Goal: Task Accomplishment & Management: Manage account settings

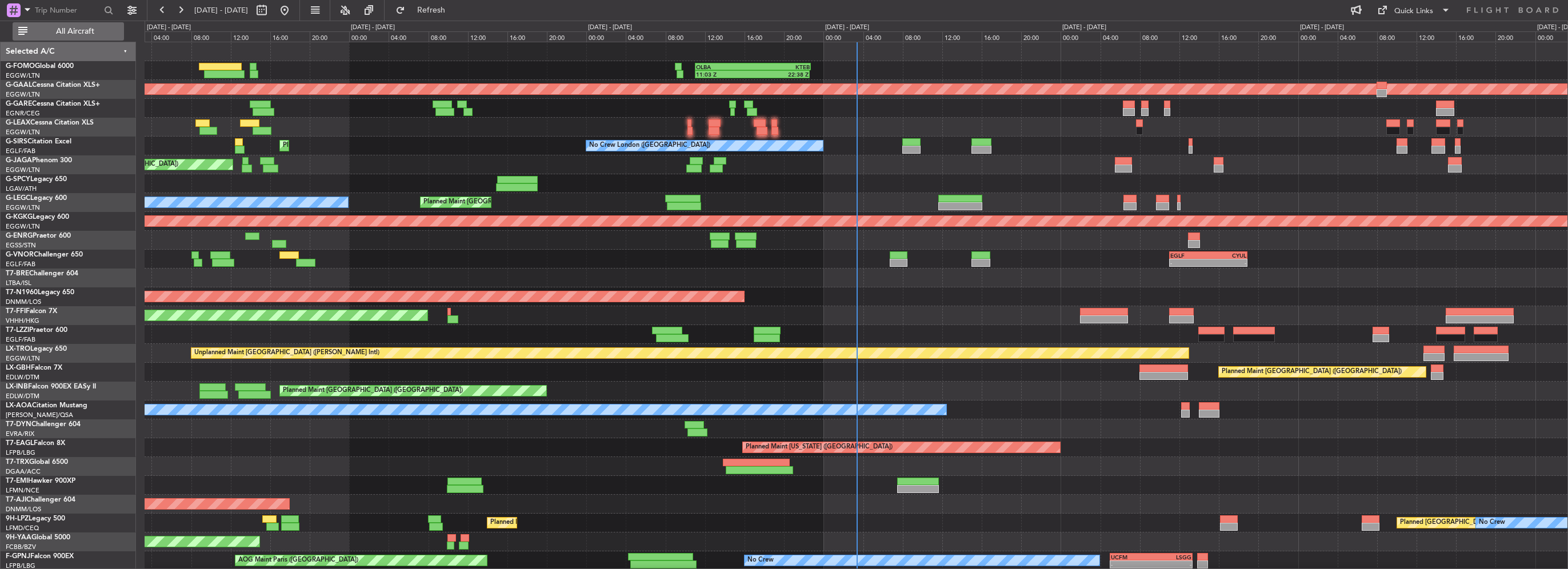
click at [87, 27] on span "All Aircraft" at bounding box center [75, 31] width 91 height 8
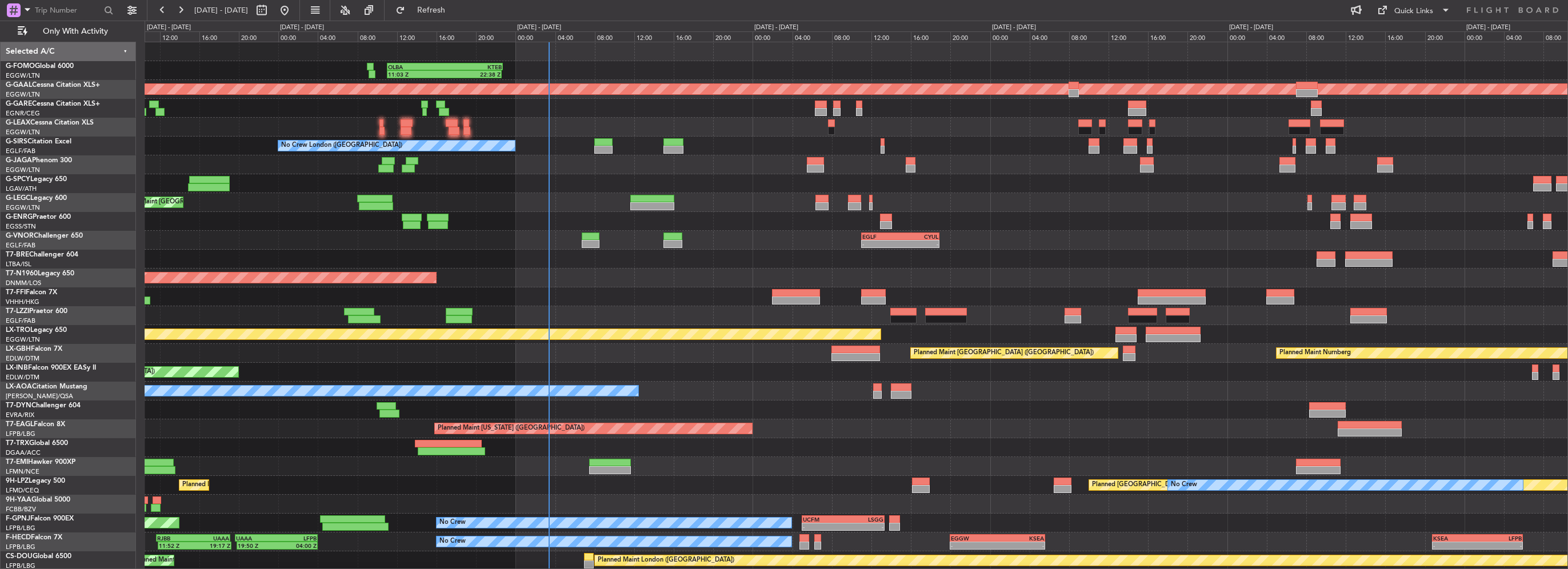
click at [496, 190] on div at bounding box center [856, 183] width 1423 height 19
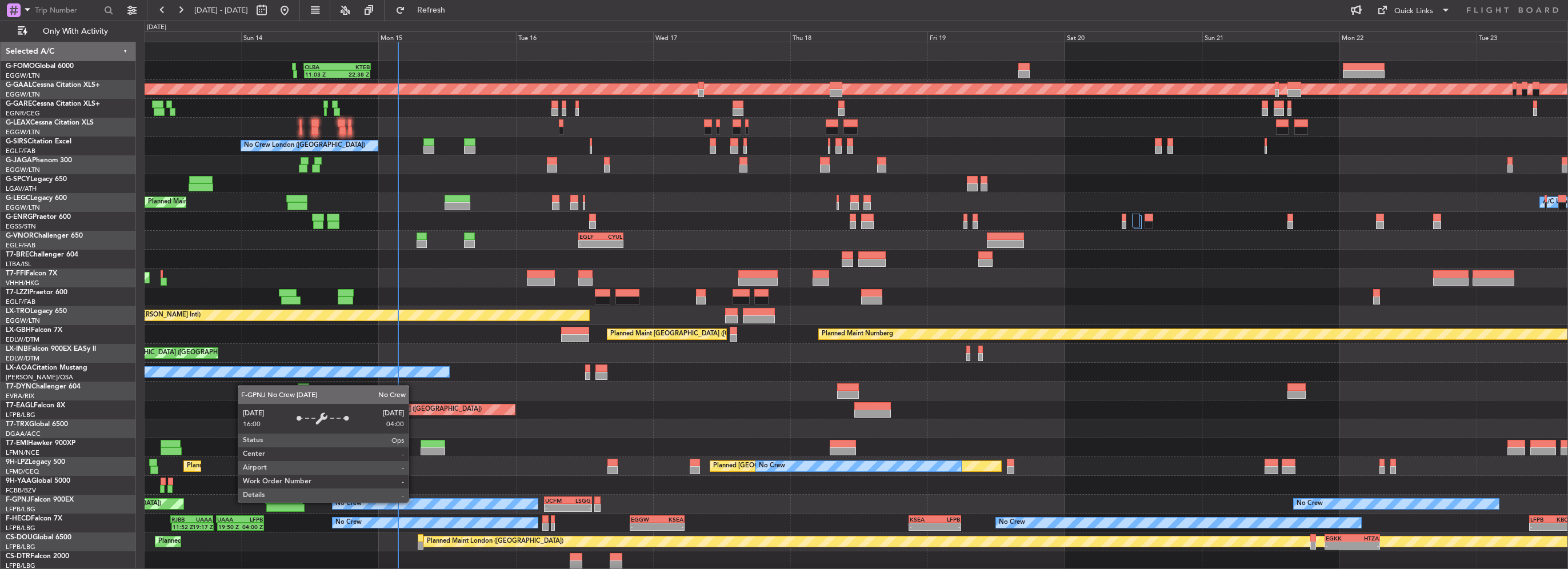
scroll to position [19, 0]
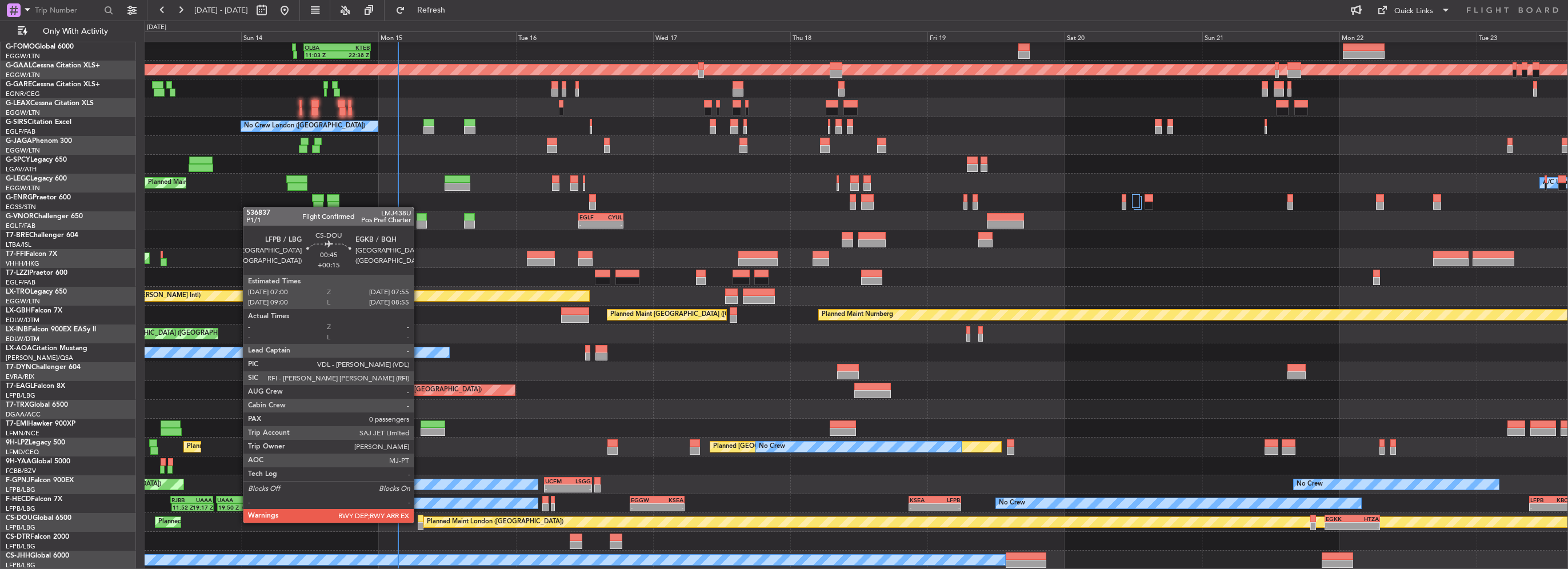
click at [419, 522] on div at bounding box center [420, 526] width 5 height 8
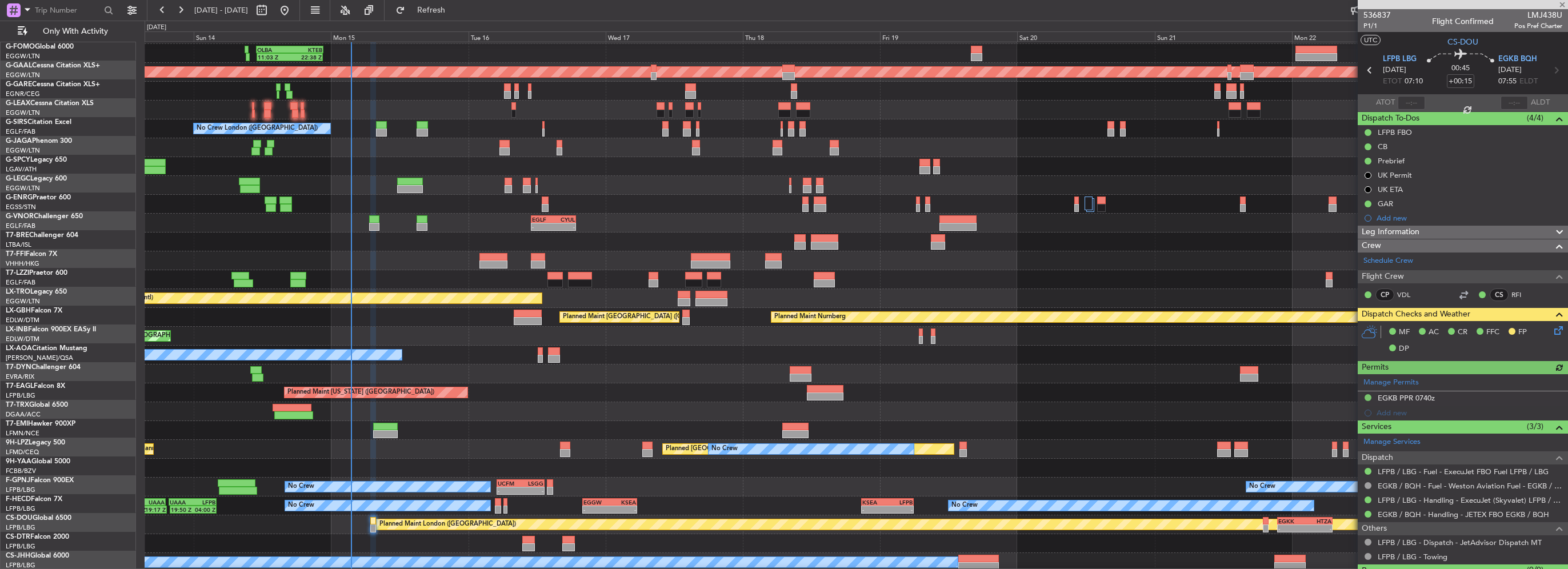
click at [294, 214] on div "- - EGLF 11:00 Z CYUL 18:55 Z" at bounding box center [856, 223] width 1423 height 19
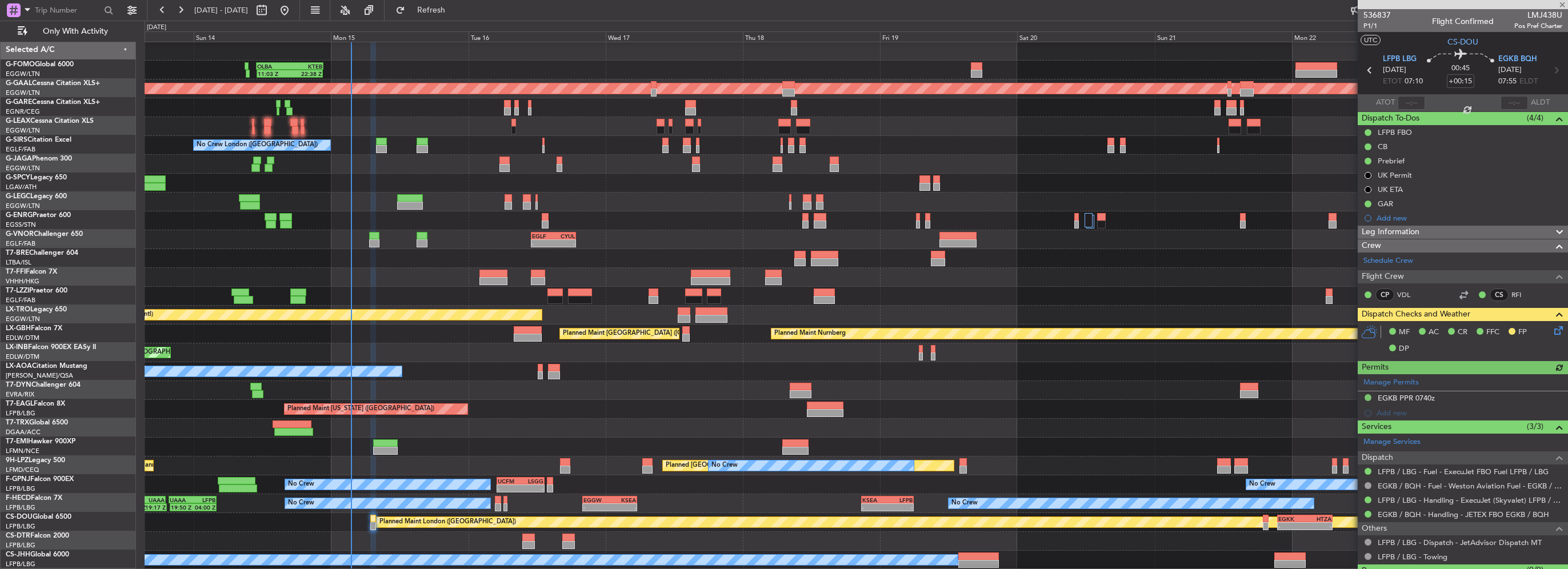
scroll to position [0, 0]
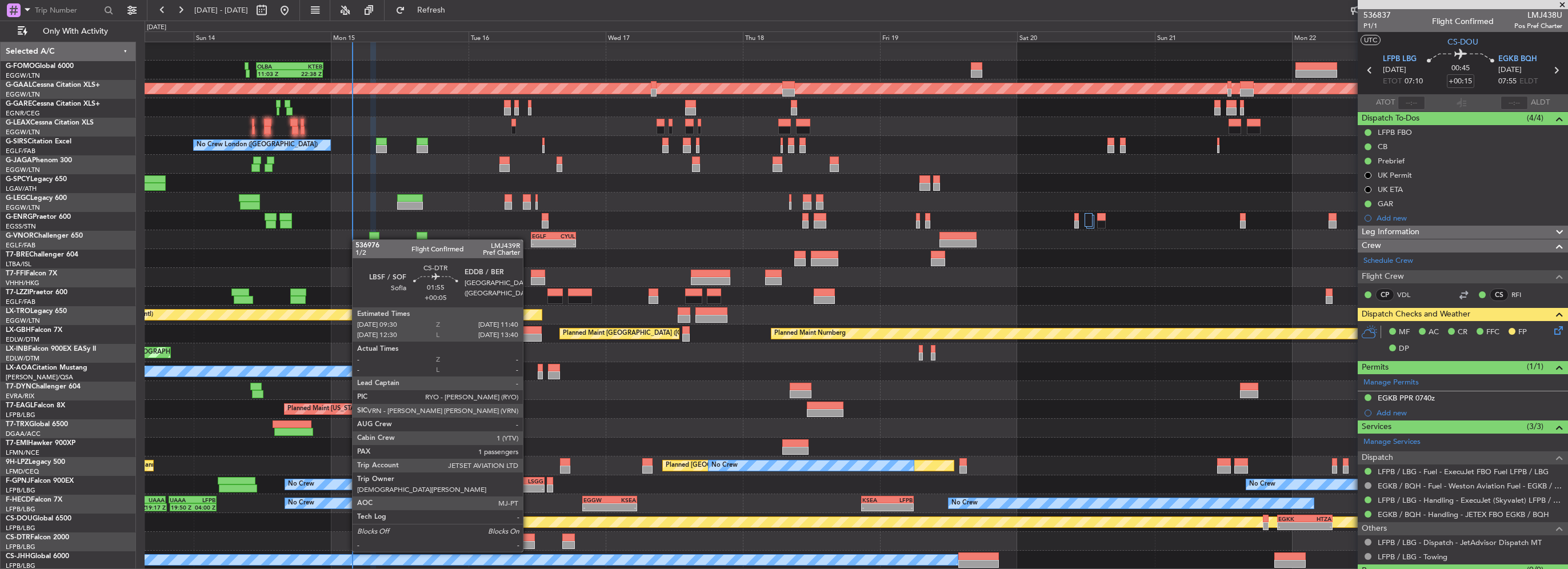
click at [528, 541] on div at bounding box center [528, 545] width 13 height 8
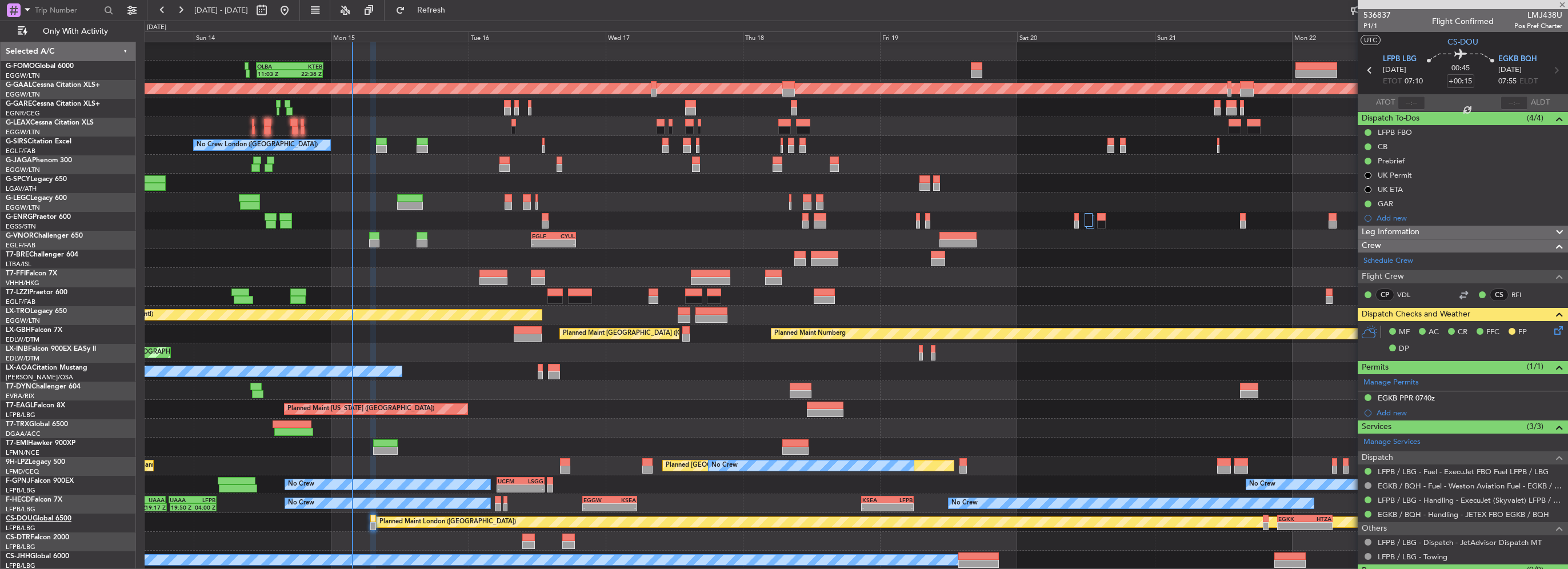
type input "+00:05"
type input "1"
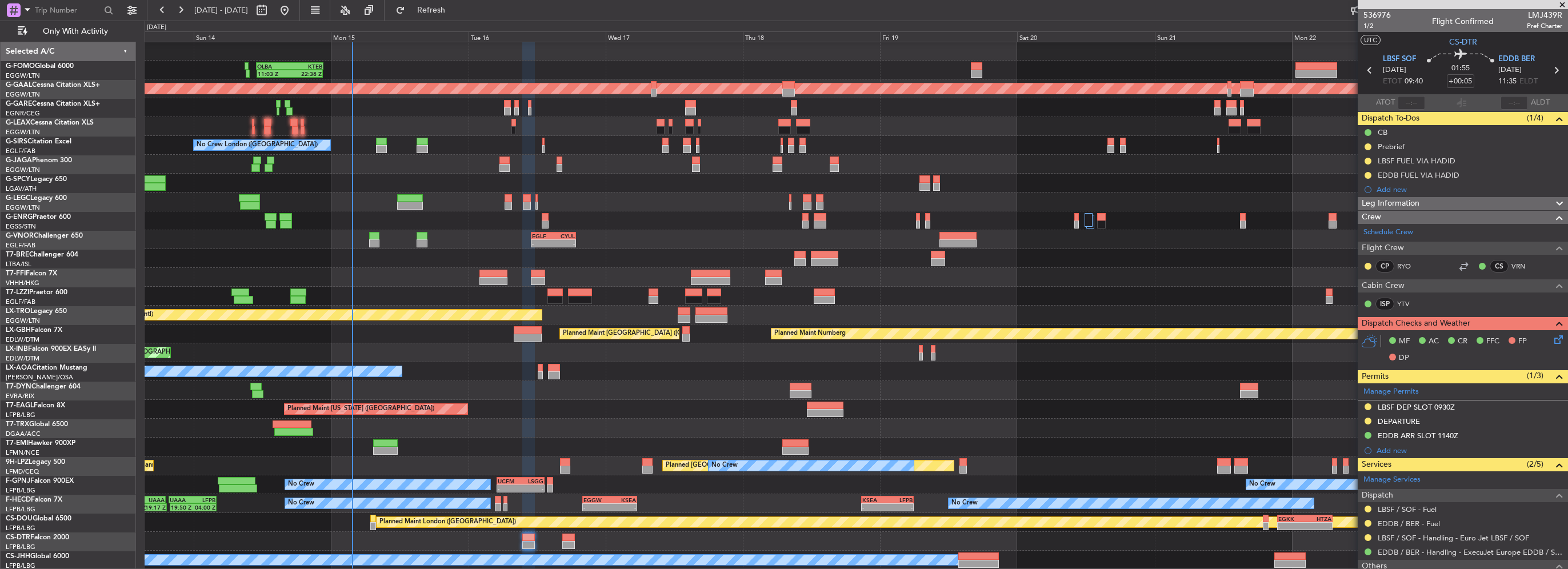
drag, startPoint x: 1405, startPoint y: 419, endPoint x: 1411, endPoint y: 436, distance: 18.0
click at [1405, 419] on div "DEPARTURE" at bounding box center [1398, 421] width 42 height 10
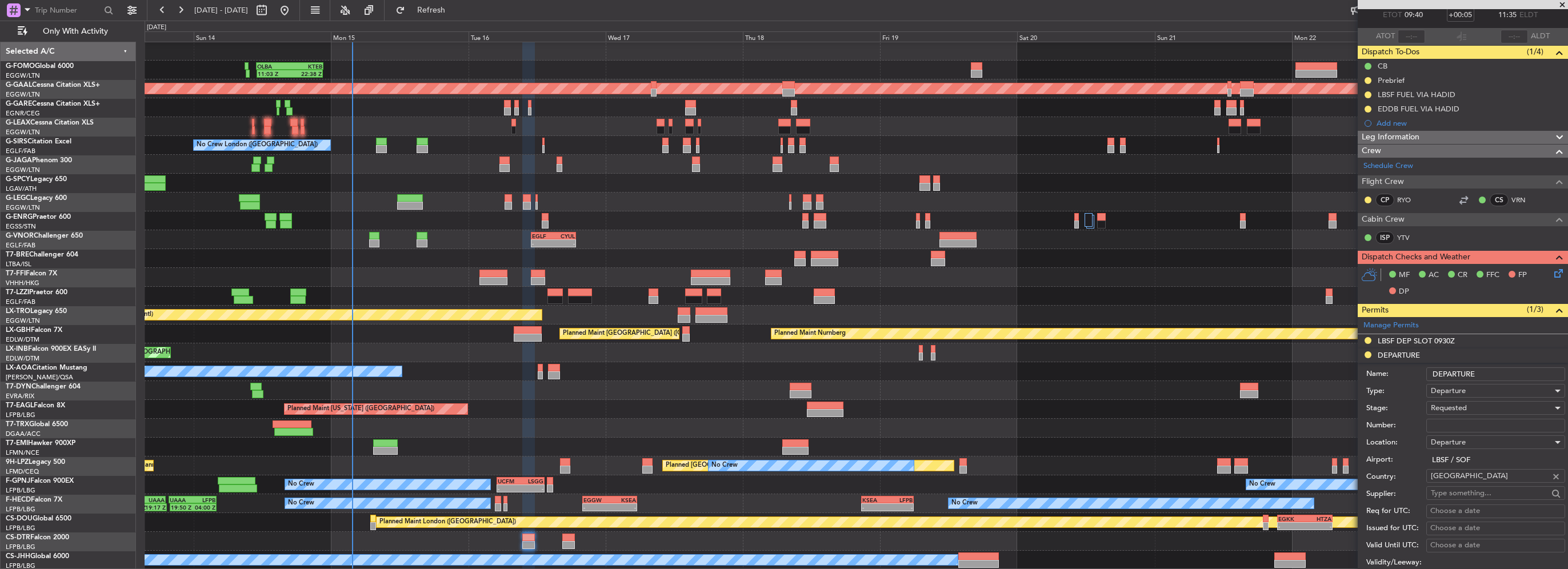
scroll to position [114, 0]
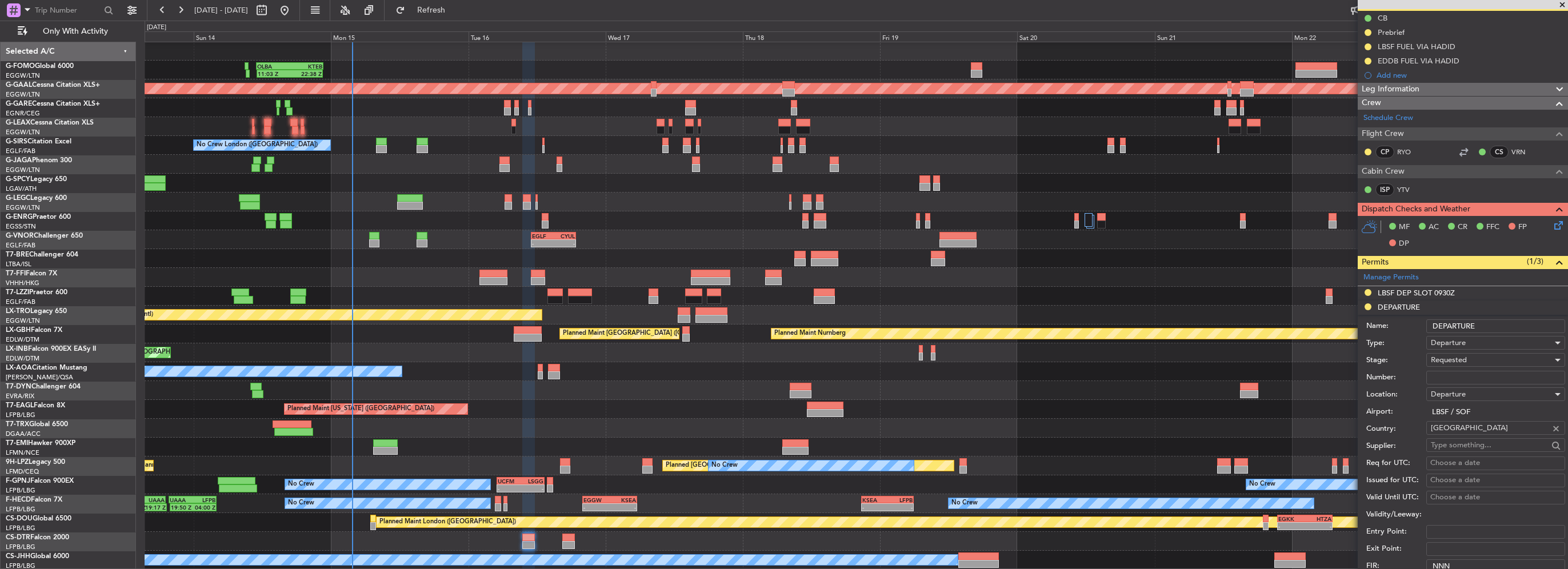
click at [1461, 374] on input "Number:" at bounding box center [1496, 377] width 139 height 14
paste input "100530YA"
type input "100530YA"
click at [1463, 363] on span "Requested" at bounding box center [1449, 360] width 36 height 10
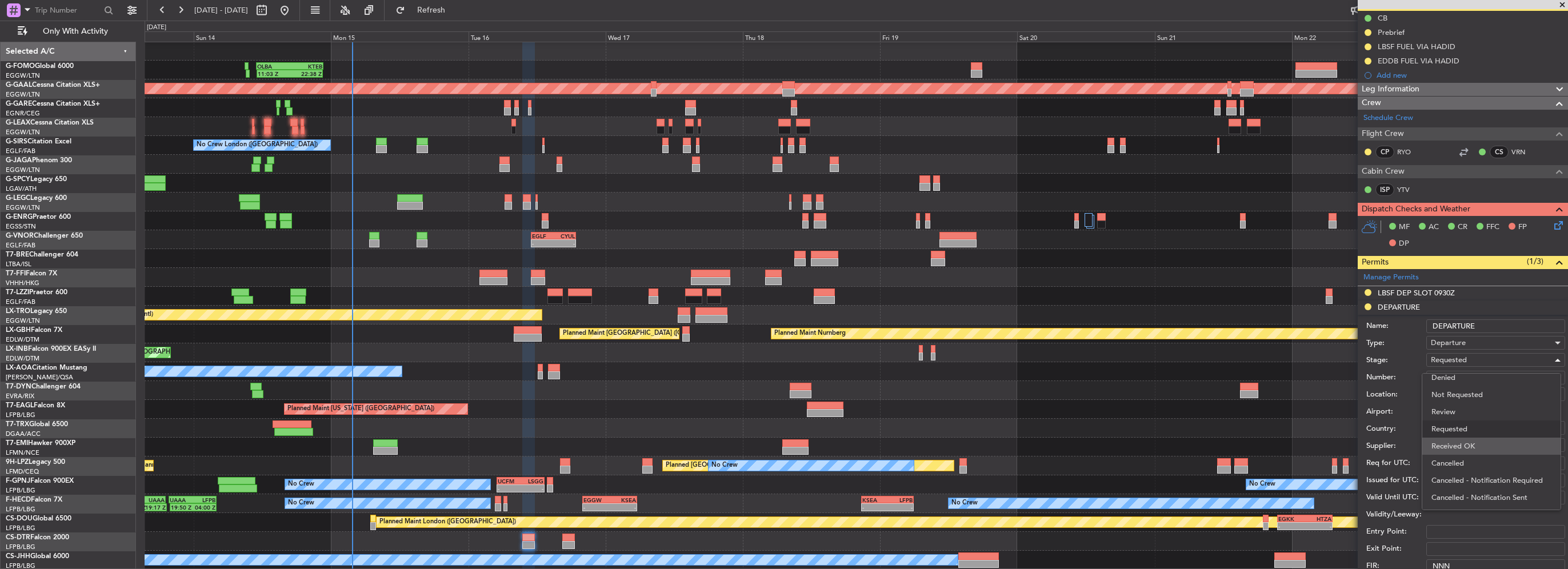
click at [1469, 448] on span "Received OK" at bounding box center [1491, 446] width 120 height 17
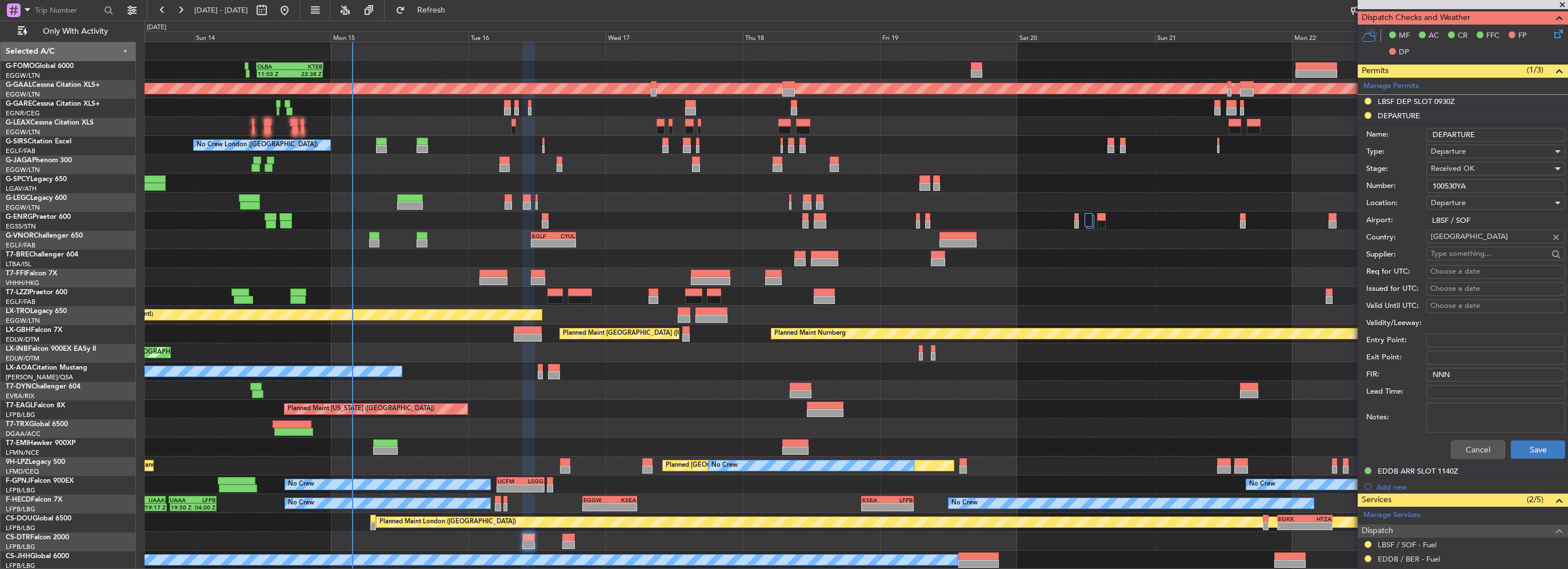
scroll to position [343, 0]
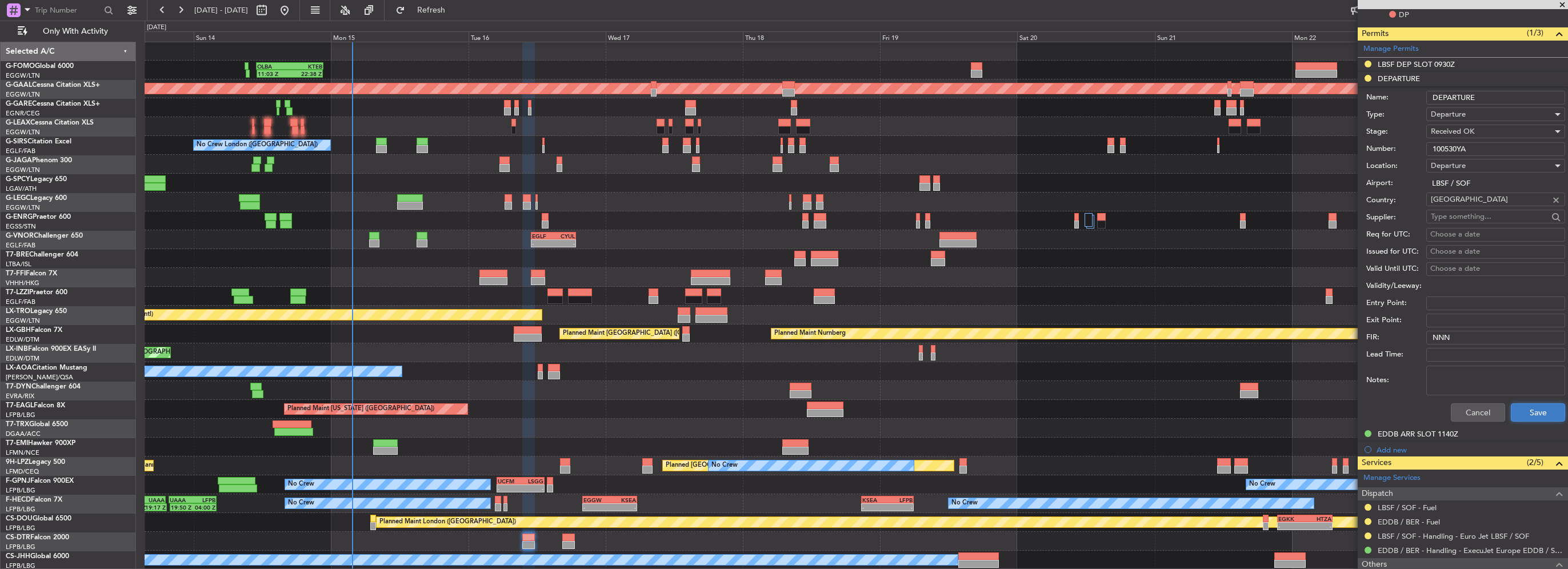
click at [1526, 404] on button "Save" at bounding box center [1538, 413] width 54 height 18
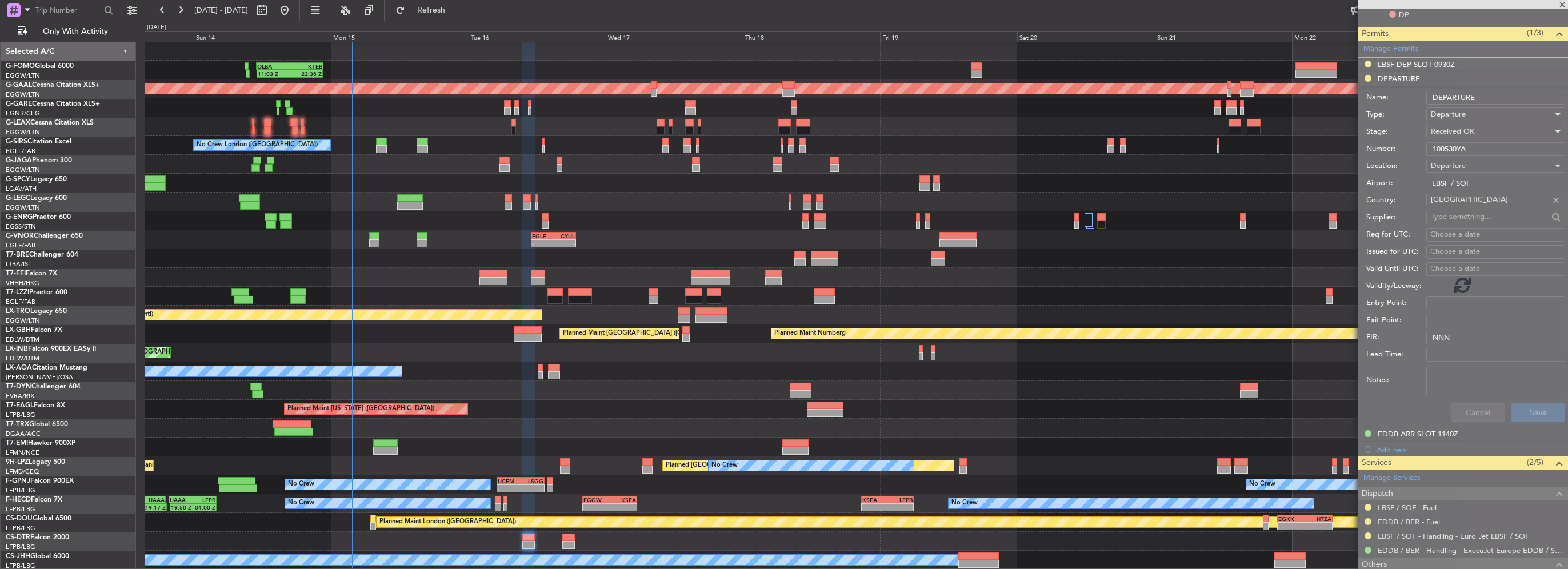
scroll to position [74, 0]
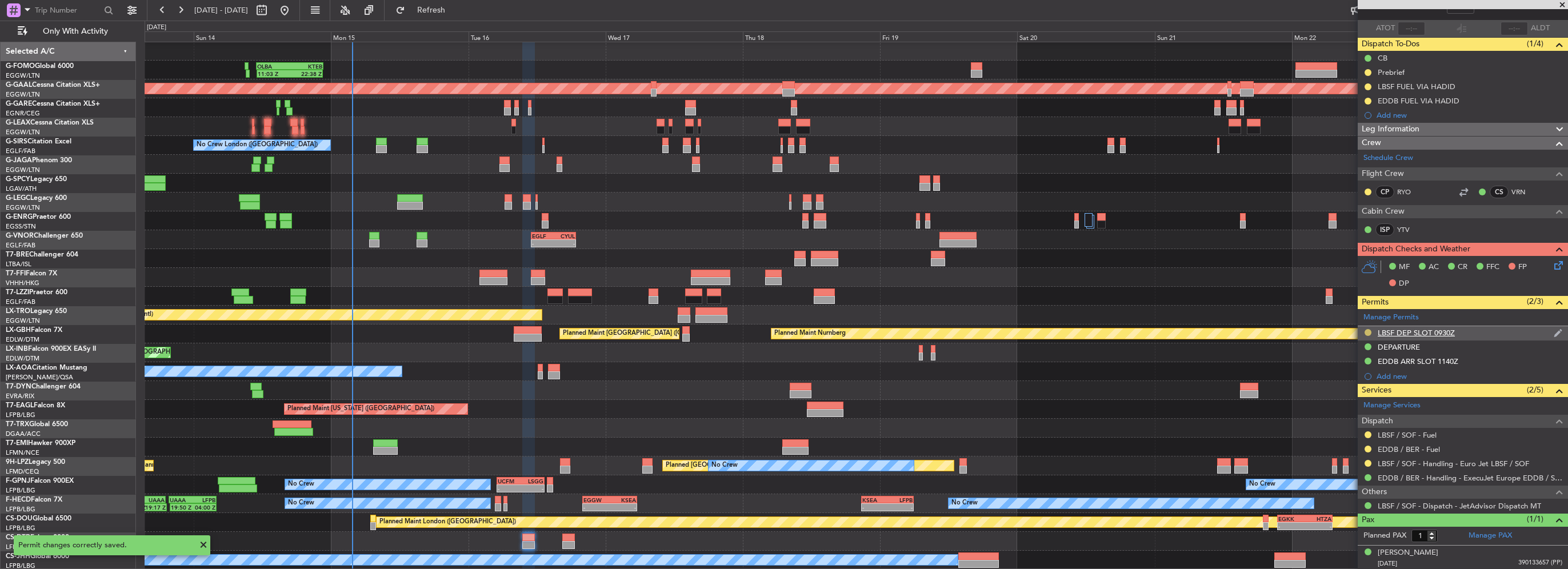
click at [1367, 331] on button at bounding box center [1368, 332] width 7 height 7
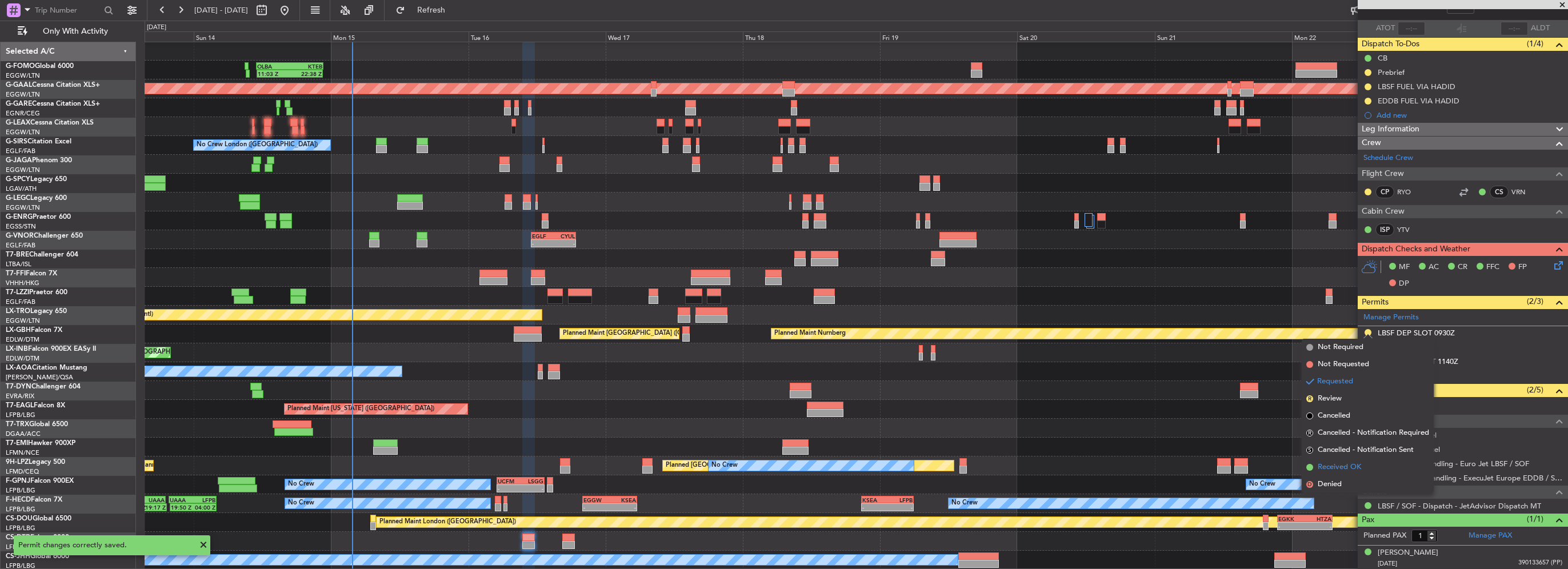
click at [1343, 470] on span "Received OK" at bounding box center [1339, 467] width 43 height 12
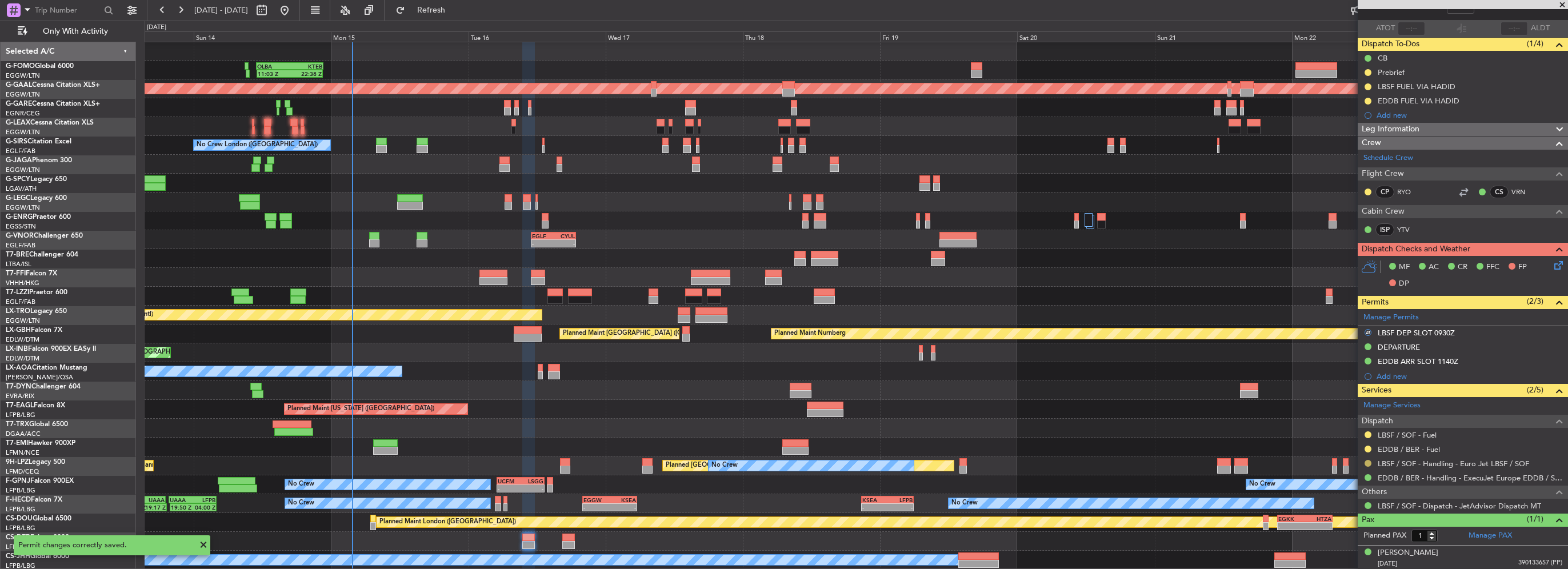
click at [1371, 460] on div at bounding box center [1368, 463] width 9 height 9
drag, startPoint x: 1367, startPoint y: 462, endPoint x: 1353, endPoint y: 462, distance: 14.0
click at [1367, 462] on button at bounding box center [1368, 463] width 7 height 7
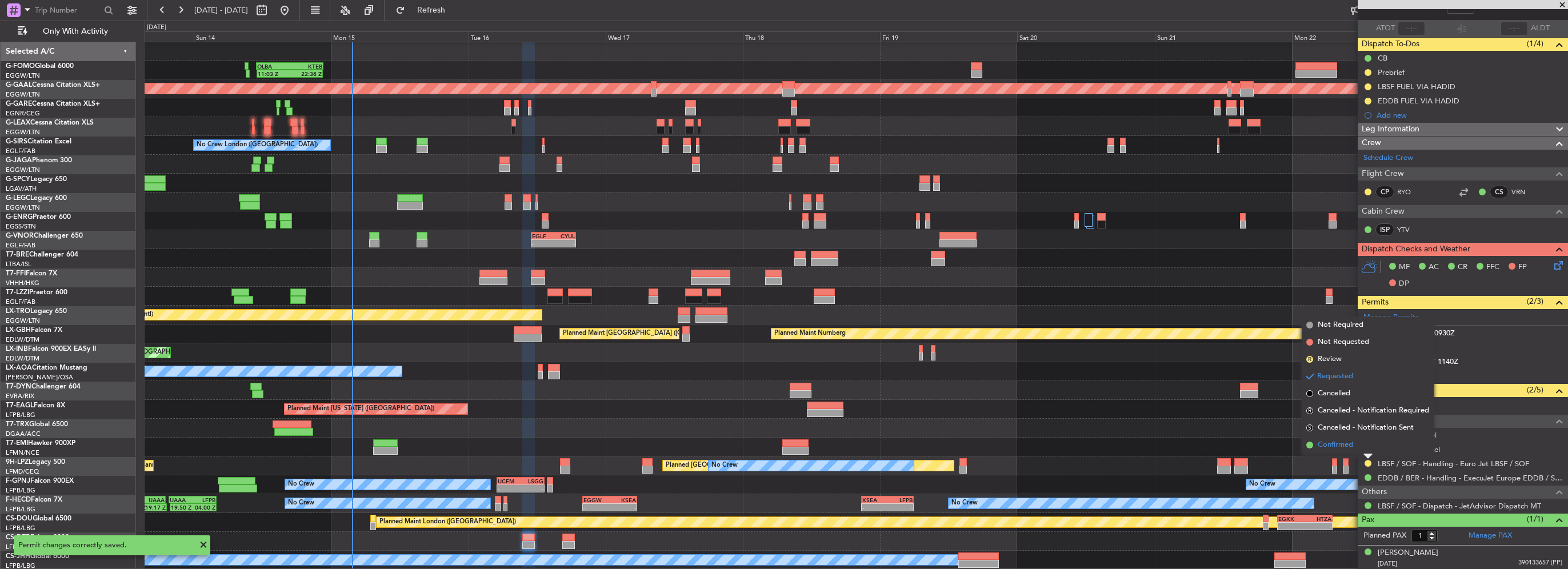
click at [1342, 445] on span "Confirmed" at bounding box center [1335, 445] width 35 height 12
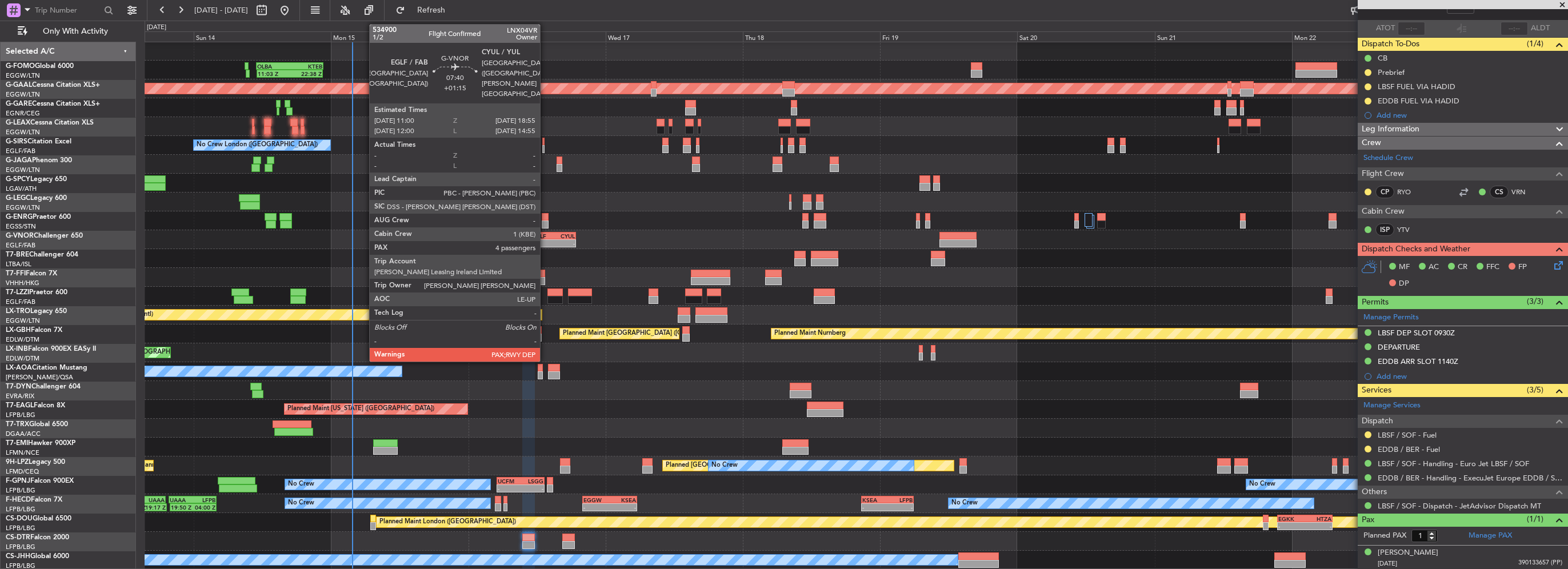
click at [545, 237] on div "EGLF" at bounding box center [543, 236] width 22 height 7
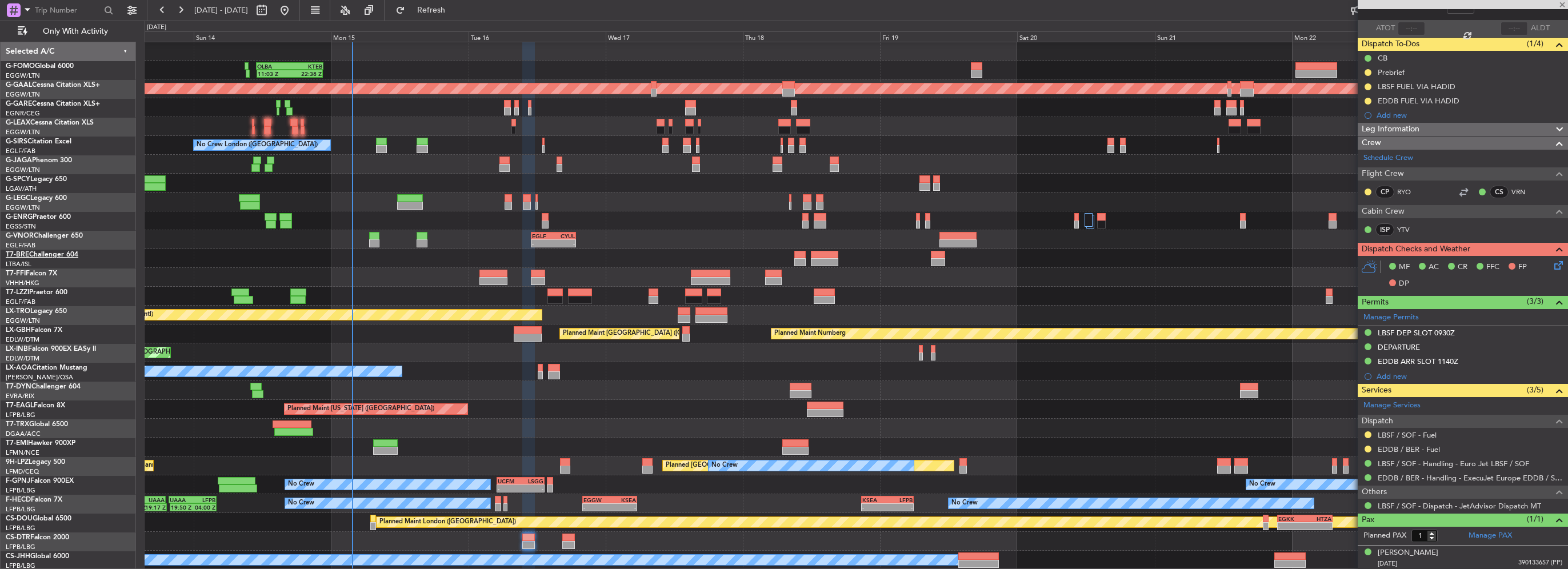
type input "+01:15"
type input "4"
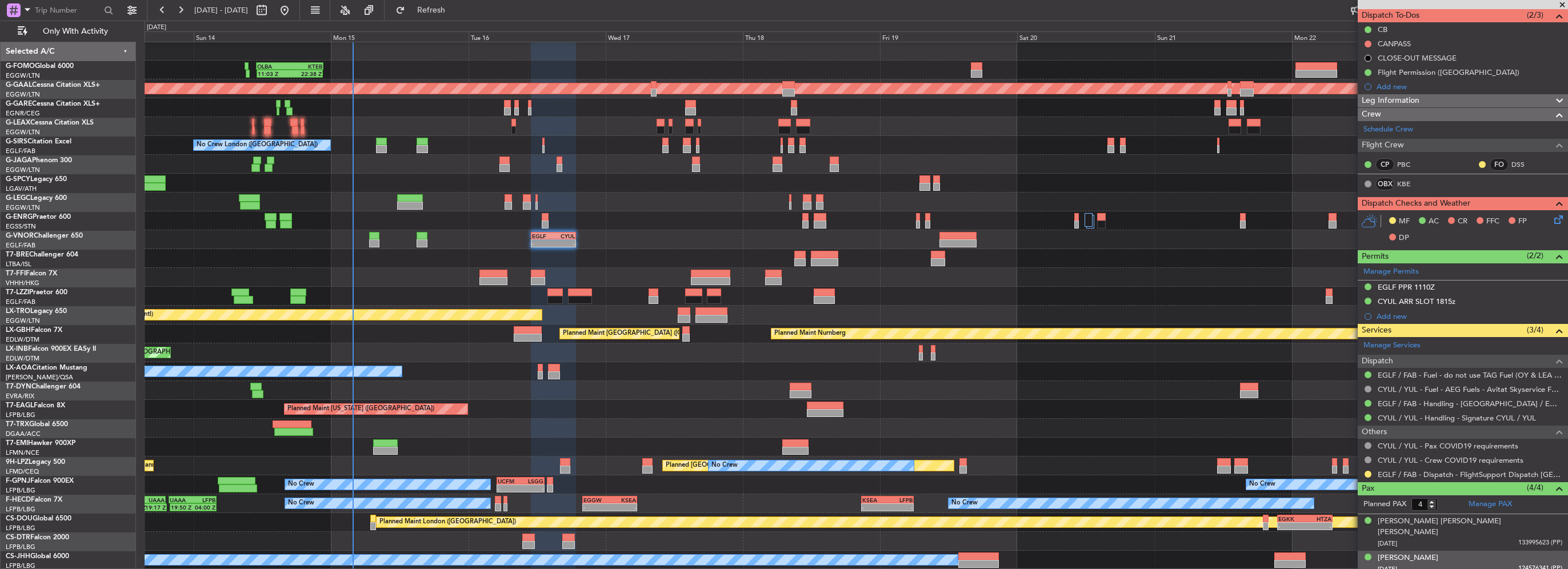
scroll to position [148, 0]
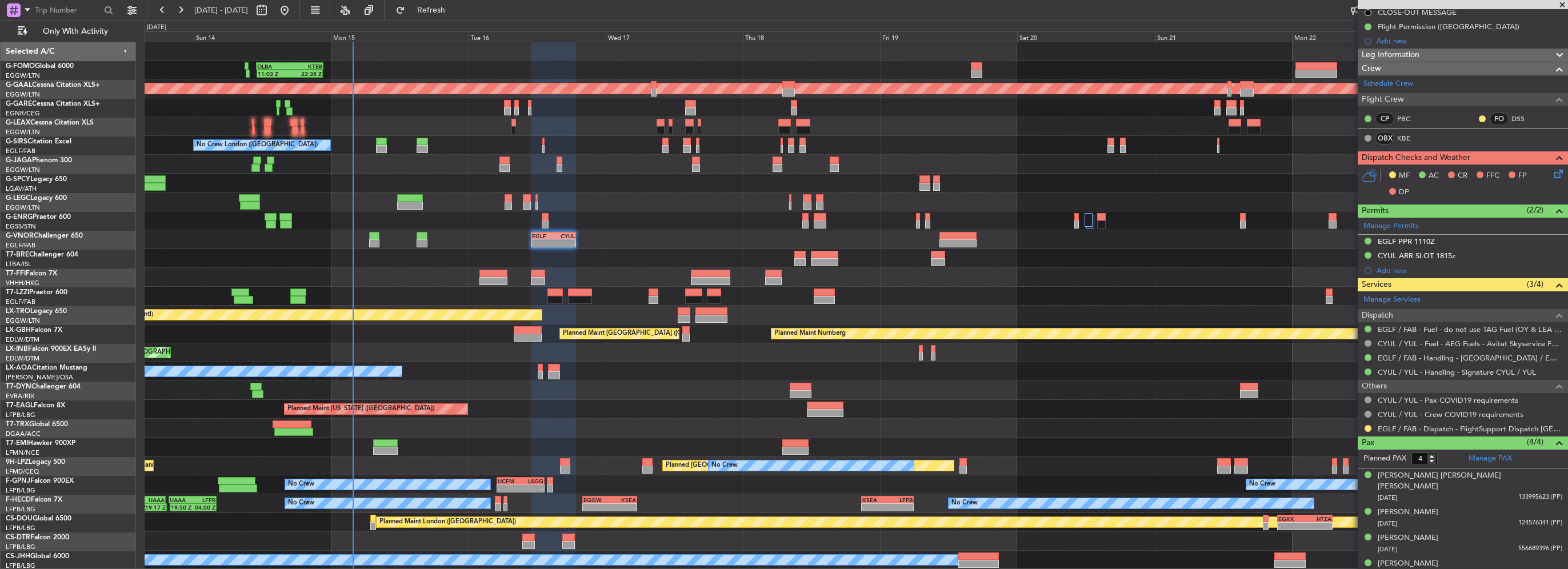
click at [1363, 425] on div at bounding box center [1368, 428] width 9 height 9
click at [1367, 426] on button at bounding box center [1368, 428] width 7 height 7
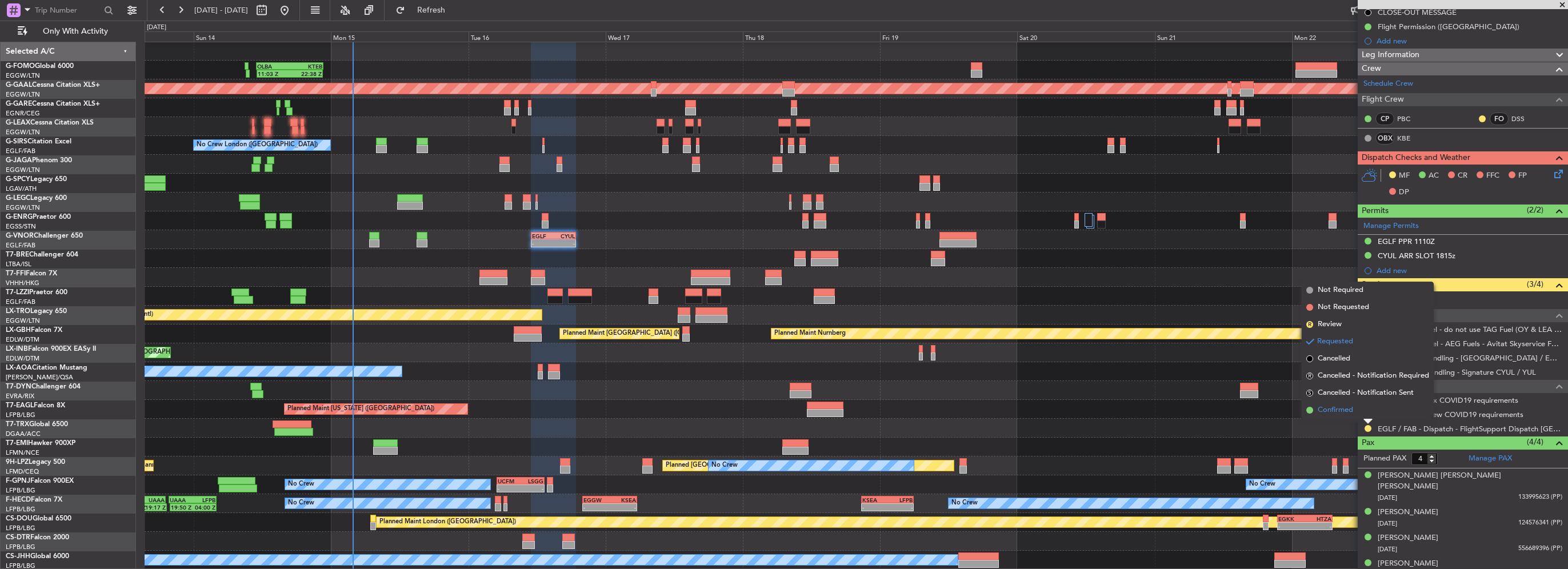
click at [1332, 407] on span "Confirmed" at bounding box center [1335, 410] width 35 height 12
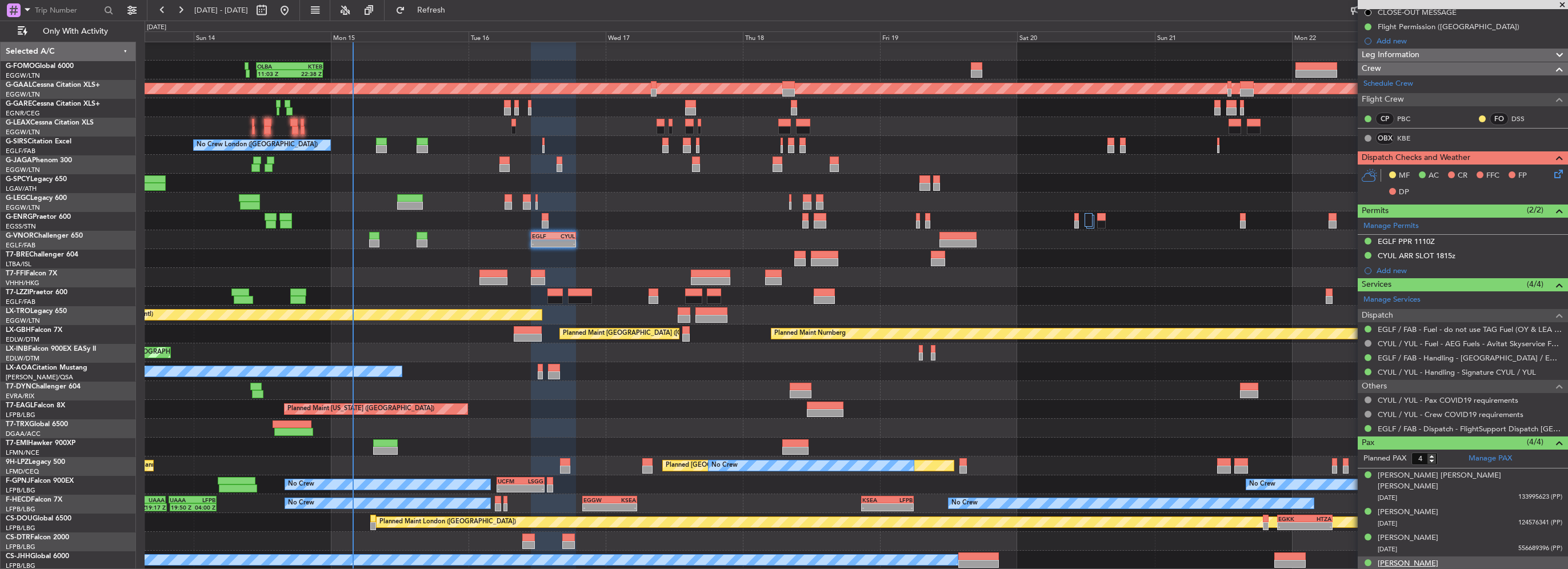
click at [1410, 558] on div "Sammi Harvey" at bounding box center [1408, 564] width 61 height 12
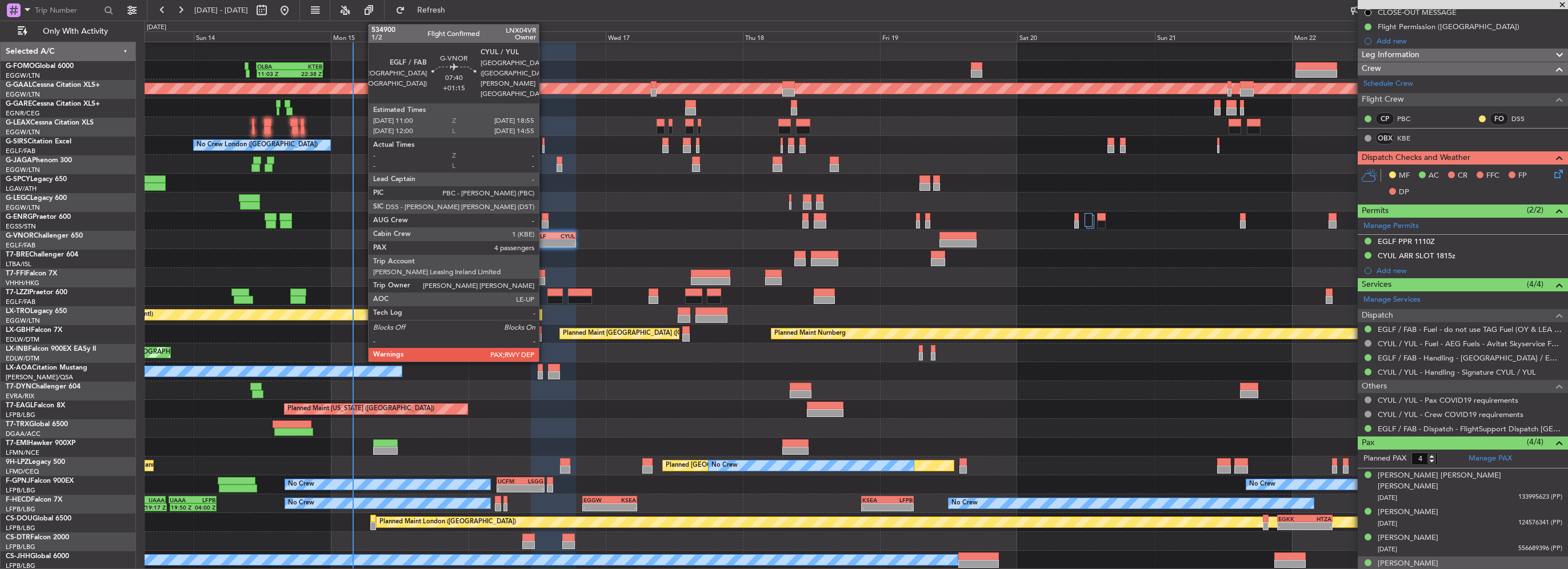
click at [544, 240] on div "-" at bounding box center [543, 243] width 22 height 7
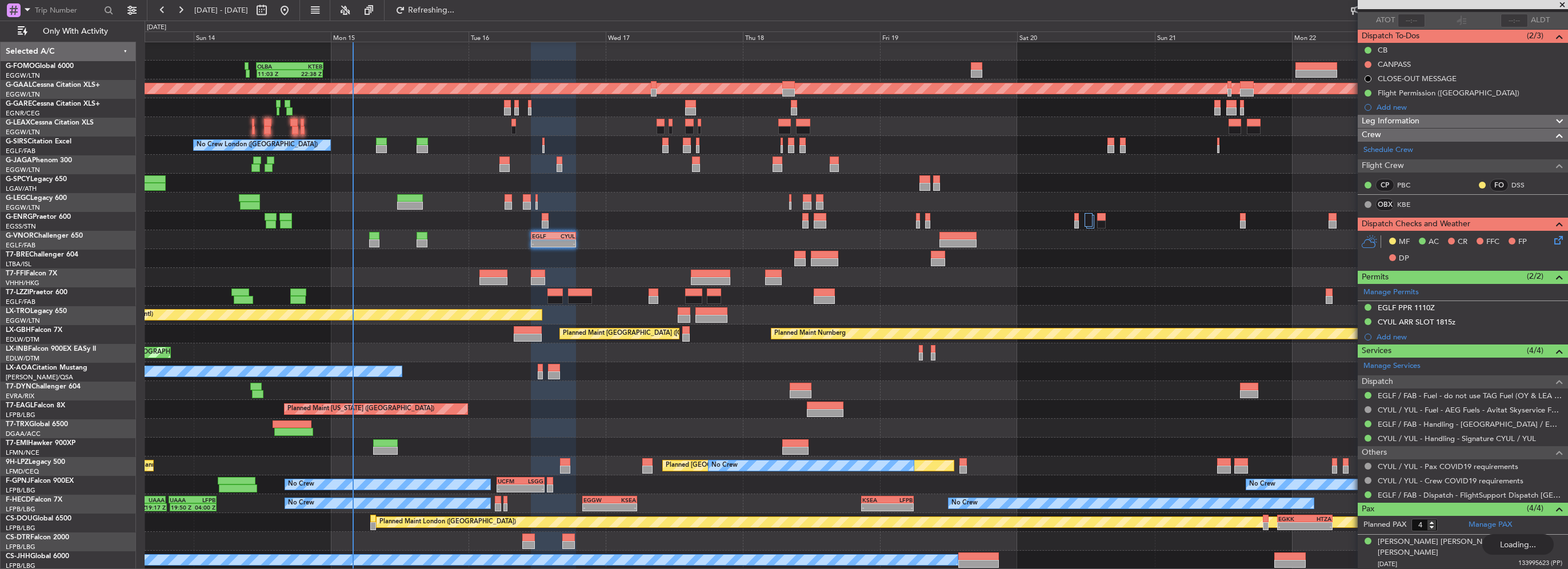
scroll to position [0, 0]
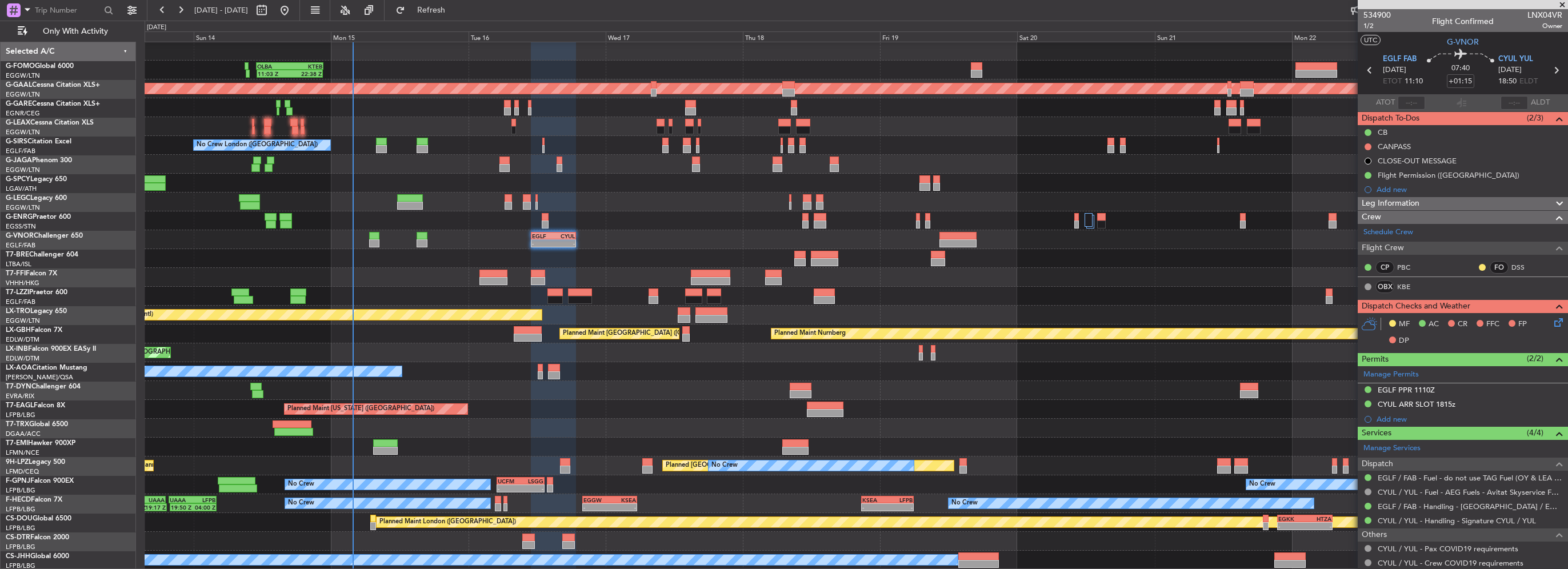
click at [1552, 318] on icon at bounding box center [1556, 320] width 9 height 9
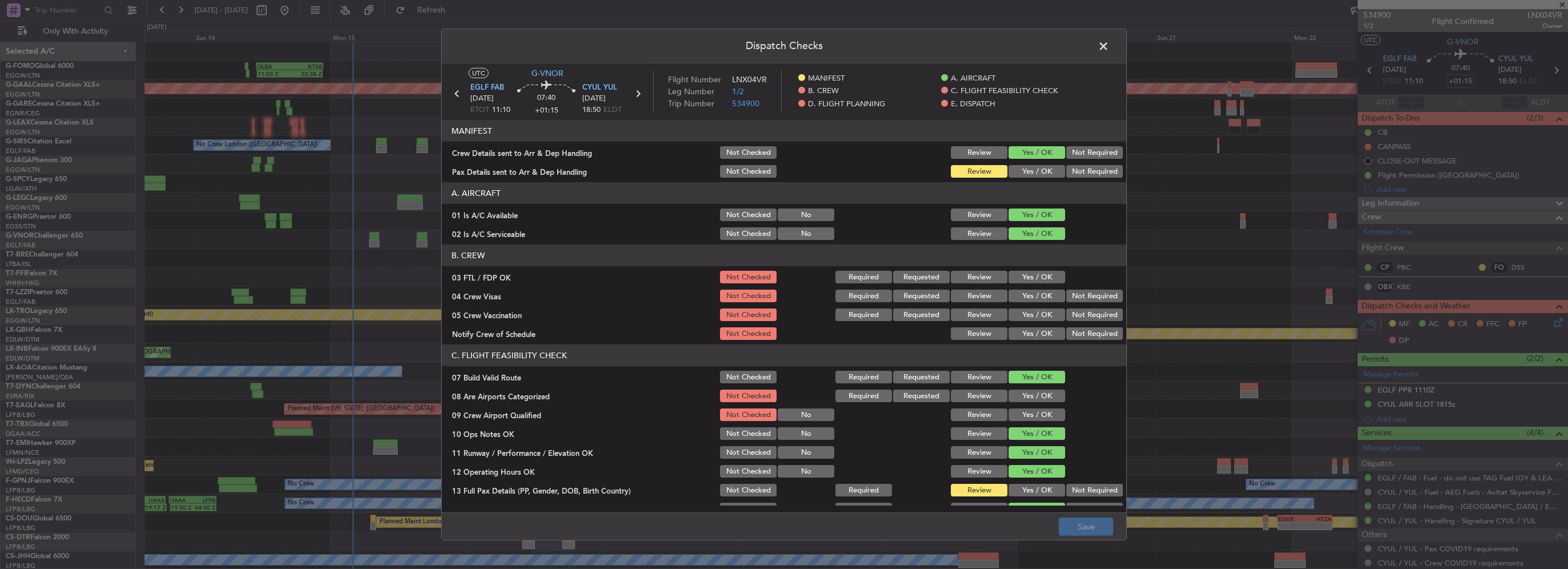
click at [1033, 173] on button "Yes / OK" at bounding box center [1037, 171] width 57 height 13
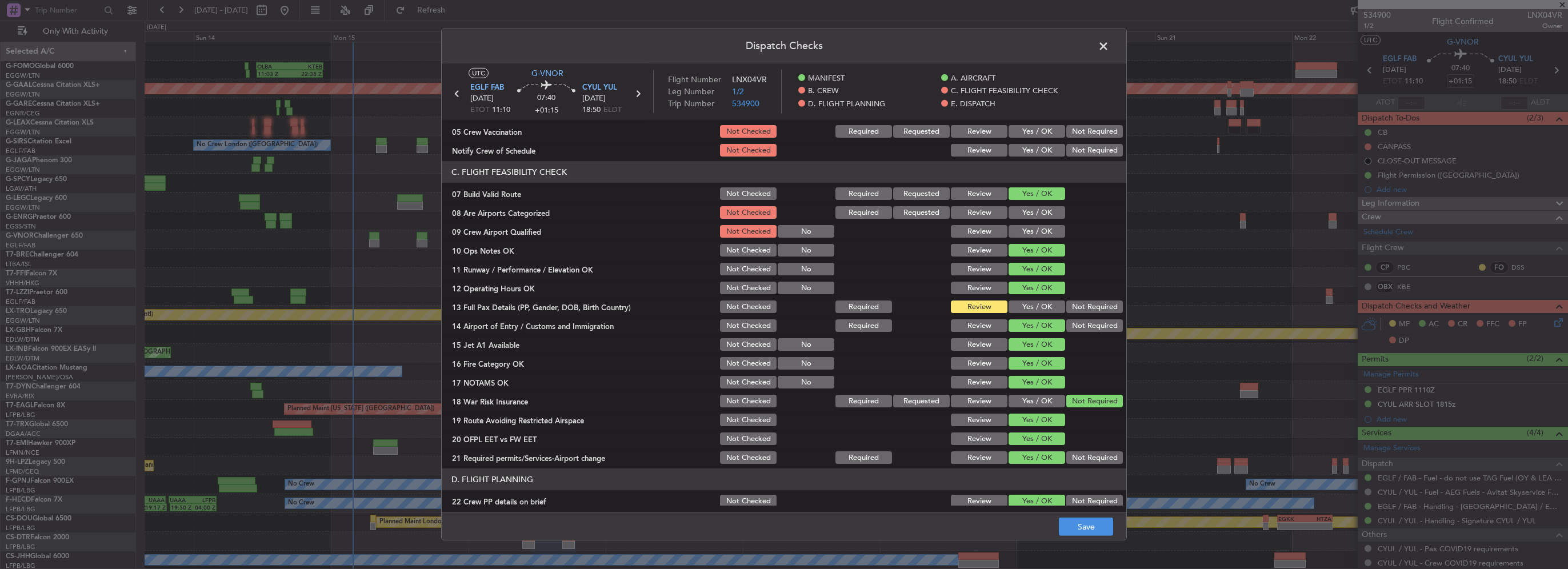
scroll to position [229, 0]
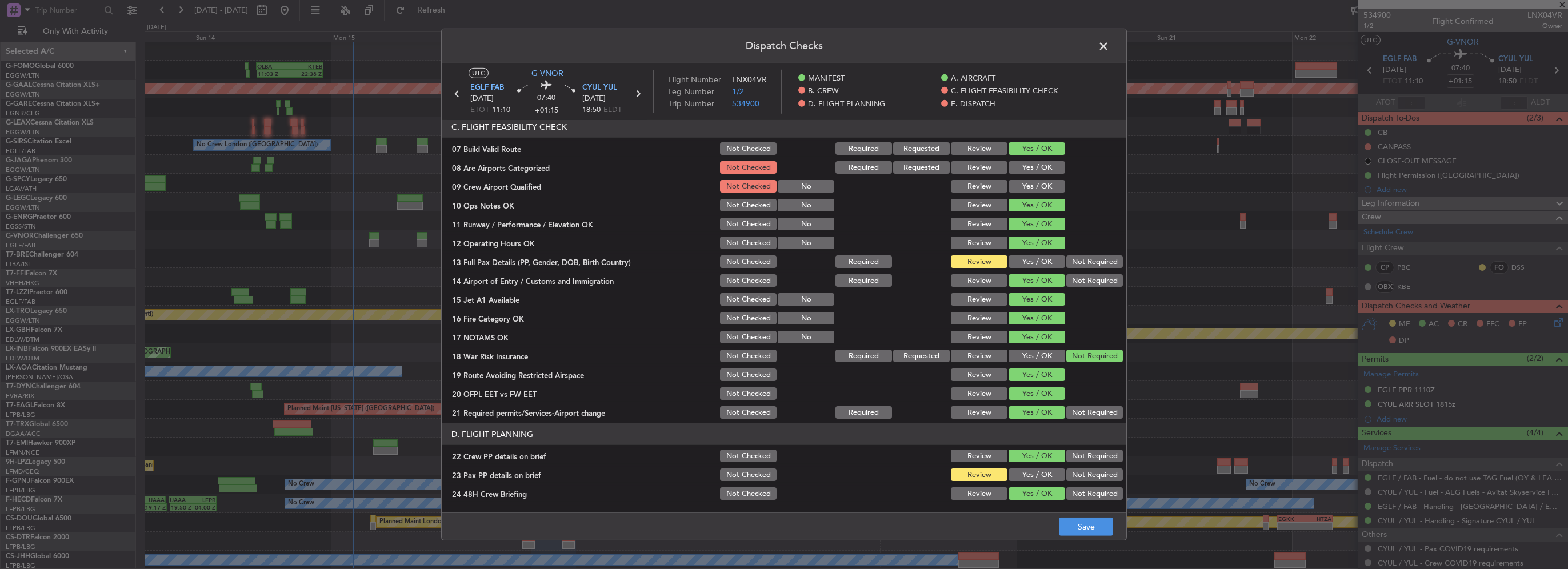
click at [1029, 261] on button "Yes / OK" at bounding box center [1037, 262] width 57 height 13
click at [1051, 472] on button "Yes / OK" at bounding box center [1037, 475] width 57 height 13
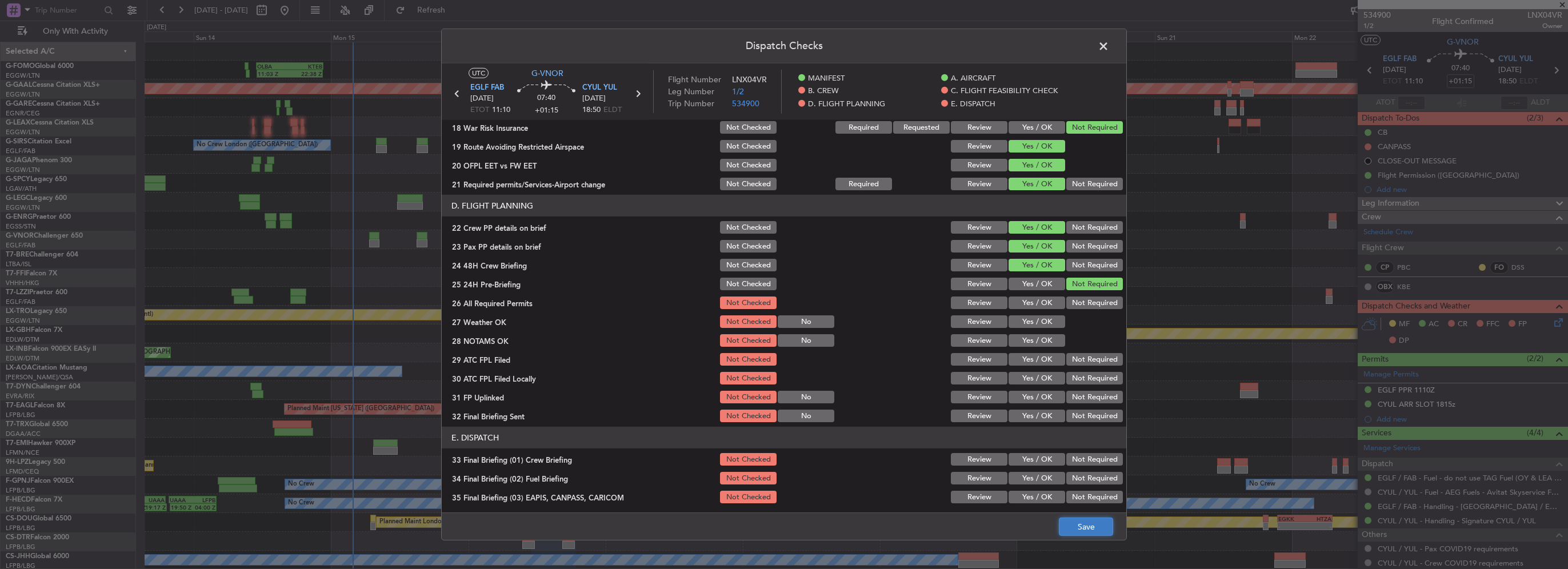
click at [1086, 524] on button "Save" at bounding box center [1086, 527] width 54 height 18
click at [1109, 42] on span at bounding box center [1109, 49] width 0 height 23
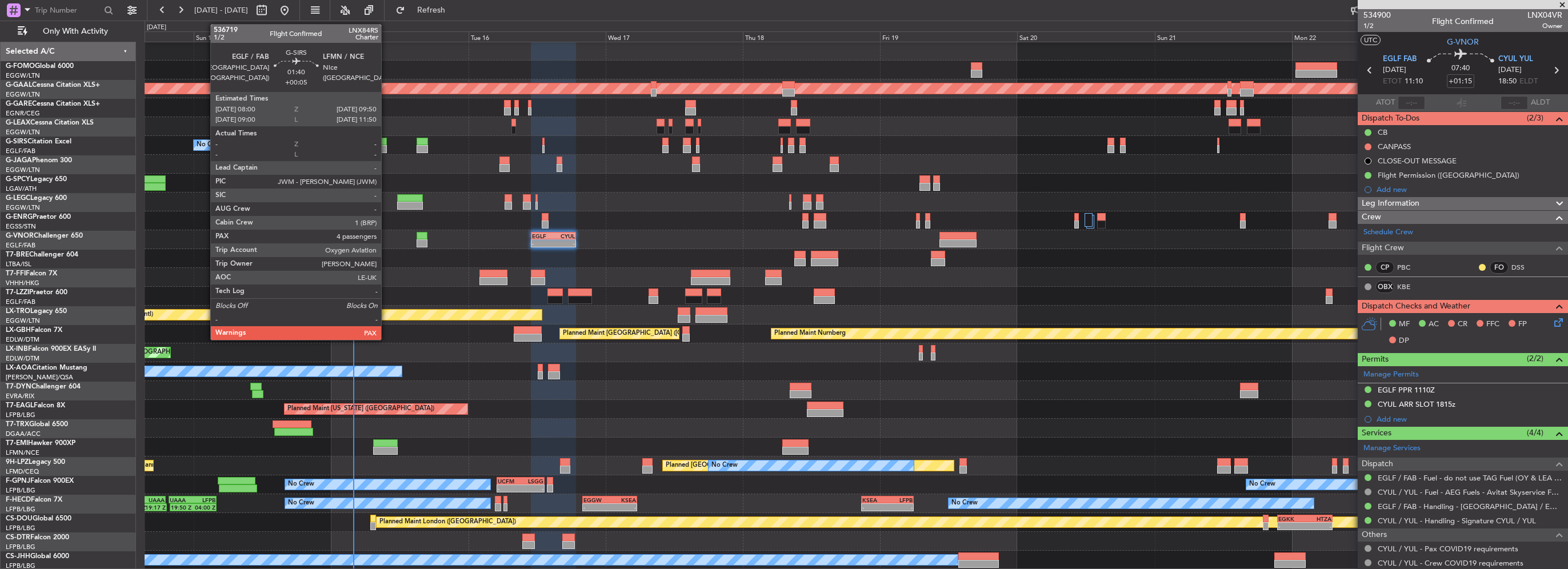
click at [387, 147] on div at bounding box center [382, 148] width 11 height 8
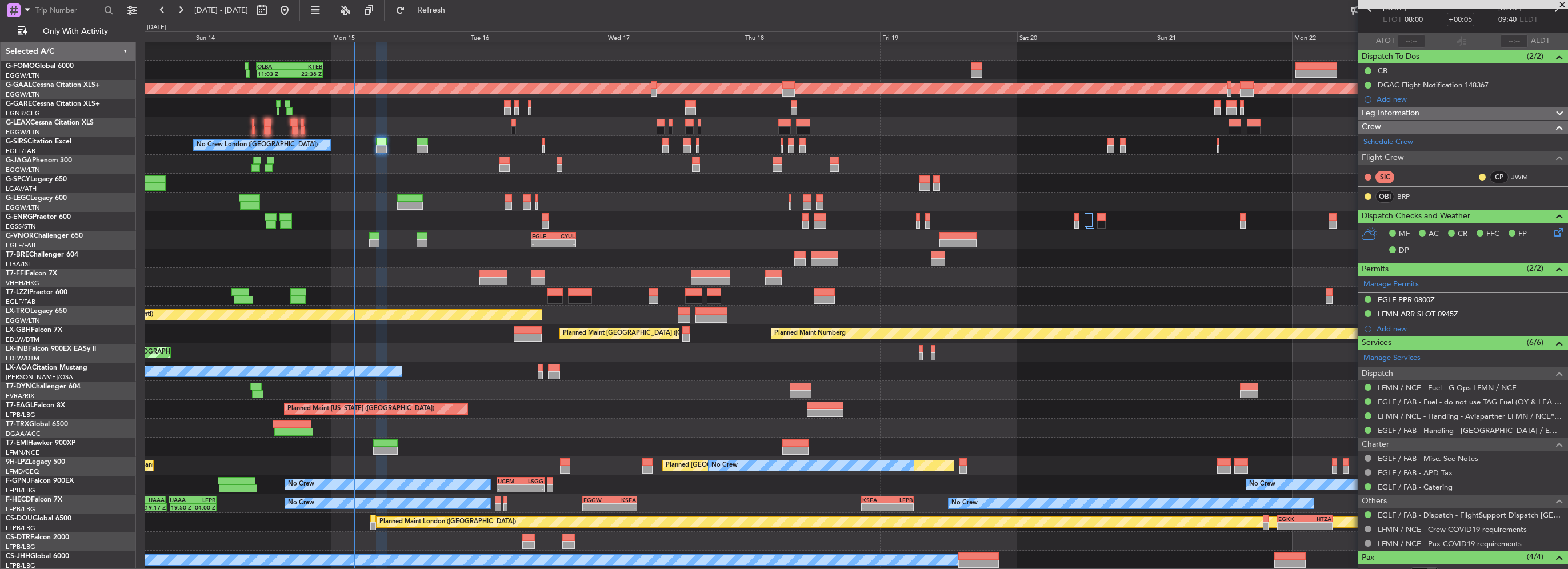
scroll to position [0, 0]
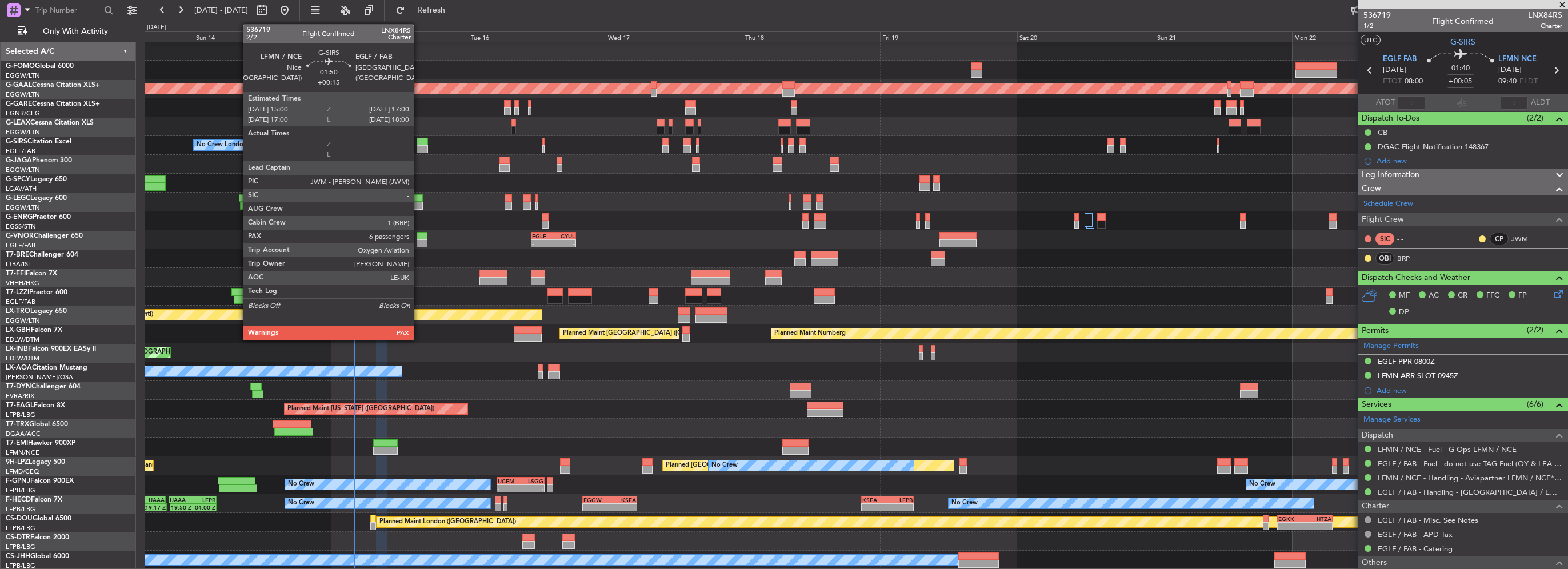
click at [419, 146] on div at bounding box center [422, 148] width 12 height 8
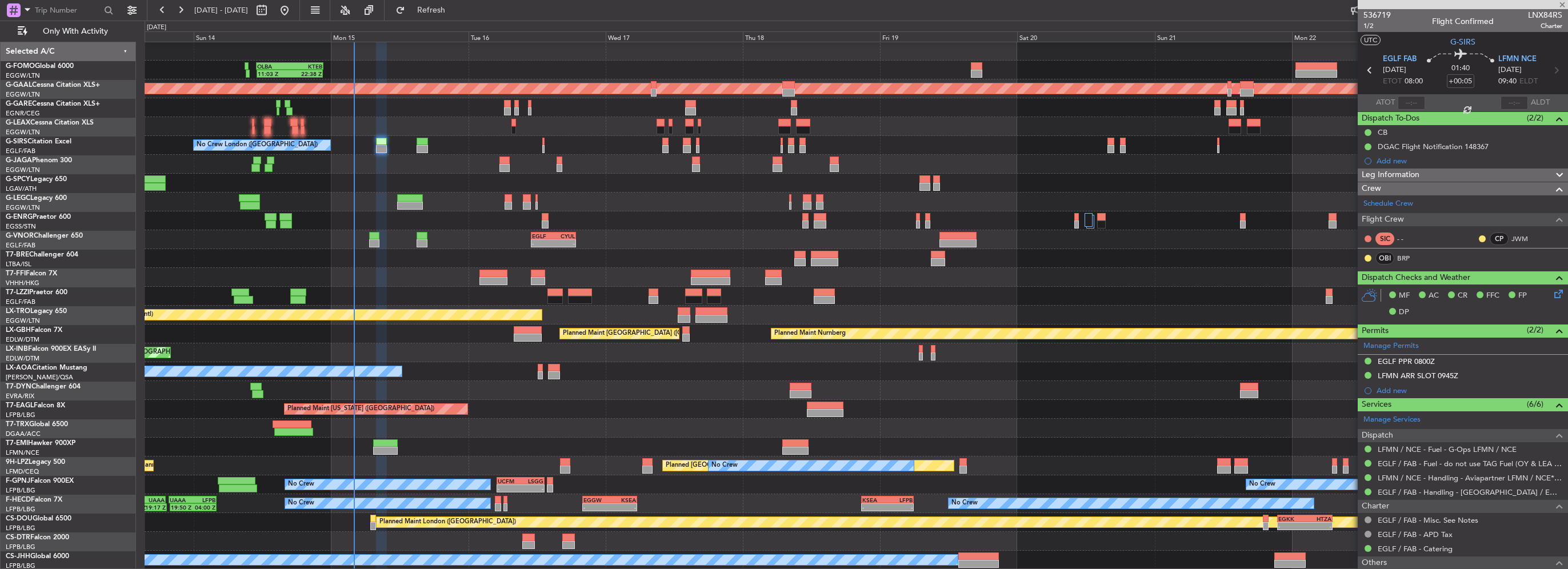
type input "+00:15"
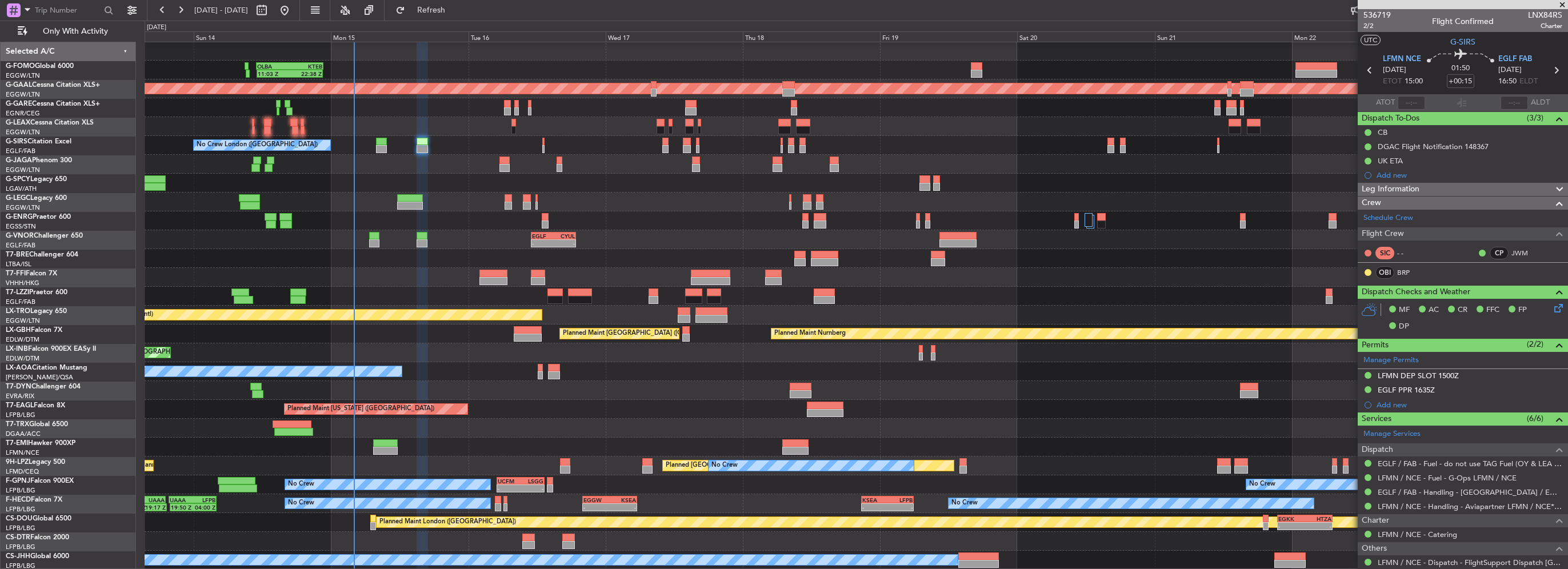
click at [1426, 191] on div "Leg Information" at bounding box center [1463, 189] width 210 height 13
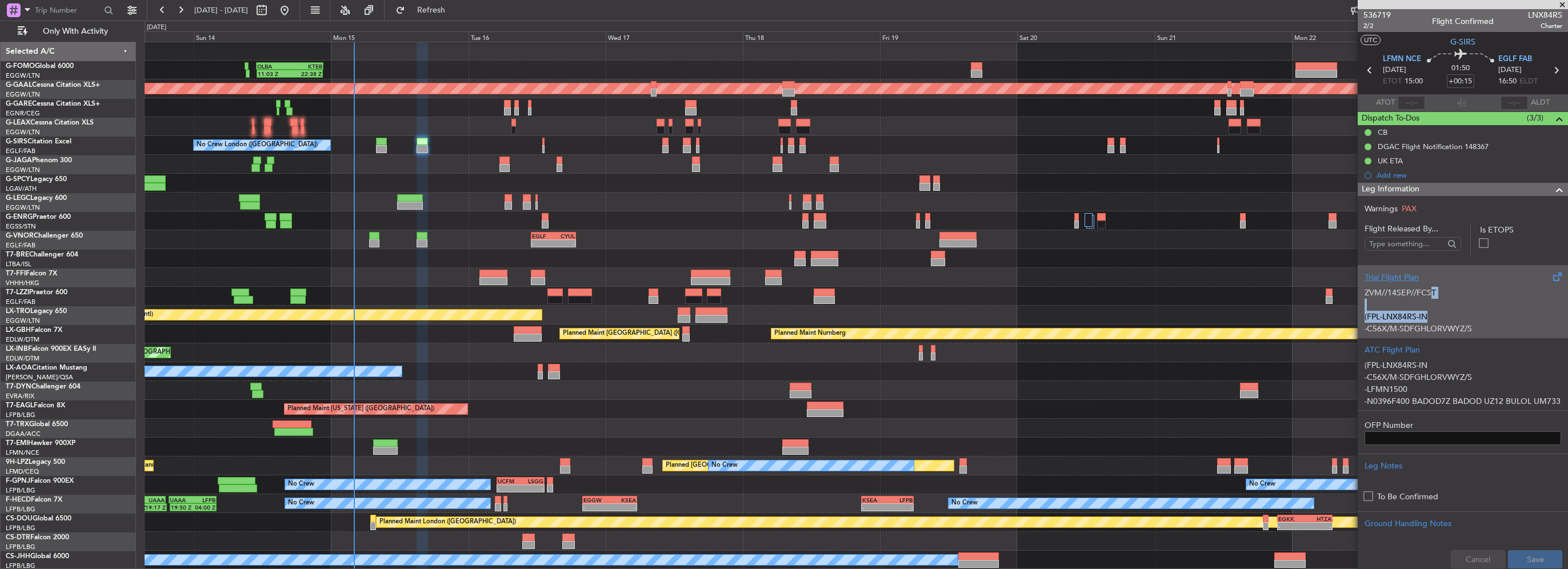
drag, startPoint x: 1437, startPoint y: 313, endPoint x: 1428, endPoint y: 317, distance: 9.8
click at [1428, 317] on div "ZVM//14SEP//FCST (FPL-LNX84RS-IN -C56X/M-SDFGHLORVWYZ/S -LFMN1500 -N0396F400 BA…" at bounding box center [1463, 308] width 197 height 49
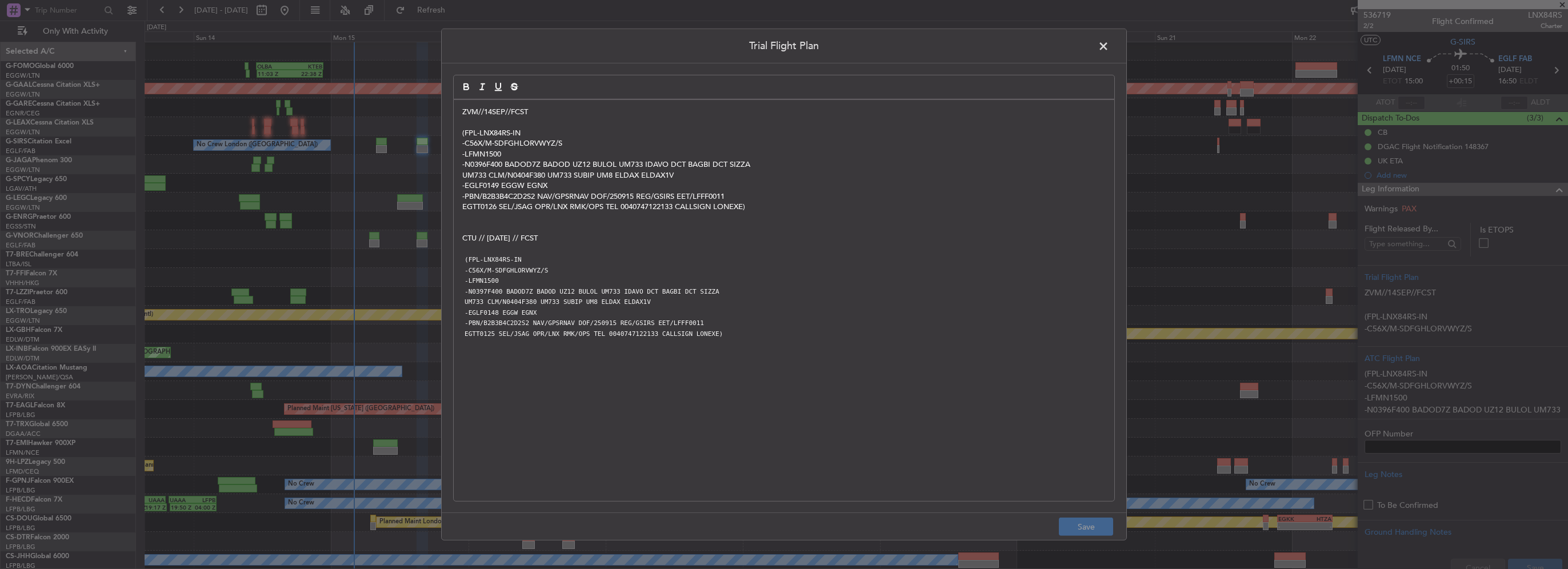
click at [1109, 51] on span at bounding box center [1109, 49] width 0 height 23
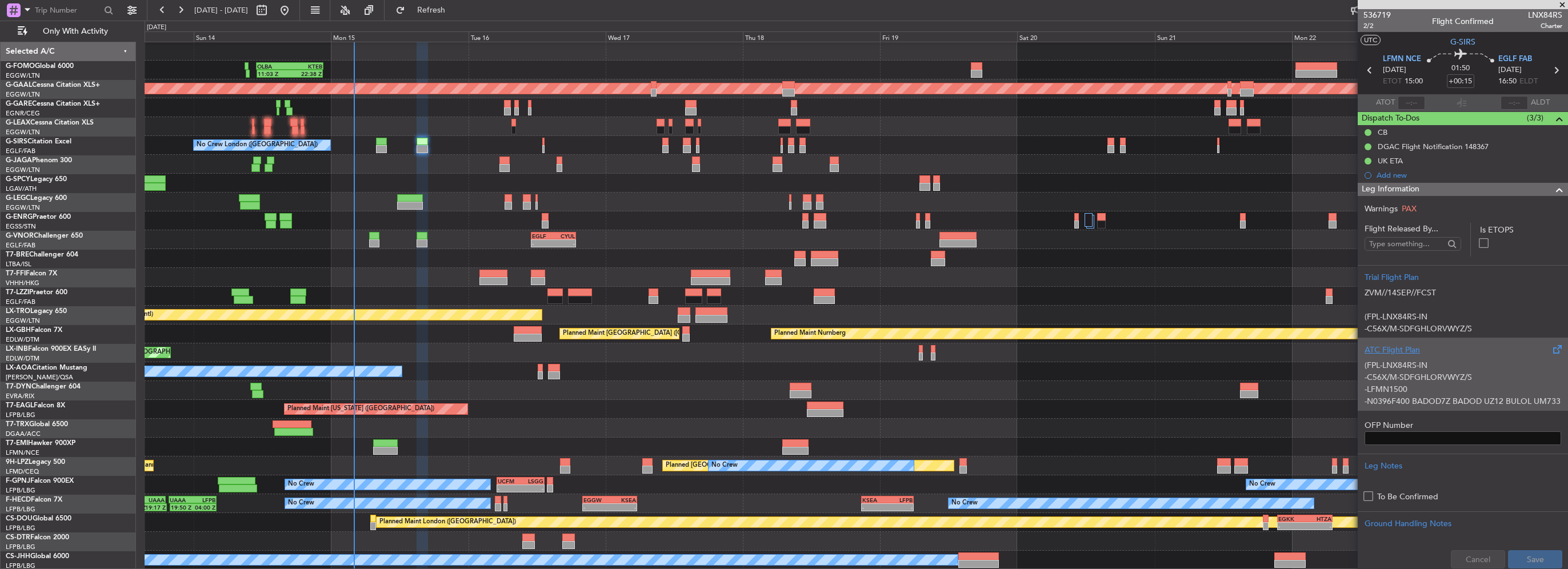
click at [1456, 382] on div "(FPL-LNX84RS-IN -C56X/M-SDFGHLORVWYZ/S -LFMN1500 -N0396F400 BADOD7Z BADOD UZ12 …" at bounding box center [1463, 380] width 197 height 49
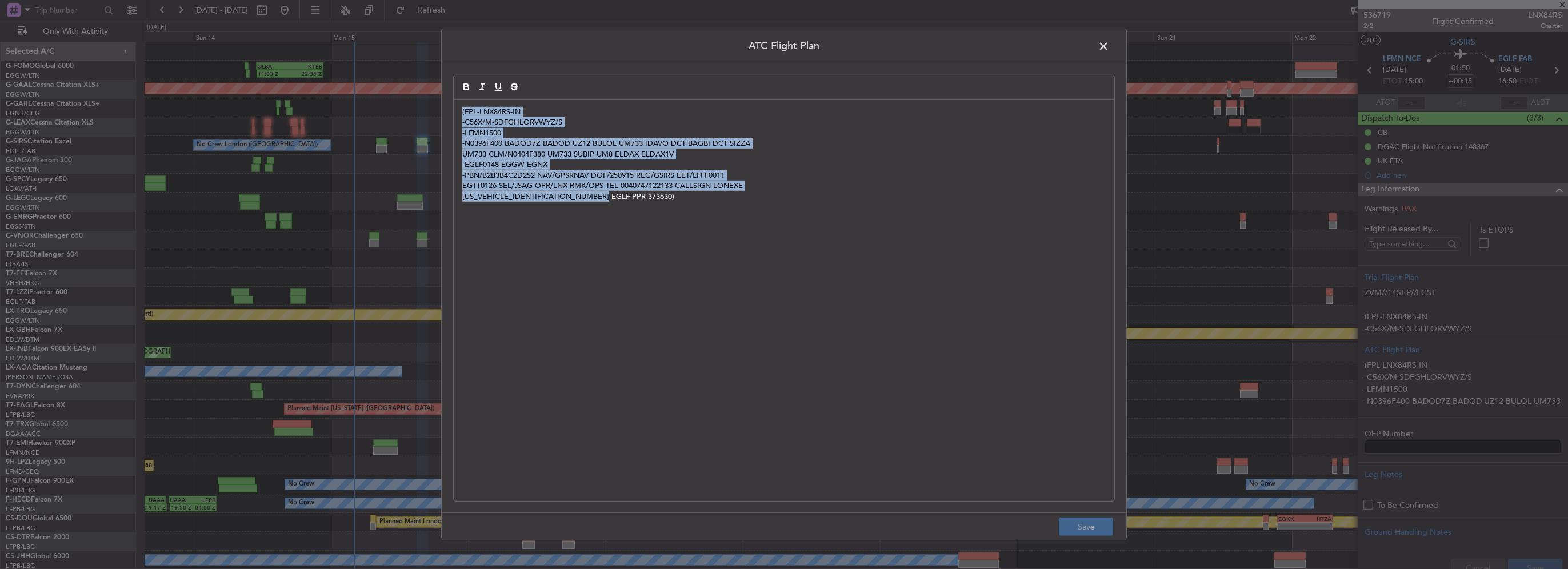
drag, startPoint x: 912, startPoint y: 312, endPoint x: 326, endPoint y: 74, distance: 632.5
click at [307, 62] on div "ATC Flight Plan (FPL-LNX84RS-IN -C56X/M-SDFGHLORVWYZ/S -LFMN1500 -N0396F400 BAD…" at bounding box center [784, 284] width 1568 height 569
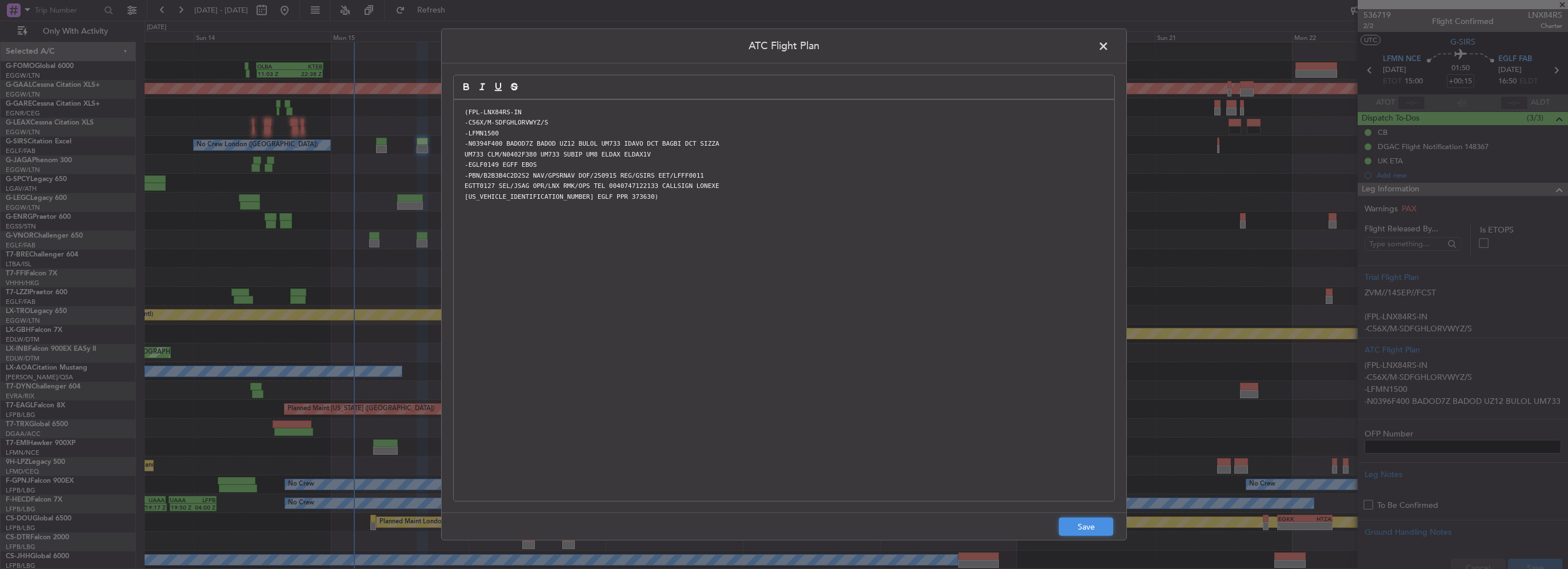
drag, startPoint x: 1089, startPoint y: 526, endPoint x: 1289, endPoint y: 532, distance: 200.1
click at [1089, 526] on button "Save" at bounding box center [1086, 527] width 54 height 18
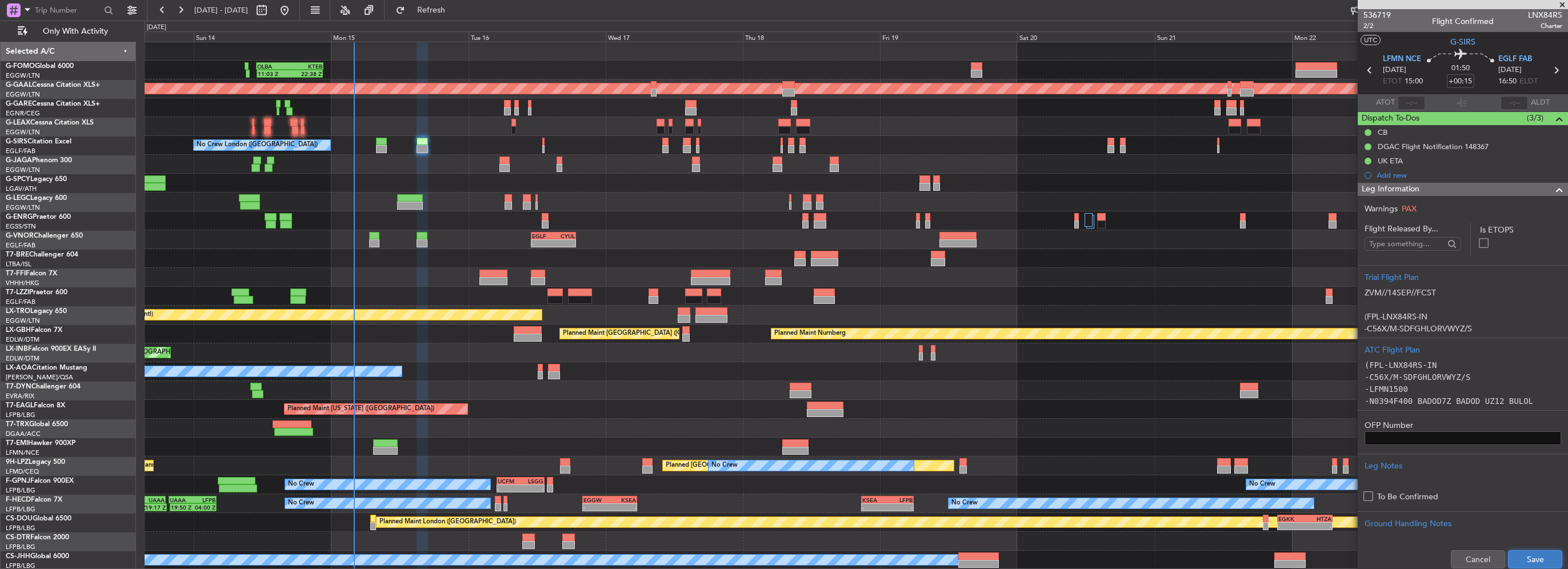
click at [1508, 557] on button "Save" at bounding box center [1535, 559] width 54 height 18
click at [1553, 189] on span at bounding box center [1559, 189] width 14 height 14
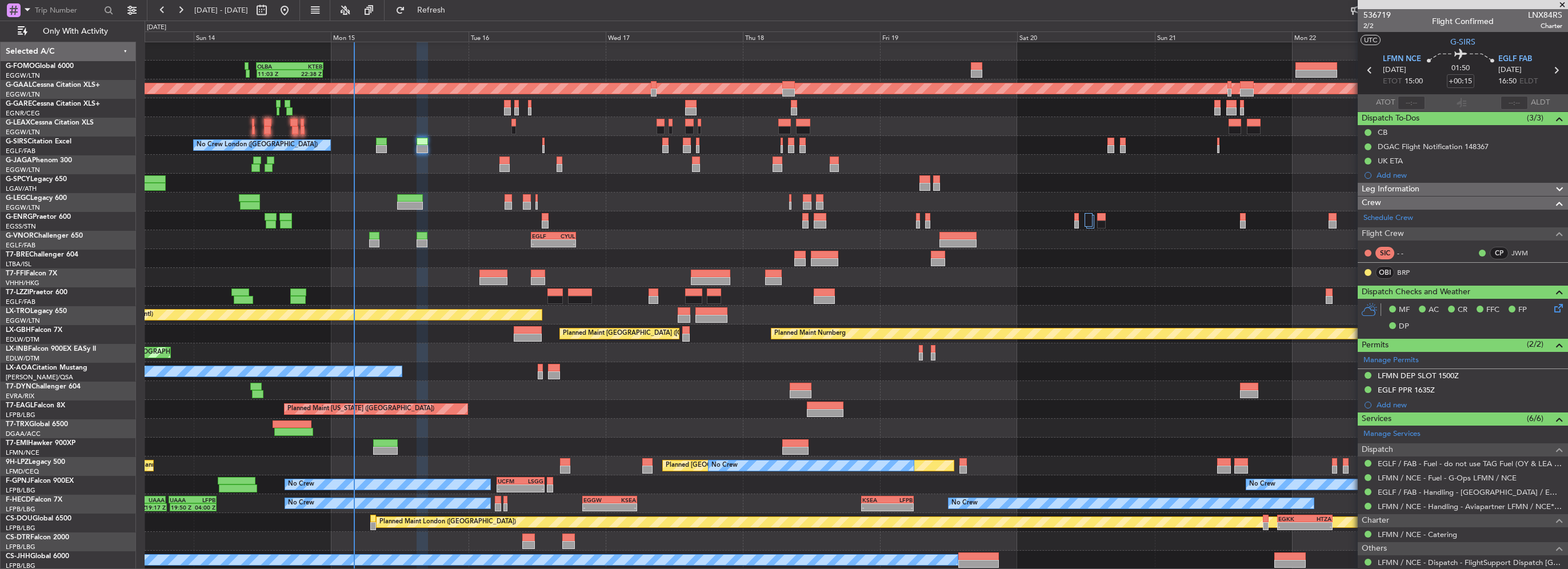
click at [1553, 189] on span at bounding box center [1559, 189] width 14 height 14
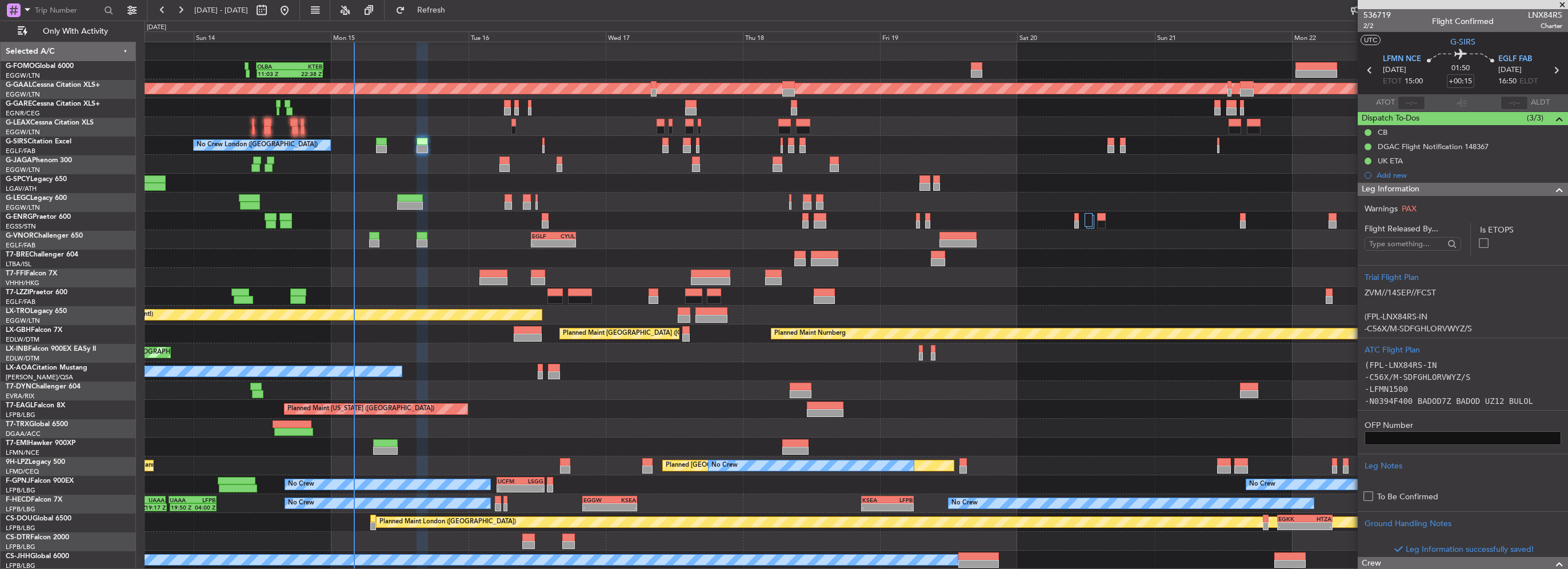
click at [1553, 189] on span at bounding box center [1559, 189] width 14 height 14
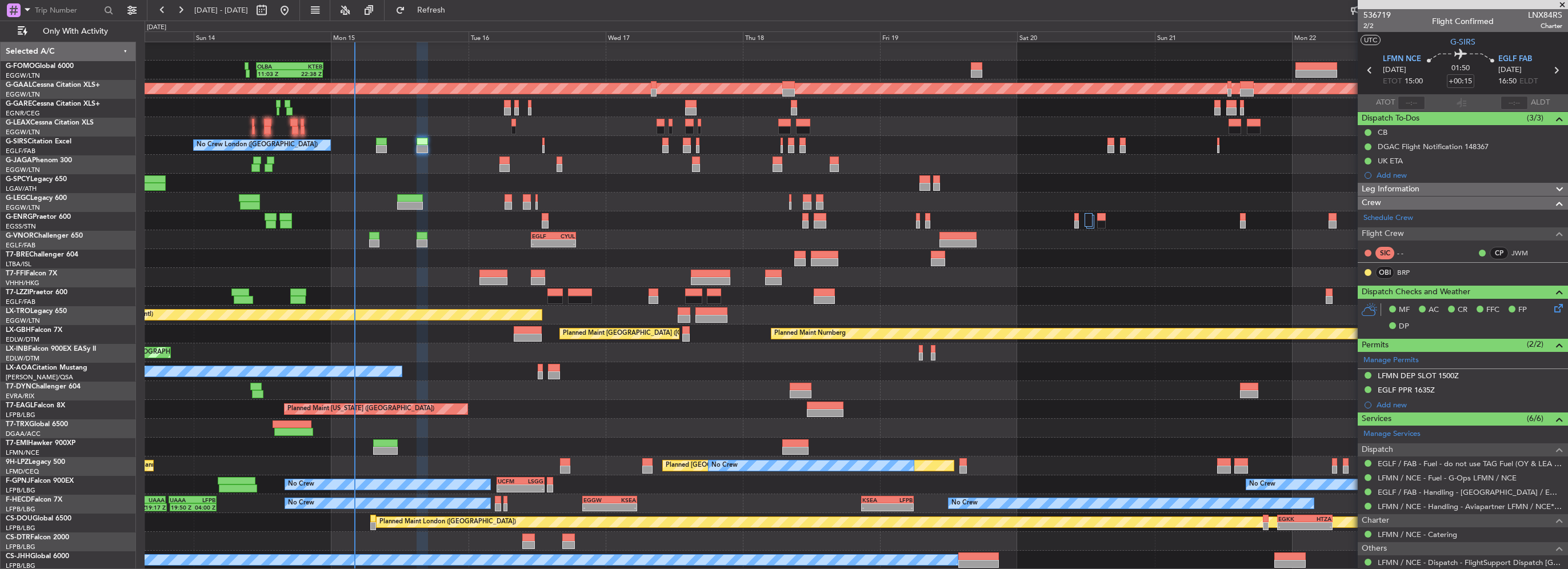
click at [420, 149] on div at bounding box center [422, 148] width 12 height 8
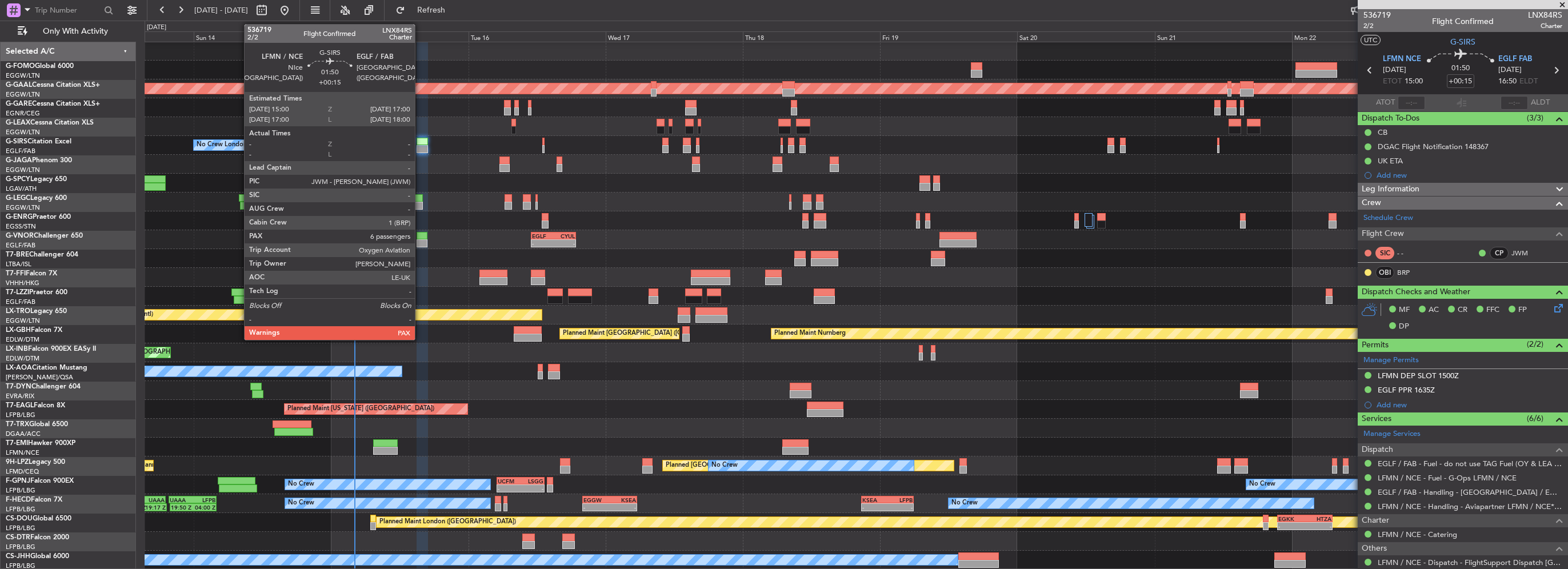
click at [420, 149] on div at bounding box center [422, 148] width 12 height 8
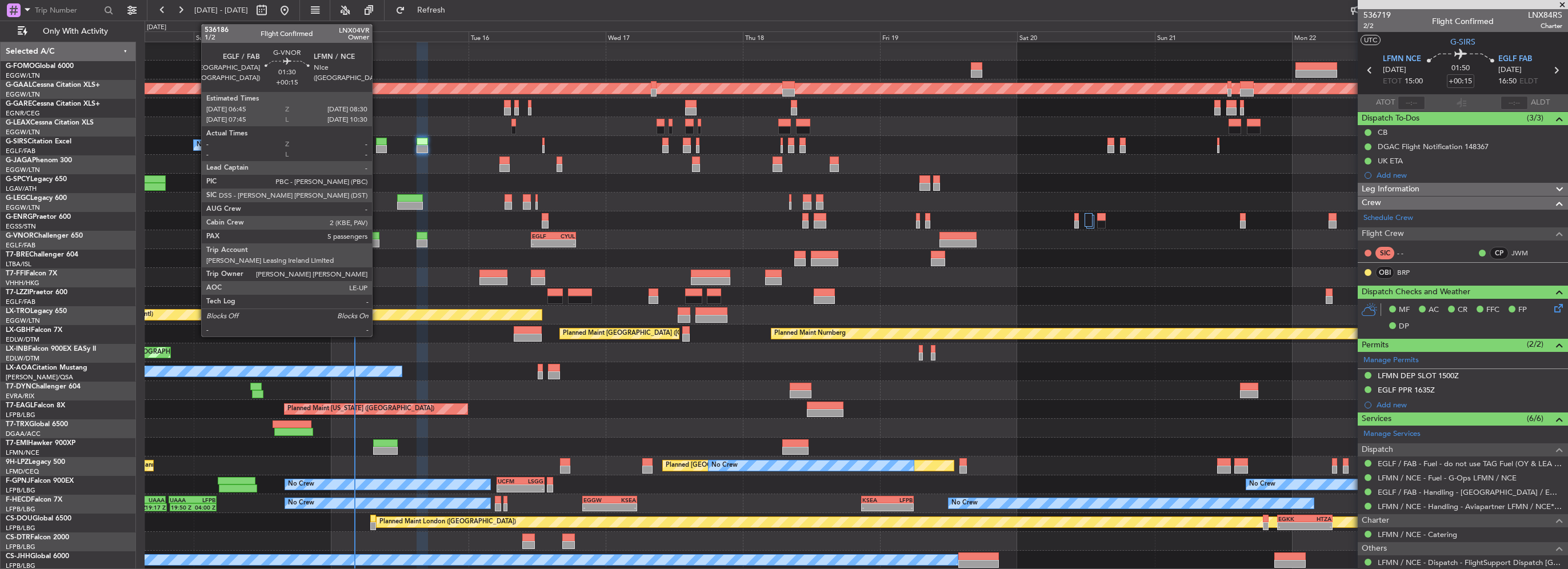
click at [377, 239] on div at bounding box center [374, 243] width 10 height 8
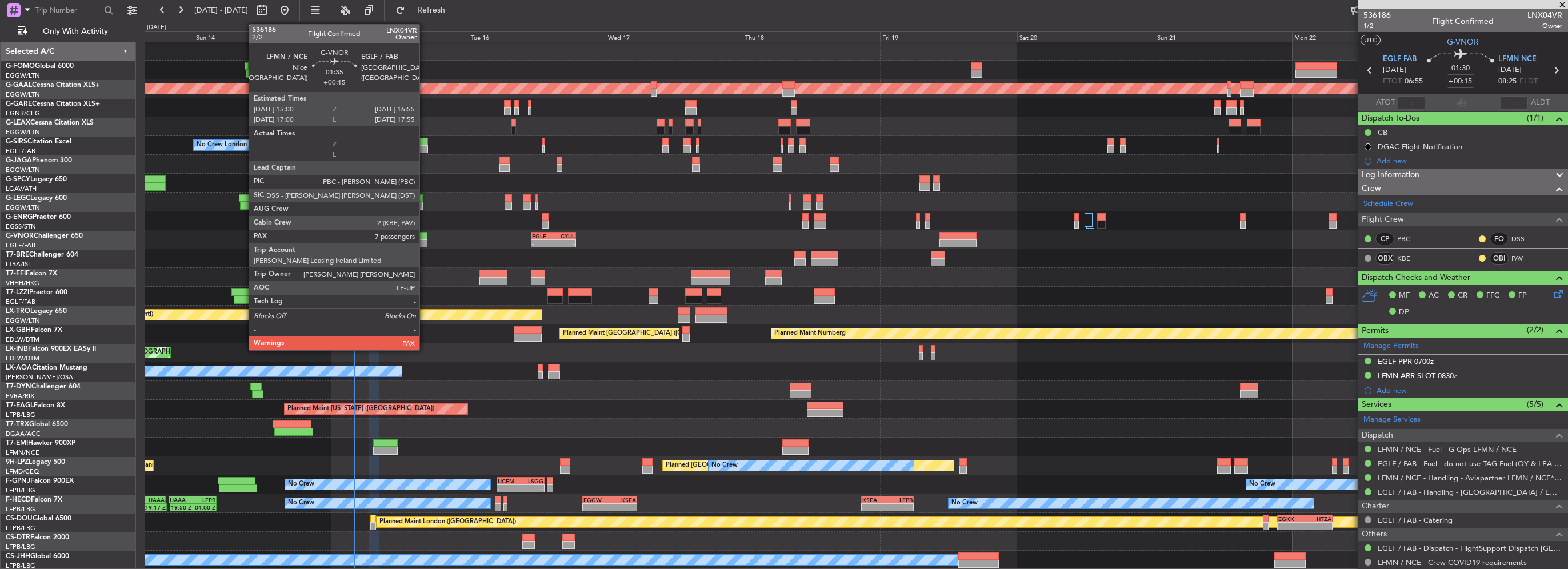
click at [425, 246] on div at bounding box center [422, 243] width 12 height 8
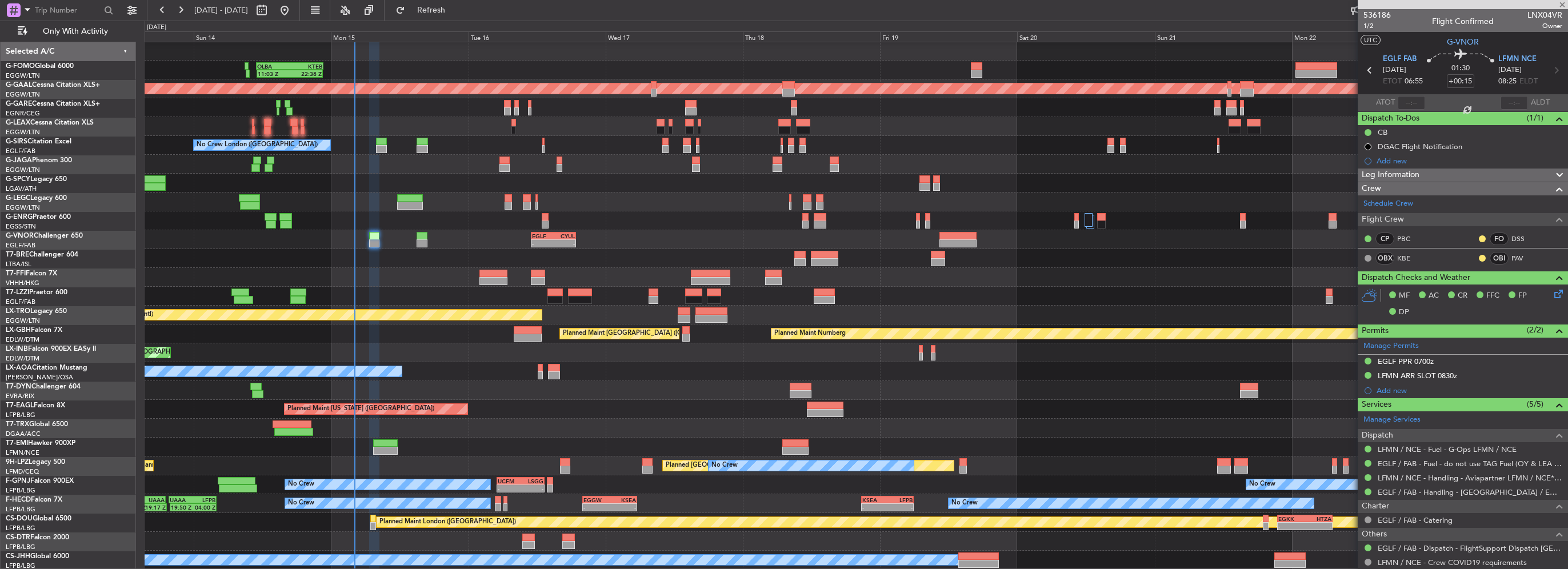
type input "7"
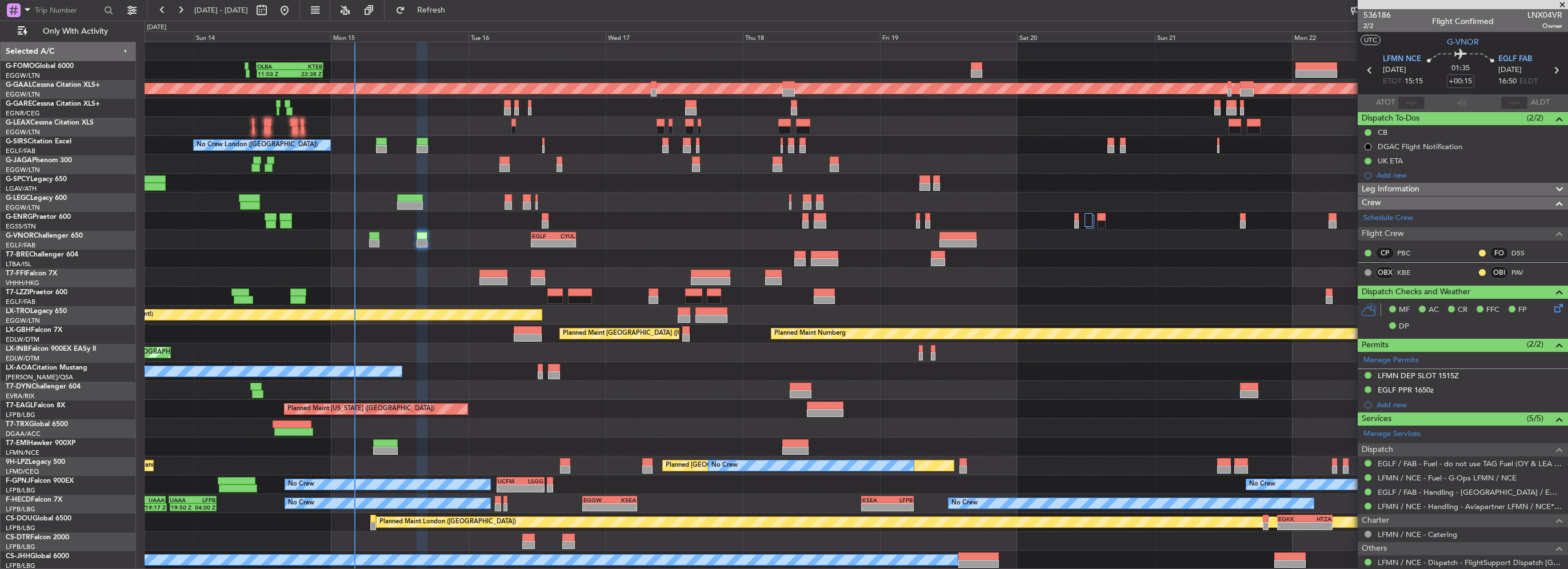
click at [1410, 192] on span "Leg Information" at bounding box center [1390, 189] width 58 height 13
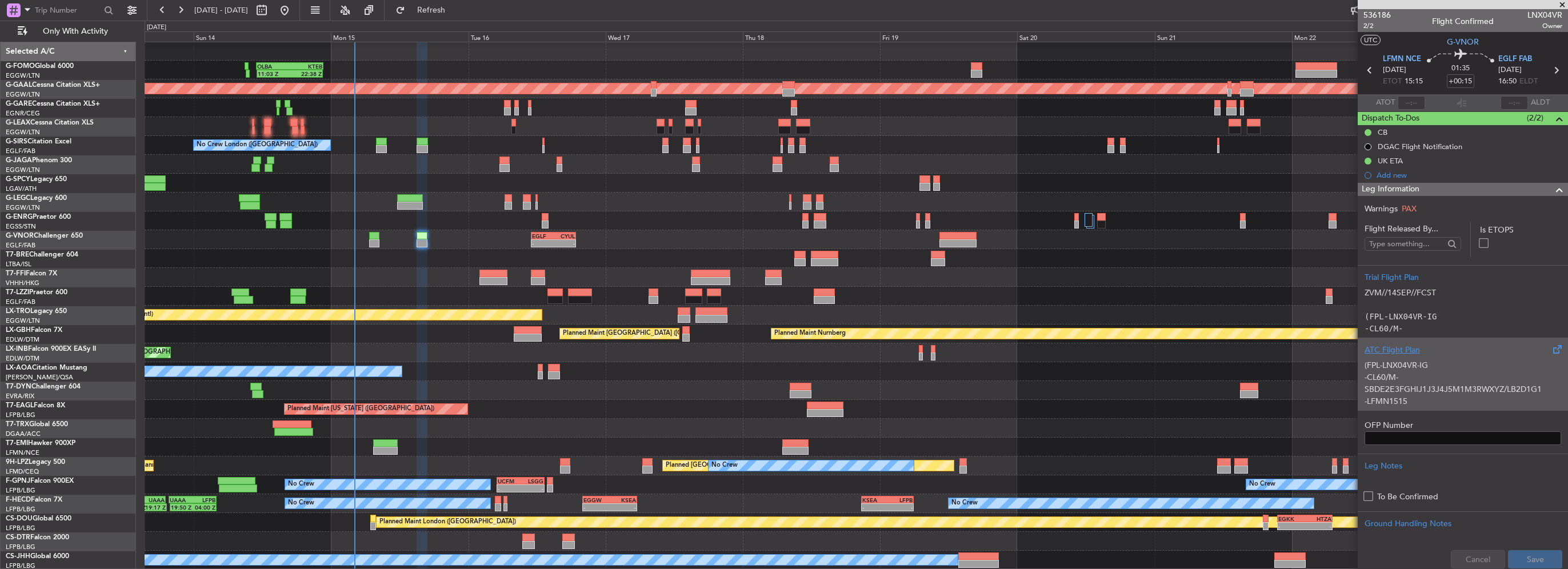
click at [1419, 359] on p "(FPL-LNX04VR-IG" at bounding box center [1463, 365] width 197 height 12
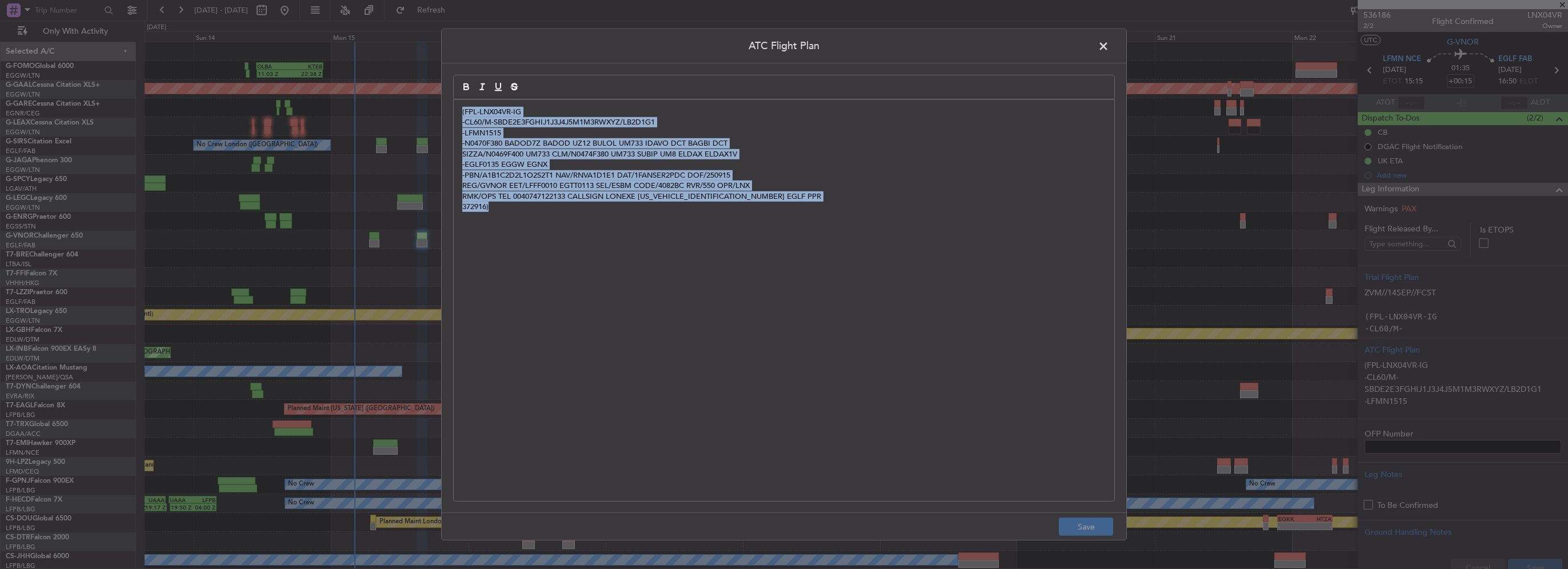
drag, startPoint x: 698, startPoint y: 247, endPoint x: 369, endPoint y: 121, distance: 352.3
click at [369, 121] on div "ATC Flight Plan (FPL-LNX04VR-IG -CL60/M-SBDE2E3FGHIJ1J3J4J5M1M3RWXYZ/LB2D1G1 -L…" at bounding box center [784, 284] width 1568 height 569
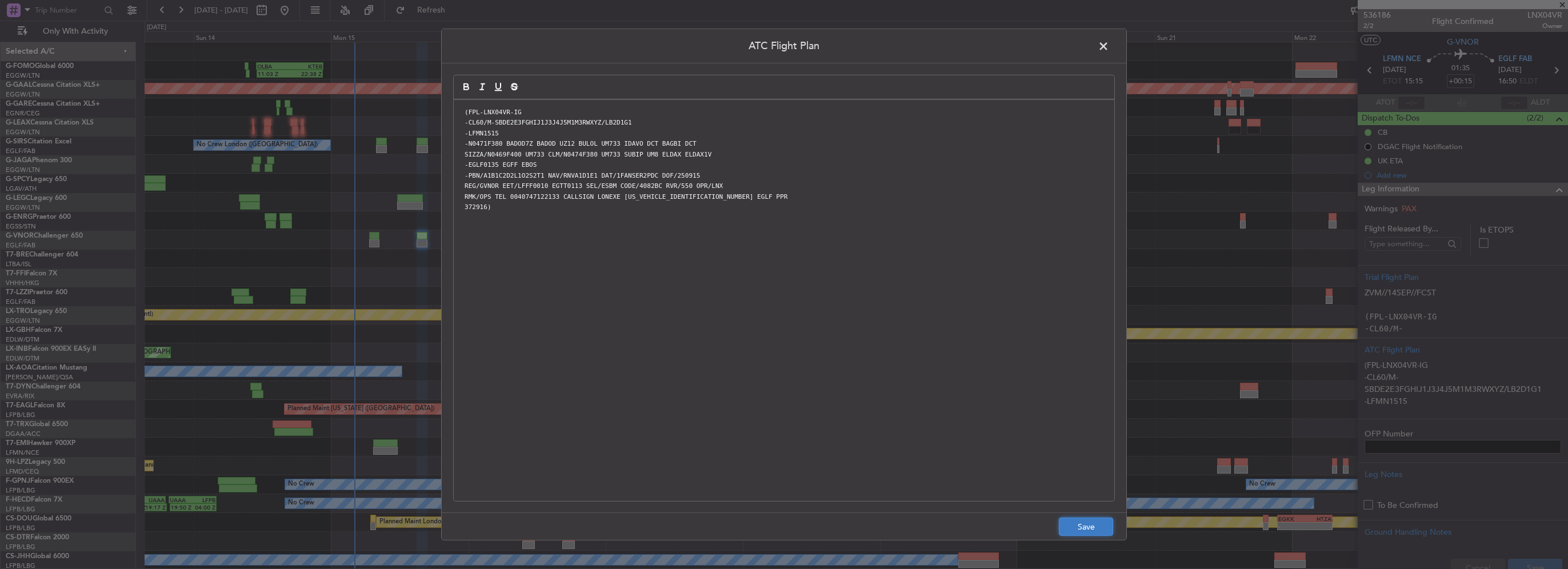
click at [1077, 524] on button "Save" at bounding box center [1086, 527] width 54 height 18
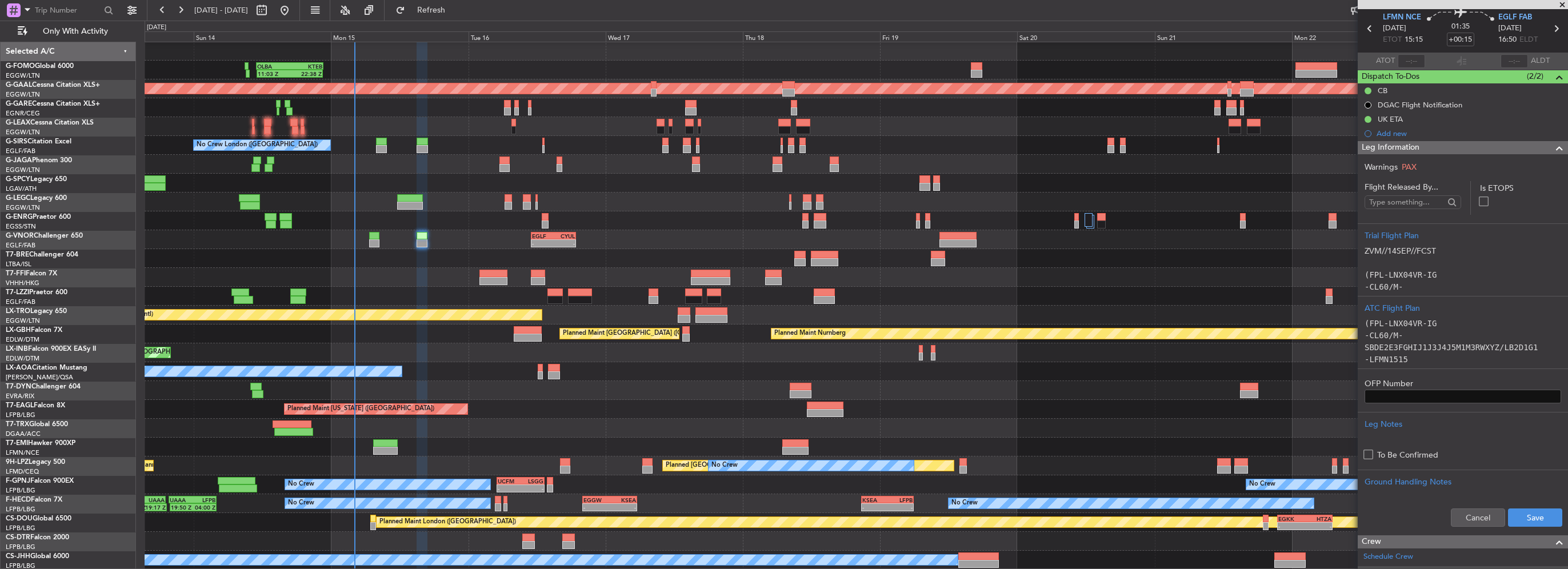
scroll to position [57, 0]
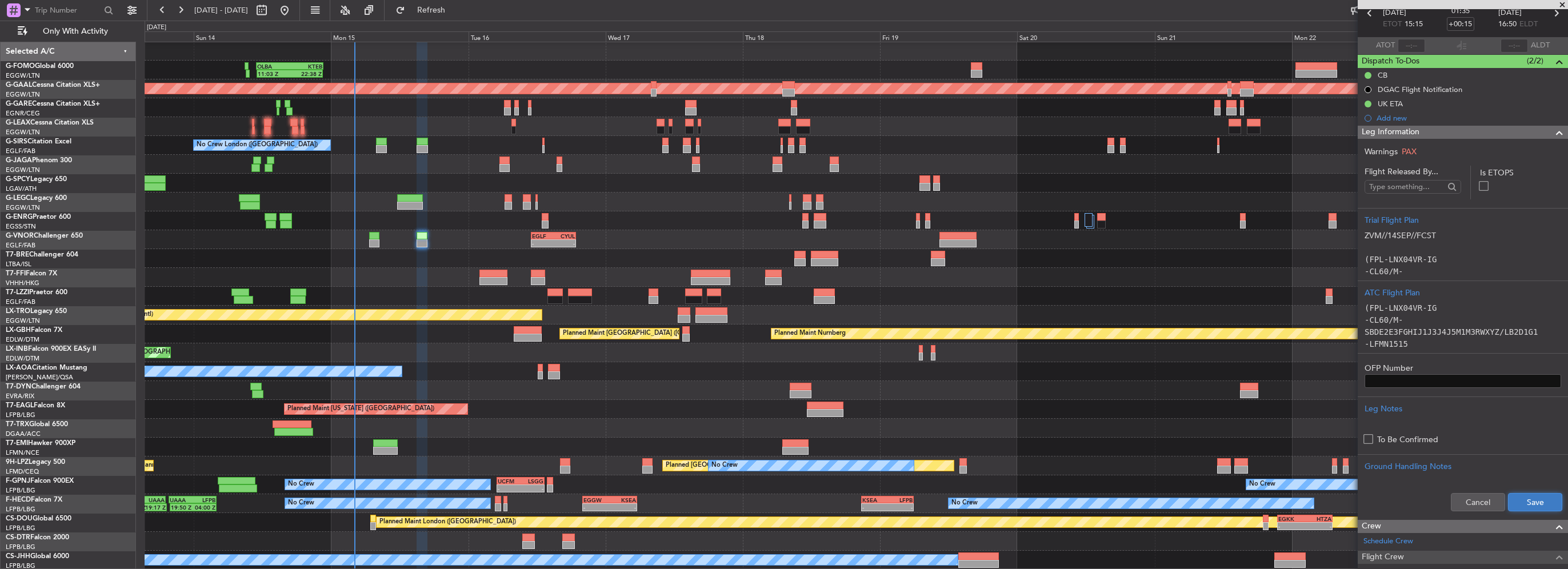
click at [1530, 506] on button "Save" at bounding box center [1535, 502] width 54 height 18
click at [1553, 137] on span at bounding box center [1559, 133] width 14 height 14
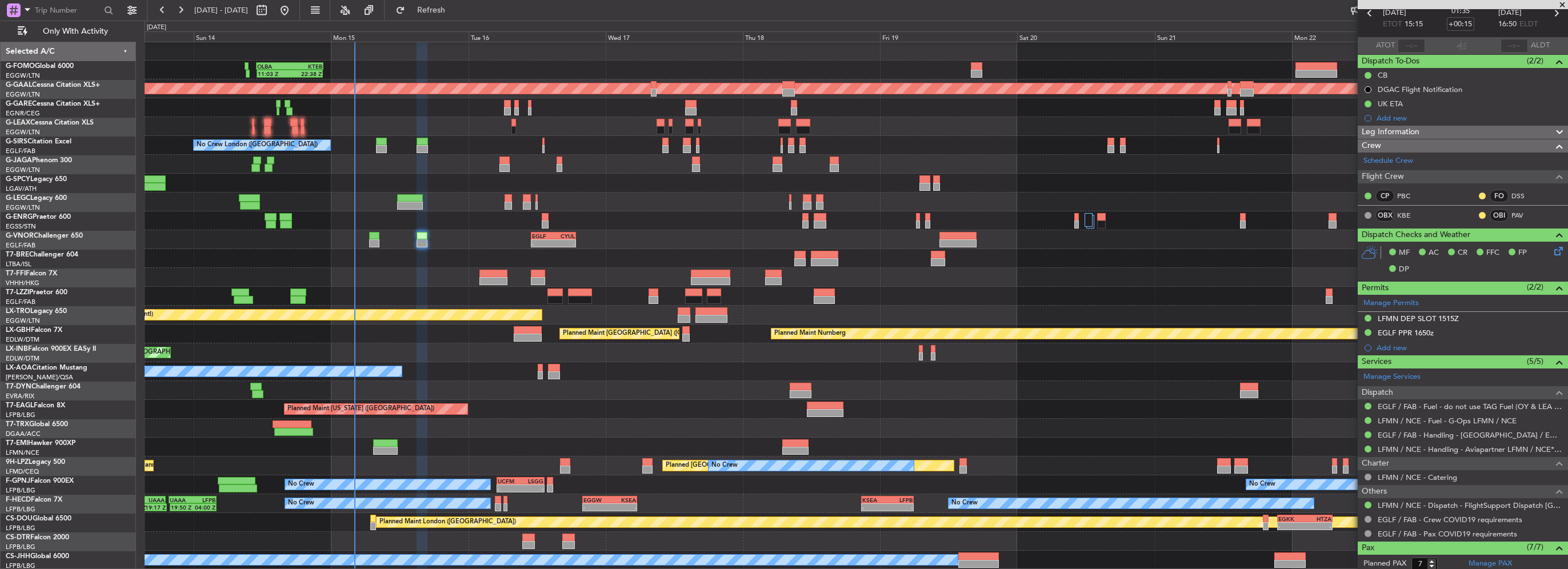
click at [415, 234] on div "- - EGLF 11:00 Z CYUL 18:55 Z" at bounding box center [856, 239] width 1423 height 19
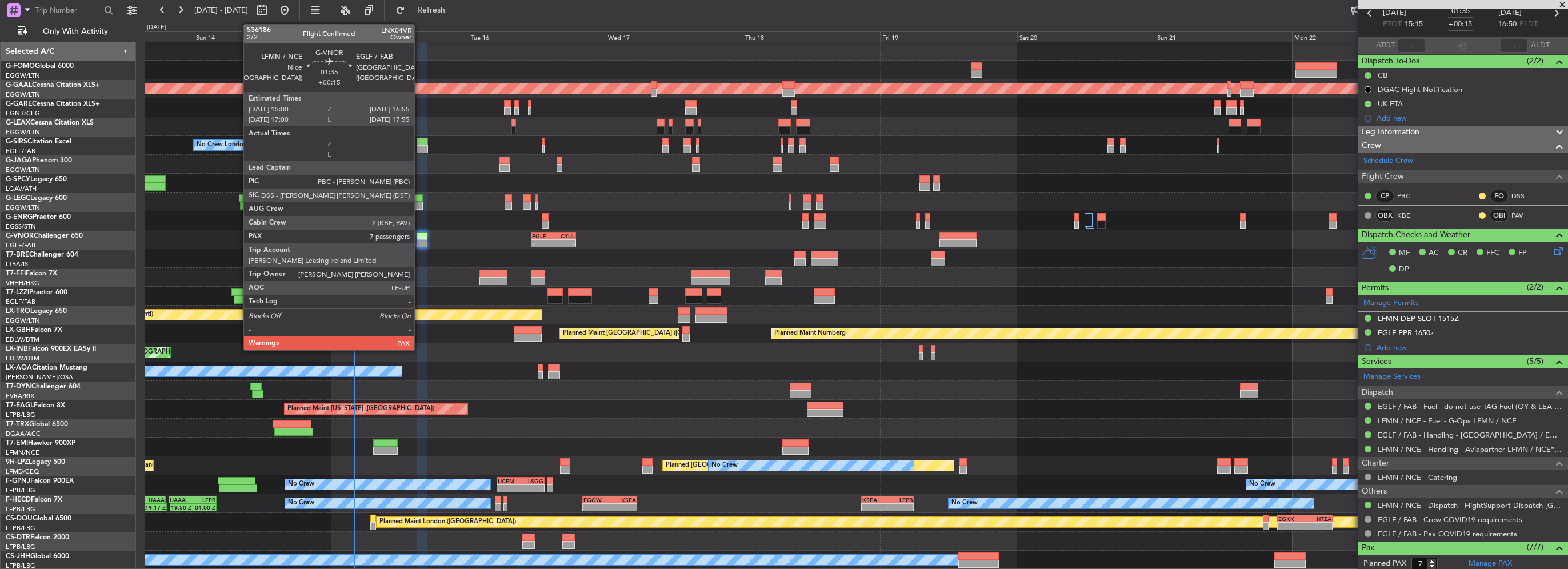
click at [419, 240] on div at bounding box center [422, 243] width 12 height 8
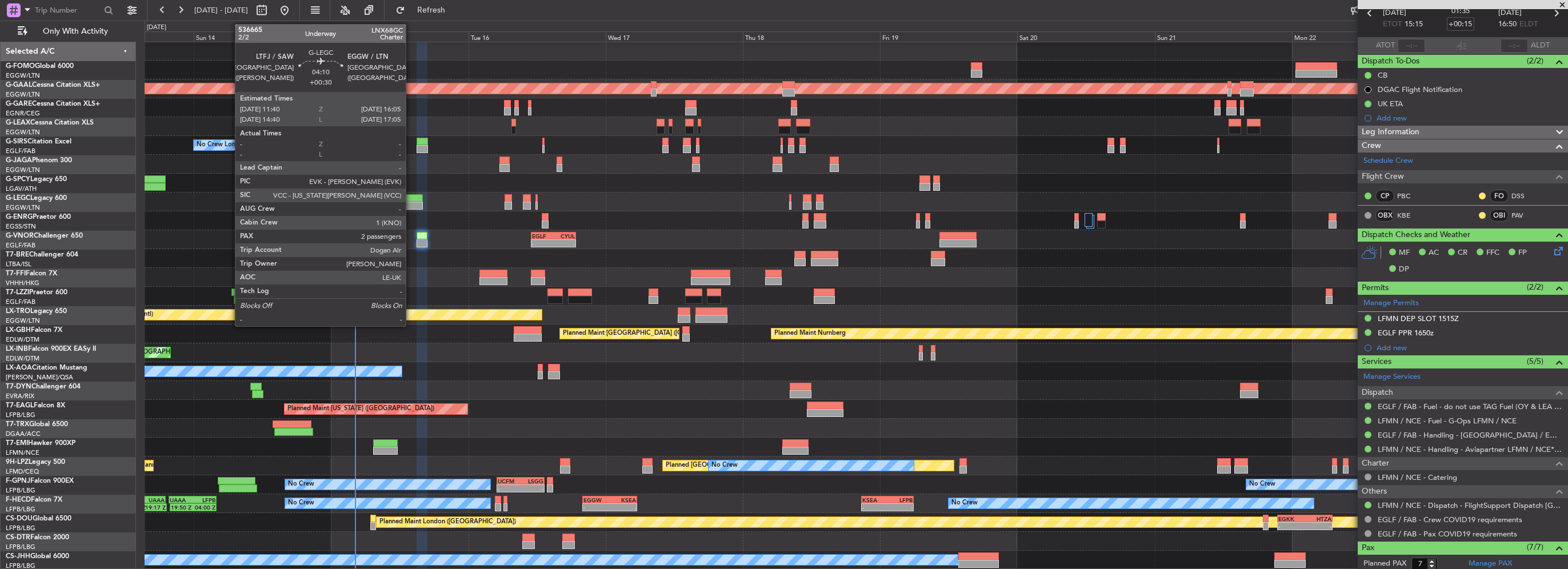
click at [411, 202] on div at bounding box center [410, 205] width 26 height 8
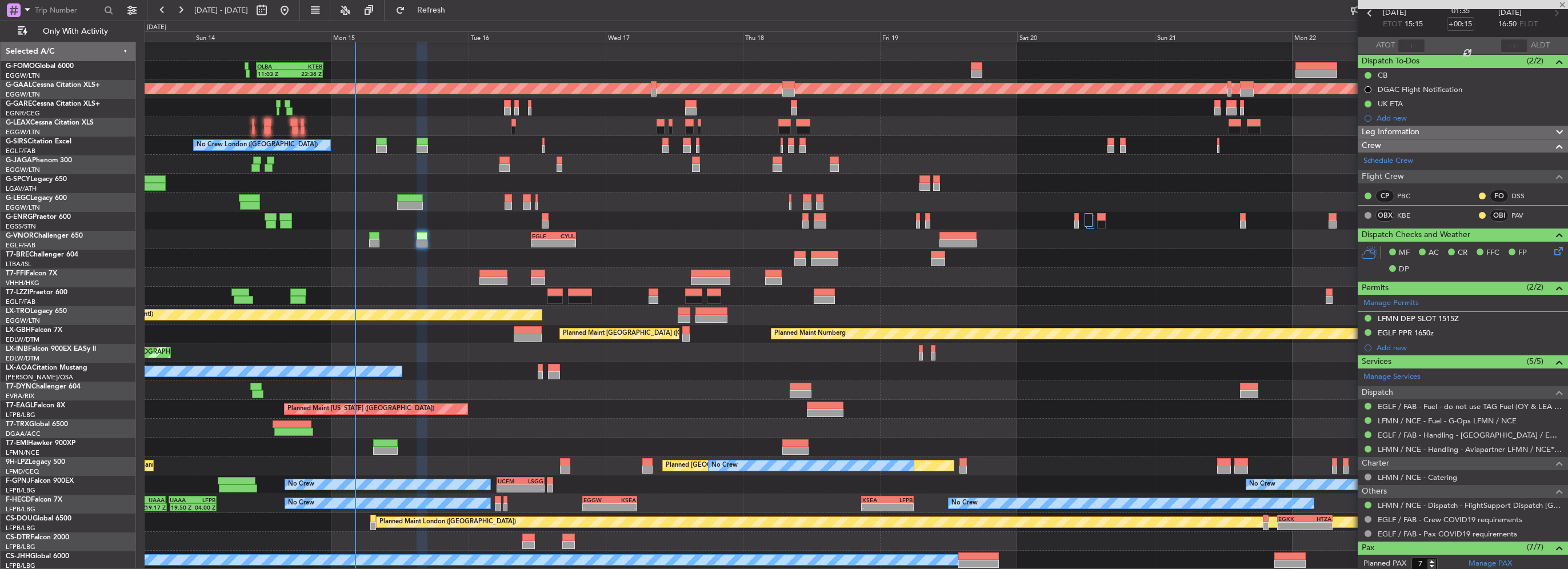
type input "+00:30"
type input "2"
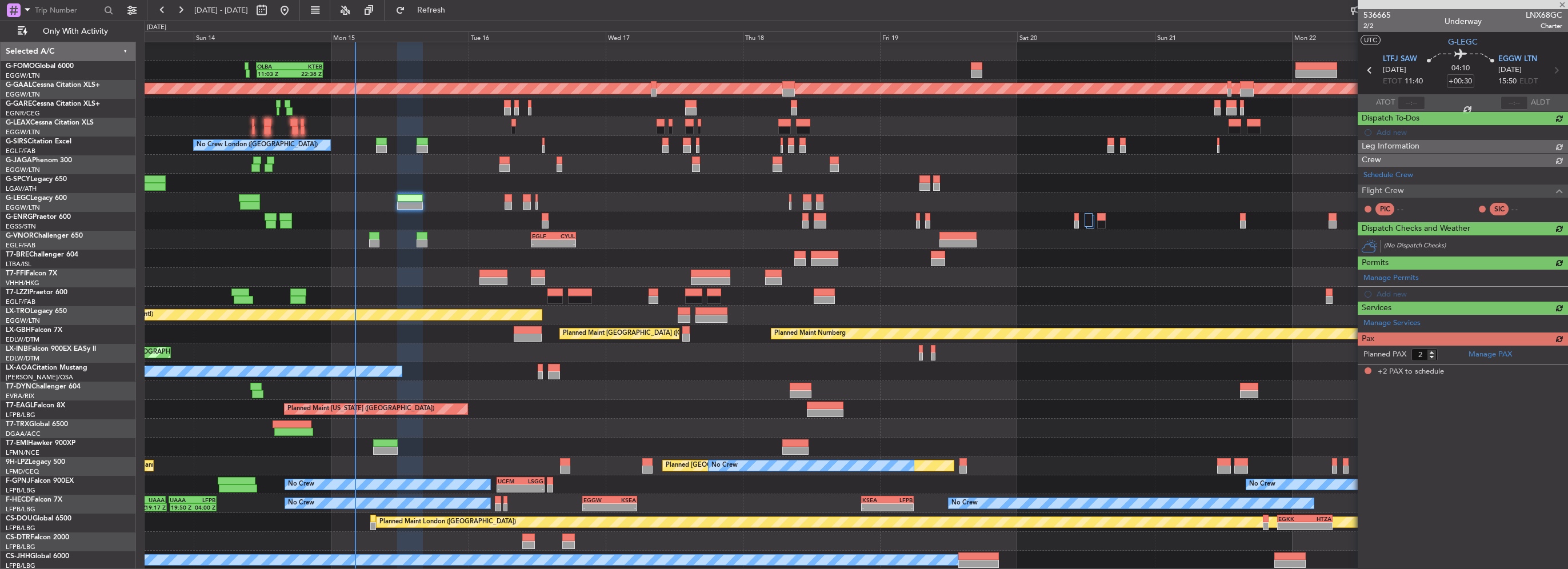
scroll to position [0, 0]
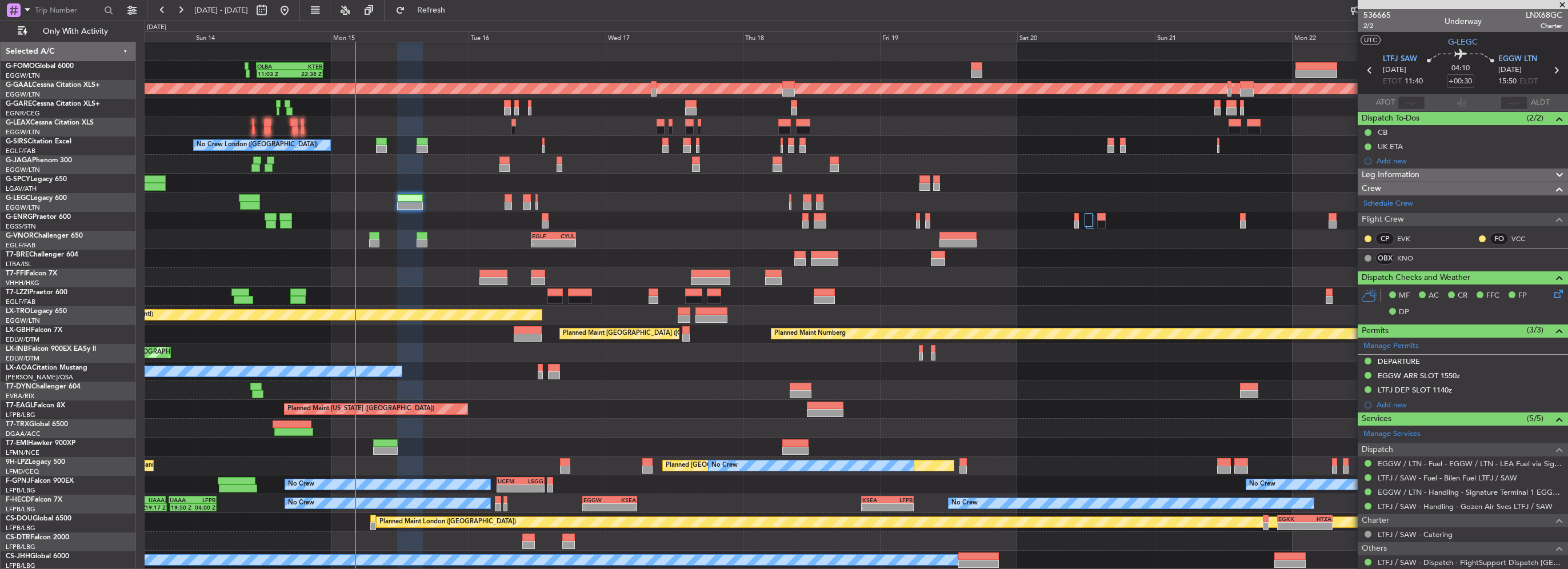
click at [1420, 176] on div "Leg Information" at bounding box center [1463, 175] width 210 height 13
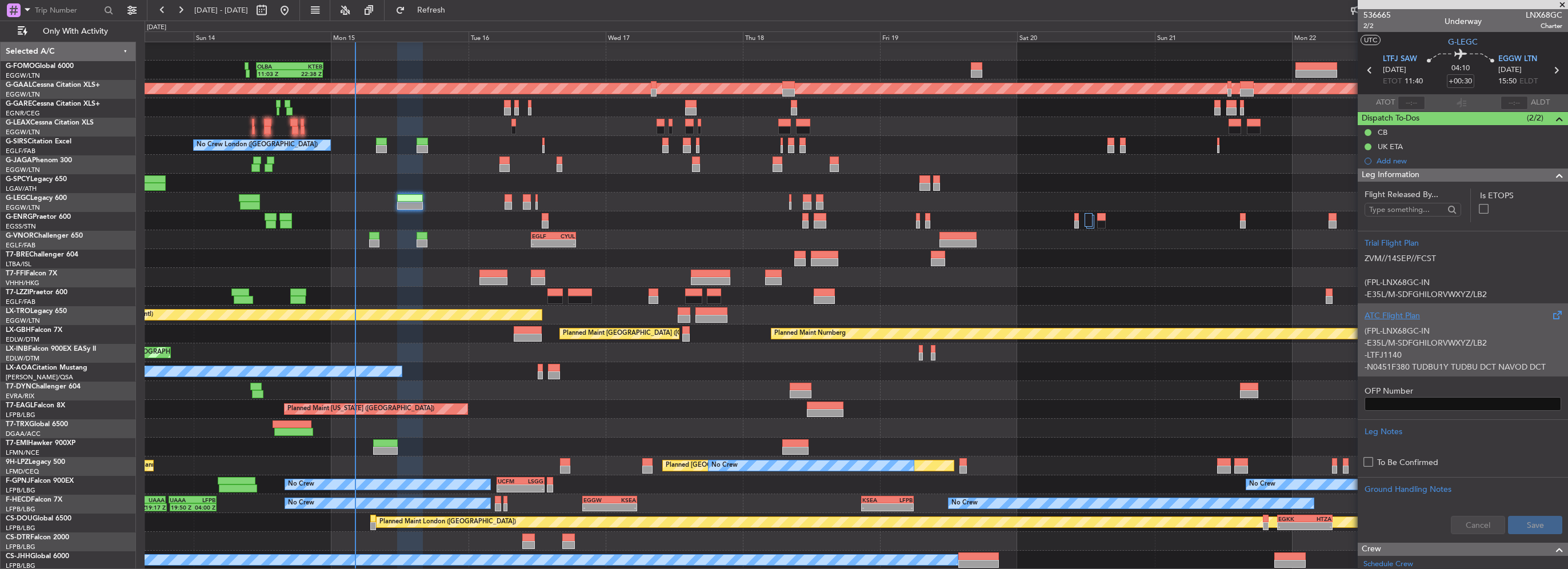
click at [1431, 323] on div "(FPL-LNX68GC-IN -E35L/M-SDFGHILORVWXYZ/LB2 -LTFJ1140 -N0451F380 TUDBU1Y TUDBU D…" at bounding box center [1463, 346] width 197 height 49
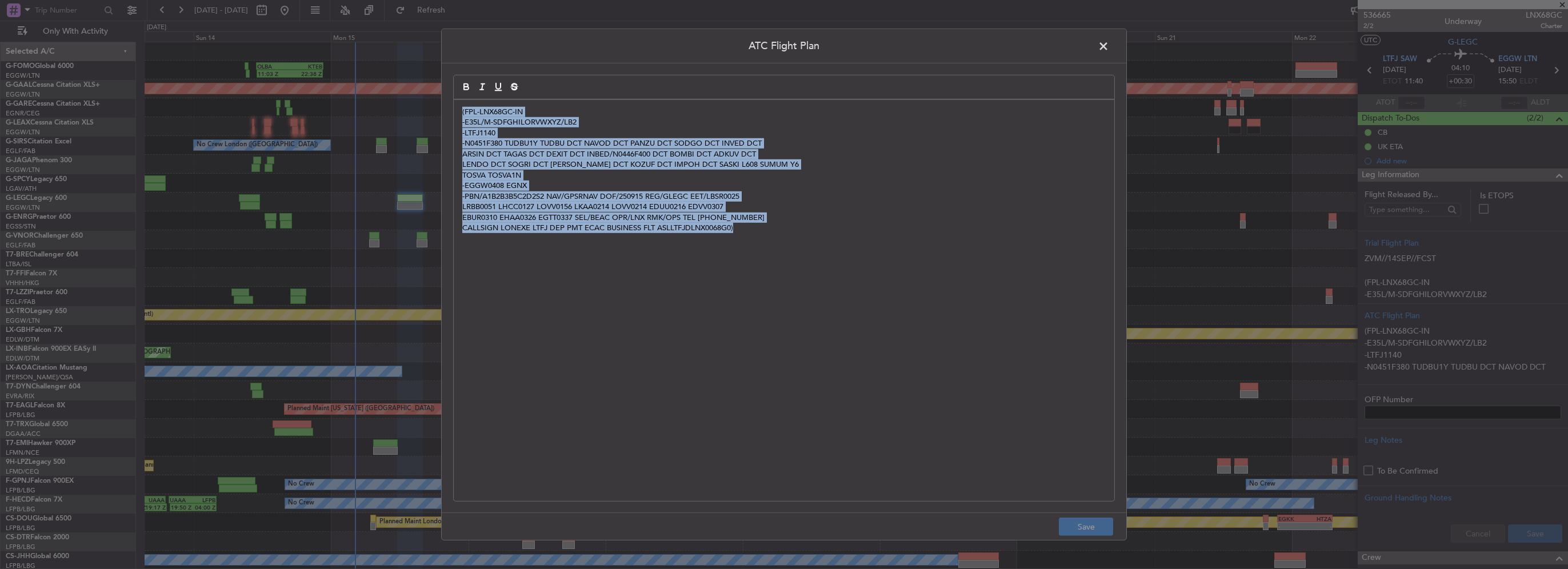
drag, startPoint x: 863, startPoint y: 256, endPoint x: 334, endPoint y: 98, distance: 552.1
click at [334, 98] on div "ATC Flight Plan (FPL-LNX68GC-IN -E35L/M-SDFGHILORVWXYZ/LB2 -LTFJ1140 -N0451F380…" at bounding box center [784, 284] width 1568 height 569
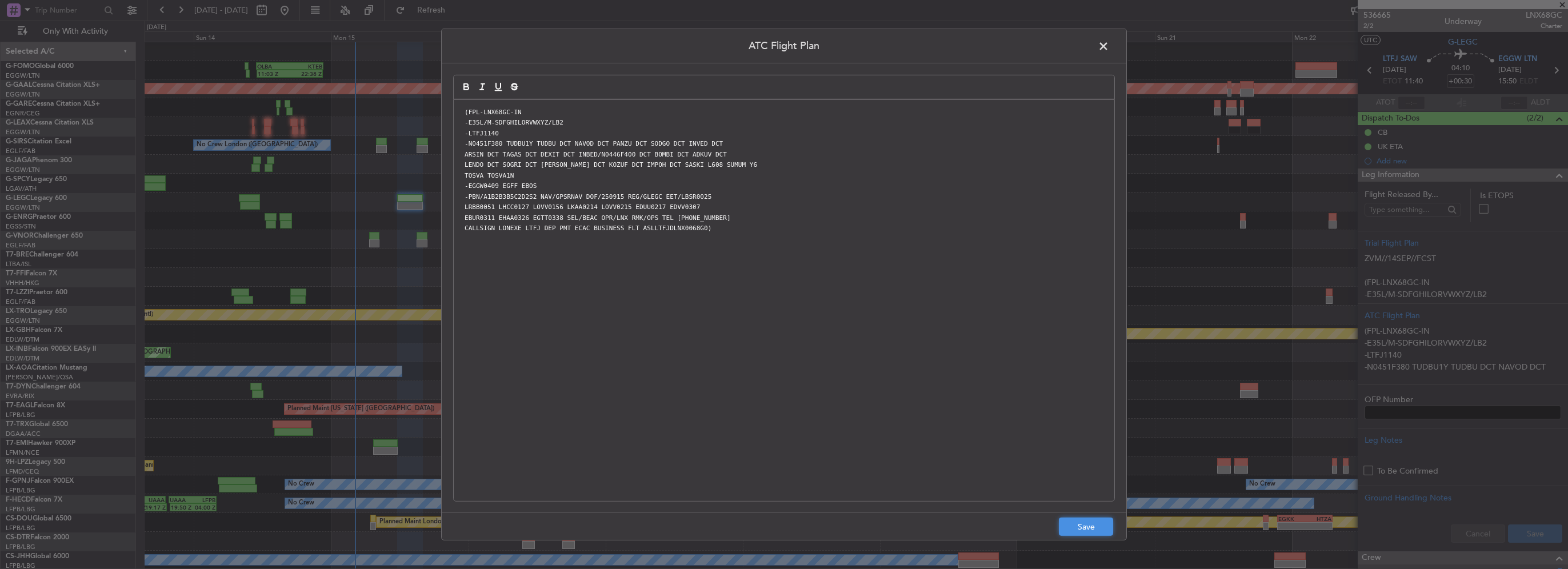
drag, startPoint x: 1078, startPoint y: 526, endPoint x: 1458, endPoint y: 560, distance: 381.5
click at [1078, 525] on button "Save" at bounding box center [1086, 527] width 54 height 18
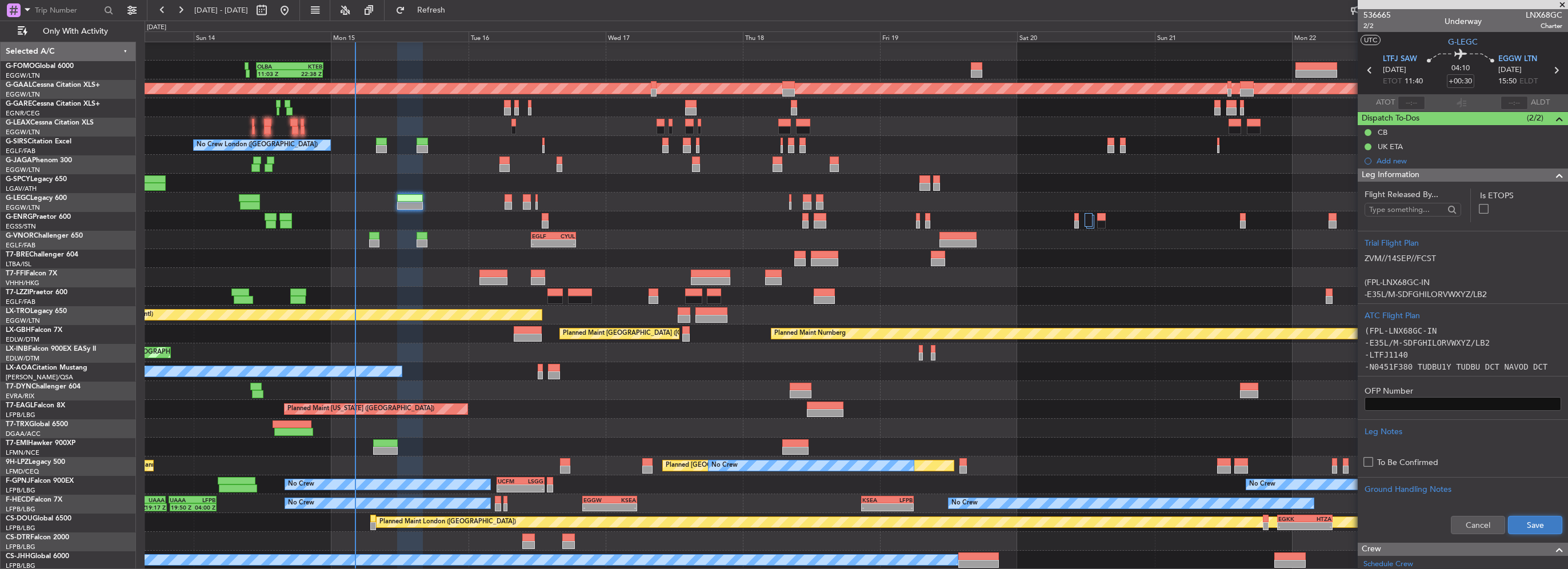
click at [1549, 523] on button "Save" at bounding box center [1535, 525] width 54 height 18
click at [1535, 192] on form "Flight Released By... Is ETOPS Trial Flight Plan ZVM//14SEP//FCST (FPL-LNX68GC-…" at bounding box center [1463, 365] width 210 height 354
click at [1287, 175] on div at bounding box center [856, 183] width 1423 height 19
click at [1553, 175] on span at bounding box center [1559, 175] width 14 height 14
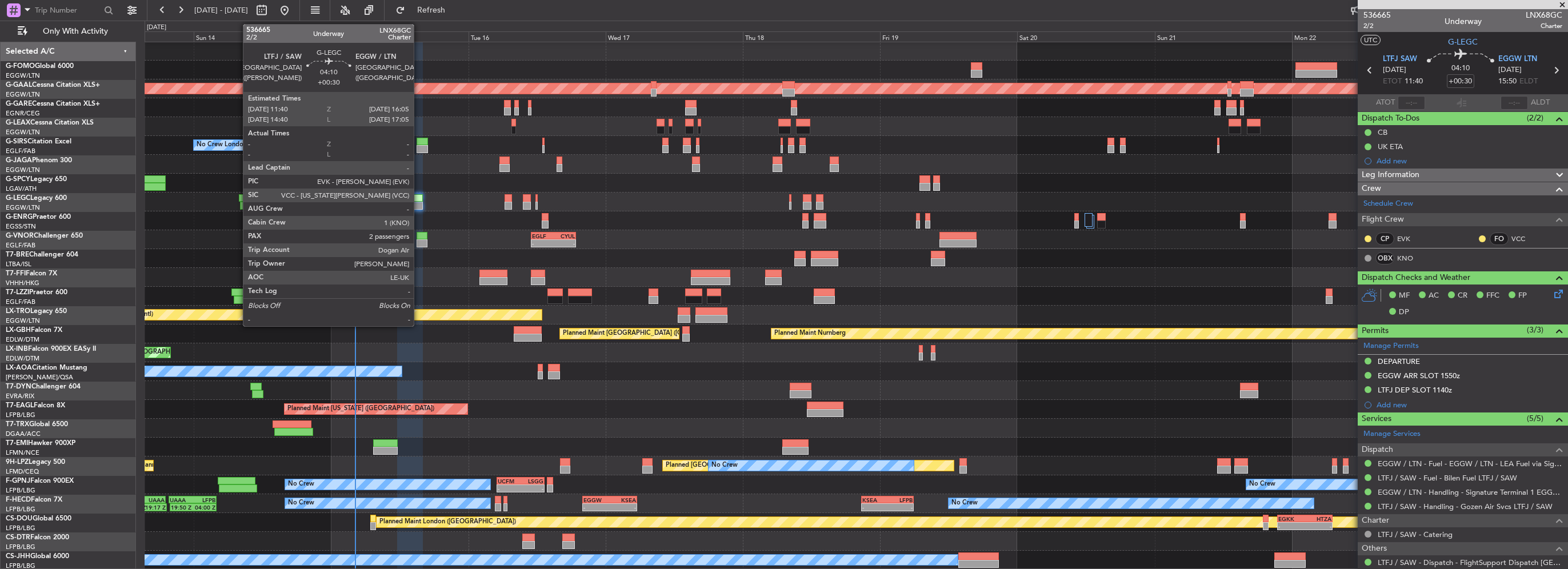
click at [419, 203] on div at bounding box center [410, 205] width 26 height 8
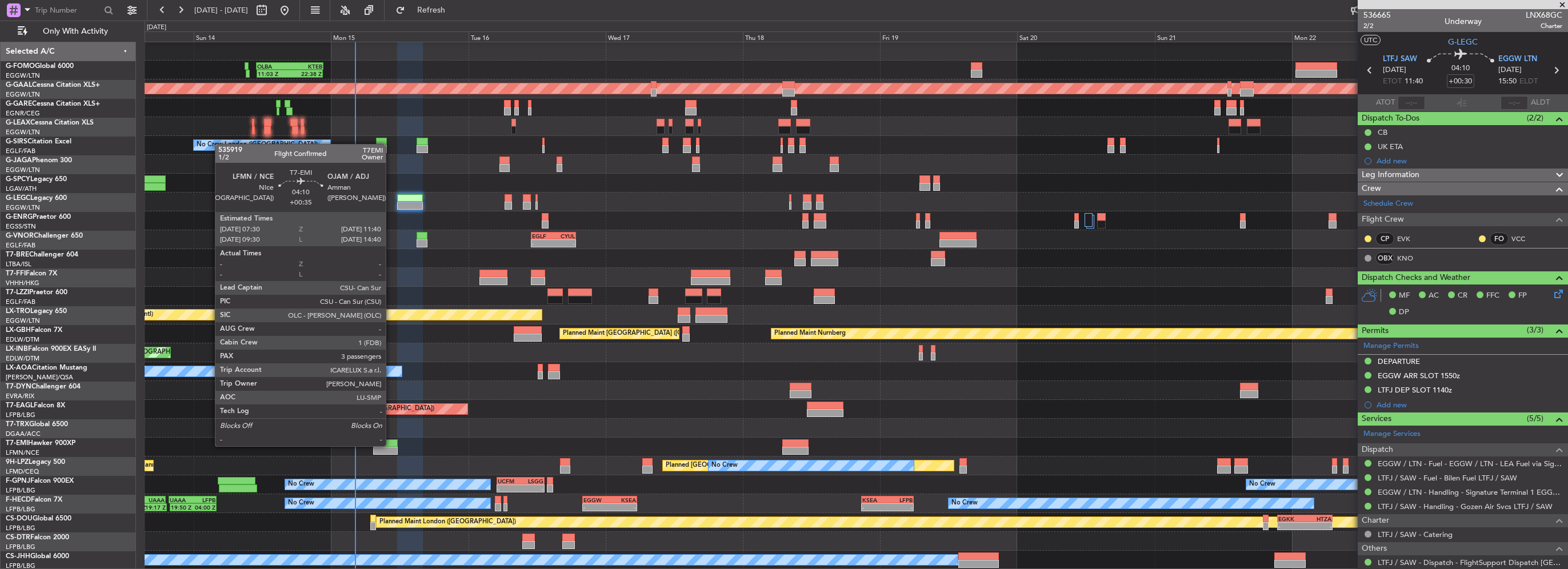
click at [391, 445] on div at bounding box center [385, 443] width 24 height 8
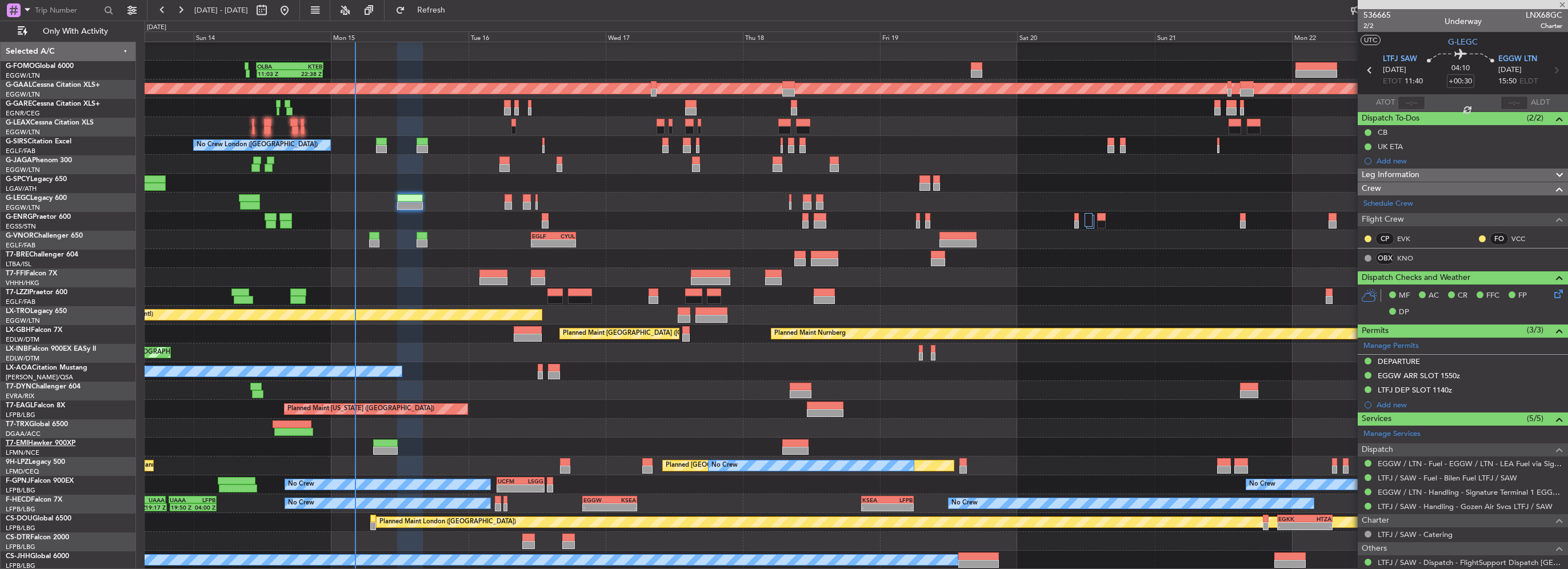
type input "+00:35"
type input "3"
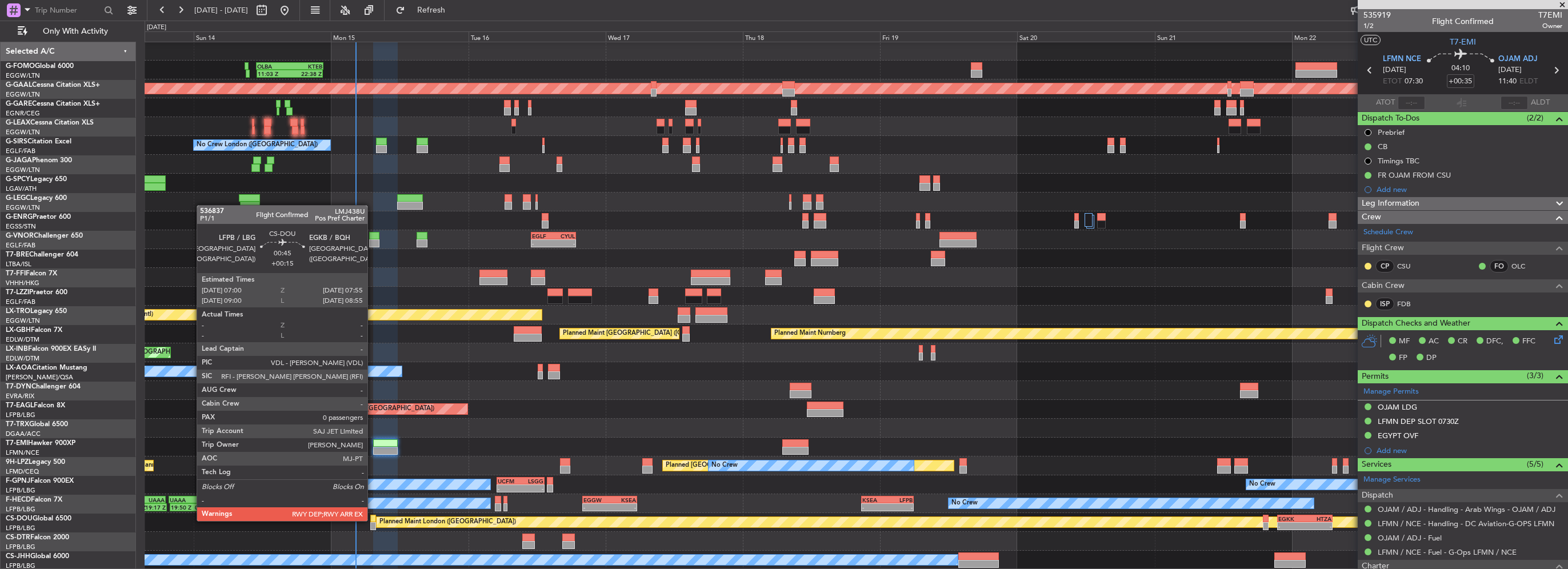
click at [373, 520] on div at bounding box center [373, 518] width 5 height 8
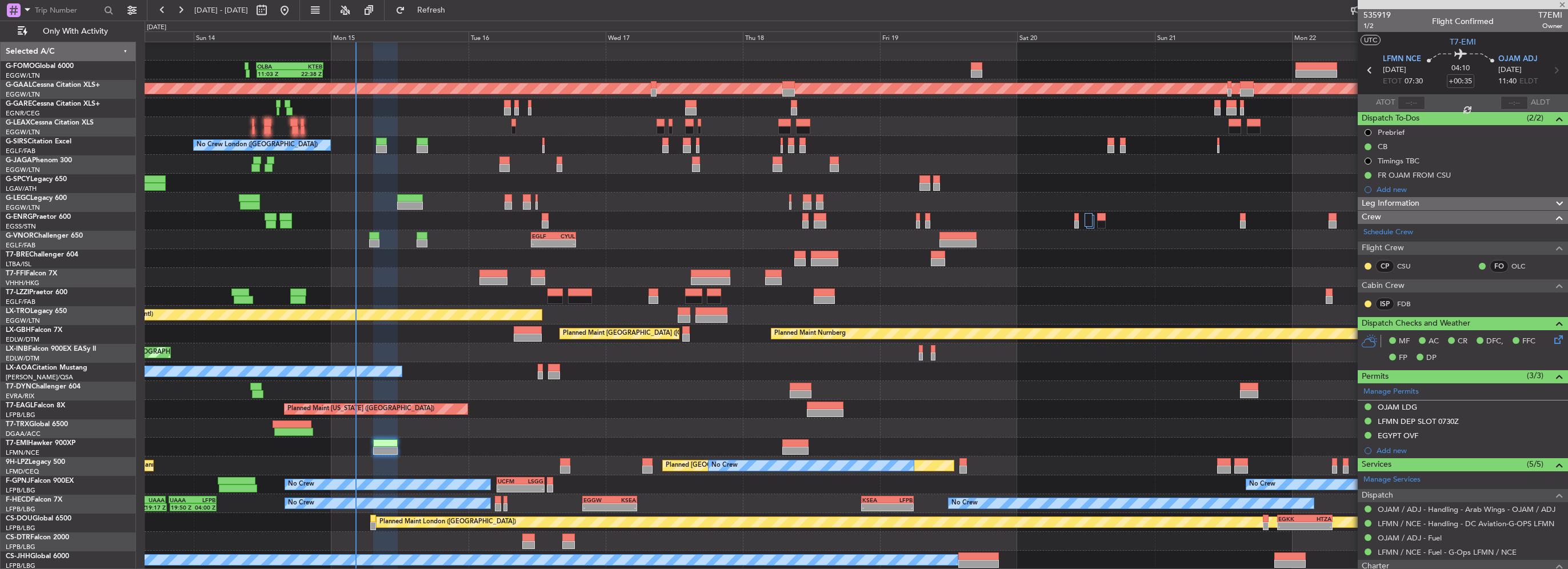
type input "+00:15"
type input "0"
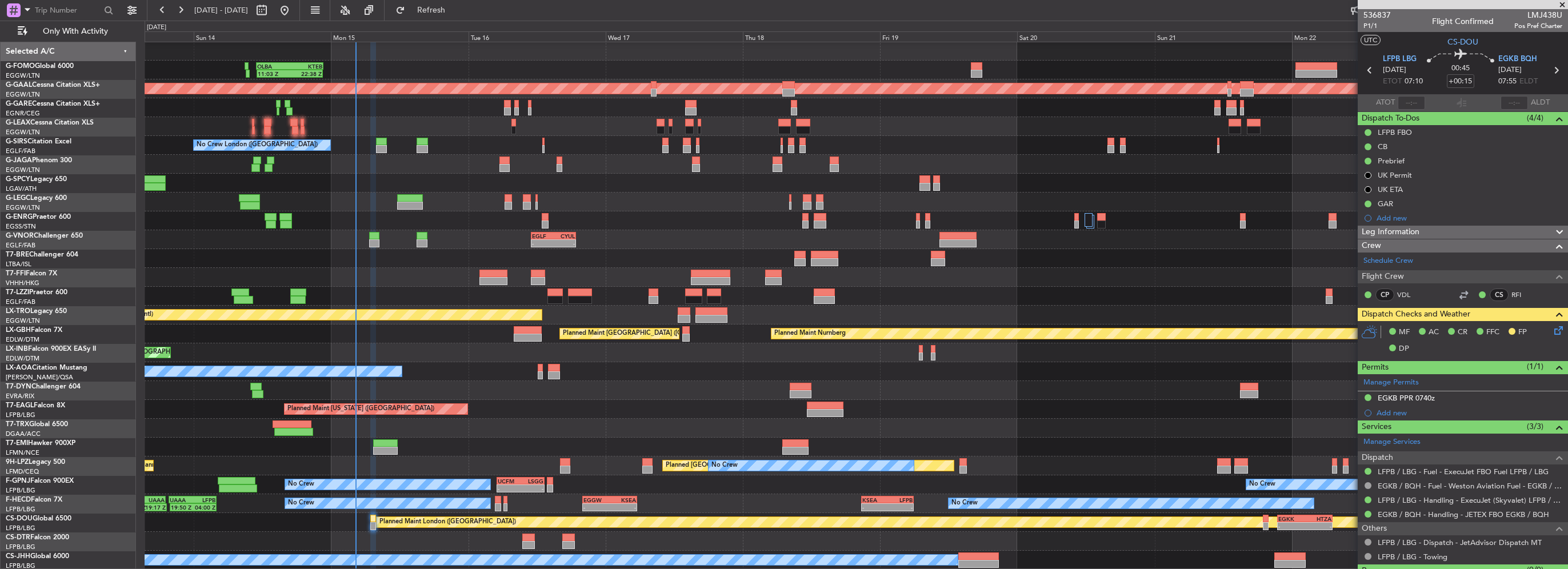
click at [1424, 232] on div "Leg Information" at bounding box center [1463, 232] width 210 height 13
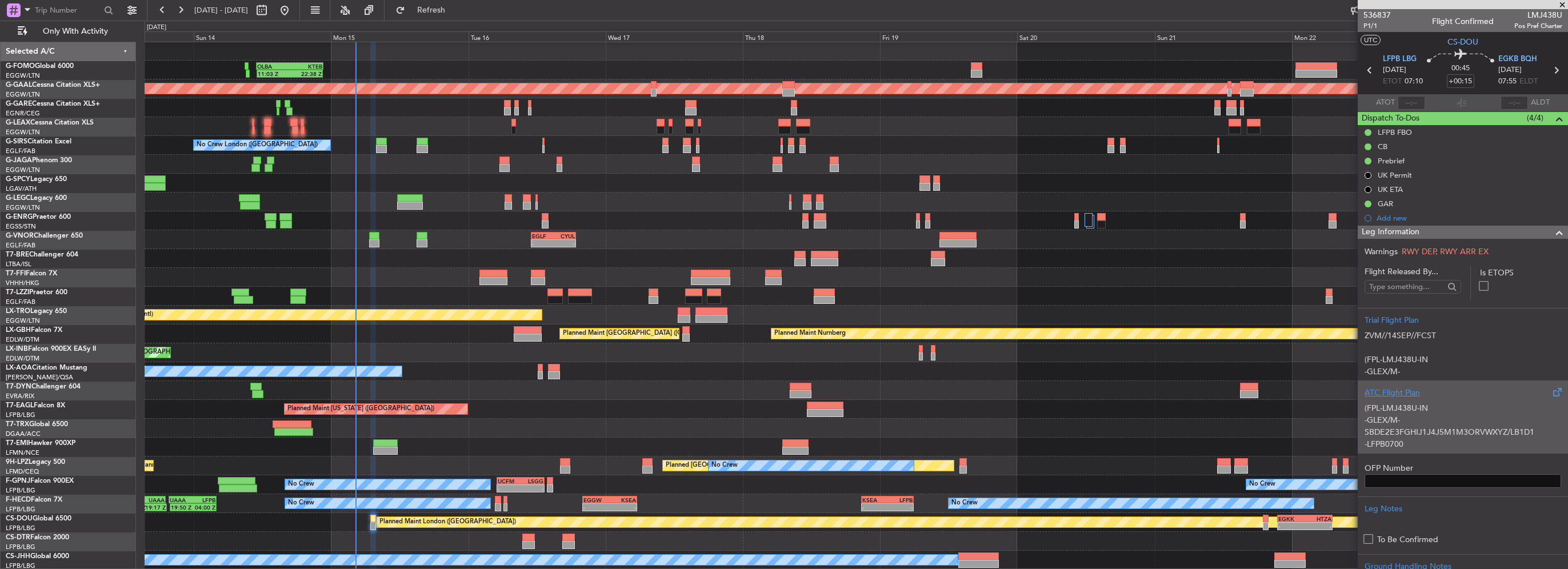
click at [1401, 411] on p "(FPL-LMJ438U-IN" at bounding box center [1463, 408] width 197 height 12
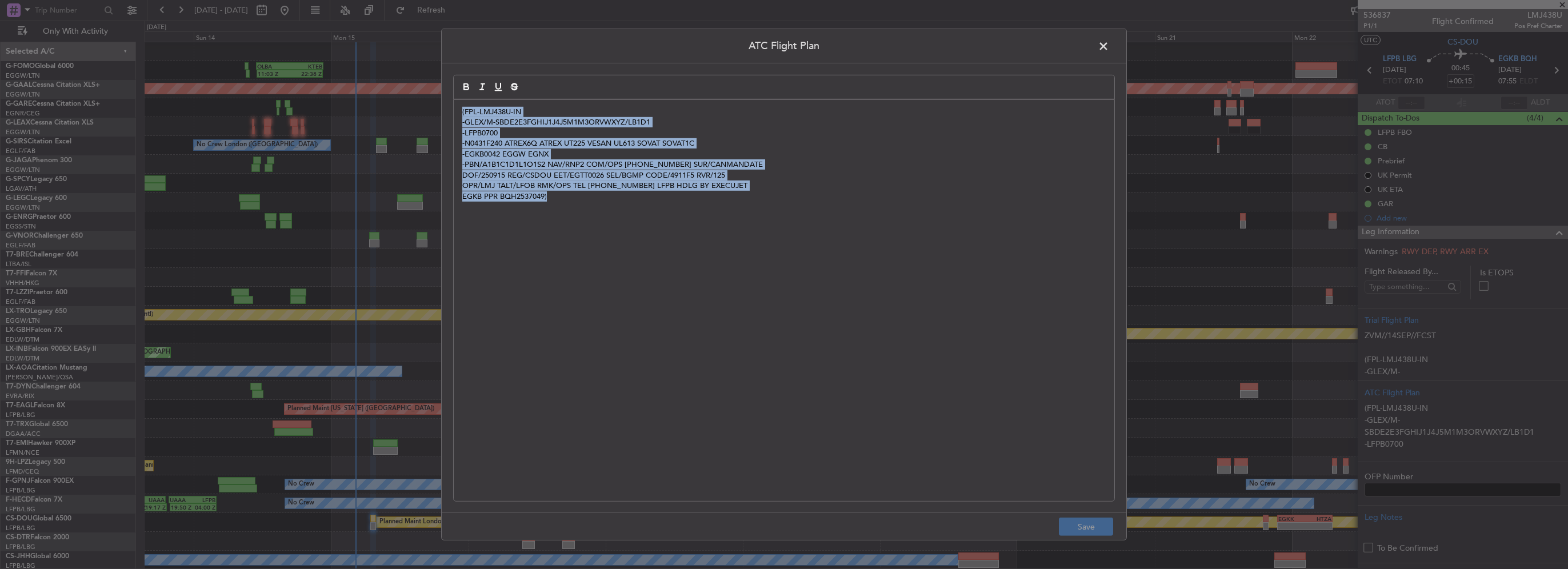
drag, startPoint x: 511, startPoint y: 209, endPoint x: 143, endPoint y: 95, distance: 385.3
click at [139, 97] on div "ATC Flight Plan (FPL-LMJ438U-IN -GLEX/M-SBDE2E3FGHIJ1J4J5M1M3ORVWXYZ/LB1D1 -LFP…" at bounding box center [784, 284] width 1568 height 569
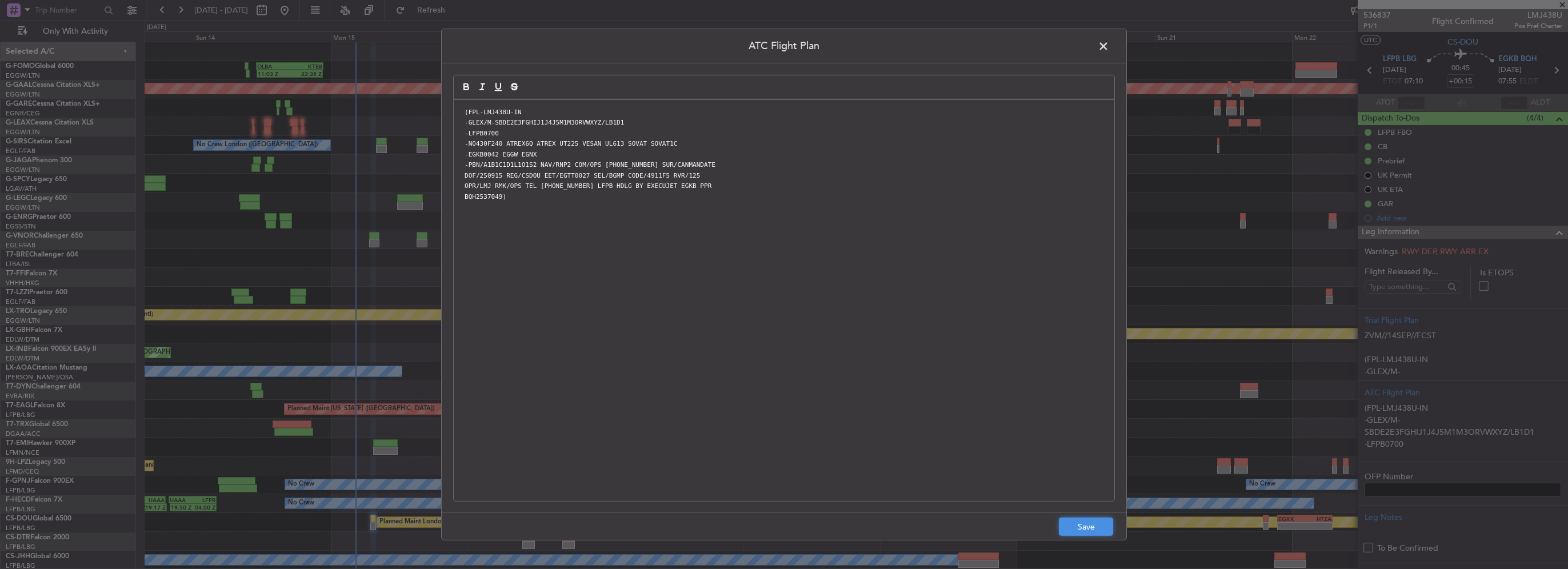
click at [1079, 529] on button "Save" at bounding box center [1086, 527] width 54 height 18
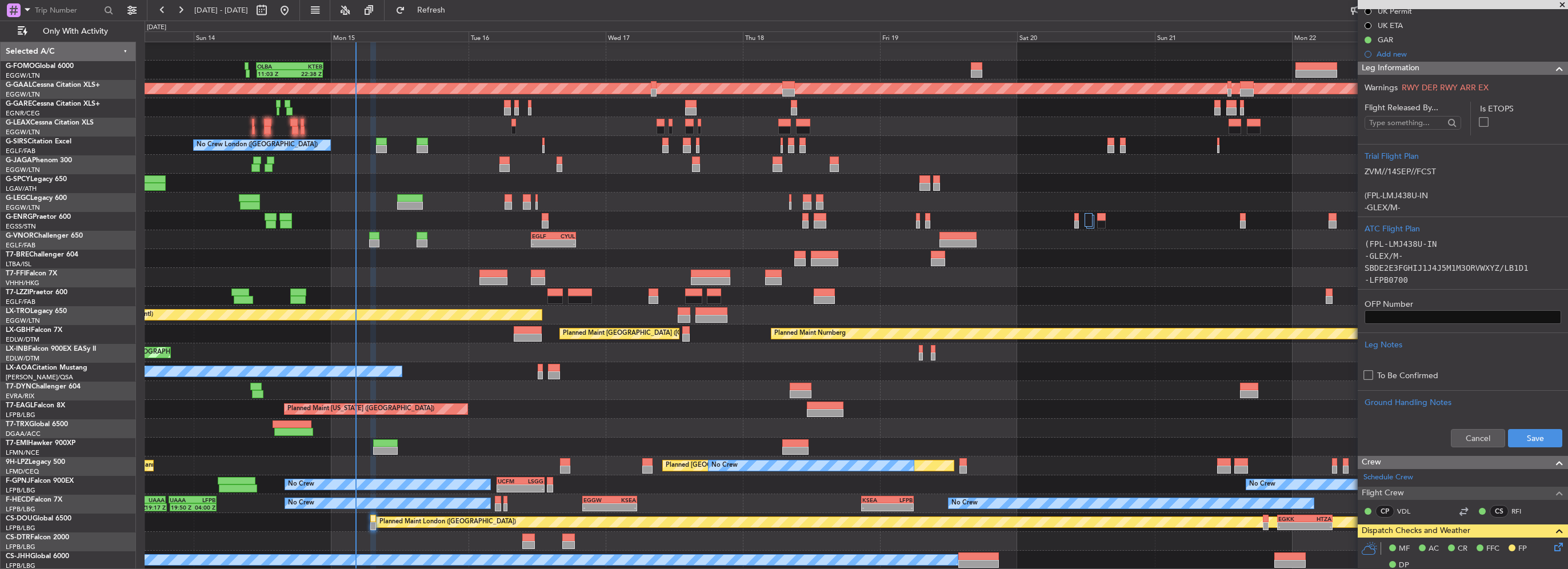
scroll to position [172, 0]
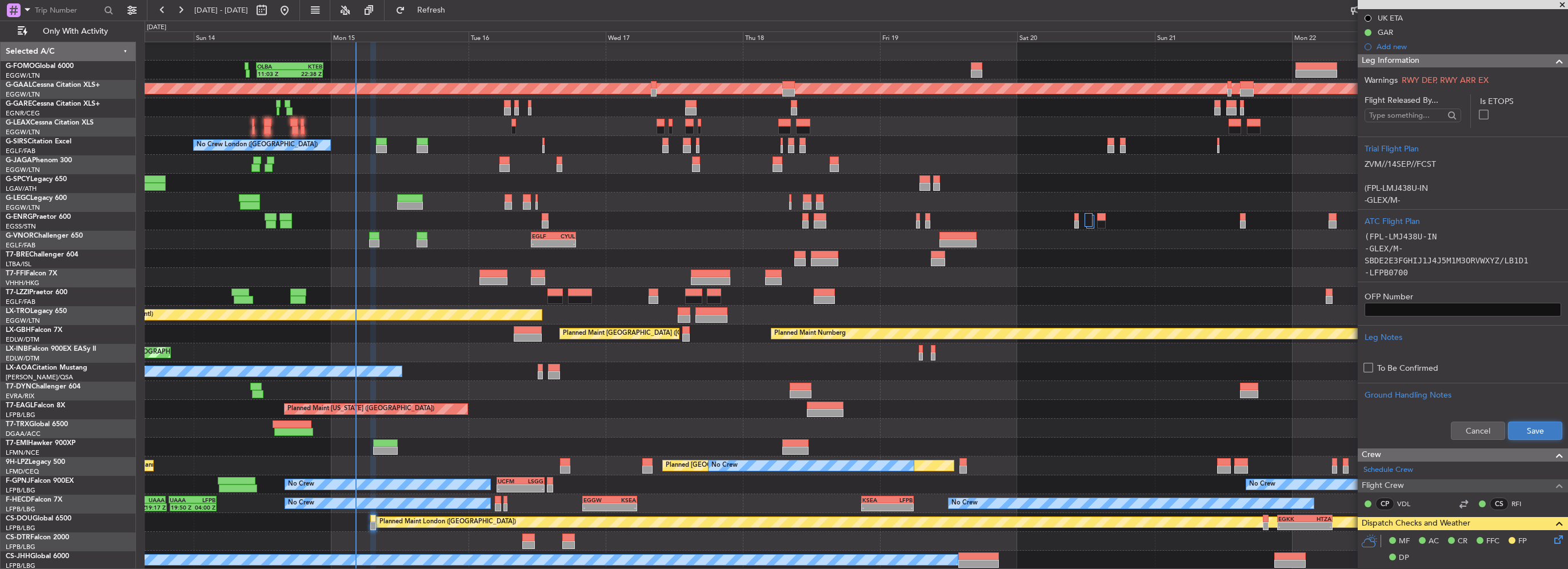
click at [1528, 434] on button "Save" at bounding box center [1535, 431] width 54 height 18
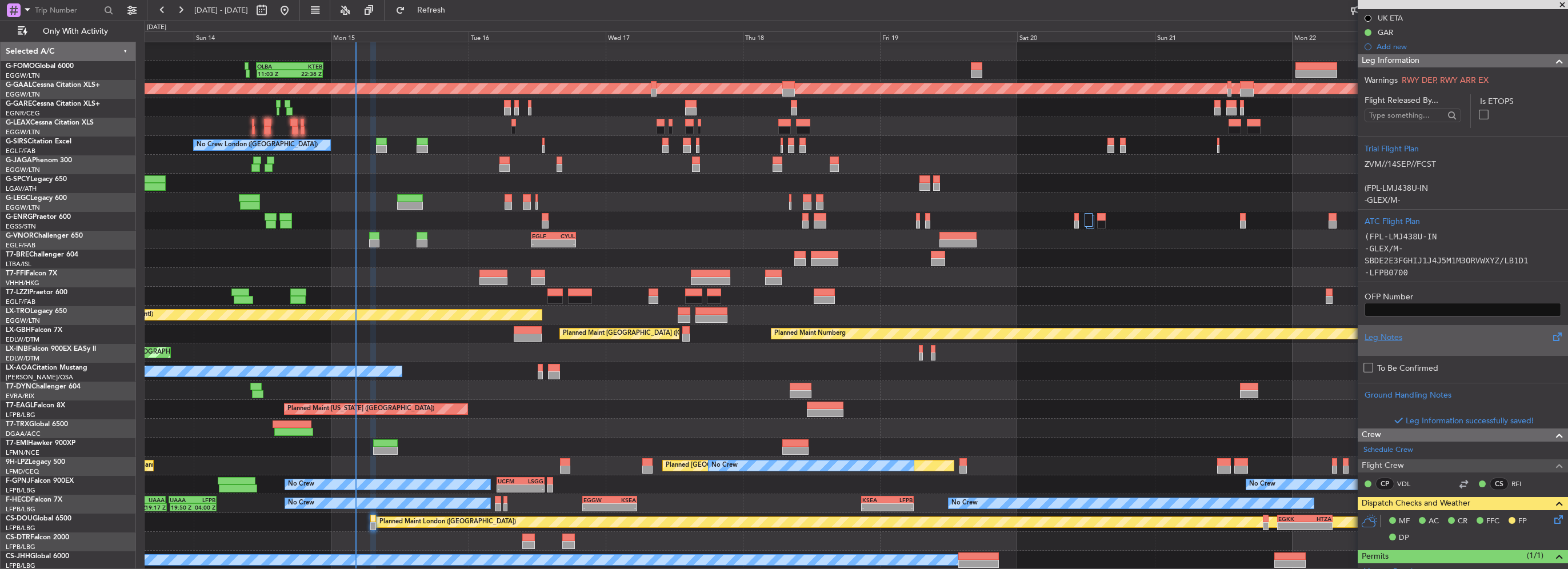
scroll to position [57, 0]
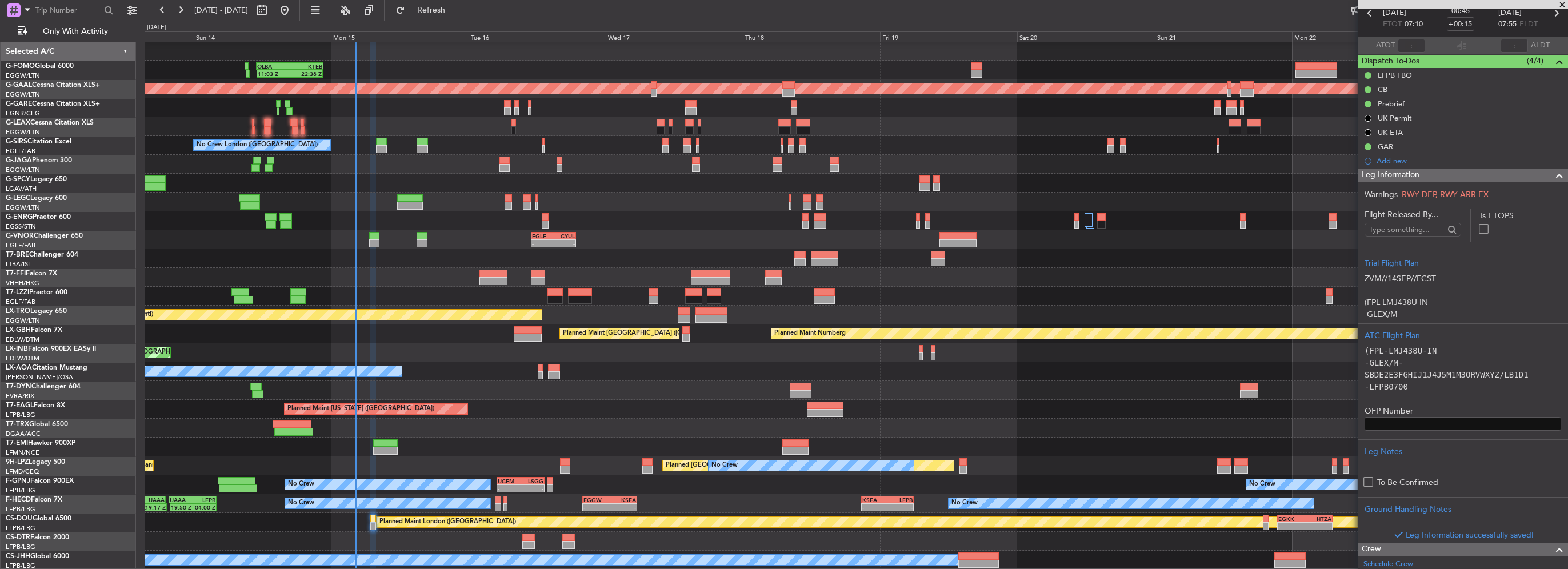
drag, startPoint x: 1547, startPoint y: 177, endPoint x: 1542, endPoint y: 181, distance: 6.4
click at [1553, 180] on span at bounding box center [1559, 175] width 14 height 14
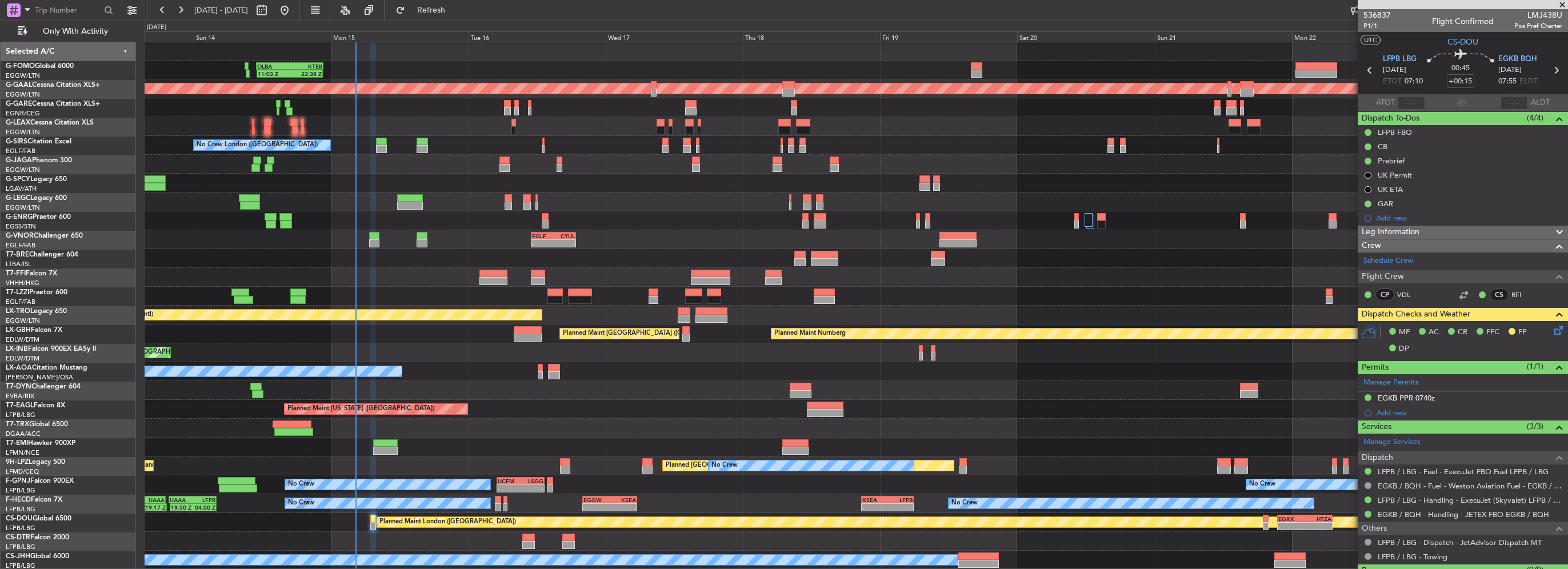
scroll to position [25, 0]
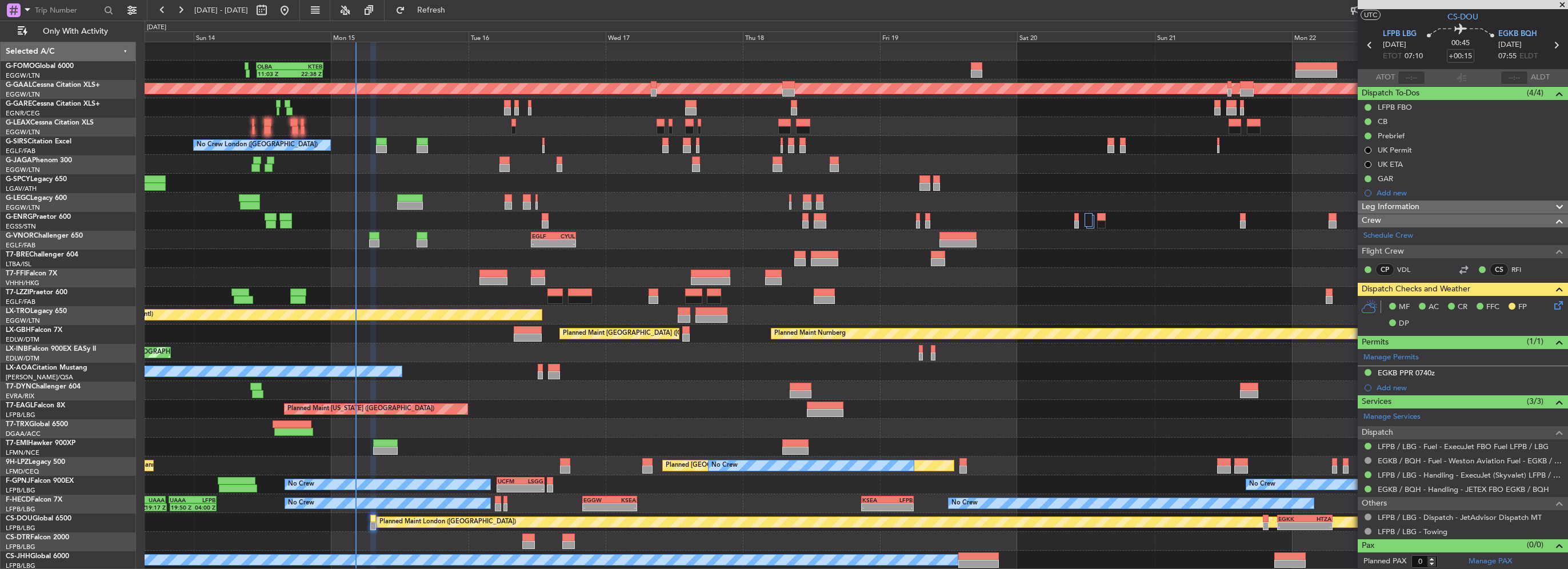
click at [1552, 303] on icon at bounding box center [1556, 303] width 9 height 9
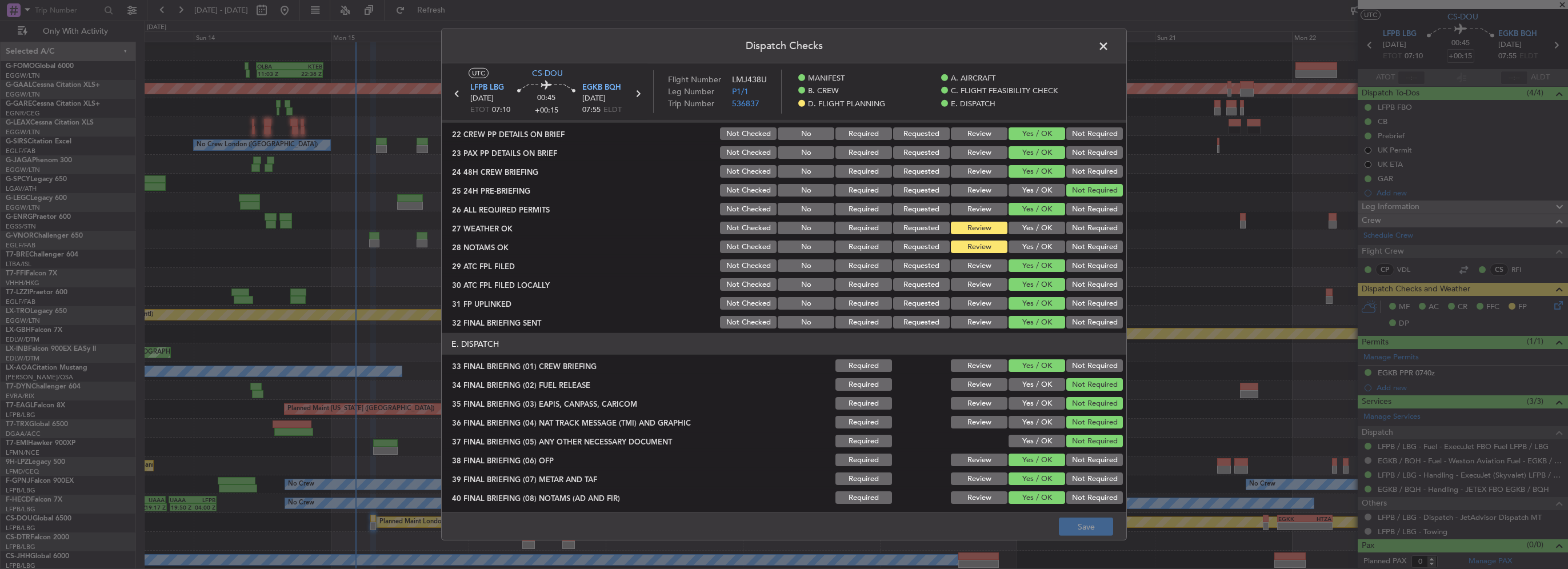
scroll to position [571, 0]
click at [1038, 225] on button "Yes / OK" at bounding box center [1037, 226] width 57 height 13
click at [1037, 238] on div "Yes / OK" at bounding box center [1035, 245] width 58 height 16
click at [1026, 245] on button "Yes / OK" at bounding box center [1037, 245] width 57 height 13
click at [1097, 529] on button "Save" at bounding box center [1086, 527] width 54 height 18
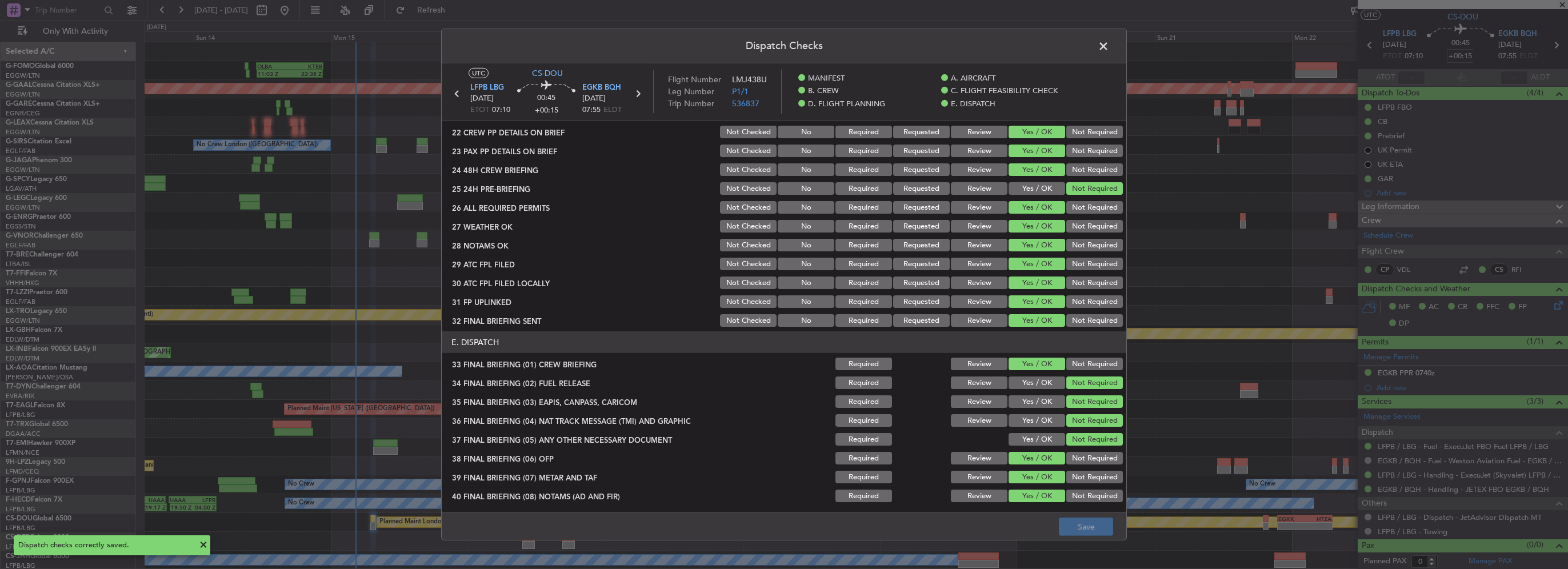
click at [1109, 43] on span at bounding box center [1109, 49] width 0 height 23
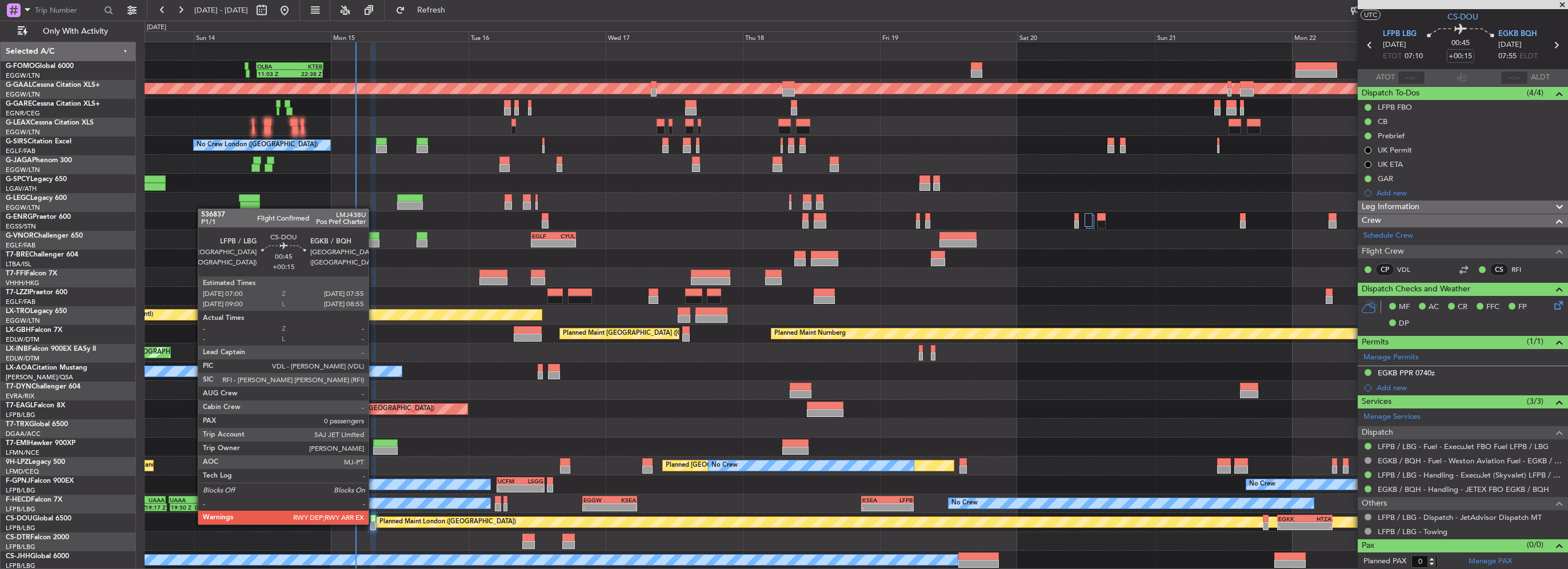
click at [374, 523] on div at bounding box center [373, 526] width 5 height 8
click at [370, 521] on div at bounding box center [373, 518] width 5 height 8
click at [372, 523] on div at bounding box center [373, 526] width 5 height 8
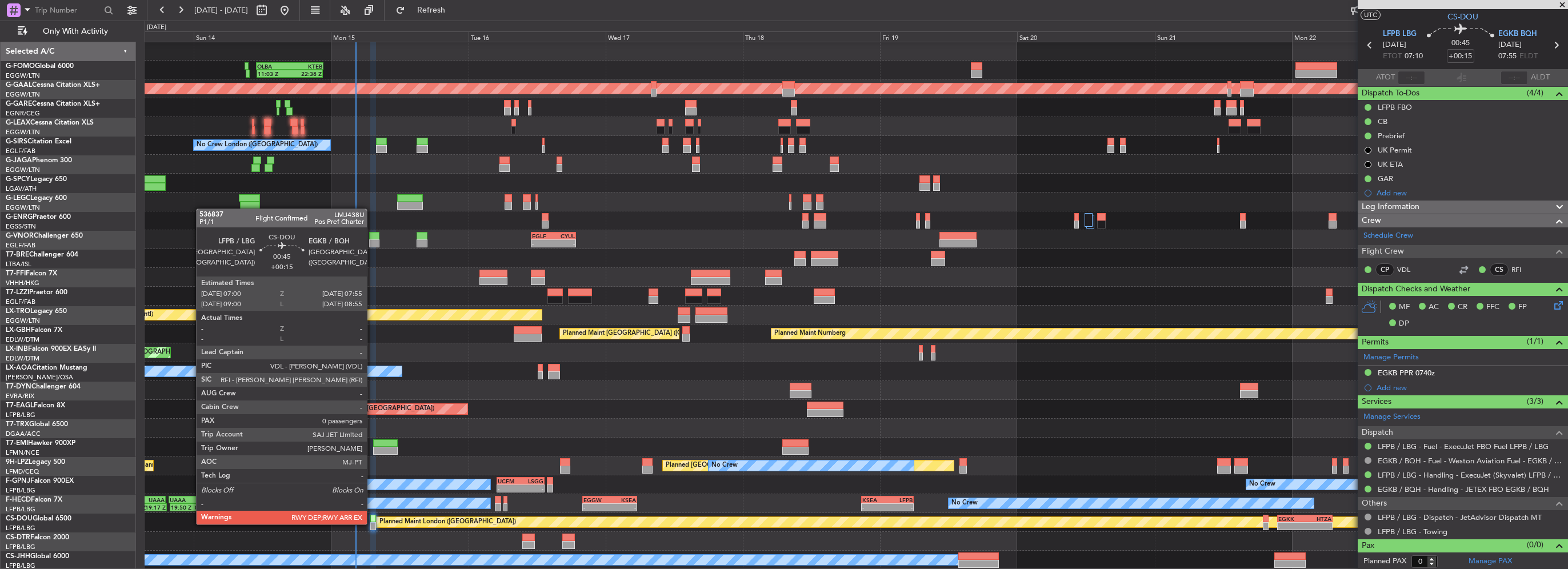
click at [372, 523] on div at bounding box center [373, 526] width 5 height 8
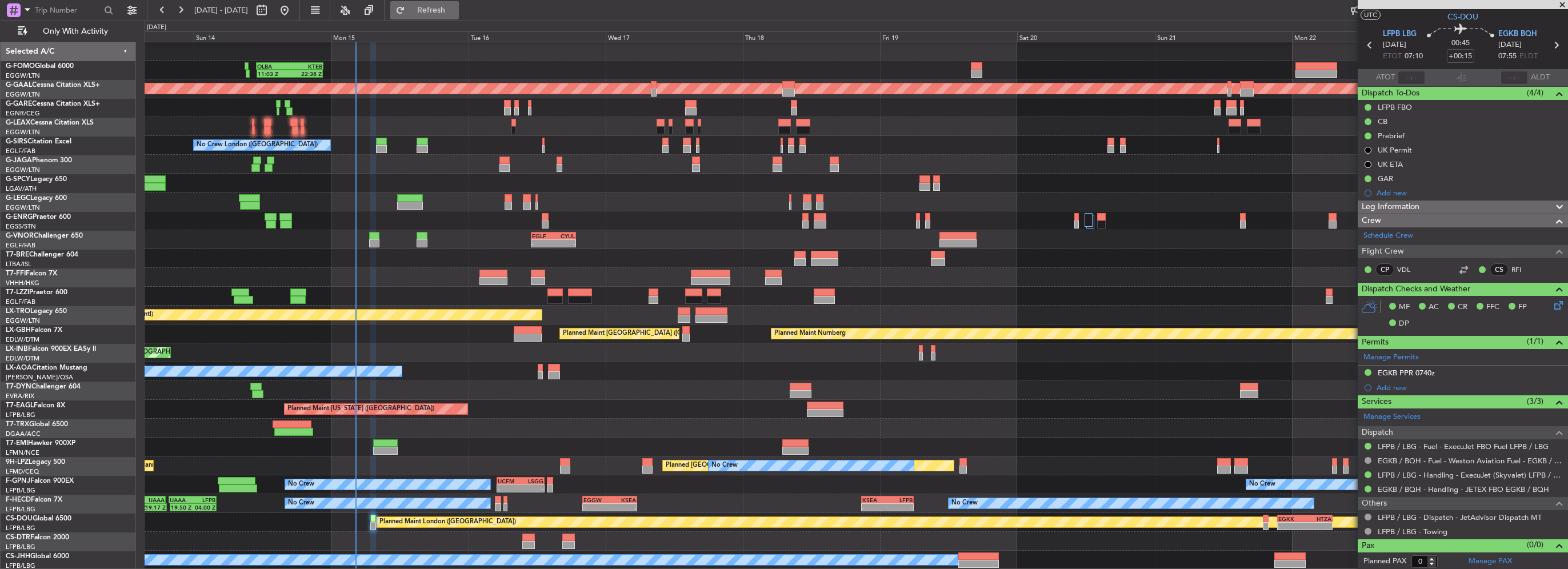
click at [455, 6] on span "Refresh" at bounding box center [431, 10] width 48 height 8
click at [455, 14] on span "Refresh" at bounding box center [431, 10] width 48 height 8
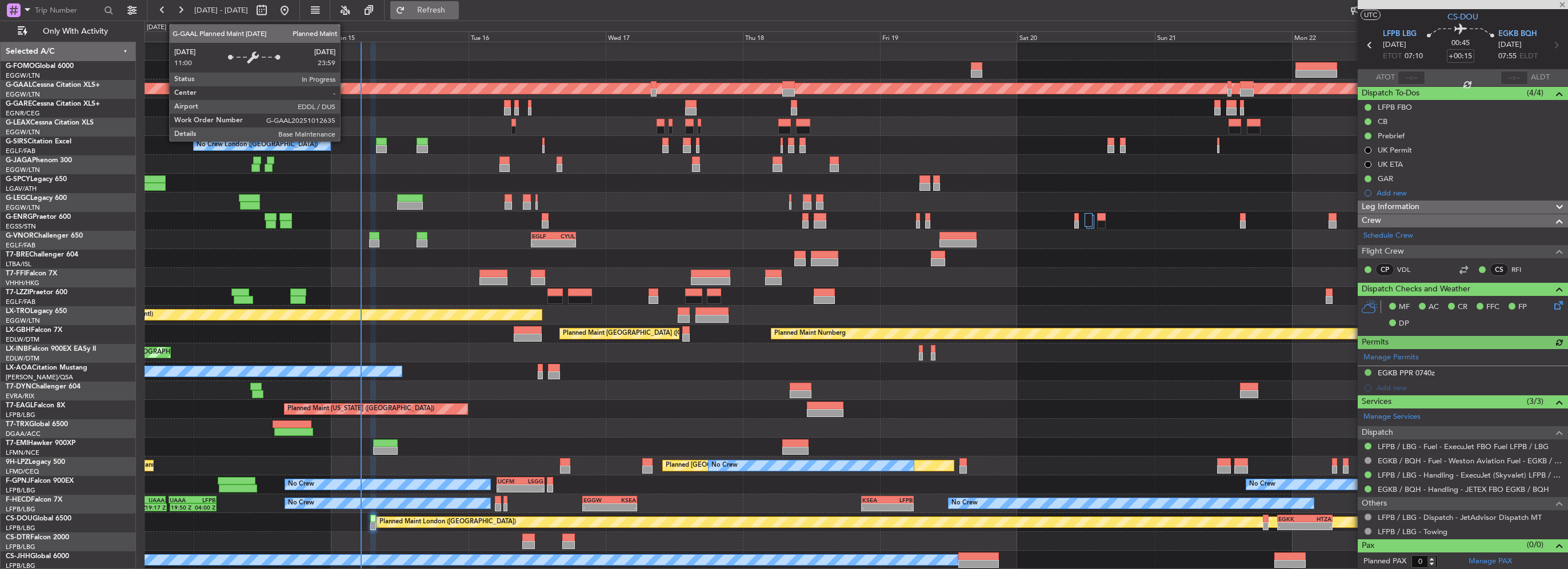
click at [455, 6] on span "Refresh" at bounding box center [431, 10] width 48 height 8
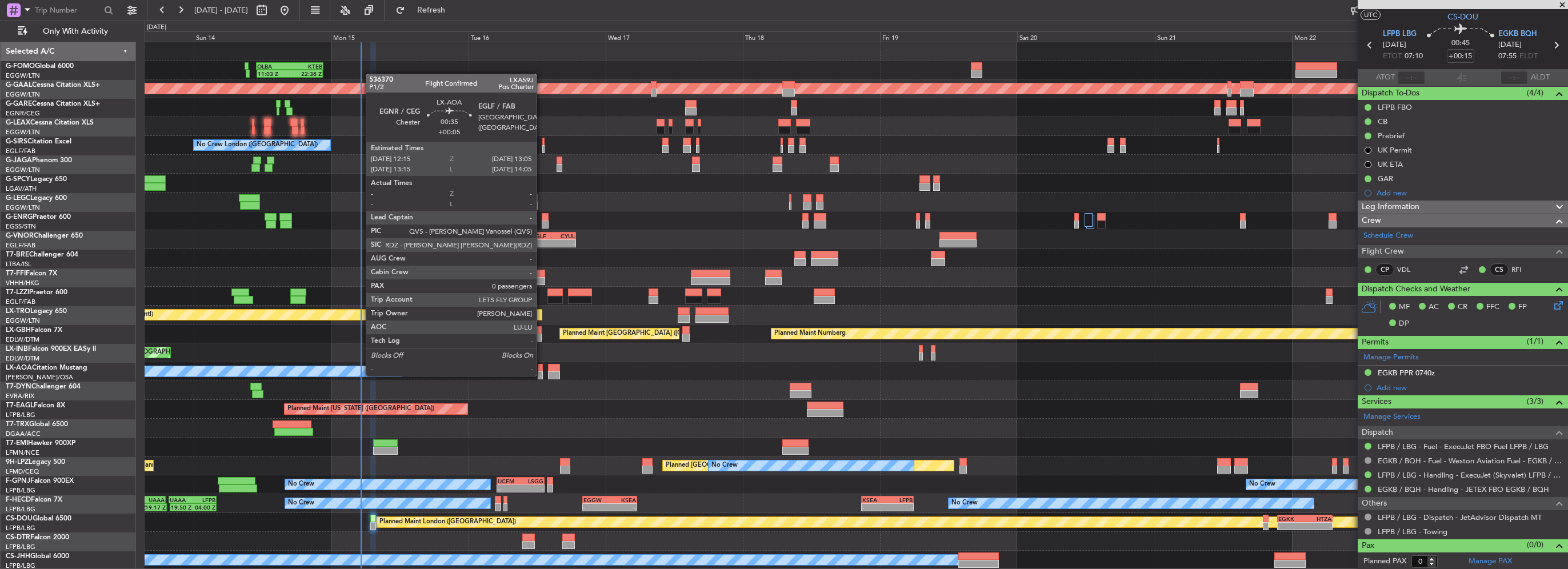
click at [542, 375] on div at bounding box center [540, 375] width 5 height 8
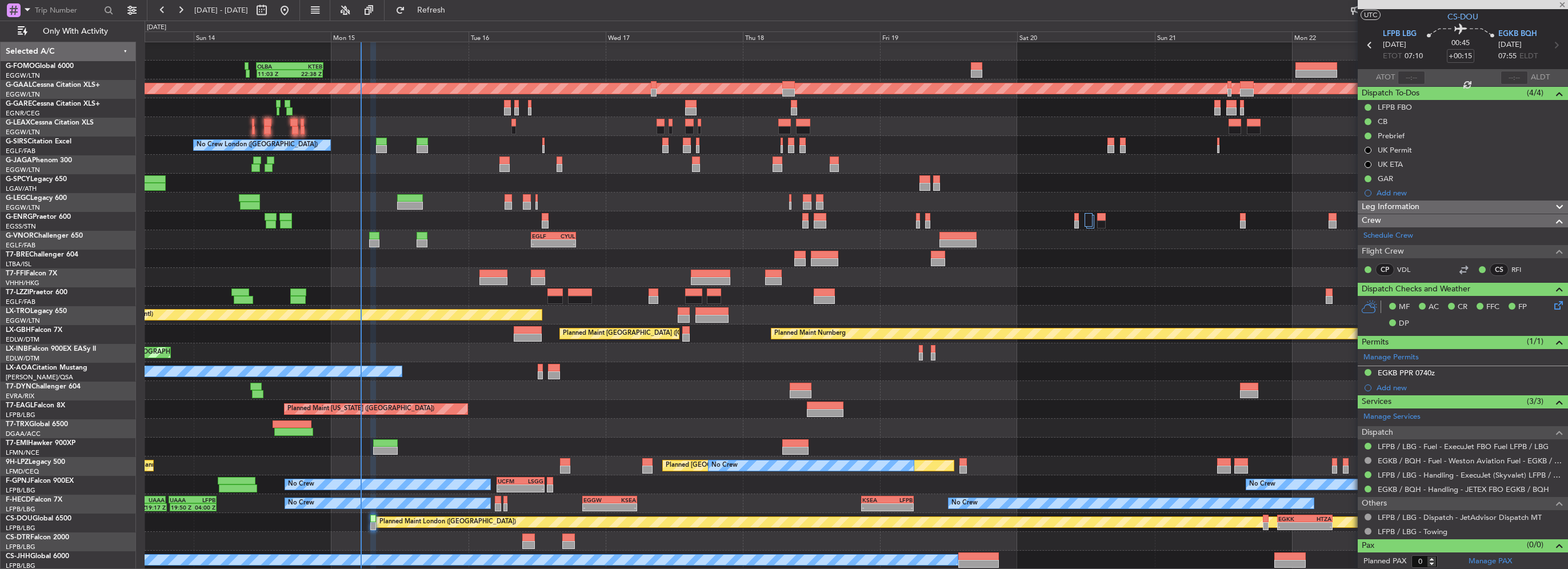
type input "+00:05"
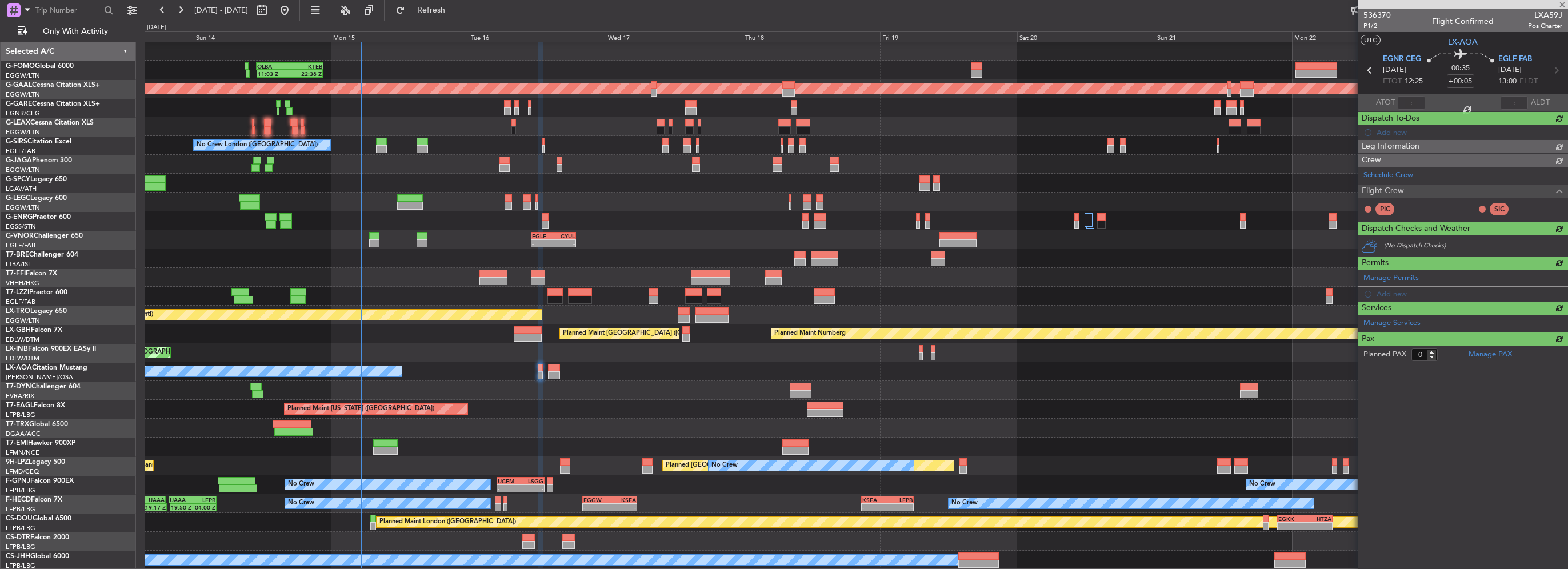
scroll to position [0, 0]
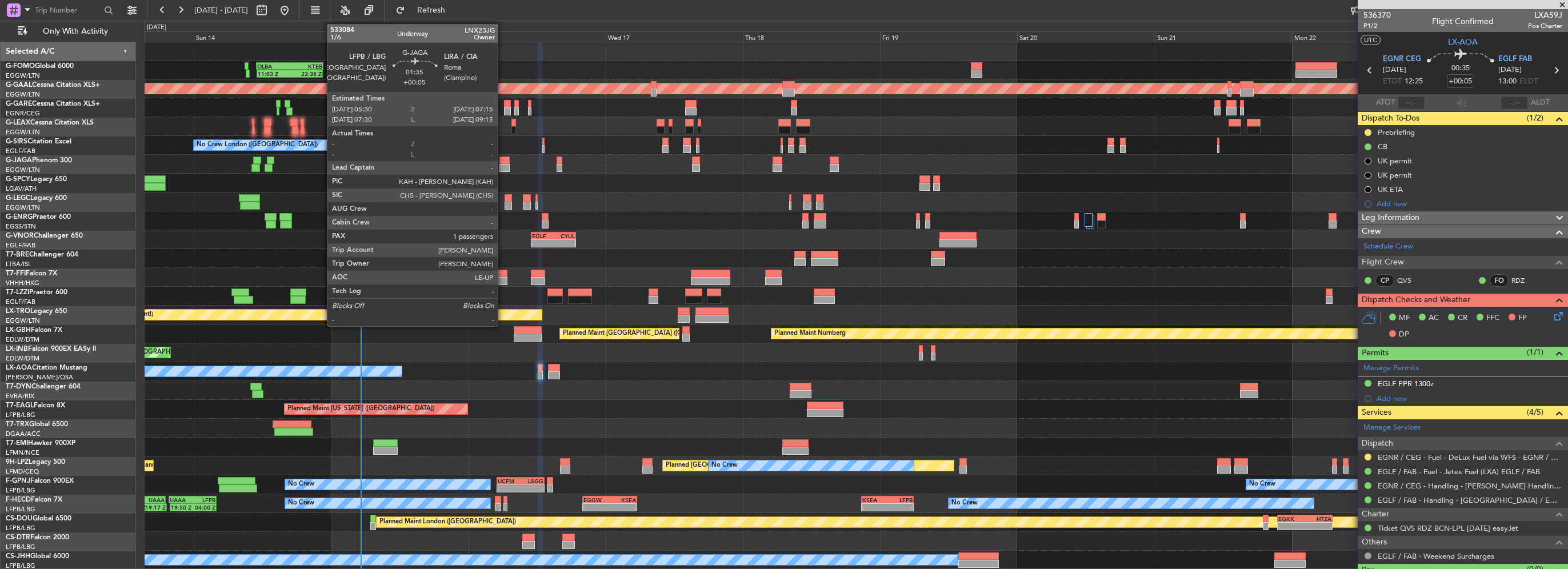
click at [503, 166] on div at bounding box center [504, 167] width 10 height 8
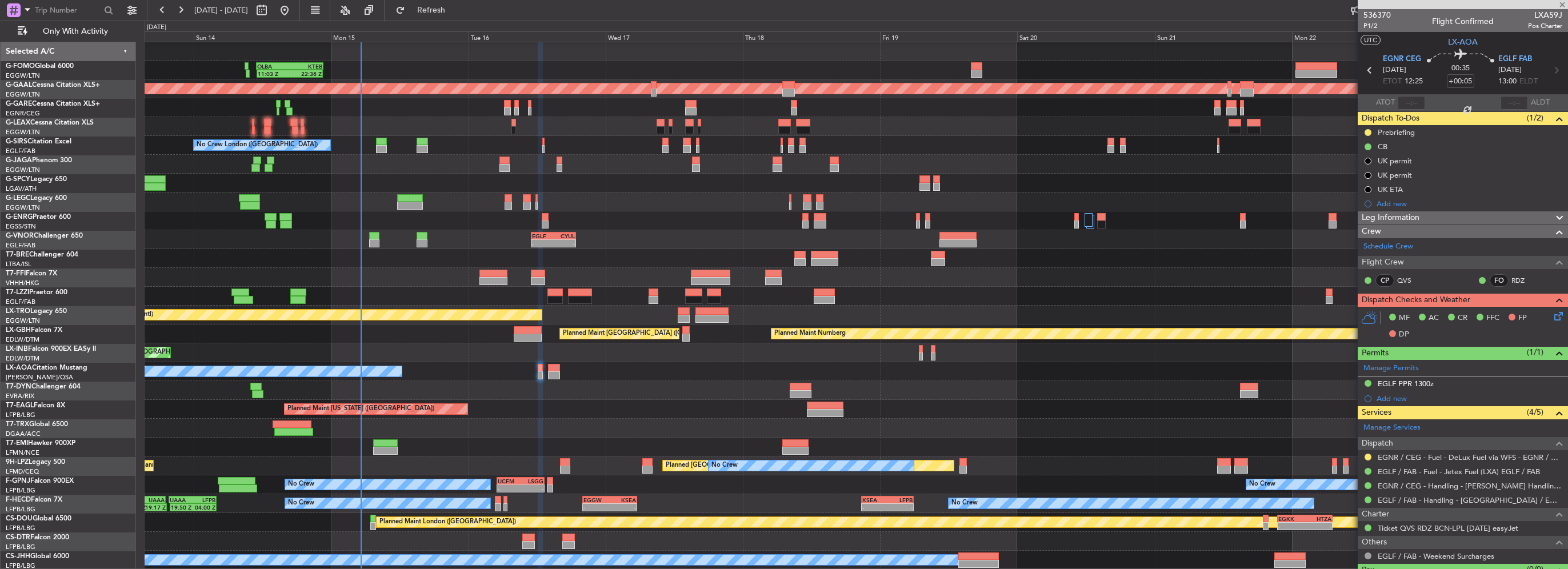
type input "1"
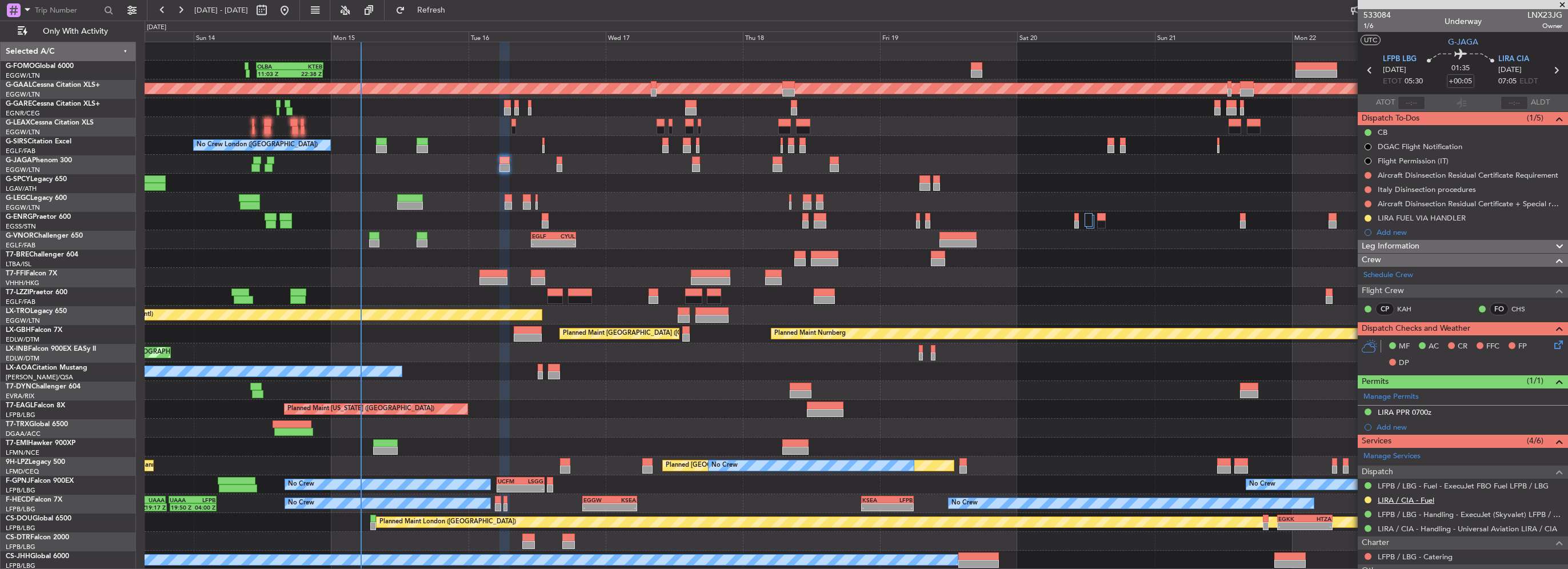
click at [1401, 498] on link "LIRA / CIA - Fuel" at bounding box center [1405, 500] width 57 height 10
click at [1443, 216] on div "LIRA FUEL VIA HANDLER" at bounding box center [1421, 218] width 88 height 10
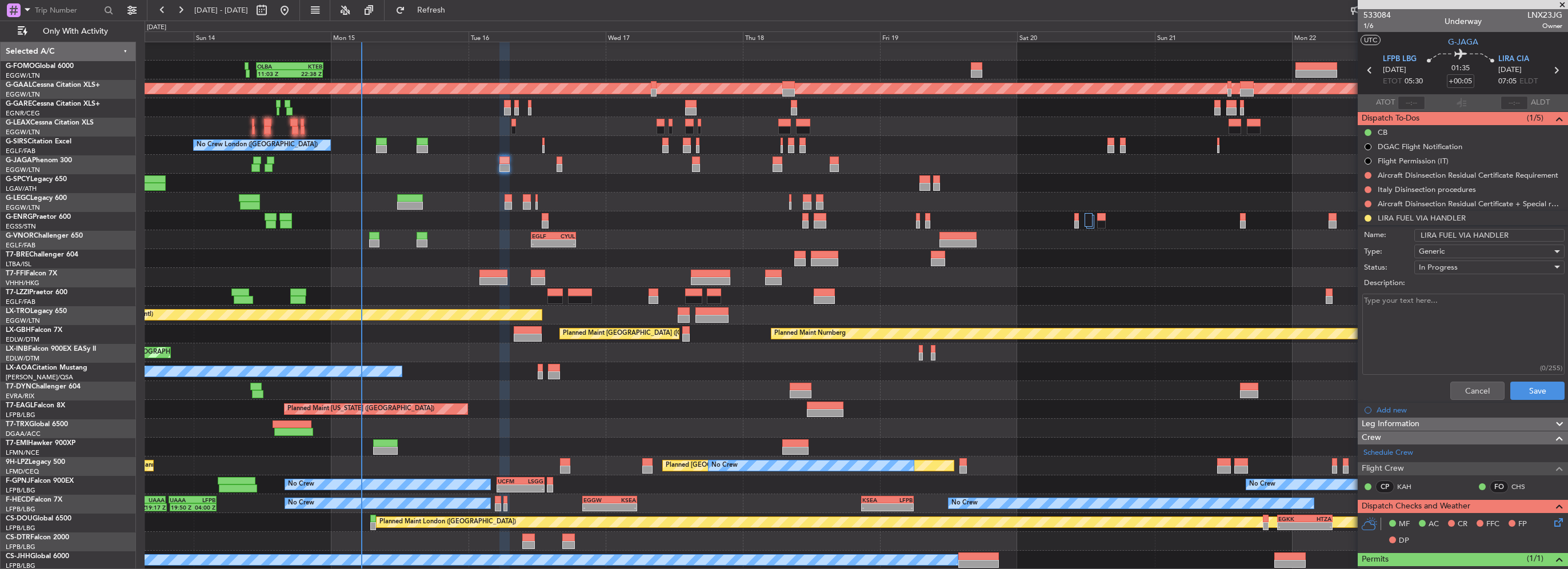
drag, startPoint x: 1509, startPoint y: 231, endPoint x: 1473, endPoint y: 236, distance: 36.3
click at [1473, 236] on input "LIRA FUEL VIA HANDLER" at bounding box center [1489, 235] width 150 height 13
click at [1474, 238] on input "LIRA FUEL VIA HWFS" at bounding box center [1489, 235] width 150 height 13
type input "LIRA FUEL VIA WFS"
click at [1535, 393] on button "Save" at bounding box center [1537, 391] width 54 height 18
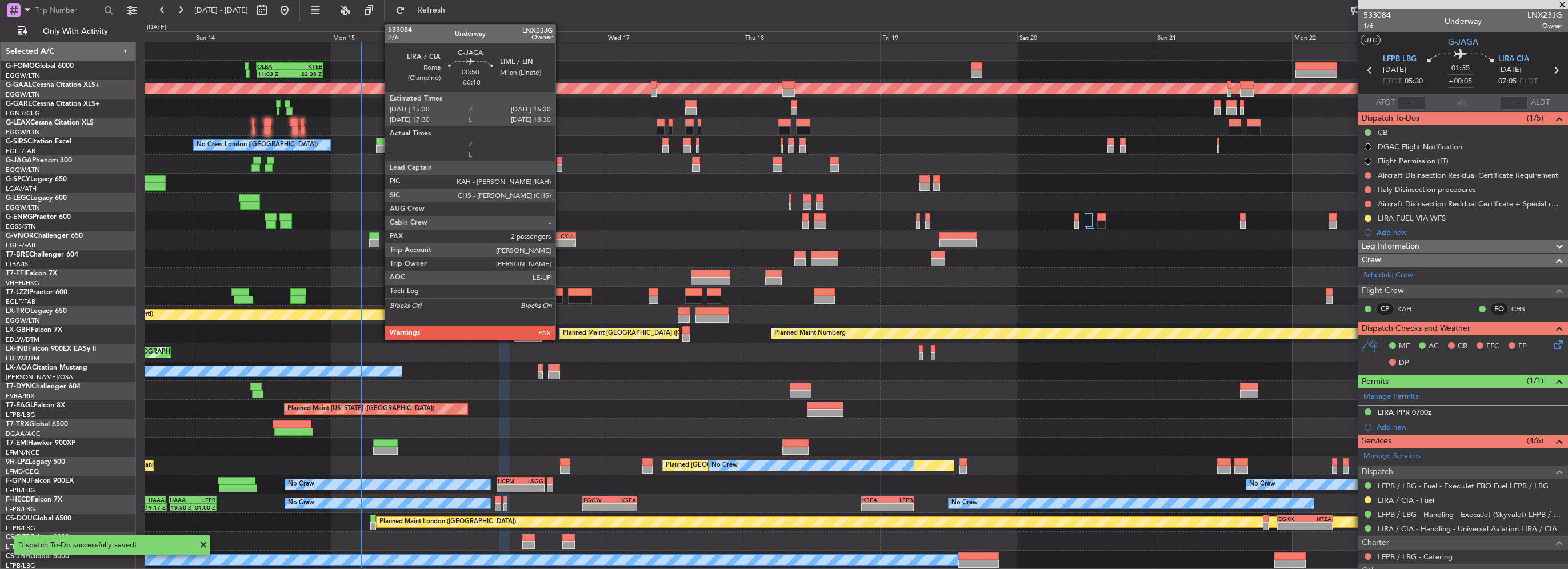
click at [561, 166] on div at bounding box center [559, 167] width 6 height 8
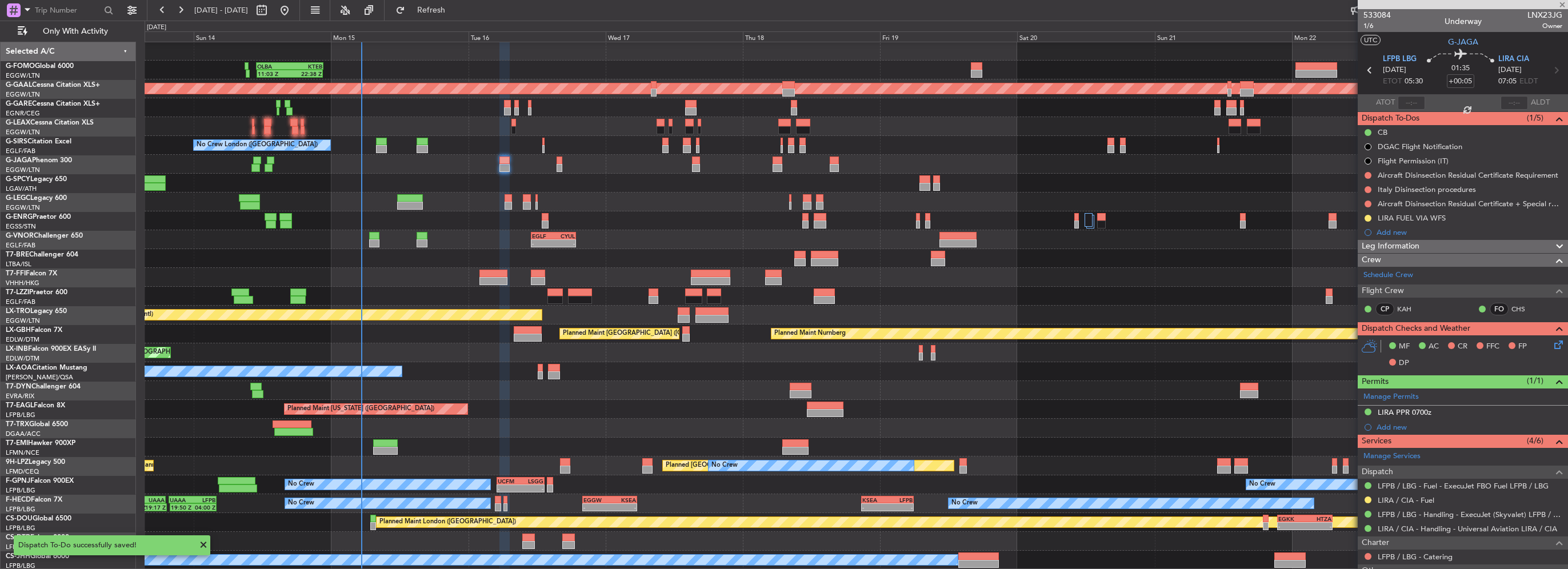
type input "-00:10"
type input "2"
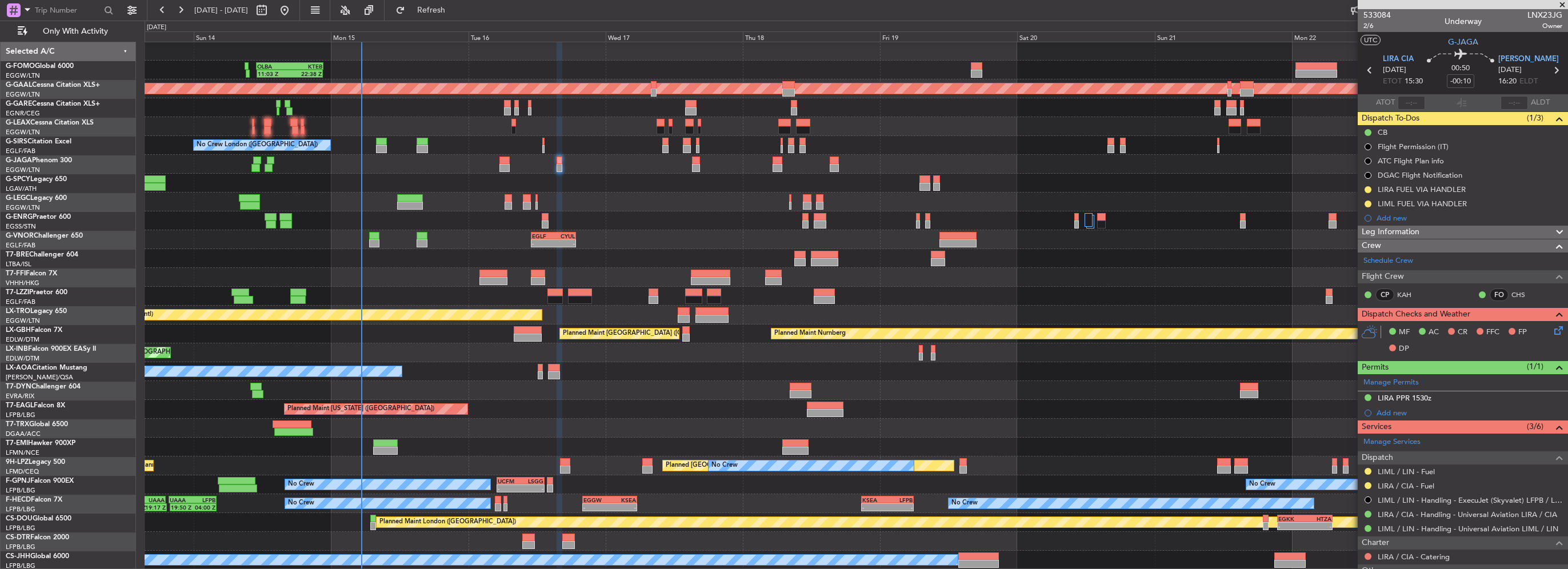
click at [1475, 190] on div "LIRA FUEL VIA HANDLER" at bounding box center [1463, 189] width 210 height 14
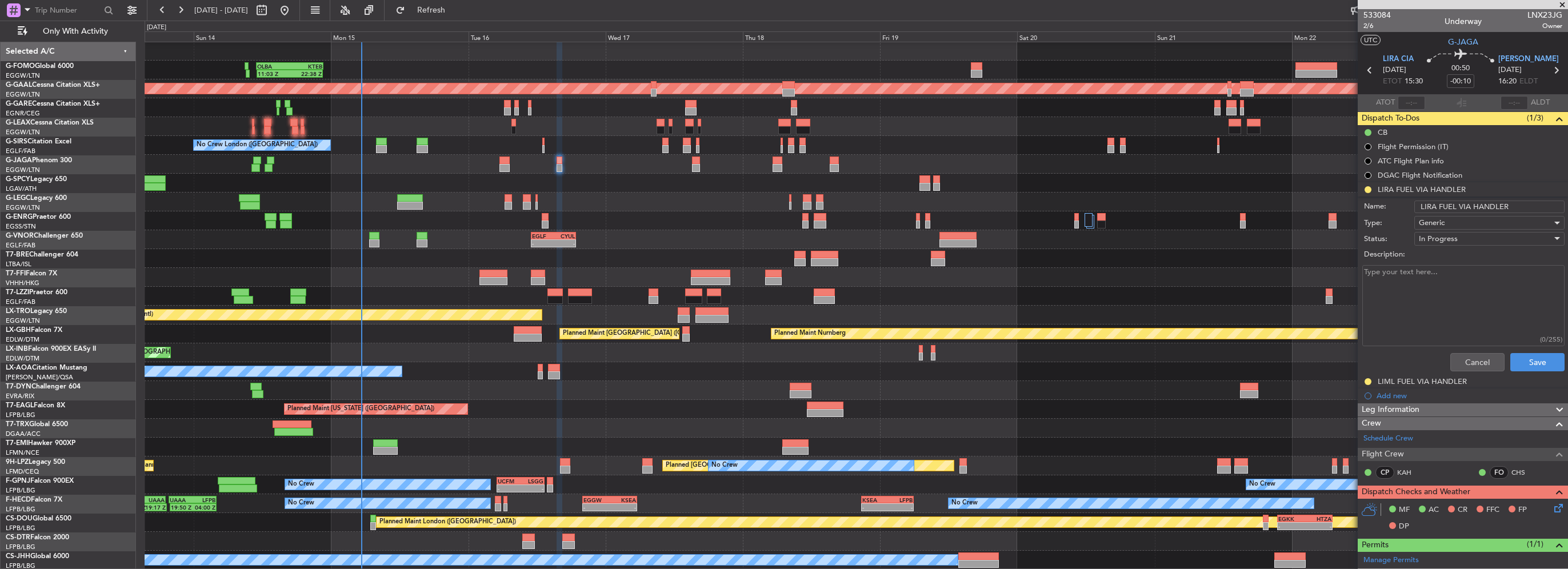
drag, startPoint x: 1489, startPoint y: 209, endPoint x: 1468, endPoint y: 210, distance: 21.0
click at [1468, 210] on input "LIRA FUEL VIA HANDLER" at bounding box center [1489, 207] width 150 height 13
type input "LIRA FUEL VIA WFS"
click at [1517, 360] on button "Save" at bounding box center [1537, 362] width 54 height 18
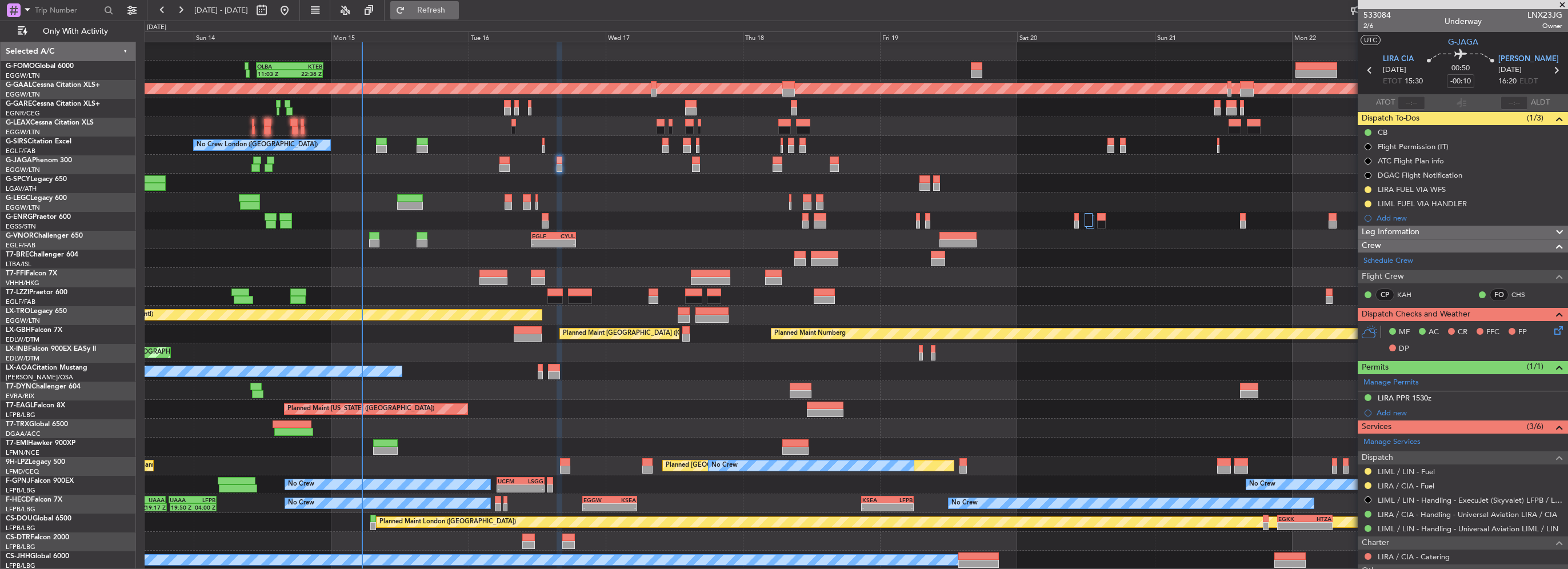
click at [455, 14] on span "Refresh" at bounding box center [431, 10] width 48 height 8
click at [465, 23] on div "0 0 Sat 13 Sun 14 Mon 15 Tue 16 Wed 17 Thu 18 Fri 19 Sep 2025 Sat 20 Sun 21 Mon…" at bounding box center [856, 32] width 1423 height 21
click at [455, 14] on span "Refresh" at bounding box center [431, 10] width 48 height 8
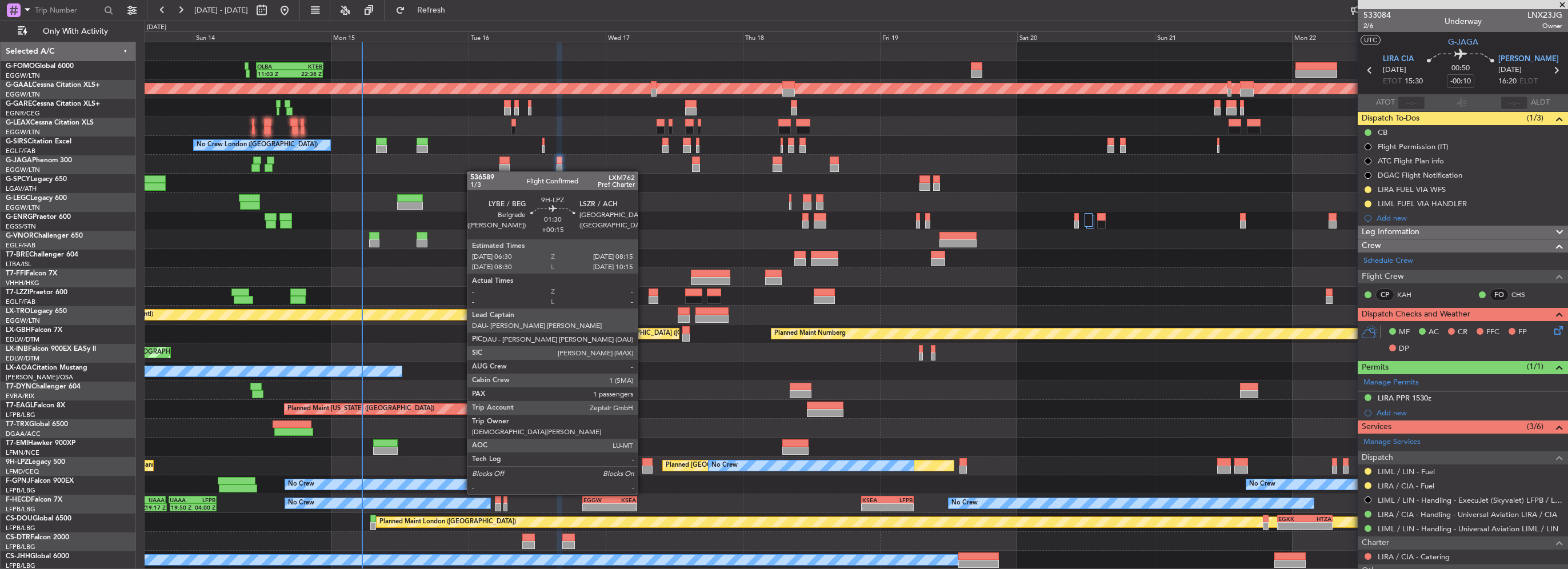
click at [643, 472] on div at bounding box center [647, 469] width 10 height 8
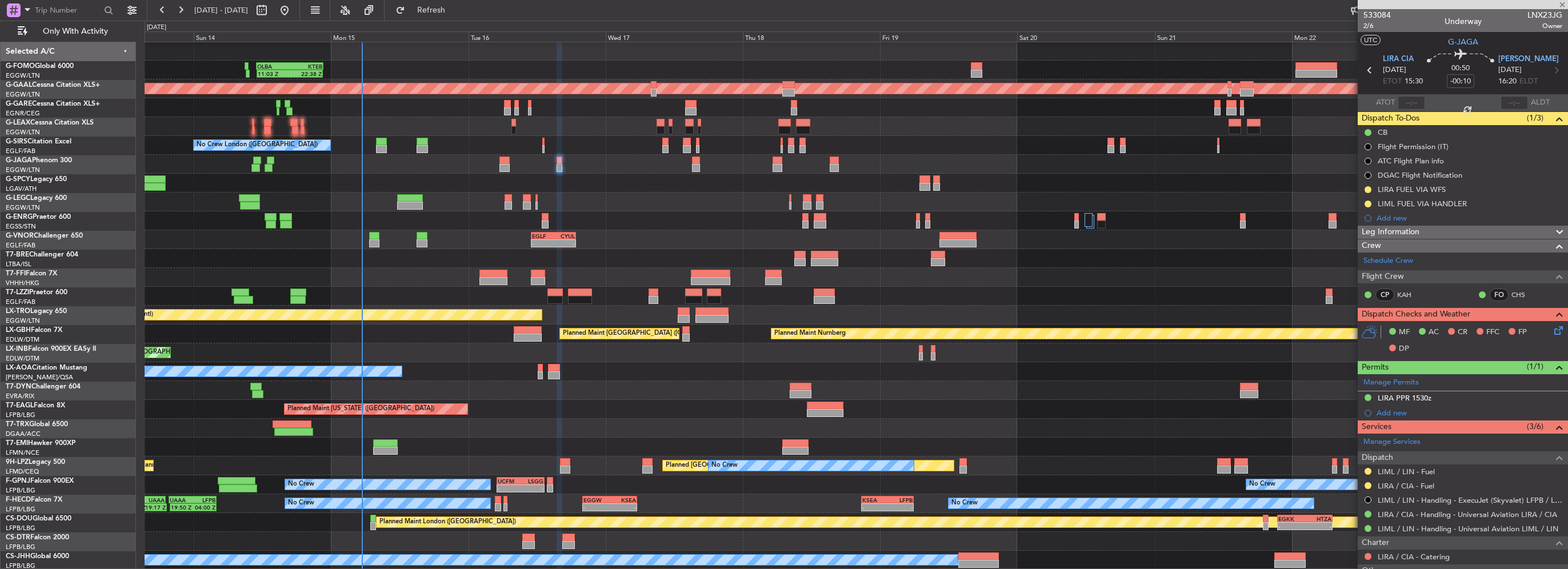
type input "+00:15"
type input "1"
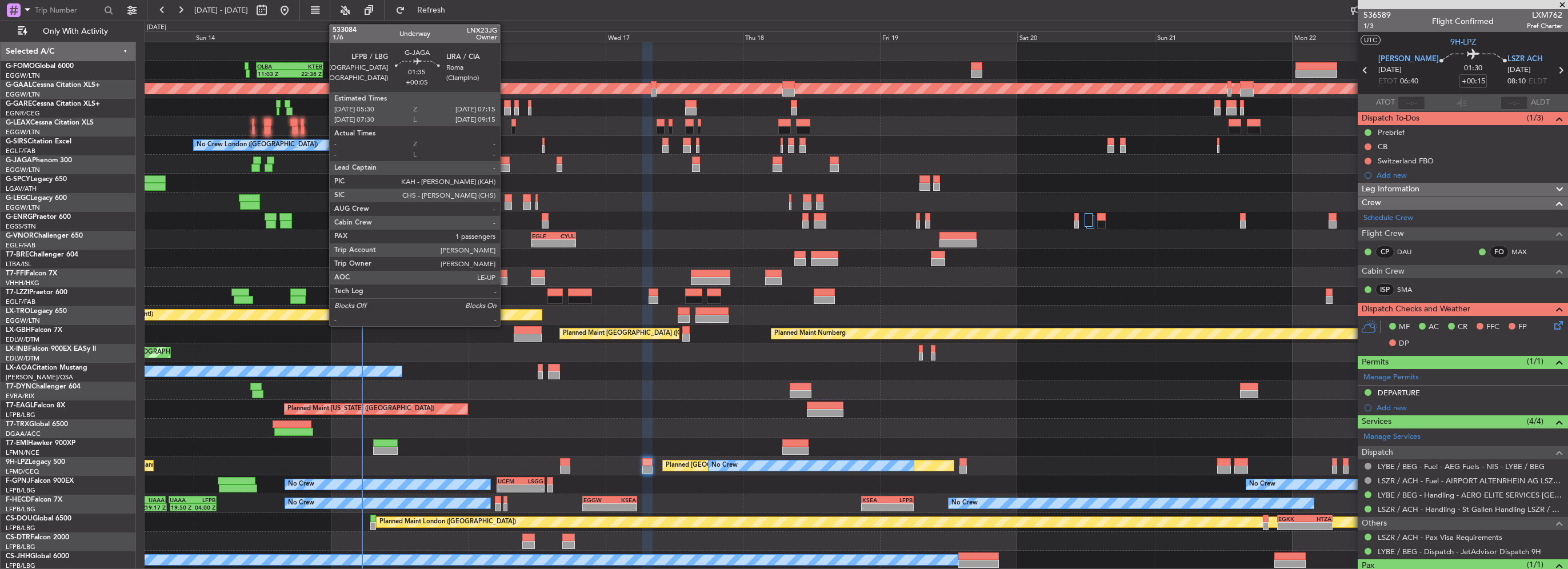
click at [505, 167] on div at bounding box center [504, 167] width 10 height 8
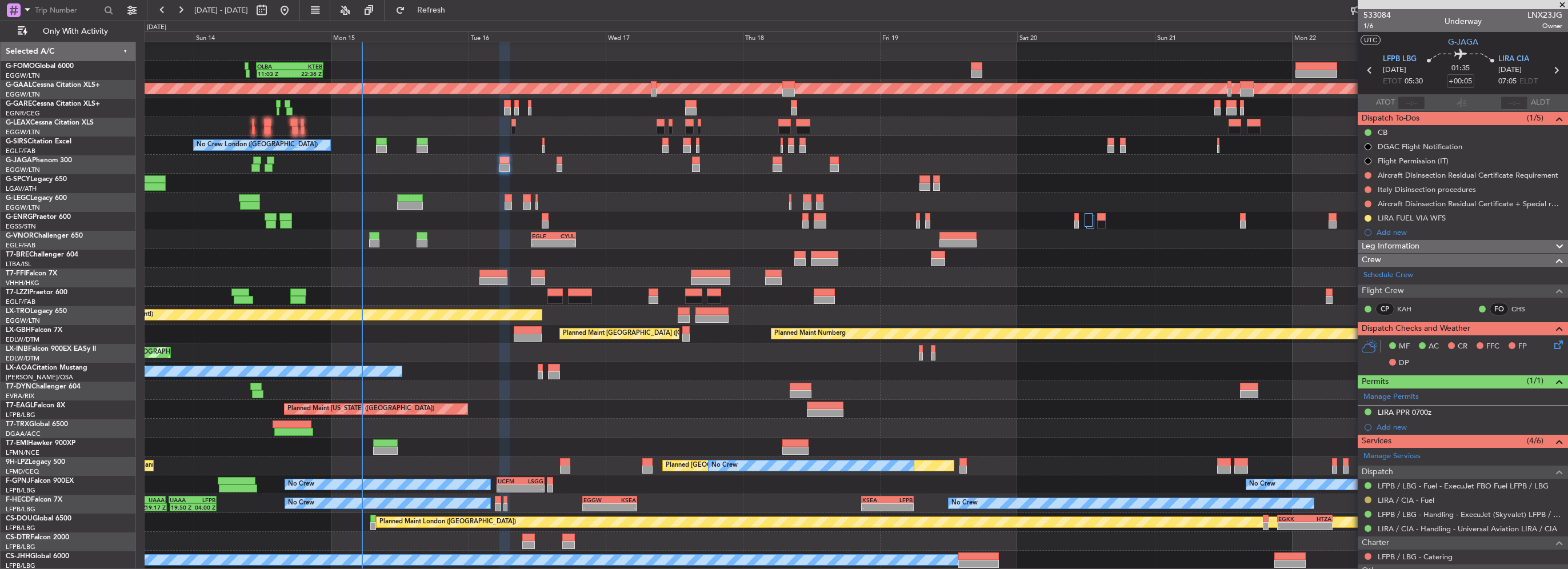
click at [1370, 498] on button at bounding box center [1368, 500] width 7 height 7
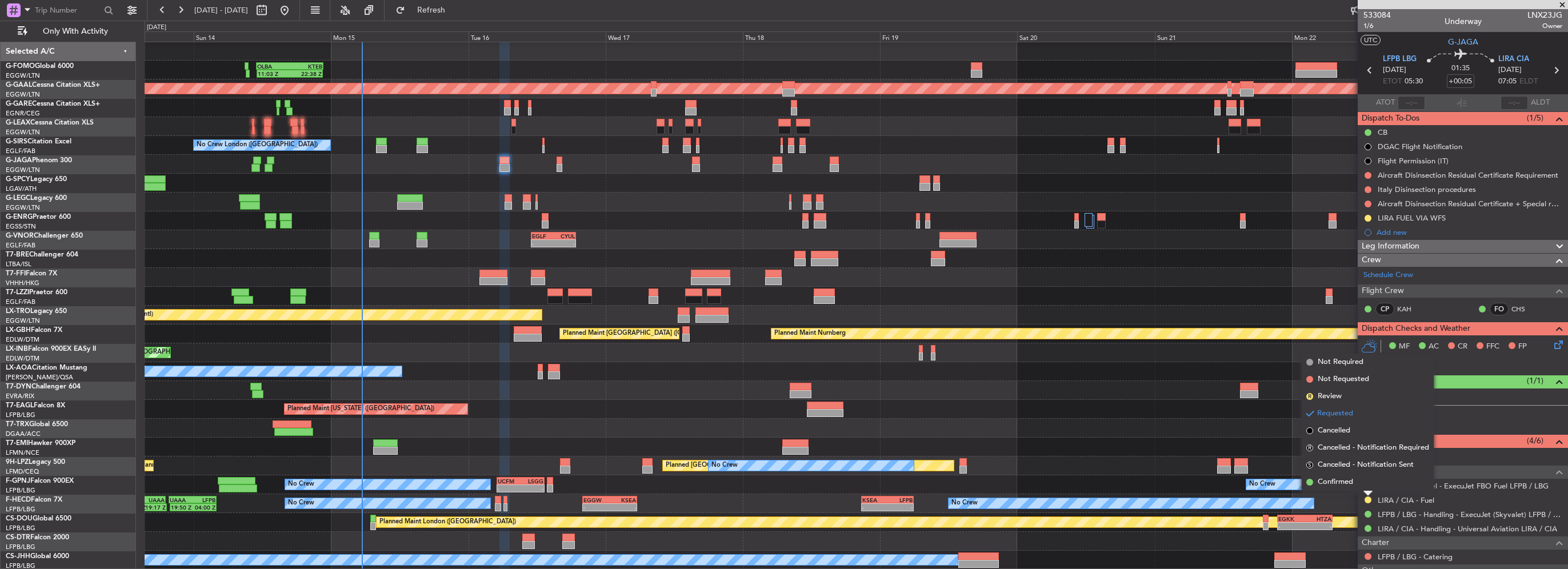
click at [1346, 481] on span "Confirmed" at bounding box center [1335, 482] width 35 height 12
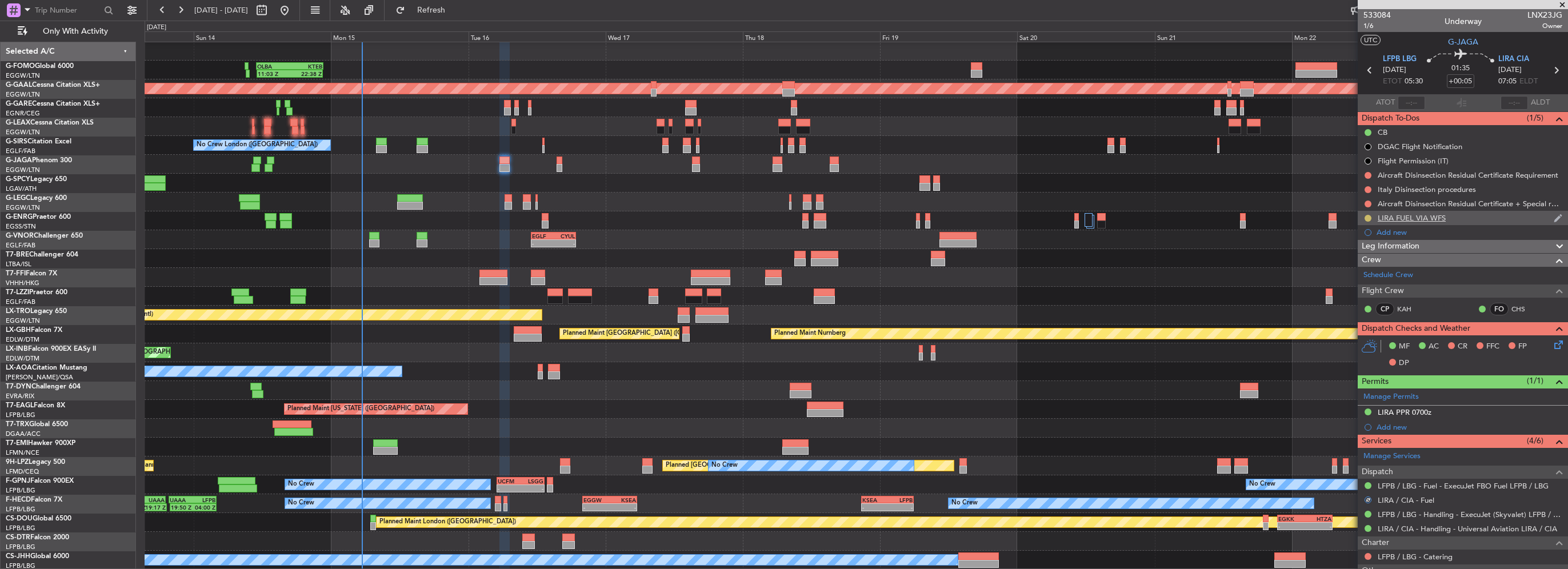
click at [1367, 217] on button at bounding box center [1368, 218] width 7 height 7
click at [1364, 268] on span "Completed" at bounding box center [1373, 268] width 38 height 12
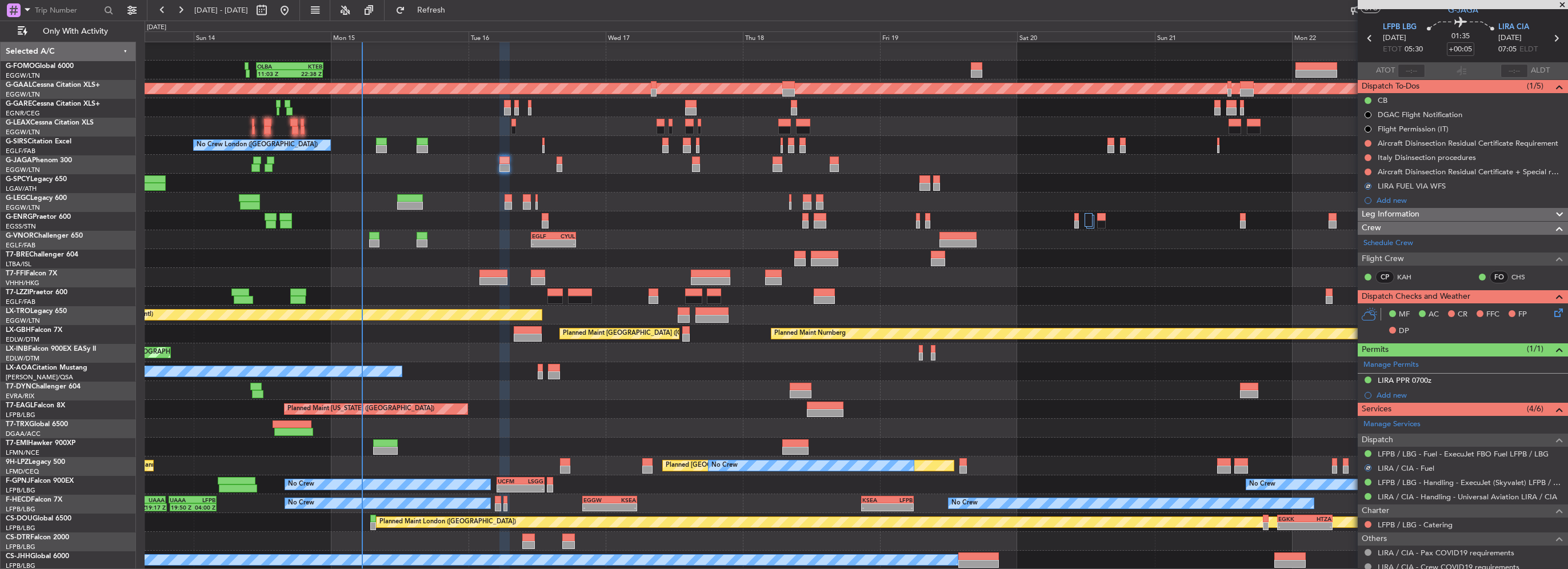
scroll to position [57, 0]
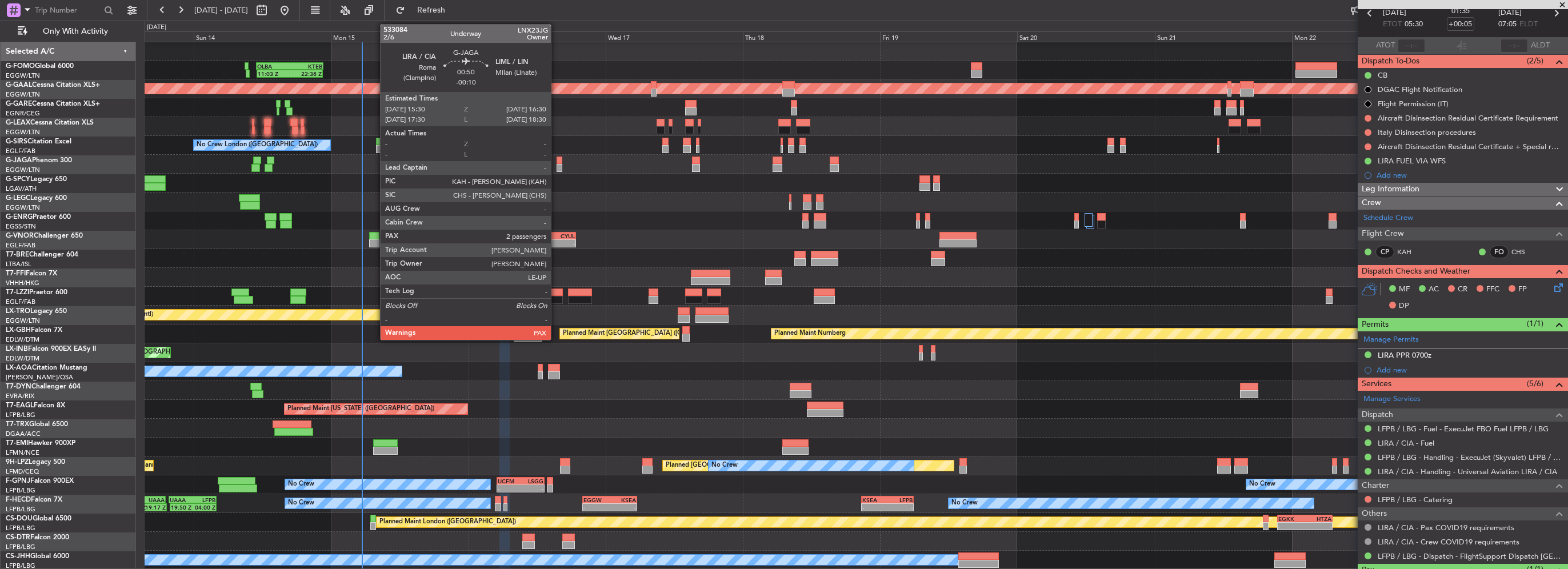
click at [556, 168] on div at bounding box center [559, 167] width 6 height 8
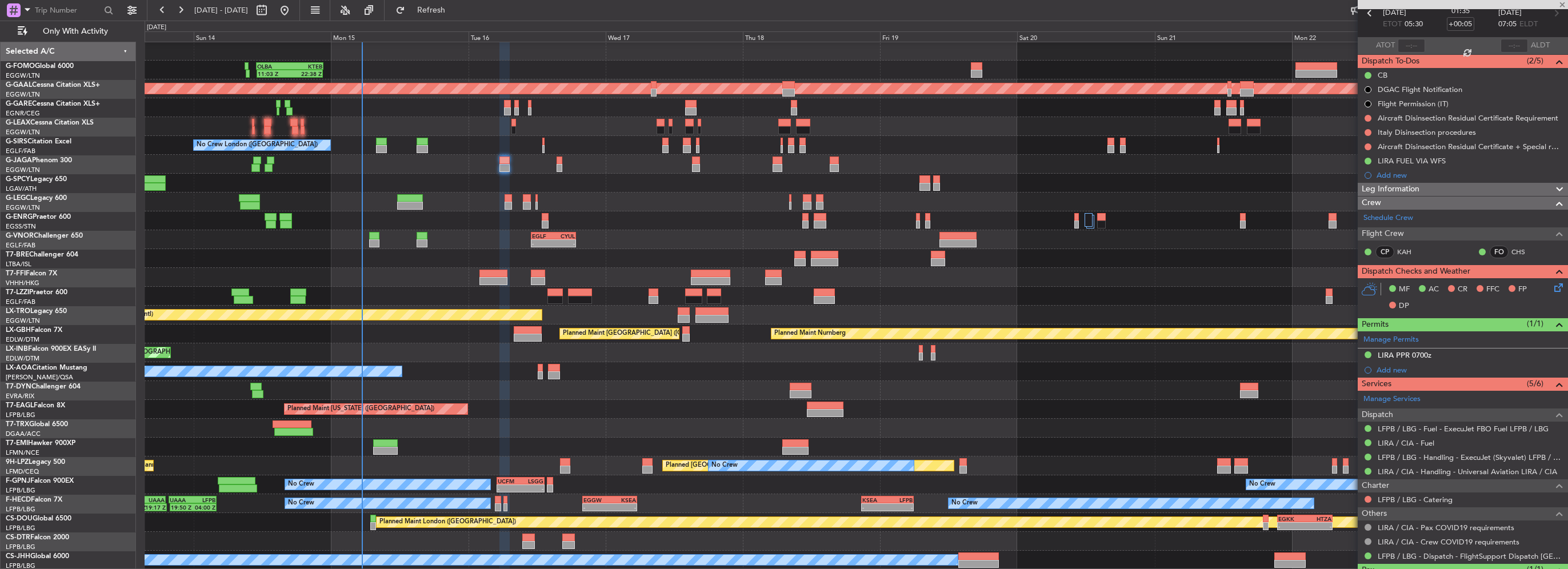
type input "-00:10"
type input "2"
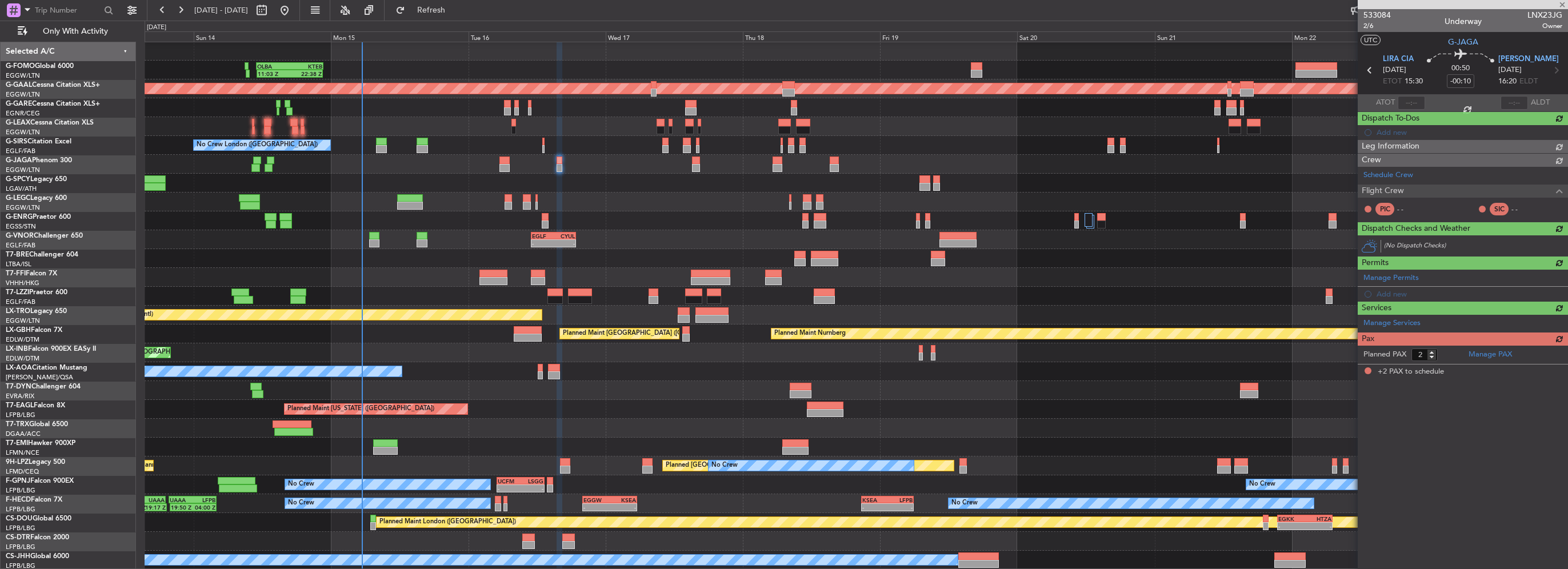
scroll to position [0, 0]
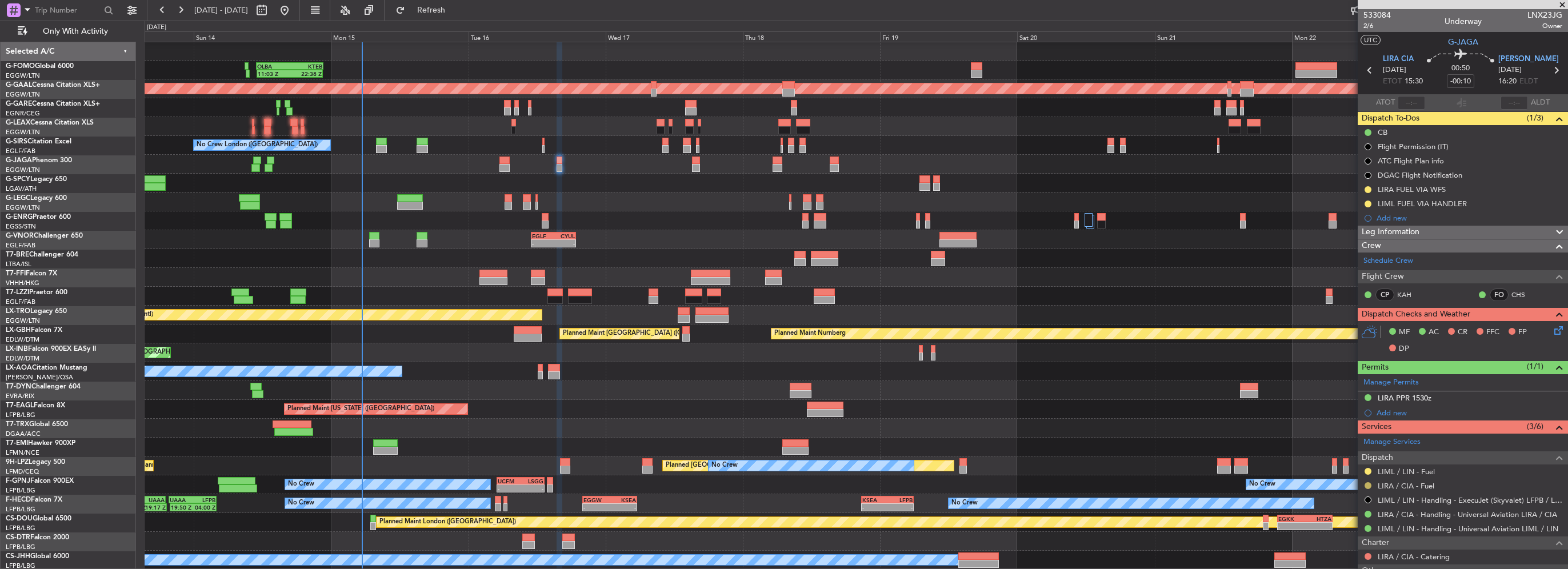
click at [1369, 483] on button at bounding box center [1368, 485] width 7 height 7
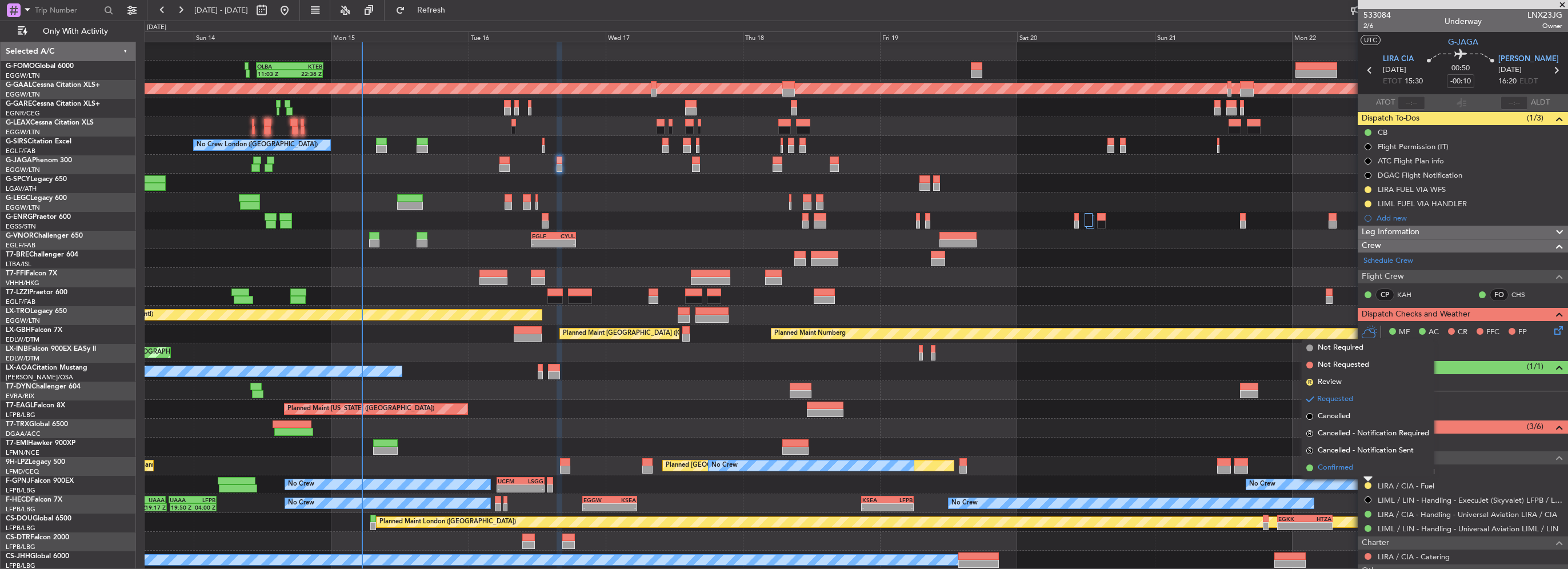
click at [1332, 466] on span "Confirmed" at bounding box center [1335, 467] width 35 height 12
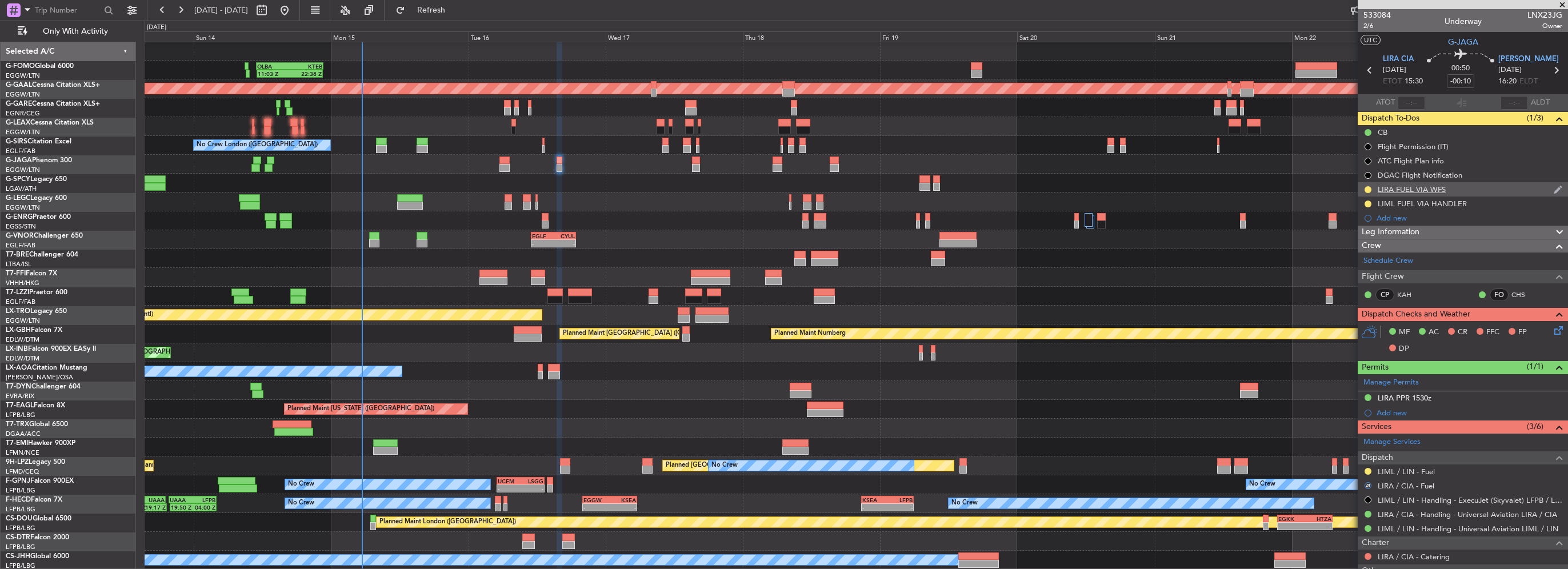
click at [1370, 191] on div at bounding box center [1368, 189] width 9 height 9
click at [1365, 188] on button at bounding box center [1368, 189] width 7 height 7
click at [1359, 239] on span "Completed" at bounding box center [1373, 240] width 38 height 12
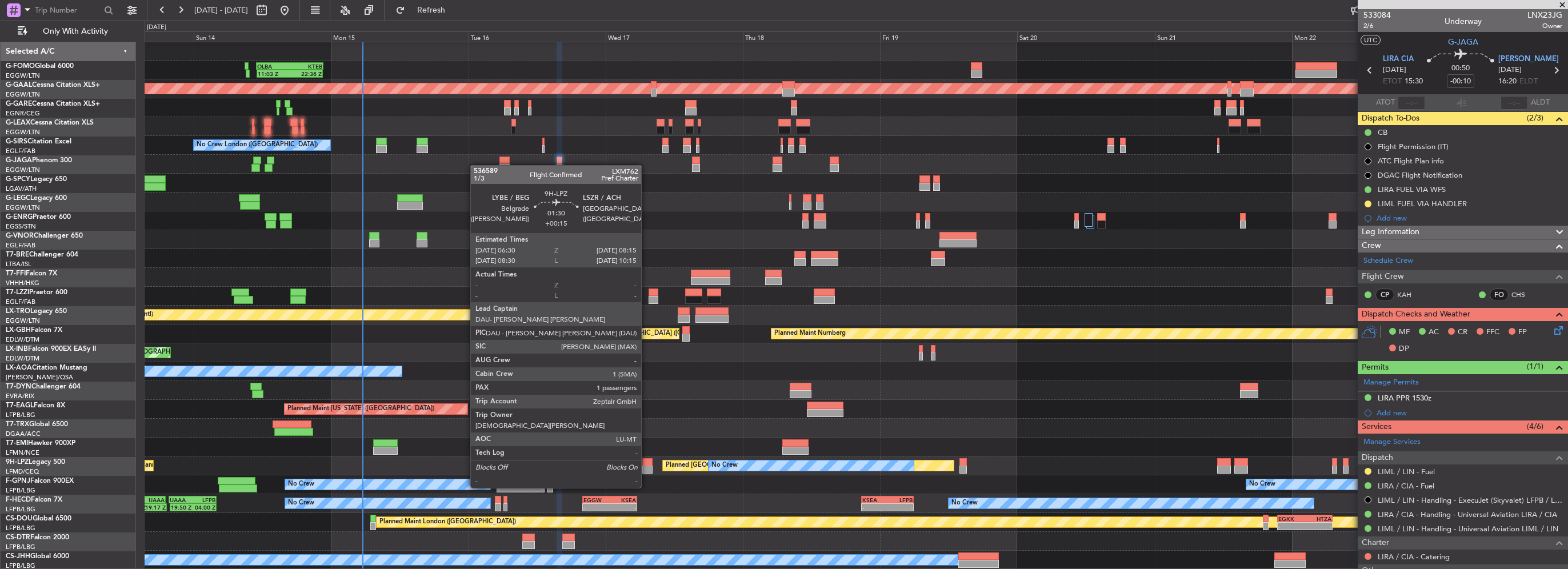
click at [646, 466] on div at bounding box center [647, 469] width 10 height 8
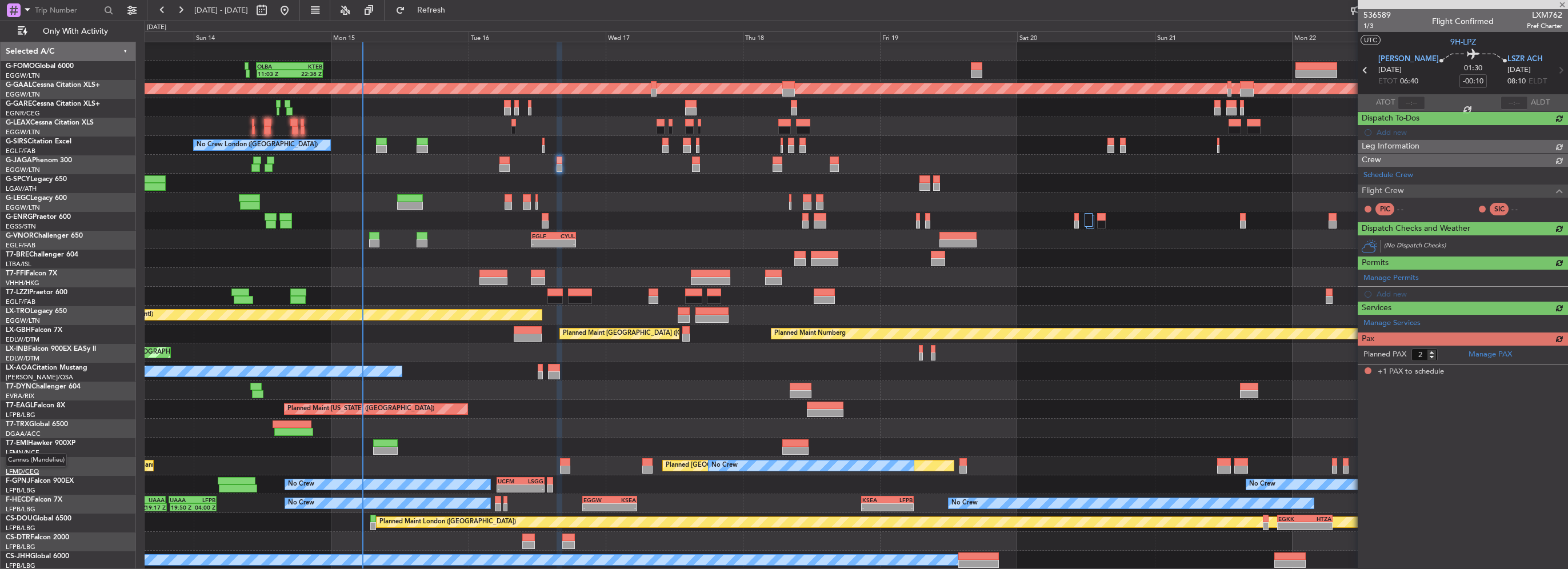
type input "+00:15"
type input "1"
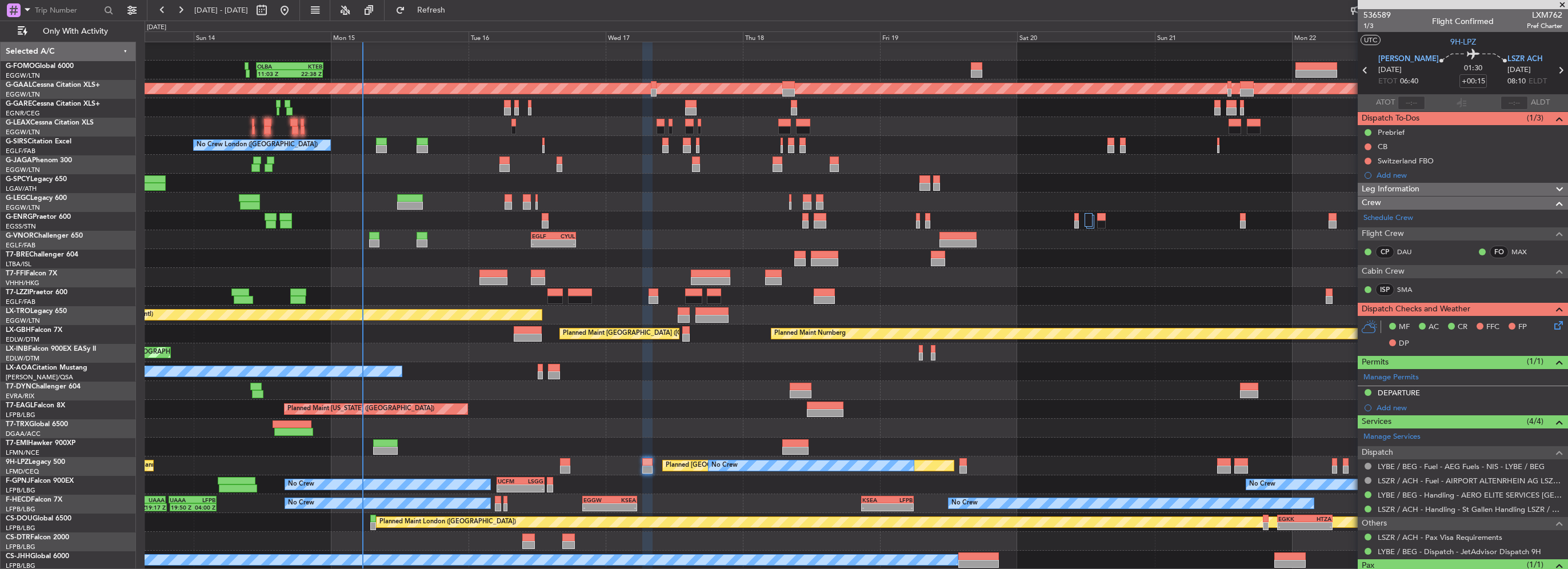
click at [1463, 188] on div "Leg Information" at bounding box center [1463, 189] width 210 height 13
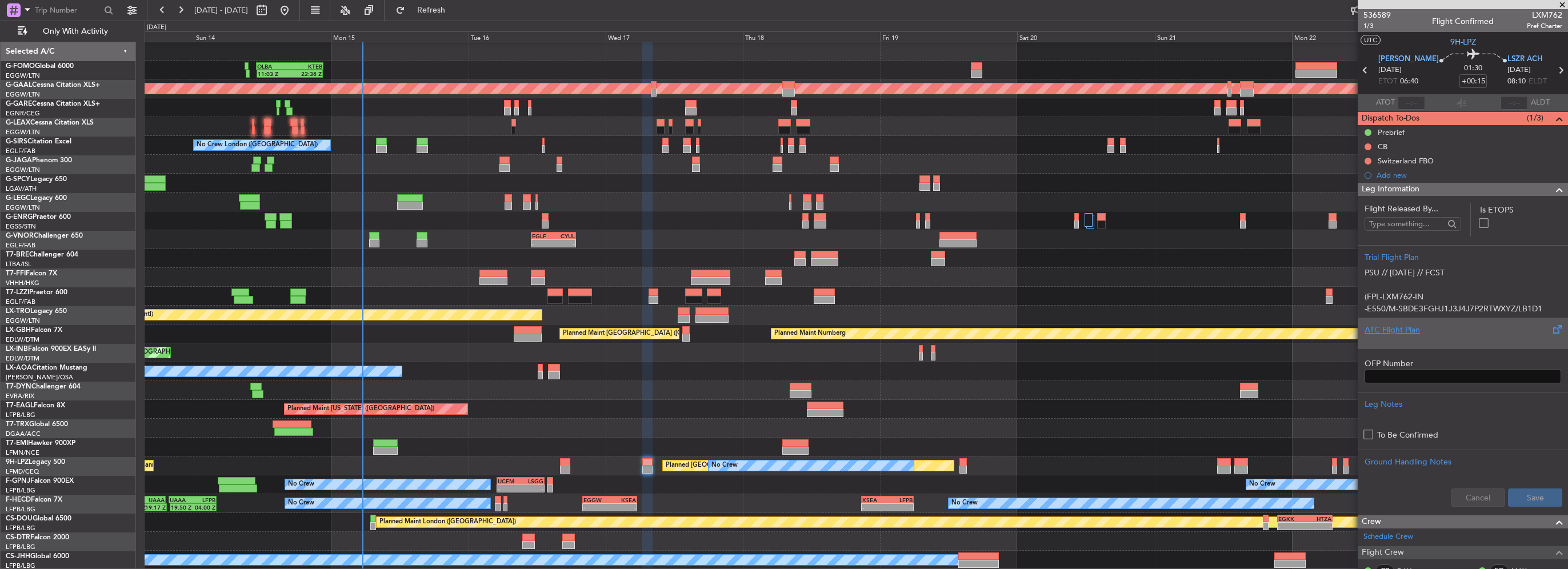
click at [1421, 322] on div "ATC Flight Plan" at bounding box center [1463, 333] width 210 height 31
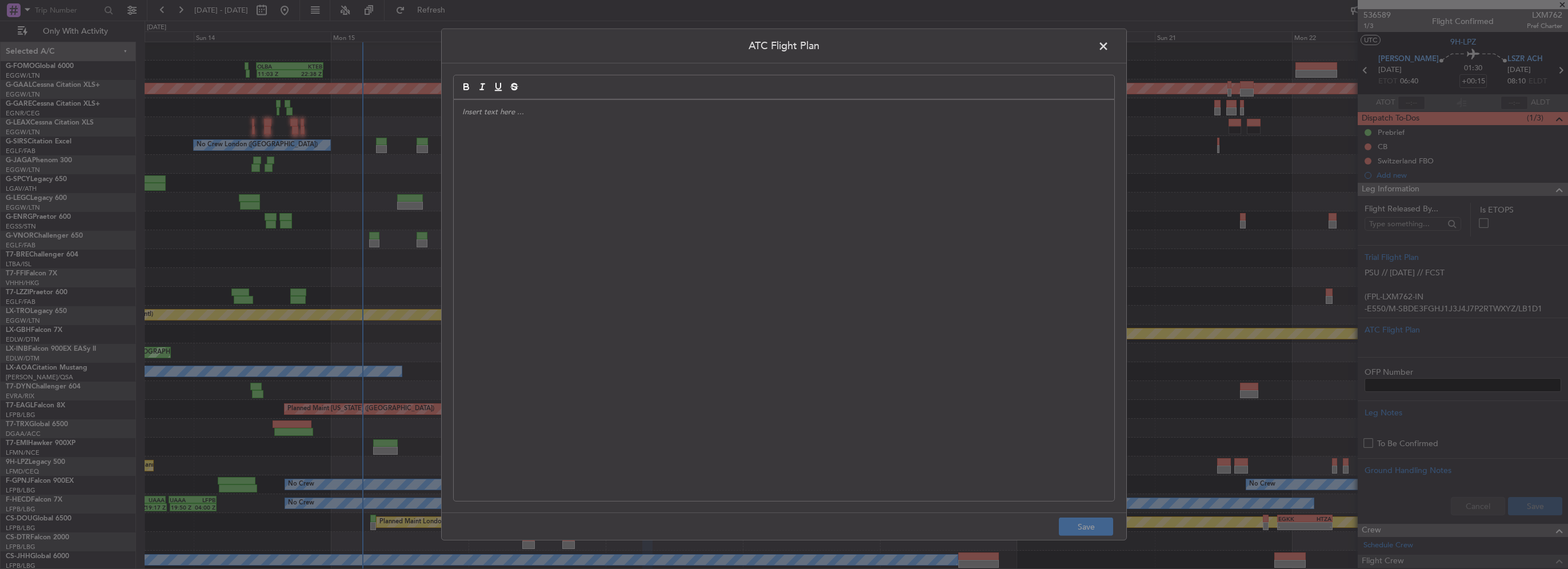
click at [1109, 47] on span at bounding box center [1109, 49] width 0 height 23
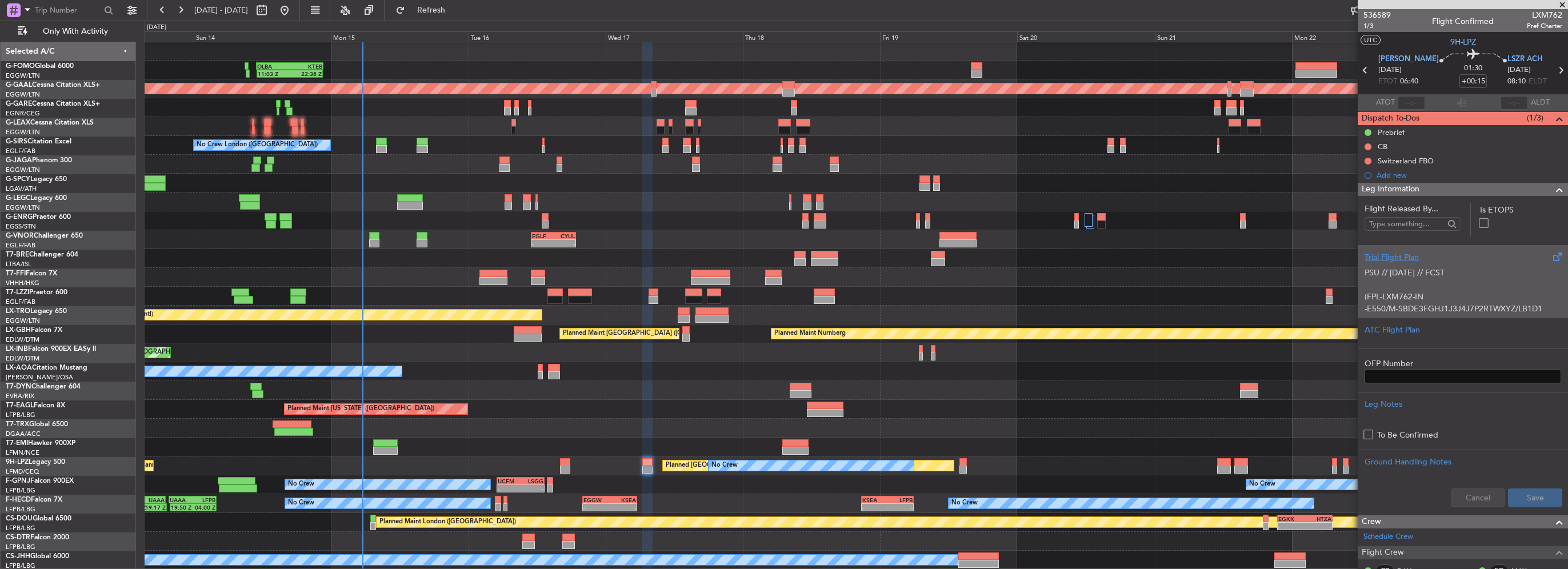
click at [1449, 272] on p "PSU // 14SEP // FCST" at bounding box center [1463, 273] width 197 height 12
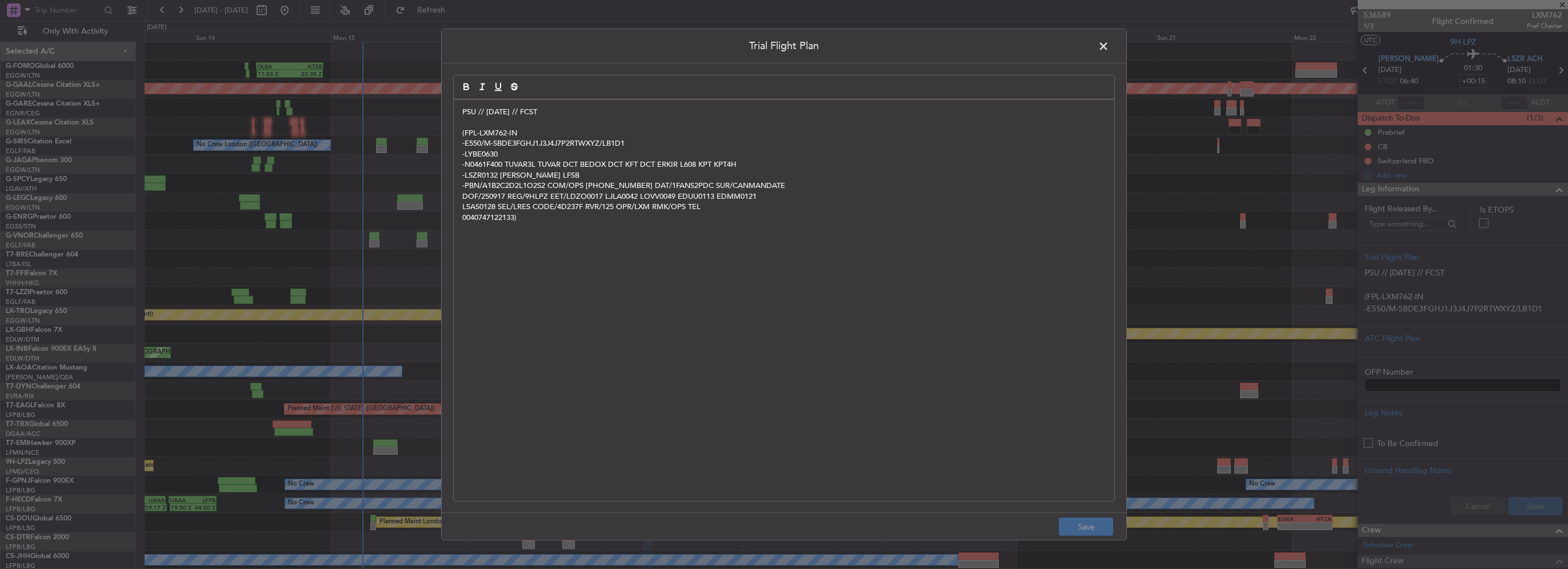
click at [462, 110] on p "PSU // 14SEP // FCST" at bounding box center [783, 112] width 643 height 10
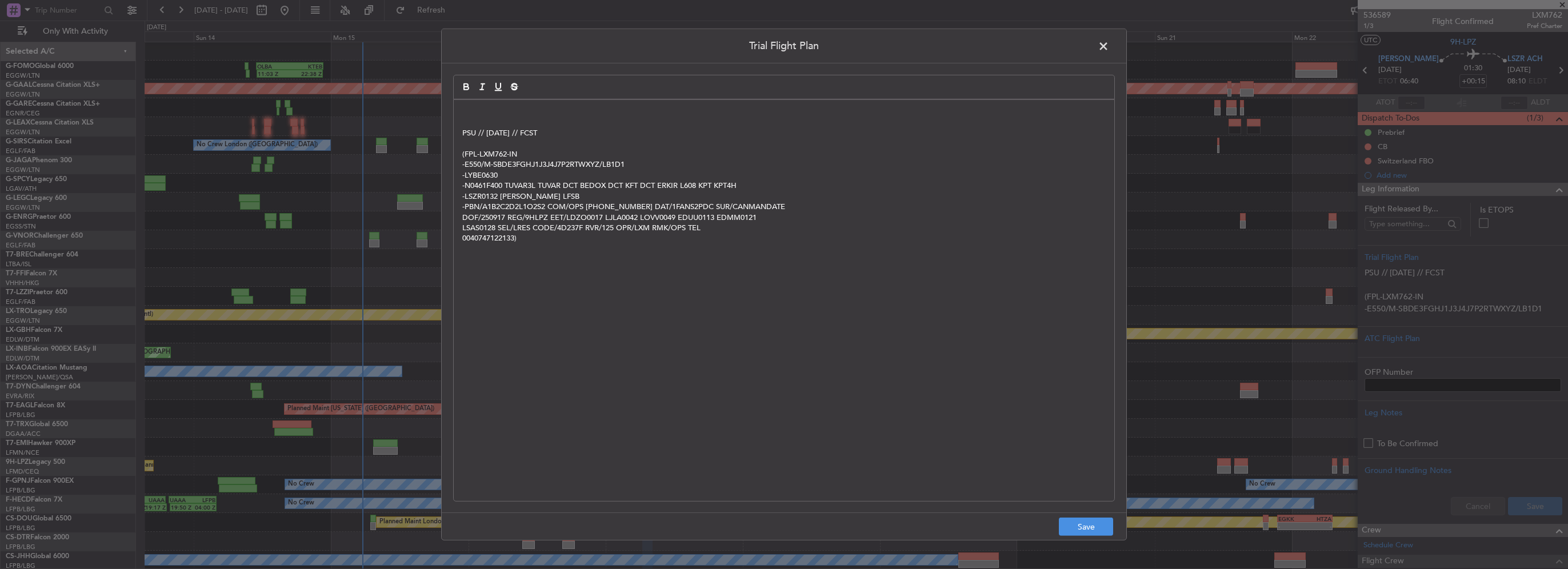
click at [469, 107] on p at bounding box center [783, 112] width 643 height 10
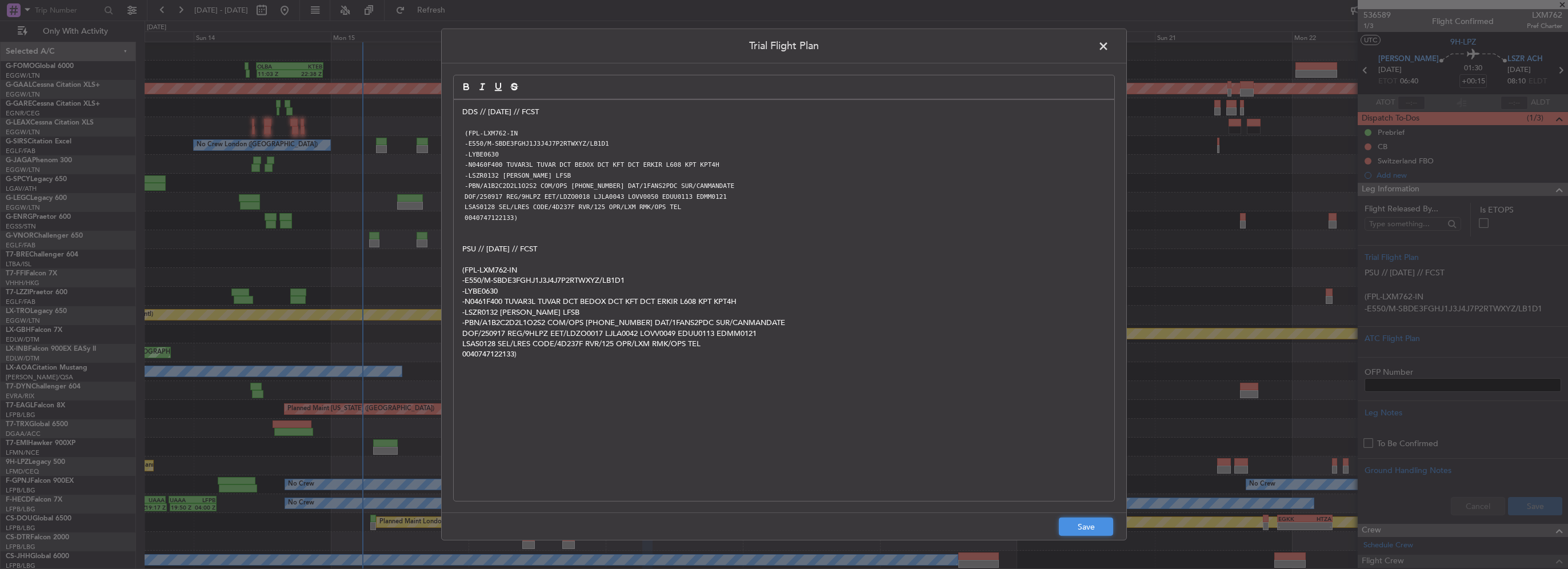
drag, startPoint x: 1097, startPoint y: 528, endPoint x: 1106, endPoint y: 527, distance: 9.1
click at [1097, 528] on button "Save" at bounding box center [1086, 527] width 54 height 18
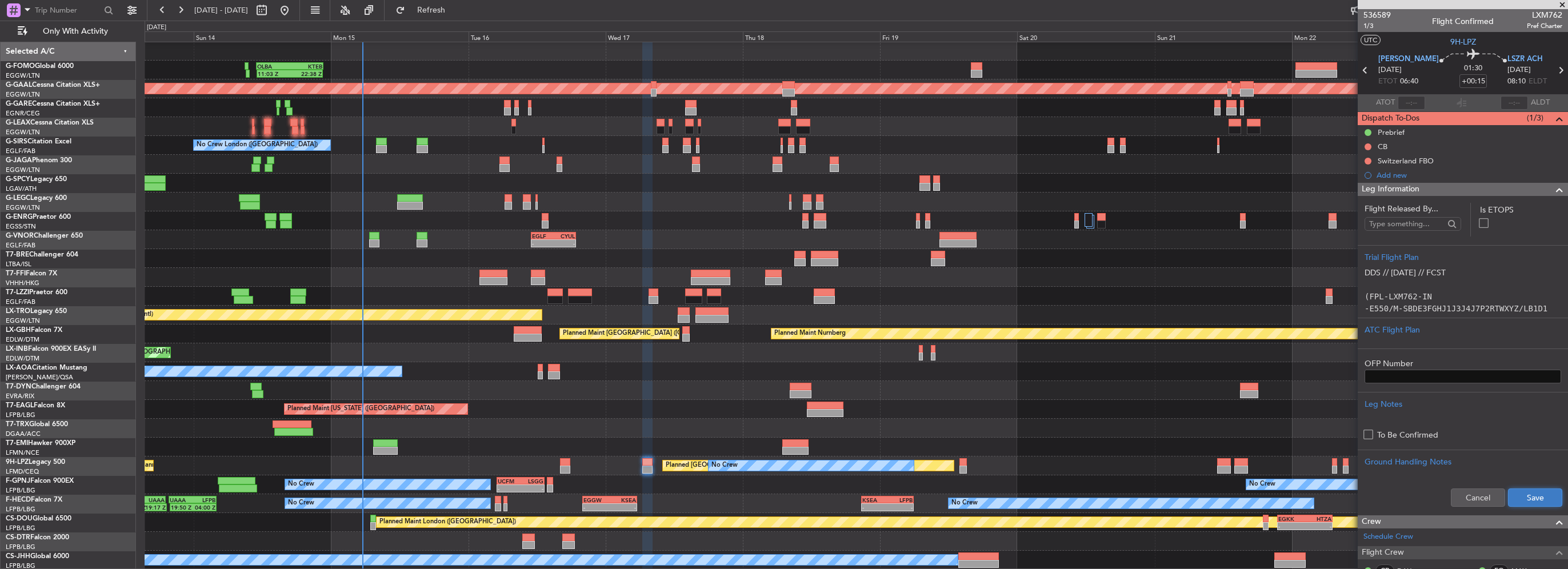
click at [1529, 497] on button "Save" at bounding box center [1535, 498] width 54 height 18
click at [1463, 82] on input "+00:15" at bounding box center [1473, 81] width 27 height 14
click at [1466, 82] on input "+00:15" at bounding box center [1473, 81] width 27 height 14
drag, startPoint x: 1461, startPoint y: 82, endPoint x: 1474, endPoint y: 82, distance: 13.0
click at [1474, 82] on div "01:30 +00:15" at bounding box center [1473, 70] width 69 height 42
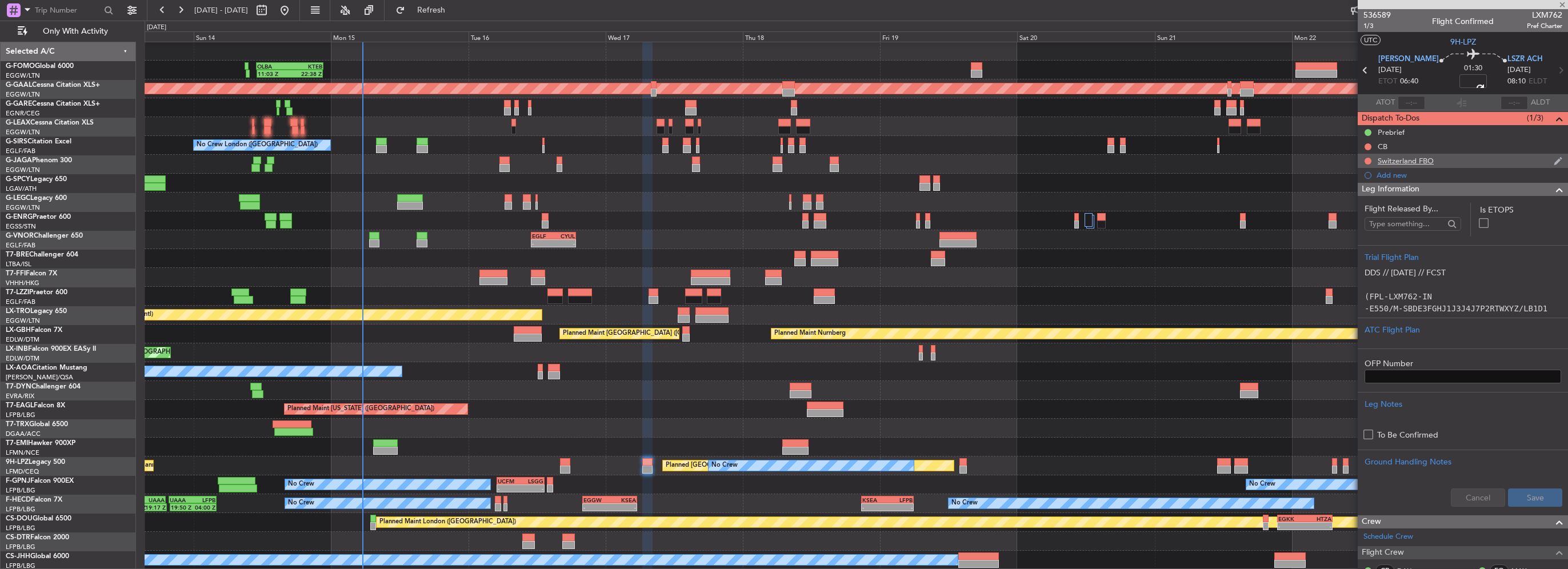
drag, startPoint x: 1550, startPoint y: 190, endPoint x: 1388, endPoint y: 156, distance: 165.5
click at [1553, 190] on span at bounding box center [1559, 189] width 14 height 14
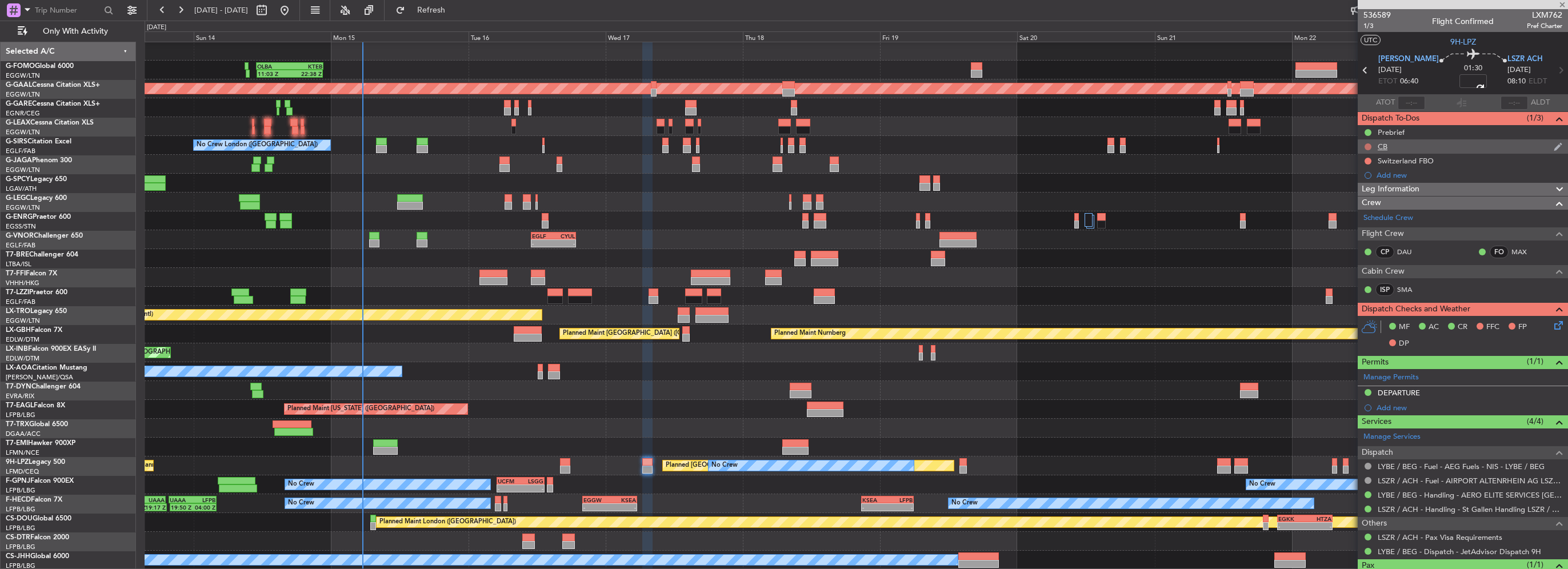
click at [1367, 144] on button at bounding box center [1368, 147] width 7 height 7
click at [1370, 198] on span "Completed" at bounding box center [1373, 197] width 38 height 12
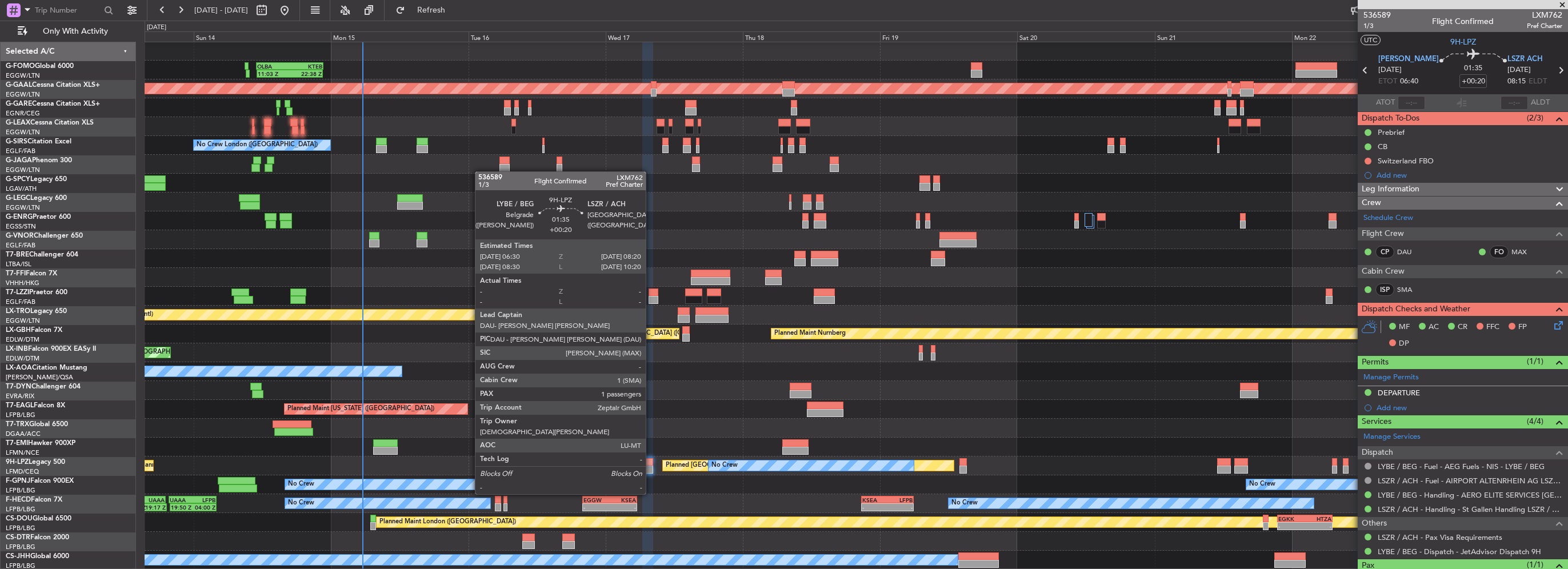
click at [651, 472] on div at bounding box center [648, 469] width 11 height 8
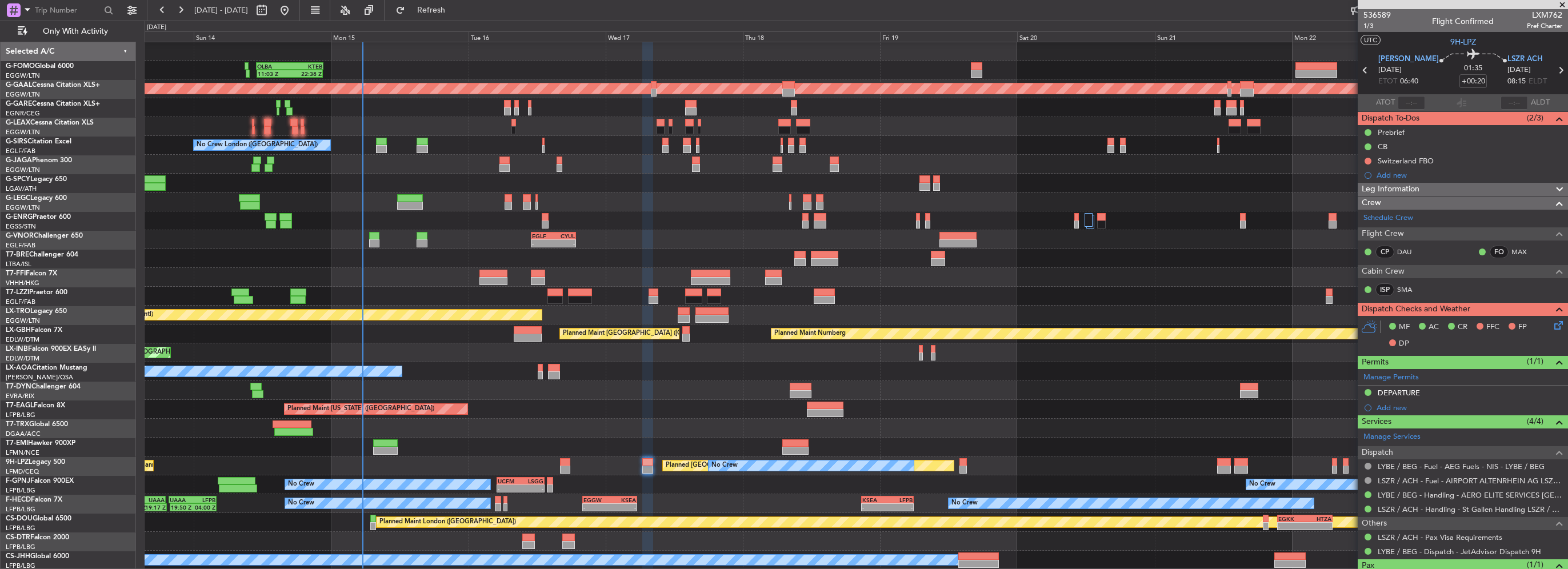
click at [1556, 324] on icon at bounding box center [1556, 323] width 9 height 9
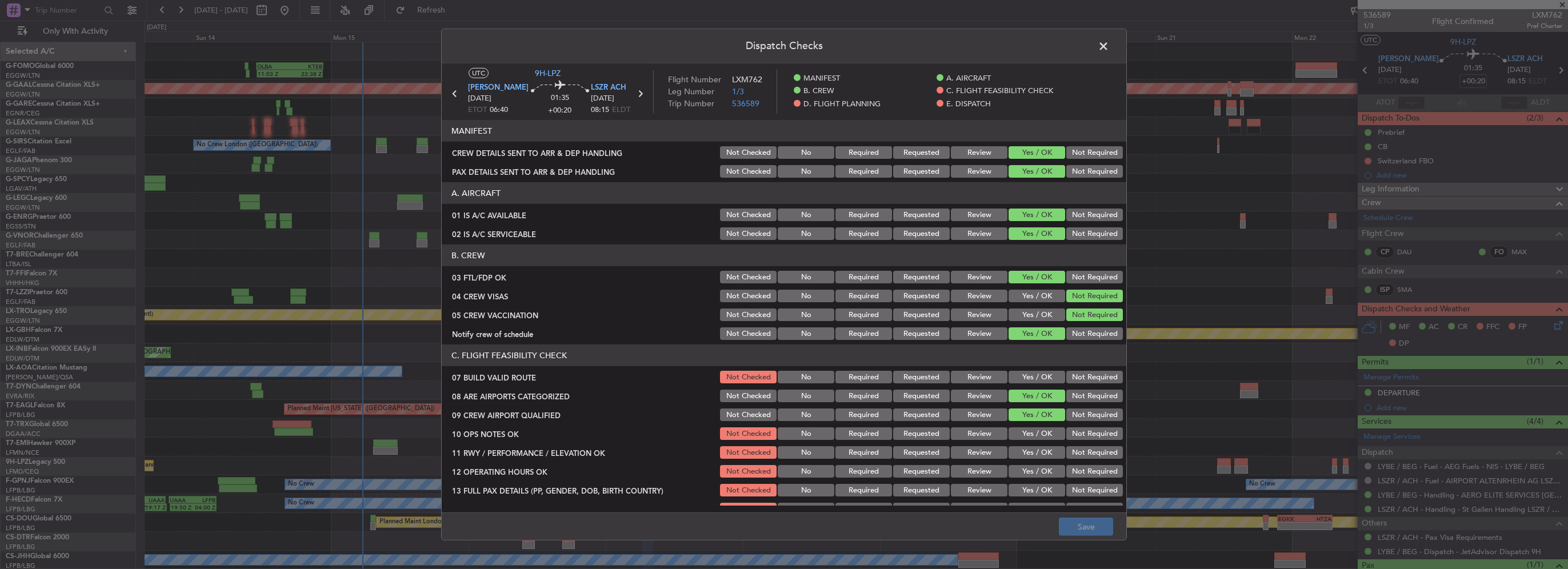
drag, startPoint x: 1556, startPoint y: 324, endPoint x: 1545, endPoint y: 330, distance: 12.5
click at [1550, 327] on div "Dispatch Checks UTC 9H-LPZ LYBE BEG 17/09/2025 ETOT 06:40 01:35 +00:20 LSZR ACH…" at bounding box center [784, 284] width 1568 height 569
click at [1038, 371] on button "Yes / OK" at bounding box center [1037, 377] width 57 height 13
click at [1091, 530] on button "Save" at bounding box center [1086, 527] width 54 height 18
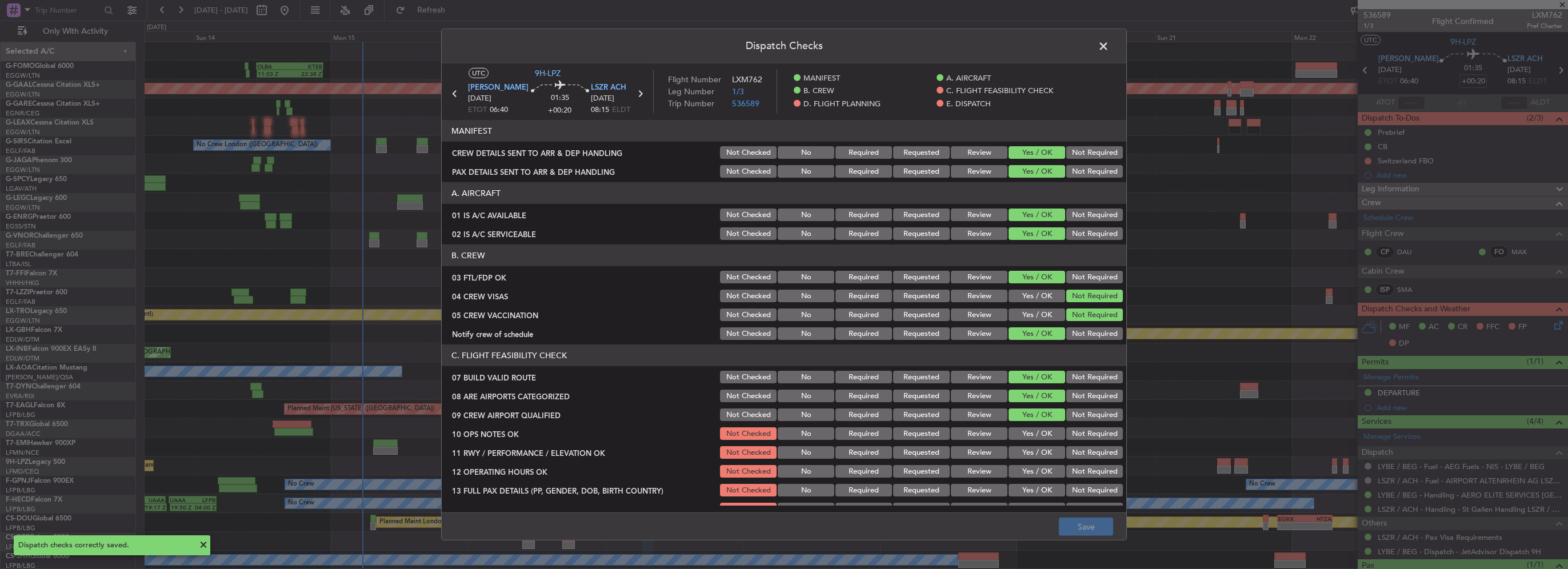
click at [1109, 45] on span at bounding box center [1109, 49] width 0 height 23
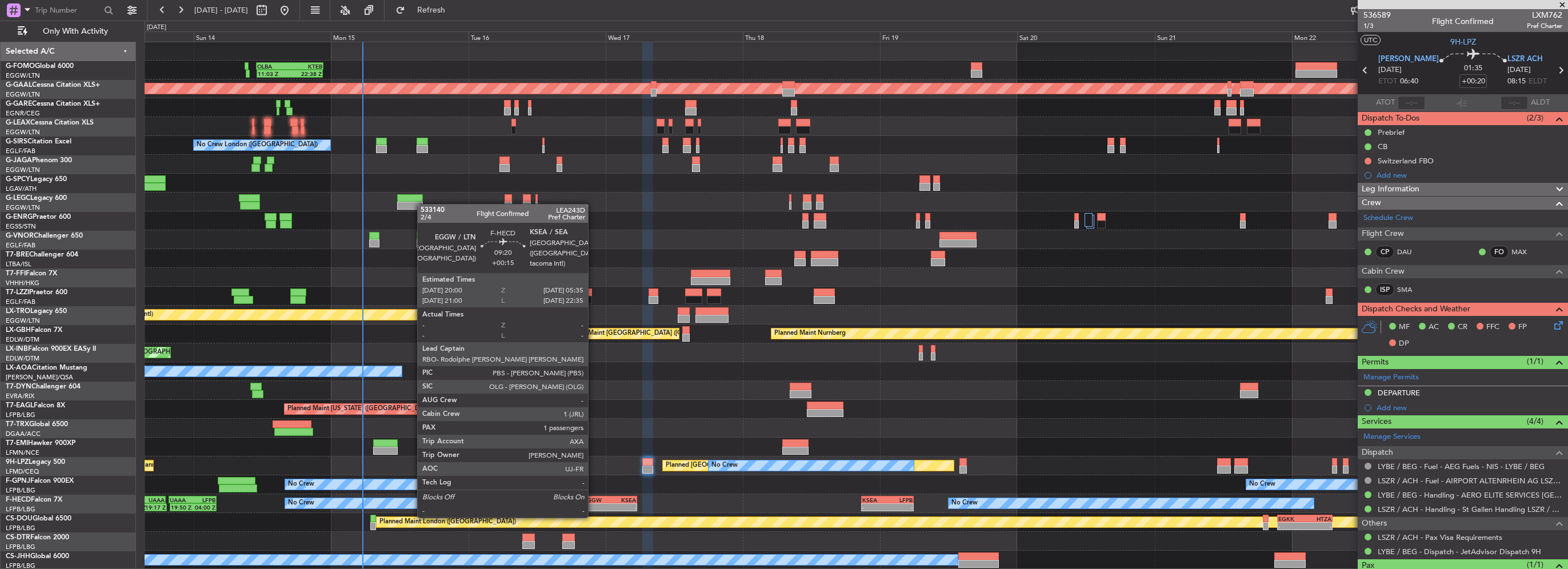
click at [593, 505] on div "-" at bounding box center [596, 507] width 26 height 7
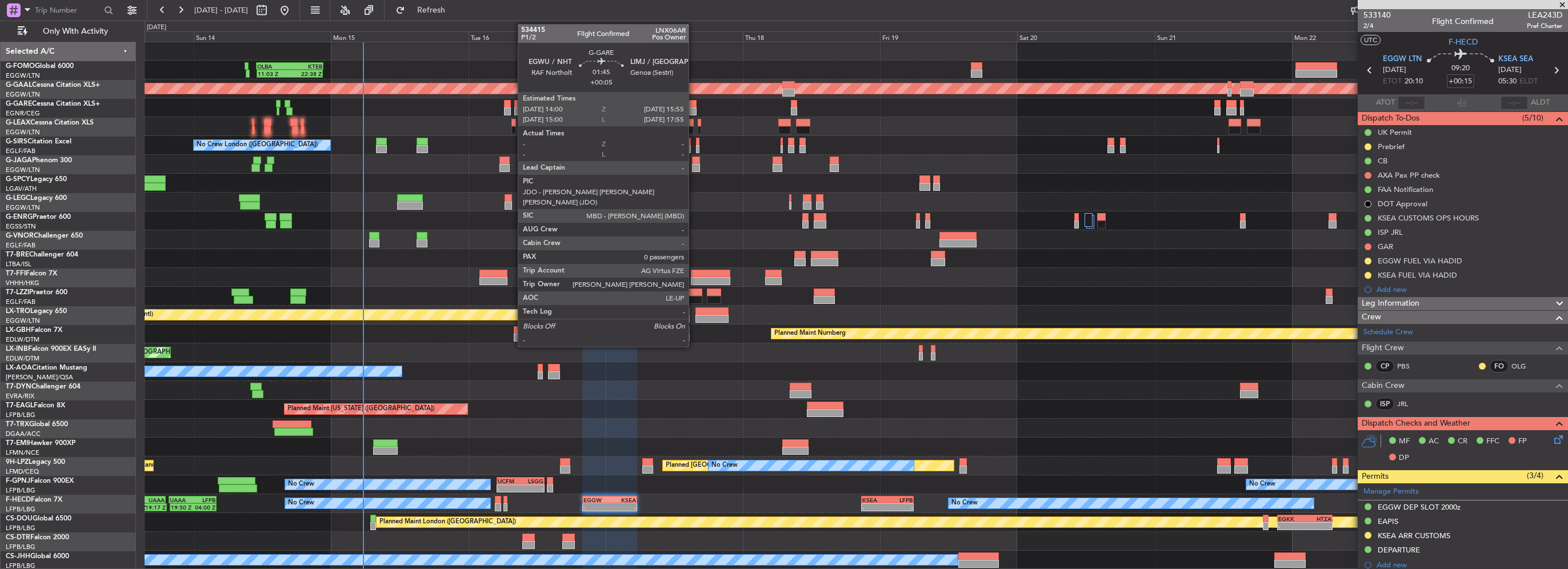
click at [694, 110] on div at bounding box center [691, 111] width 12 height 8
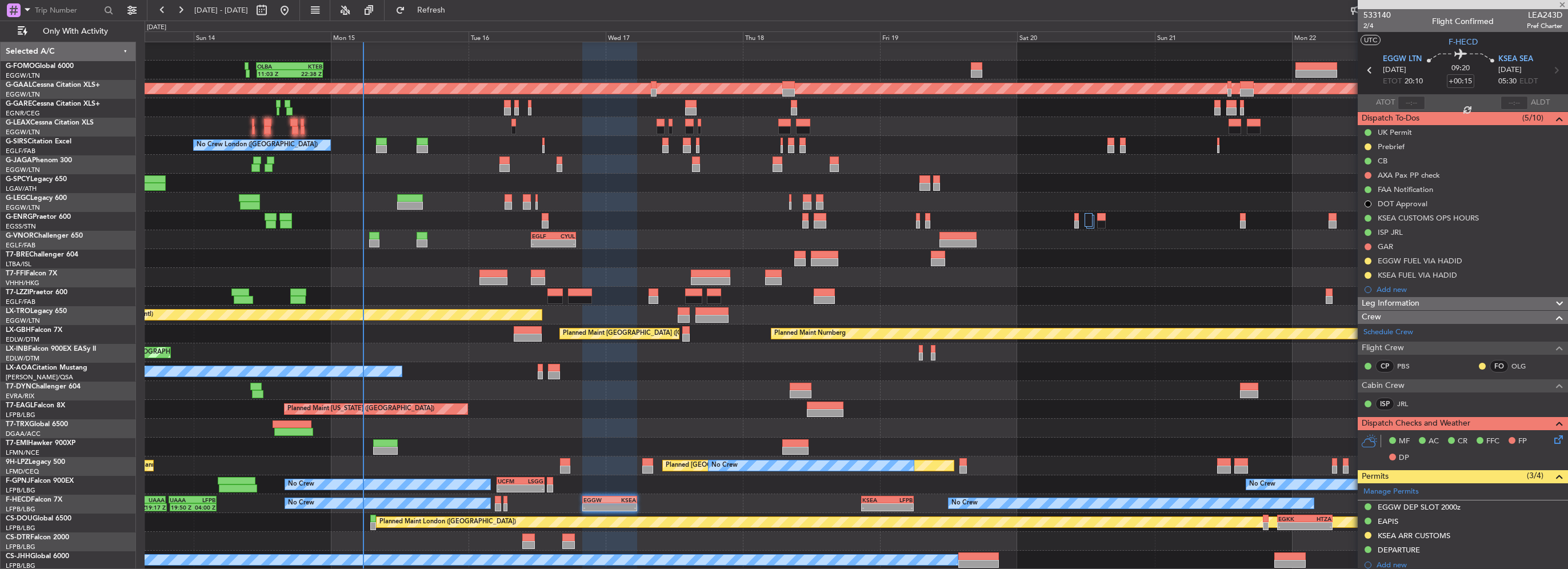
type input "+00:05"
type input "0"
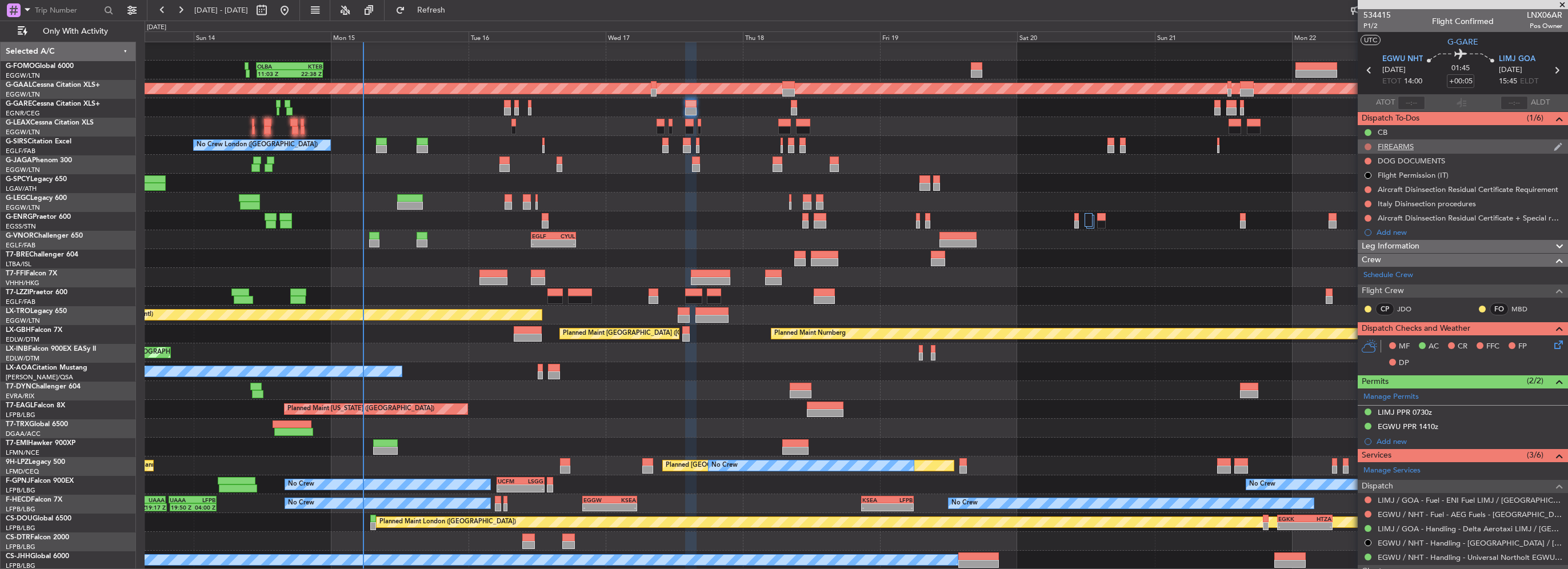
click at [1366, 145] on button at bounding box center [1368, 147] width 7 height 7
click at [1365, 212] on span "Cancelled" at bounding box center [1371, 214] width 33 height 12
drag, startPoint x: 1366, startPoint y: 160, endPoint x: 1368, endPoint y: 192, distance: 32.1
click at [1366, 161] on button at bounding box center [1368, 161] width 7 height 7
click at [1362, 229] on span "Cancelled" at bounding box center [1371, 228] width 33 height 12
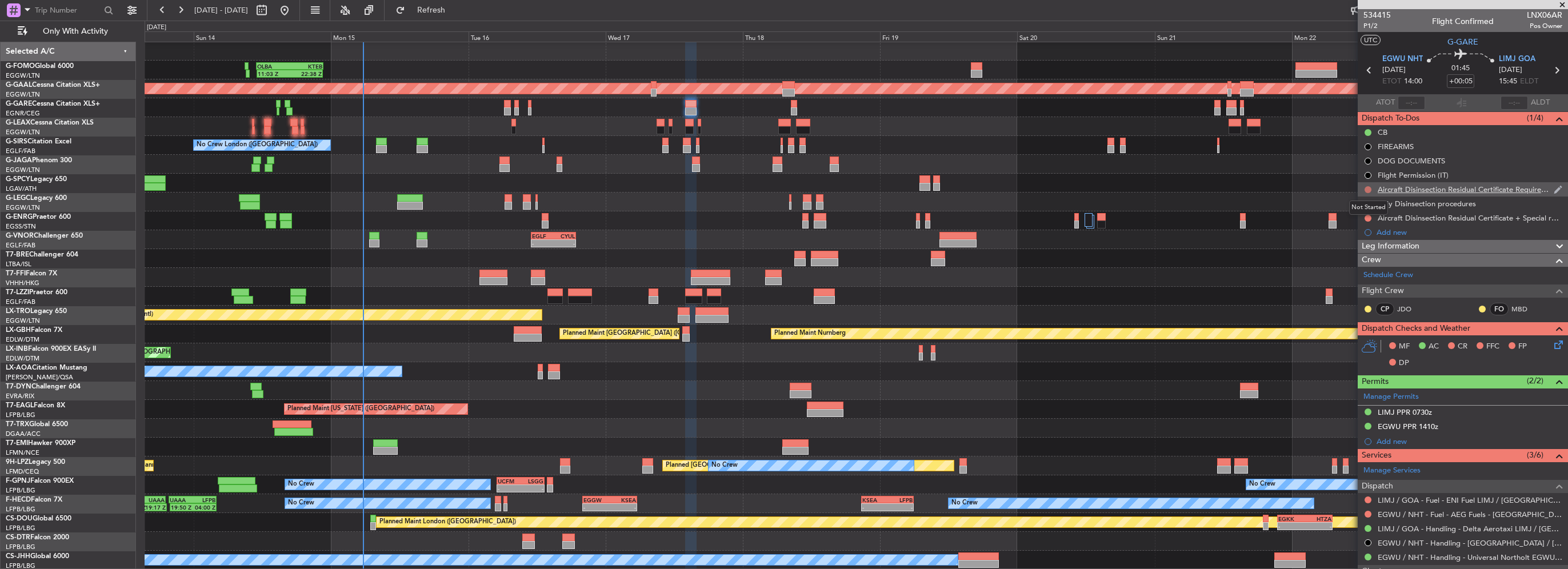
click at [1367, 188] on button at bounding box center [1368, 189] width 7 height 7
click at [1362, 258] on span "Cancelled" at bounding box center [1371, 257] width 33 height 12
click at [1367, 203] on button at bounding box center [1368, 204] width 7 height 7
click at [1376, 272] on span "Cancelled" at bounding box center [1371, 271] width 33 height 12
click at [1367, 217] on button at bounding box center [1368, 218] width 7 height 7
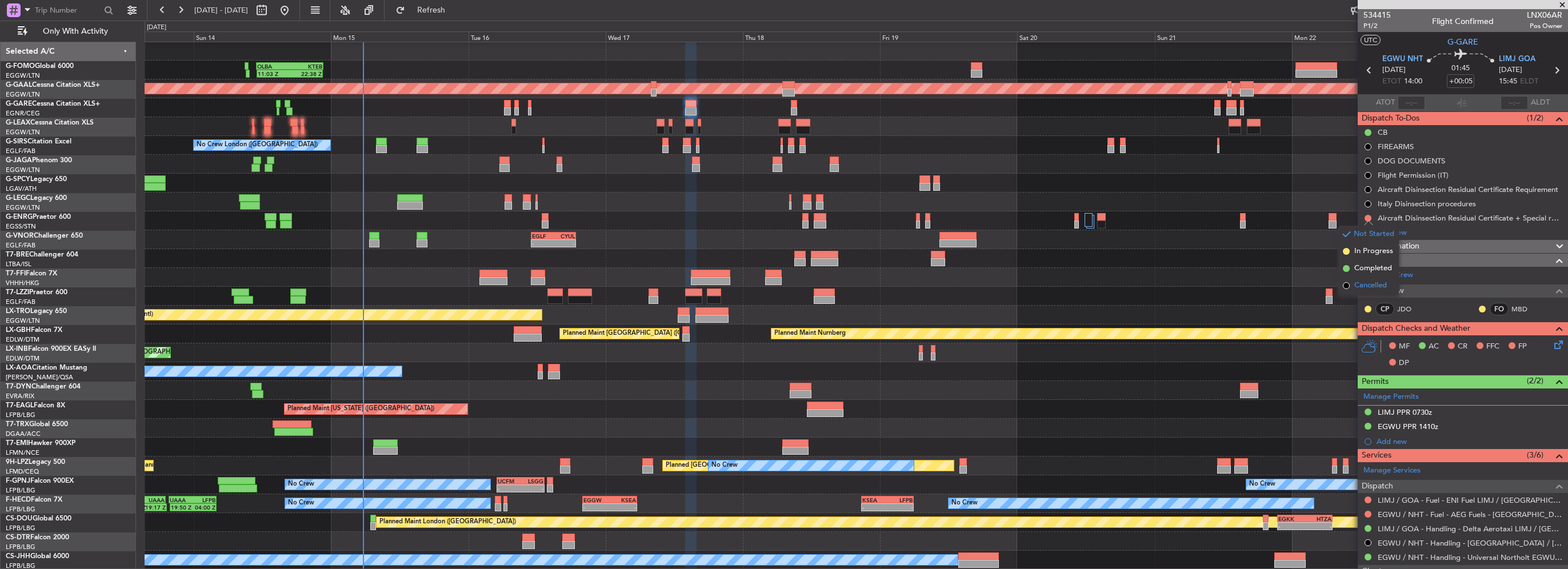
click at [1364, 286] on span "Cancelled" at bounding box center [1371, 285] width 33 height 12
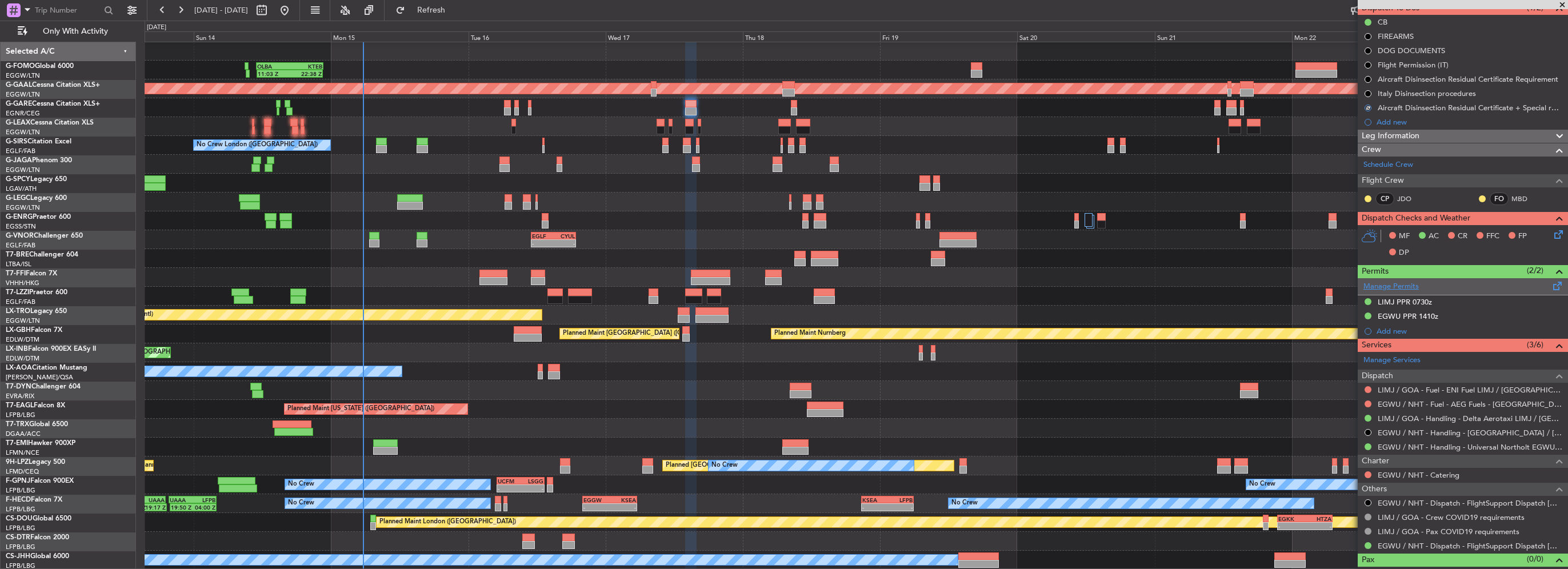
scroll to position [125, 0]
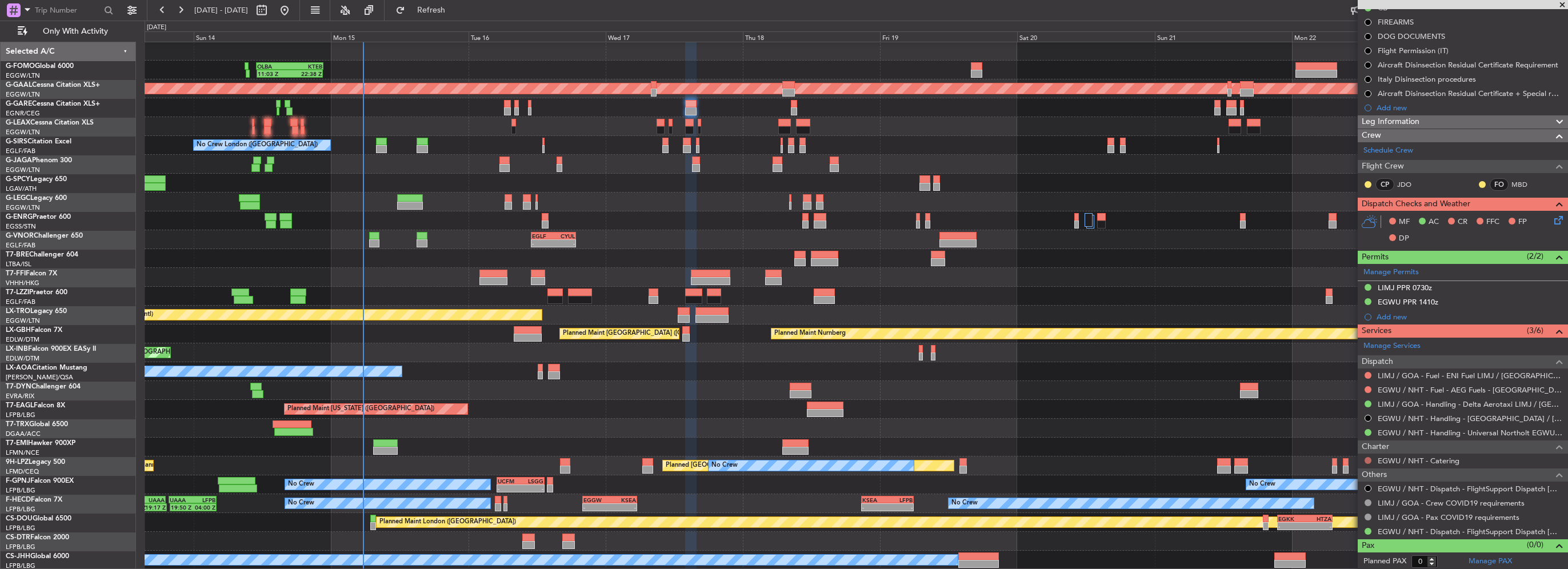
click at [1369, 457] on button at bounding box center [1368, 460] width 7 height 7
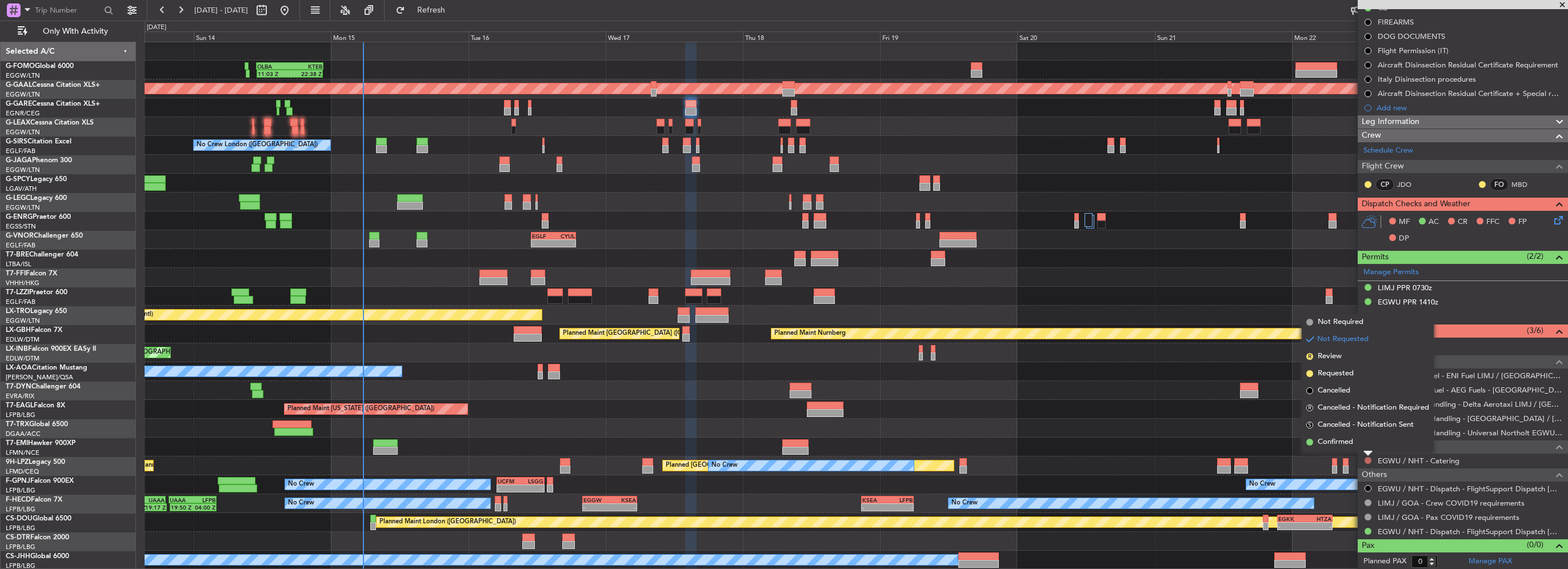
click at [1369, 458] on button at bounding box center [1368, 460] width 7 height 7
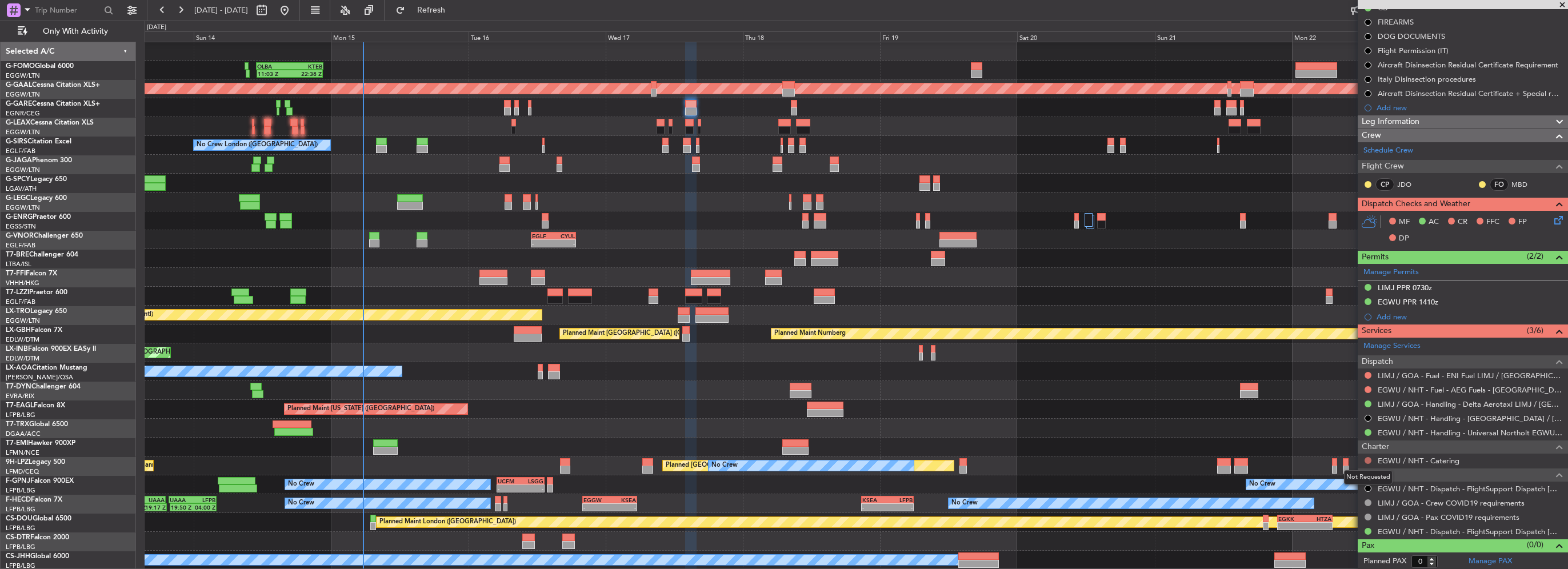
click at [1369, 458] on button at bounding box center [1368, 460] width 7 height 7
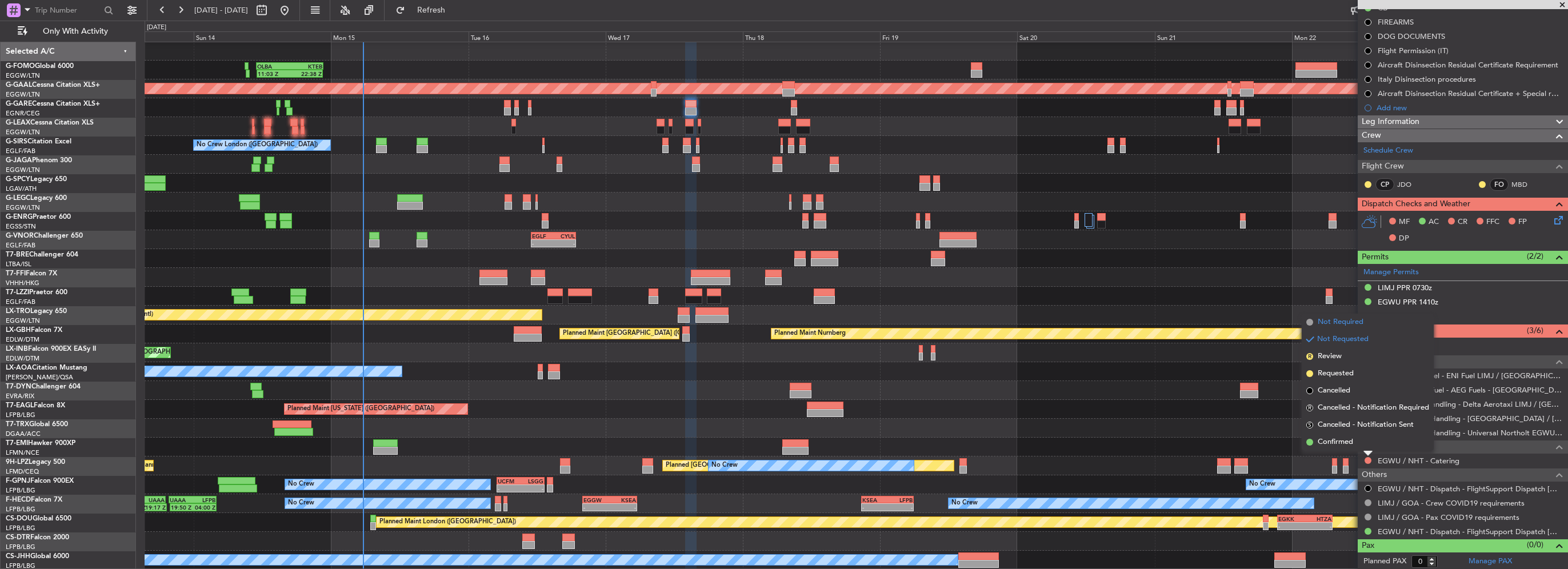
click at [1342, 326] on span "Not Required" at bounding box center [1340, 322] width 46 height 12
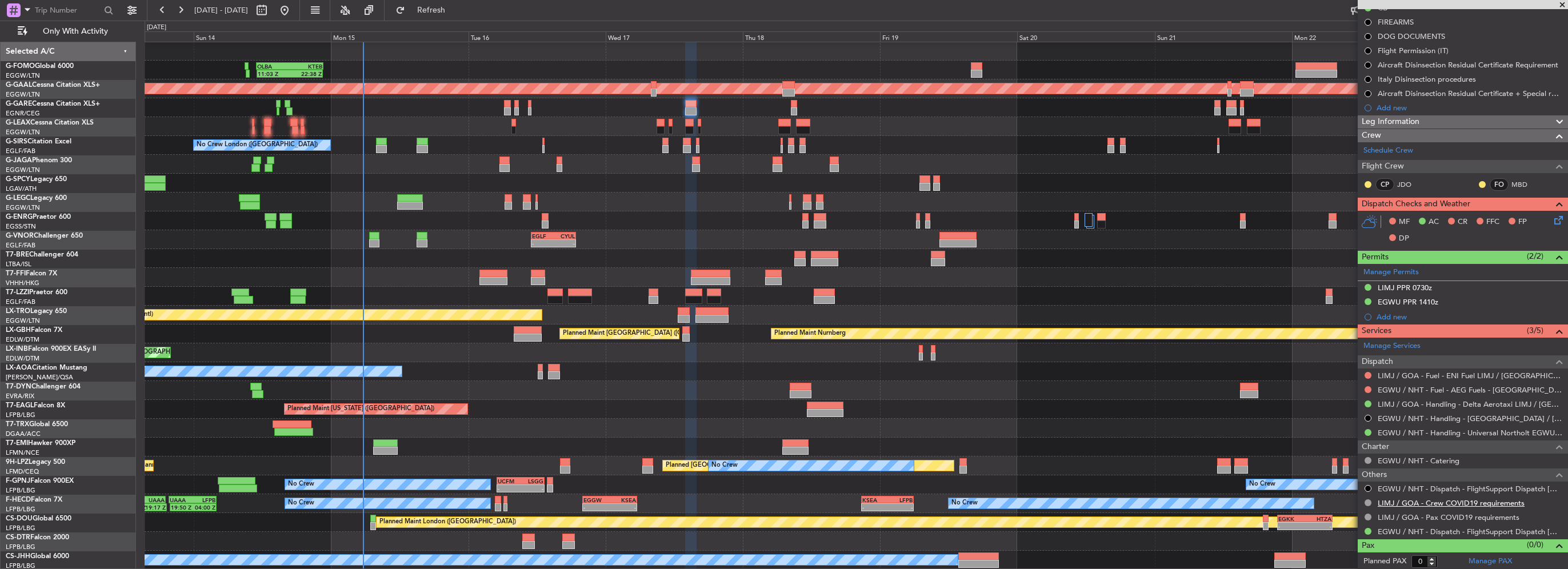
scroll to position [0, 0]
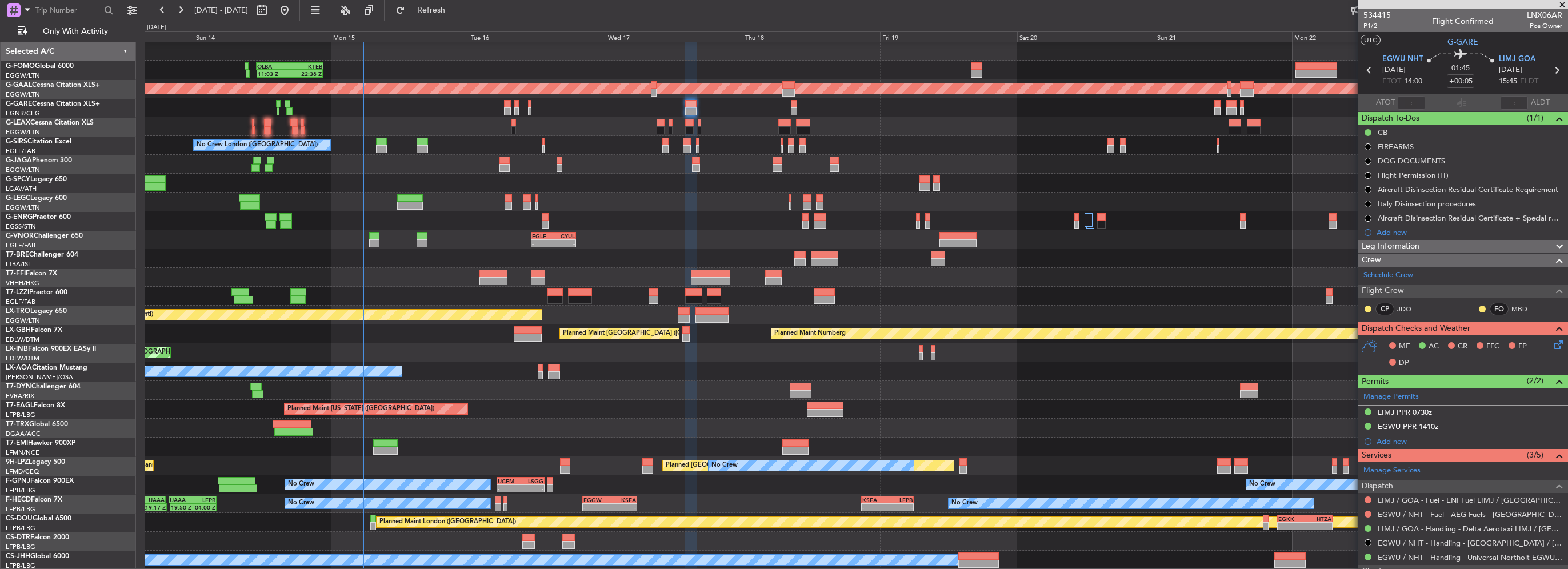
click at [1461, 255] on div "Crew" at bounding box center [1463, 260] width 210 height 13
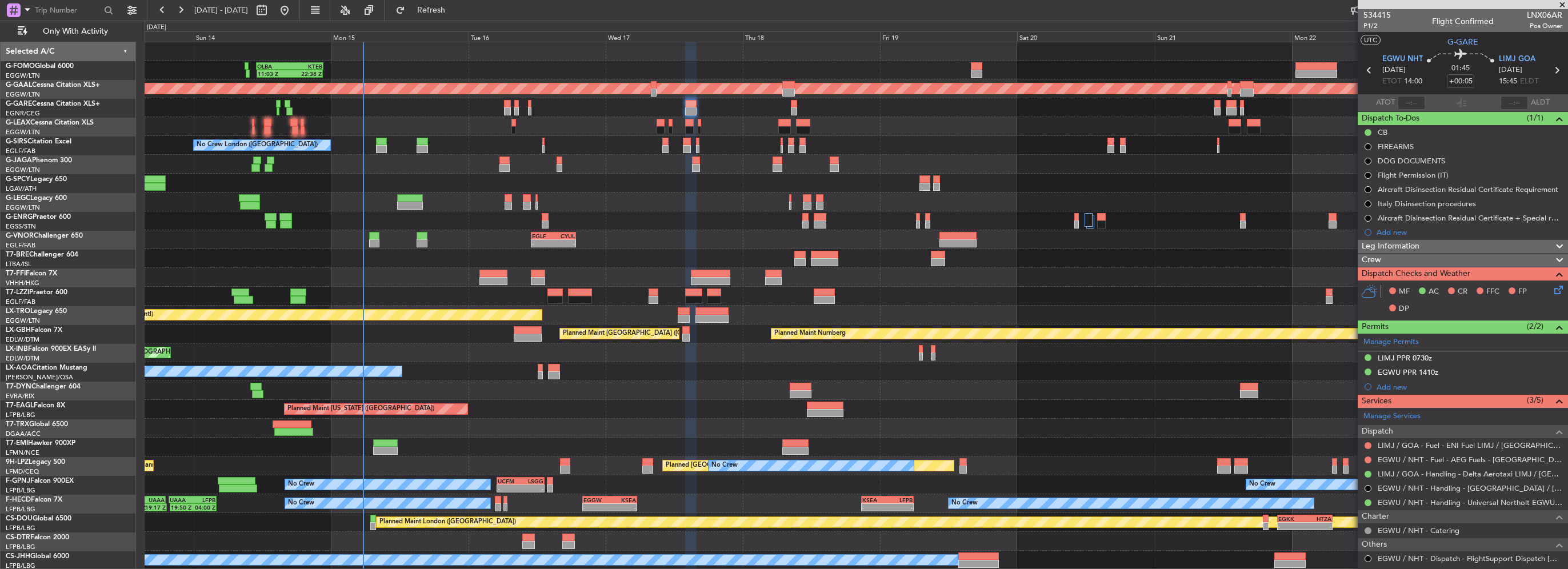
click at [1461, 255] on div "Crew" at bounding box center [1463, 260] width 210 height 13
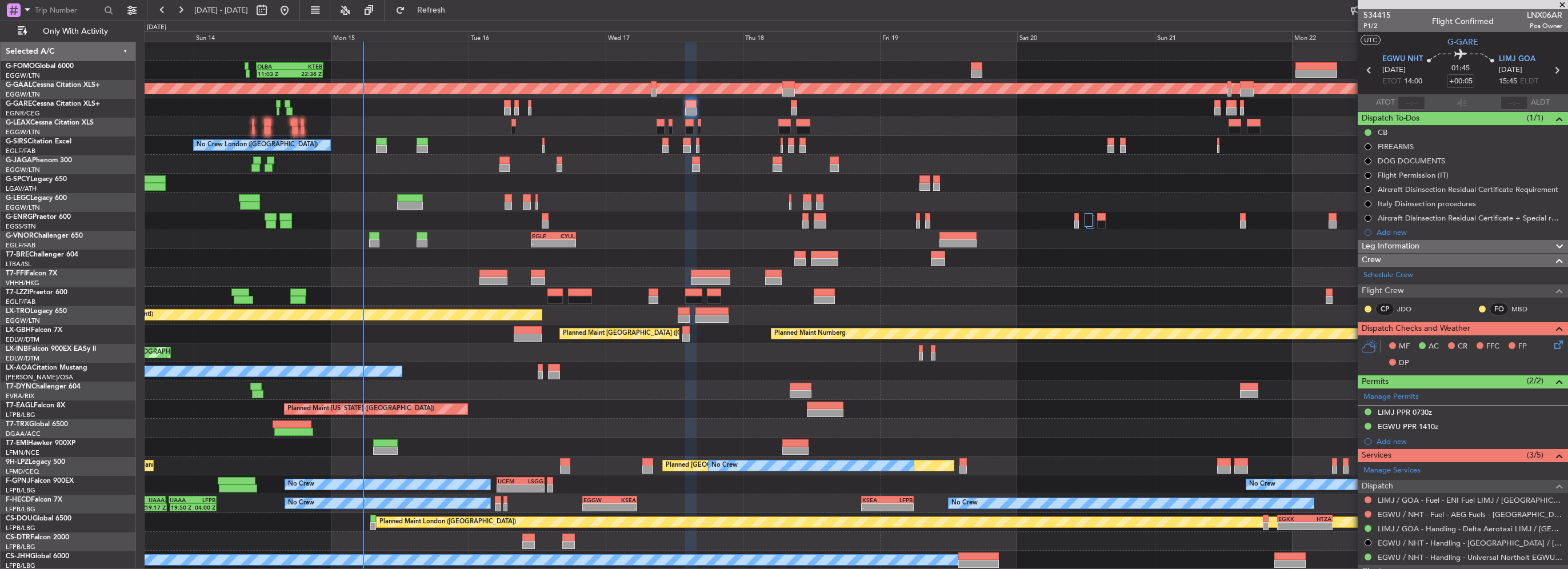
drag, startPoint x: 1458, startPoint y: 245, endPoint x: 1459, endPoint y: 254, distance: 9.1
click at [1458, 246] on div "Leg Information" at bounding box center [1463, 246] width 210 height 13
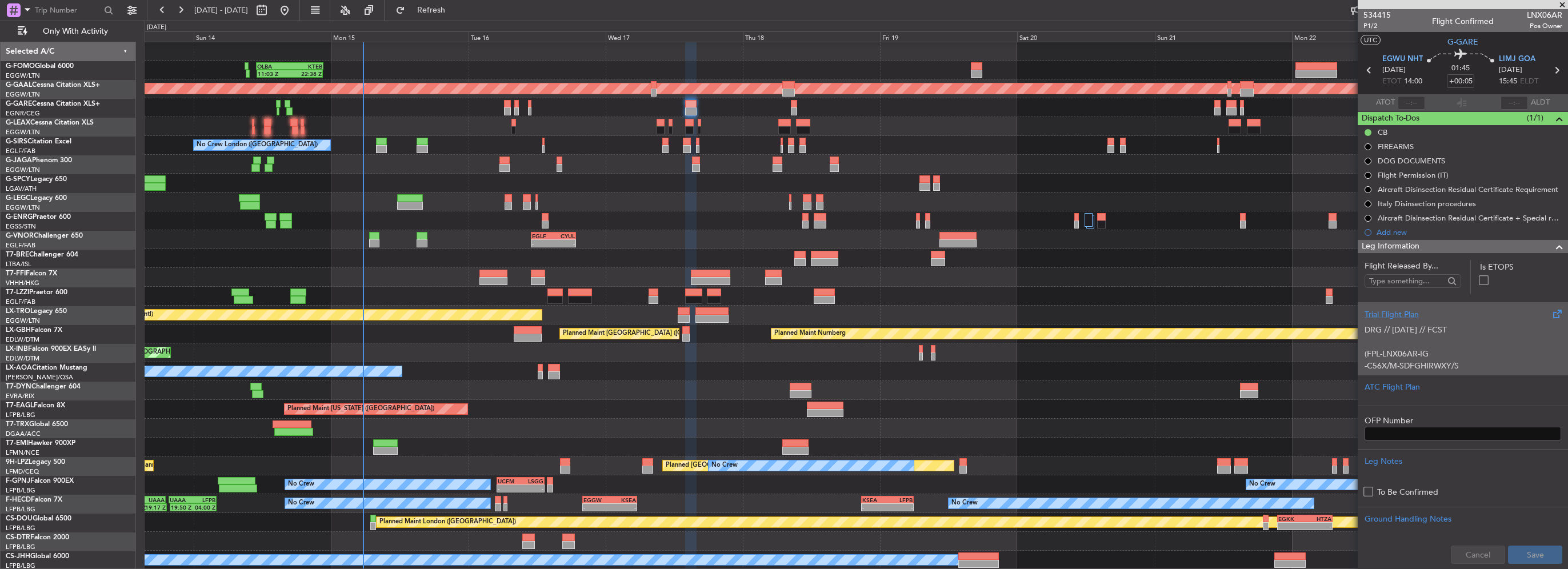
click at [1403, 324] on p "DRG // [DATE] // FCST" at bounding box center [1463, 330] width 197 height 12
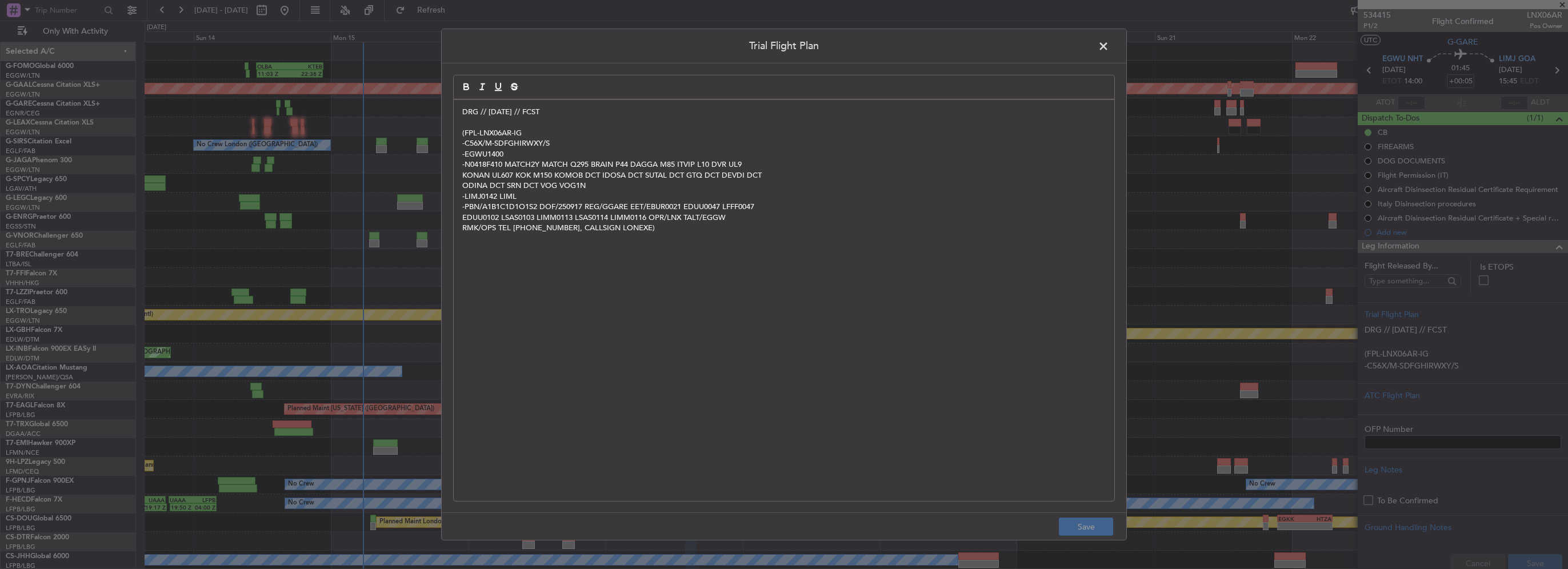
click at [1109, 45] on span at bounding box center [1109, 49] width 0 height 23
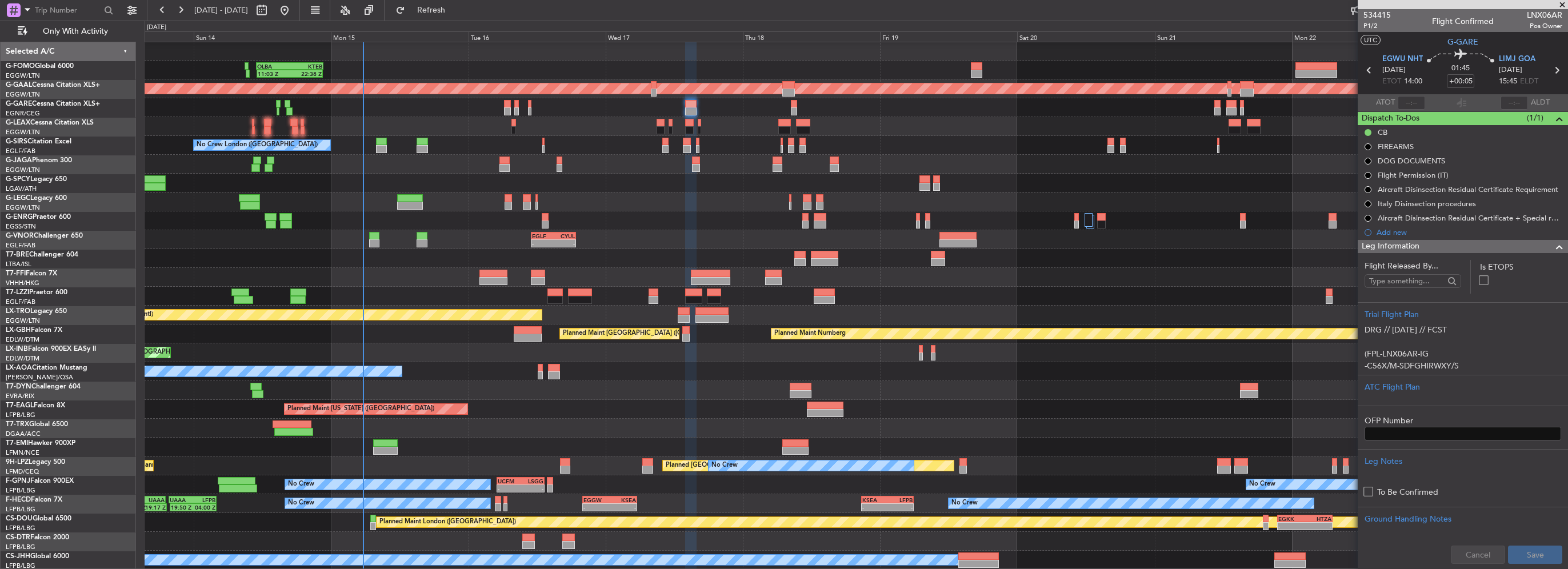
click at [1475, 249] on div "Leg Information" at bounding box center [1463, 246] width 210 height 13
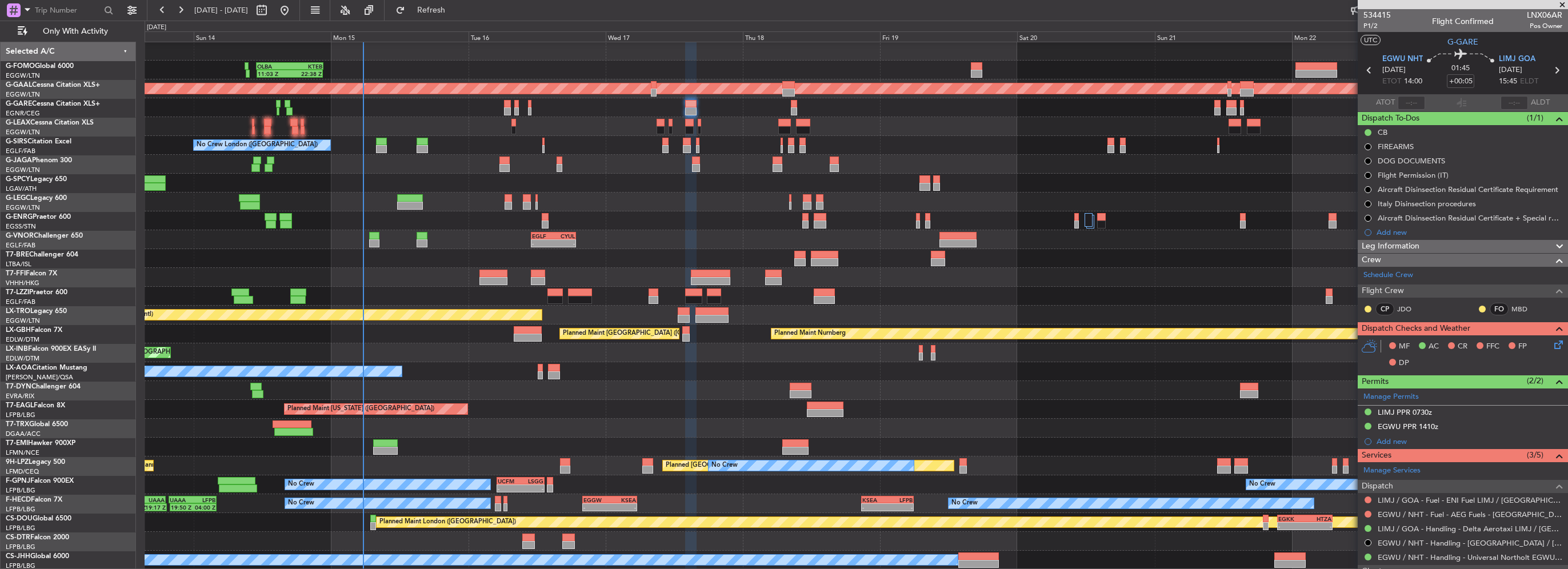
click at [1475, 249] on div "Leg Information" at bounding box center [1463, 246] width 210 height 13
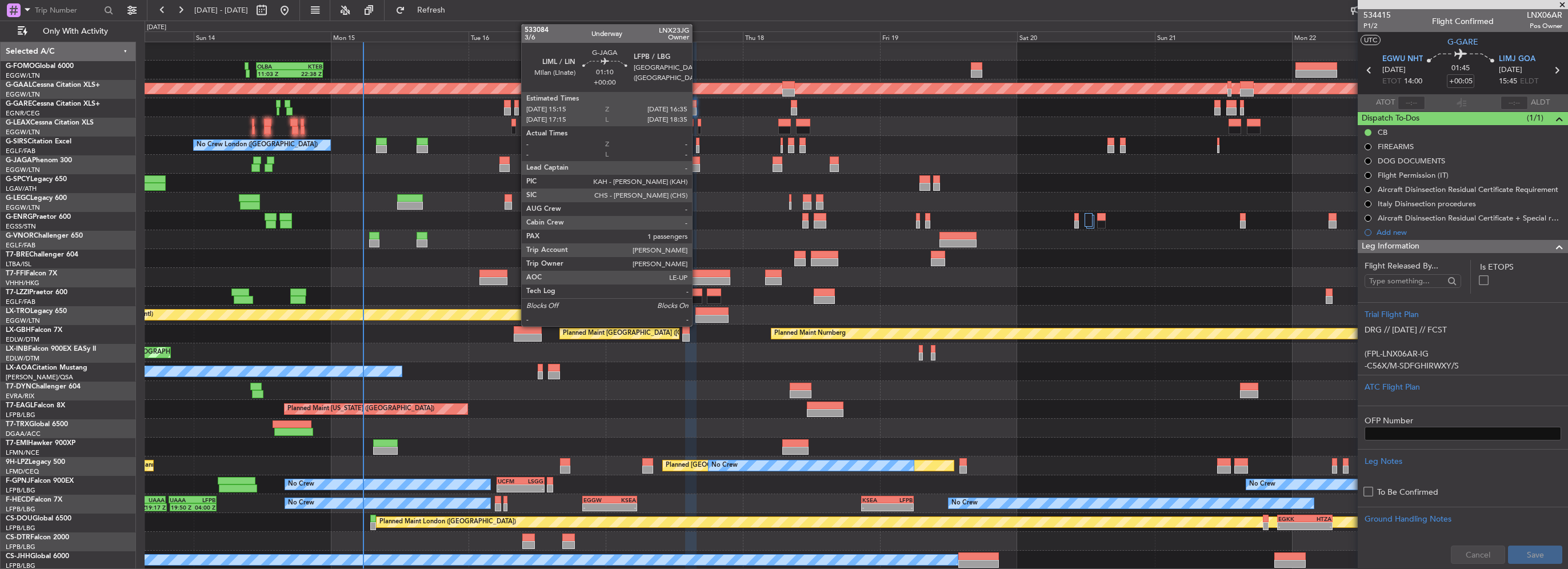
click at [697, 163] on div at bounding box center [696, 160] width 8 height 8
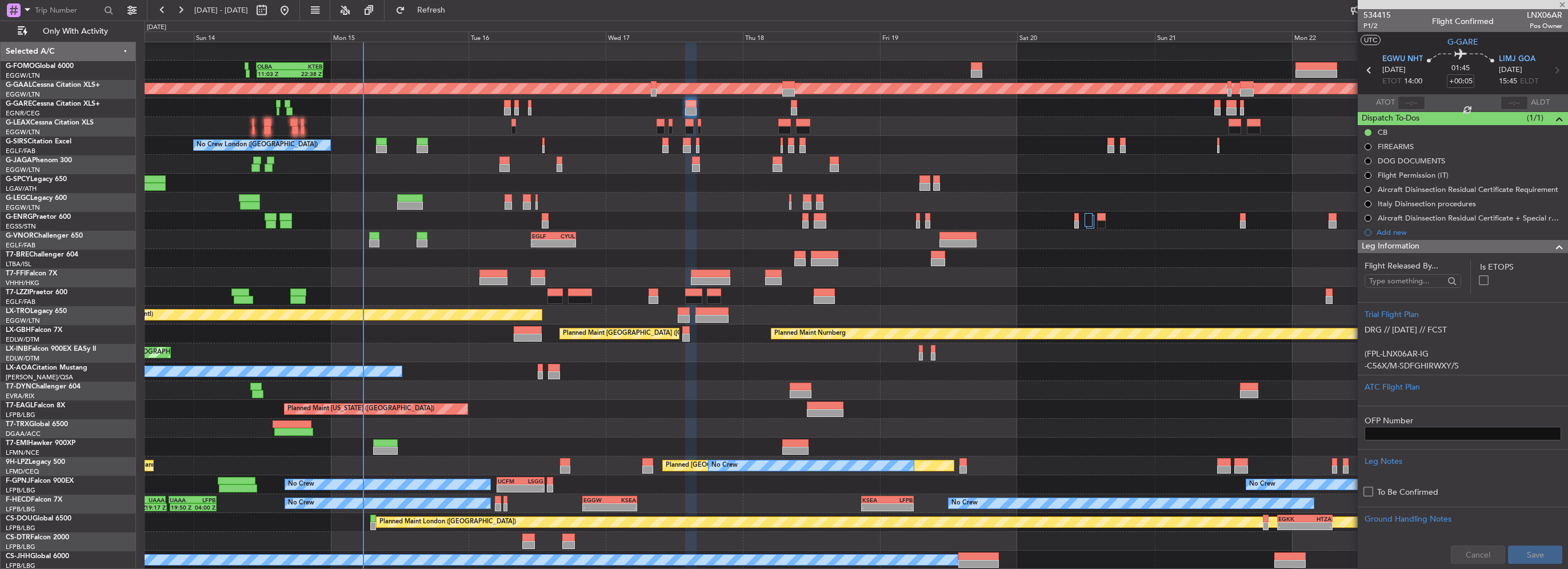
type input "1"
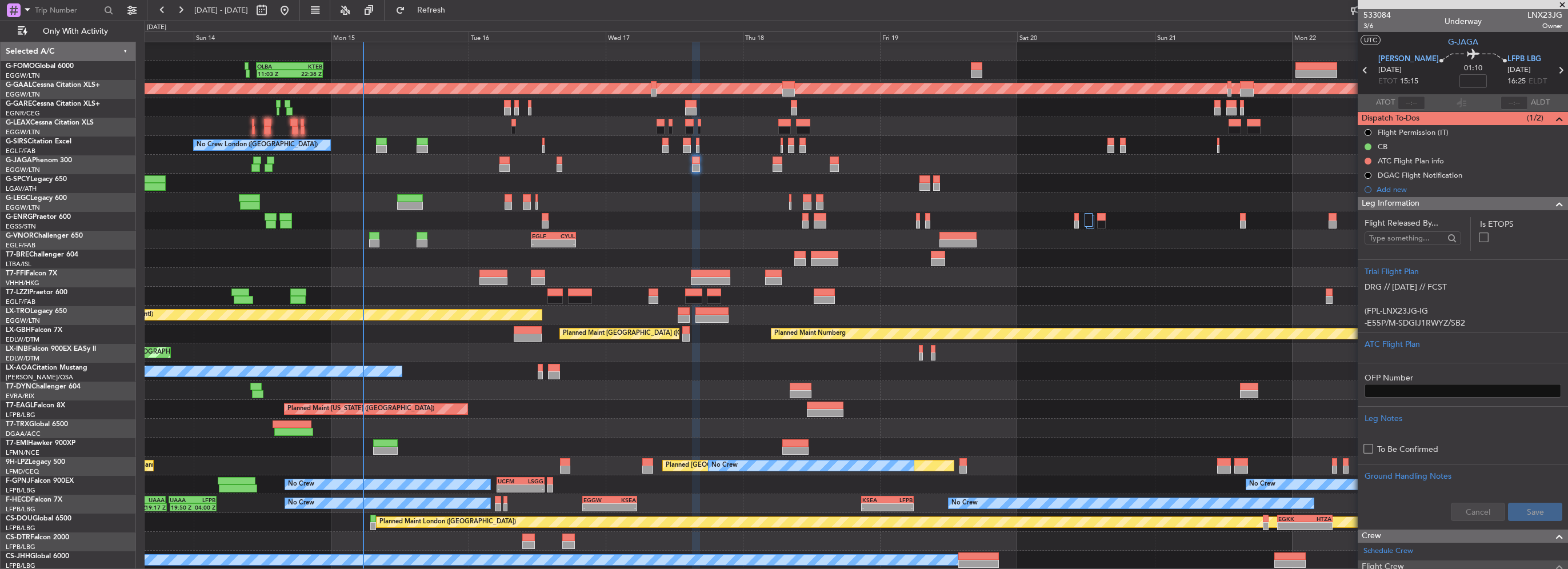
click at [1516, 206] on div "Leg Information" at bounding box center [1463, 204] width 210 height 13
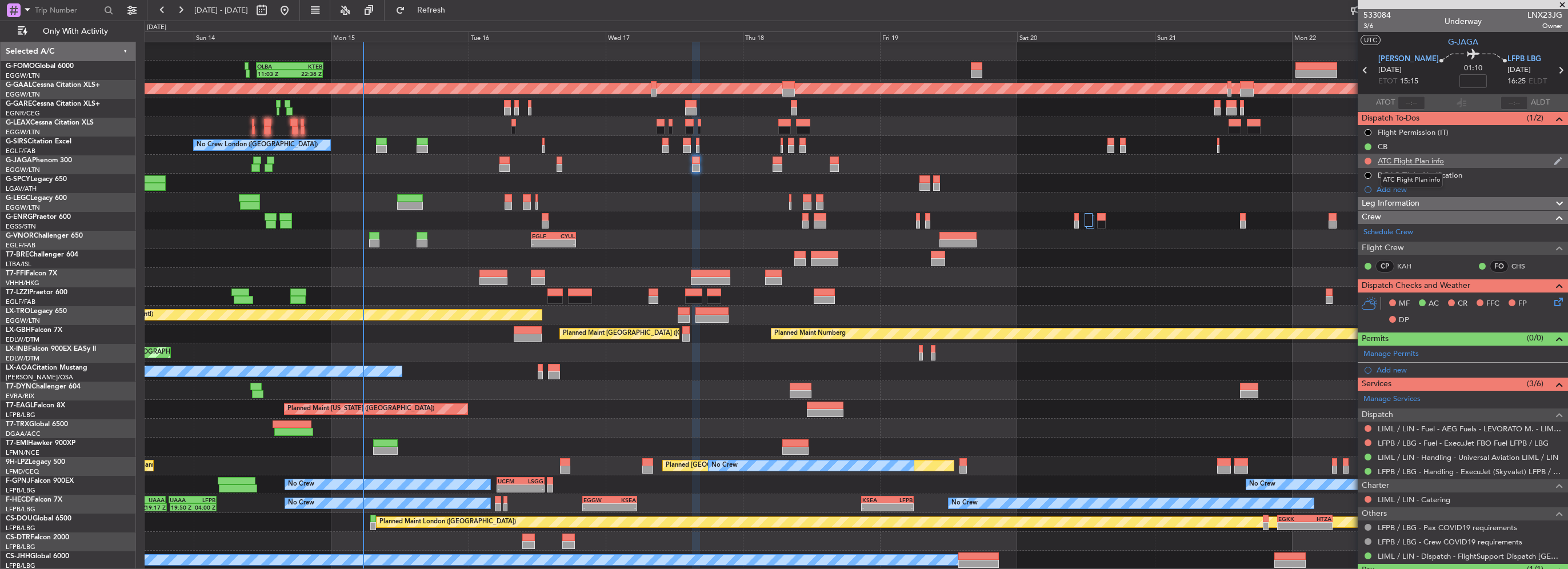
click at [1409, 160] on div "ATC Flight Plan info" at bounding box center [1410, 161] width 66 height 10
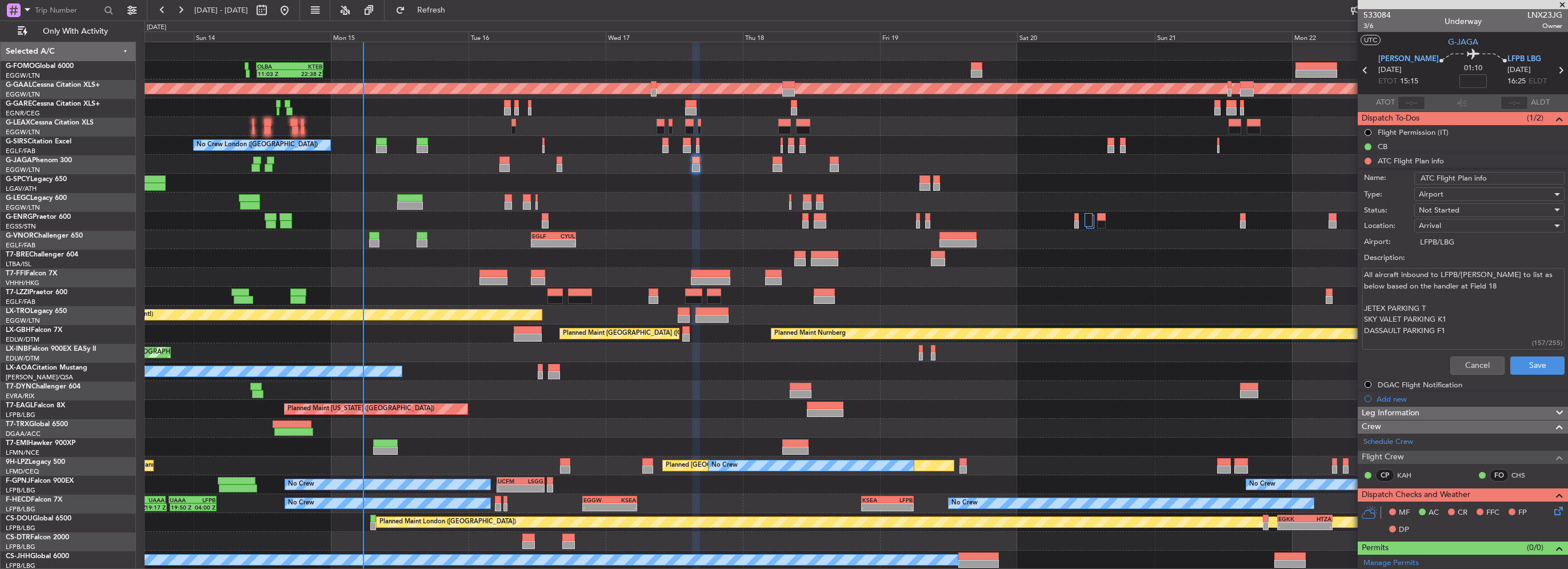
click at [1469, 352] on div "Cancel Save" at bounding box center [1460, 365] width 215 height 27
click at [1480, 361] on button "Cancel" at bounding box center [1477, 366] width 54 height 18
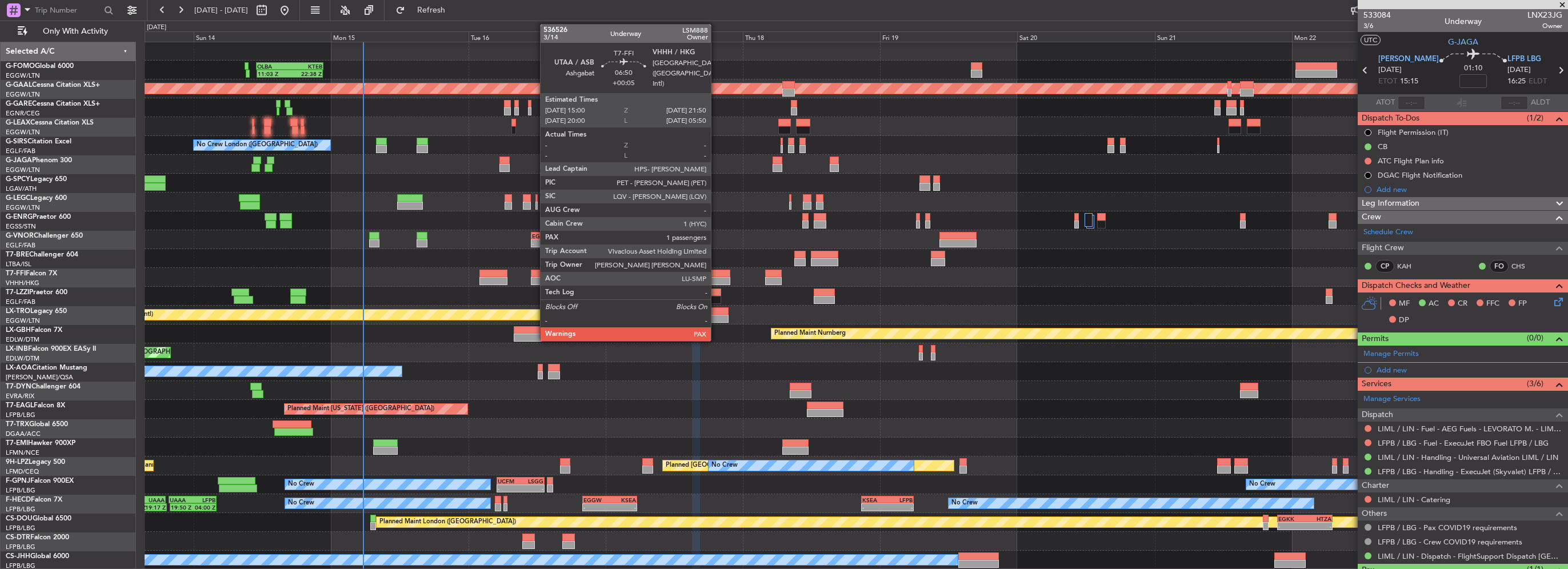
click at [716, 277] on div at bounding box center [710, 281] width 40 height 8
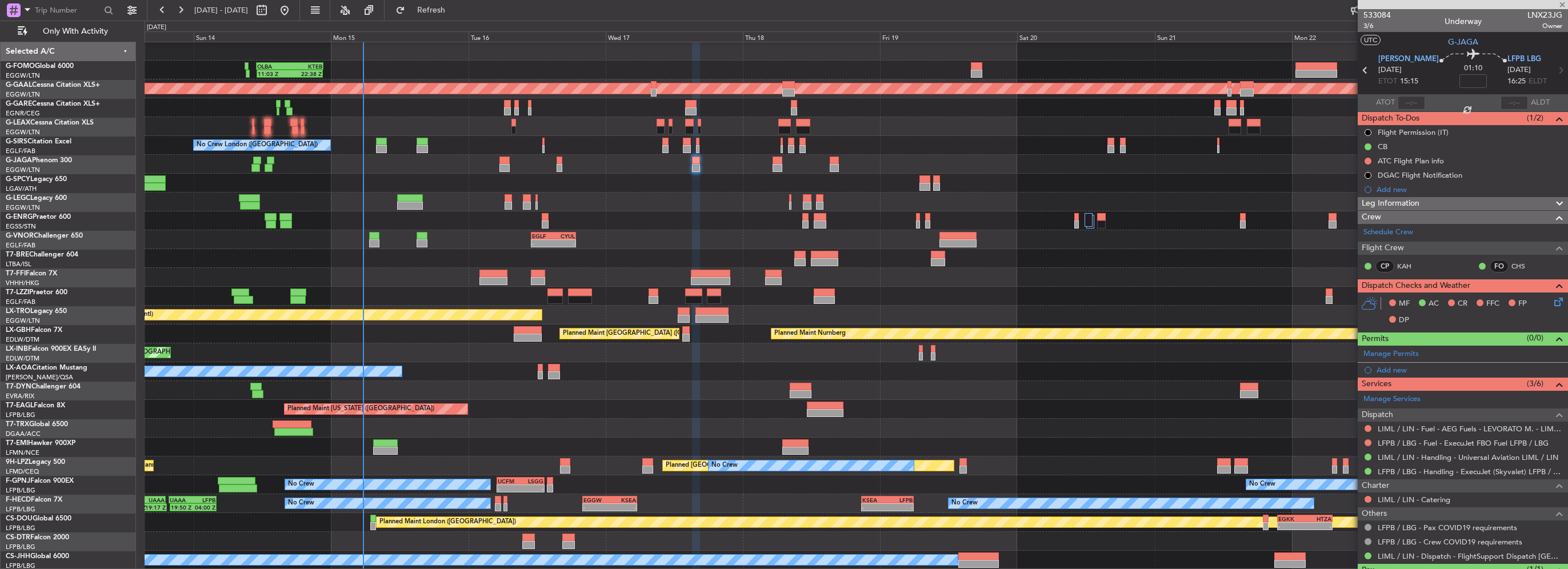
type input "+00:05"
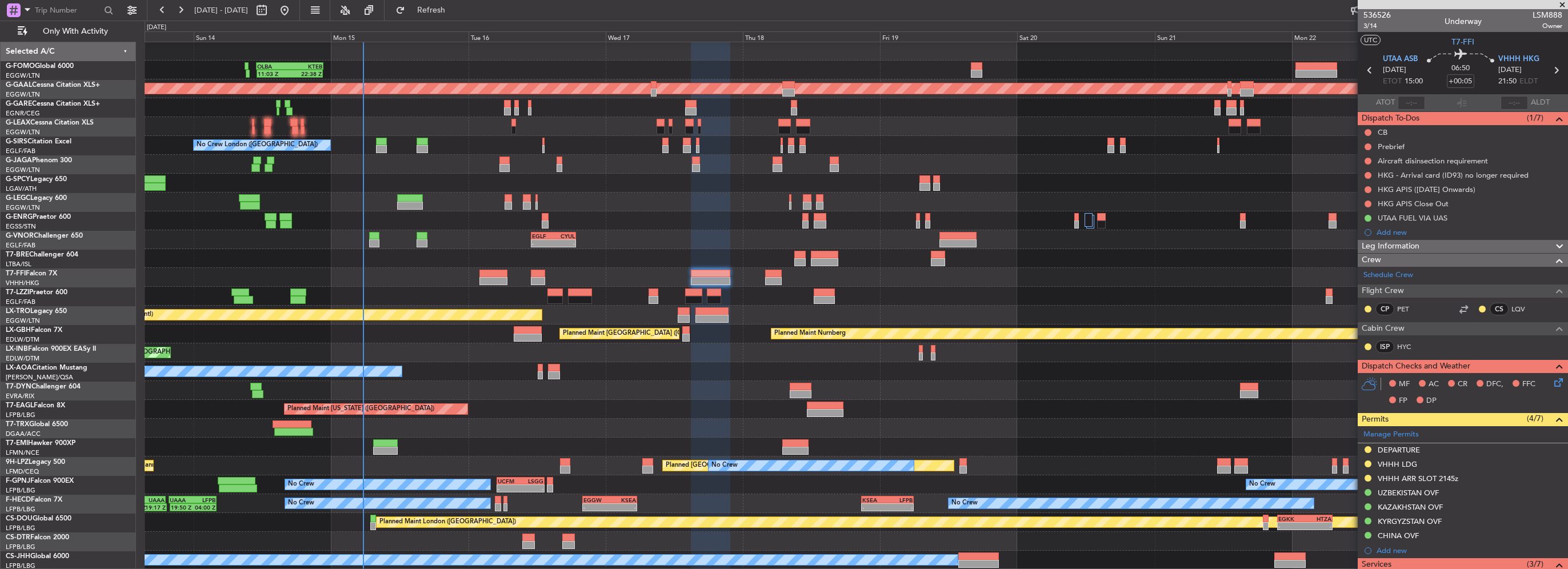
click at [1419, 249] on span "Leg Information" at bounding box center [1390, 246] width 58 height 13
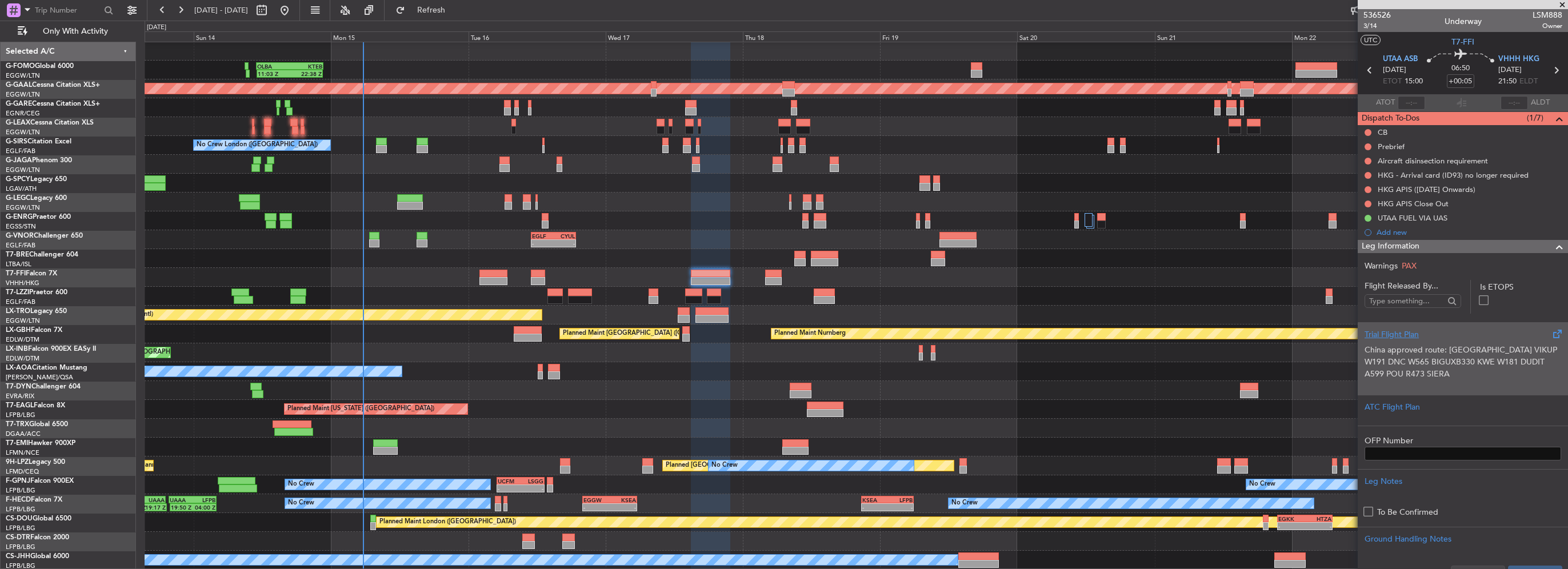
click at [1404, 377] on p "China approved route: KAMUD W186 SADAN W187 TUSLI W112 VIKUP W191 DNC W565 BIGU…" at bounding box center [1463, 374] width 197 height 60
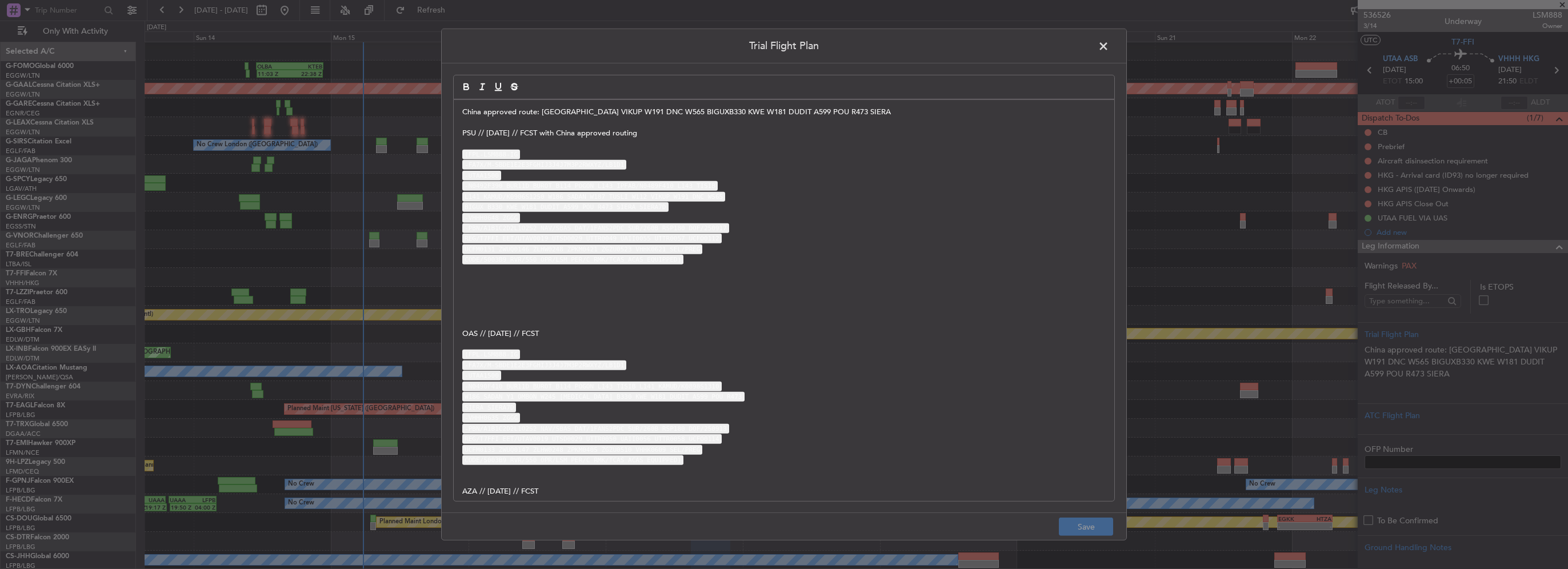
click at [631, 200] on code "L141 KAMUD/K0906S1250 W186 SADAN W187 TUSLI W112 VIKUP W191 DNC W565" at bounding box center [593, 196] width 263 height 10
click at [793, 112] on p "China approved route: KAMUD W186 SADAN W187 TUSLI W112 VIKUP W191 DNC W565 BIGU…" at bounding box center [783, 112] width 643 height 10
click at [1097, 527] on button "Save" at bounding box center [1086, 527] width 54 height 18
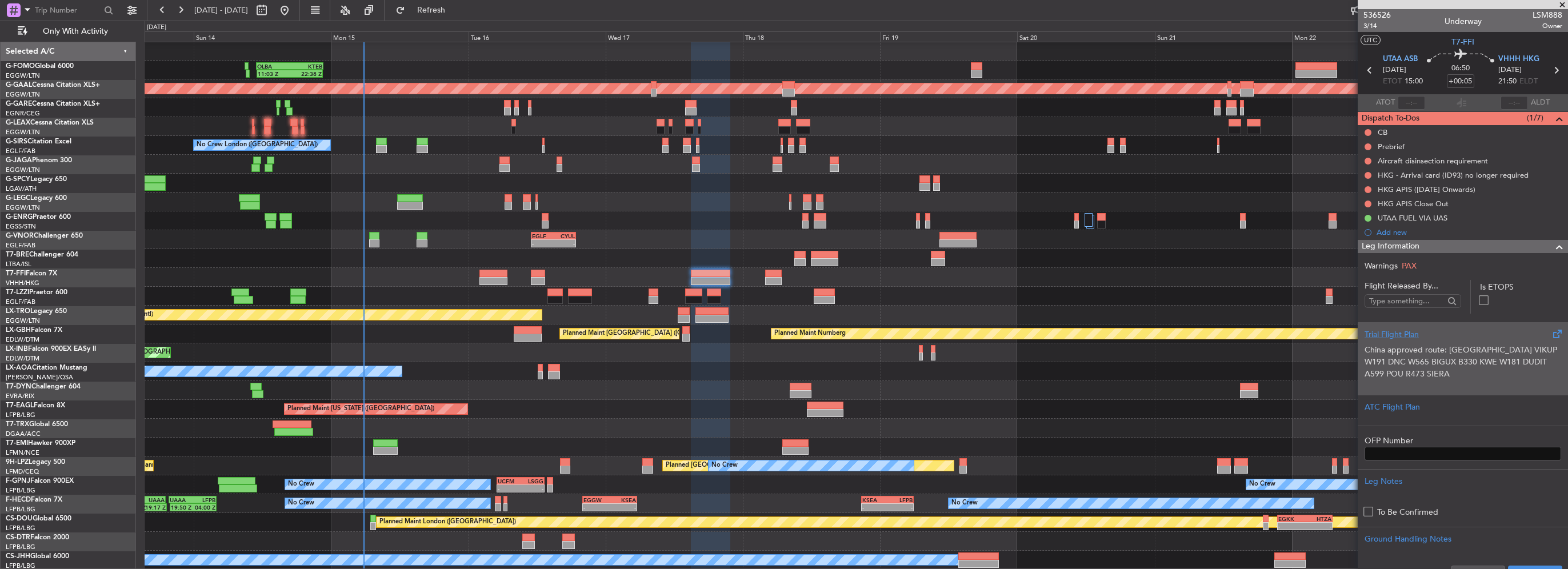
click at [1443, 334] on div "Trial Flight Plan" at bounding box center [1463, 335] width 197 height 12
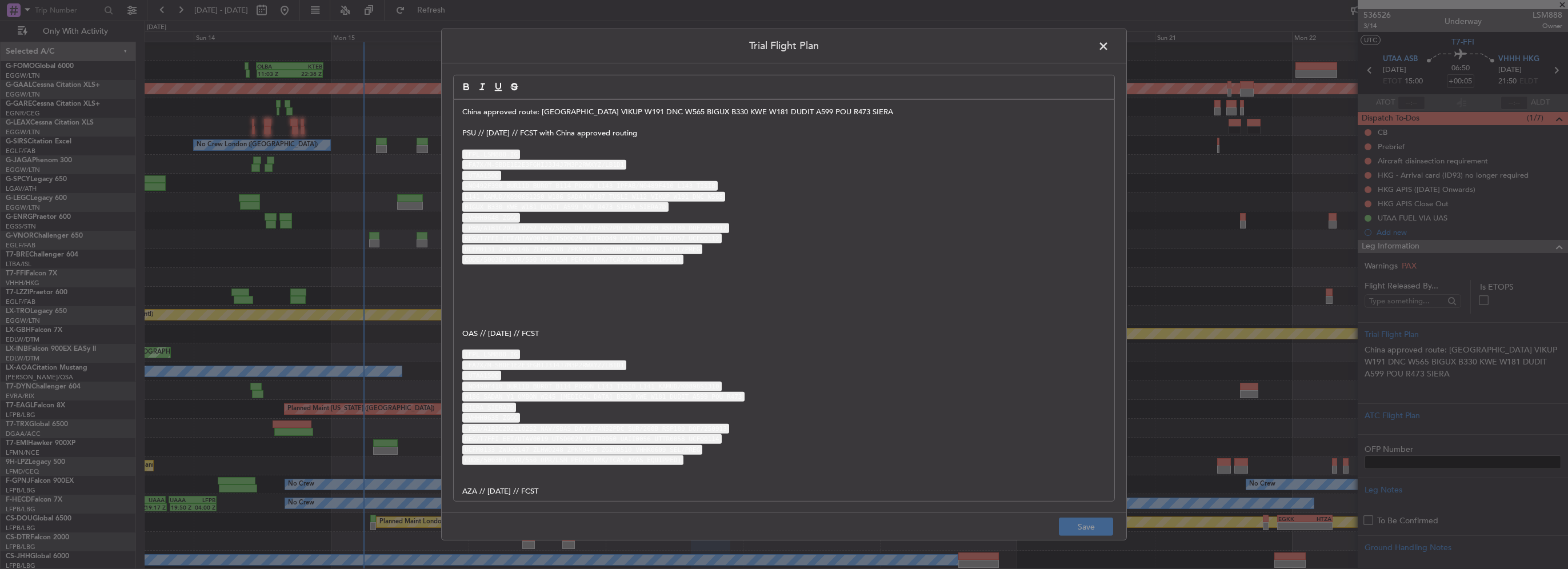
click at [966, 113] on p "China approved route: [GEOGRAPHIC_DATA] VIKUP W191 DNC W565 BIGUX B330 KWE W181…" at bounding box center [783, 112] width 643 height 10
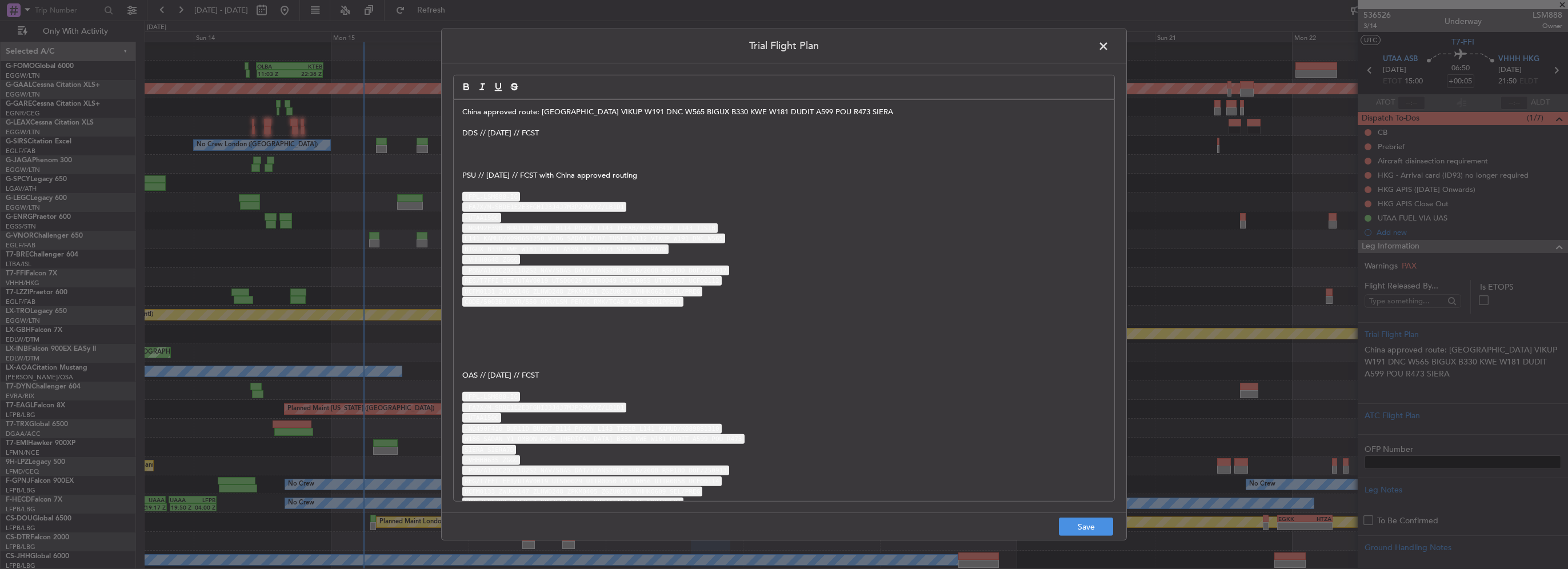
click at [527, 152] on p at bounding box center [783, 154] width 643 height 10
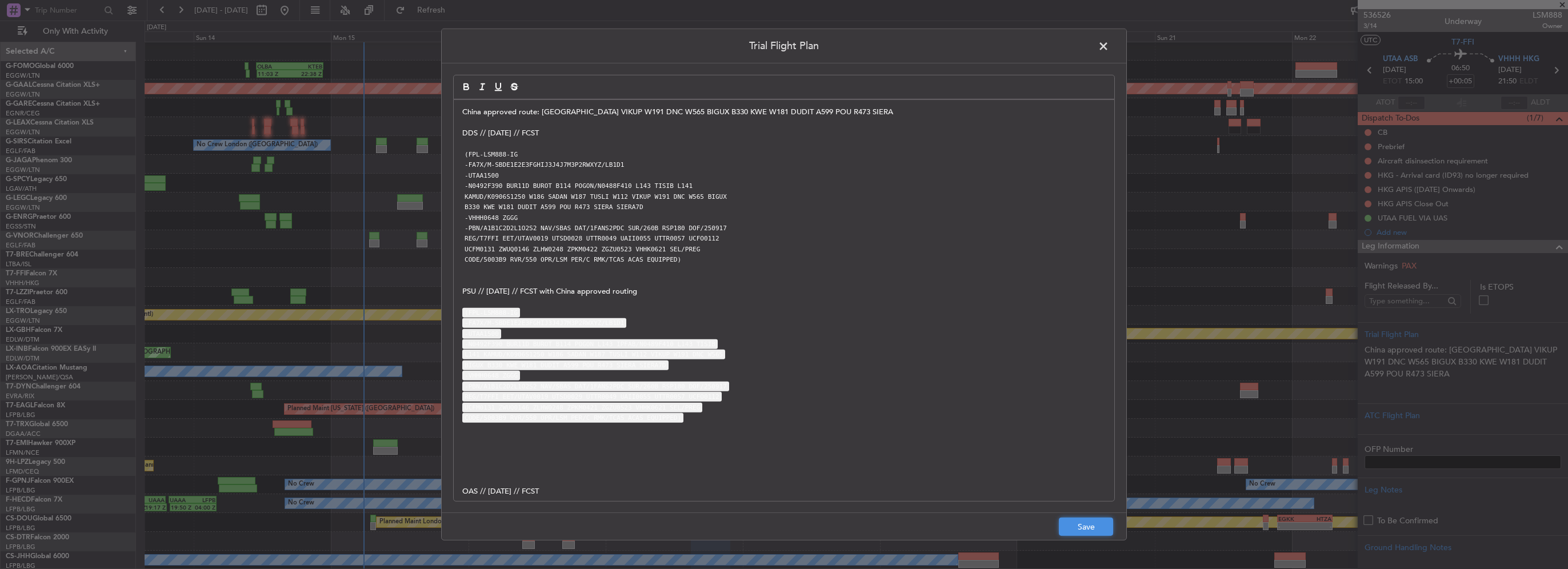
drag, startPoint x: 1096, startPoint y: 527, endPoint x: 1188, endPoint y: 535, distance: 92.3
click at [1096, 527] on button "Save" at bounding box center [1086, 527] width 54 height 18
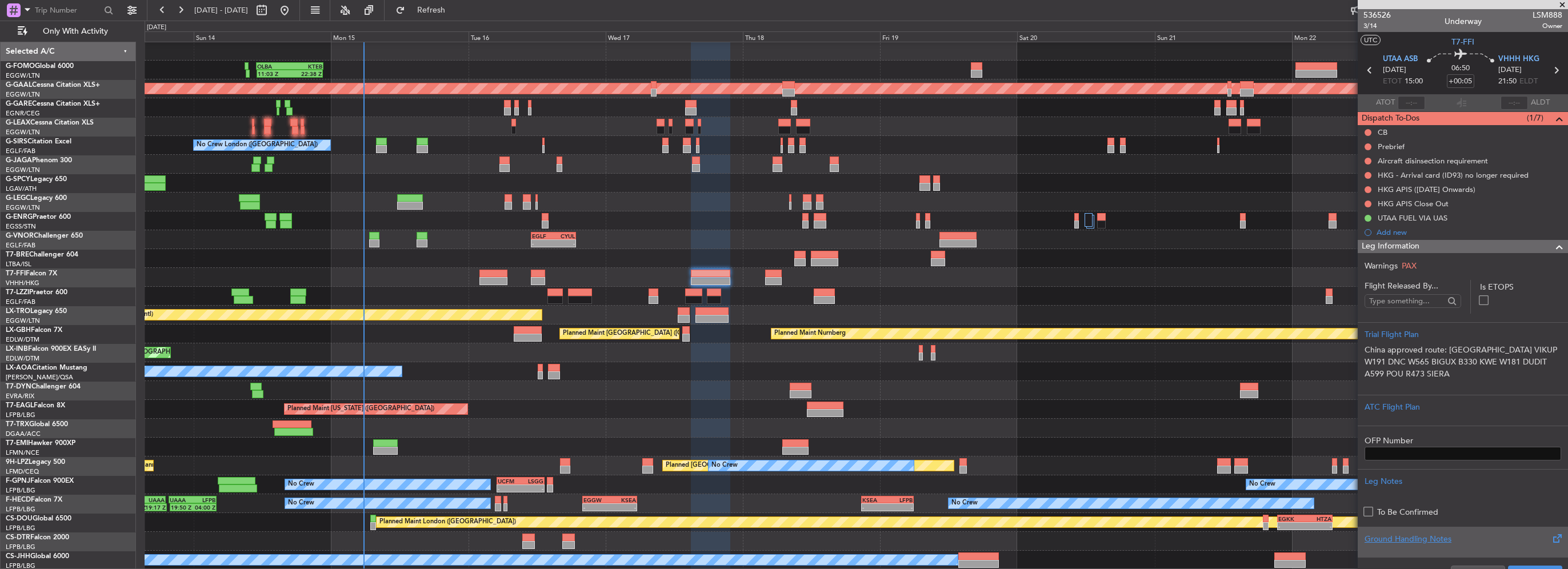
scroll to position [57, 0]
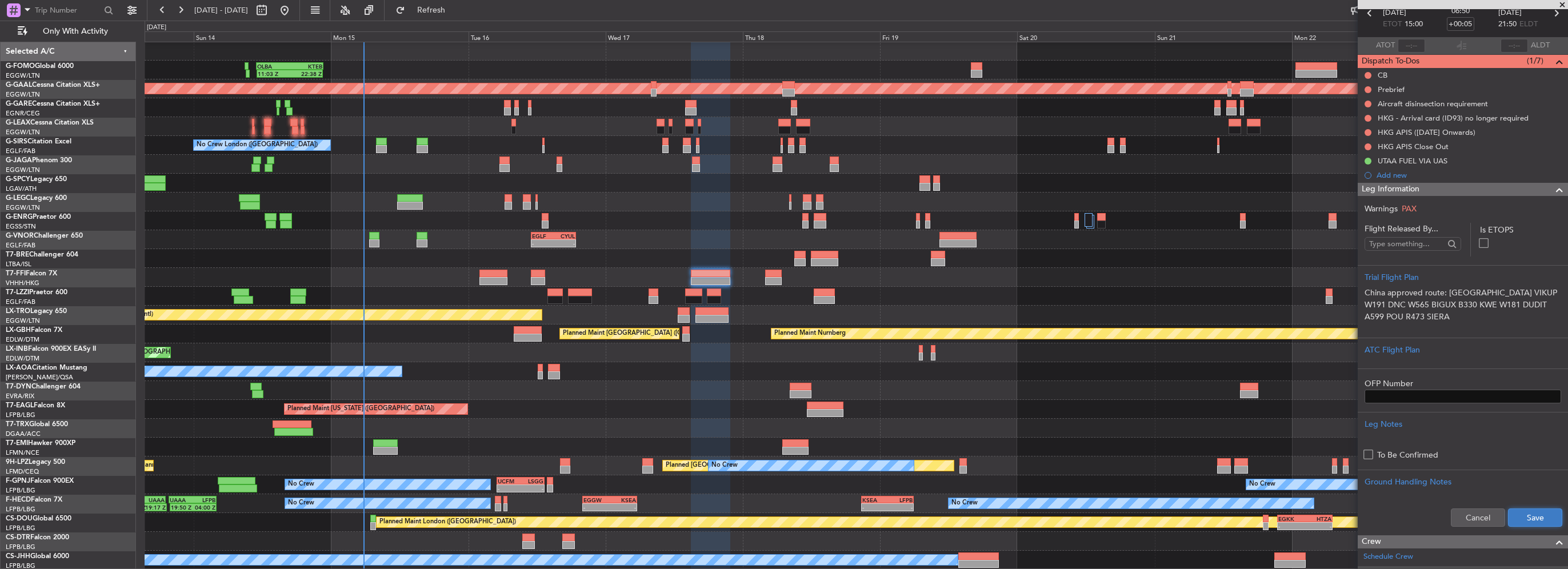
click at [1532, 517] on button "Save" at bounding box center [1535, 518] width 54 height 18
click at [1553, 192] on span at bounding box center [1559, 189] width 14 height 14
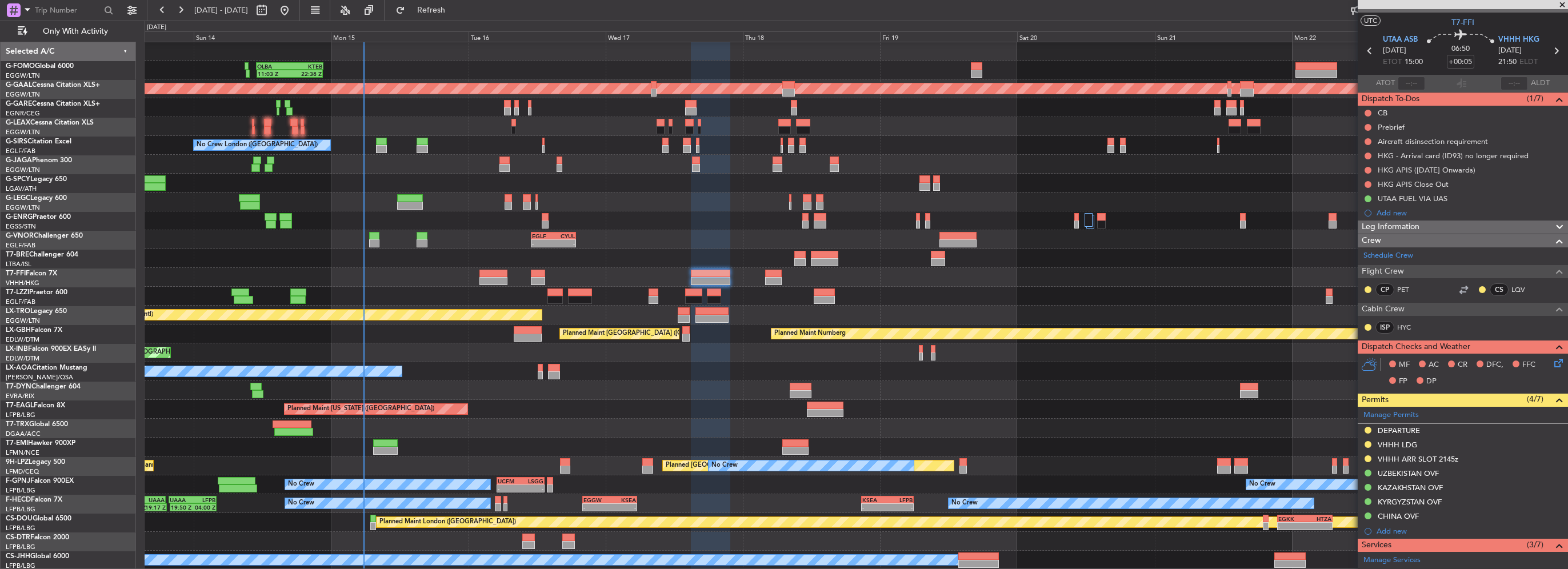
scroll to position [0, 0]
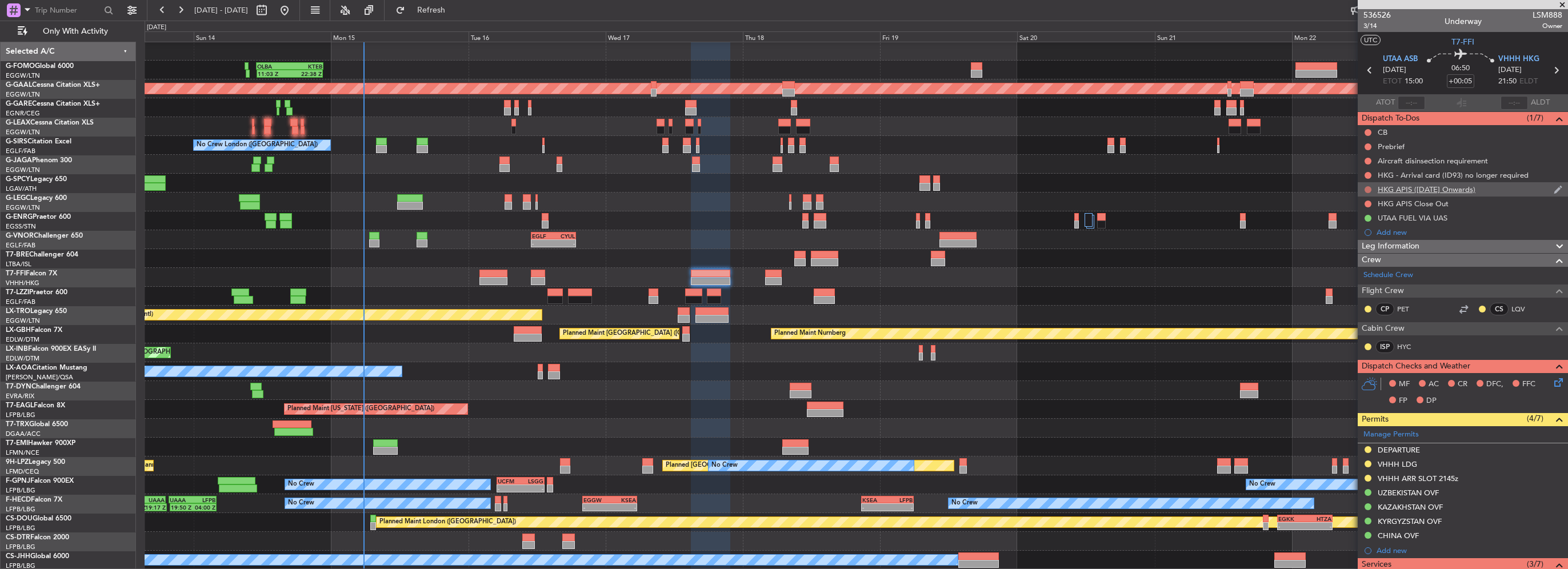
click at [1365, 187] on div at bounding box center [1368, 189] width 9 height 9
click at [1366, 189] on button at bounding box center [1368, 189] width 7 height 7
click at [1362, 256] on span "Cancelled" at bounding box center [1371, 257] width 33 height 12
click at [1366, 203] on button at bounding box center [1368, 204] width 7 height 7
drag, startPoint x: 1374, startPoint y: 274, endPoint x: 1376, endPoint y: 267, distance: 7.3
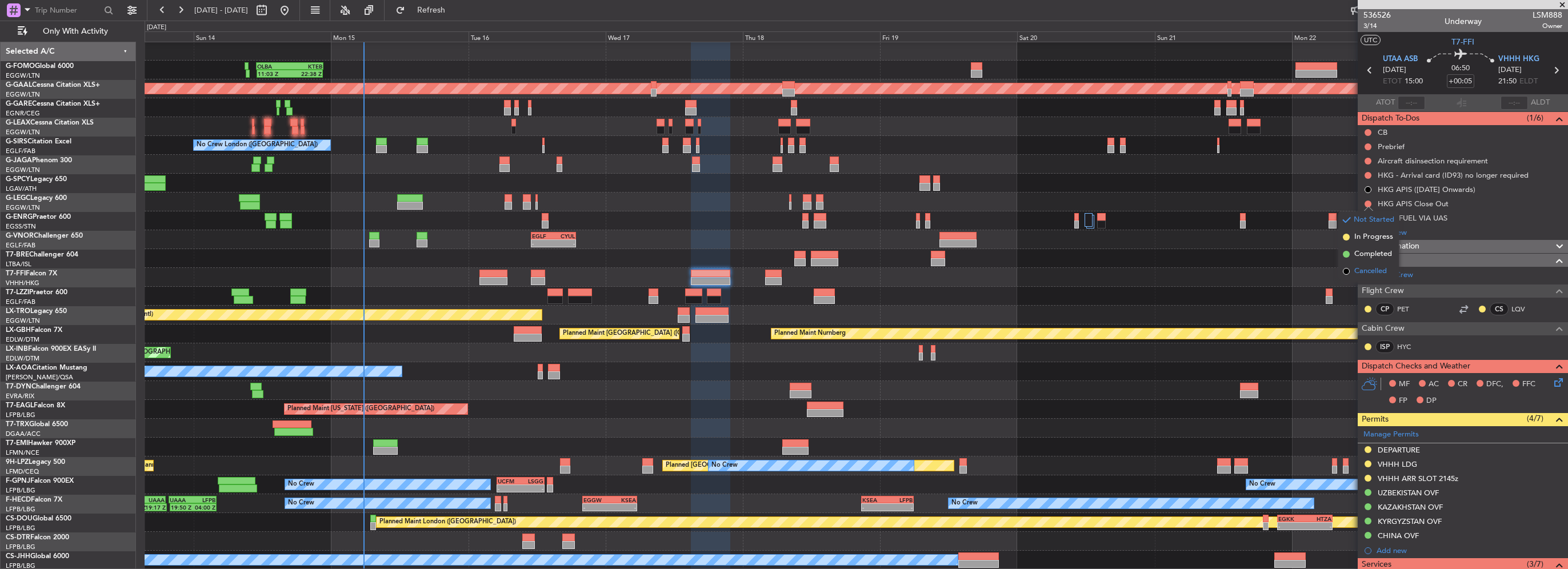
click at [1376, 271] on span "Cancelled" at bounding box center [1371, 271] width 33 height 12
click at [1367, 174] on button at bounding box center [1368, 175] width 7 height 7
click at [1362, 242] on span "Cancelled" at bounding box center [1371, 243] width 33 height 12
click at [1371, 156] on div at bounding box center [1368, 161] width 9 height 9
click at [1368, 161] on button at bounding box center [1368, 161] width 7 height 7
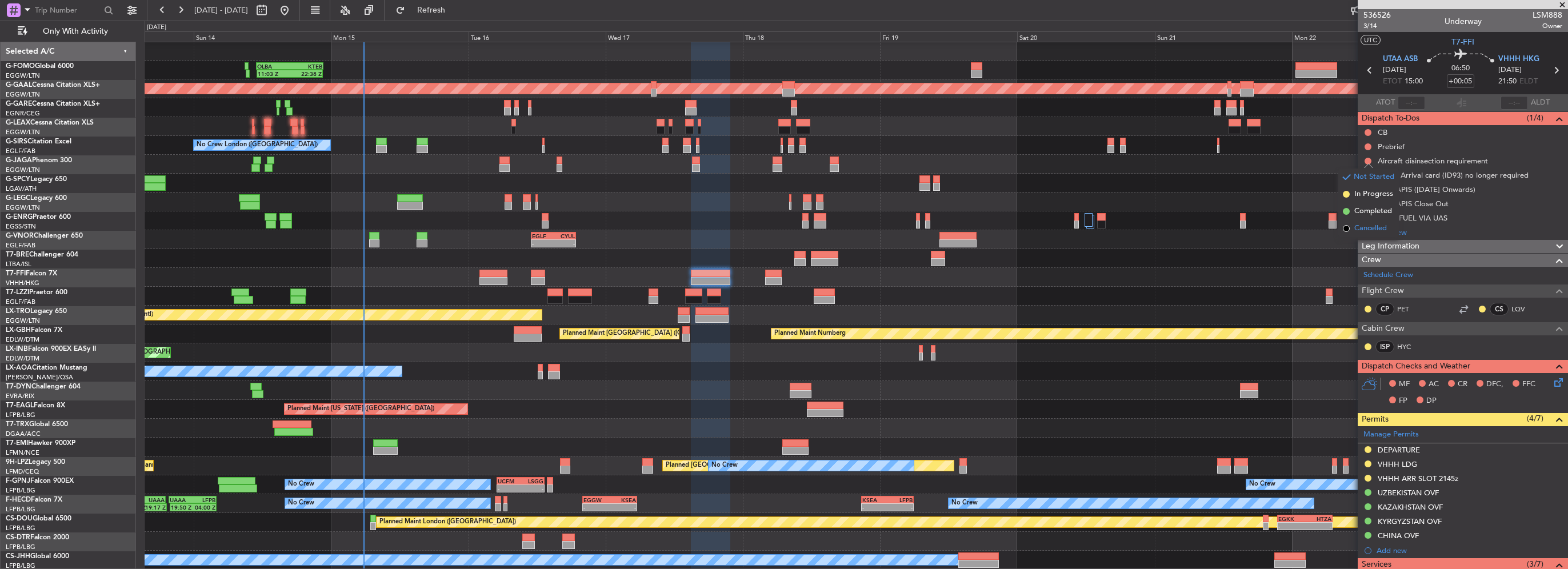
click at [1367, 231] on span "Cancelled" at bounding box center [1371, 228] width 33 height 12
drag, startPoint x: 1365, startPoint y: 184, endPoint x: 1374, endPoint y: 108, distance: 76.5
click at [1366, 176] on span "In Progress" at bounding box center [1374, 180] width 39 height 12
click at [1367, 132] on mat-tooltip-component "Actual Take-Off Time" at bounding box center [1382, 123] width 80 height 30
click at [1366, 132] on button at bounding box center [1368, 132] width 7 height 7
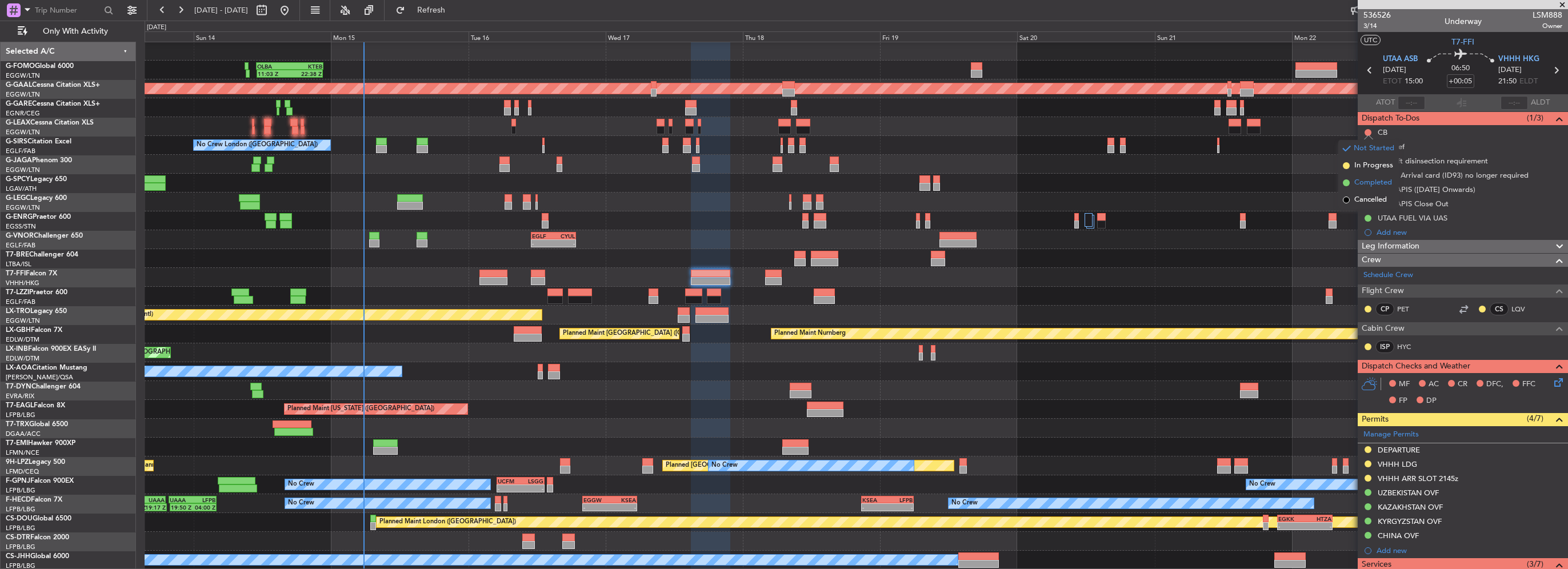
click at [1365, 185] on span "Completed" at bounding box center [1373, 183] width 38 height 12
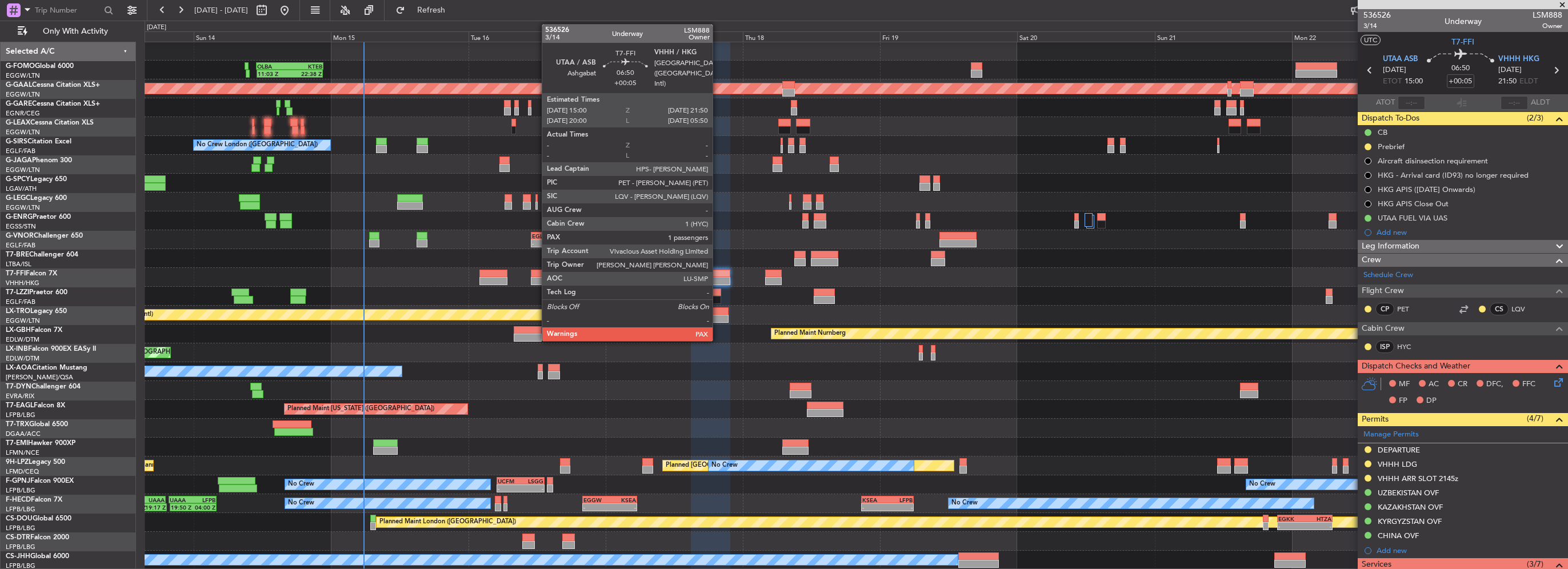
click at [718, 279] on div at bounding box center [710, 281] width 40 height 8
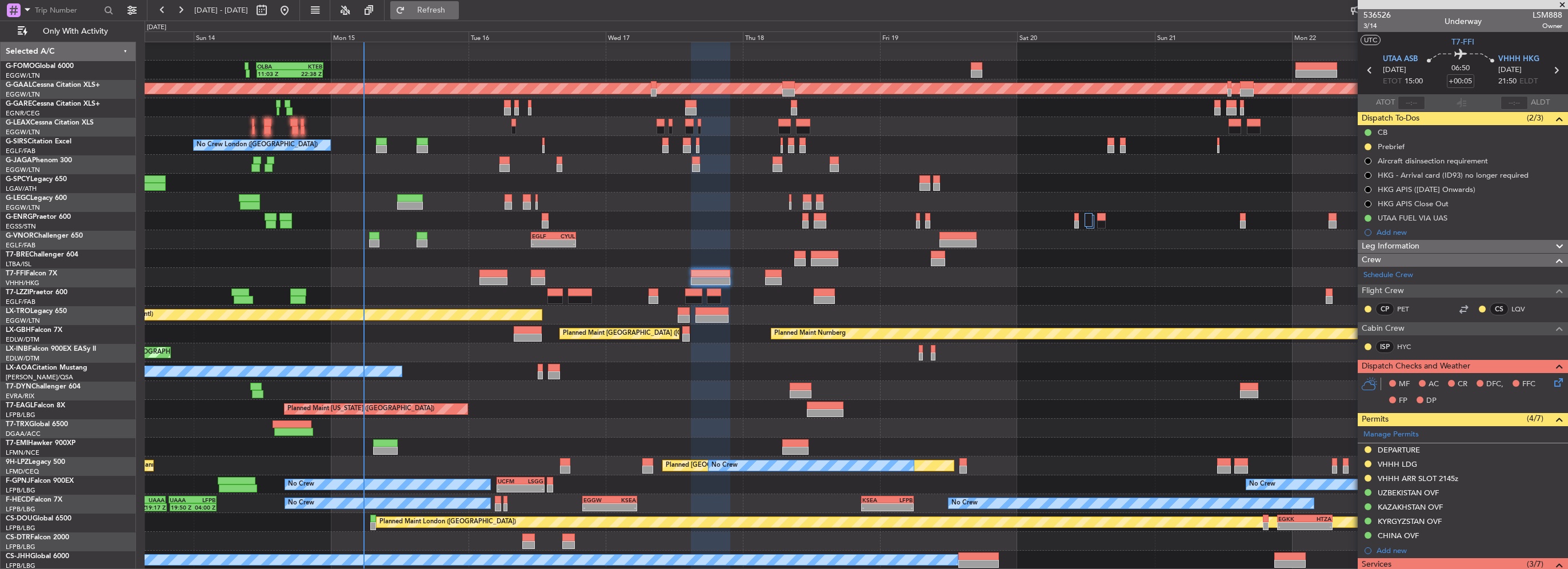
click at [453, 6] on span "Refresh" at bounding box center [431, 10] width 48 height 8
click at [1552, 383] on icon at bounding box center [1556, 380] width 9 height 9
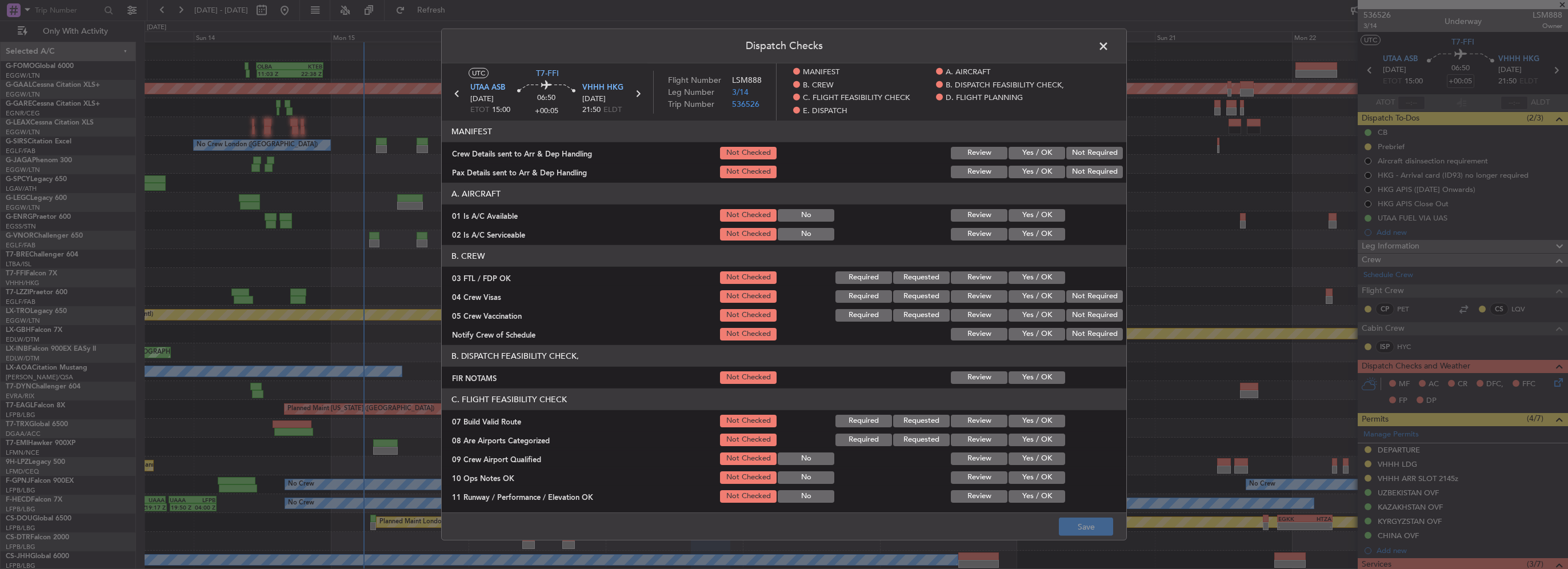
click at [1045, 210] on button "Yes / OK" at bounding box center [1037, 215] width 57 height 13
click at [1040, 234] on button "Yes / OK" at bounding box center [1037, 234] width 57 height 13
click at [1022, 379] on button "Yes / OK" at bounding box center [1037, 377] width 57 height 13
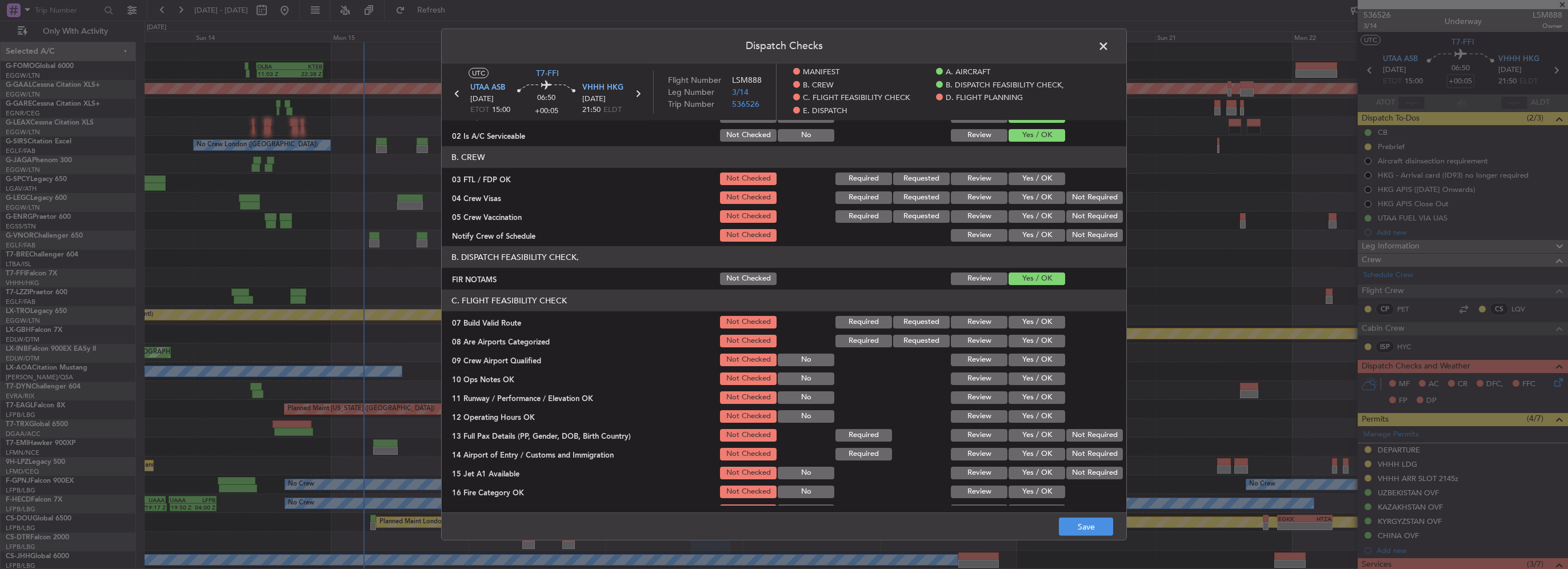
scroll to position [114, 0]
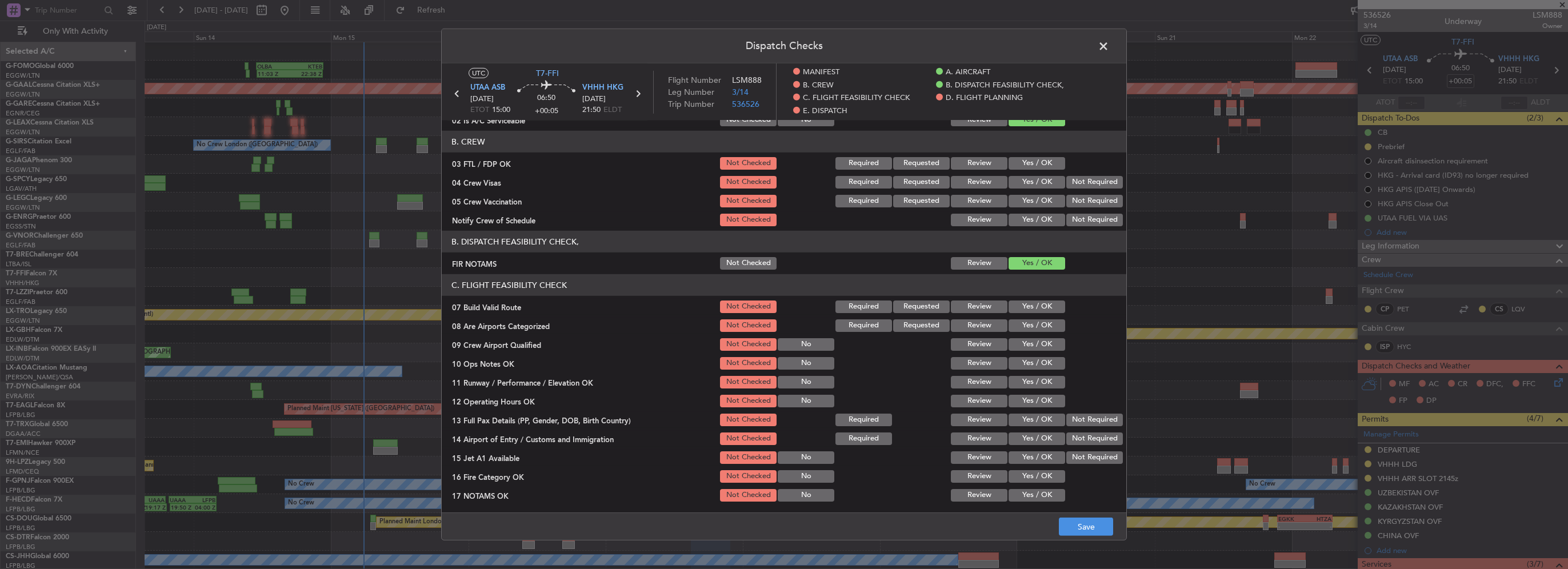
drag, startPoint x: 1028, startPoint y: 309, endPoint x: 1032, endPoint y: 320, distance: 11.7
click at [1029, 310] on button "Yes / OK" at bounding box center [1037, 307] width 57 height 13
click at [1032, 324] on button "Yes / OK" at bounding box center [1037, 326] width 57 height 13
click at [1038, 364] on button "Yes / OK" at bounding box center [1037, 363] width 57 height 13
click at [1035, 380] on button "Yes / OK" at bounding box center [1037, 382] width 57 height 13
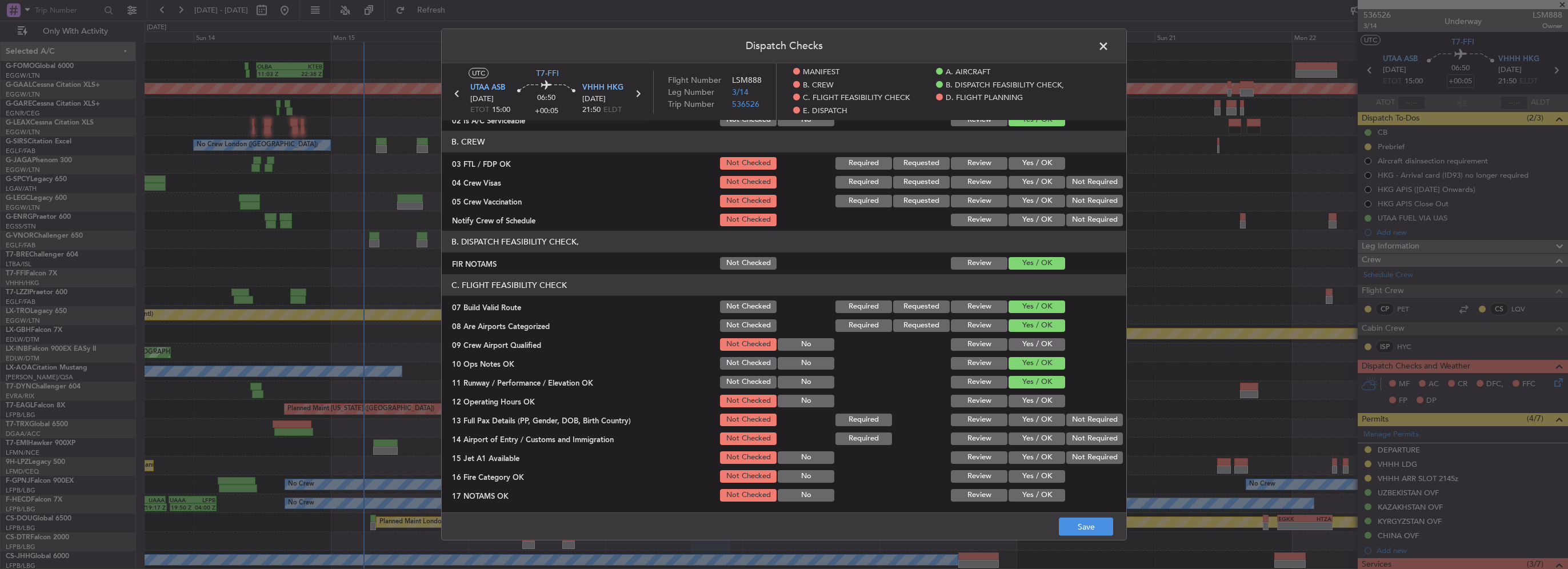
click at [1039, 406] on button "Yes / OK" at bounding box center [1037, 401] width 57 height 13
click at [1035, 425] on button "Yes / OK" at bounding box center [1037, 420] width 57 height 13
click at [1027, 440] on button "Yes / OK" at bounding box center [1037, 439] width 57 height 13
click at [1033, 459] on button "Yes / OK" at bounding box center [1037, 458] width 57 height 13
click at [1038, 473] on button "Yes / OK" at bounding box center [1037, 476] width 57 height 13
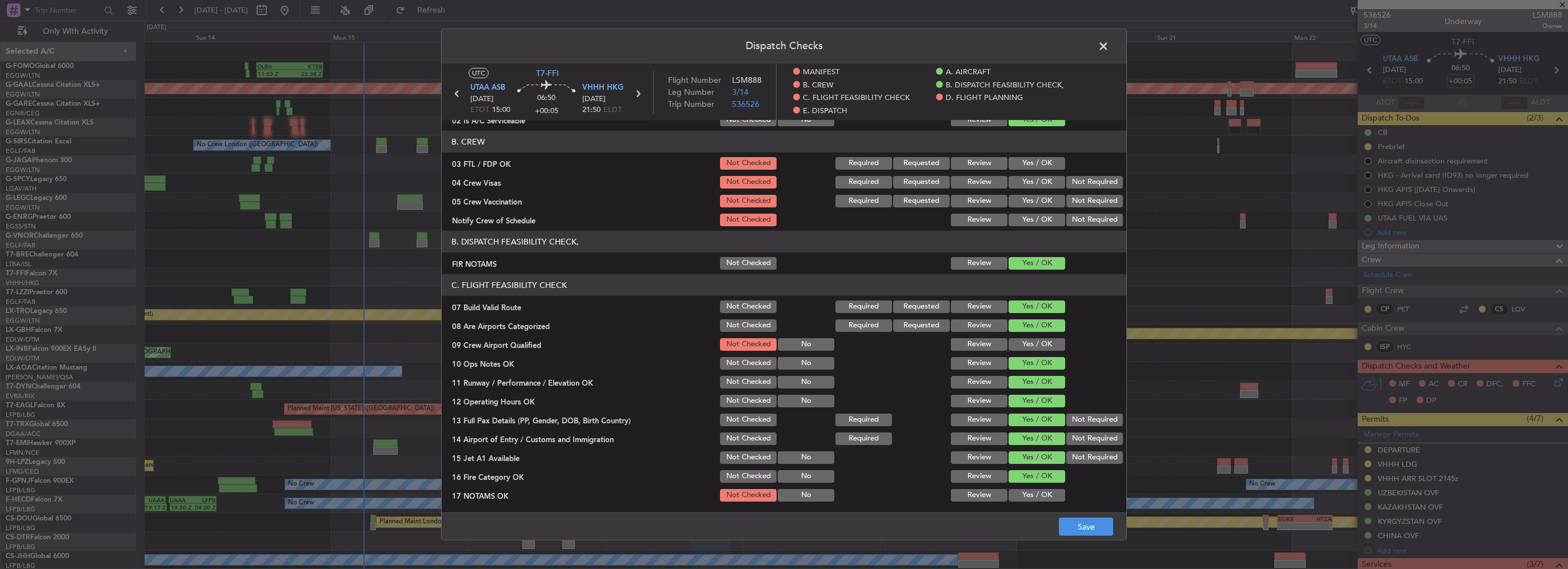
click at [1042, 495] on button "Yes / OK" at bounding box center [1037, 495] width 57 height 13
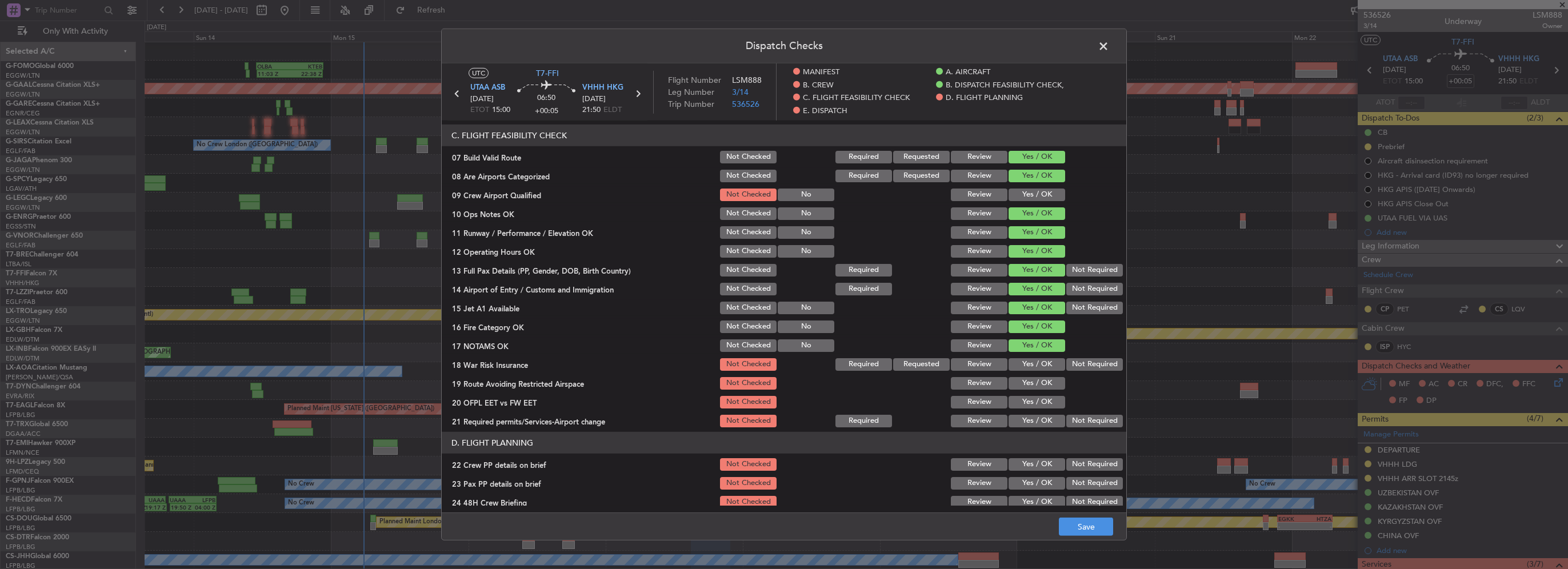
scroll to position [285, 0]
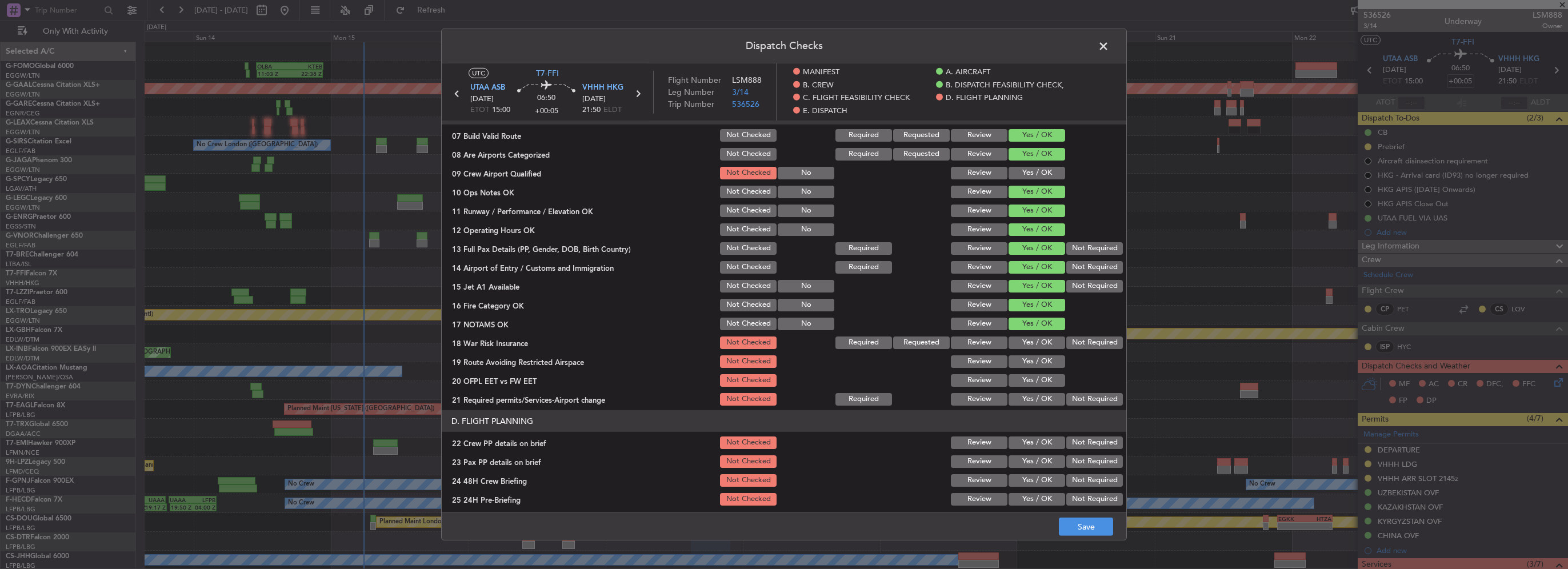
drag, startPoint x: 1036, startPoint y: 342, endPoint x: 1038, endPoint y: 361, distance: 19.1
click at [1036, 344] on button "Yes / OK" at bounding box center [1037, 343] width 57 height 13
click at [1038, 363] on button "Yes / OK" at bounding box center [1037, 361] width 57 height 13
click at [1038, 382] on button "Yes / OK" at bounding box center [1037, 380] width 57 height 13
click at [1038, 401] on button "Yes / OK" at bounding box center [1037, 399] width 57 height 13
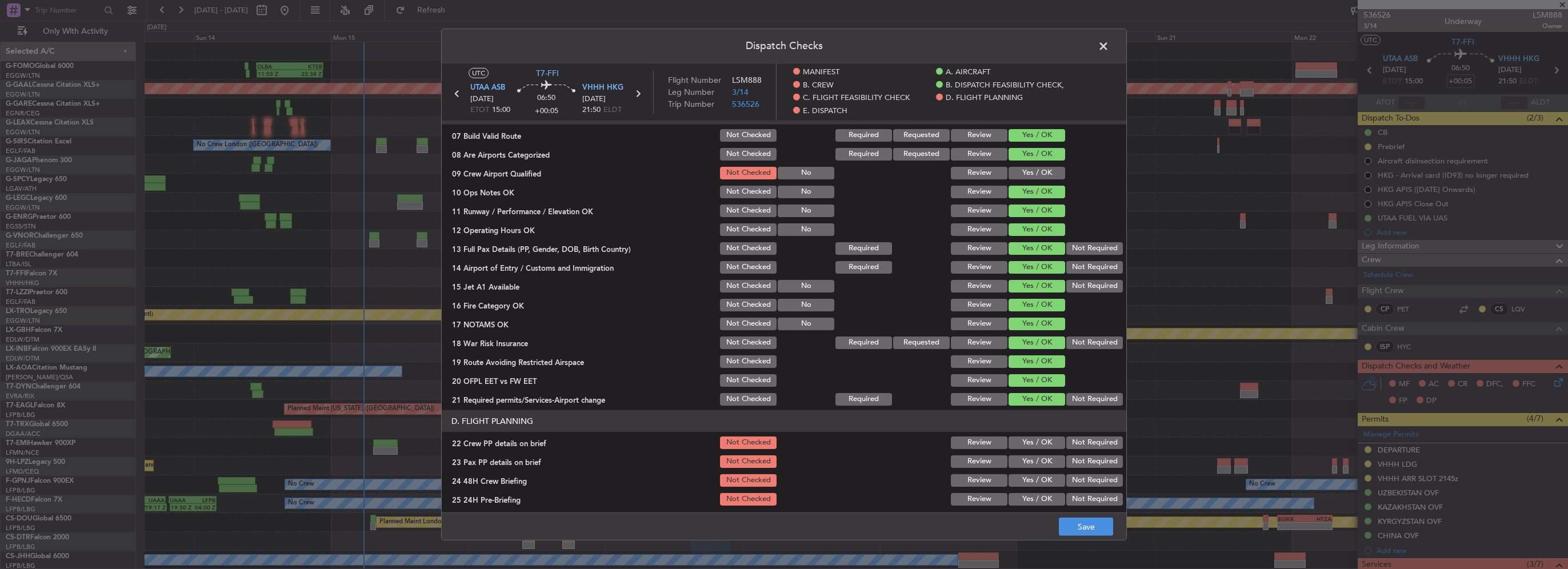
scroll to position [457, 0]
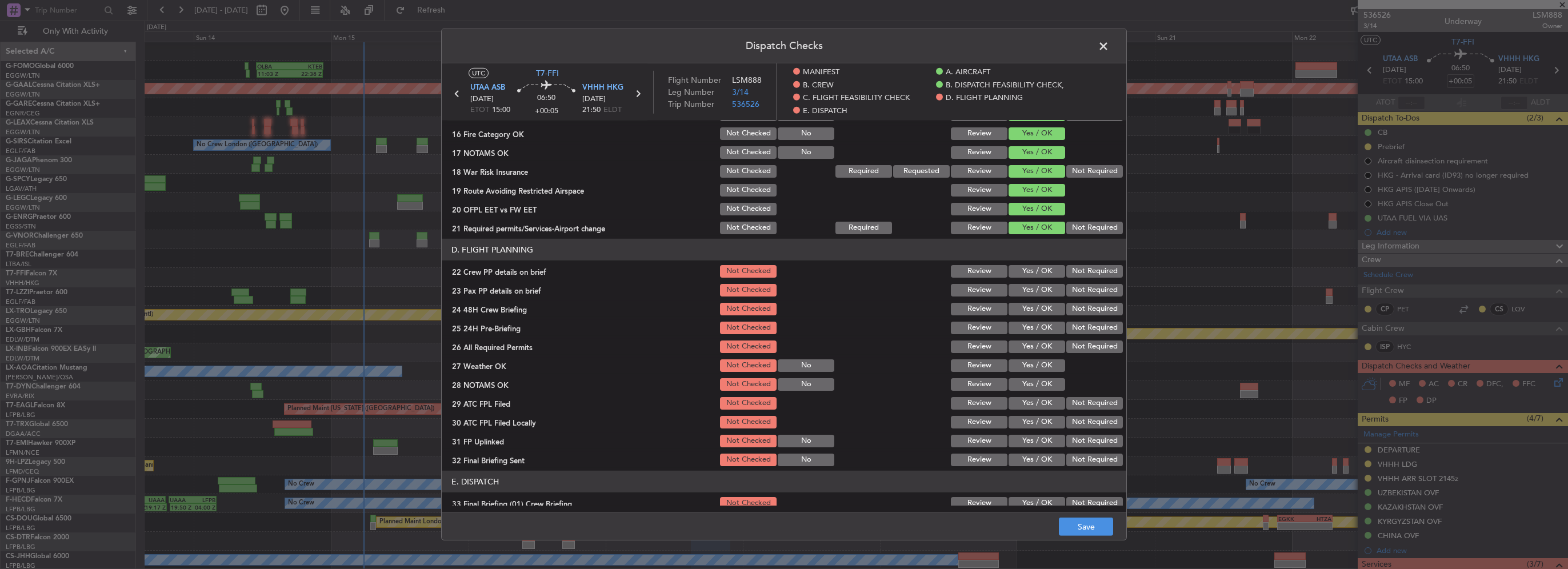
click at [1038, 275] on button "Yes / OK" at bounding box center [1037, 271] width 57 height 13
click at [1040, 290] on button "Yes / OK" at bounding box center [1037, 290] width 57 height 13
click at [1041, 308] on button "Yes / OK" at bounding box center [1037, 309] width 57 height 13
click at [1066, 331] on button "Not Required" at bounding box center [1094, 328] width 57 height 13
click at [1113, 527] on button "Save" at bounding box center [1086, 527] width 54 height 18
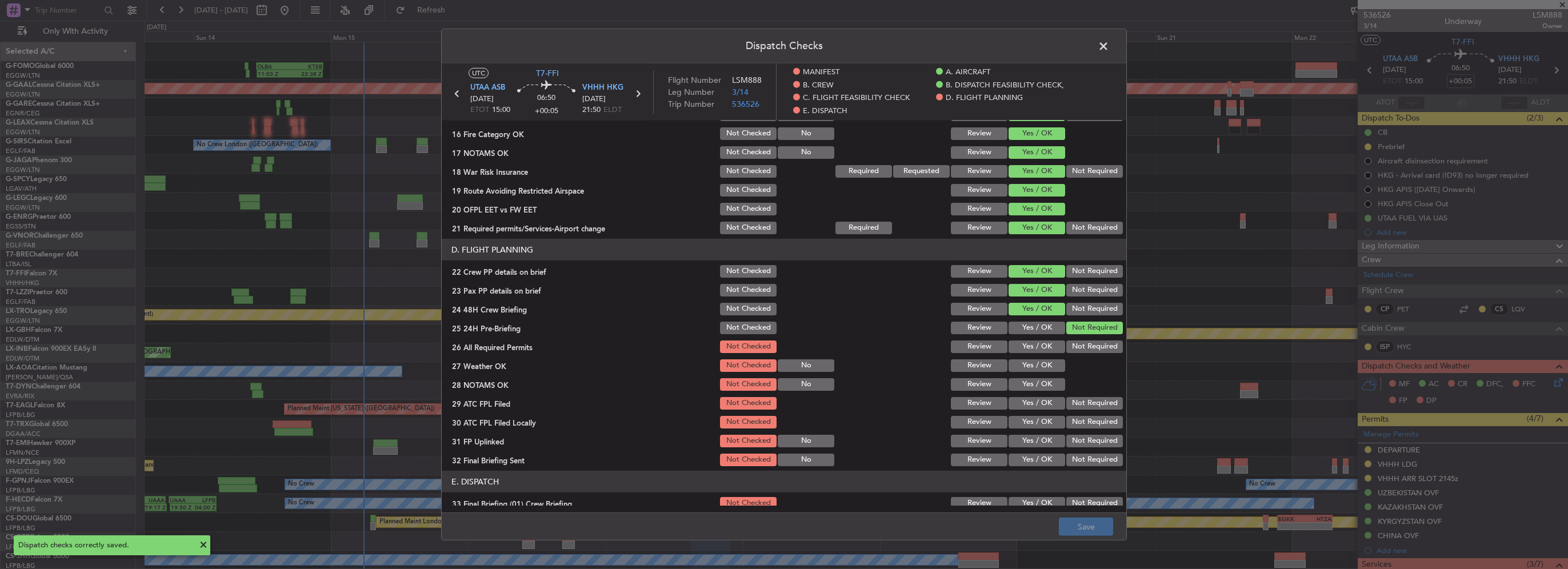
click at [1109, 47] on span at bounding box center [1109, 49] width 0 height 23
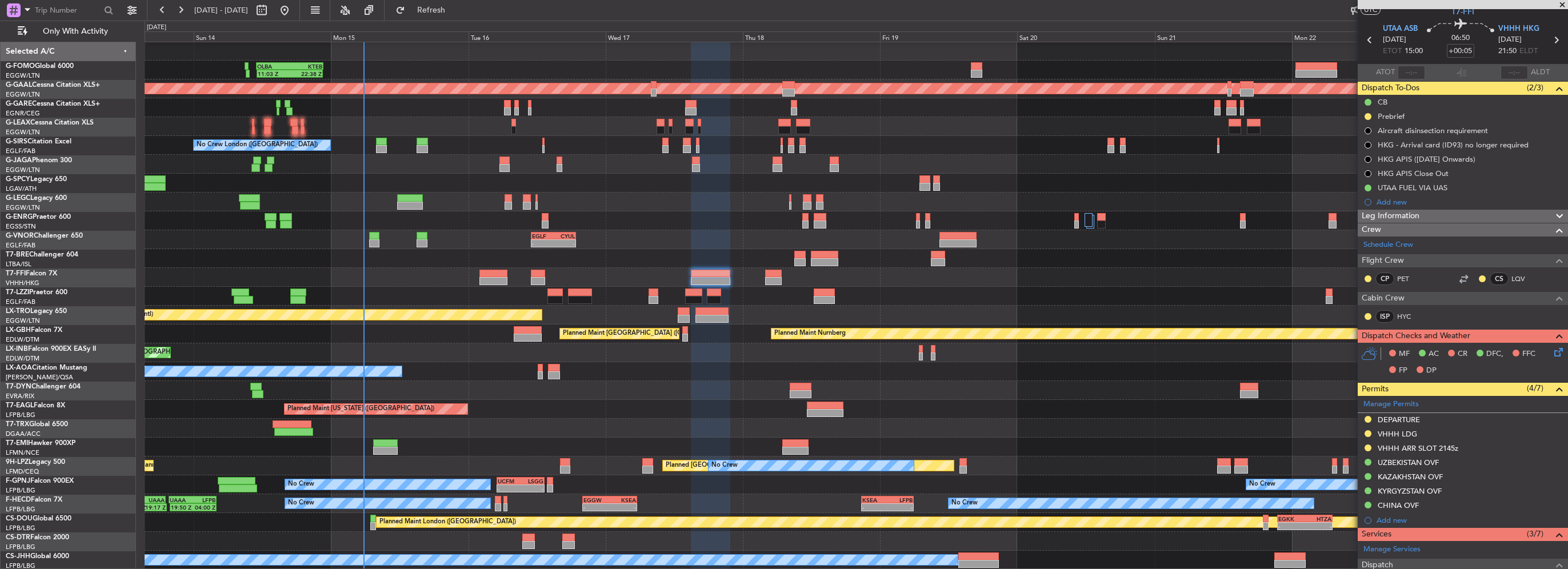
scroll to position [0, 0]
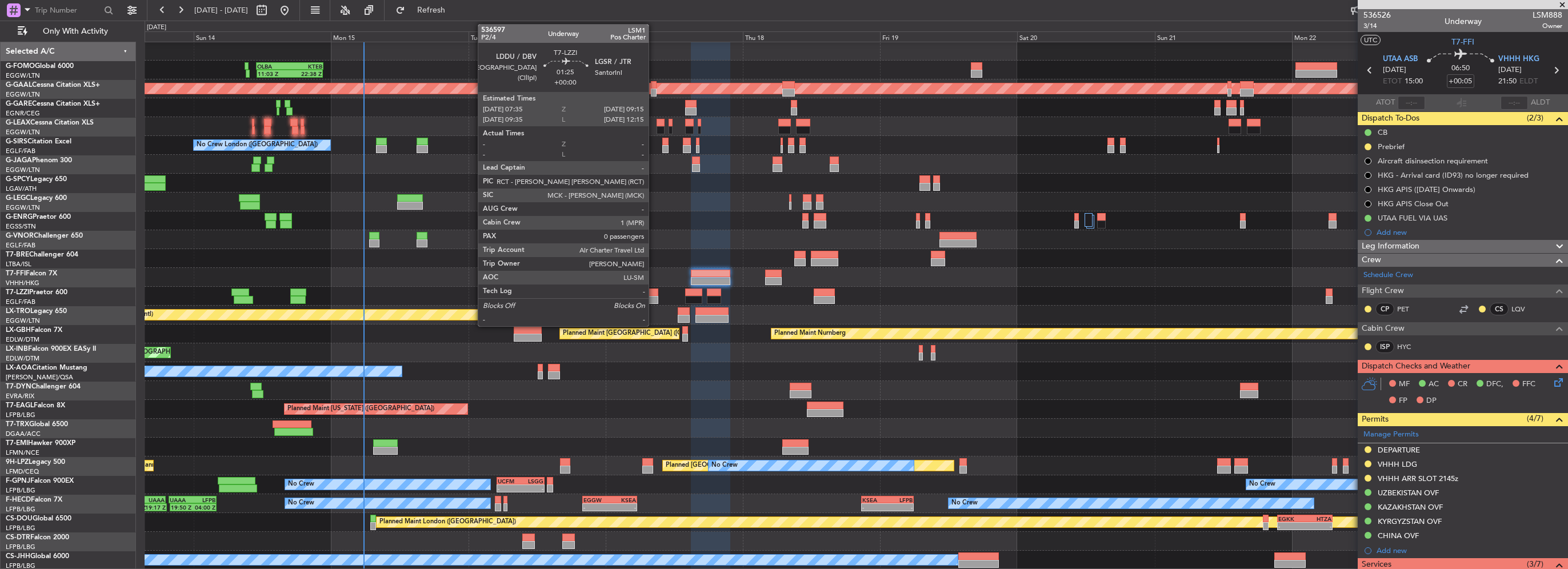
click at [654, 302] on div at bounding box center [654, 299] width 10 height 8
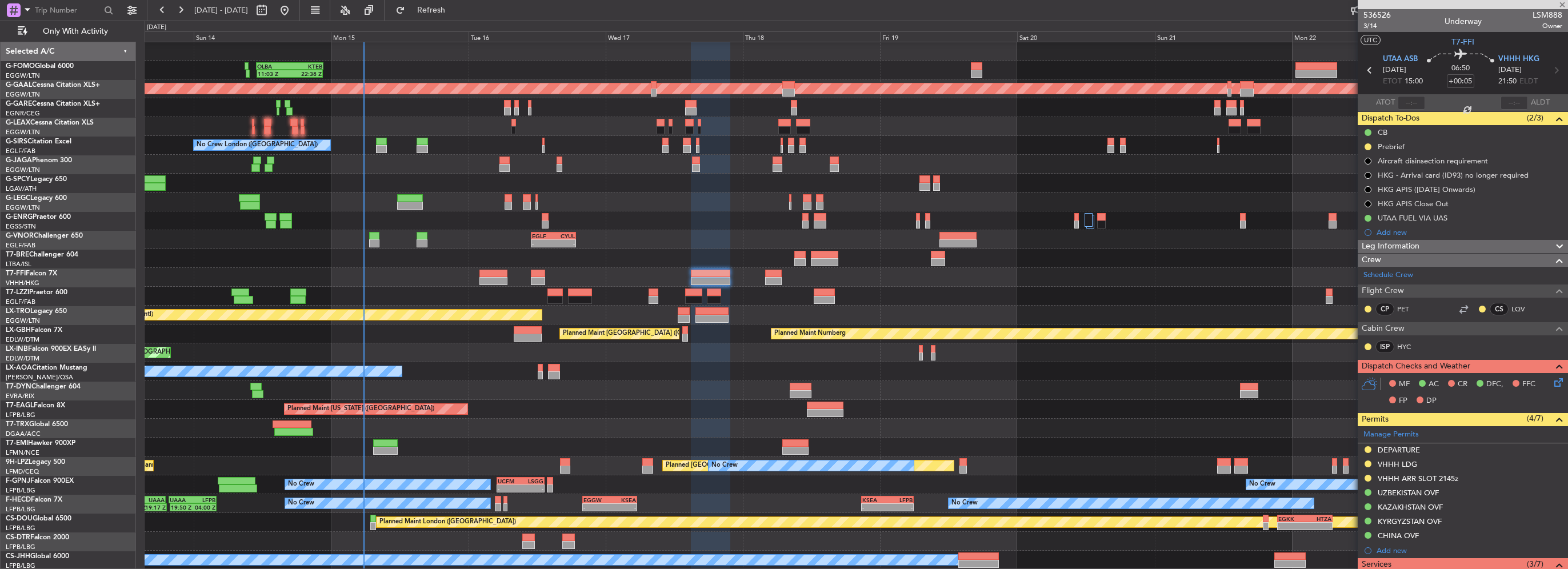
type input "0"
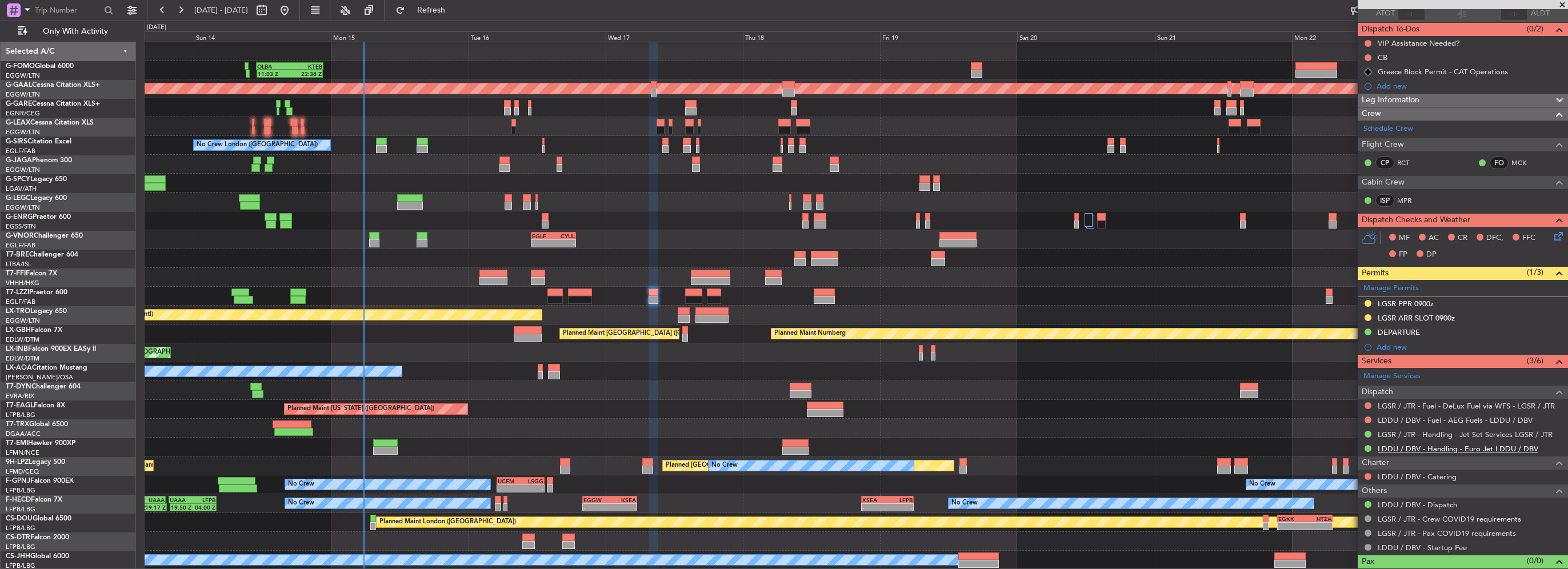
scroll to position [105, 0]
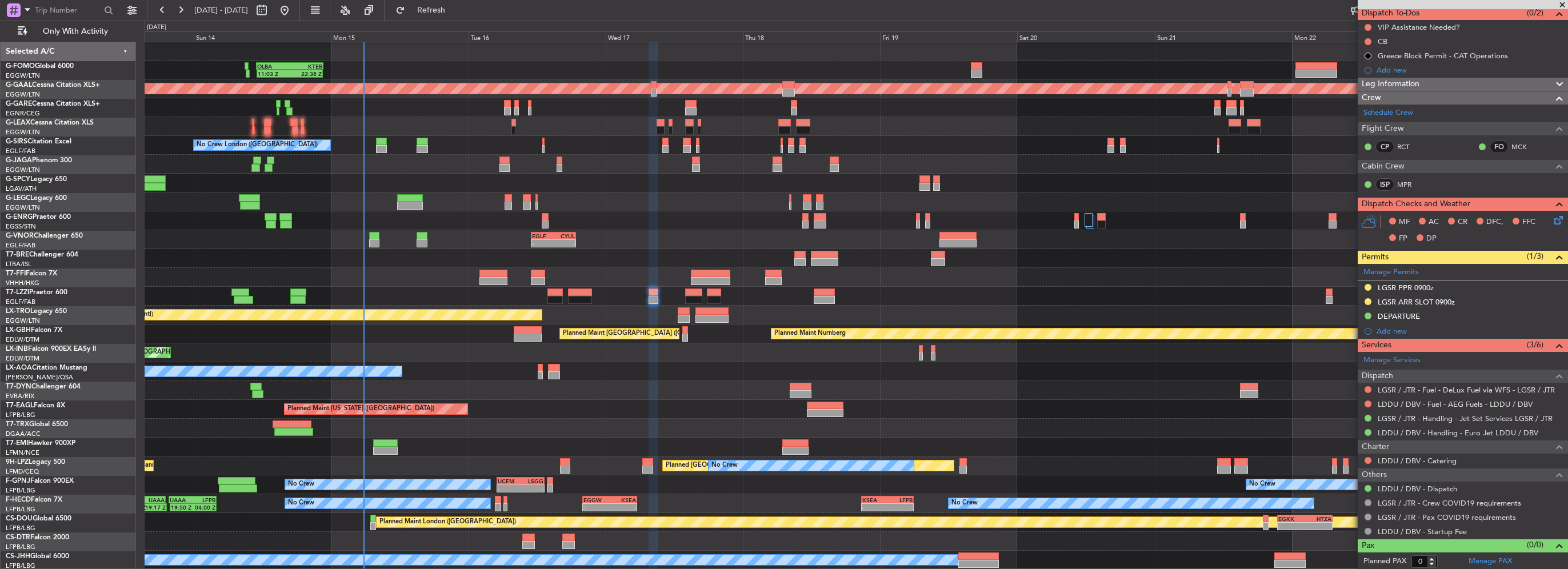
click at [1373, 459] on div "LDDU / DBV - Catering" at bounding box center [1463, 460] width 210 height 14
drag, startPoint x: 1373, startPoint y: 459, endPoint x: 1367, endPoint y: 460, distance: 6.1
click at [1367, 460] on button at bounding box center [1368, 460] width 7 height 7
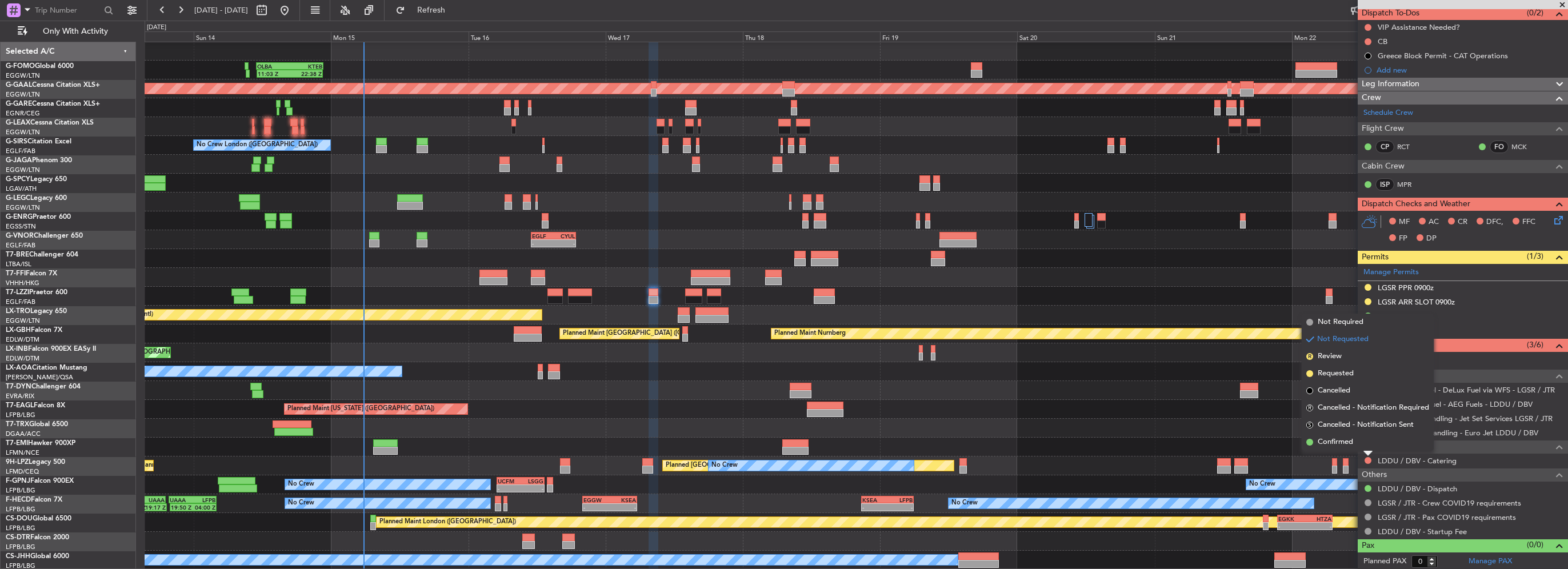
drag, startPoint x: 1335, startPoint y: 324, endPoint x: 1339, endPoint y: 333, distance: 9.8
click at [1334, 324] on span "Not Required" at bounding box center [1340, 322] width 46 height 12
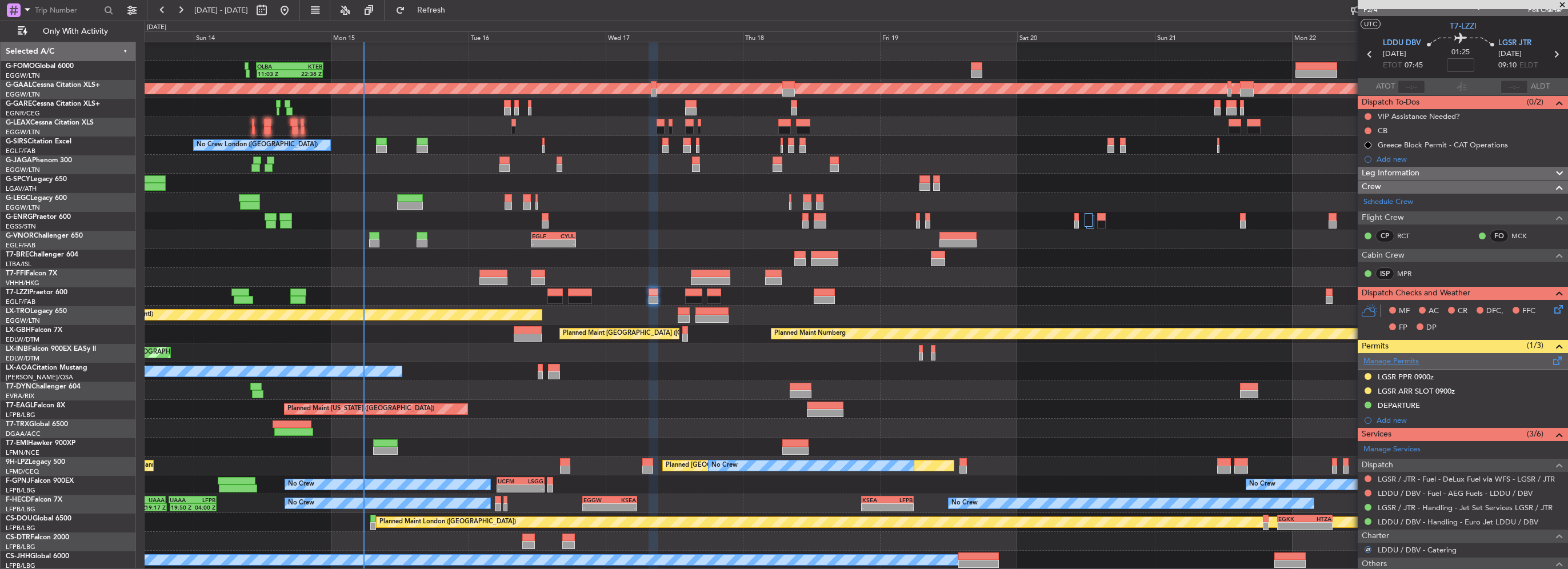
scroll to position [0, 0]
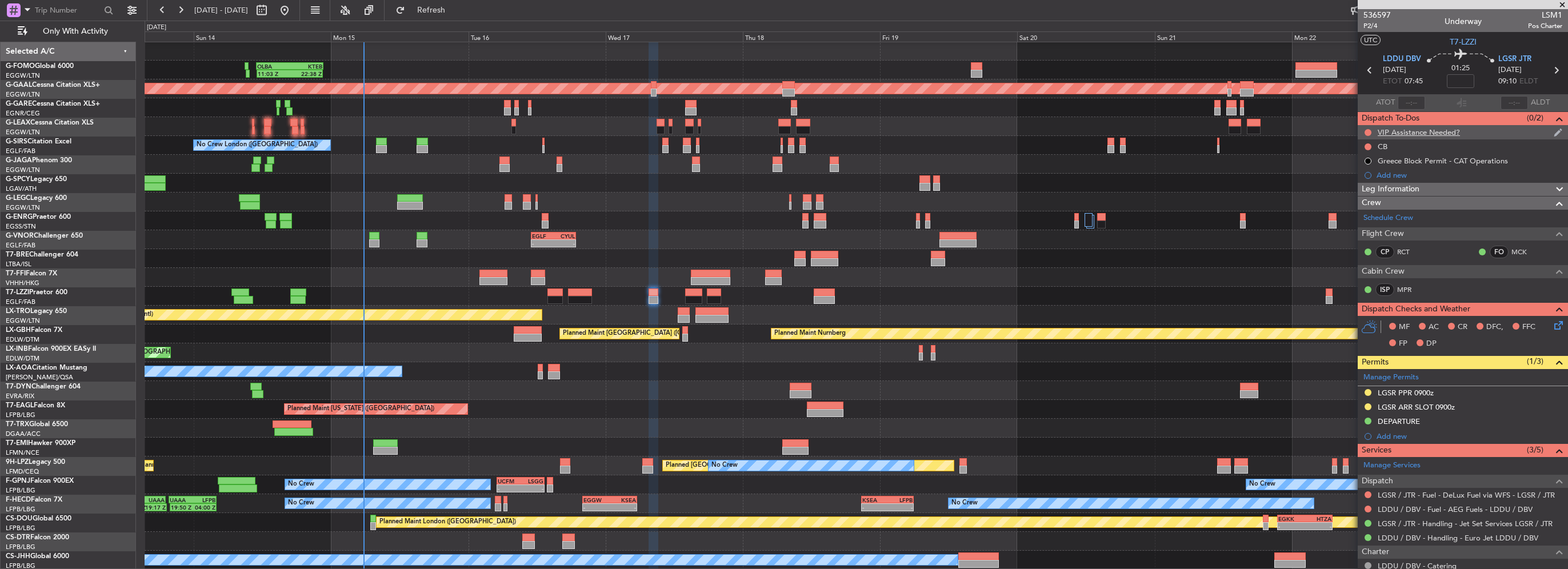
click at [1378, 132] on div "VIP Assistance Needed?" at bounding box center [1418, 132] width 82 height 10
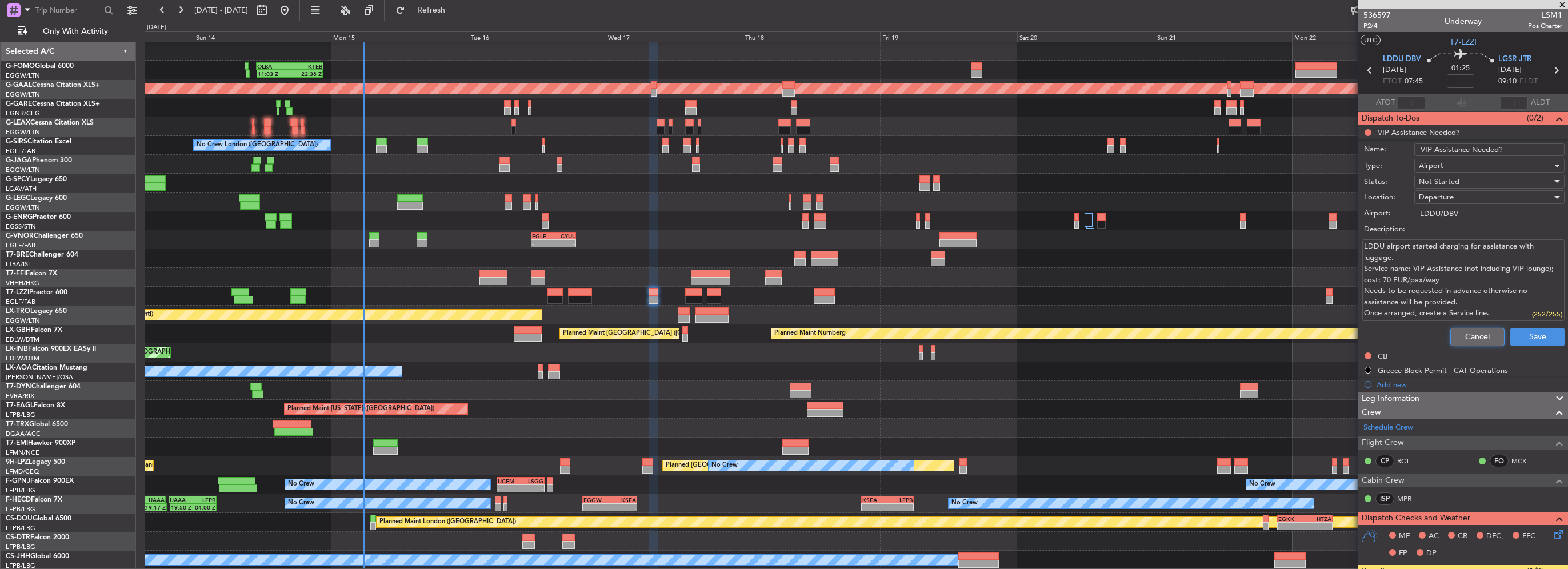
click at [1461, 338] on button "Cancel" at bounding box center [1477, 337] width 54 height 18
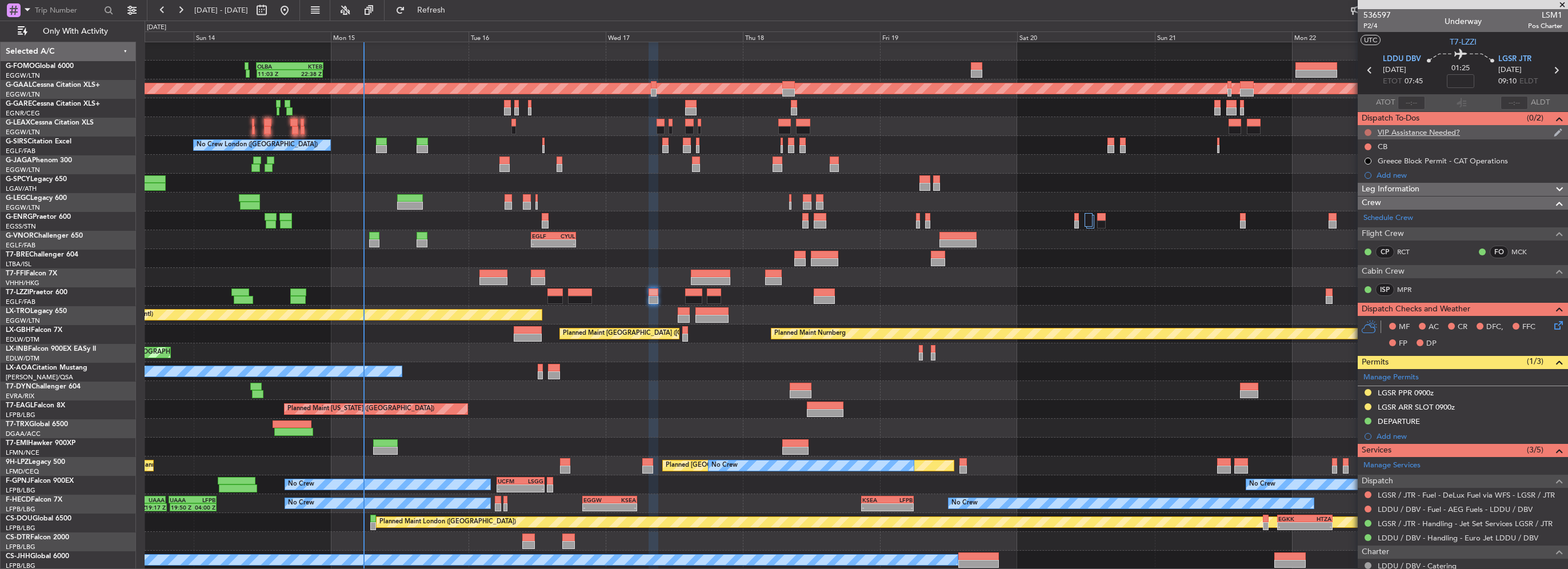
click at [1367, 130] on button at bounding box center [1368, 132] width 7 height 7
click at [1363, 198] on span "Cancelled" at bounding box center [1371, 200] width 33 height 12
click at [1367, 145] on button at bounding box center [1368, 147] width 7 height 7
click at [1365, 193] on span "Completed" at bounding box center [1373, 197] width 38 height 12
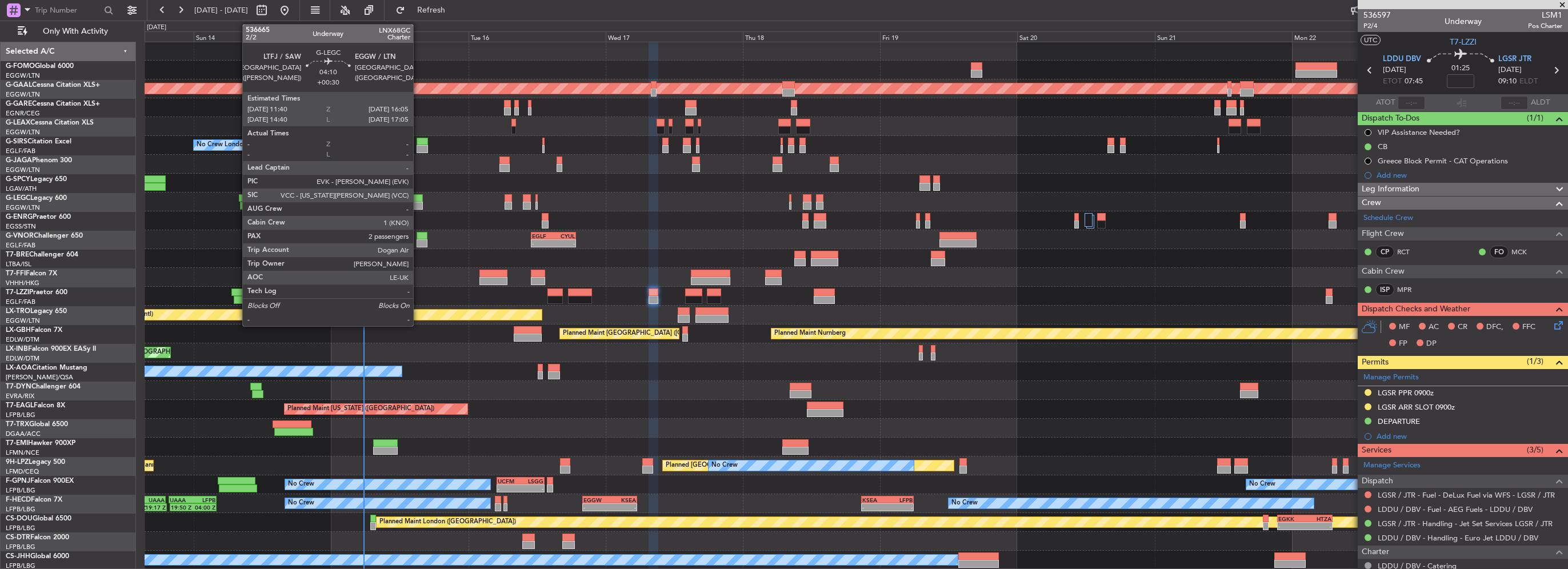
click at [1552, 321] on icon at bounding box center [1556, 323] width 9 height 9
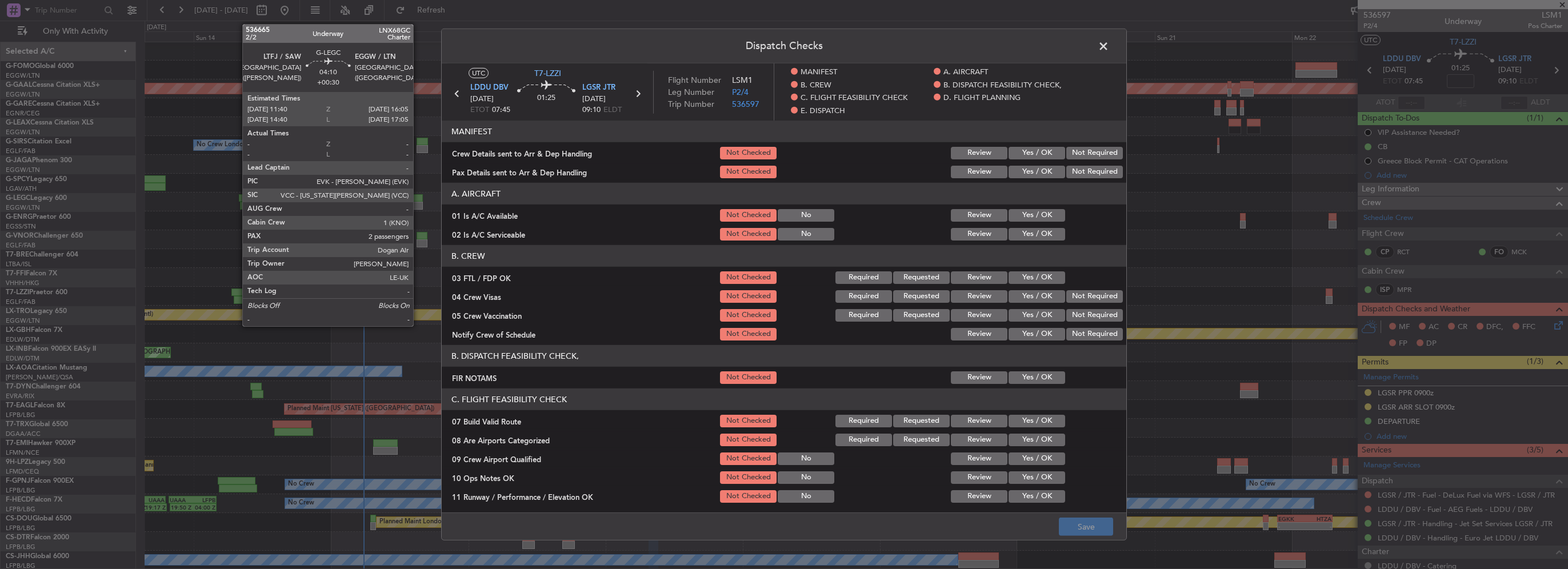
click at [1032, 215] on button "Yes / OK" at bounding box center [1037, 215] width 57 height 13
click at [1037, 245] on header "B. CREW" at bounding box center [784, 256] width 685 height 22
click at [1032, 237] on button "Yes / OK" at bounding box center [1037, 234] width 57 height 13
click at [1040, 385] on article "MANIFEST Crew Details sent to Arr & Dep Handling Not Checked Review Yes / OK No…" at bounding box center [784, 313] width 685 height 385
drag, startPoint x: 1040, startPoint y: 385, endPoint x: 1038, endPoint y: 379, distance: 6.3
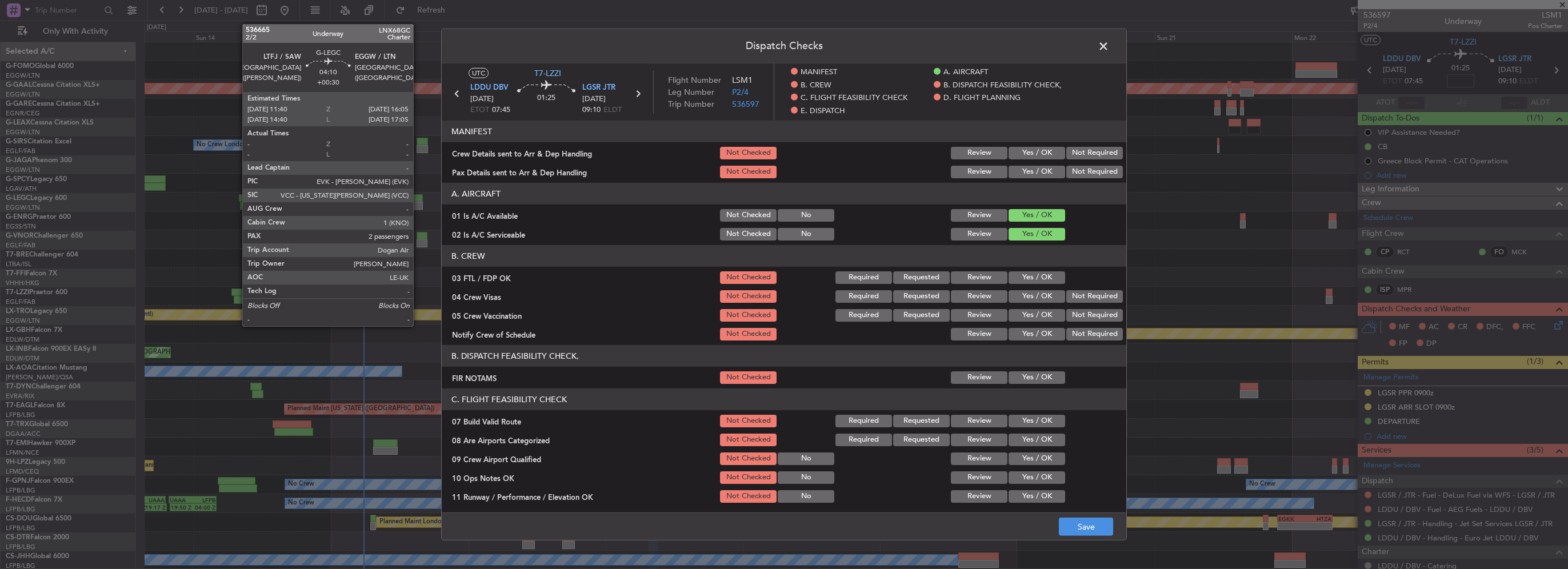
click at [1037, 379] on button "Yes / OK" at bounding box center [1037, 377] width 57 height 13
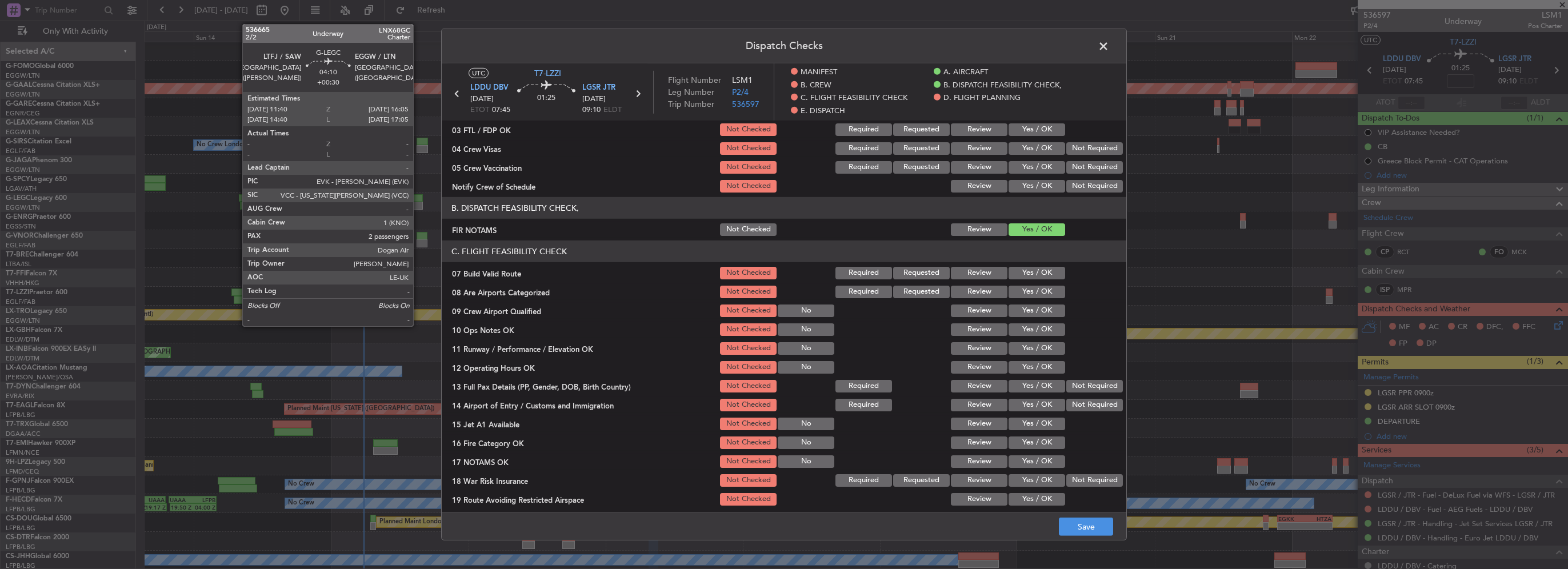
scroll to position [172, 0]
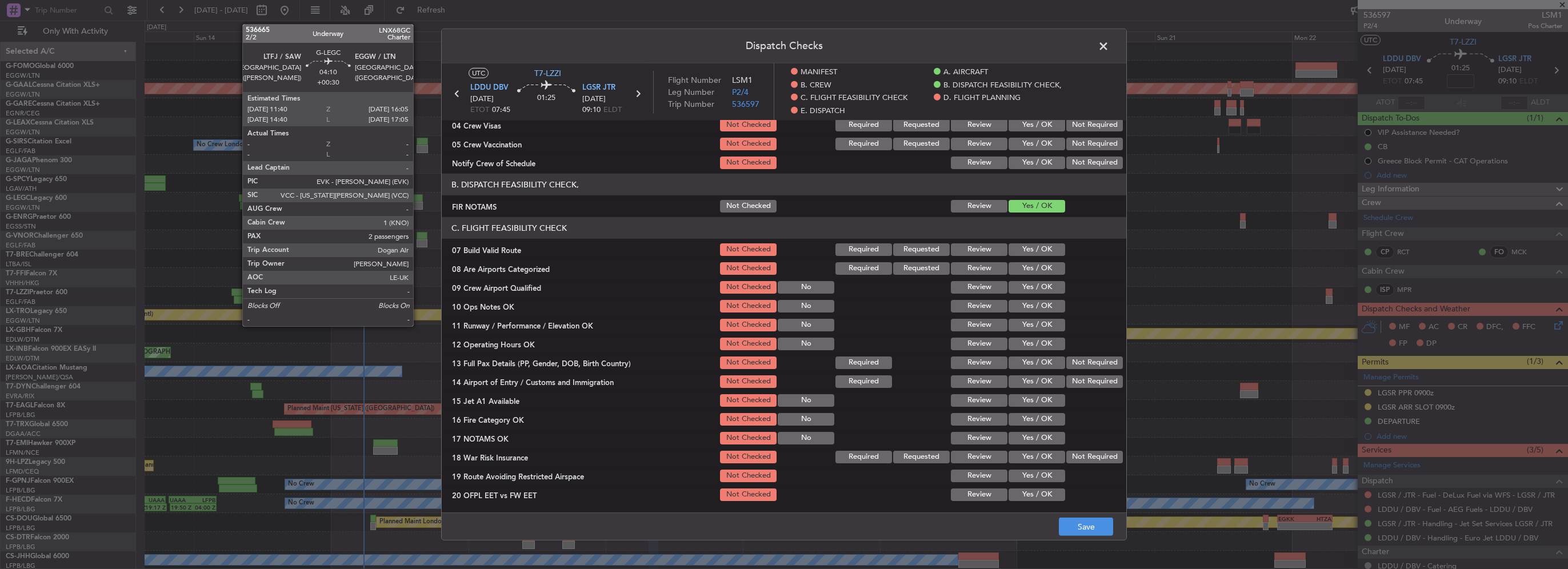
click at [667, 206] on div "FIR NOTAMS" at bounding box center [580, 206] width 276 height 12
click at [1035, 246] on button "Yes / OK" at bounding box center [1037, 250] width 57 height 13
click at [1027, 268] on button "Yes / OK" at bounding box center [1037, 268] width 57 height 13
click at [1033, 305] on button "Yes / OK" at bounding box center [1037, 306] width 57 height 13
click at [1032, 313] on div "Yes / OK" at bounding box center [1035, 306] width 58 height 16
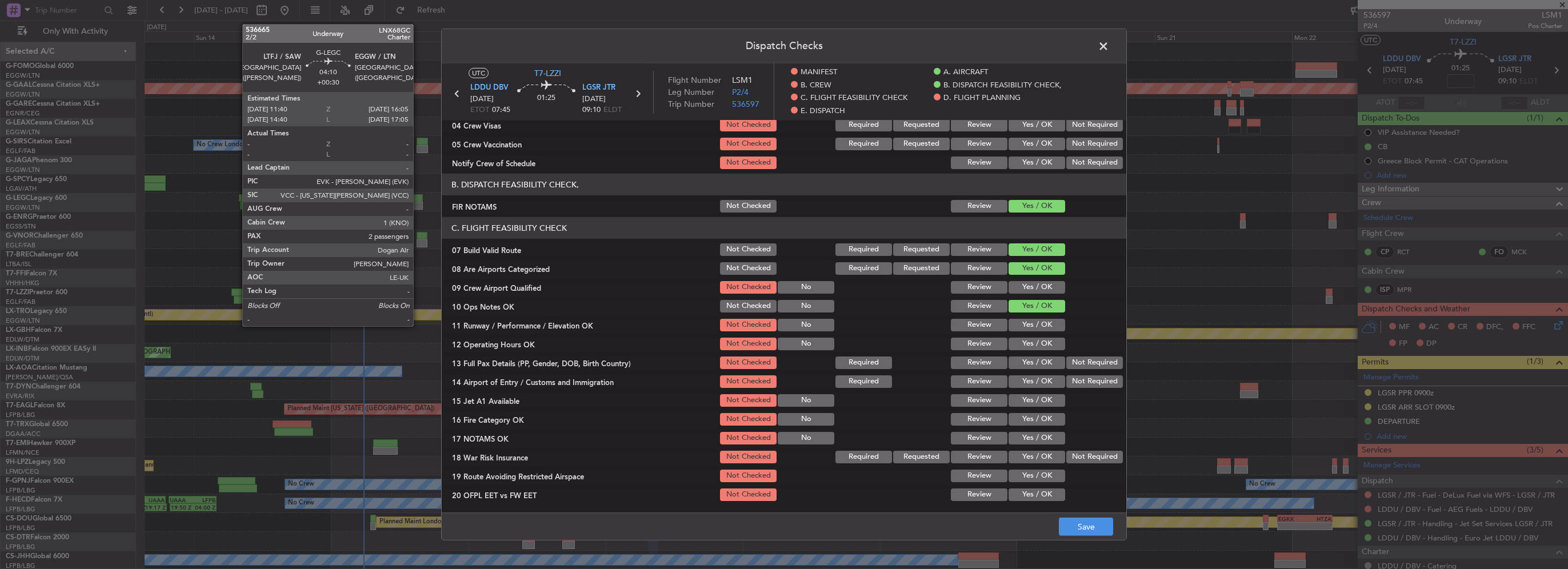
drag, startPoint x: 1035, startPoint y: 336, endPoint x: 1034, endPoint y: 328, distance: 8.1
click at [1034, 328] on section "C. FLIGHT FEASIBILITY CHECK 07 Build Valid Route Not Checked Required Requested…" at bounding box center [784, 369] width 685 height 304
click at [1034, 322] on button "Yes / OK" at bounding box center [1037, 325] width 57 height 13
click at [1040, 347] on button "Yes / OK" at bounding box center [1037, 344] width 57 height 13
click at [1041, 357] on button "Yes / OK" at bounding box center [1037, 363] width 57 height 13
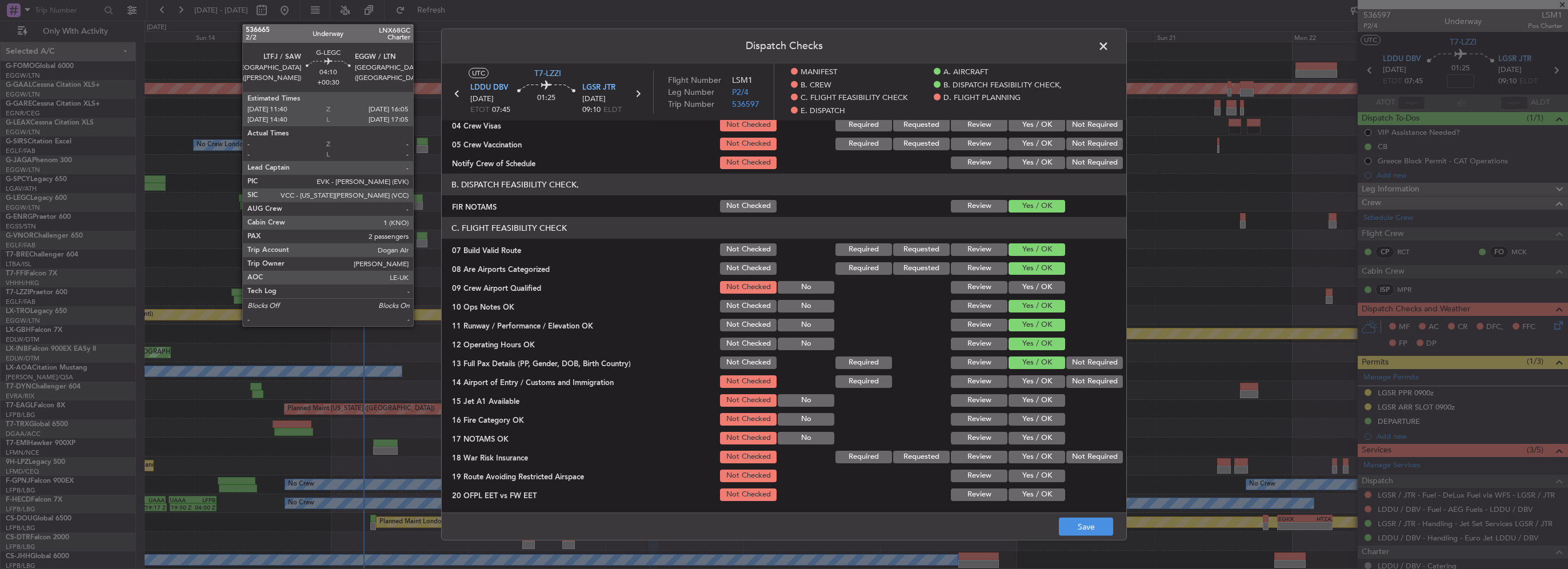
click at [1039, 373] on section "C. FLIGHT FEASIBILITY CHECK 07 Build Valid Route Not Checked Required Requested…" at bounding box center [784, 369] width 685 height 304
click at [1037, 384] on button "Yes / OK" at bounding box center [1037, 382] width 57 height 13
click at [1040, 403] on button "Yes / OK" at bounding box center [1037, 400] width 57 height 13
click at [1042, 421] on button "Yes / OK" at bounding box center [1037, 419] width 57 height 13
drag, startPoint x: 1042, startPoint y: 434, endPoint x: 1049, endPoint y: 449, distance: 16.6
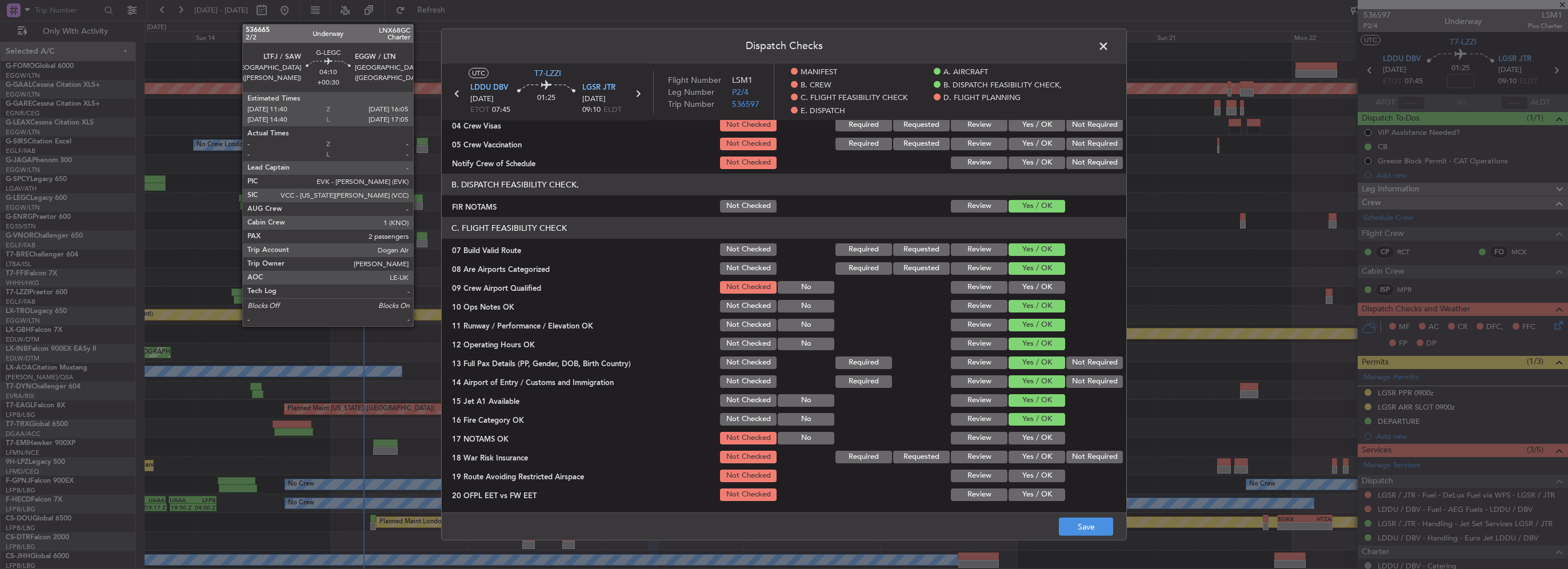
click at [1042, 435] on button "Yes / OK" at bounding box center [1037, 438] width 57 height 13
drag, startPoint x: 1049, startPoint y: 456, endPoint x: 1049, endPoint y: 464, distance: 8.0
click at [1049, 457] on button "Yes / OK" at bounding box center [1037, 457] width 57 height 13
click at [1043, 481] on button "Yes / OK" at bounding box center [1037, 476] width 57 height 13
click at [1046, 498] on button "Yes / OK" at bounding box center [1037, 495] width 57 height 13
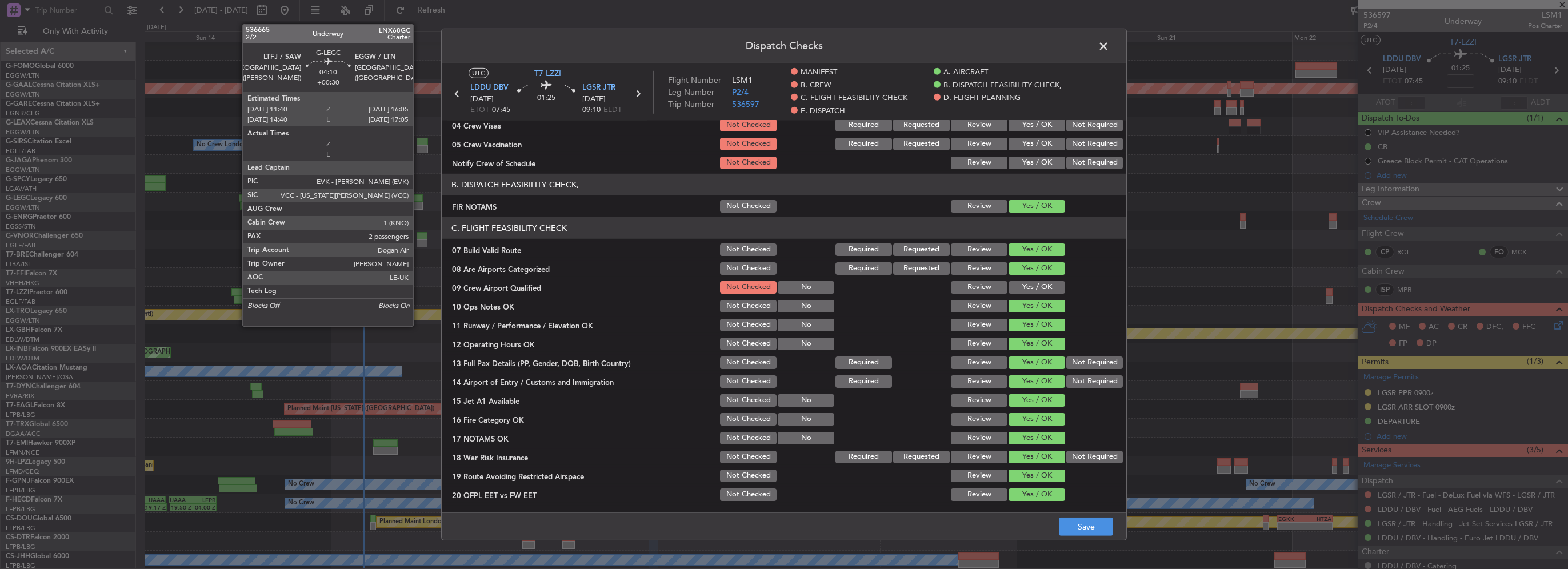
scroll to position [400, 0]
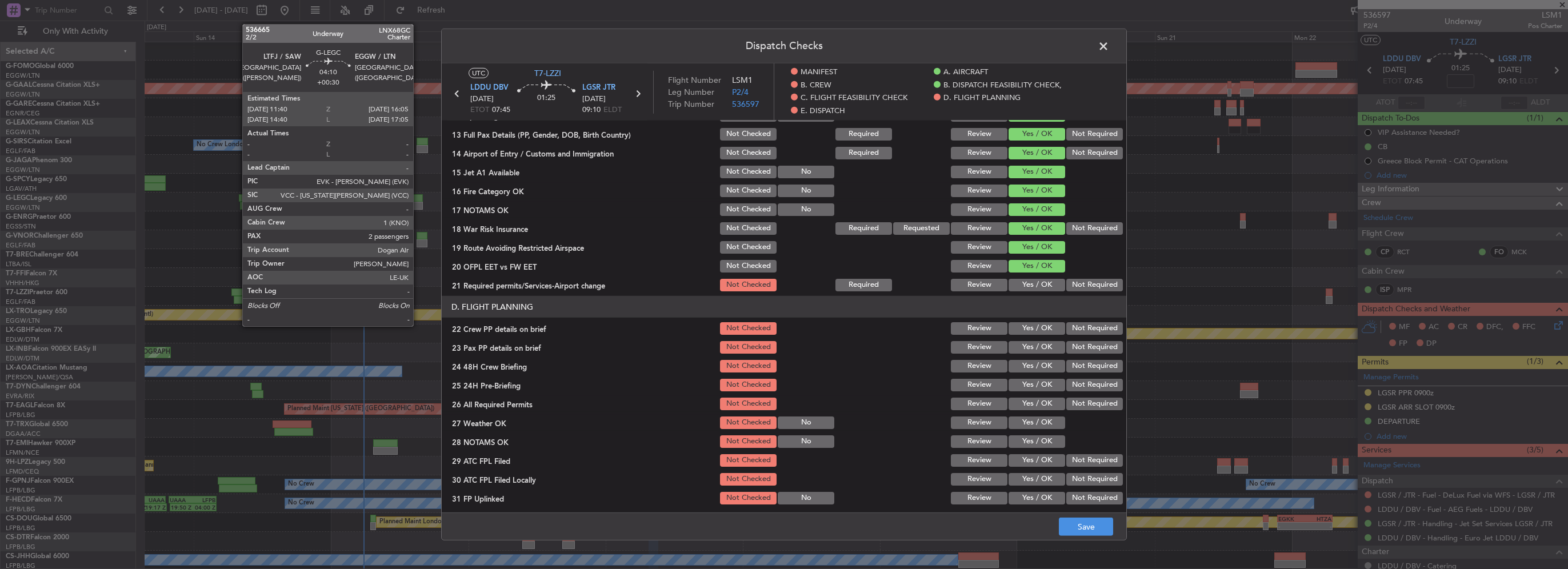
drag, startPoint x: 1031, startPoint y: 285, endPoint x: 1035, endPoint y: 299, distance: 14.6
click at [1031, 285] on button "Yes / OK" at bounding box center [1037, 285] width 57 height 13
click at [1035, 327] on button "Yes / OK" at bounding box center [1037, 328] width 57 height 13
drag, startPoint x: 1033, startPoint y: 350, endPoint x: 1037, endPoint y: 368, distance: 18.4
click at [1033, 351] on button "Yes / OK" at bounding box center [1037, 347] width 57 height 13
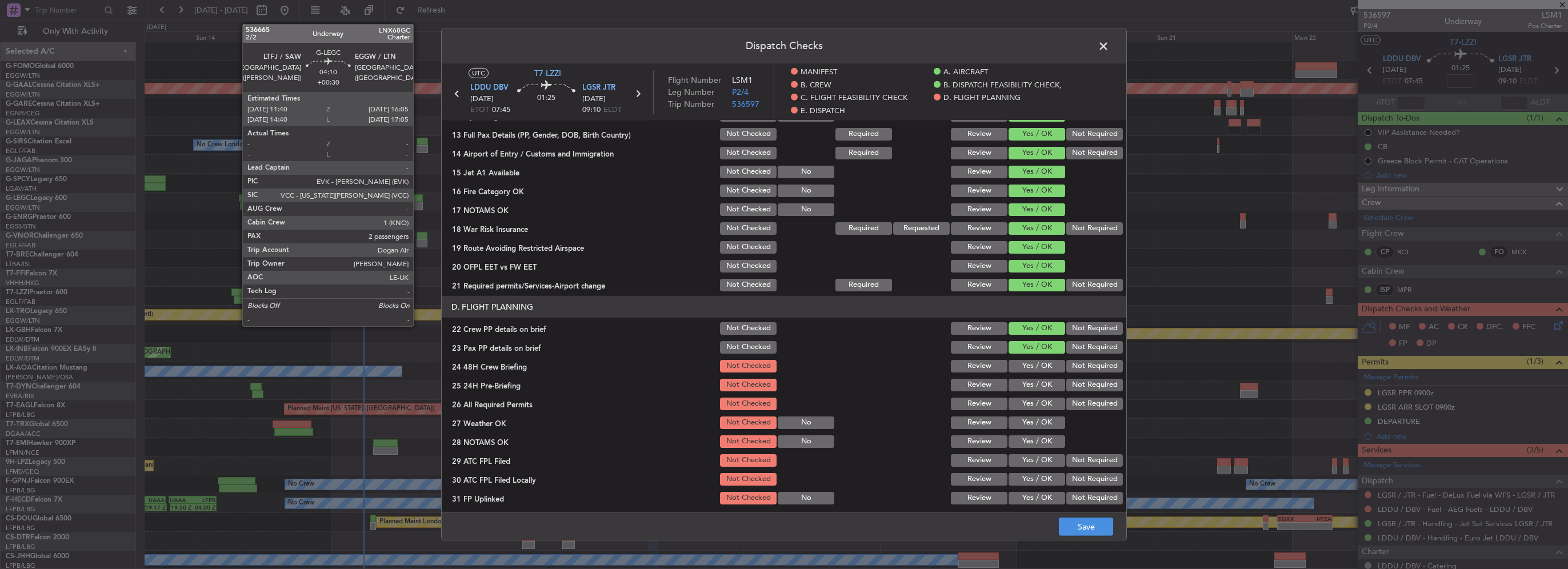
click at [1037, 368] on button "Yes / OK" at bounding box center [1037, 366] width 57 height 13
click at [1092, 393] on div "Not Required" at bounding box center [1093, 385] width 58 height 16
click at [1091, 392] on div "Not Required" at bounding box center [1093, 385] width 58 height 16
drag, startPoint x: 1091, startPoint y: 392, endPoint x: 1097, endPoint y: 391, distance: 6.1
click at [1097, 391] on button "Not Required" at bounding box center [1094, 385] width 57 height 13
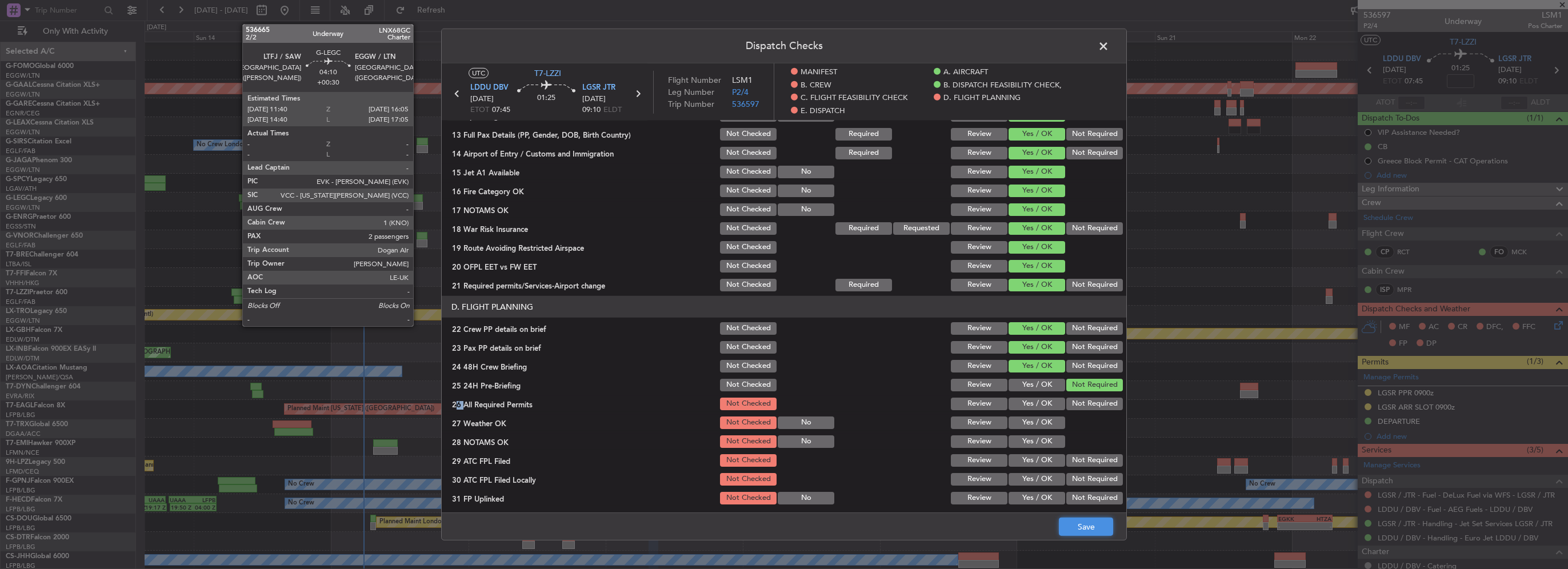
click at [1087, 518] on button "Save" at bounding box center [1086, 527] width 54 height 18
click at [1109, 42] on span at bounding box center [1109, 49] width 0 height 23
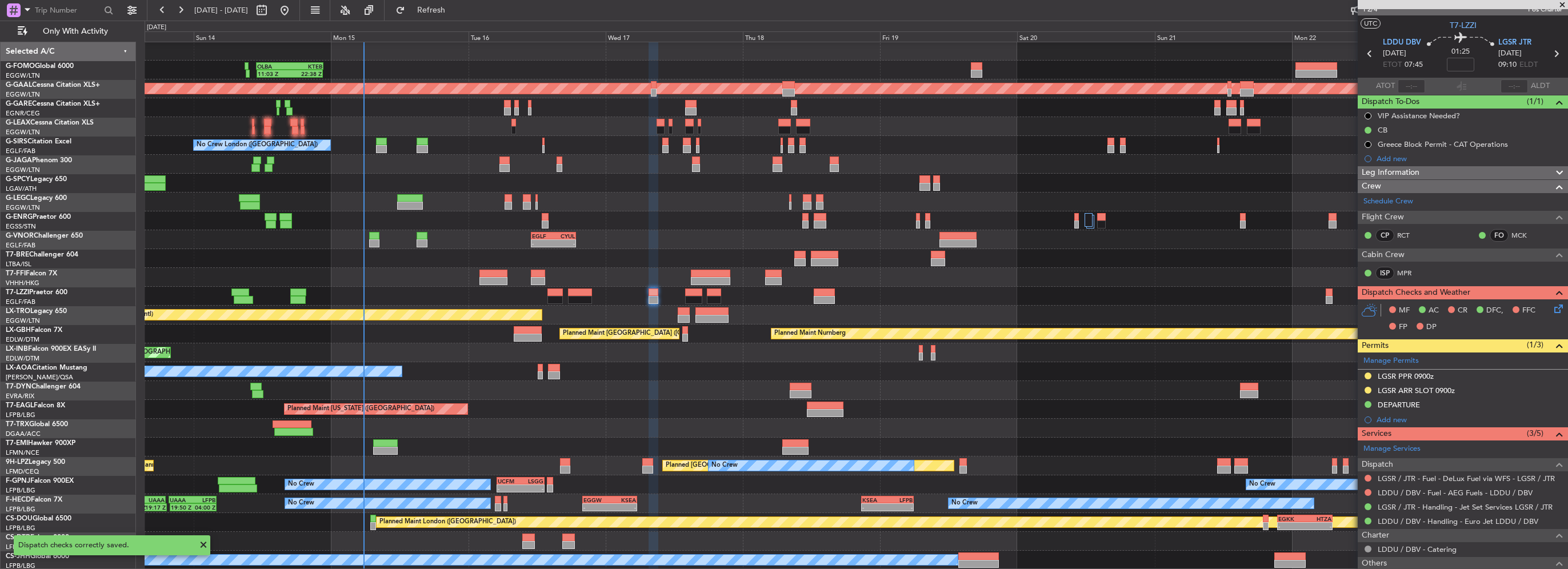
scroll to position [0, 0]
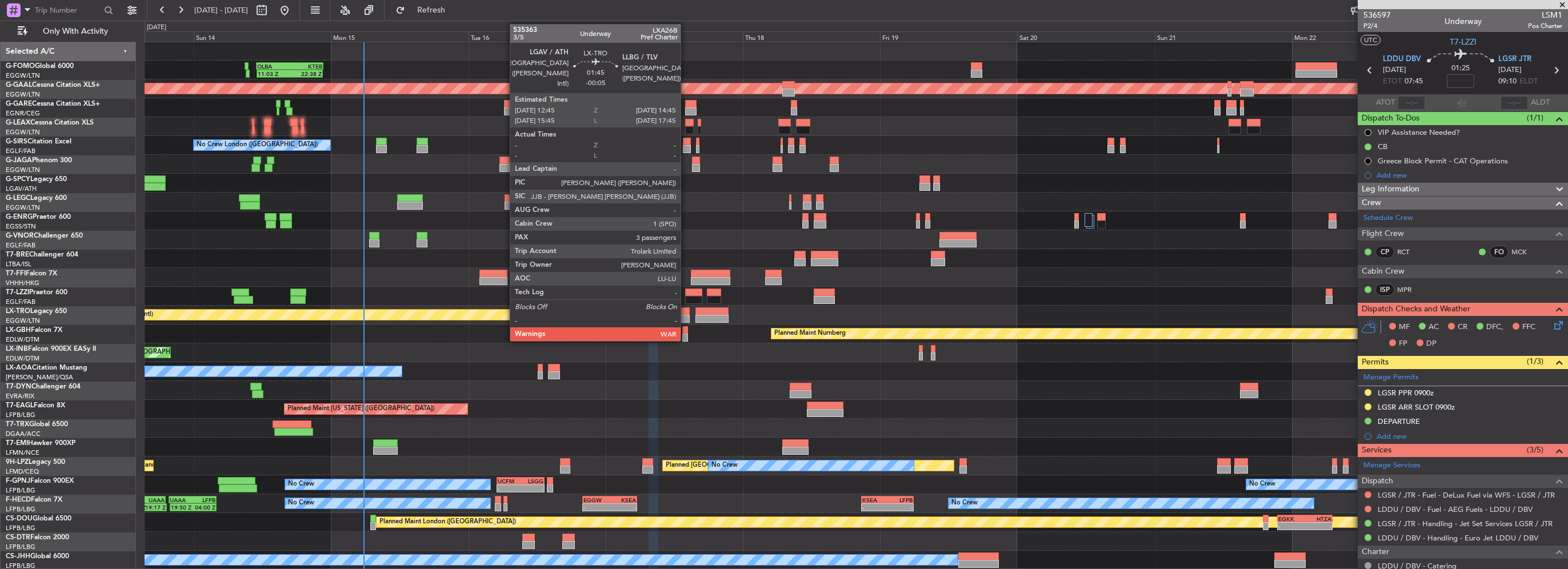
click at [686, 315] on div at bounding box center [684, 318] width 12 height 8
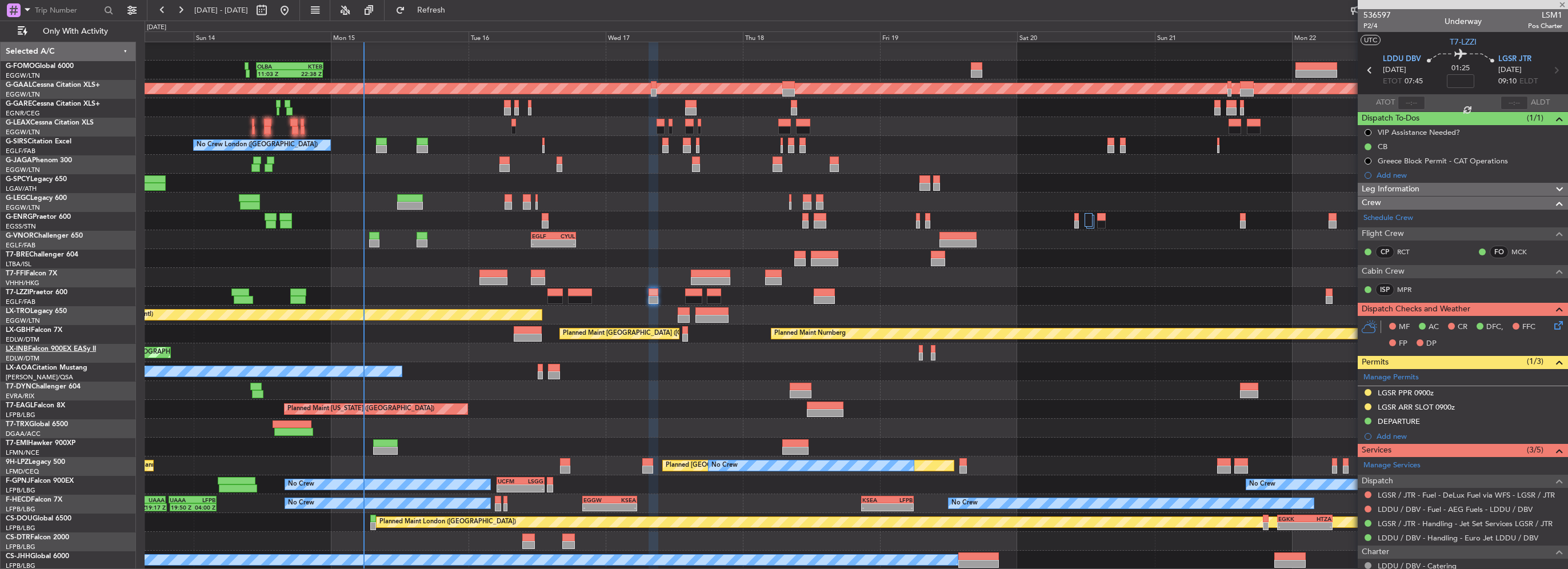
type input "-00:05"
type input "3"
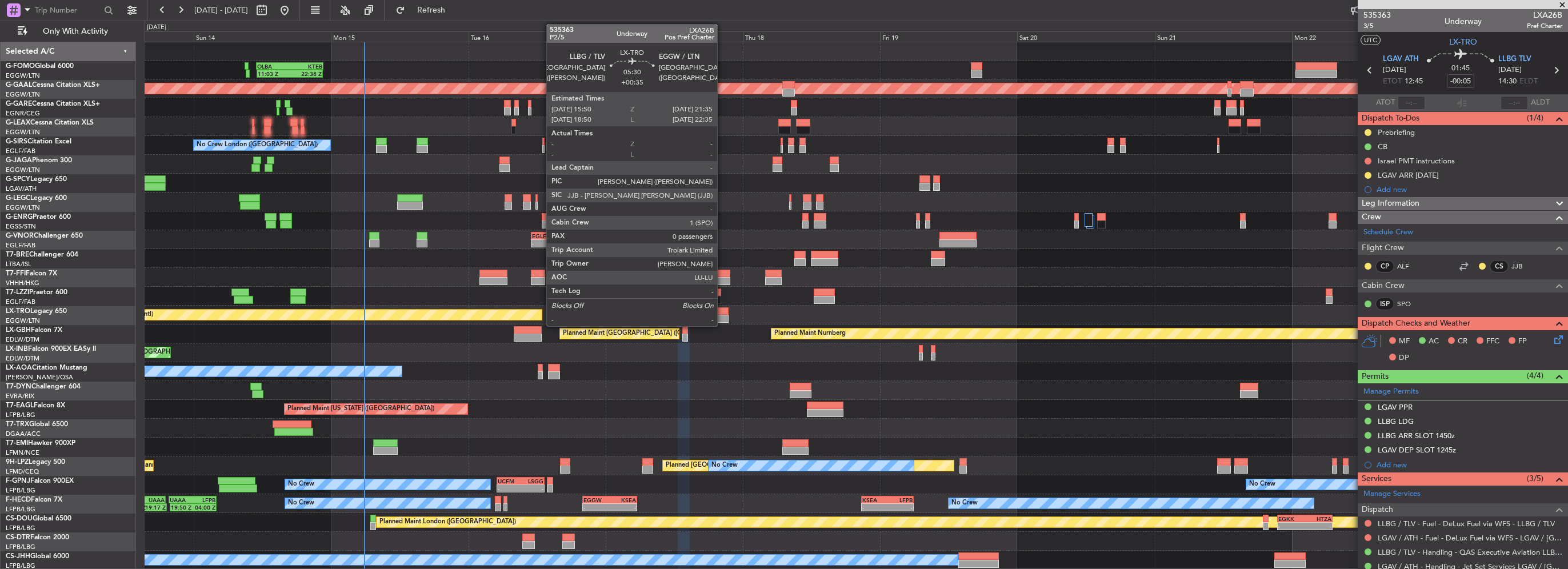
click at [723, 315] on div at bounding box center [712, 318] width 33 height 8
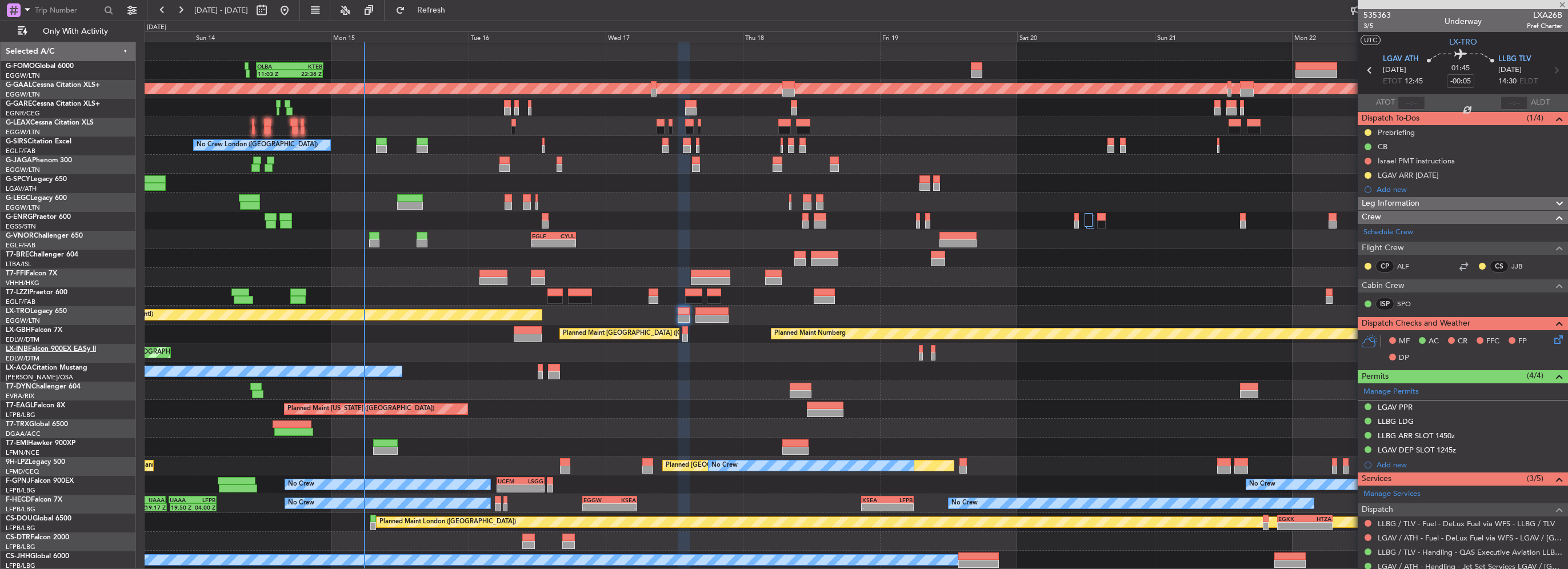
type input "+00:35"
type input "0"
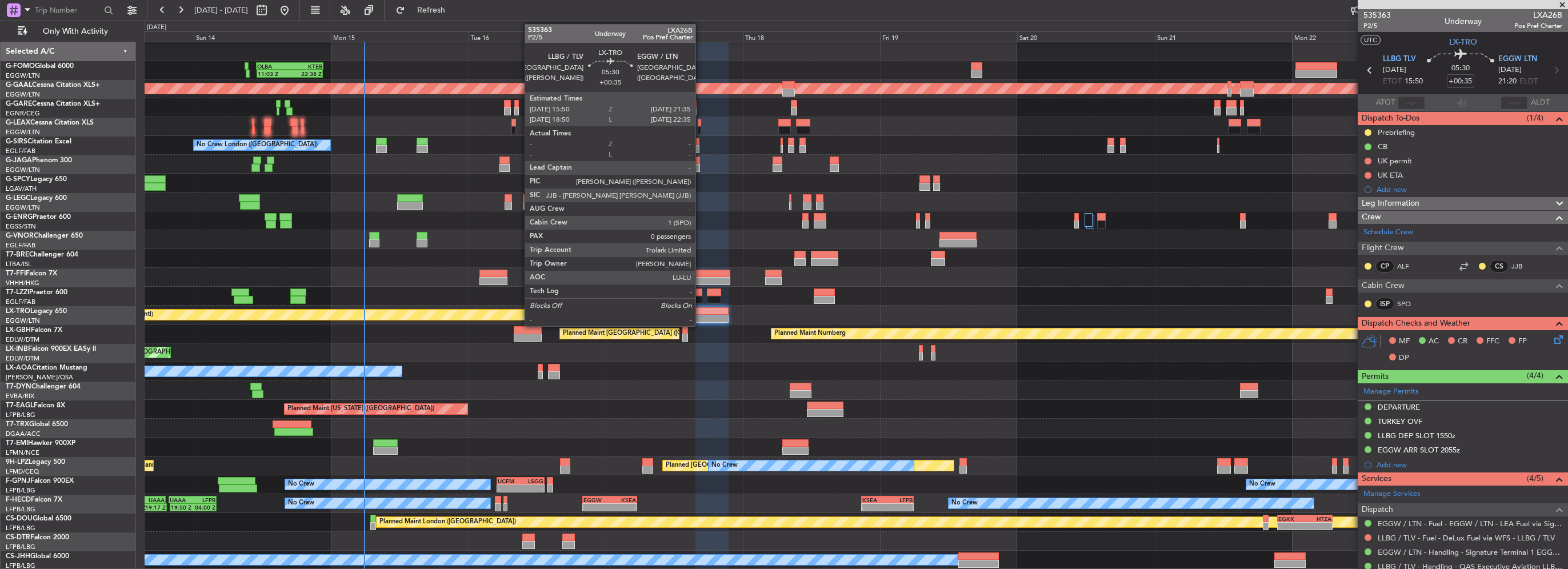
click at [701, 319] on div at bounding box center [712, 318] width 33 height 8
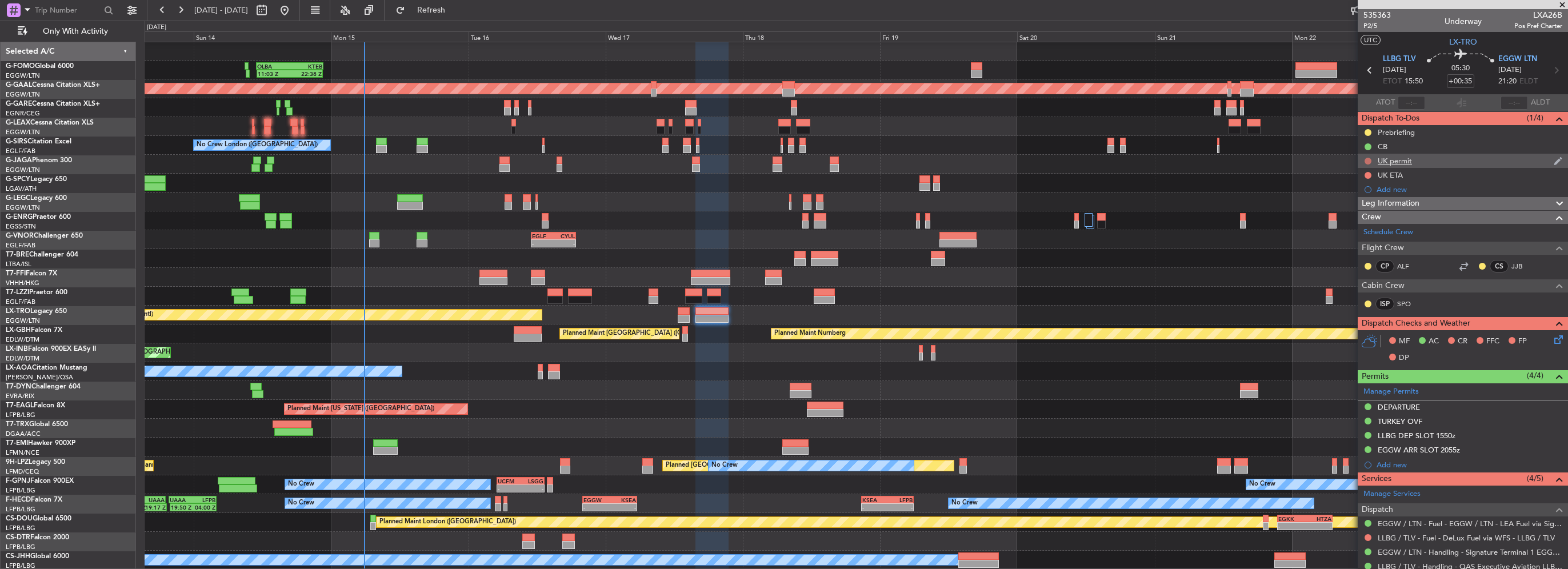
click at [1367, 161] on button at bounding box center [1368, 161] width 7 height 7
drag, startPoint x: 1360, startPoint y: 229, endPoint x: 1371, endPoint y: 180, distance: 50.2
click at [1360, 229] on span "Cancelled" at bounding box center [1371, 228] width 33 height 12
click at [1368, 173] on button at bounding box center [1368, 175] width 7 height 7
click at [1364, 242] on span "Cancelled" at bounding box center [1371, 243] width 33 height 12
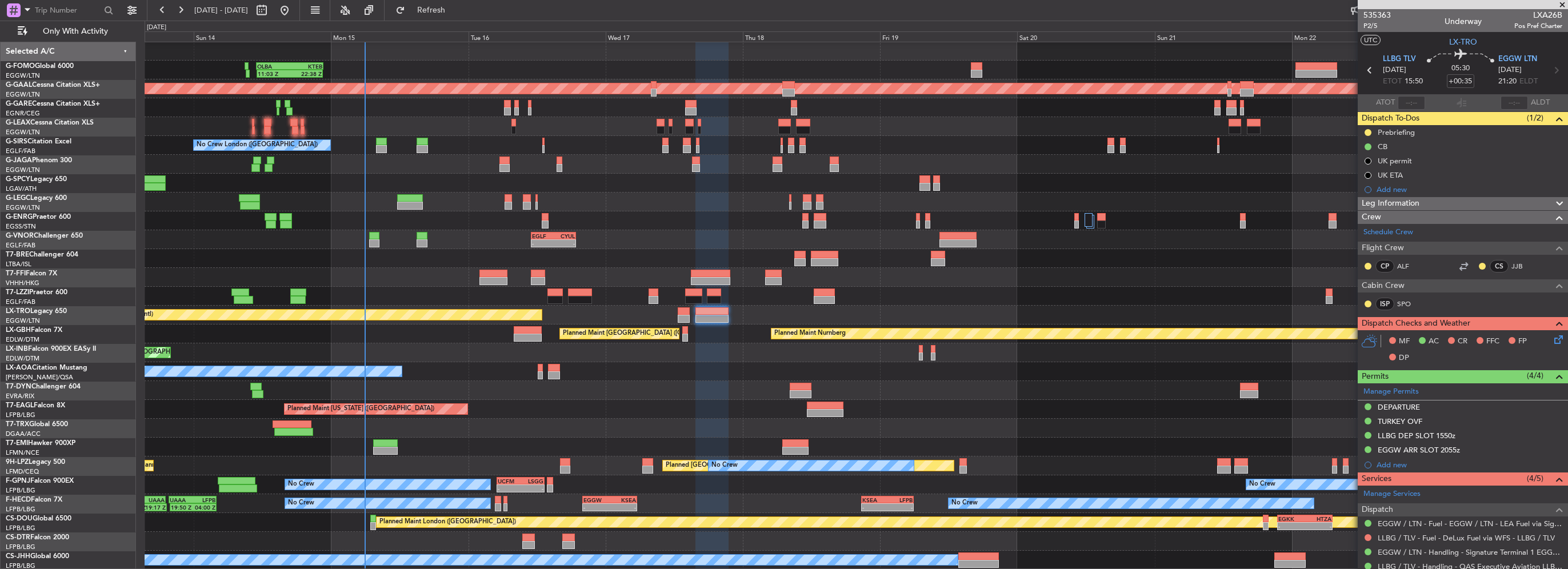
drag, startPoint x: 1426, startPoint y: 205, endPoint x: 1422, endPoint y: 257, distance: 52.2
click at [1426, 205] on div "Leg Information" at bounding box center [1463, 204] width 210 height 13
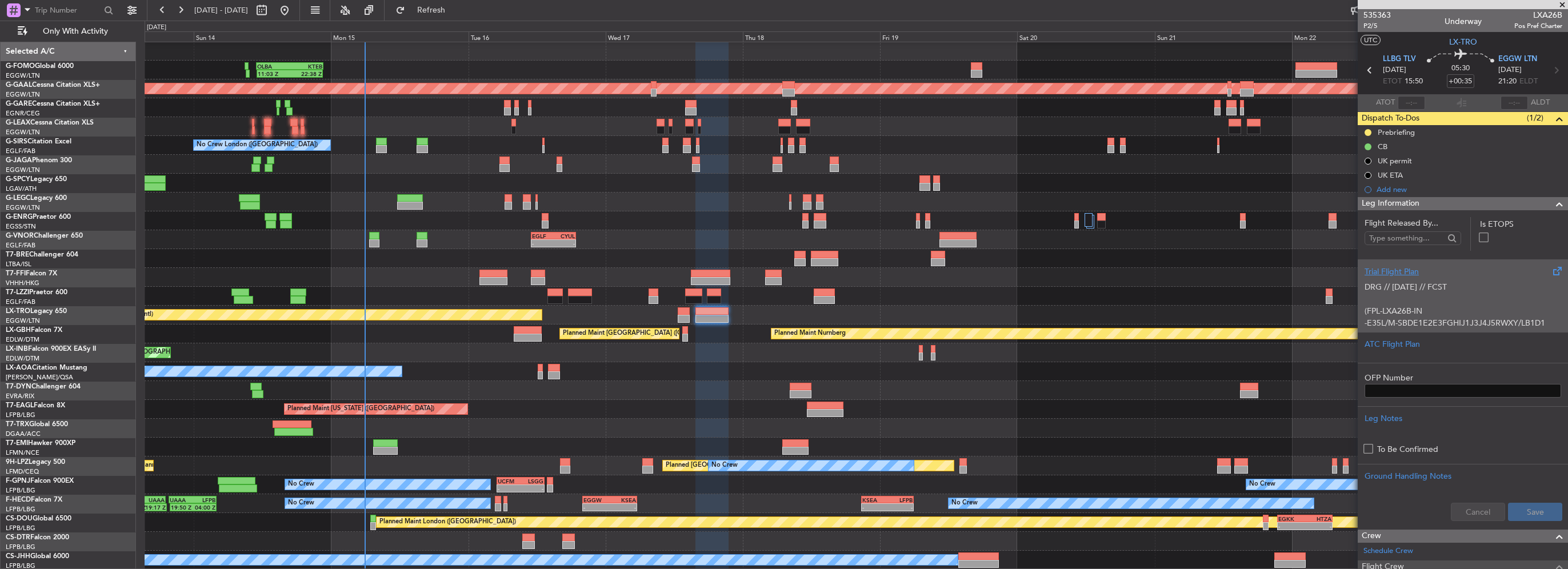
click at [1405, 293] on p at bounding box center [1463, 299] width 197 height 12
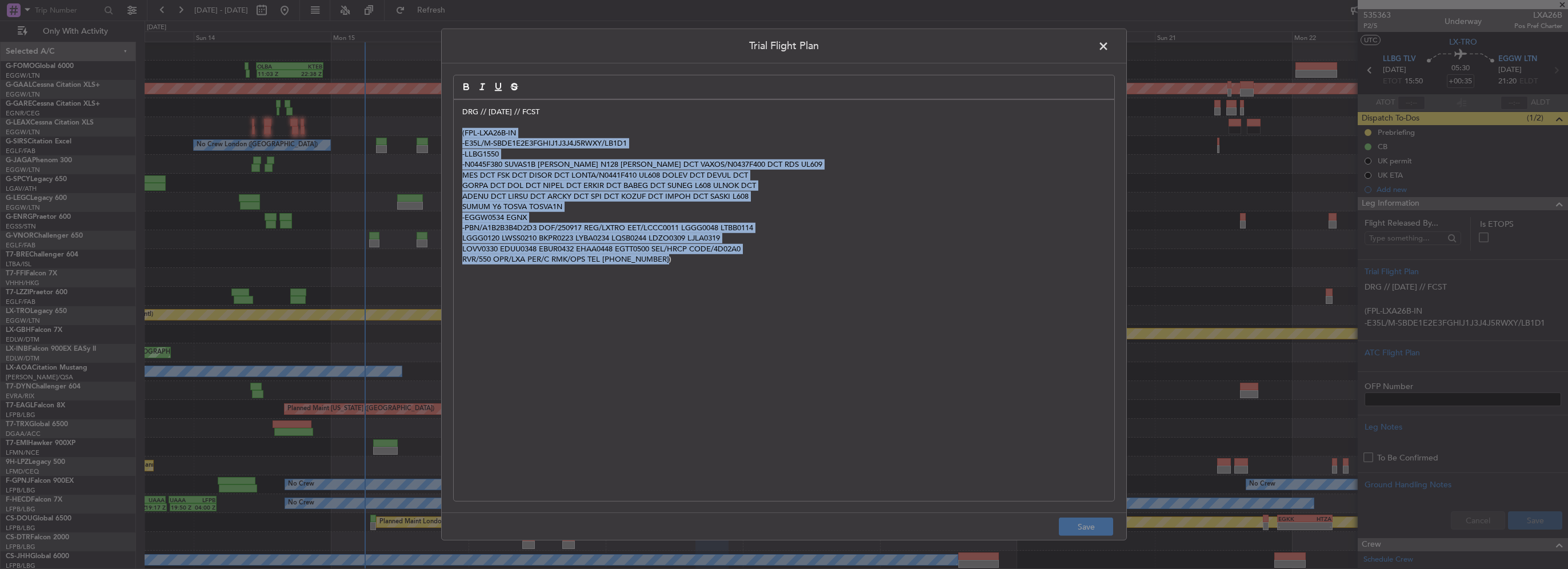
drag, startPoint x: 705, startPoint y: 273, endPoint x: 445, endPoint y: 135, distance: 294.4
click at [446, 134] on div "Trial Flight Plan DRG // 07SEP // FCST (FPL-LXA26B-IN -E35L/M-SBDE1E2E3FGHIJ1J3…" at bounding box center [784, 284] width 686 height 512
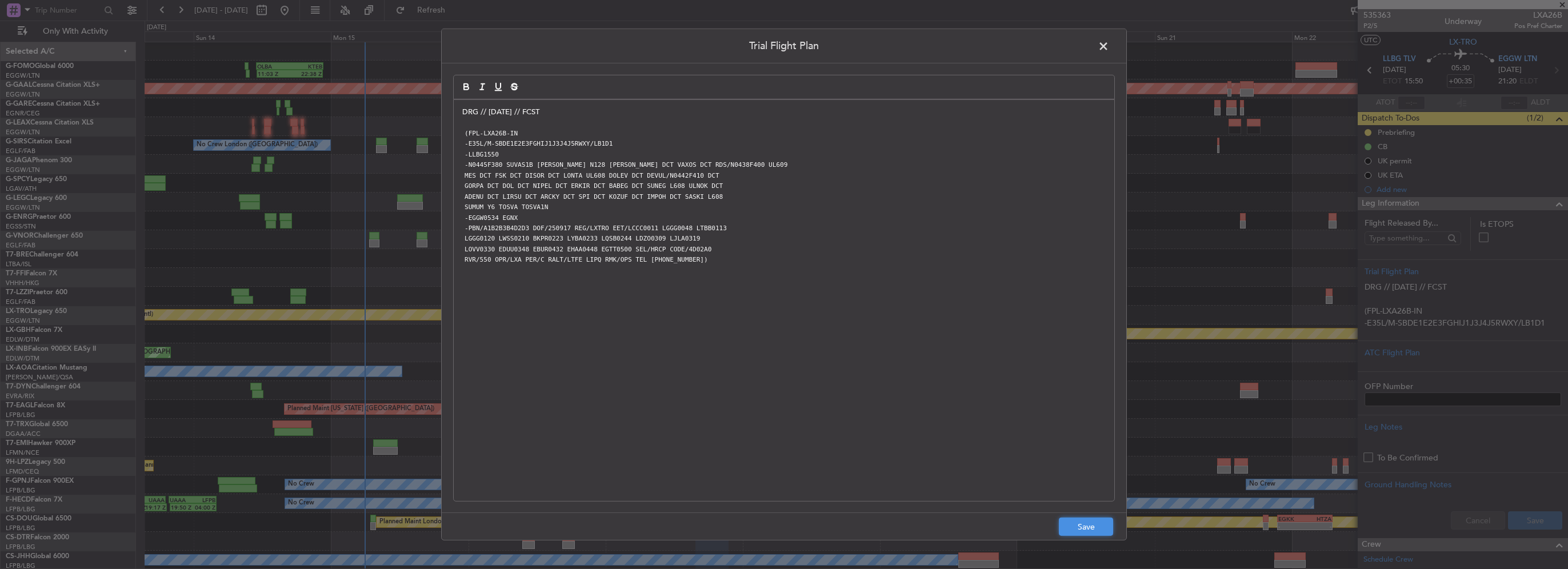
click at [1088, 526] on button "Save" at bounding box center [1086, 527] width 54 height 18
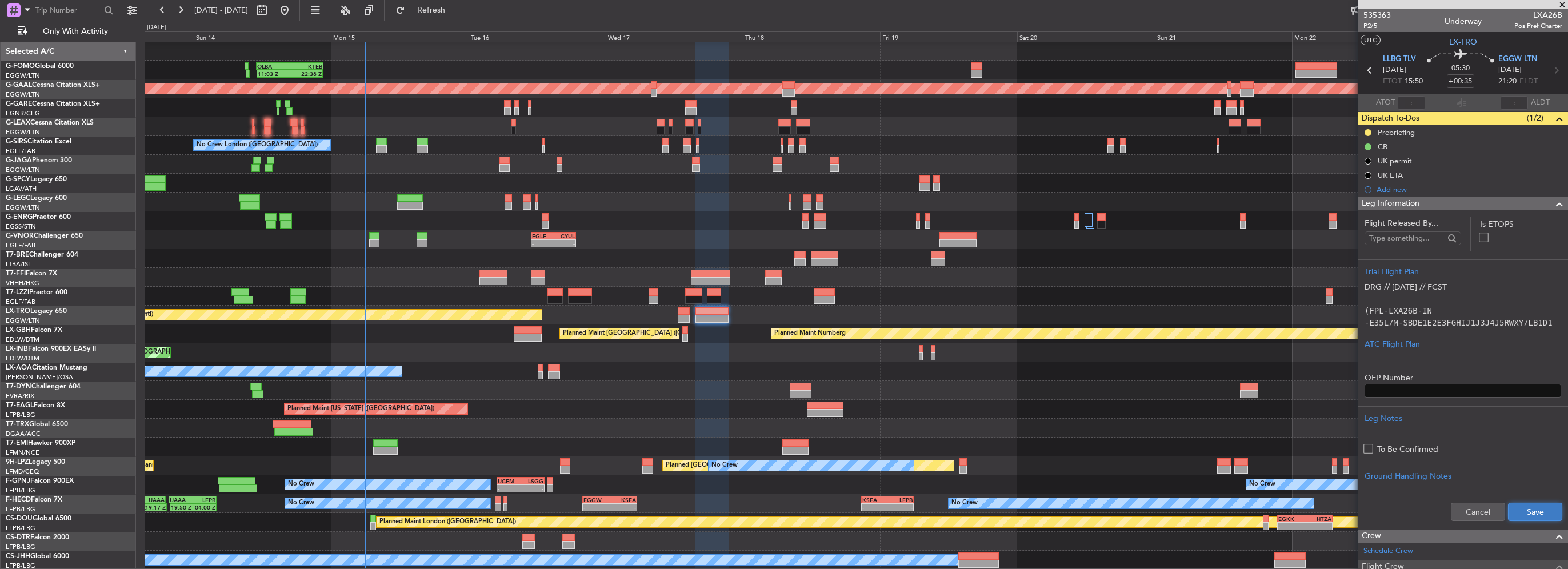
click at [1524, 515] on button "Save" at bounding box center [1535, 512] width 54 height 18
click at [1462, 82] on input "+00:35" at bounding box center [1460, 81] width 27 height 14
click at [1461, 80] on input "+00:35" at bounding box center [1460, 81] width 27 height 14
drag, startPoint x: 1462, startPoint y: 82, endPoint x: 1474, endPoint y: 81, distance: 12.0
click at [1474, 81] on div "05:30 +00:35" at bounding box center [1461, 70] width 75 height 42
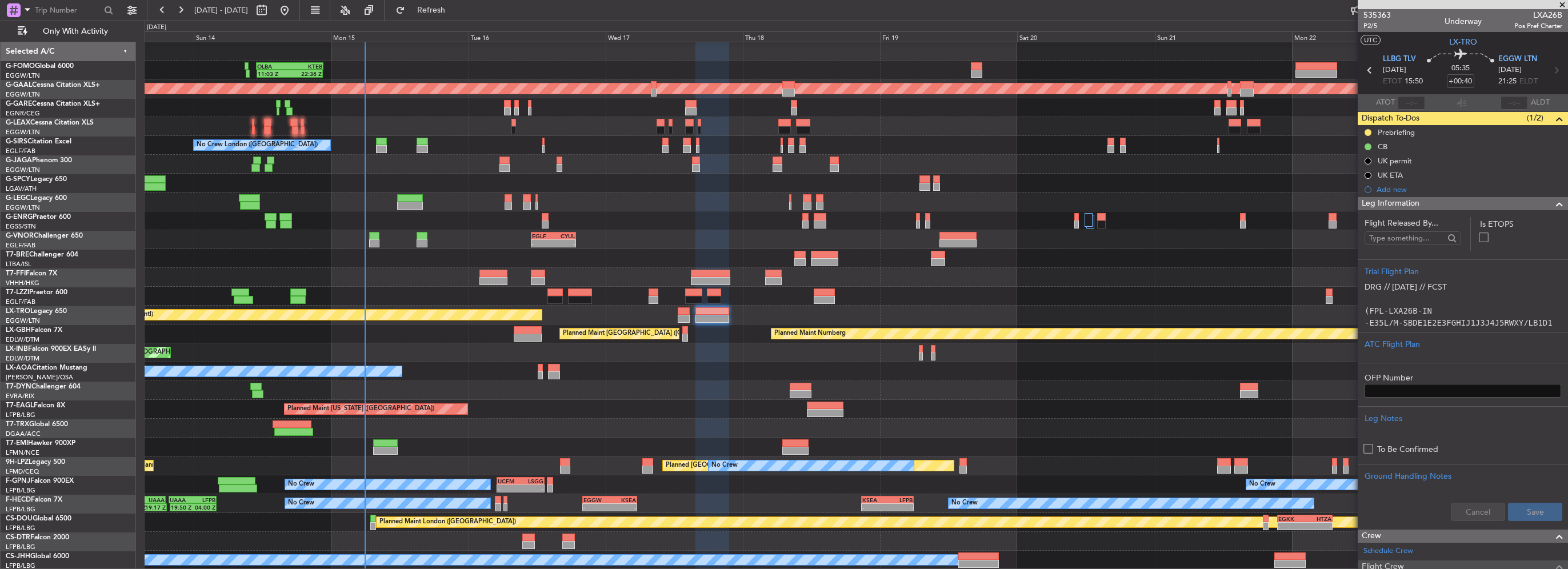
click at [1534, 200] on div "Leg Information" at bounding box center [1463, 204] width 210 height 13
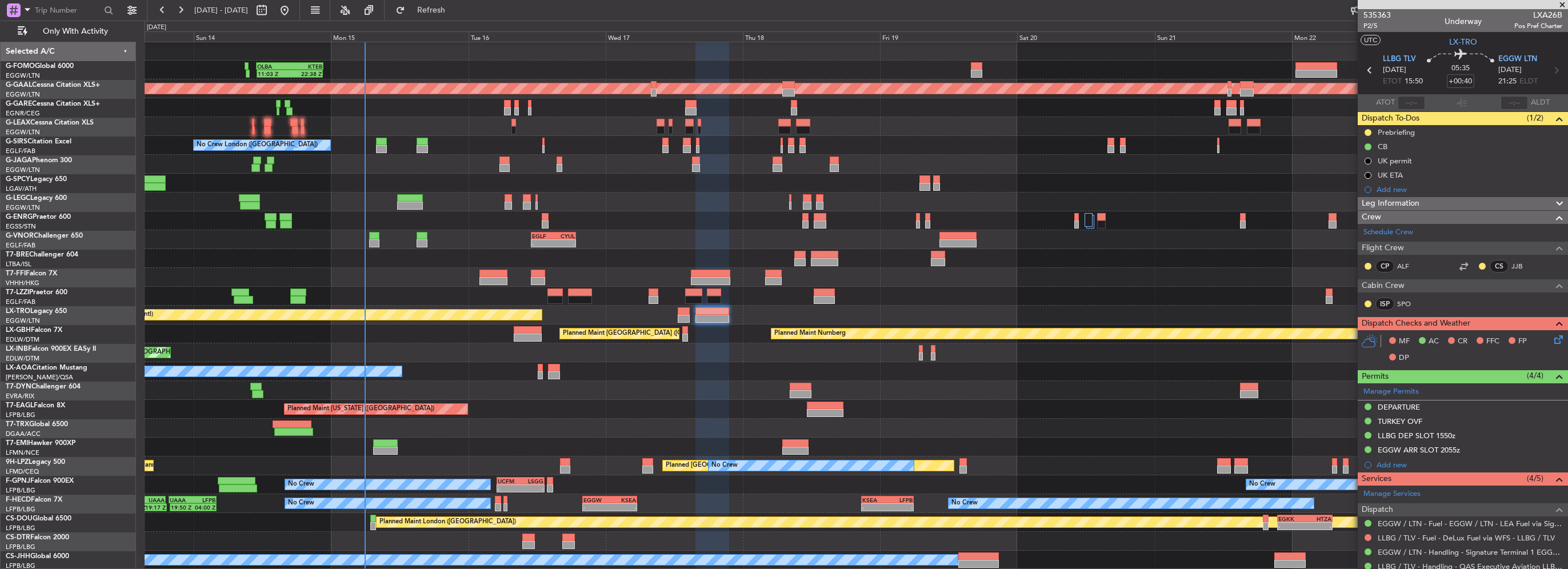
click at [1552, 337] on icon at bounding box center [1556, 337] width 9 height 9
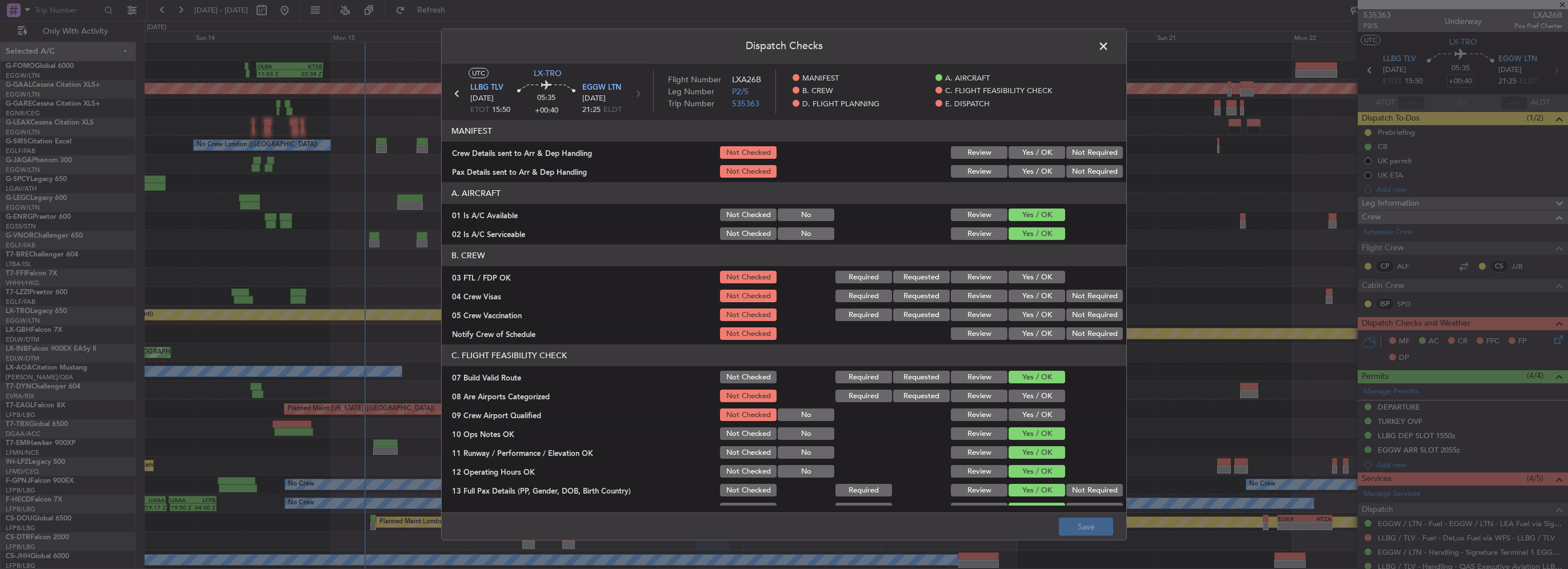
click at [1037, 393] on button "Yes / OK" at bounding box center [1037, 396] width 57 height 13
click at [1082, 531] on button "Save" at bounding box center [1086, 527] width 54 height 18
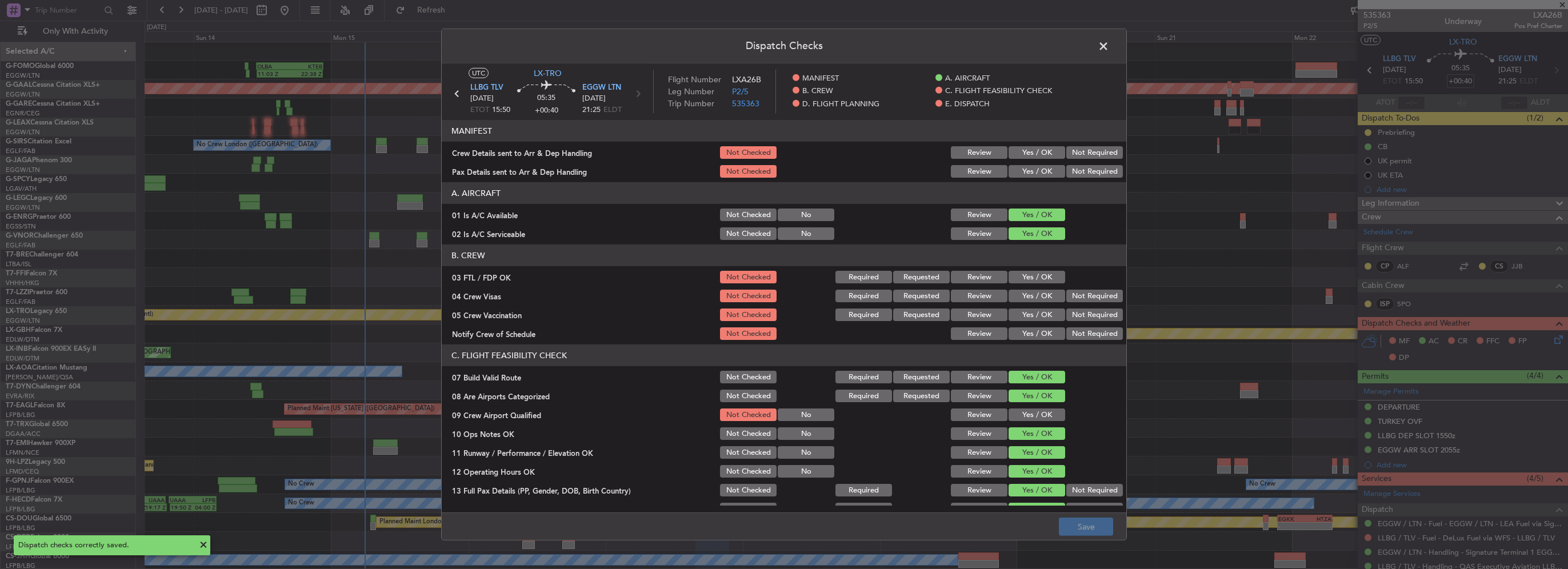
click at [1109, 45] on span at bounding box center [1109, 49] width 0 height 23
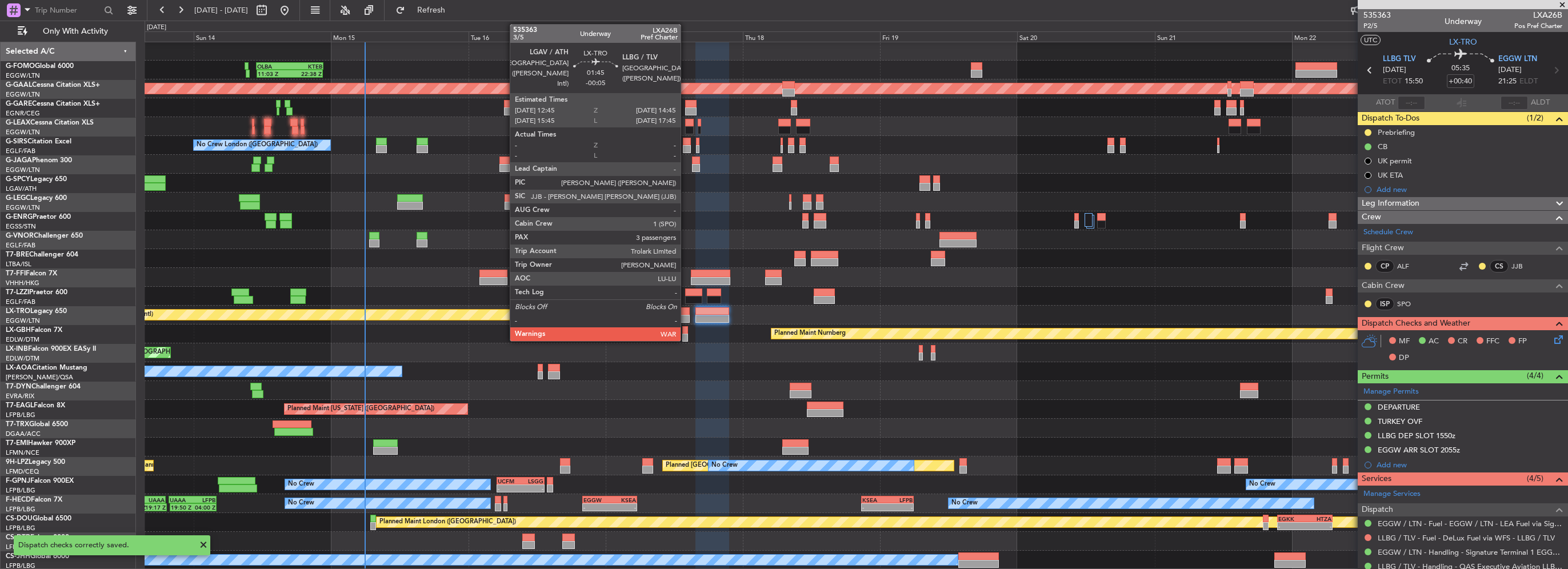
click at [686, 311] on div at bounding box center [684, 311] width 12 height 8
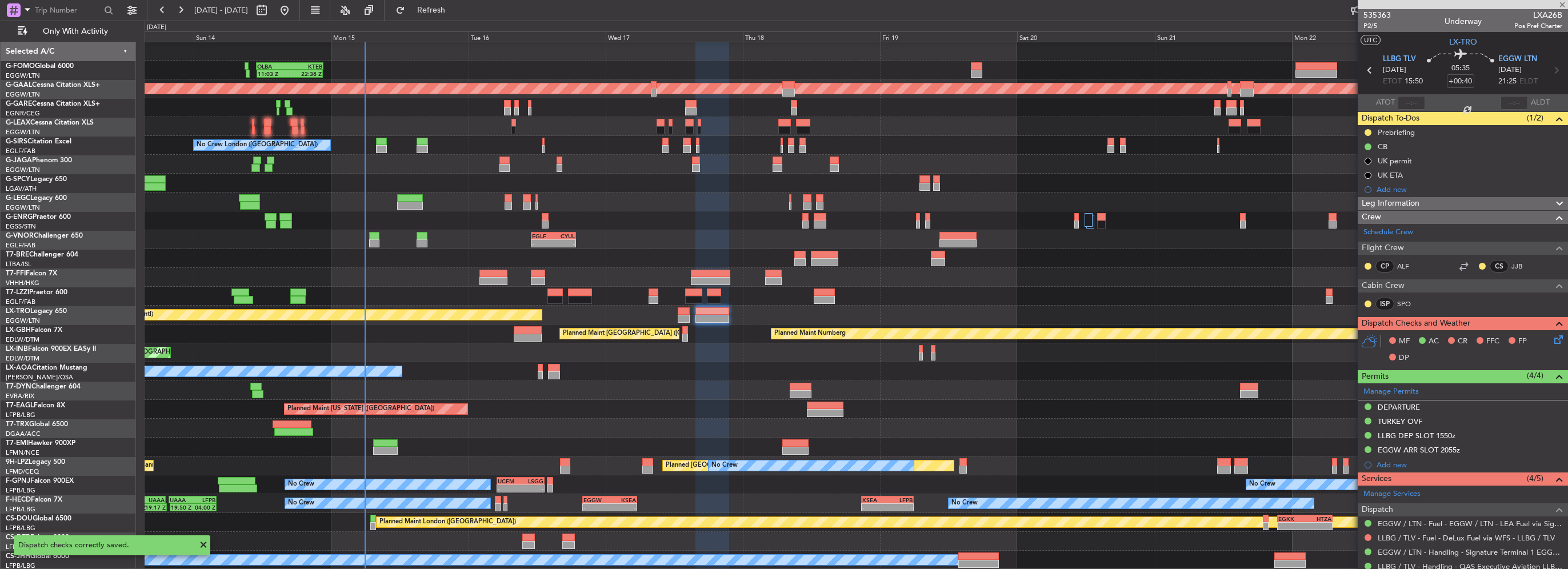
type input "-00:05"
type input "3"
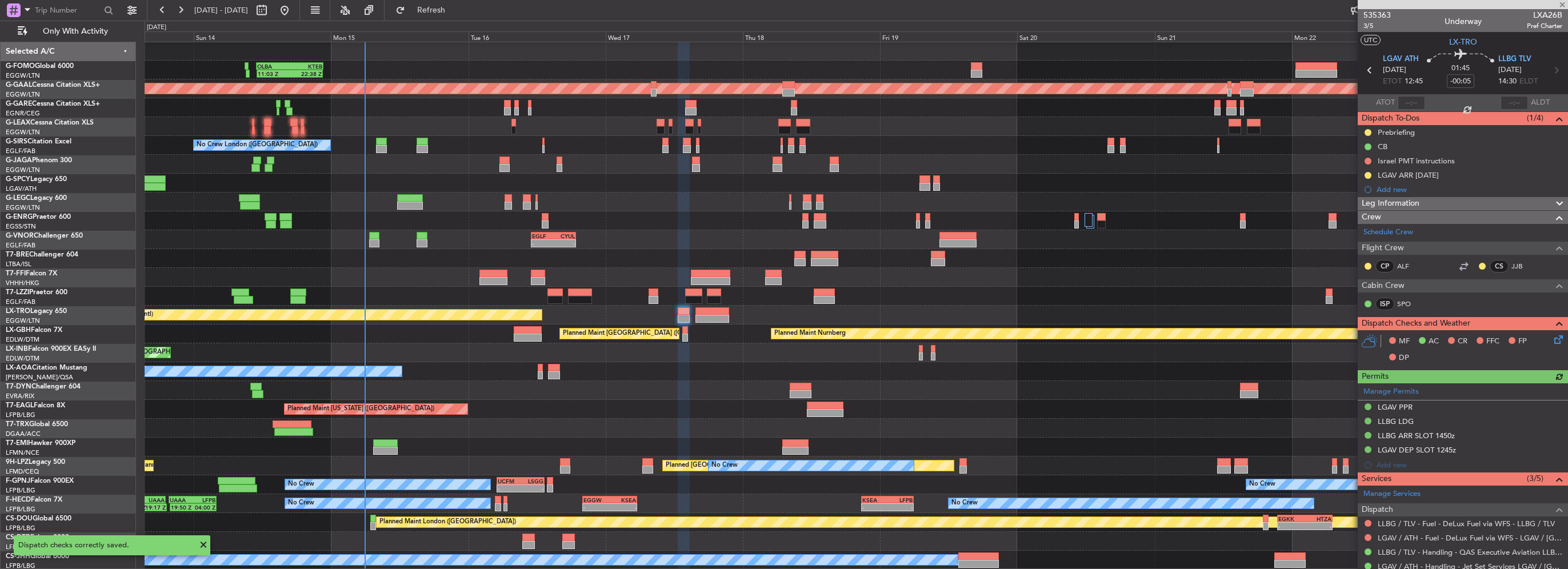
click at [1439, 206] on div "Leg Information" at bounding box center [1463, 204] width 210 height 13
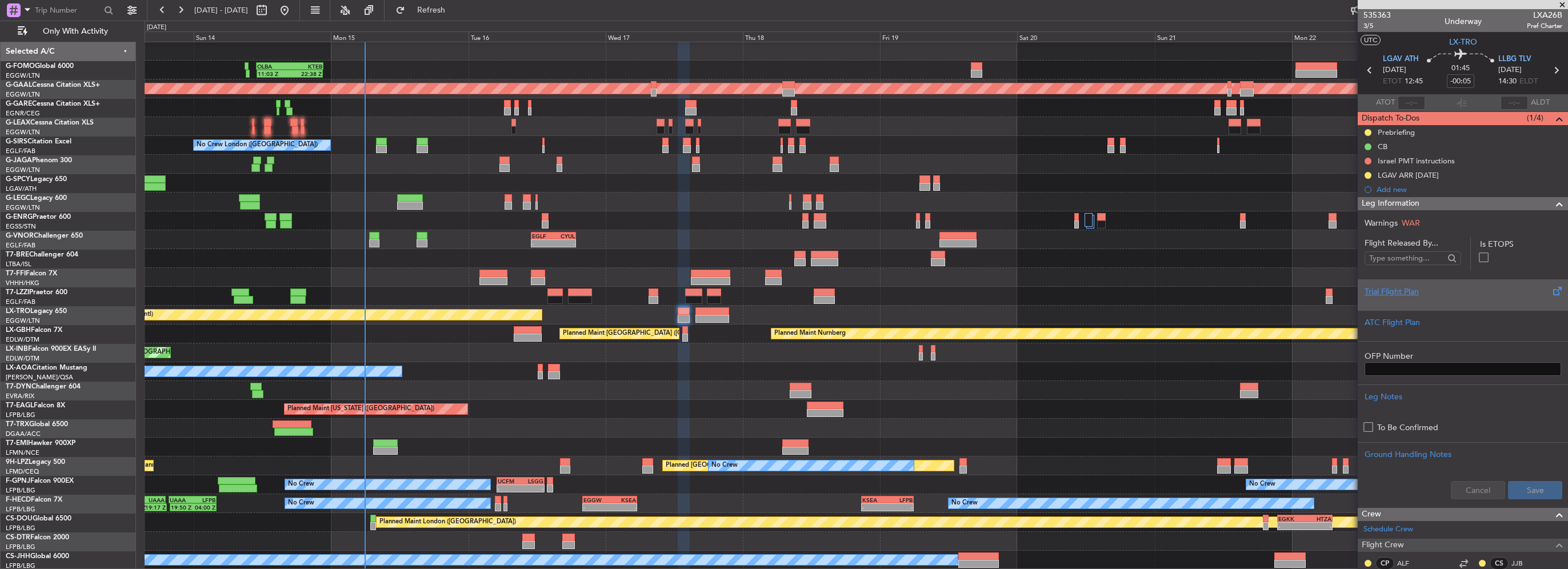
click at [1405, 296] on div "Trial Flight Plan" at bounding box center [1463, 291] width 197 height 12
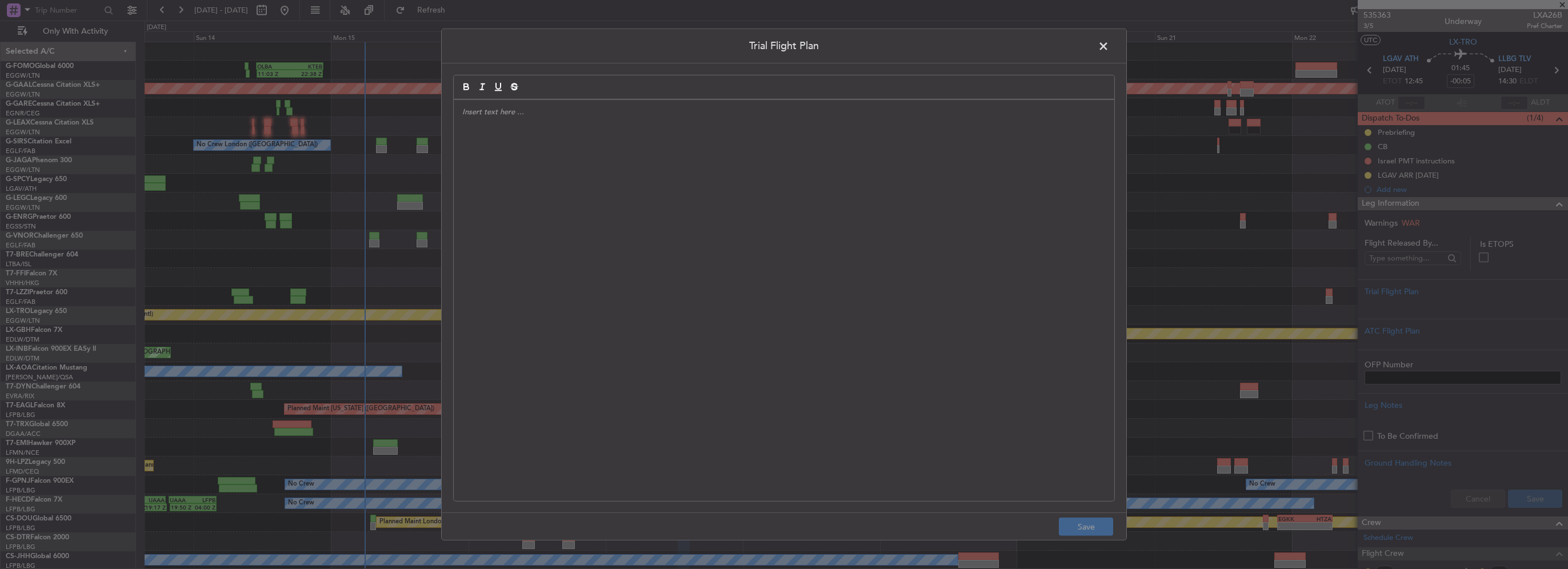
click at [377, 246] on div "Trial Flight Plan Save" at bounding box center [784, 284] width 1568 height 569
click at [579, 225] on div at bounding box center [783, 300] width 660 height 401
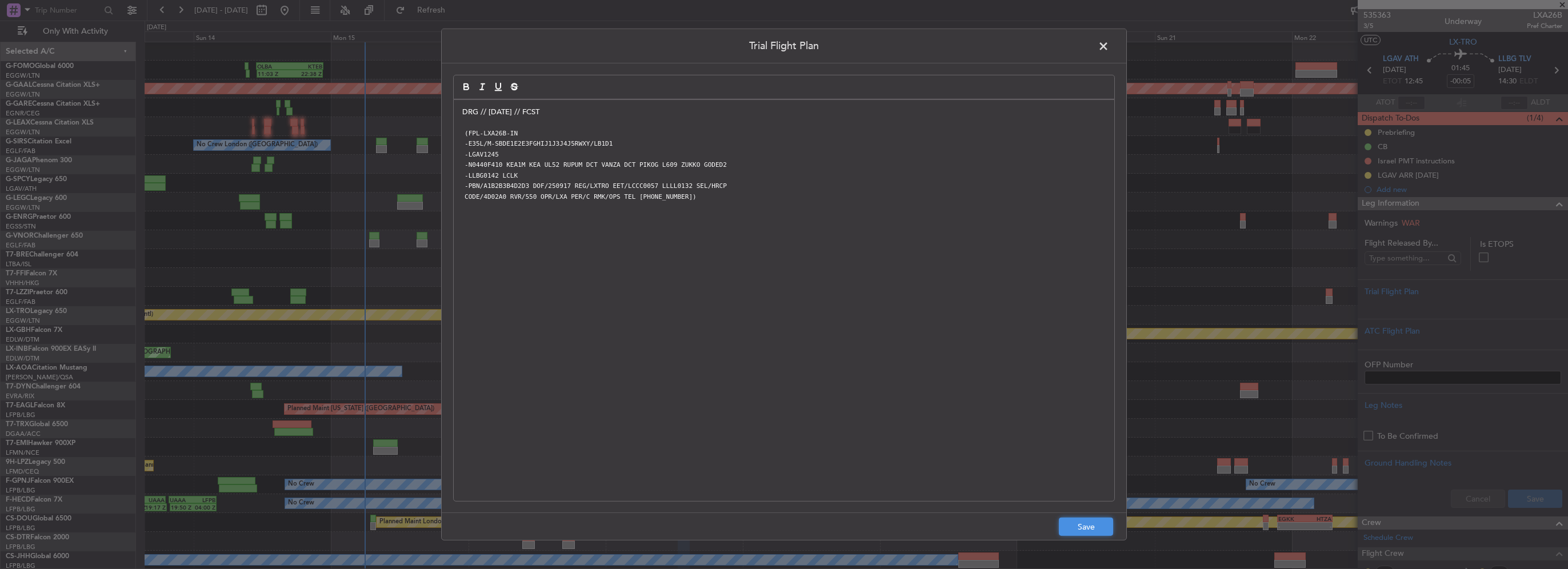
click at [1080, 518] on button "Save" at bounding box center [1086, 527] width 54 height 18
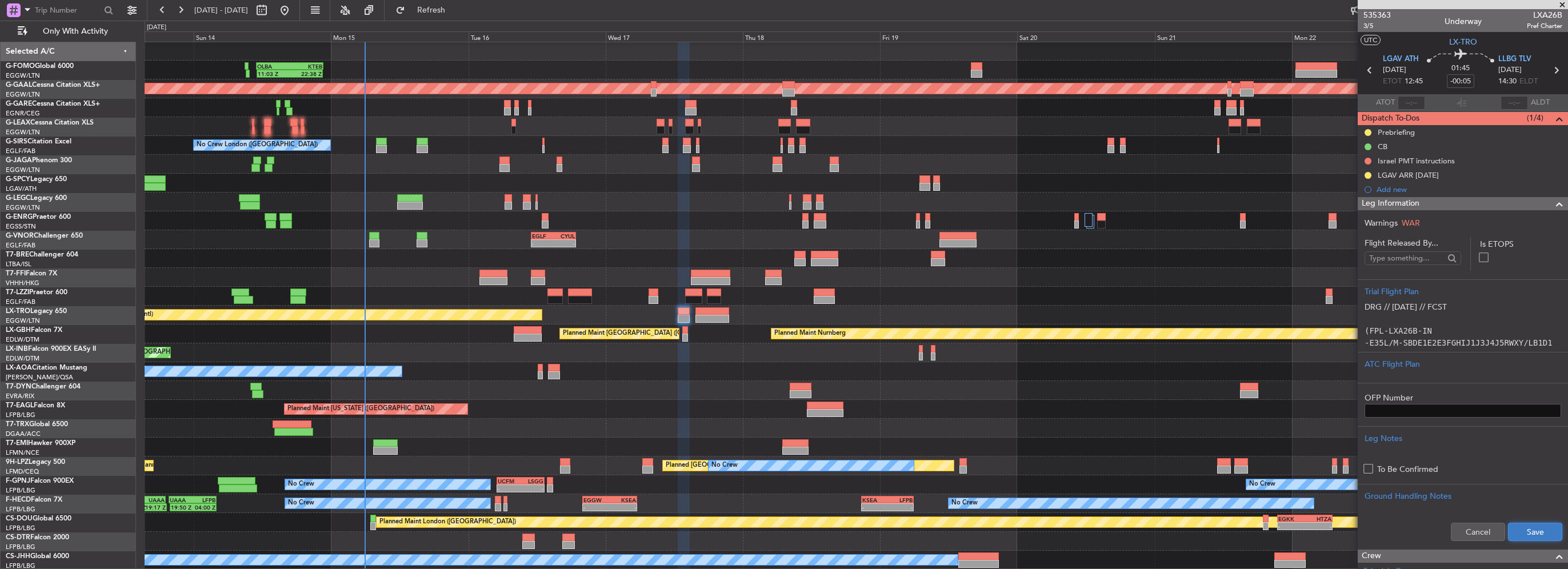
click at [1547, 523] on button "Save" at bounding box center [1535, 532] width 54 height 18
click at [1500, 200] on div "Leg Information" at bounding box center [1463, 204] width 210 height 13
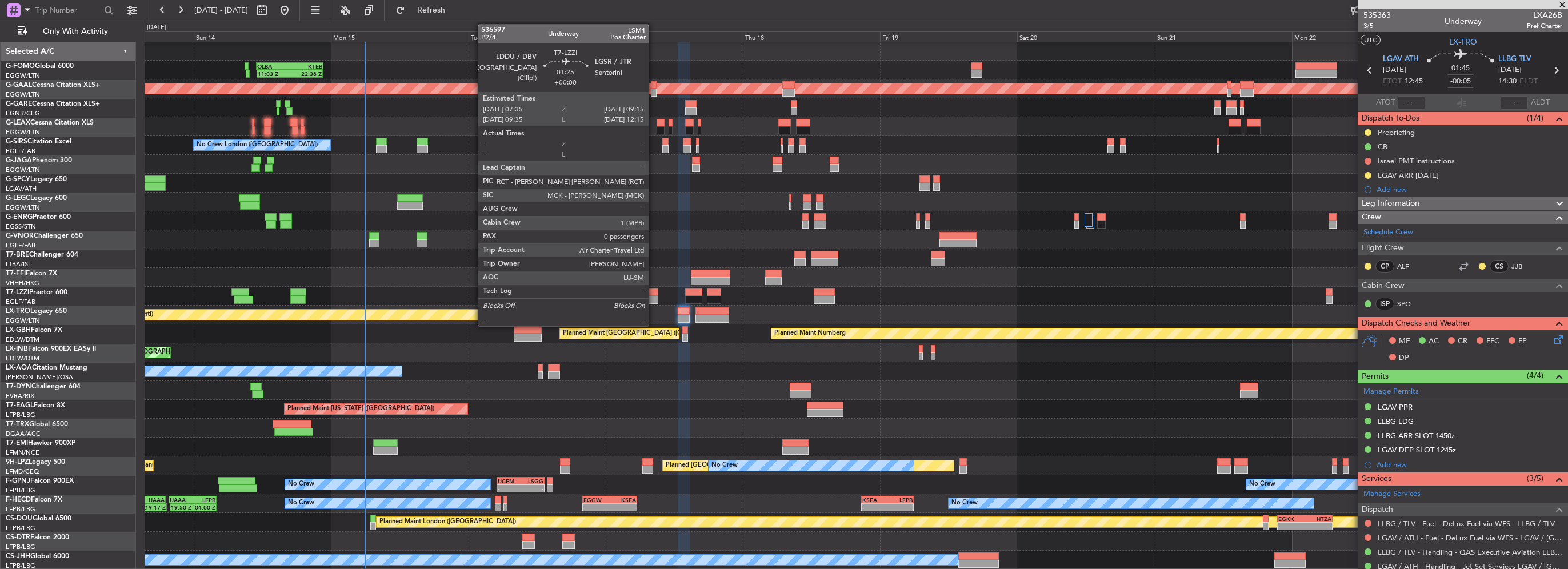
click at [654, 298] on div at bounding box center [654, 299] width 10 height 8
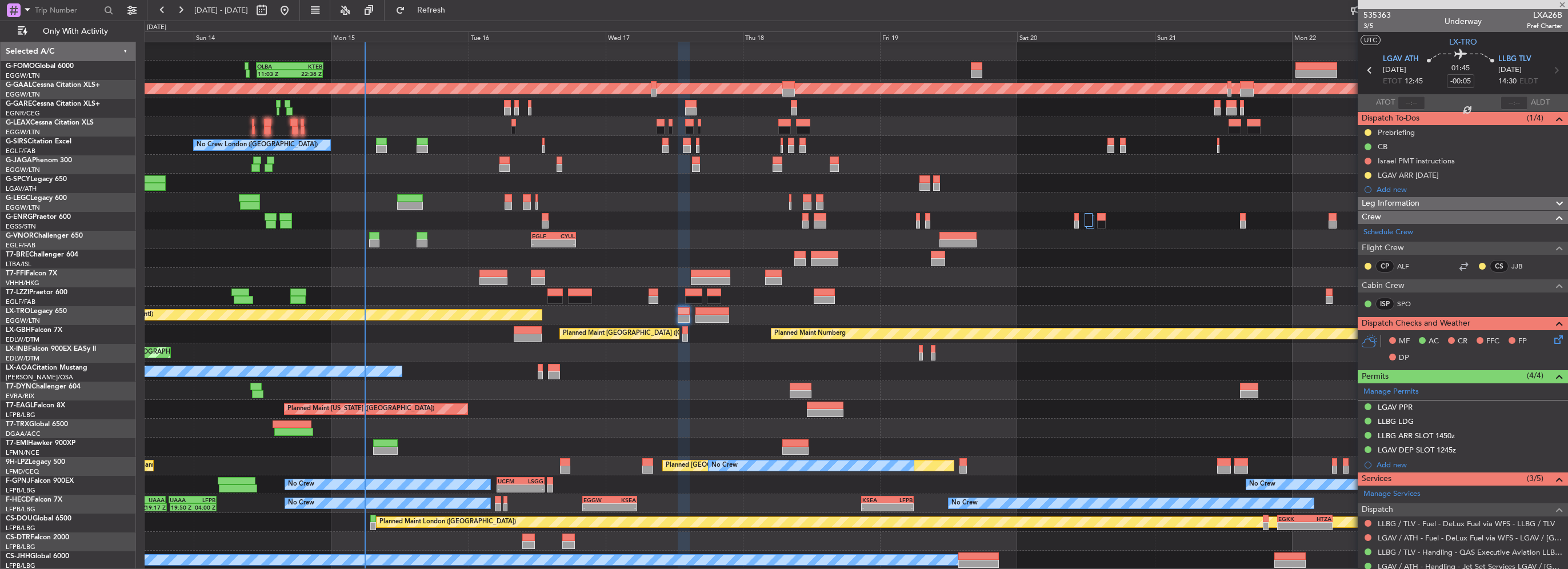
type input "0"
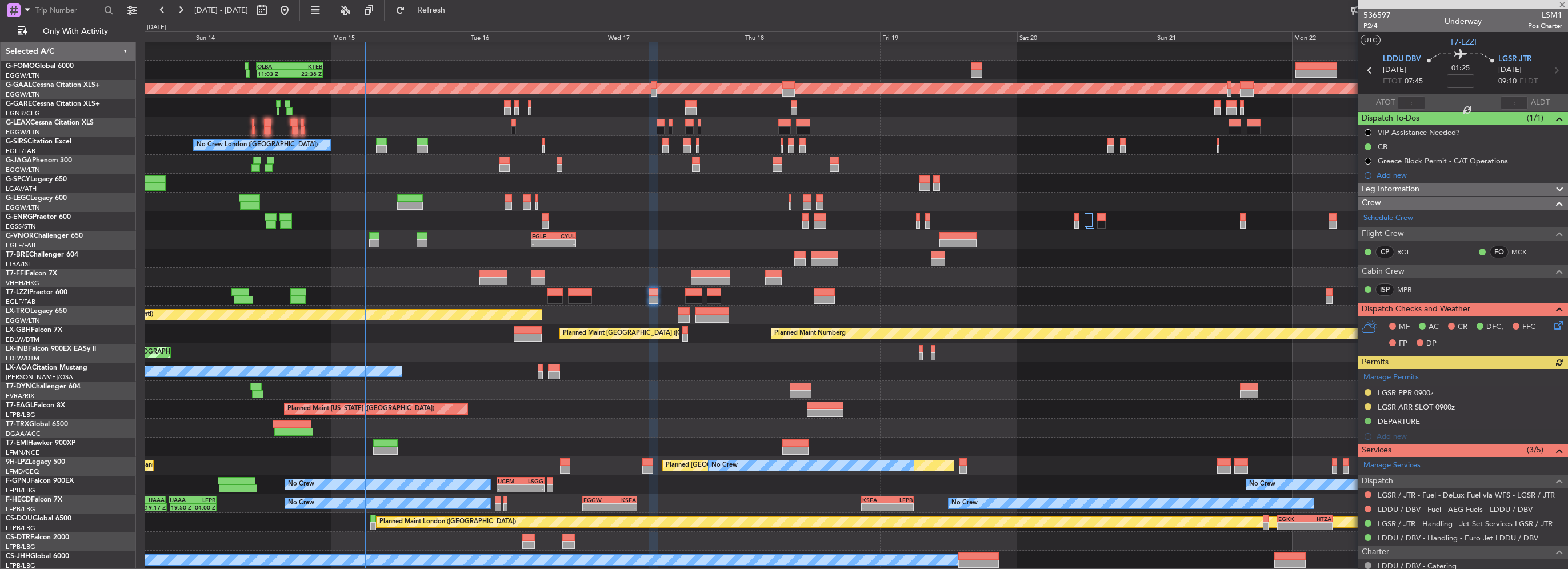
click at [1424, 197] on div "Crew" at bounding box center [1463, 203] width 210 height 13
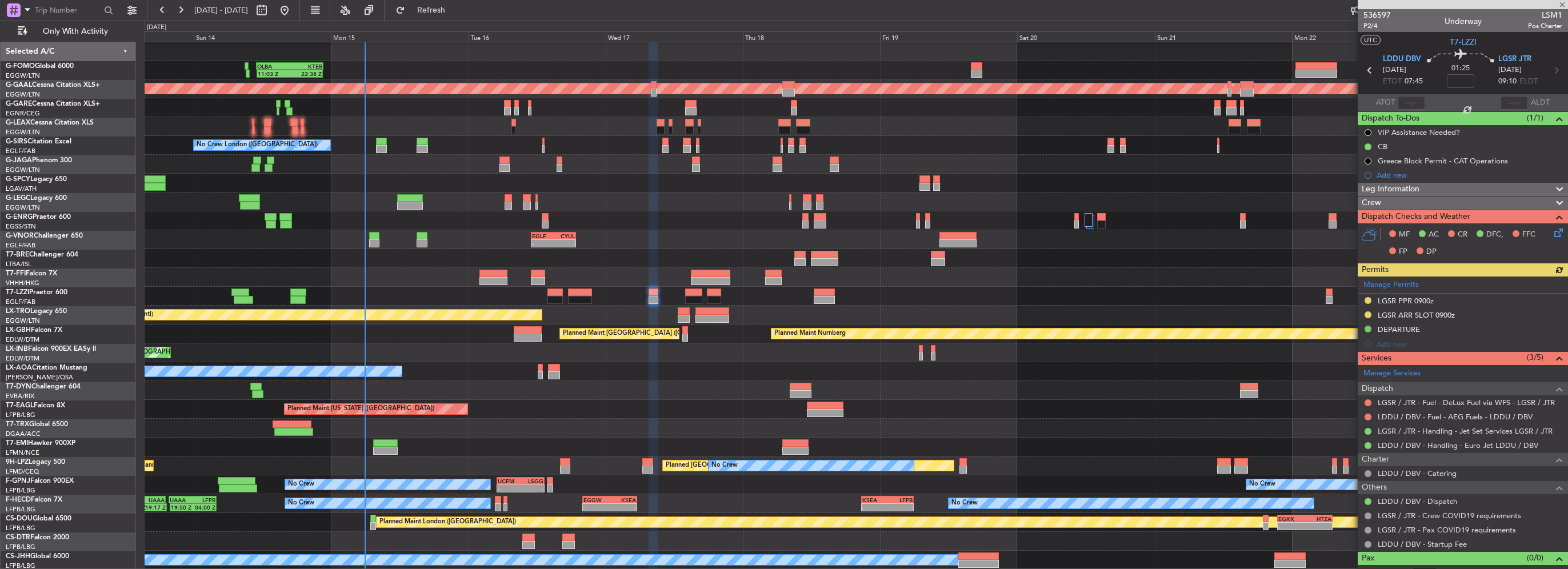
click at [1426, 198] on div "Crew" at bounding box center [1463, 203] width 210 height 13
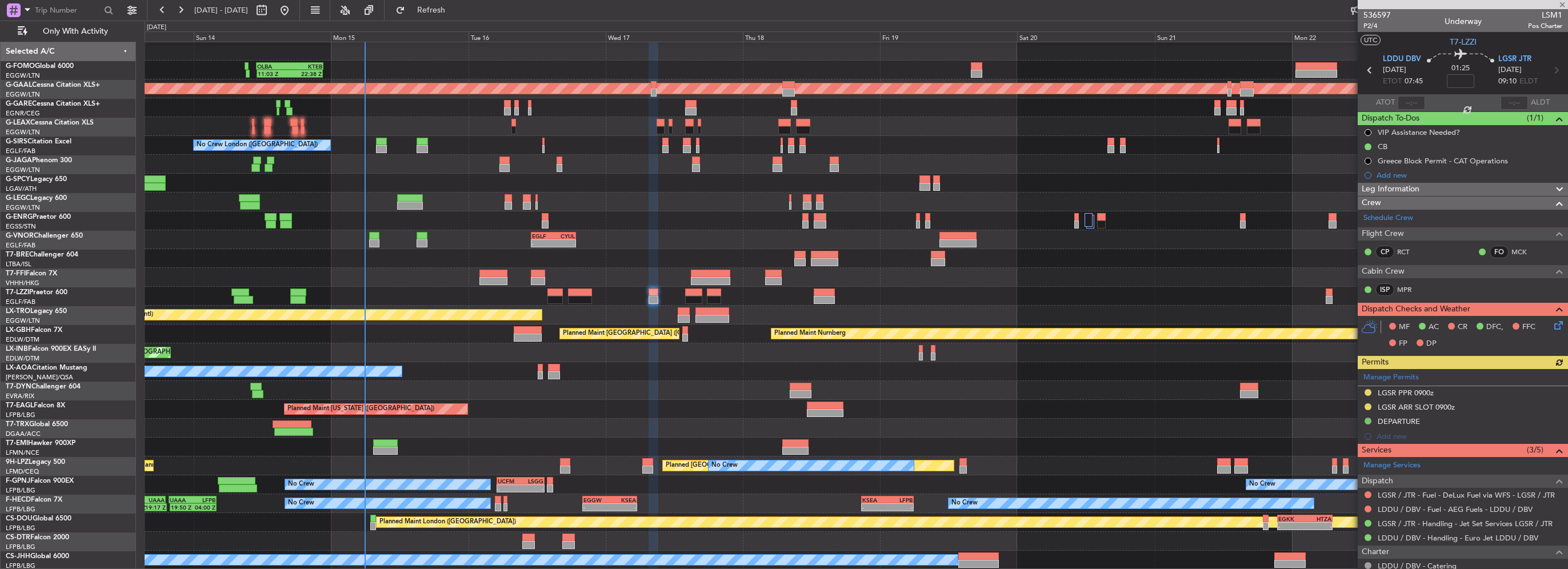
click at [1431, 187] on div "Leg Information" at bounding box center [1463, 189] width 210 height 13
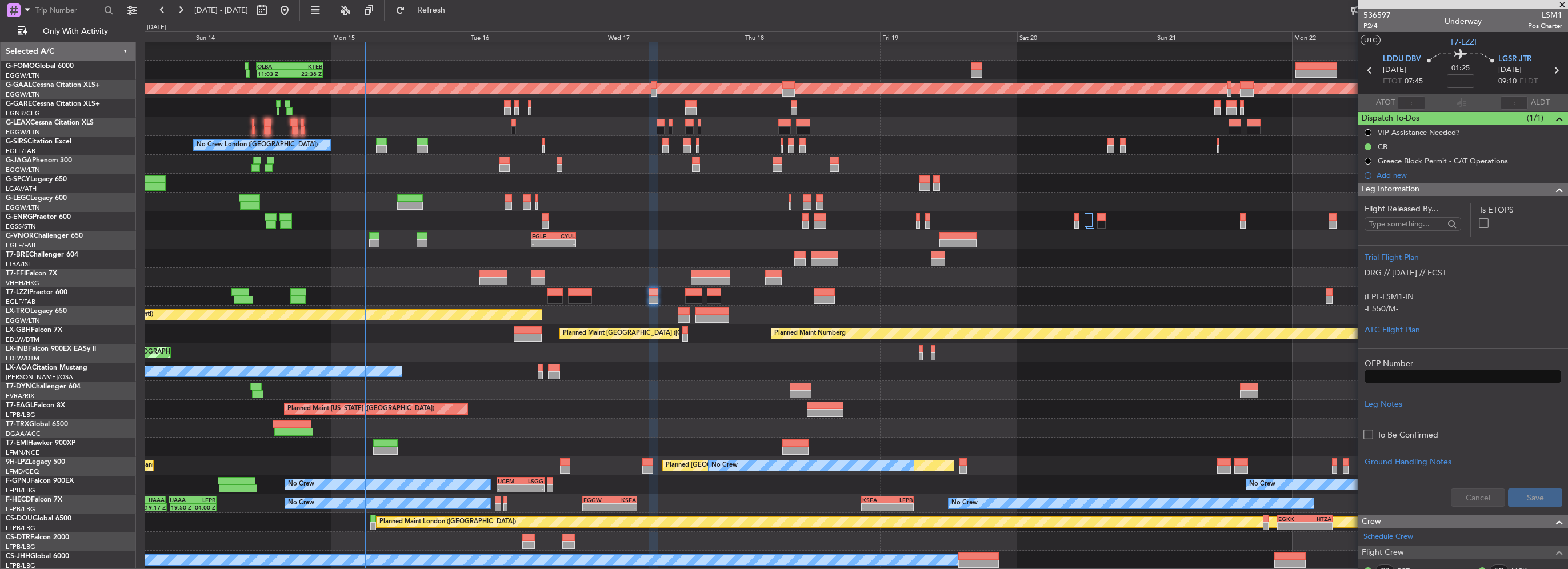
click at [1430, 187] on div "Leg Information" at bounding box center [1463, 189] width 210 height 13
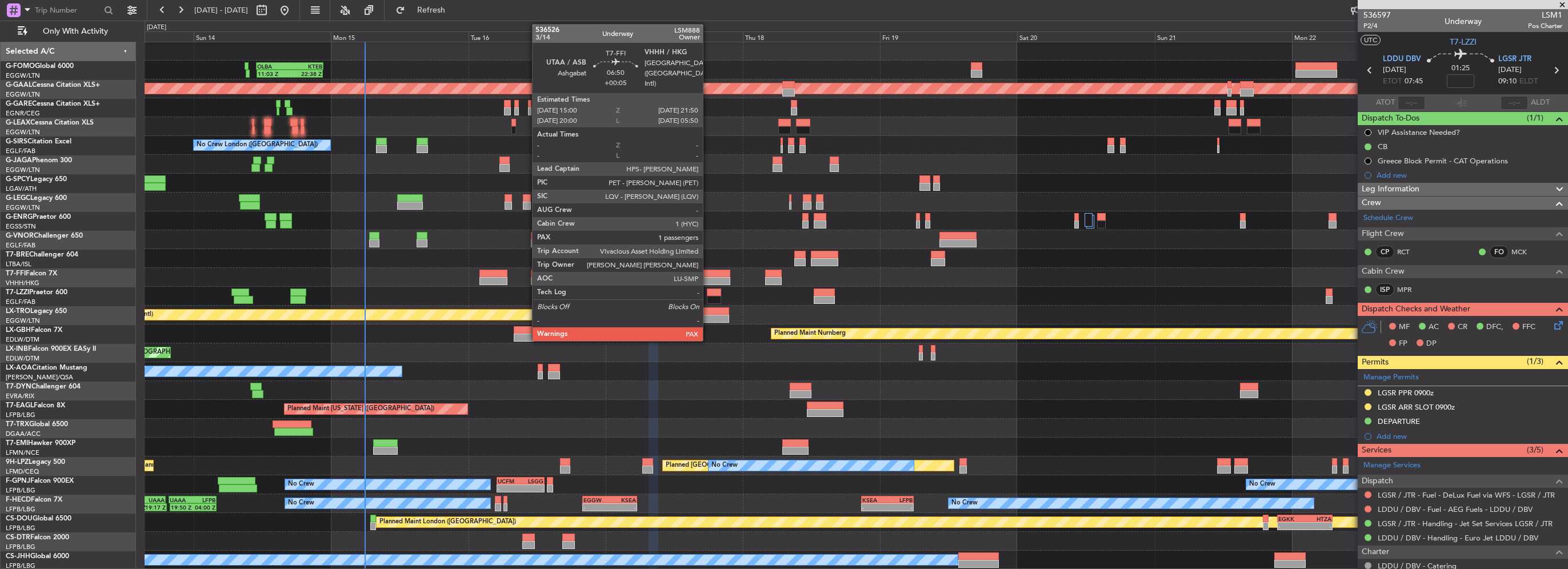
click at [708, 275] on div at bounding box center [710, 273] width 40 height 8
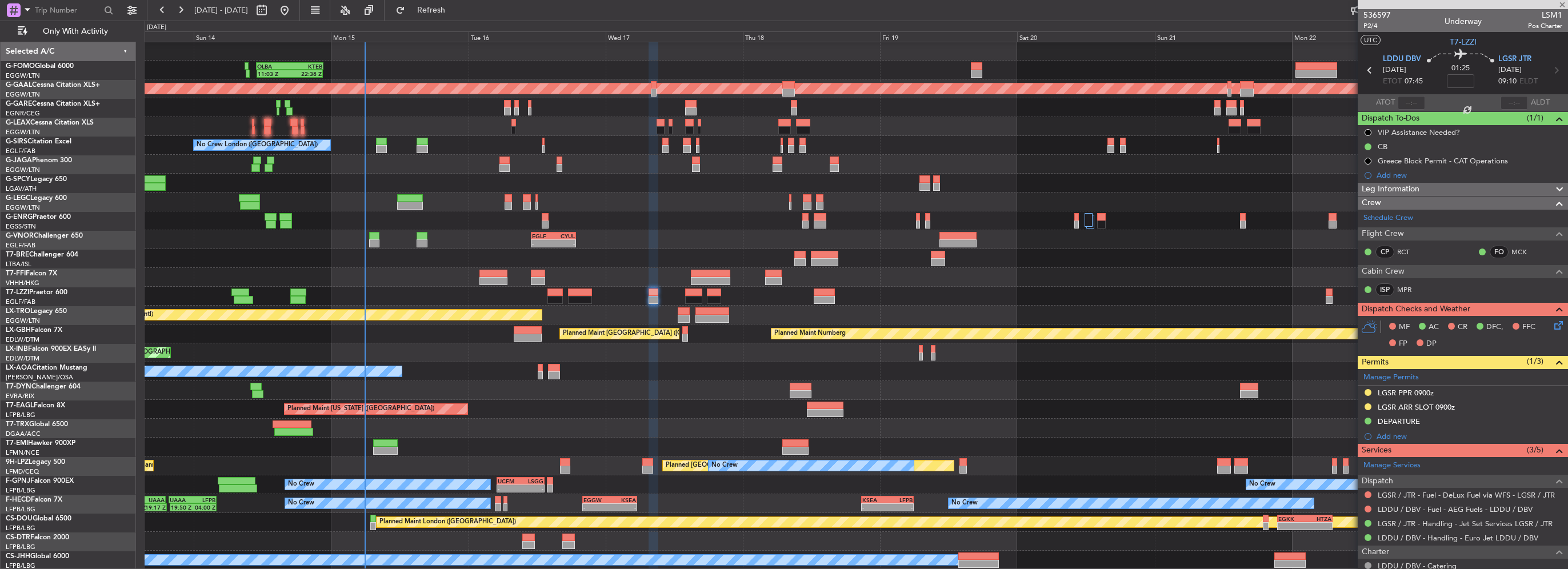
type input "+00:05"
type input "1"
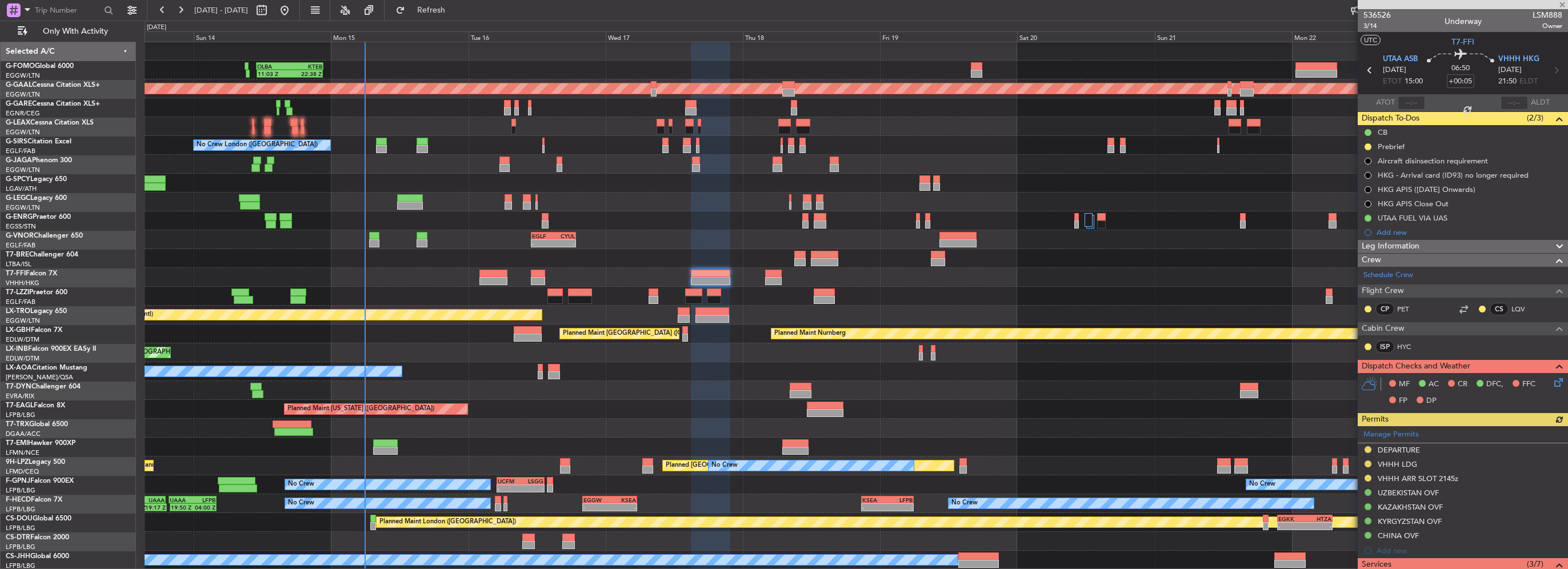
click at [1432, 245] on div "Leg Information" at bounding box center [1463, 246] width 210 height 13
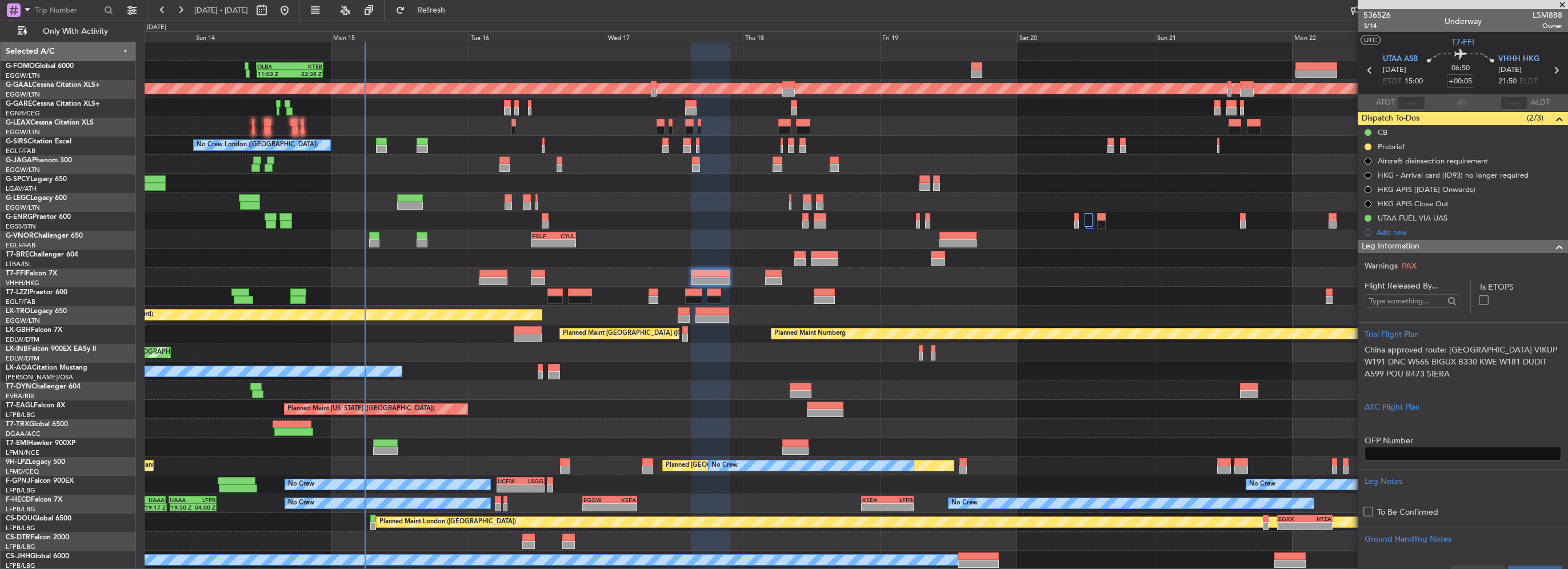
drag, startPoint x: 1446, startPoint y: 247, endPoint x: 1348, endPoint y: 260, distance: 98.9
click at [1446, 247] on div "Leg Information" at bounding box center [1463, 246] width 210 height 13
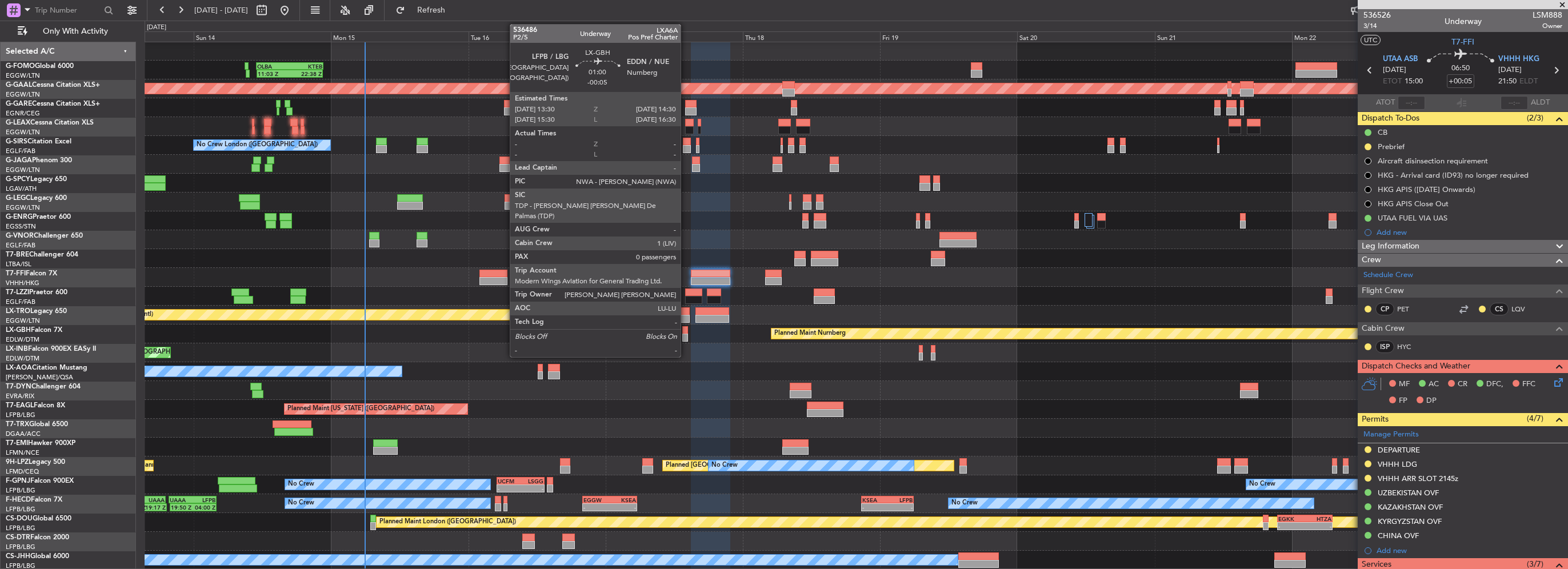
click at [686, 337] on div at bounding box center [685, 337] width 6 height 8
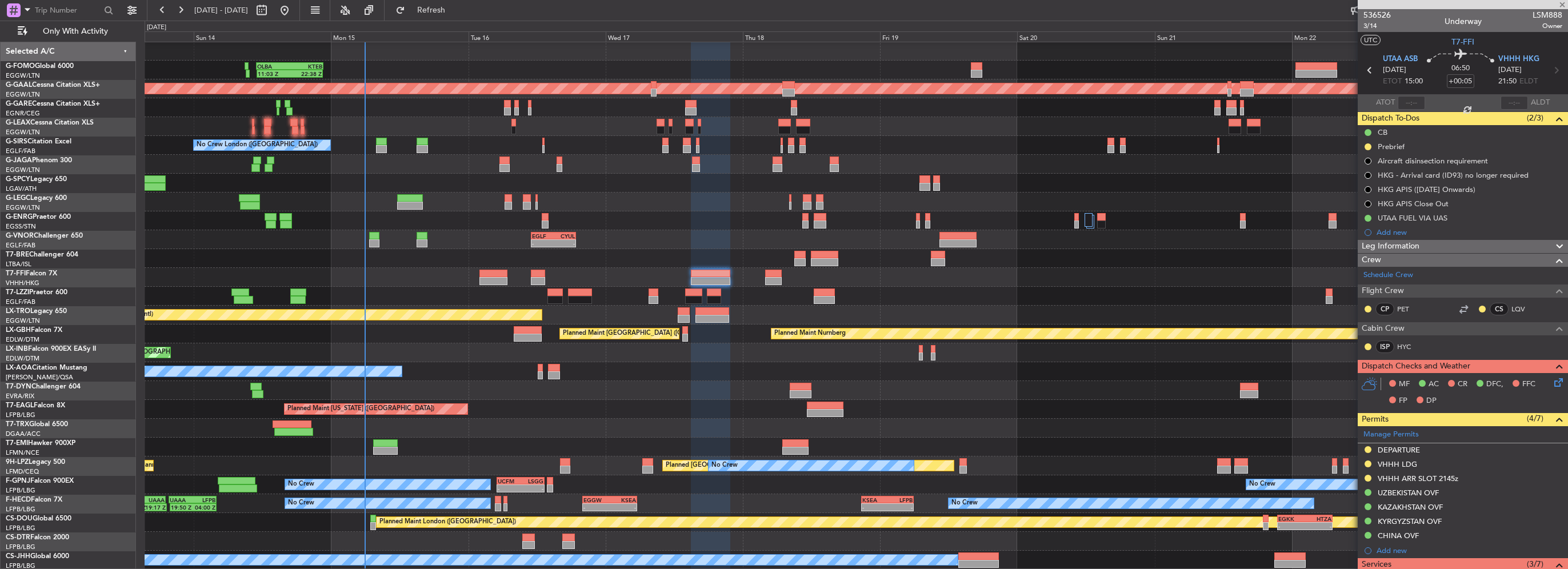
type input "-00:05"
type input "0"
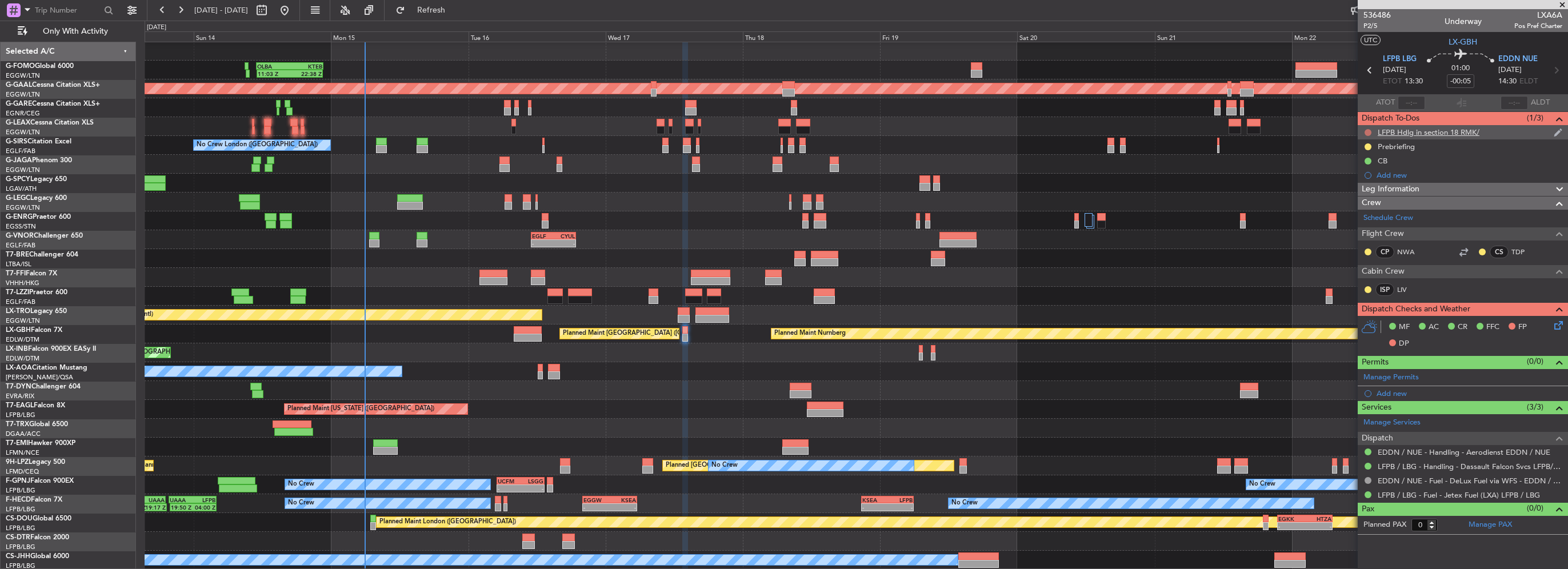
click at [1368, 130] on button at bounding box center [1368, 132] width 7 height 7
click at [1359, 206] on li "Cancelled" at bounding box center [1369, 200] width 61 height 17
click at [459, 18] on button "Refresh" at bounding box center [424, 10] width 69 height 18
click at [1440, 189] on div "Leg Information" at bounding box center [1463, 189] width 210 height 13
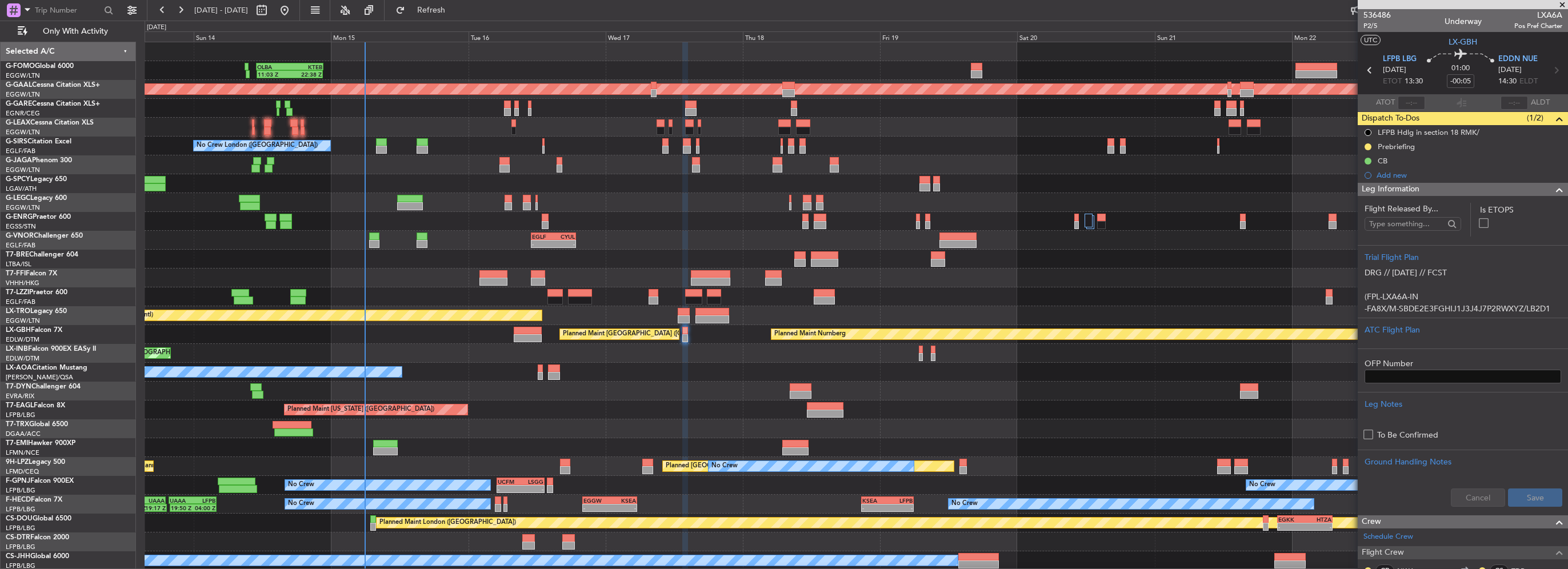
click at [1553, 194] on span at bounding box center [1559, 189] width 14 height 14
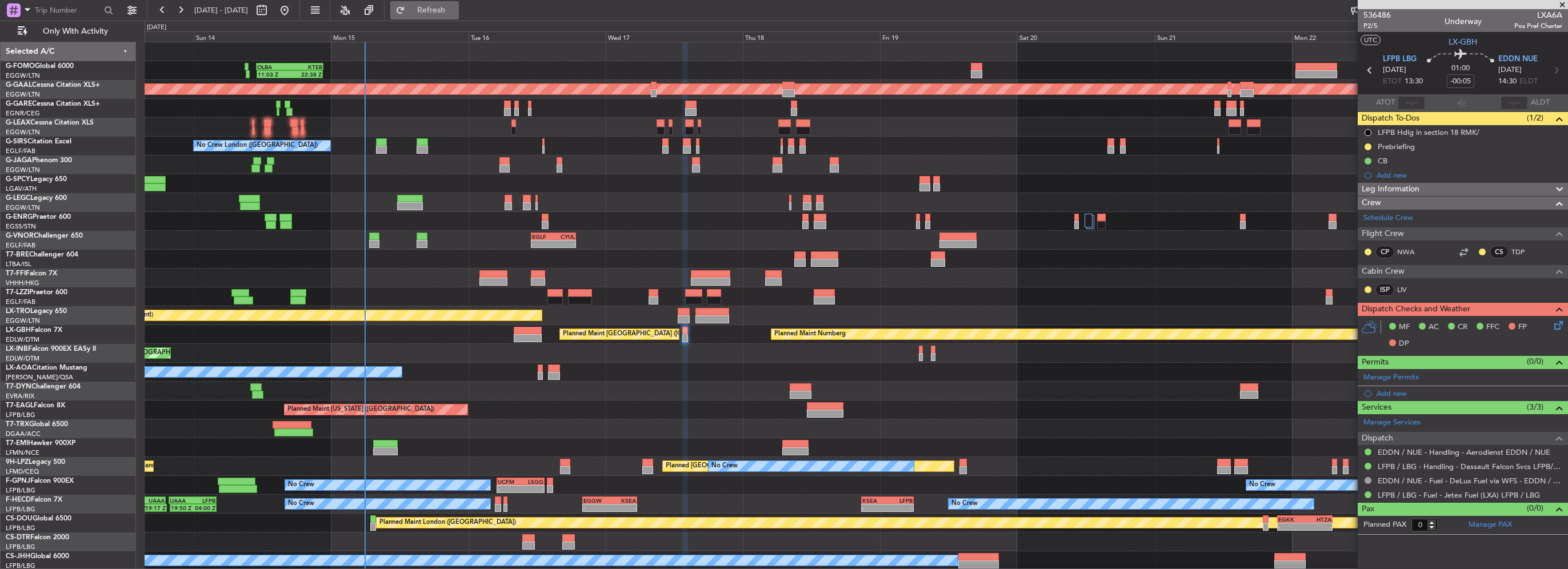
click at [455, 9] on span "Refresh" at bounding box center [431, 10] width 48 height 8
click at [455, 14] on span "Refresh" at bounding box center [431, 10] width 48 height 8
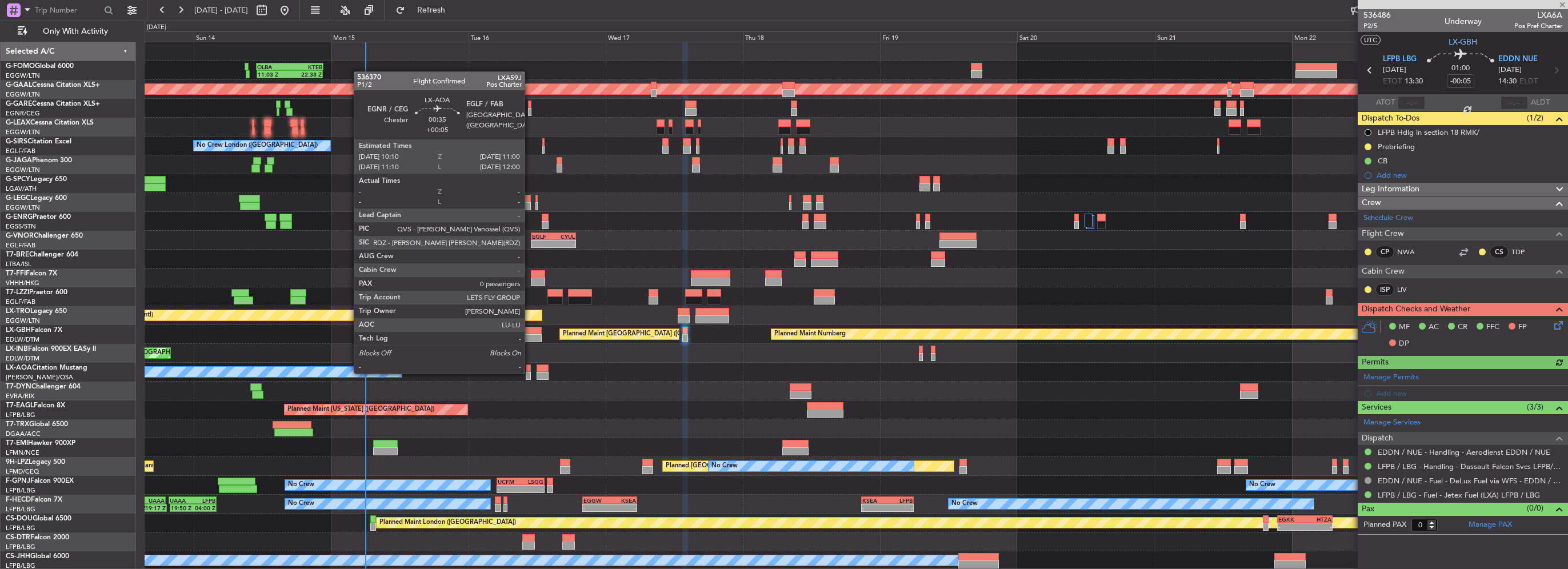
click at [527, 372] on div at bounding box center [528, 375] width 5 height 8
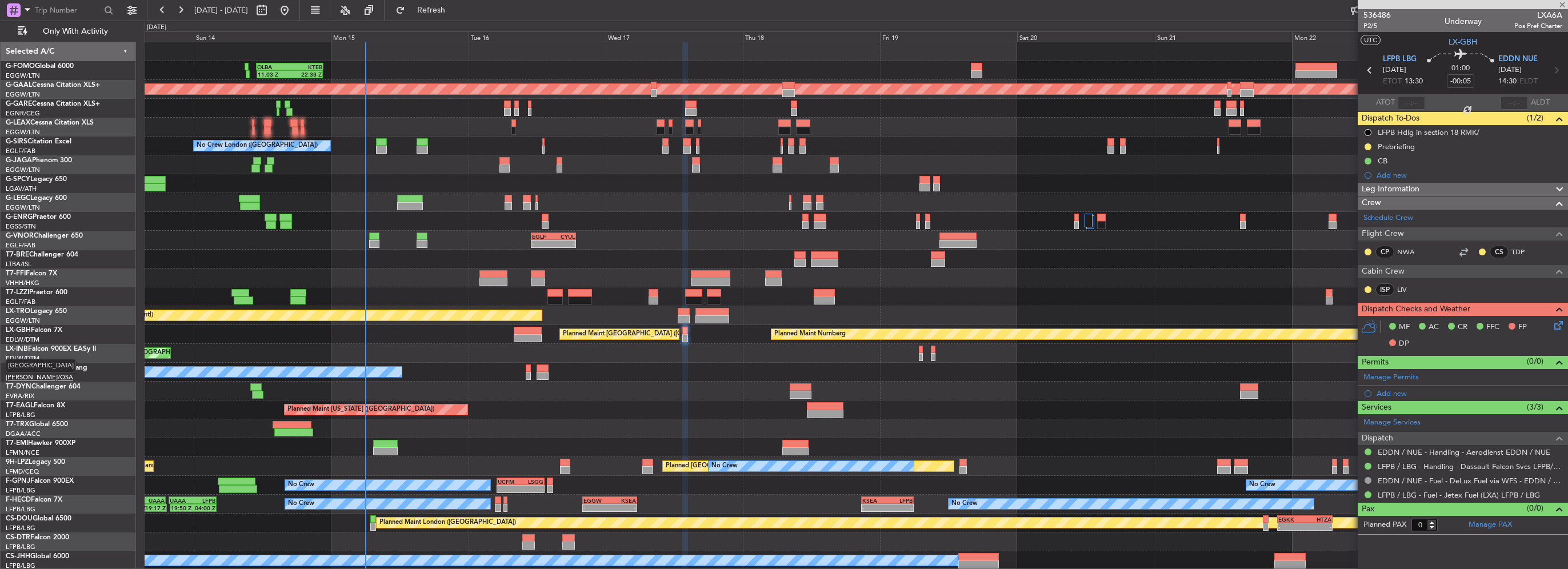
type input "+00:05"
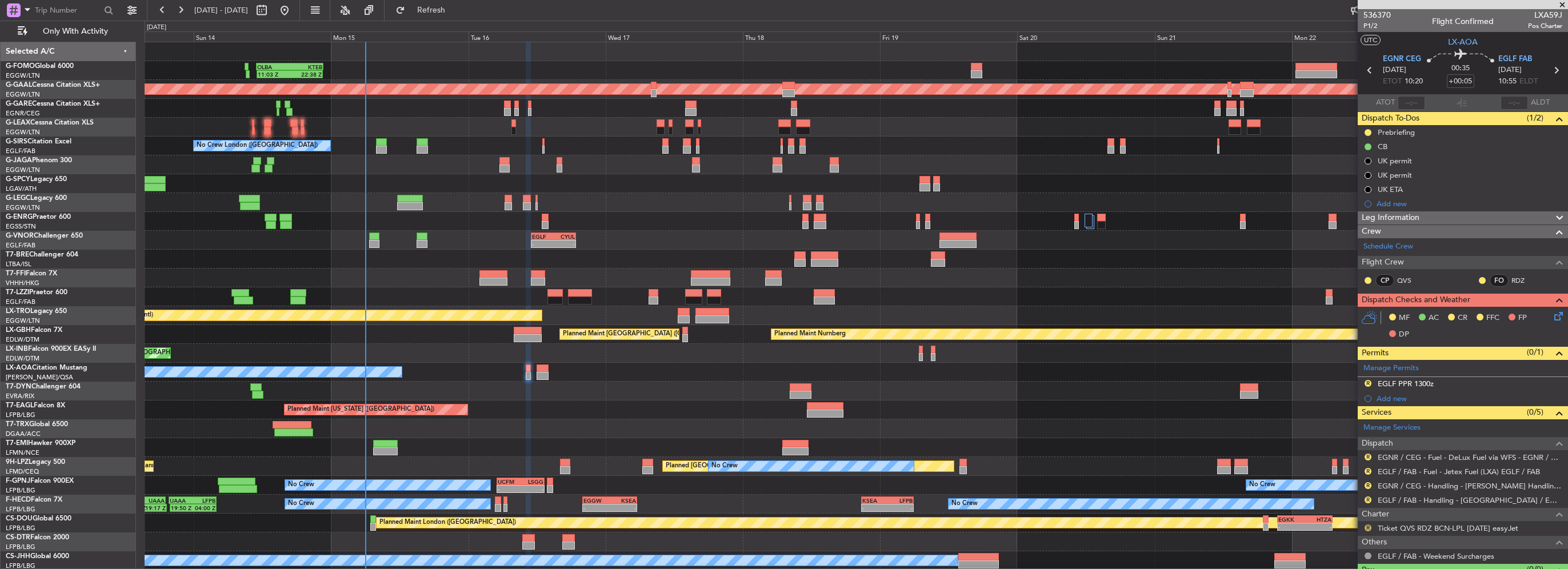
click at [1367, 528] on button "R" at bounding box center [1368, 528] width 7 height 7
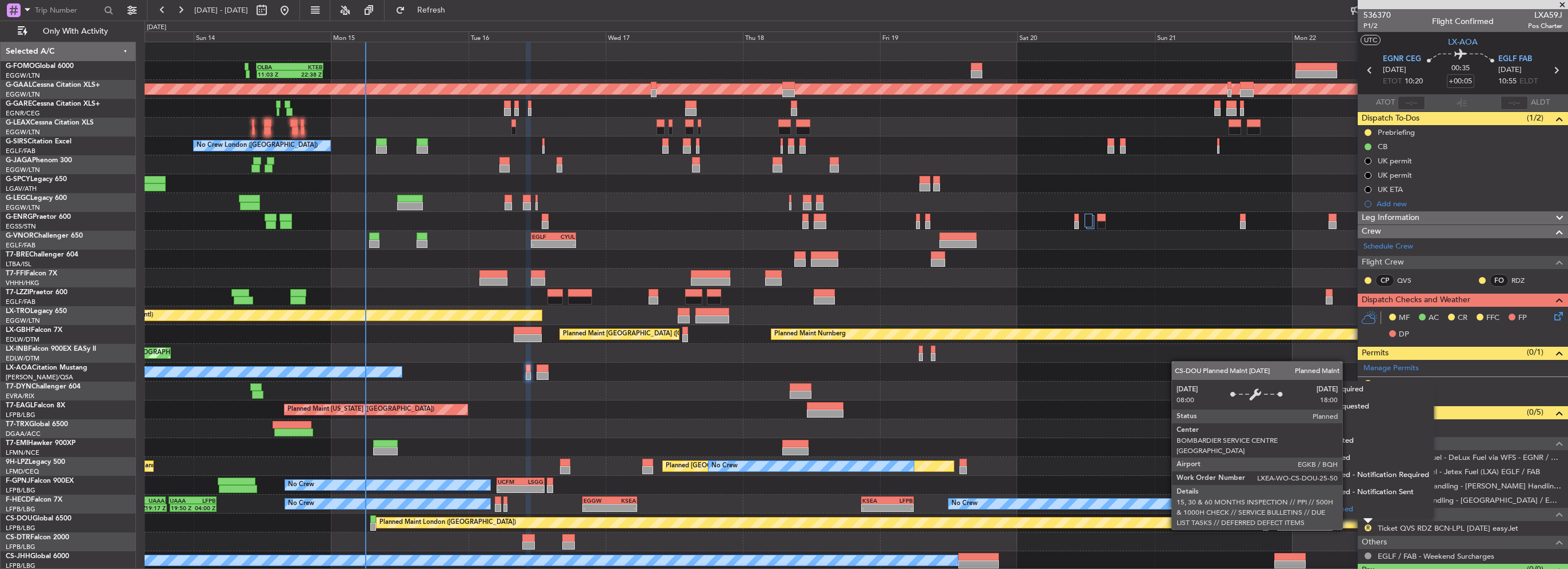
click at [1346, 512] on span "Confirmed" at bounding box center [1335, 509] width 35 height 12
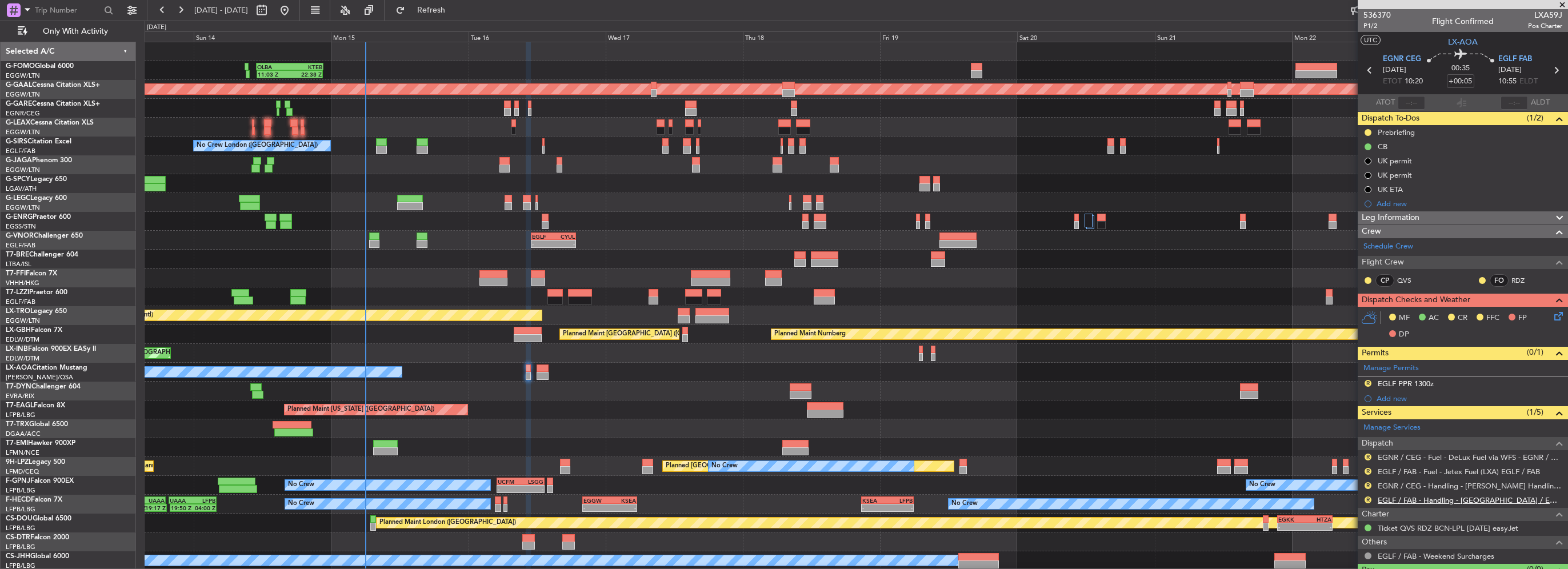
click at [1512, 499] on link "EGLF / FAB - Handling - Farnborough Airport / EGLF / FAB" at bounding box center [1469, 500] width 184 height 10
click at [1507, 481] on link "EGNR / CEG - Handling - Chester Handling Services EGNR / CEG" at bounding box center [1469, 486] width 184 height 10
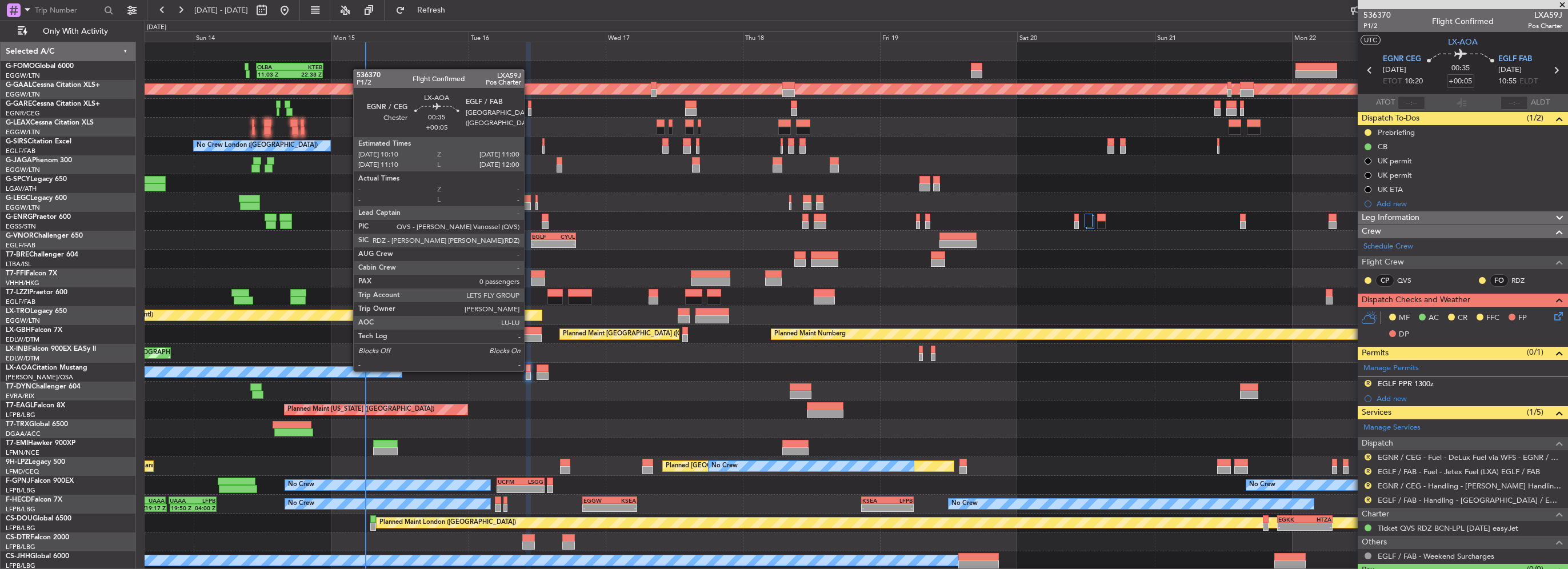
click at [529, 370] on div at bounding box center [528, 368] width 5 height 8
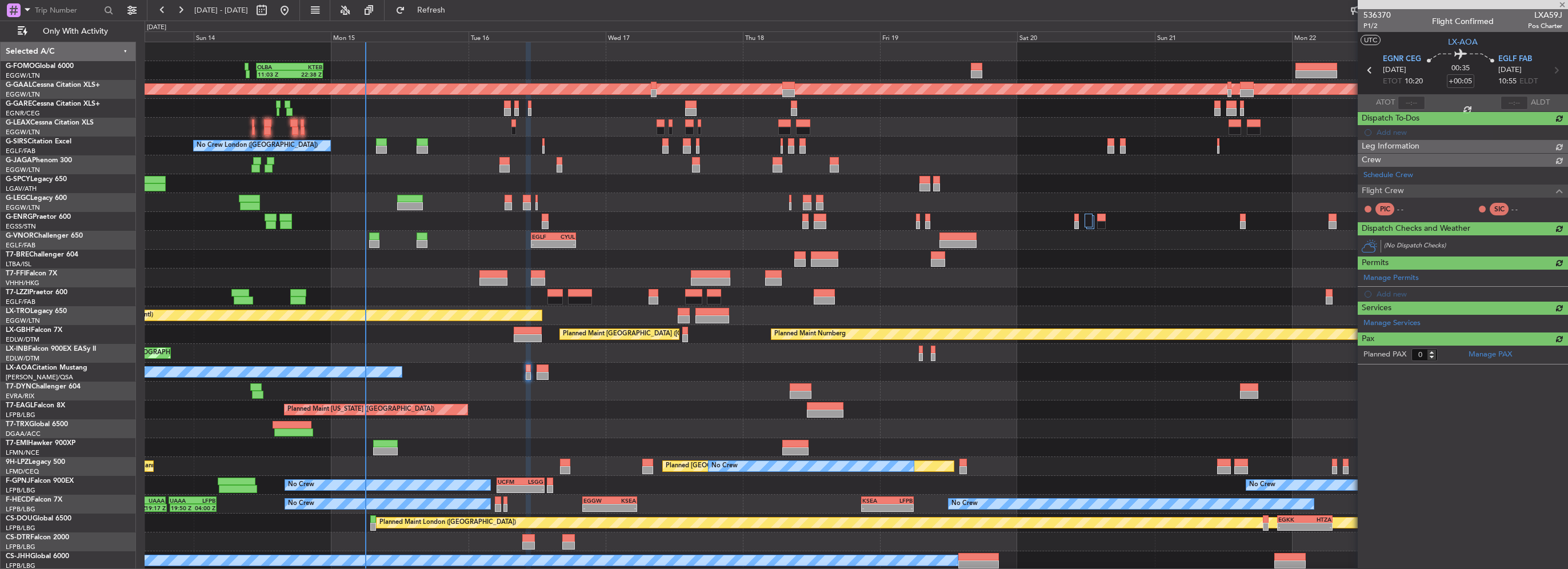
click at [1479, 469] on article "536370 P1/2 Flight Confirmed LXA59J Pos Charter UTC LX-AOA EGNR CEG 16/09/2025 …" at bounding box center [1463, 289] width 210 height 560
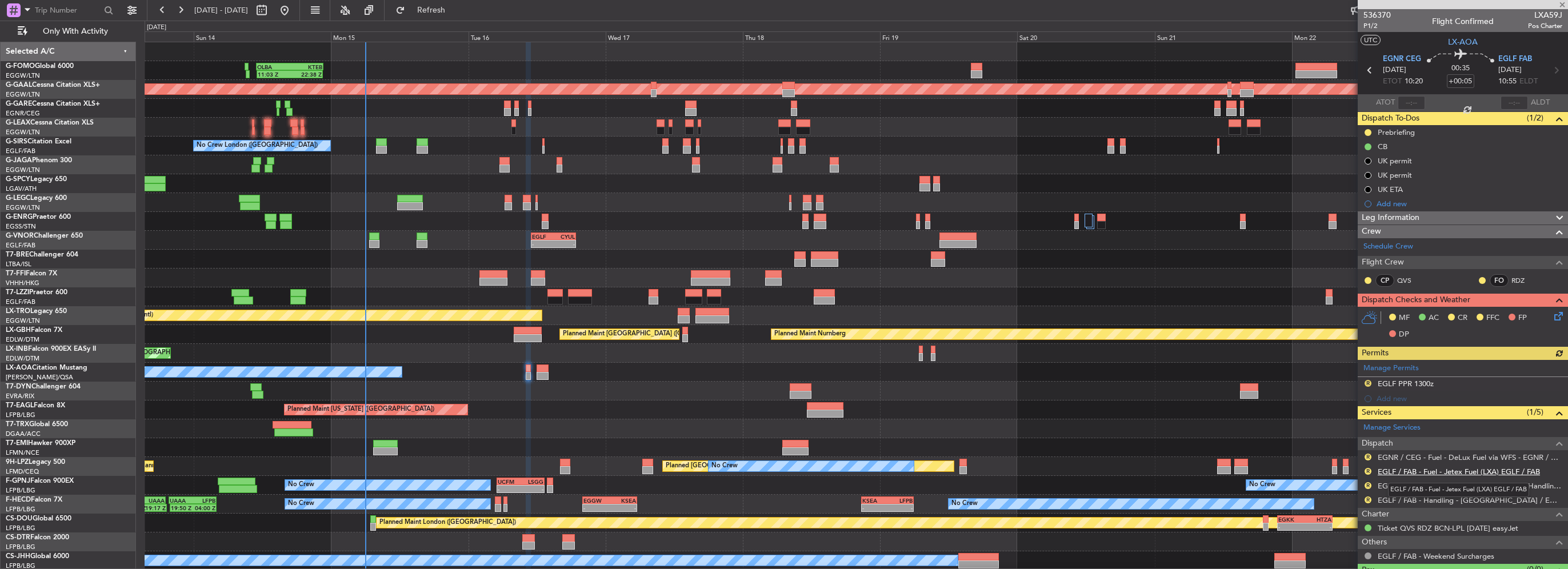
click at [1479, 470] on link "EGLF / FAB - Fuel - Jetex Fuel (LXA) EGLF / FAB" at bounding box center [1458, 472] width 163 height 10
click at [1367, 469] on button "R" at bounding box center [1368, 471] width 7 height 7
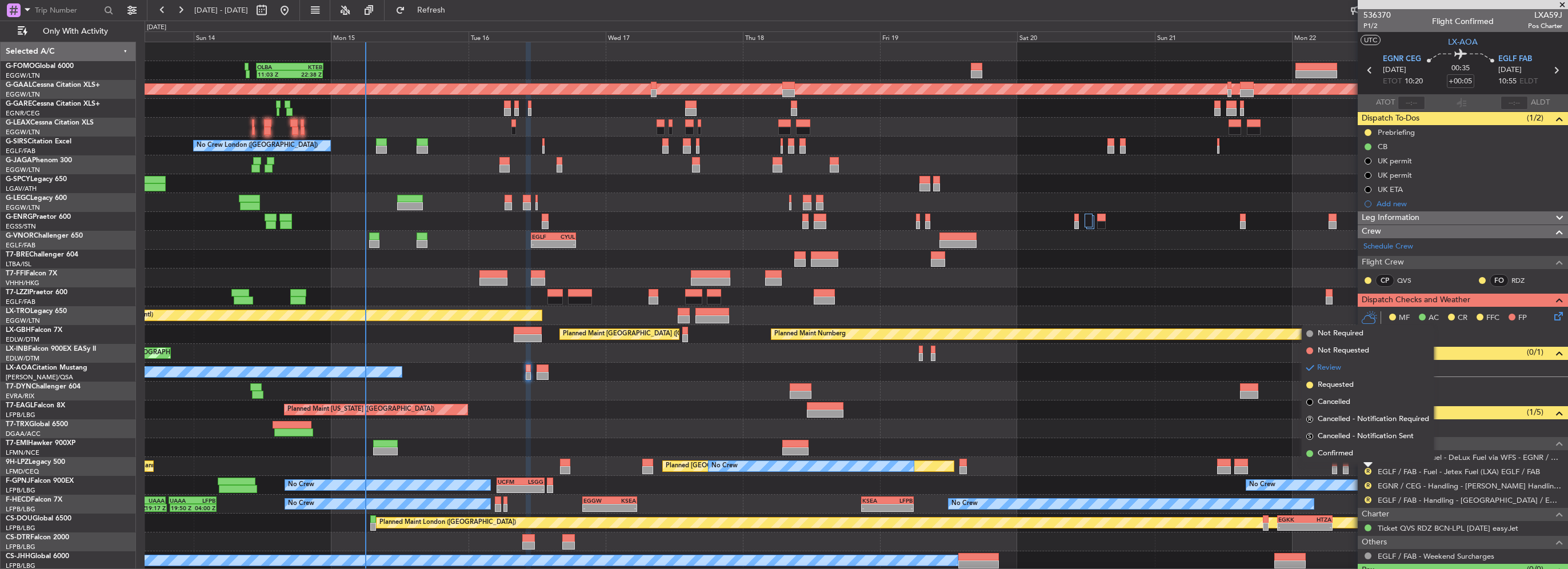
click at [1337, 458] on span "Confirmed" at bounding box center [1335, 453] width 35 height 12
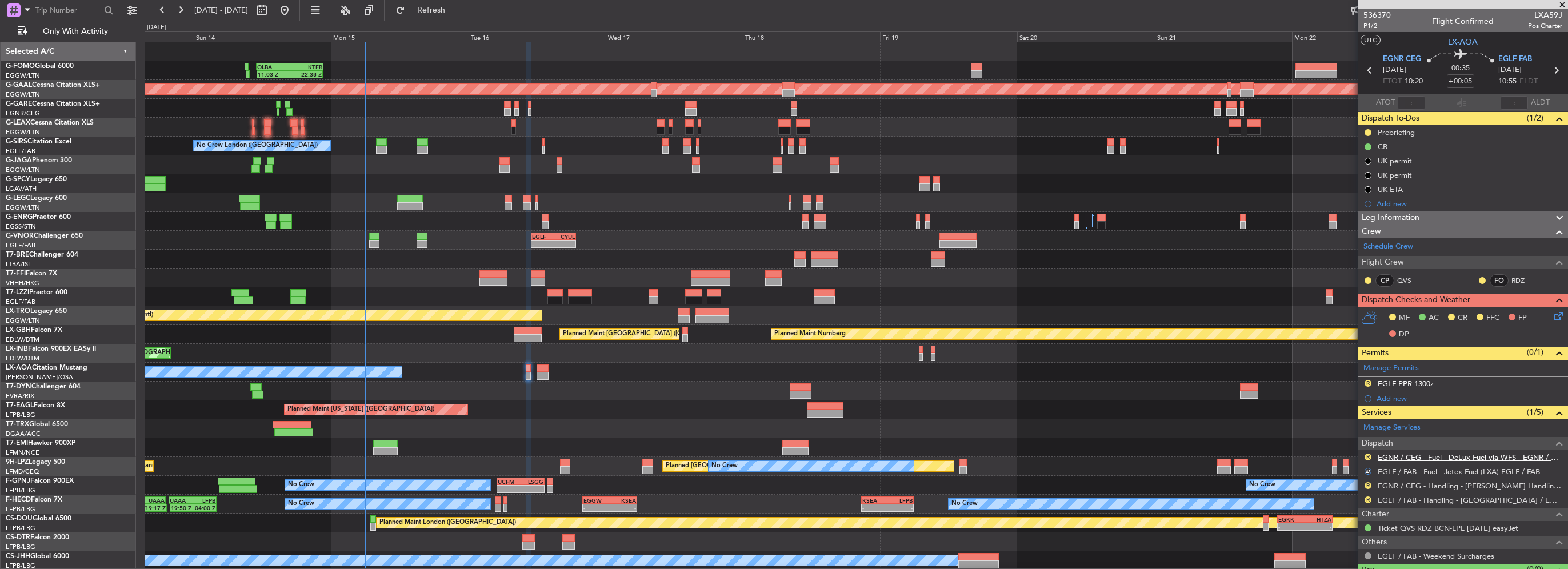
click at [1469, 456] on link "EGNR / CEG - Fuel - DeLux Fuel via WFS - EGNR / CEG" at bounding box center [1469, 458] width 184 height 10
click at [1367, 456] on button "R" at bounding box center [1368, 456] width 7 height 7
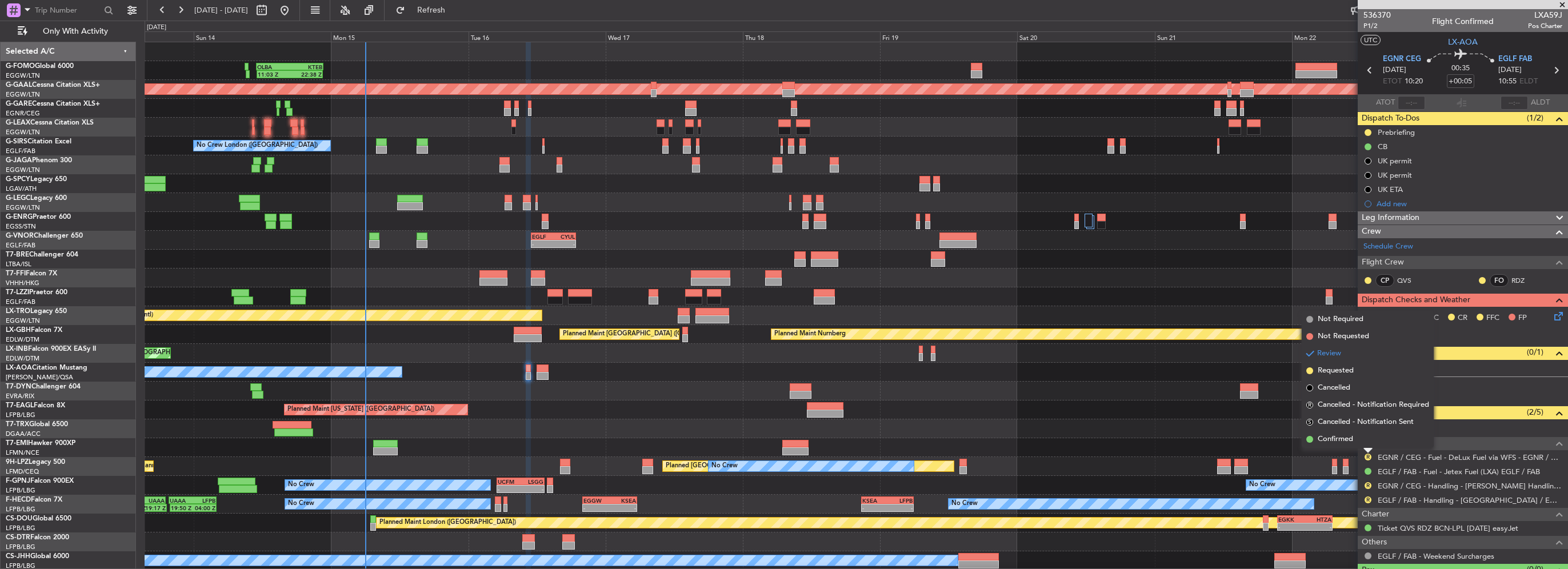
drag, startPoint x: 1344, startPoint y: 374, endPoint x: 1334, endPoint y: 376, distance: 10.2
click at [1344, 375] on span "Requested" at bounding box center [1335, 371] width 36 height 12
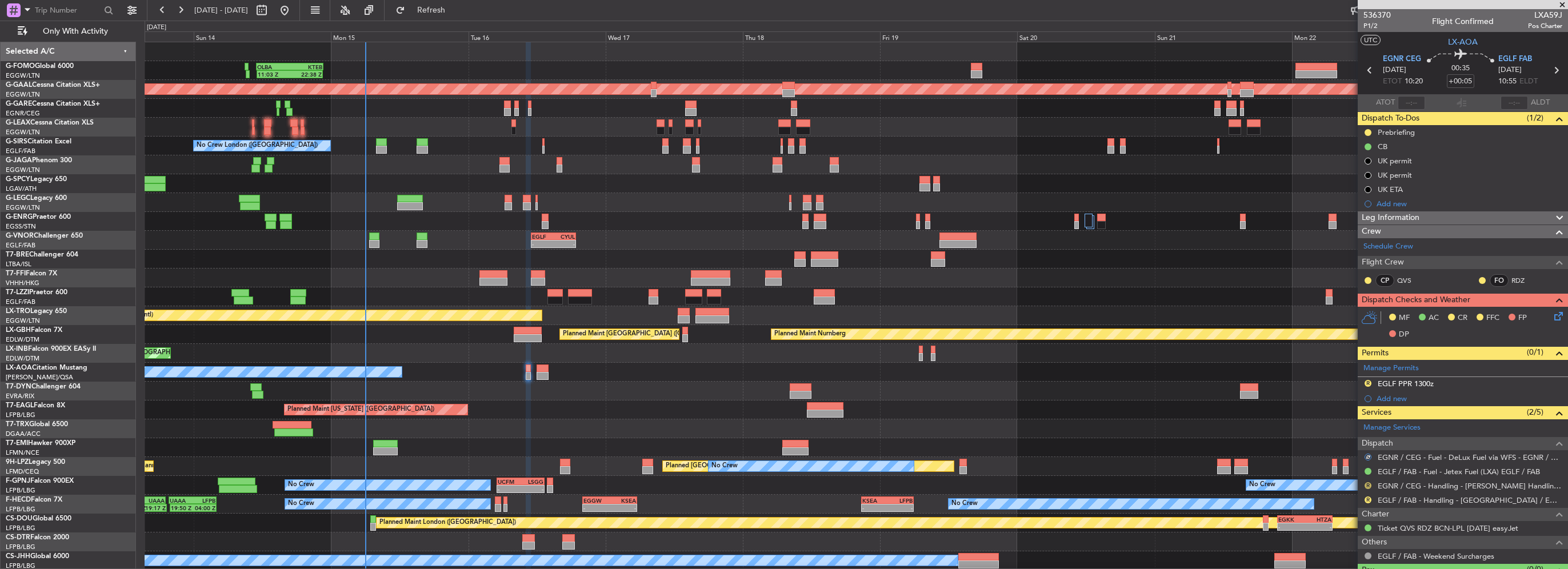
click at [1368, 482] on button "R" at bounding box center [1368, 485] width 7 height 7
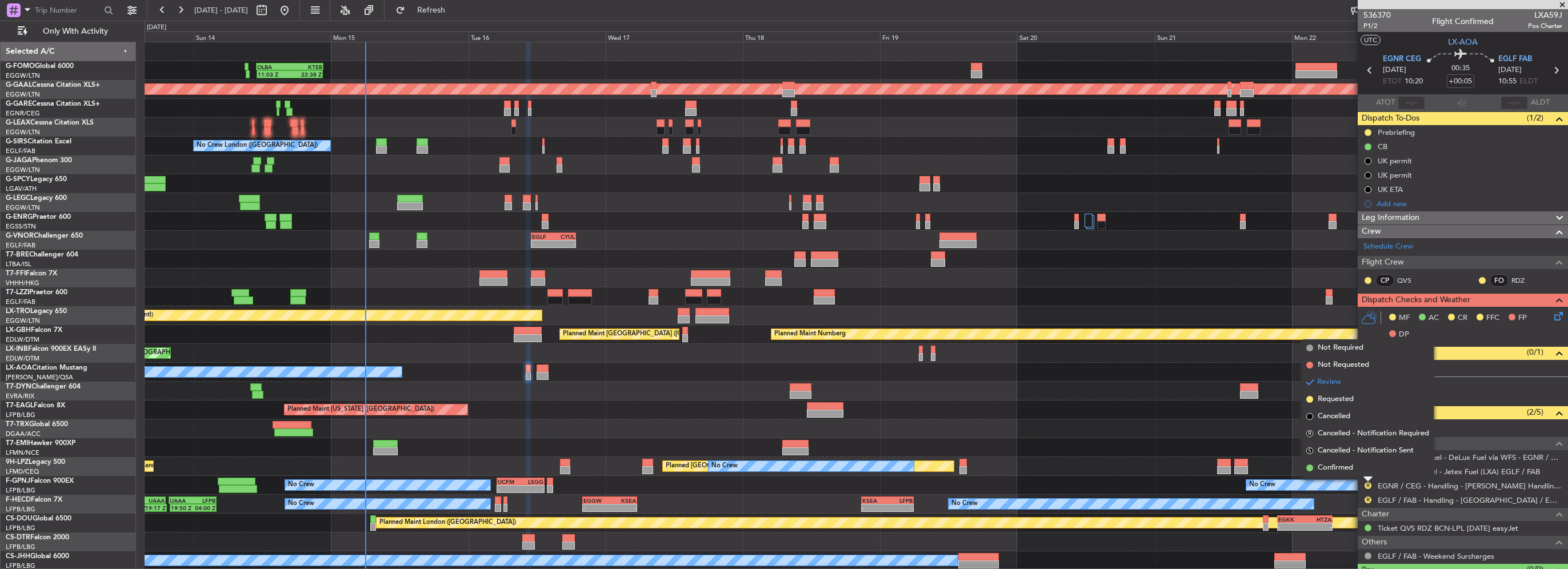
drag, startPoint x: 1346, startPoint y: 397, endPoint x: 1353, endPoint y: 415, distance: 19.3
click at [1346, 399] on span "Requested" at bounding box center [1335, 399] width 36 height 12
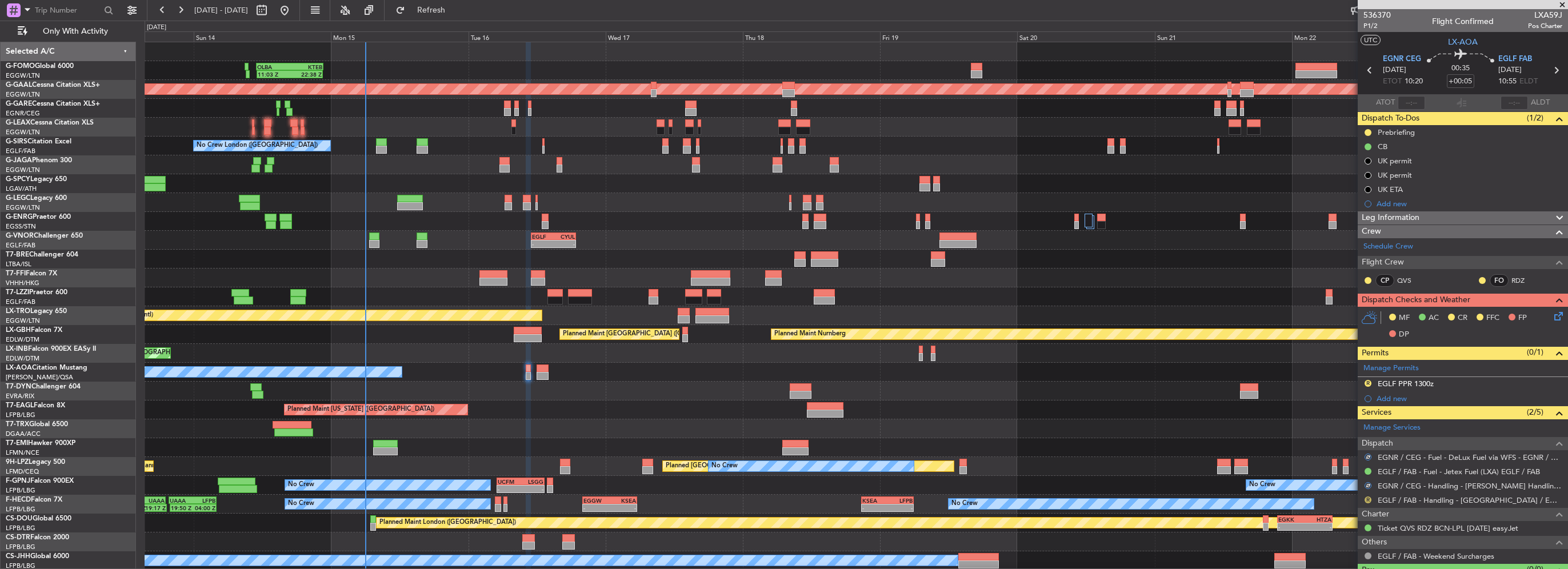
click at [1367, 498] on button "R" at bounding box center [1368, 500] width 7 height 7
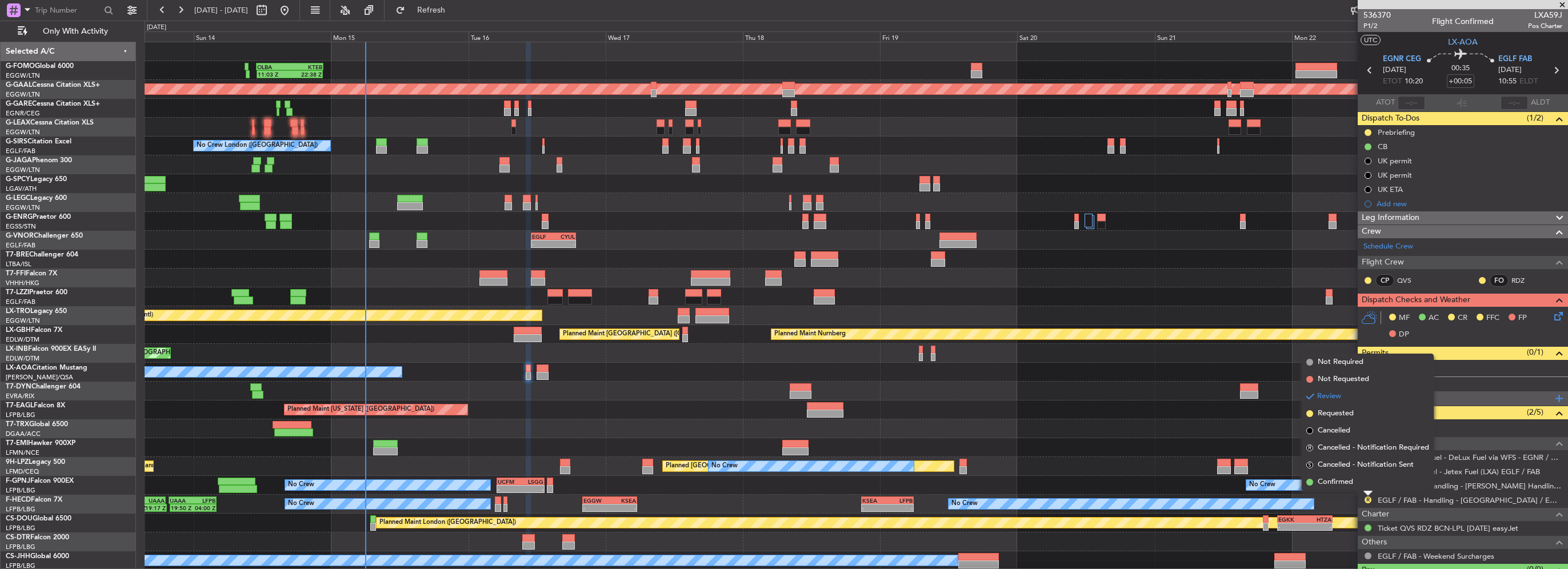
drag, startPoint x: 1335, startPoint y: 412, endPoint x: 1407, endPoint y: 393, distance: 74.5
click at [1336, 412] on span "Requested" at bounding box center [1335, 413] width 36 height 12
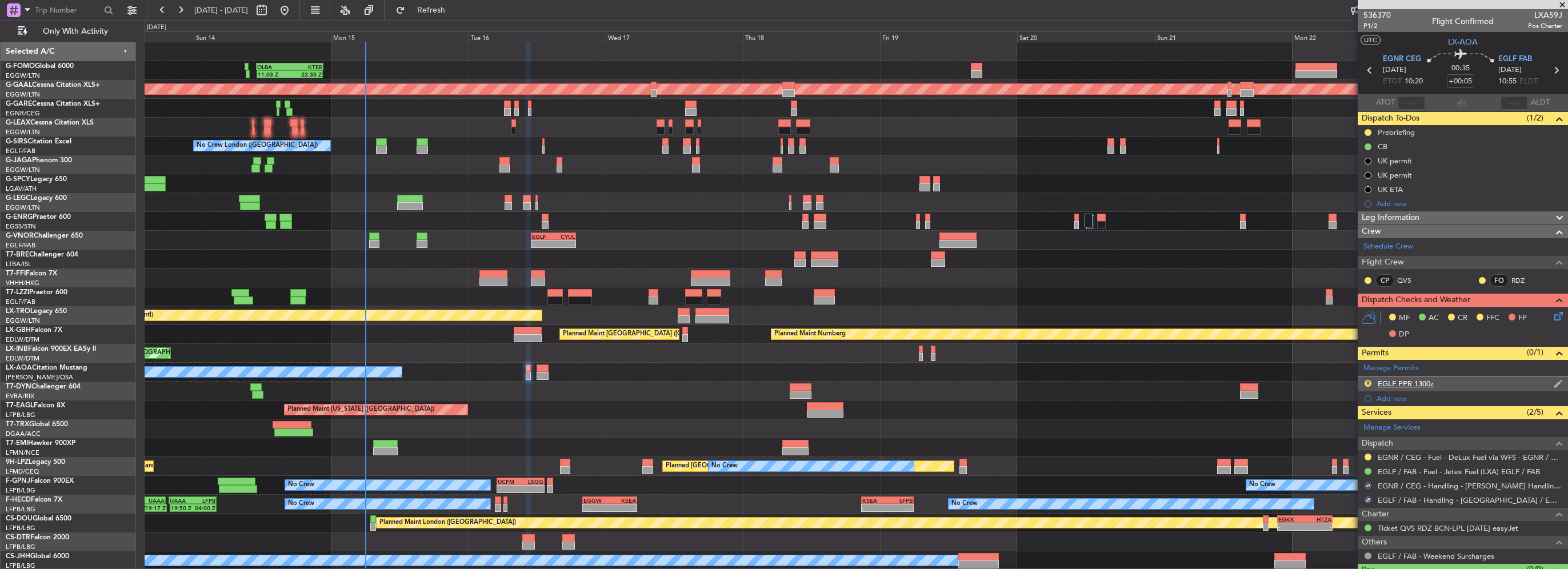
click at [1442, 380] on div "R EGLF PPR 1300z" at bounding box center [1463, 384] width 210 height 14
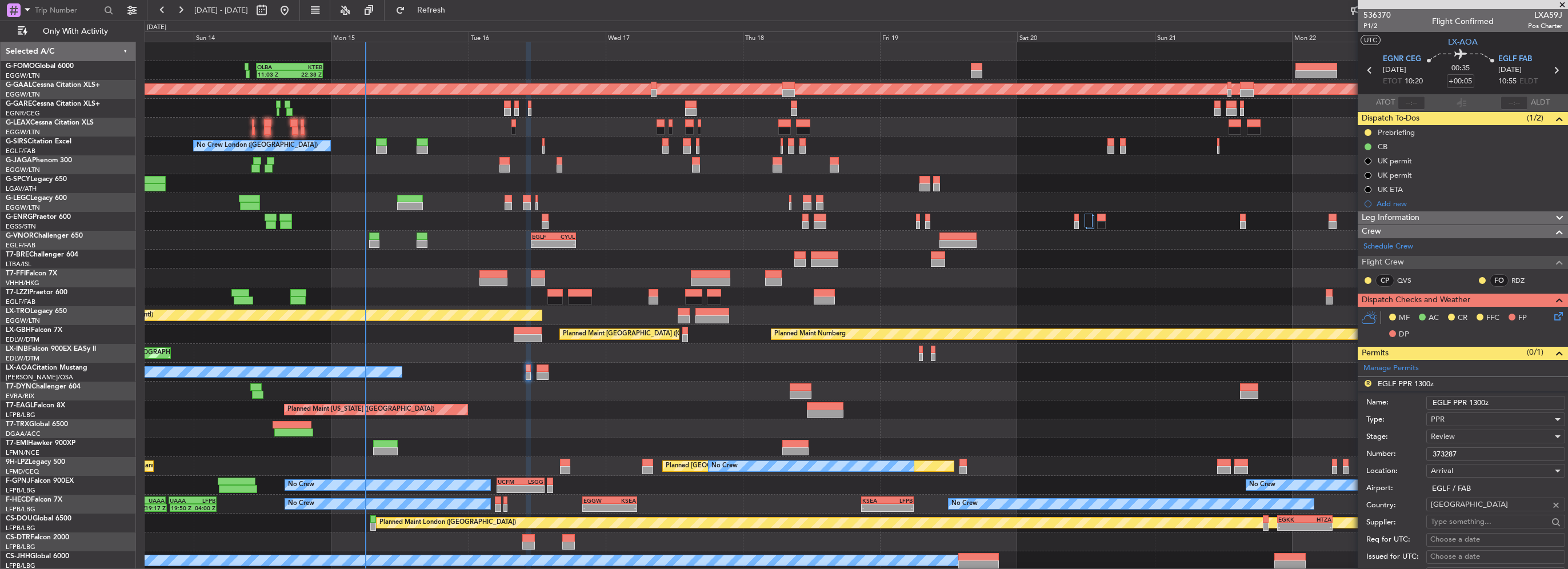
drag, startPoint x: 1474, startPoint y: 399, endPoint x: 1468, endPoint y: 400, distance: 6.1
click at [1468, 400] on input "EGLF PPR 1300z" at bounding box center [1496, 403] width 139 height 14
click at [1472, 402] on input "EGLF PPR 1300z" at bounding box center [1496, 403] width 139 height 14
drag, startPoint x: 1474, startPoint y: 401, endPoint x: 1469, endPoint y: 404, distance: 5.8
click at [1469, 404] on input "EGLF PPR 1300z" at bounding box center [1496, 403] width 139 height 14
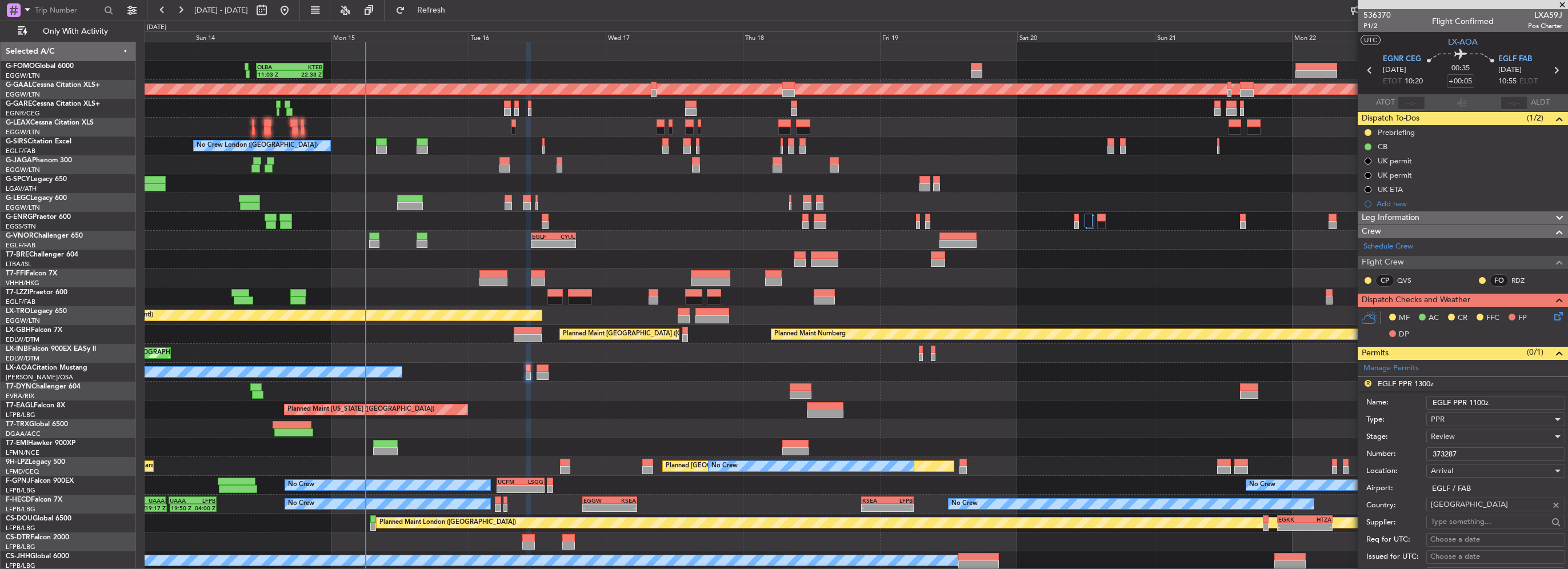
type input "EGLF PPR 1100z"
click at [1468, 428] on div "Review" at bounding box center [1492, 436] width 122 height 17
click at [1463, 505] on span "Requested" at bounding box center [1491, 510] width 120 height 17
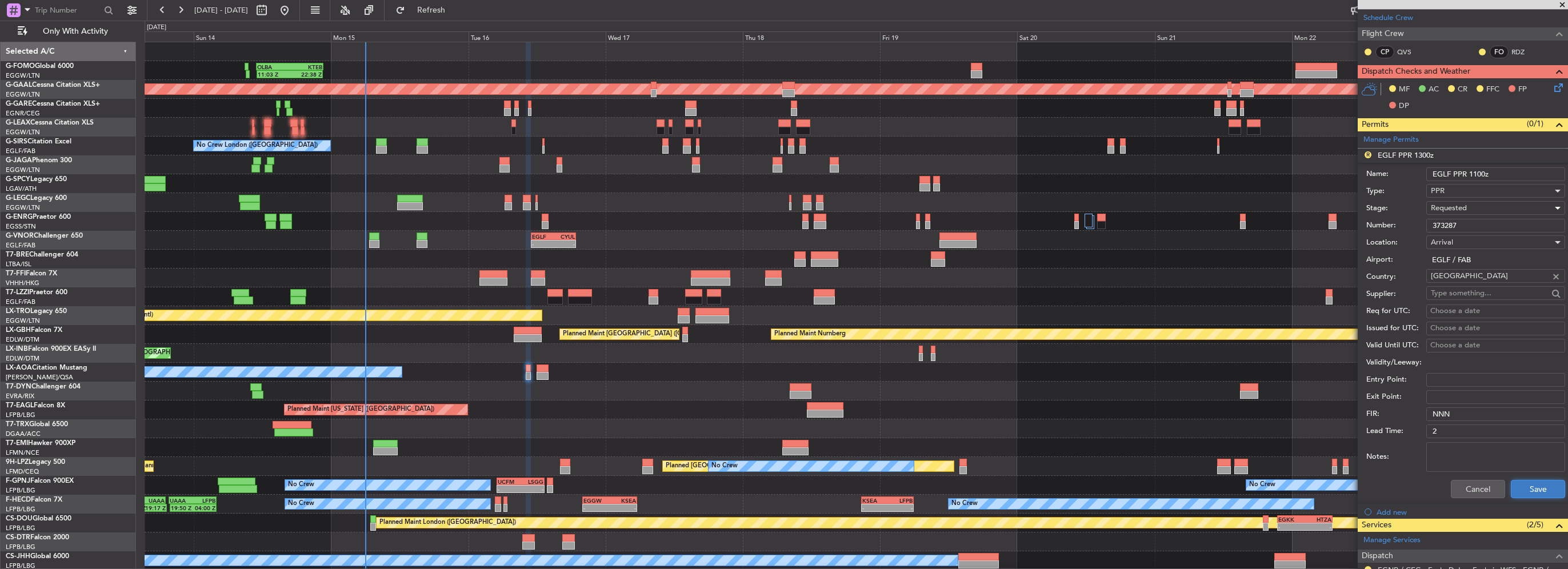
click at [1536, 486] on button "Save" at bounding box center [1538, 489] width 54 height 18
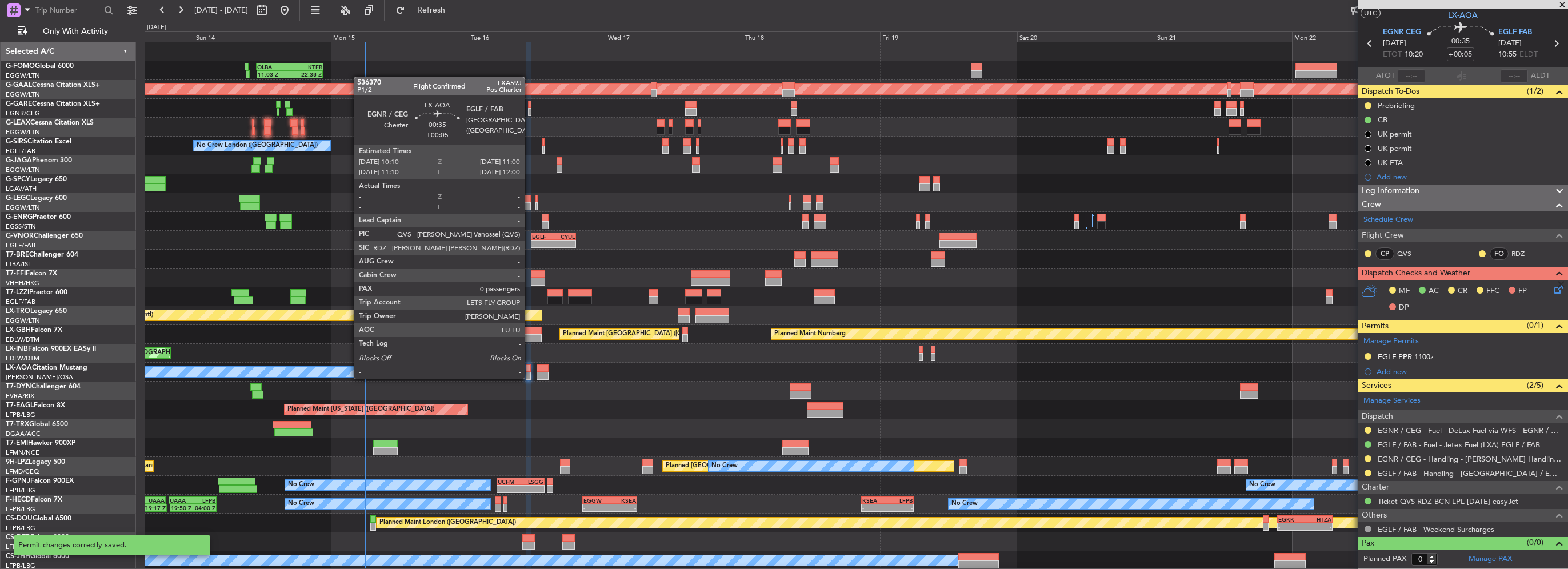
scroll to position [24, 0]
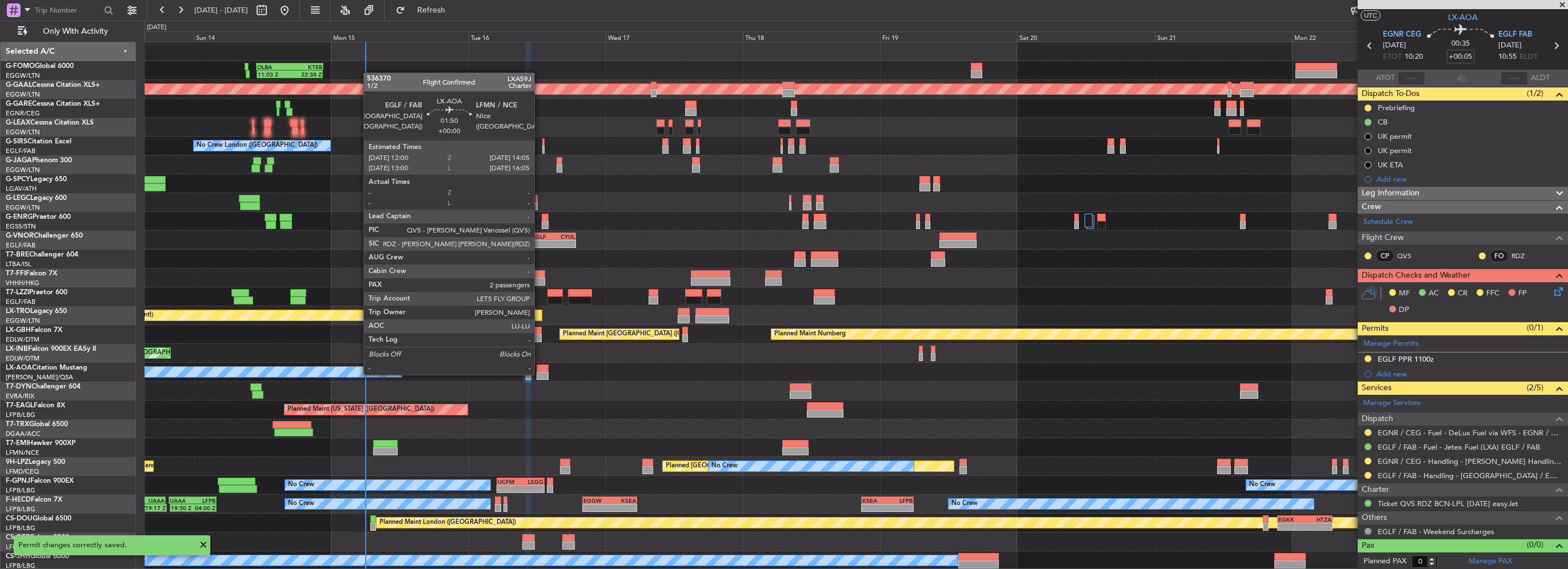
click at [539, 374] on div at bounding box center [543, 375] width 12 height 8
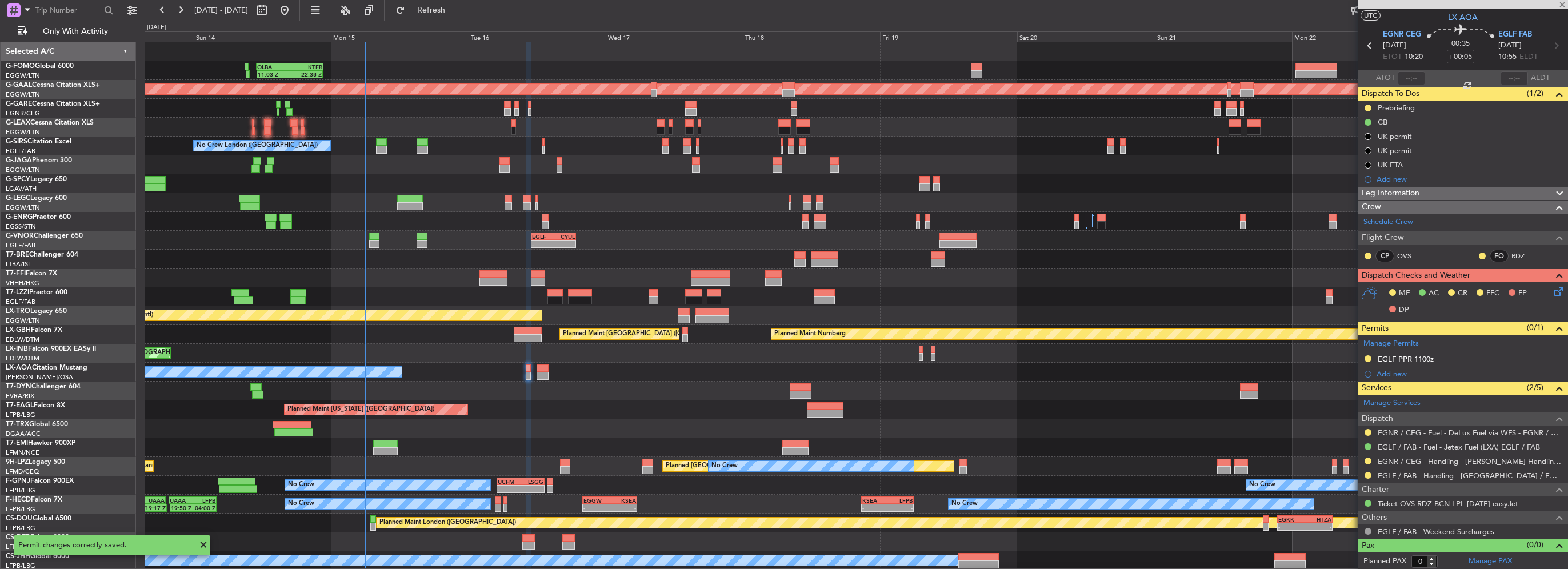
type input "2"
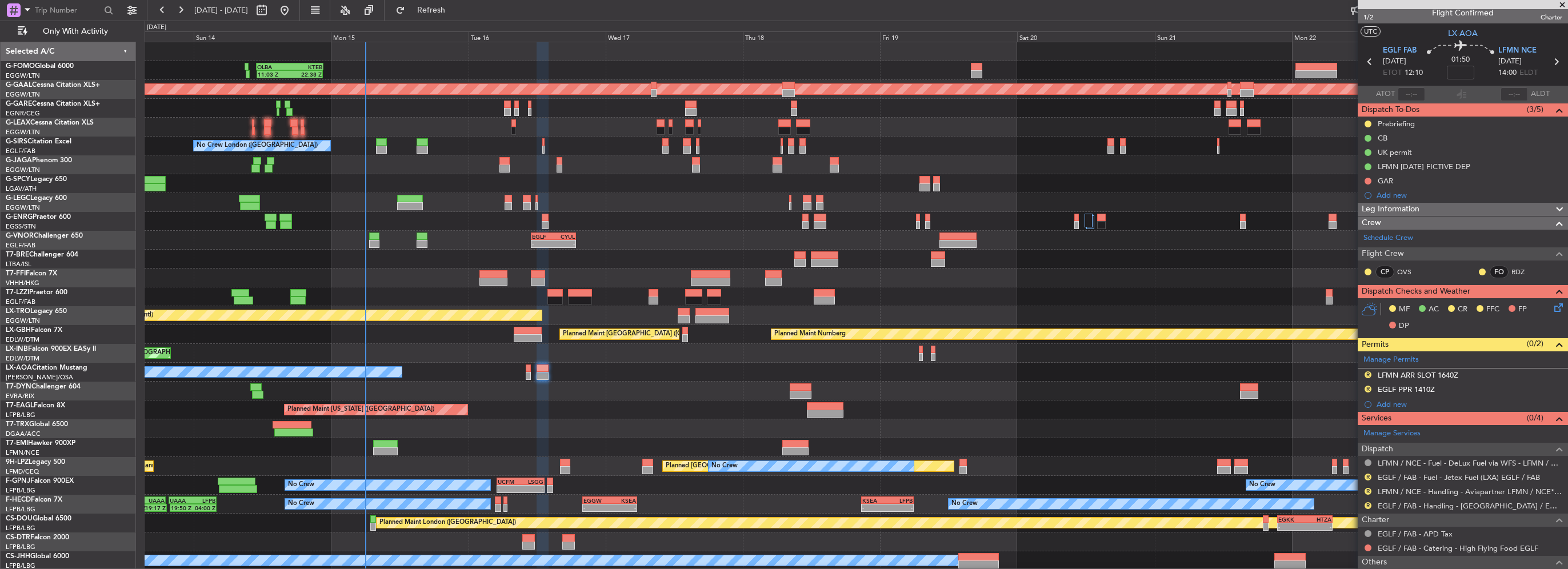
scroll to position [0, 0]
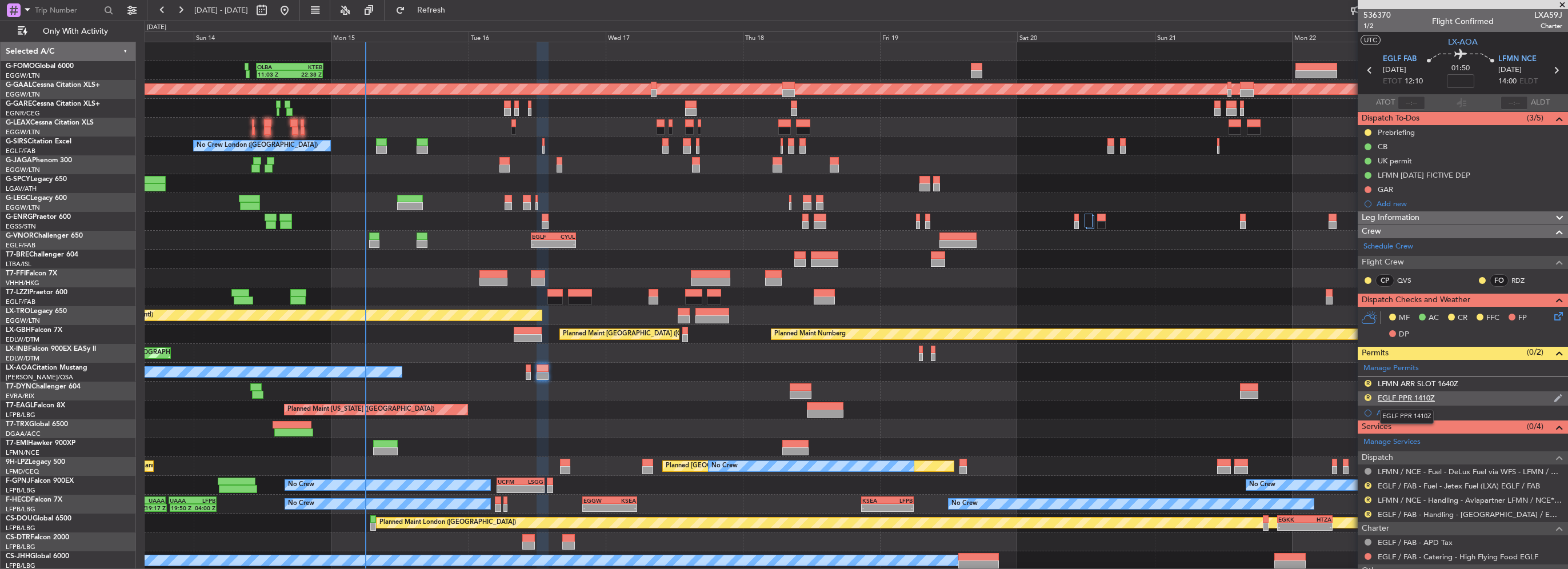
click at [1429, 397] on div "EGLF PPR 1410Z" at bounding box center [1406, 398] width 57 height 10
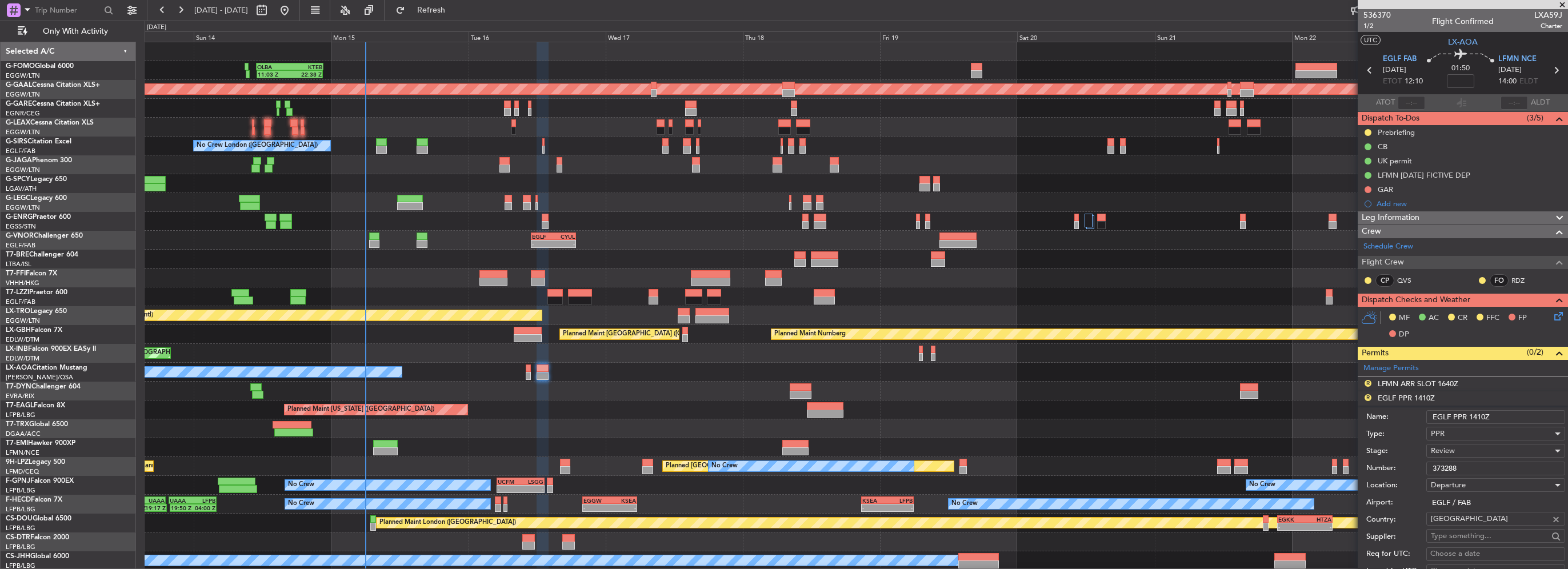
drag, startPoint x: 1483, startPoint y: 416, endPoint x: 1472, endPoint y: 416, distance: 11.0
click at [1472, 416] on input "EGLF PPR 1410Z" at bounding box center [1496, 417] width 139 height 14
type input "EGLF PPR 1210Z"
click at [1455, 453] on div "Review" at bounding box center [1492, 451] width 122 height 17
click at [1473, 523] on span "Requested" at bounding box center [1491, 525] width 120 height 17
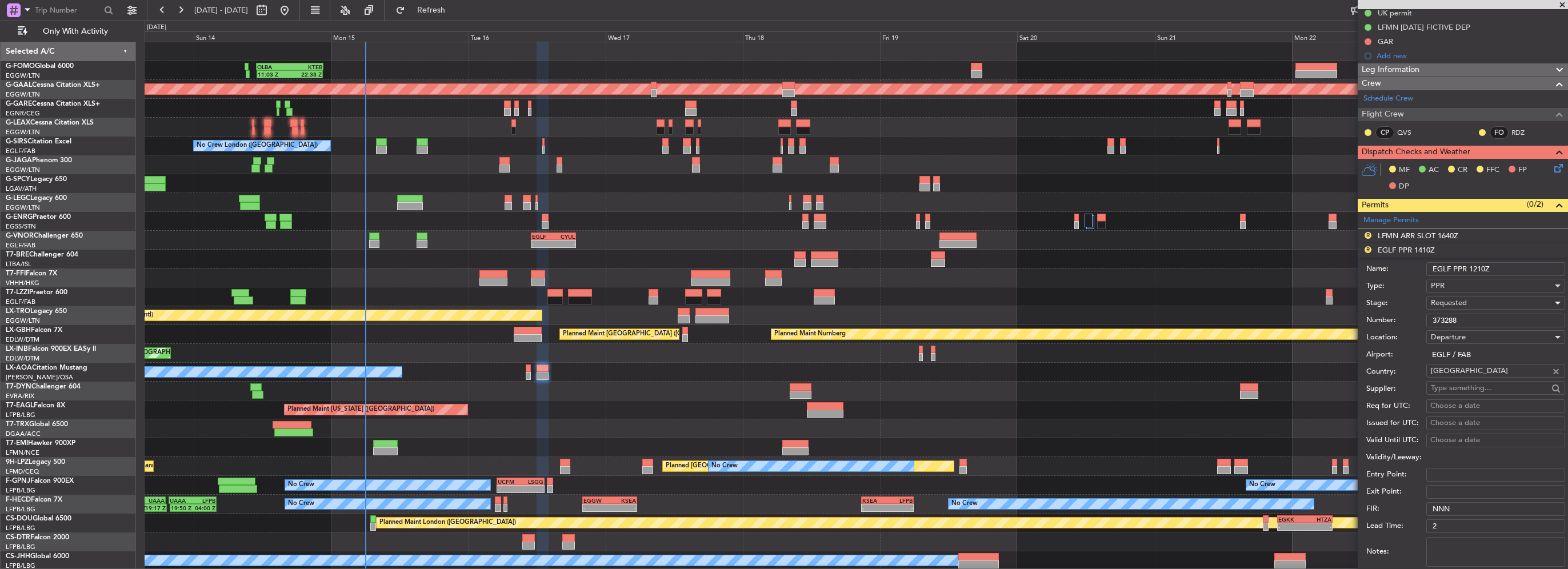
scroll to position [229, 0]
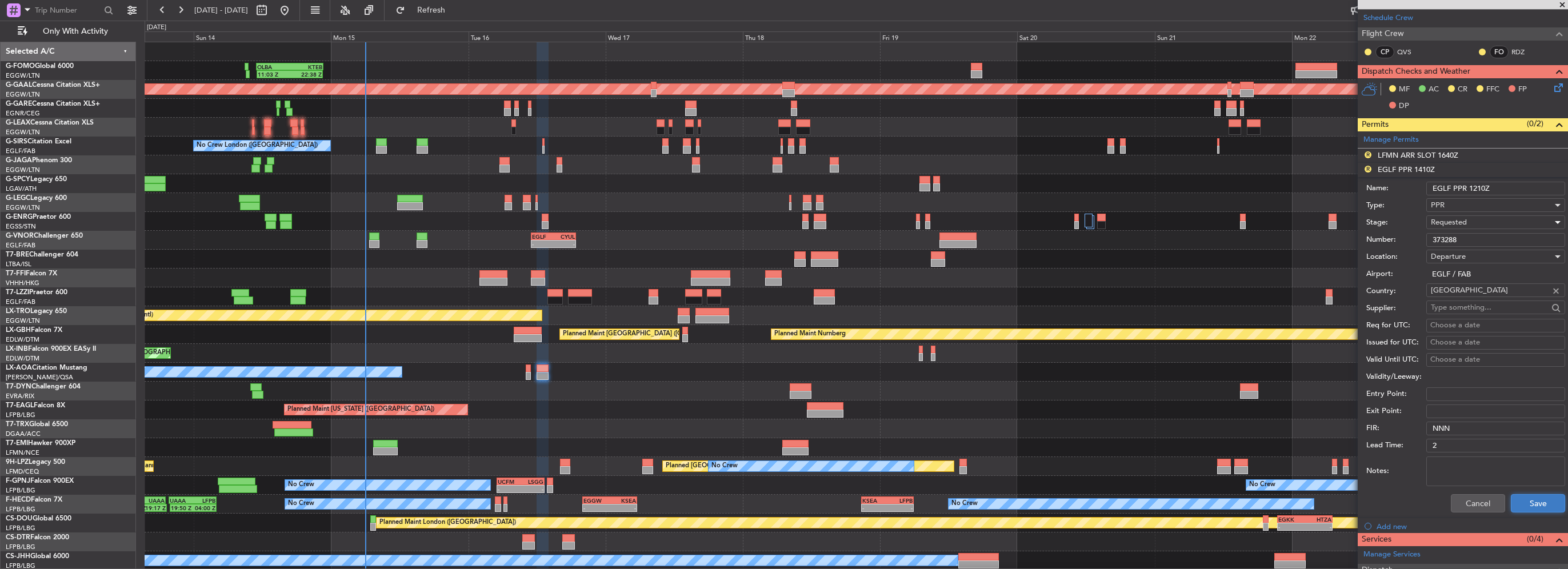
click at [1529, 500] on button "Save" at bounding box center [1538, 503] width 54 height 18
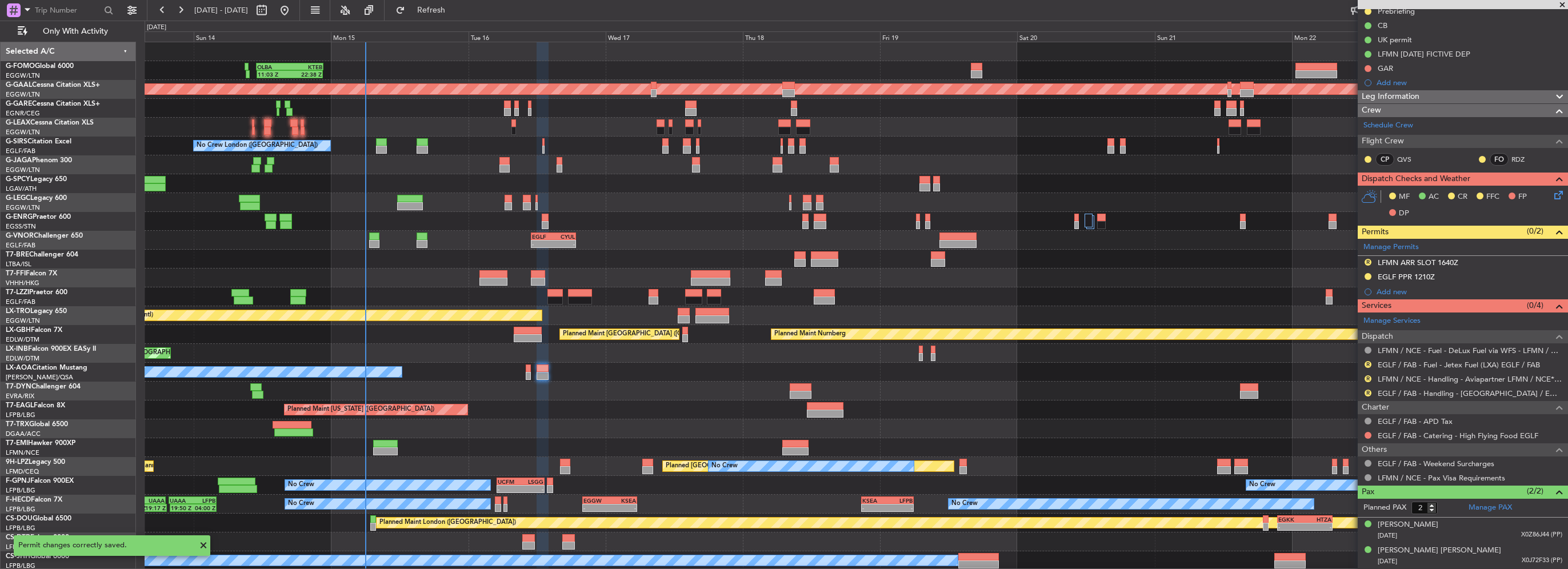
scroll to position [119, 0]
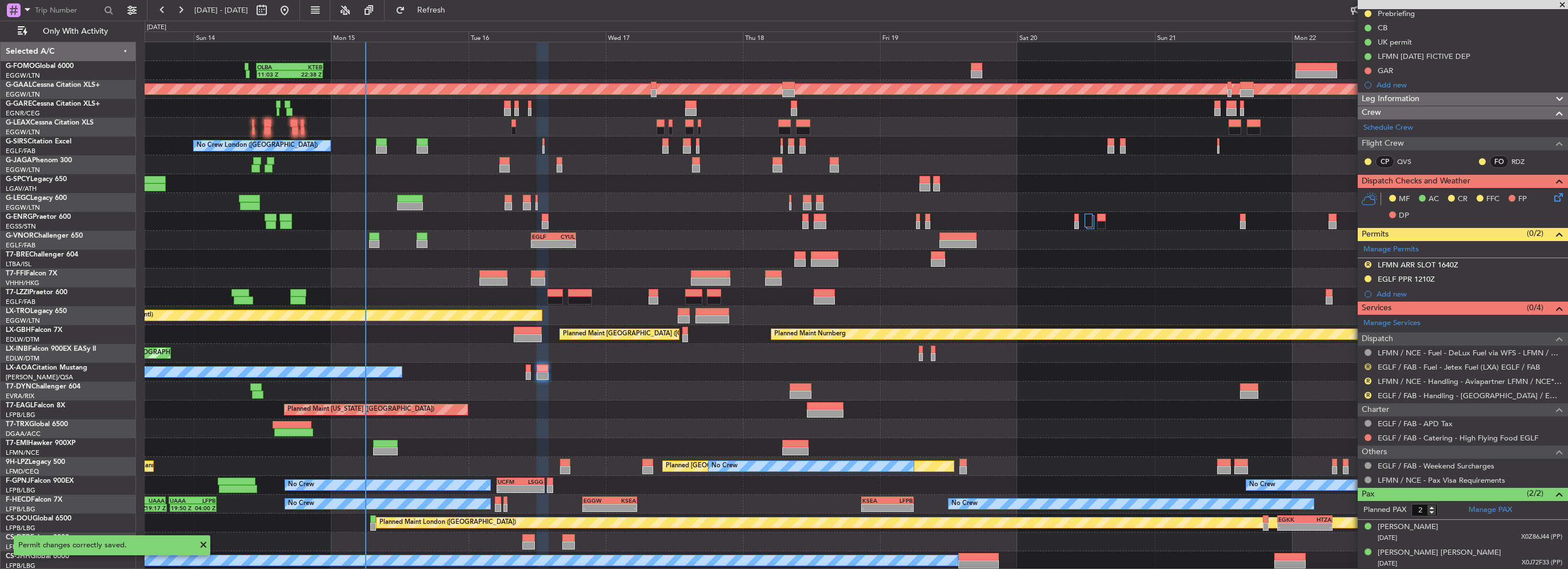
click at [1367, 366] on button "R" at bounding box center [1368, 366] width 7 height 7
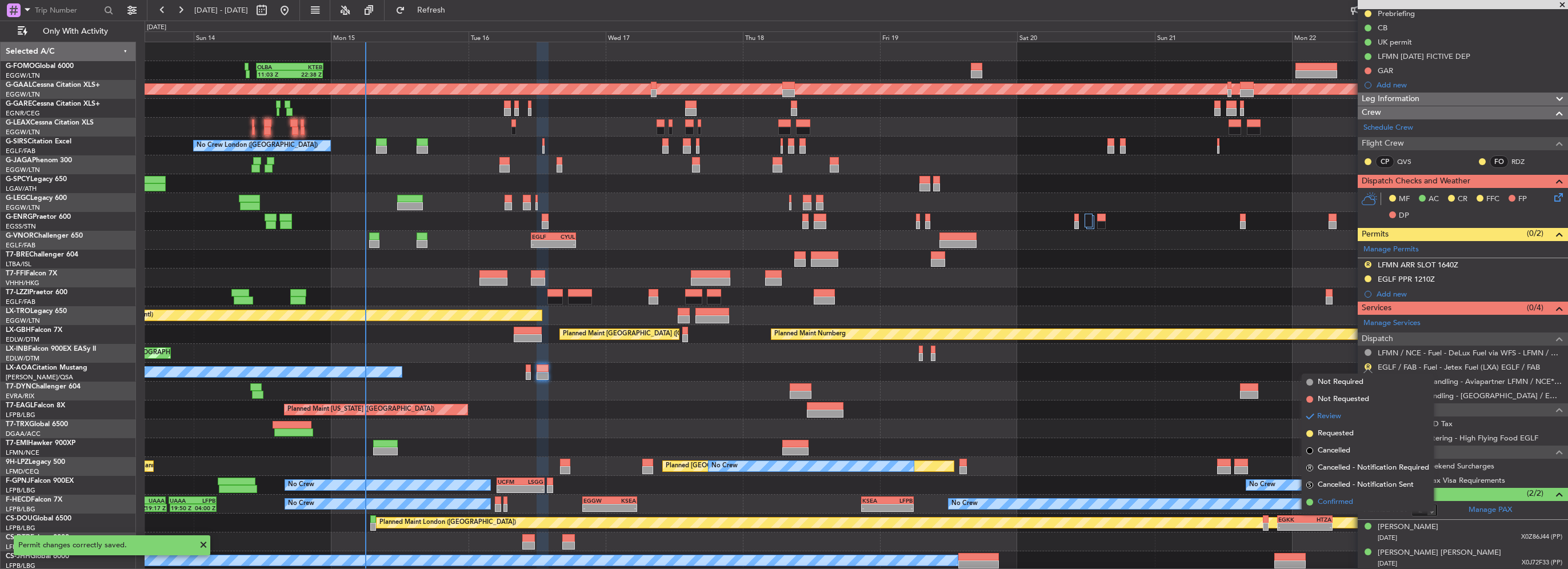
click at [1347, 500] on span "Confirmed" at bounding box center [1335, 502] width 35 height 12
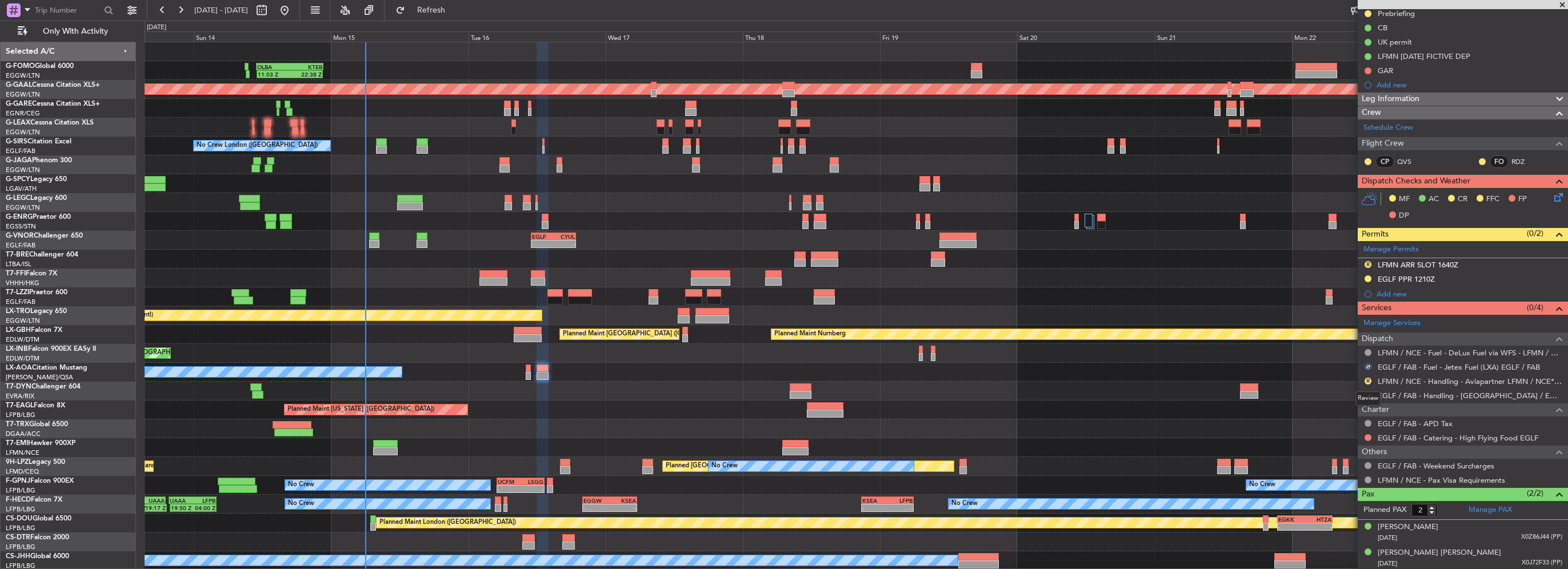
click at [1368, 396] on div "Review" at bounding box center [1368, 398] width 25 height 14
click at [1366, 391] on mat-tooltip-component "Review" at bounding box center [1368, 399] width 41 height 30
click at [1368, 394] on button "R" at bounding box center [1368, 395] width 7 height 7
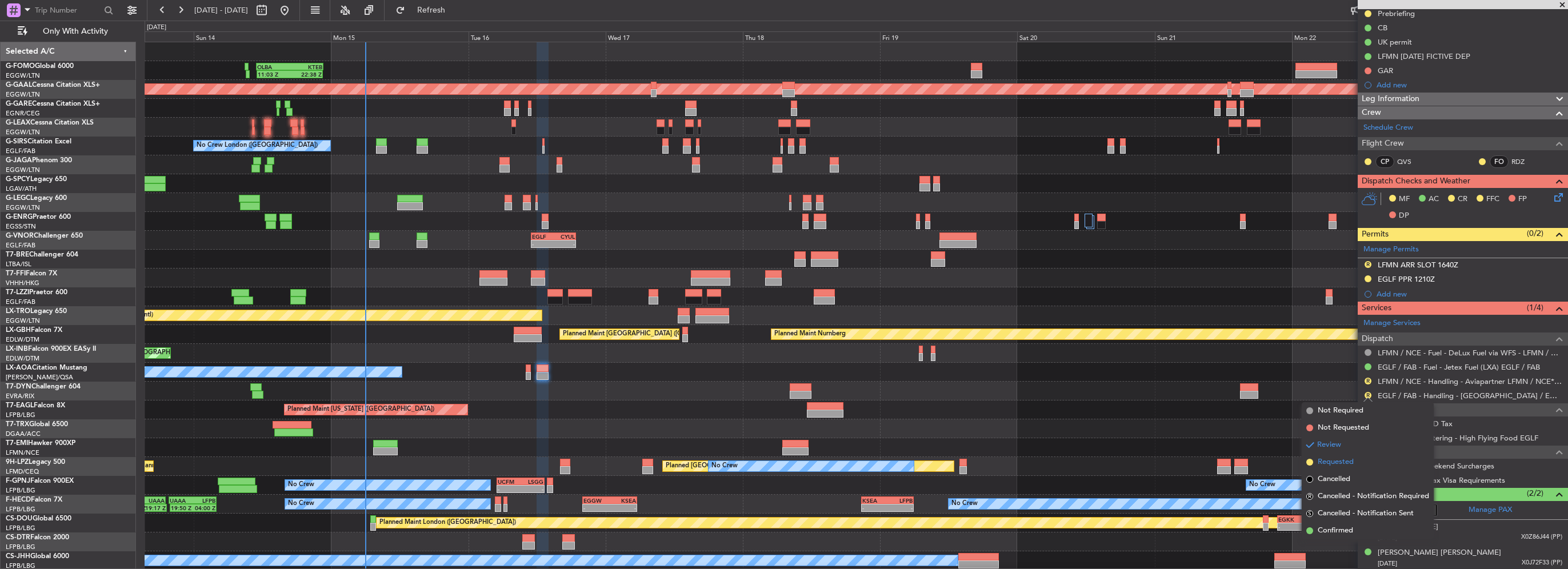
click at [1335, 466] on span "Requested" at bounding box center [1335, 462] width 36 height 12
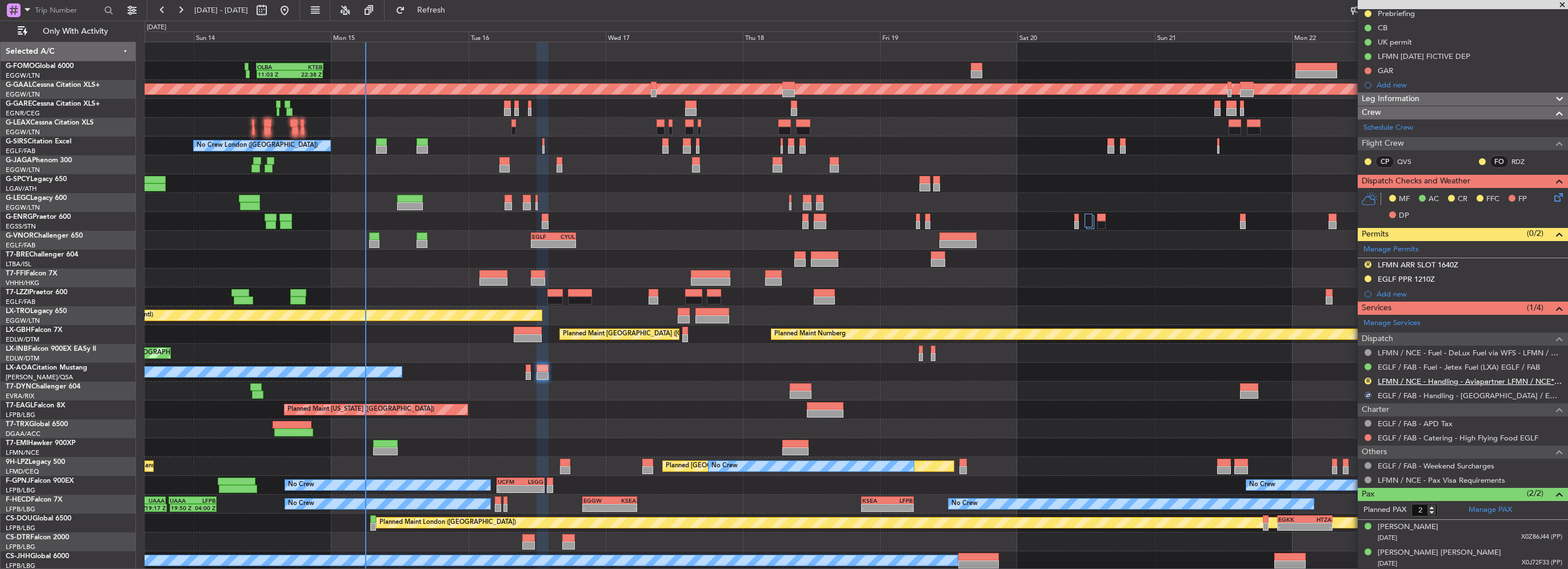
click at [1505, 382] on link "LFMN / NCE - Handling - Aviapartner LFMN / NCE*****MY HANDLING****" at bounding box center [1469, 382] width 184 height 10
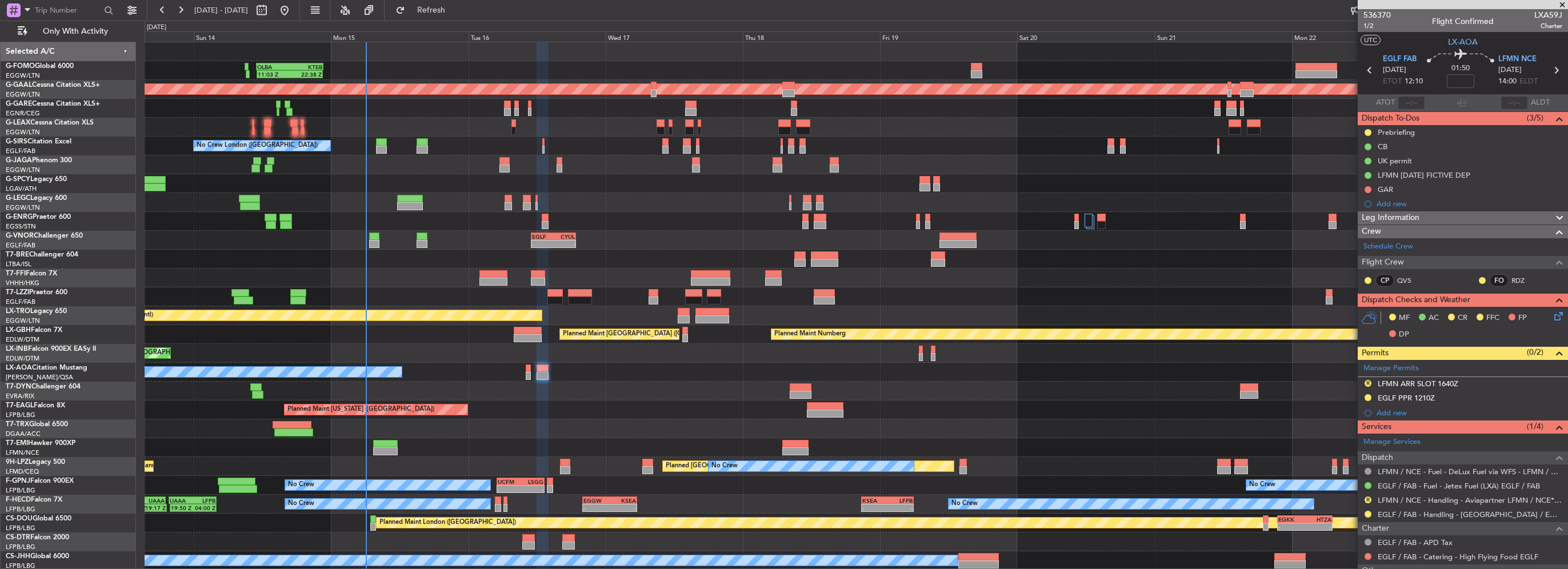
scroll to position [0, 0]
drag, startPoint x: 1458, startPoint y: 383, endPoint x: 1466, endPoint y: 388, distance: 9.4
click at [1458, 383] on div "LFMN ARR SLOT 1640Z" at bounding box center [1418, 383] width 80 height 10
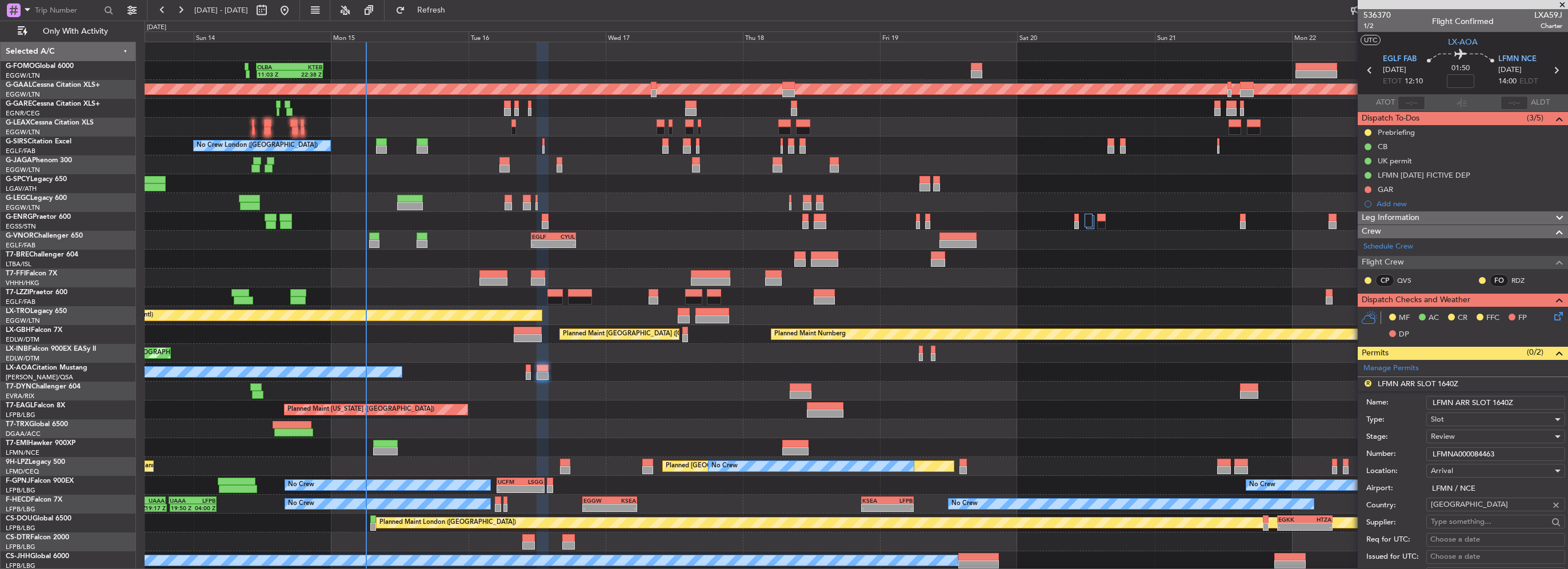
drag, startPoint x: 1505, startPoint y: 402, endPoint x: 1497, endPoint y: 403, distance: 8.1
click at [1497, 403] on input "LFMN ARR SLOT 1640Z" at bounding box center [1496, 403] width 139 height 14
type input "LFMN ARR SLOT 1400Z"
click at [1487, 434] on div "Review" at bounding box center [1492, 436] width 122 height 17
click at [1467, 503] on span "Requested" at bounding box center [1491, 510] width 120 height 17
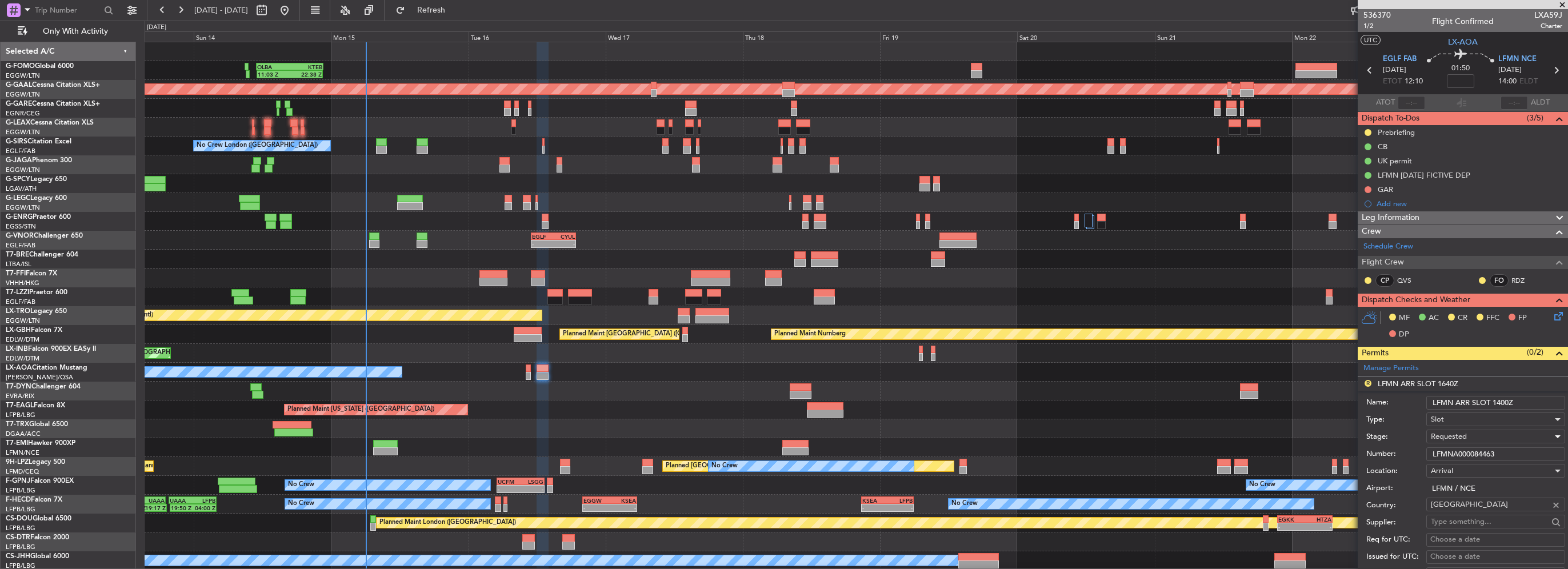
scroll to position [172, 0]
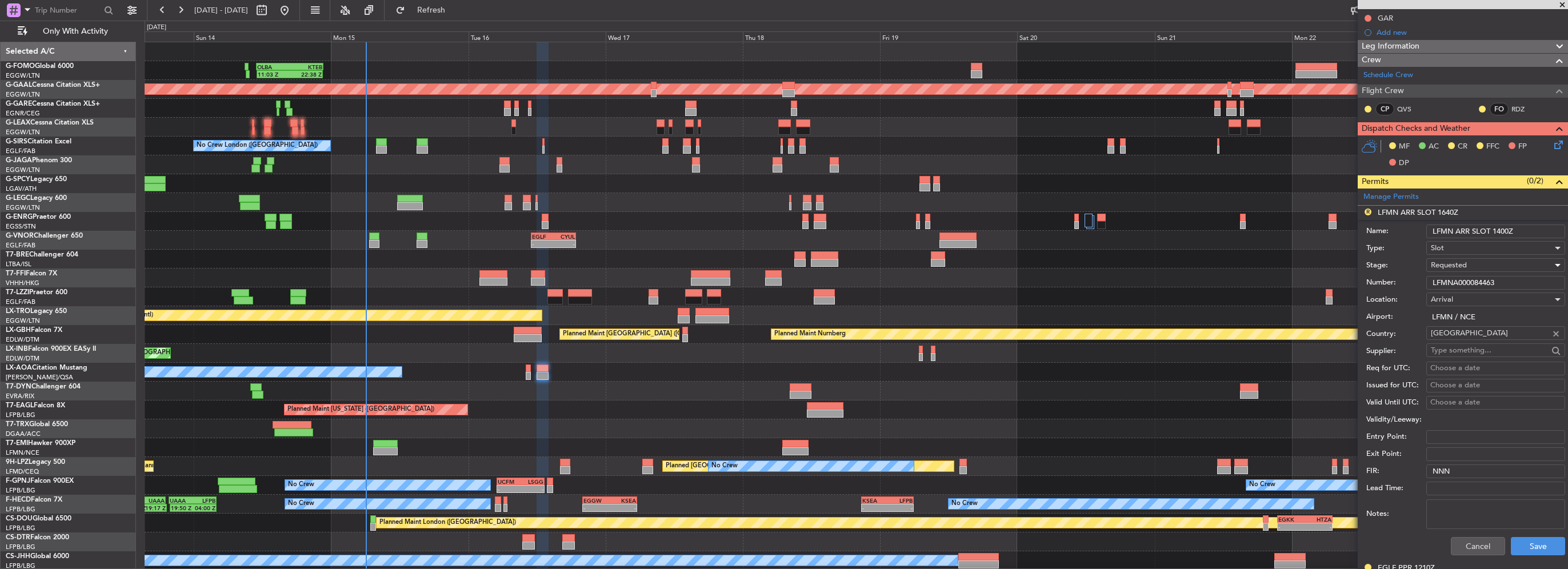
click at [1530, 525] on textarea "Notes:" at bounding box center [1496, 514] width 139 height 30
click at [1541, 538] on button "Save" at bounding box center [1538, 546] width 54 height 18
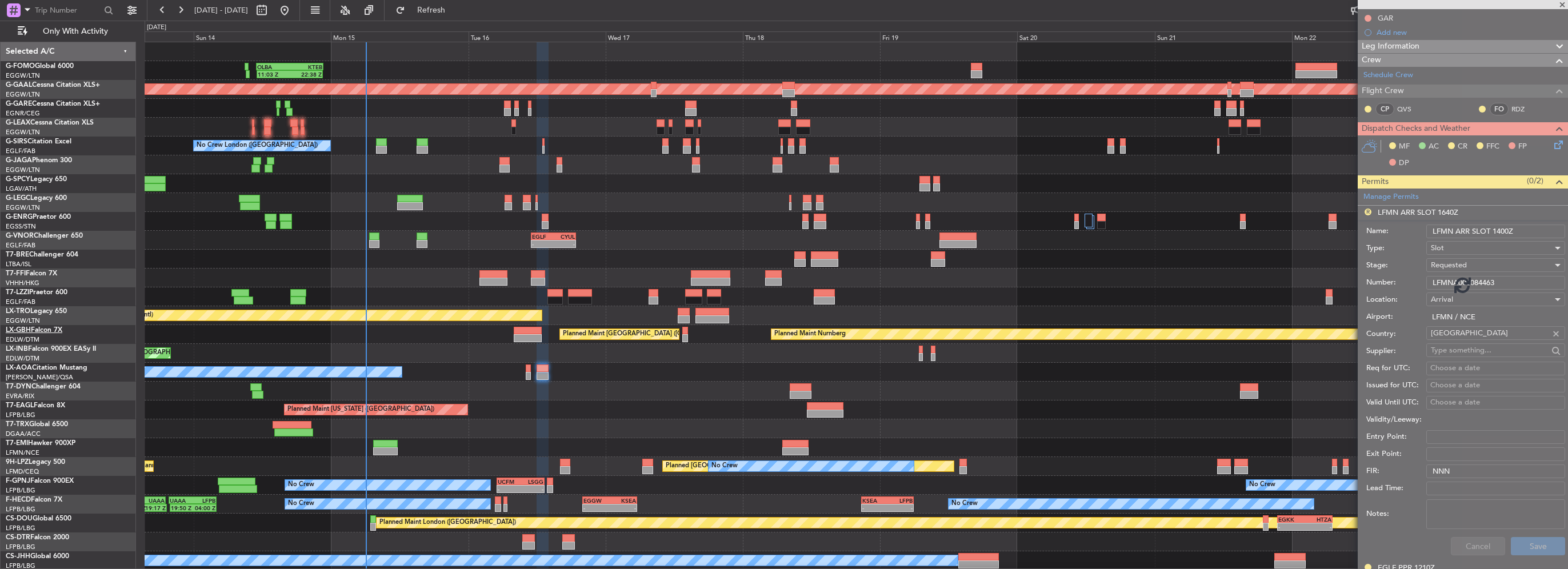
scroll to position [119, 0]
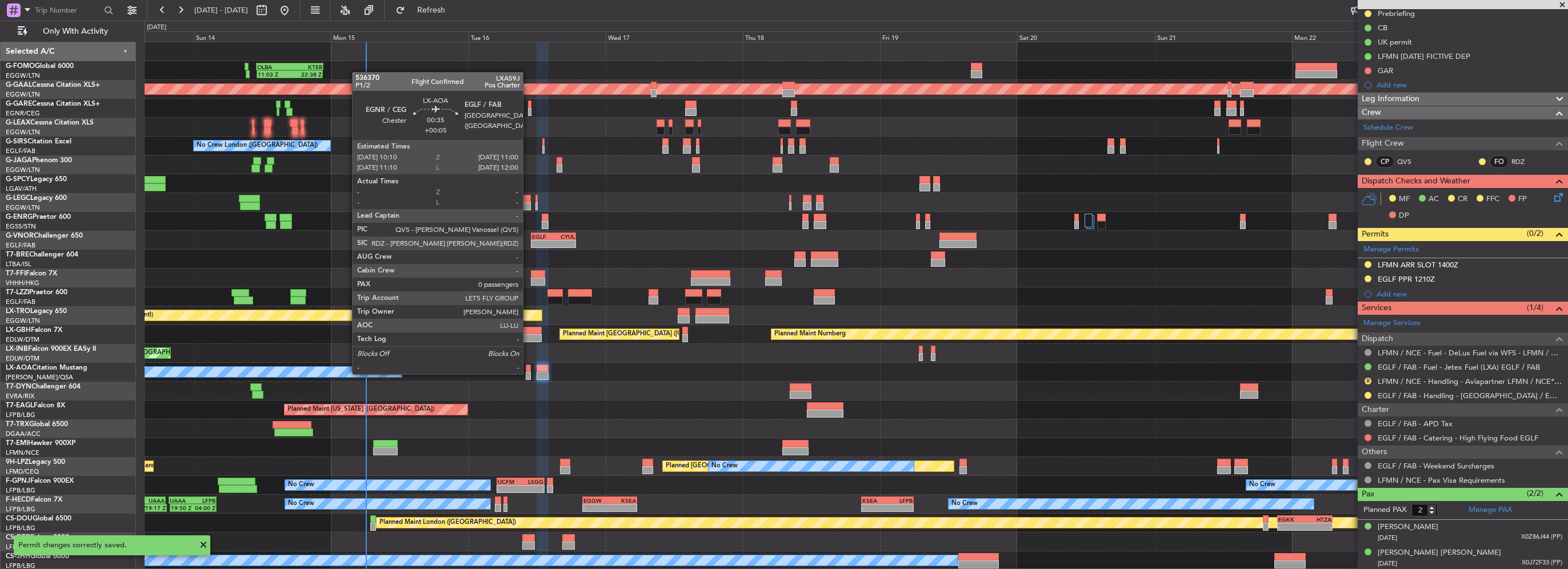
click at [528, 373] on div at bounding box center [528, 375] width 5 height 8
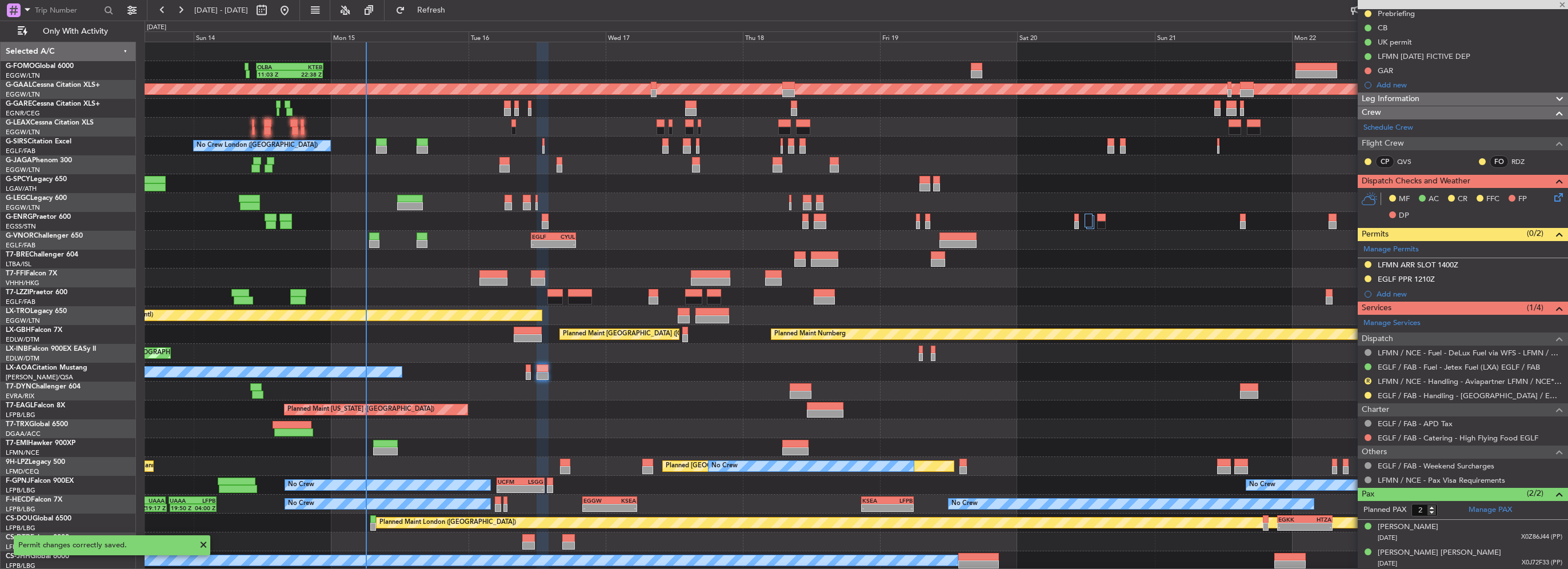
type input "+00:05"
type input "0"
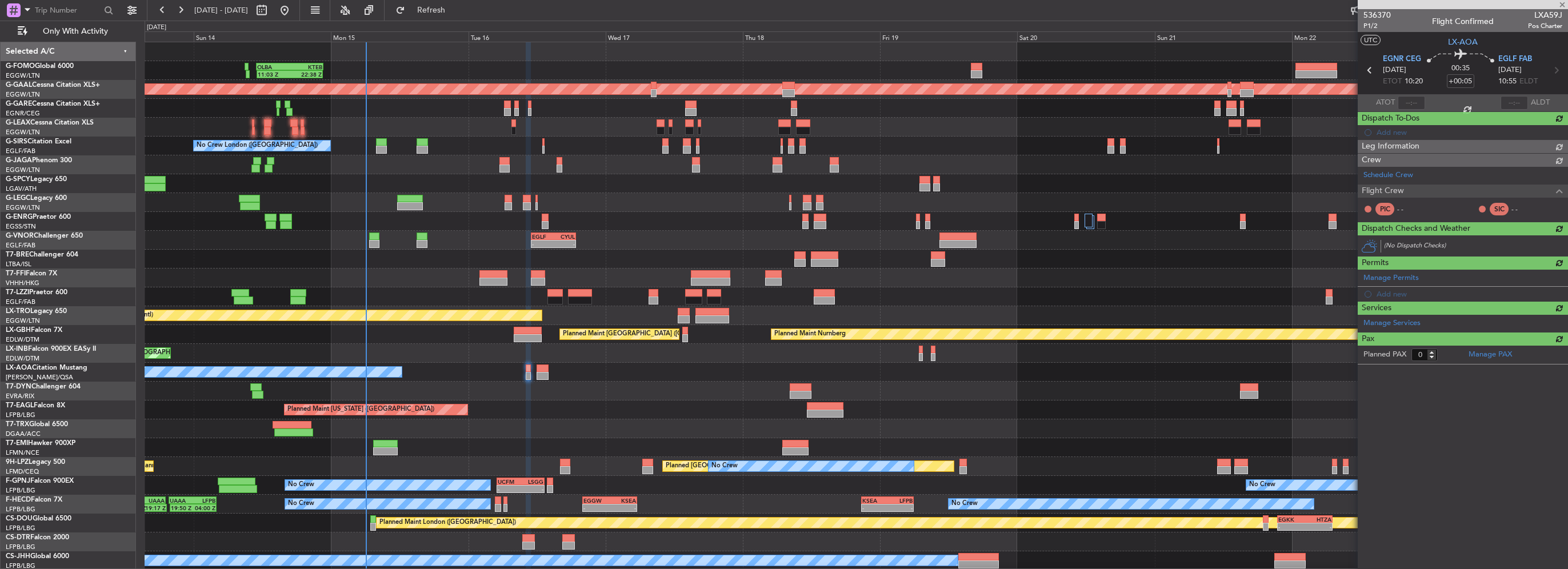
scroll to position [0, 0]
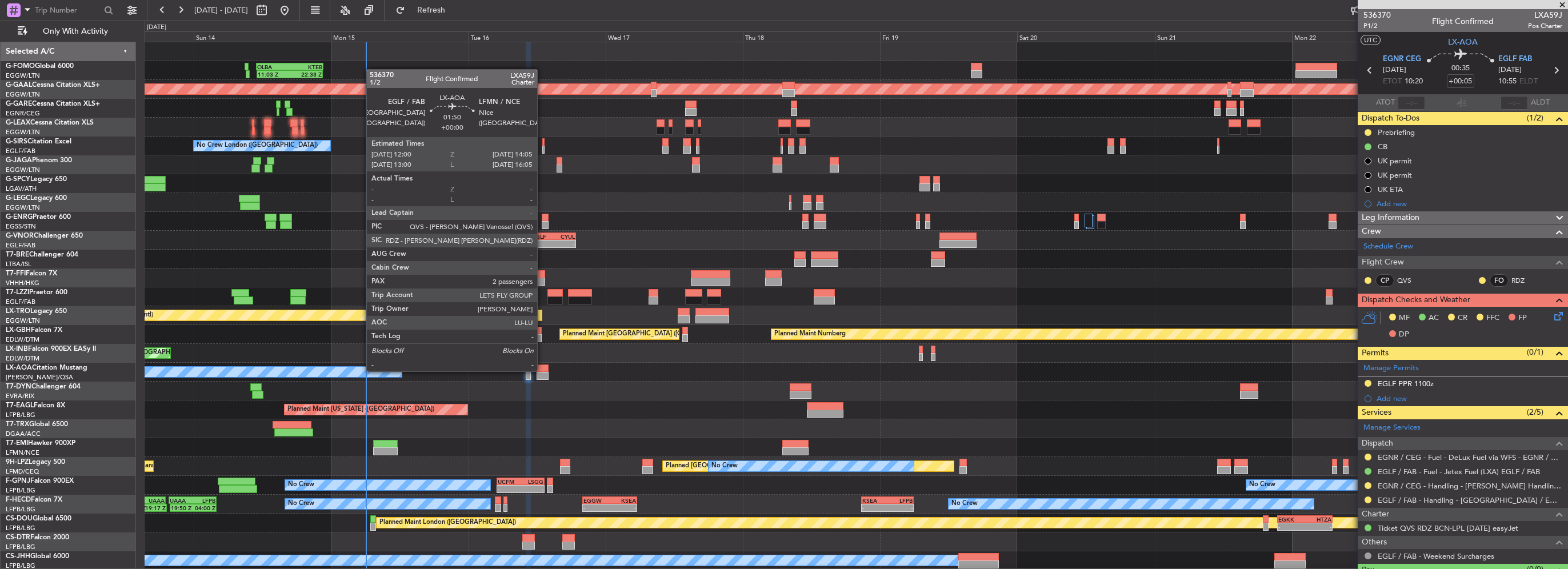
click at [542, 370] on div at bounding box center [543, 368] width 12 height 8
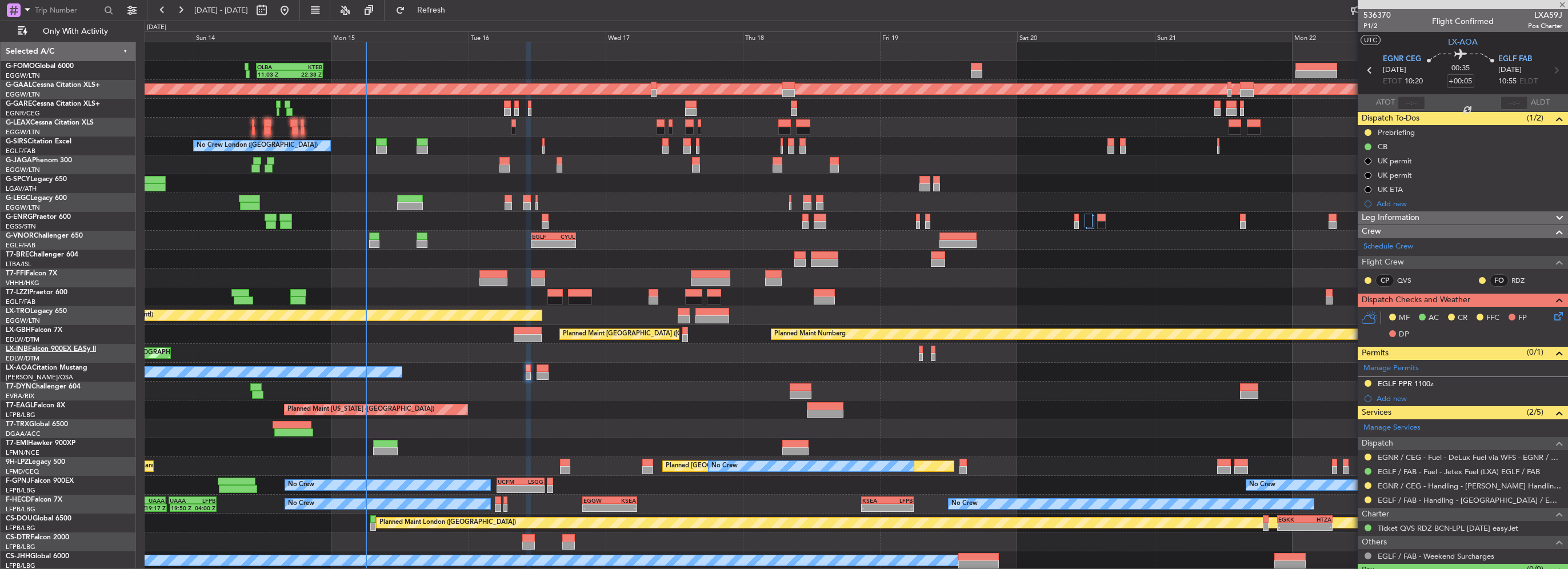
type input "2"
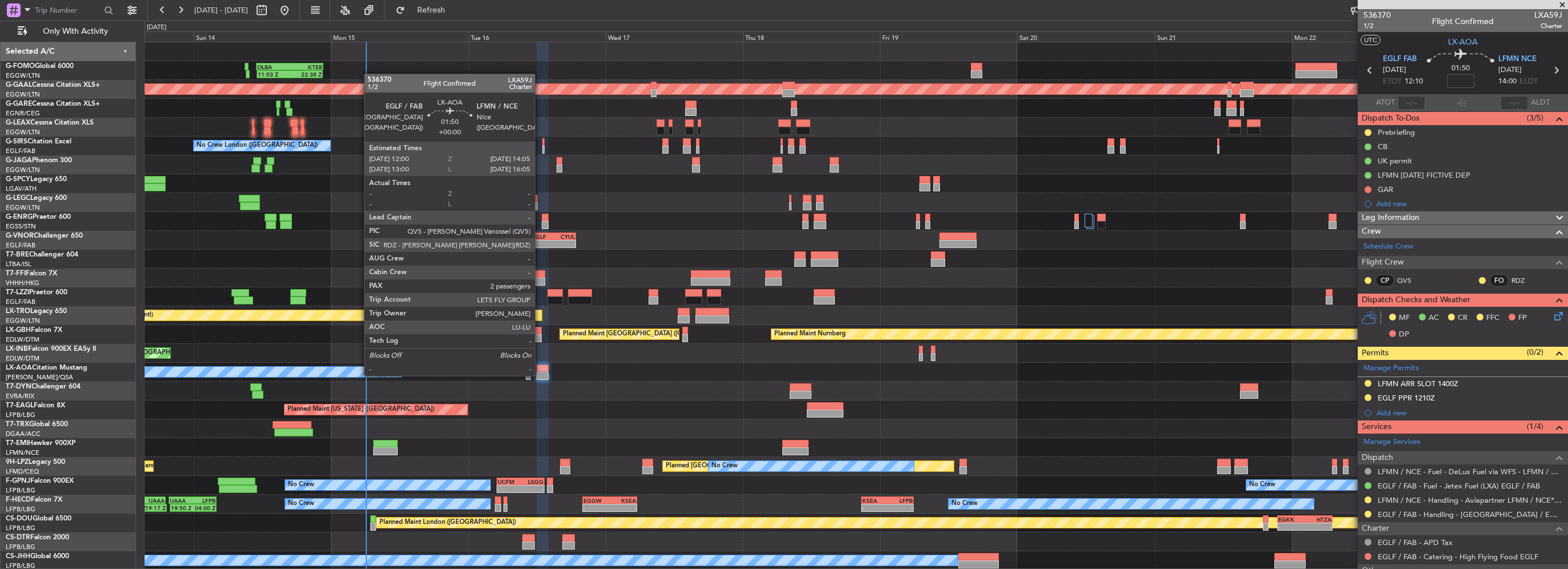
click at [540, 375] on div at bounding box center [543, 375] width 12 height 8
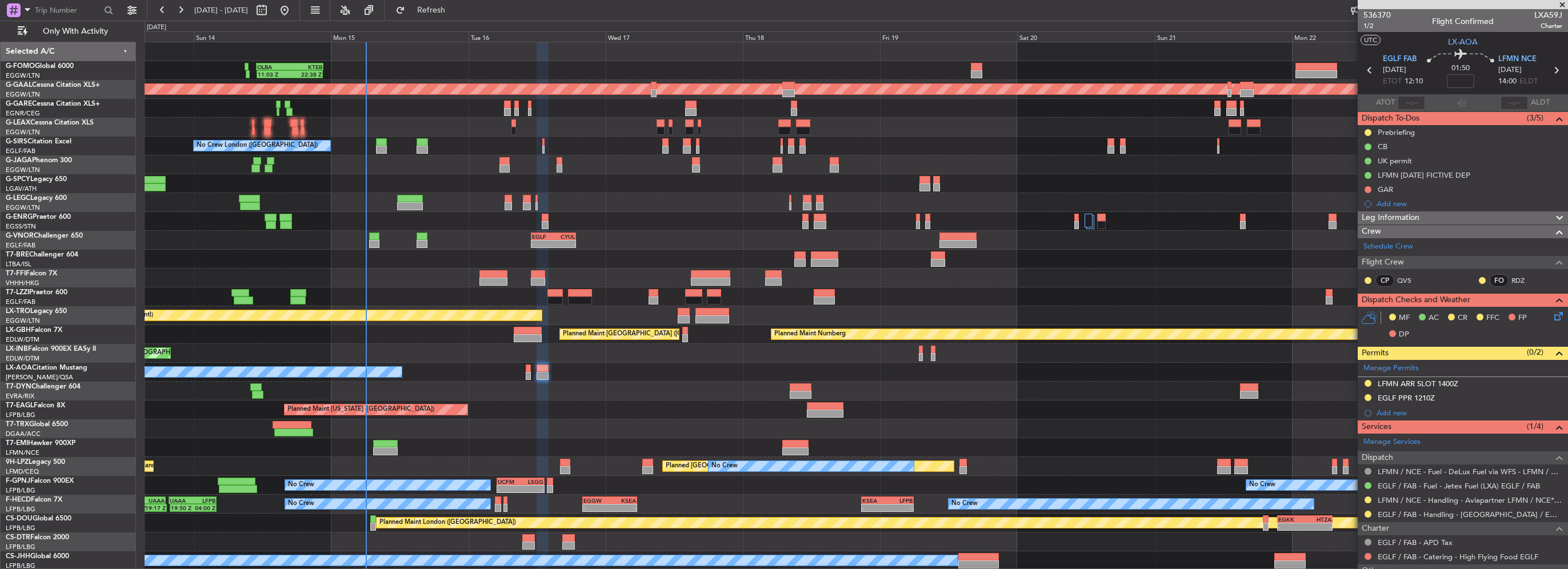
click at [1552, 319] on icon at bounding box center [1556, 314] width 9 height 9
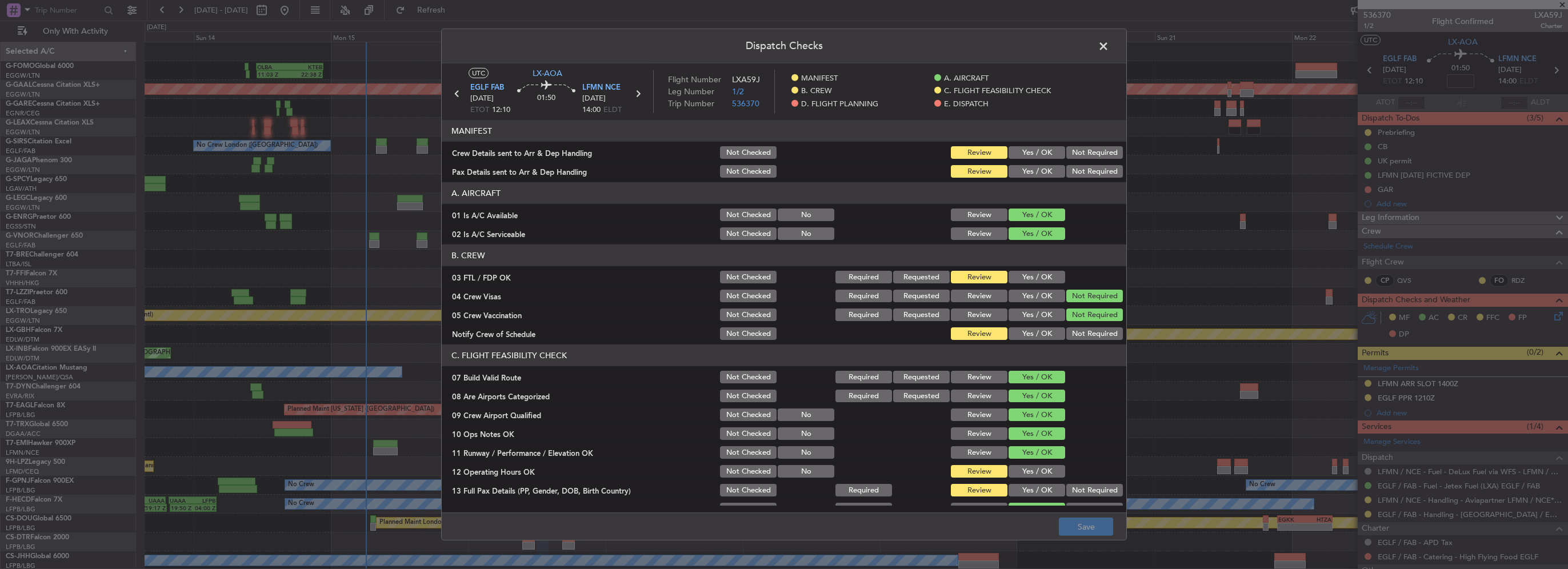
click at [1022, 273] on button "Yes / OK" at bounding box center [1037, 277] width 57 height 13
drag, startPoint x: 1029, startPoint y: 337, endPoint x: 1034, endPoint y: 478, distance: 141.1
click at [1030, 337] on button "Yes / OK" at bounding box center [1037, 333] width 57 height 13
click at [1038, 465] on button "Yes / OK" at bounding box center [1037, 471] width 57 height 13
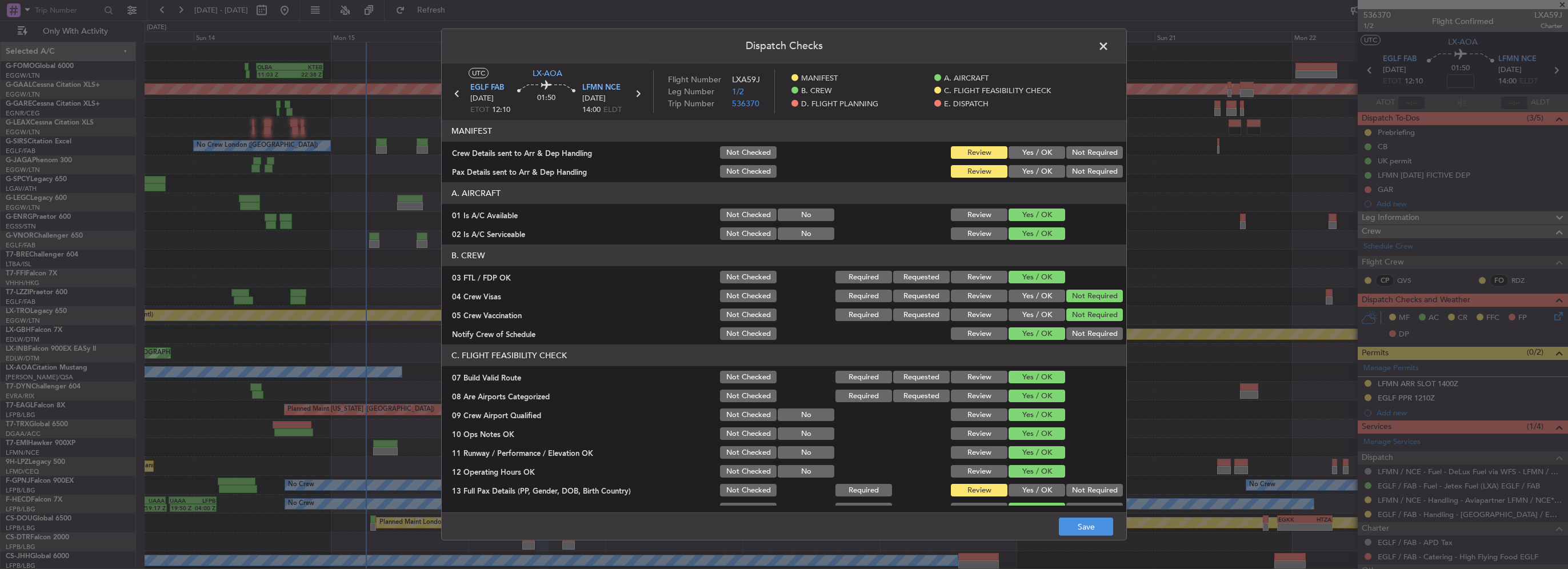
click at [1038, 487] on button "Yes / OK" at bounding box center [1037, 490] width 57 height 13
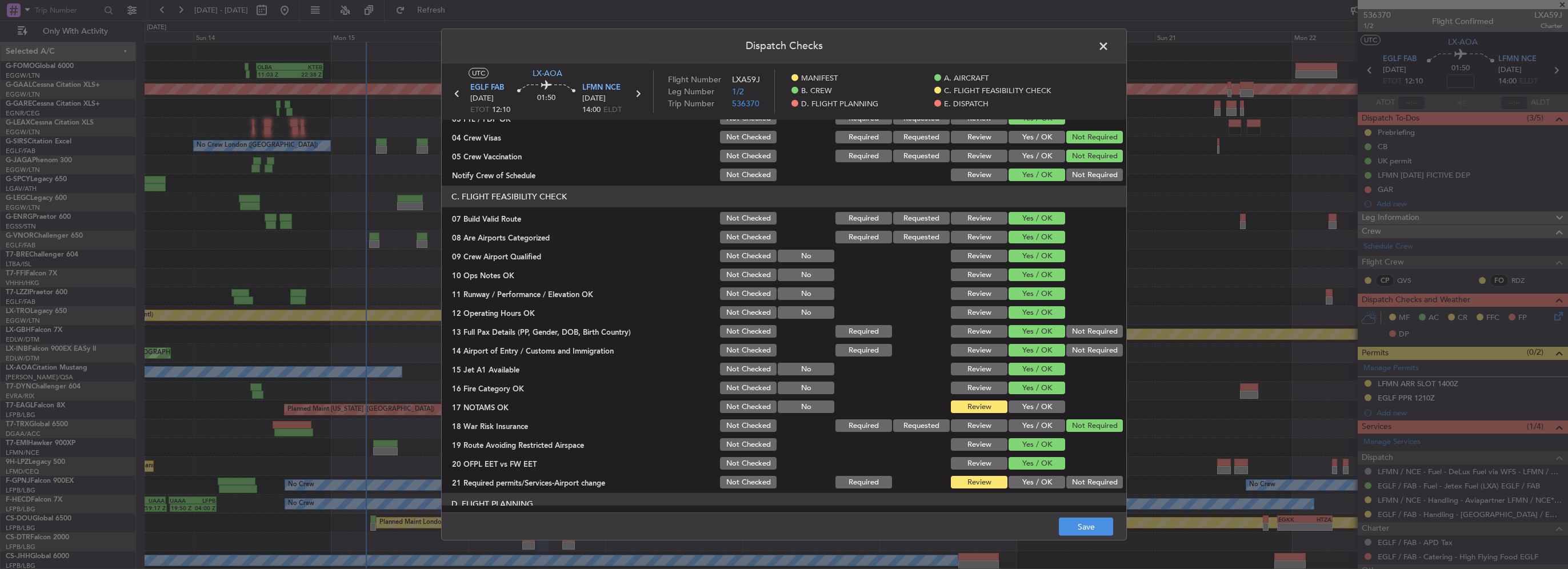
scroll to position [172, 0]
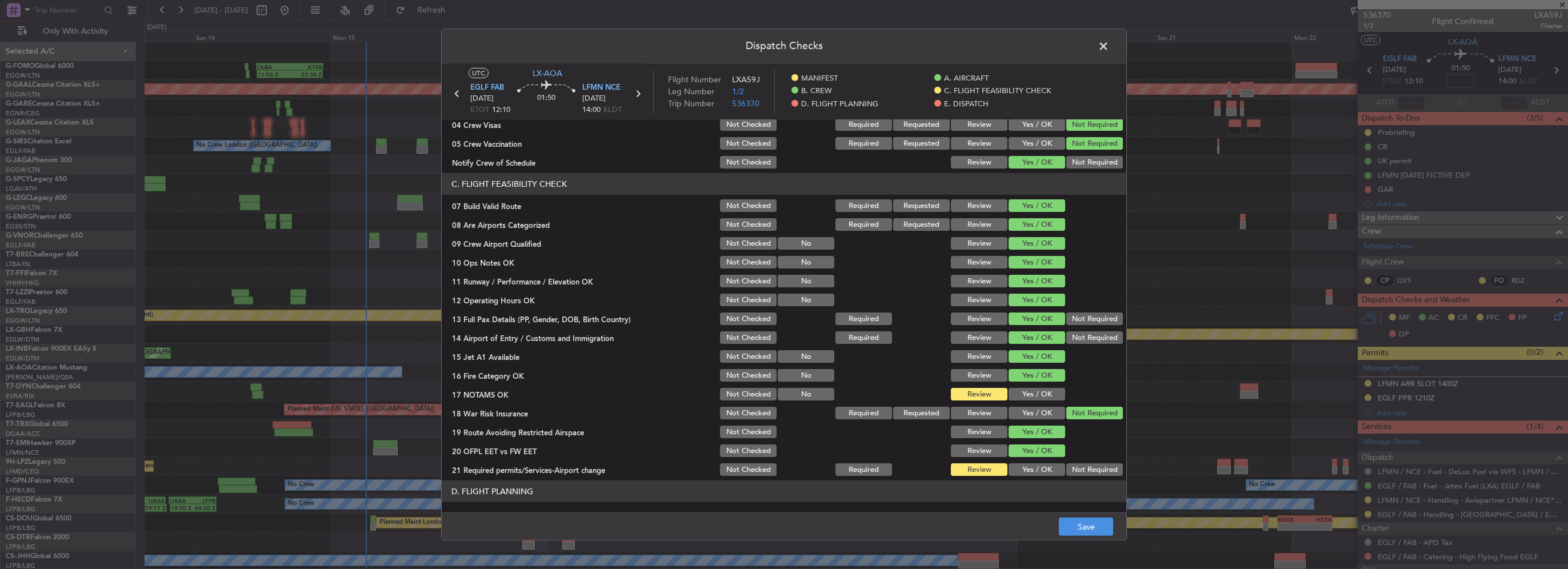
click at [1024, 389] on button "Yes / OK" at bounding box center [1037, 394] width 57 height 13
drag, startPoint x: 1027, startPoint y: 469, endPoint x: 1027, endPoint y: 460, distance: 9.0
click at [1027, 468] on button "Yes / OK" at bounding box center [1037, 469] width 57 height 13
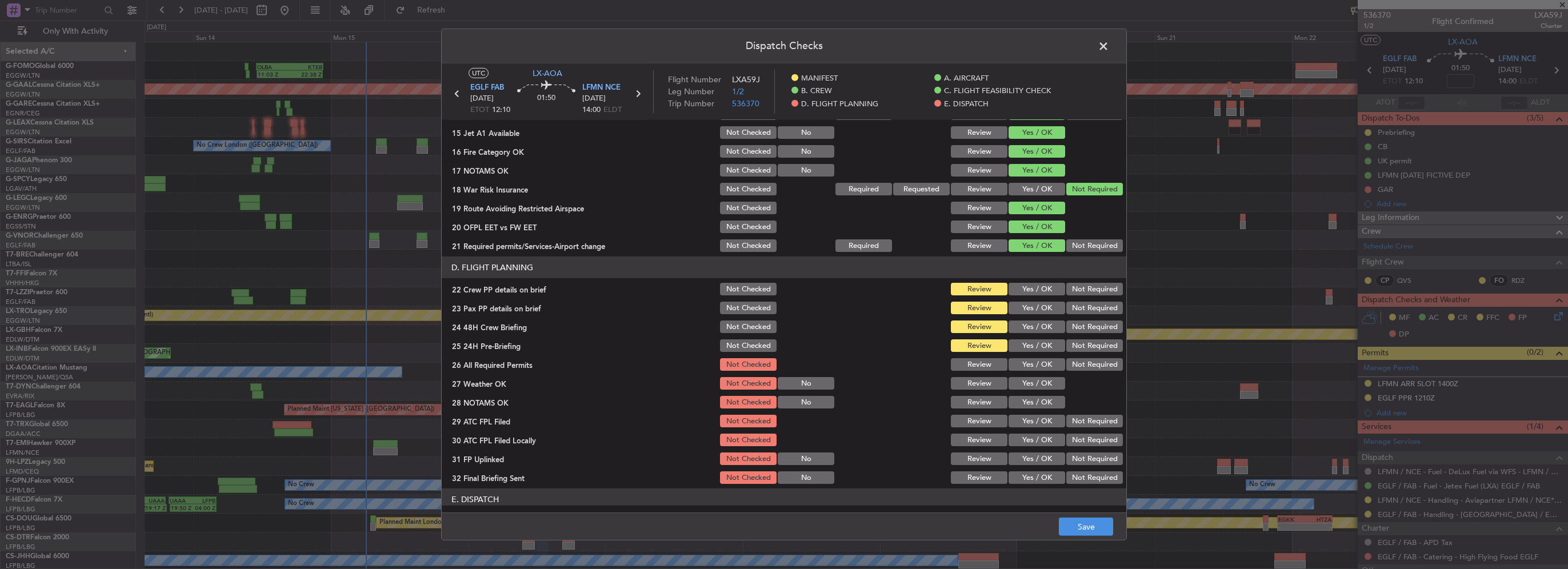
scroll to position [400, 0]
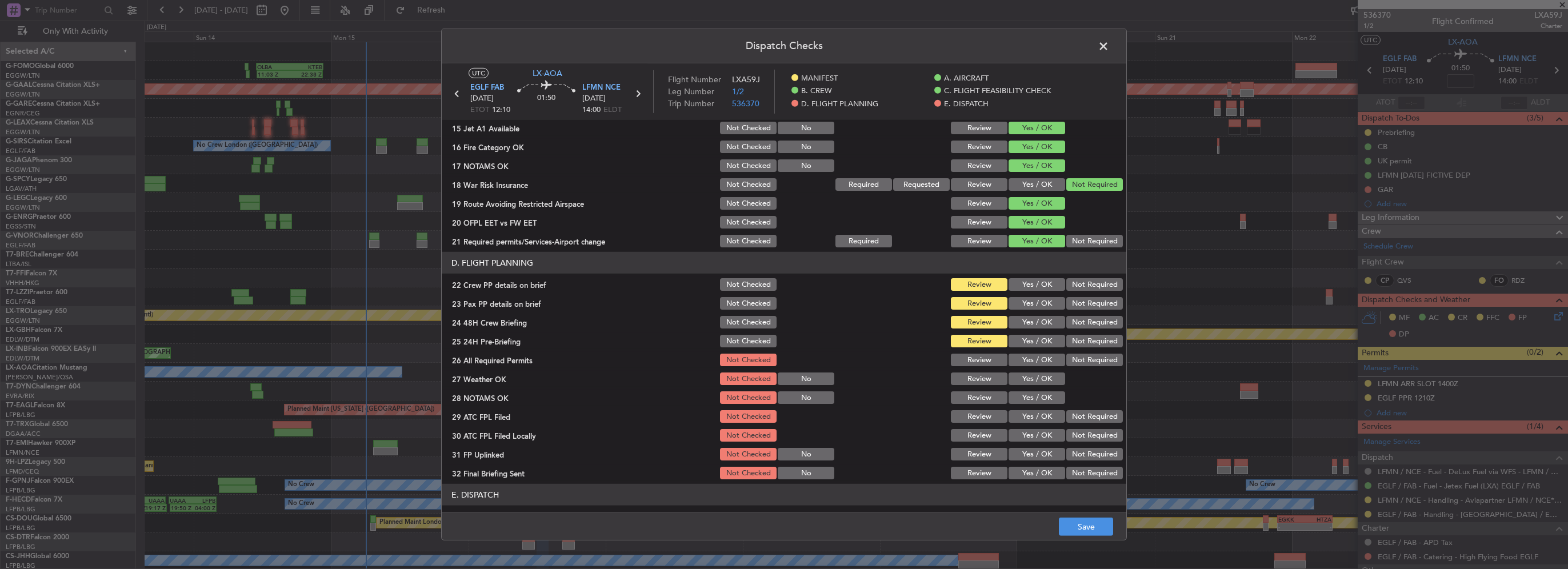
click at [1028, 288] on button "Yes / OK" at bounding box center [1037, 284] width 57 height 13
click at [1030, 309] on button "Yes / OK" at bounding box center [1037, 303] width 57 height 13
click at [1031, 318] on button "Yes / OK" at bounding box center [1037, 322] width 57 height 13
click at [1066, 338] on button "Not Required" at bounding box center [1094, 341] width 57 height 13
click at [1097, 520] on button "Save" at bounding box center [1086, 527] width 54 height 18
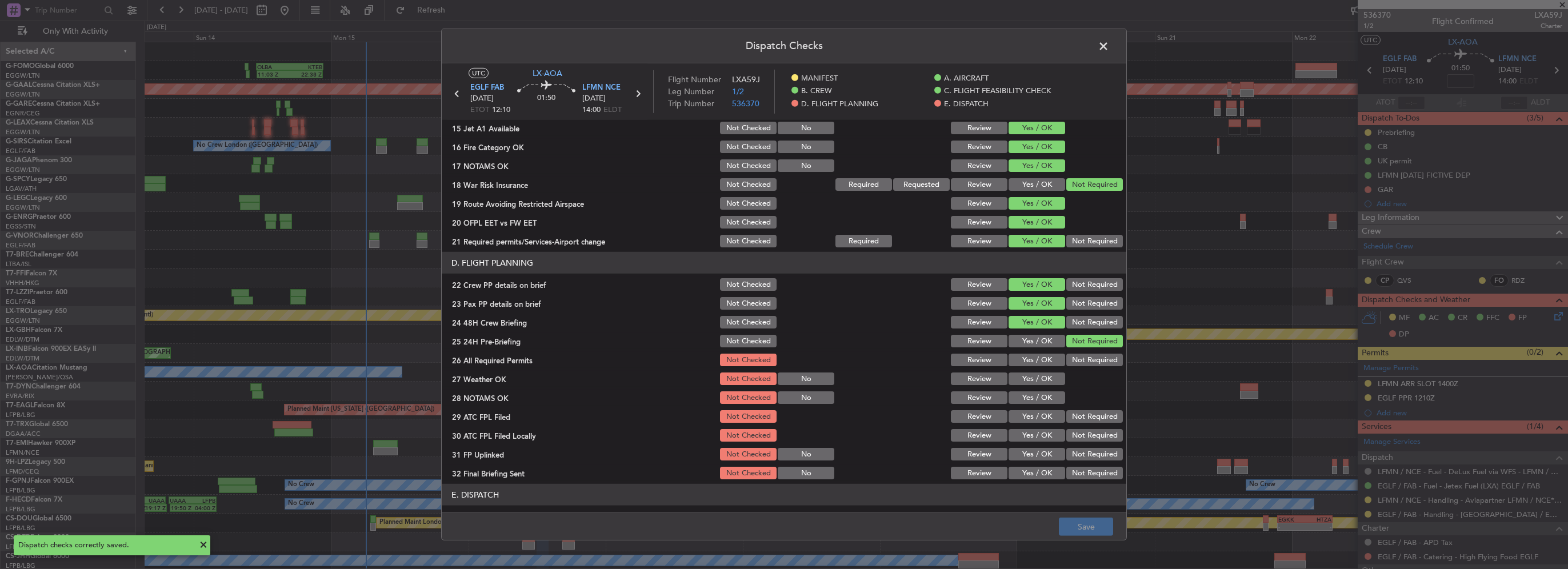
click at [1109, 48] on span at bounding box center [1109, 49] width 0 height 23
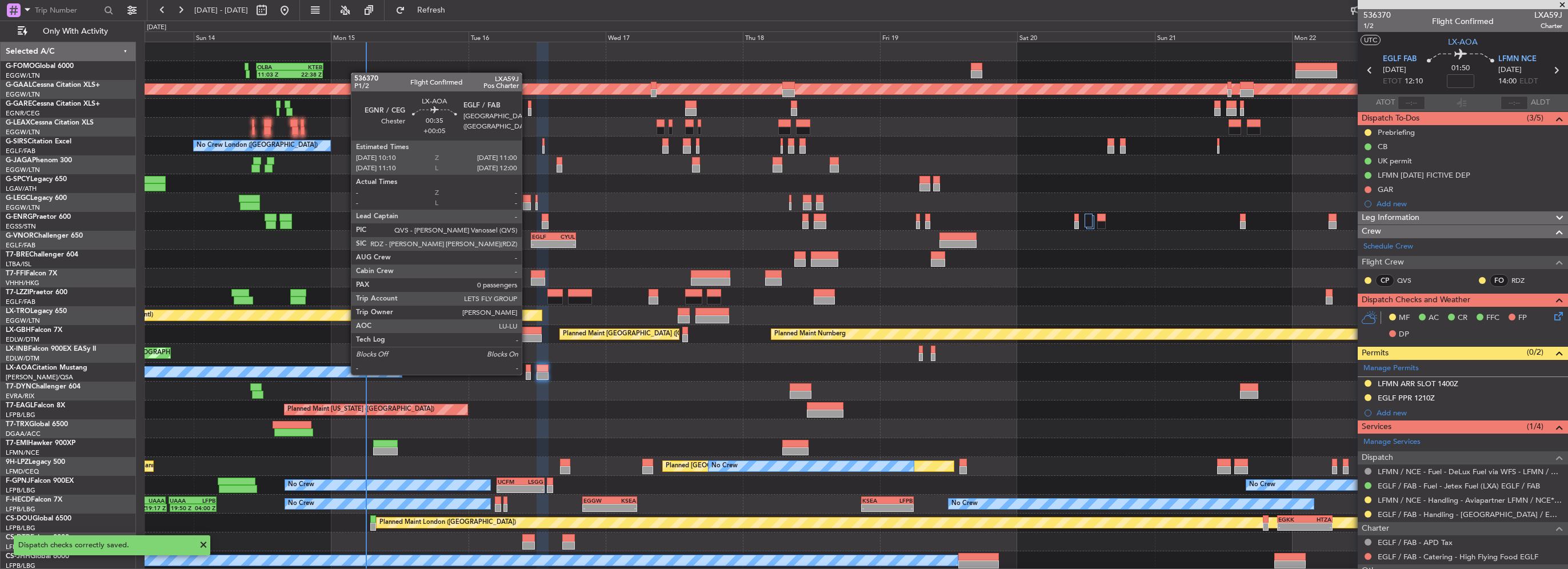
click at [527, 374] on div at bounding box center [528, 375] width 5 height 8
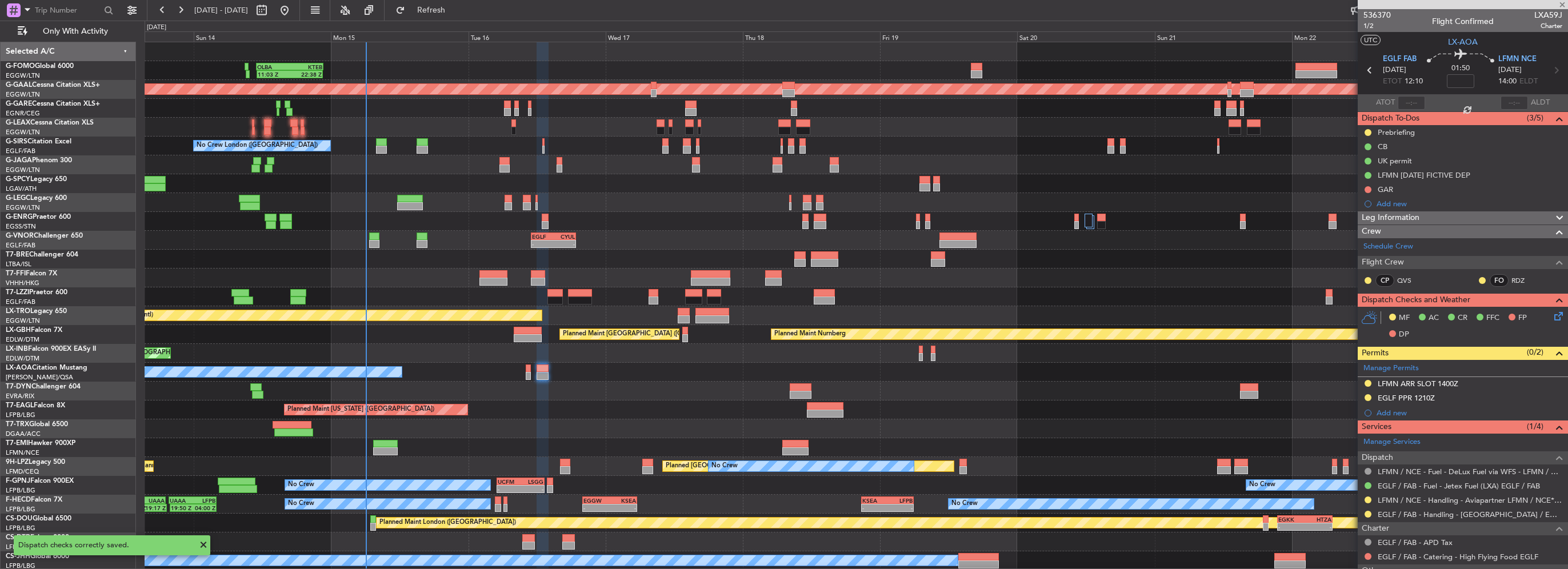
type input "+00:05"
type input "0"
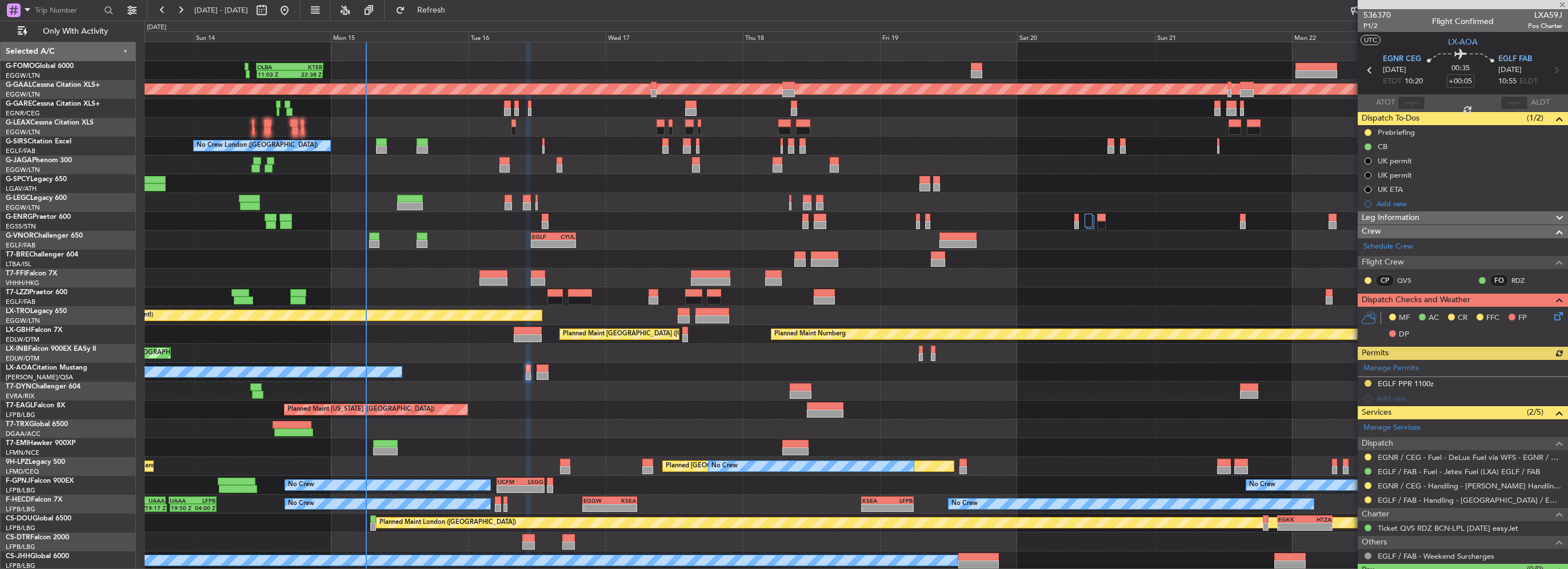
click at [1552, 314] on icon at bounding box center [1556, 314] width 9 height 9
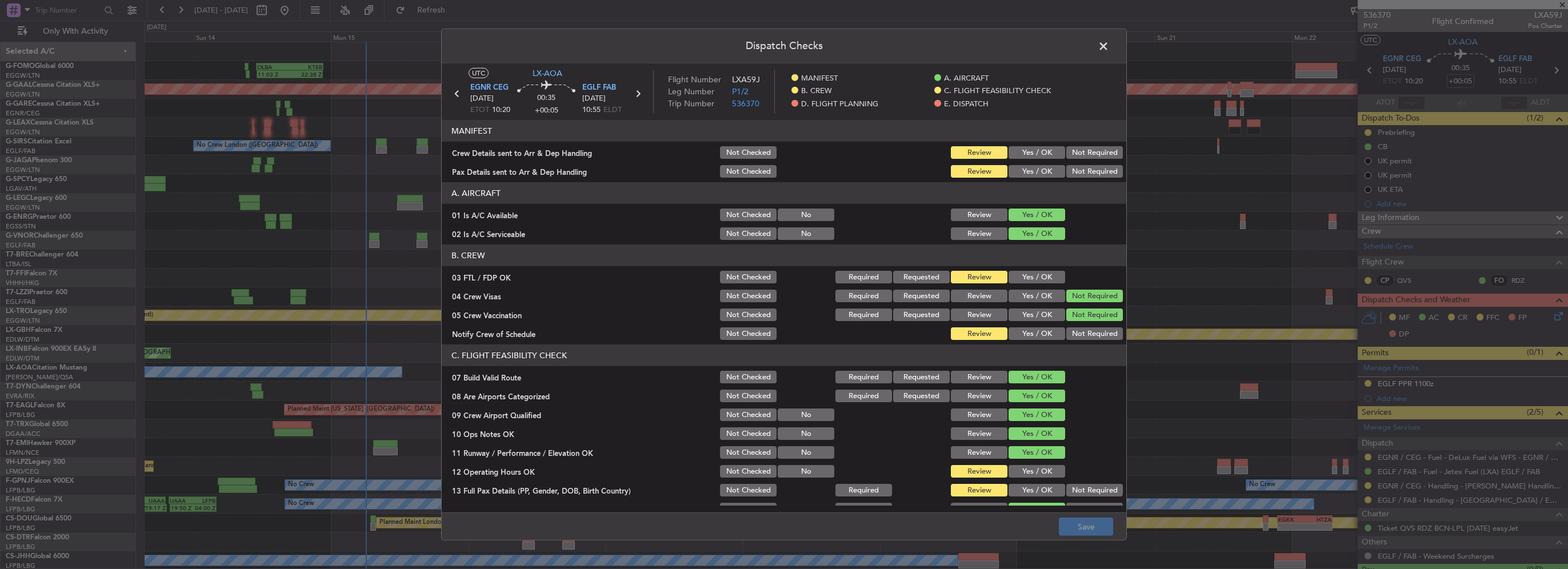
click at [1026, 274] on button "Yes / OK" at bounding box center [1037, 277] width 57 height 13
click at [1027, 337] on button "Yes / OK" at bounding box center [1037, 333] width 57 height 13
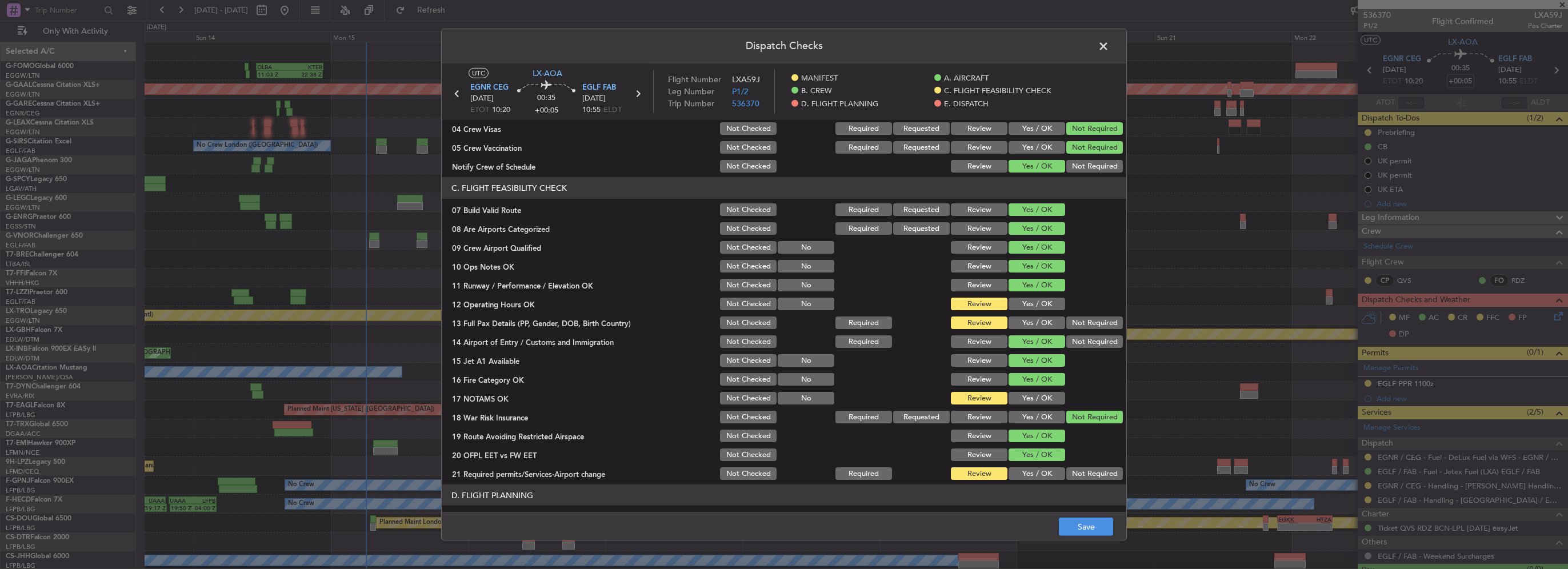
scroll to position [172, 0]
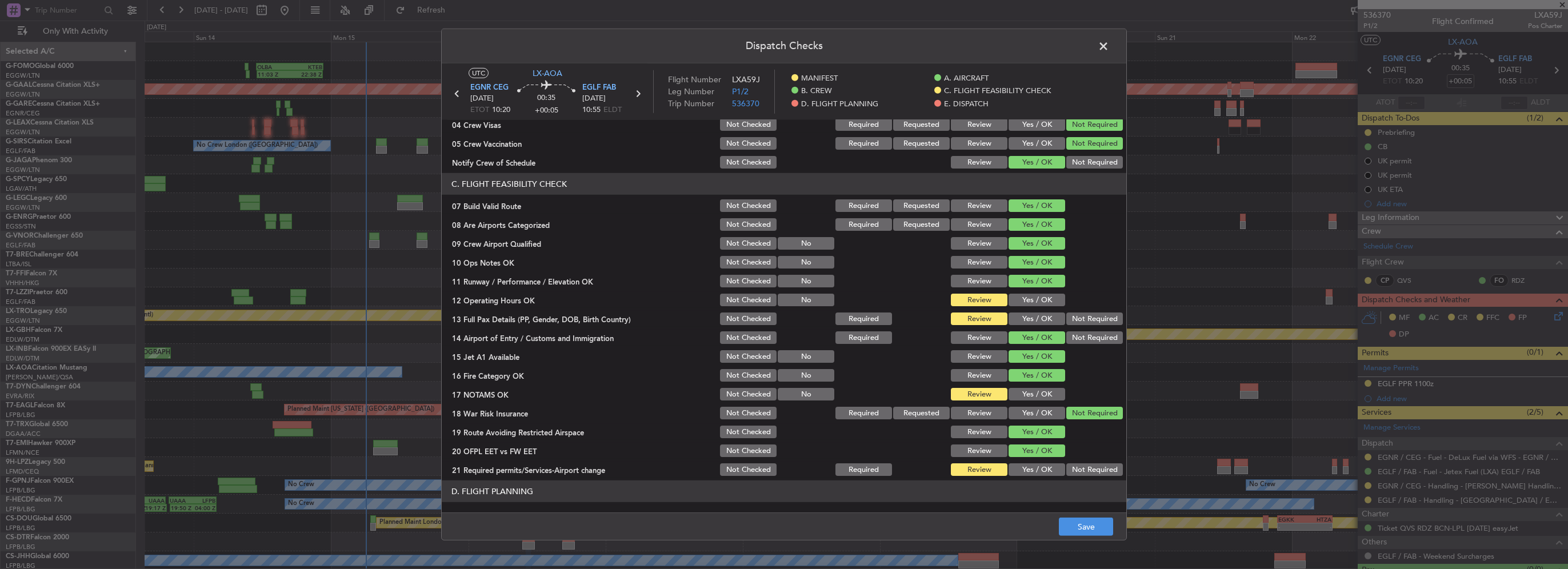
click at [1044, 306] on div "Yes / OK" at bounding box center [1035, 300] width 58 height 16
click at [1043, 322] on button "Yes / OK" at bounding box center [1037, 319] width 57 height 13
drag, startPoint x: 1040, startPoint y: 297, endPoint x: 1032, endPoint y: 374, distance: 77.4
click at [1040, 298] on button "Yes / OK" at bounding box center [1037, 300] width 57 height 13
click at [1031, 384] on section "C. FLIGHT FEASIBILITY CHECK 07 Build Valid Route Not Checked Required Requested…" at bounding box center [784, 325] width 685 height 304
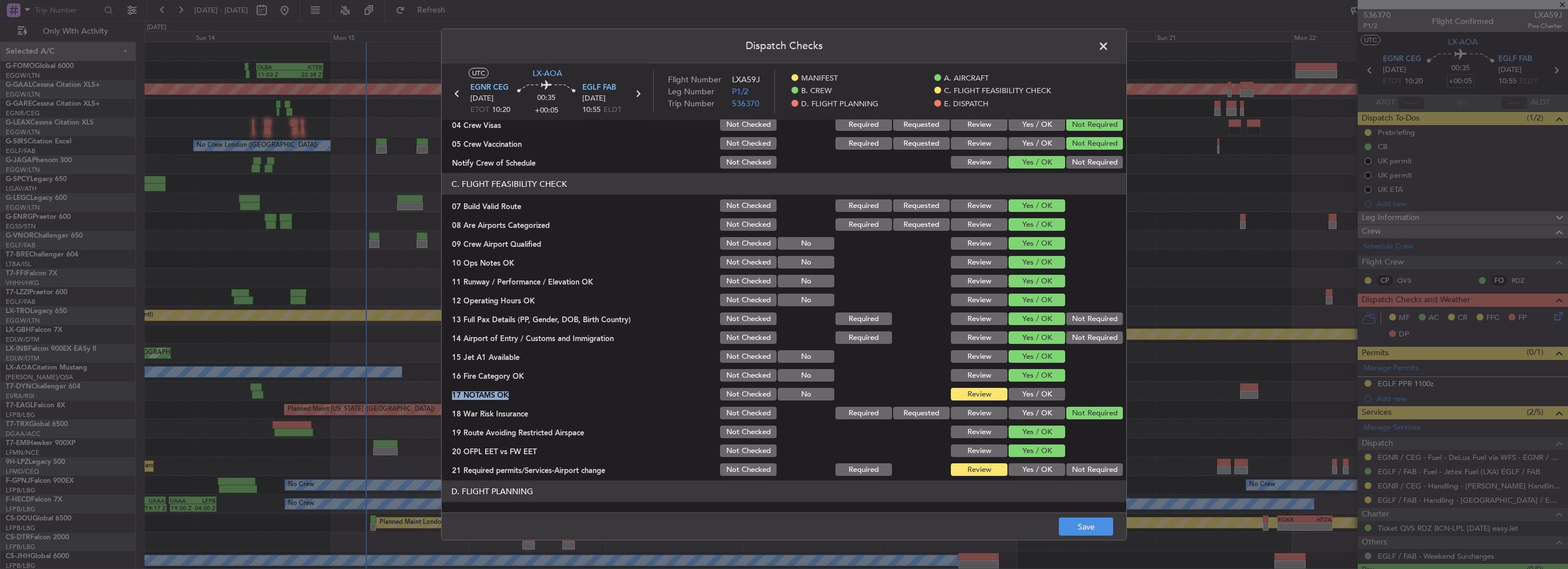
drag, startPoint x: 1031, startPoint y: 384, endPoint x: 1035, endPoint y: 393, distance: 9.8
click at [1035, 393] on button "Yes / OK" at bounding box center [1037, 394] width 57 height 13
drag, startPoint x: 1050, startPoint y: 455, endPoint x: 1046, endPoint y: 464, distance: 9.8
click at [1046, 464] on section "C. FLIGHT FEASIBILITY CHECK 07 Build Valid Route Not Checked Required Requested…" at bounding box center [784, 325] width 685 height 304
click at [1046, 466] on button "Yes / OK" at bounding box center [1037, 469] width 57 height 13
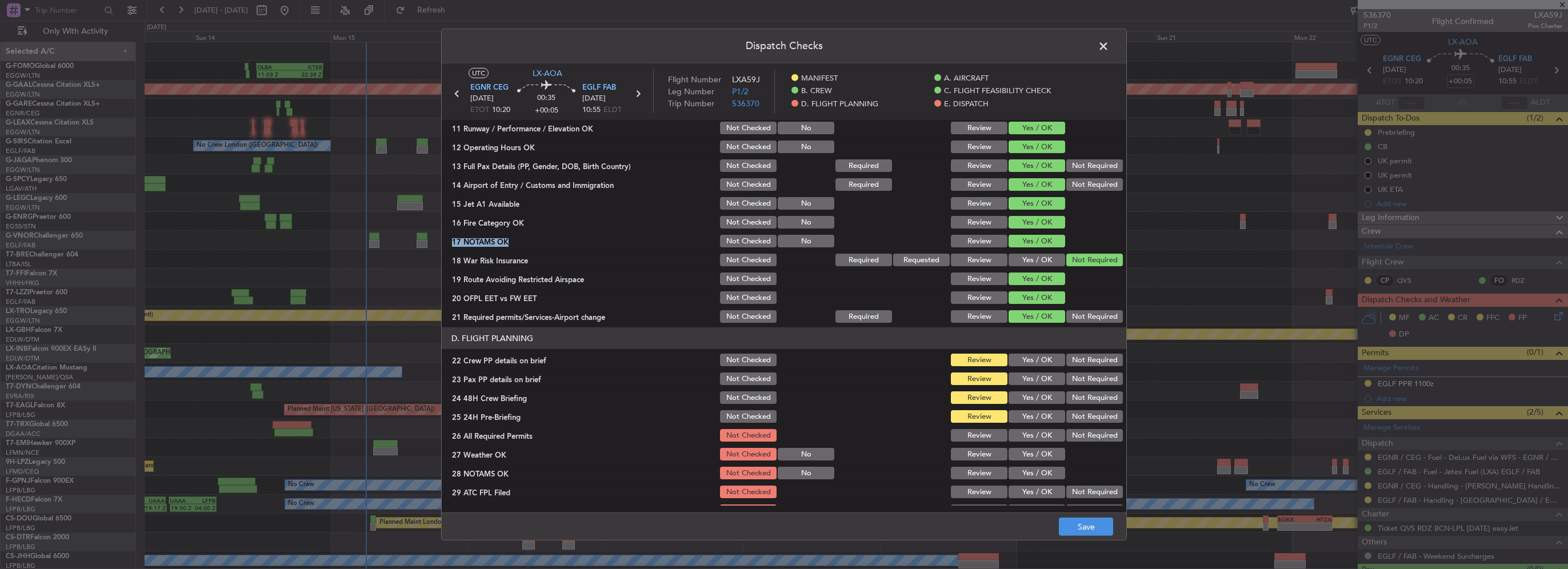
scroll to position [343, 0]
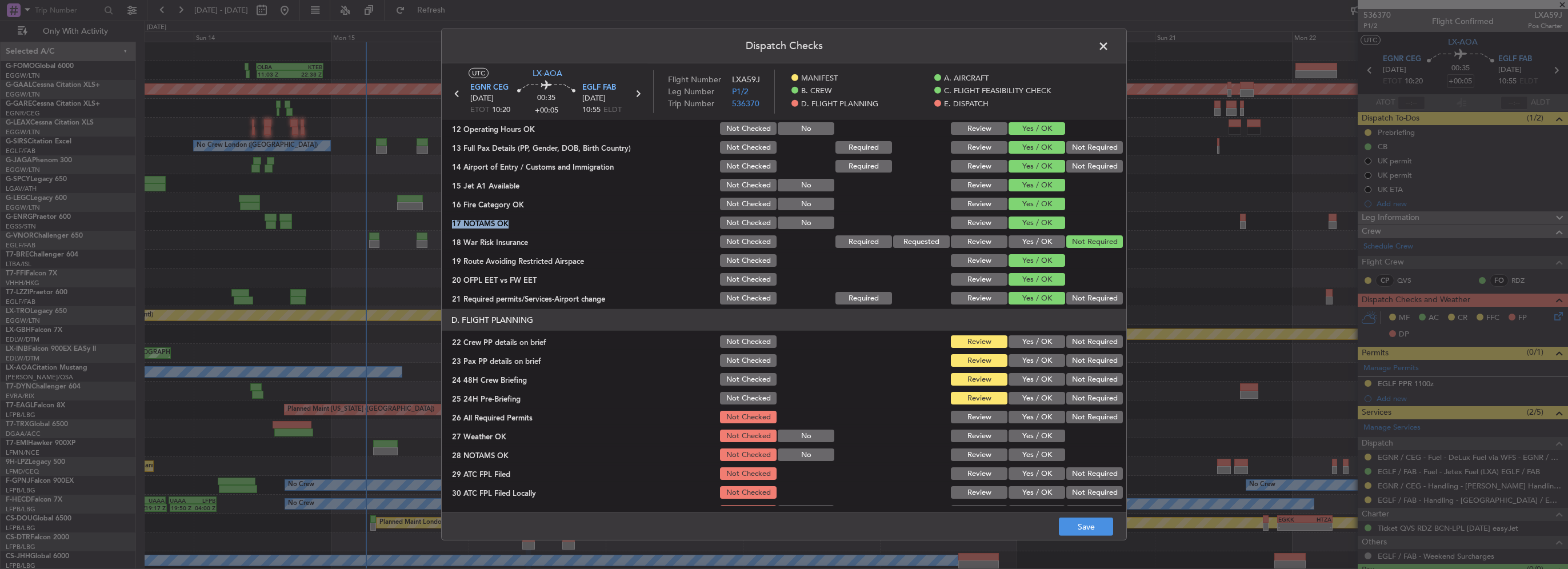
click at [1028, 346] on button "Yes / OK" at bounding box center [1037, 341] width 57 height 13
click at [1037, 365] on button "Yes / OK" at bounding box center [1037, 360] width 57 height 13
click at [1038, 382] on button "Yes / OK" at bounding box center [1037, 379] width 57 height 13
click at [1096, 395] on button "Not Required" at bounding box center [1094, 398] width 57 height 13
click at [1097, 528] on button "Save" at bounding box center [1086, 527] width 54 height 18
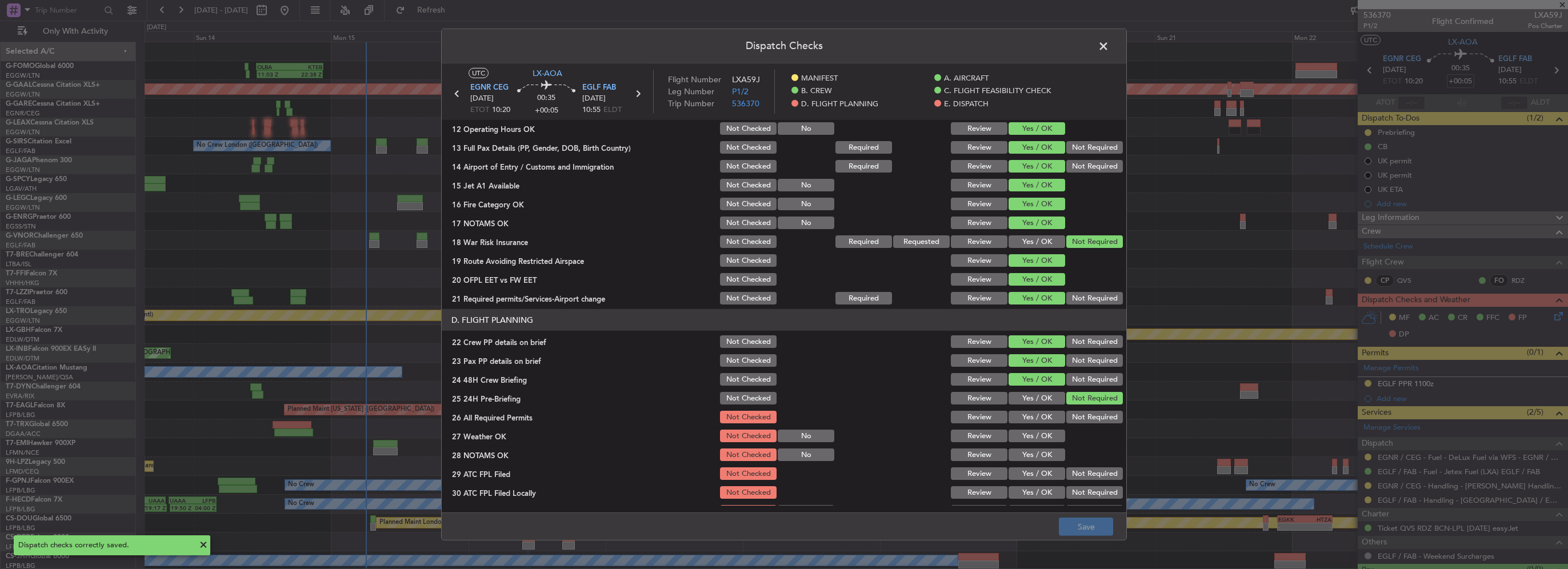
click at [1109, 44] on span at bounding box center [1109, 49] width 0 height 23
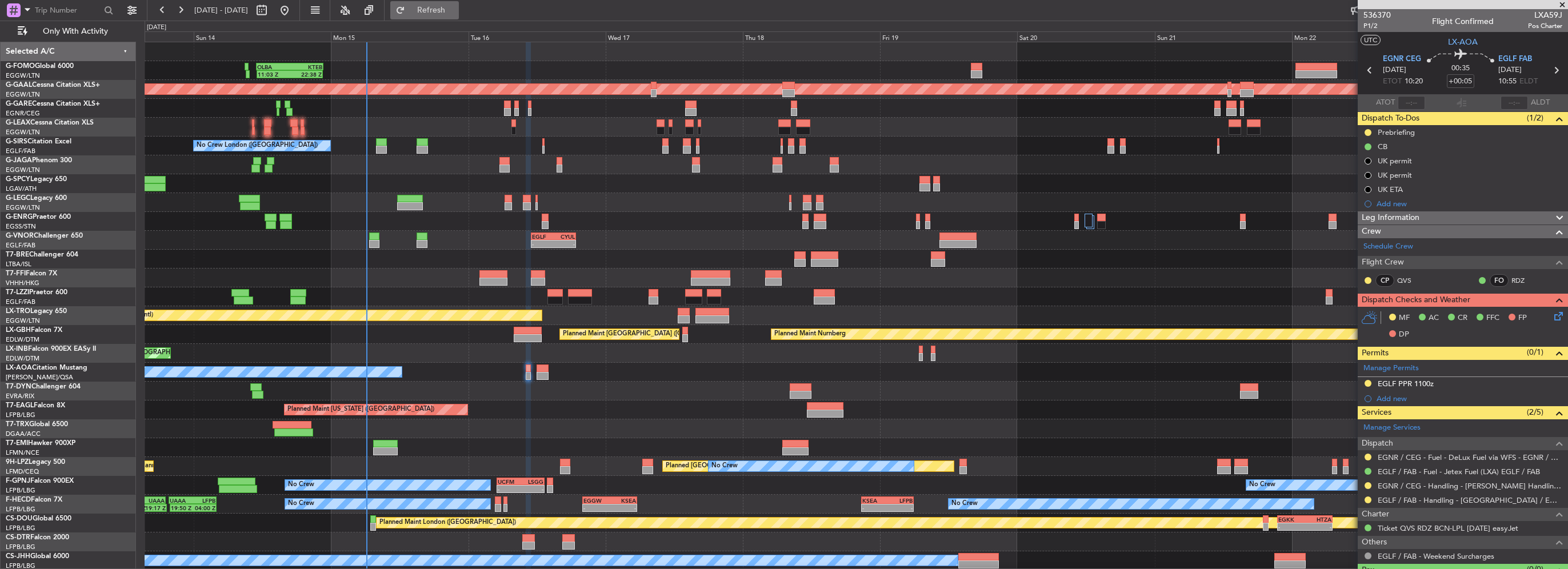
click at [453, 13] on span "Refresh" at bounding box center [431, 10] width 48 height 8
click at [455, 6] on span "Refresh" at bounding box center [431, 10] width 48 height 8
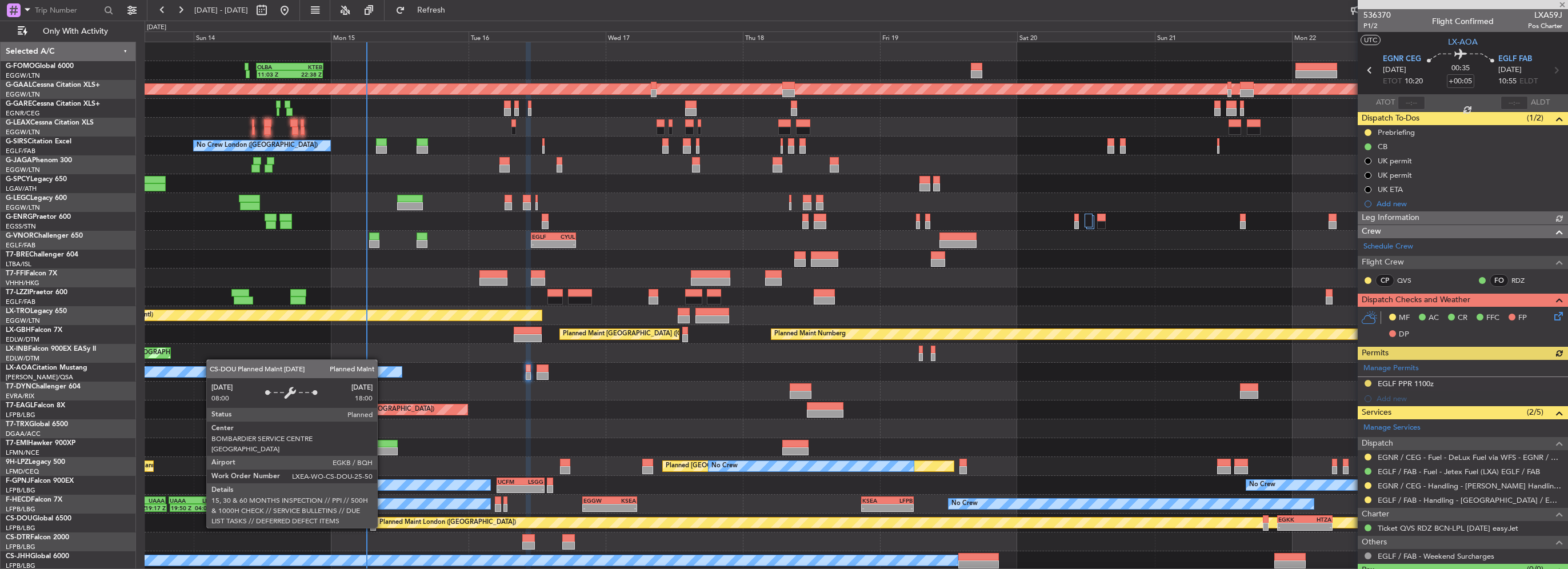
scroll to position [0, 0]
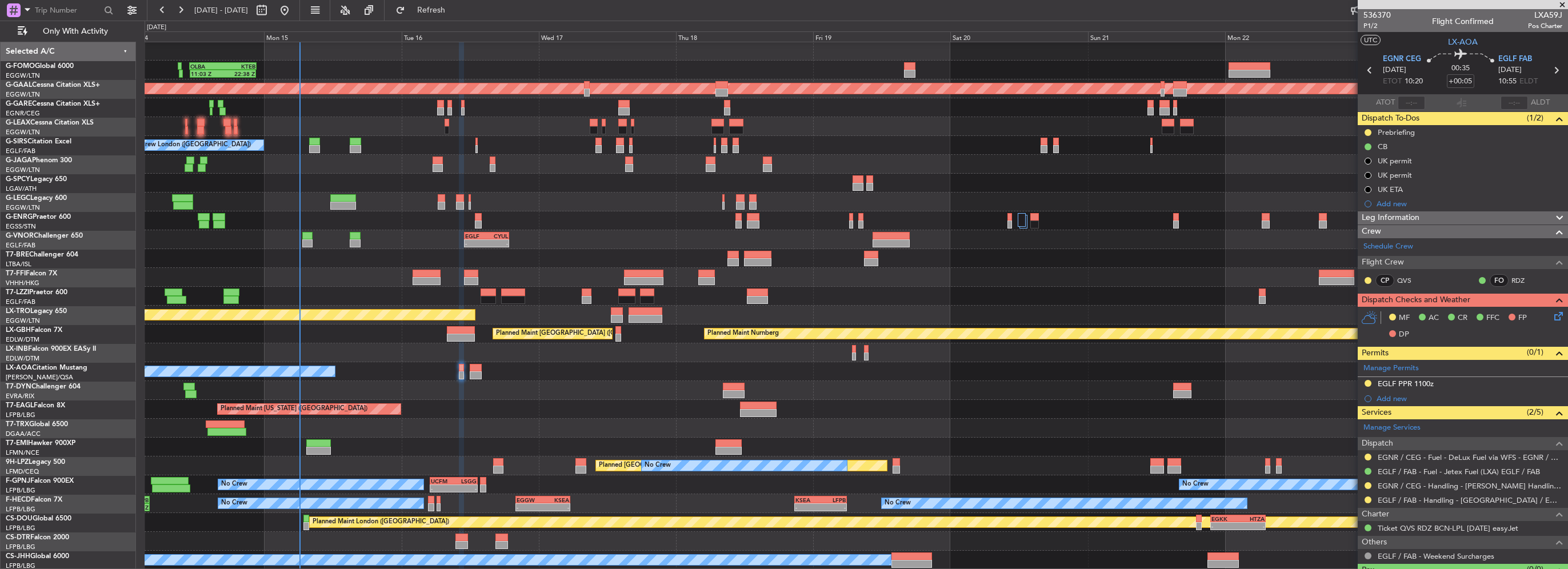
click at [559, 162] on div "11:03 Z 22:38 Z OLBA 11:00 Z KTEB 22:45 Z Planned Maint London (Luton) Planned …" at bounding box center [856, 305] width 1423 height 528
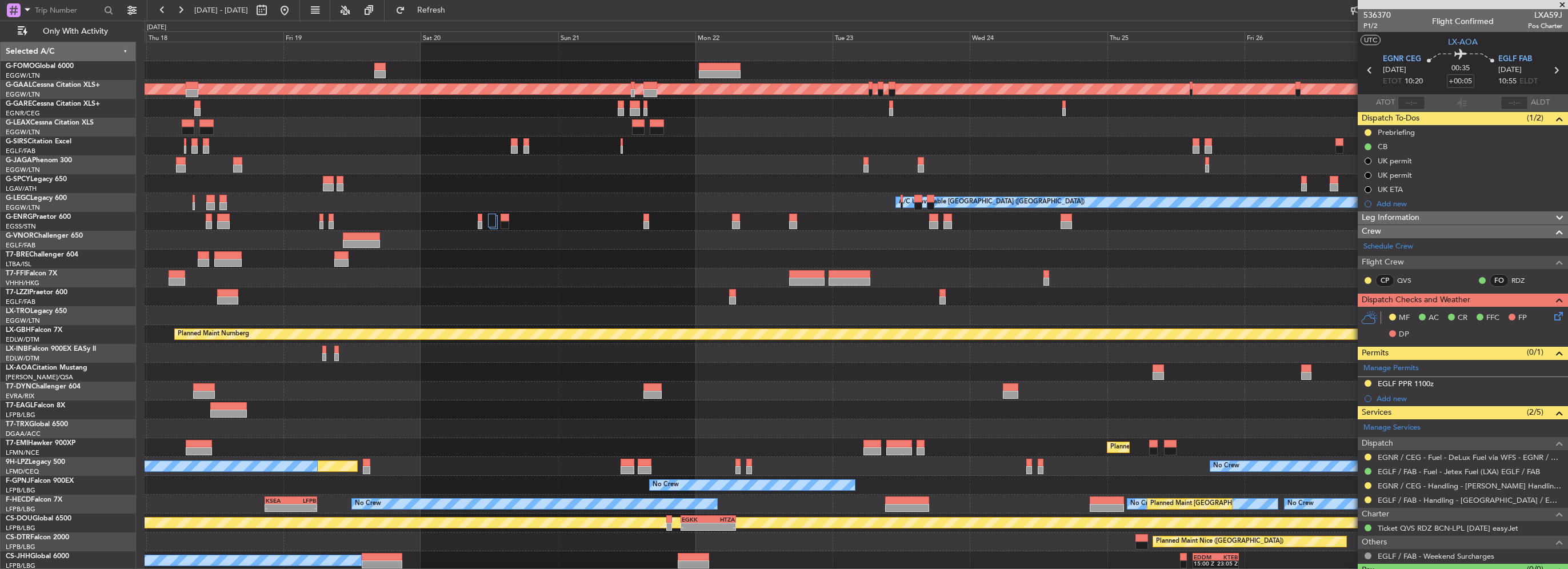
click at [338, 164] on div at bounding box center [856, 164] width 1423 height 19
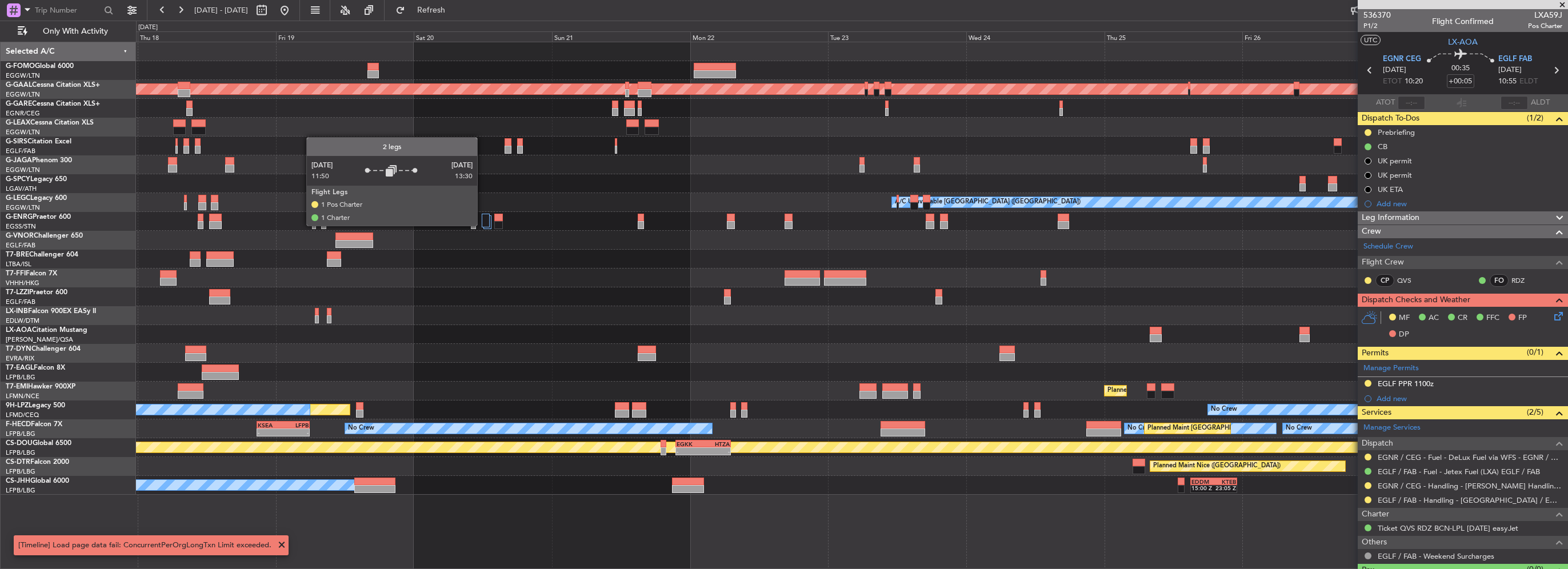
click at [482, 225] on div at bounding box center [485, 220] width 8 height 14
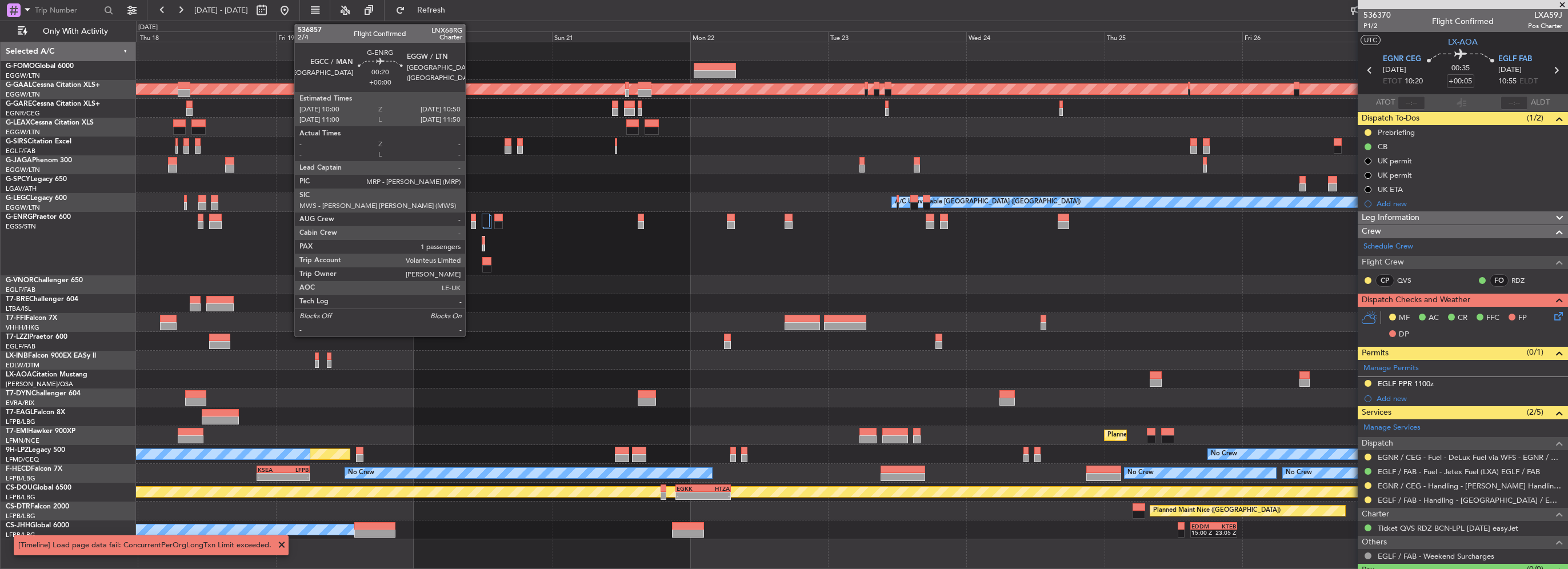
click at [471, 224] on div at bounding box center [474, 225] width 5 height 8
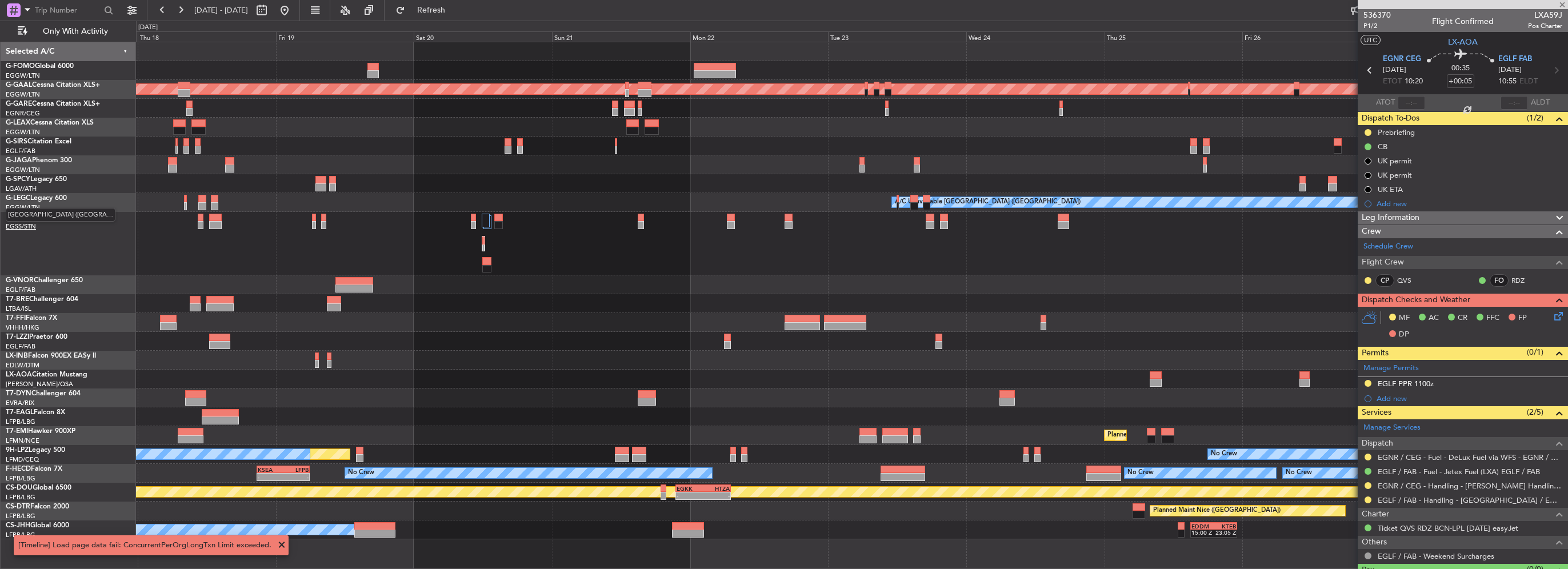
type input "1"
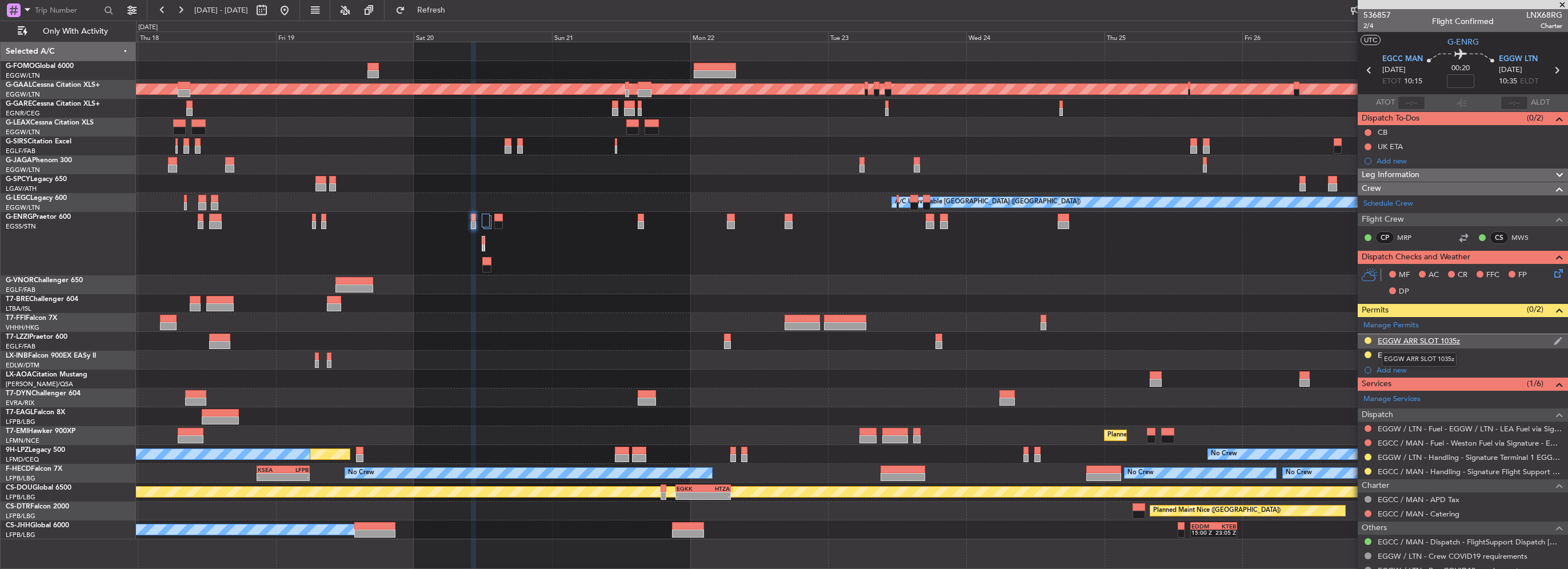
click at [1455, 337] on div "EGGW ARR SLOT 1035z" at bounding box center [1418, 341] width 82 height 10
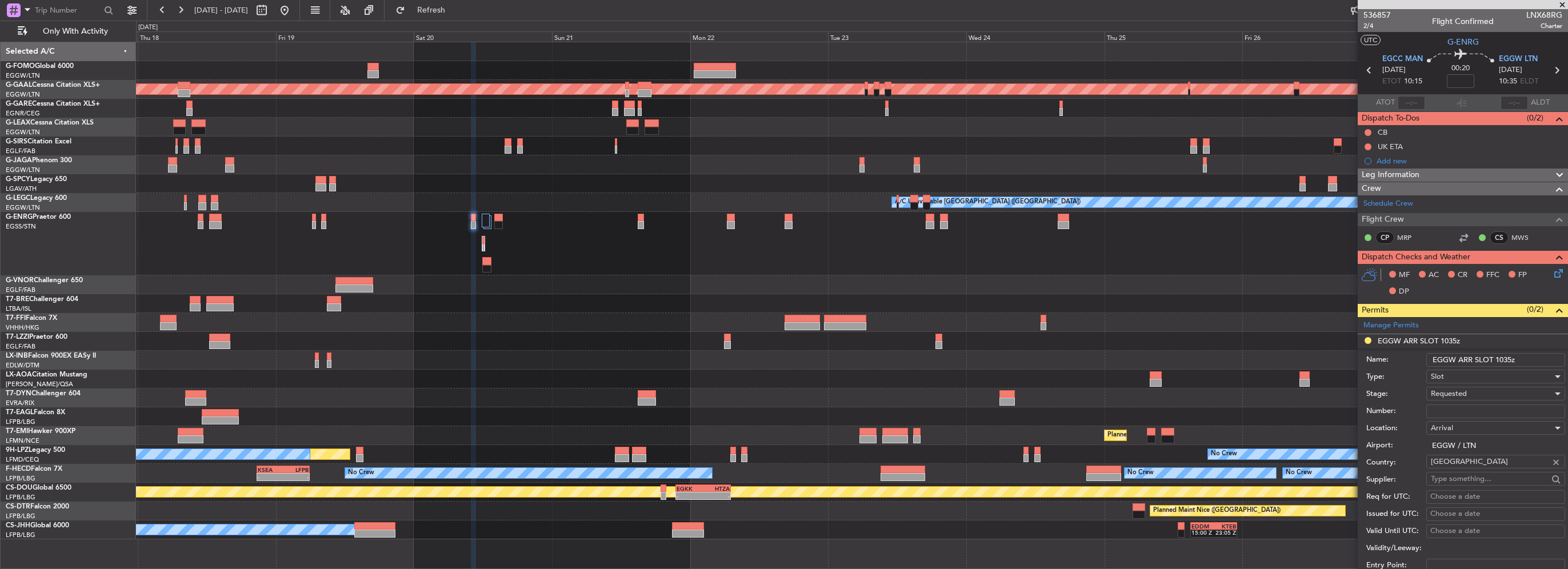
drag, startPoint x: 1508, startPoint y: 359, endPoint x: 1503, endPoint y: 361, distance: 5.4
click at [1503, 361] on input "EGGW ARR SLOT 1035z" at bounding box center [1496, 360] width 139 height 14
type input "EGGW ARR SLOT 1020z"
click at [1468, 391] on div "Requested" at bounding box center [1492, 394] width 122 height 17
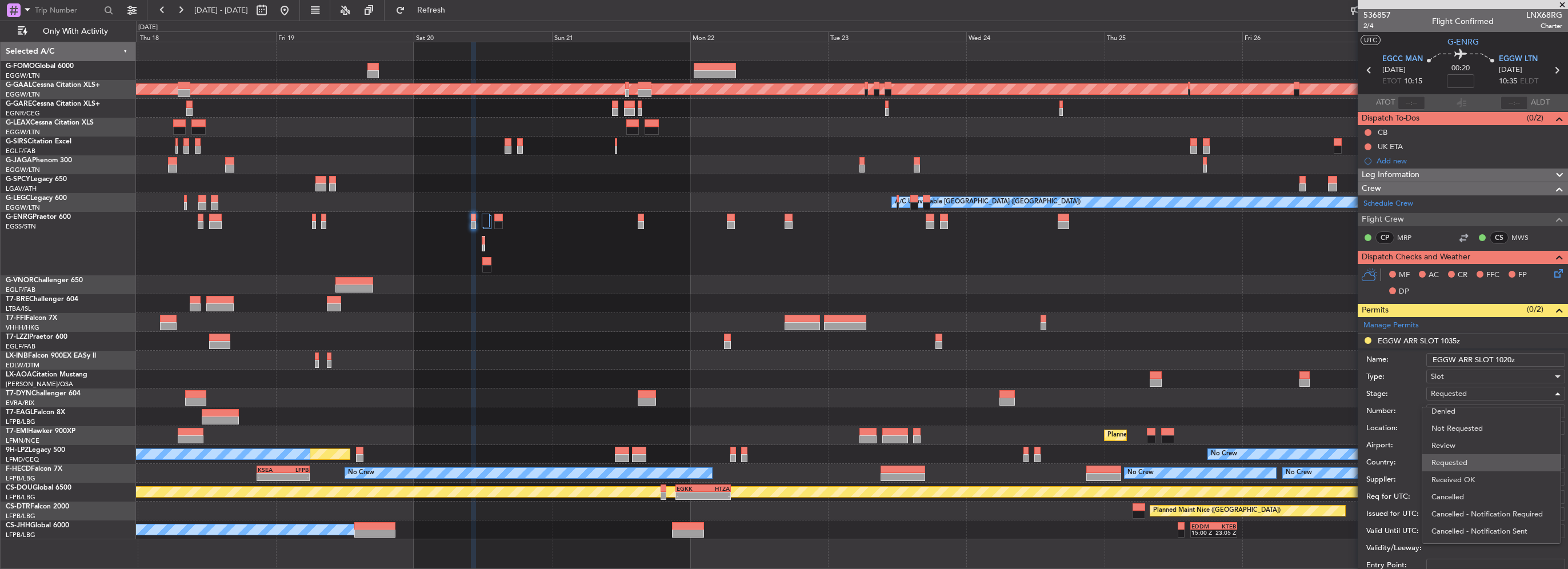
click at [1471, 469] on span "Requested" at bounding box center [1491, 463] width 120 height 17
click at [1461, 390] on span "Requested" at bounding box center [1449, 393] width 36 height 10
click at [1479, 484] on span "Received OK" at bounding box center [1491, 480] width 120 height 17
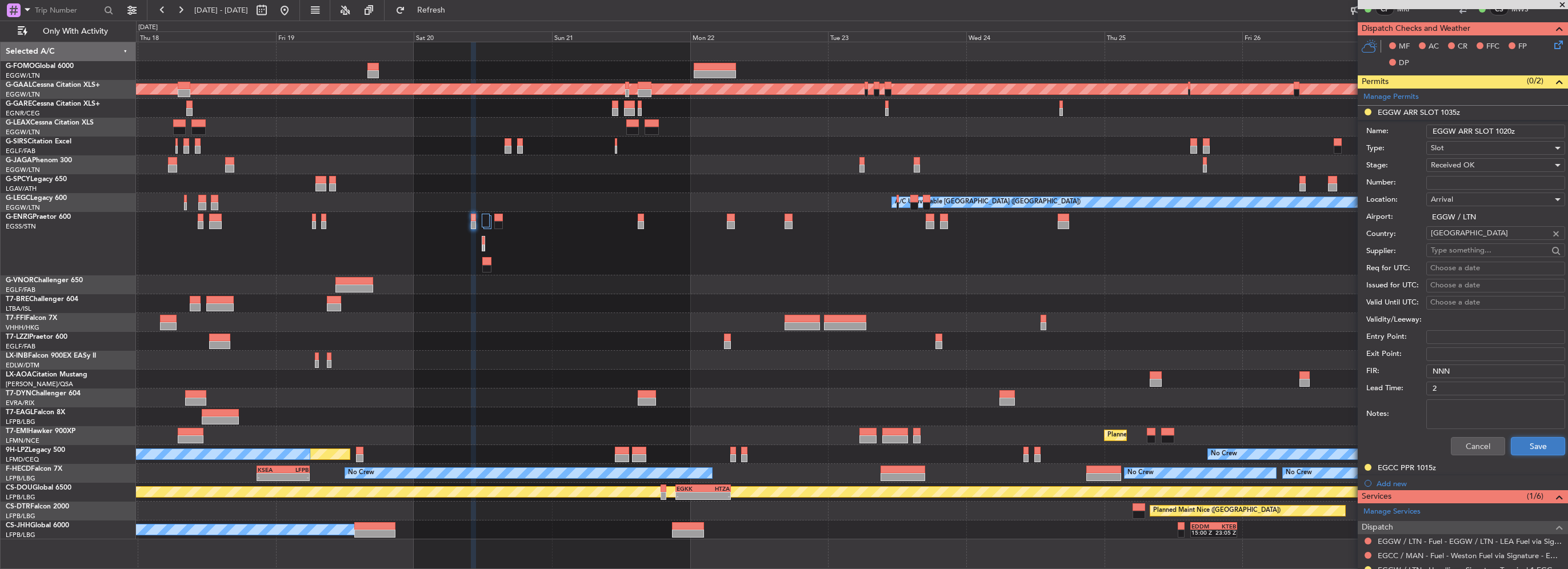
click at [1533, 440] on button "Save" at bounding box center [1538, 446] width 54 height 18
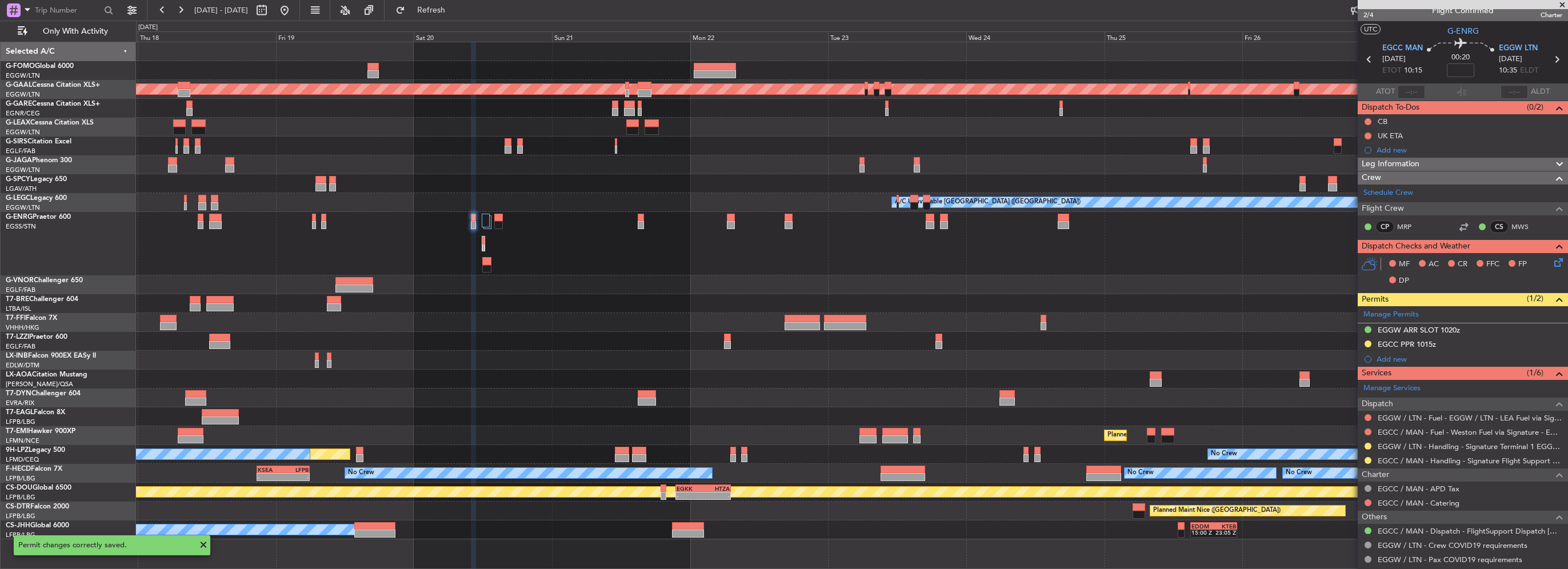
scroll to position [0, 0]
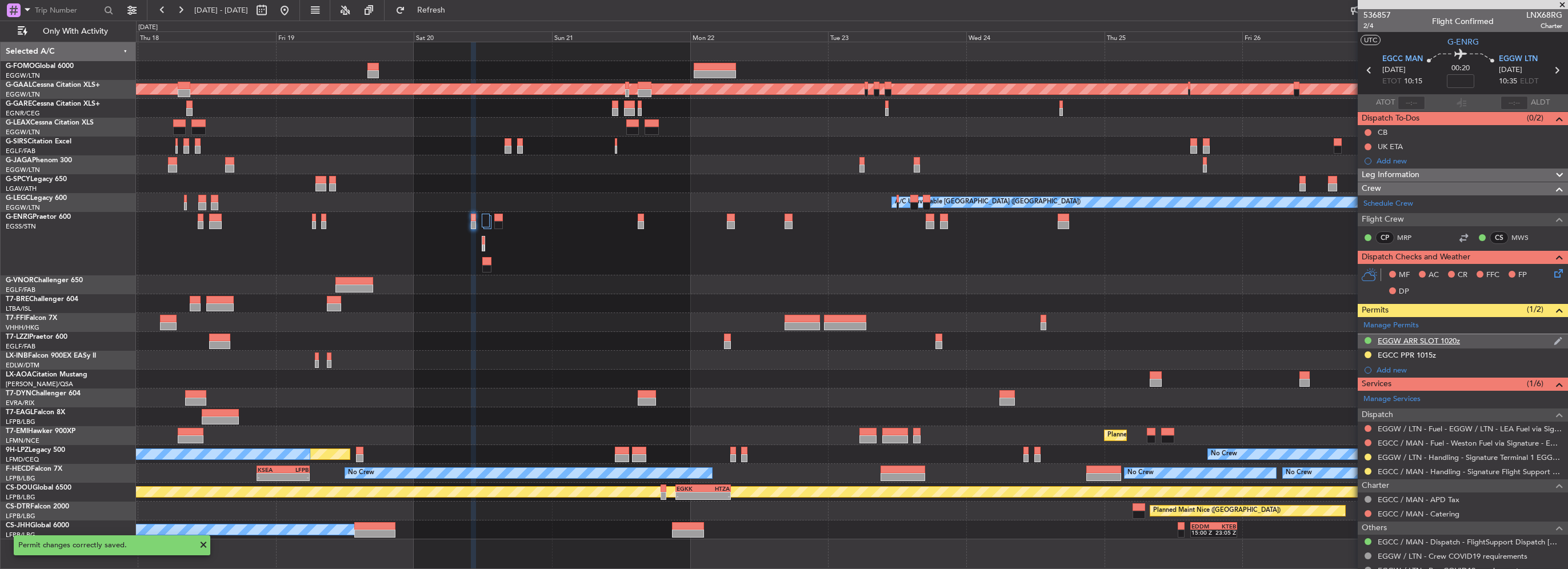
click at [1463, 341] on div "EGGW ARR SLOT 1020z" at bounding box center [1463, 341] width 210 height 14
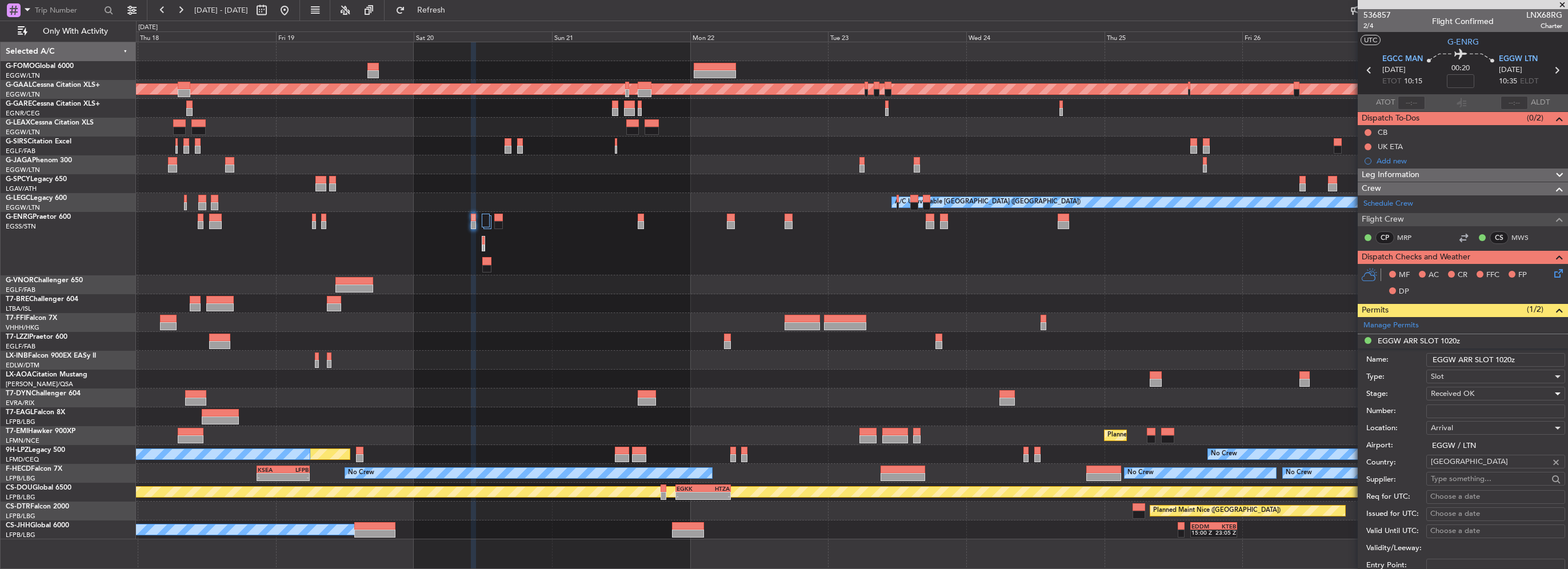
click at [1443, 398] on div "Received OK" at bounding box center [1492, 394] width 122 height 17
drag, startPoint x: 1461, startPoint y: 449, endPoint x: 1469, endPoint y: 441, distance: 11.3
click at [1463, 449] on span "Requested" at bounding box center [1491, 449] width 120 height 17
drag, startPoint x: 1511, startPoint y: 358, endPoint x: 1503, endPoint y: 359, distance: 8.1
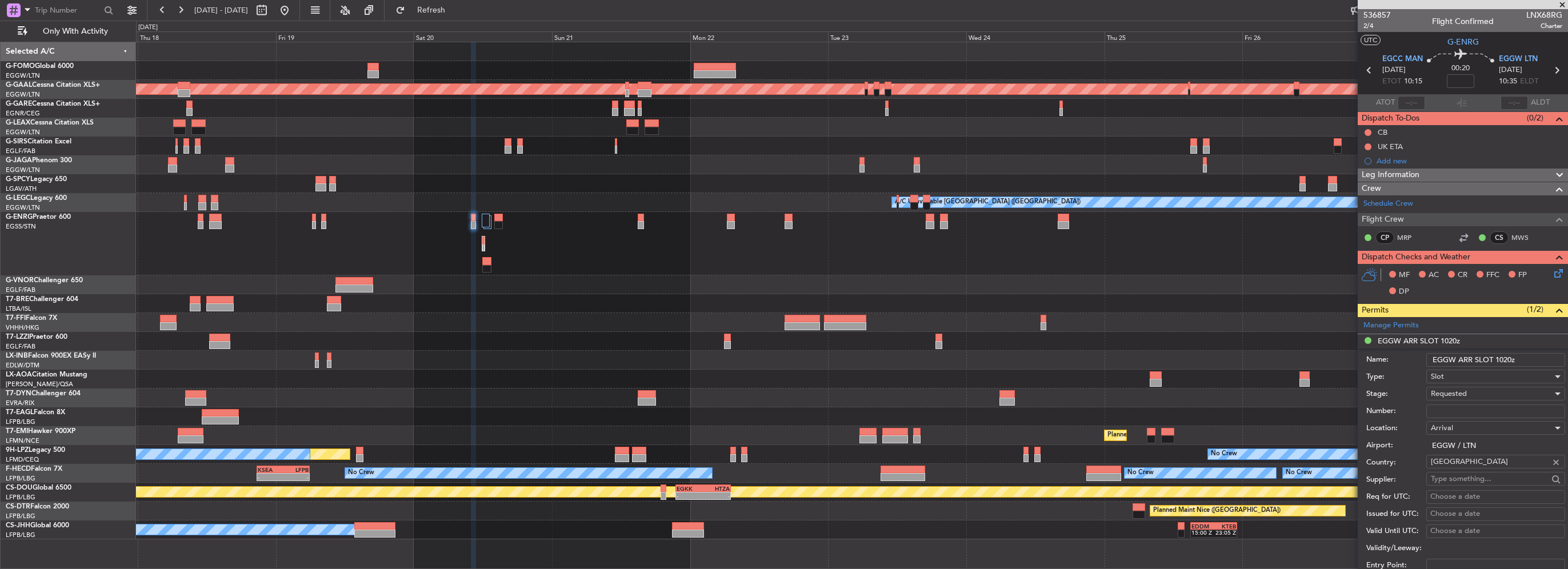
click at [1503, 359] on input "EGGW ARR SLOT 1020z" at bounding box center [1496, 360] width 139 height 14
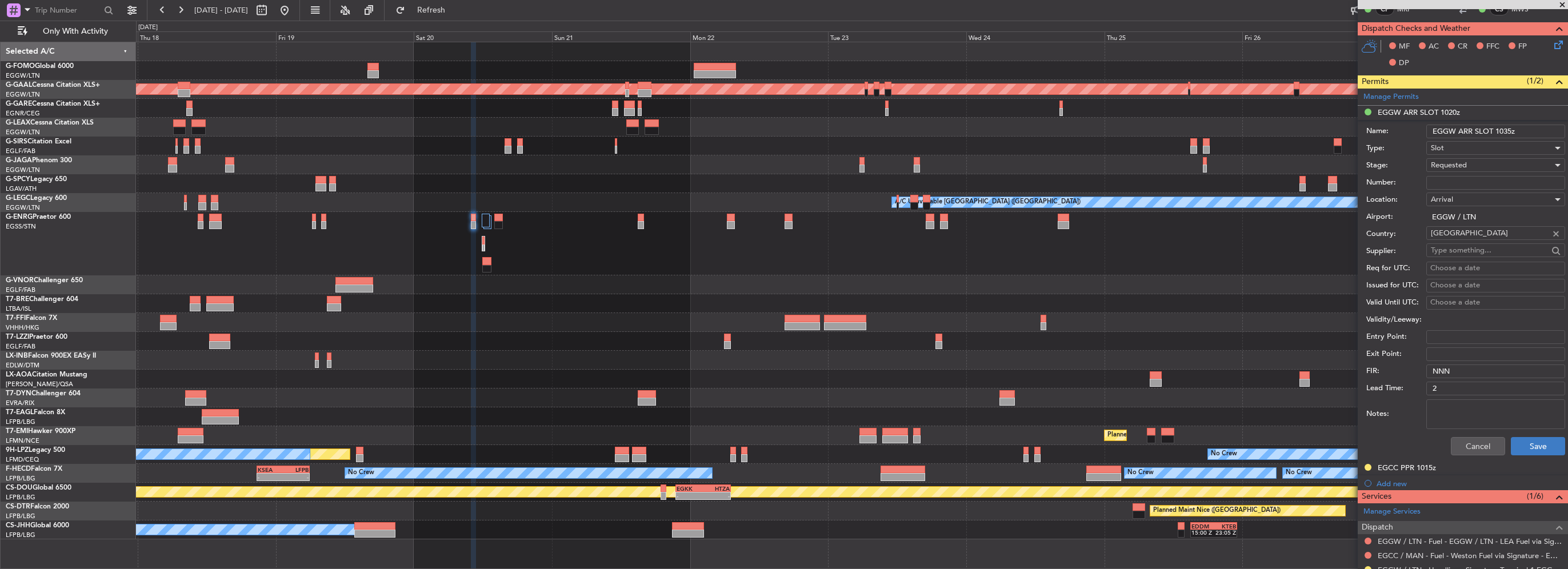
type input "EGGW ARR SLOT 1035z"
click at [1522, 441] on button "Save" at bounding box center [1538, 446] width 54 height 18
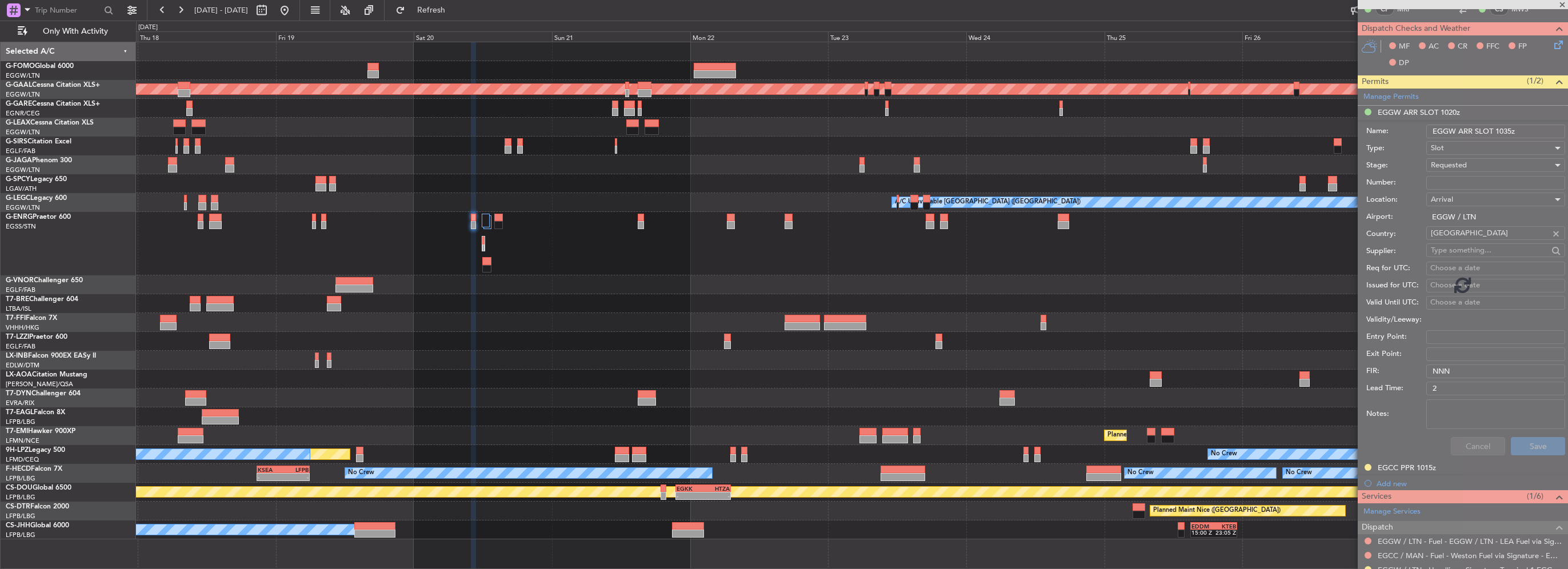
scroll to position [93, 0]
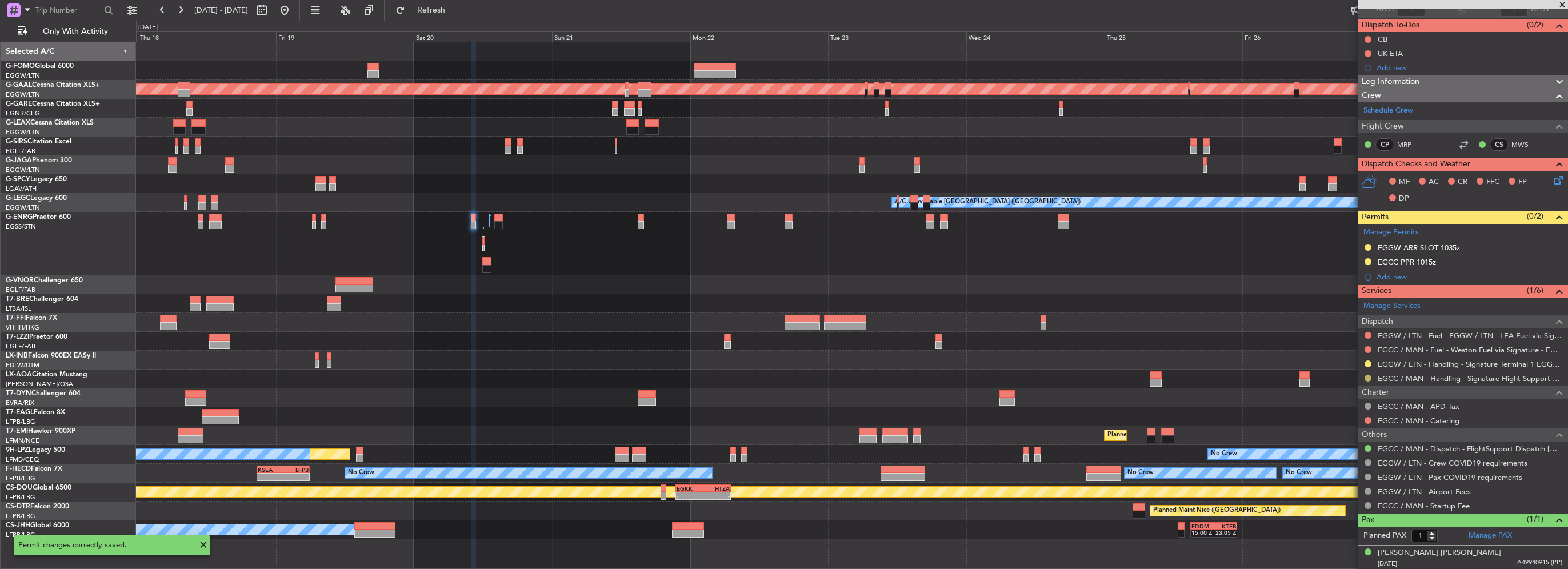
click at [1369, 376] on button at bounding box center [1368, 378] width 7 height 7
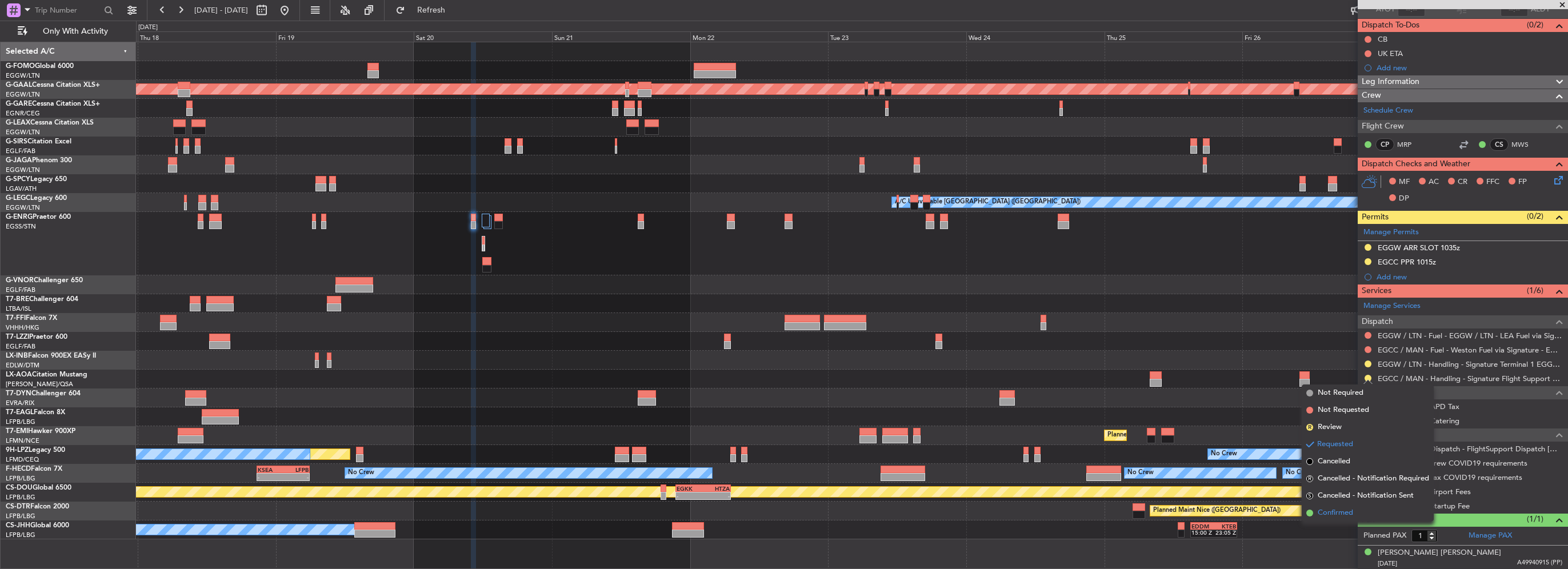
click at [1349, 516] on span "Confirmed" at bounding box center [1335, 513] width 35 height 12
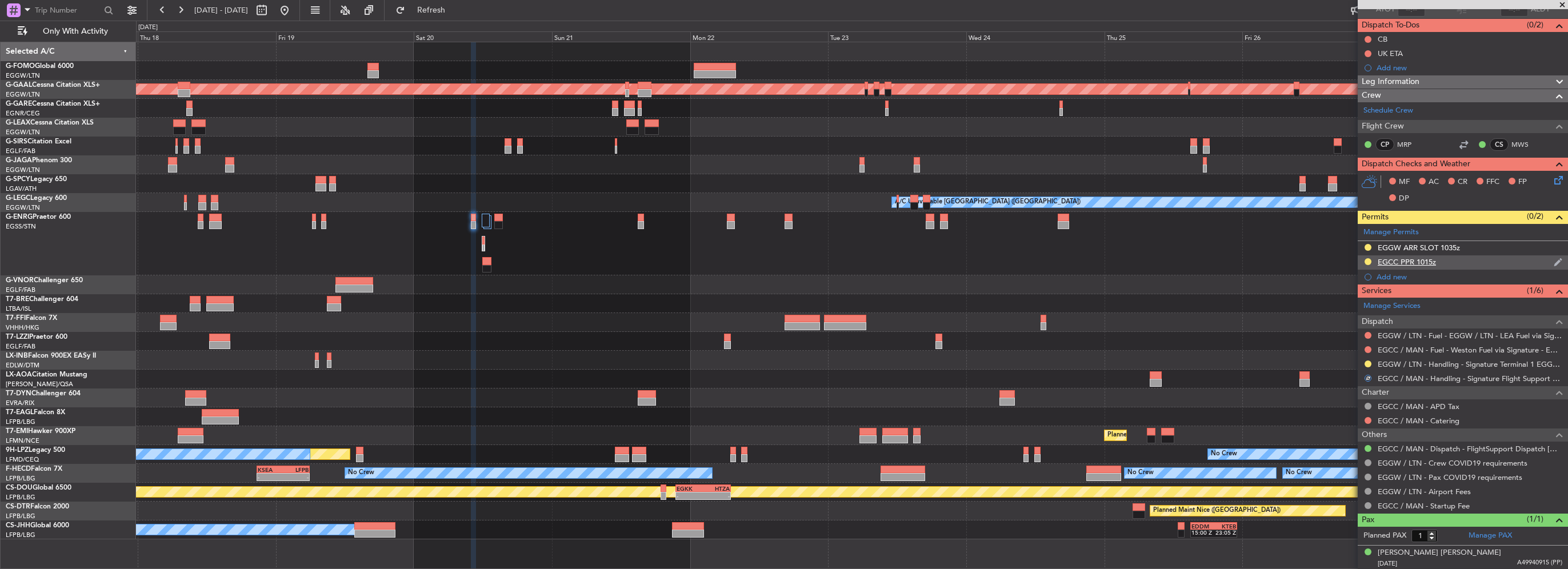
click at [1440, 267] on div "EGCC PPR 1015z" at bounding box center [1463, 262] width 210 height 14
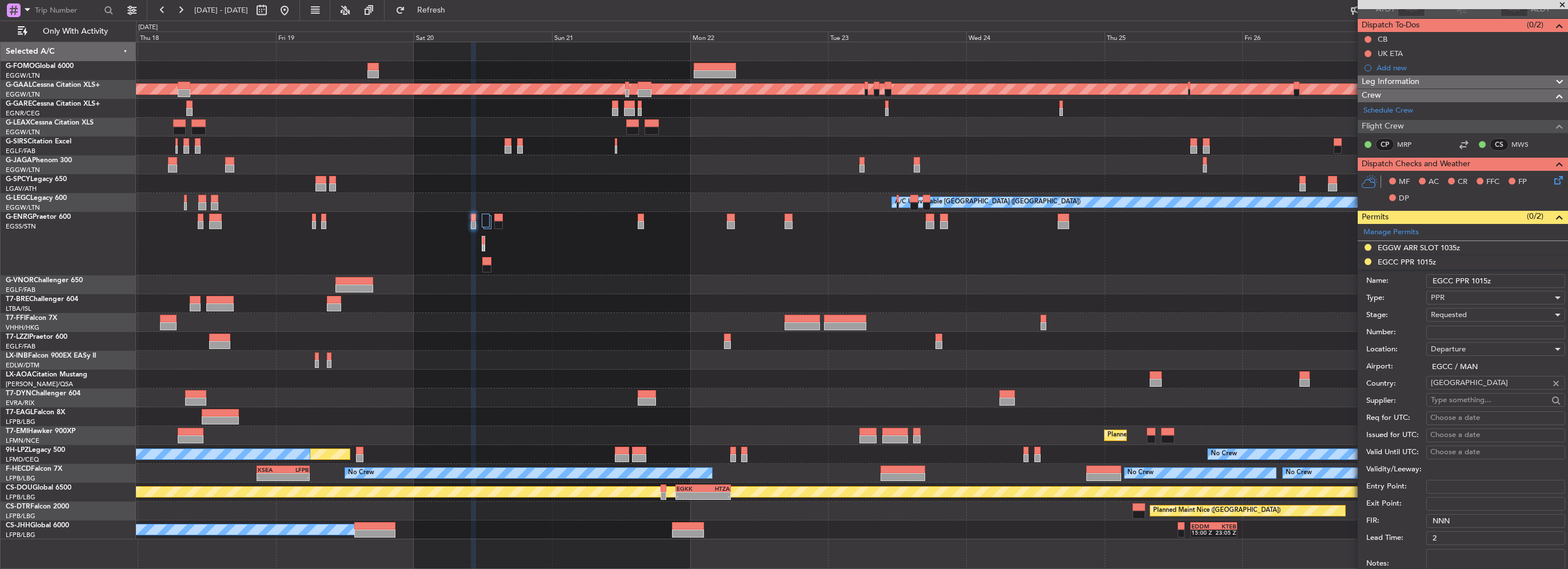
click at [1486, 283] on input "EGCC PPR 1015z" at bounding box center [1496, 281] width 139 height 14
click at [1488, 281] on input "EGCC PPR 1015z" at bounding box center [1496, 281] width 139 height 14
click at [1483, 283] on input "EGCC PPR 1015z" at bounding box center [1496, 281] width 139 height 14
click at [1487, 281] on input "EGCC PPR 1015z" at bounding box center [1496, 281] width 139 height 14
type input "EGCC PPR 1020z"
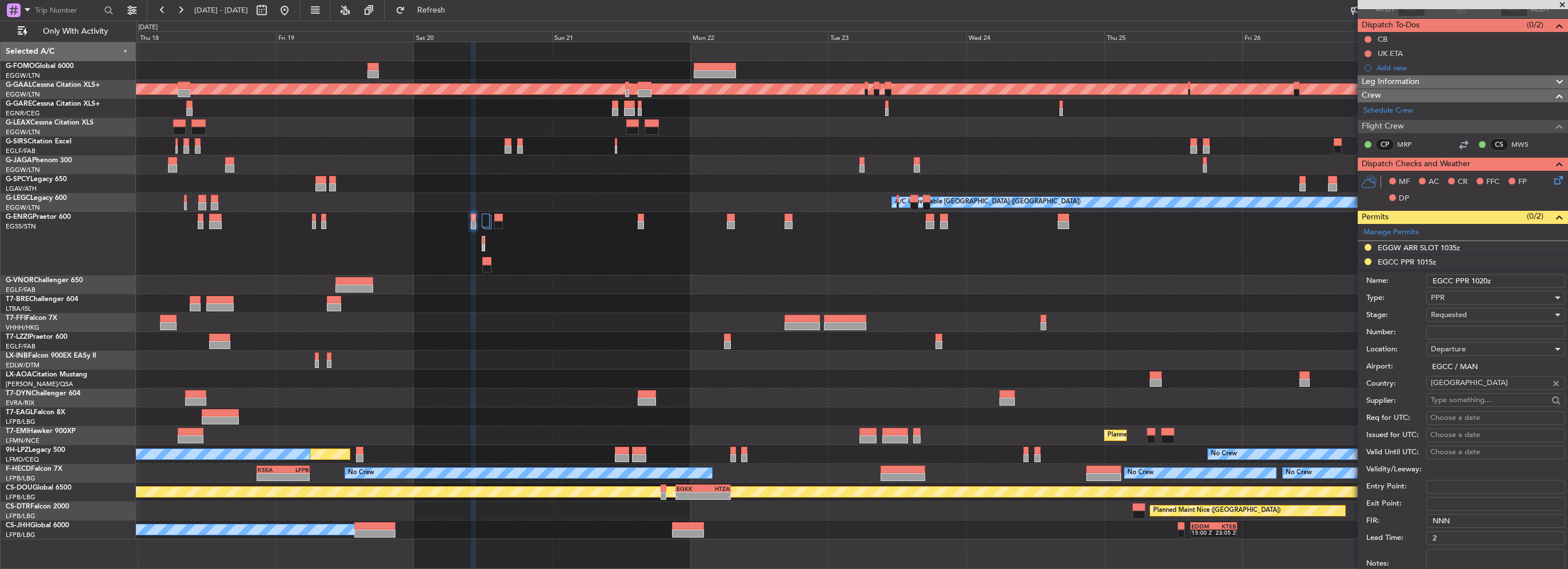
click at [1466, 315] on div "Requested" at bounding box center [1492, 315] width 122 height 17
click at [1472, 402] on span "Received OK" at bounding box center [1491, 401] width 120 height 17
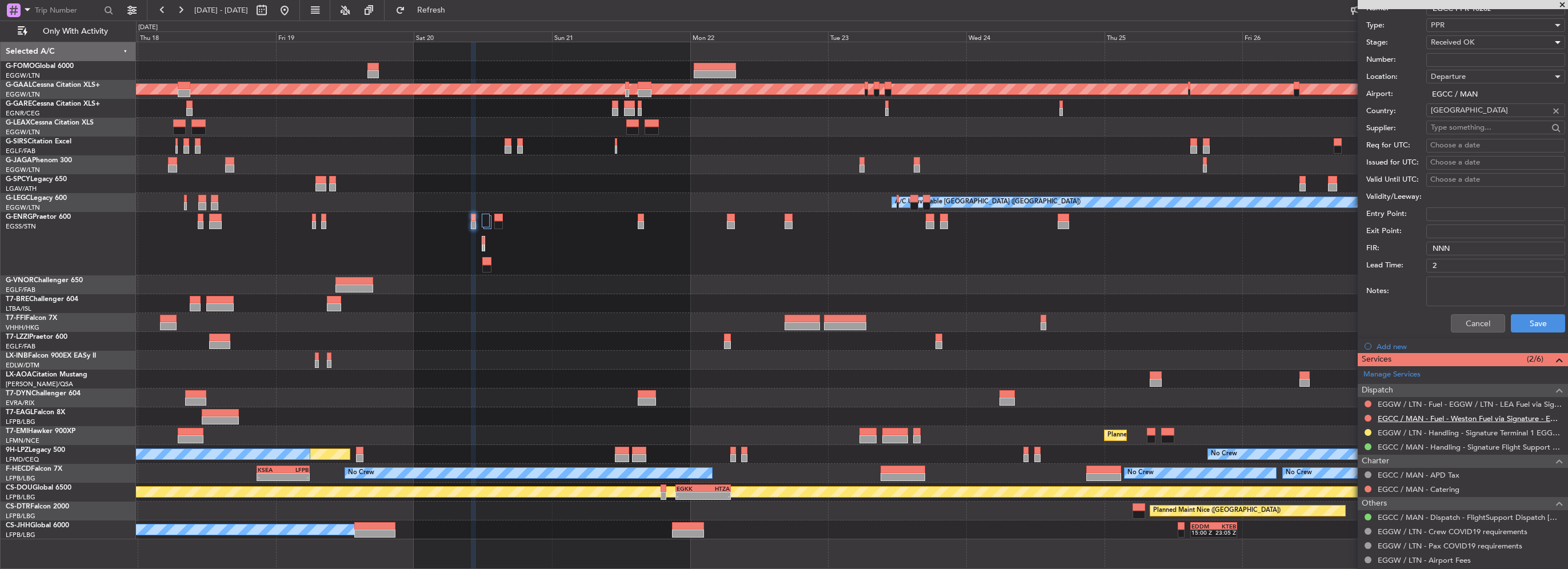
scroll to position [379, 0]
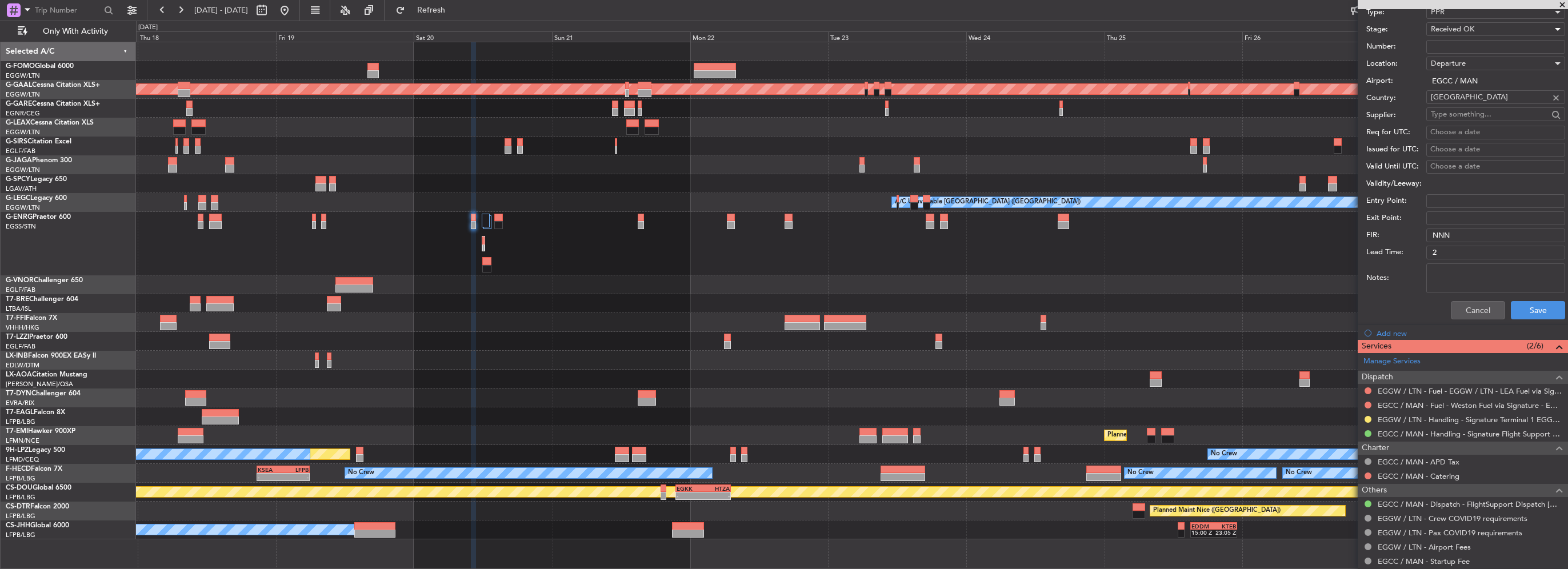
click at [1539, 321] on div "Cancel Save" at bounding box center [1466, 310] width 199 height 30
click at [1539, 311] on button "Save" at bounding box center [1538, 310] width 54 height 18
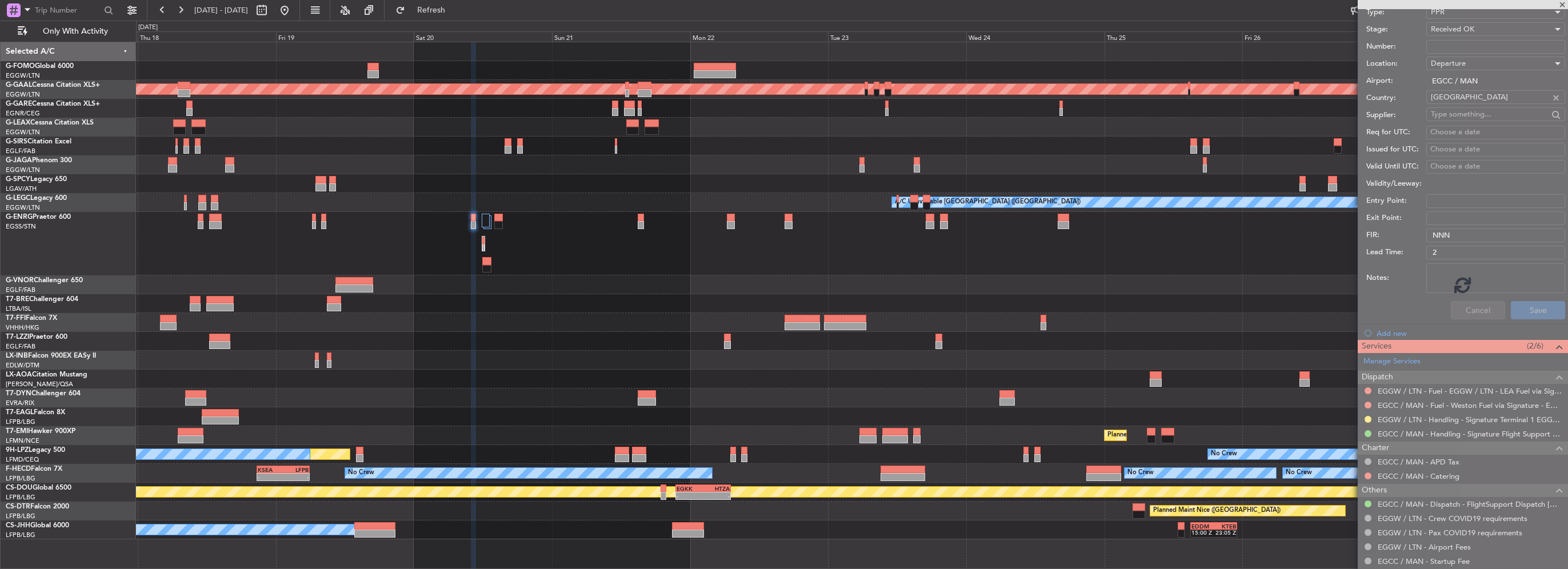
scroll to position [37, 0]
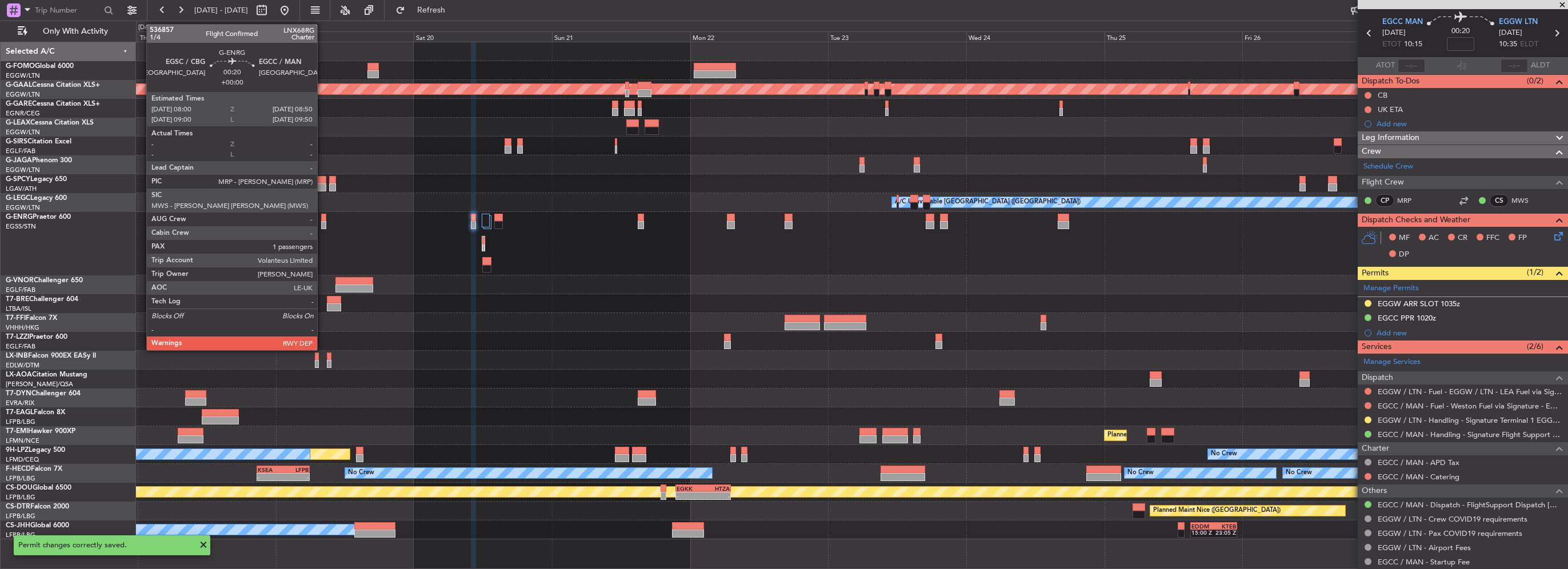
click at [322, 221] on div at bounding box center [324, 225] width 5 height 8
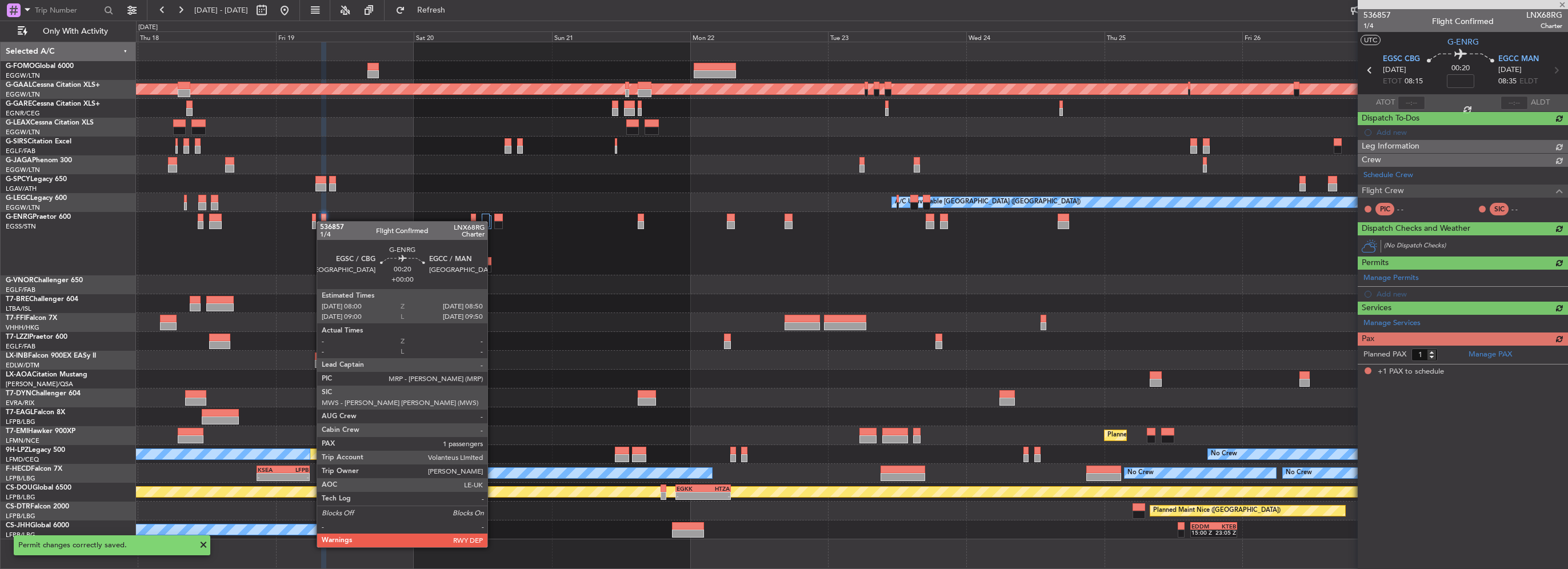
scroll to position [0, 0]
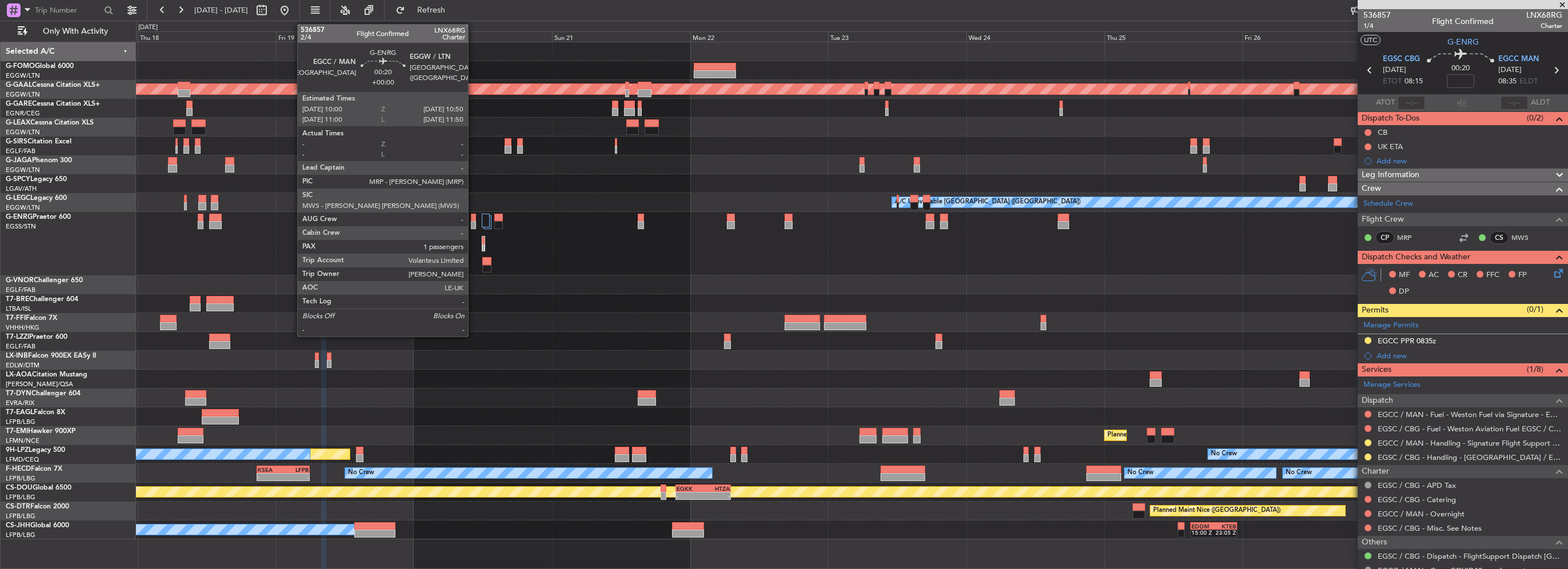
click at [473, 223] on div at bounding box center [474, 225] width 5 height 8
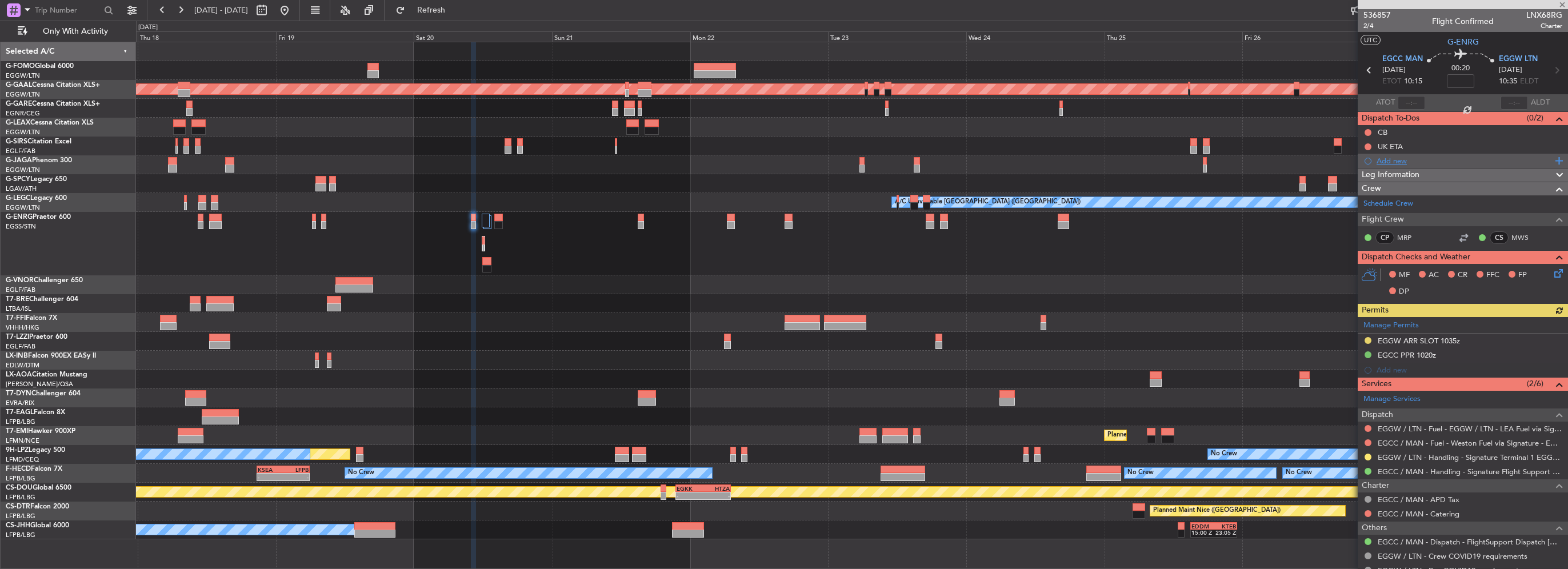
click at [1392, 160] on div "Add new" at bounding box center [1465, 161] width 175 height 10
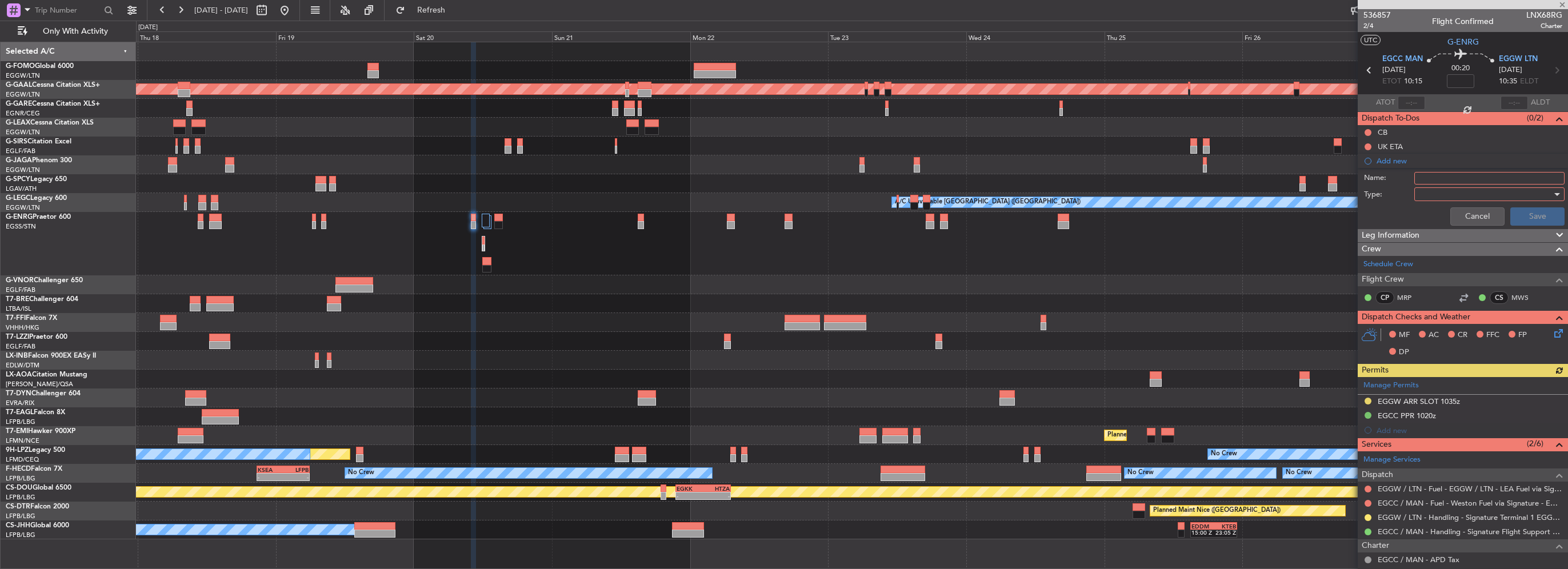
click at [1451, 175] on input "Name:" at bounding box center [1489, 178] width 150 height 13
type input "A"
type input "EGCC ARR PPR 0900Z"
click at [1451, 197] on div at bounding box center [1485, 194] width 133 height 17
click at [1441, 218] on span "Generic" at bounding box center [1484, 217] width 134 height 17
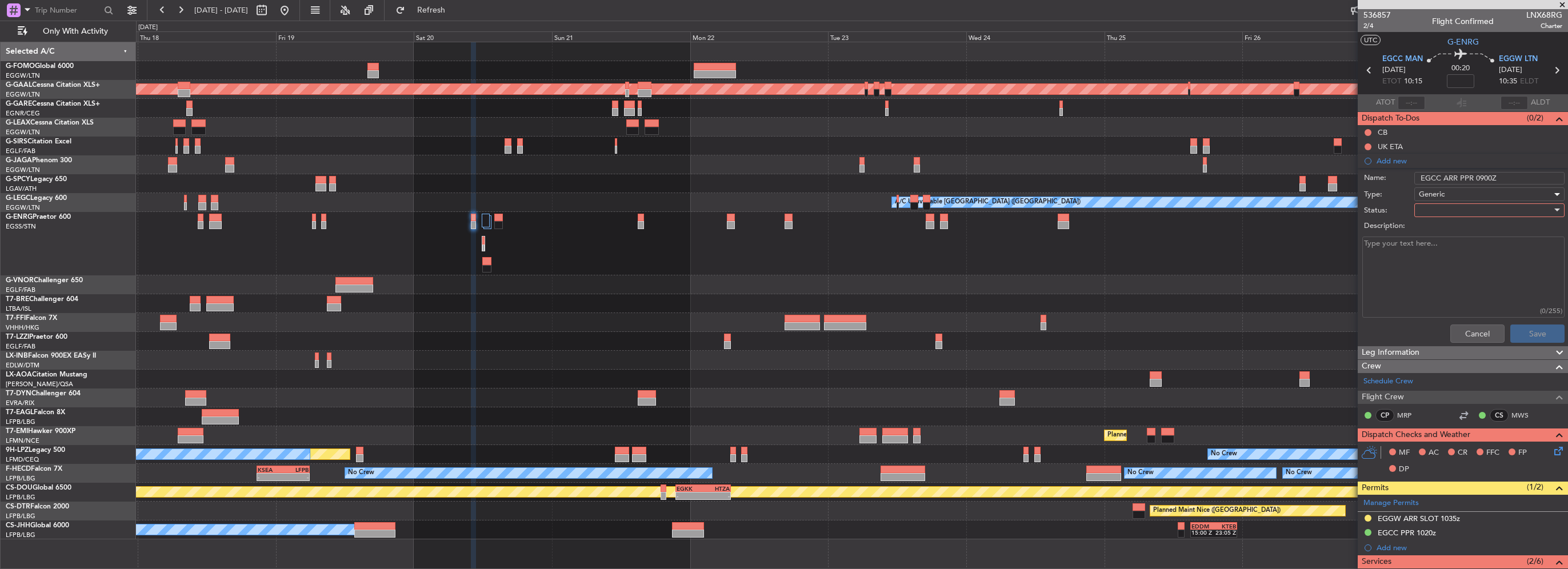
click at [1440, 205] on div at bounding box center [1485, 210] width 133 height 17
click at [1446, 262] on span "Completed" at bounding box center [1484, 267] width 134 height 17
click at [1530, 331] on button "Save" at bounding box center [1537, 333] width 54 height 18
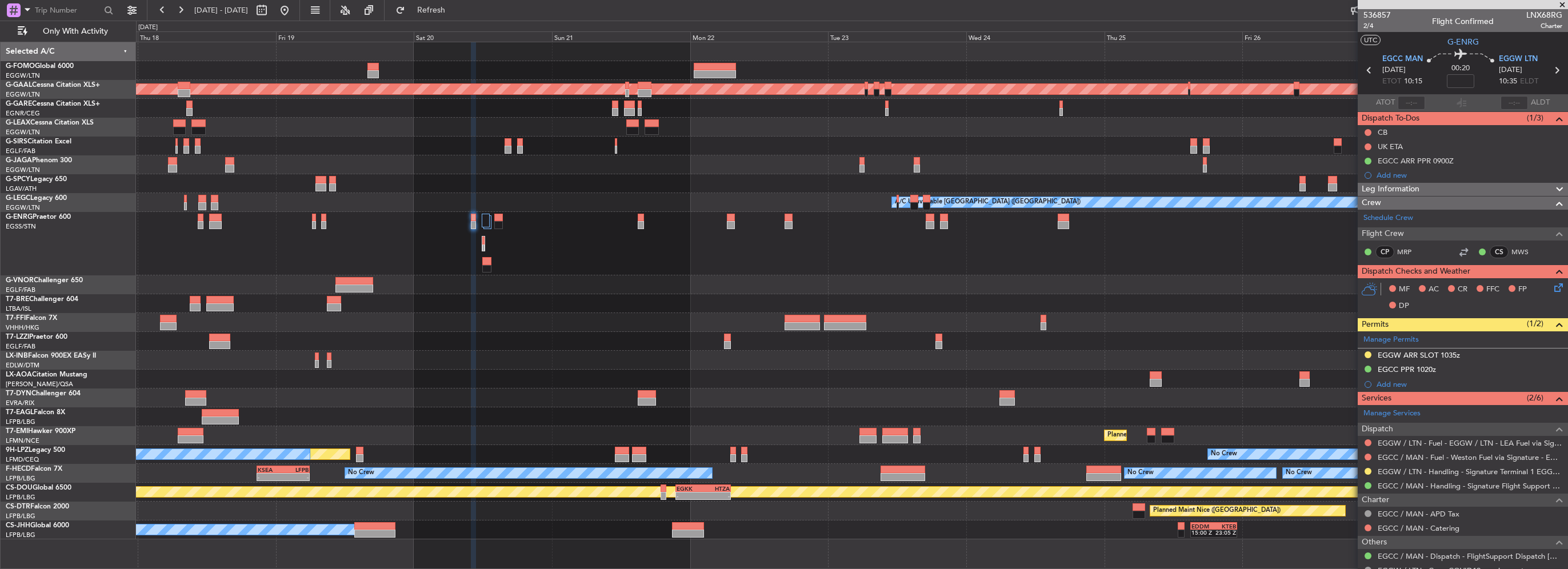
click at [1157, 224] on div at bounding box center [852, 243] width 1432 height 63
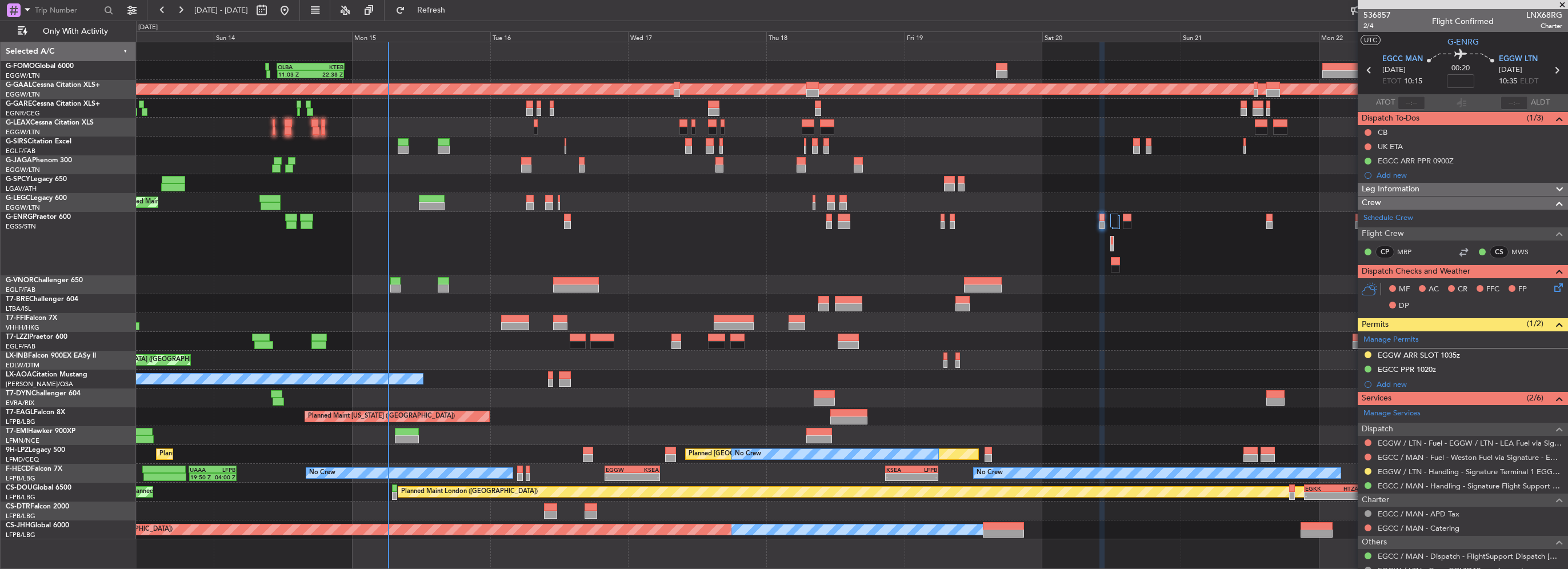
click at [698, 267] on div at bounding box center [852, 243] width 1432 height 63
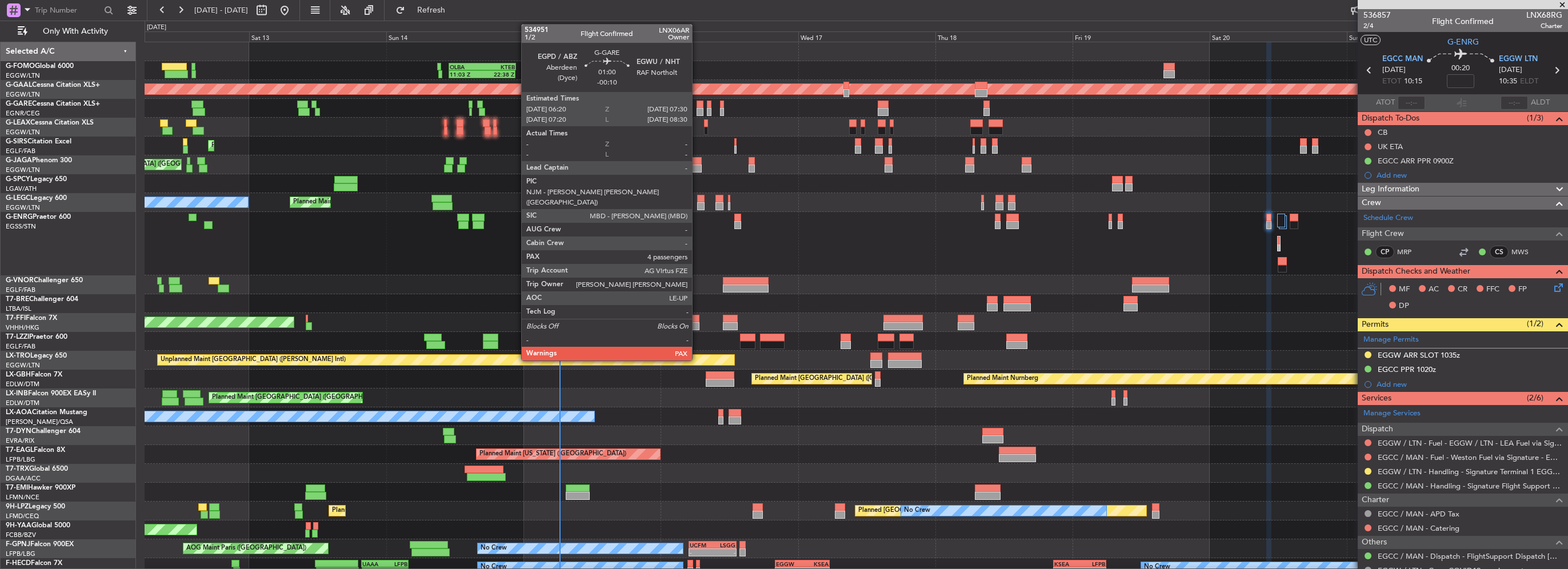
click at [697, 105] on div at bounding box center [699, 104] width 7 height 8
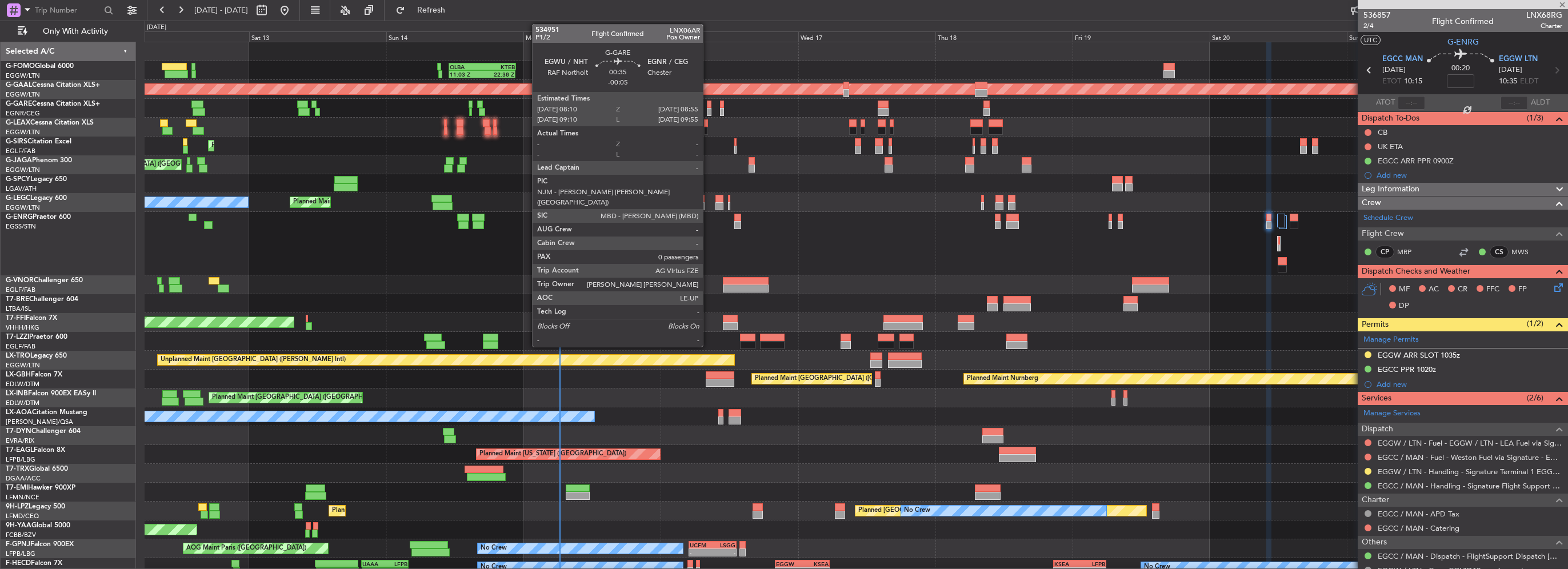
type input "-00:10"
type input "4"
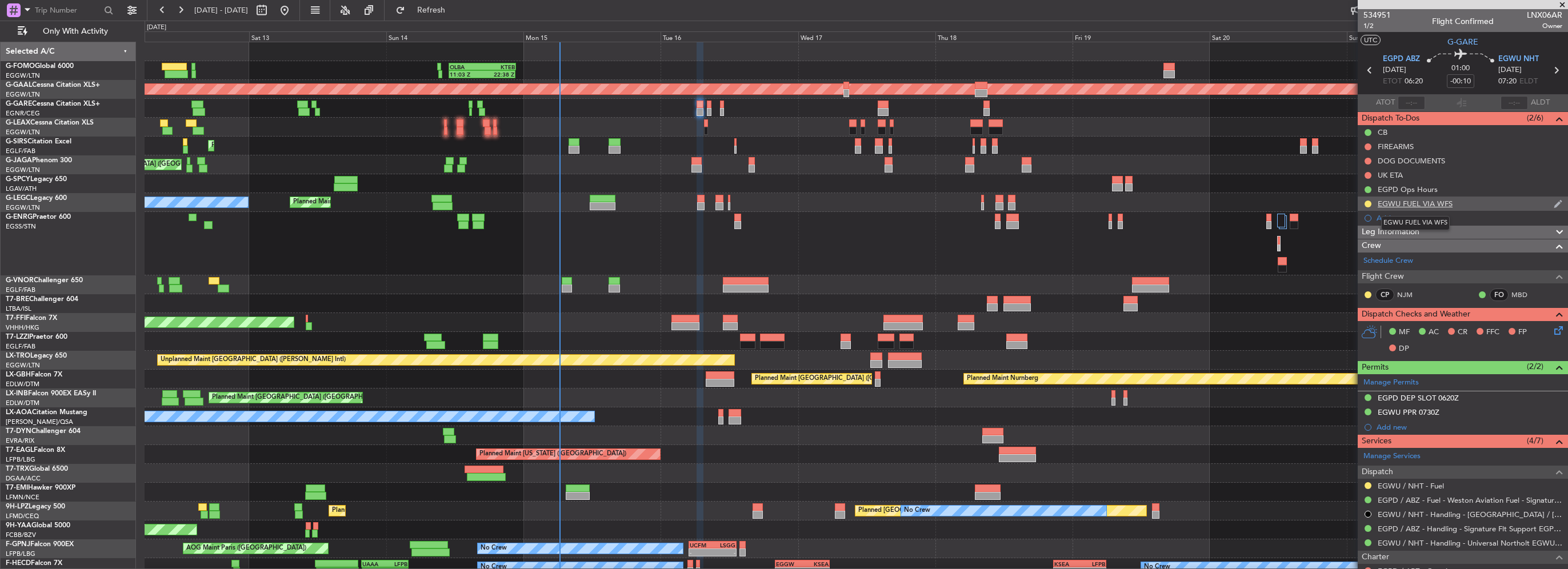
click at [1424, 203] on div "EGWU FUEL VIA WFS" at bounding box center [1415, 204] width 75 height 10
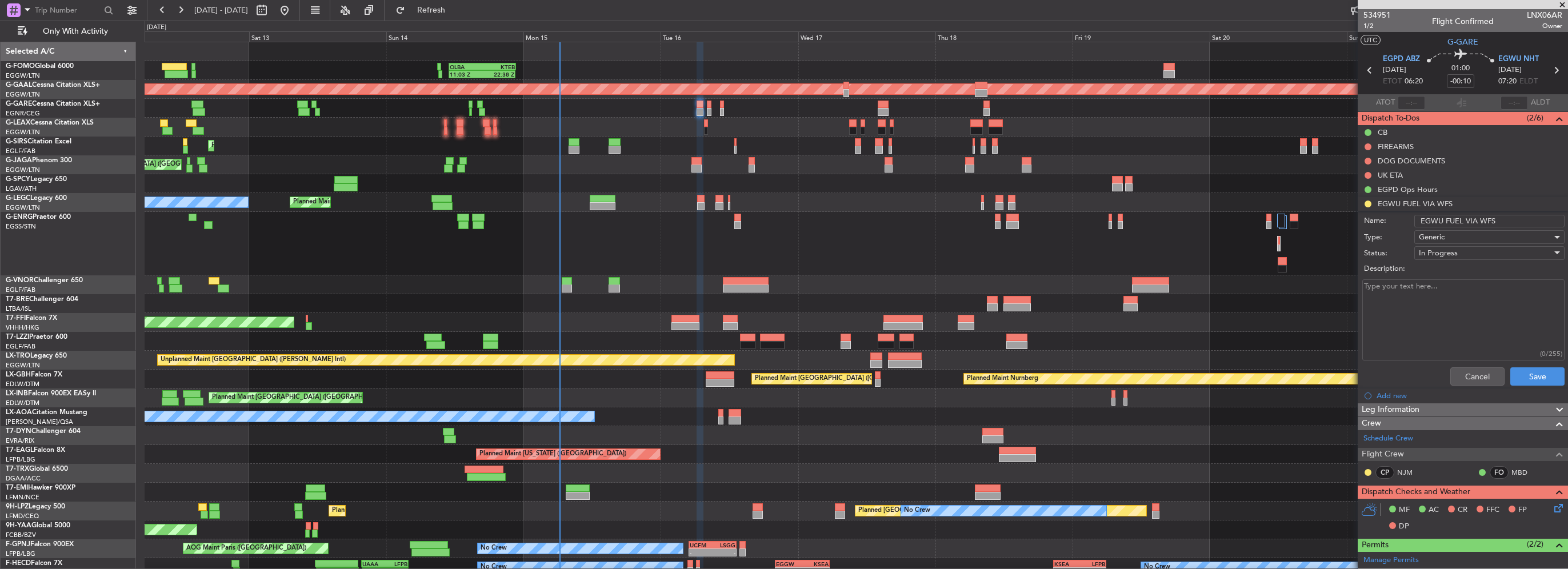
click at [1427, 309] on textarea "Description:" at bounding box center [1463, 320] width 202 height 82
click at [1457, 372] on button "Cancel" at bounding box center [1477, 377] width 54 height 18
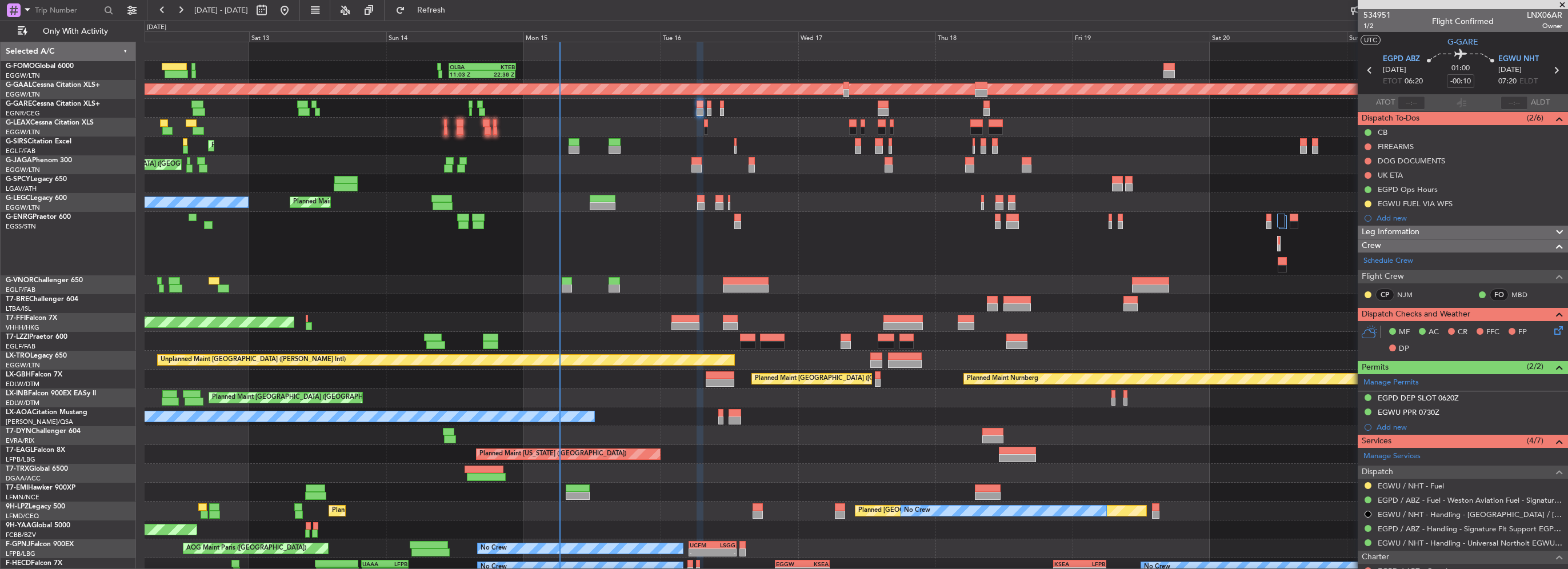
click at [1399, 234] on span "Leg Information" at bounding box center [1390, 232] width 58 height 13
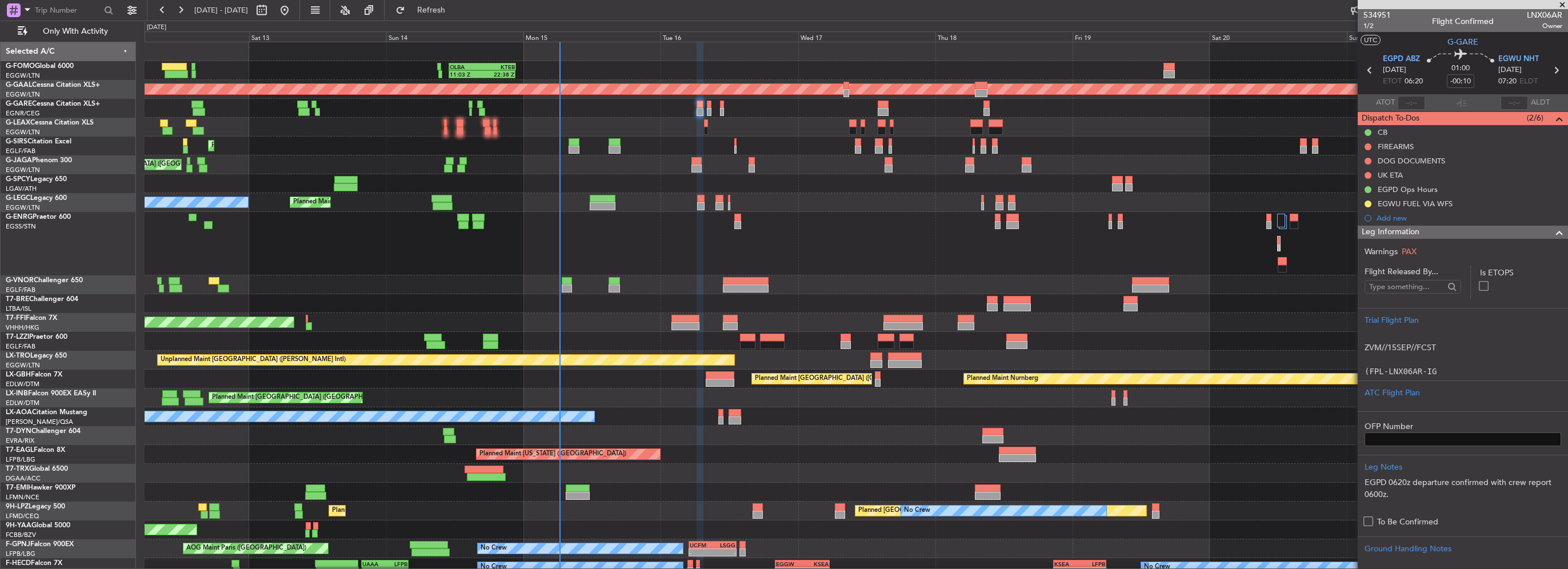
scroll to position [57, 0]
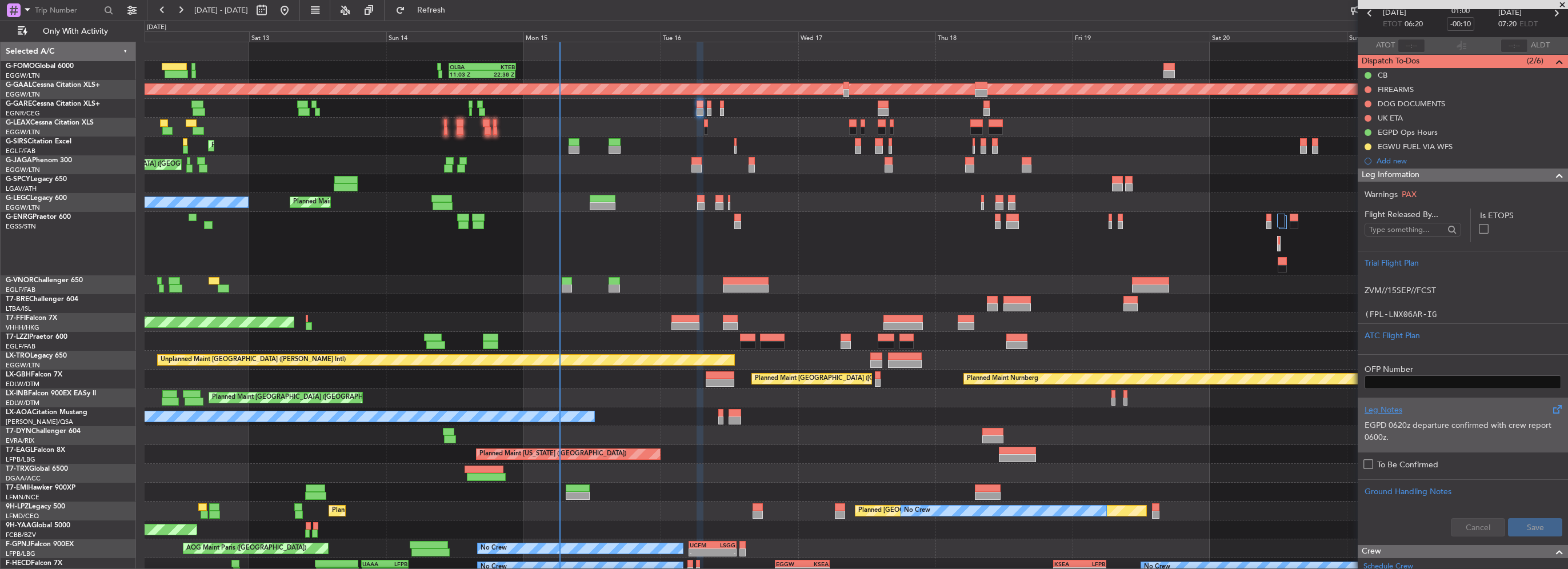
click at [1396, 408] on div "Leg Notes" at bounding box center [1463, 410] width 197 height 12
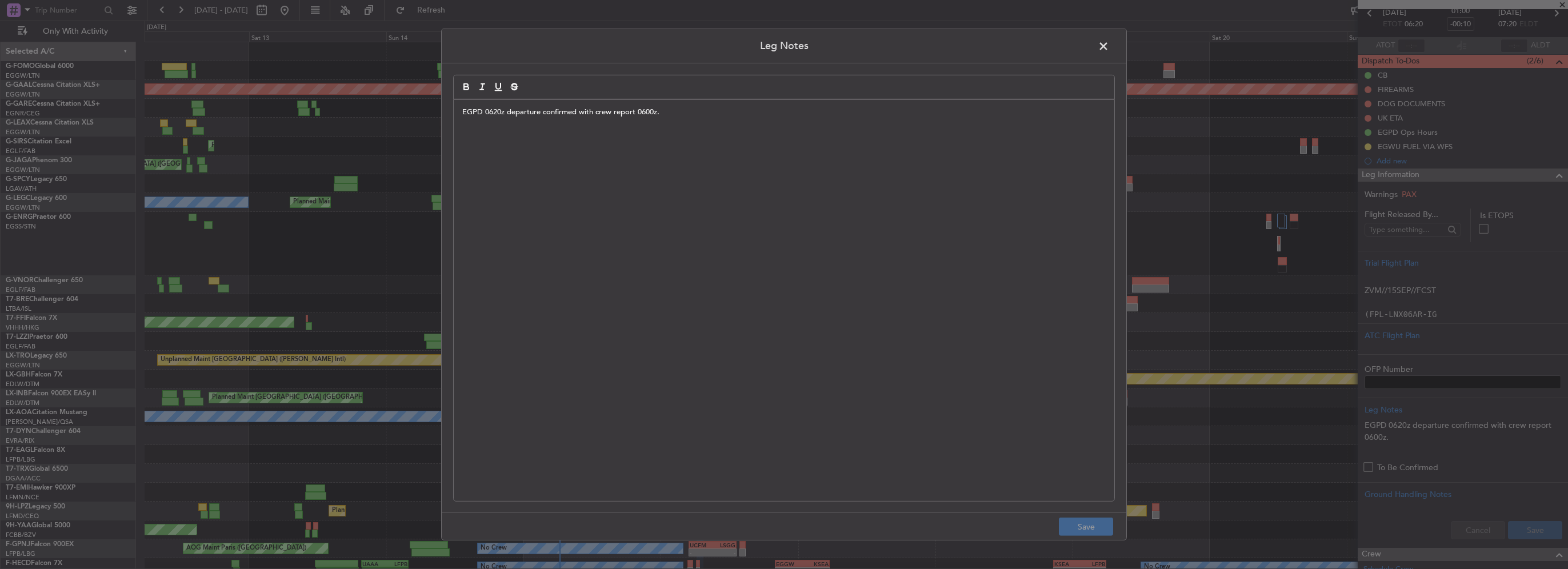
click at [737, 128] on div "EGPD 0620z departure confirmed with crew report 0600z." at bounding box center [783, 300] width 660 height 401
drag, startPoint x: 1093, startPoint y: 528, endPoint x: 1114, endPoint y: 523, distance: 21.6
click at [1094, 528] on button "Save" at bounding box center [1086, 527] width 54 height 18
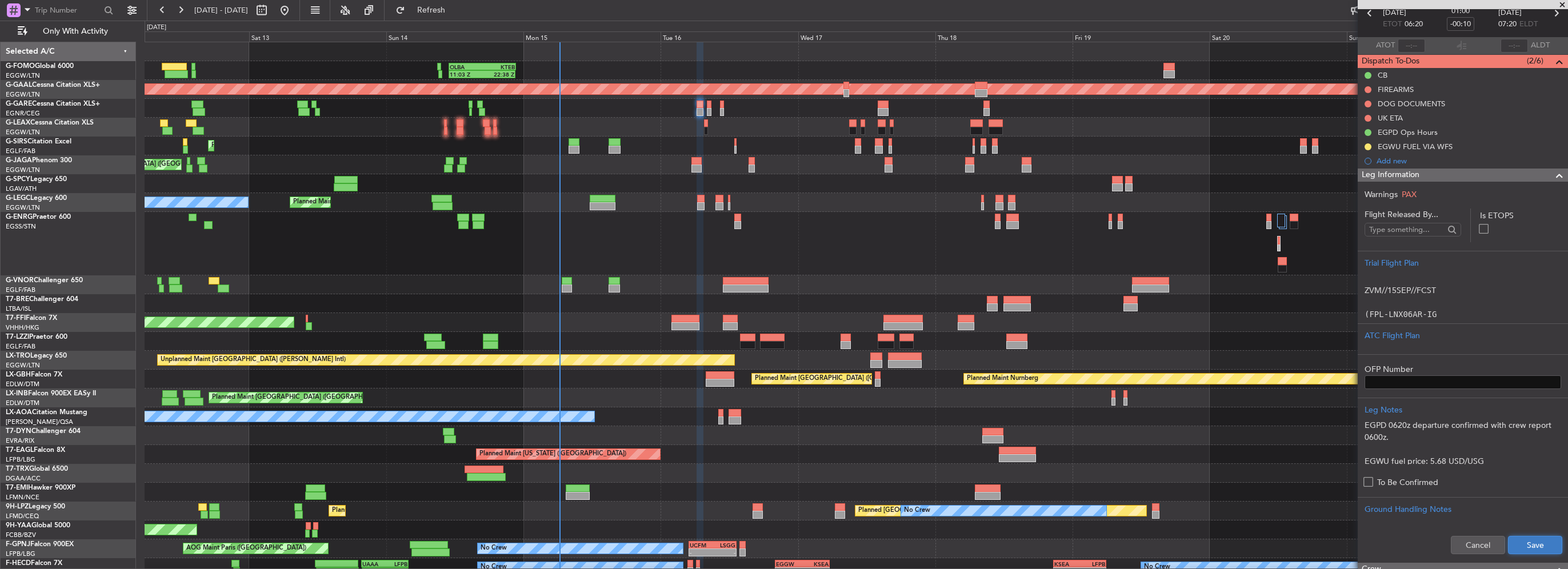
click at [1514, 542] on button "Save" at bounding box center [1535, 545] width 54 height 18
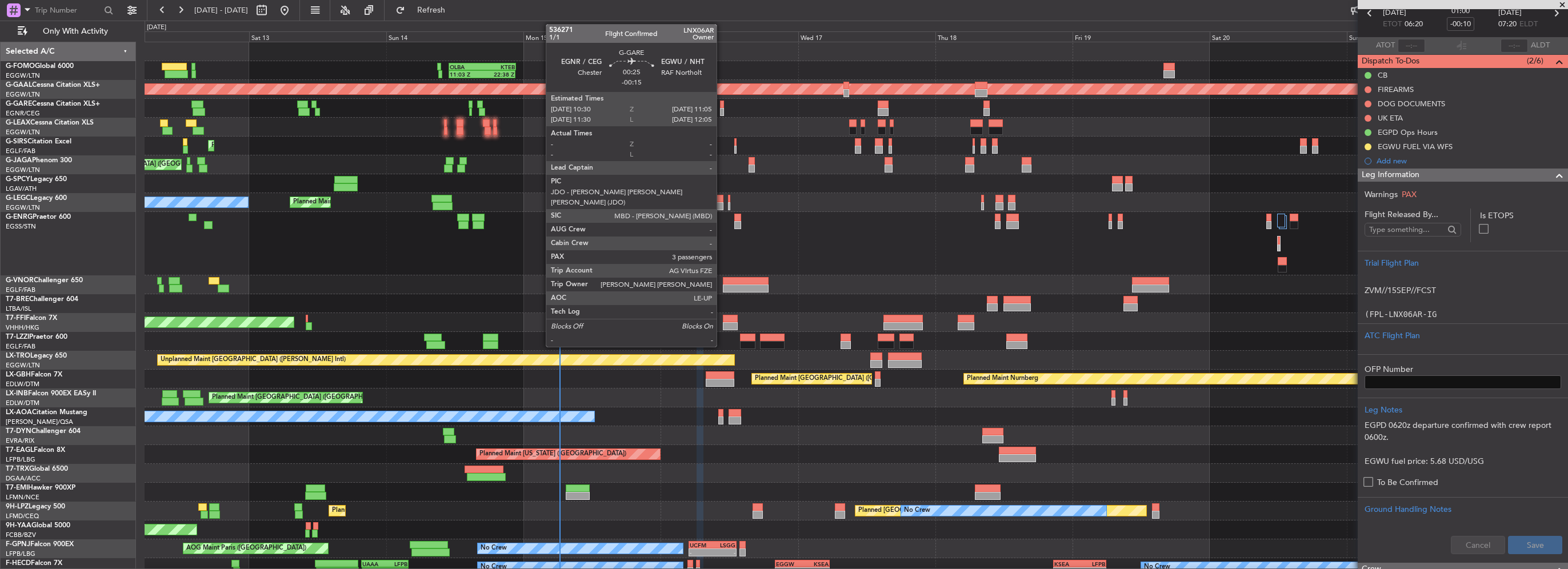
click at [723, 106] on div at bounding box center [722, 104] width 4 height 8
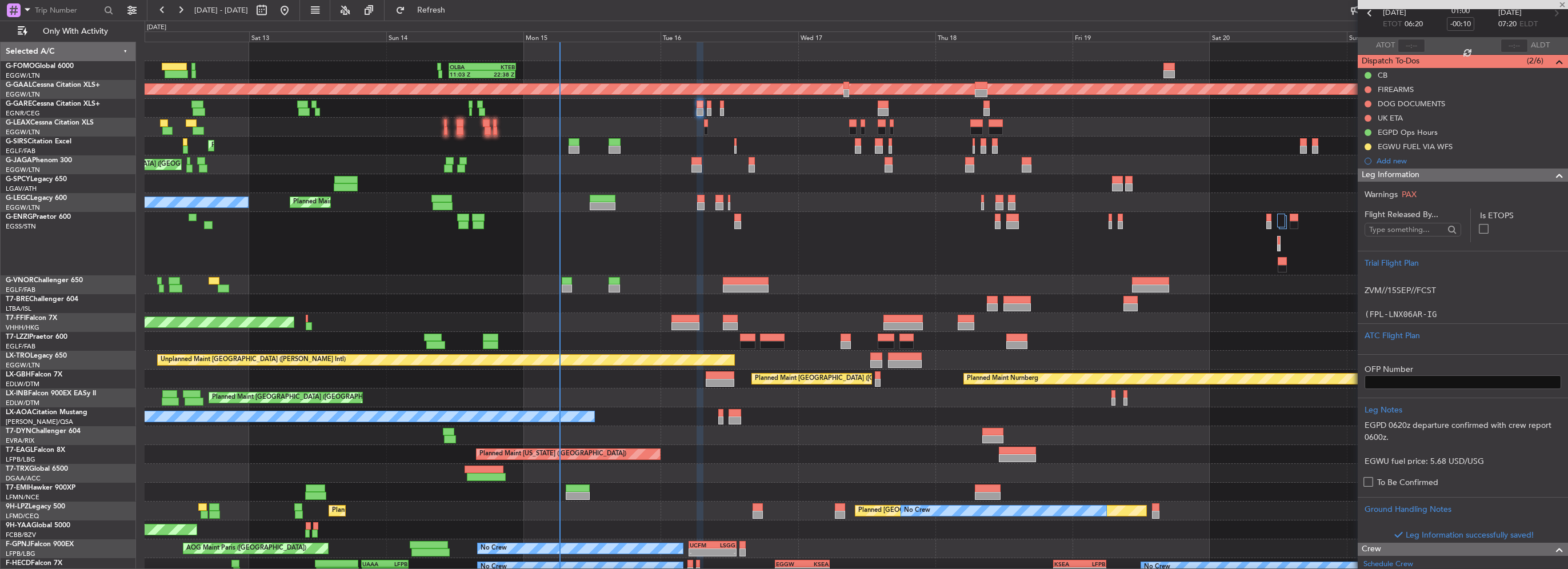
type input "-00:15"
type input "3"
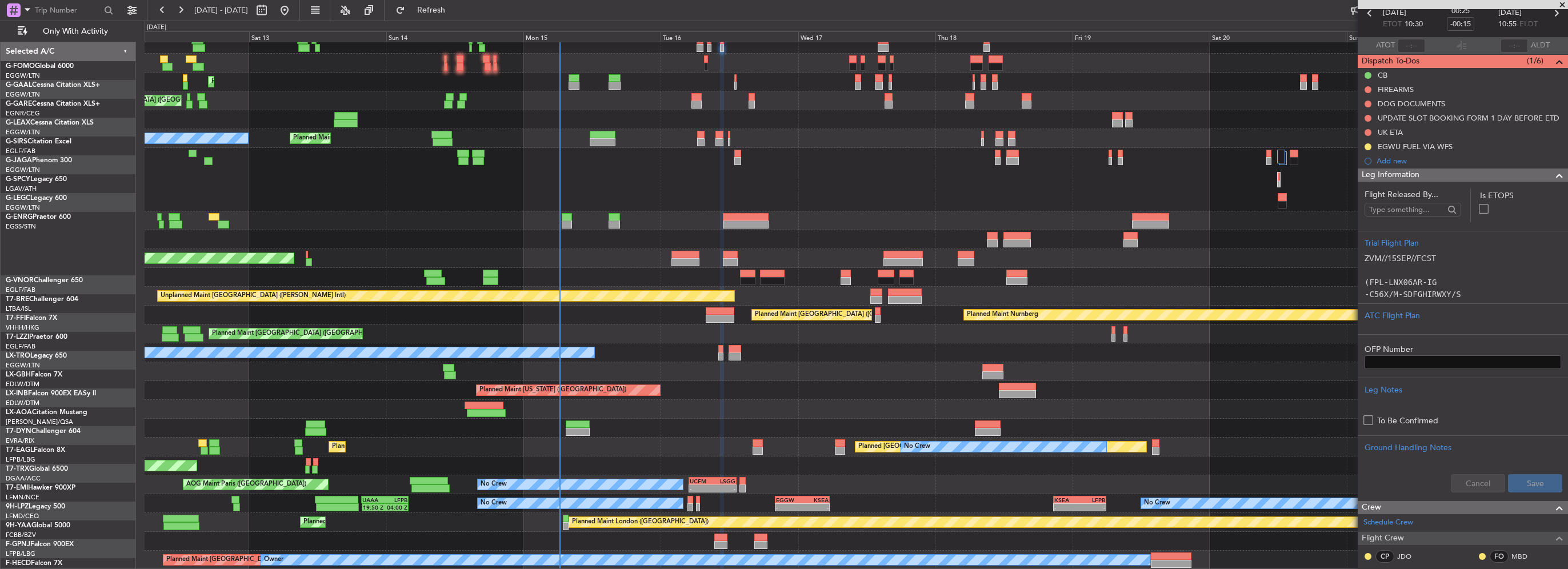
scroll to position [64, 0]
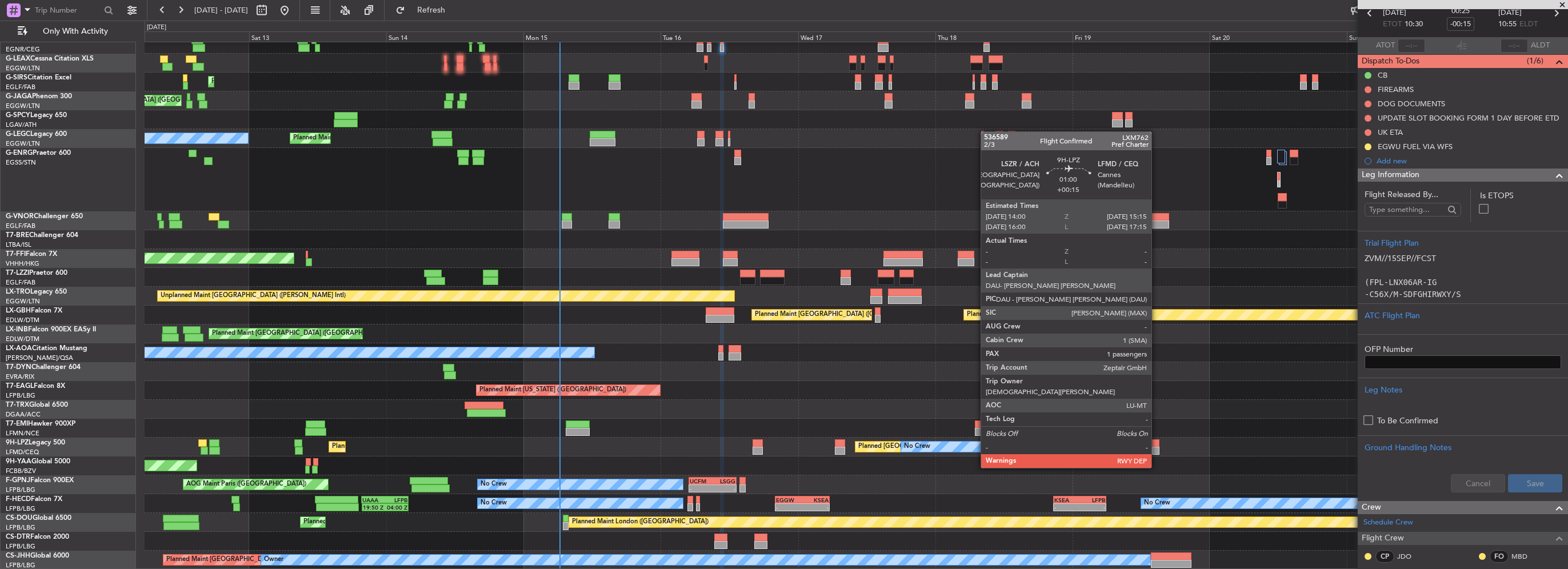
click at [1157, 447] on div at bounding box center [1156, 450] width 7 height 8
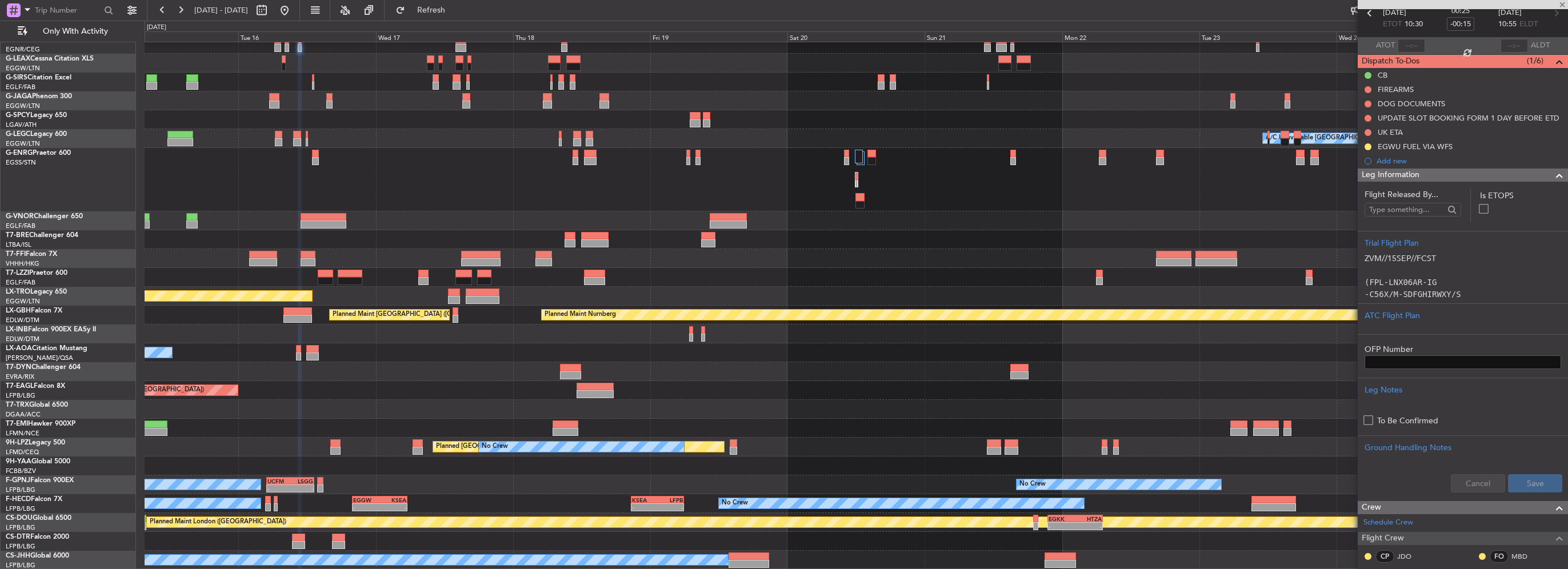
click at [718, 384] on div "Planned Maint [US_STATE] ([GEOGRAPHIC_DATA])" at bounding box center [856, 390] width 1423 height 19
type input "+00:15"
type input "1"
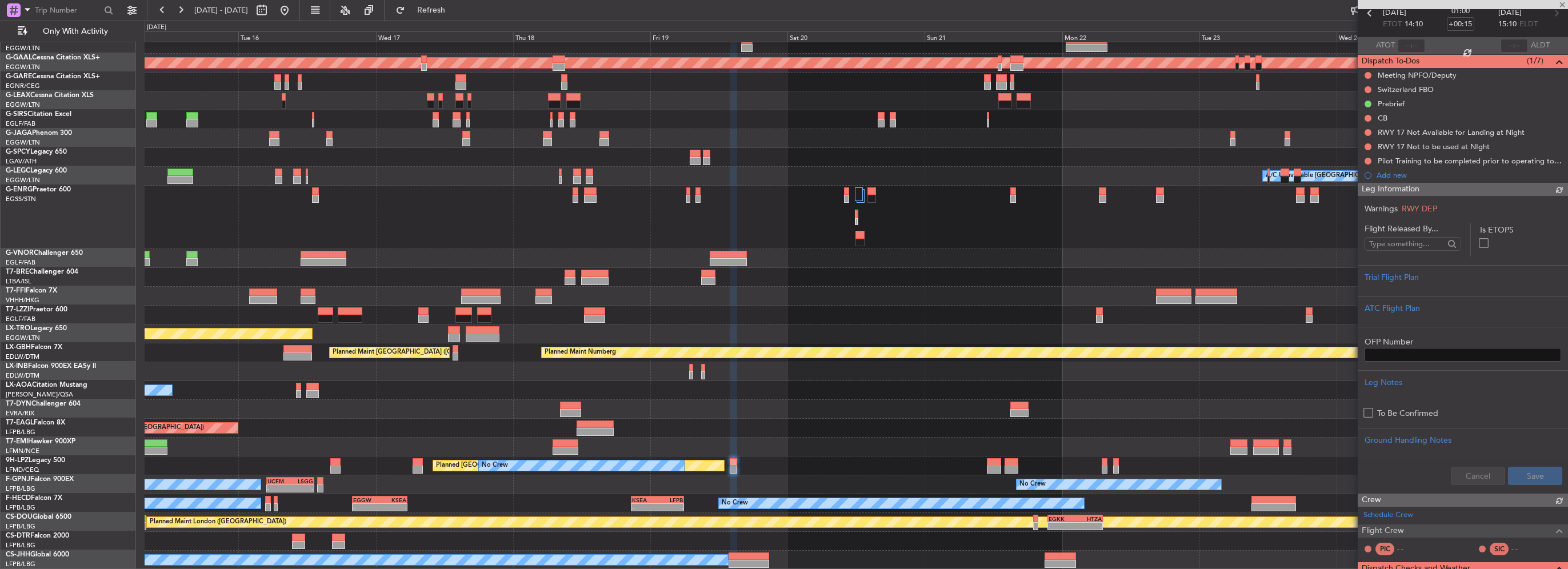
scroll to position [26, 0]
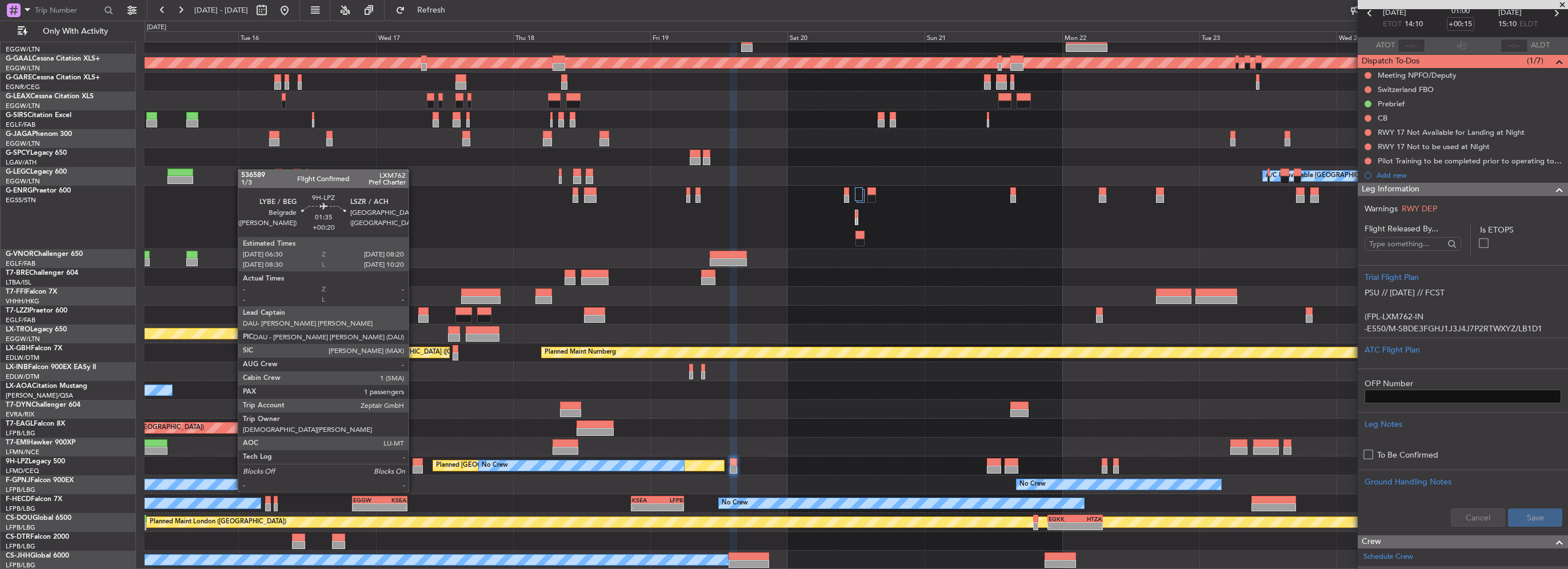
click at [414, 470] on div at bounding box center [418, 469] width 11 height 8
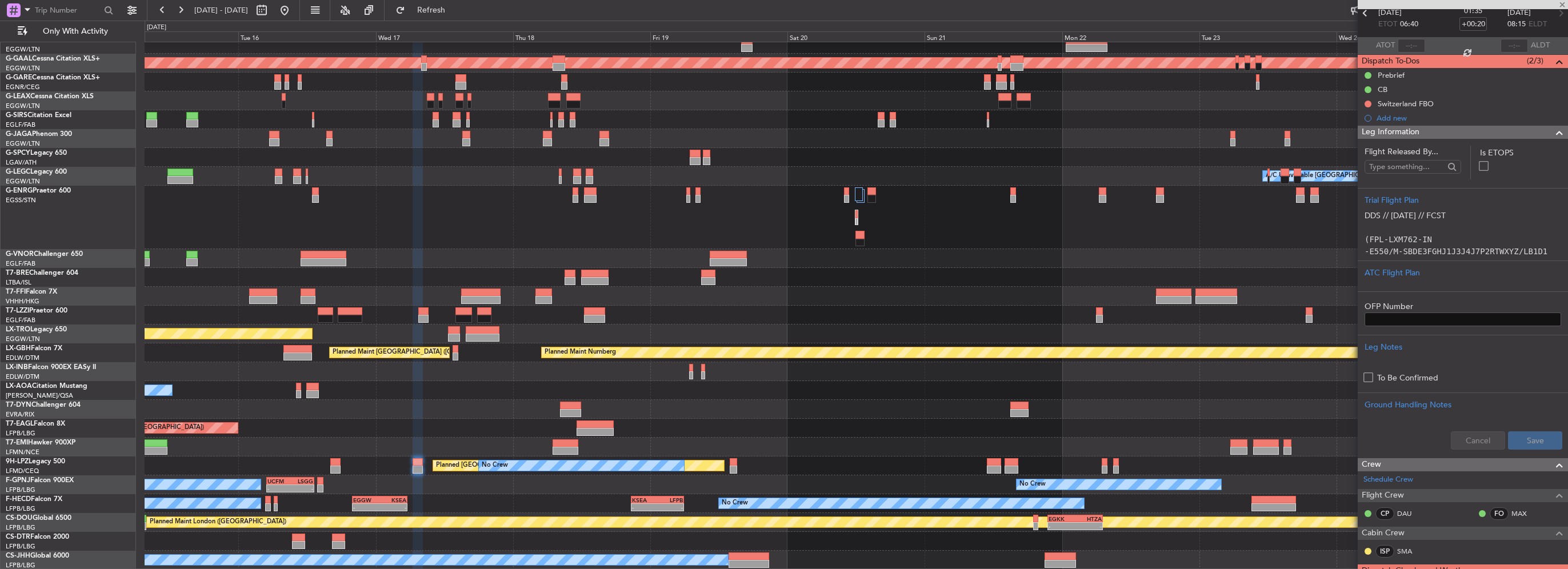
click at [1545, 139] on section "Flight Released By... Is ETOPS Trial Flight Plan DDS // 15SEP // FCST (FPL-LXM7…" at bounding box center [1463, 298] width 210 height 319
click at [1544, 134] on div at bounding box center [1555, 133] width 23 height 14
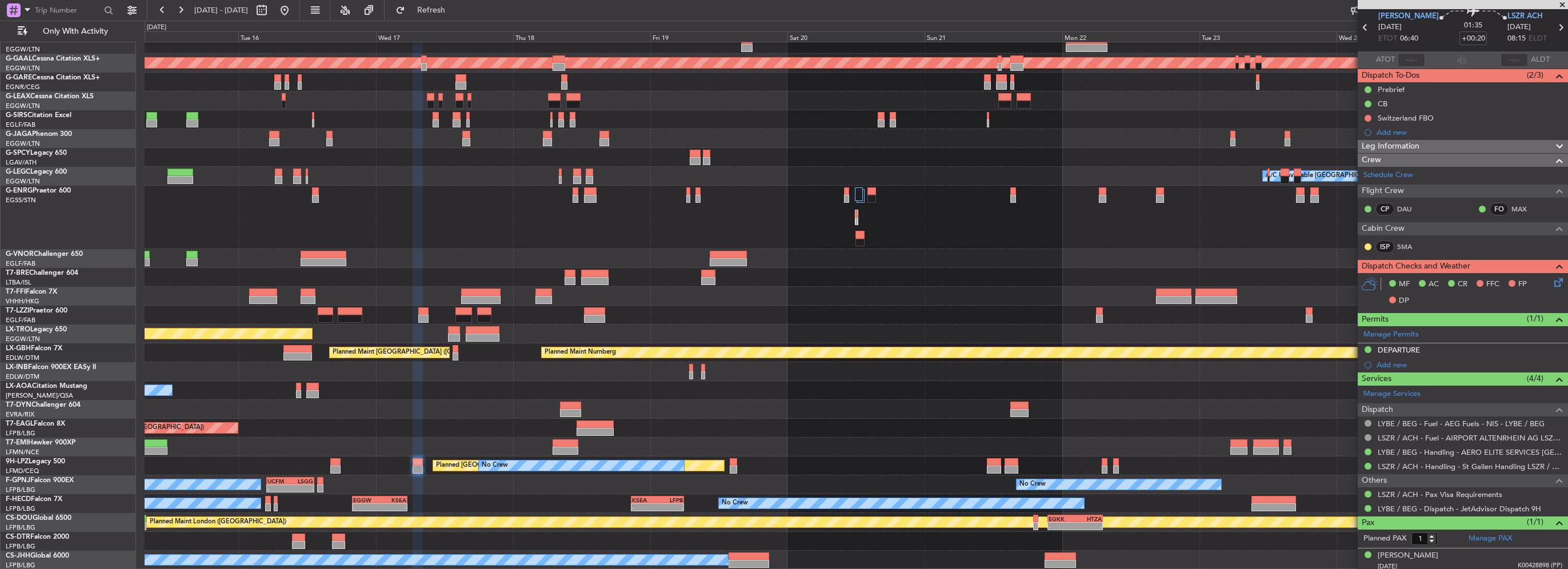
scroll to position [0, 0]
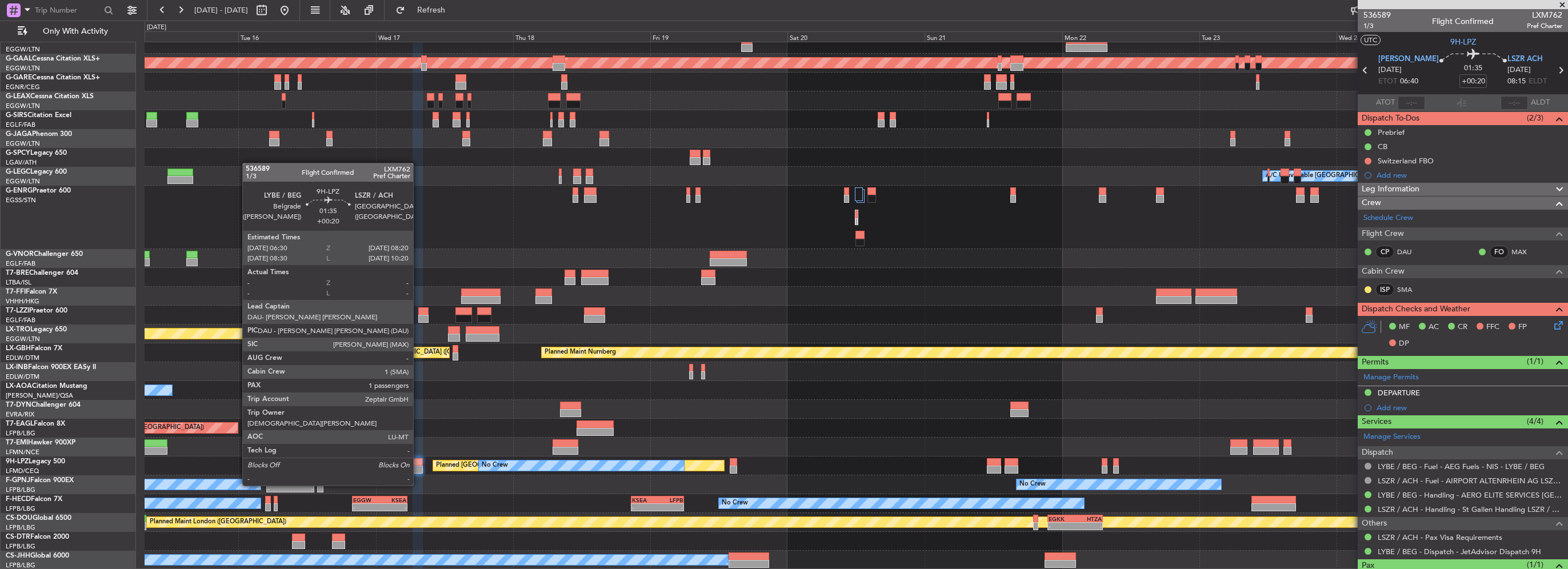
click at [418, 464] on div at bounding box center [418, 462] width 11 height 8
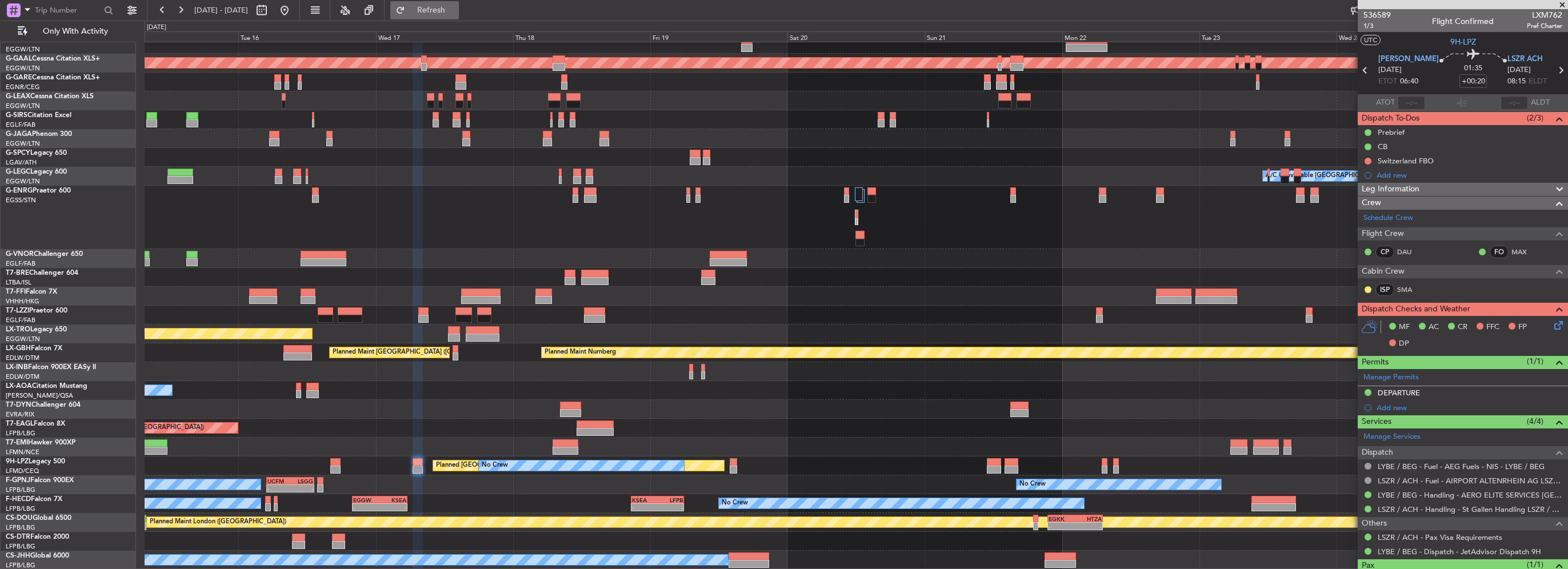
click at [459, 5] on button "Refresh" at bounding box center [424, 10] width 69 height 18
click at [530, 430] on div "Planned Maint [US_STATE] ([GEOGRAPHIC_DATA])" at bounding box center [856, 428] width 1423 height 19
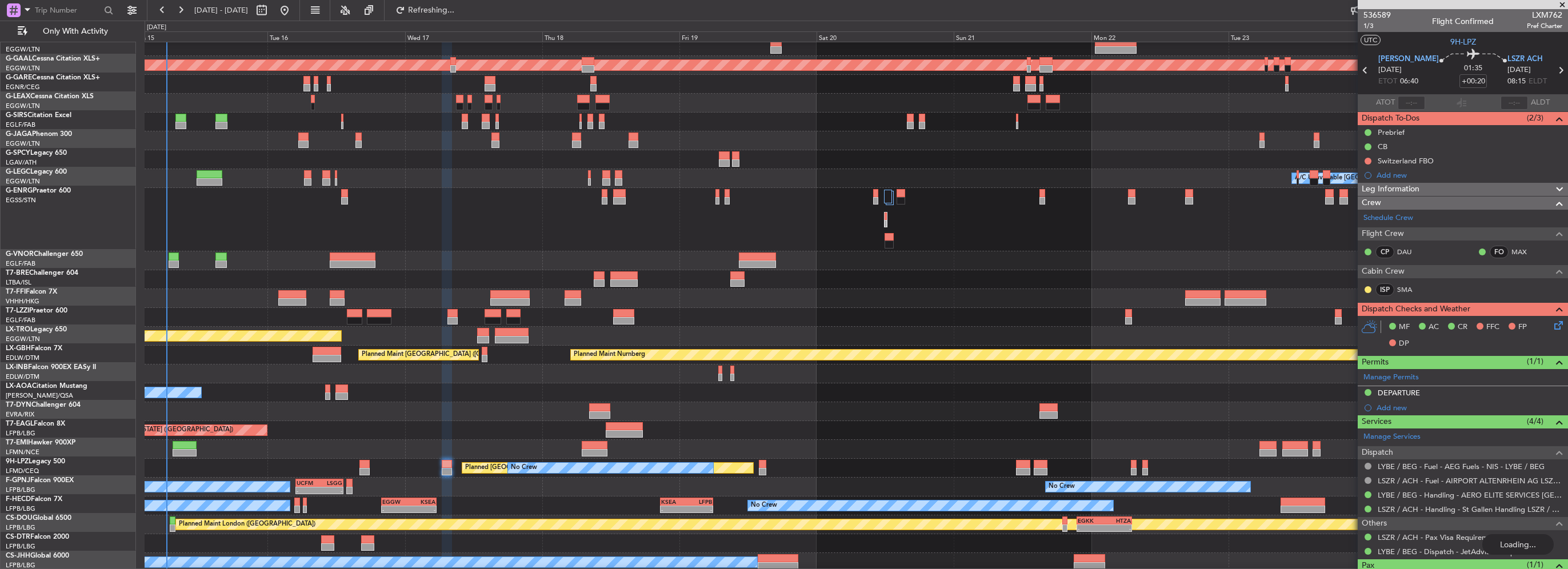
scroll to position [24, 0]
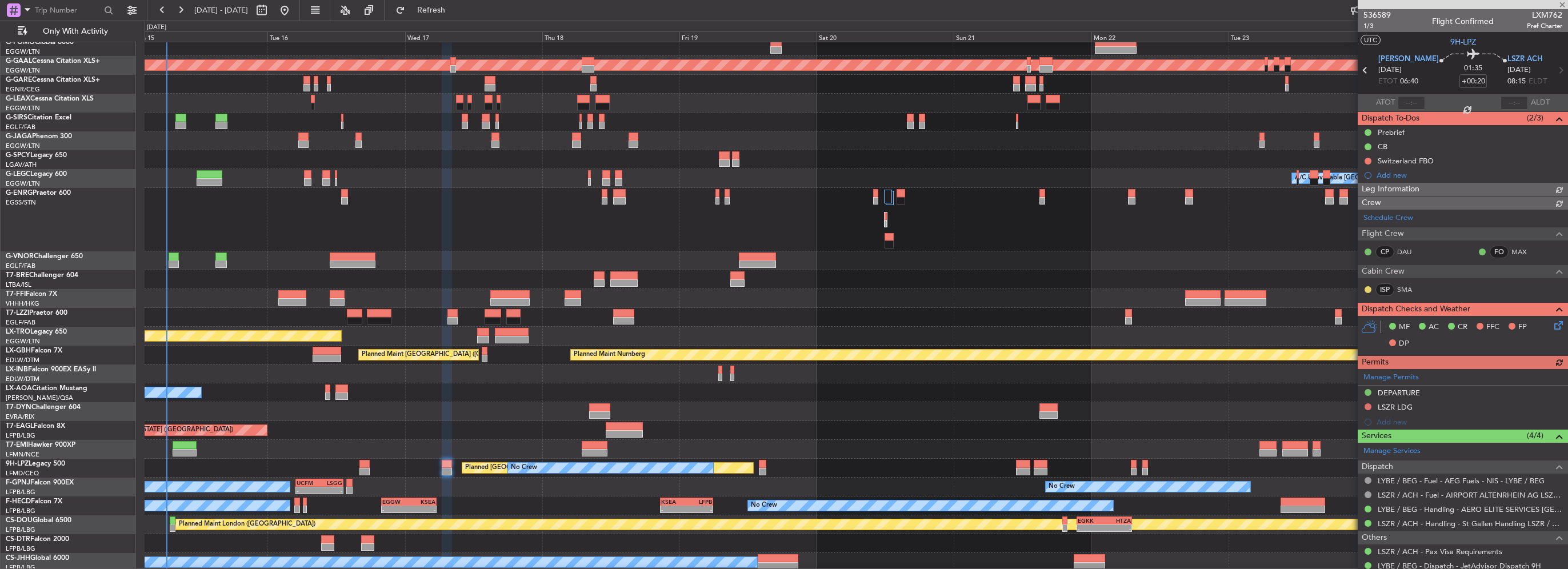
click at [474, 410] on div "OLBA 11:00 Z KTEB 22:45 Z 11:03 Z 22:38 Z Planned Maint Dusseldorf Planned Main…" at bounding box center [856, 295] width 1423 height 554
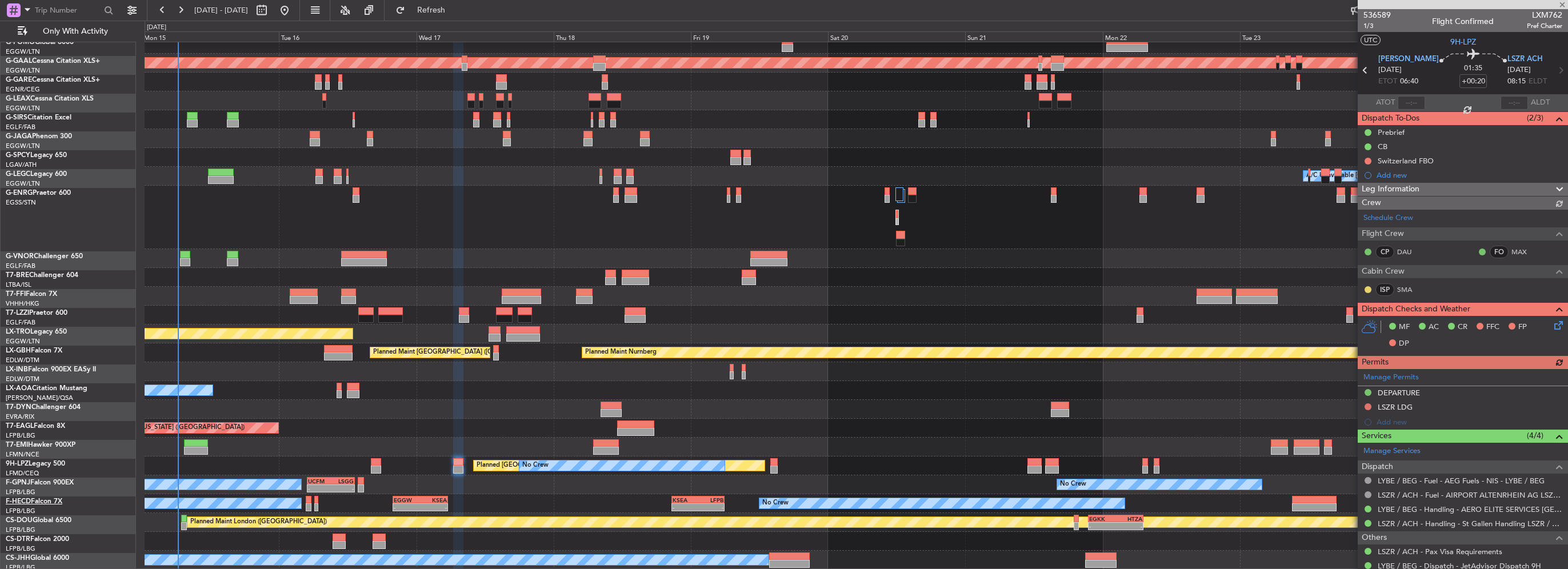
scroll to position [26, 0]
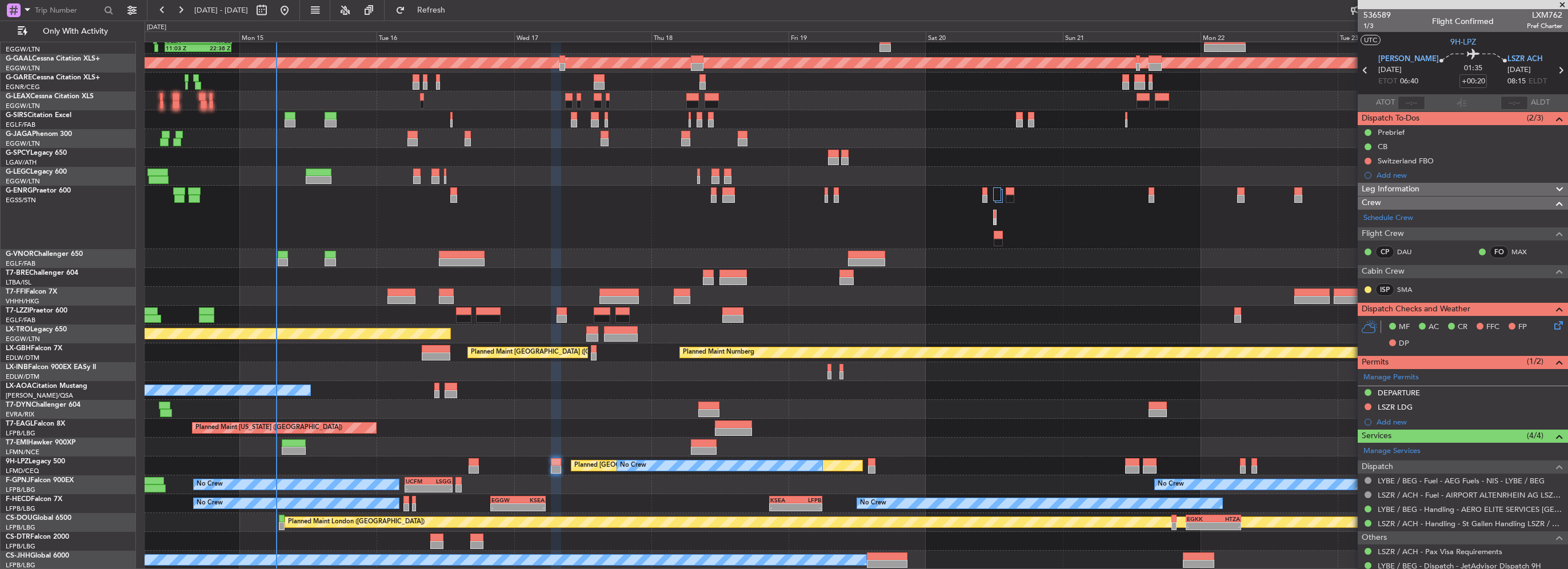
click at [607, 400] on div at bounding box center [856, 409] width 1423 height 19
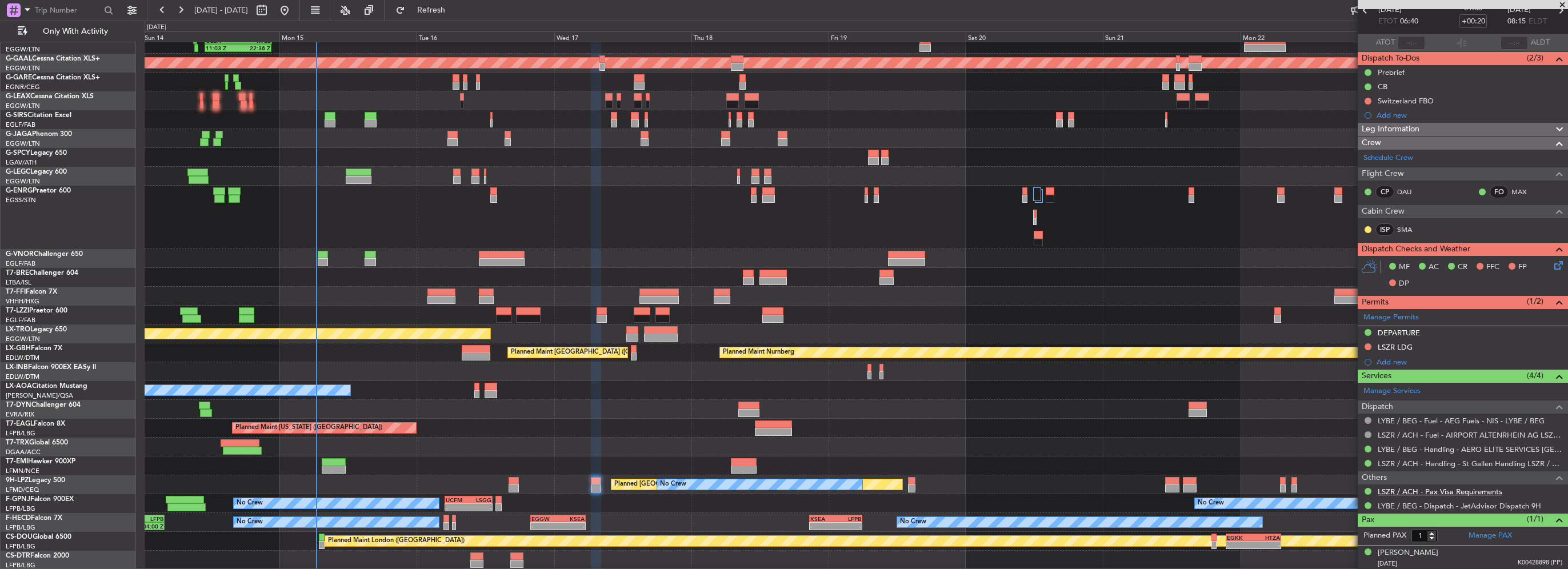
scroll to position [0, 0]
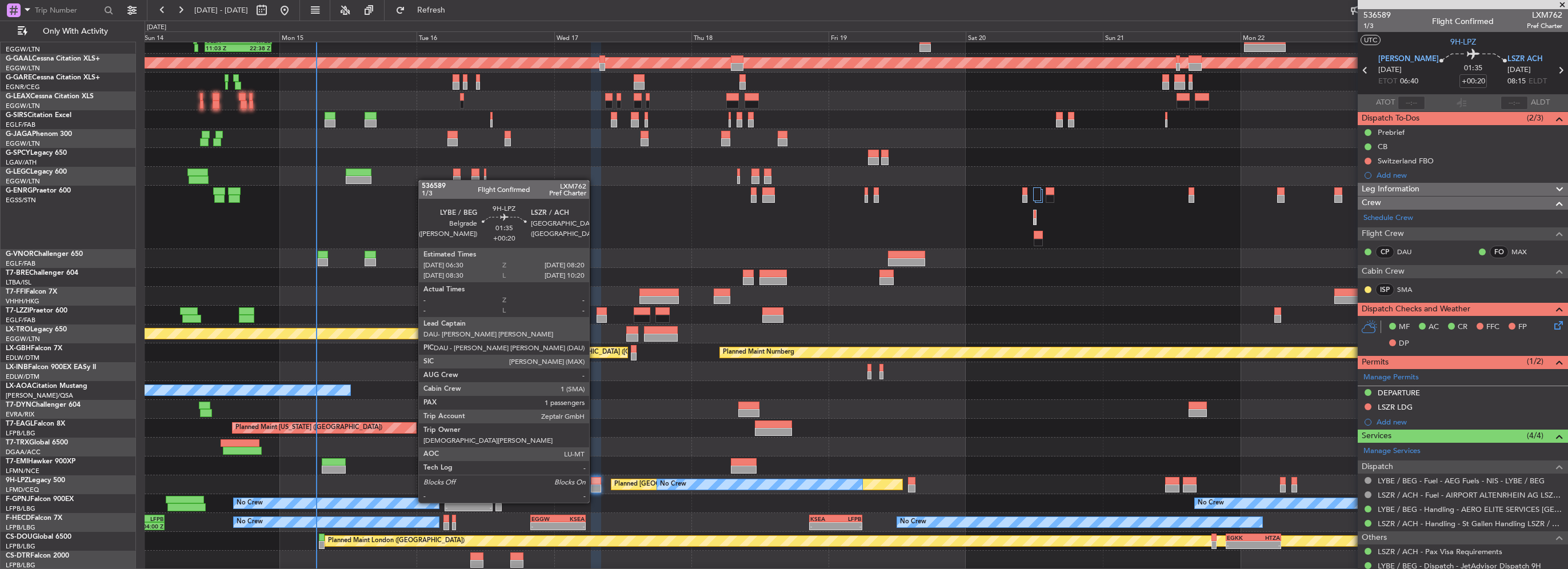
click at [594, 481] on div at bounding box center [597, 481] width 11 height 8
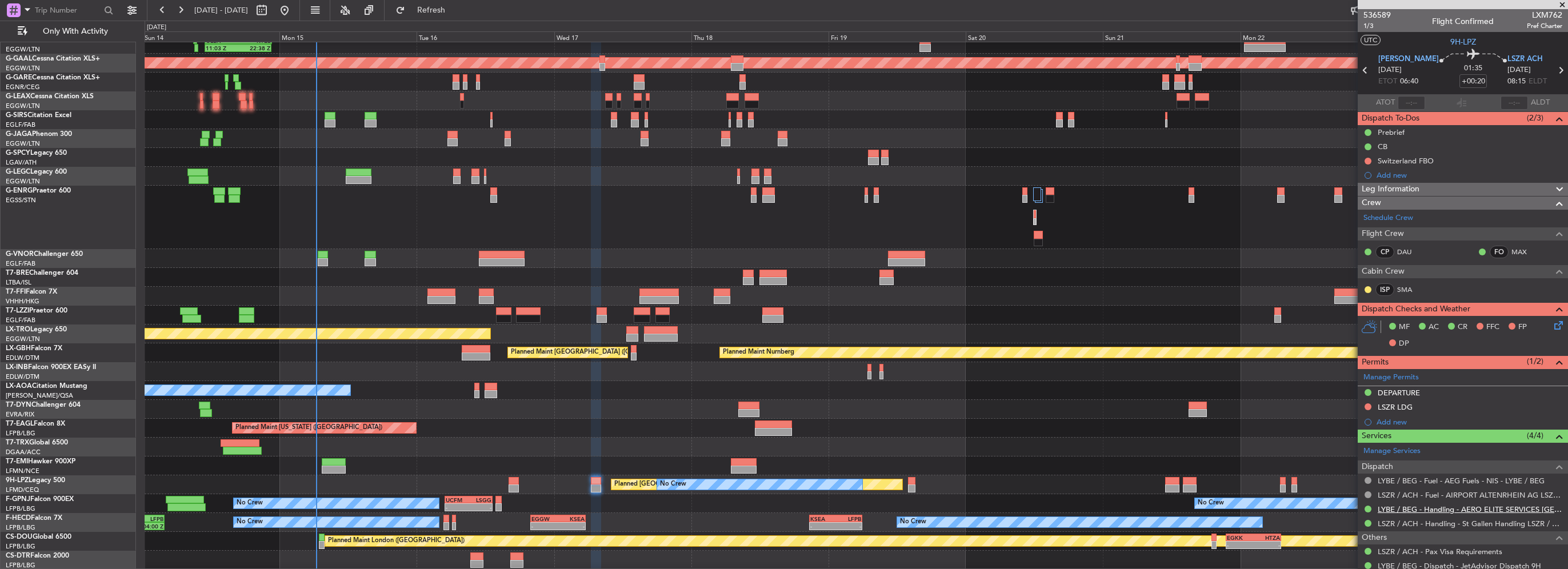
click at [1441, 504] on link "LYBE / BEG - Handling - AERO ELITE SERVICES BELGRADE" at bounding box center [1469, 509] width 184 height 10
click at [1367, 405] on button at bounding box center [1368, 407] width 7 height 7
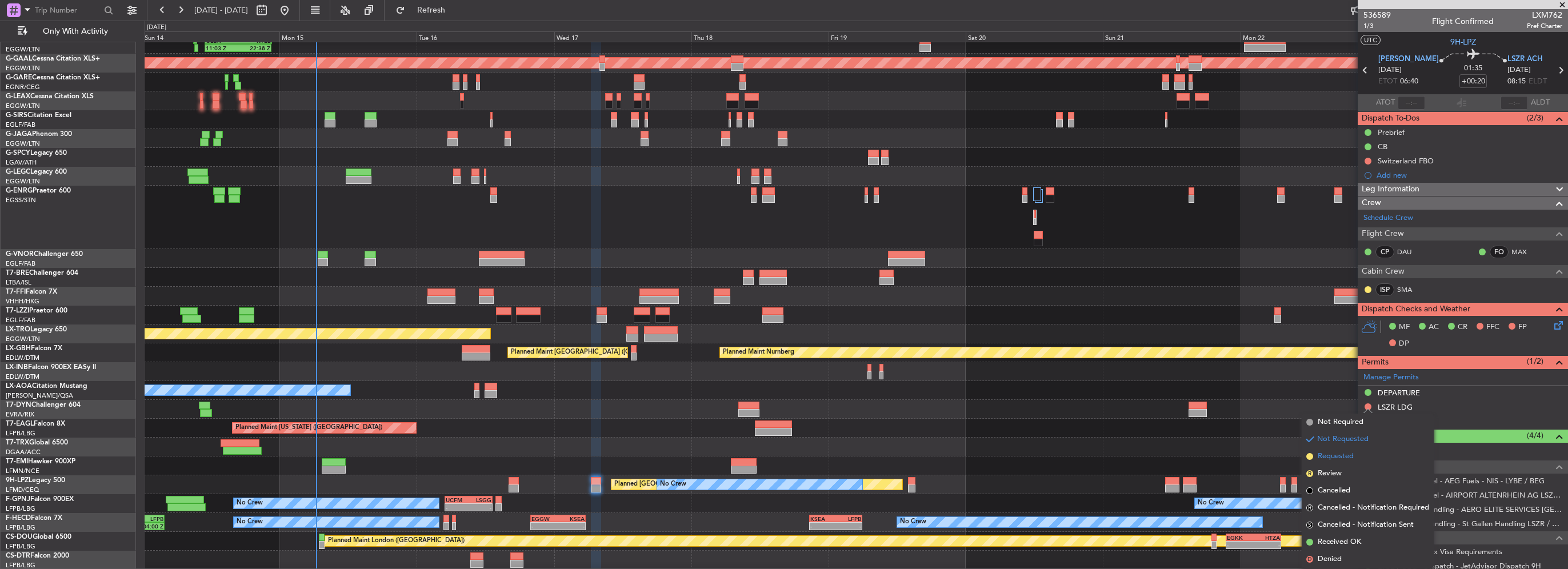
click at [1338, 458] on span "Requested" at bounding box center [1335, 456] width 36 height 12
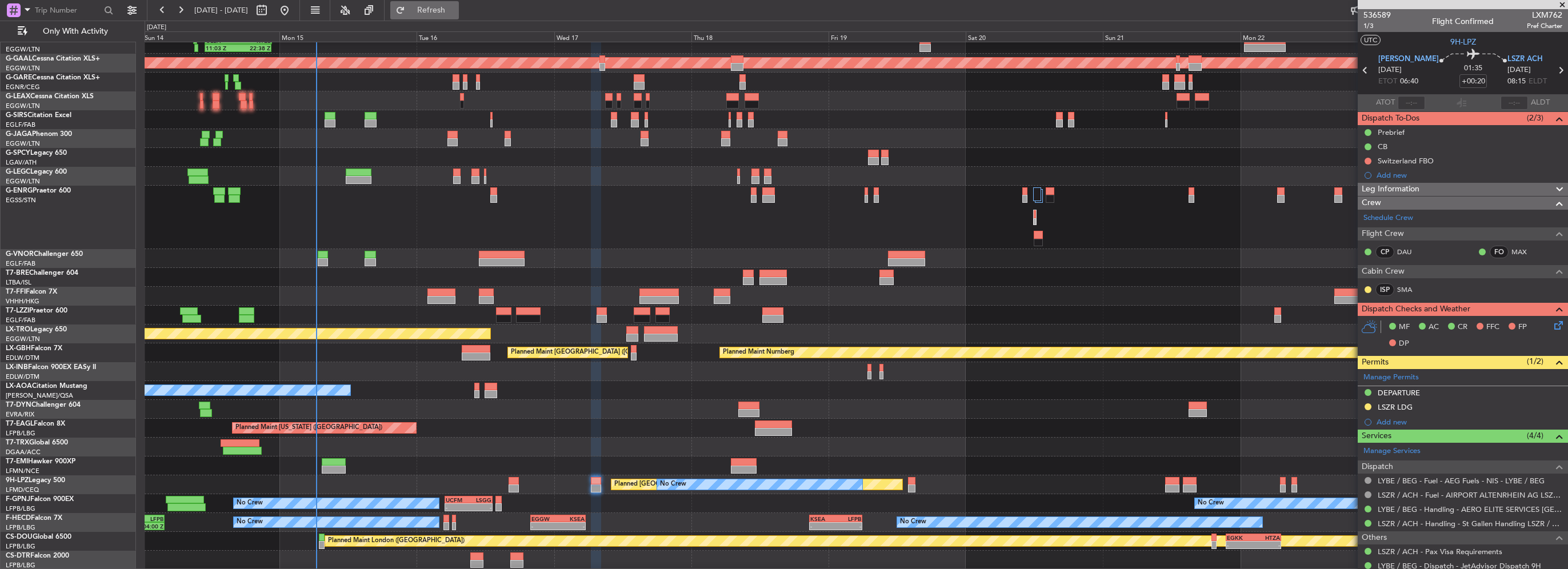
click at [455, 12] on span "Refresh" at bounding box center [431, 10] width 48 height 8
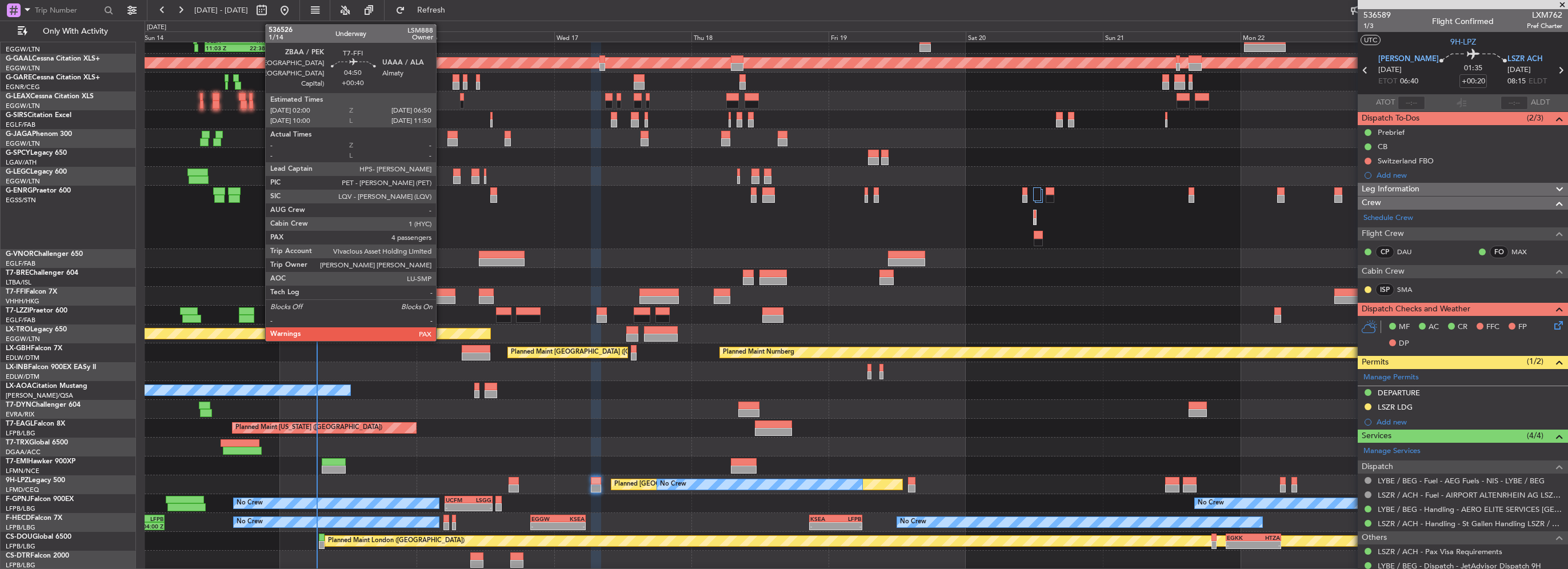
click at [441, 295] on div at bounding box center [441, 292] width 28 height 8
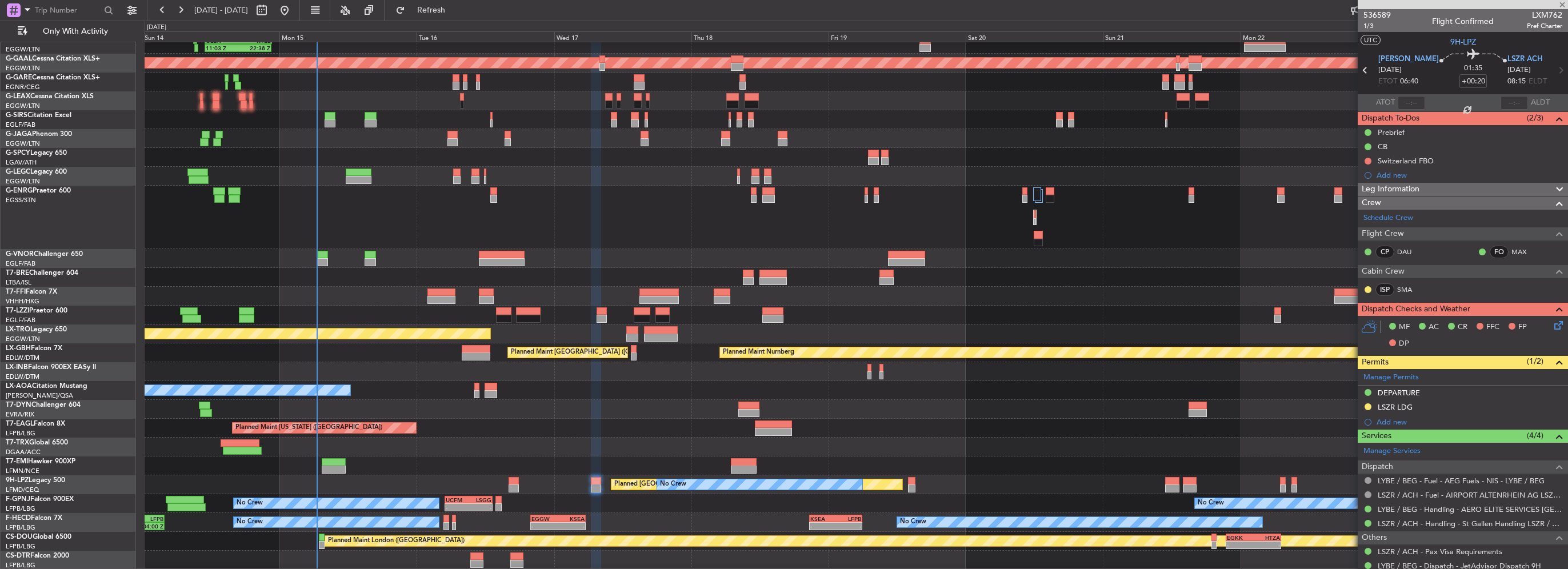
type input "+00:40"
type input "4"
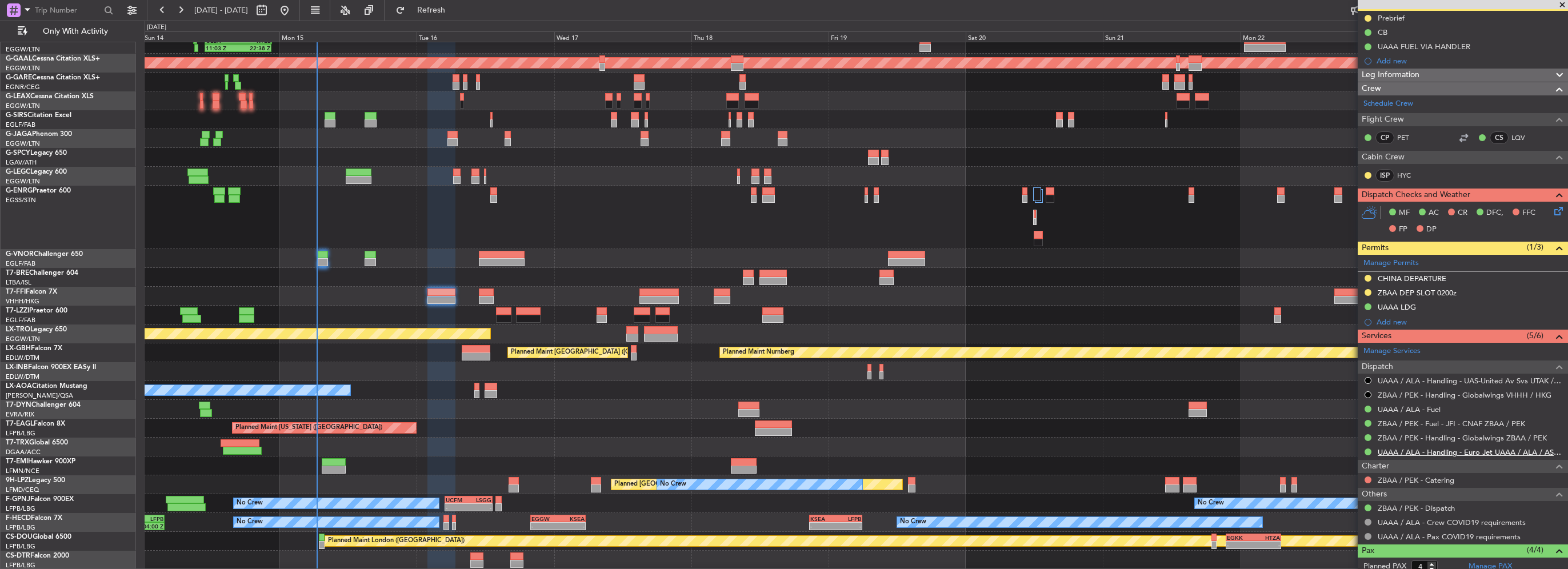
scroll to position [57, 0]
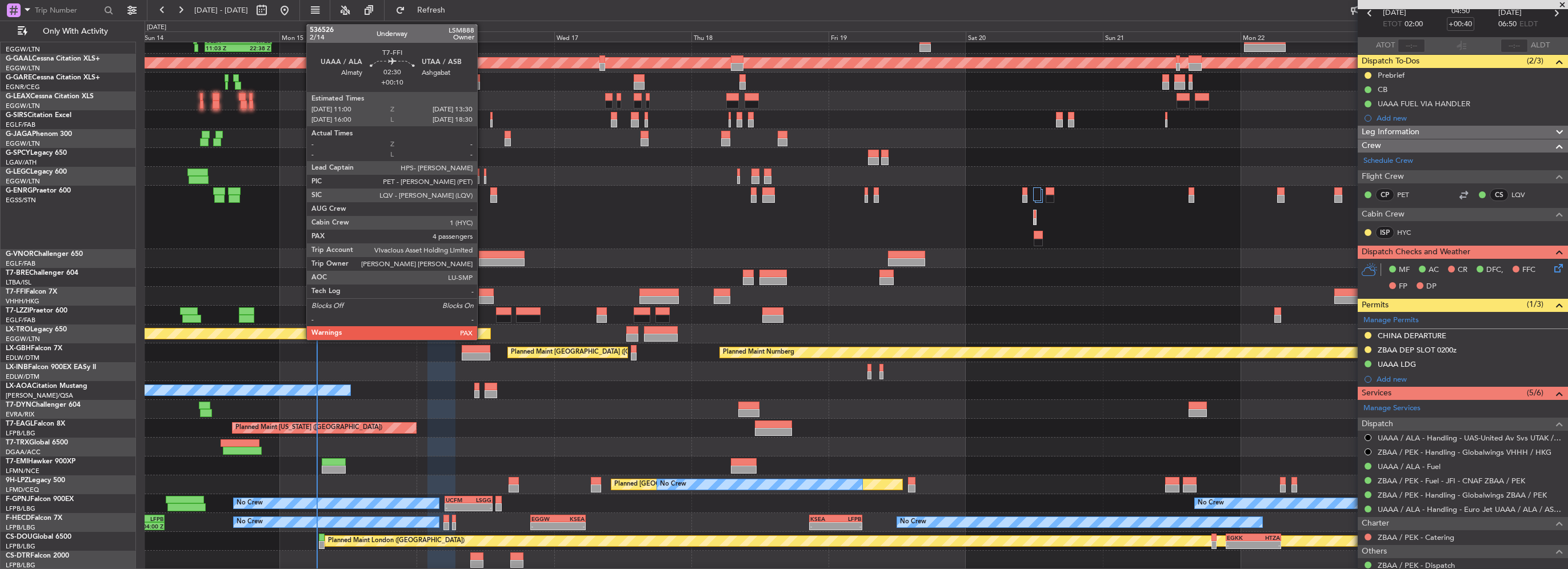
click at [482, 295] on div at bounding box center [486, 292] width 15 height 8
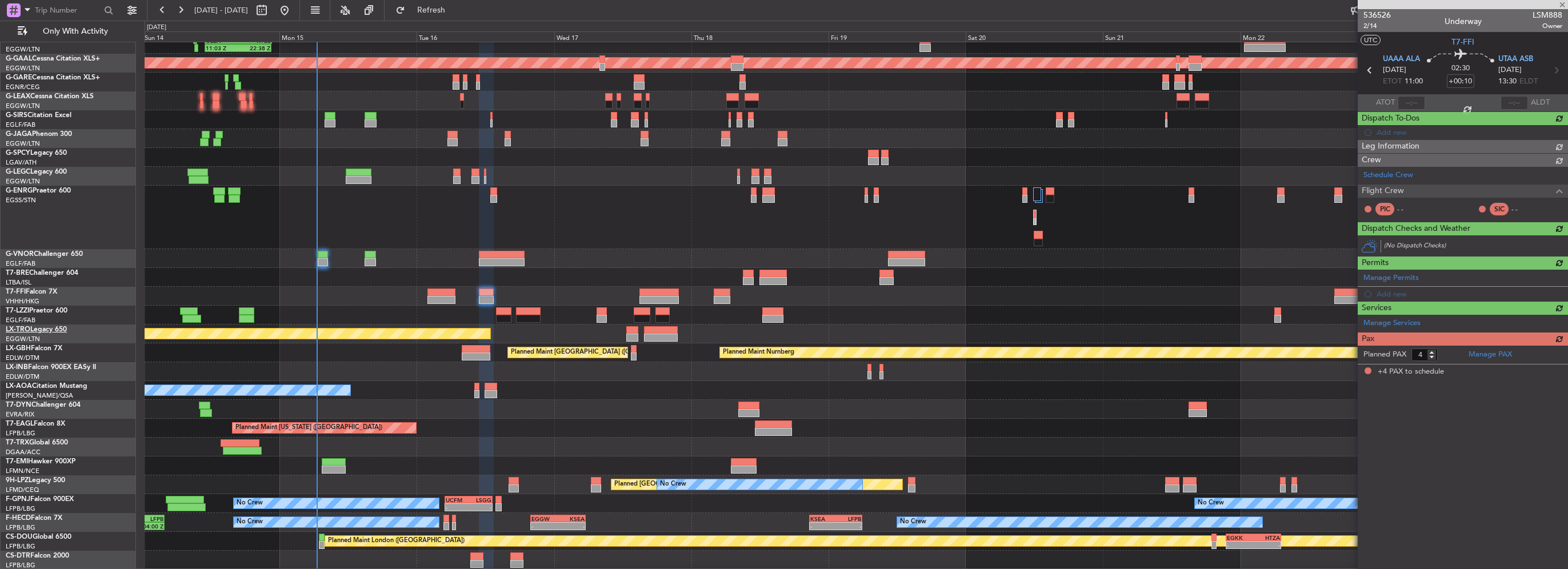
scroll to position [0, 0]
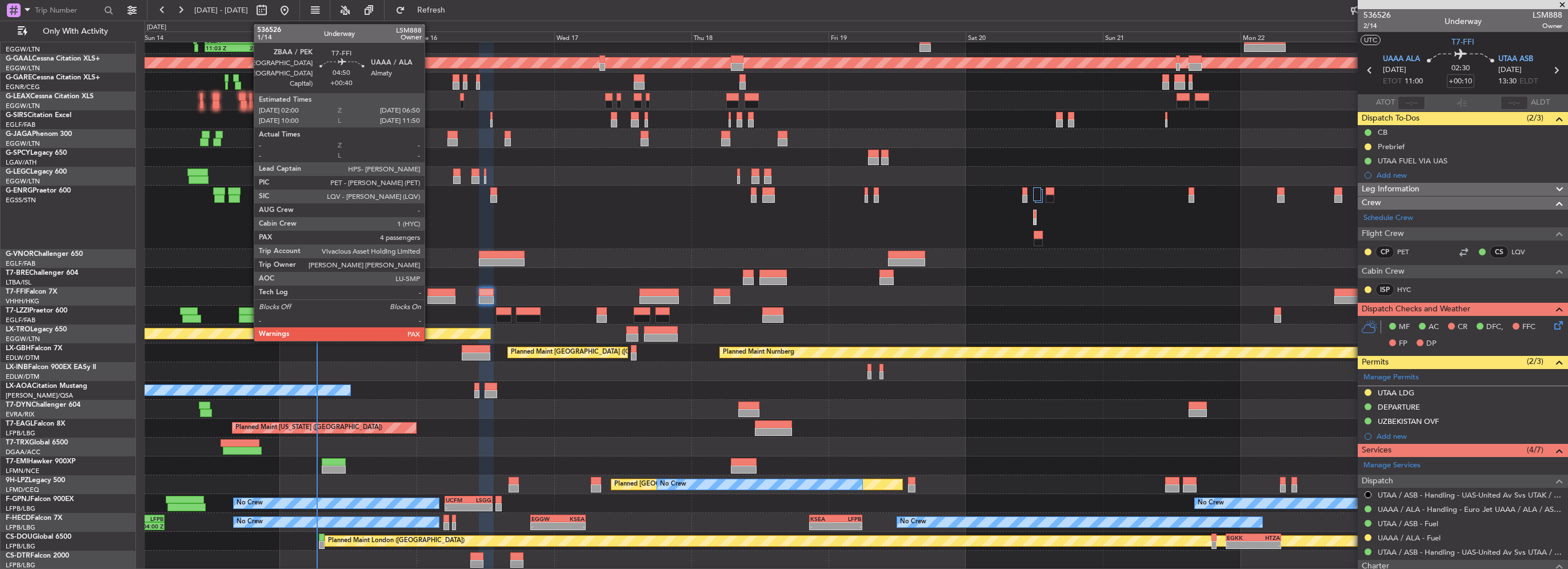
click at [430, 293] on div at bounding box center [441, 292] width 28 height 8
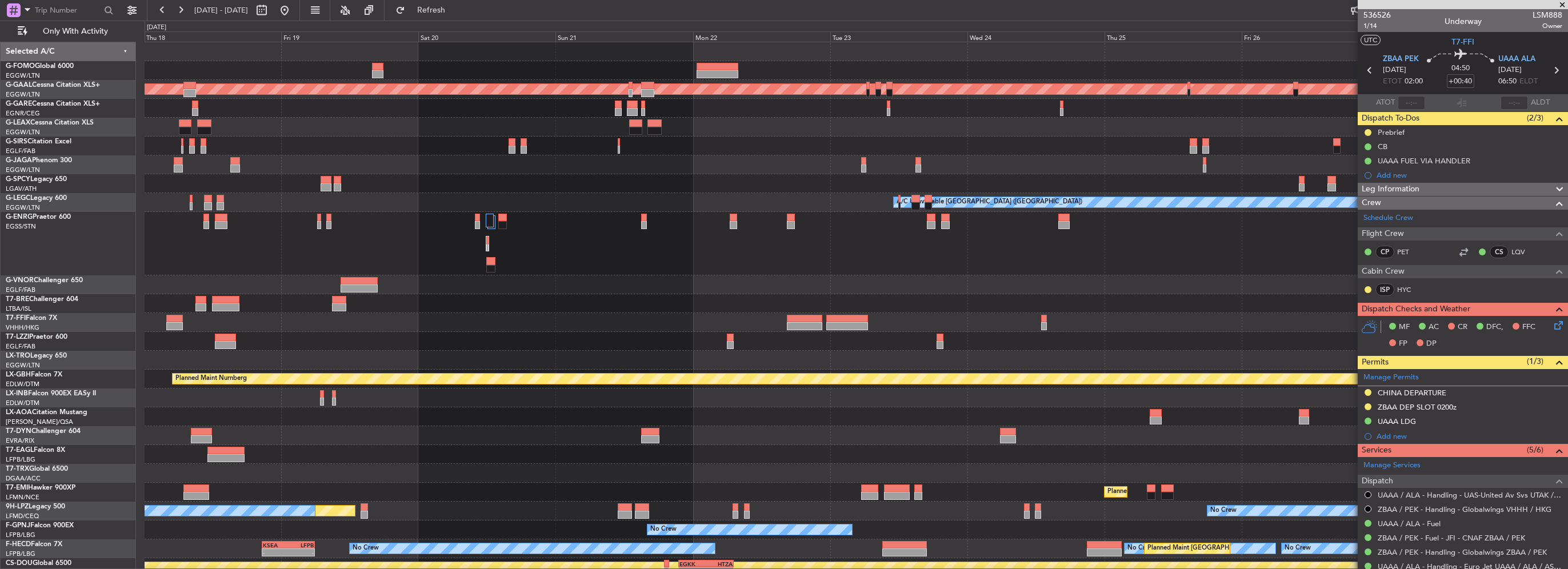
click at [656, 357] on div "Planned Maint Dusseldorf A/C Unavailable London (Luton) - - LFMN 16:05 Z ZBAA 0…" at bounding box center [856, 328] width 1423 height 573
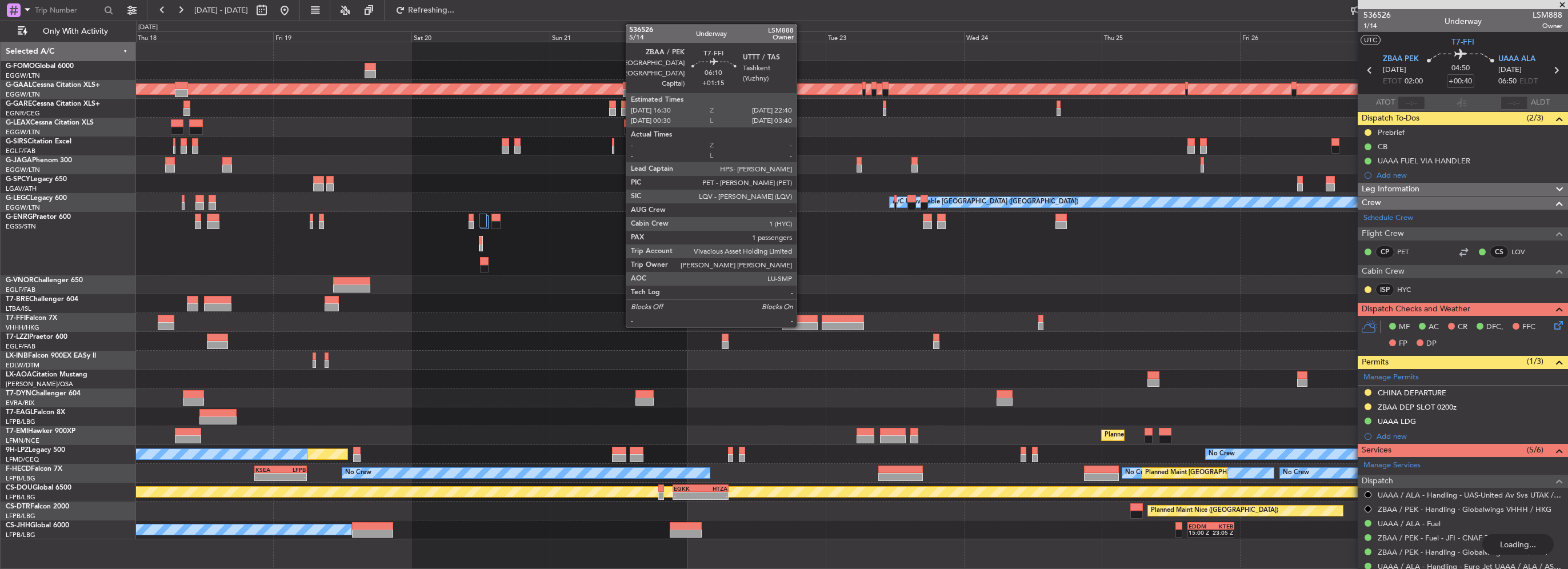
click at [802, 325] on div at bounding box center [800, 326] width 36 height 8
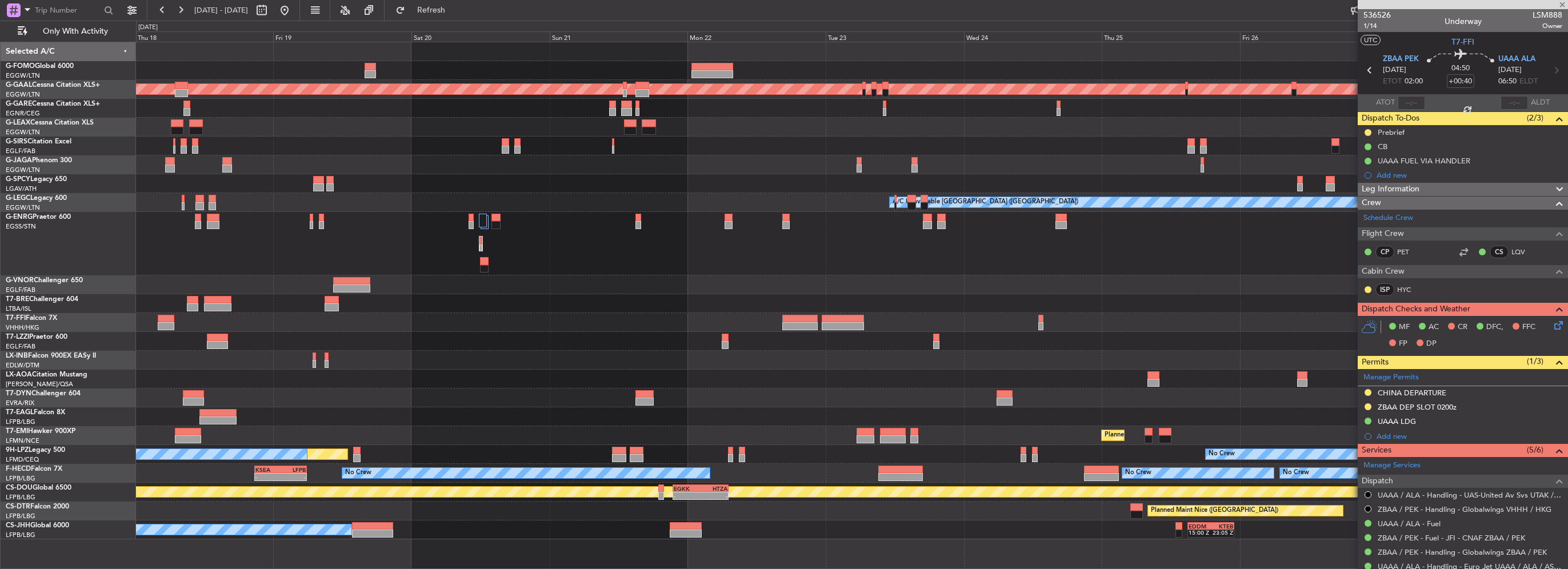
type input "+01:15"
type input "1"
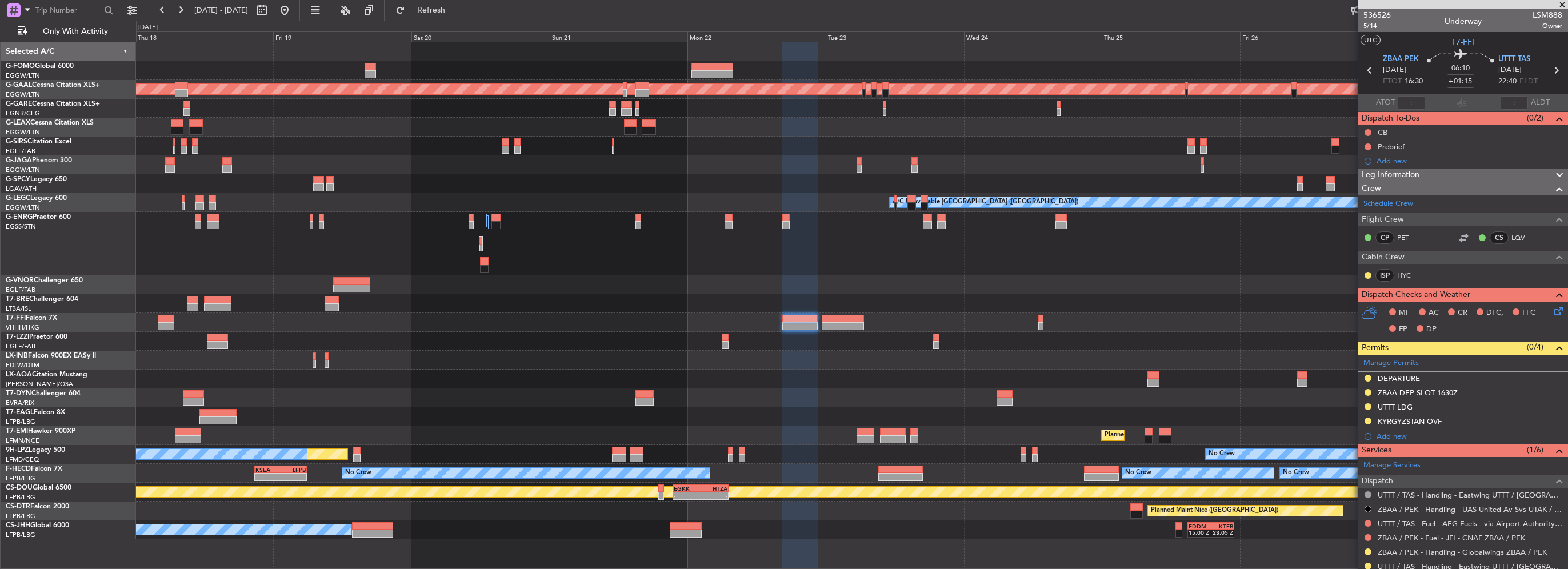
click at [1460, 178] on div "Leg Information" at bounding box center [1463, 175] width 210 height 13
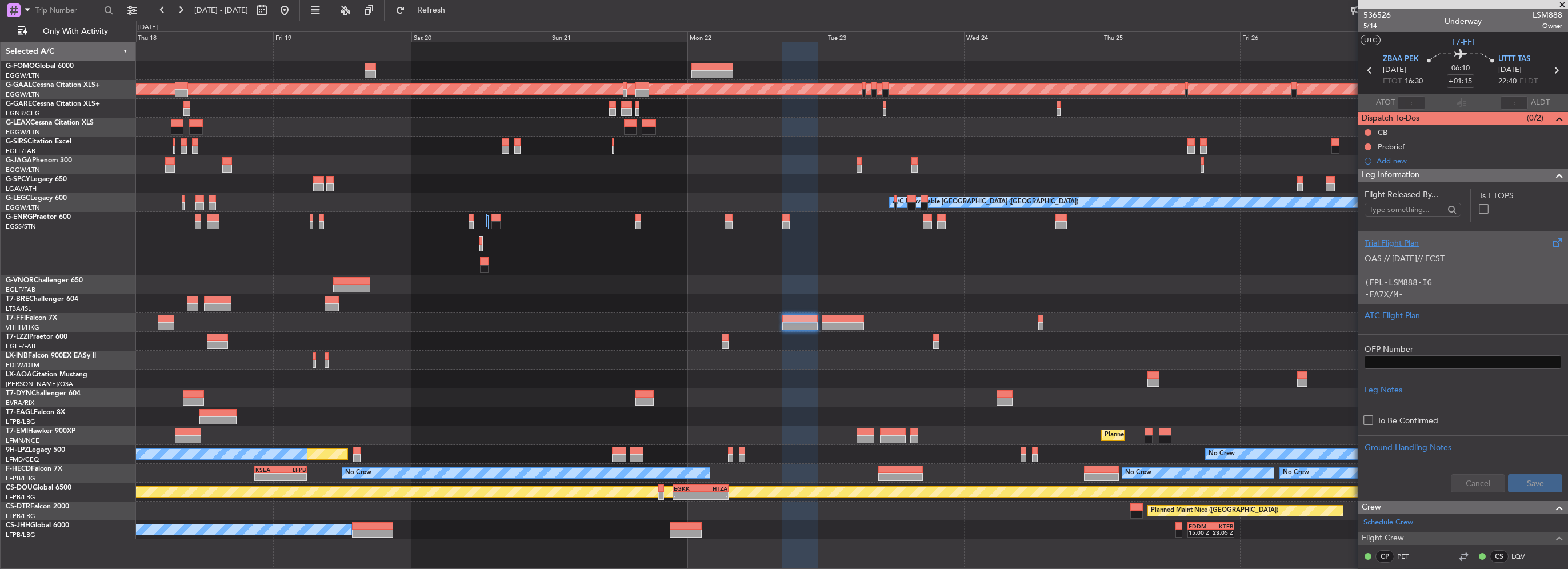
click at [1407, 265] on p "OAS // [DATE]// FCST (FPL-LSM888-IG -FA7X/M-SBDE1E2E3FGHIJ3J4J7M3P2RWXYZ/LB1D1 …" at bounding box center [1463, 385] width 197 height 264
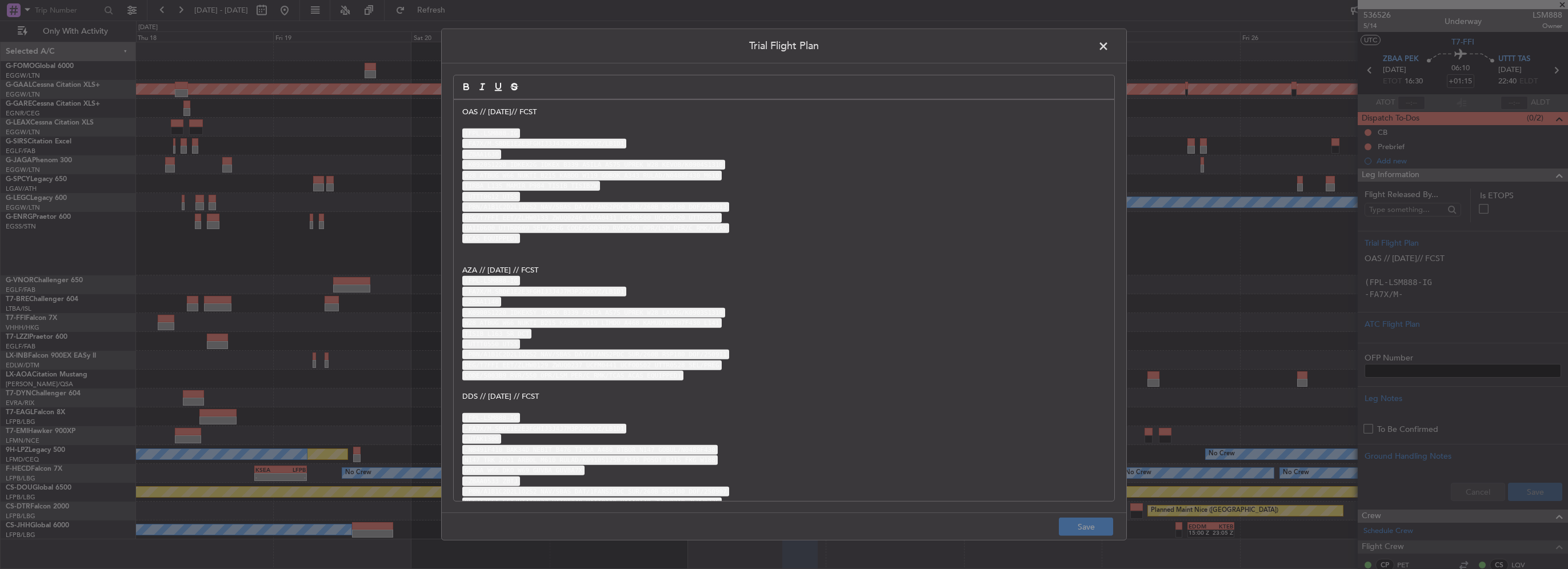
click at [541, 217] on code "REG/T7FFI EET/ZLHW0133 ZWUQ0246 UAAA0431 UCFM0500 UCFO0520 UTTR0537" at bounding box center [592, 217] width 259 height 10
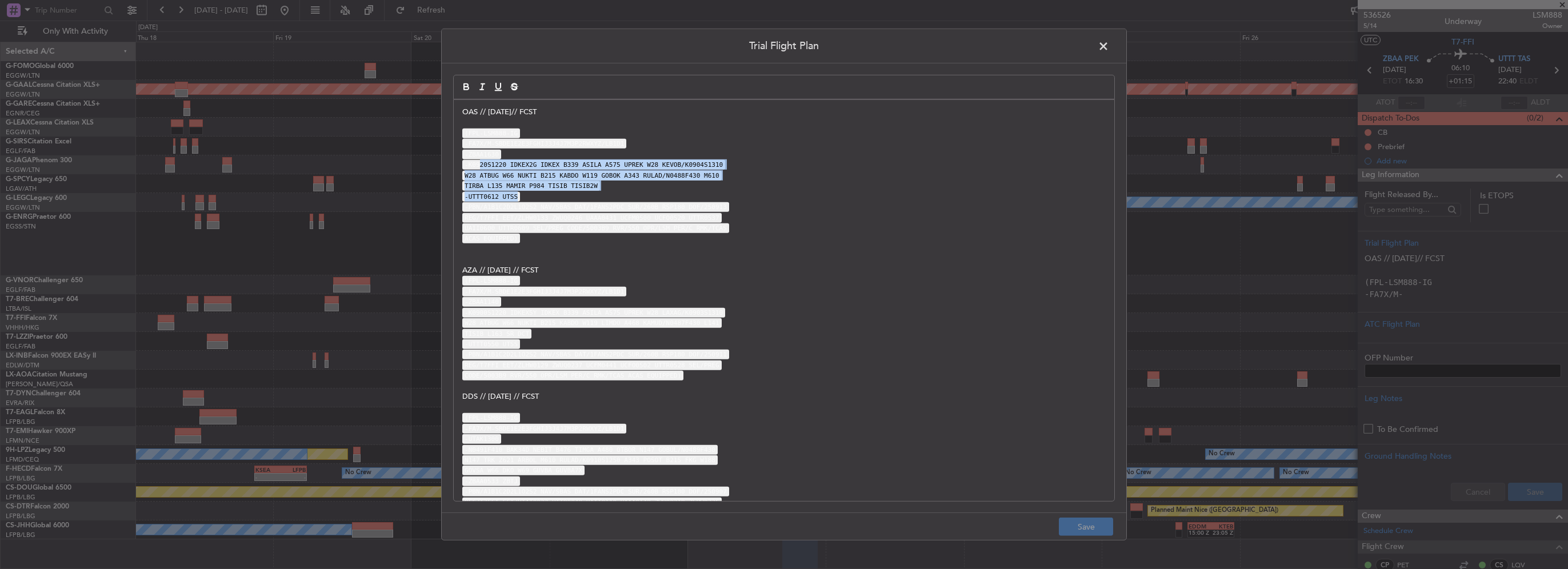
drag, startPoint x: 478, startPoint y: 166, endPoint x: 662, endPoint y: 190, distance: 185.6
click at [662, 190] on div "OAS // [DATE]// FCST (FPL-LSM888-IG -FA7X/M-SBDE1E2E3FGHIJ3J4J7M3P2RWXYZ/LB1D1 …" at bounding box center [783, 300] width 660 height 401
click at [656, 191] on p "-UTTT0612 UTSS" at bounding box center [783, 196] width 643 height 10
drag, startPoint x: 642, startPoint y: 188, endPoint x: 505, endPoint y: 164, distance: 139.1
click at [505, 164] on div "OAS // [DATE]// FCST (FPL-LSM888-IG -FA7X/M-SBDE1E2E3FGHIJ3J4J7M3P2RWXYZ/LB1D1 …" at bounding box center [783, 300] width 660 height 401
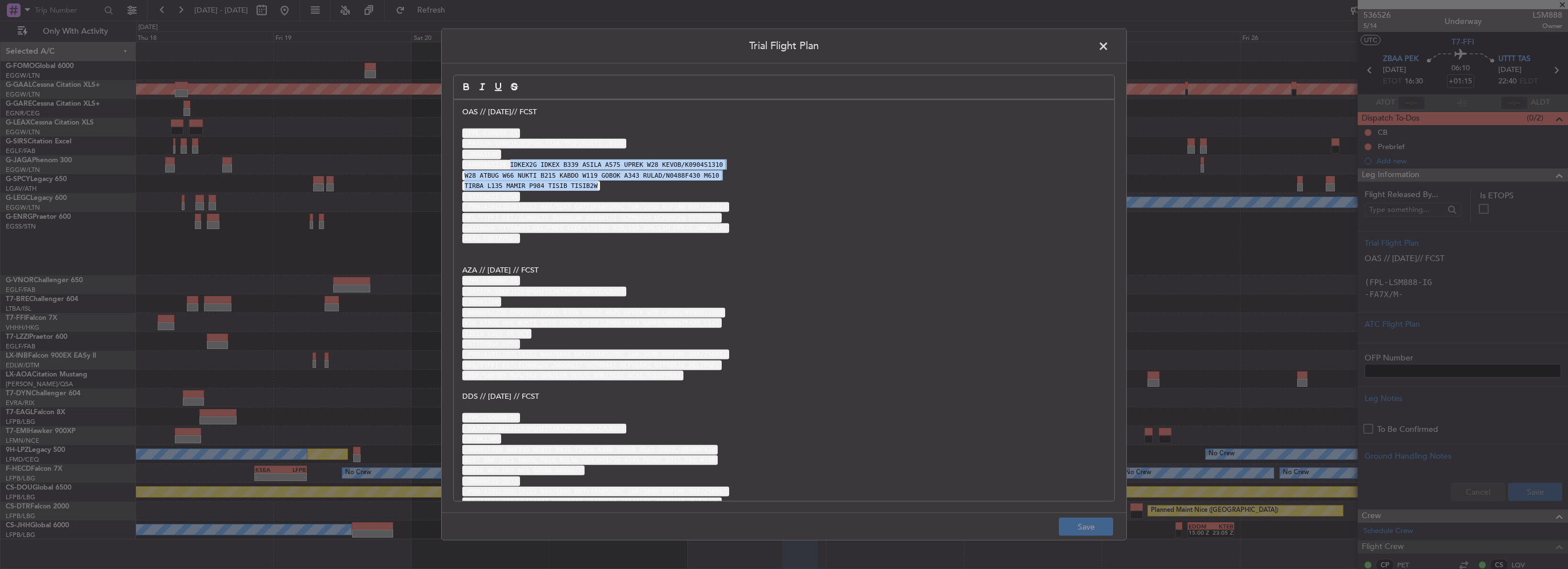
copy div "IDKEX2G IDKEX B339 ASILA A575 UPREK W28 KEVOB/K0904S1310 W28 ATBUG W66 NUKTI B2…"
click at [1109, 47] on span at bounding box center [1109, 49] width 0 height 23
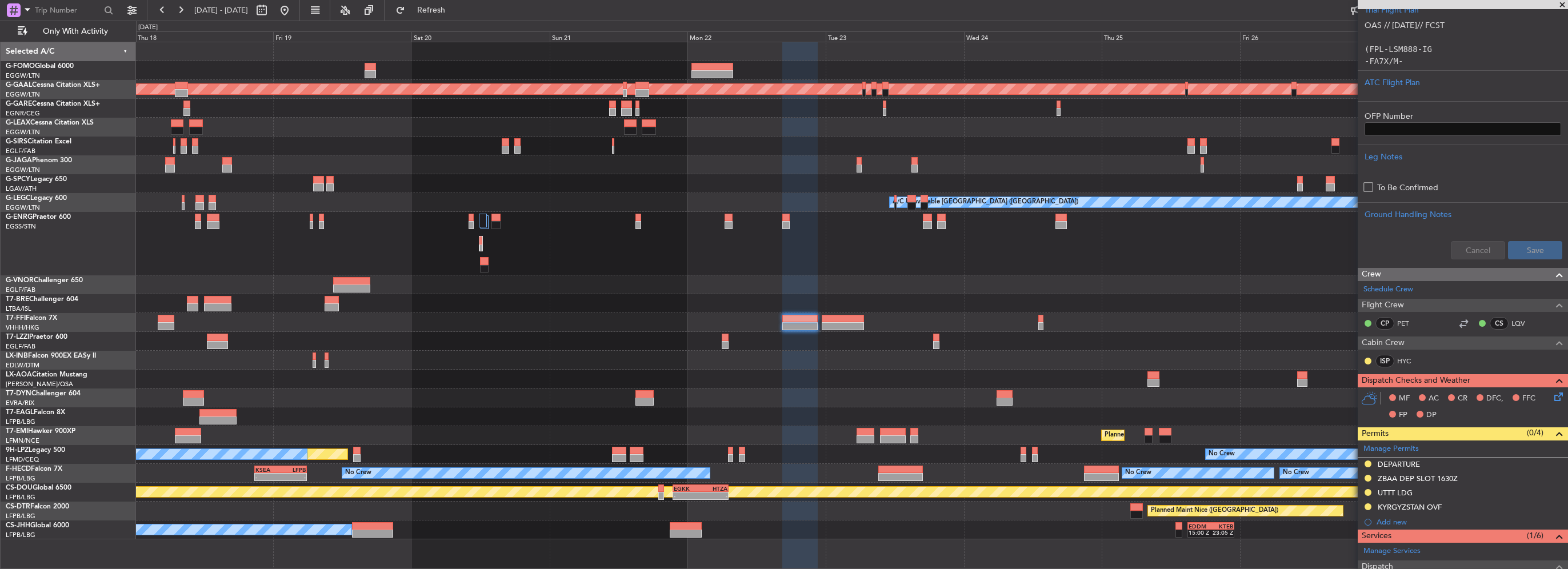
scroll to position [285, 0]
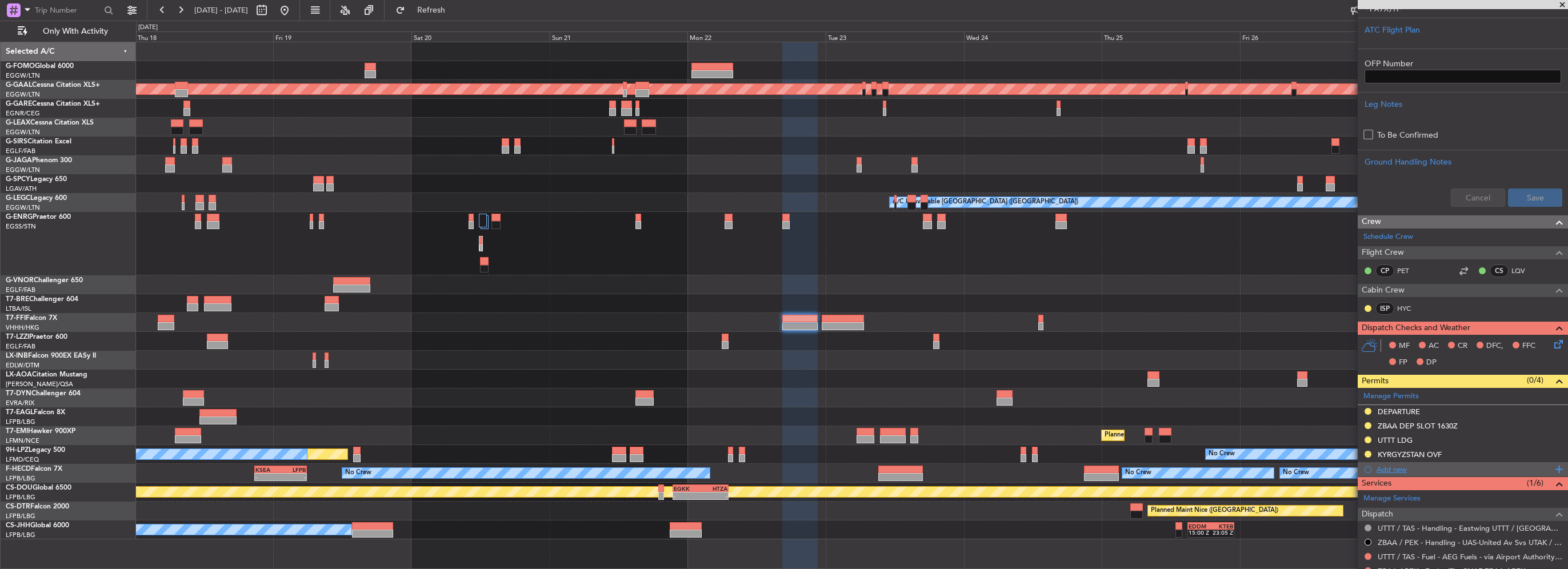
click at [1393, 471] on div "Add new" at bounding box center [1465, 469] width 175 height 10
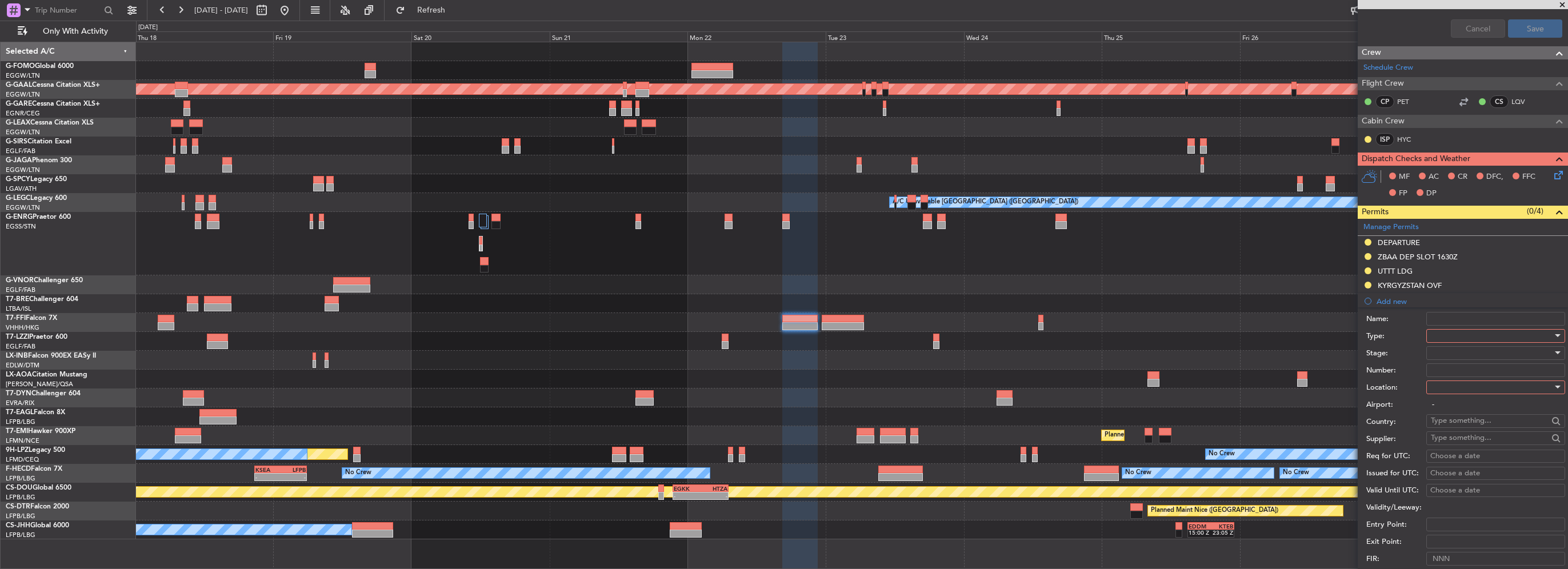
scroll to position [457, 0]
click at [1464, 338] on div at bounding box center [1492, 333] width 122 height 17
click at [1455, 379] on span "Overflight" at bounding box center [1491, 377] width 120 height 17
click at [1453, 381] on div at bounding box center [1492, 385] width 122 height 17
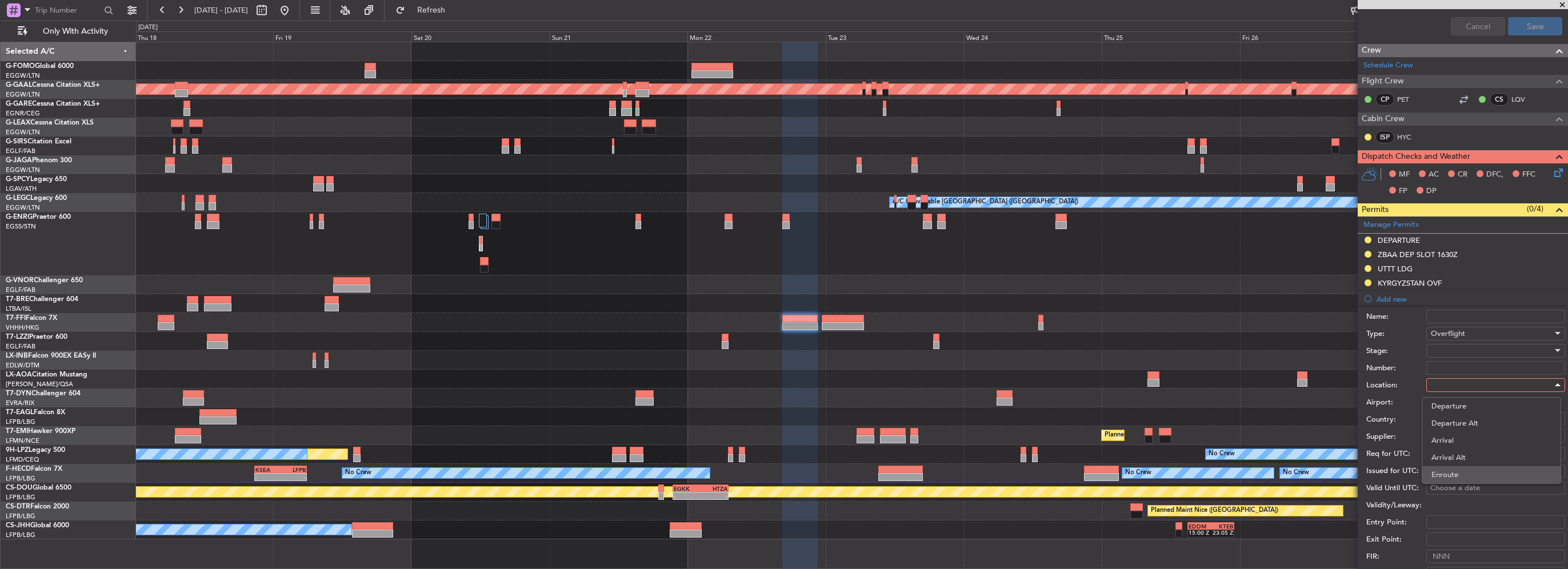
click at [1457, 467] on span "Enroute" at bounding box center [1491, 475] width 120 height 17
click at [1443, 418] on input "text" at bounding box center [1489, 418] width 117 height 17
click at [1449, 436] on span "[GEOGRAPHIC_DATA]" at bounding box center [1491, 433] width 112 height 17
type input "[GEOGRAPHIC_DATA]"
click at [1465, 348] on div at bounding box center [1492, 351] width 122 height 17
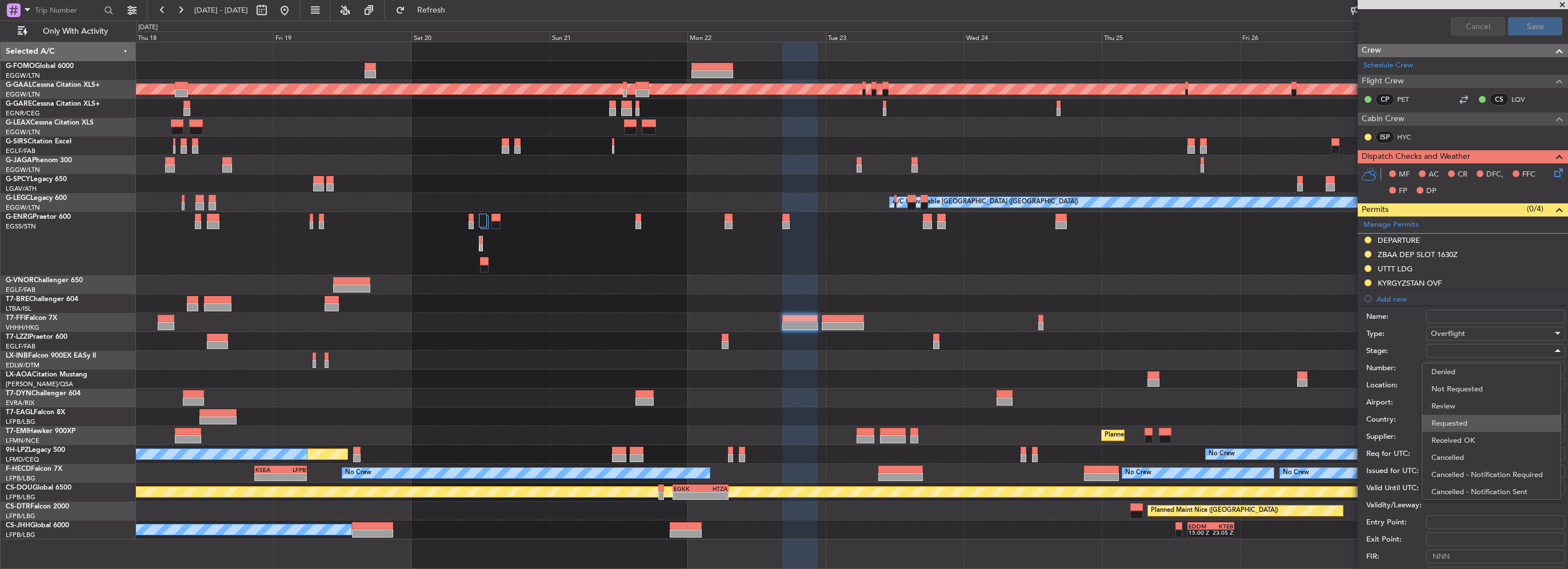
click at [1461, 419] on span "Requested" at bounding box center [1491, 424] width 120 height 17
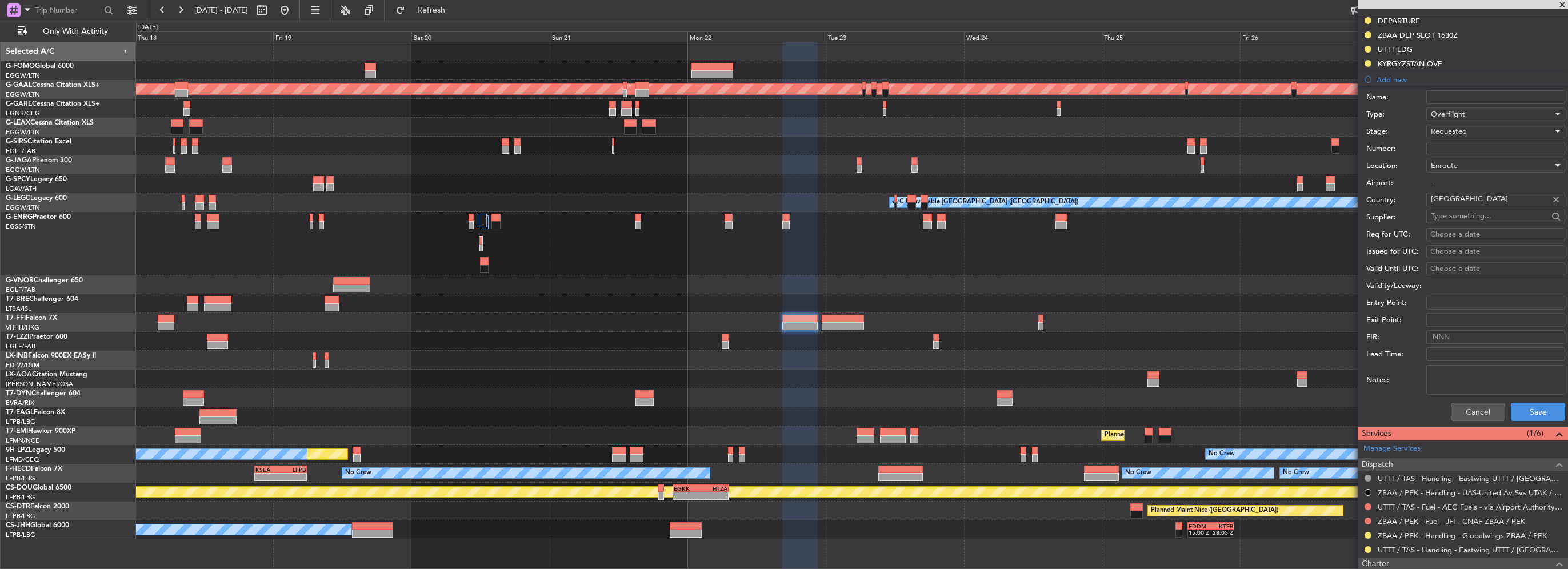
scroll to position [686, 0]
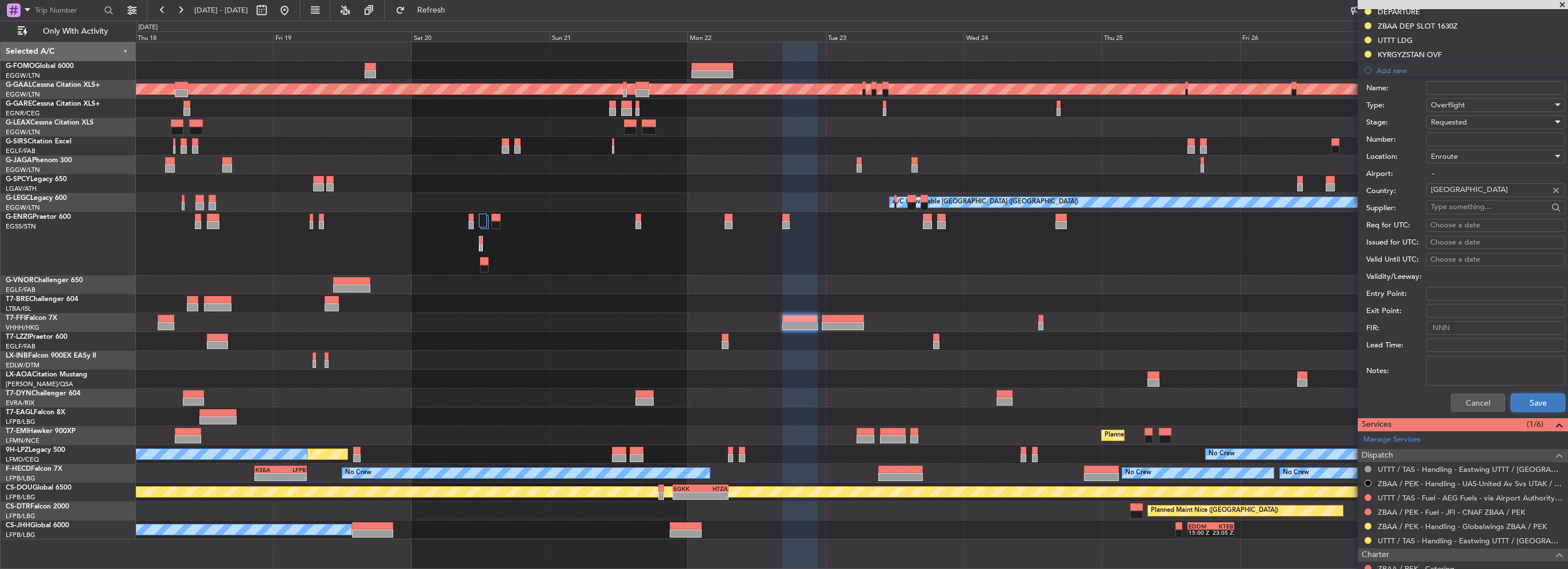
click at [1535, 405] on button "Save" at bounding box center [1538, 403] width 54 height 18
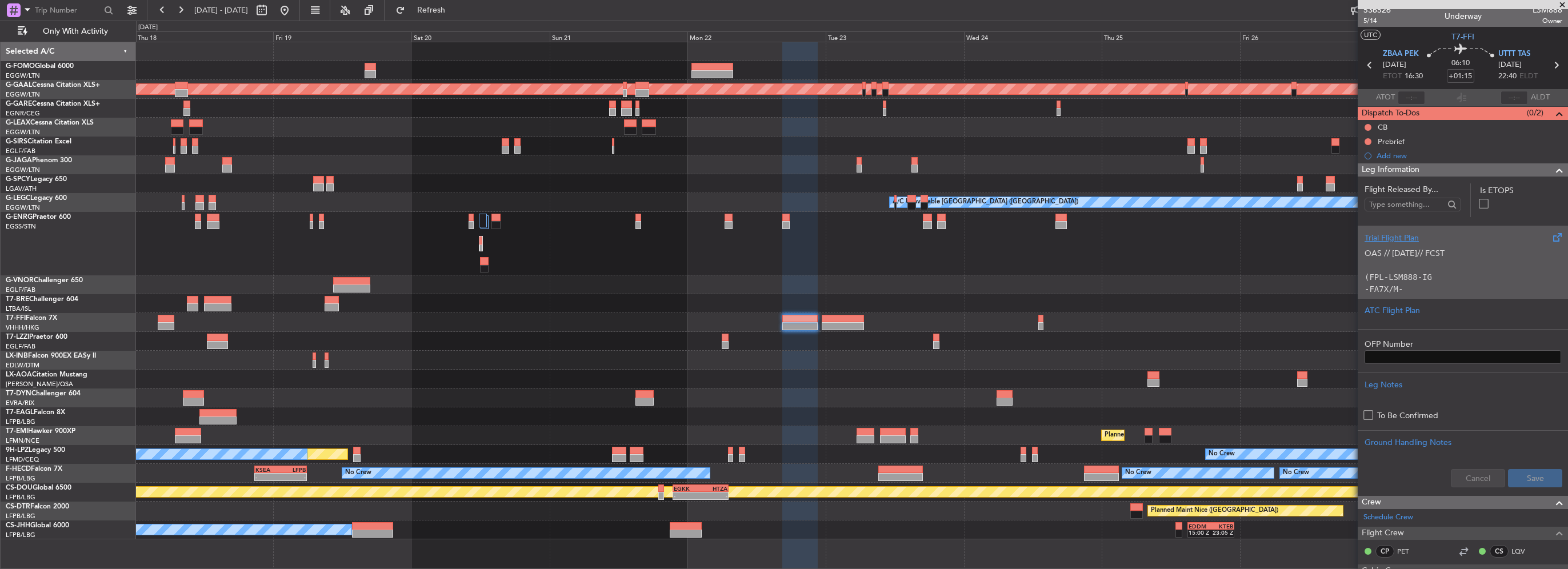
scroll to position [0, 0]
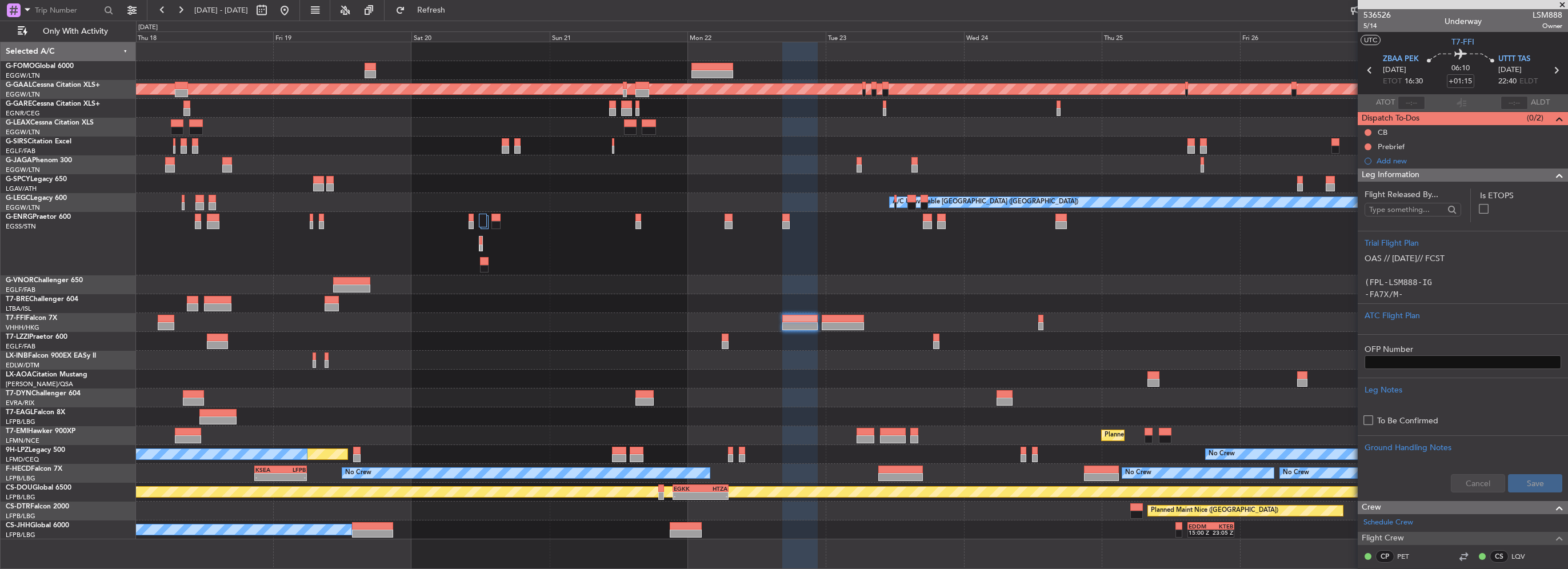
click at [1030, 248] on div at bounding box center [852, 243] width 1432 height 63
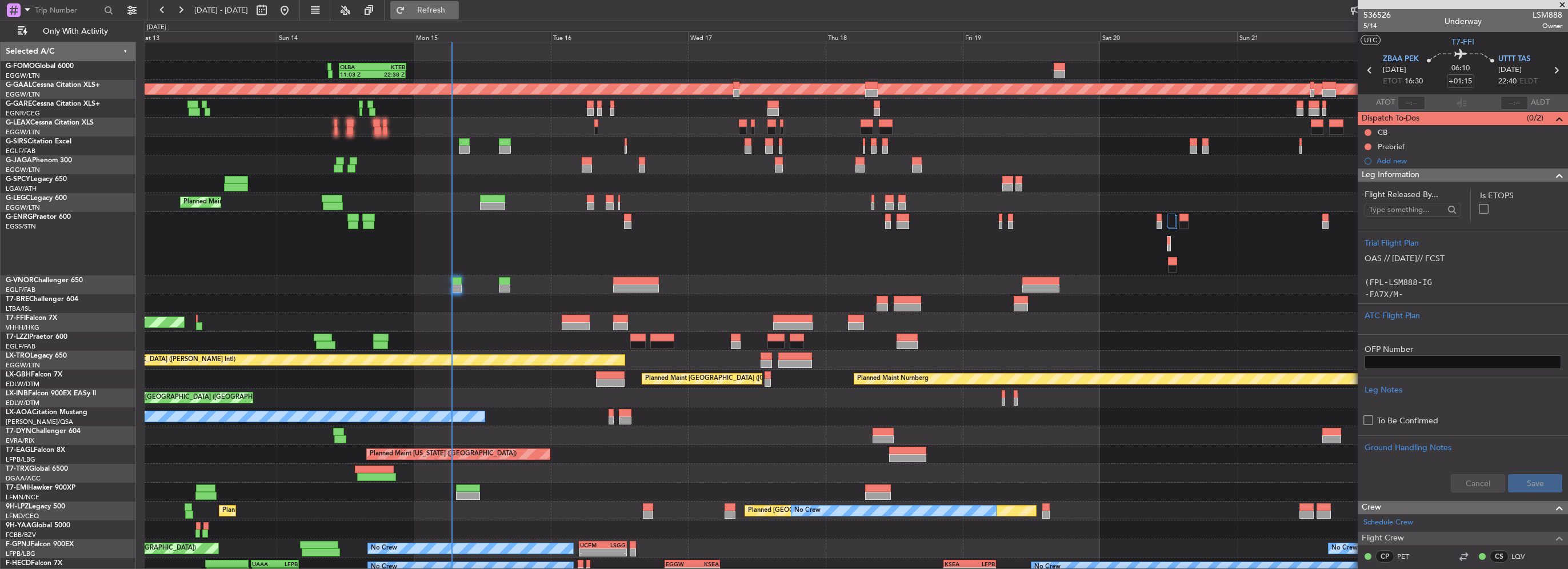
click at [455, 13] on span "Refresh" at bounding box center [431, 10] width 48 height 8
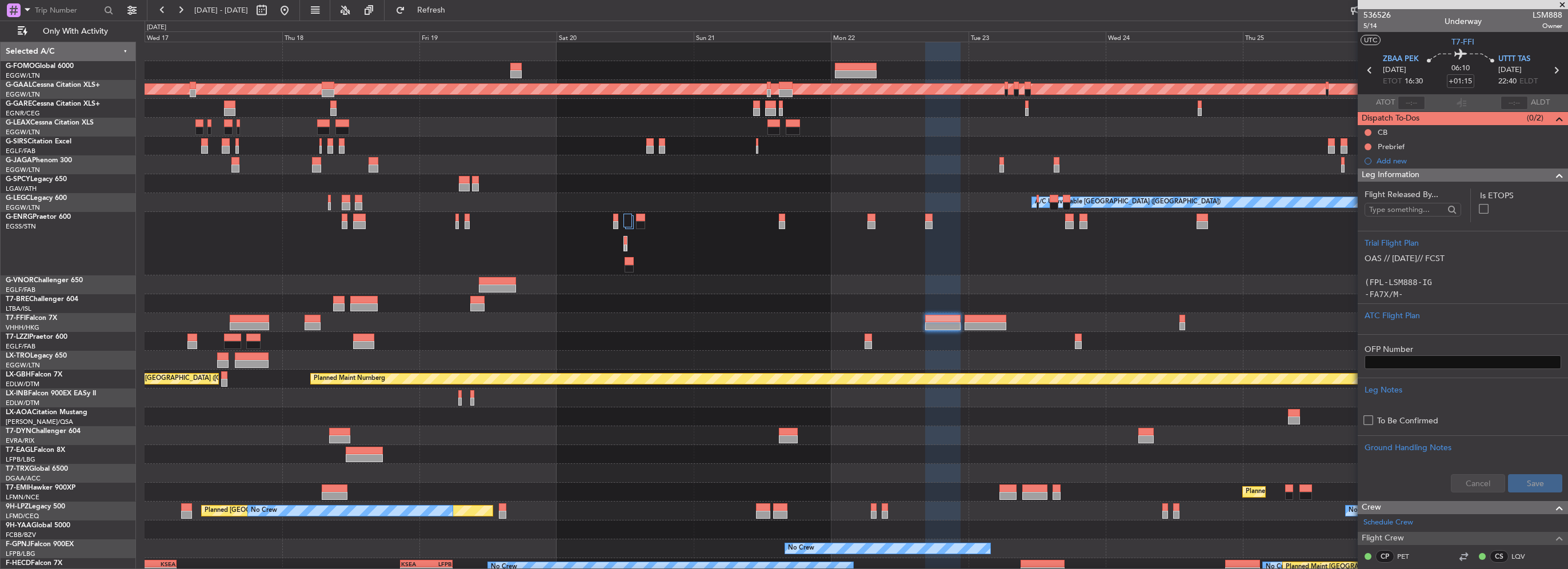
click at [514, 224] on div at bounding box center [856, 243] width 1423 height 63
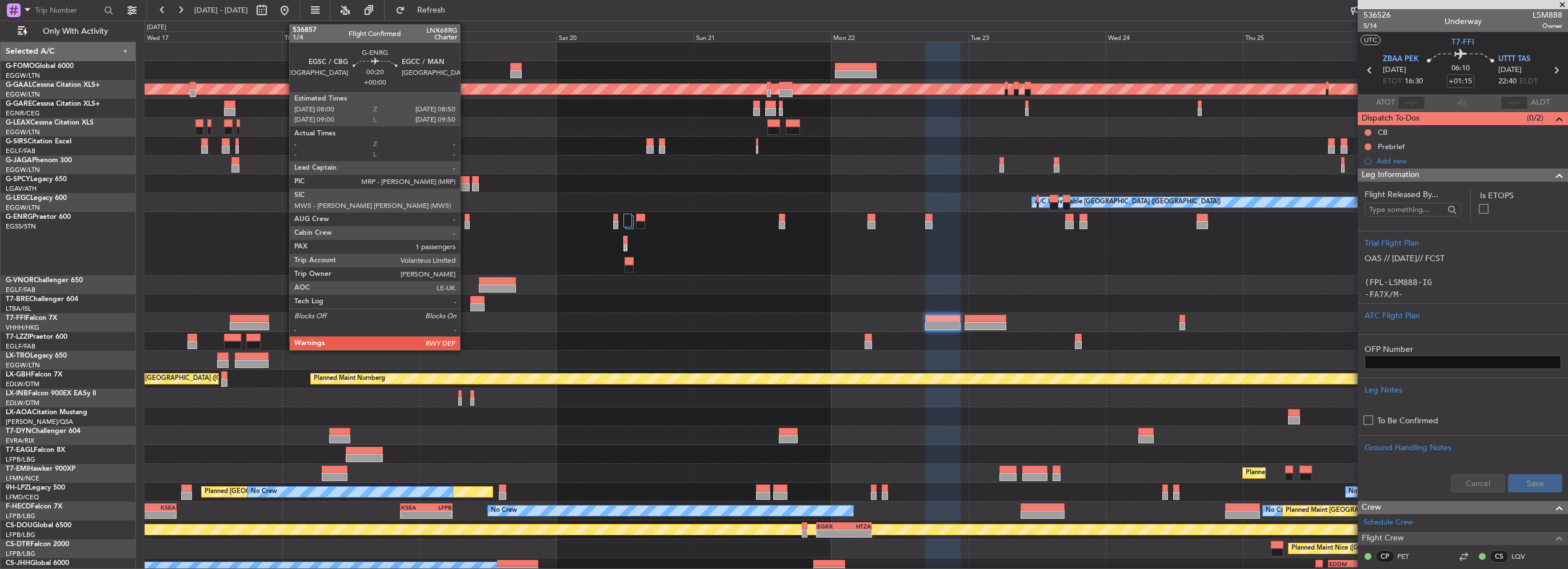
click at [465, 224] on div at bounding box center [467, 225] width 5 height 8
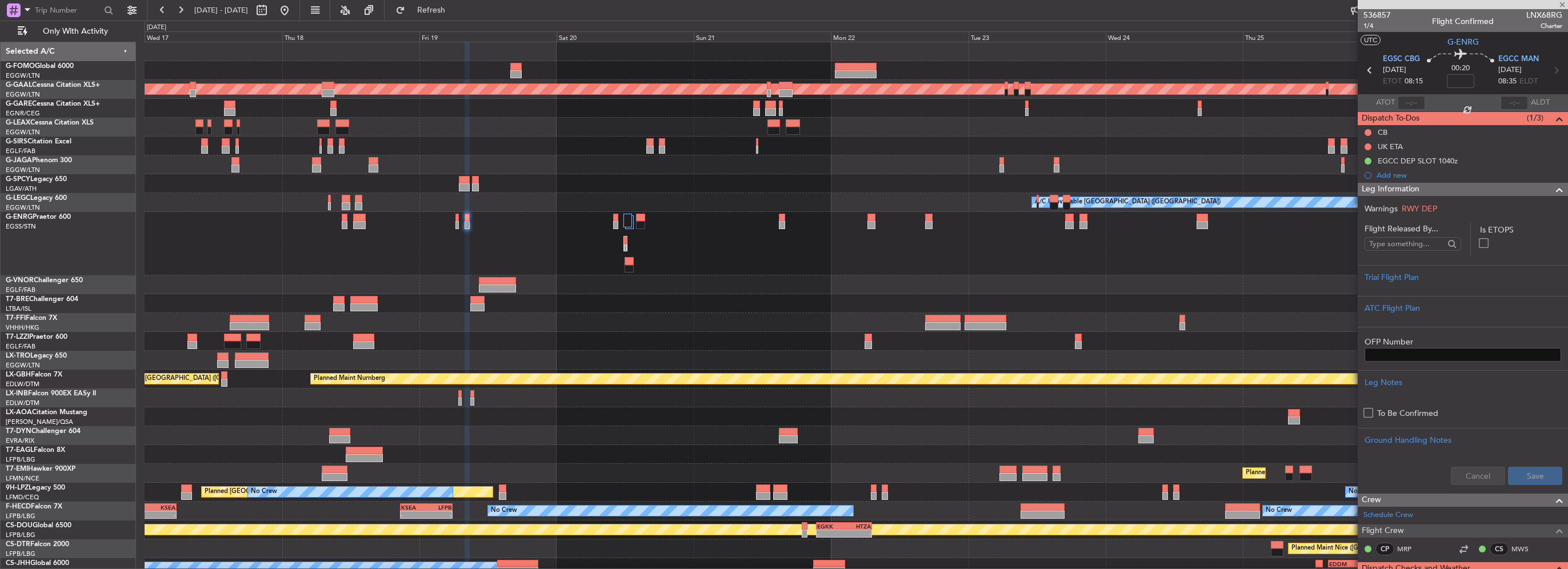
click at [1452, 194] on div "Leg Information" at bounding box center [1463, 189] width 210 height 13
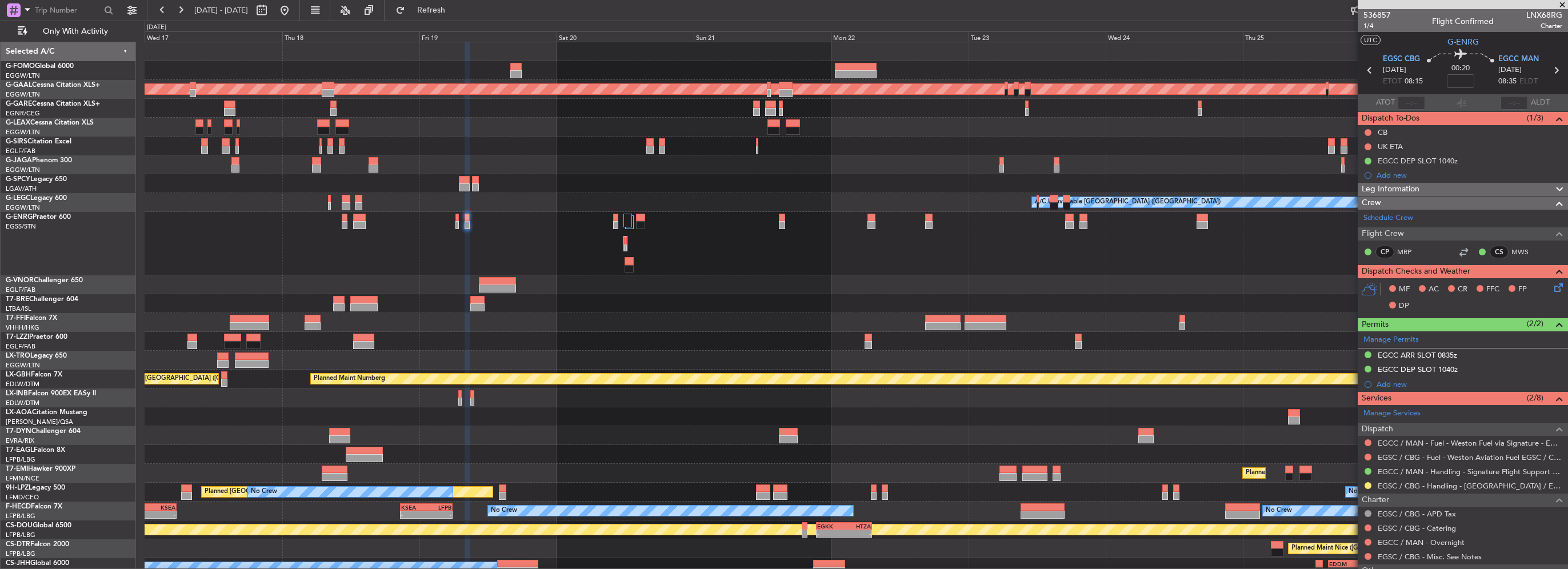
click at [974, 304] on div at bounding box center [856, 303] width 1423 height 19
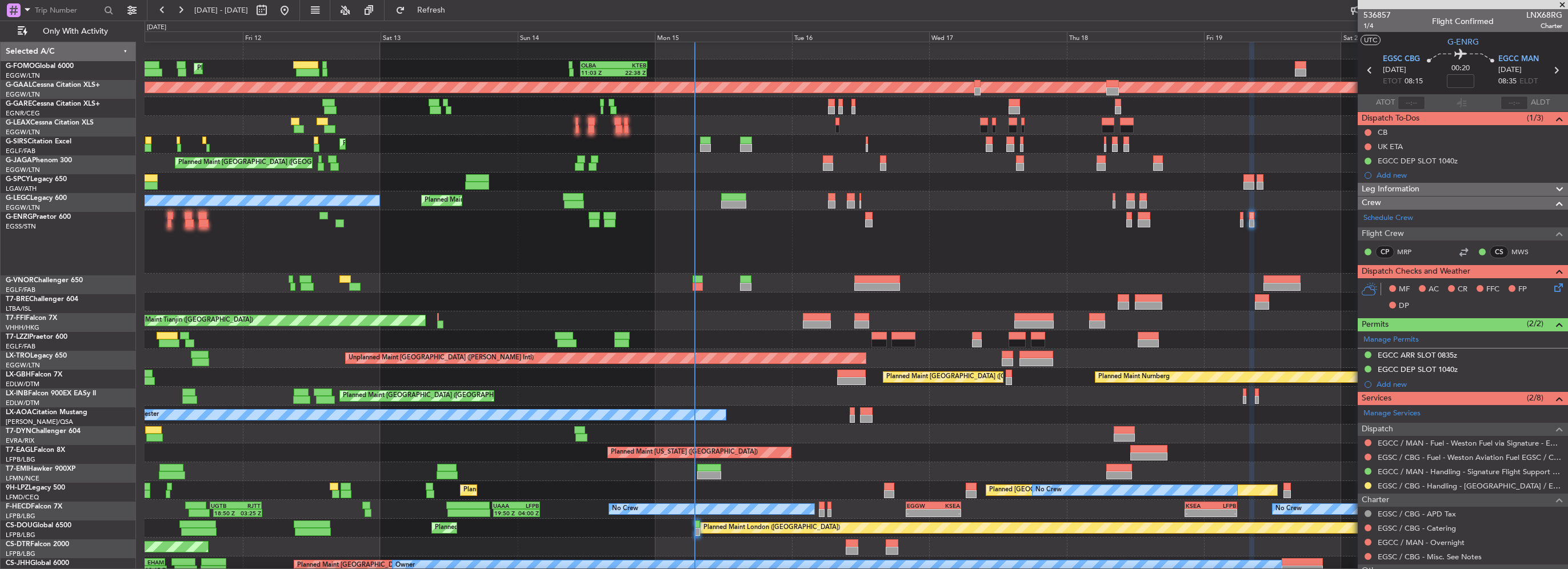
scroll to position [1, 0]
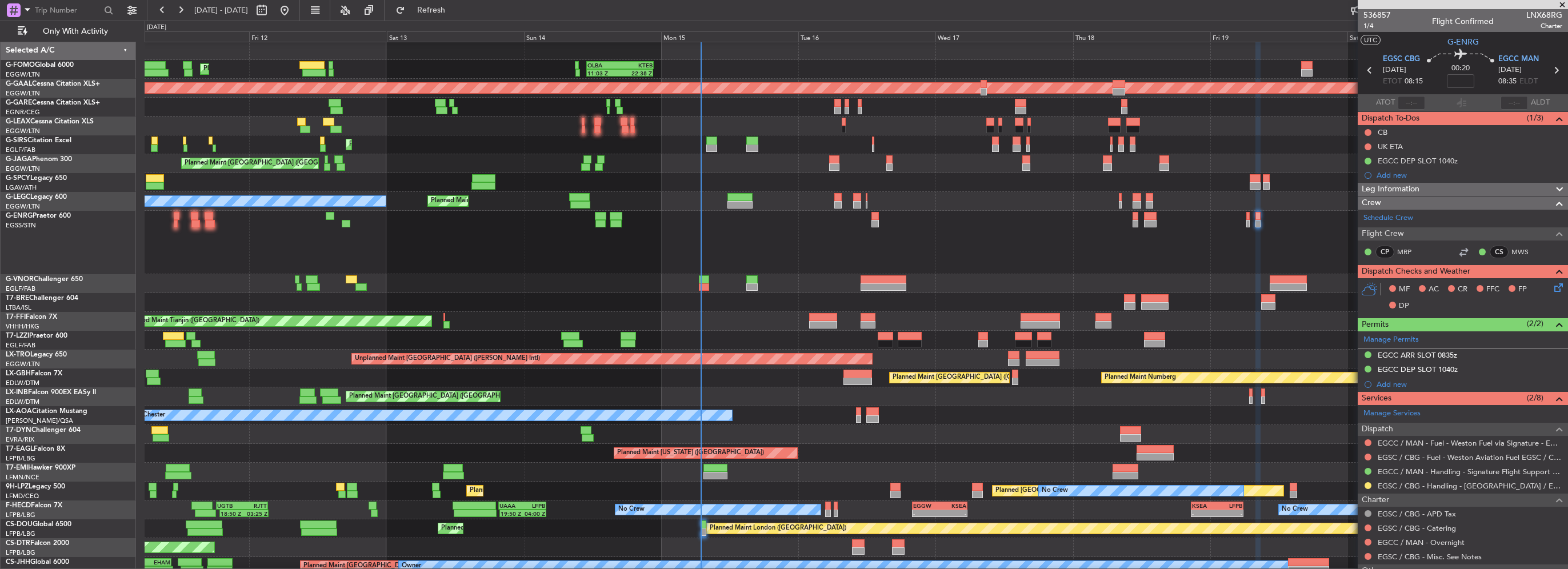
click at [882, 297] on div at bounding box center [856, 302] width 1423 height 19
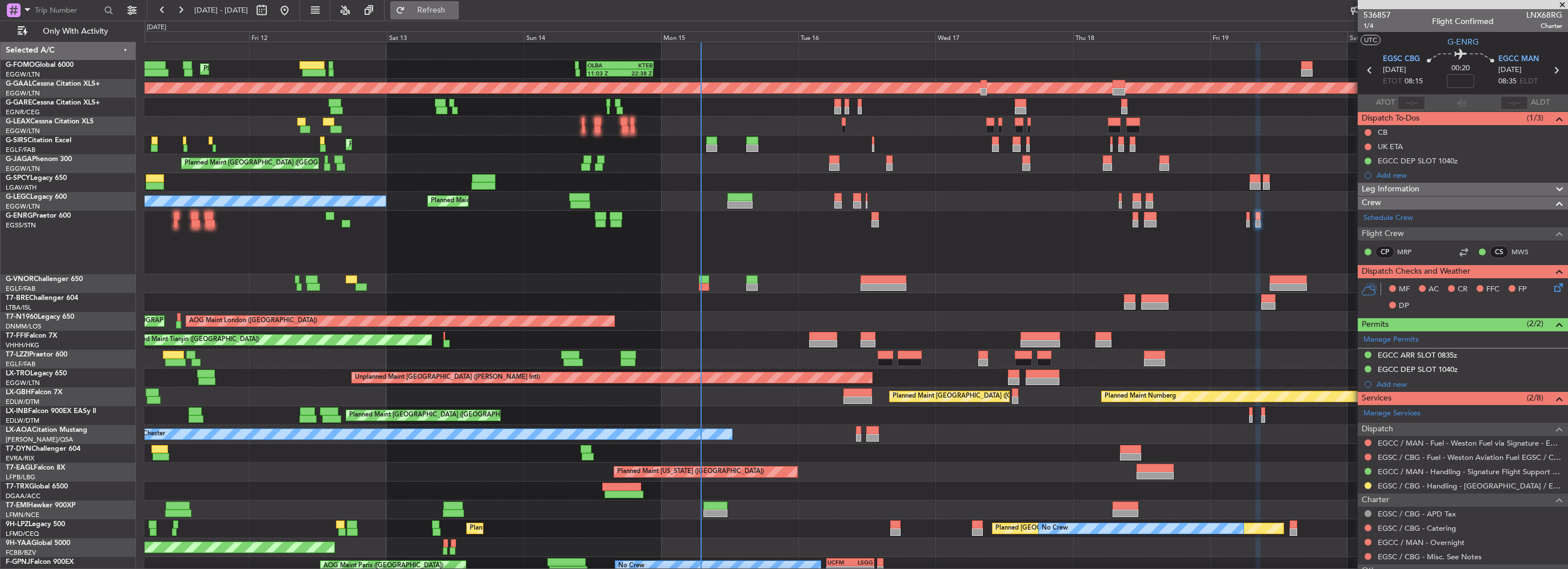
click at [455, 6] on span "Refresh" at bounding box center [431, 10] width 48 height 8
click at [445, 6] on span "Refresh" at bounding box center [431, 10] width 48 height 8
click at [505, 267] on div "Planned Maint London (Stansted) No Crew" at bounding box center [856, 242] width 1423 height 63
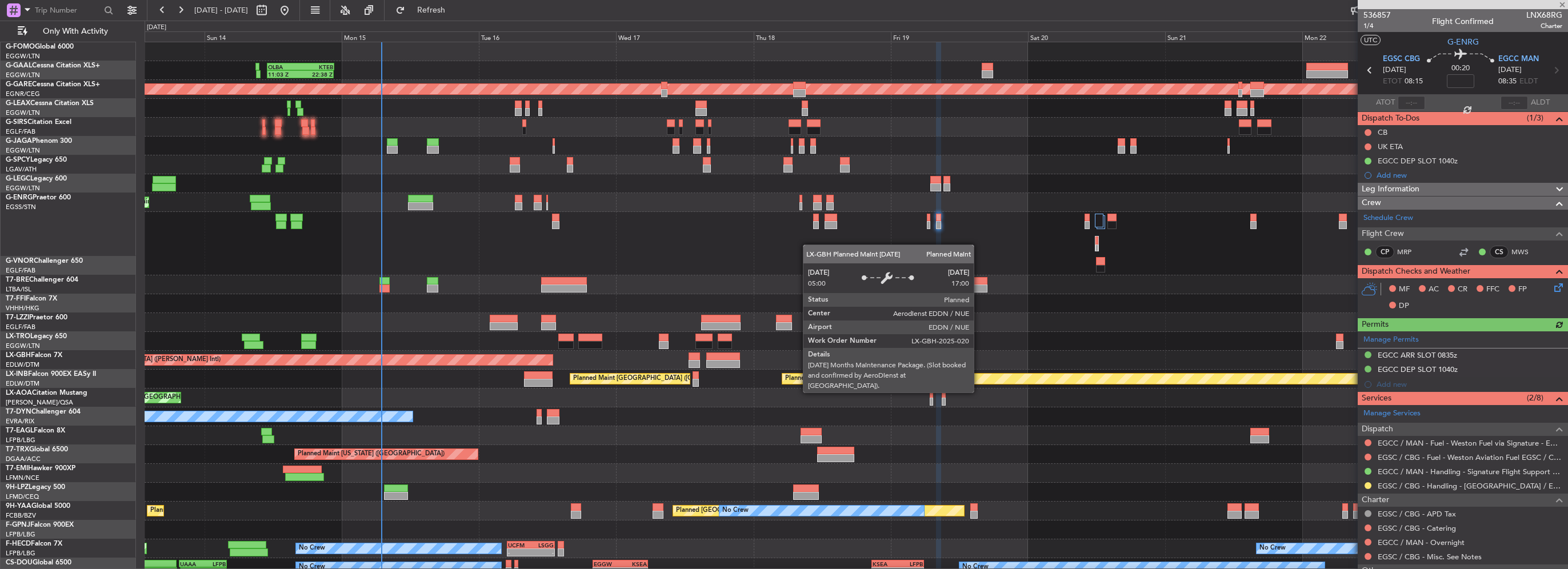
scroll to position [0, 0]
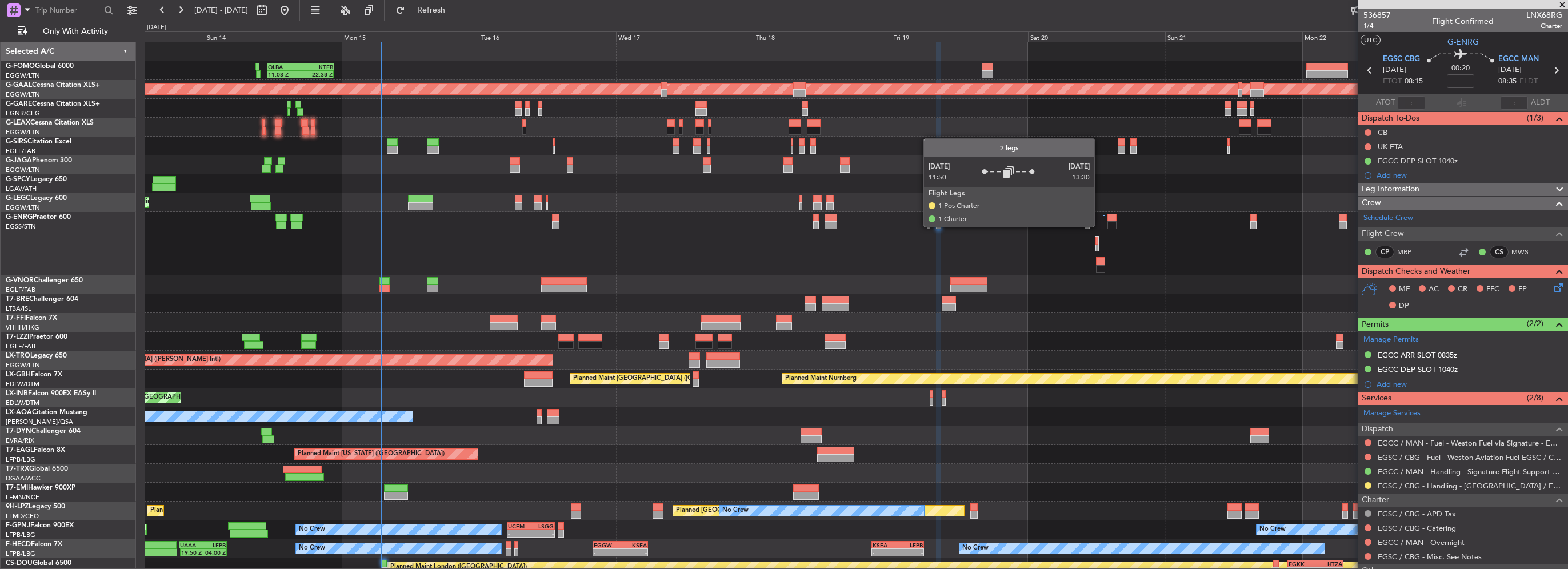
click at [1099, 226] on div at bounding box center [1099, 220] width 8 height 14
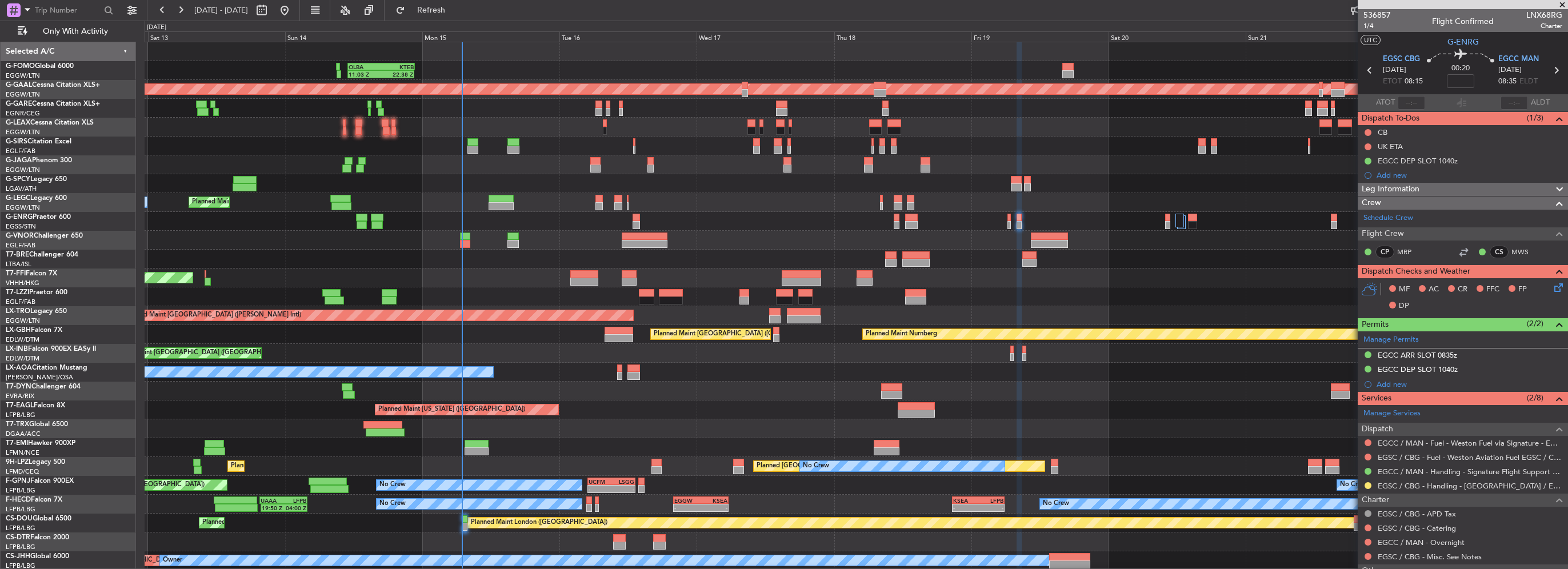
click at [630, 285] on div "Planned Maint Tianjin ([GEOGRAPHIC_DATA])" at bounding box center [856, 278] width 1423 height 19
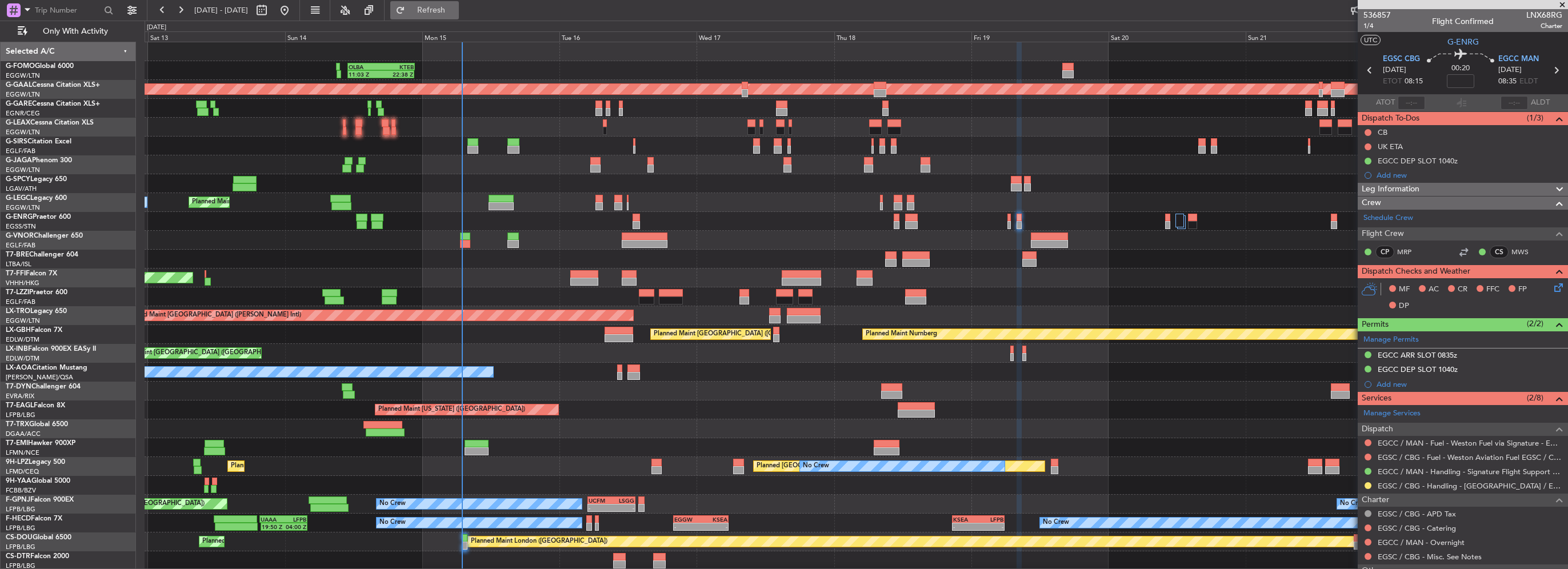
click at [438, 5] on button "Refresh" at bounding box center [424, 10] width 69 height 18
click at [455, 12] on span "Refresh" at bounding box center [431, 10] width 48 height 8
click at [443, 14] on span "Refresh" at bounding box center [431, 10] width 48 height 8
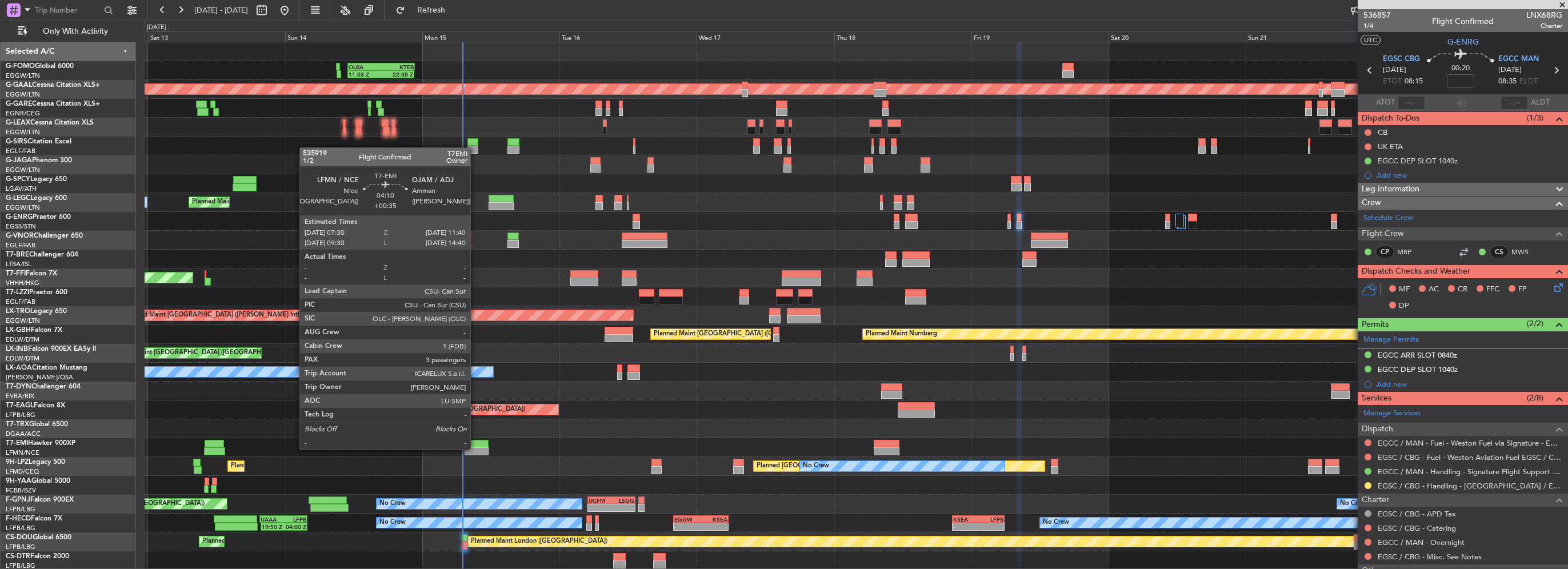
click at [475, 449] on div at bounding box center [476, 451] width 24 height 8
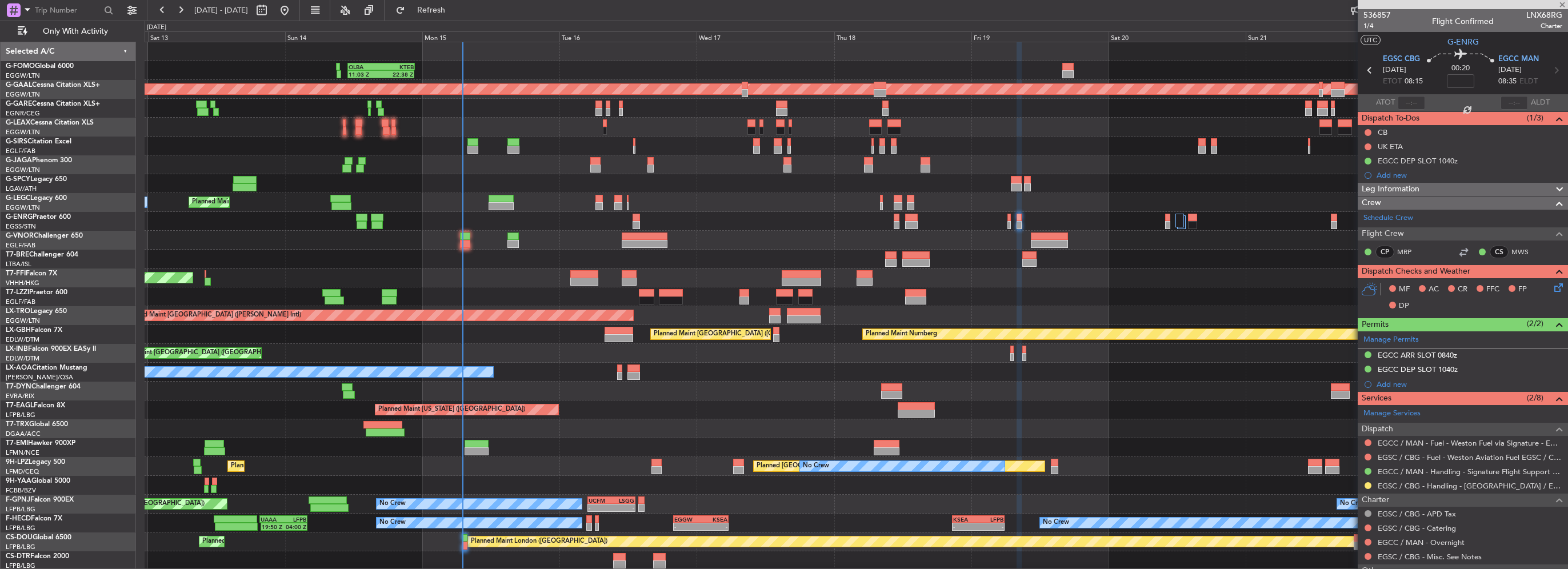
type input "+00:35"
type input "3"
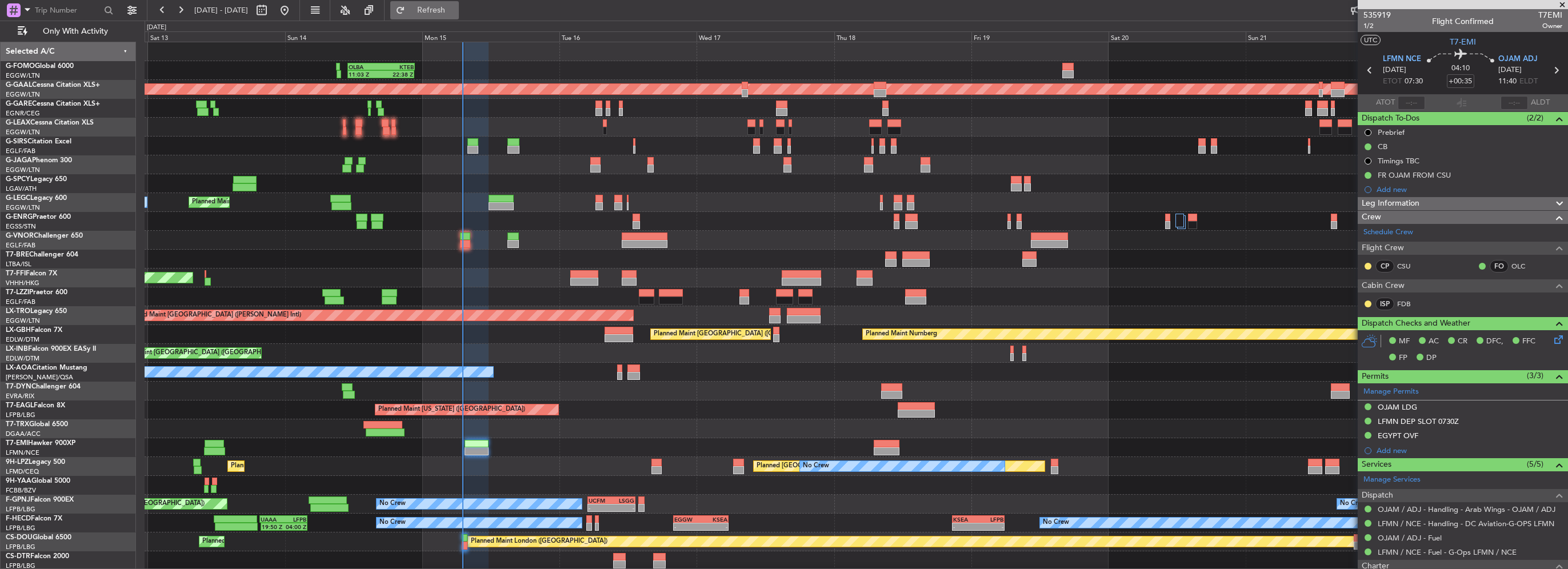
click at [455, 10] on span "Refresh" at bounding box center [431, 10] width 48 height 8
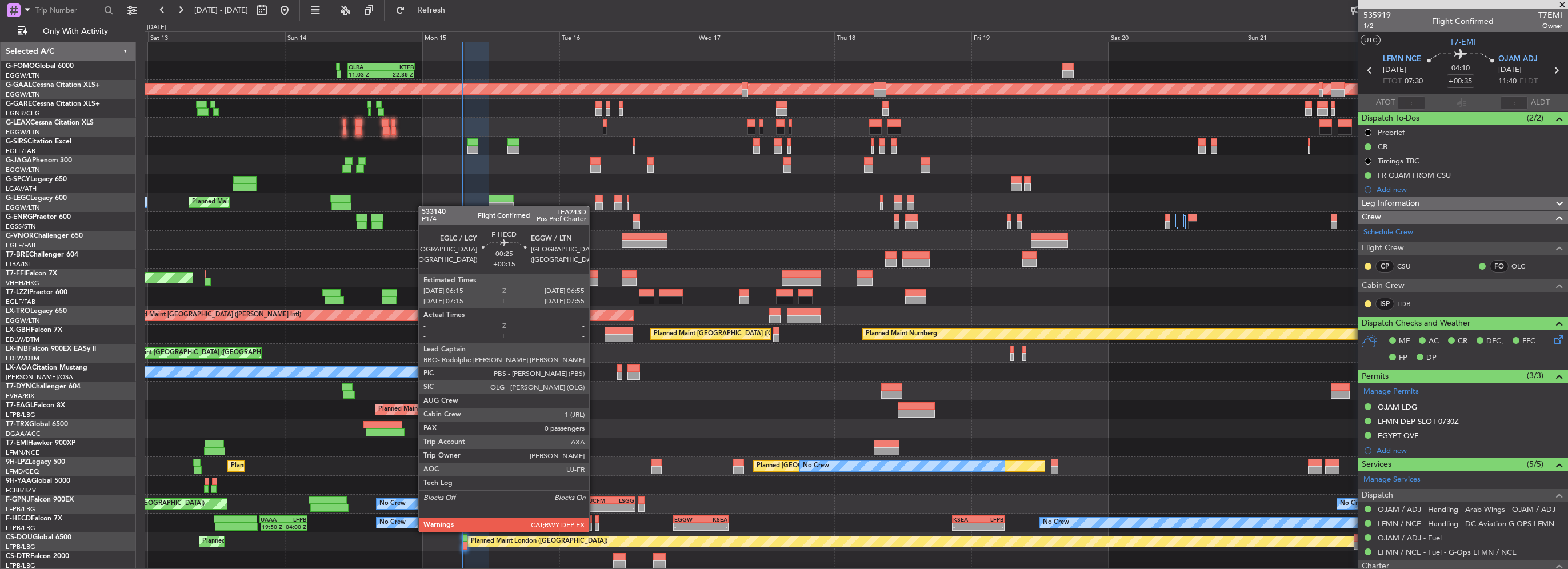
click at [595, 520] on div at bounding box center [597, 519] width 4 height 8
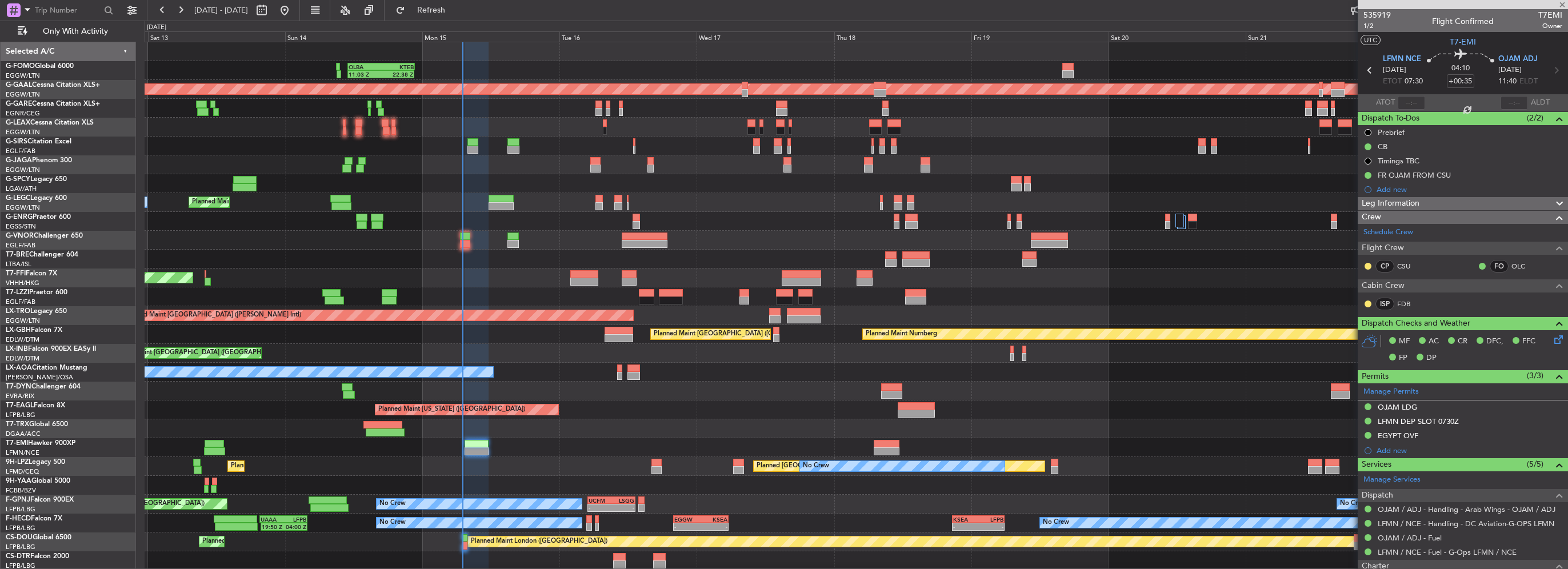
type input "+00:15"
type input "0"
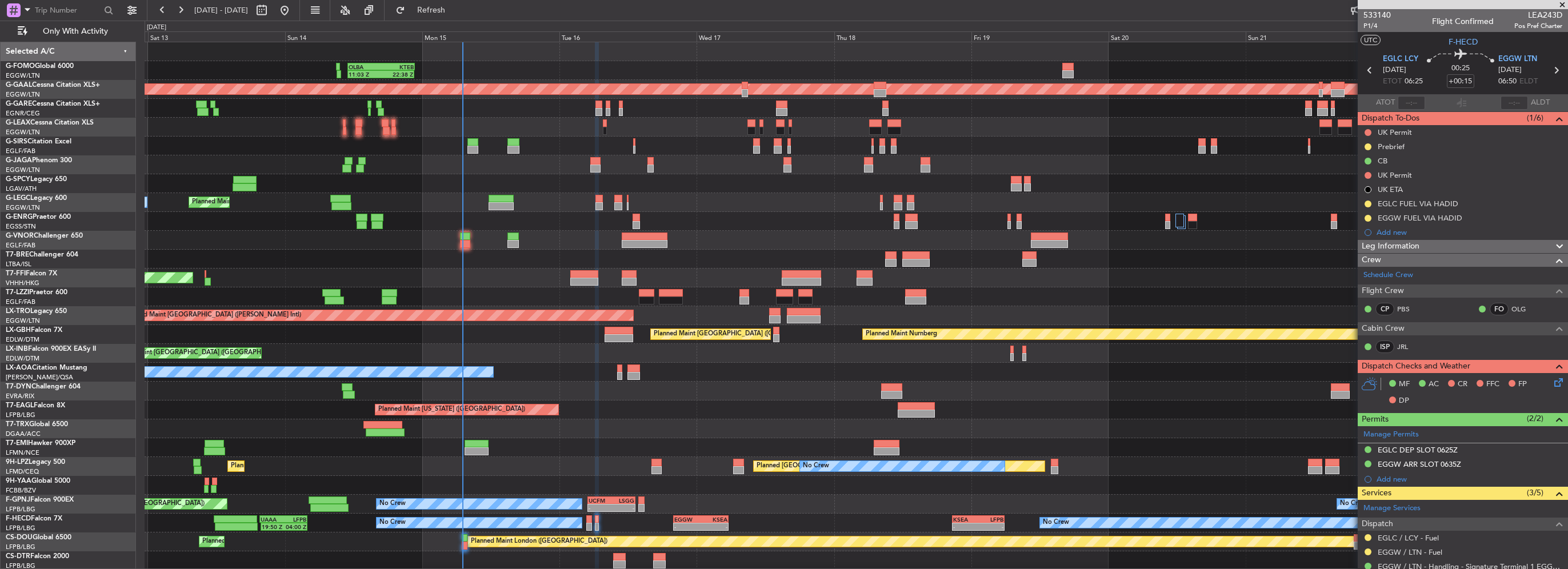
scroll to position [106, 0]
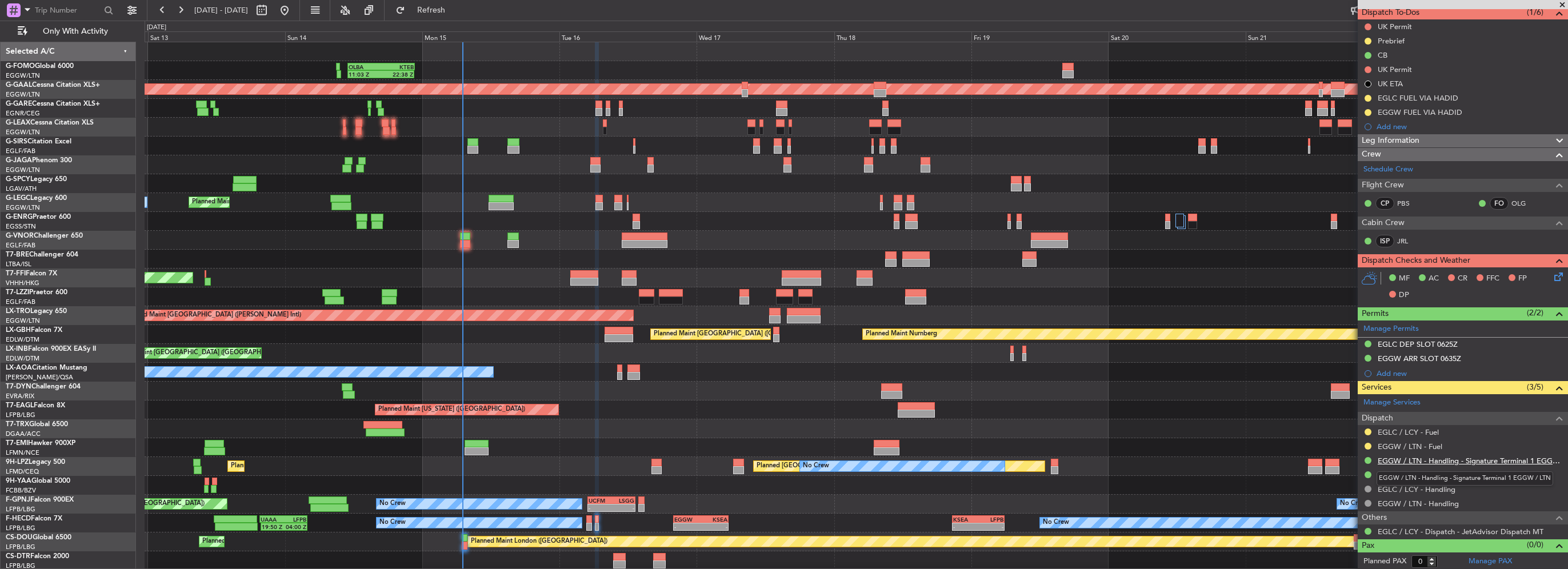
click at [1407, 460] on link "EGGW / LTN - Handling - Signature Terminal 1 EGGW / LTN" at bounding box center [1469, 461] width 184 height 10
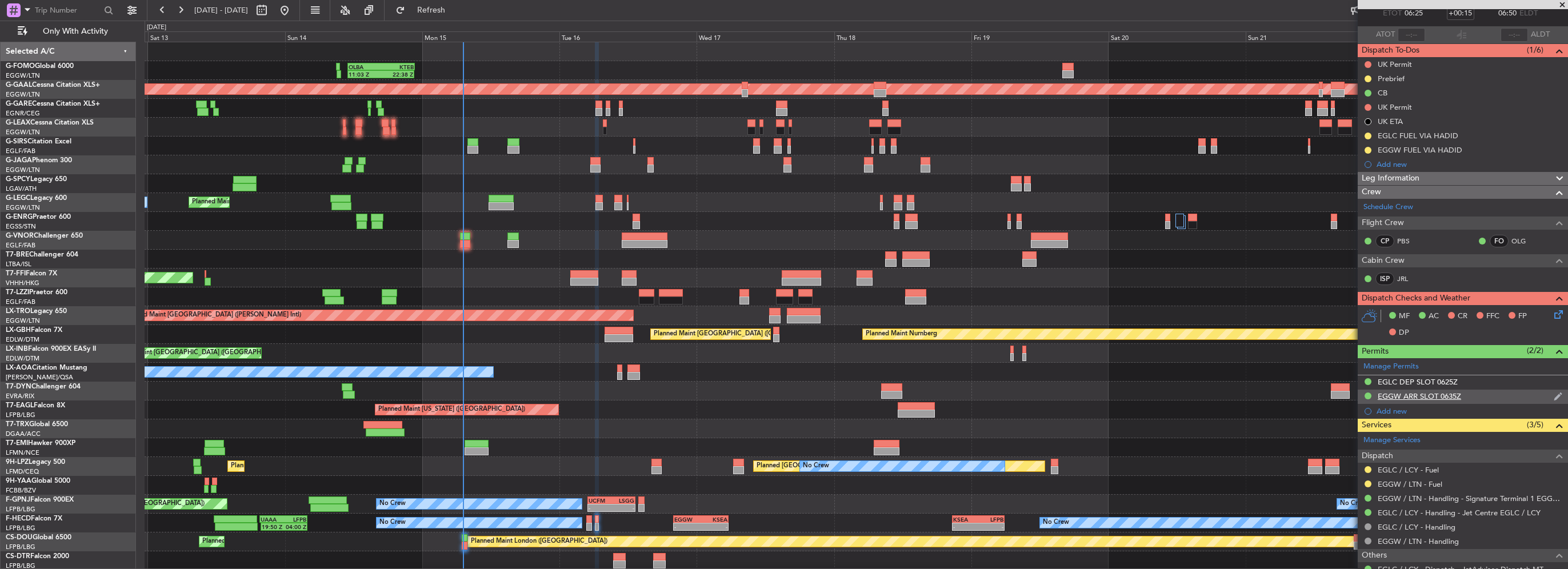
scroll to position [49, 0]
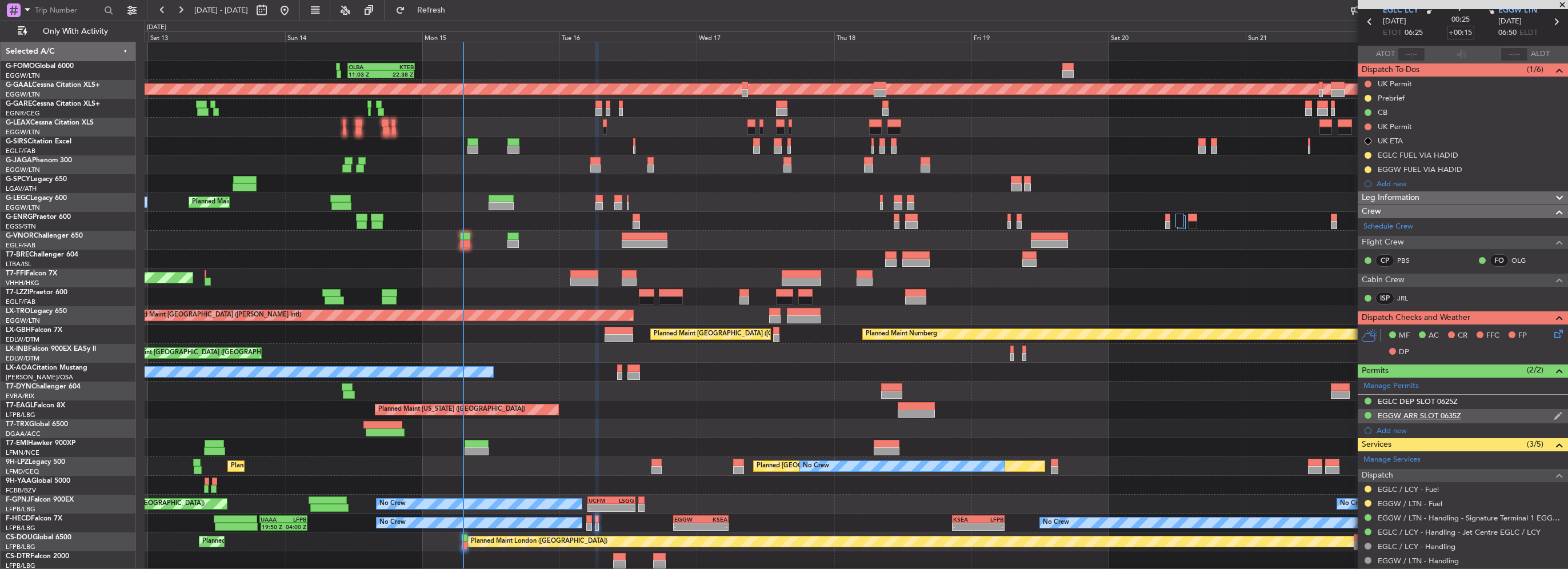
click at [1475, 415] on div "EGGW ARR SLOT 0635Z" at bounding box center [1463, 416] width 210 height 14
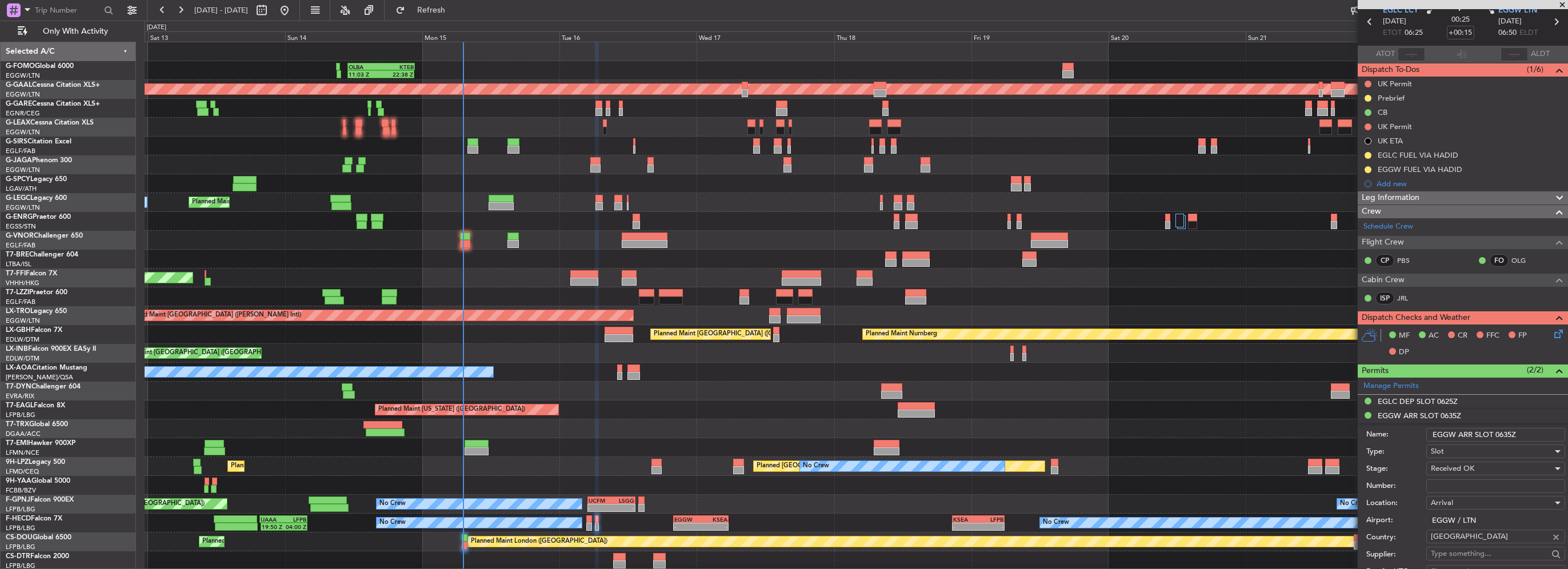
click at [1504, 436] on input "EGGW ARR SLOT 0635Z" at bounding box center [1496, 435] width 139 height 14
type input "EGGW ARR SLOT 0655Z"
click at [1469, 464] on span "Received OK" at bounding box center [1452, 468] width 43 height 10
click at [1463, 536] on span "Requested" at bounding box center [1491, 542] width 120 height 17
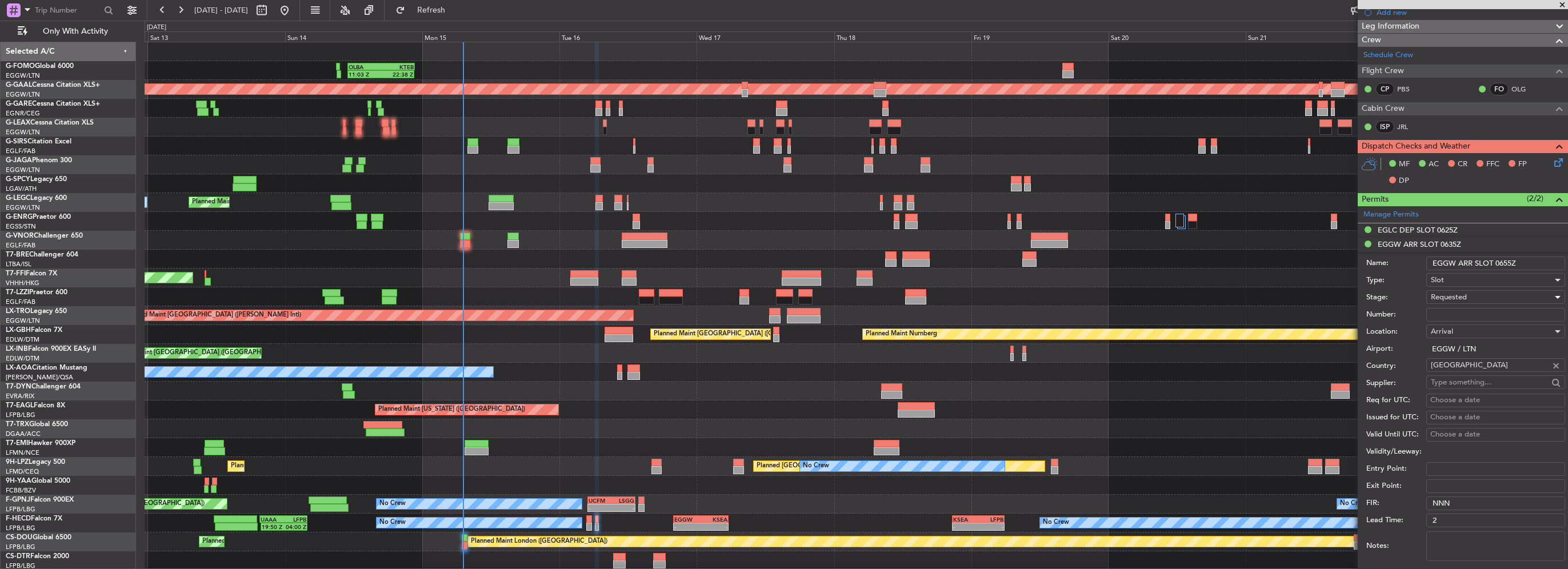
scroll to position [277, 0]
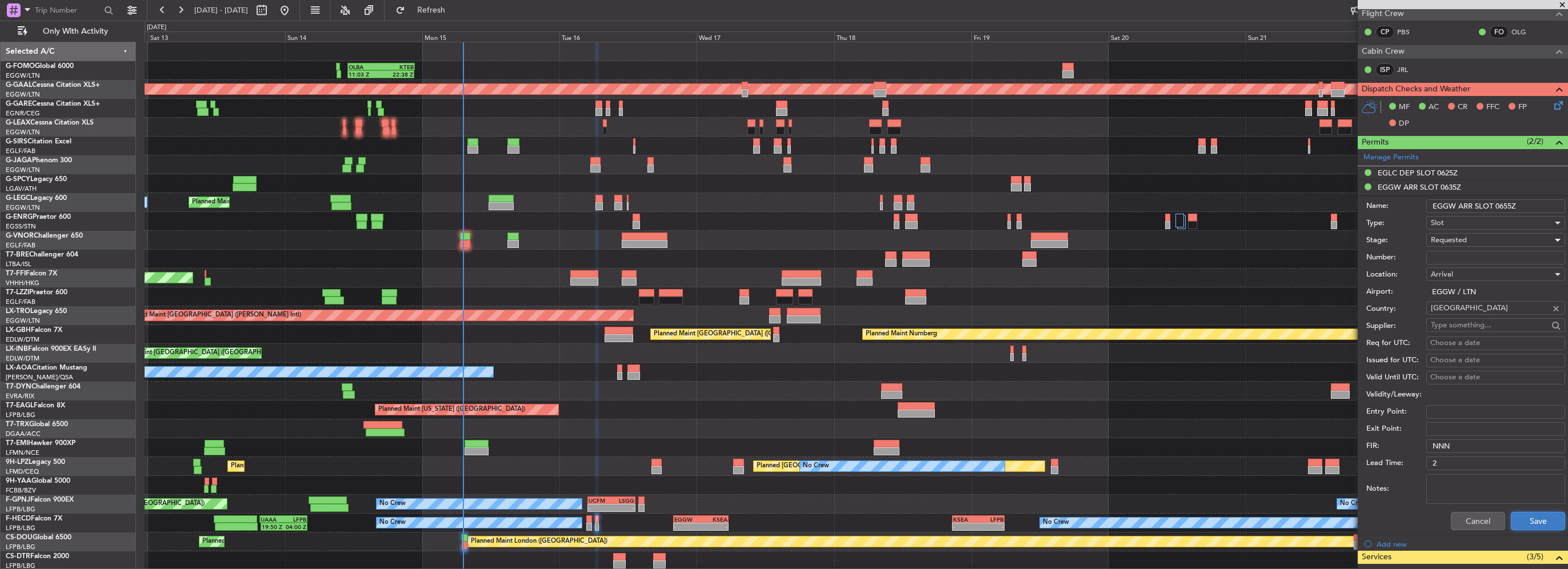
click at [1544, 516] on button "Save" at bounding box center [1538, 521] width 54 height 18
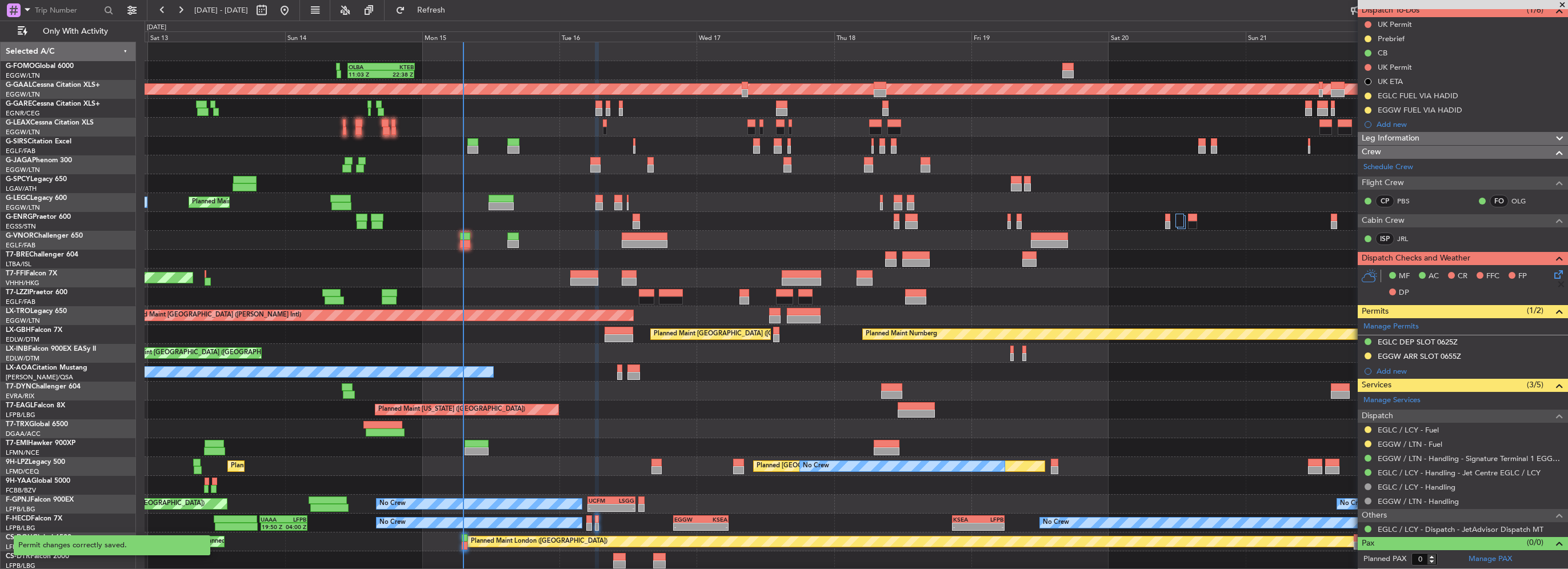
scroll to position [106, 0]
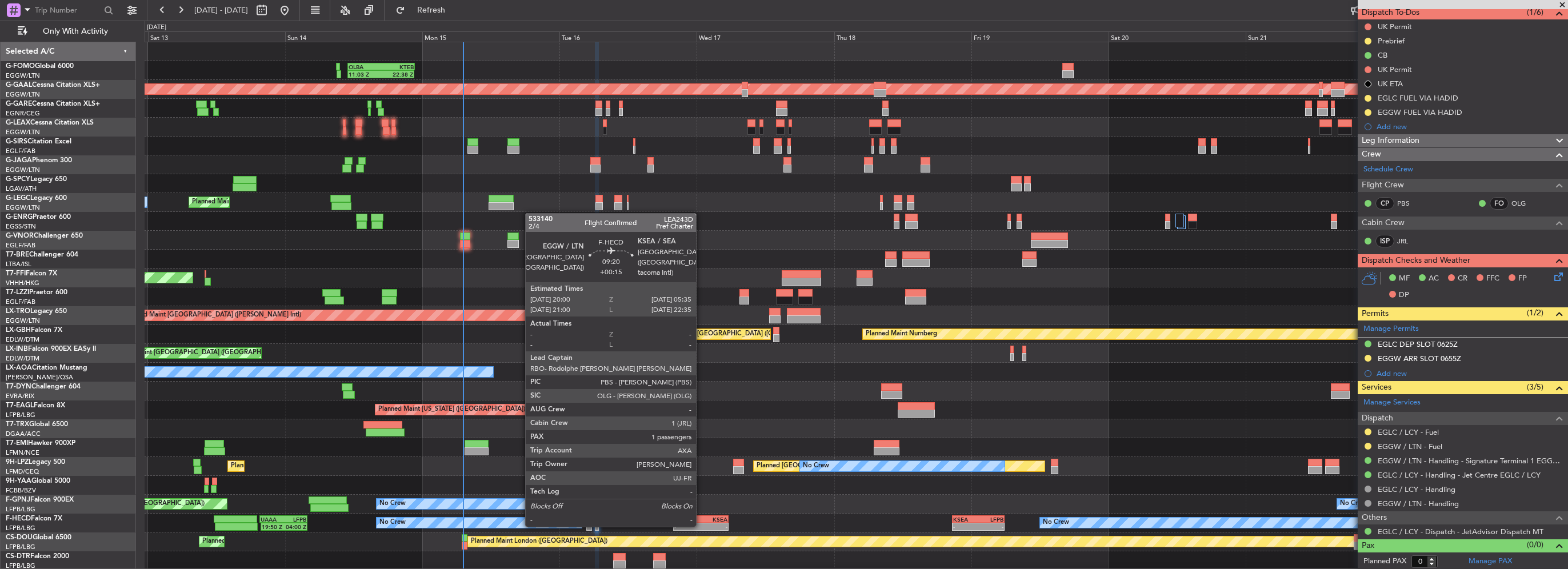
click at [701, 515] on div "EGGW 20:00 Z KSEA 05:35 Z" at bounding box center [701, 519] width 55 height 8
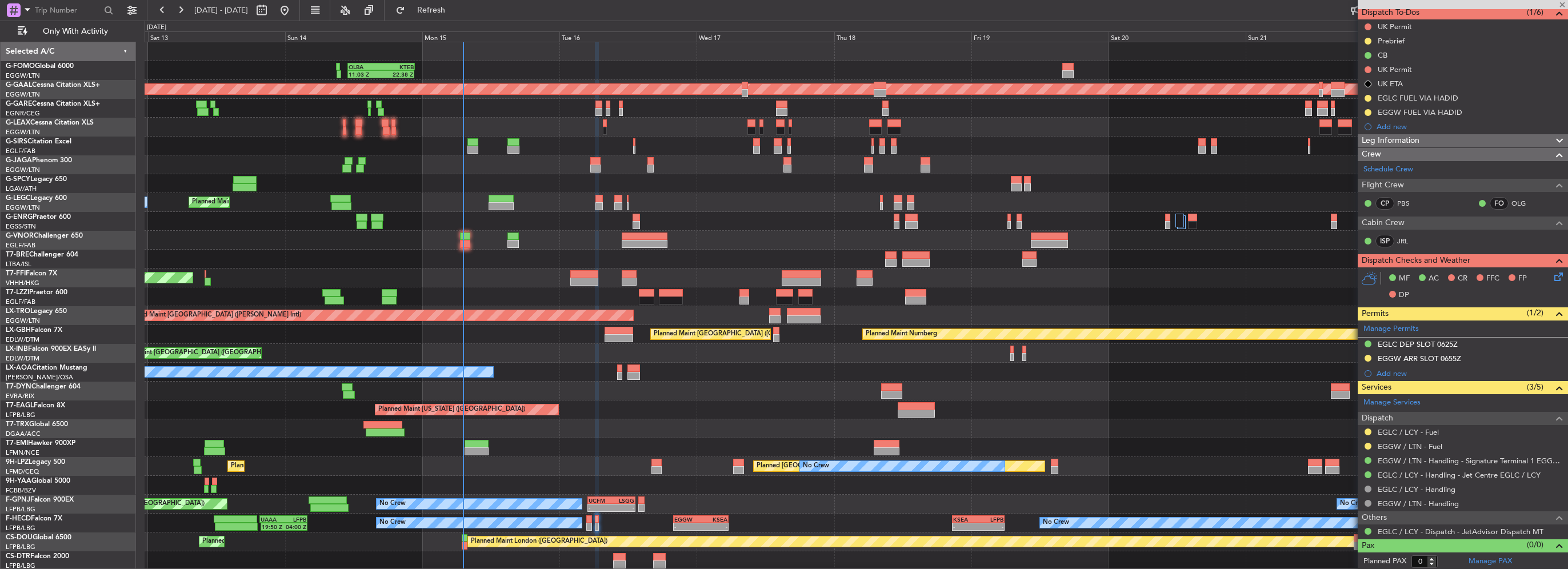
type input "1"
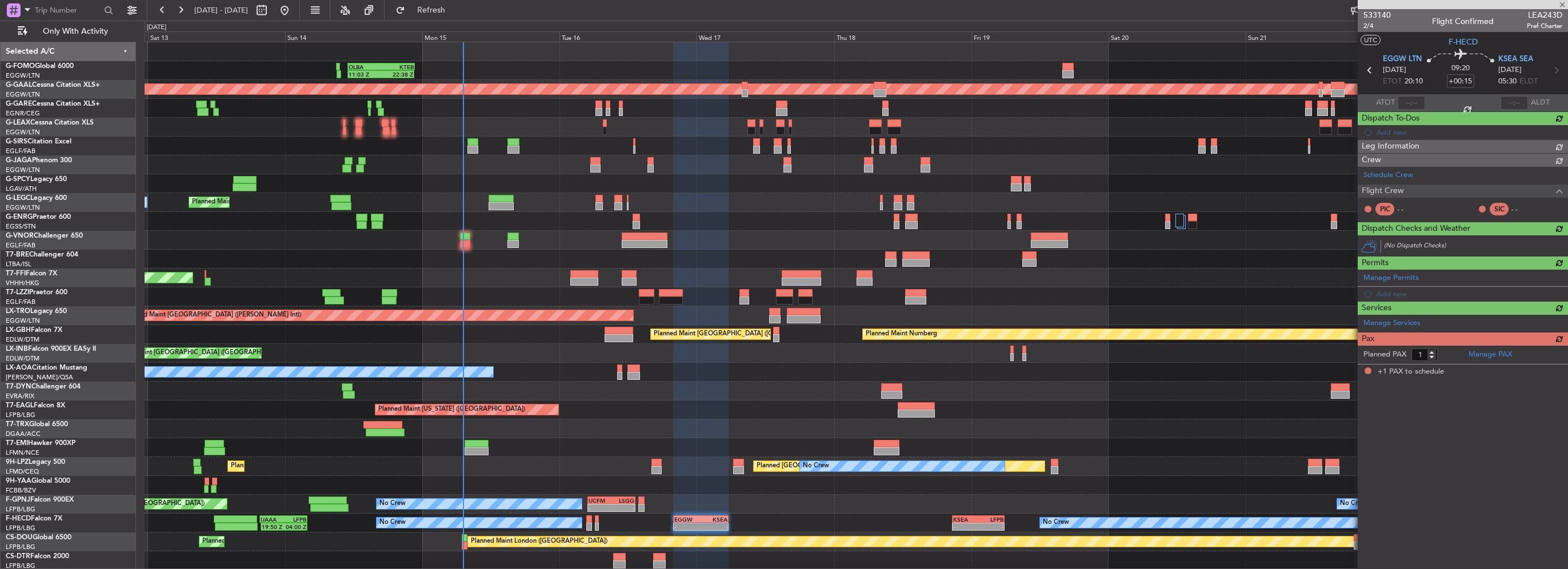
scroll to position [0, 0]
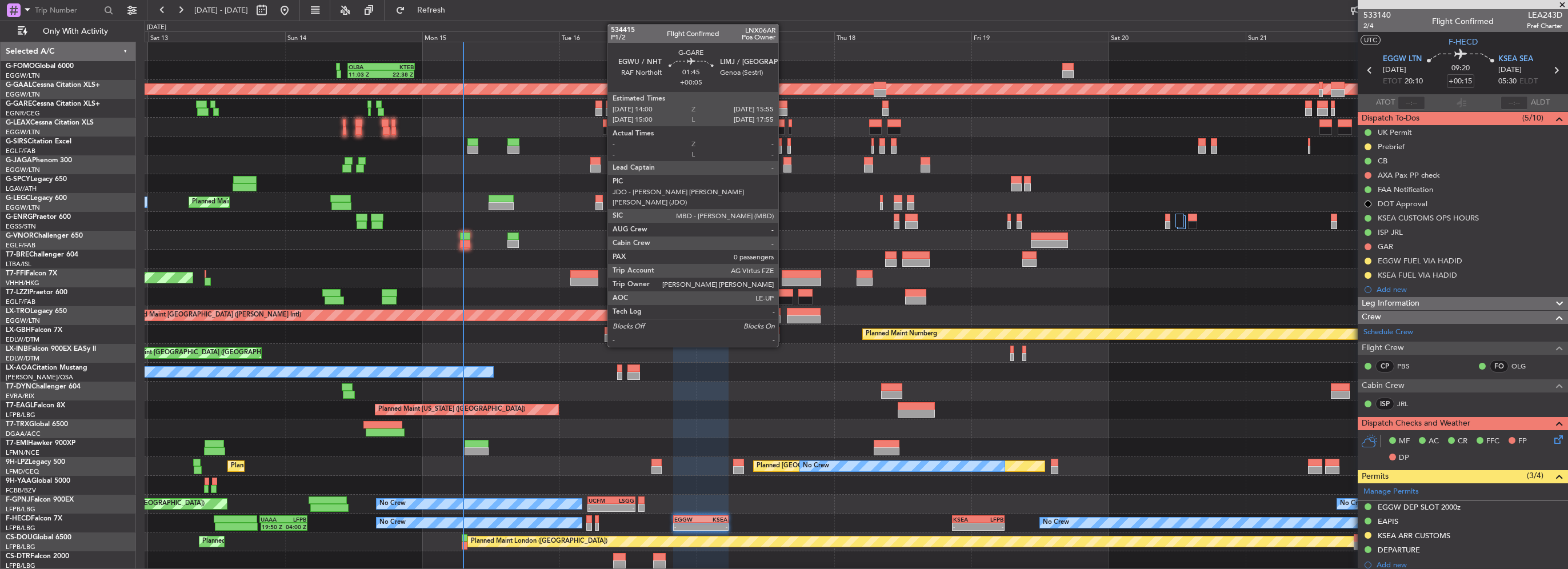
click at [783, 105] on div at bounding box center [782, 104] width 12 height 8
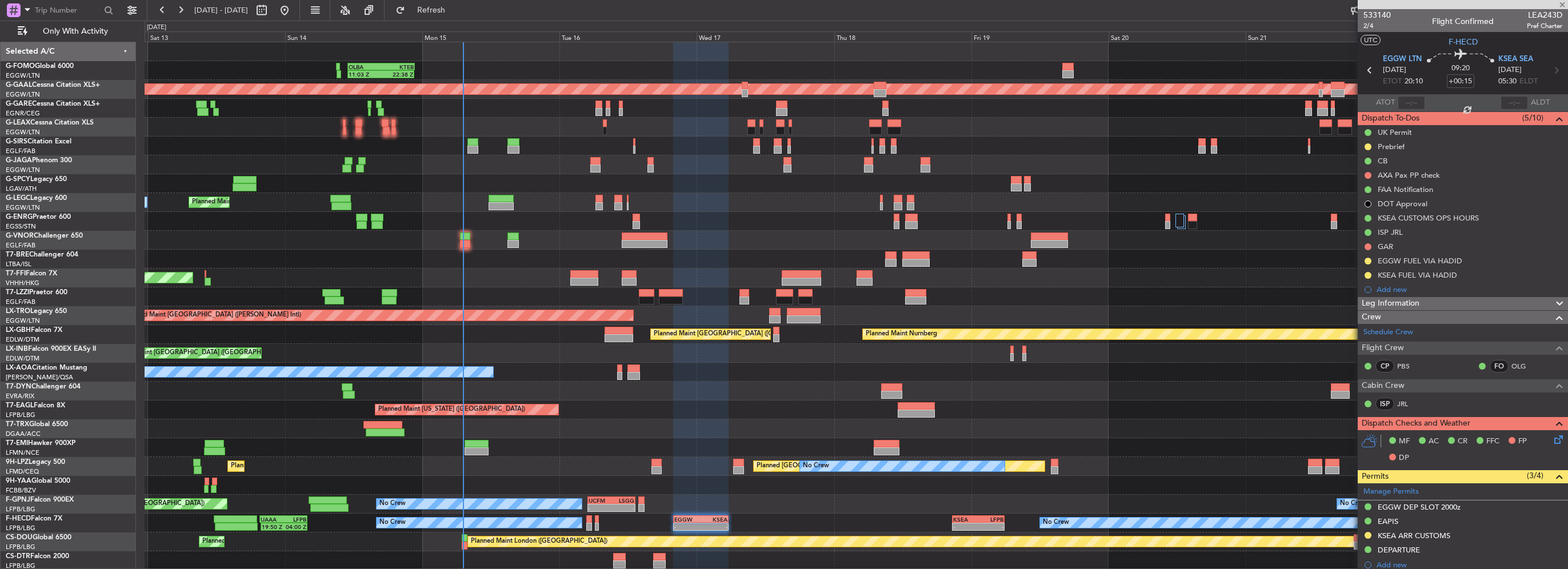
type input "+00:05"
type input "0"
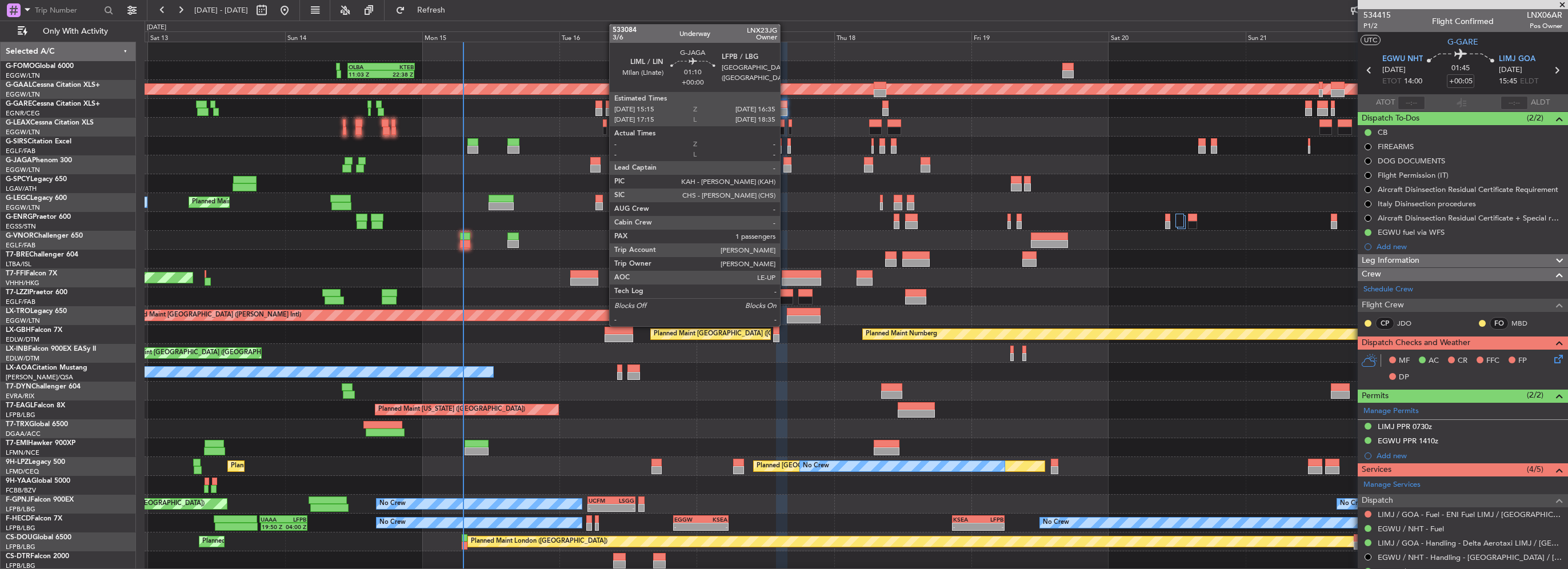
click at [785, 167] on div at bounding box center [787, 168] width 8 height 8
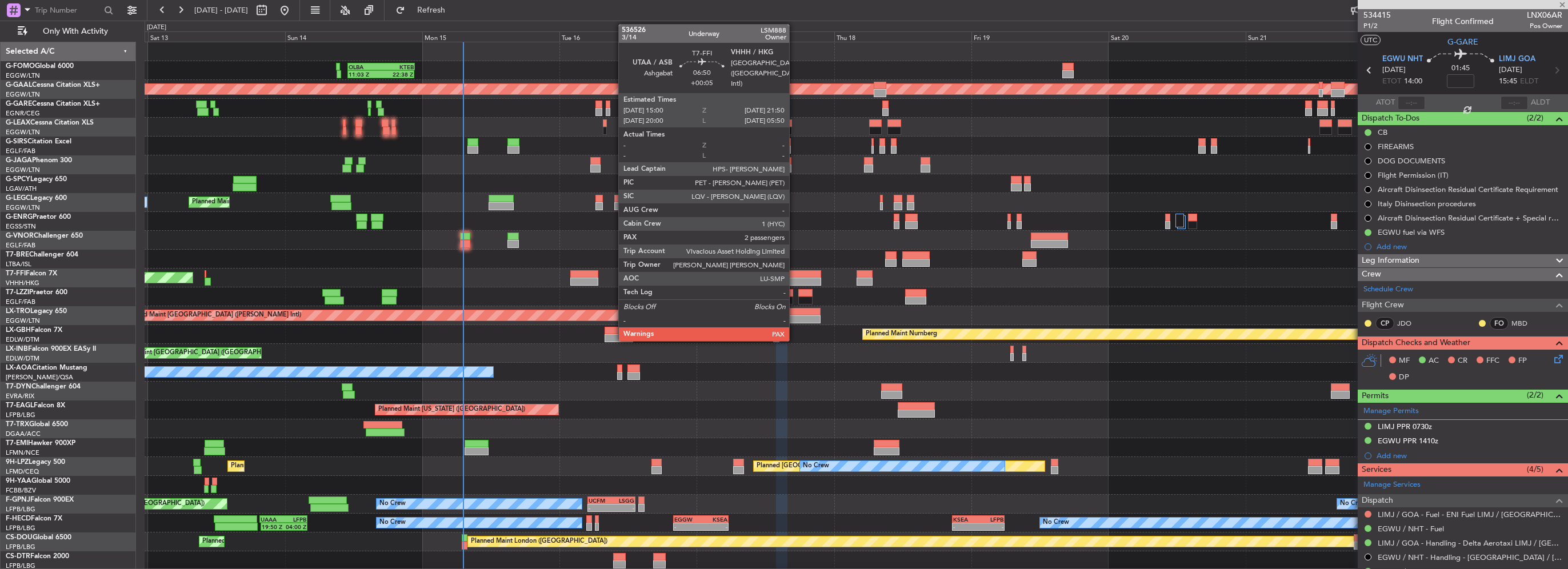
type input "1"
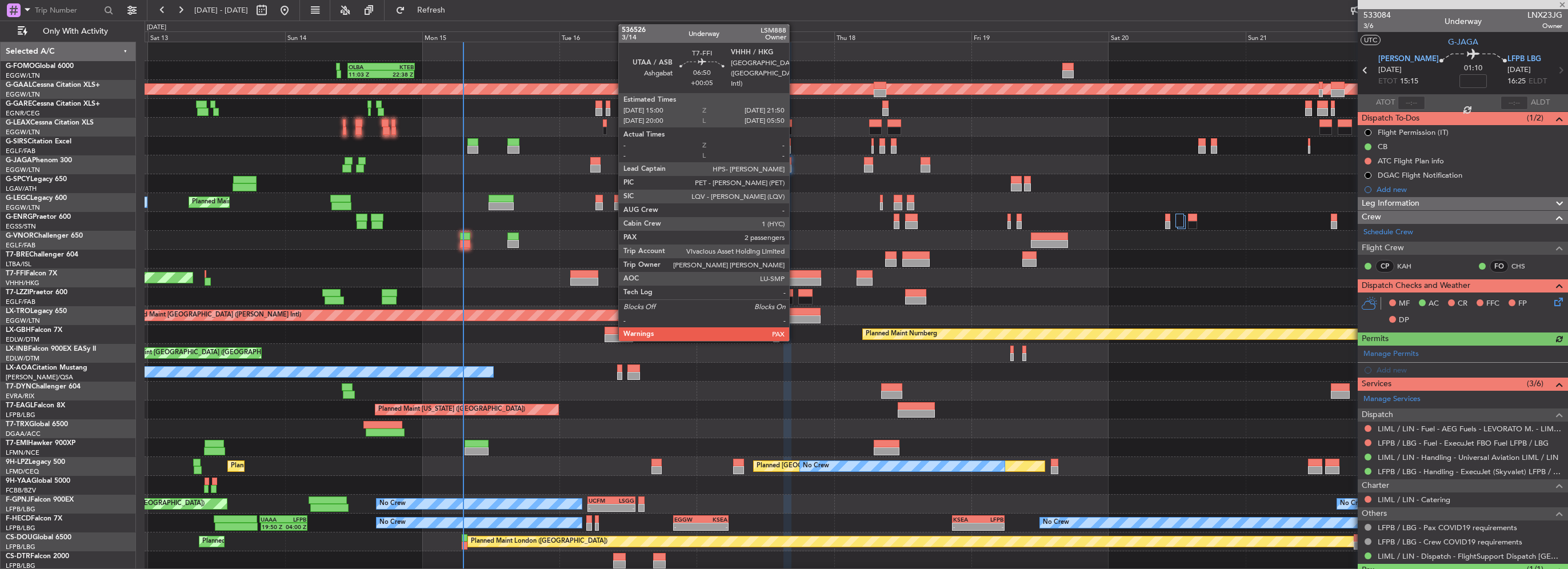
click at [794, 274] on div at bounding box center [801, 274] width 40 height 8
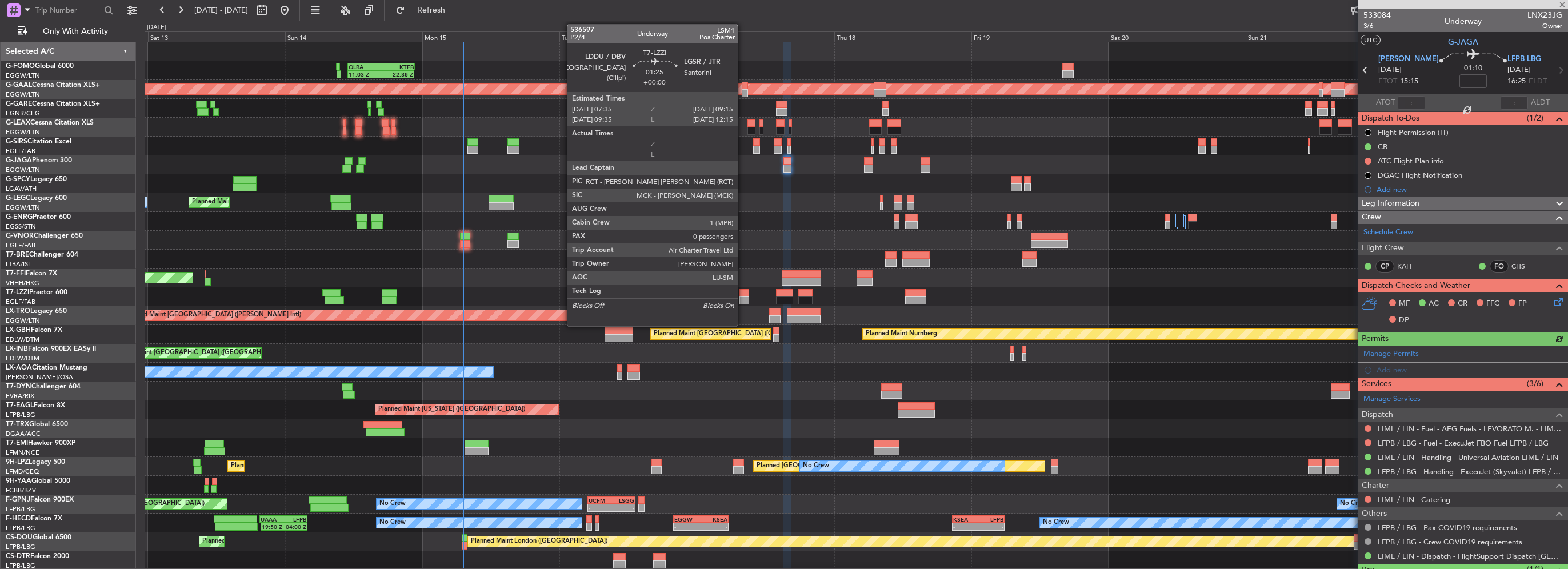
type input "+00:05"
type input "2"
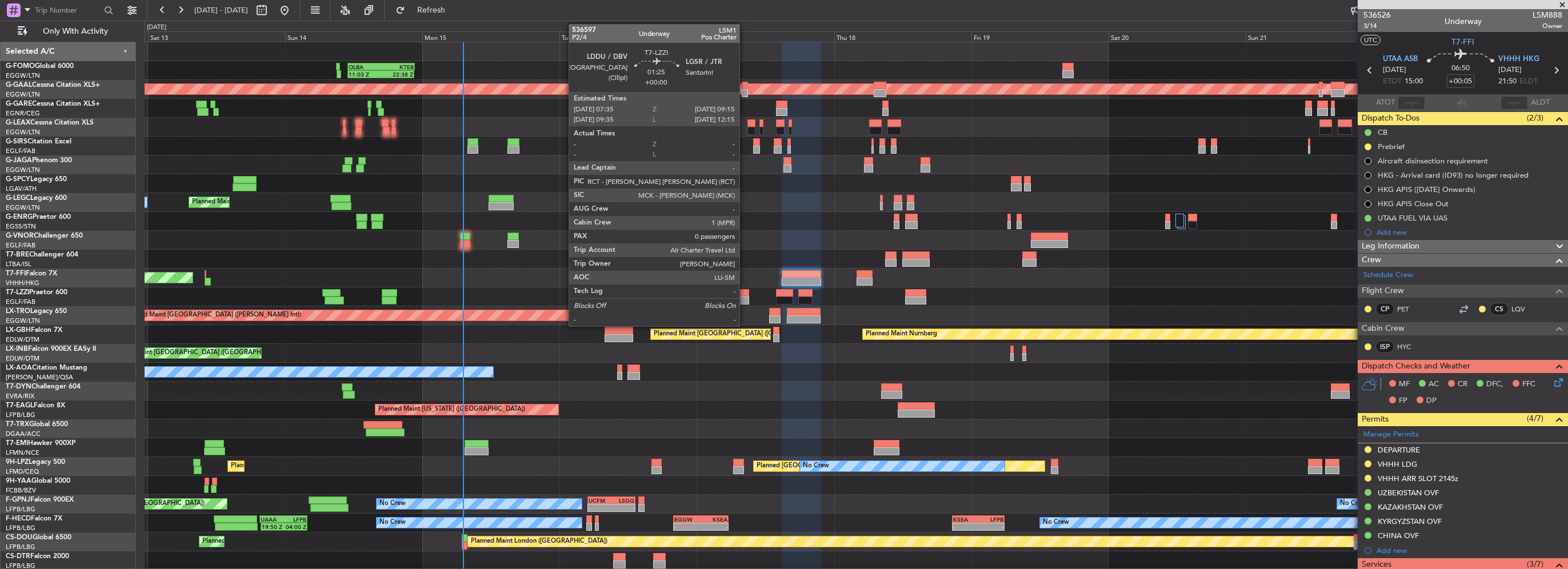
click at [744, 299] on div at bounding box center [744, 300] width 10 height 8
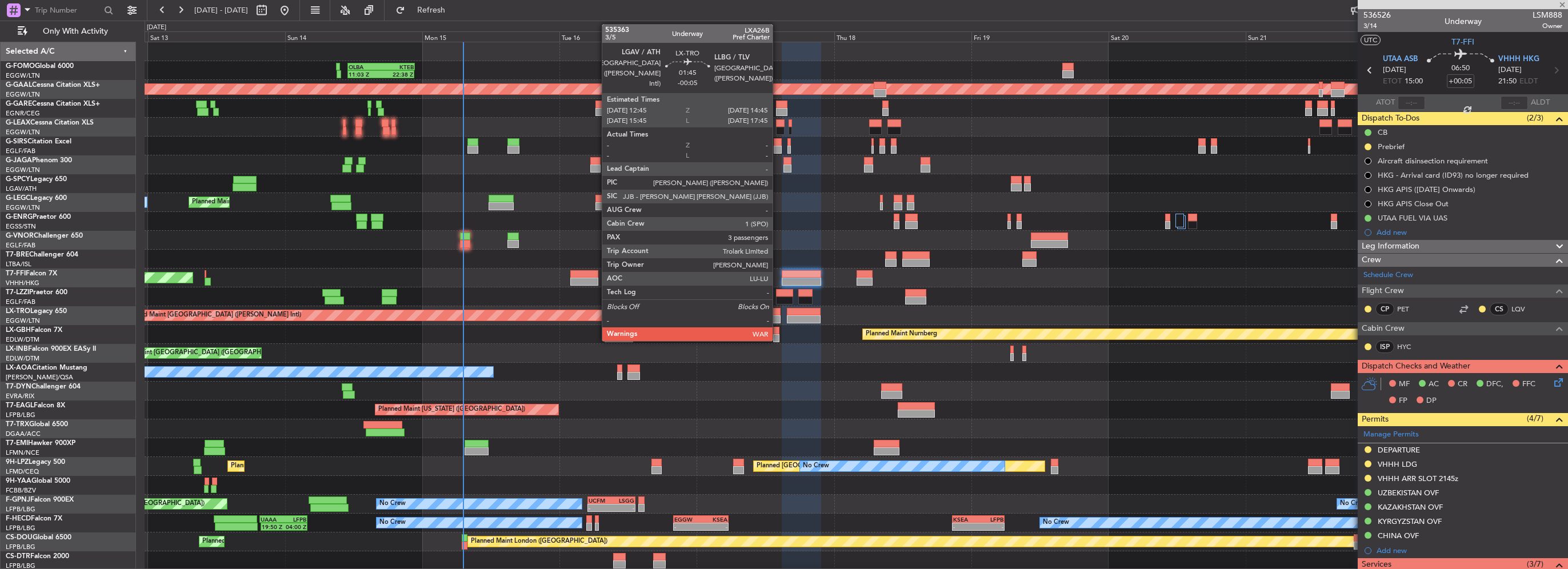
type input "0"
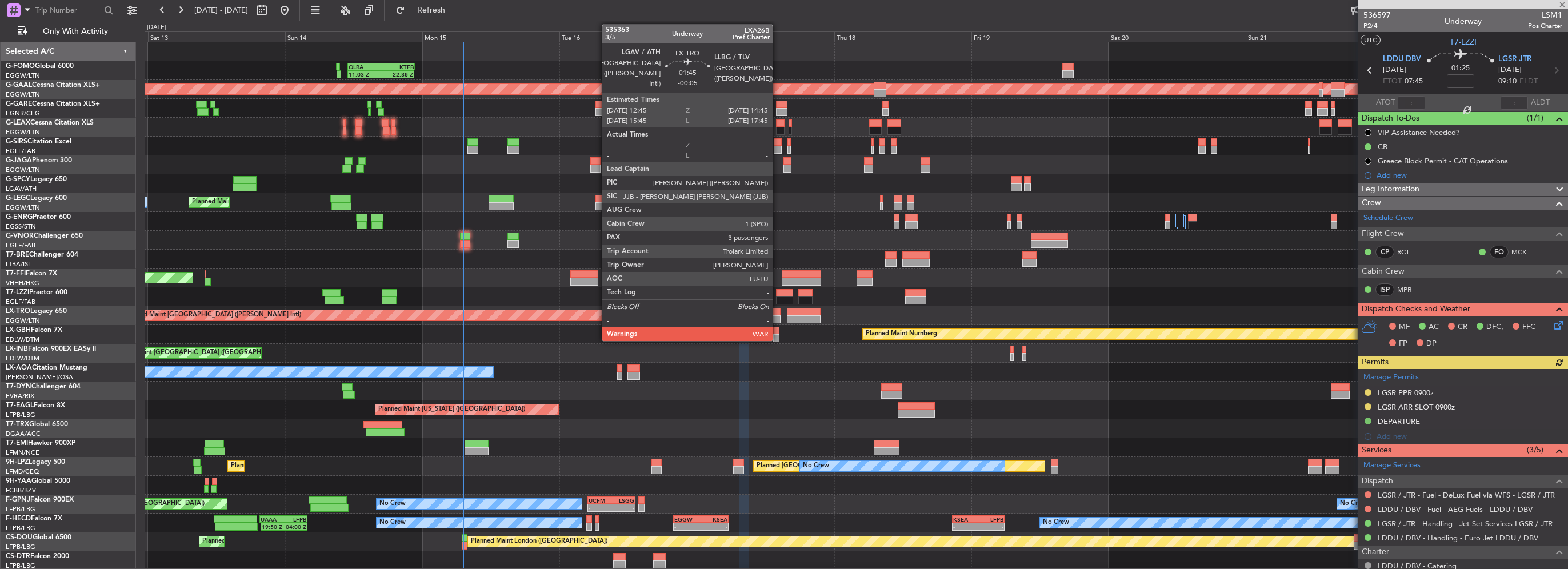
click at [778, 320] on div at bounding box center [775, 319] width 12 height 8
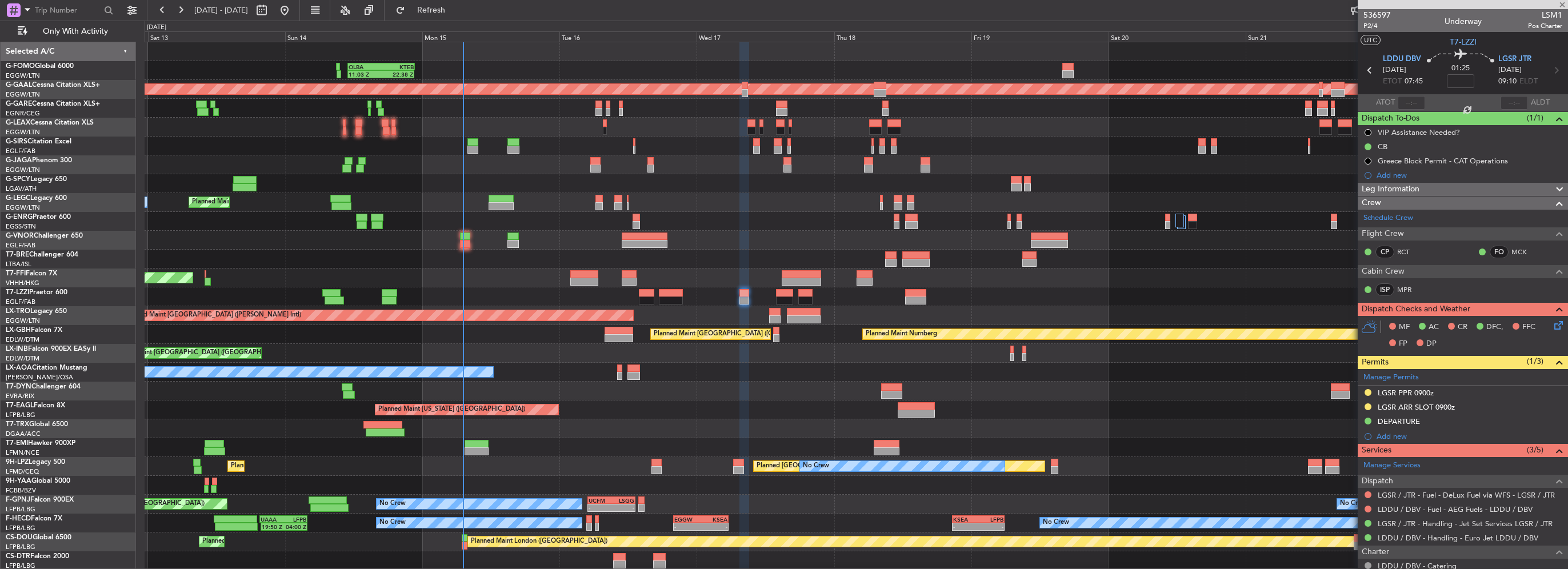
type input "-00:05"
type input "3"
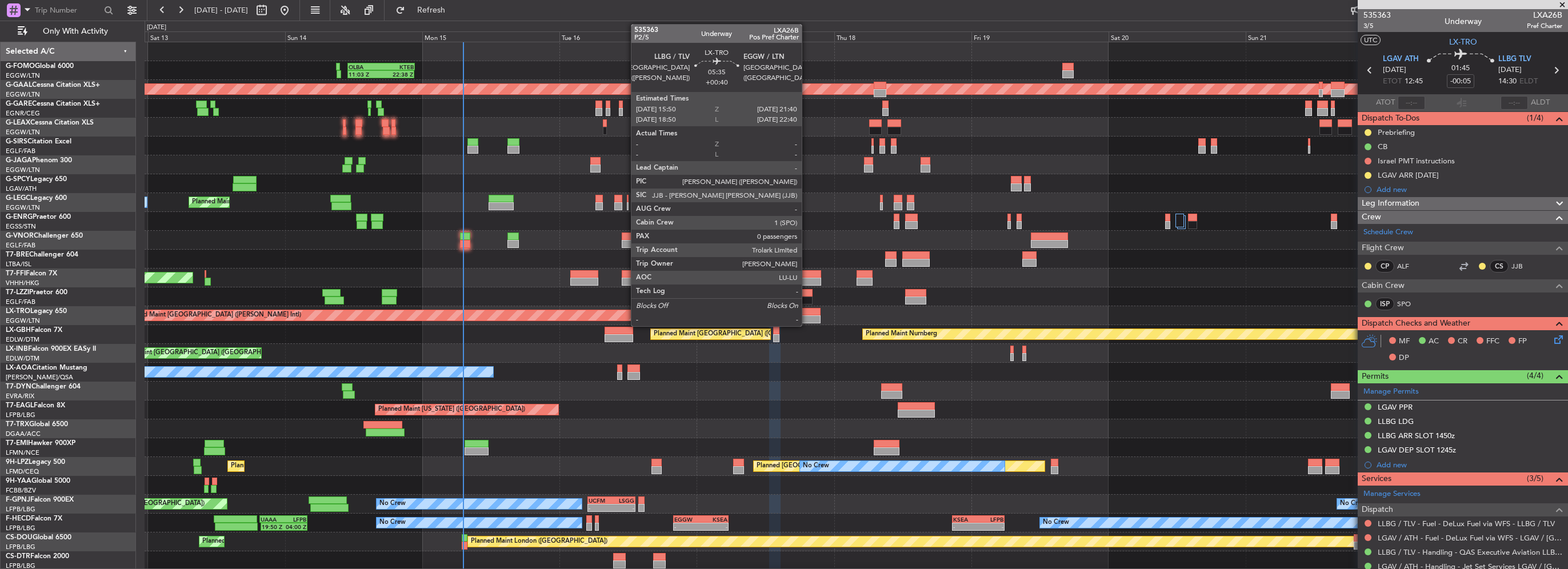
click at [807, 312] on div at bounding box center [803, 312] width 33 height 8
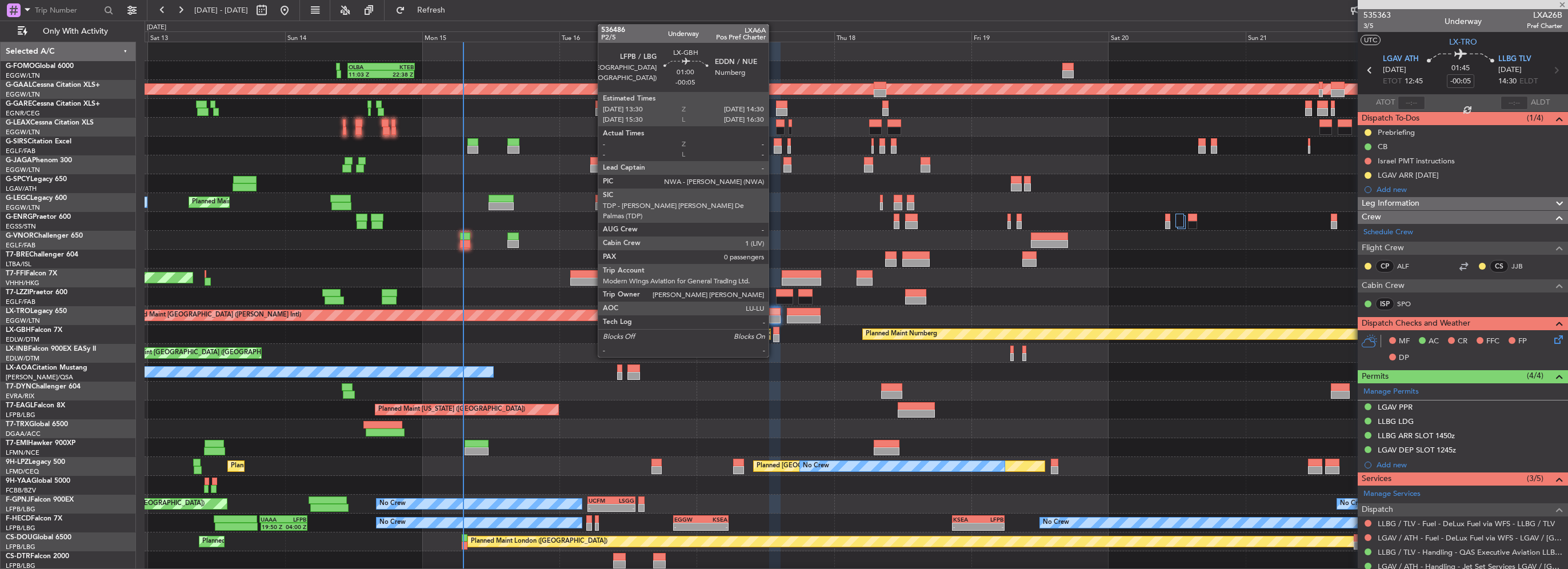
type input "+00:40"
type input "0"
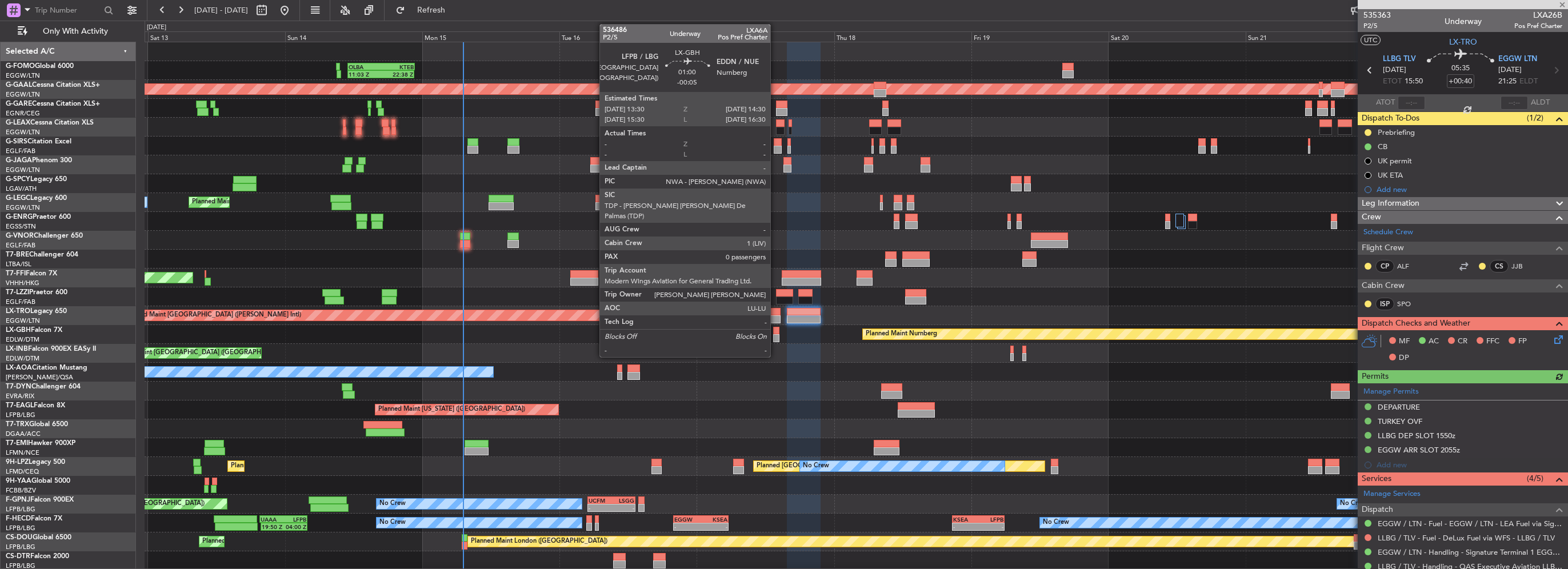
click at [775, 338] on div at bounding box center [776, 338] width 6 height 8
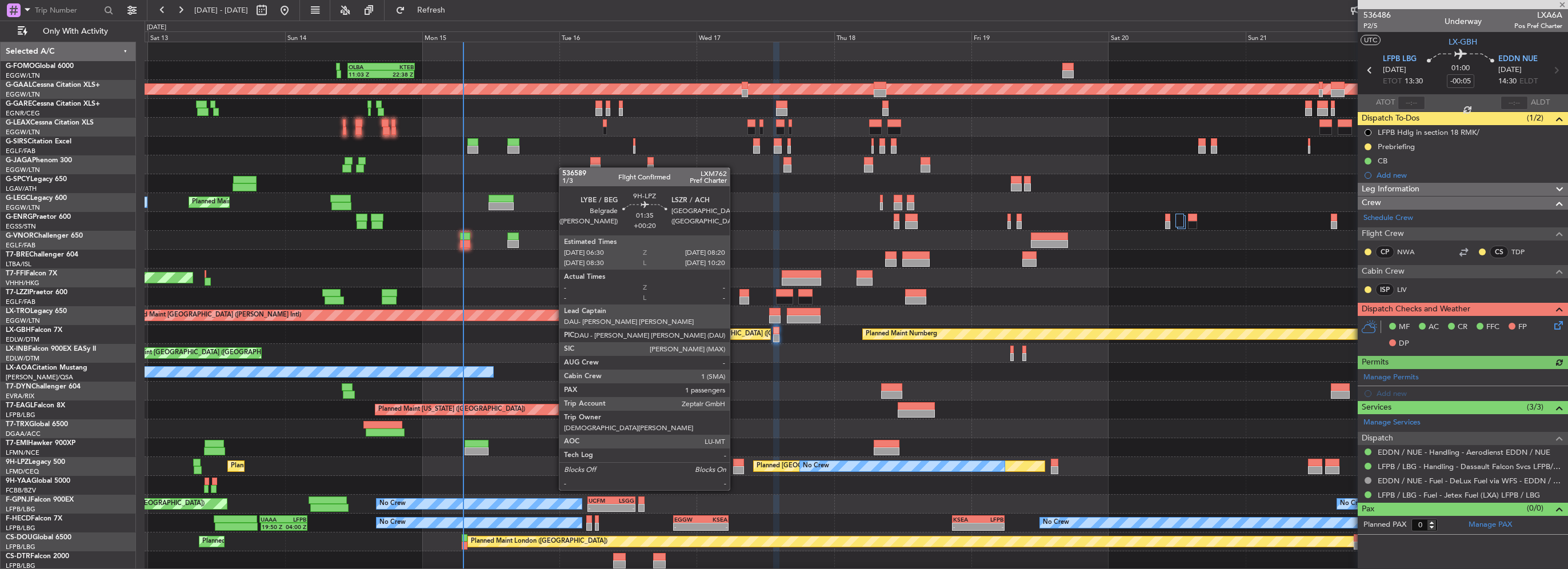
click at [735, 469] on div at bounding box center [738, 470] width 11 height 8
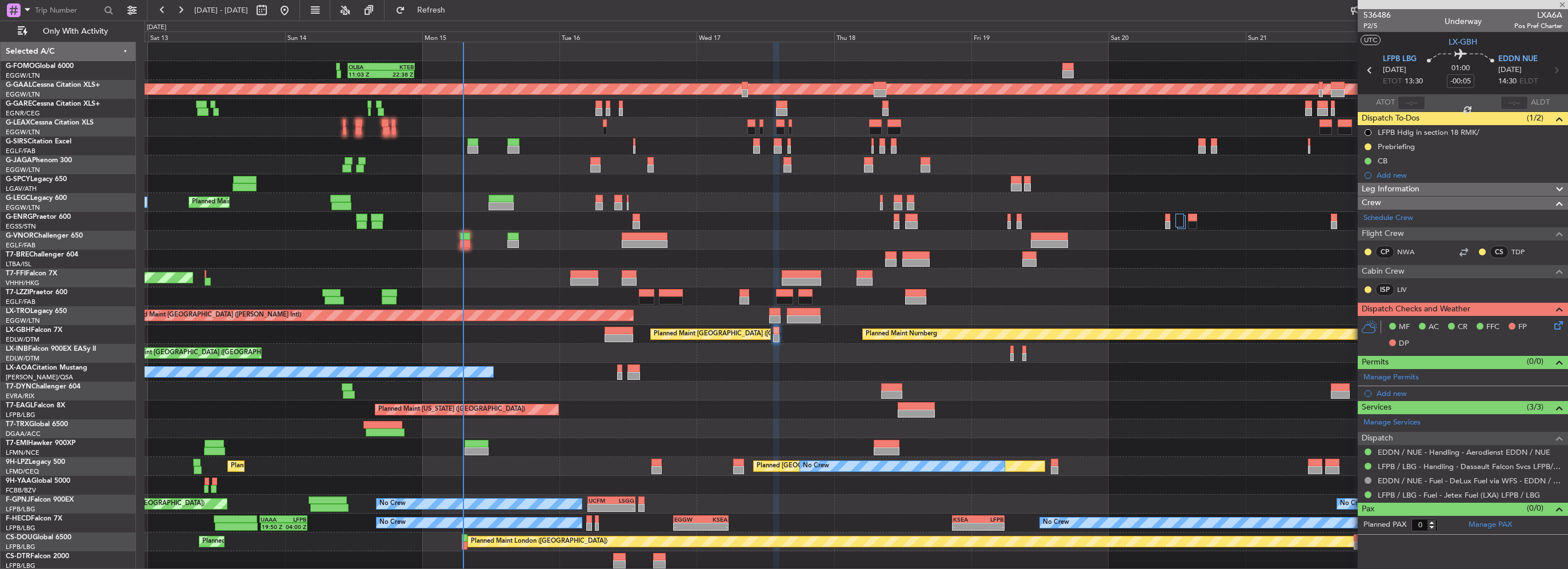
type input "+00:20"
type input "1"
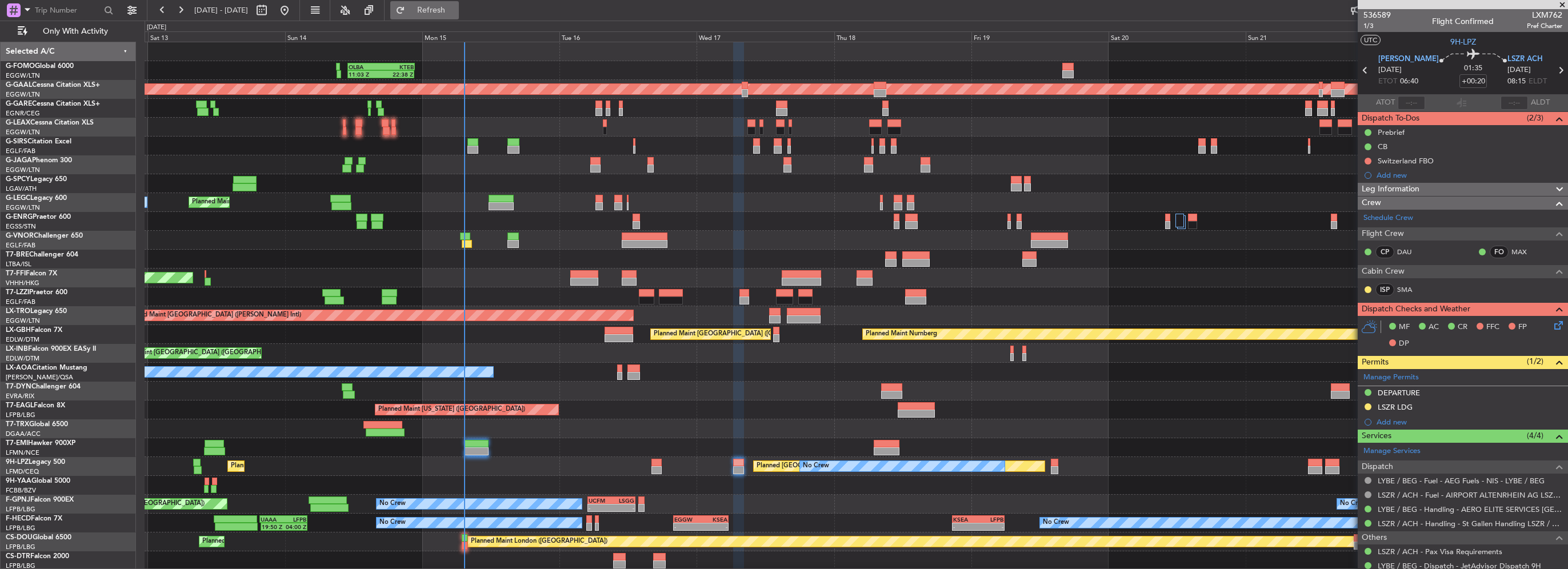
click at [455, 11] on span "Refresh" at bounding box center [431, 10] width 48 height 8
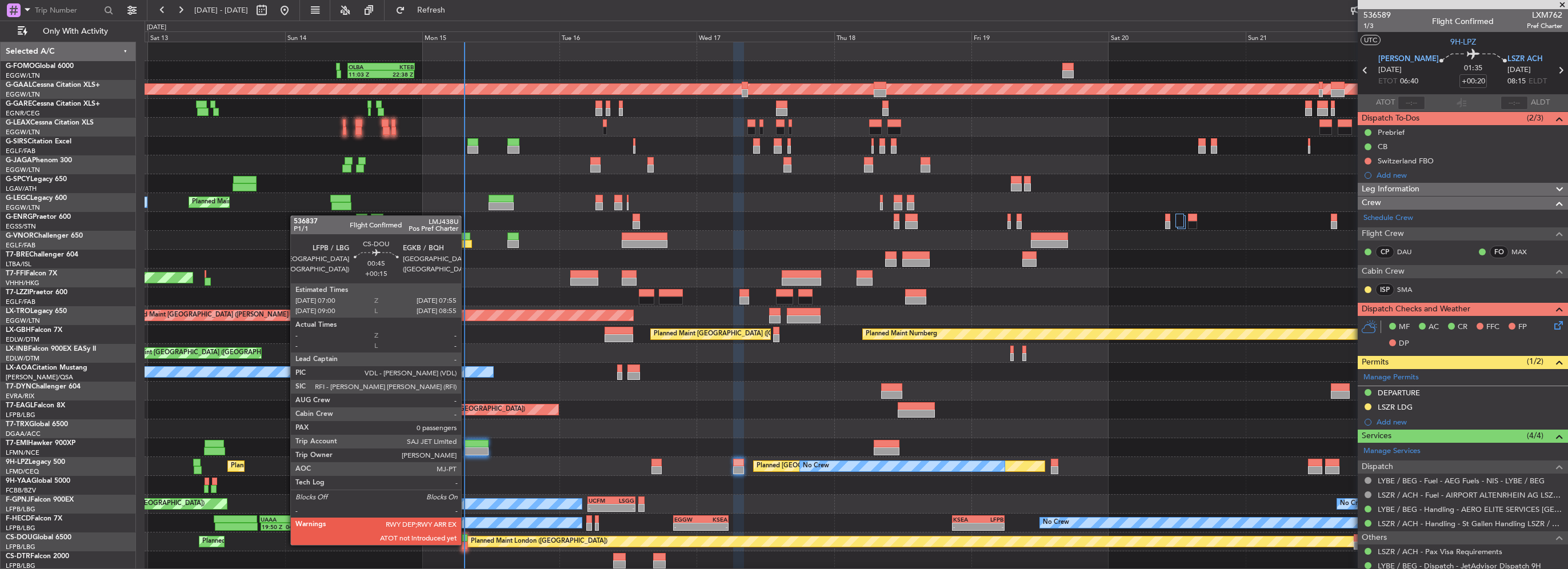
click at [466, 544] on div at bounding box center [464, 545] width 5 height 8
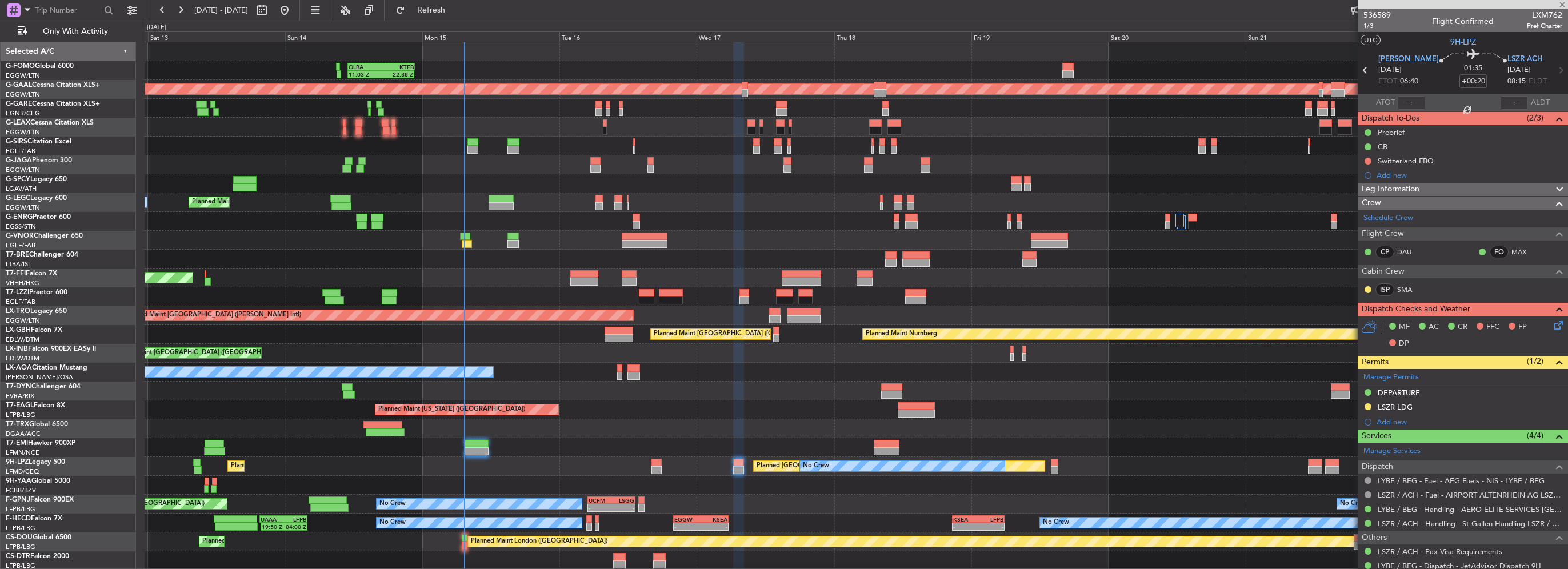
type input "+00:15"
type input "0"
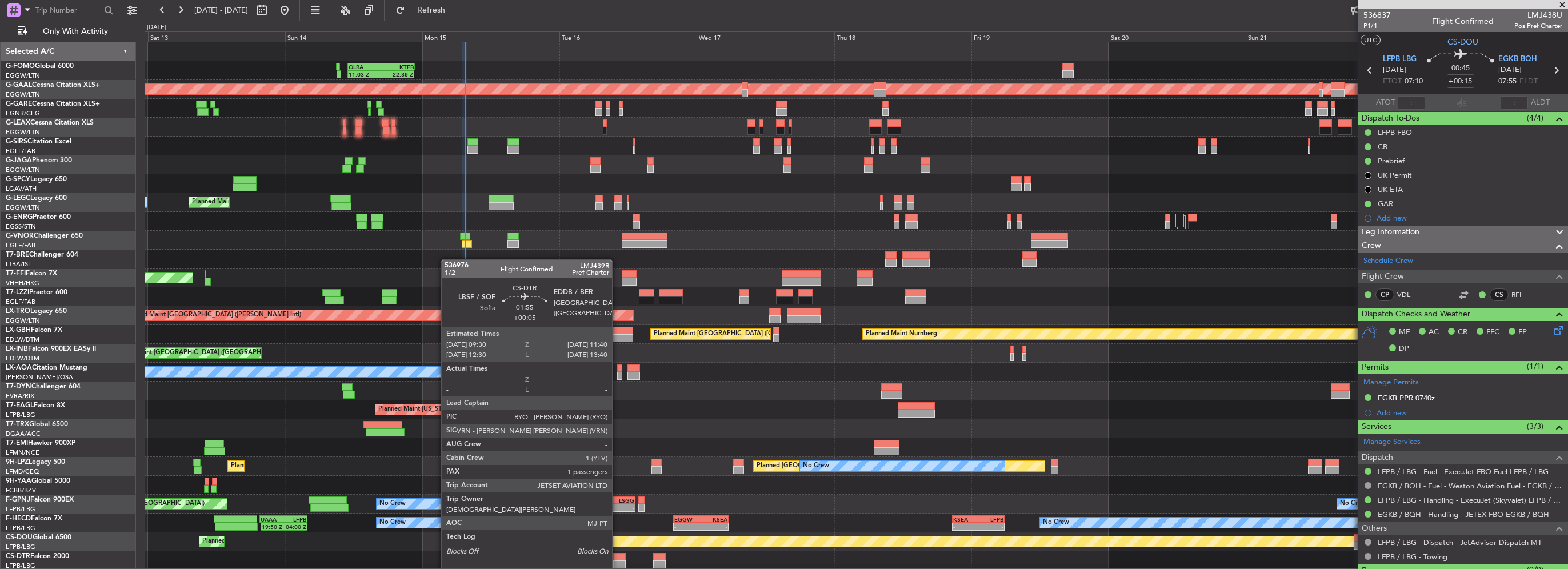
click at [617, 560] on div at bounding box center [619, 564] width 13 height 8
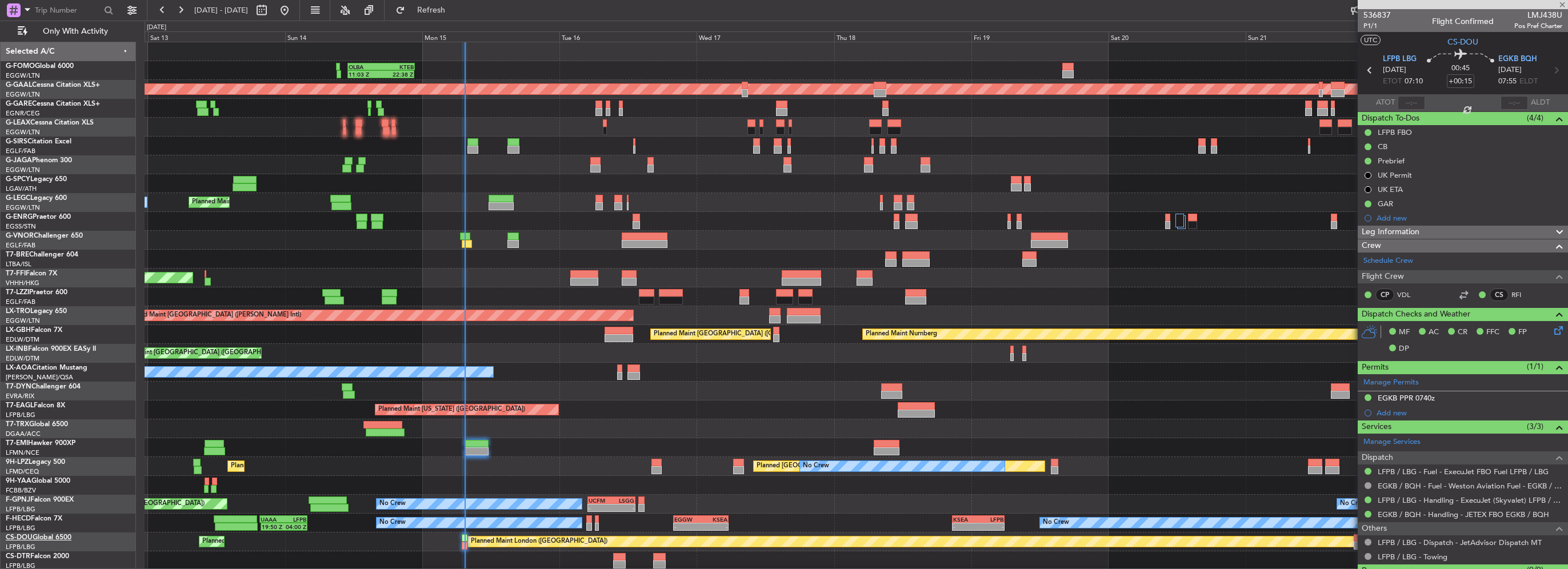
type input "+00:05"
type input "1"
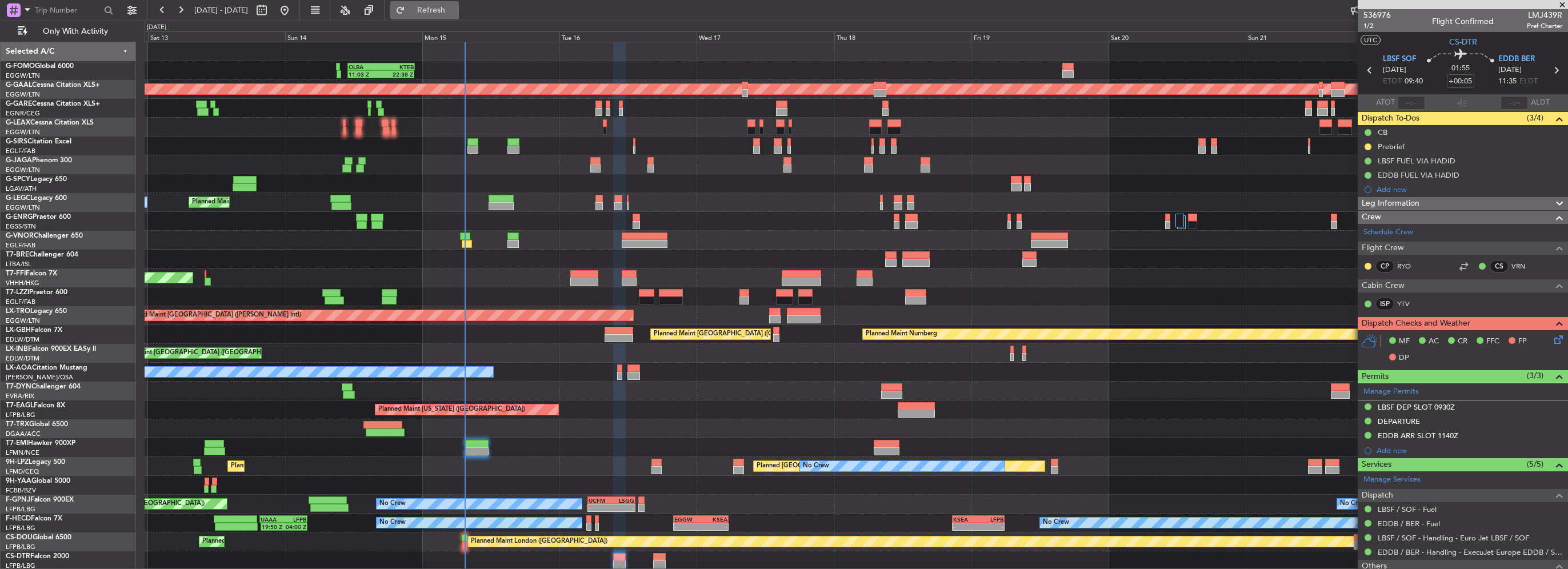
click at [452, 6] on span "Refresh" at bounding box center [431, 10] width 48 height 8
click at [464, 12] on fb-refresh-button "Refresh" at bounding box center [424, 10] width 80 height 21
click at [455, 8] on span "Refresh" at bounding box center [431, 10] width 48 height 8
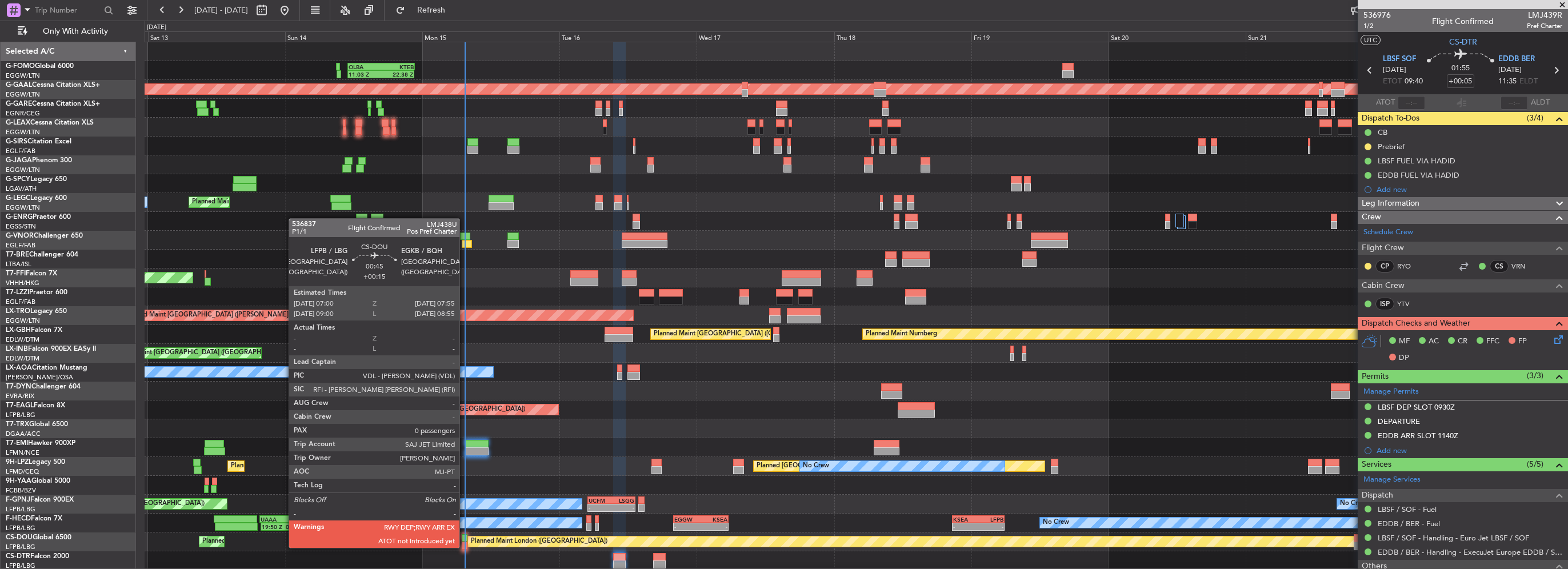
click at [464, 546] on div at bounding box center [464, 545] width 5 height 8
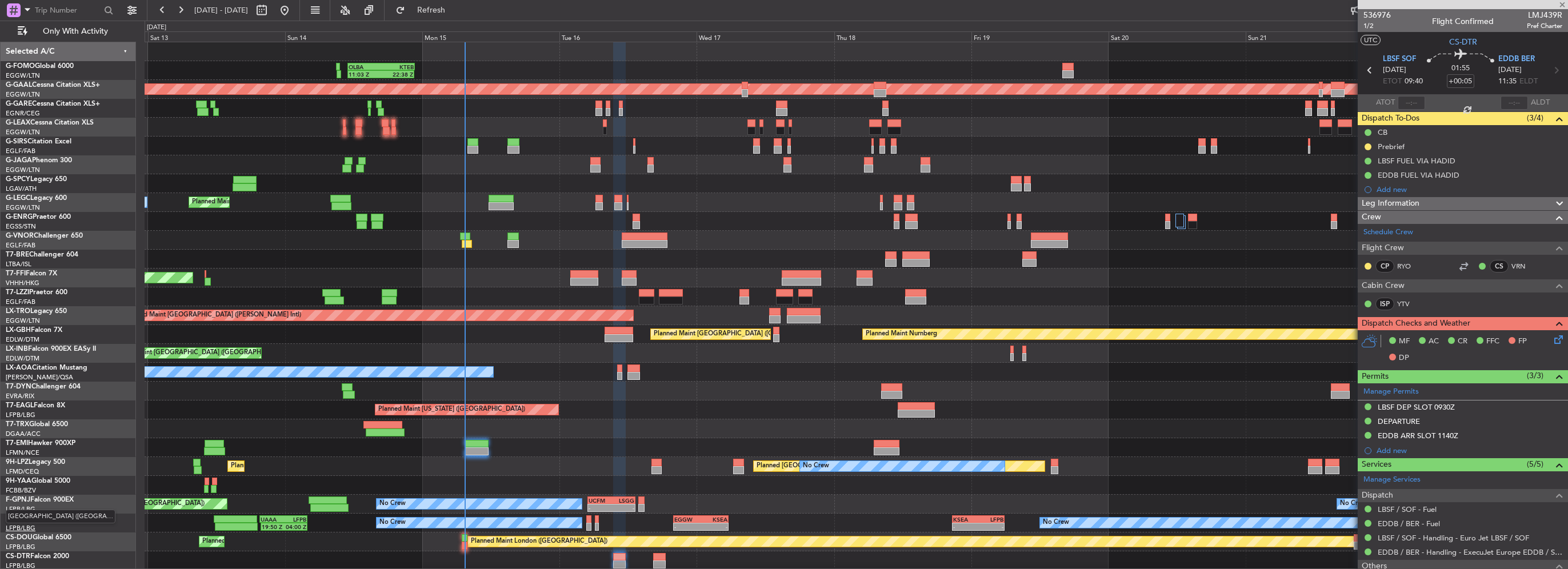
type input "+00:15"
type input "0"
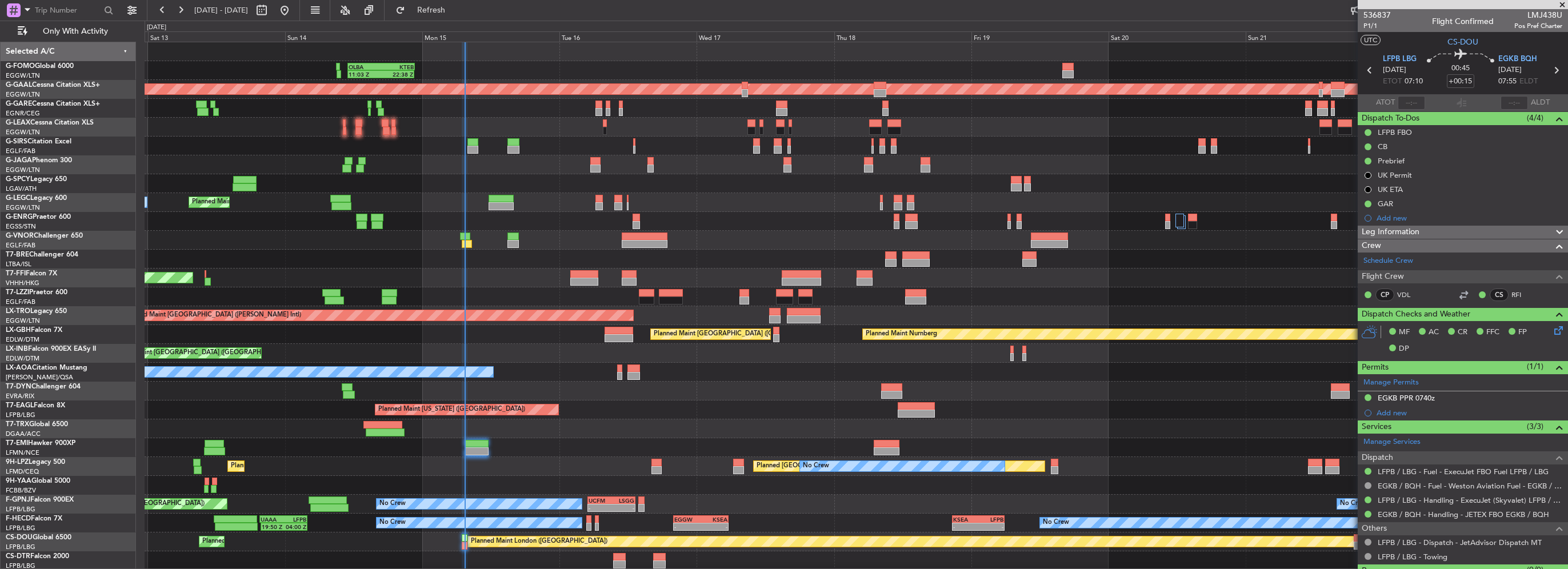
click at [1429, 113] on mat-tooltip-component "Estimated Take-Off Time" at bounding box center [1390, 102] width 91 height 30
click at [1417, 105] on div "Estimated Take-Off Time" at bounding box center [1390, 102] width 75 height 14
click at [1403, 99] on input "text" at bounding box center [1411, 103] width 27 height 14
type input "07:29"
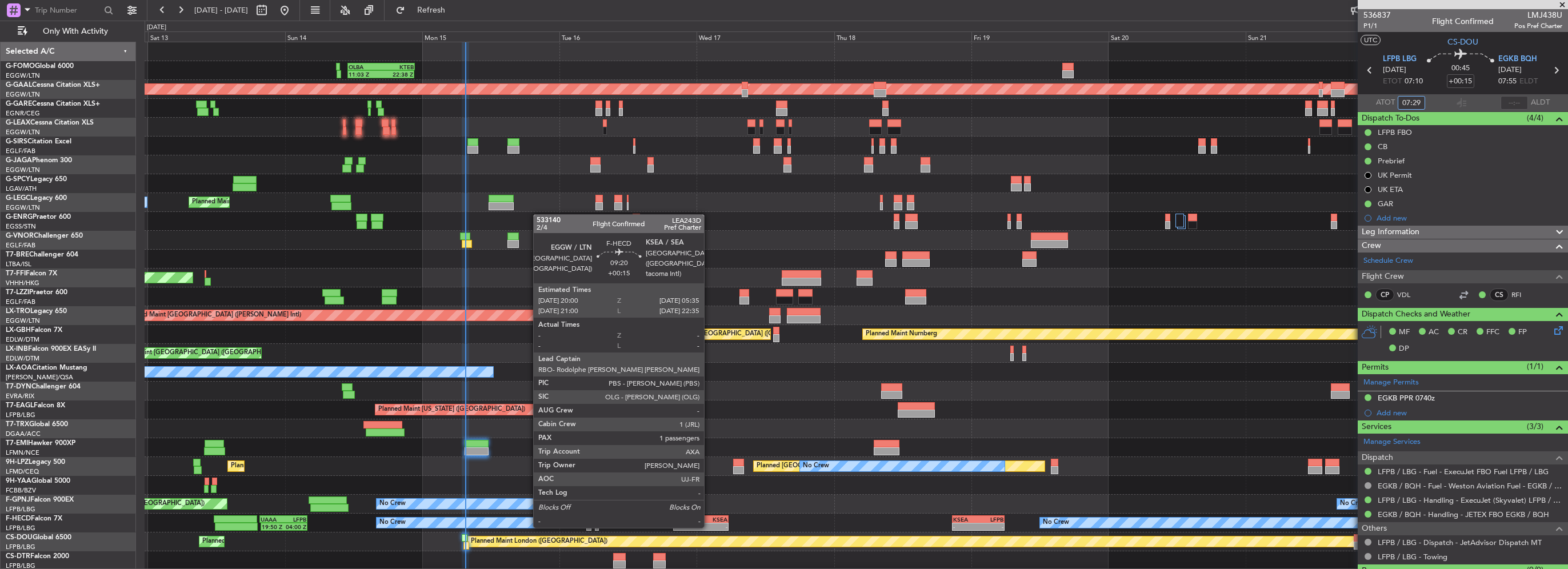
click at [709, 516] on div "KSEA" at bounding box center [714, 519] width 26 height 7
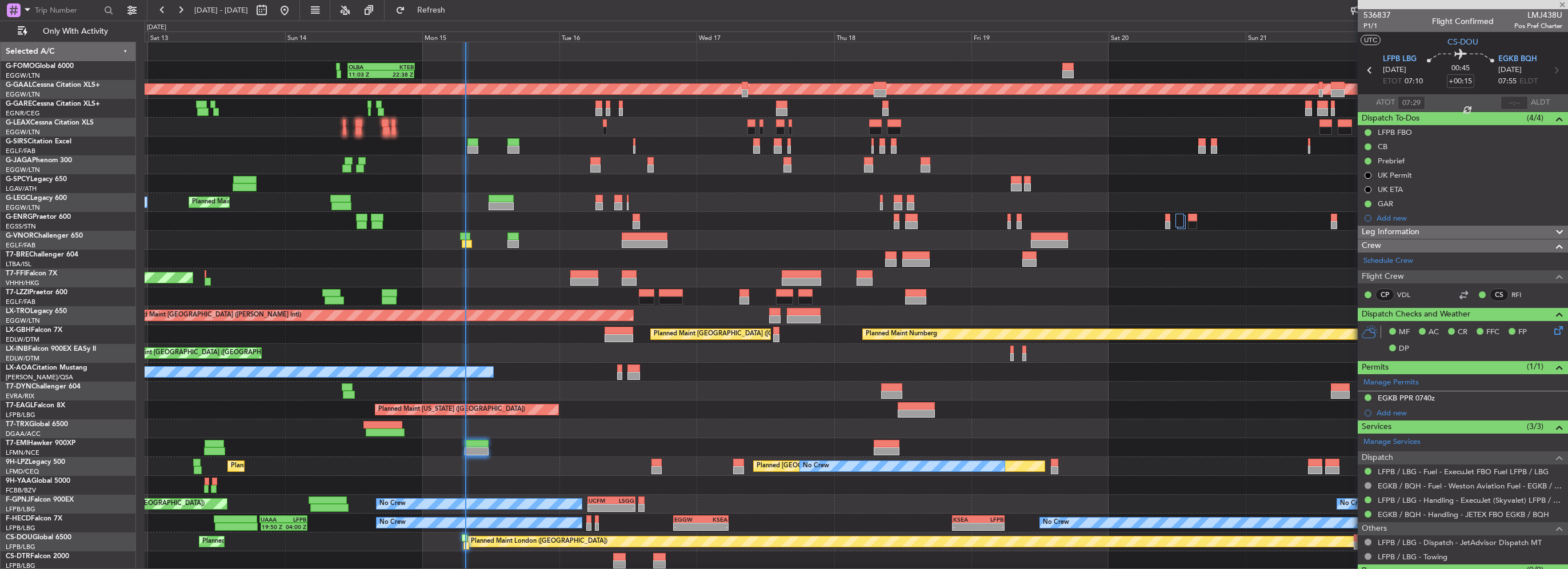
type input "1"
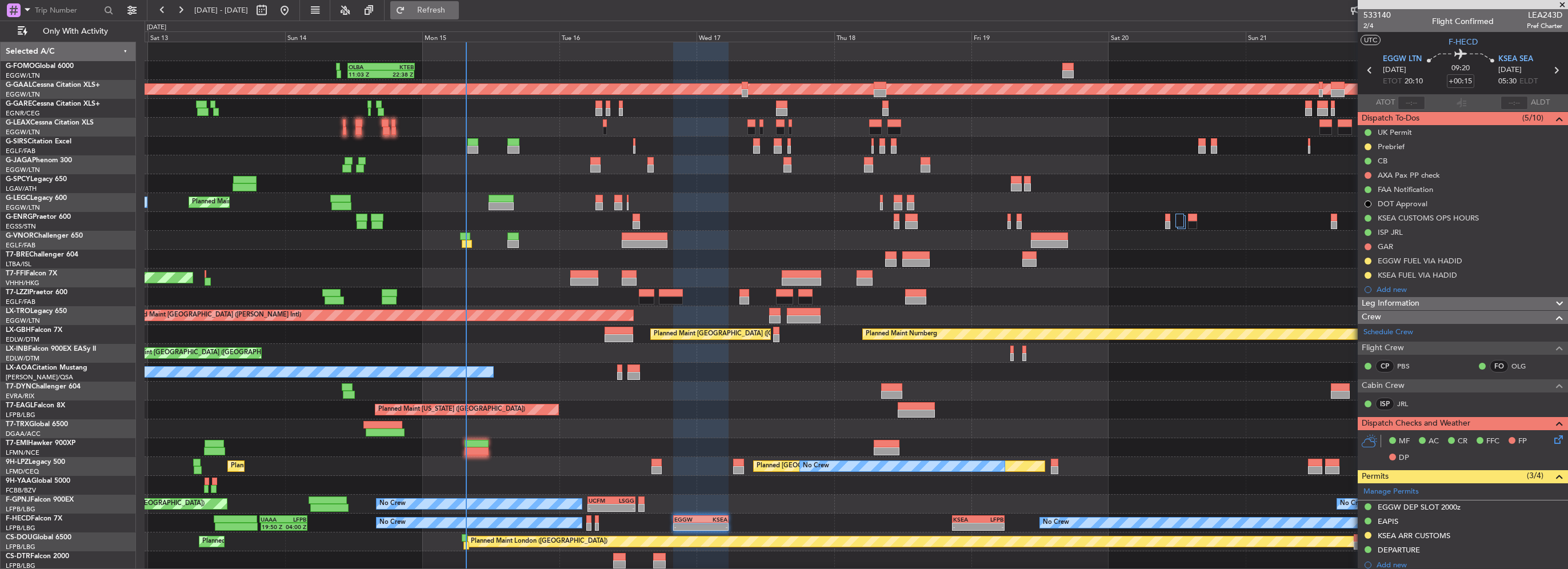
click at [455, 14] on span "Refresh" at bounding box center [431, 10] width 48 height 8
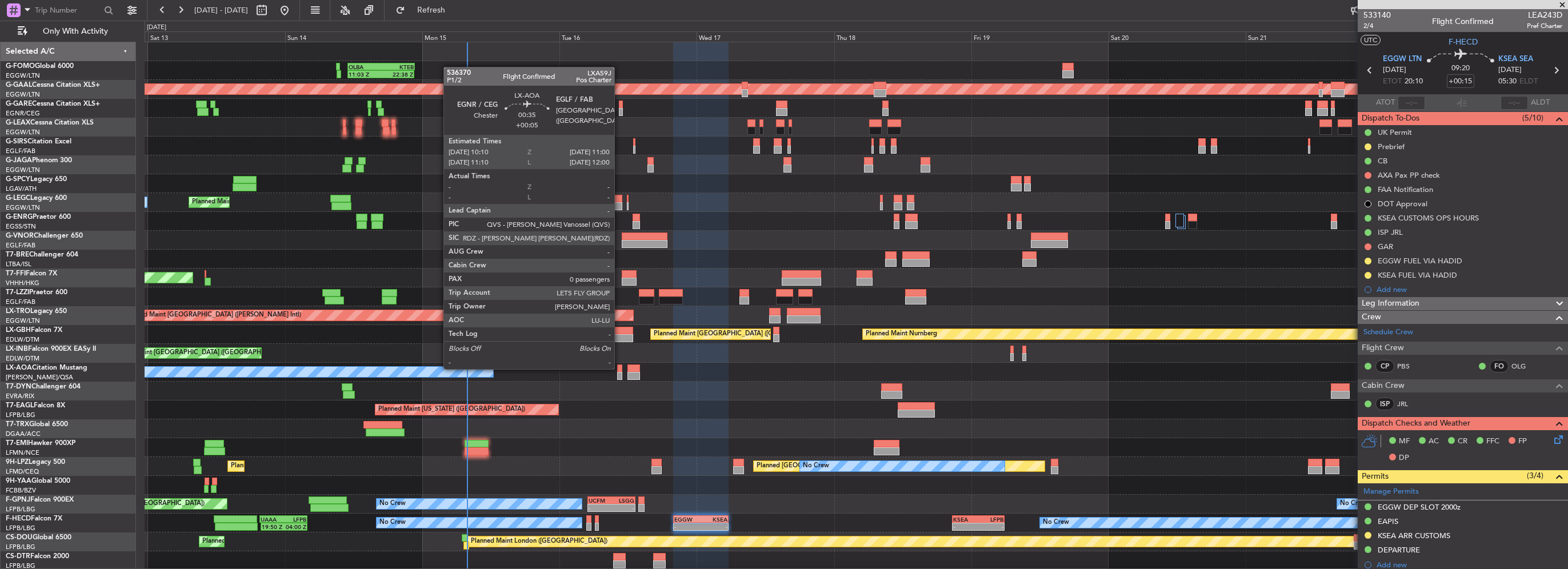
click at [620, 368] on div at bounding box center [620, 368] width 5 height 8
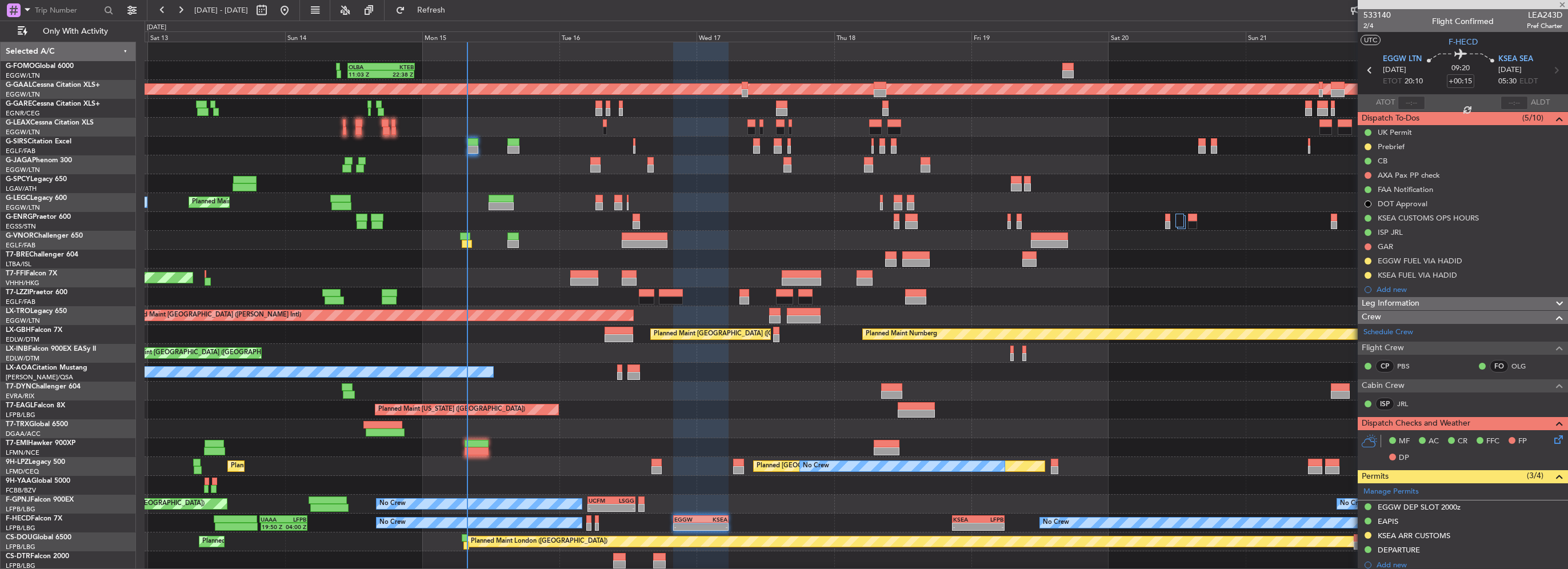
type input "+00:05"
type input "0"
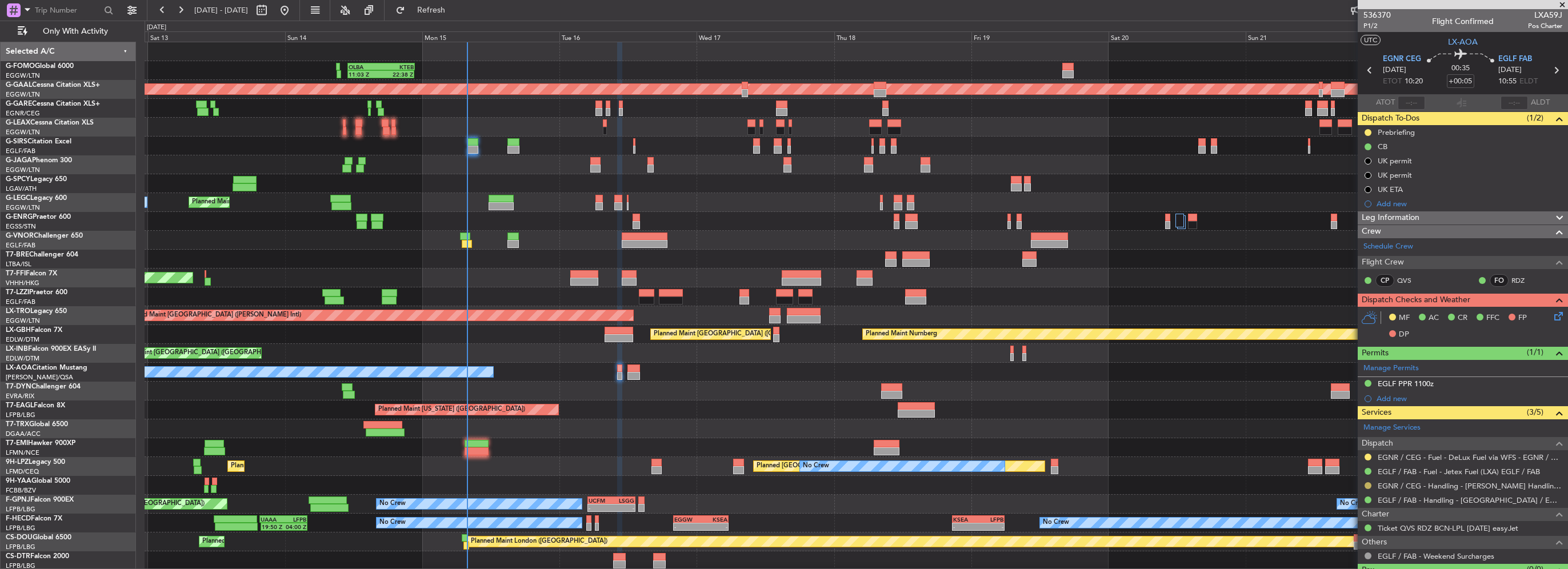
click at [1368, 486] on button at bounding box center [1368, 485] width 7 height 7
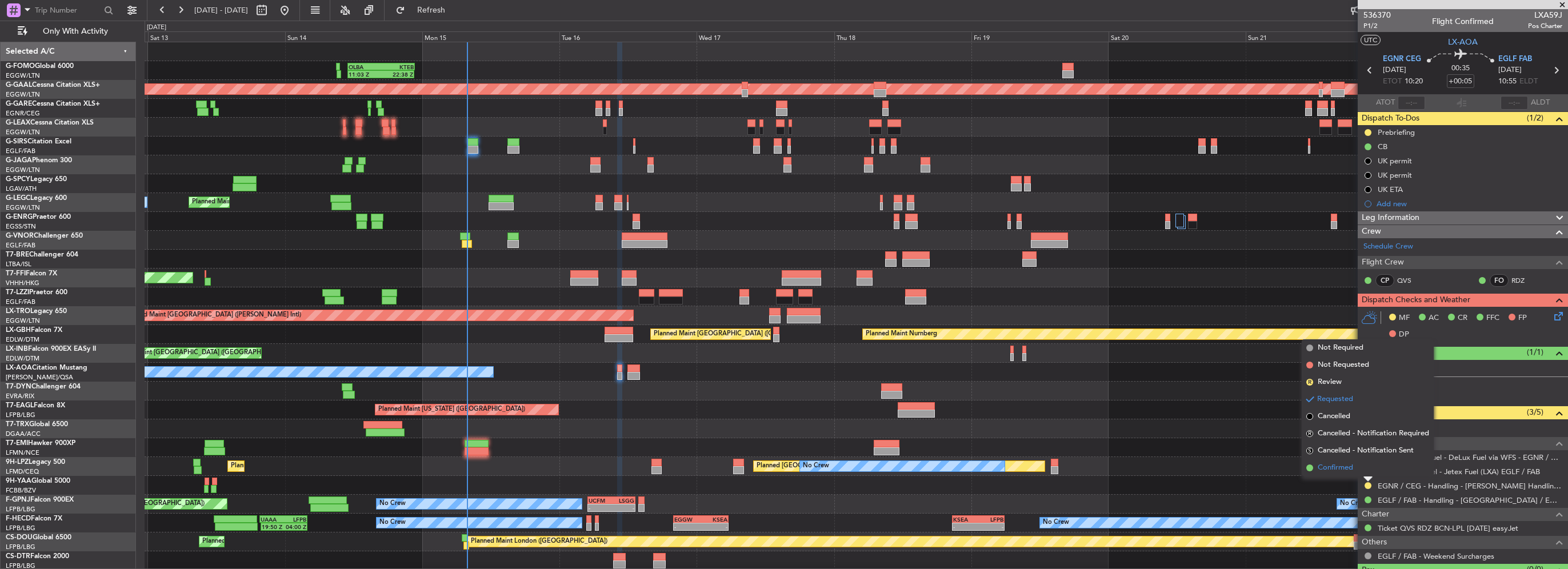
click at [1342, 475] on li "Confirmed" at bounding box center [1368, 468] width 132 height 17
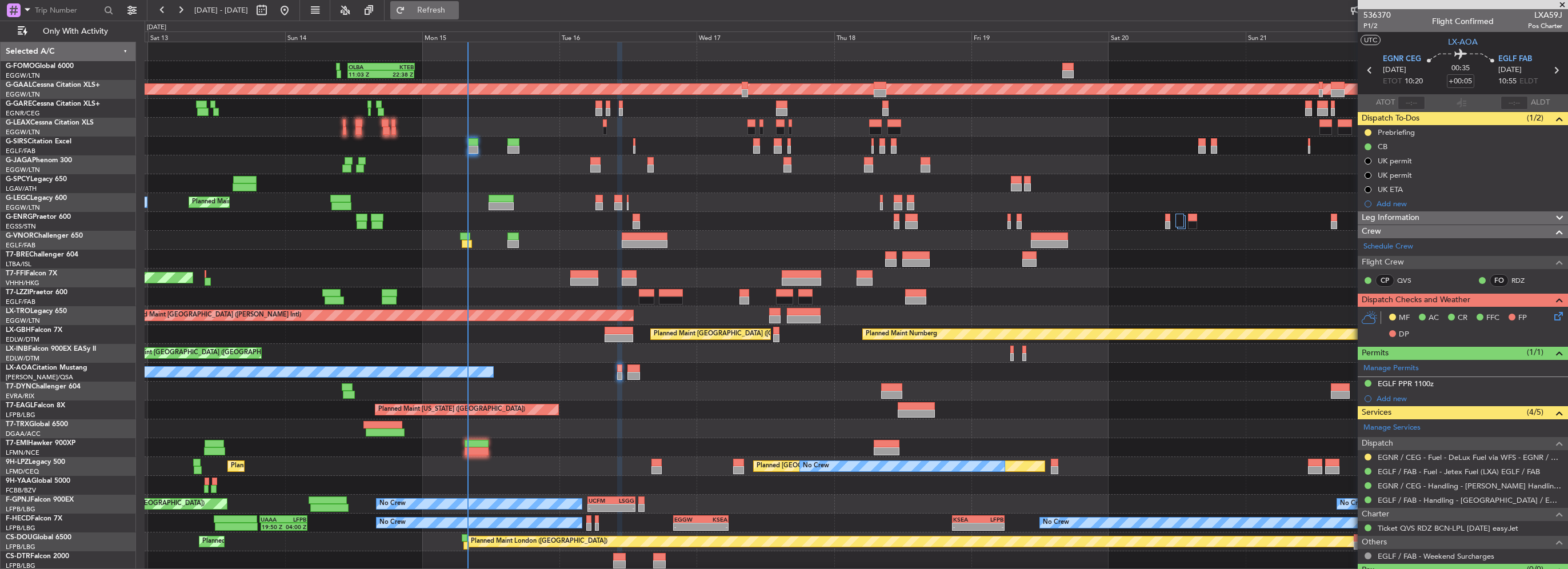
click at [503, 9] on div "12 Sep 2025 - 23 Sep 2025 Refresh Quick Links Only With Activity" at bounding box center [784, 10] width 1568 height 21
click at [455, 14] on span "Refresh" at bounding box center [431, 10] width 48 height 8
click at [455, 13] on span "Refreshing..." at bounding box center [431, 10] width 48 height 8
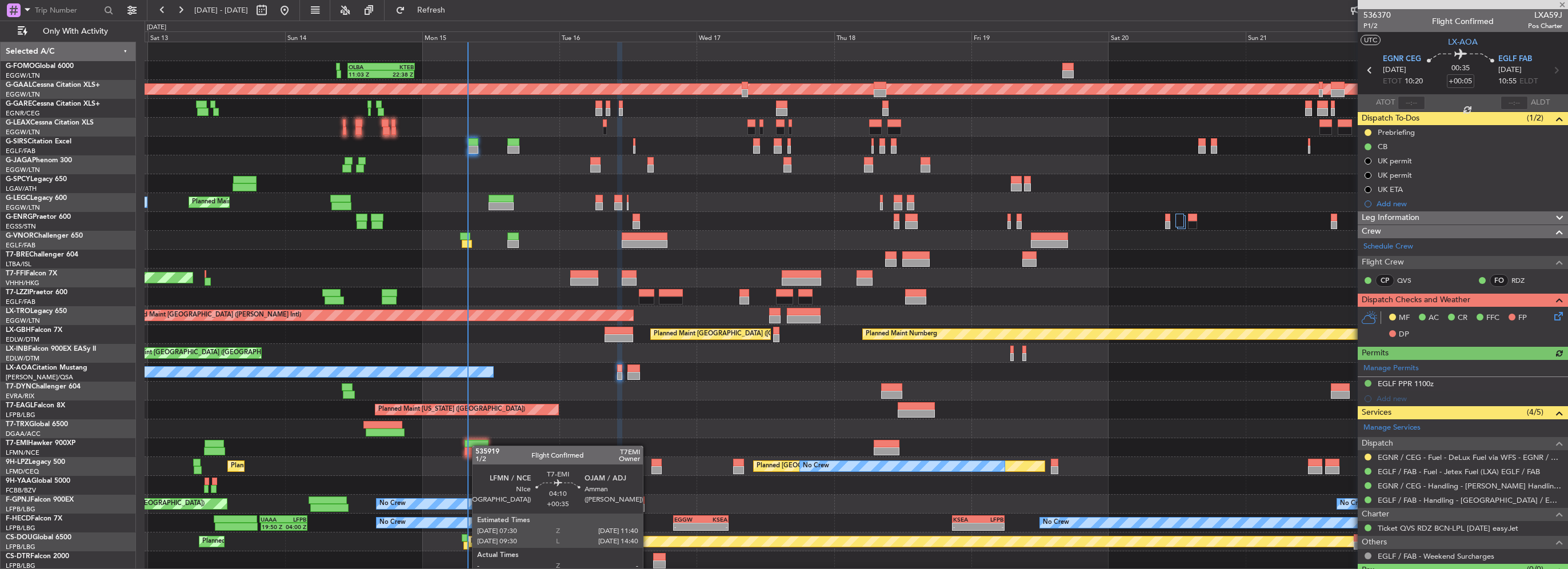
type input "+00:35"
type input "3"
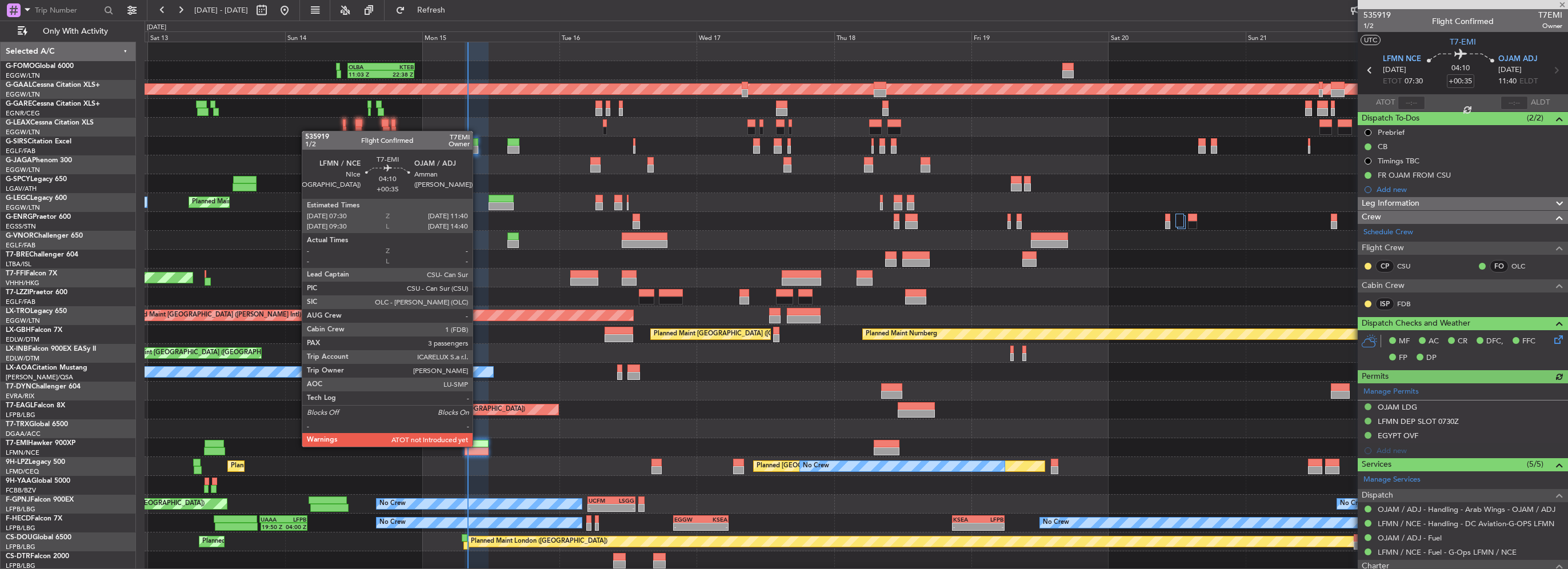
click at [478, 445] on div at bounding box center [476, 444] width 24 height 8
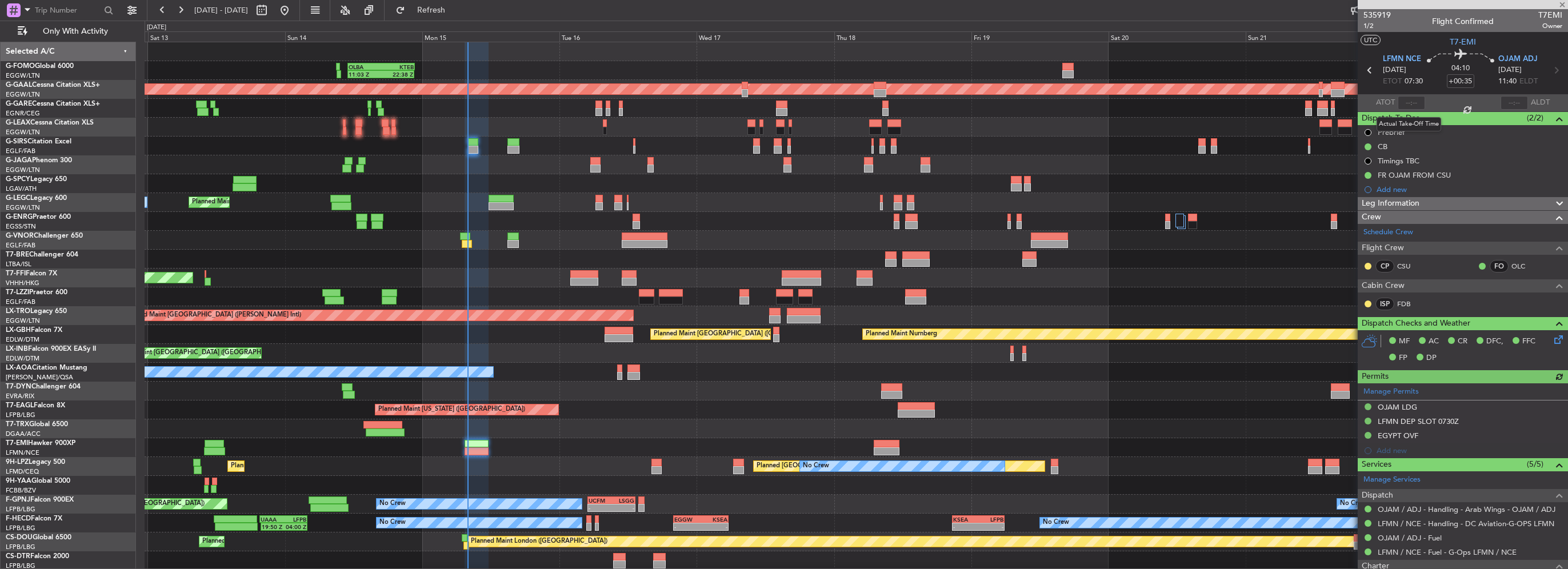
click at [1403, 105] on div at bounding box center [1411, 103] width 27 height 14
click at [1399, 104] on input "text" at bounding box center [1411, 103] width 27 height 14
type input "07:54"
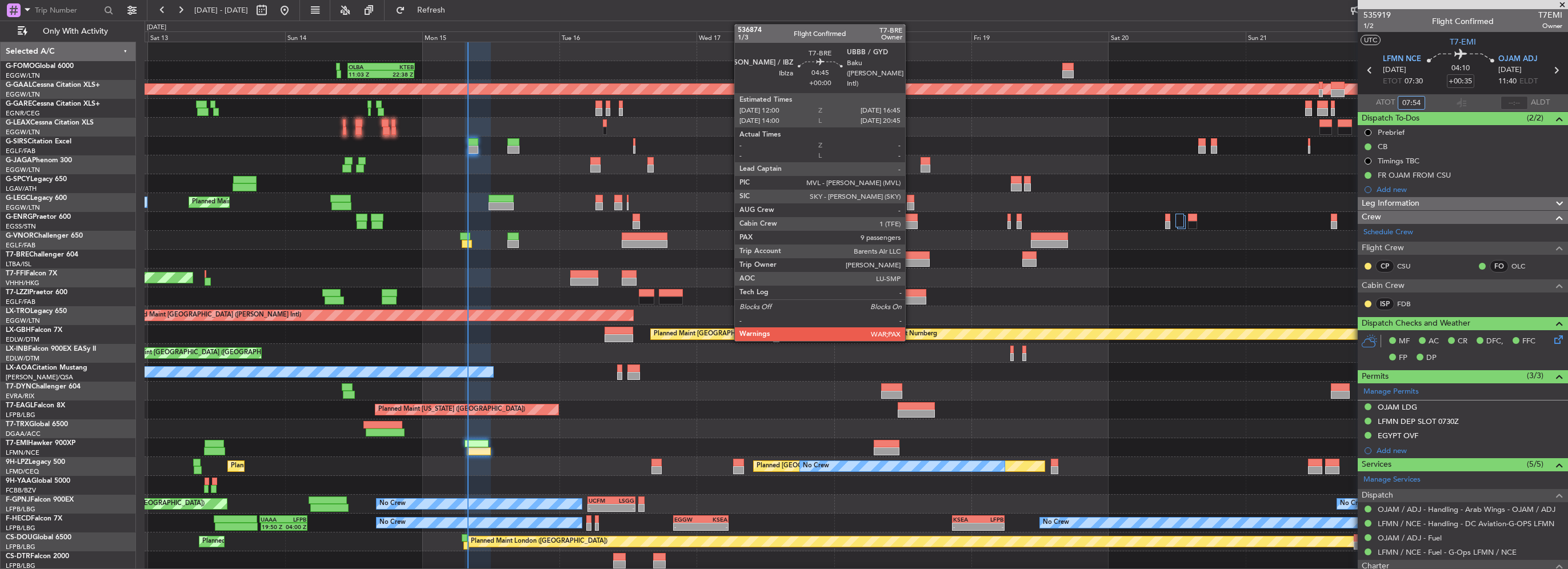
click at [910, 262] on div at bounding box center [915, 262] width 27 height 8
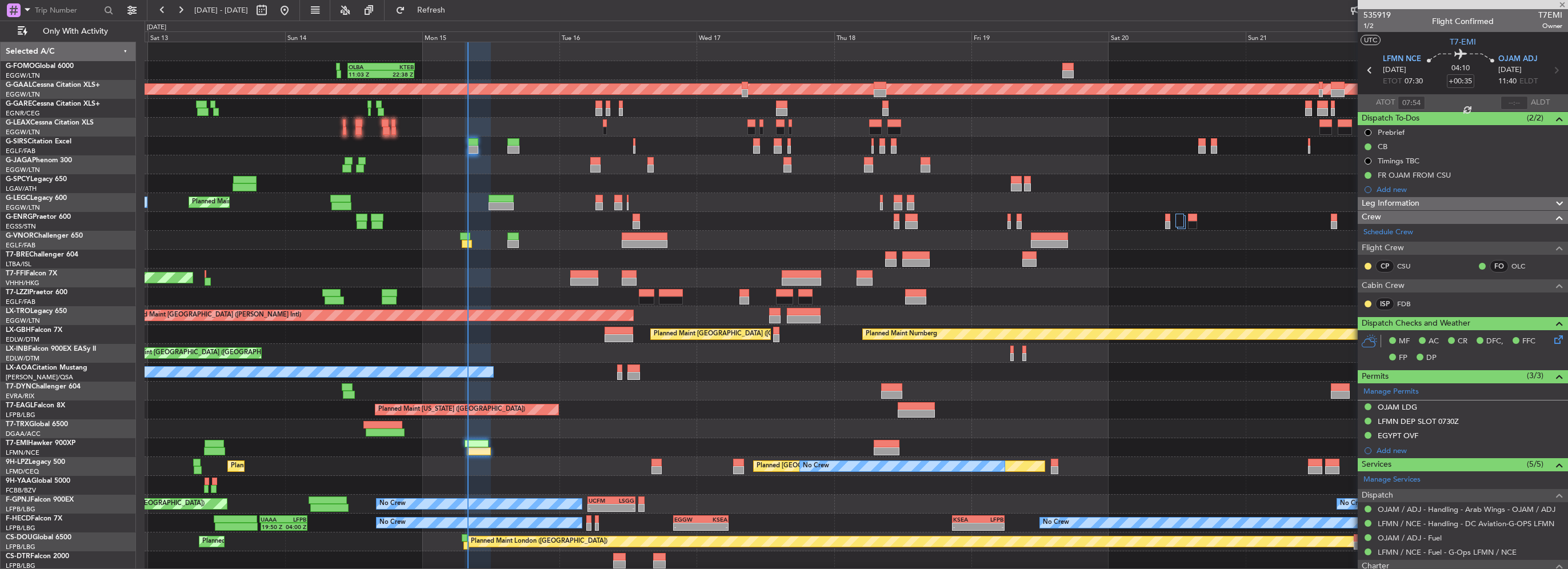
type input "10"
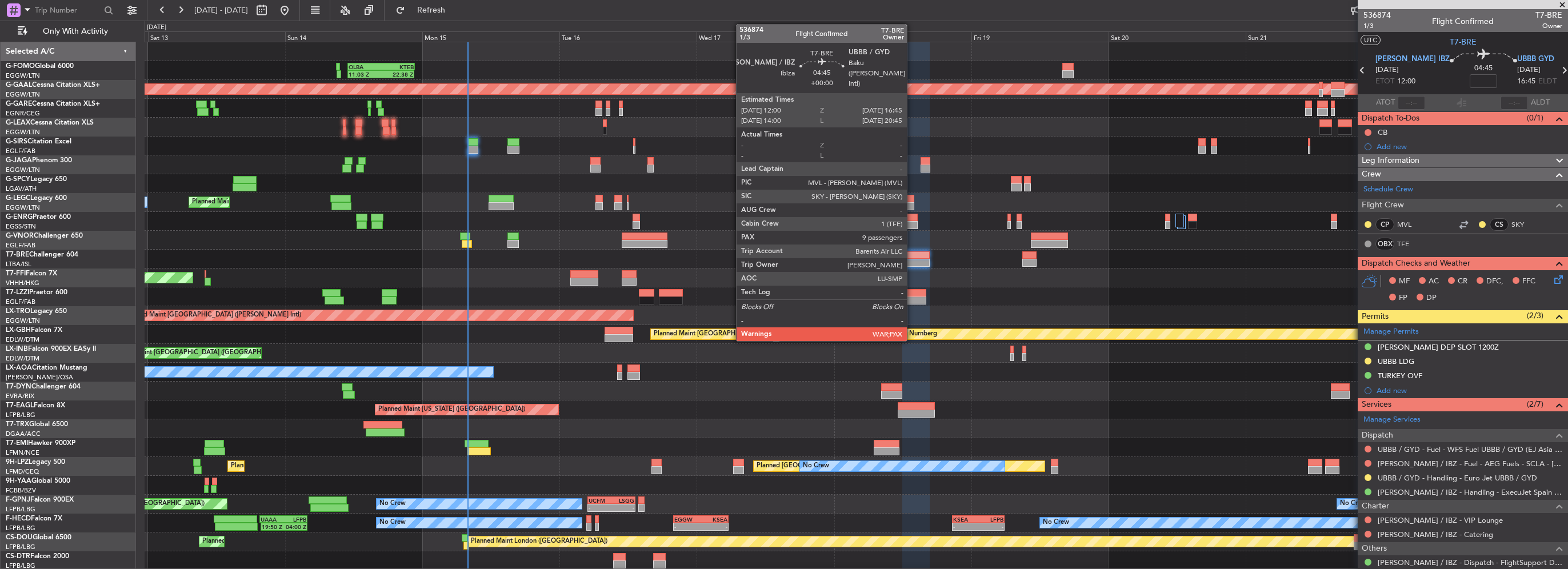
click at [912, 259] on div at bounding box center [915, 262] width 27 height 8
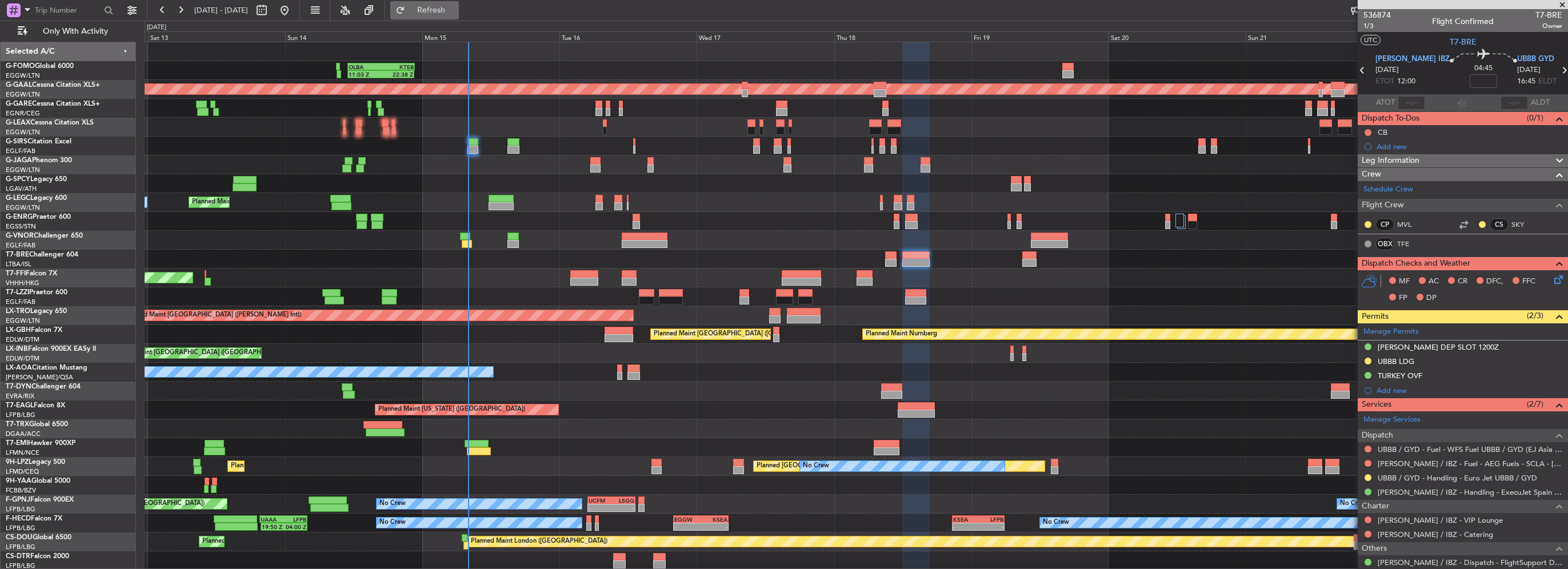
click at [459, 17] on button "Refresh" at bounding box center [424, 10] width 69 height 18
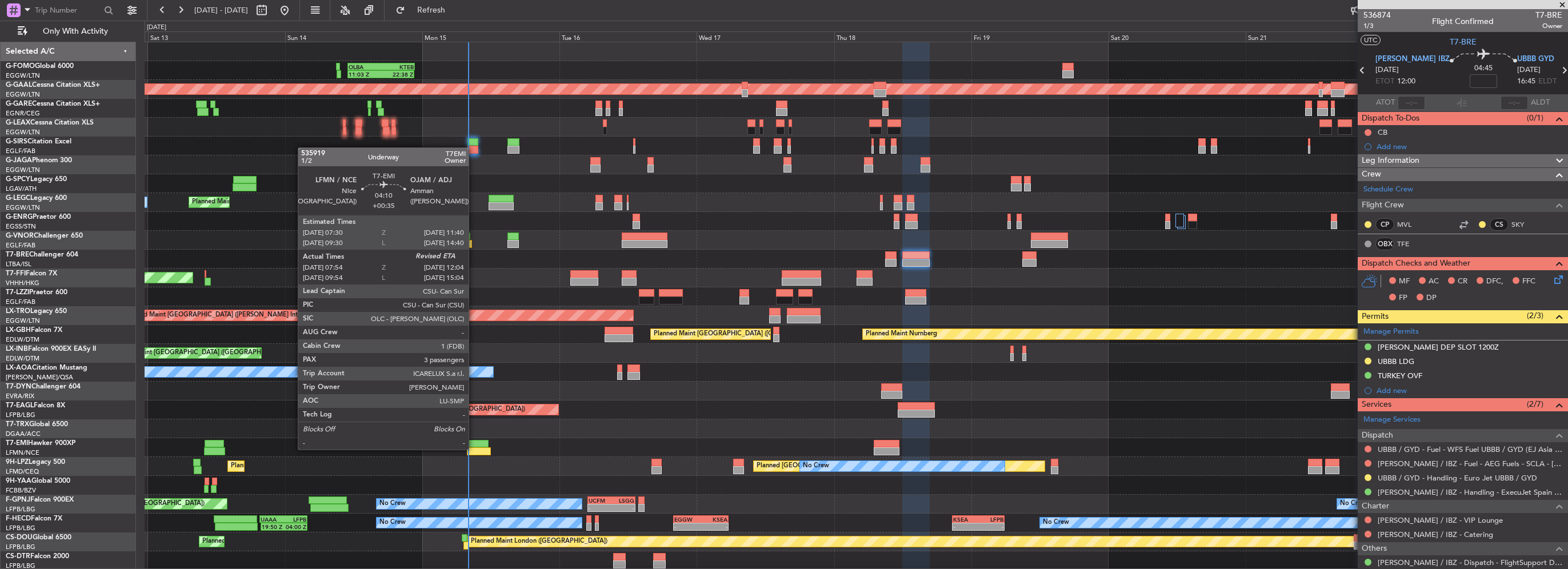
click at [474, 449] on div at bounding box center [478, 451] width 24 height 8
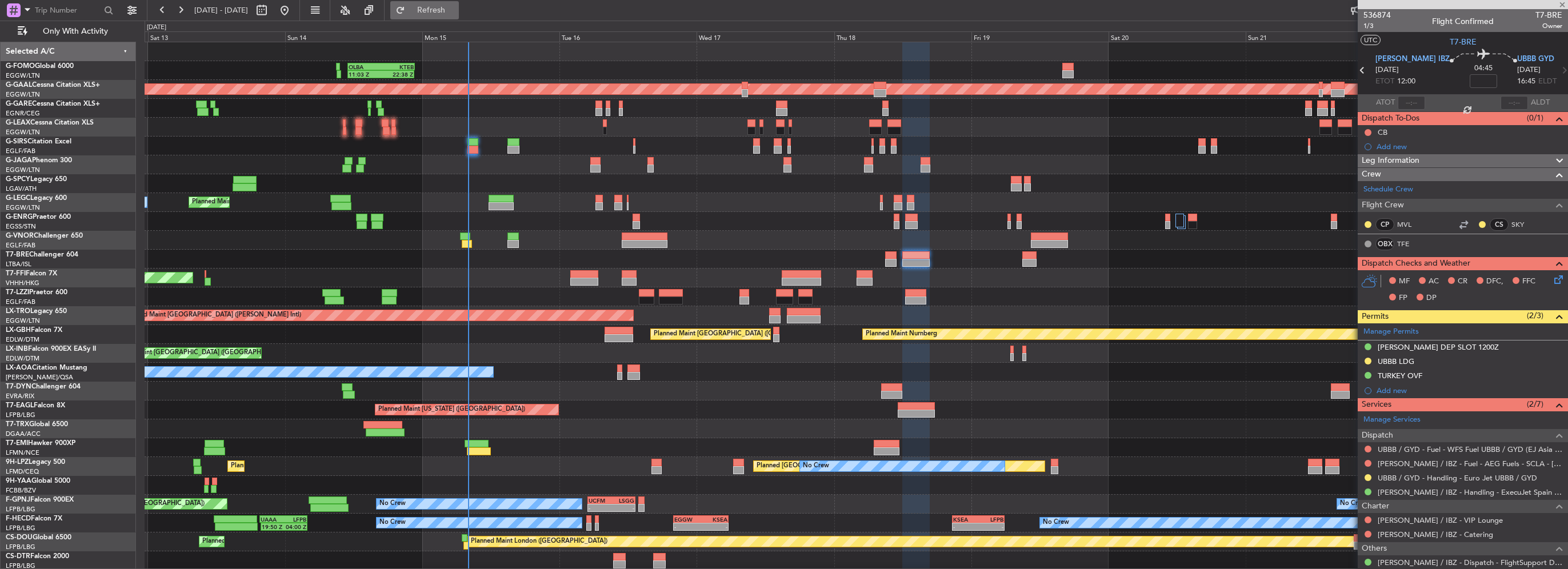
type input "+00:35"
type input "07:54"
type input "3"
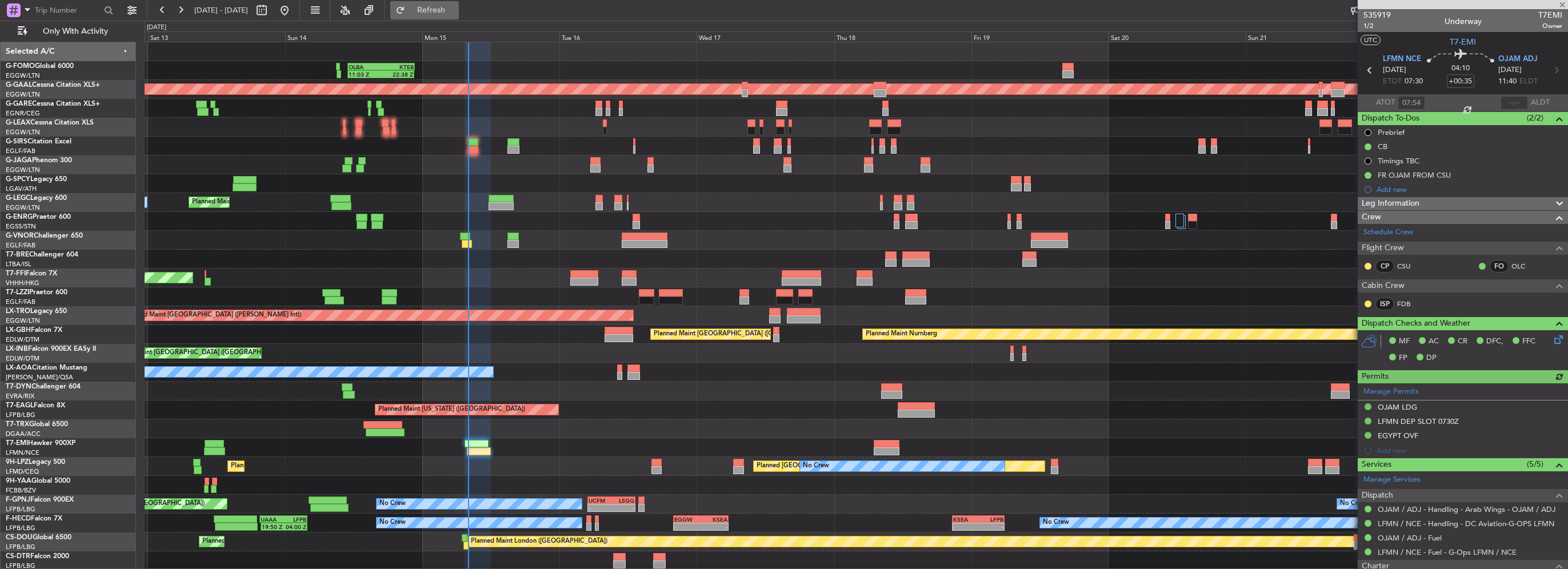
click at [444, 10] on span "Refresh" at bounding box center [431, 10] width 48 height 8
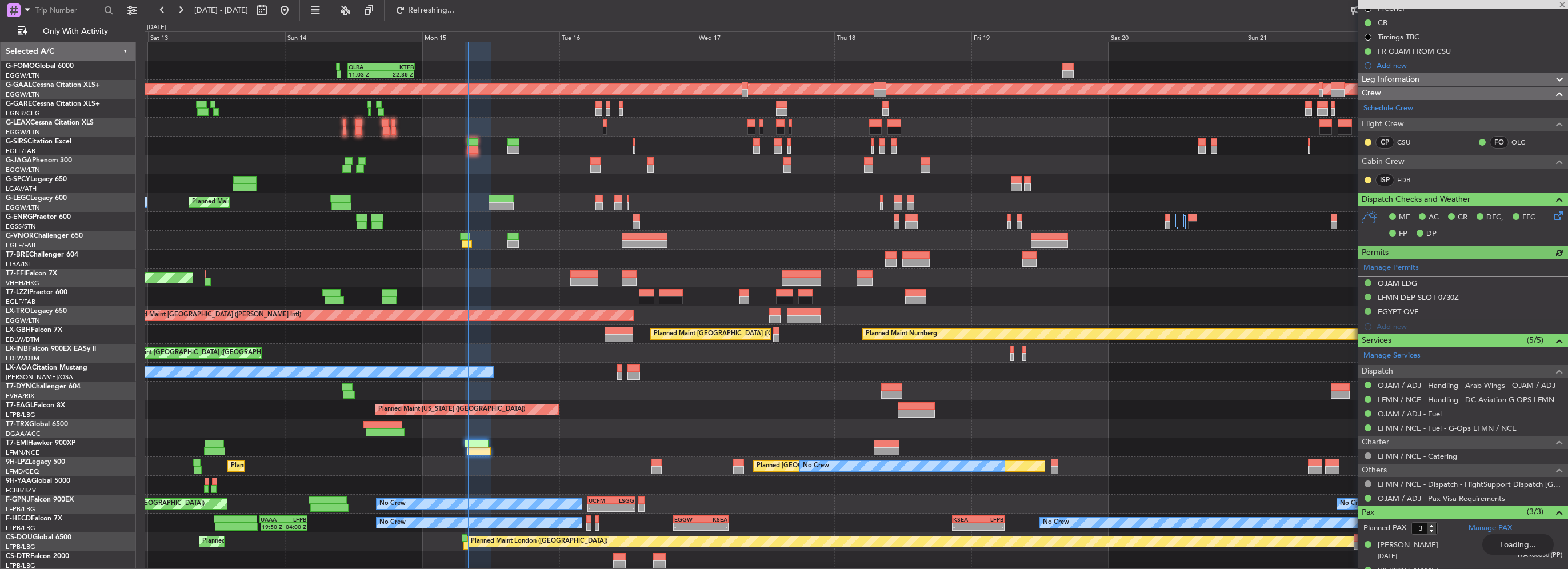
scroll to position [168, 0]
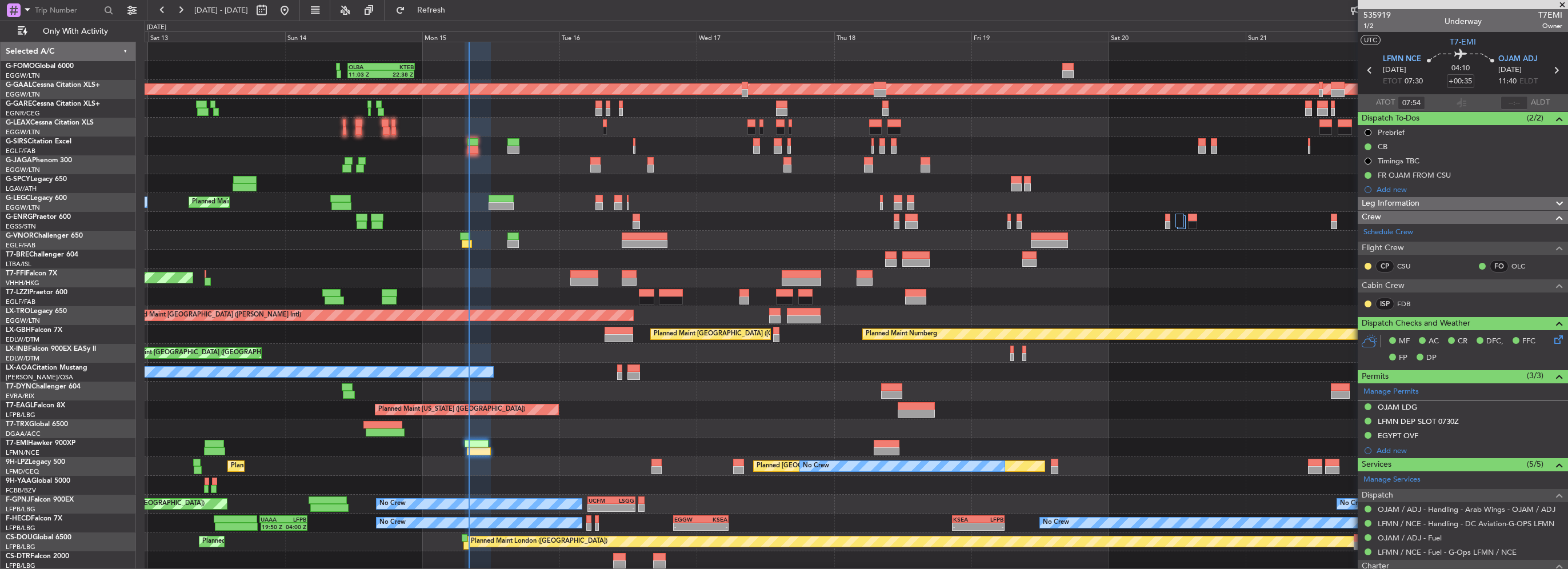
drag, startPoint x: 468, startPoint y: 7, endPoint x: 478, endPoint y: 0, distance: 12.2
click at [455, 7] on span "Refresh" at bounding box center [431, 10] width 48 height 8
click at [390, 1] on button "Refresh" at bounding box center [424, 10] width 69 height 18
click at [390, 1] on button "Refreshing..." at bounding box center [424, 10] width 69 height 18
click at [390, 1] on button "Refresh" at bounding box center [424, 10] width 69 height 18
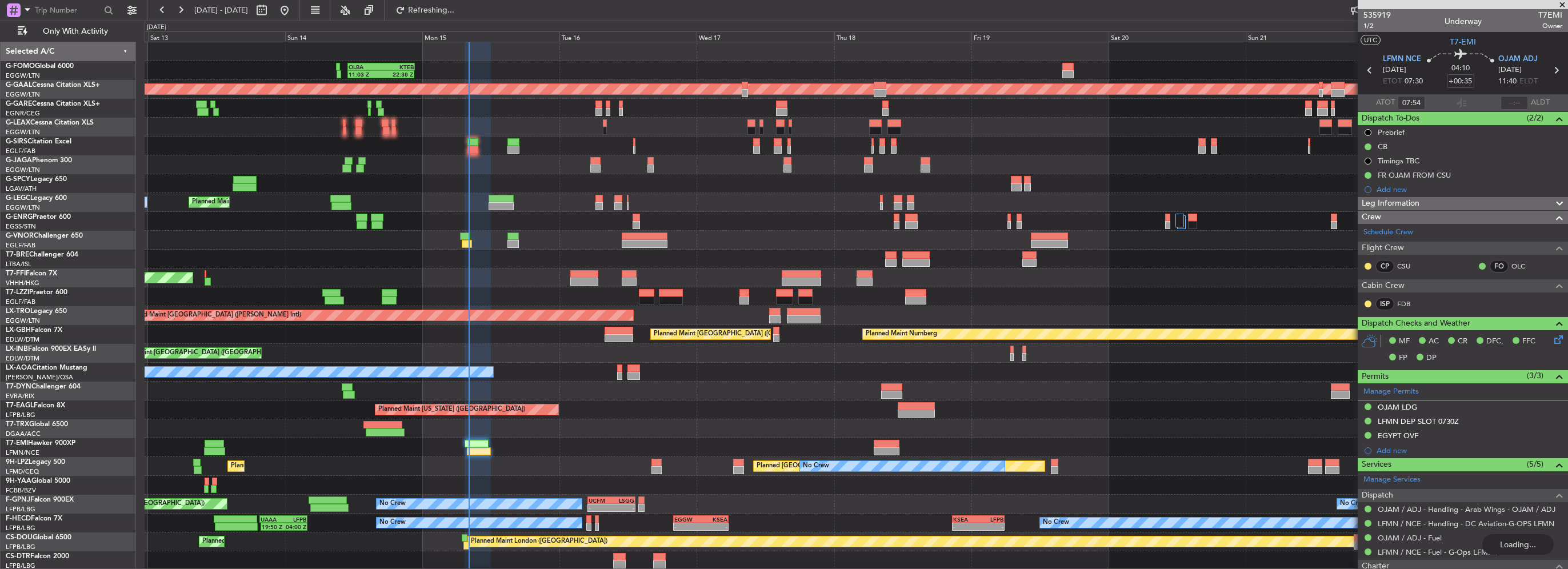
click at [390, 1] on button "Refreshing..." at bounding box center [424, 10] width 69 height 18
click at [390, 1] on button "Refresh" at bounding box center [424, 10] width 69 height 18
click at [390, 1] on button "Refreshing..." at bounding box center [424, 10] width 69 height 18
click at [390, 1] on button "Refresh" at bounding box center [424, 10] width 69 height 18
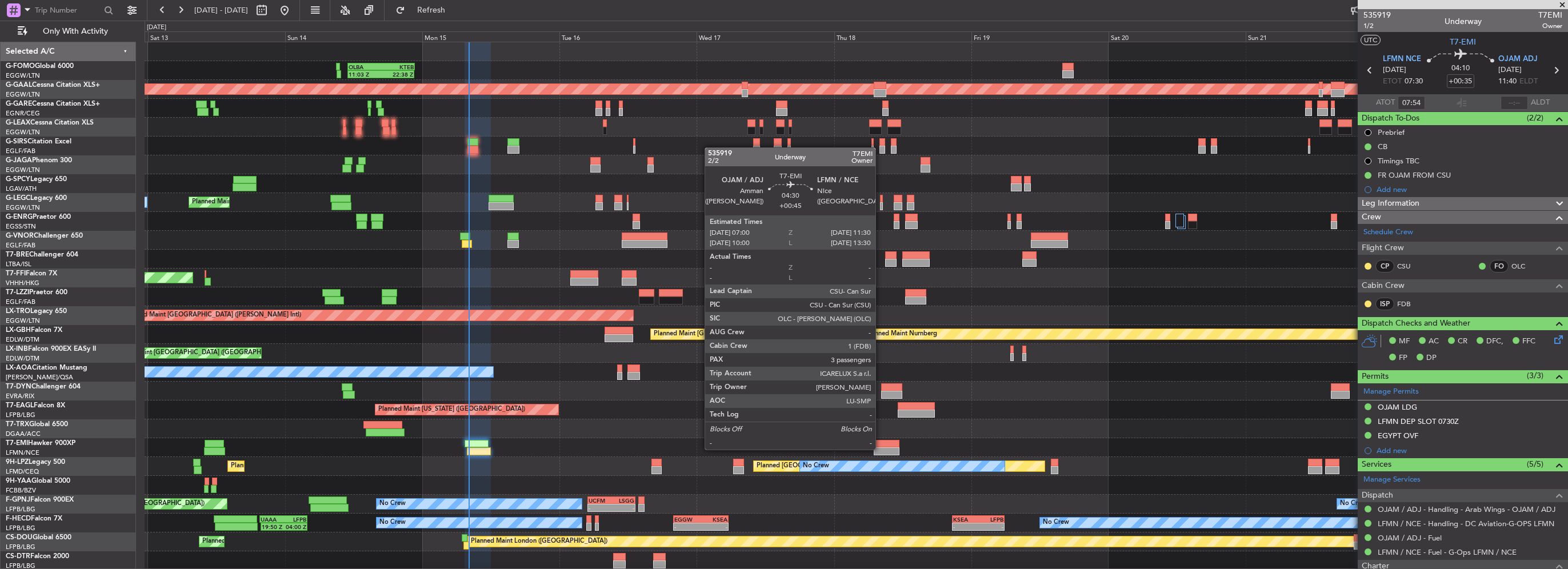
click at [881, 449] on div at bounding box center [886, 451] width 26 height 8
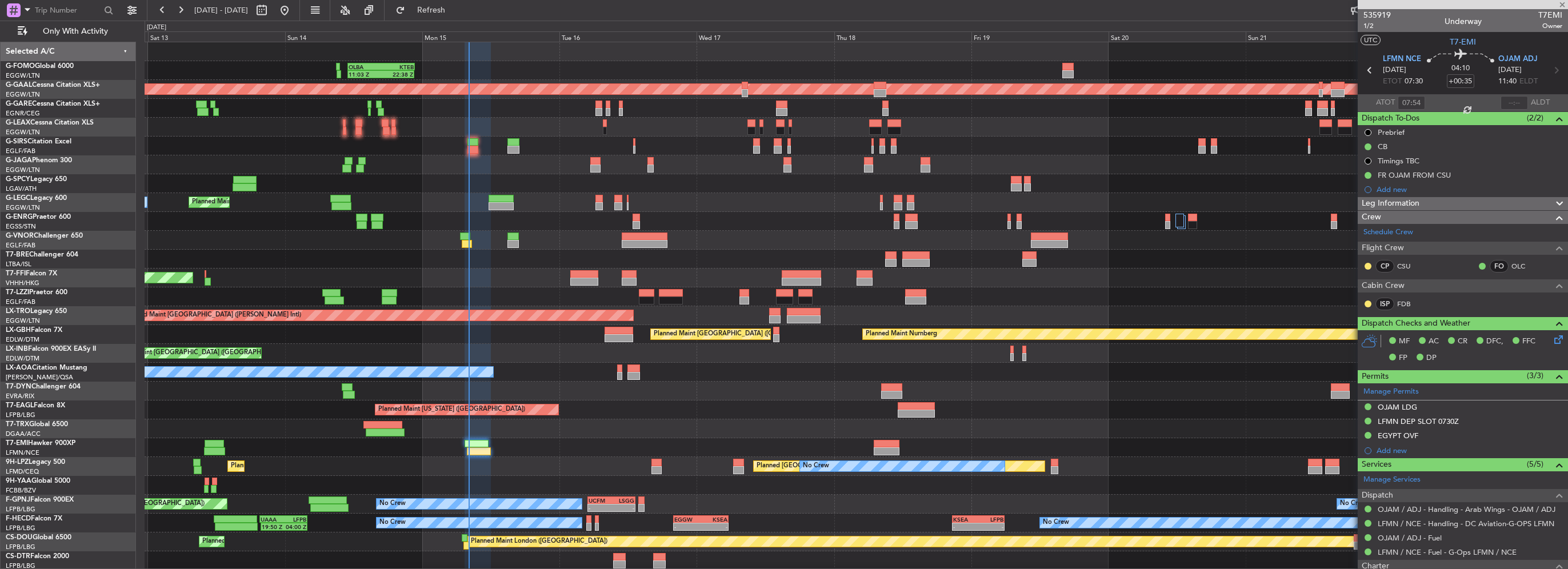
type input "+00:45"
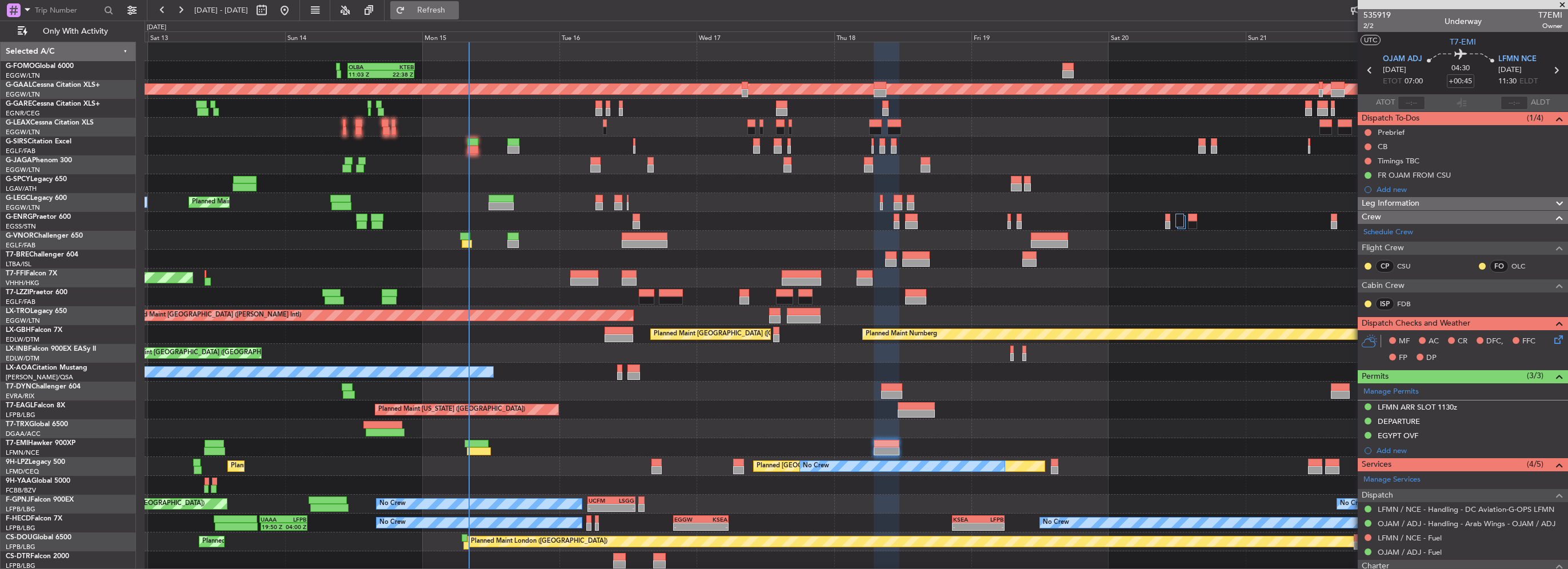
click at [455, 9] on span "Refresh" at bounding box center [431, 10] width 48 height 8
click at [455, 9] on span "Refresh" at bounding box center [431, 10] width 48 height 8
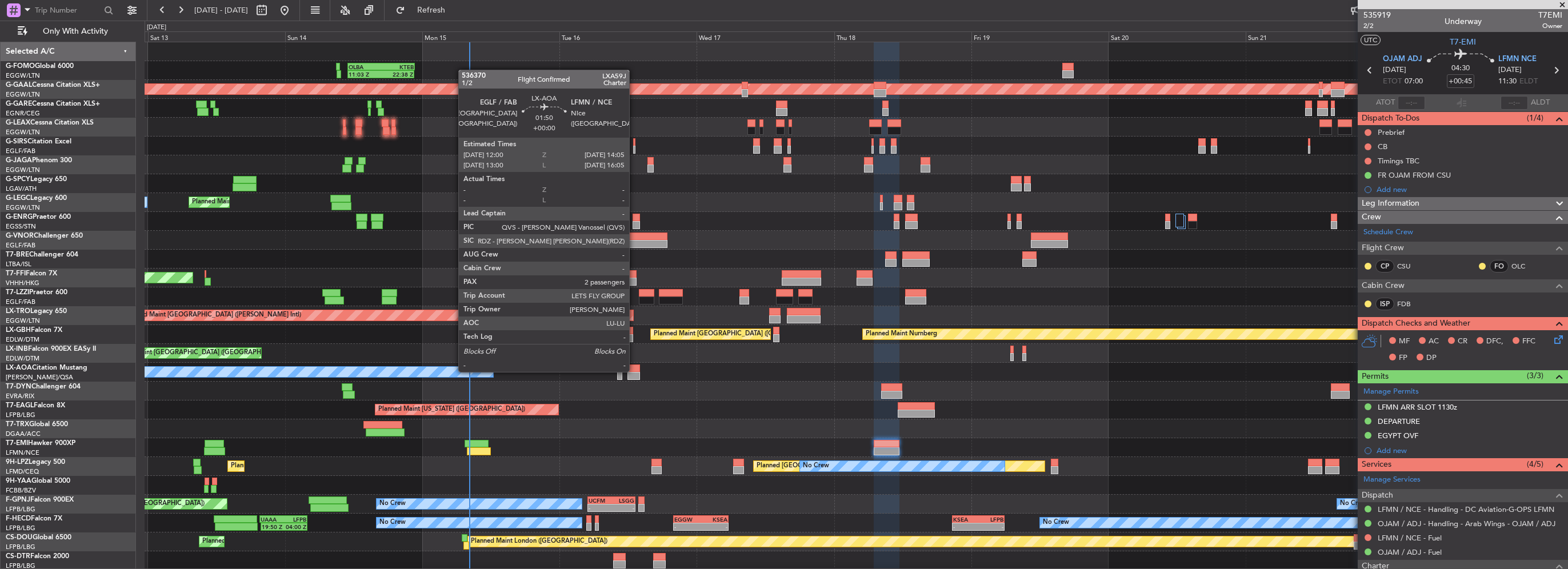
click at [634, 371] on div at bounding box center [634, 368] width 12 height 8
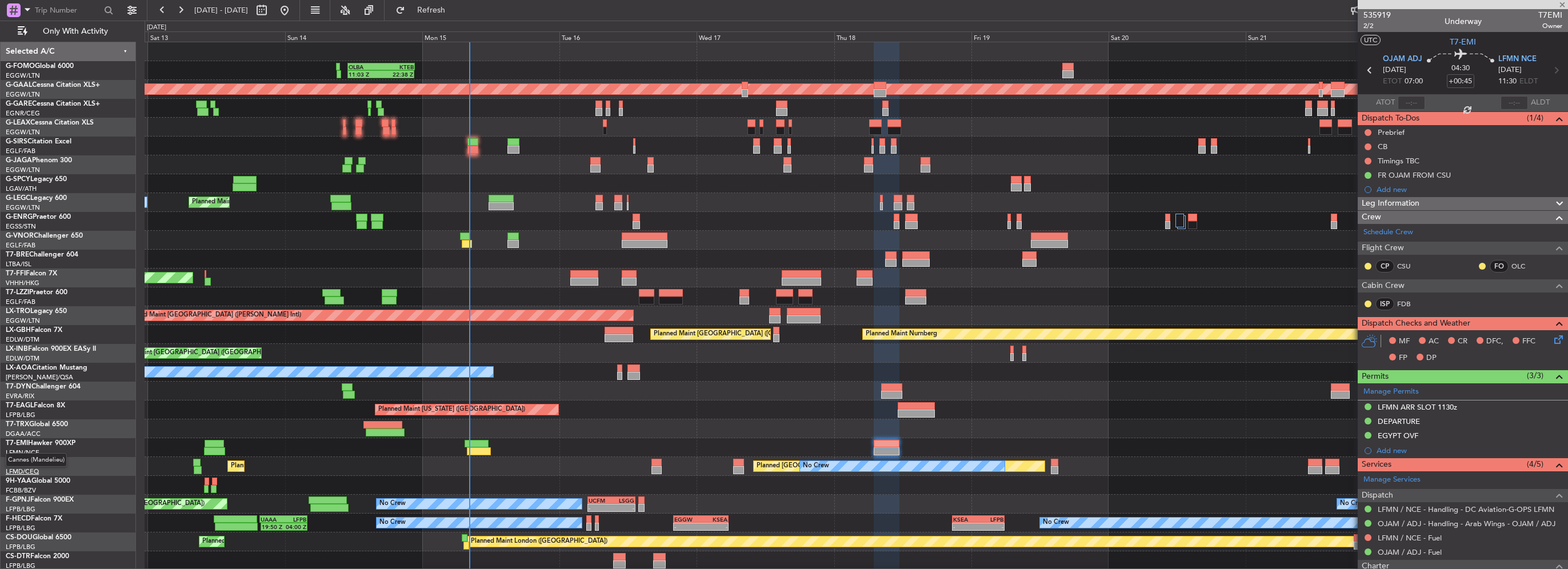
type input "2"
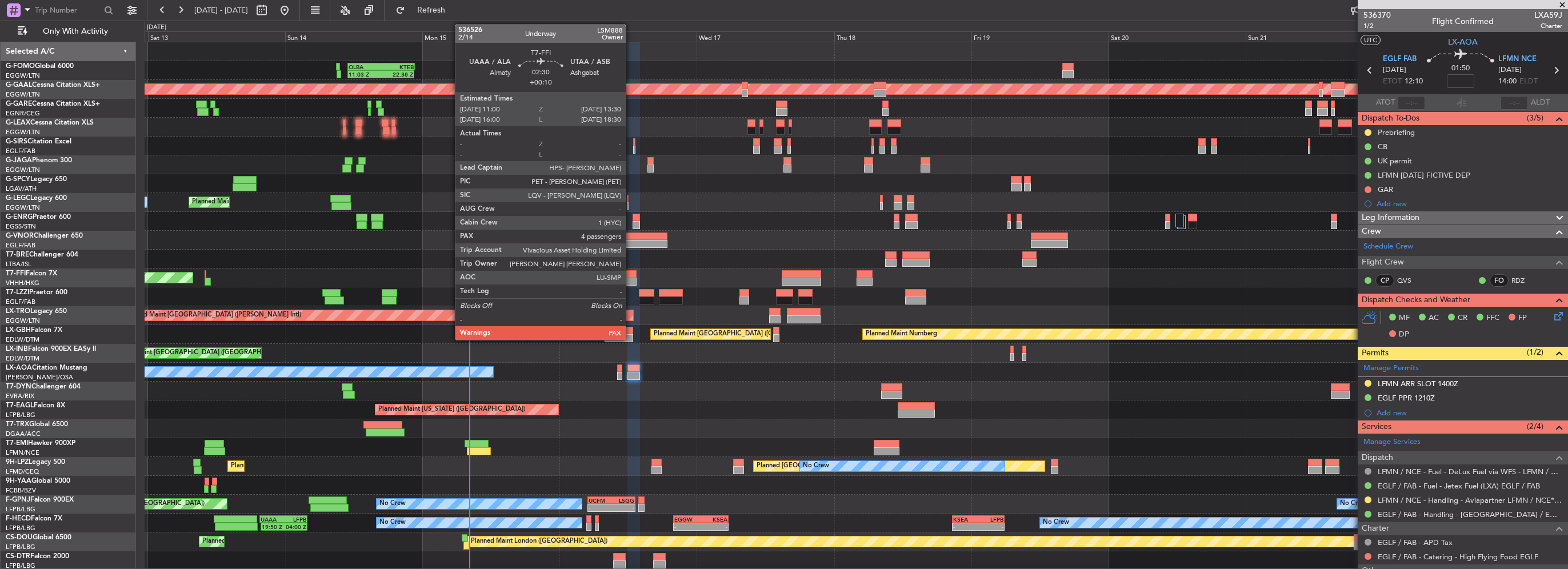
click at [631, 276] on div at bounding box center [629, 274] width 15 height 8
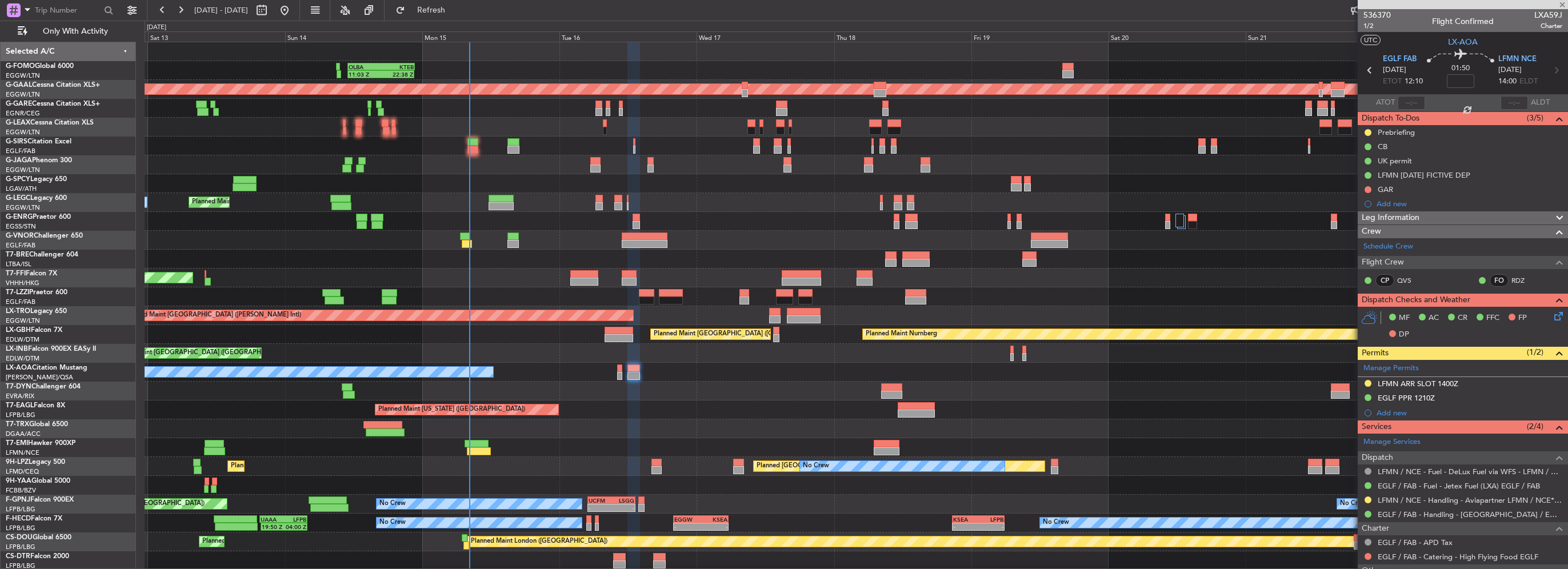
type input "+00:10"
type input "4"
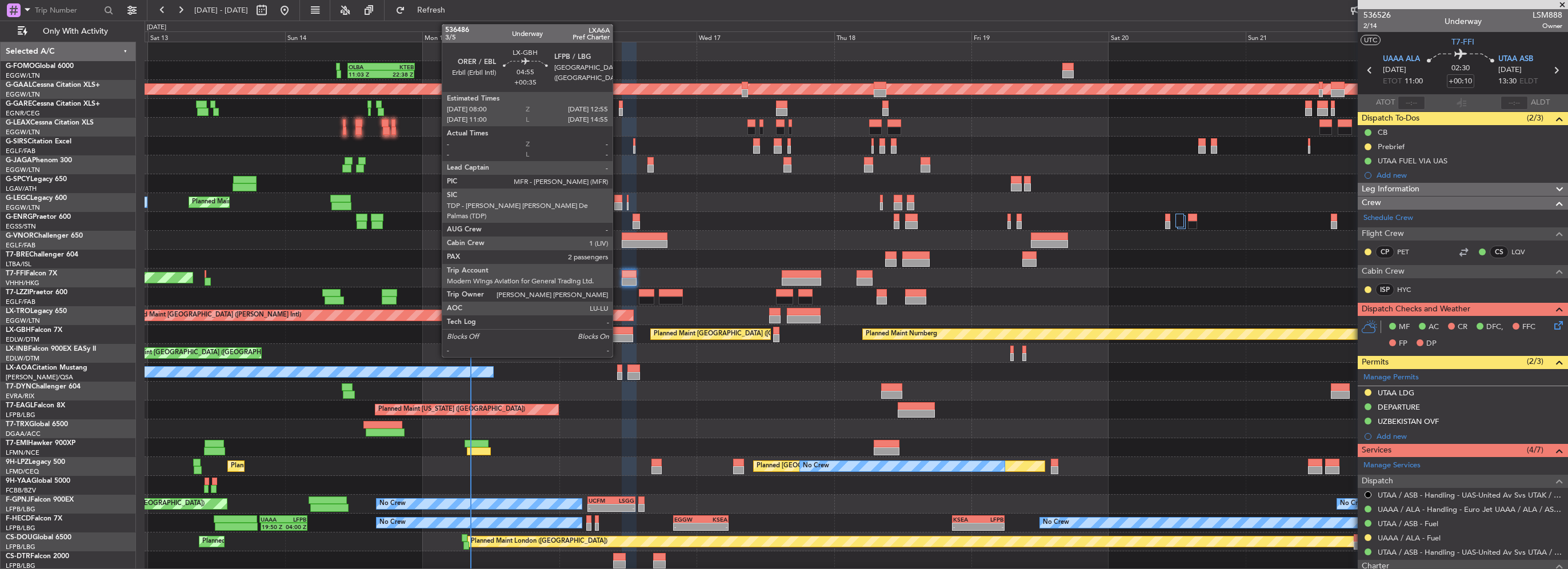
click at [618, 334] on div at bounding box center [618, 338] width 29 height 8
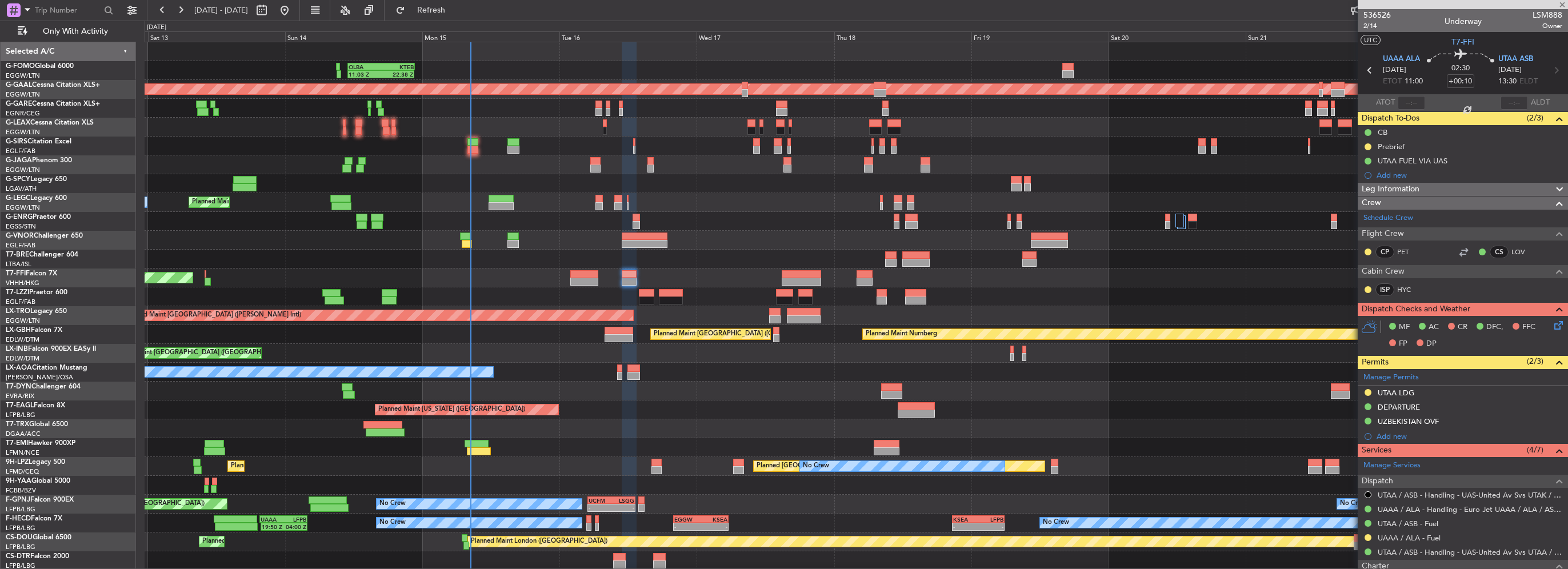
type input "+00:35"
type input "2"
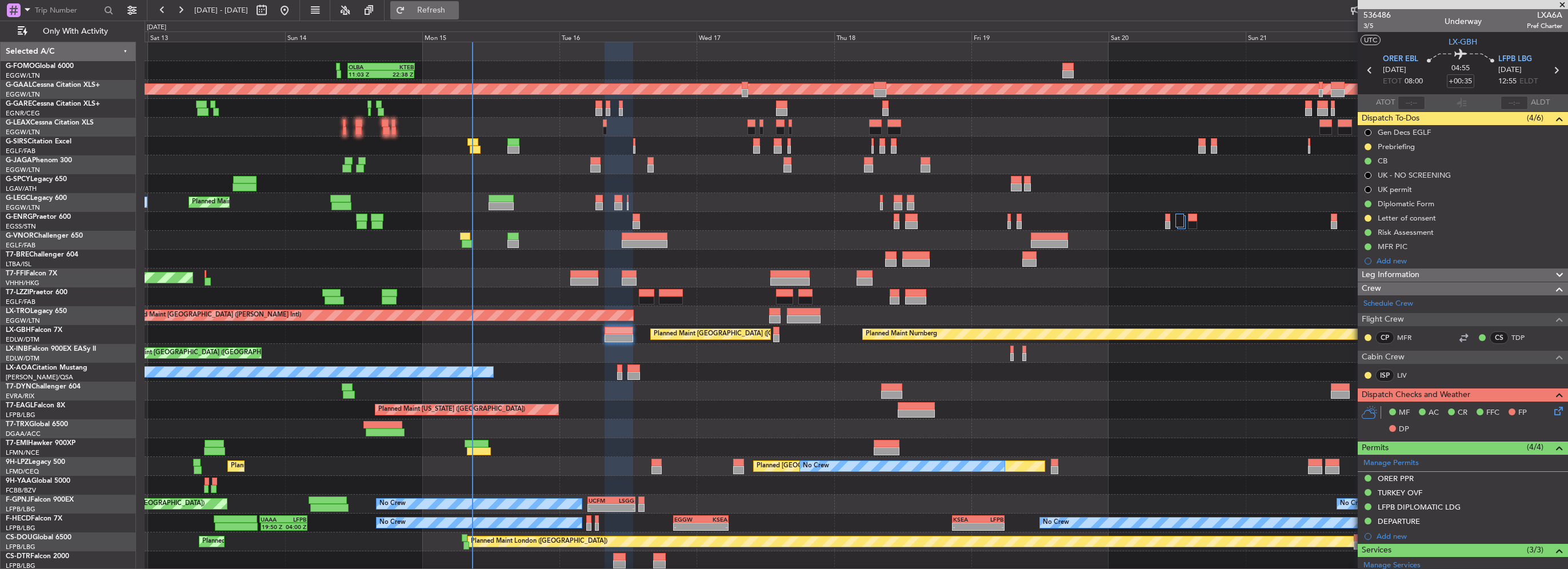
click at [452, 14] on span "Refresh" at bounding box center [431, 10] width 48 height 8
drag, startPoint x: 462, startPoint y: 9, endPoint x: 400, endPoint y: 4, distance: 62.2
click at [455, 11] on span "Refresh" at bounding box center [431, 10] width 48 height 8
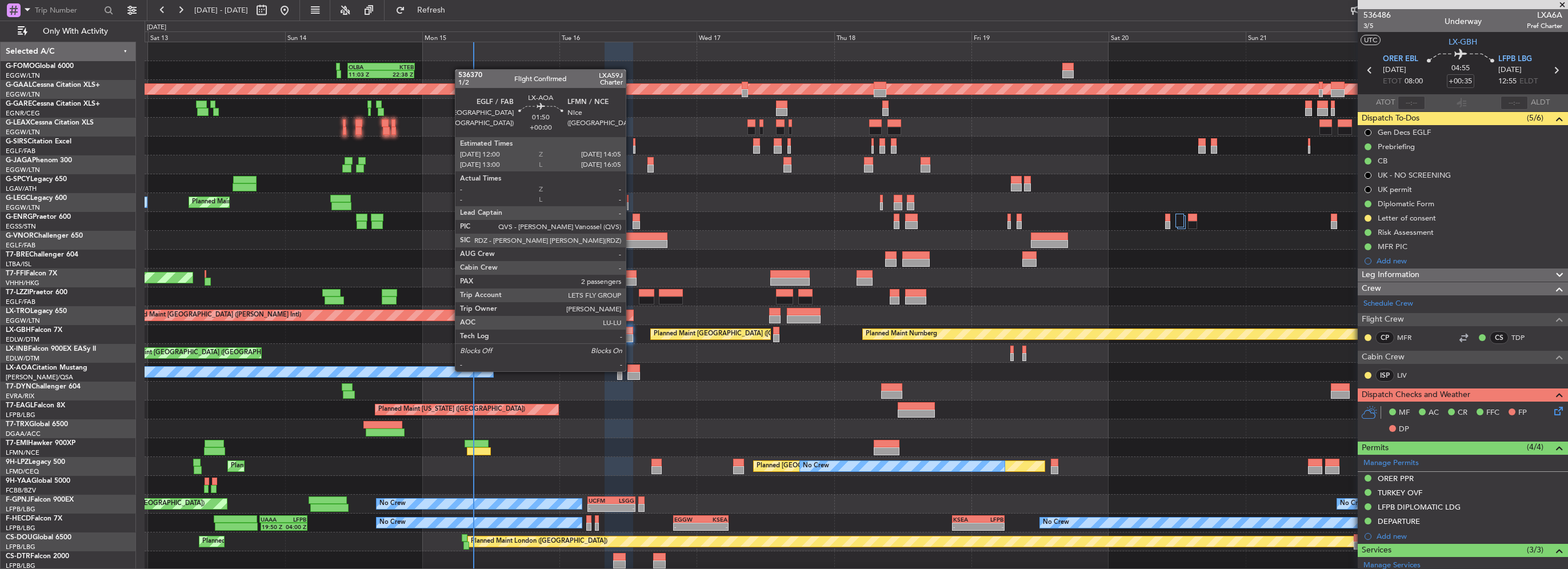
click at [631, 370] on div at bounding box center [634, 368] width 12 height 8
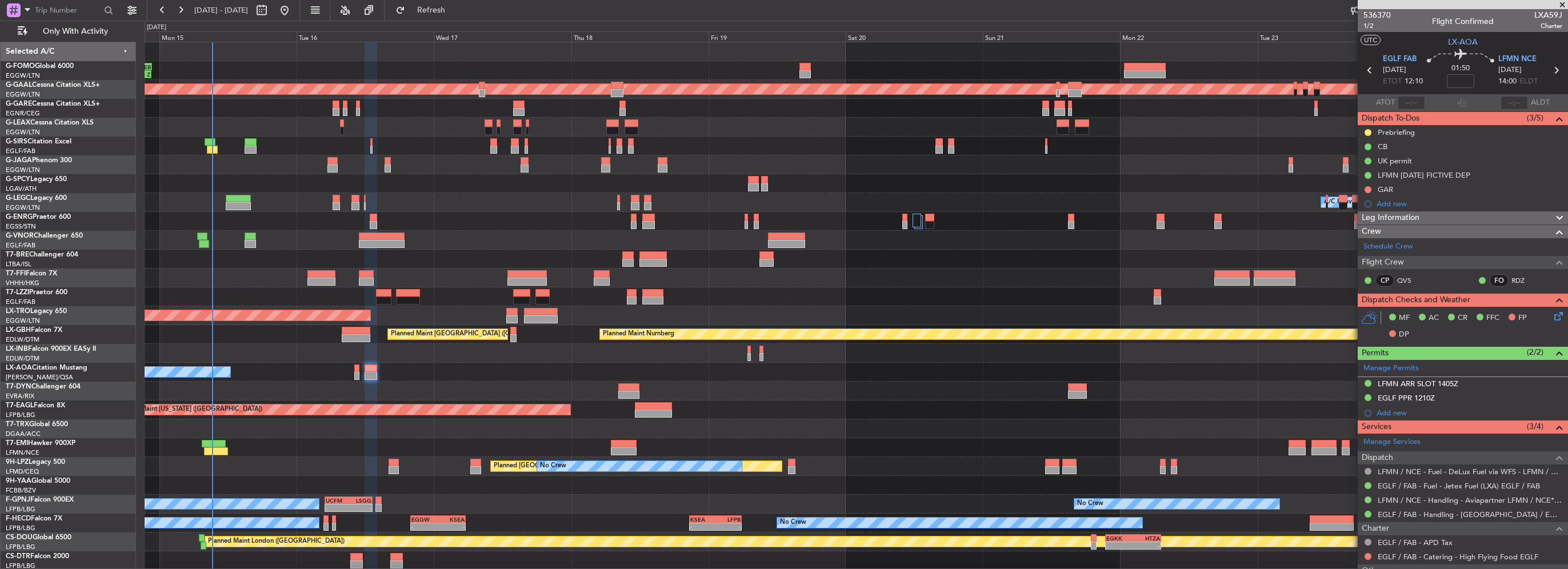
click at [175, 536] on div "11:03 Z 22:38 Z OLBA 11:00 Z KTEB 22:45 Z Planned Maint Dusseldorf Planned Main…" at bounding box center [856, 315] width 1423 height 546
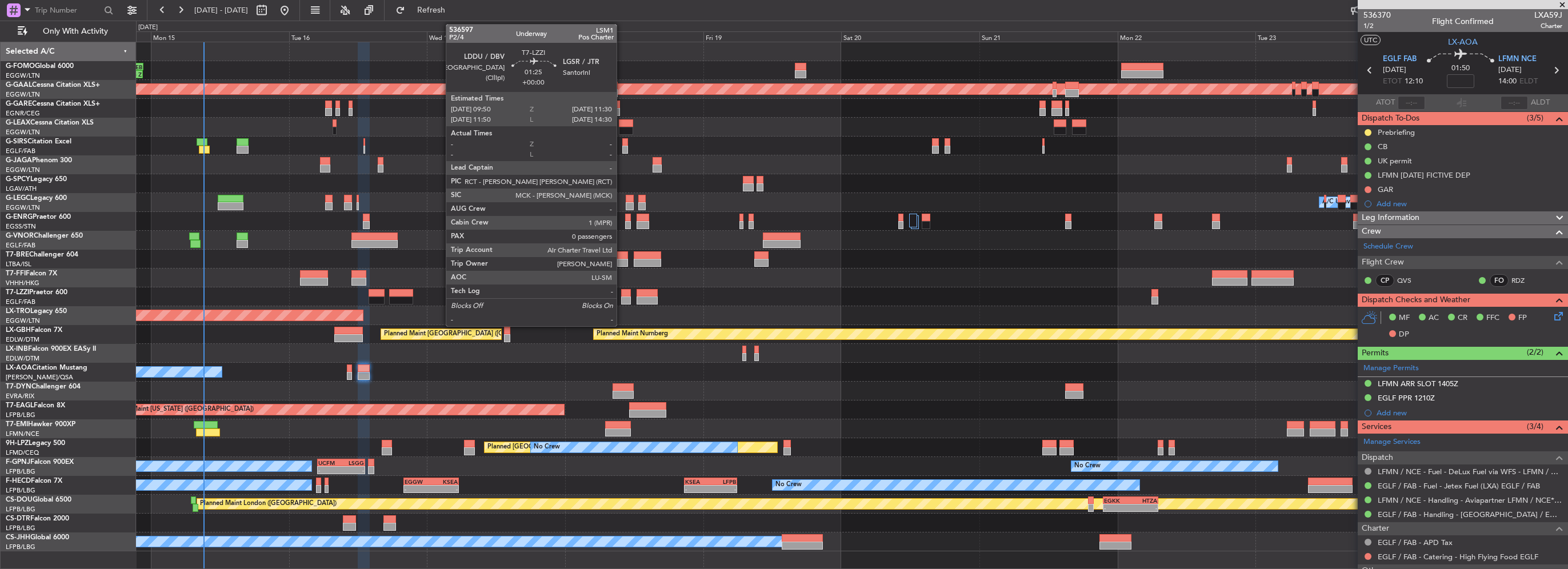
click at [621, 299] on div at bounding box center [626, 300] width 10 height 8
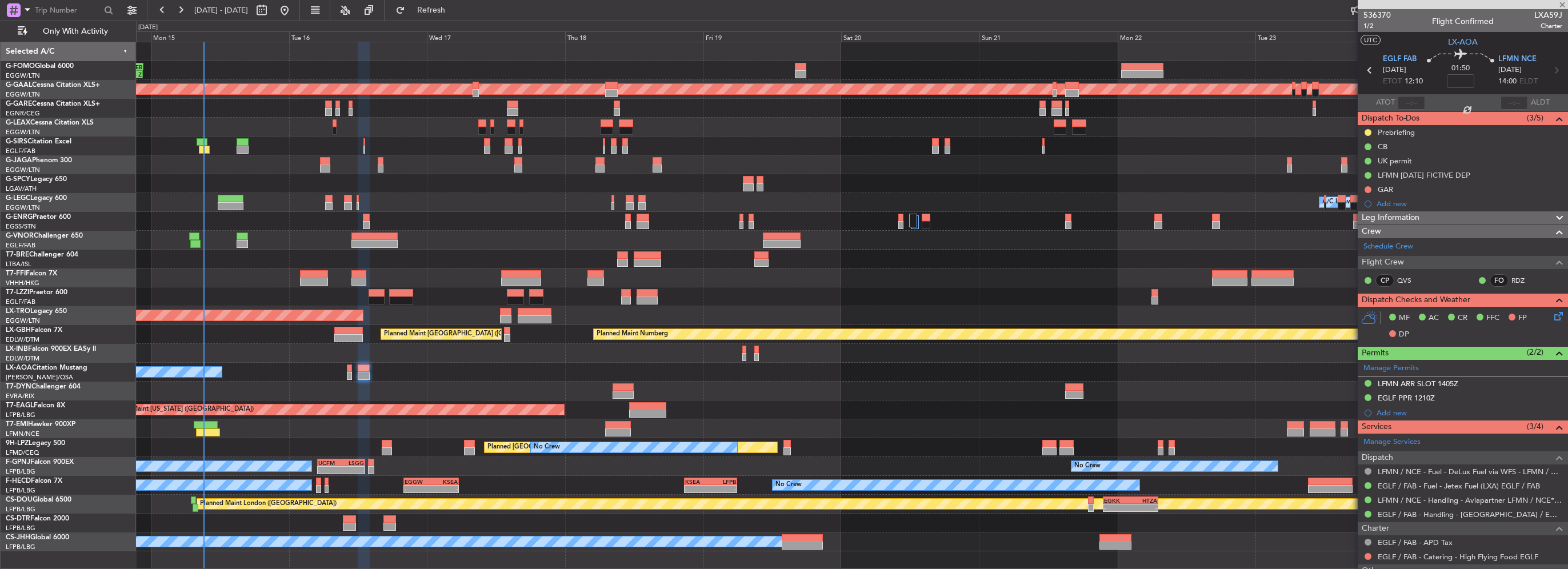
type input "0"
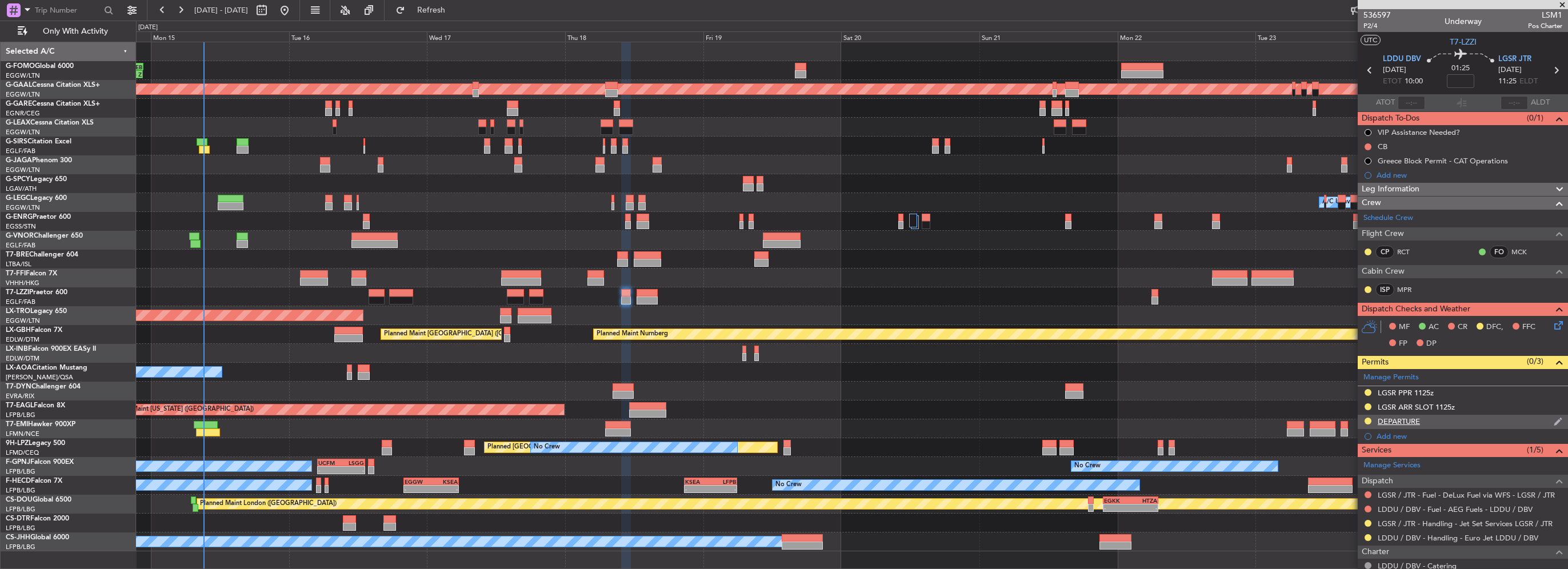
click at [1411, 423] on div "DEPARTURE" at bounding box center [1398, 421] width 42 height 10
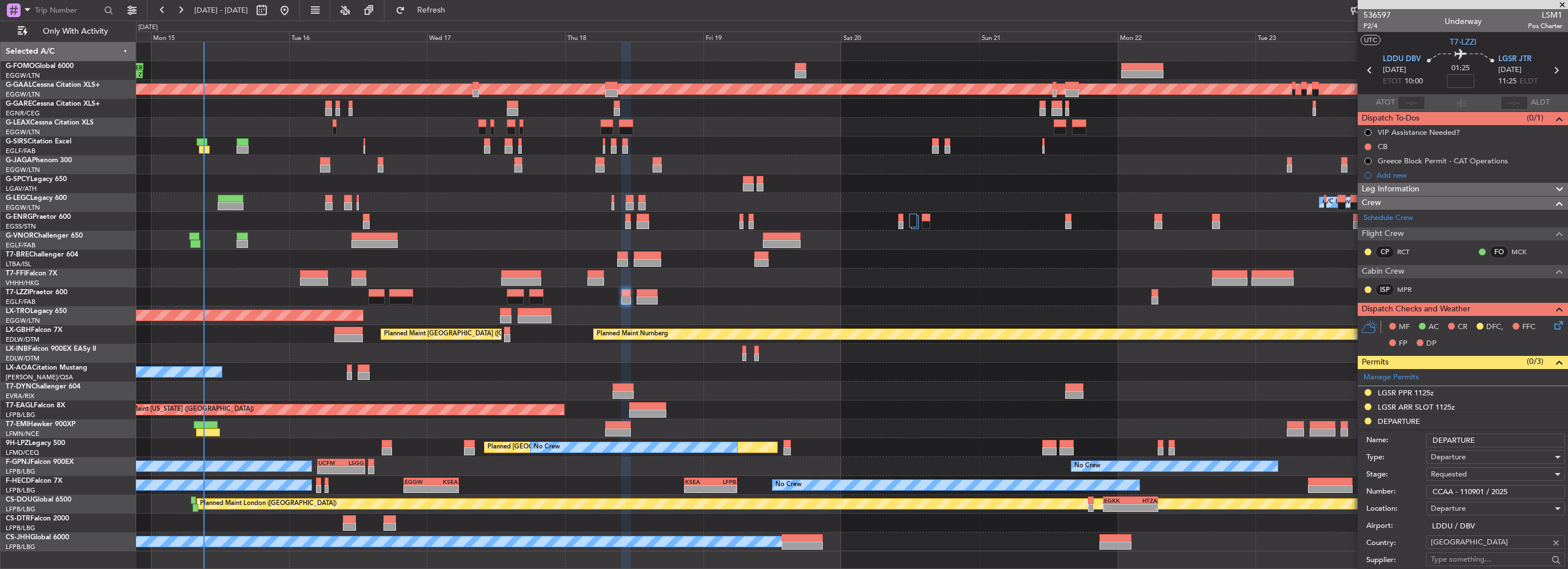
drag, startPoint x: 1398, startPoint y: 489, endPoint x: 1169, endPoint y: 492, distance: 229.0
click at [1237, 491] on fb-app "[DATE] - [DATE] Refresh Quick Links Only With Activity 11:03 Z 22:38 Z OLBA 11:…" at bounding box center [784, 288] width 1568 height 560
click at [1454, 472] on span "Requested" at bounding box center [1449, 474] width 36 height 10
click at [1483, 562] on span "Received OK" at bounding box center [1491, 565] width 120 height 17
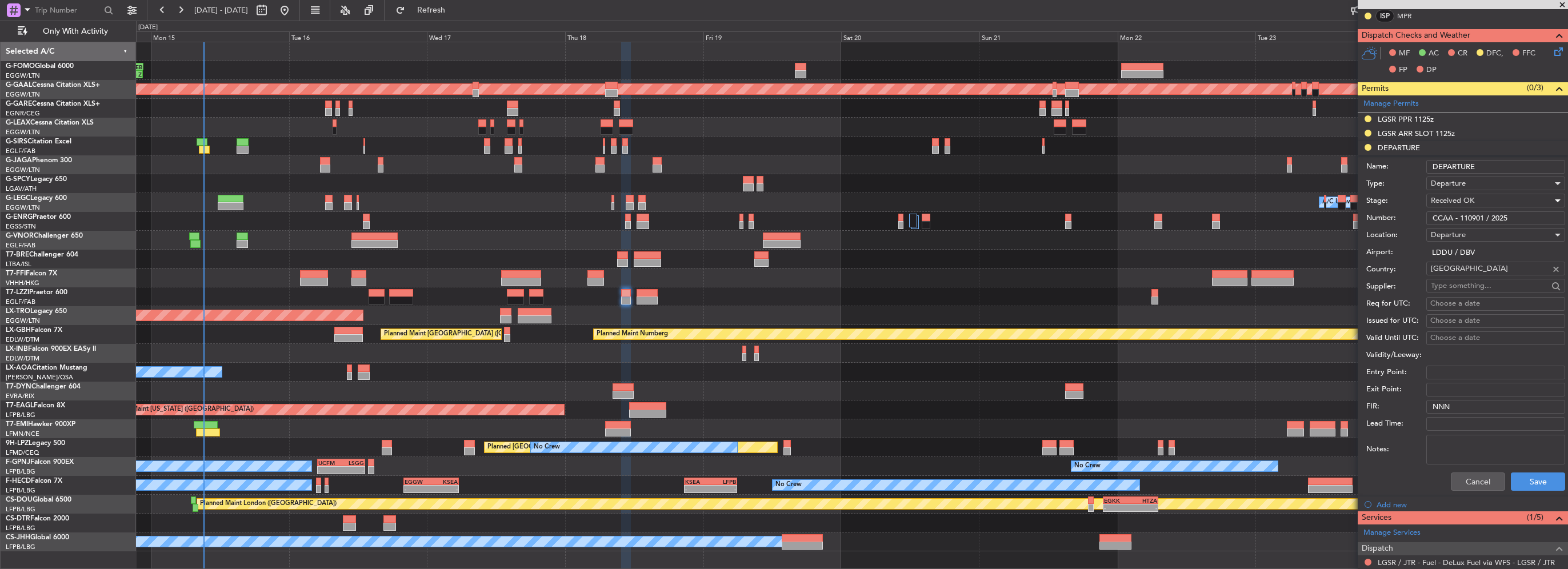
scroll to position [285, 0]
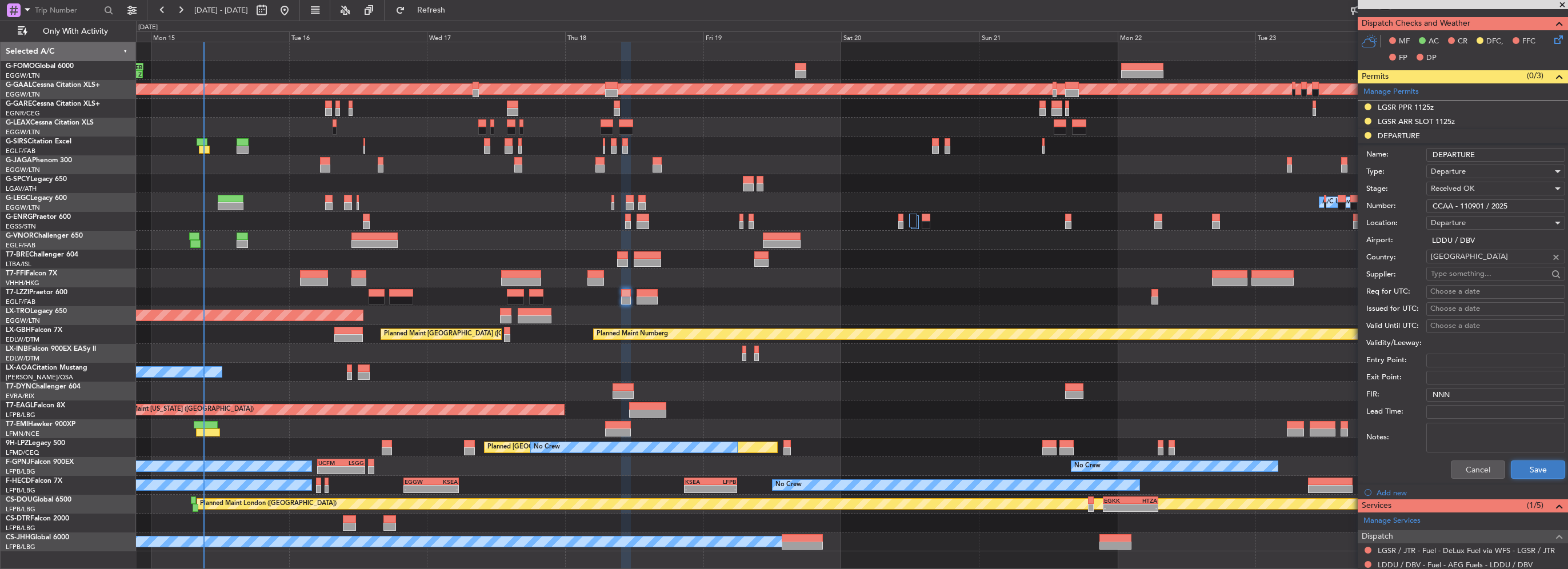
click at [1525, 464] on button "Save" at bounding box center [1538, 470] width 54 height 18
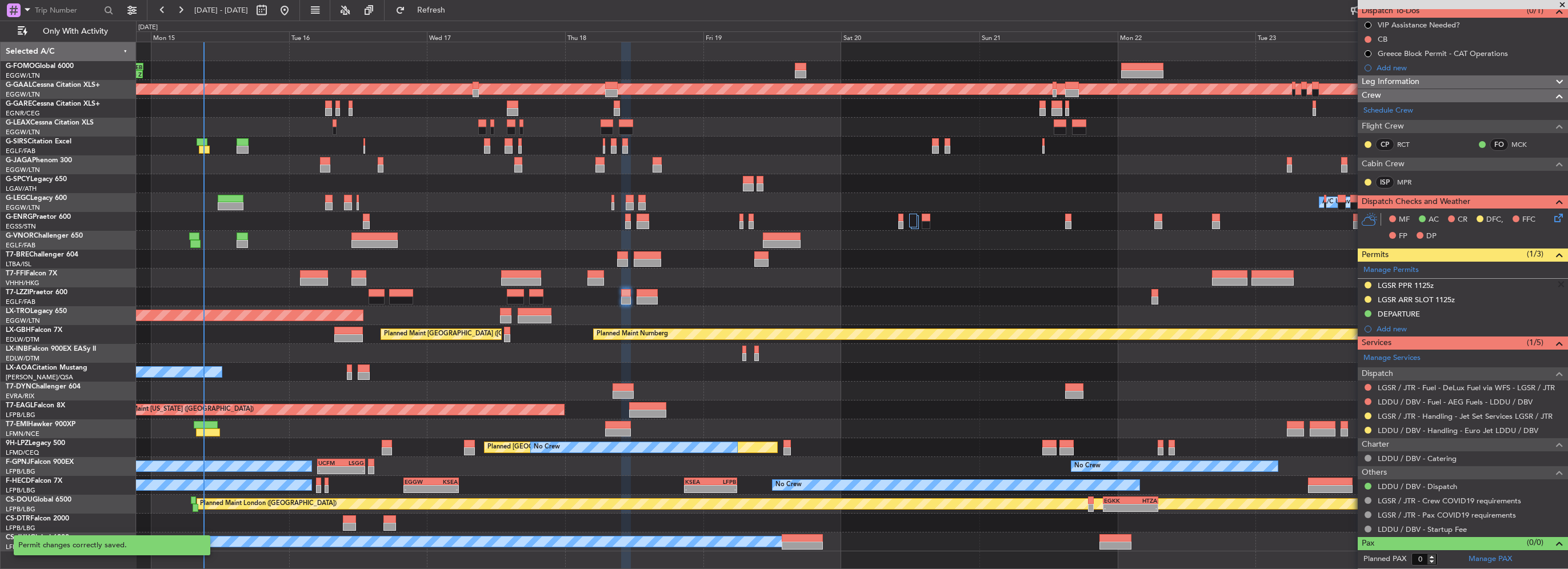
scroll to position [105, 0]
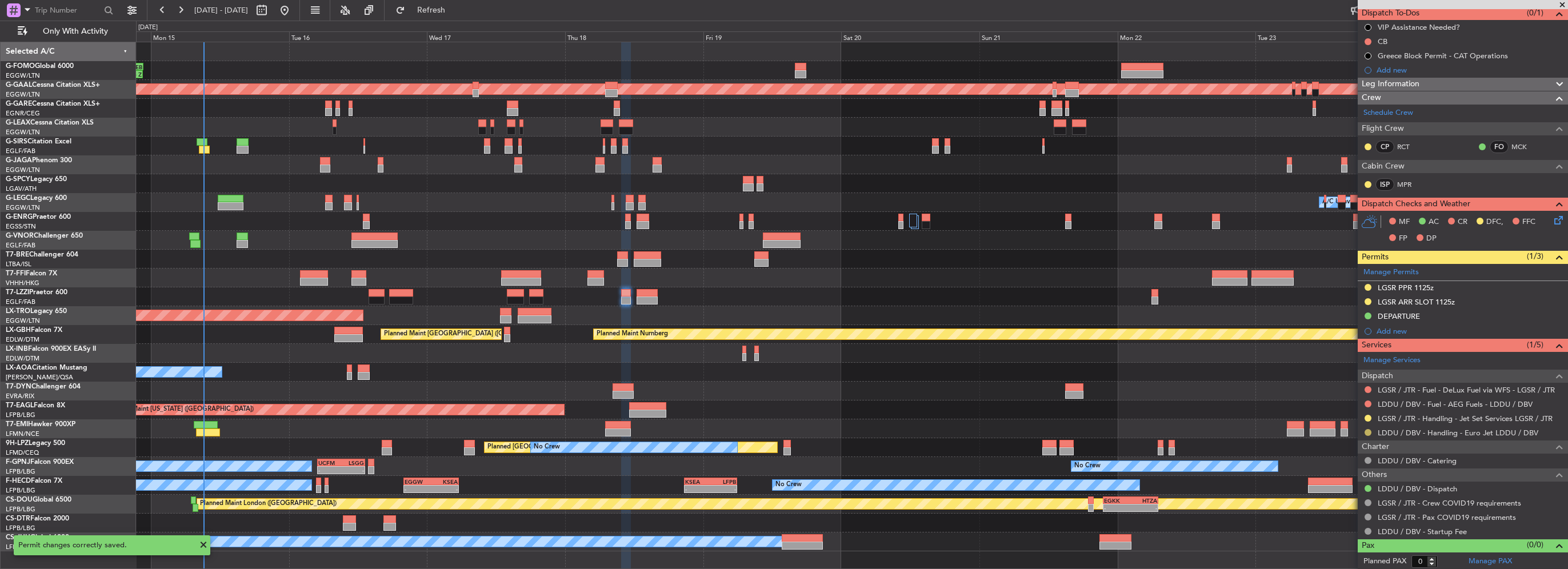
click at [1367, 432] on button at bounding box center [1368, 432] width 7 height 7
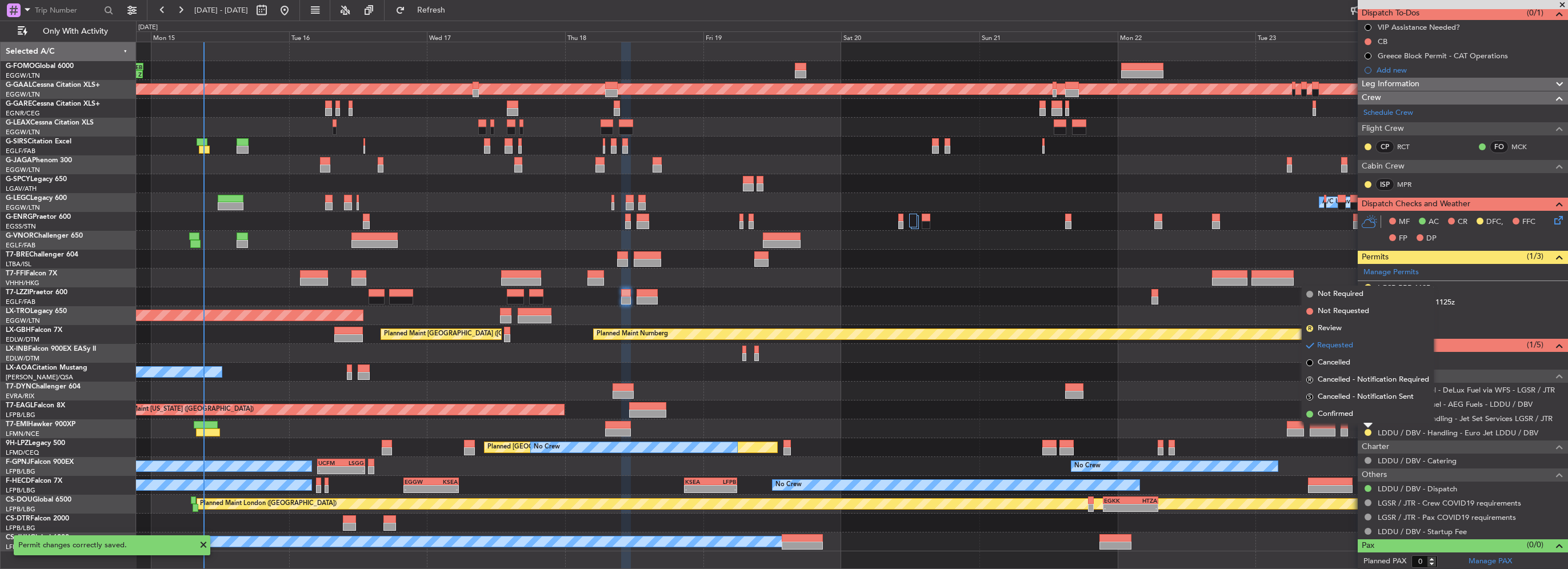
click at [1348, 413] on span "Confirmed" at bounding box center [1335, 414] width 35 height 12
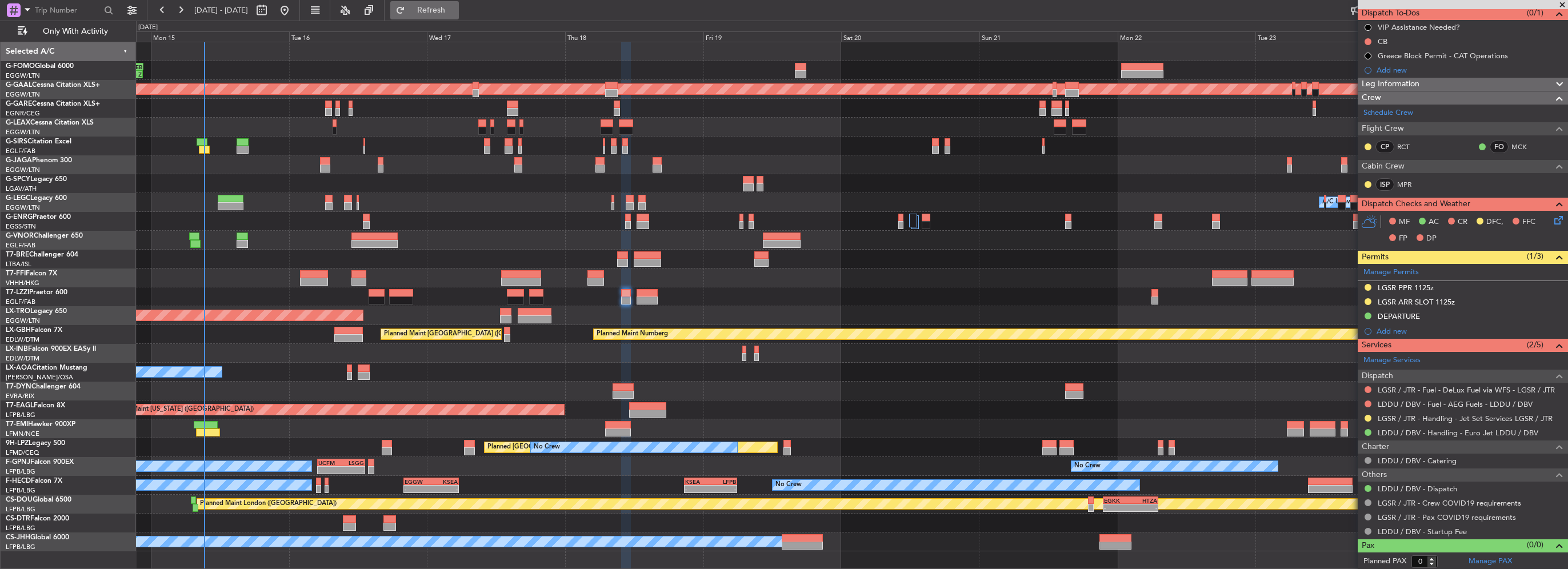
click at [455, 9] on span "Refresh" at bounding box center [431, 10] width 48 height 8
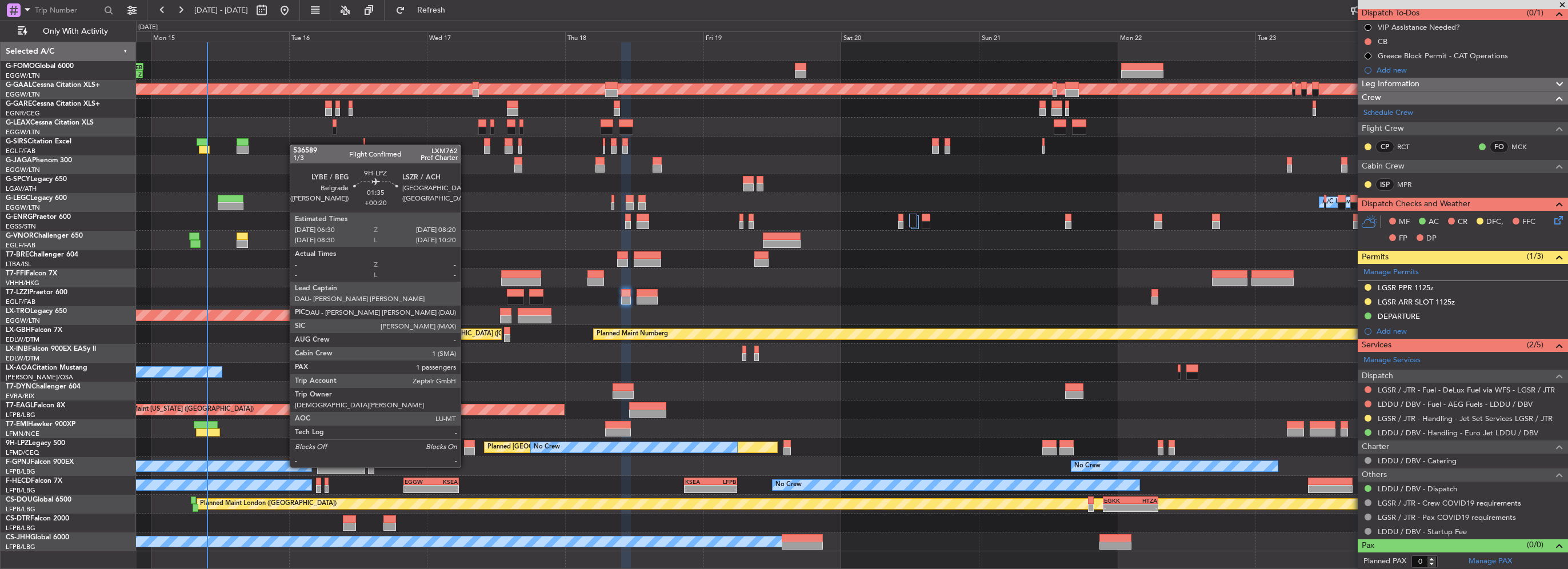
click at [466, 445] on div at bounding box center [469, 444] width 11 height 8
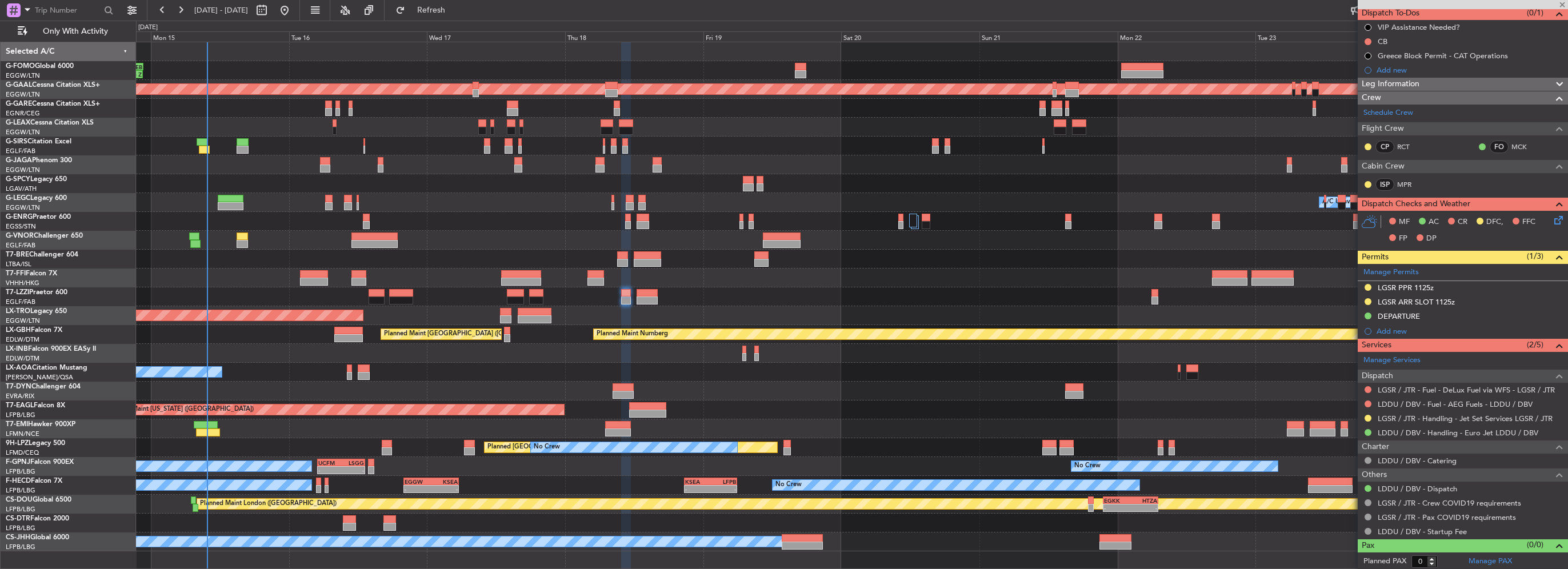
type input "+00:20"
type input "1"
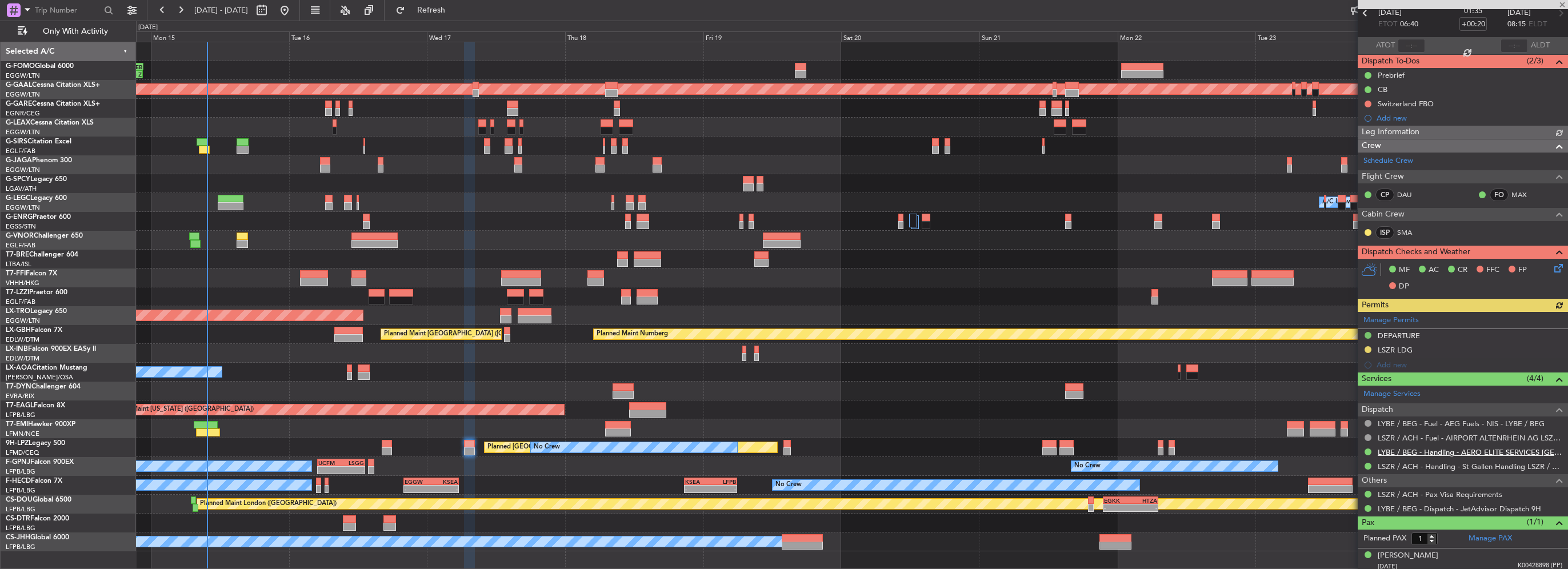
scroll to position [60, 0]
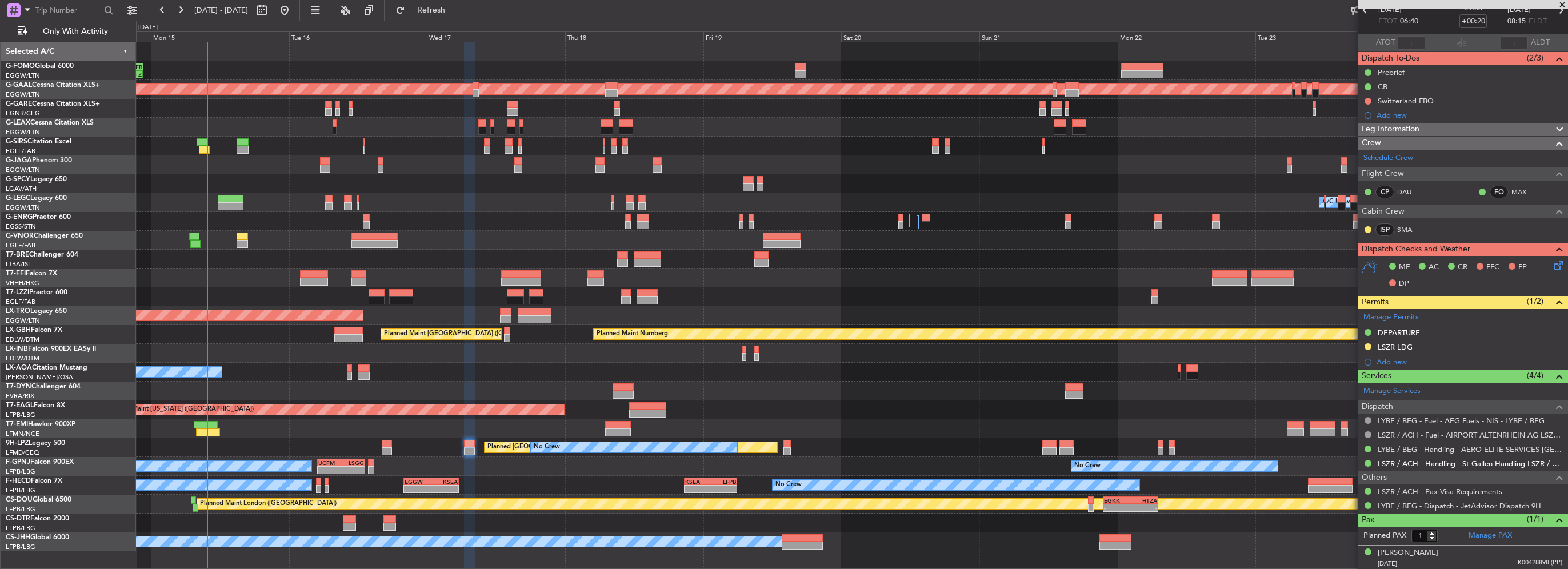
click at [1510, 459] on link "LSZR / ACH - Handling - St Gallen Handling LSZR / ACH" at bounding box center [1469, 464] width 184 height 10
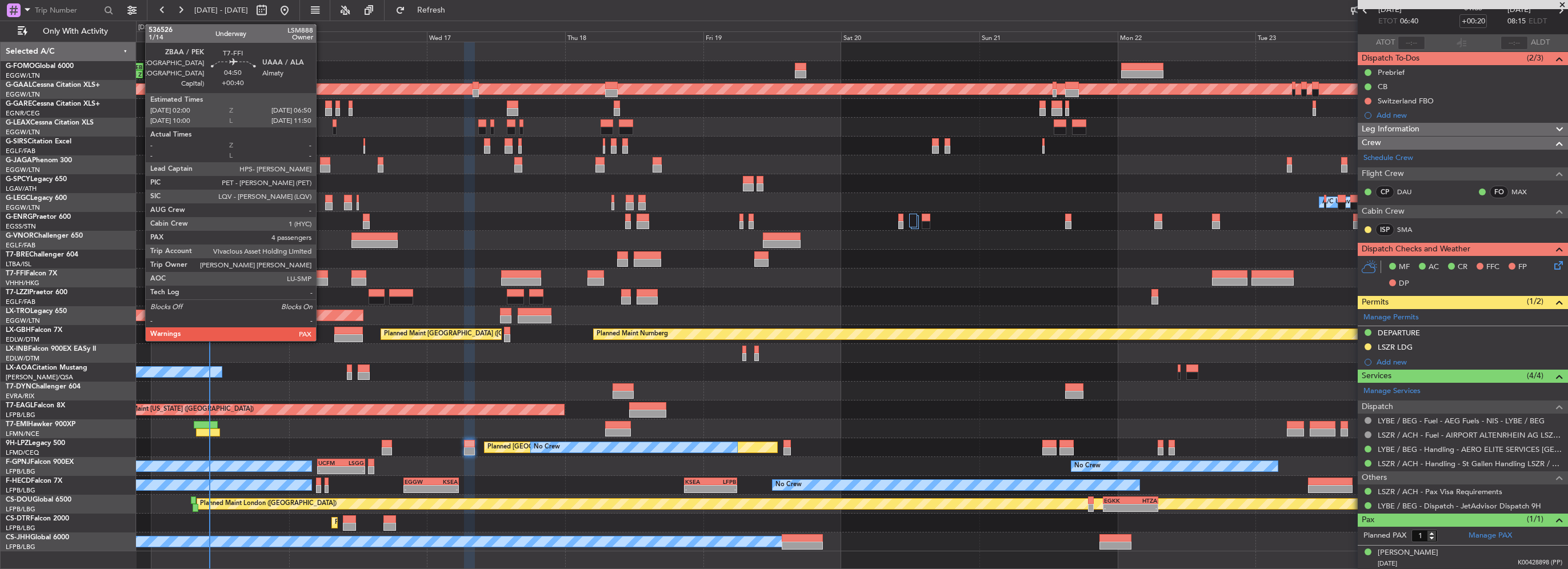
click at [321, 278] on div at bounding box center [314, 281] width 28 height 8
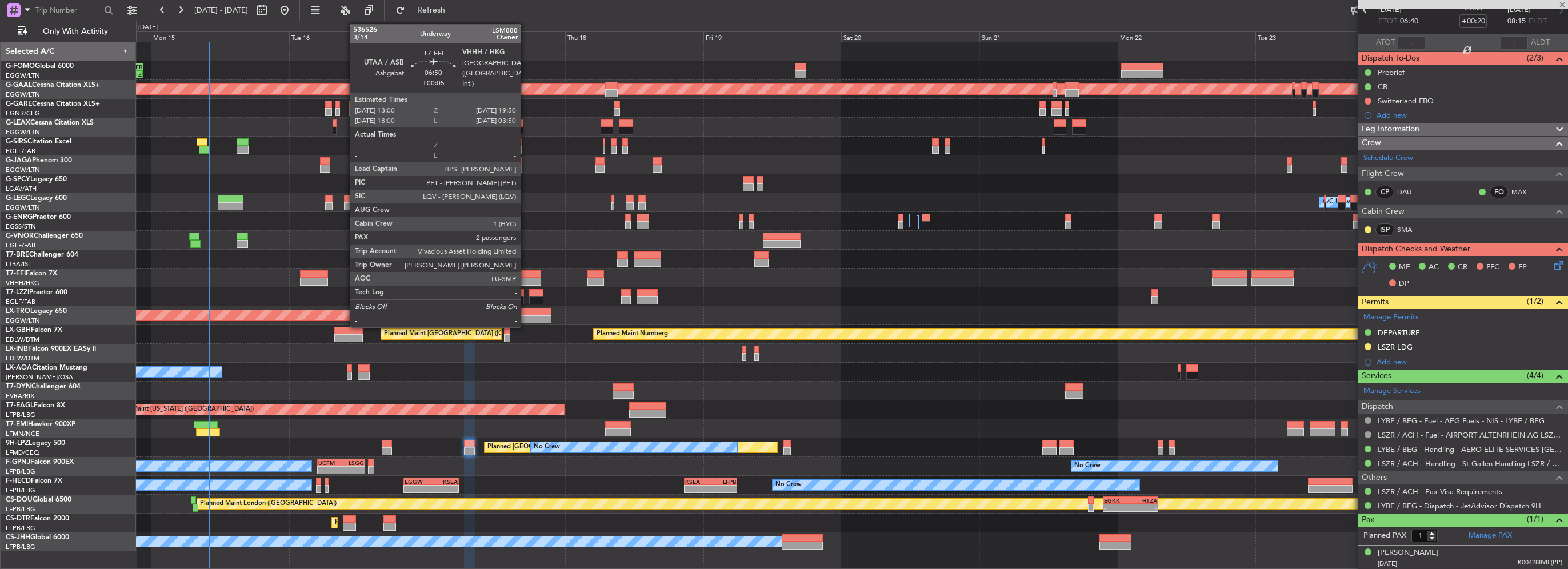
type input "+00:40"
type input "4"
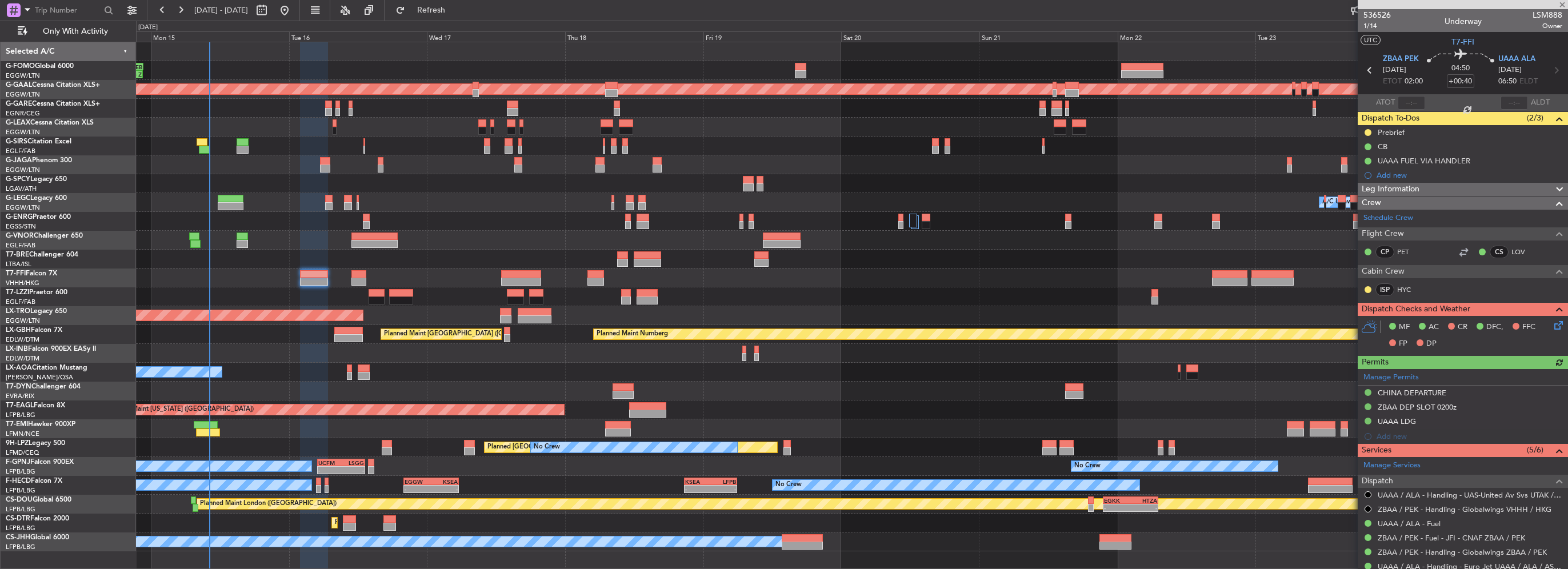
scroll to position [222, 0]
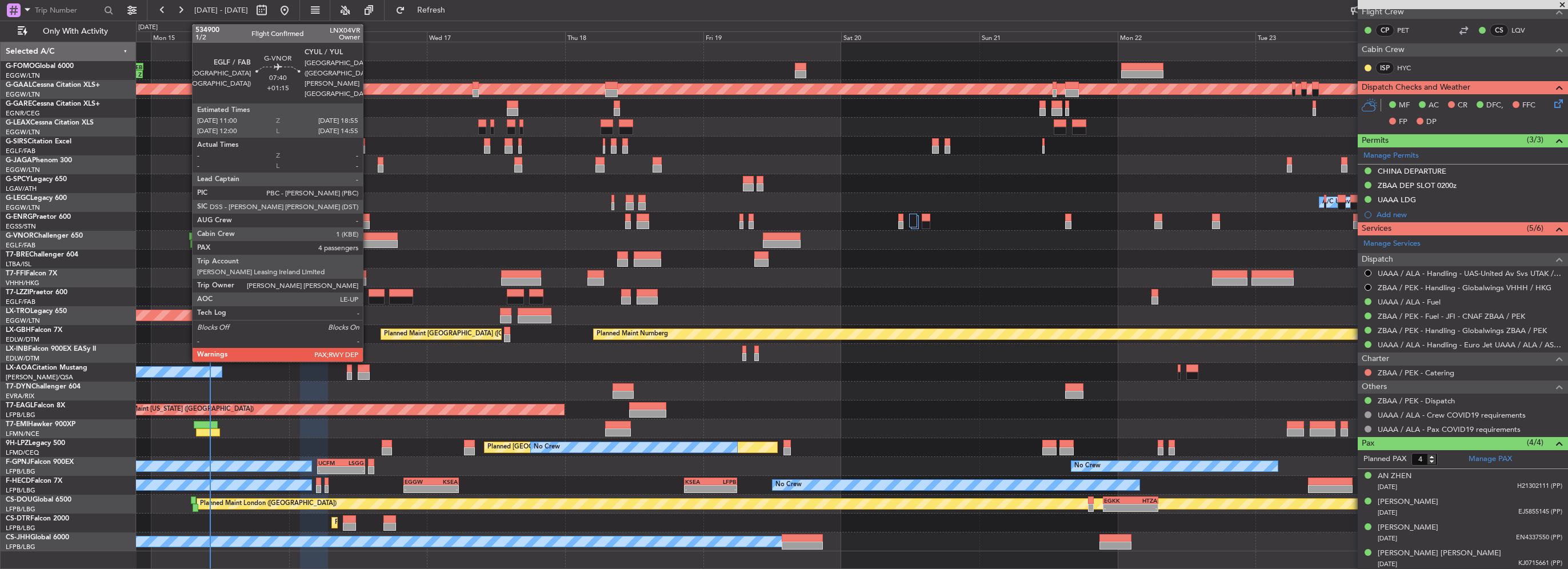
click at [368, 240] on div at bounding box center [374, 243] width 46 height 8
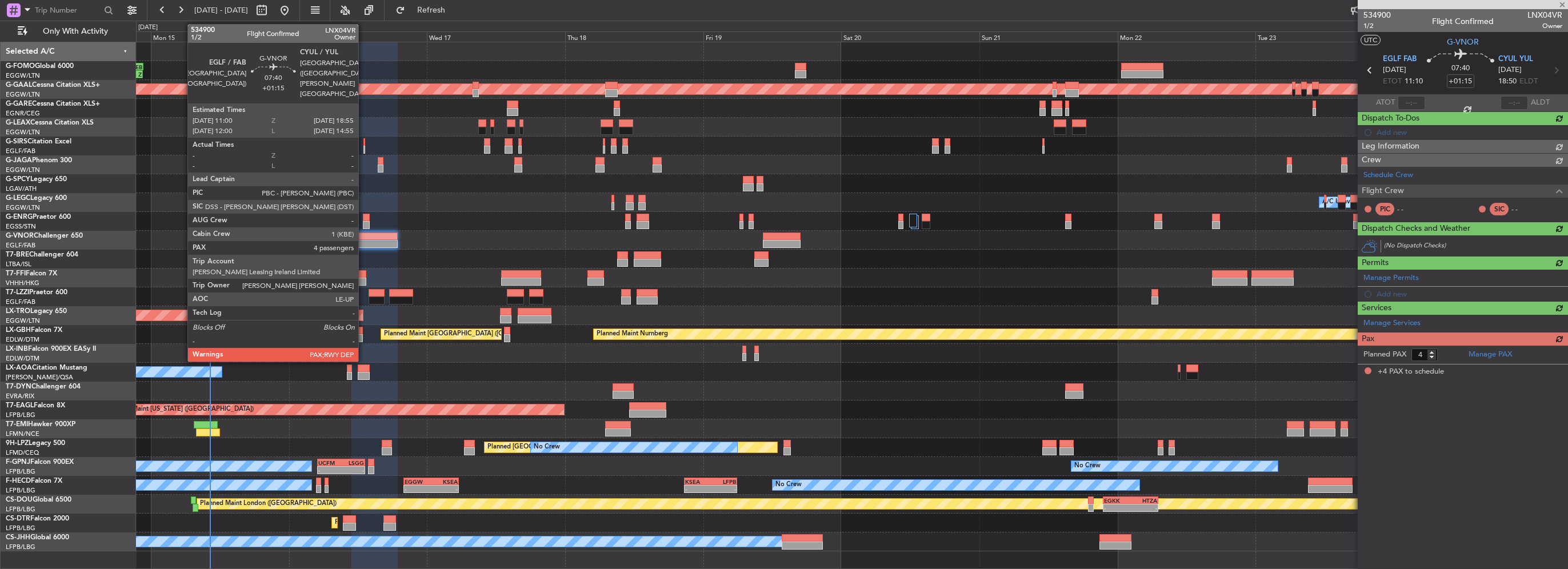
scroll to position [0, 0]
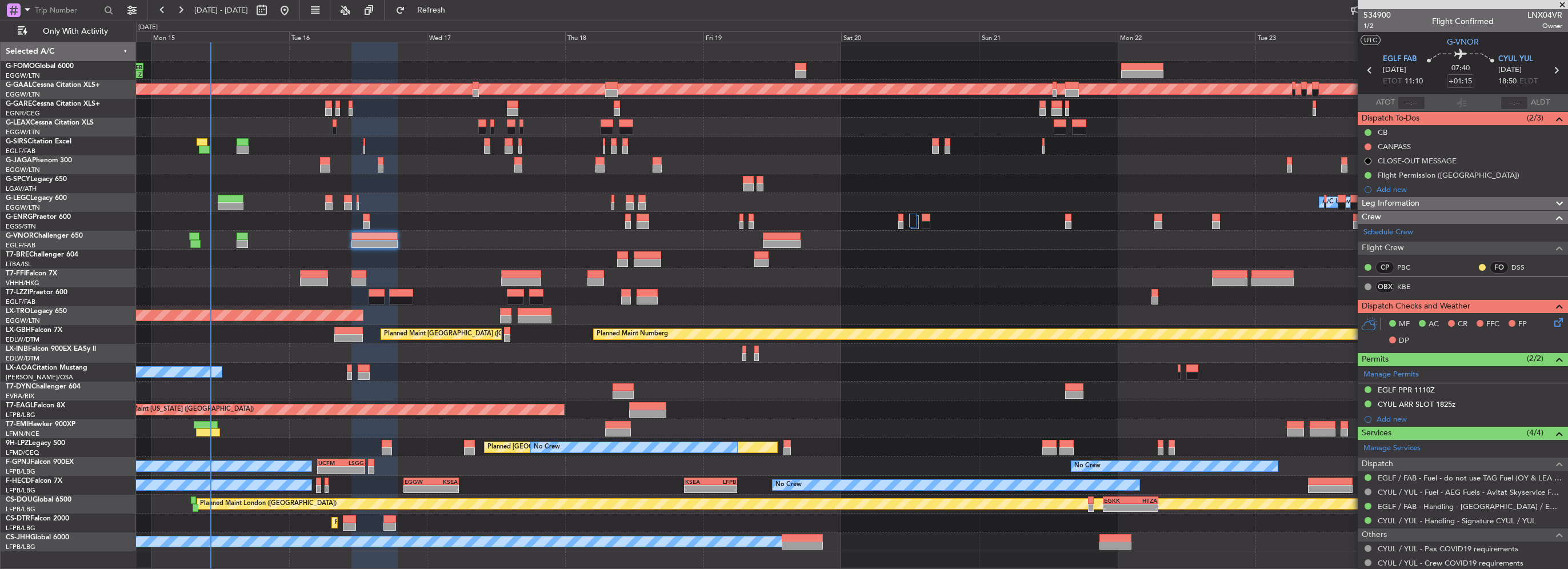
click at [193, 431] on div "Planned Maint [GEOGRAPHIC_DATA]" at bounding box center [852, 428] width 1432 height 19
click at [207, 425] on div at bounding box center [205, 425] width 24 height 8
type input "+00:35"
type input "07:54"
type input "3"
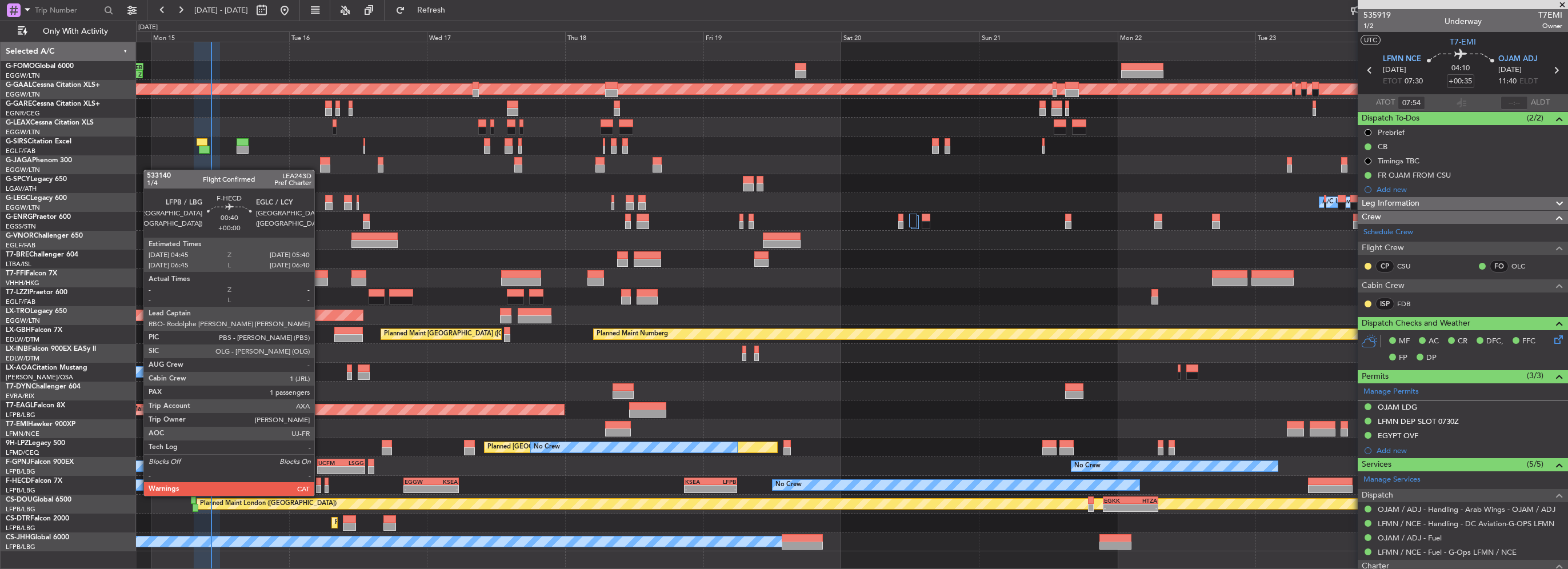
click at [320, 485] on div at bounding box center [318, 489] width 5 height 8
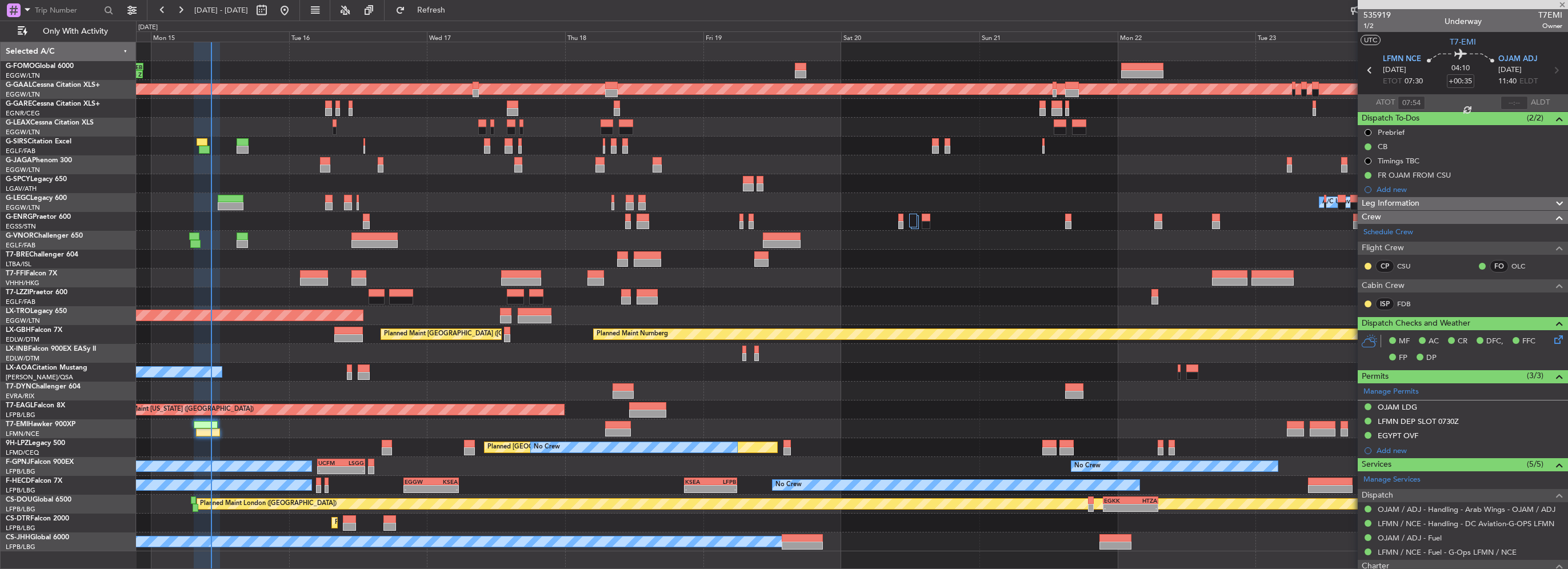
type input "1"
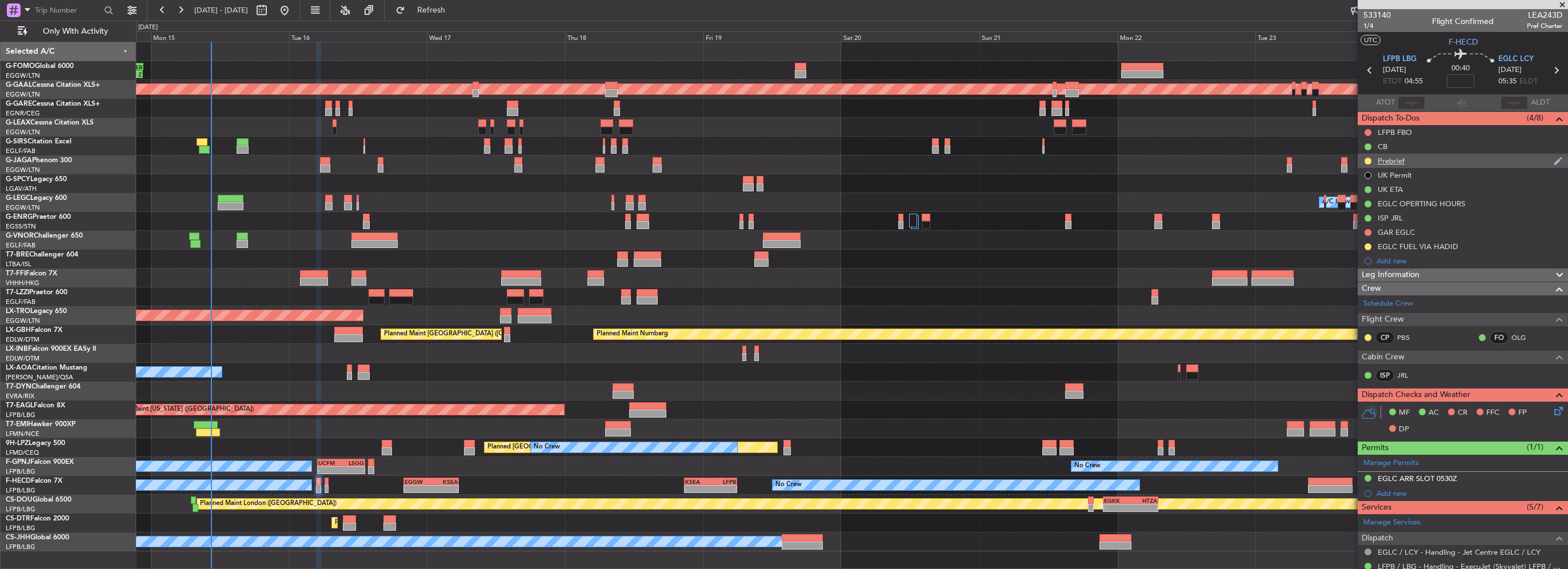
click at [1428, 163] on div "Prebrief" at bounding box center [1463, 161] width 210 height 14
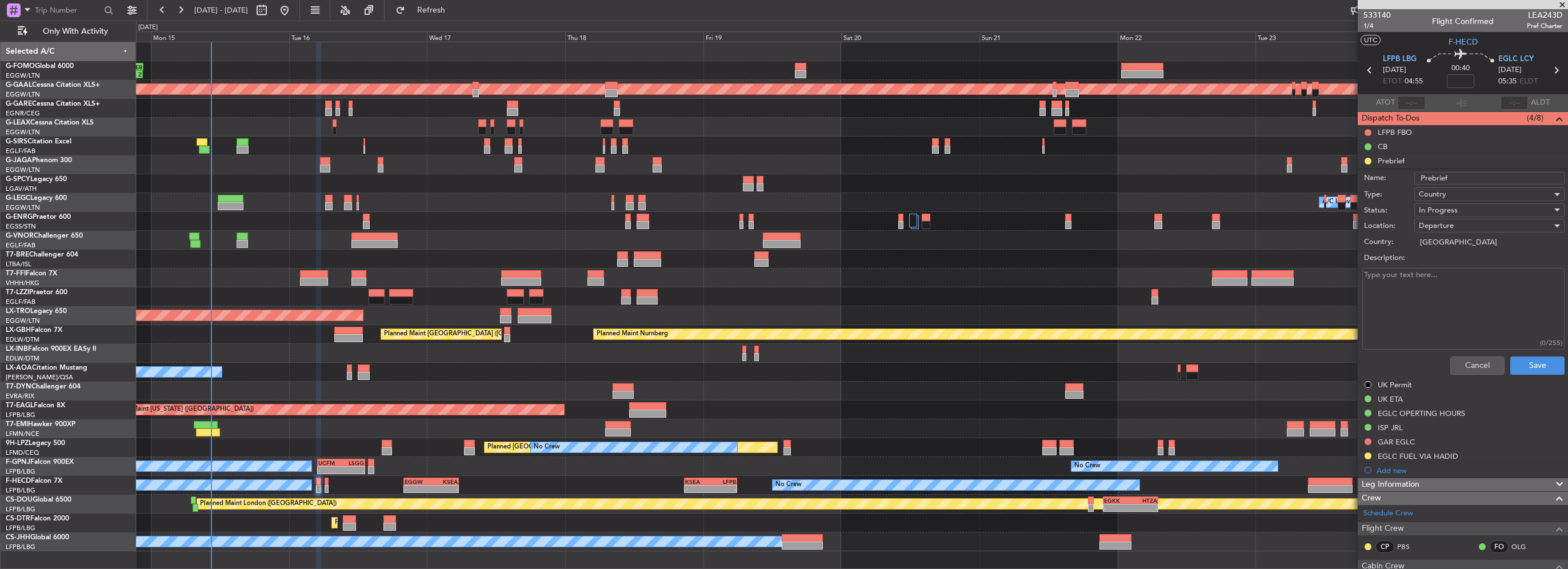
click at [1415, 302] on textarea "Description:" at bounding box center [1463, 309] width 202 height 82
click at [1377, 273] on textarea "3000 KIAS" at bounding box center [1463, 309] width 202 height 82
click at [1374, 290] on textarea "300 KIAS" at bounding box center [1463, 309] width 202 height 82
type textarea "300 KIAS 7000 LBS"
click at [1463, 212] on div "In Progress" at bounding box center [1485, 210] width 133 height 17
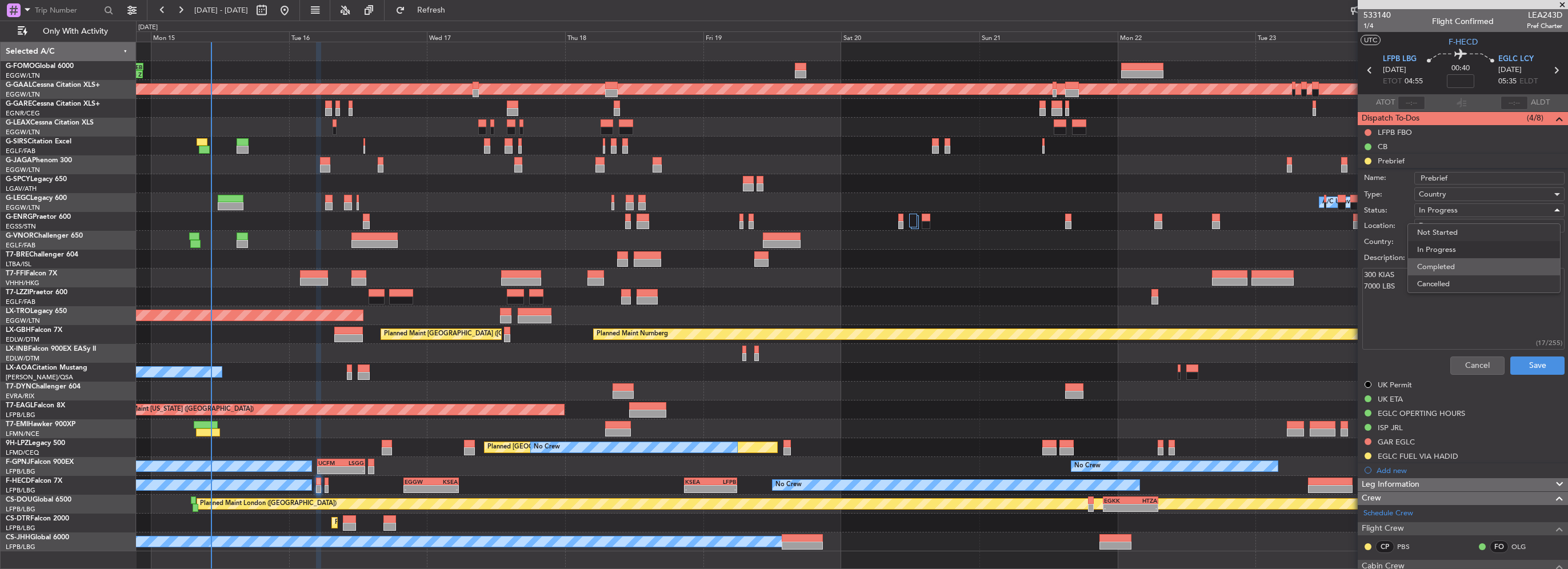
click at [1449, 265] on span "Completed" at bounding box center [1484, 267] width 134 height 17
click at [1520, 366] on button "Save" at bounding box center [1537, 366] width 54 height 18
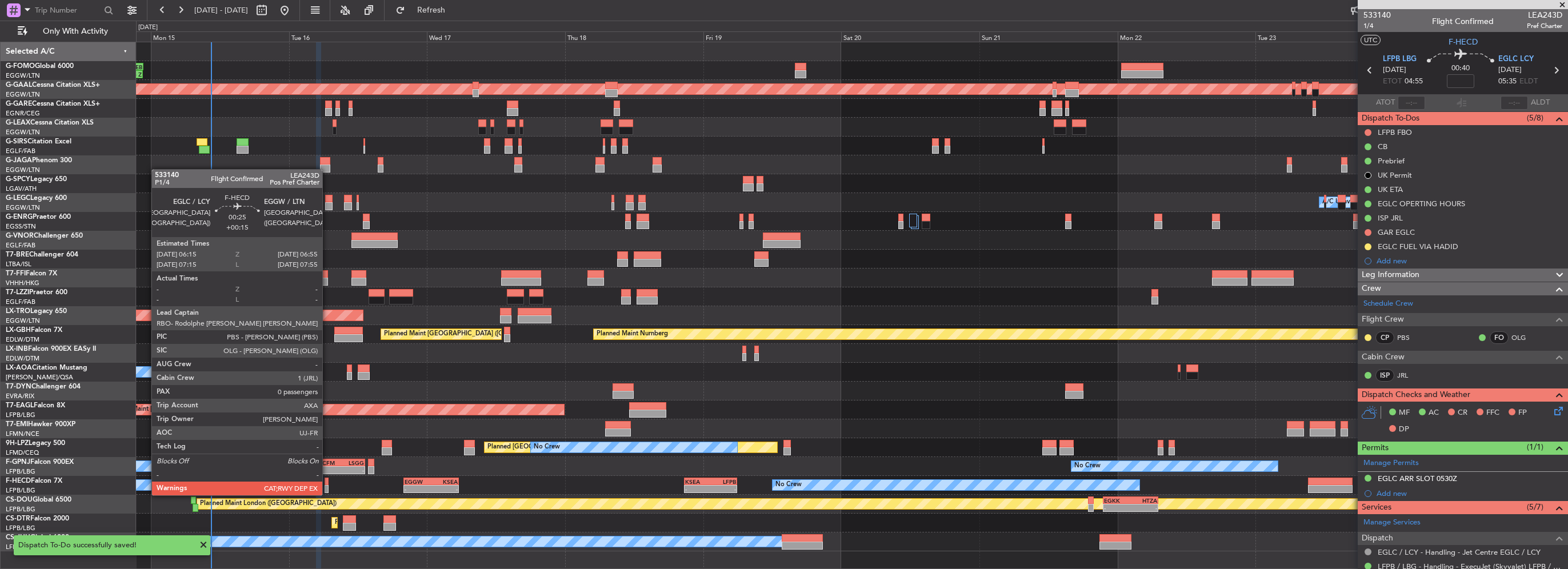
click at [327, 484] on div at bounding box center [326, 481] width 4 height 8
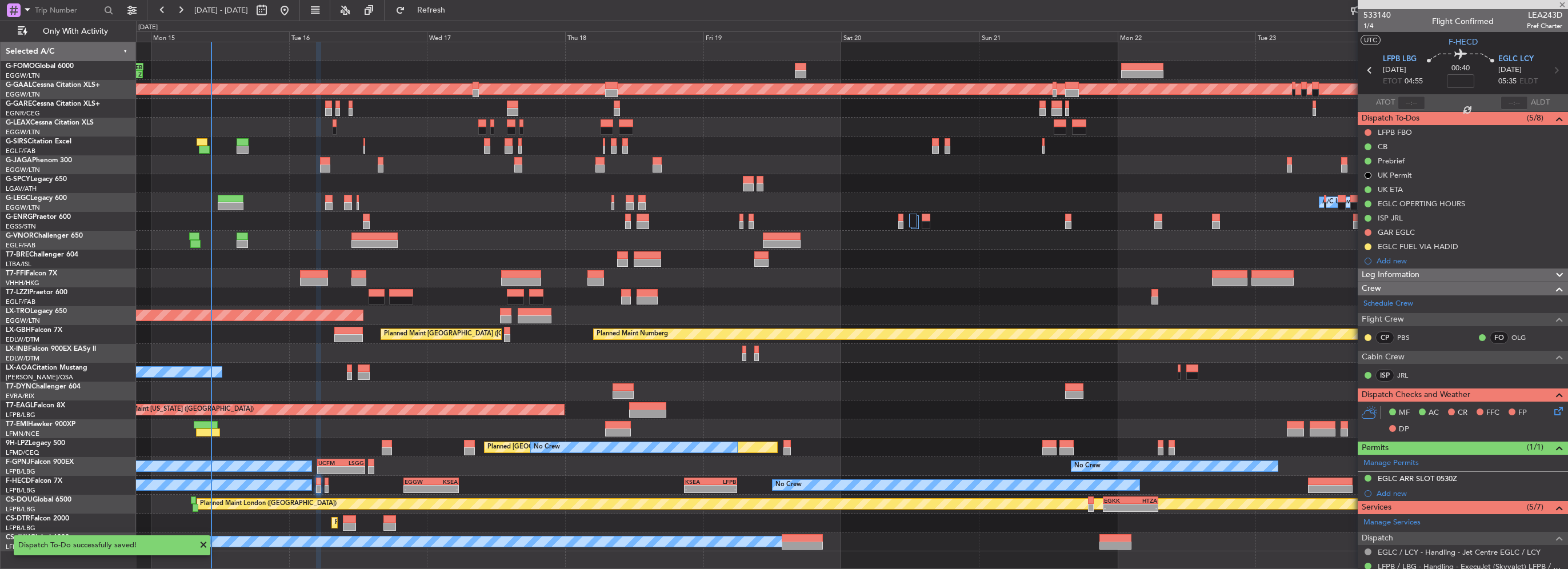
type input "+00:15"
type input "0"
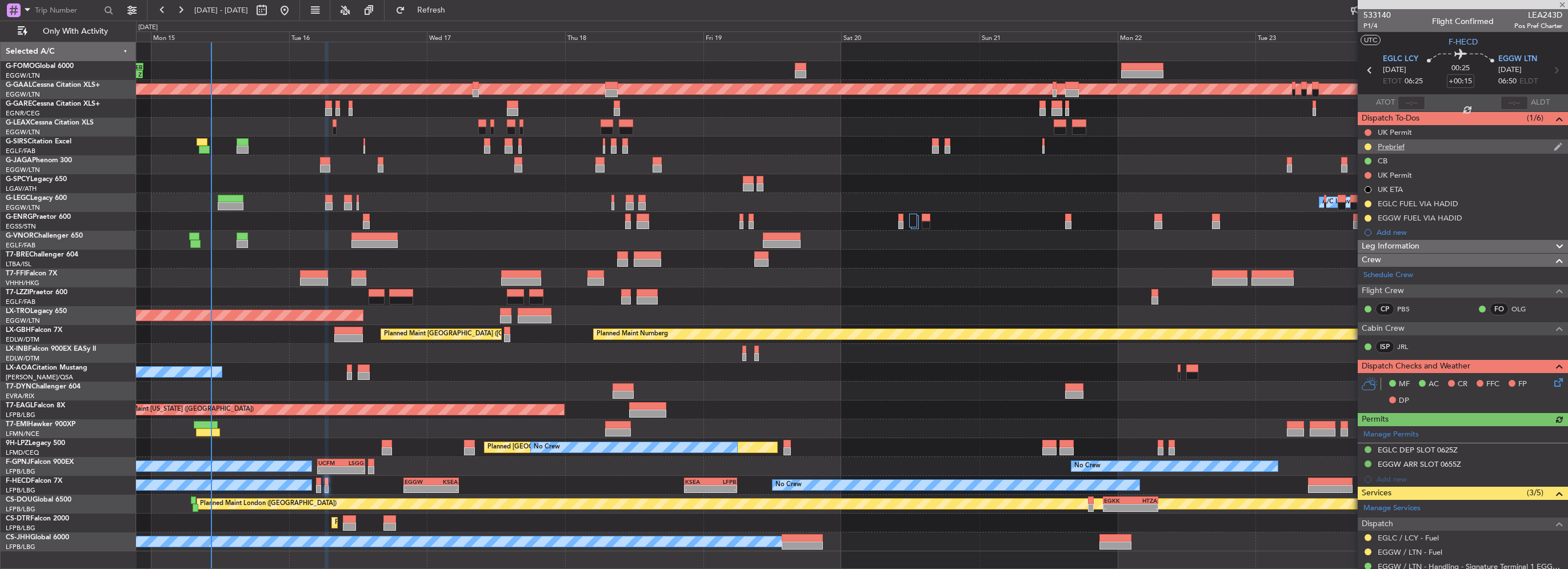
click at [1399, 146] on div "Prebrief" at bounding box center [1391, 147] width 27 height 10
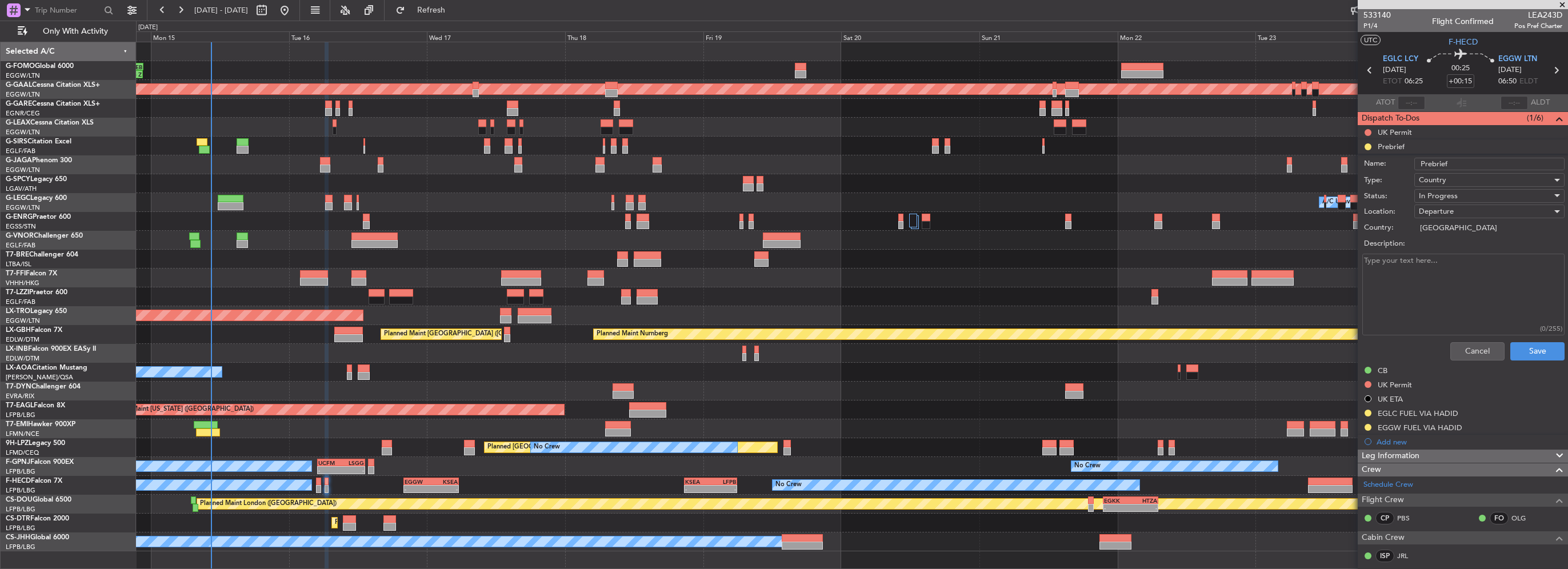
click at [1446, 293] on textarea "Description:" at bounding box center [1463, 295] width 202 height 82
type textarea "300 KIAS REMAINING"
click at [1494, 199] on div "In Progress" at bounding box center [1485, 196] width 133 height 17
click at [1441, 251] on span "Completed" at bounding box center [1484, 253] width 134 height 17
click at [1536, 344] on button "Save" at bounding box center [1537, 351] width 54 height 18
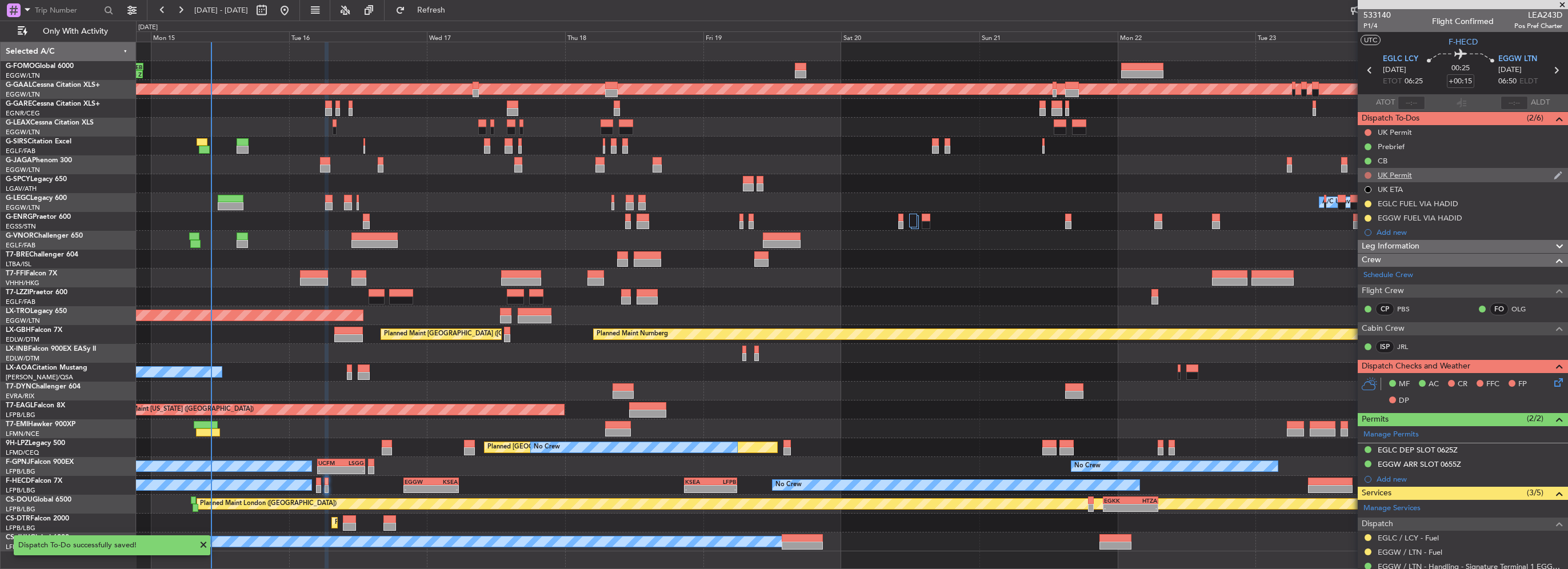
click at [1367, 173] on button at bounding box center [1368, 175] width 7 height 7
click at [1367, 245] on span "Cancelled" at bounding box center [1371, 243] width 33 height 12
click at [1367, 130] on button at bounding box center [1368, 132] width 7 height 7
click at [1365, 201] on span "Cancelled" at bounding box center [1371, 200] width 33 height 12
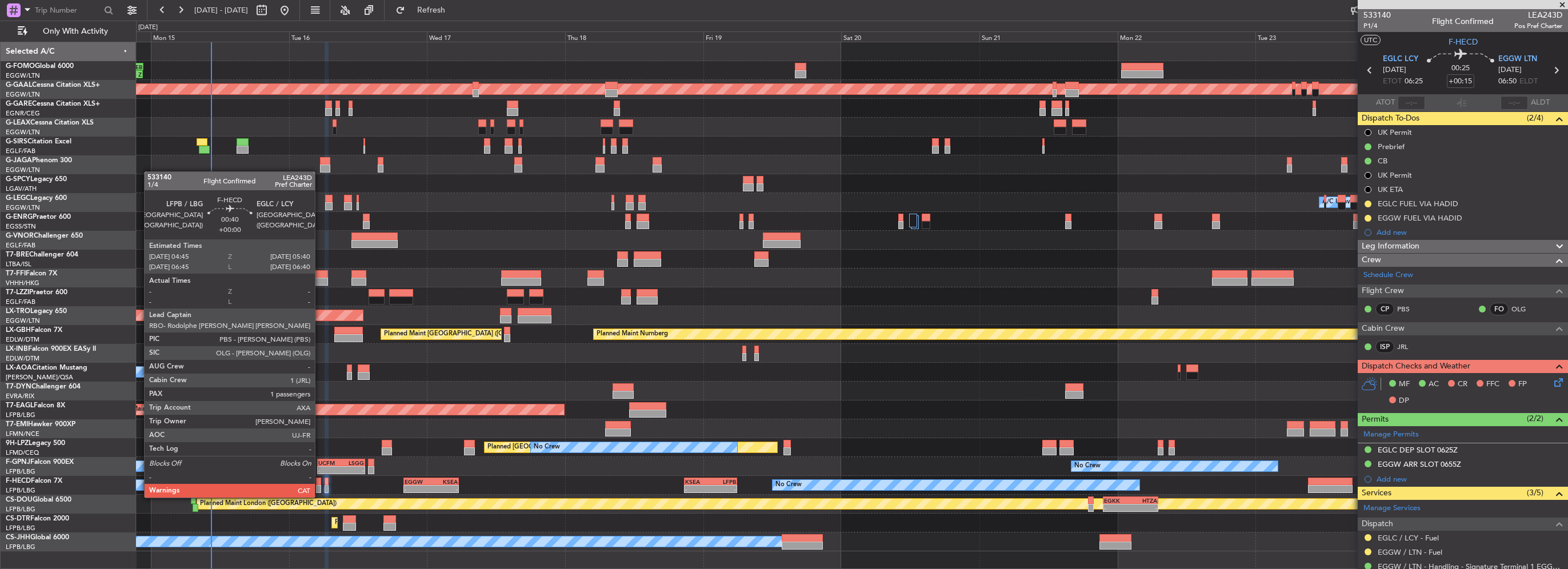
click at [320, 486] on div at bounding box center [318, 489] width 5 height 8
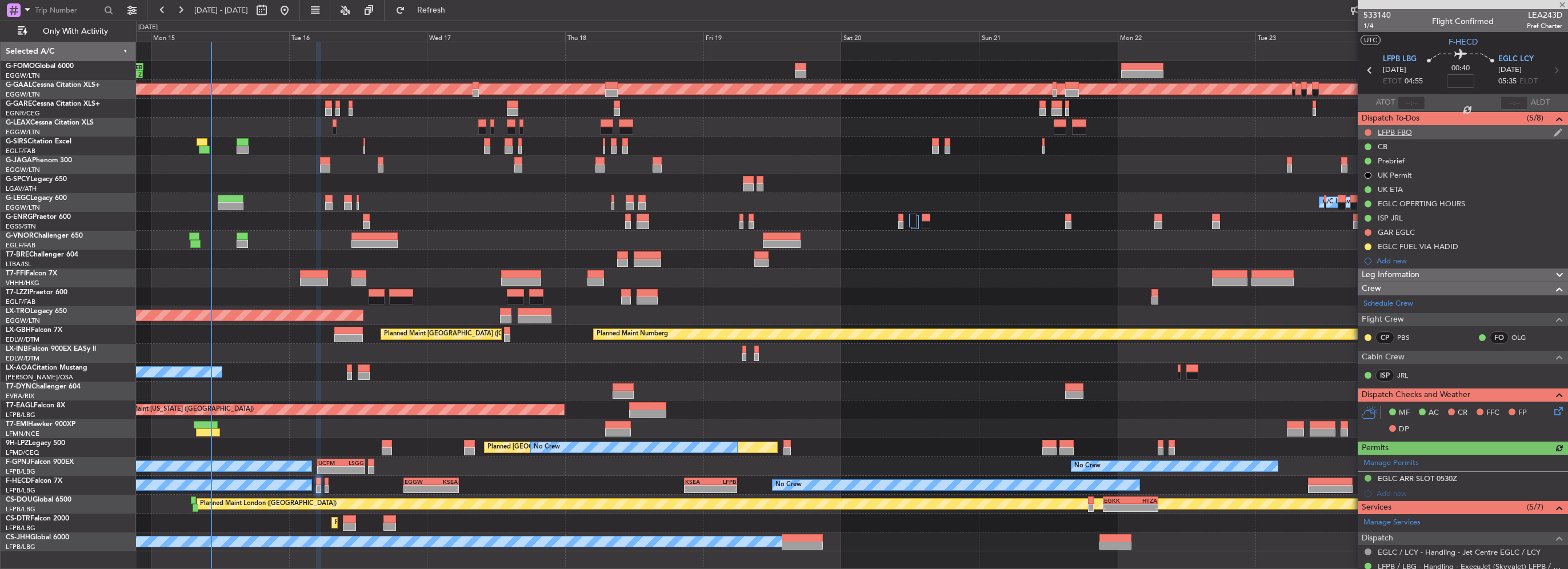
click at [1362, 130] on div "LFPB FBO" at bounding box center [1463, 132] width 210 height 14
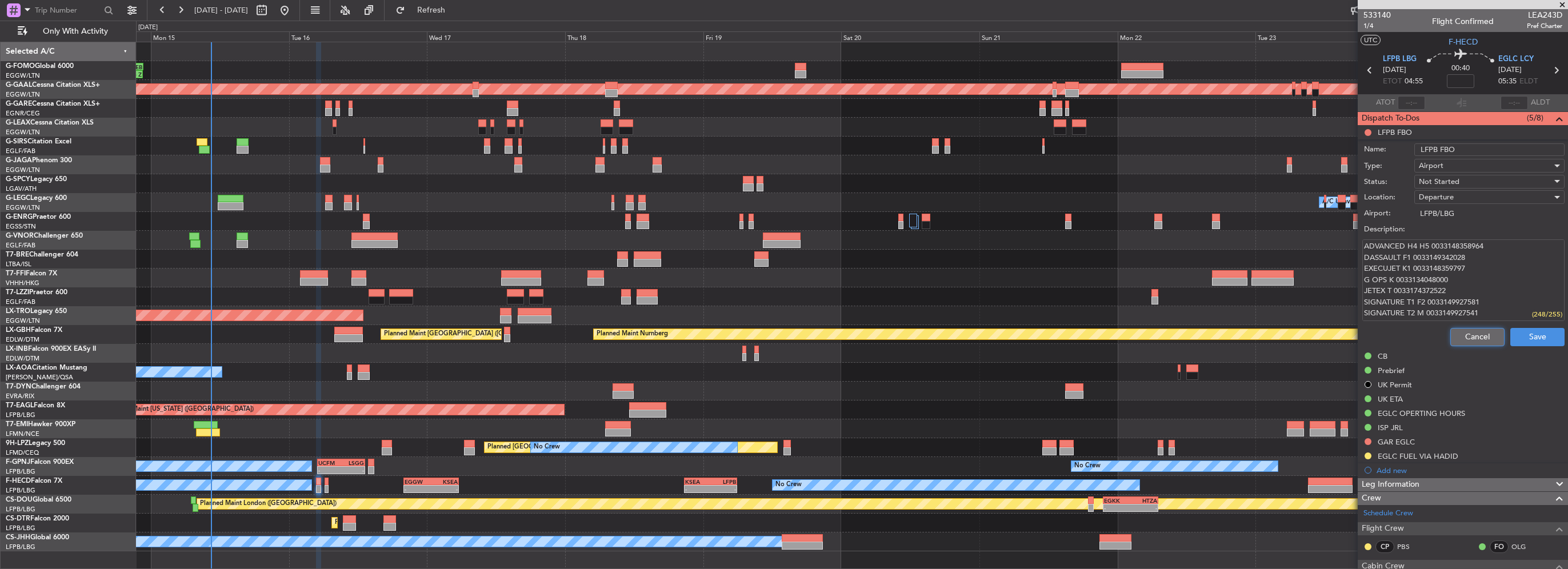
click at [1477, 331] on button "Cancel" at bounding box center [1477, 337] width 54 height 18
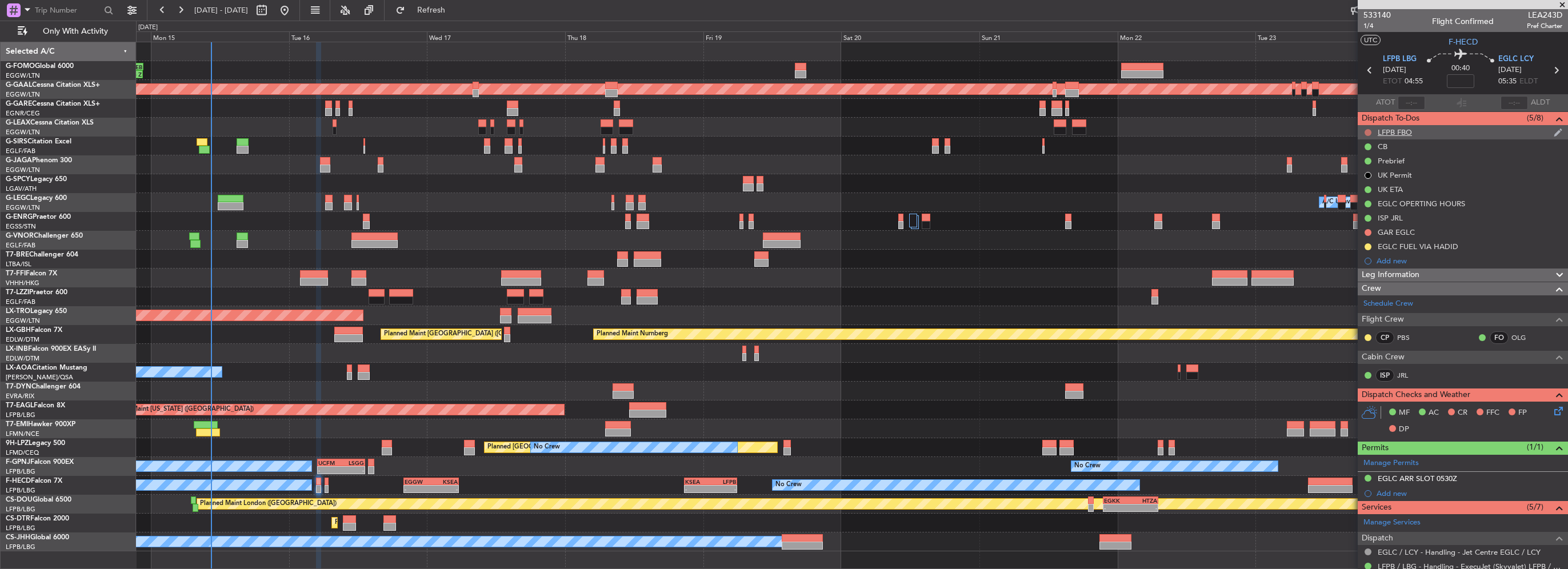
click at [1366, 130] on button at bounding box center [1368, 132] width 7 height 7
click at [1371, 198] on span "Cancelled" at bounding box center [1371, 200] width 33 height 12
click at [1367, 232] on div "Completed" at bounding box center [1368, 236] width 37 height 14
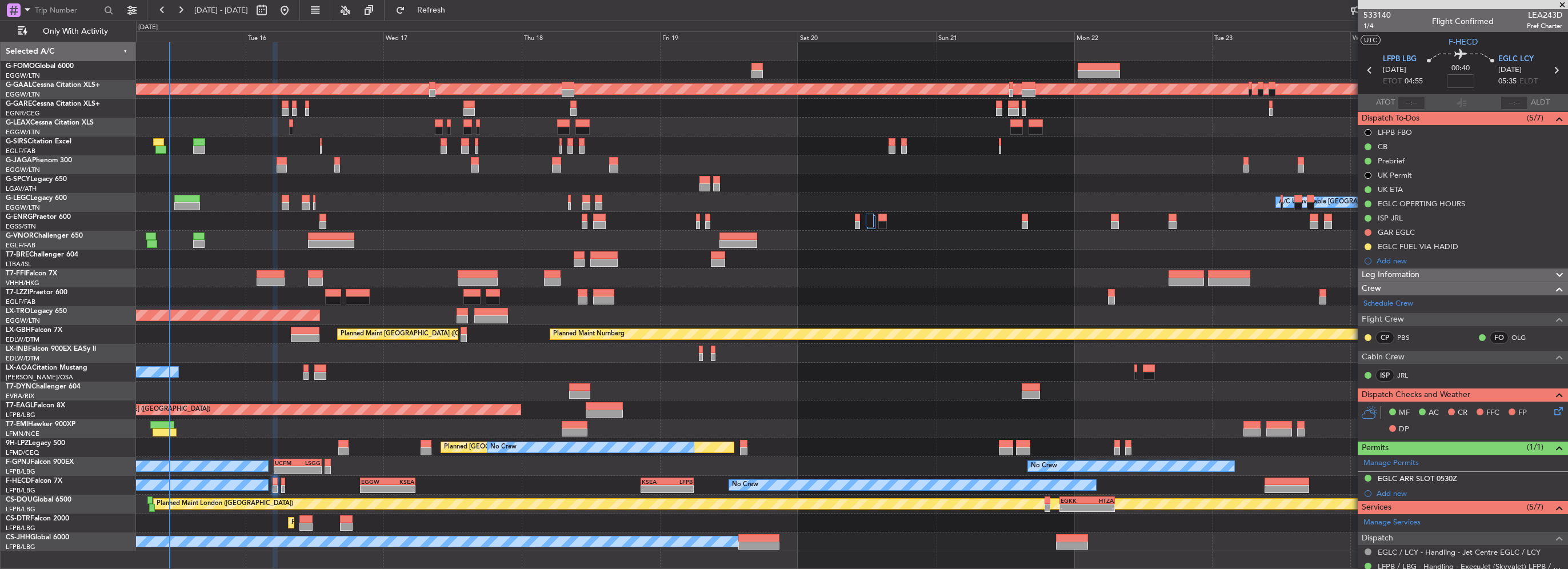
click at [947, 138] on div "Planned Maint [GEOGRAPHIC_DATA] ([GEOGRAPHIC_DATA])" at bounding box center [852, 145] width 1432 height 19
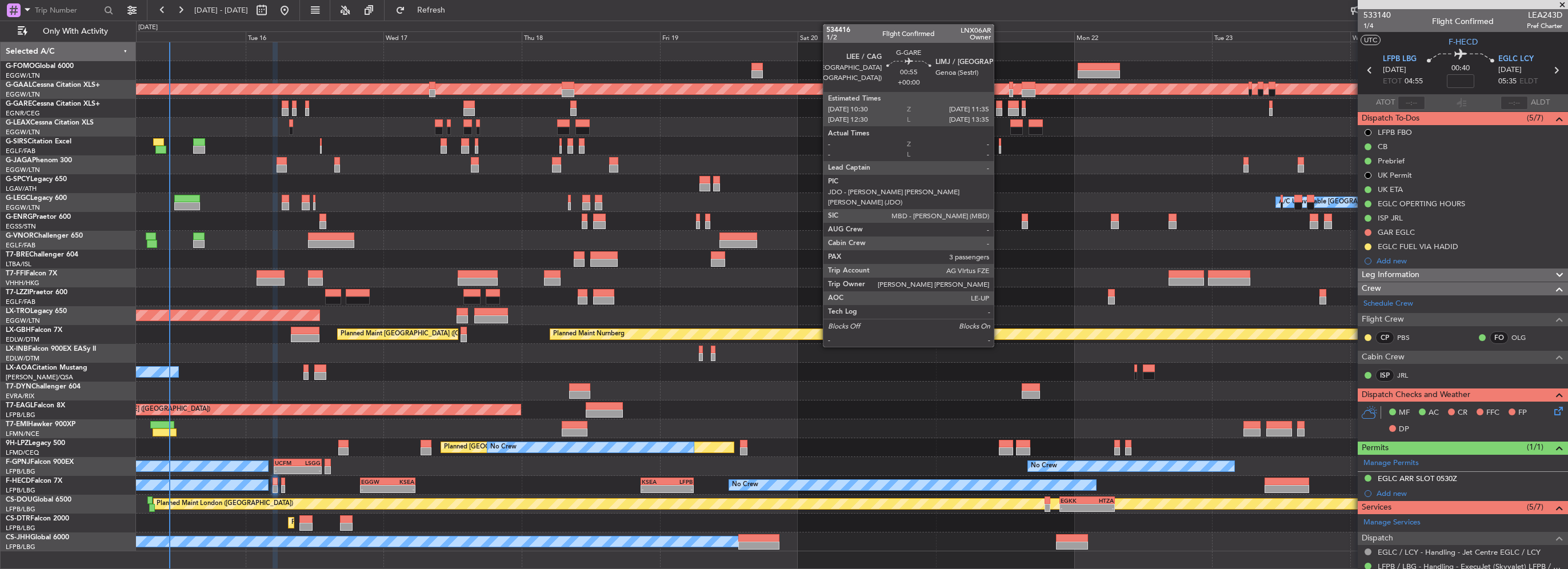
click at [999, 112] on div at bounding box center [999, 111] width 6 height 8
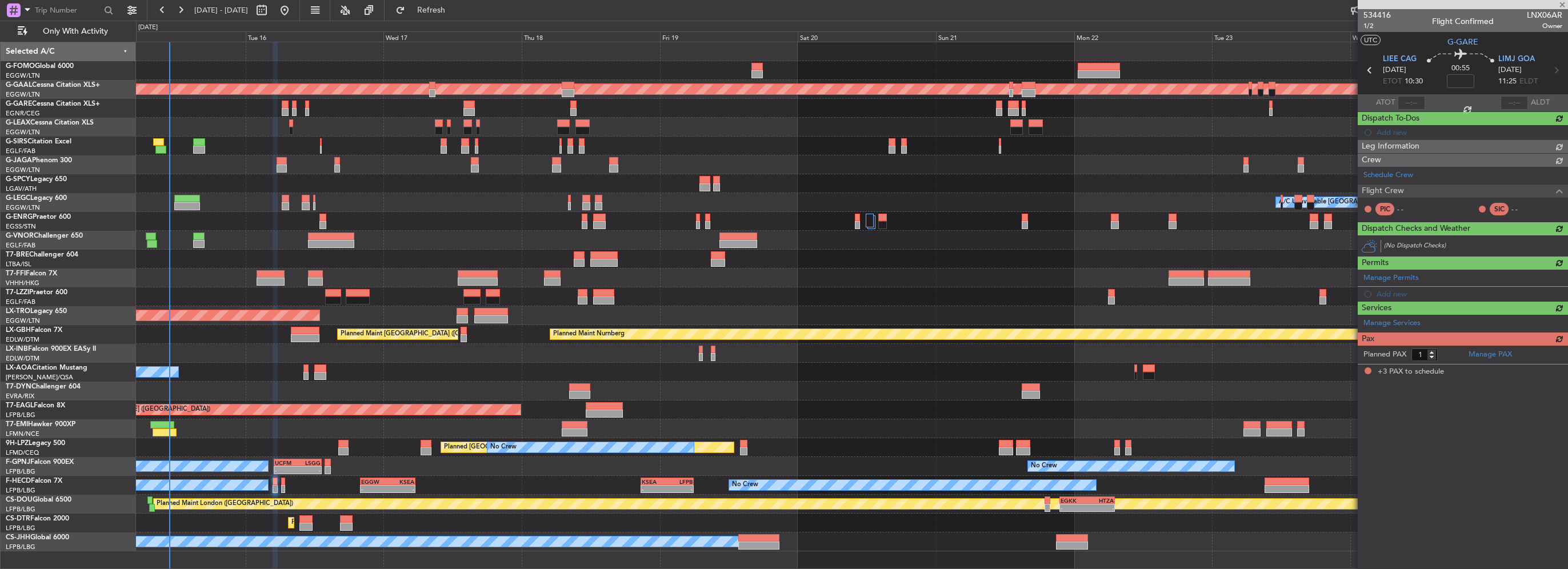
type input "3"
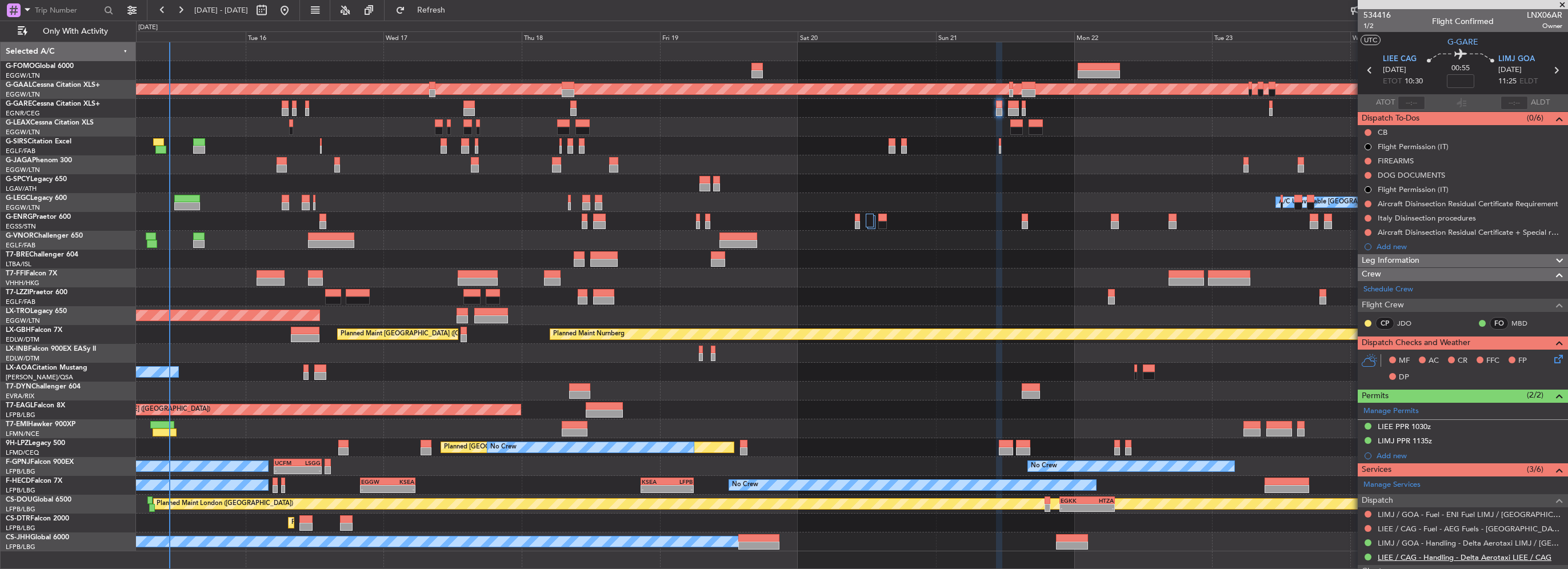
click at [1442, 554] on link "LIEE / CAG - Handling - Delta Aerotaxi LIEE / CAG" at bounding box center [1464, 557] width 173 height 10
click at [750, 186] on div at bounding box center [852, 183] width 1432 height 19
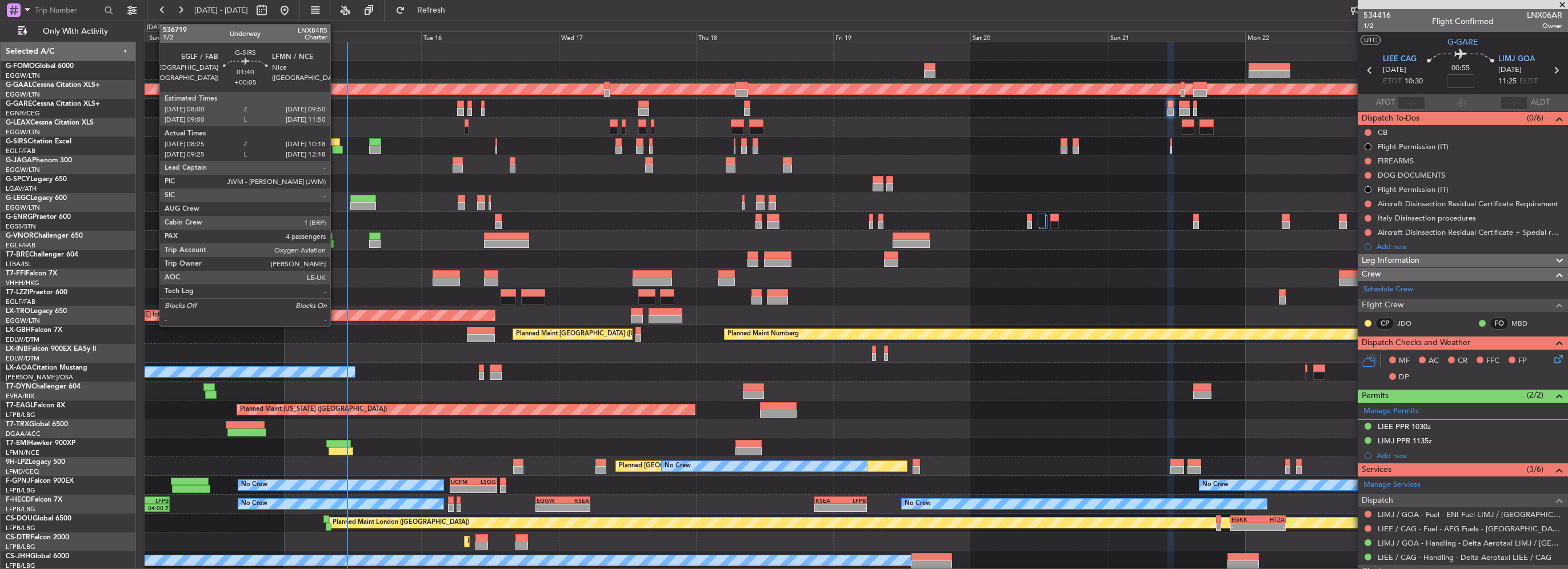
click at [335, 138] on div at bounding box center [335, 142] width 11 height 8
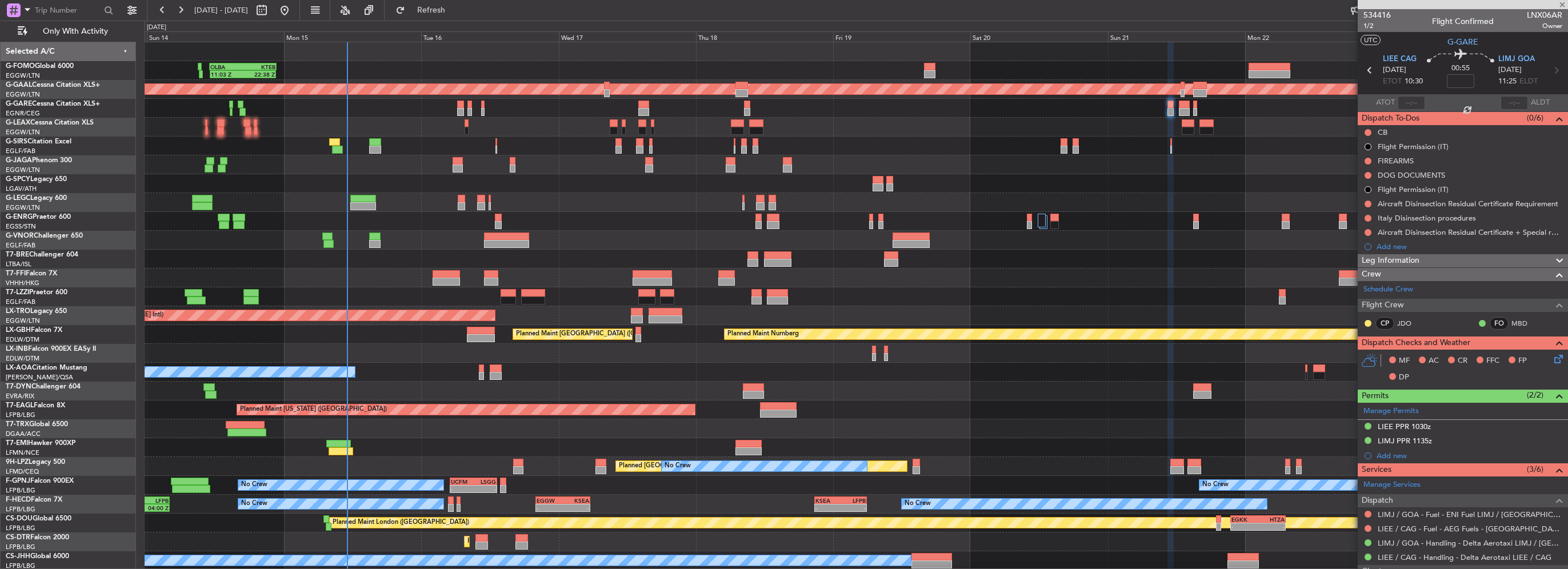
type input "+00:05"
type input "08:25"
type input "10:08"
type input "4"
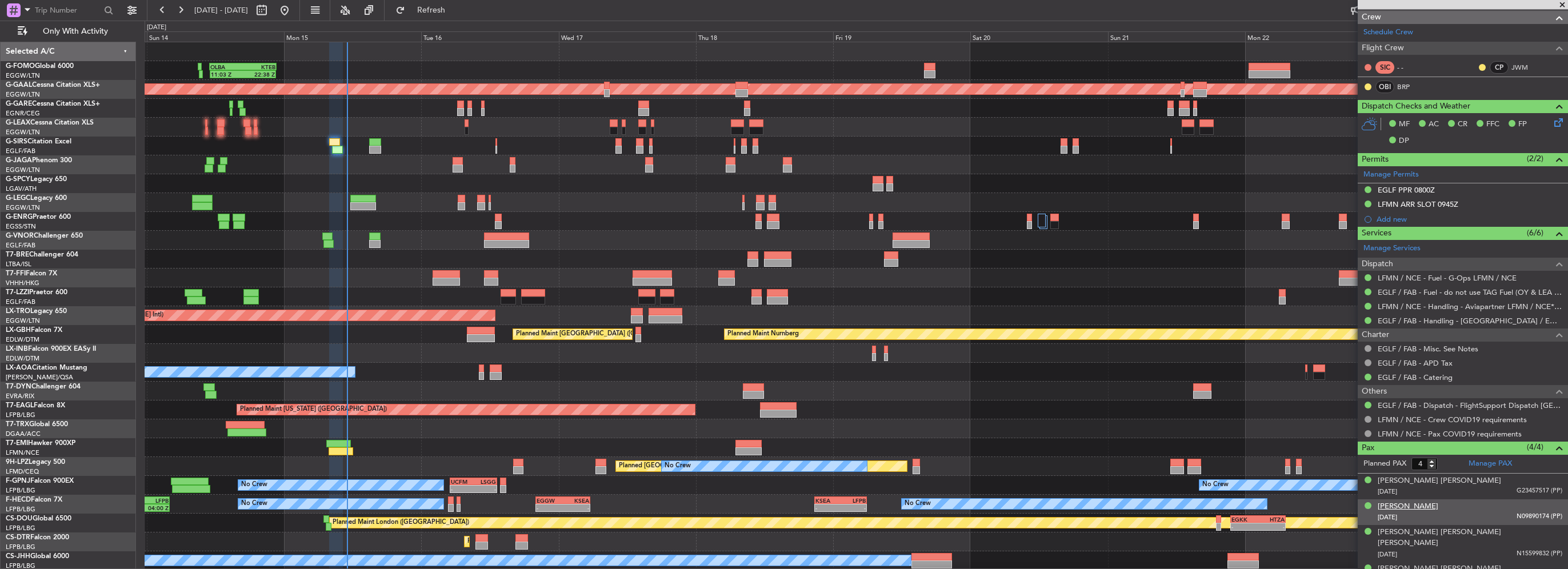
scroll to position [176, 0]
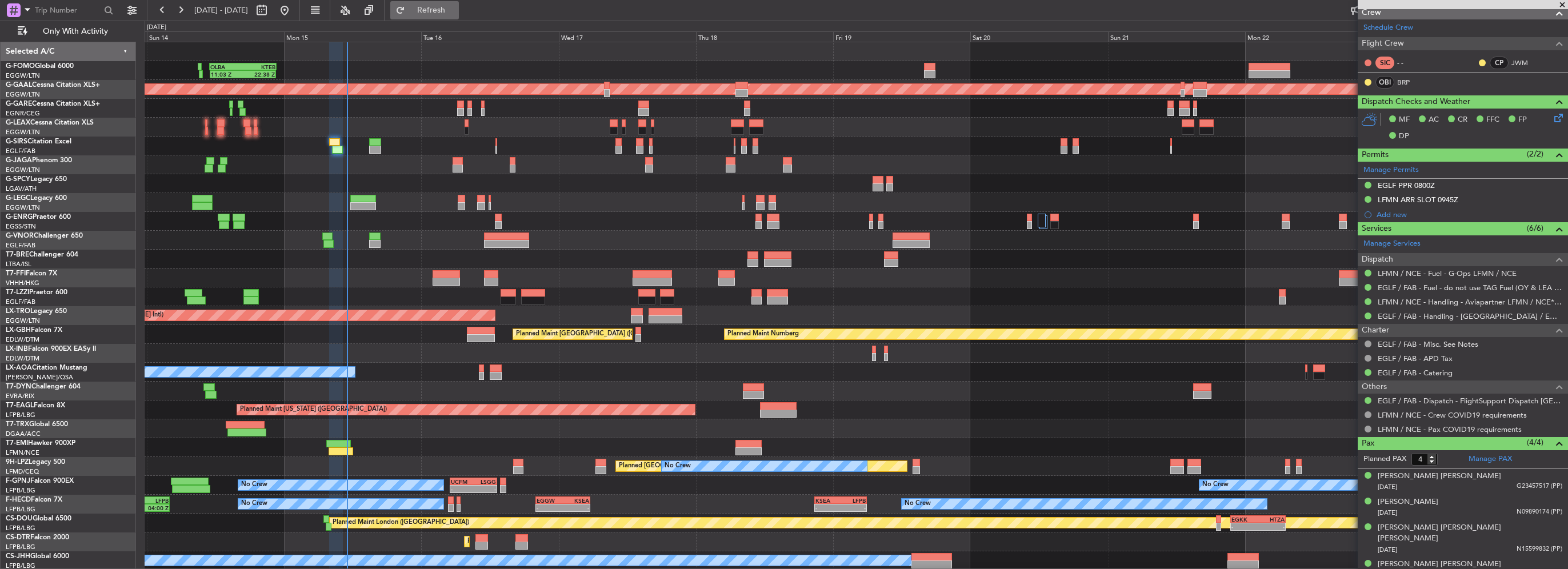
click at [453, 7] on span "Refresh" at bounding box center [431, 10] width 48 height 8
click at [433, 5] on button "Refresh" at bounding box center [424, 10] width 69 height 18
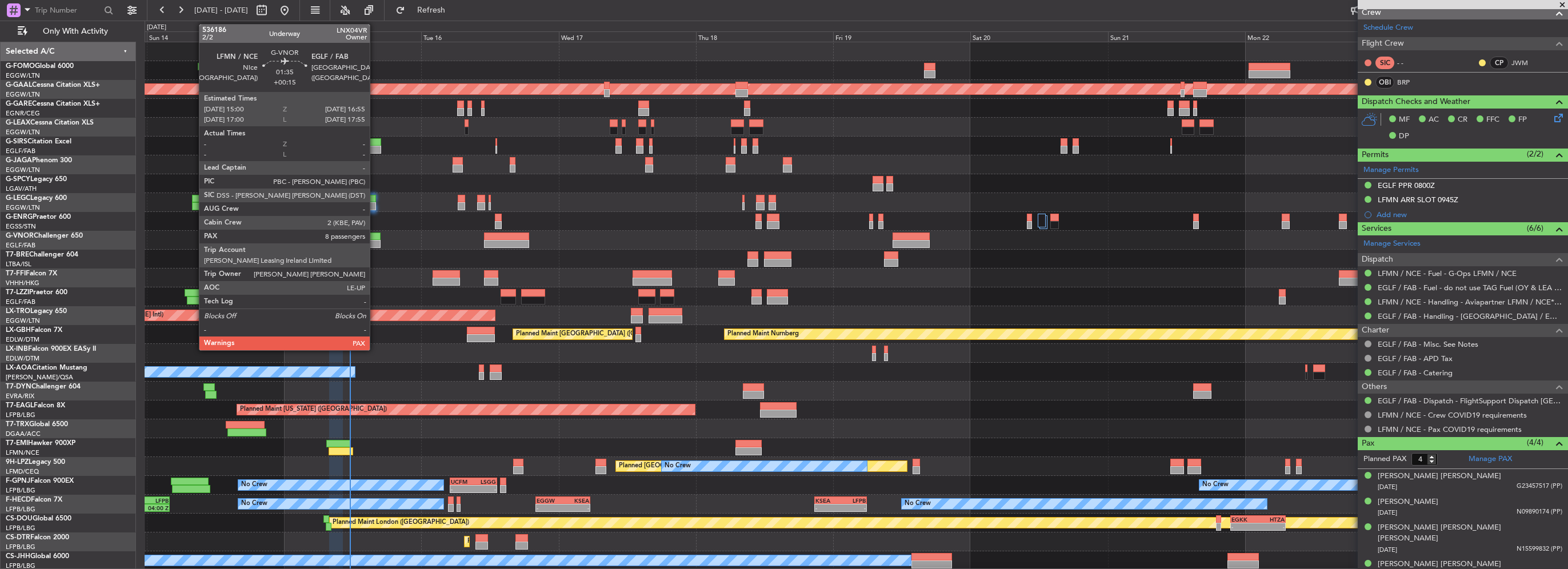
click at [375, 240] on div at bounding box center [374, 243] width 12 height 8
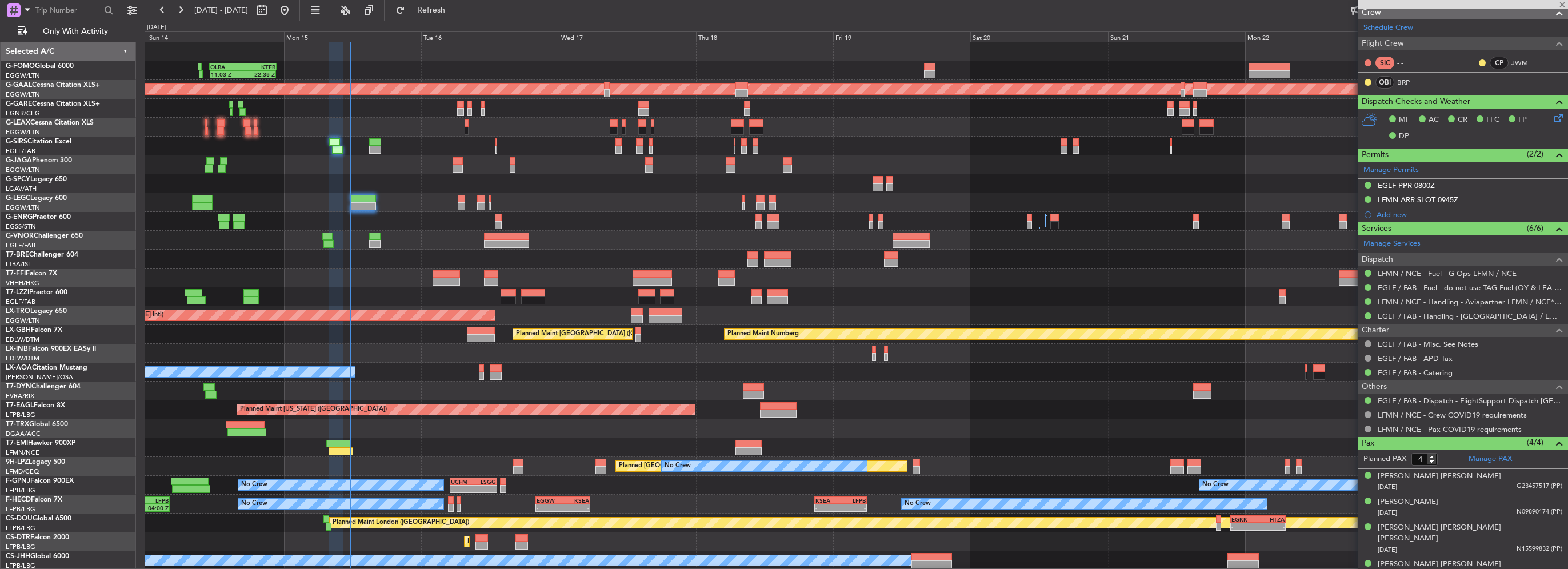
type input "+00:15"
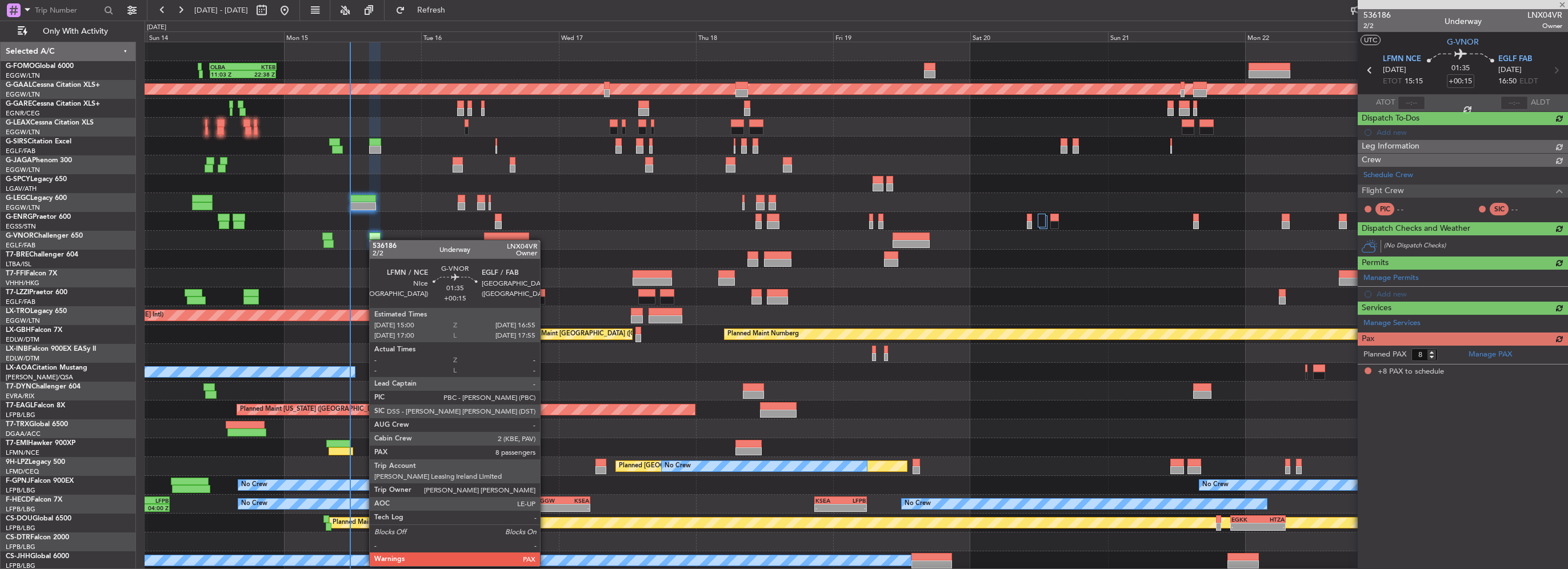
scroll to position [0, 0]
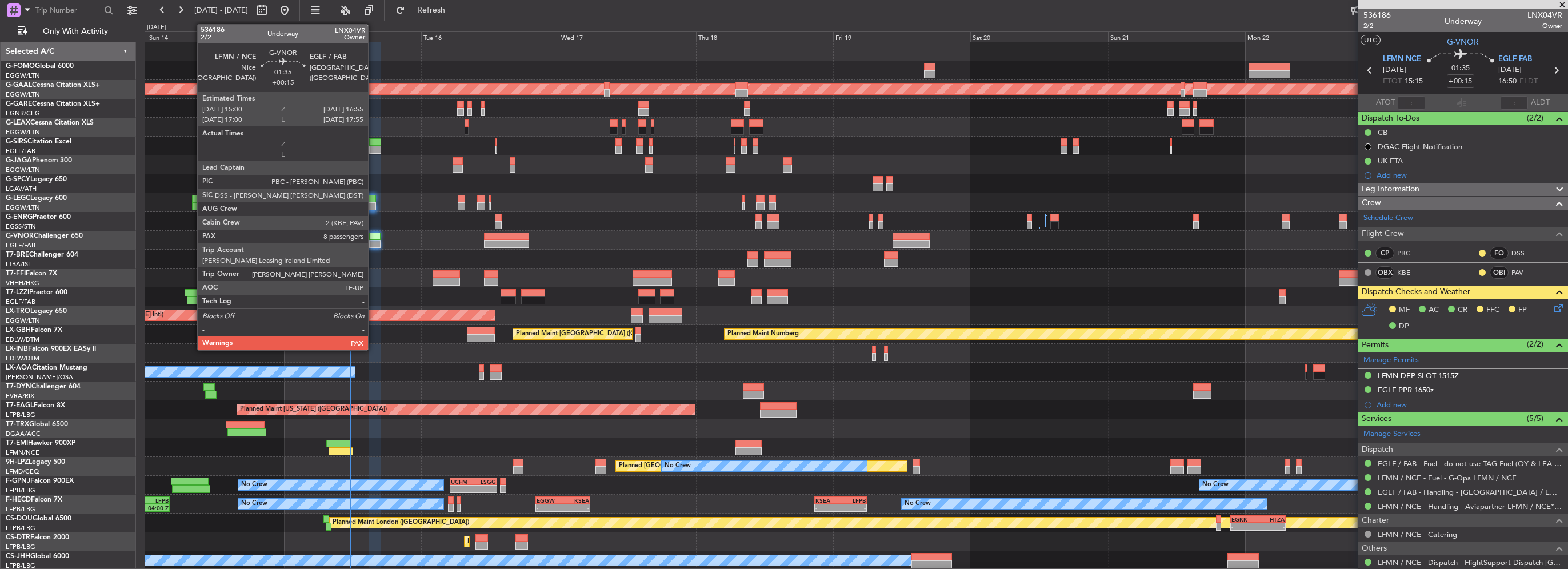
click at [373, 236] on div at bounding box center [374, 236] width 12 height 8
click at [377, 238] on div at bounding box center [374, 236] width 12 height 8
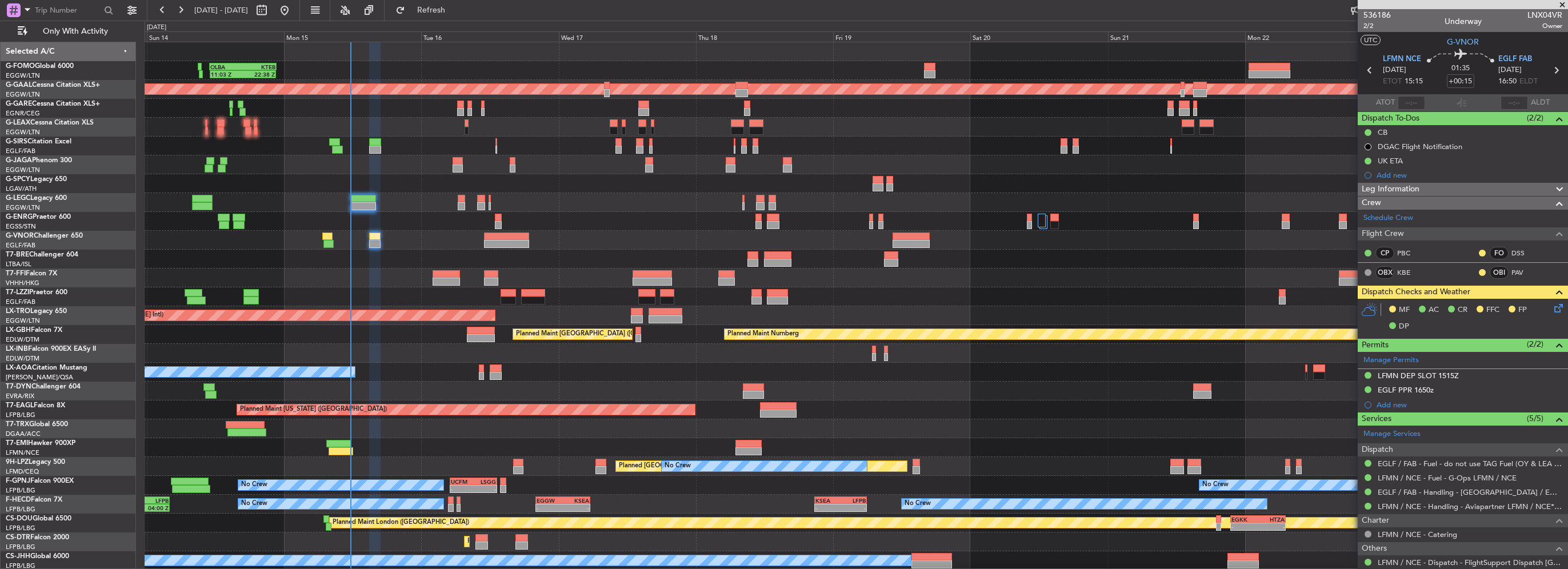
click at [1555, 304] on icon at bounding box center [1556, 306] width 9 height 9
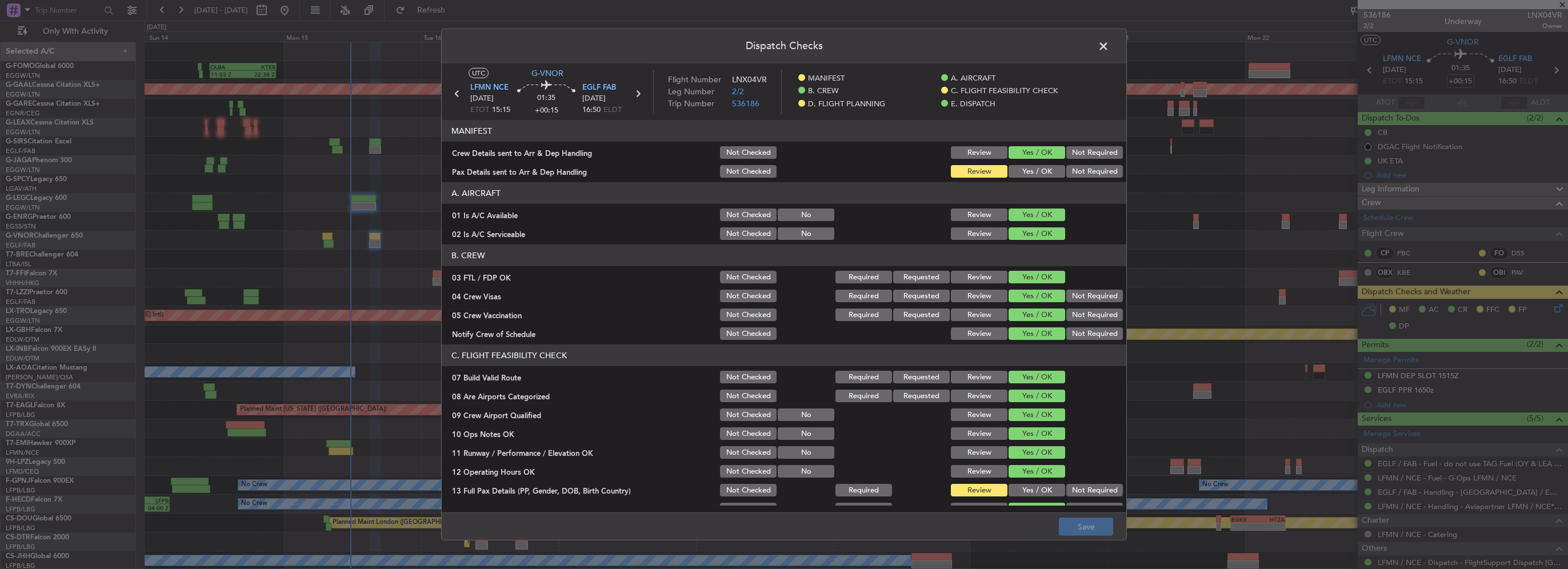
drag, startPoint x: 1045, startPoint y: 178, endPoint x: 1043, endPoint y: 172, distance: 6.3
click at [1045, 178] on div "Yes / OK" at bounding box center [1035, 171] width 58 height 16
click at [1043, 172] on button "Yes / OK" at bounding box center [1037, 171] width 57 height 13
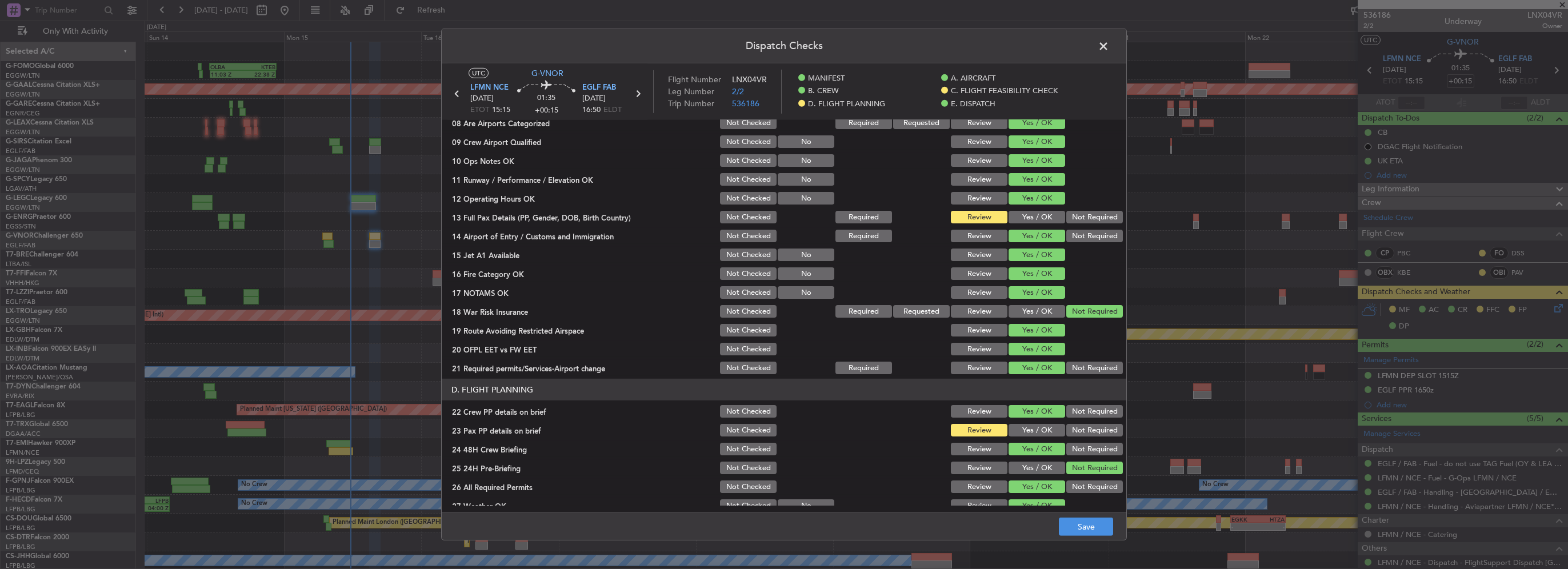
scroll to position [285, 0]
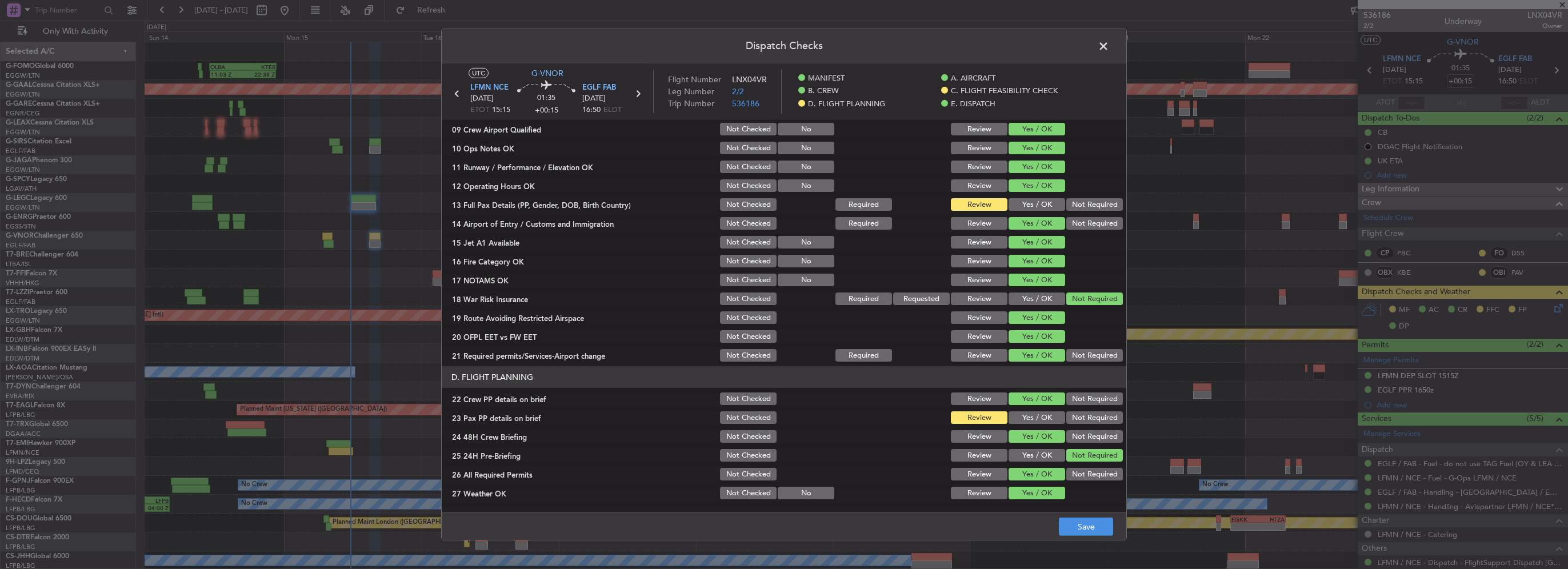
click at [1031, 201] on button "Yes / OK" at bounding box center [1037, 204] width 57 height 13
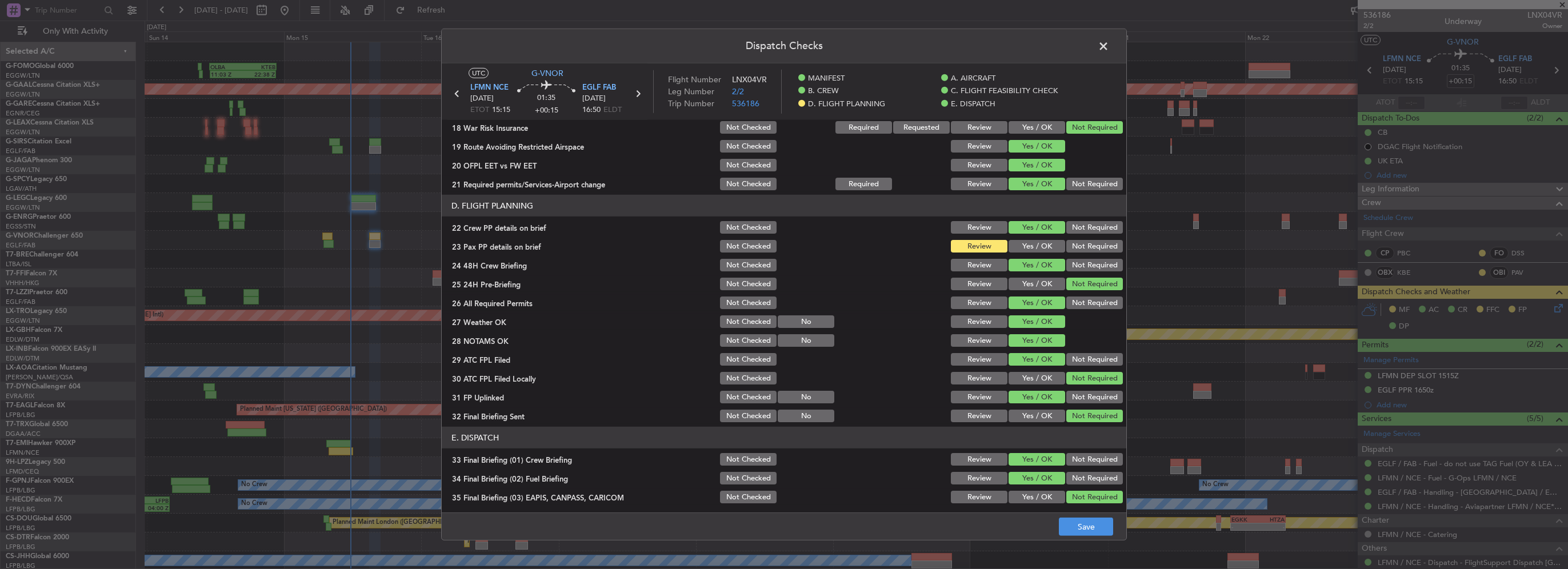
click at [1033, 240] on button "Yes / OK" at bounding box center [1037, 246] width 57 height 13
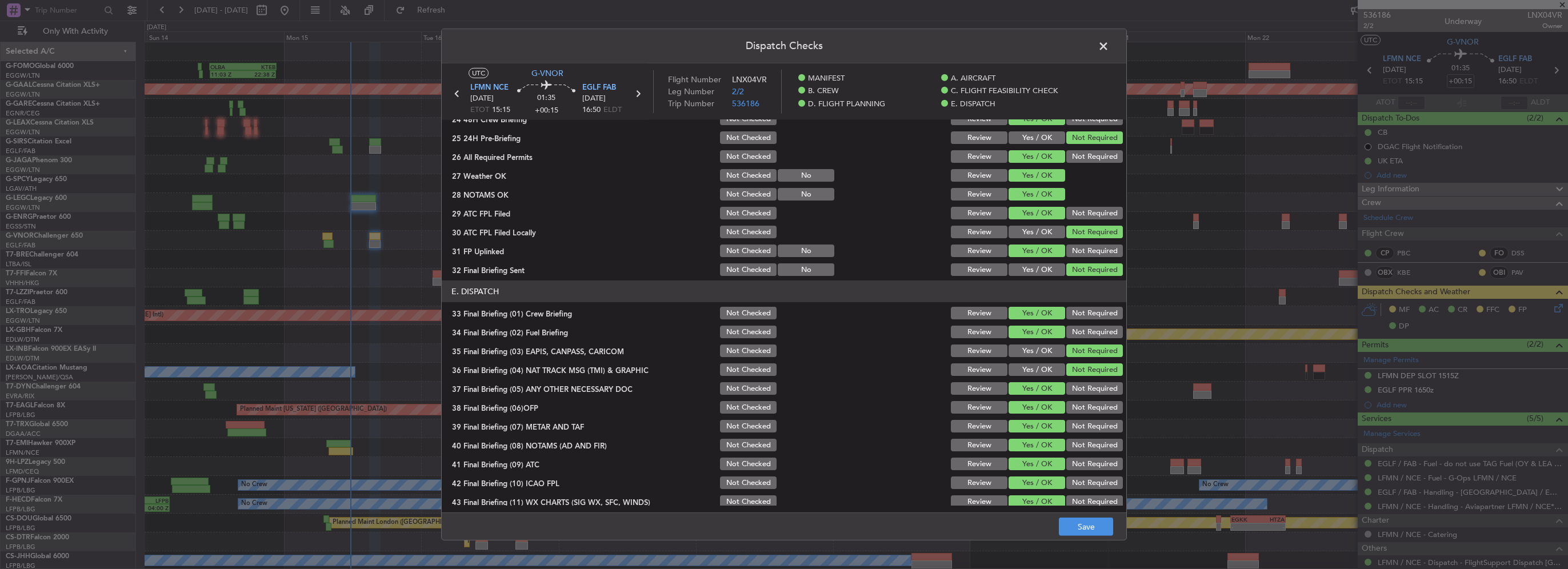
scroll to position [629, 0]
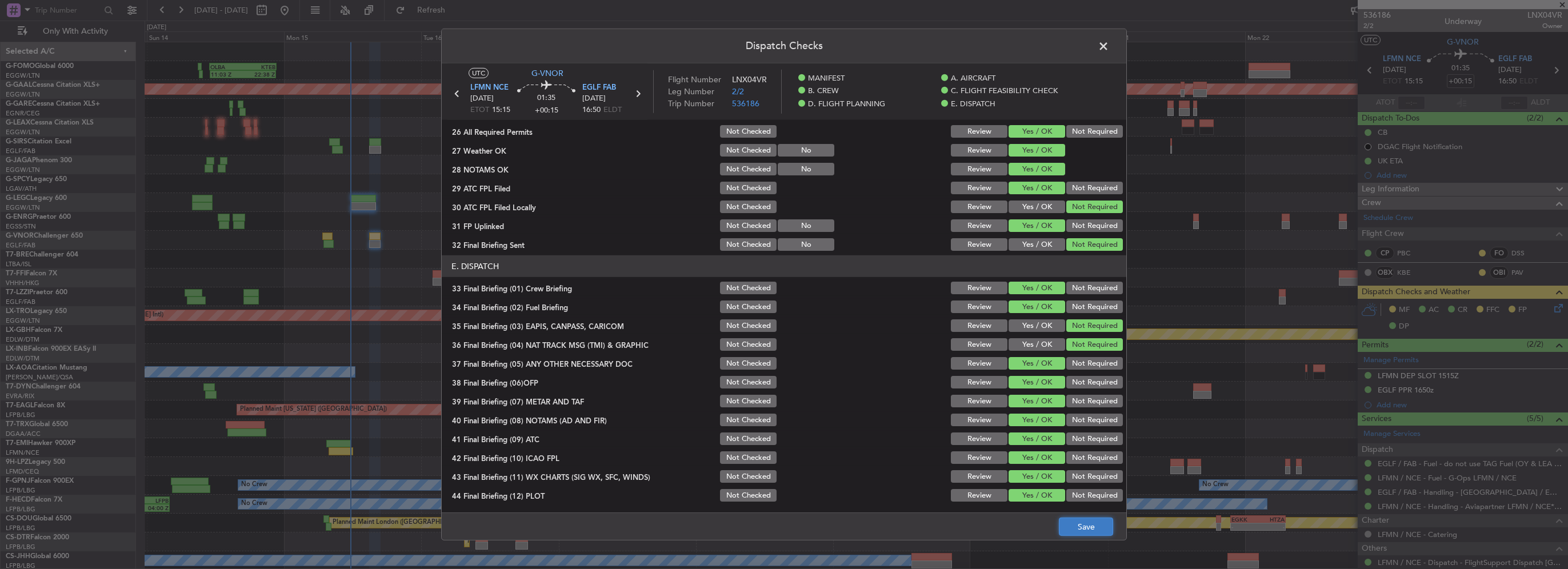
click at [1096, 528] on button "Save" at bounding box center [1086, 527] width 54 height 18
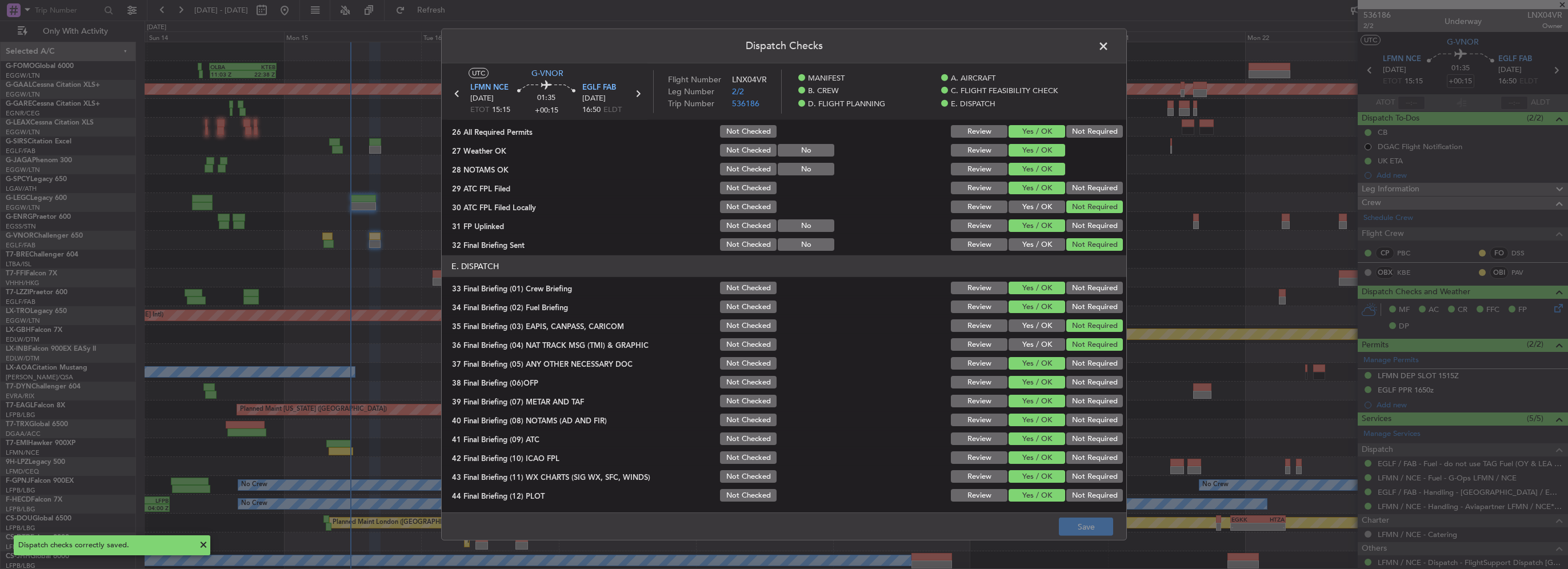
click at [1109, 43] on span at bounding box center [1109, 49] width 0 height 23
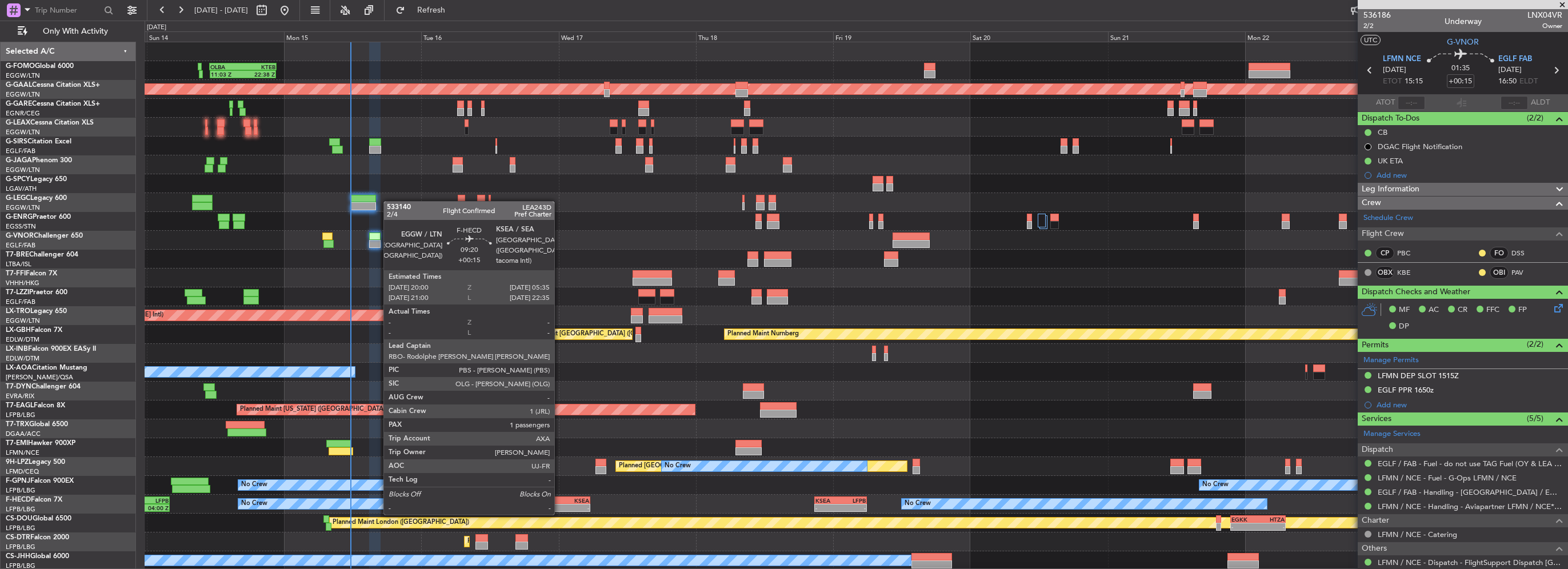
click at [559, 502] on div "EGGW" at bounding box center [550, 500] width 26 height 7
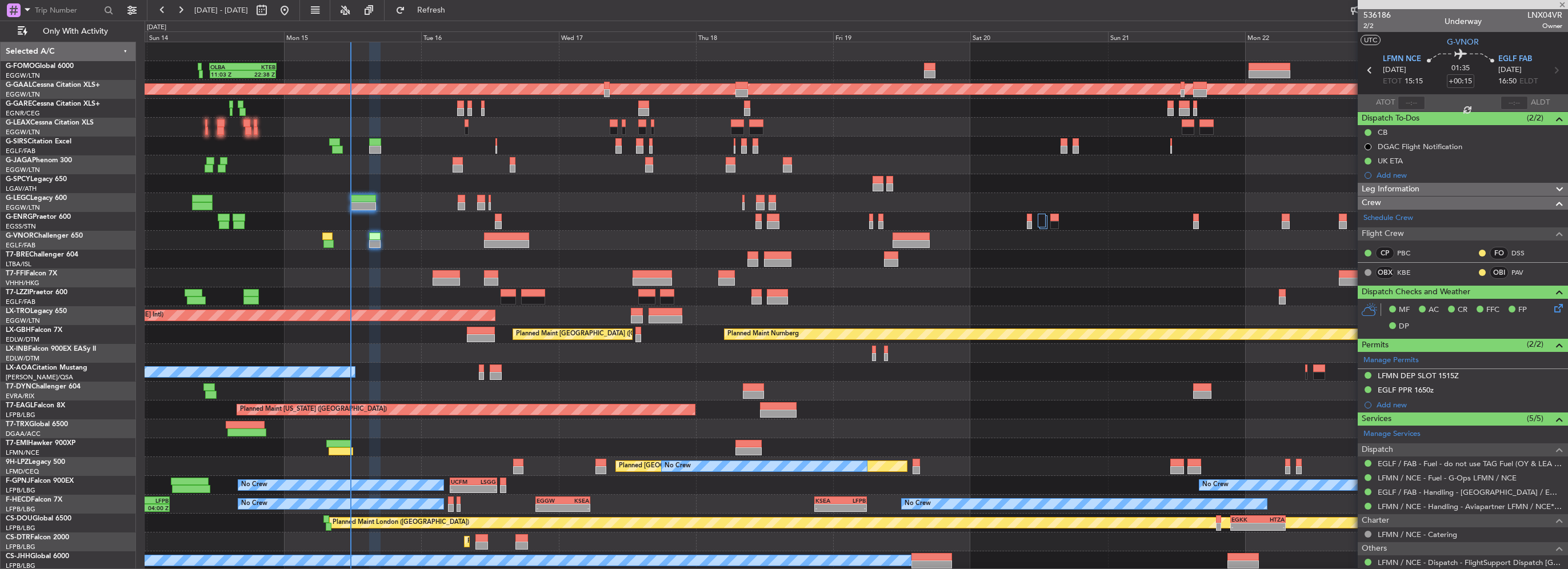
type input "1"
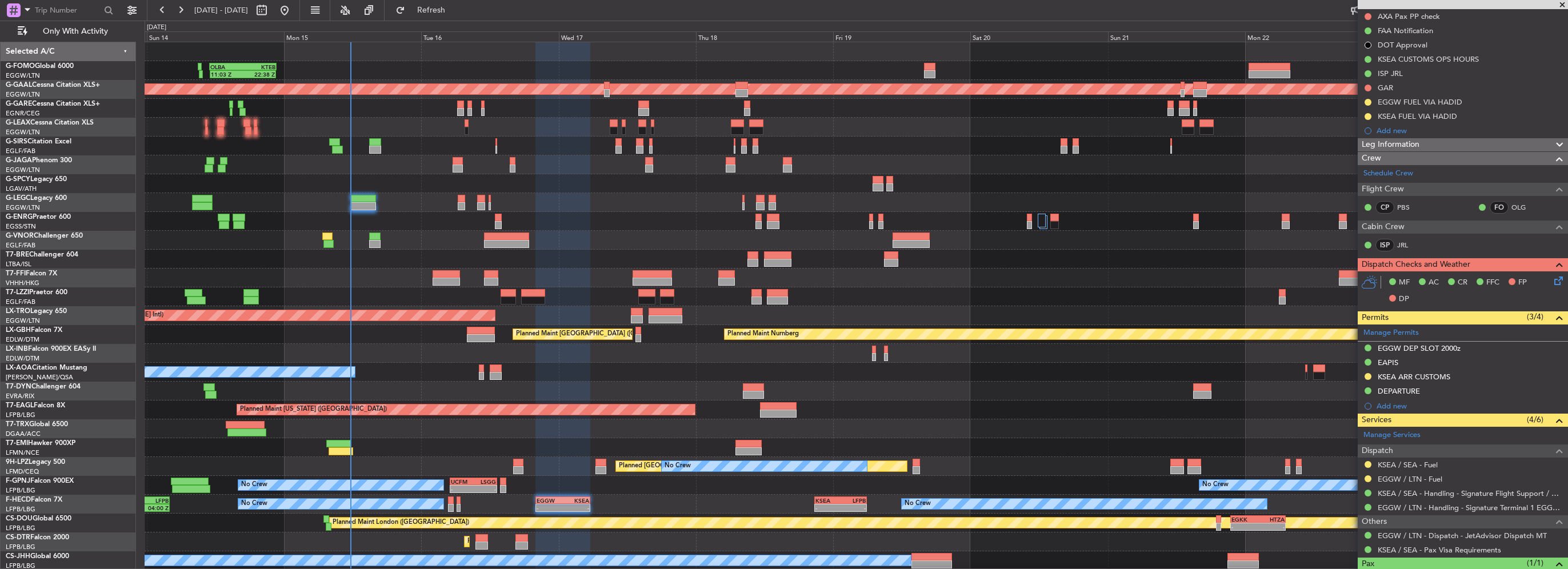
scroll to position [203, 0]
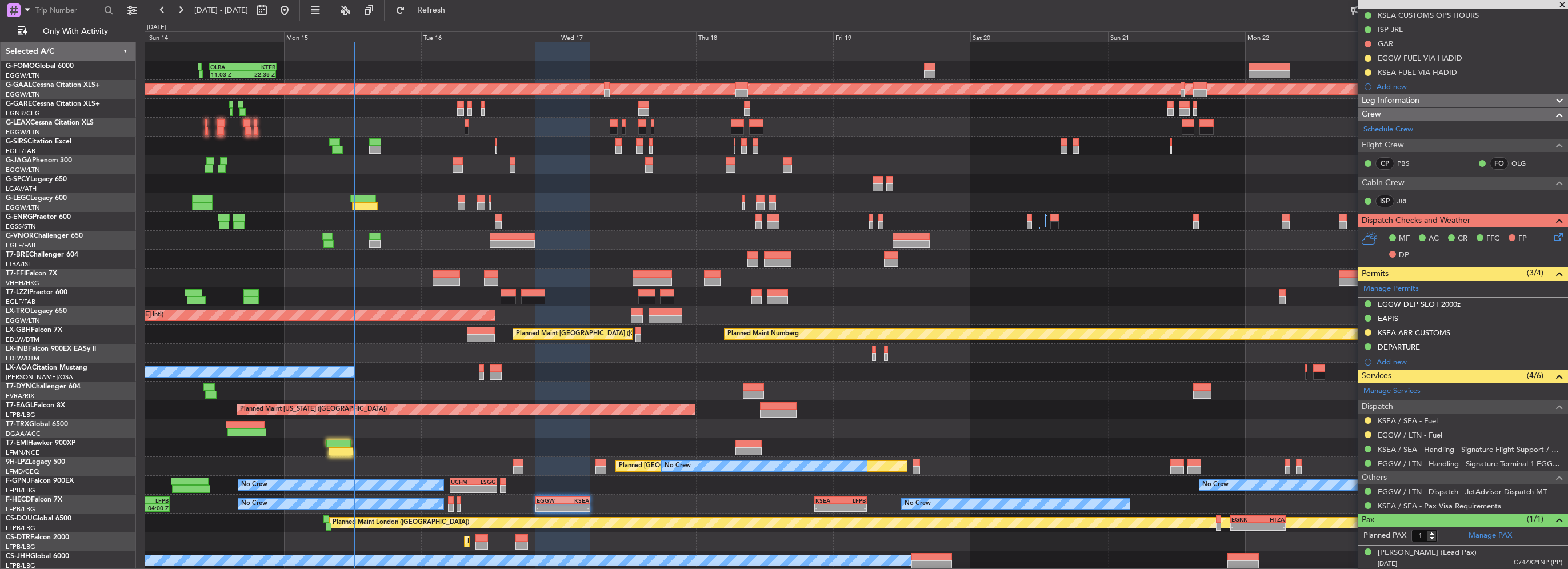
click at [462, 19] on fb-refresh-button "Refresh" at bounding box center [424, 10] width 80 height 21
click at [455, 14] on span "Refresh" at bounding box center [431, 10] width 48 height 8
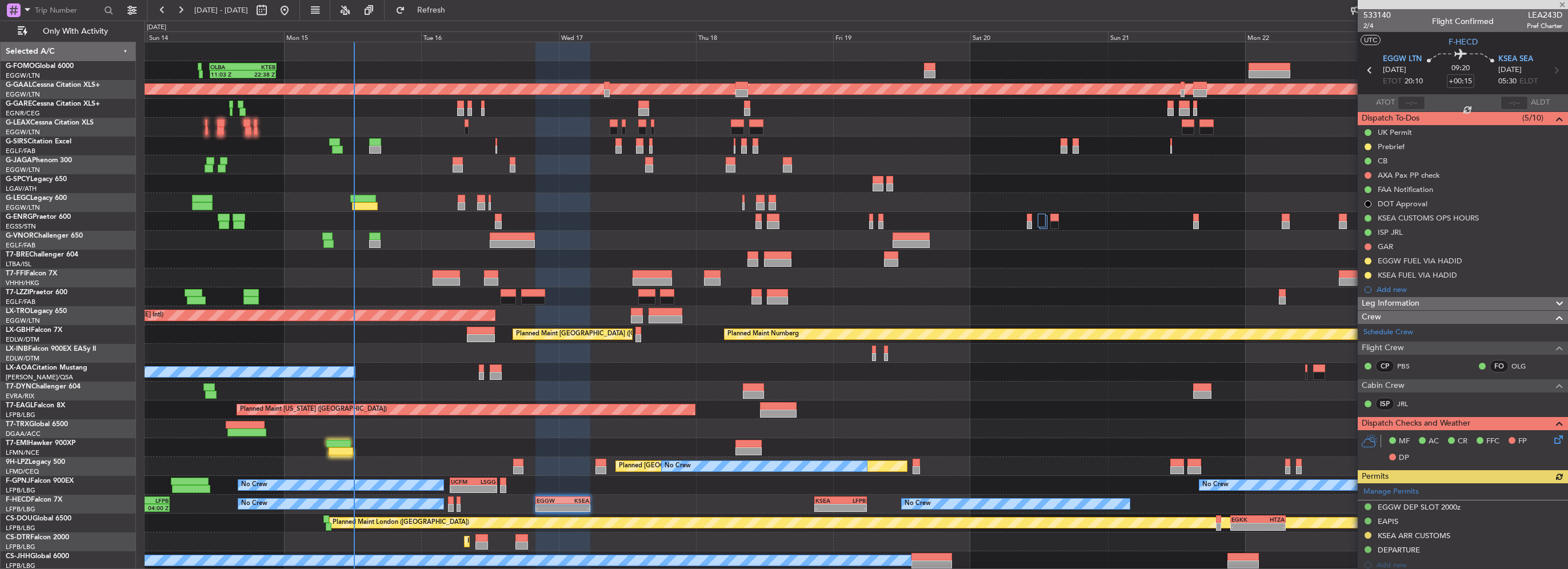
scroll to position [203, 0]
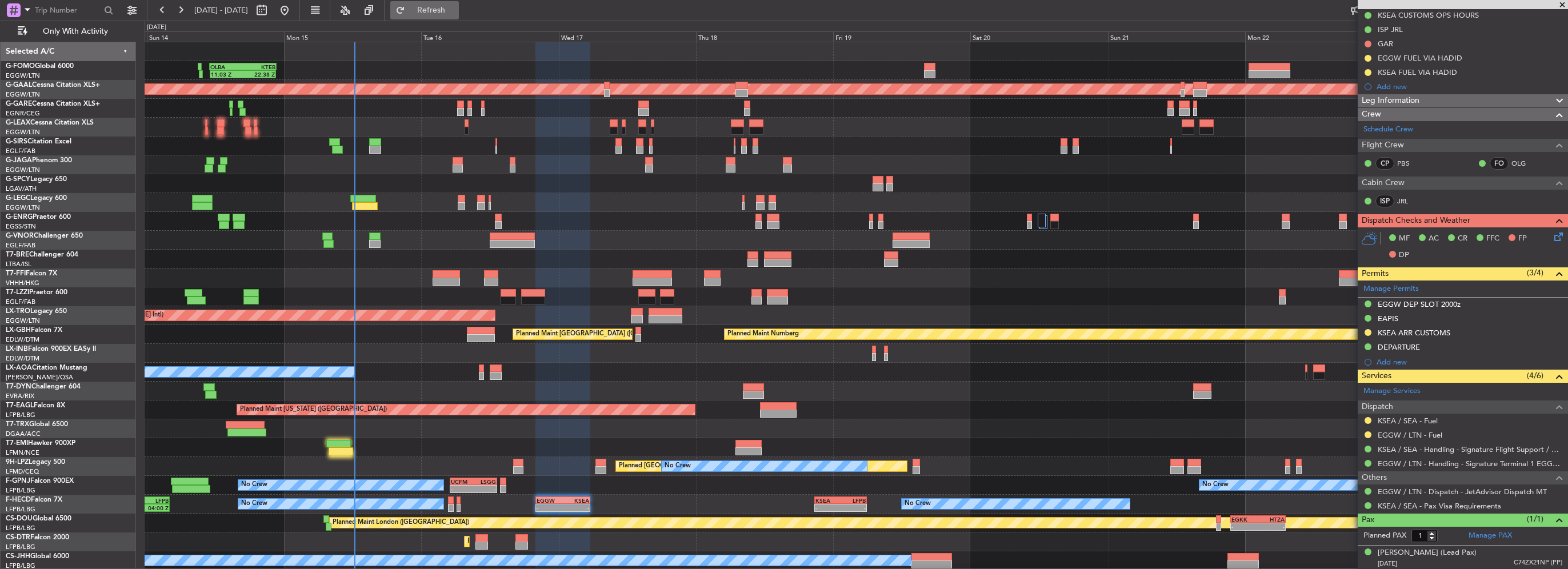
click at [455, 12] on span "Refresh" at bounding box center [431, 10] width 48 height 8
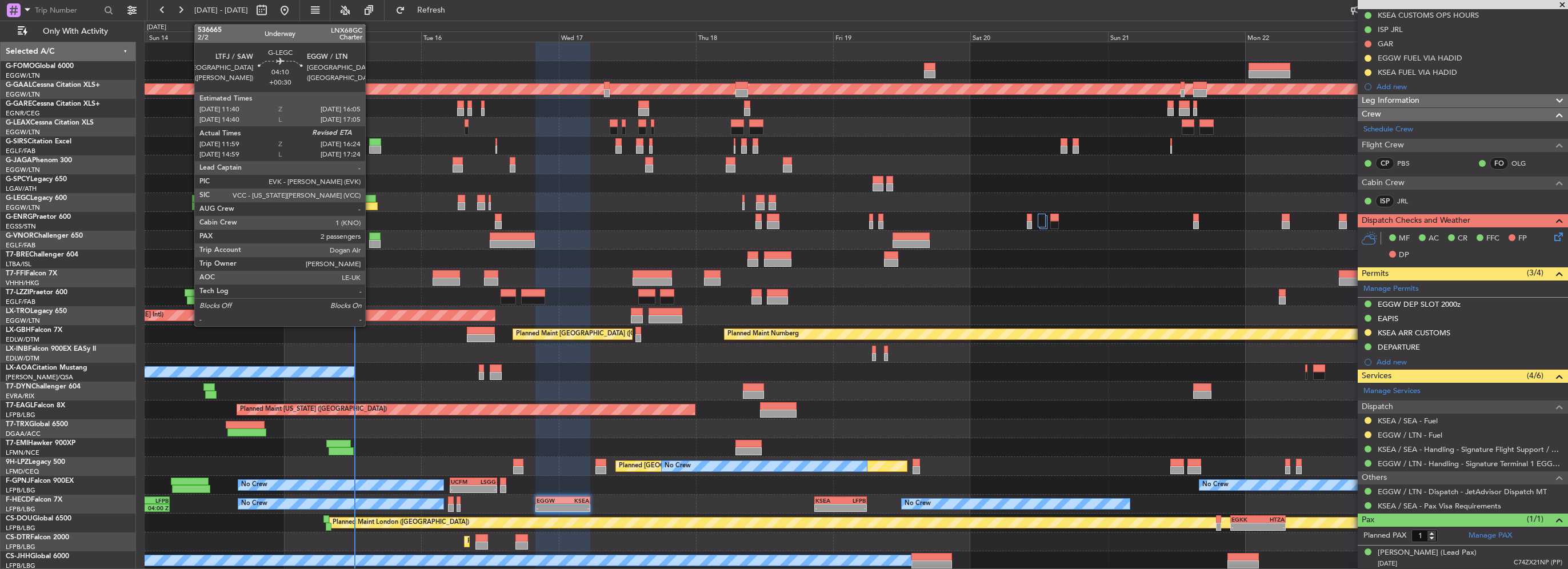
click at [370, 206] on div at bounding box center [365, 206] width 26 height 8
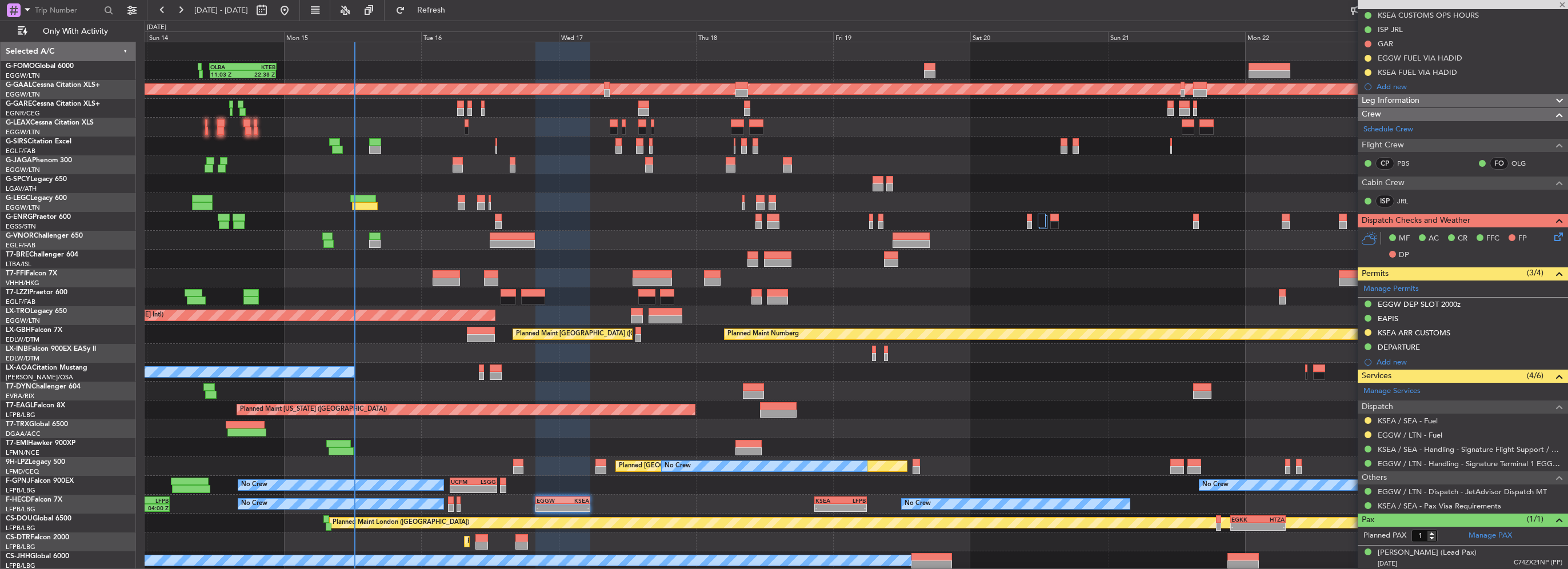
type input "+00:30"
type input "11:59"
type input "2"
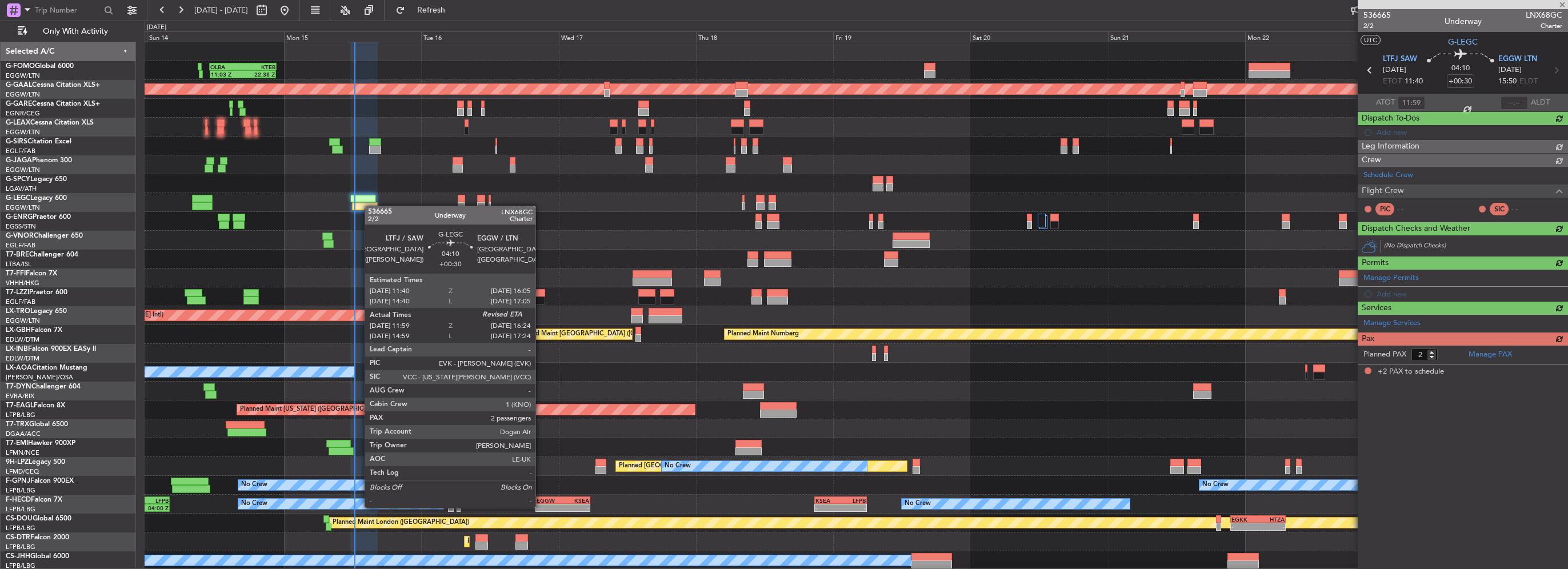
scroll to position [0, 0]
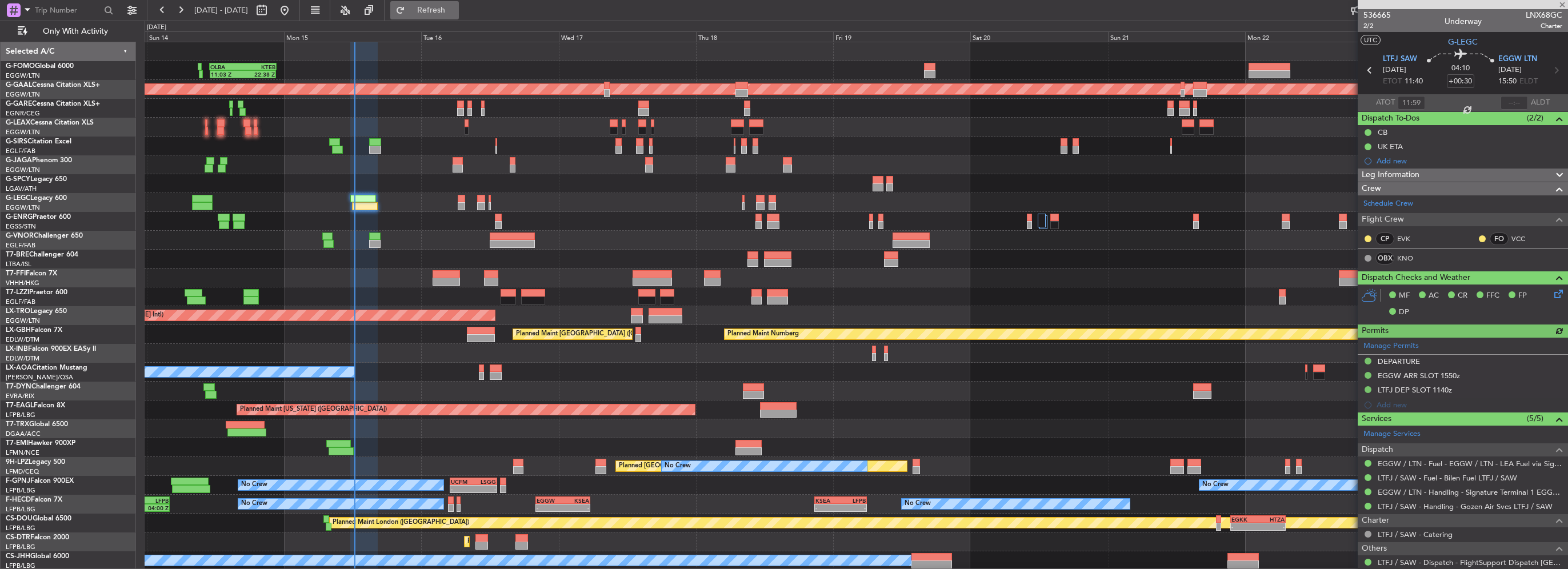
click at [459, 16] on button "Refresh" at bounding box center [424, 10] width 69 height 18
drag, startPoint x: 462, startPoint y: 9, endPoint x: 436, endPoint y: 16, distance: 26.9
click at [455, 9] on span "Refresh" at bounding box center [431, 10] width 48 height 8
click at [455, 6] on span "Refresh" at bounding box center [431, 10] width 48 height 8
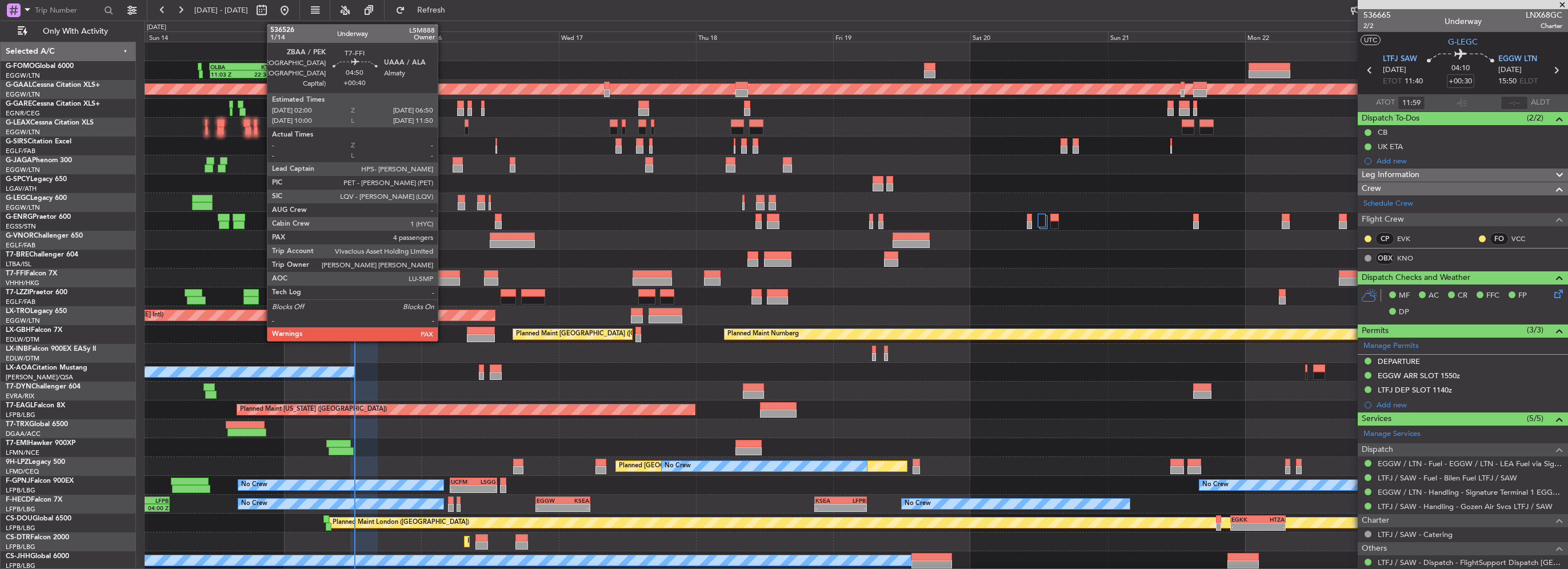
click at [443, 276] on div at bounding box center [447, 274] width 28 height 8
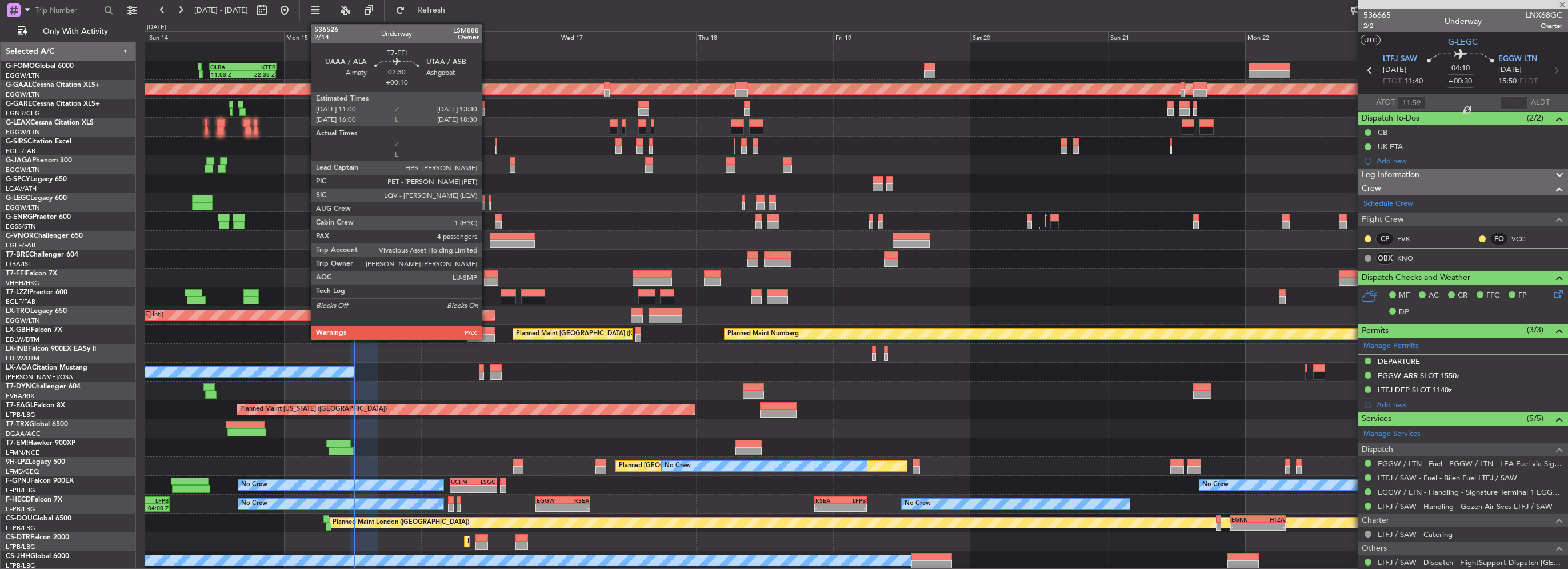
type input "+00:40"
type input "4"
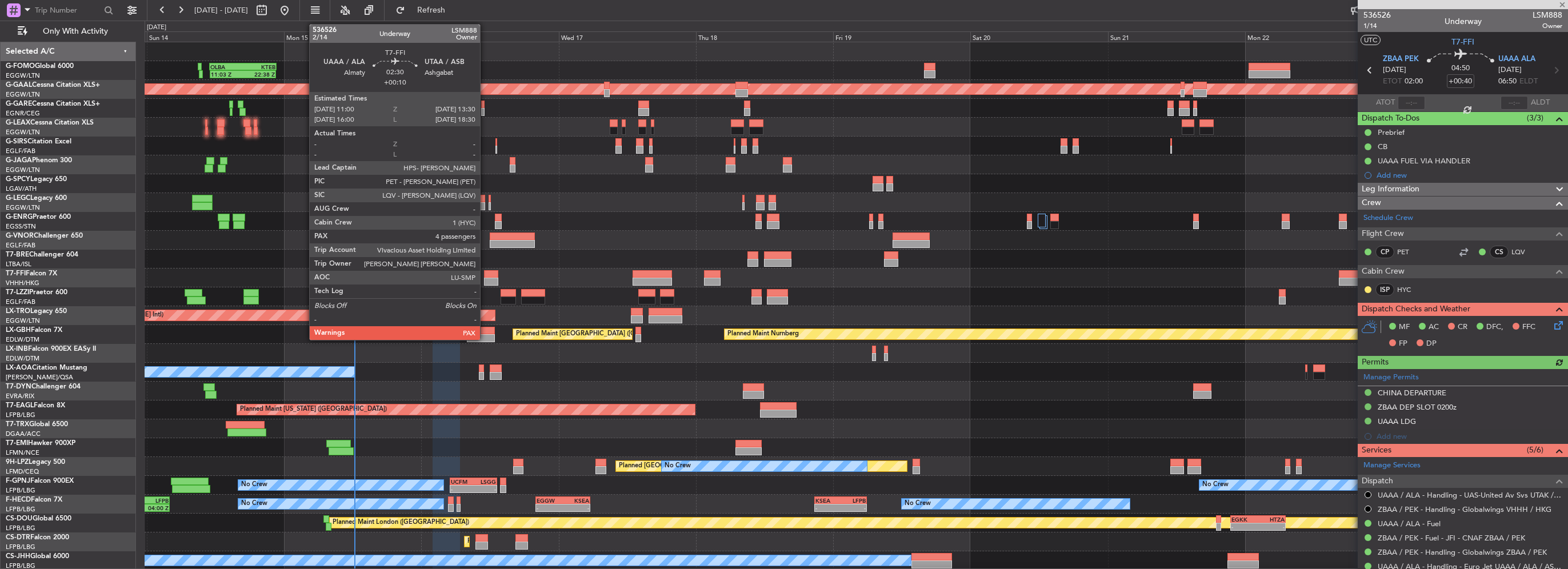
click at [485, 278] on div at bounding box center [491, 281] width 15 height 8
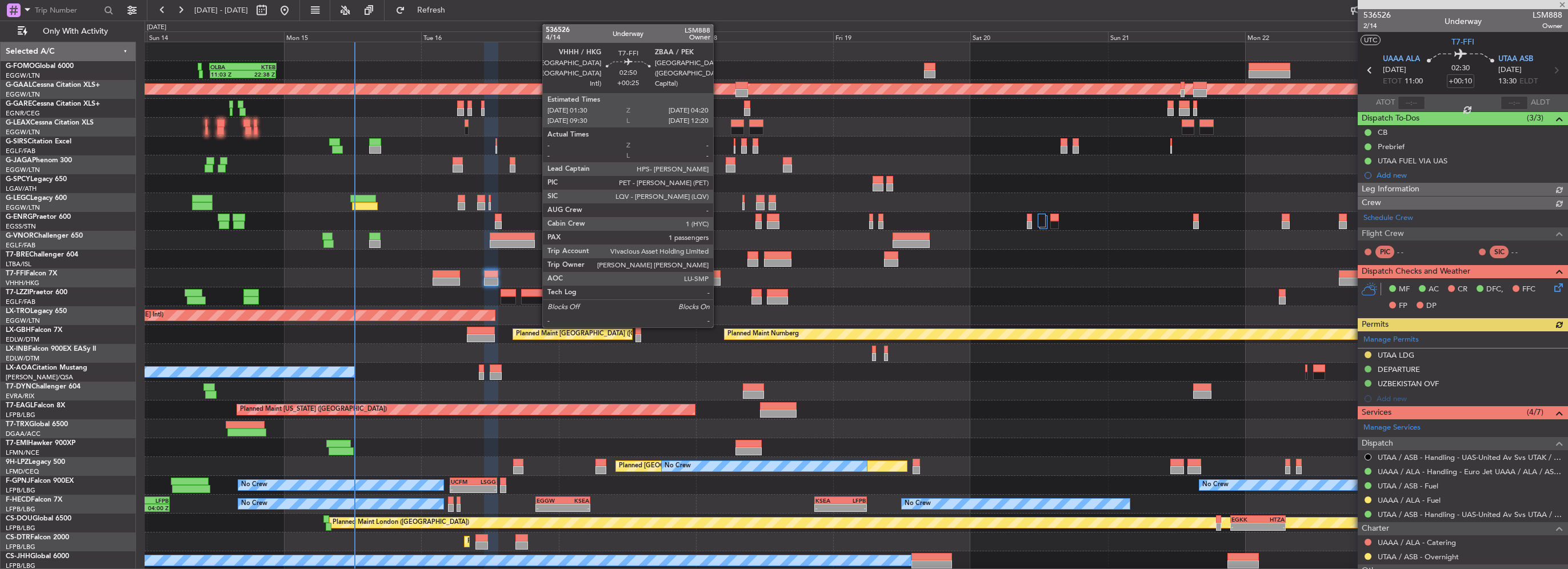
click at [718, 281] on div at bounding box center [712, 281] width 16 height 8
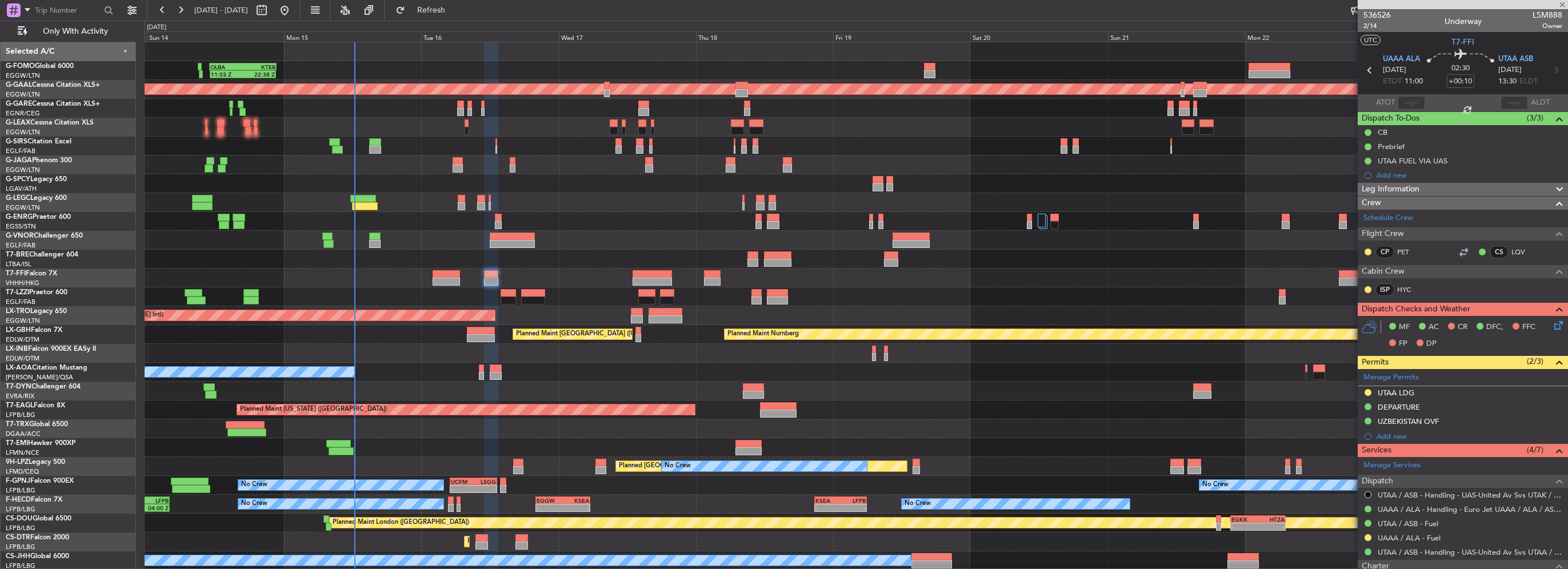
type input "+00:25"
type input "1"
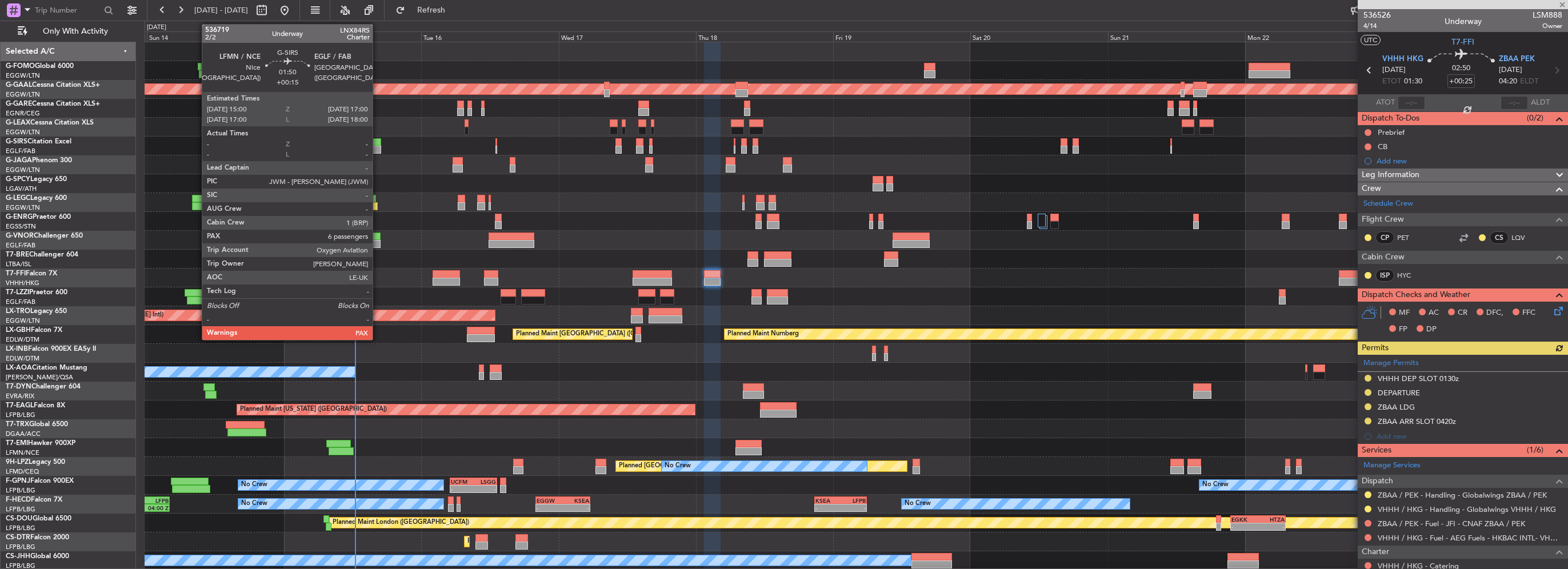
click at [378, 143] on div at bounding box center [375, 142] width 12 height 8
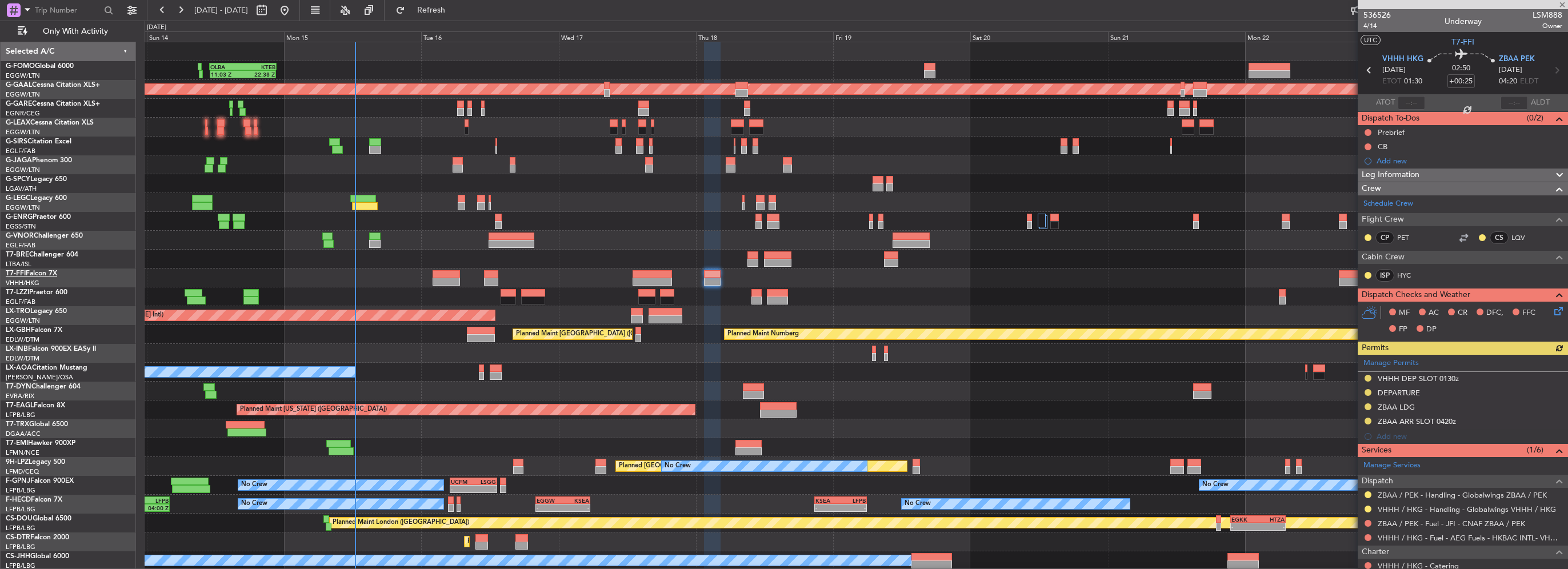
type input "+00:15"
type input "6"
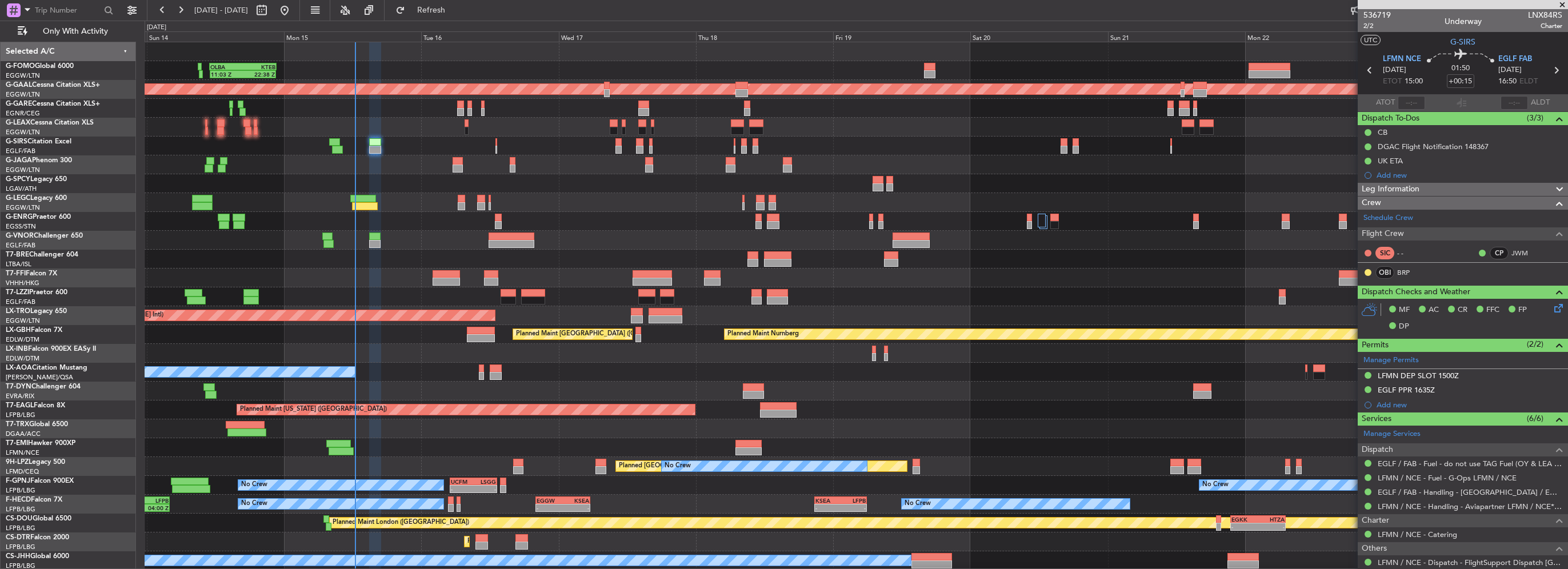
click at [1423, 189] on div "Leg Information" at bounding box center [1463, 189] width 210 height 13
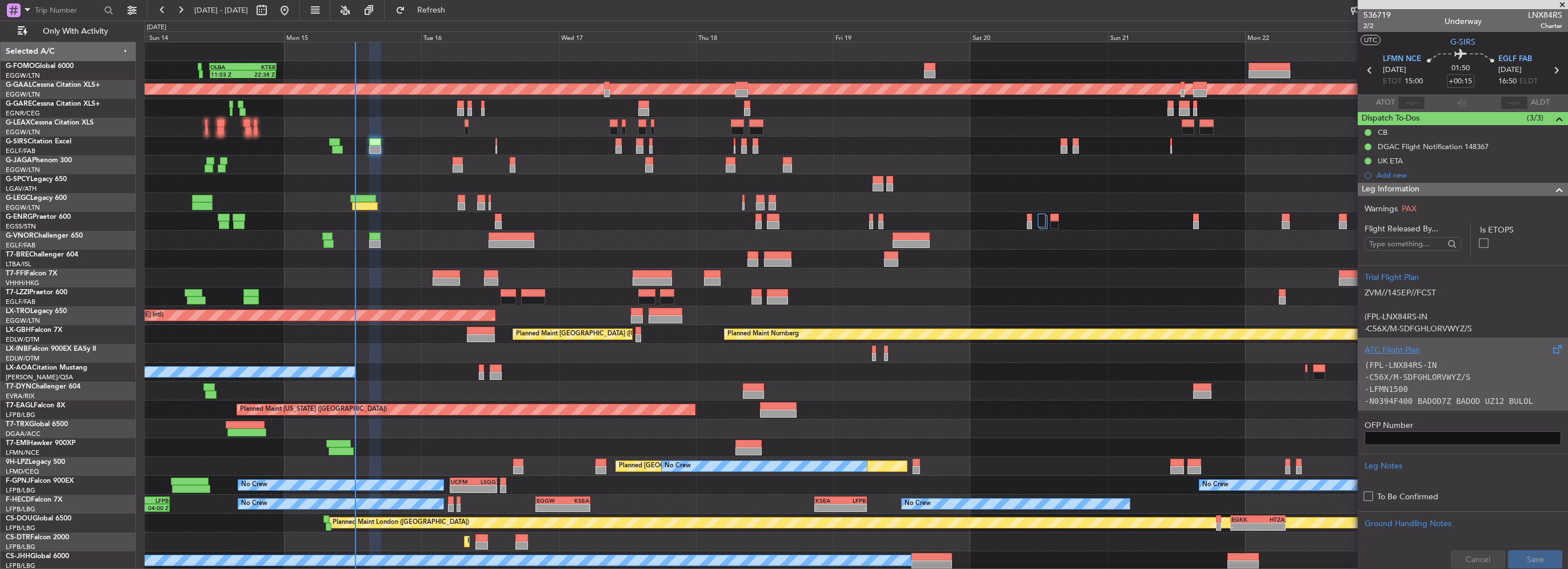
click at [1399, 371] on p "-C56X/M-SDFGHLORVWYZ/S" at bounding box center [1463, 377] width 197 height 12
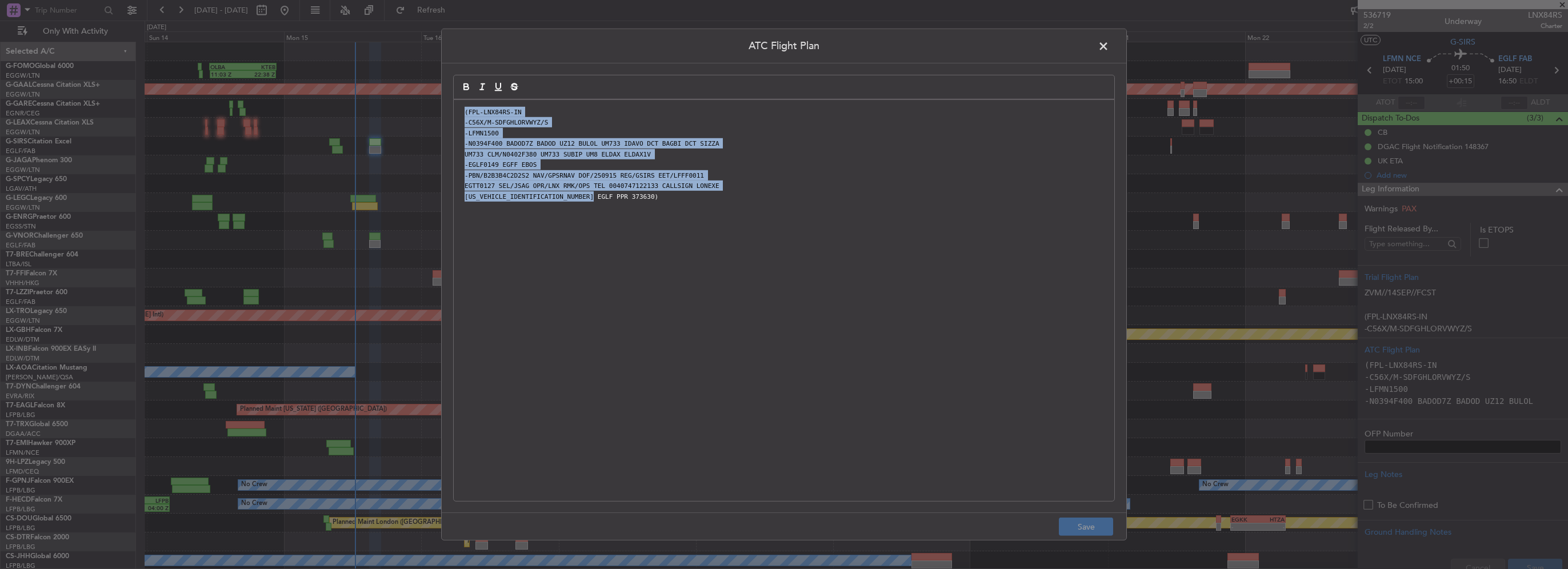
drag, startPoint x: 709, startPoint y: 268, endPoint x: 305, endPoint y: 25, distance: 471.4
click at [305, 25] on div "ATC Flight Plan (FPL-LNX84RS-IN -C56X/M-SDFGHLORVWYZ/S -LFMN1500 -N0394F400 BAD…" at bounding box center [784, 284] width 1568 height 569
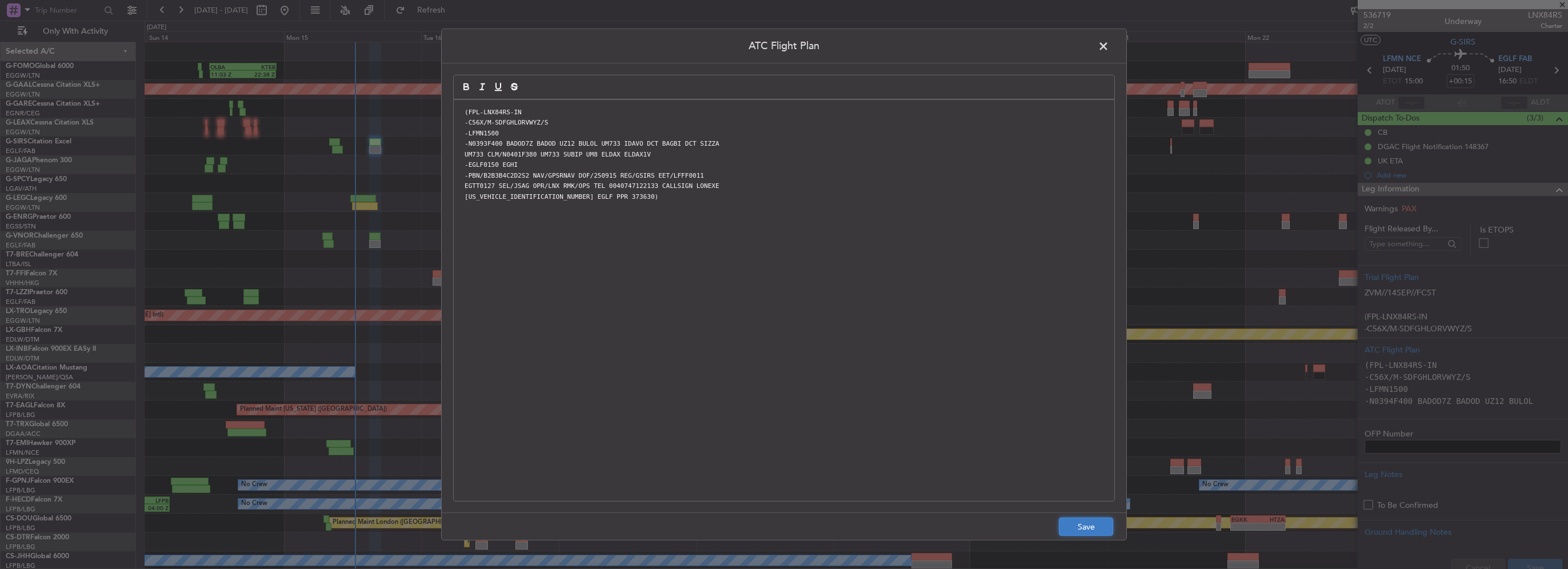
click at [1087, 528] on button "Save" at bounding box center [1086, 527] width 54 height 18
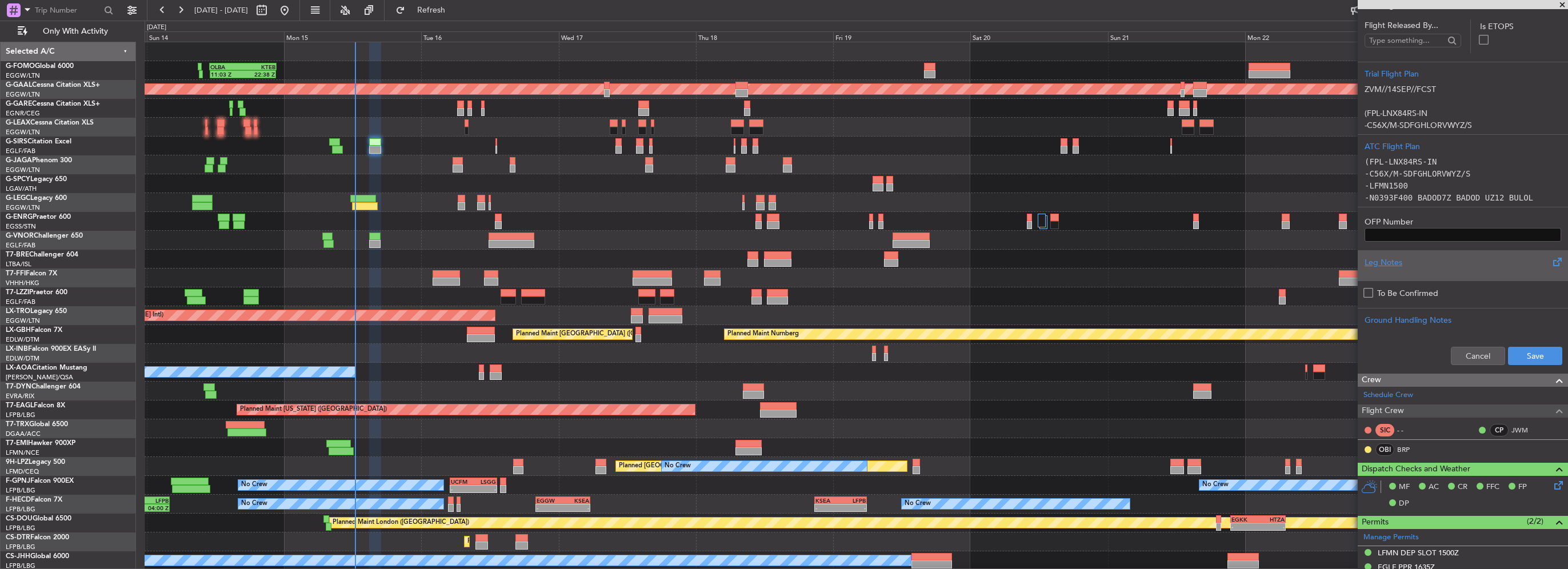
scroll to position [229, 0]
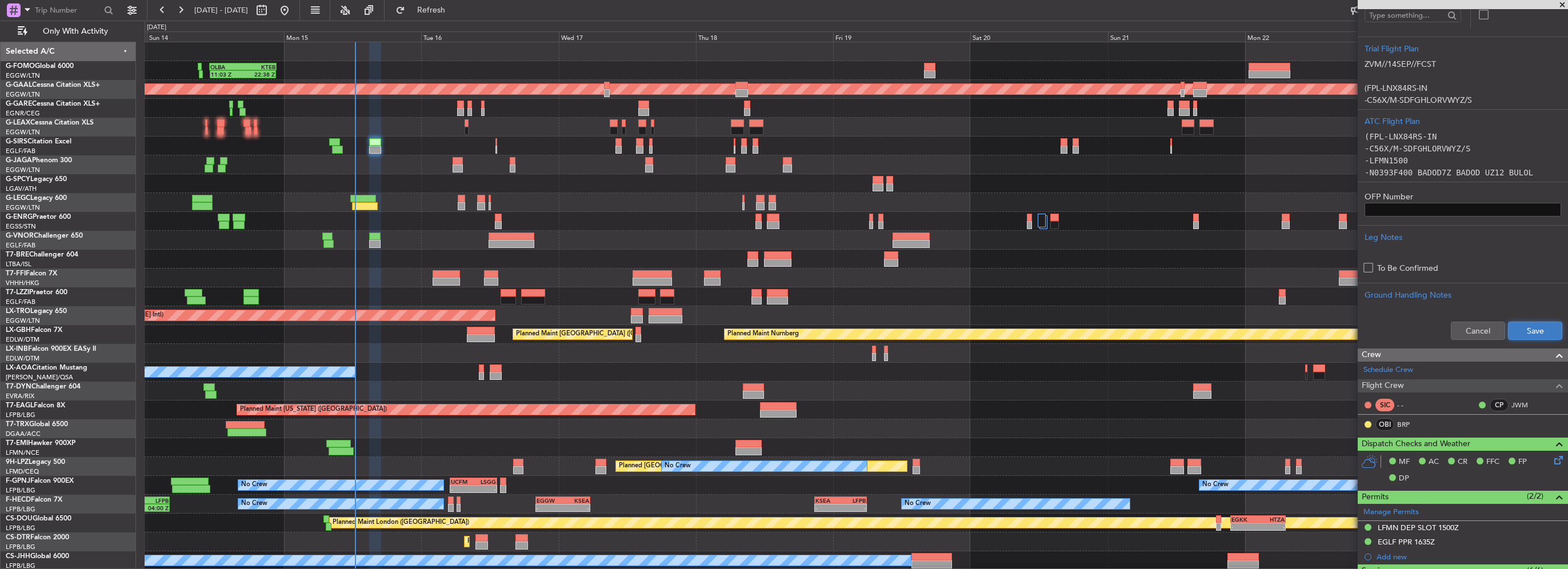
click at [1547, 330] on button "Save" at bounding box center [1535, 331] width 54 height 18
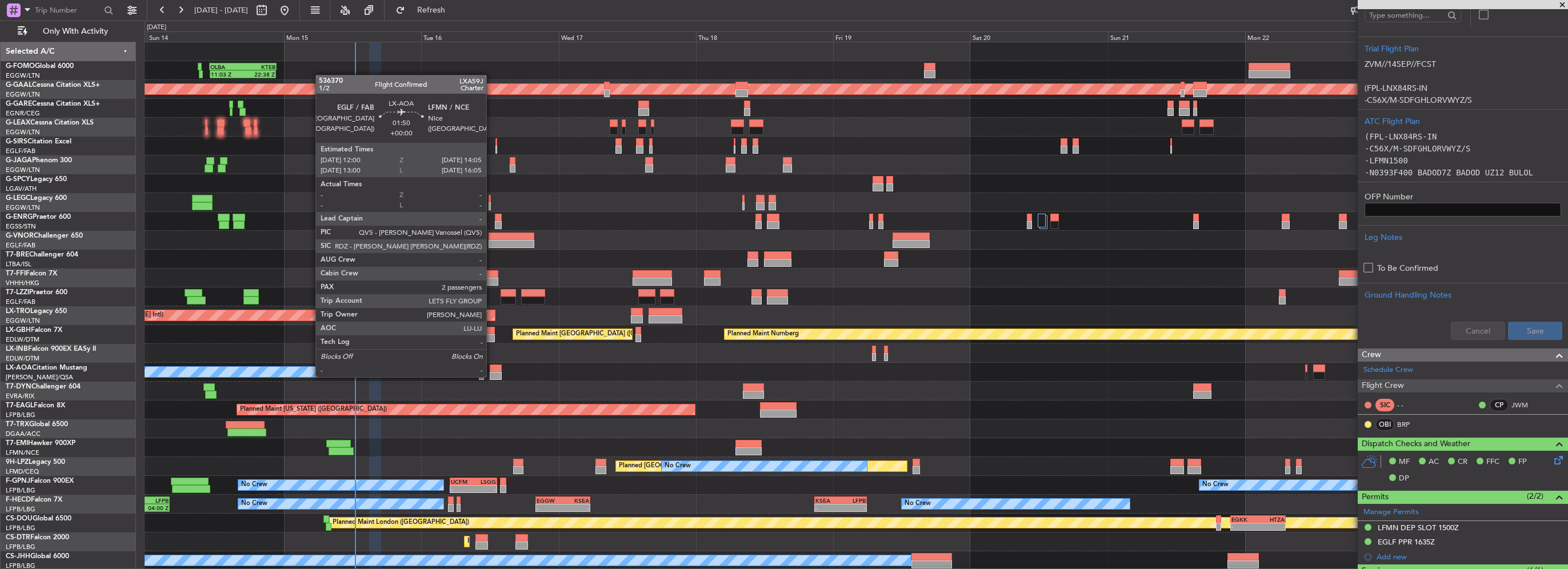
click at [491, 376] on div at bounding box center [496, 375] width 12 height 8
type input "2"
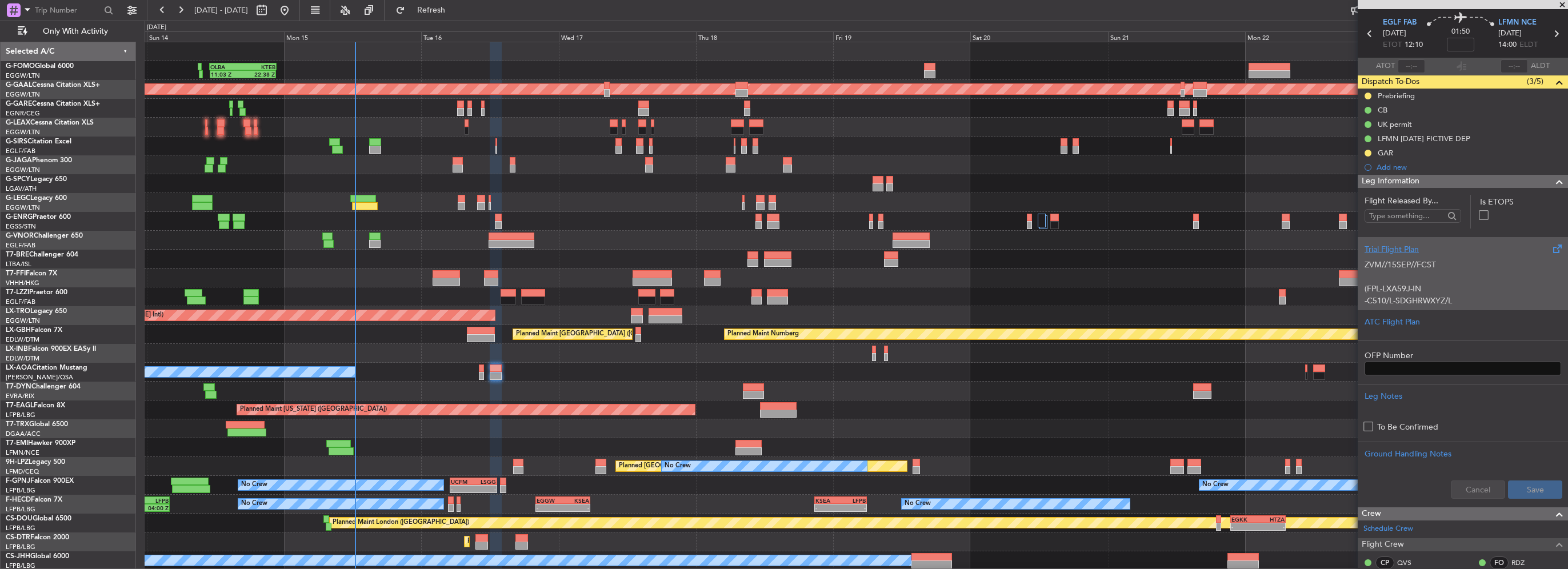
scroll to position [57, 0]
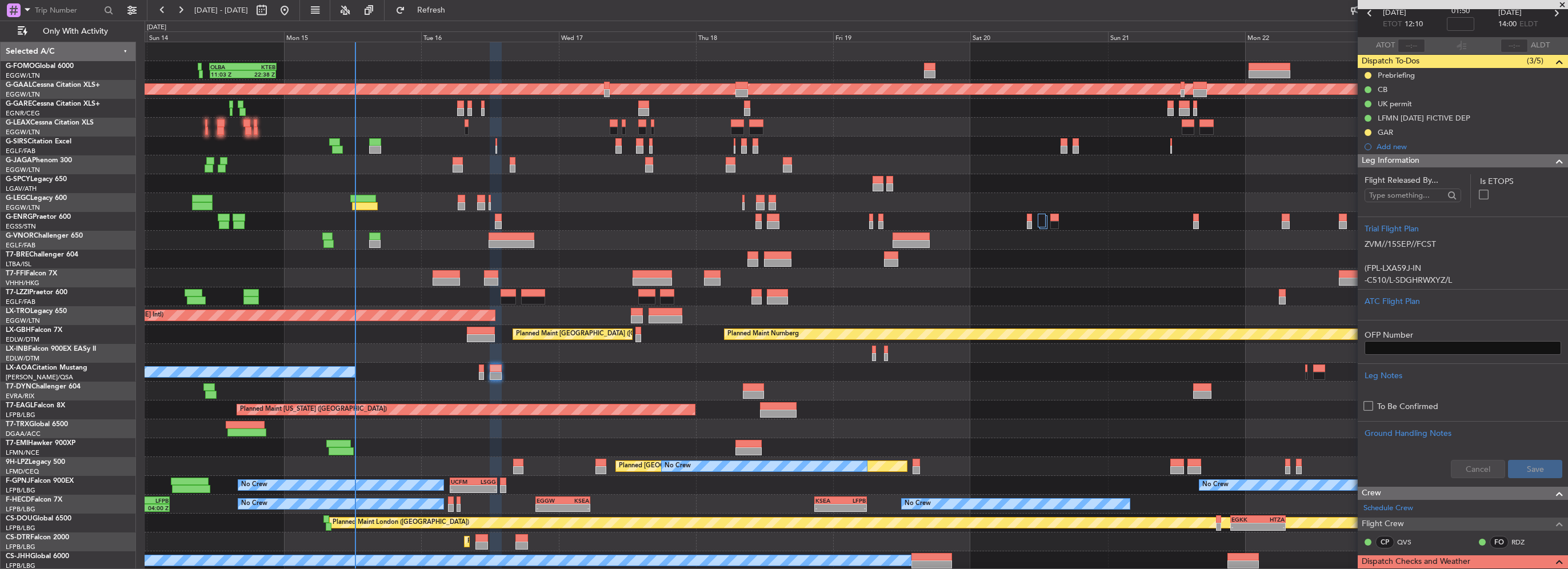
click at [1553, 160] on span at bounding box center [1559, 161] width 14 height 14
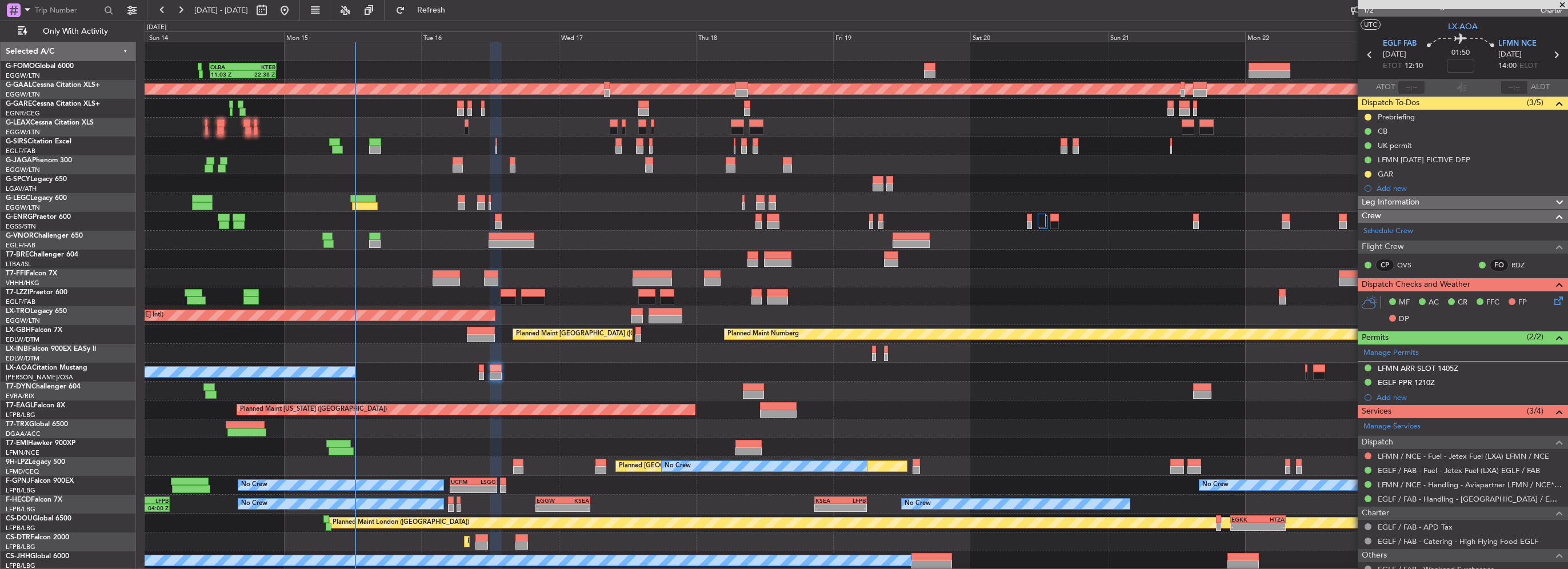
scroll to position [0, 0]
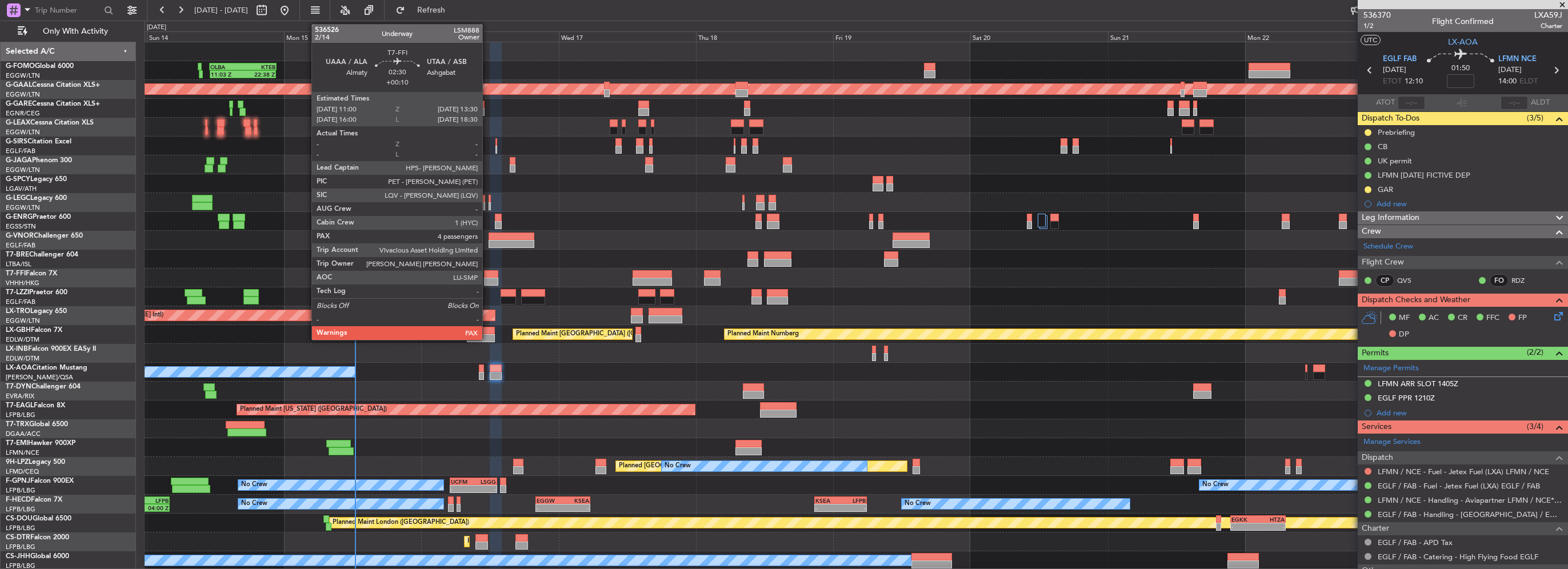
click at [488, 278] on div at bounding box center [491, 281] width 15 height 8
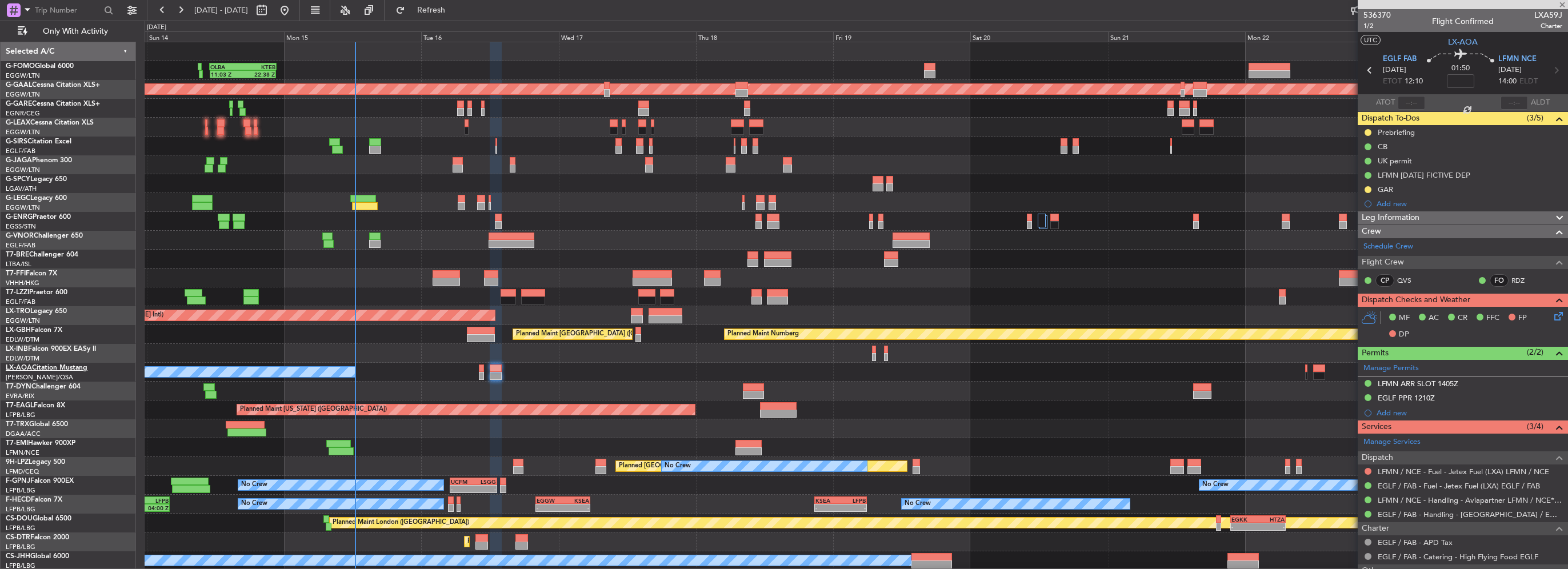
type input "+00:10"
type input "4"
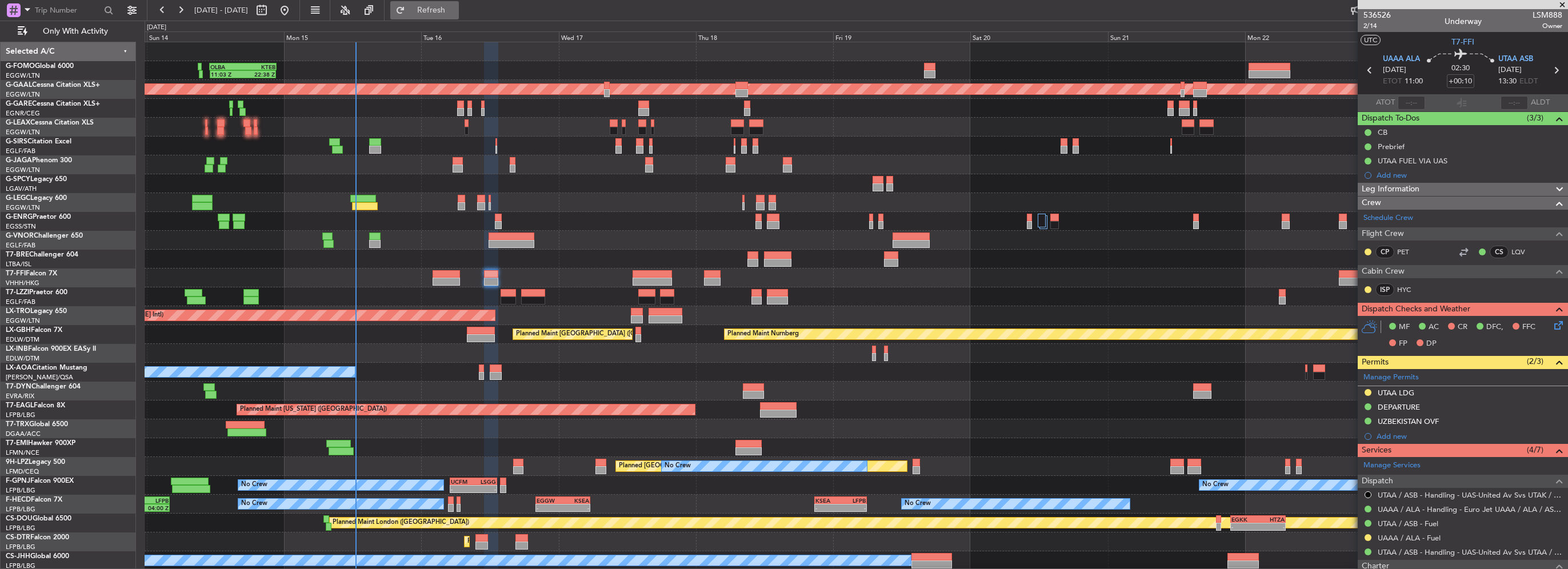
click at [455, 6] on span "Refresh" at bounding box center [431, 10] width 48 height 8
click at [459, 18] on button "Refresh" at bounding box center [424, 10] width 69 height 18
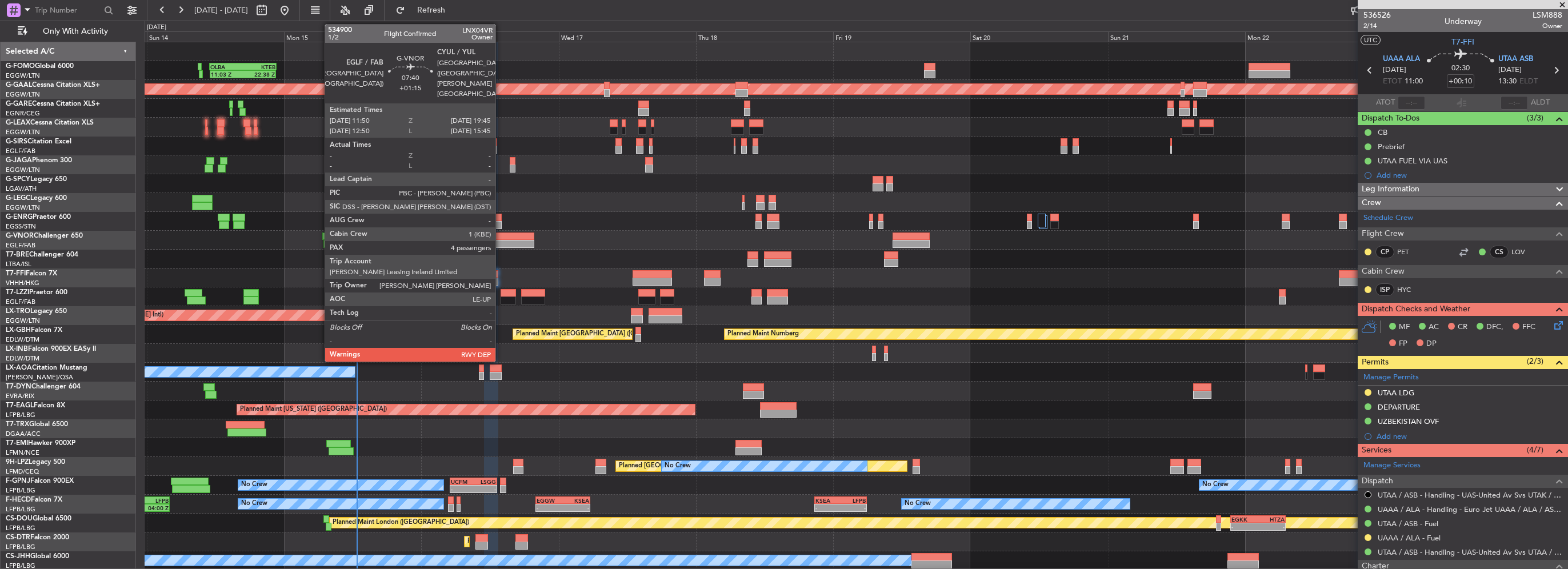
click at [500, 244] on div at bounding box center [511, 243] width 46 height 8
type input "+01:15"
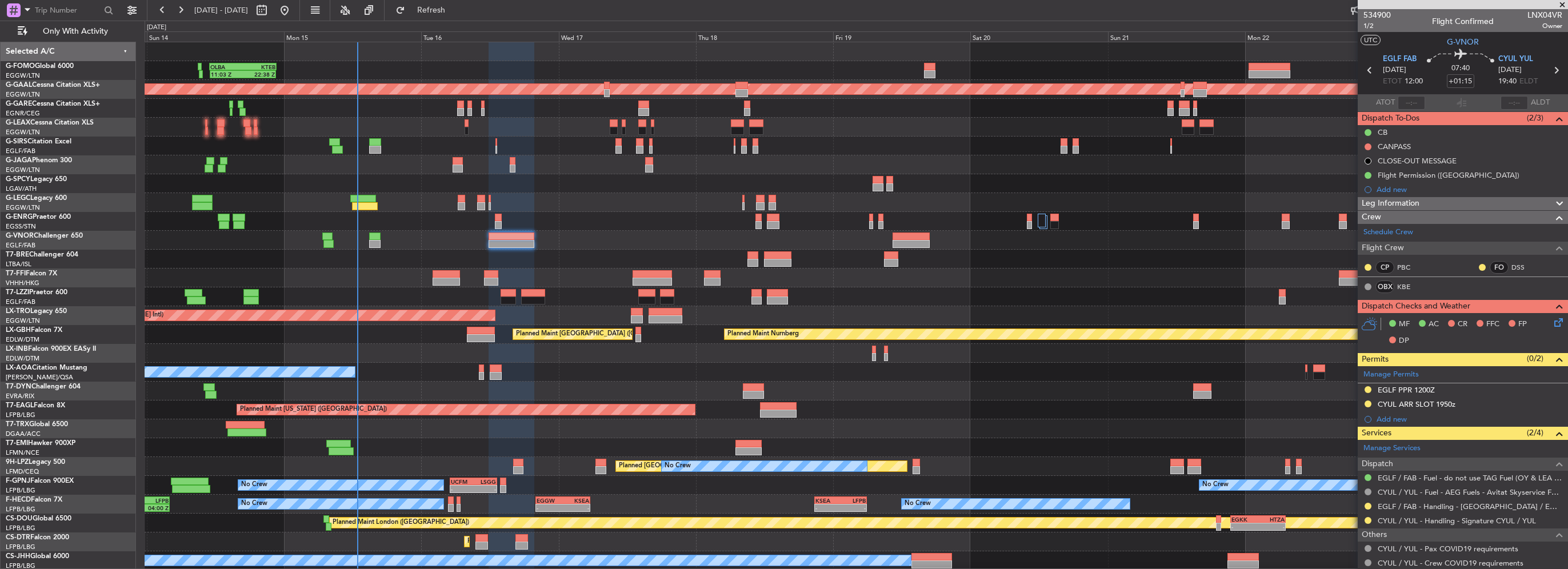
click at [1394, 419] on div "Add new" at bounding box center [1469, 419] width 186 height 10
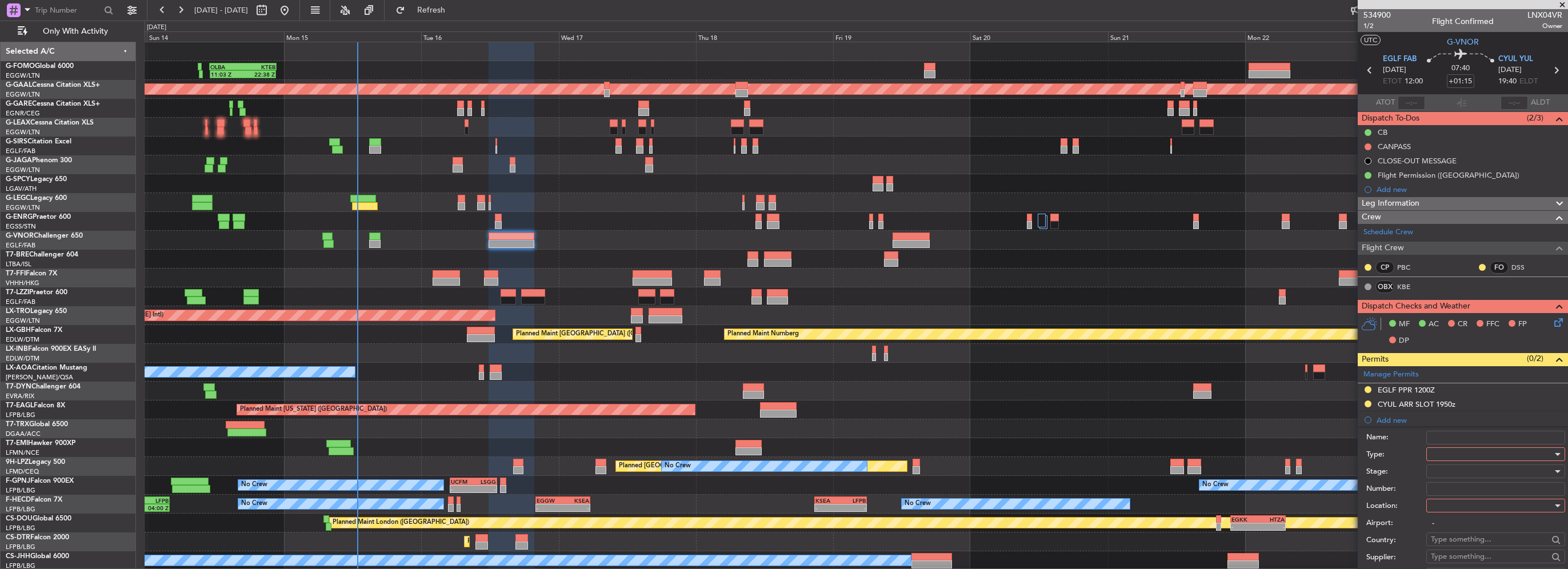
click at [1443, 453] on div at bounding box center [1492, 454] width 122 height 17
click at [1460, 557] on span "Slot" at bounding box center [1491, 562] width 120 height 17
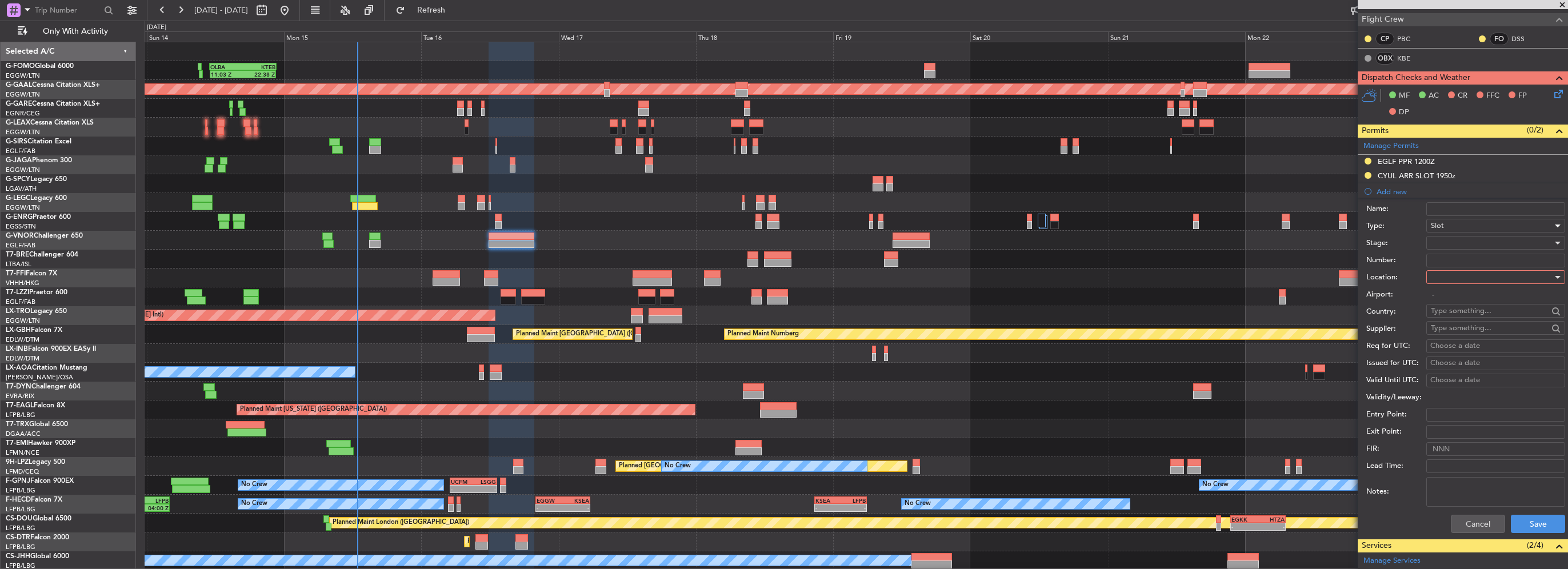
click at [1465, 277] on div at bounding box center [1492, 277] width 122 height 17
drag, startPoint x: 1451, startPoint y: 333, endPoint x: 1451, endPoint y: 324, distance: 9.0
click at [1451, 327] on span "Arrival" at bounding box center [1491, 333] width 120 height 17
type input "CYUL / YUL"
click at [1457, 243] on div at bounding box center [1492, 243] width 122 height 17
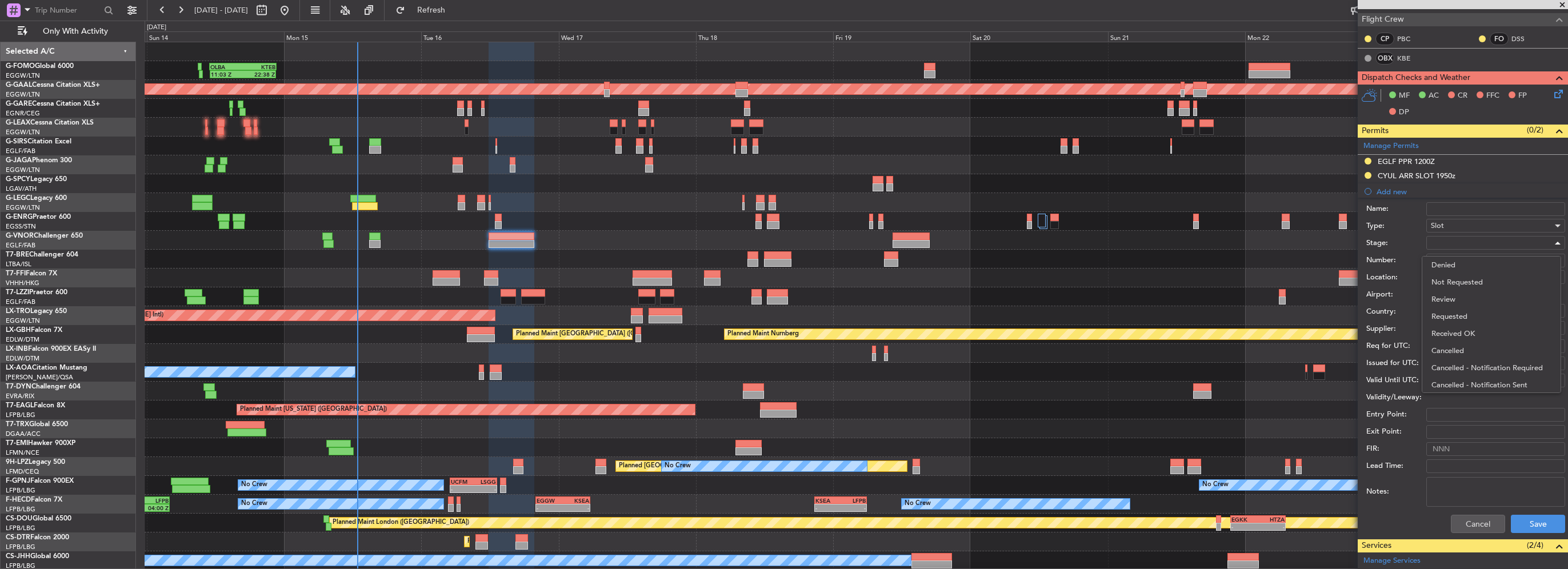
drag, startPoint x: 1468, startPoint y: 329, endPoint x: 1478, endPoint y: 547, distance: 218.2
click at [1468, 330] on span "Received OK" at bounding box center [1491, 333] width 120 height 17
click at [1524, 520] on button "Save" at bounding box center [1538, 524] width 54 height 18
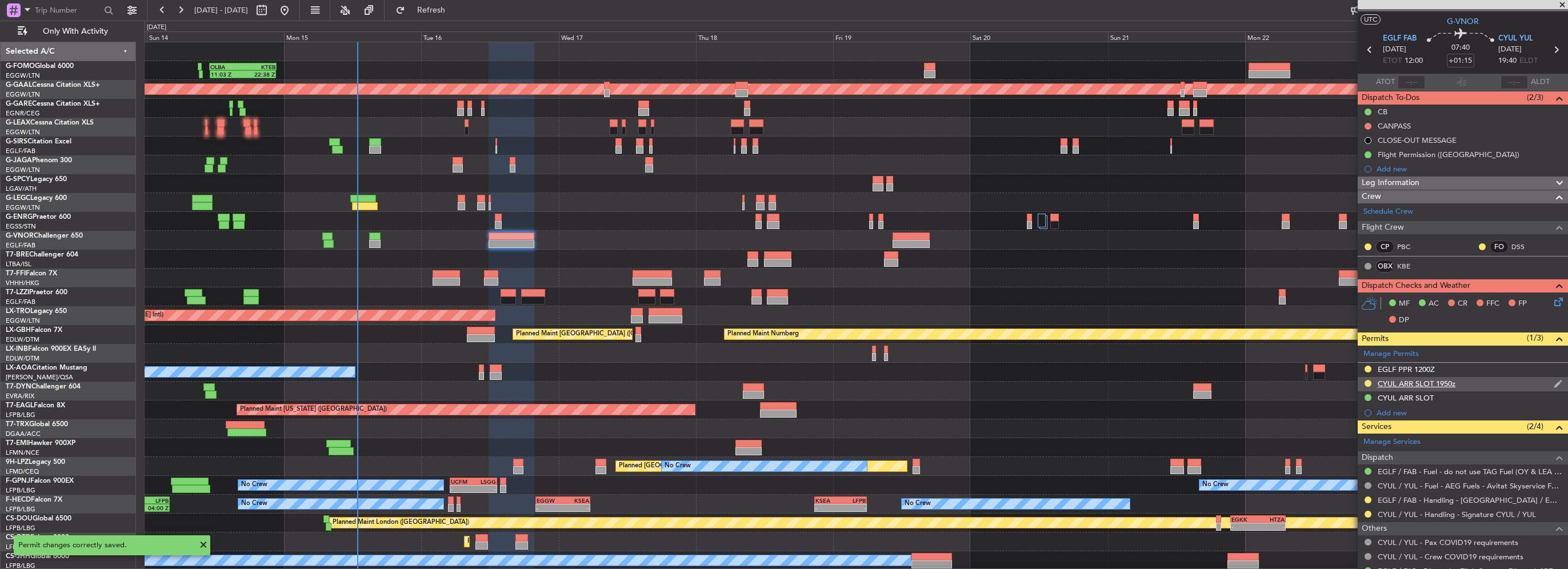
scroll to position [19, 0]
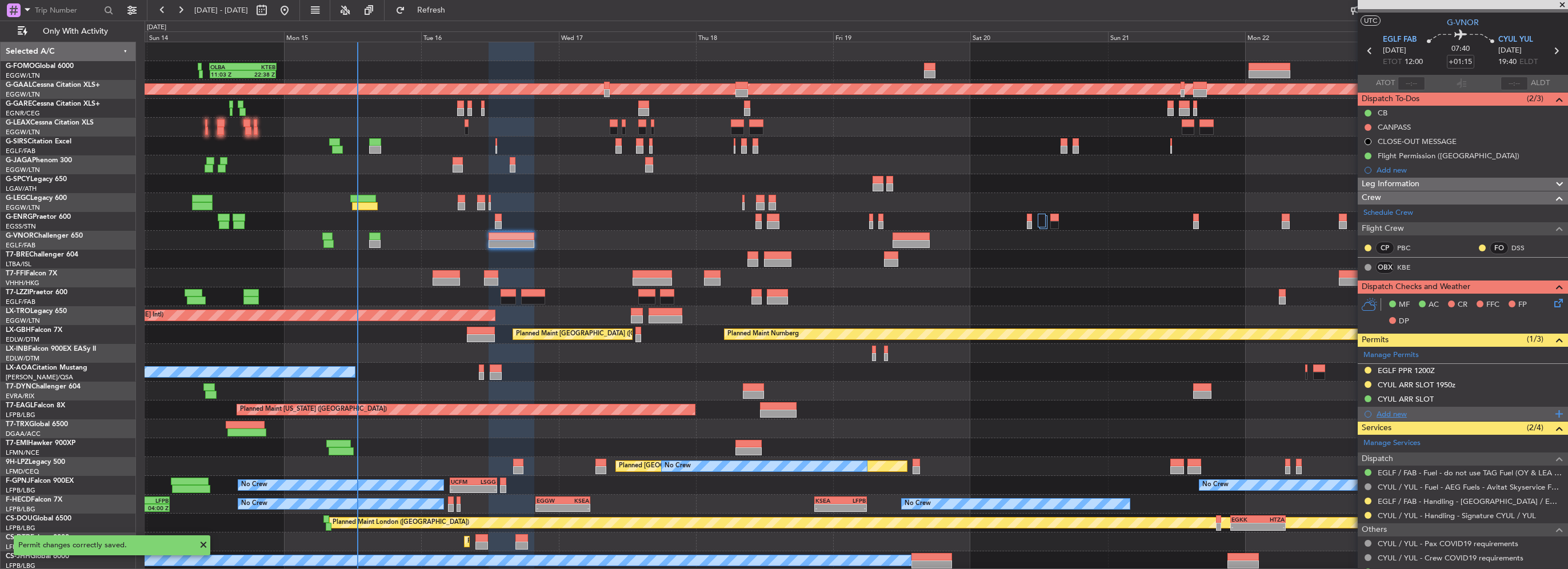
click at [1465, 407] on div "Add new" at bounding box center [1463, 413] width 210 height 14
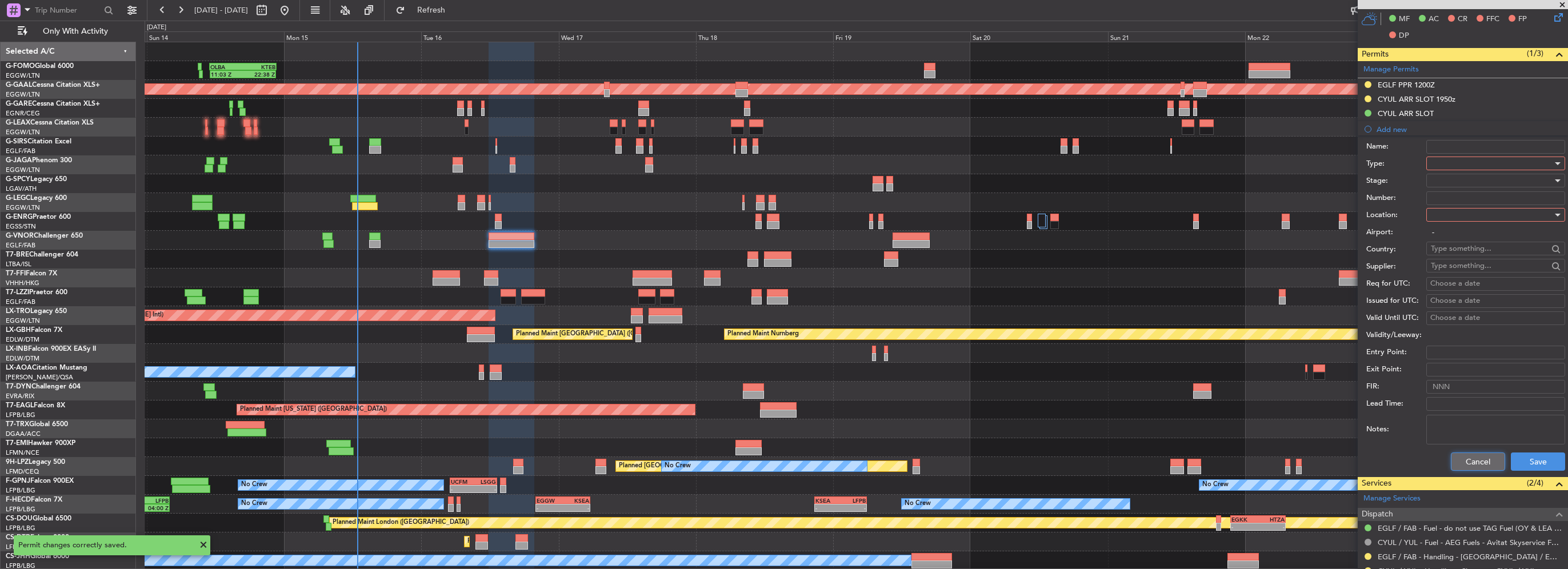
click at [1476, 462] on button "Cancel" at bounding box center [1478, 462] width 54 height 18
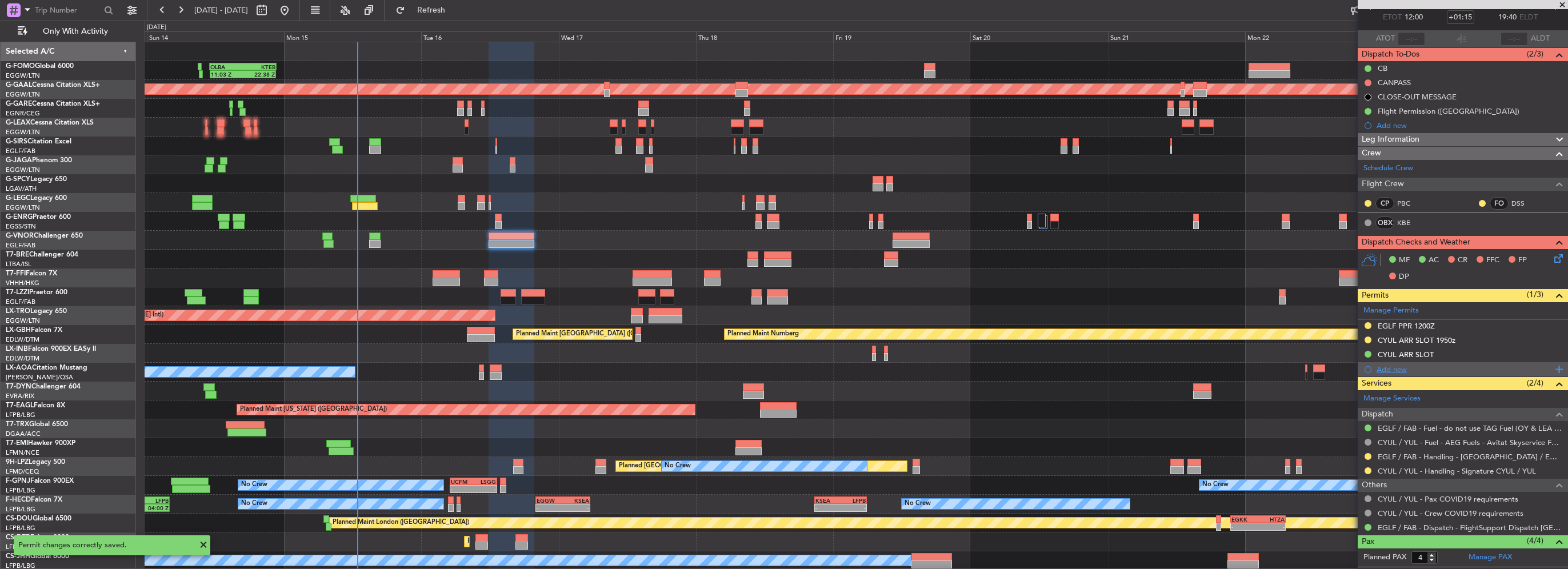
scroll to position [0, 0]
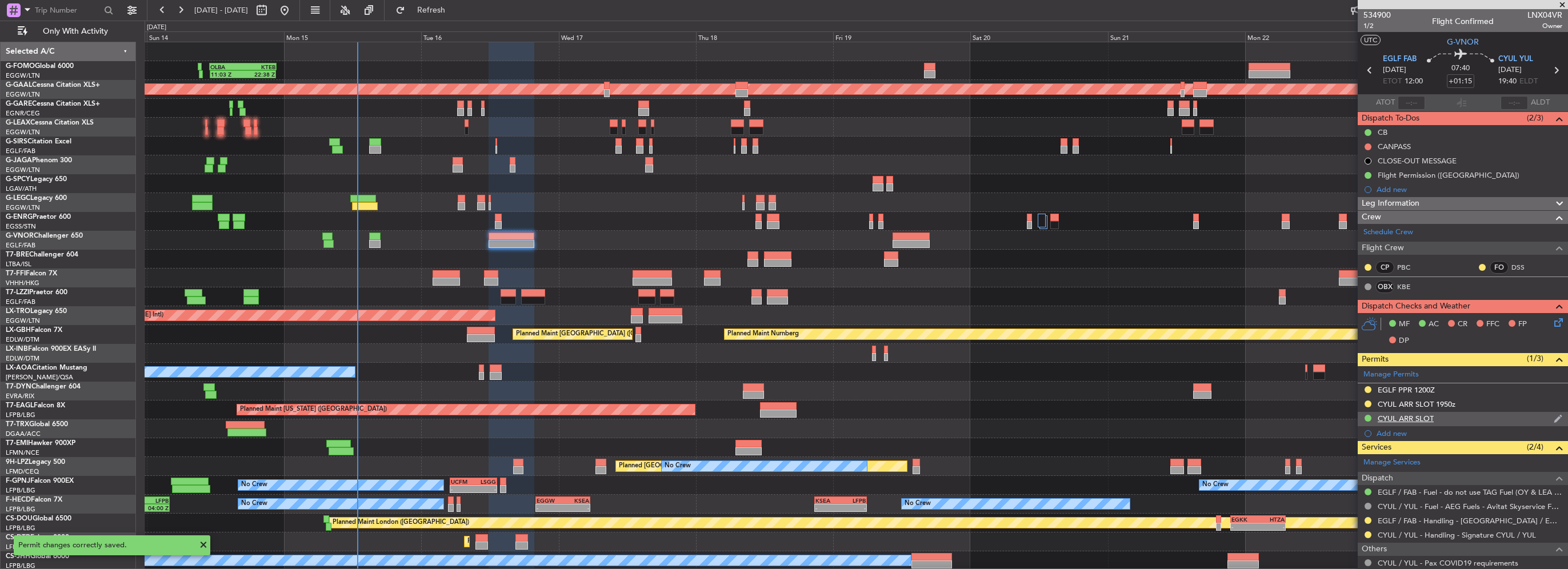
click at [1461, 416] on div "CYUL ARR SLOT" at bounding box center [1463, 419] width 210 height 14
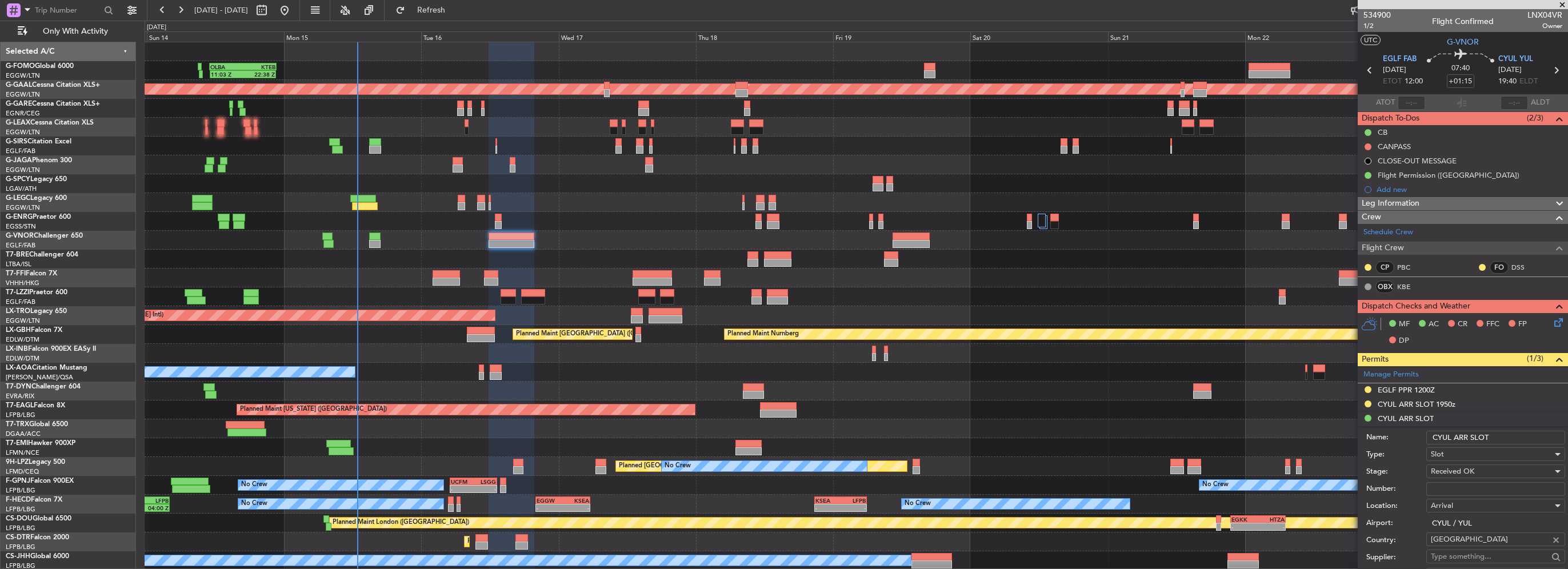
click at [1525, 442] on input "CYUL ARR SLOT" at bounding box center [1496, 438] width 139 height 14
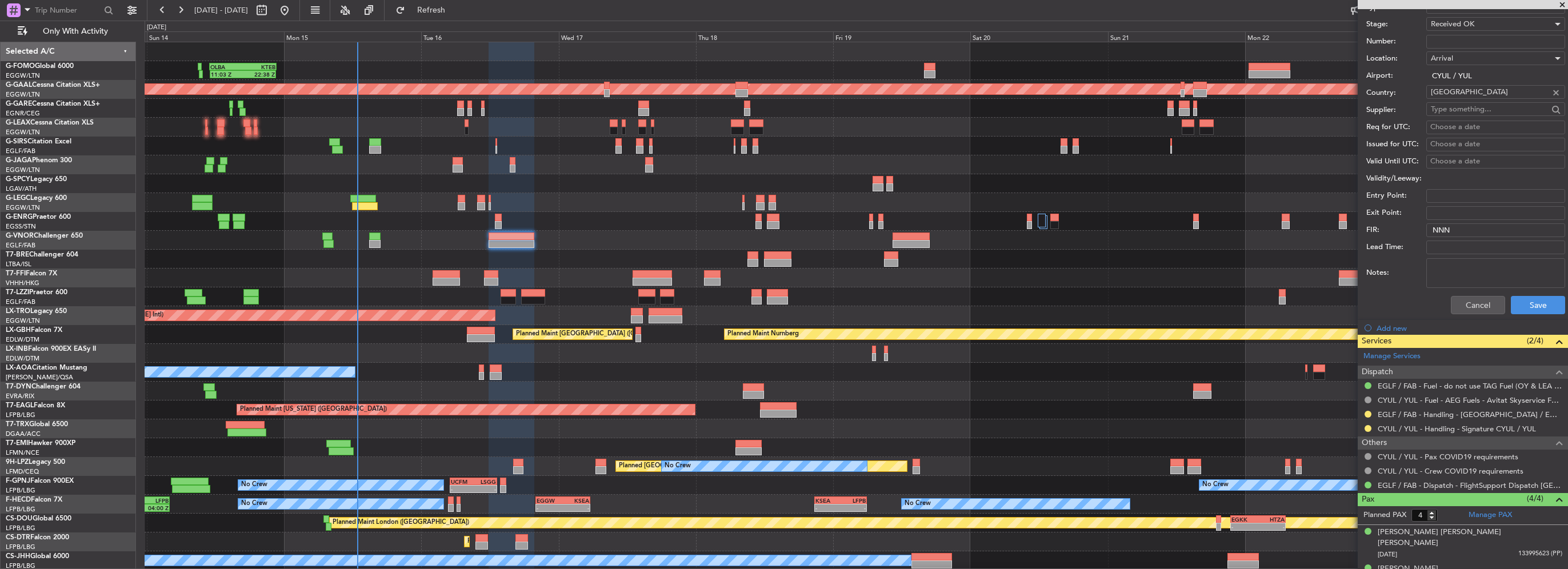
scroll to position [514, 0]
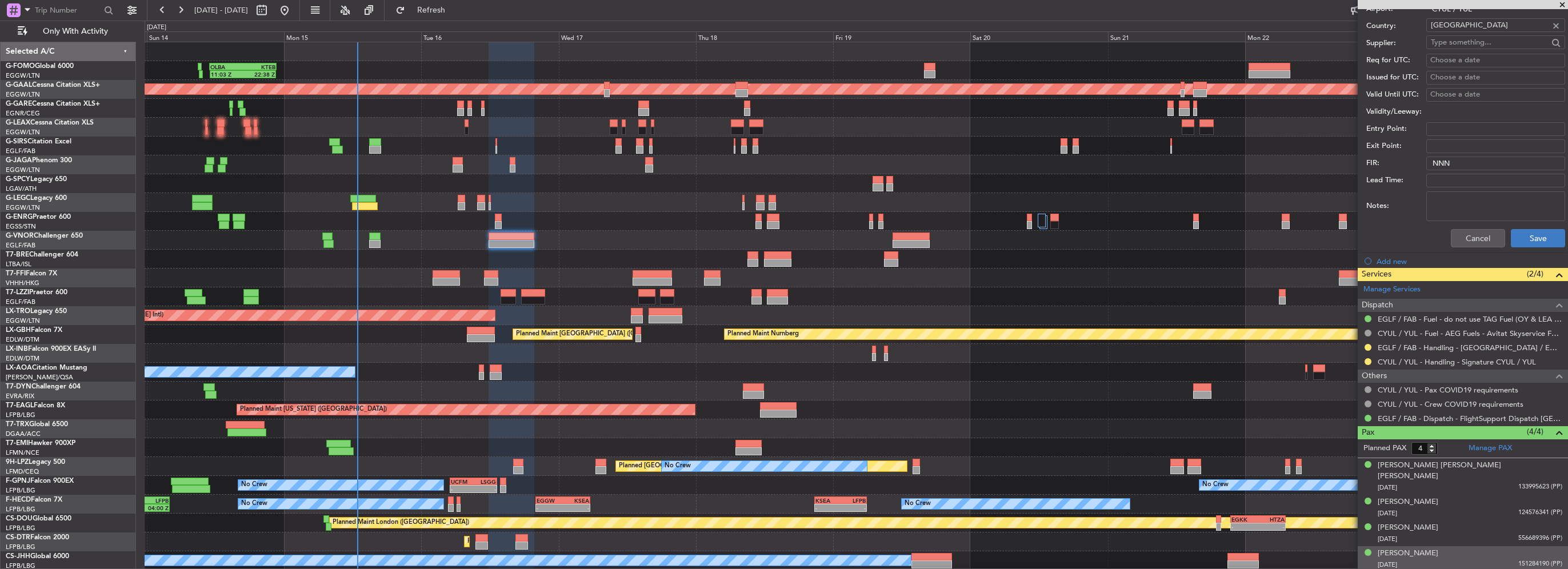
type input "CYUL ARR SLOT 1825z"
click at [1523, 239] on button "Save" at bounding box center [1538, 238] width 54 height 18
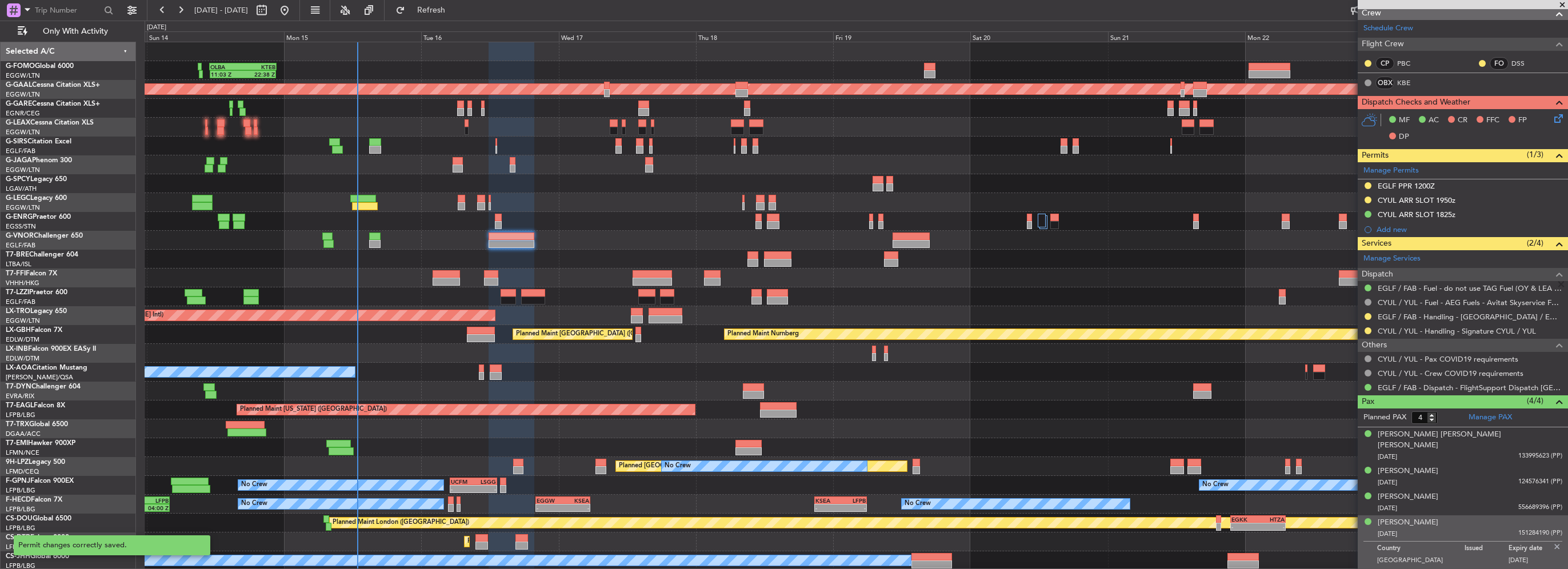
scroll to position [173, 0]
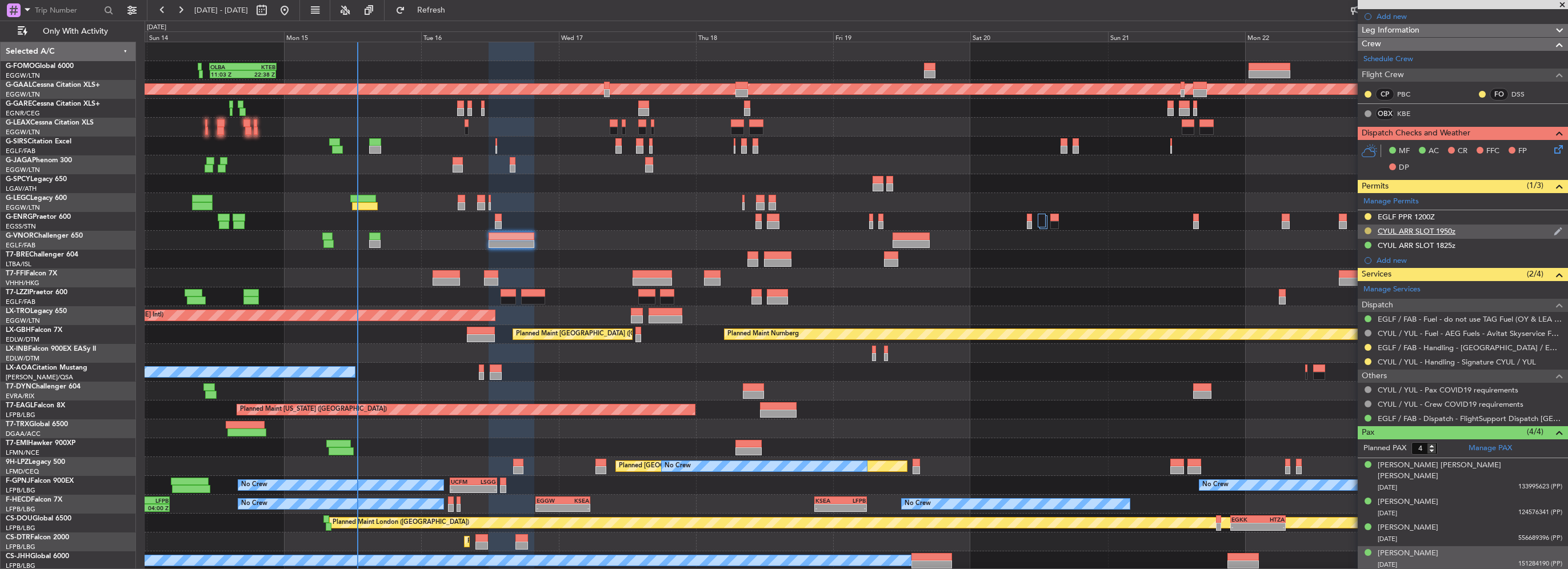
click at [1367, 229] on button at bounding box center [1368, 231] width 7 height 7
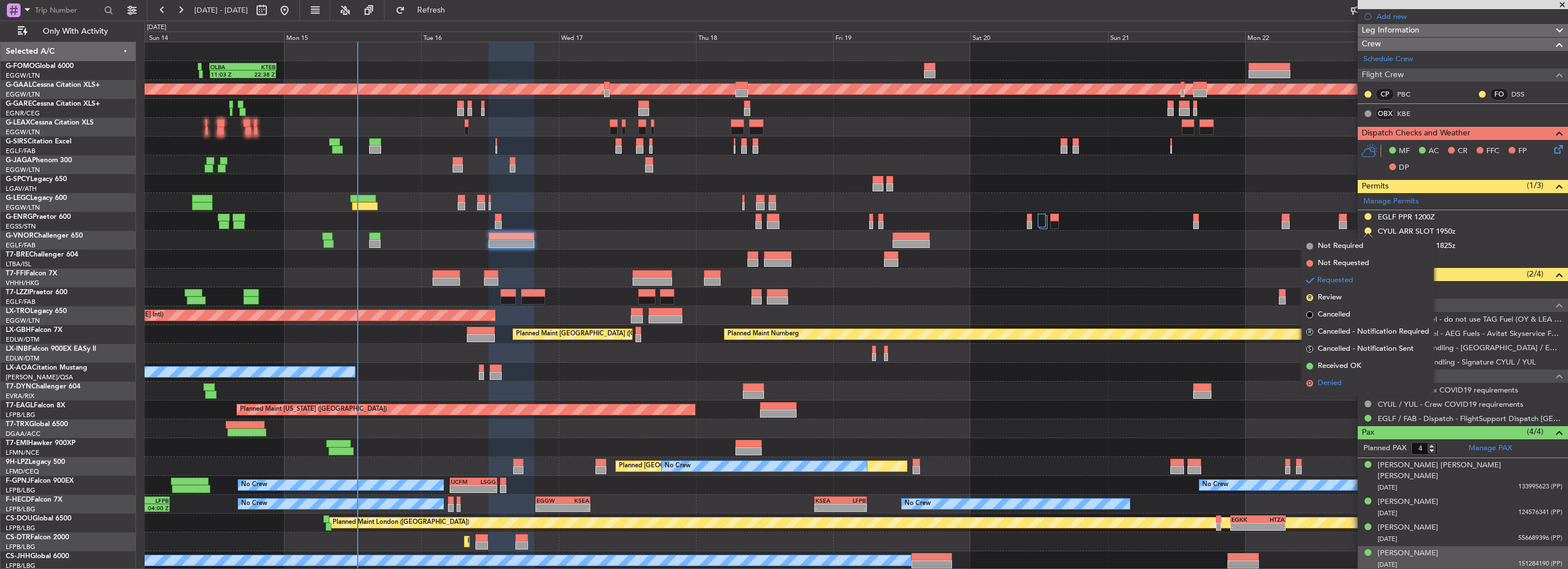
click at [1334, 379] on span "Denied" at bounding box center [1329, 383] width 24 height 12
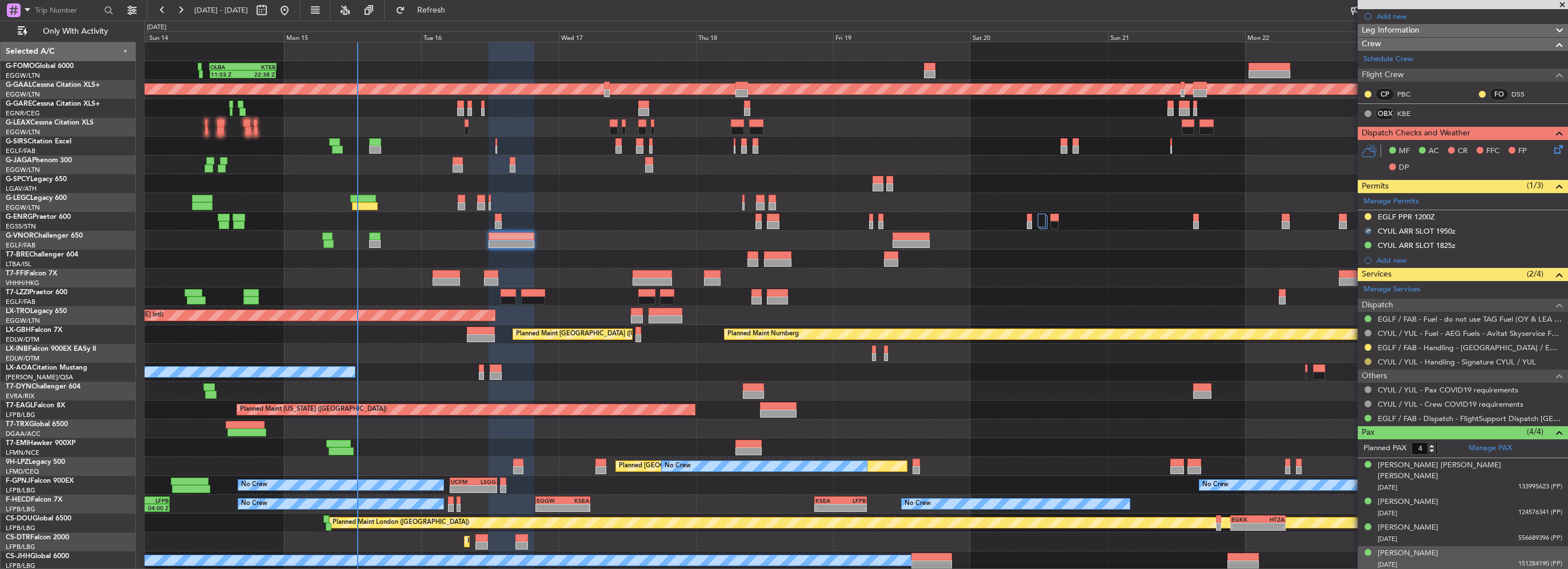
click at [1368, 359] on button at bounding box center [1368, 361] width 7 height 7
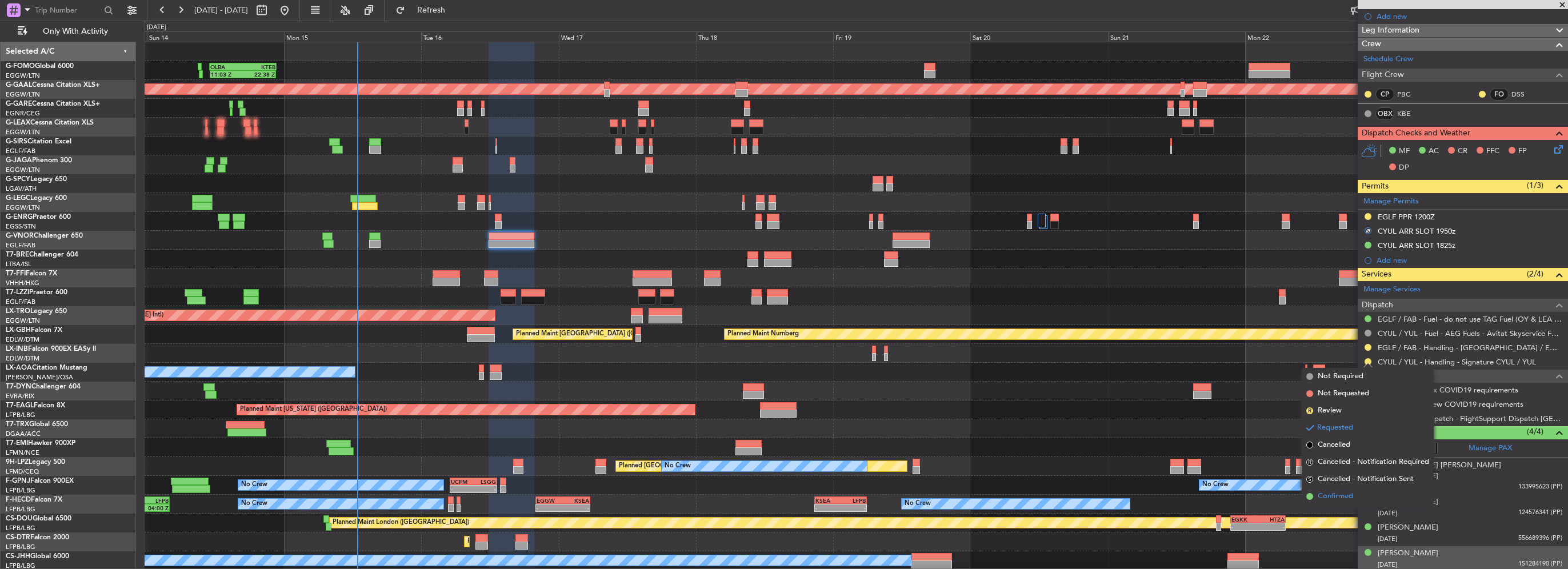
click at [1329, 496] on span "Confirmed" at bounding box center [1335, 496] width 35 height 12
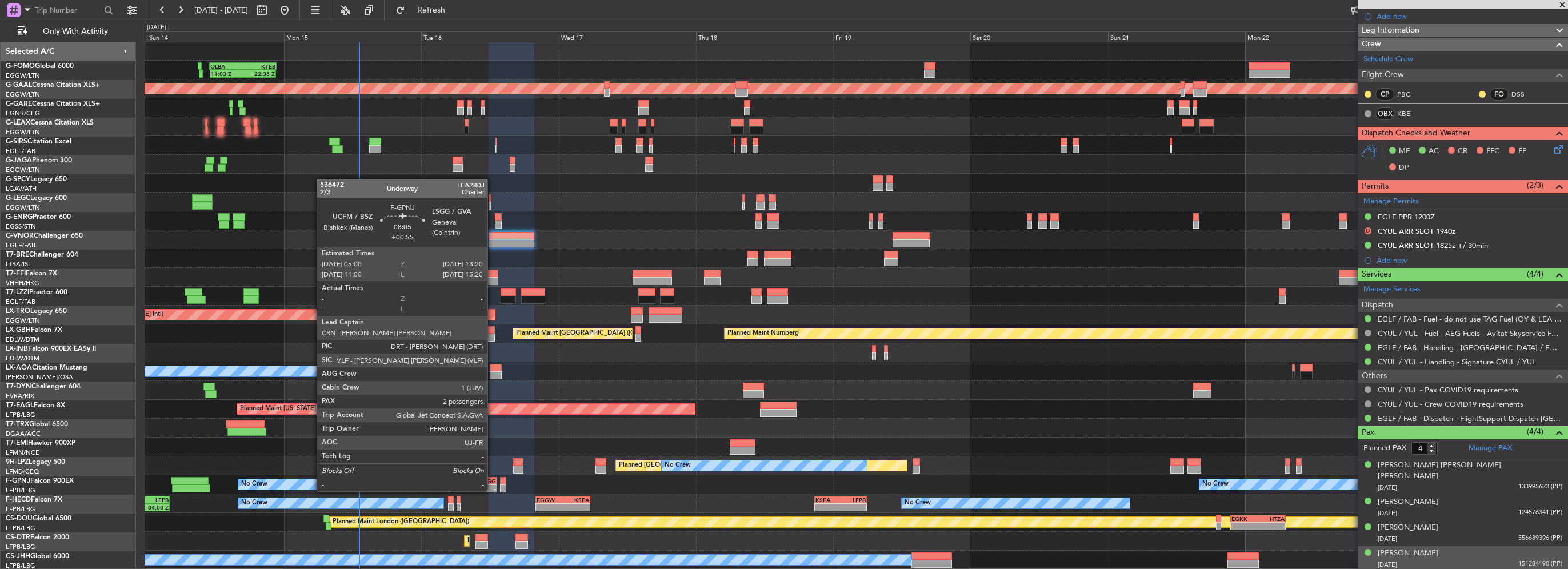
click at [492, 480] on div "LSGG" at bounding box center [485, 481] width 23 height 7
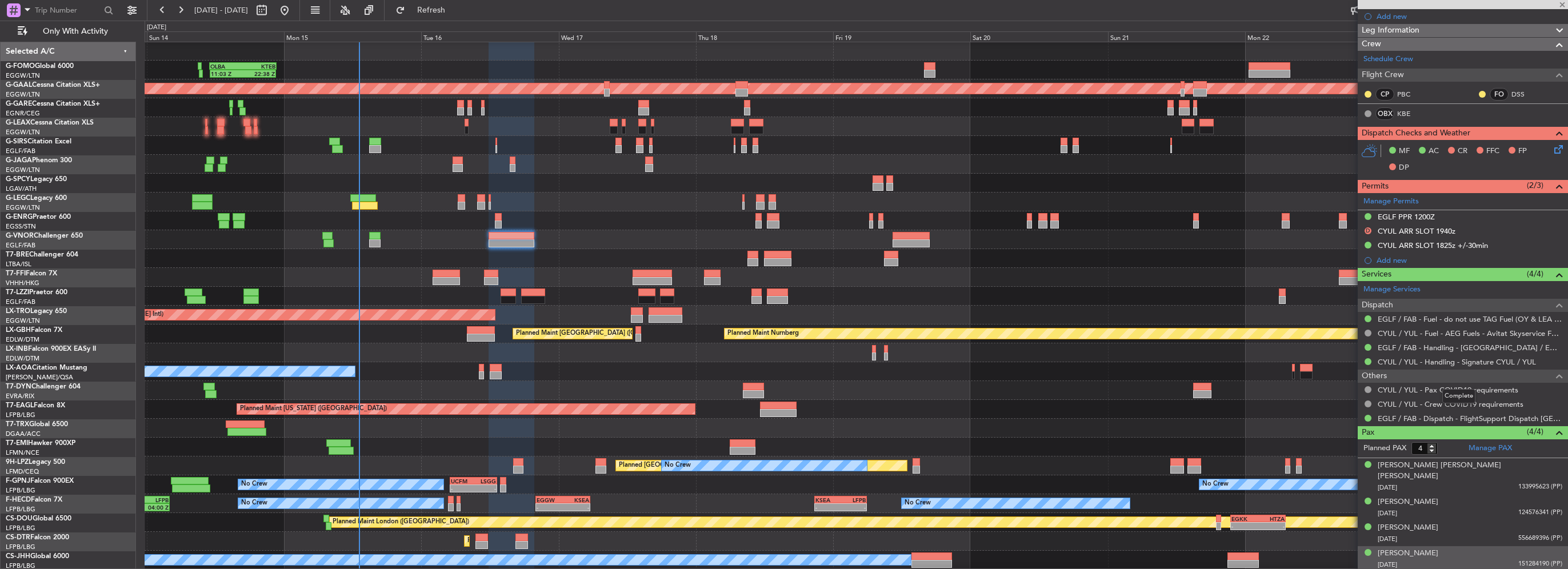
type input "+00:55"
type input "2"
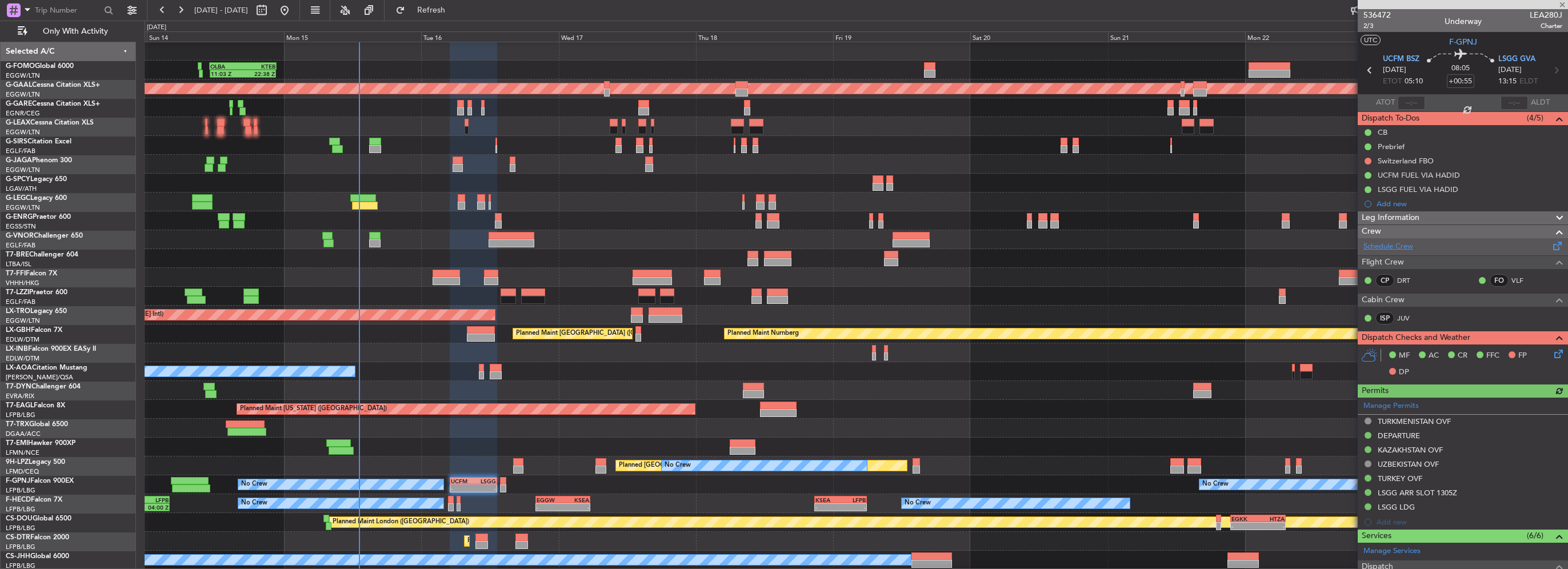
click at [1373, 248] on link "Schedule Crew" at bounding box center [1388, 246] width 50 height 12
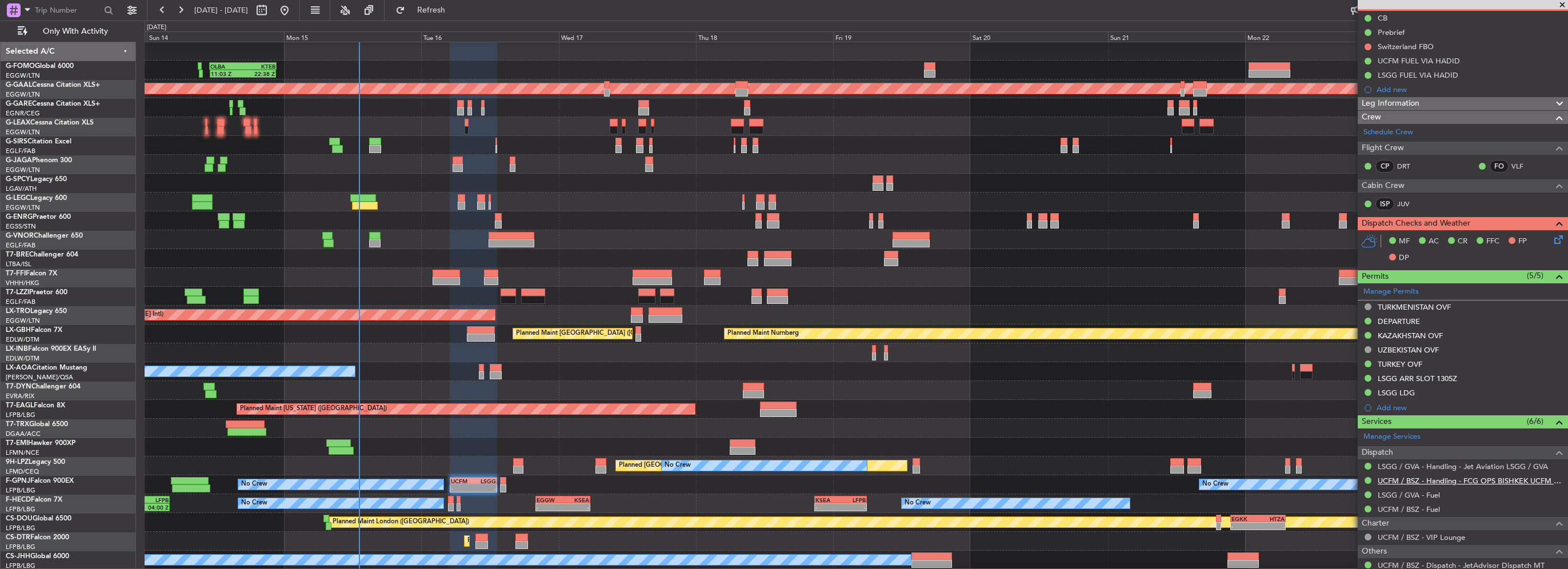
click at [1450, 477] on link "UCFM / BSZ - Handling - FCG OPS BISHKEK UCFM / BSZ" at bounding box center [1469, 481] width 184 height 10
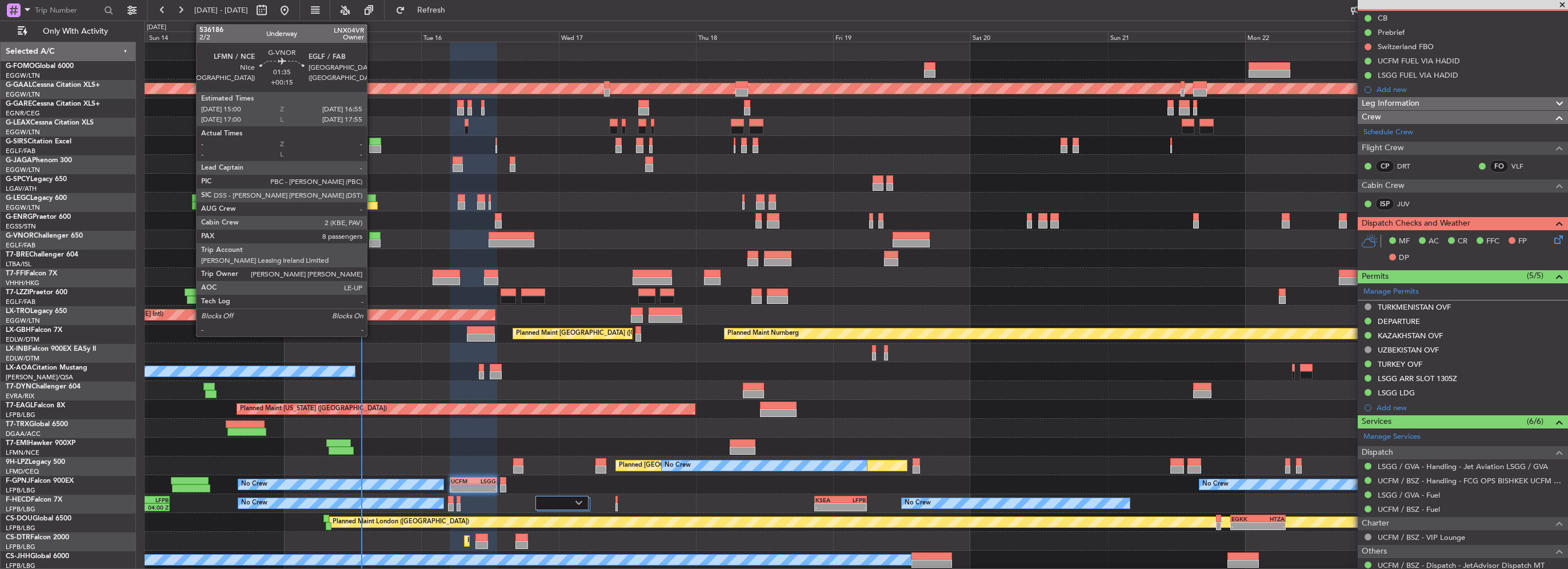
click at [372, 245] on div at bounding box center [374, 243] width 12 height 8
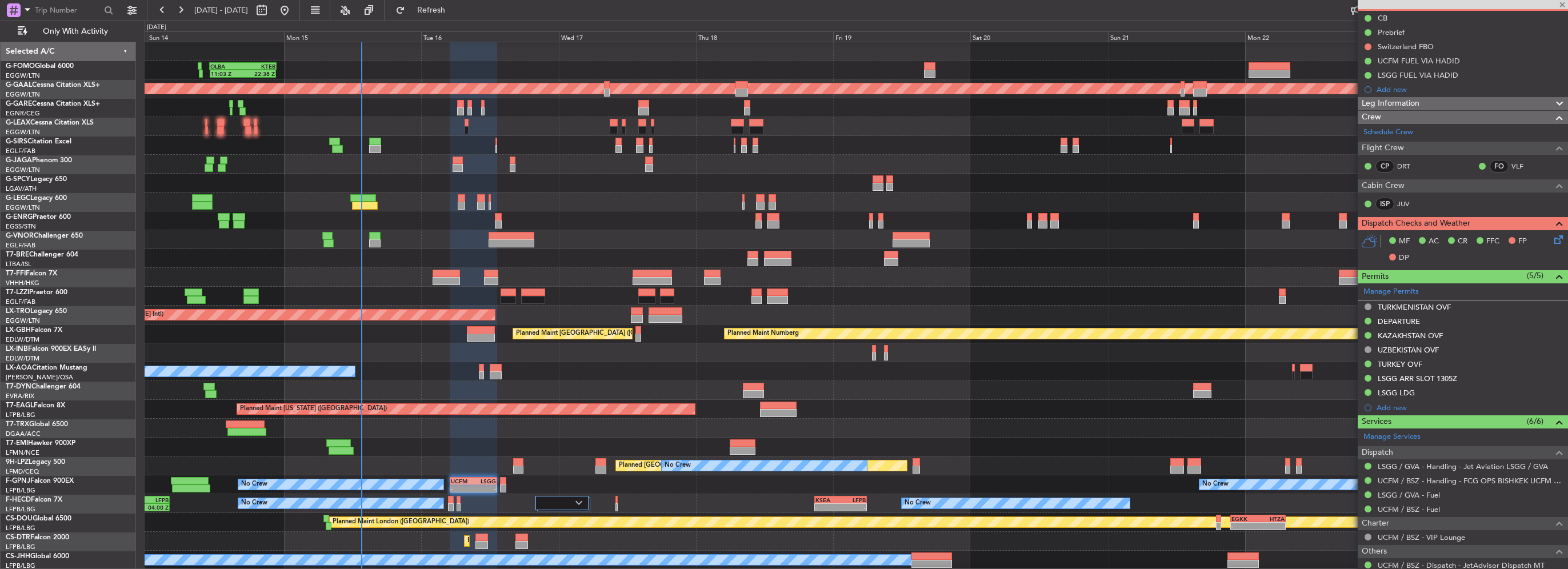
type input "+00:15"
type input "8"
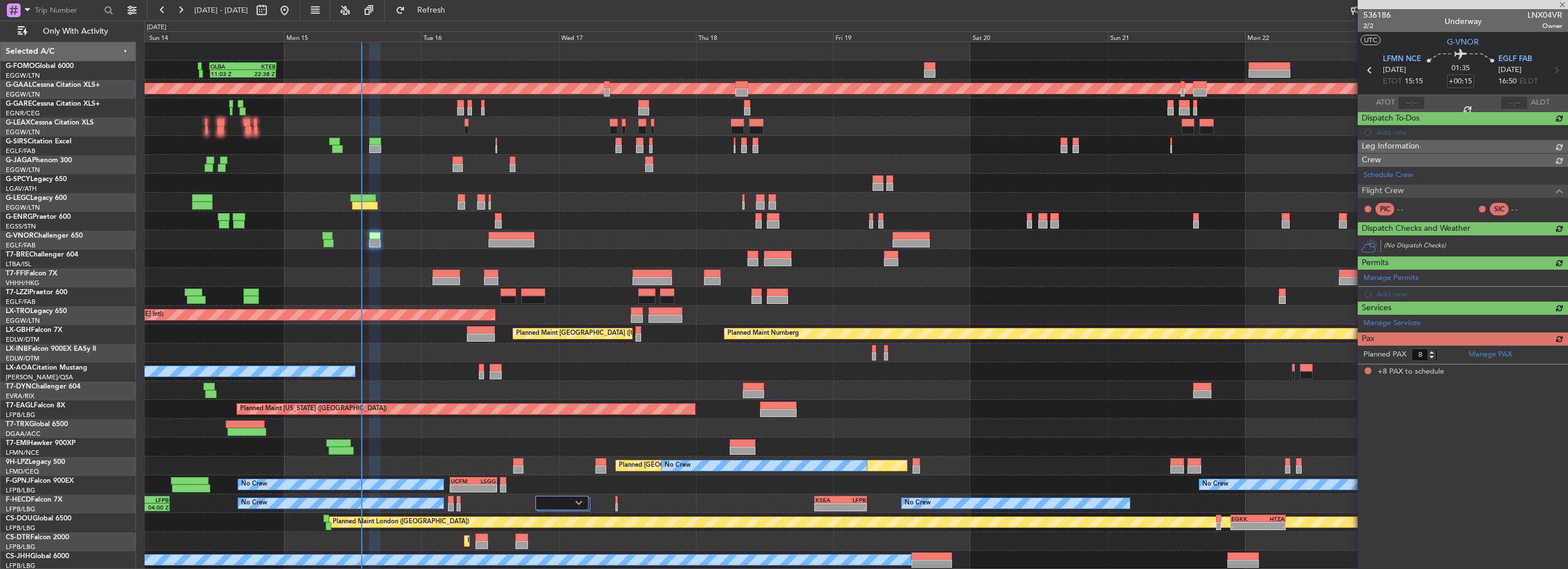
scroll to position [0, 0]
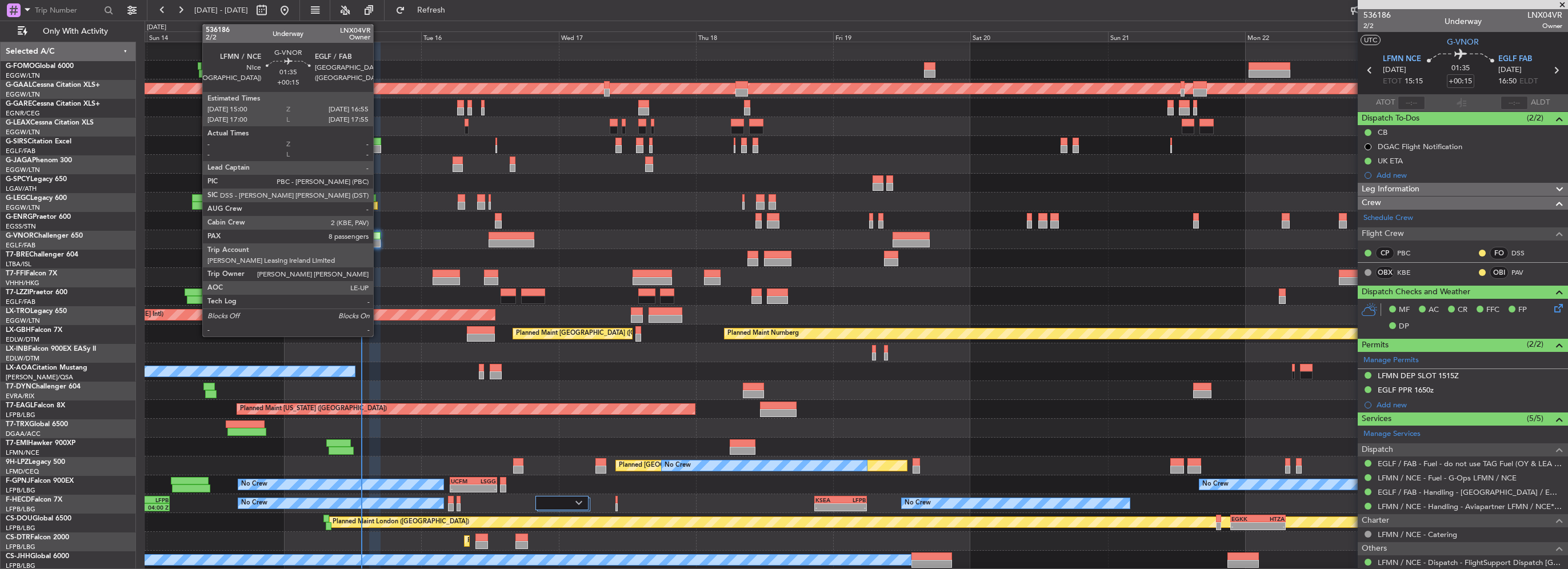
click at [378, 240] on div at bounding box center [374, 243] width 12 height 8
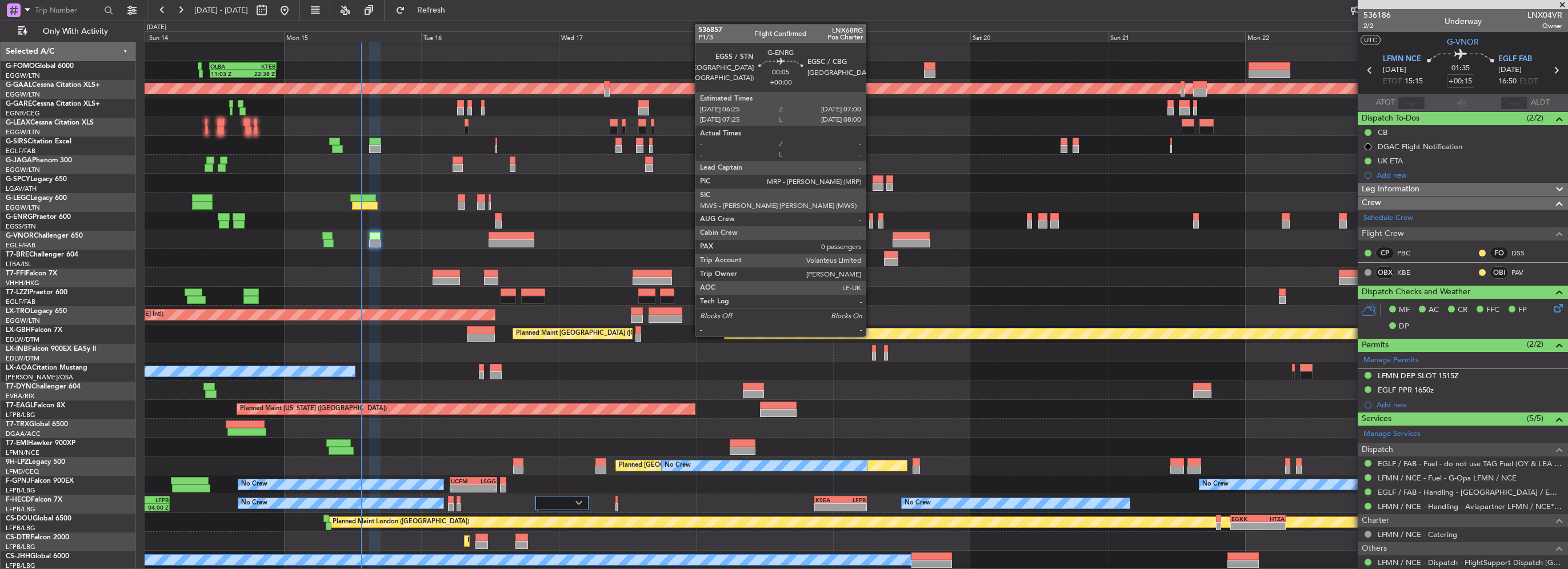
click at [871, 220] on div at bounding box center [871, 224] width 4 height 8
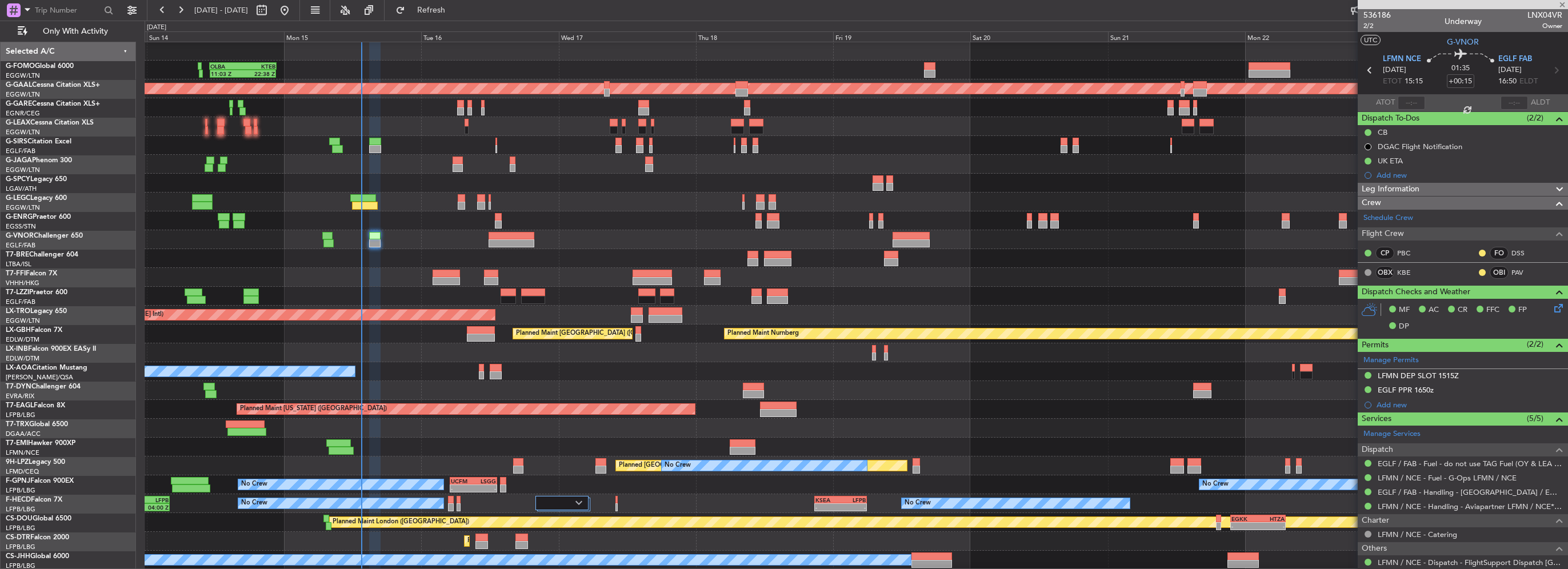
type input "0"
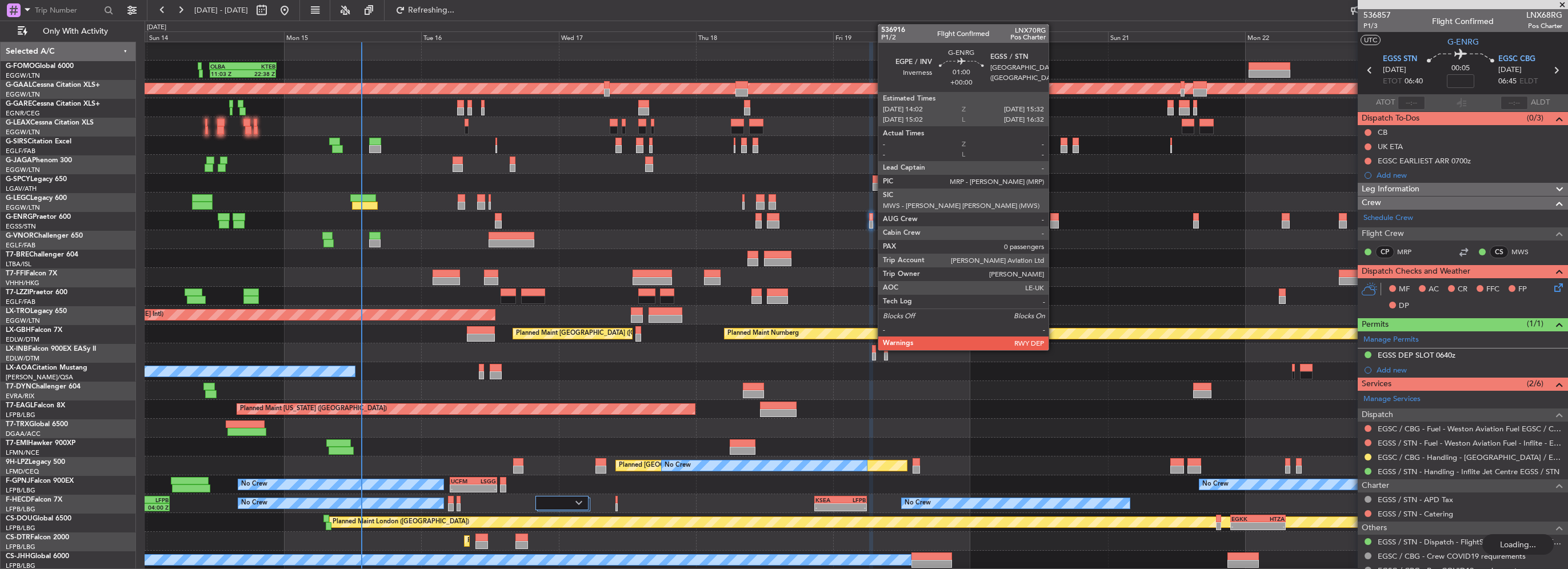
click at [1054, 223] on div at bounding box center [1054, 224] width 9 height 8
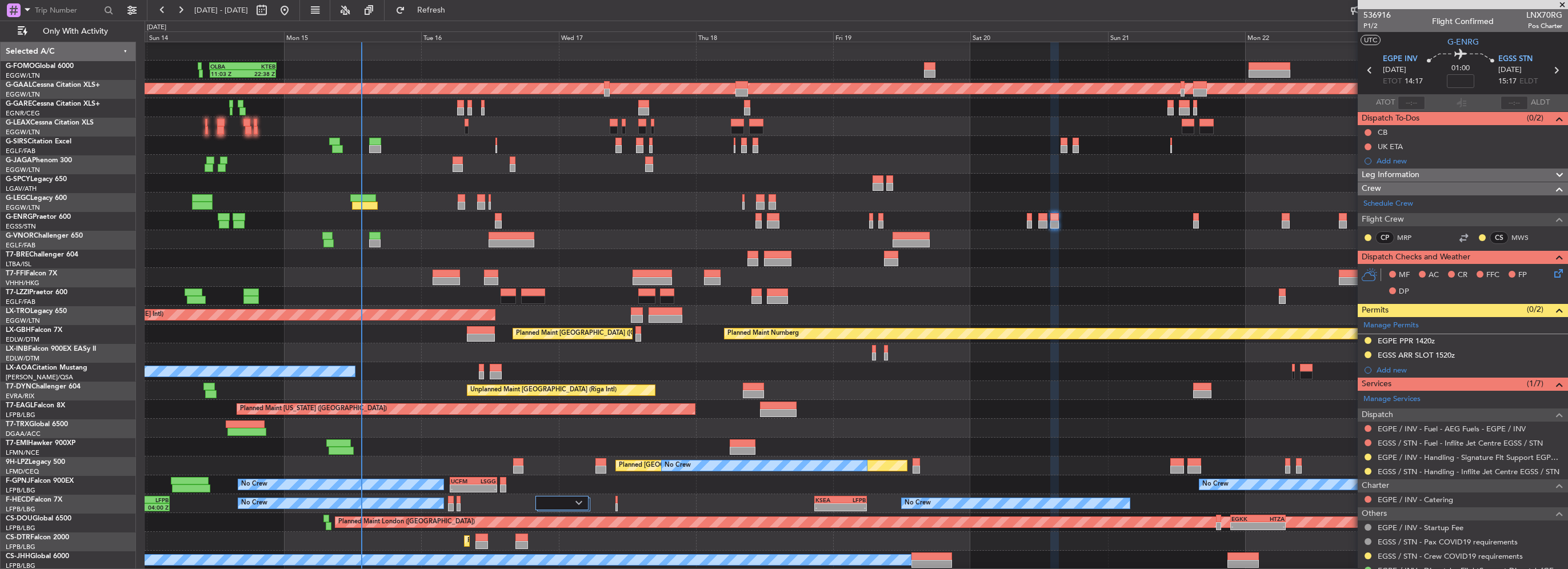
click at [1430, 354] on div "EGSS ARR SLOT 1520z" at bounding box center [1416, 355] width 77 height 10
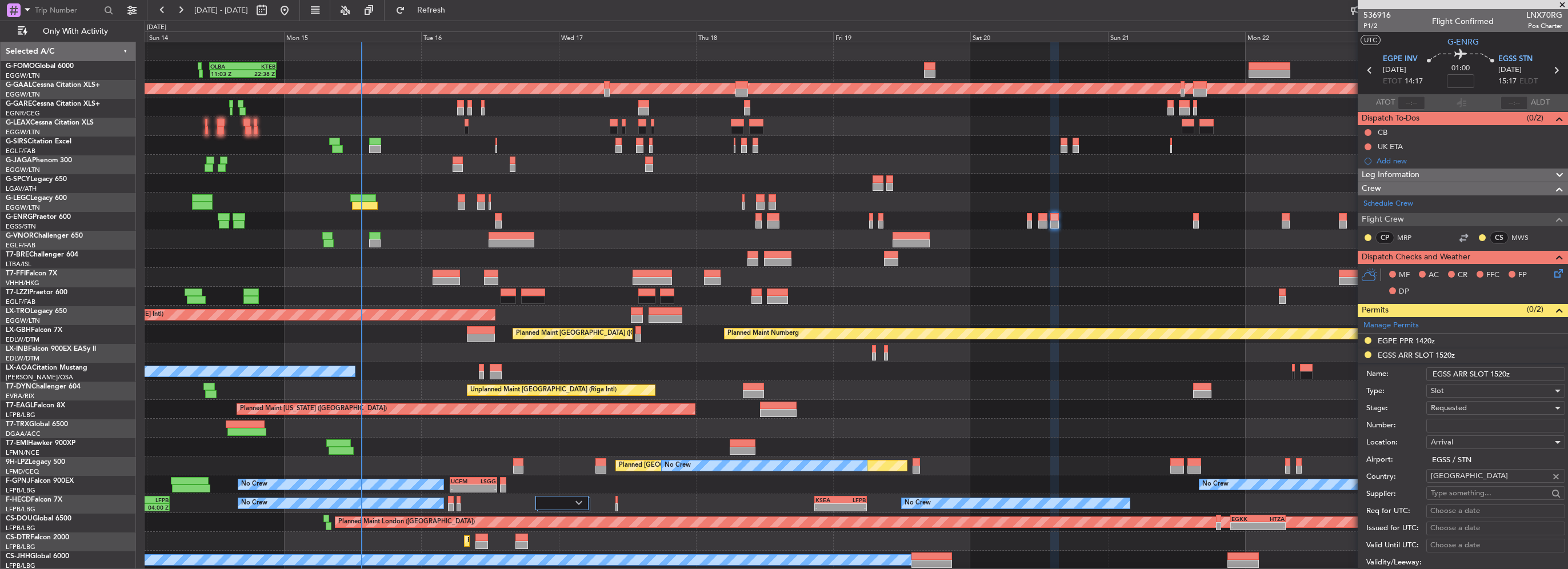
drag, startPoint x: 1505, startPoint y: 372, endPoint x: 1497, endPoint y: 375, distance: 8.5
click at [1497, 375] on input "EGSS ARR SLOT 1520z" at bounding box center [1496, 374] width 139 height 14
type input "EGSS ARR SLOT 1515z"
click at [1497, 408] on div "Requested" at bounding box center [1492, 408] width 122 height 17
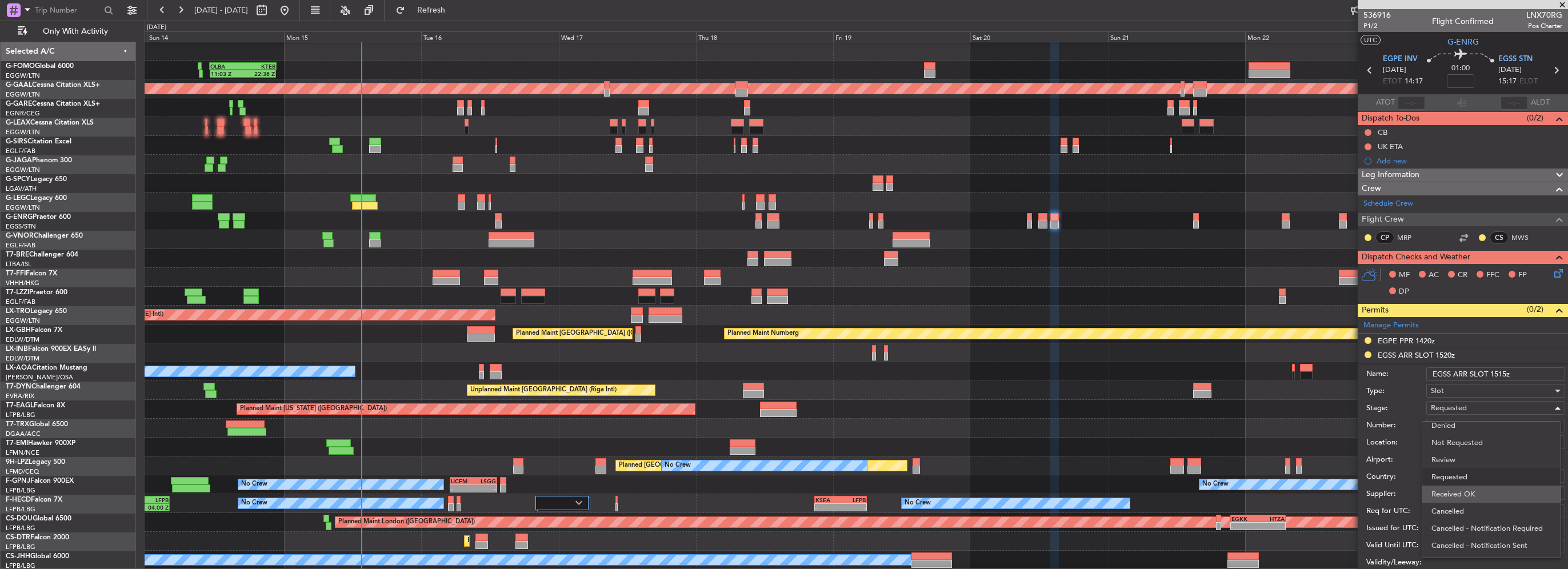
click at [1489, 490] on span "Received OK" at bounding box center [1491, 494] width 120 height 17
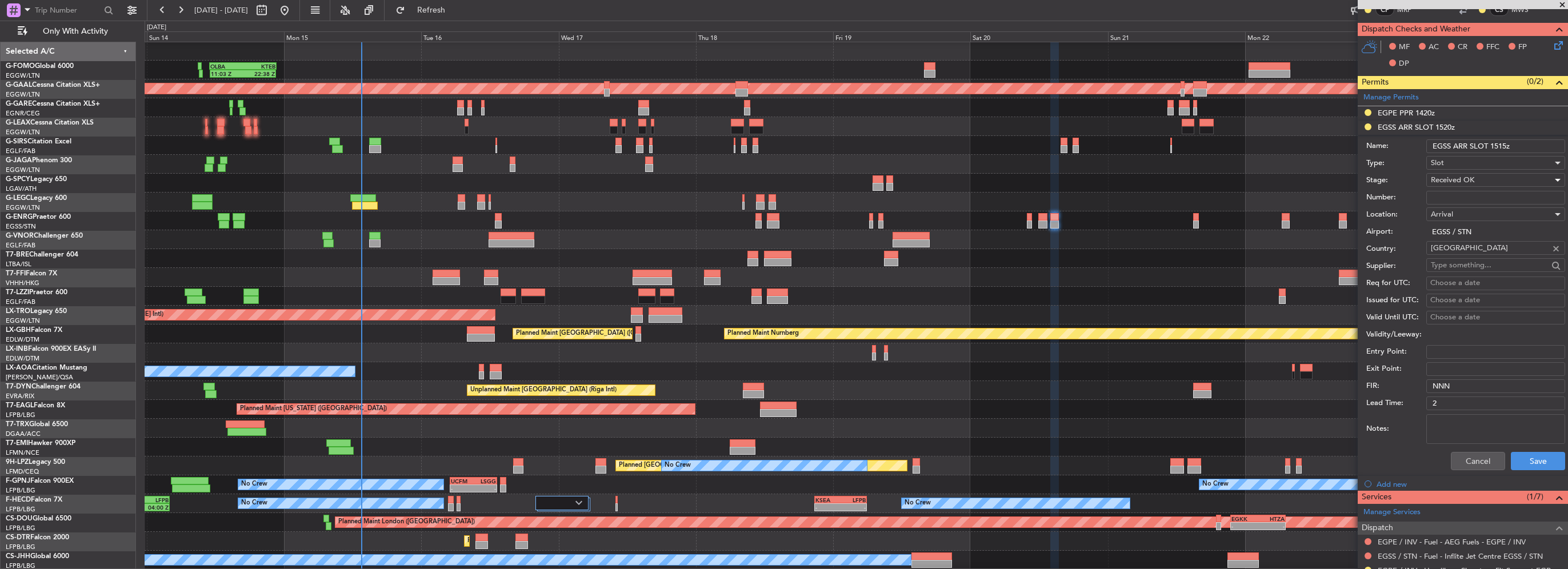
scroll to position [229, 0]
click at [1525, 459] on button "Save" at bounding box center [1538, 461] width 54 height 18
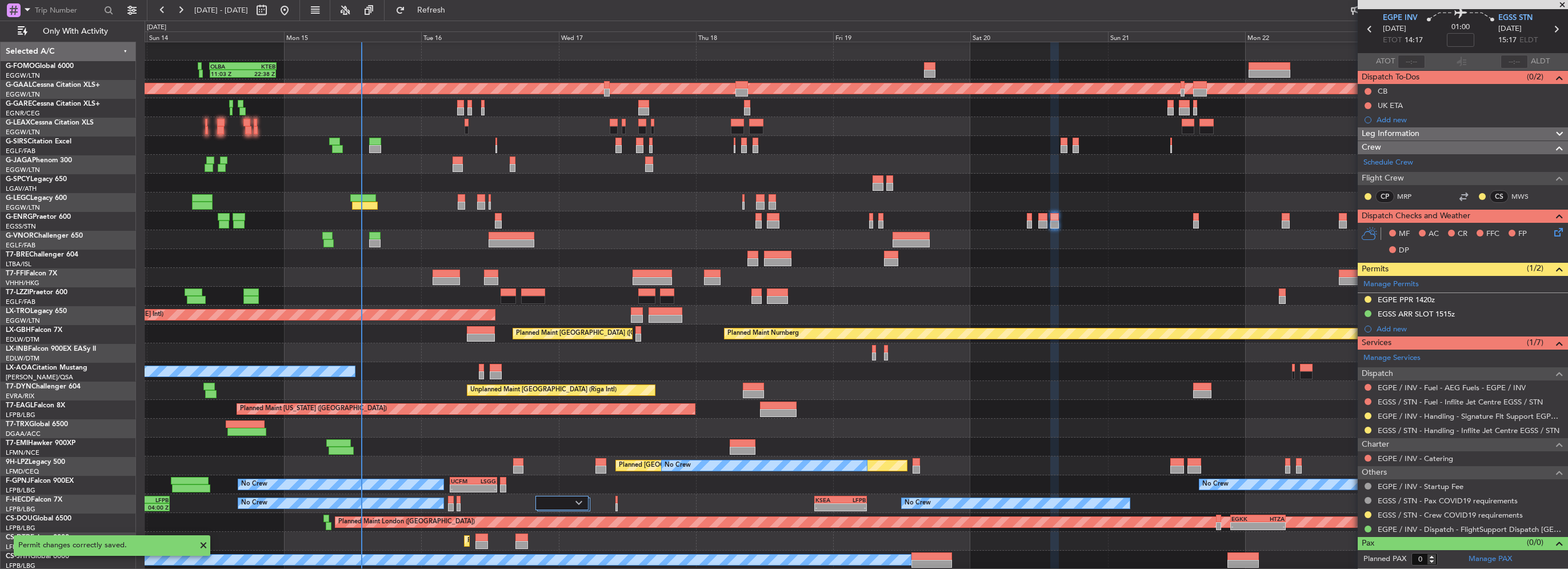
scroll to position [39, 0]
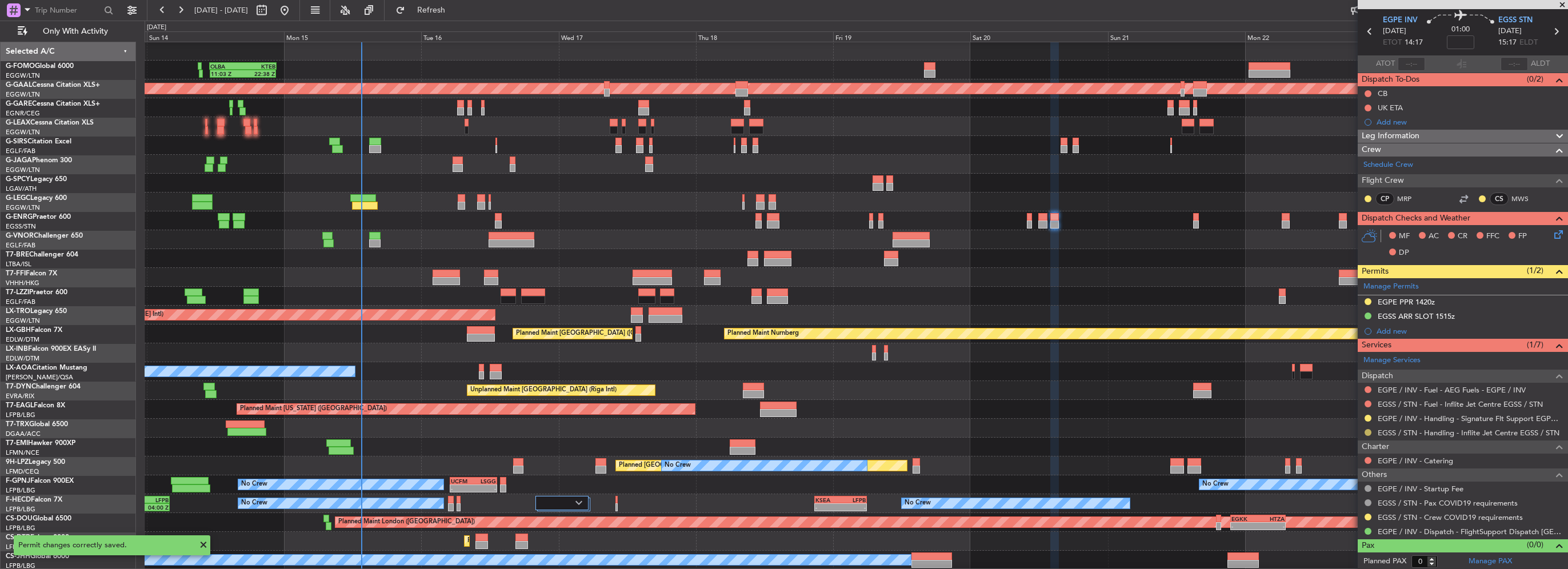
click at [1367, 430] on button at bounding box center [1368, 432] width 7 height 7
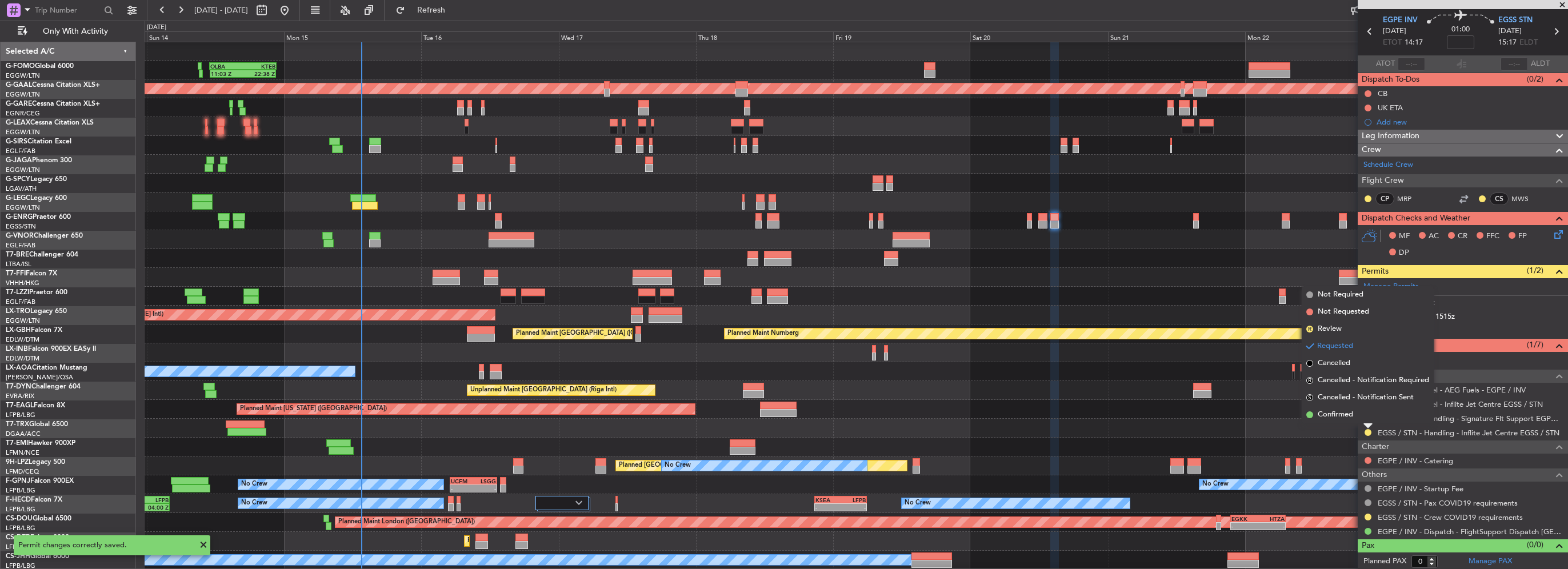
click at [1348, 416] on span "Confirmed" at bounding box center [1335, 414] width 35 height 12
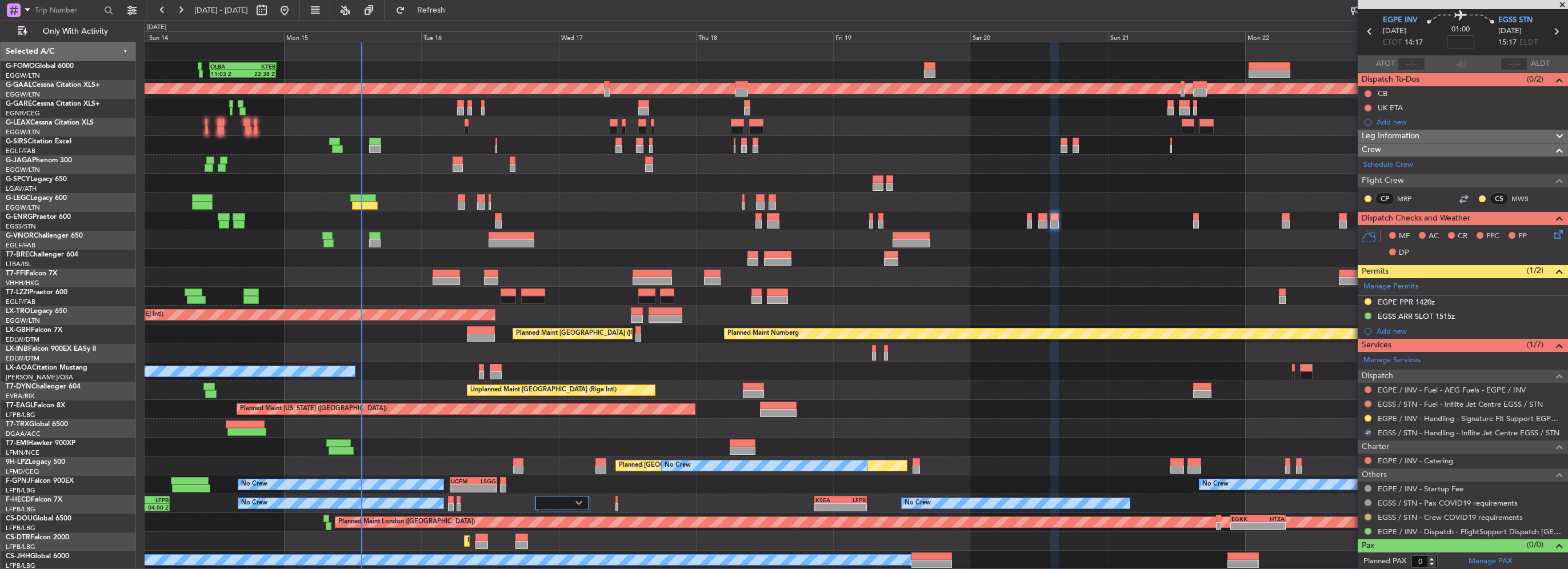
click at [1365, 517] on button at bounding box center [1368, 517] width 7 height 7
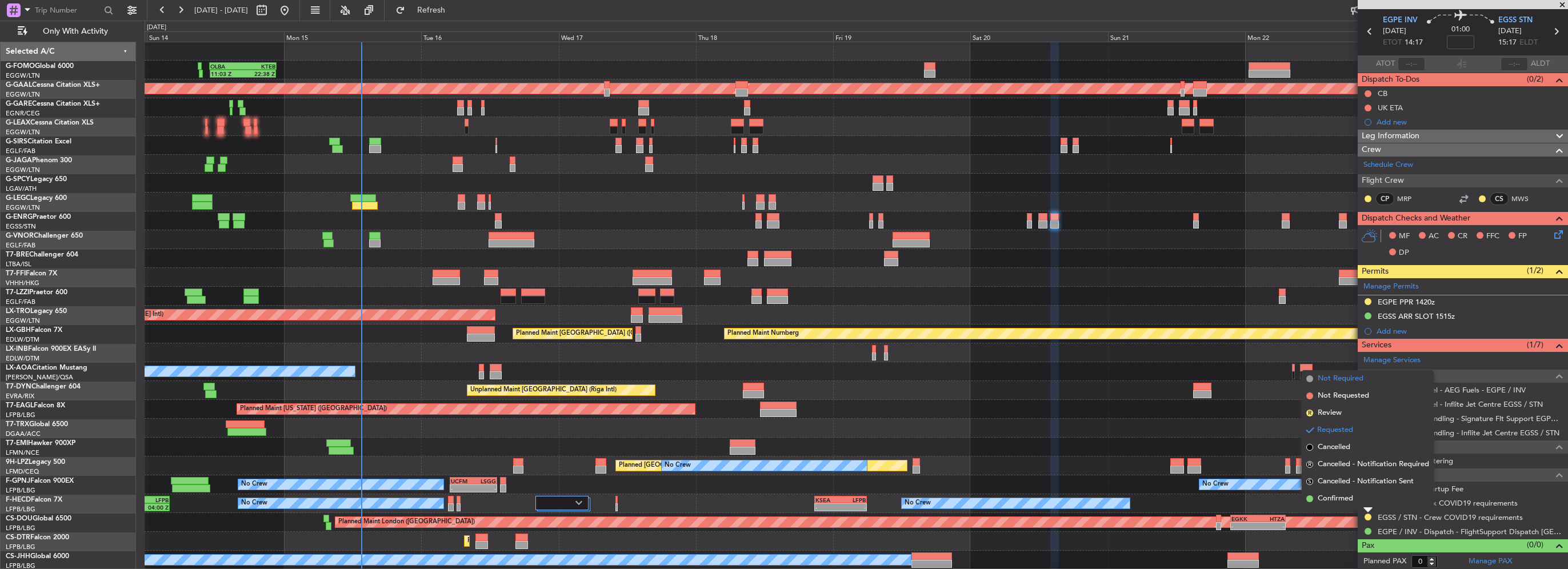
click at [1330, 377] on span "Not Required" at bounding box center [1340, 379] width 46 height 12
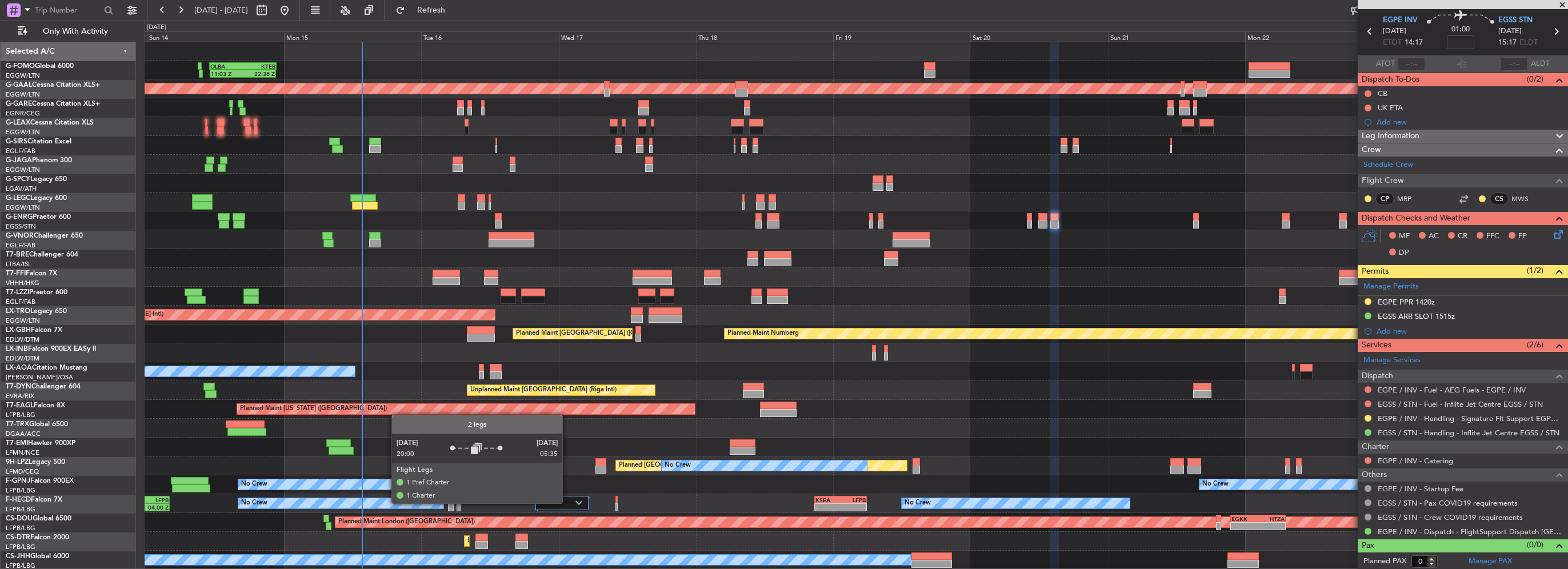
click at [567, 503] on div at bounding box center [562, 503] width 53 height 14
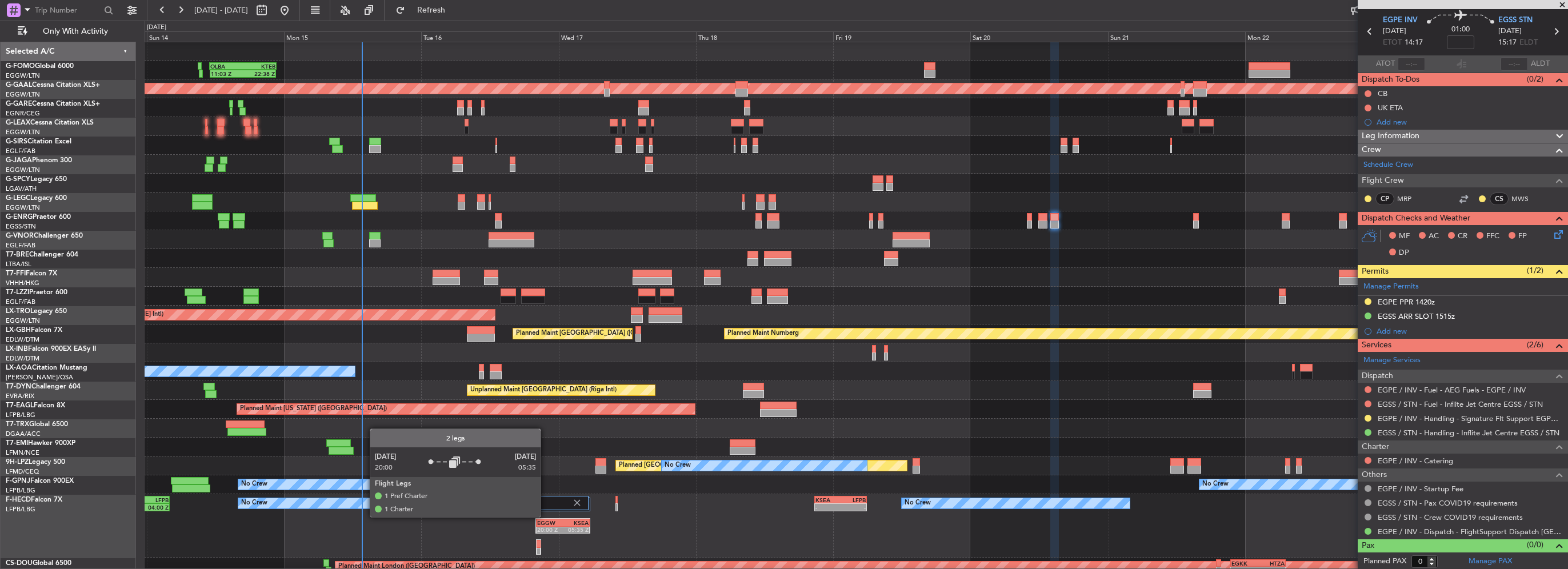
click at [546, 517] on div at bounding box center [563, 508] width 55 height 24
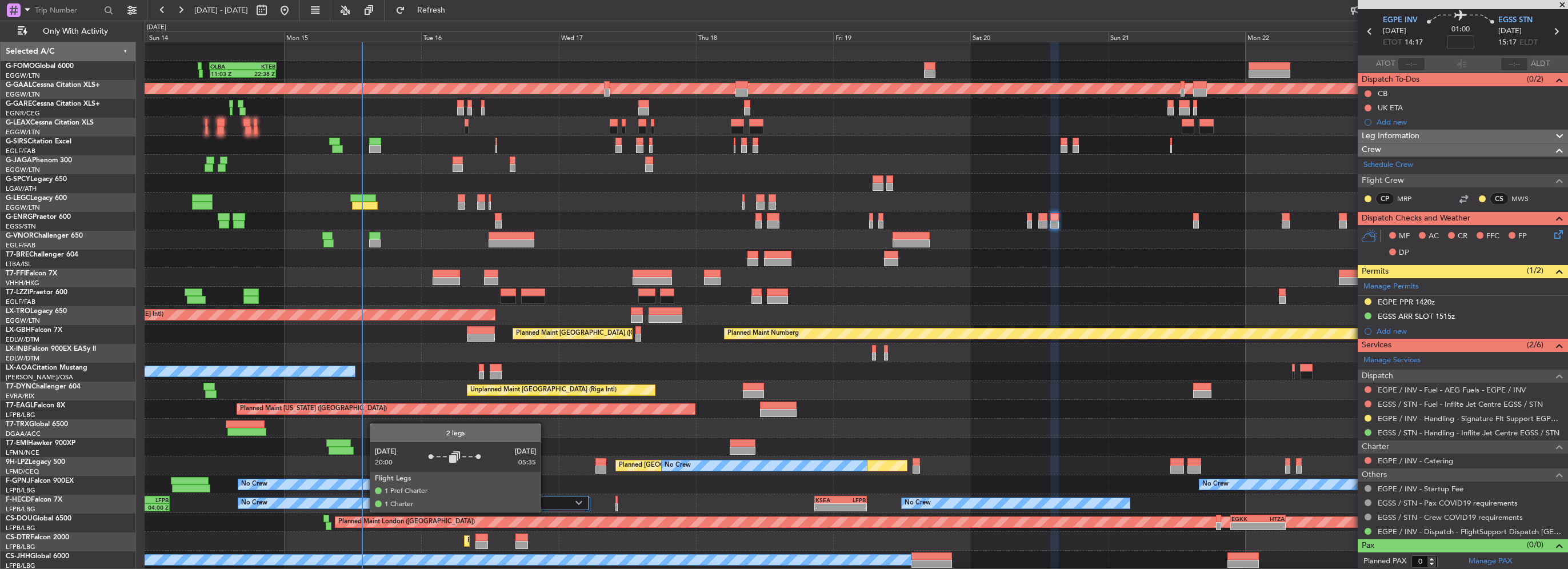
click at [546, 511] on div at bounding box center [563, 508] width 55 height 24
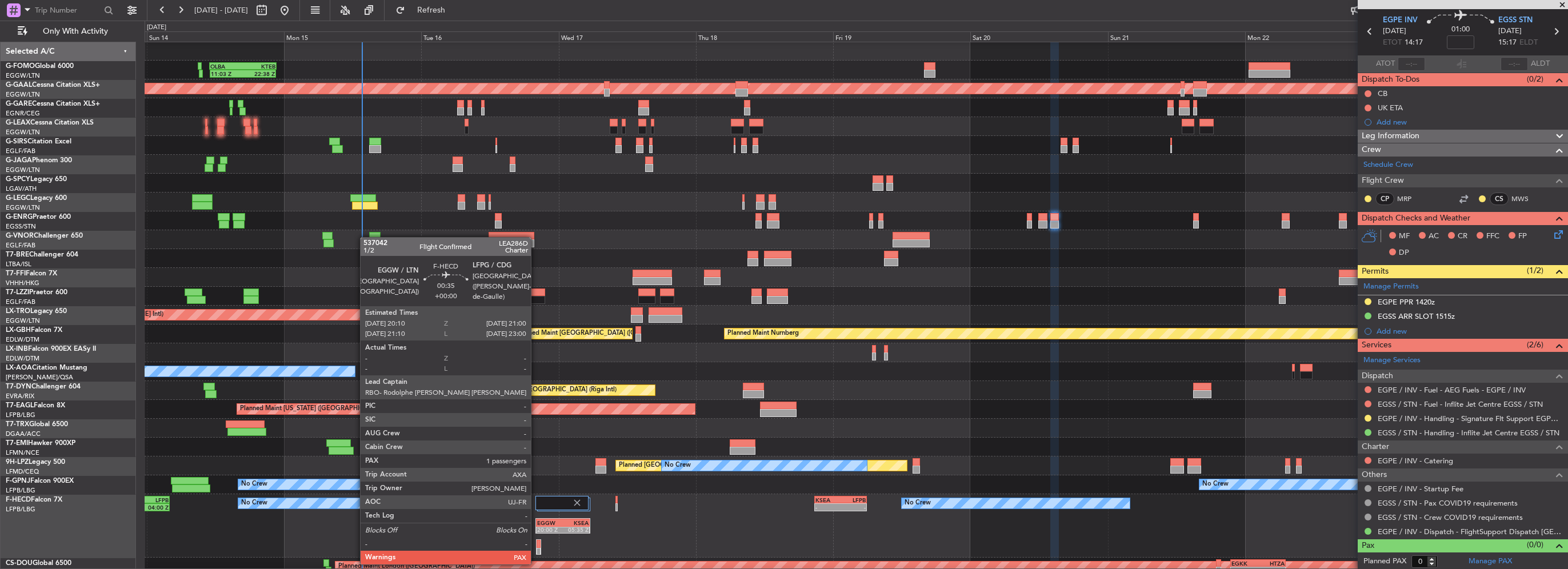
click at [537, 552] on div at bounding box center [539, 551] width 4 height 8
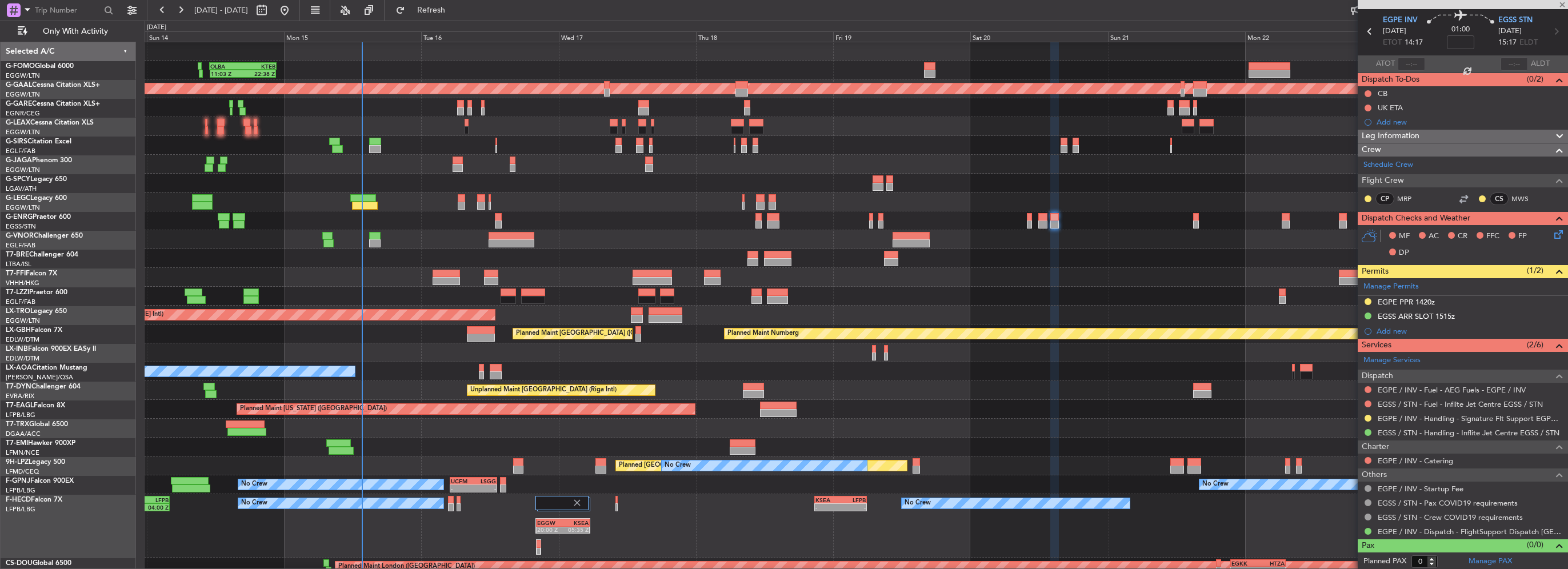
type input "1"
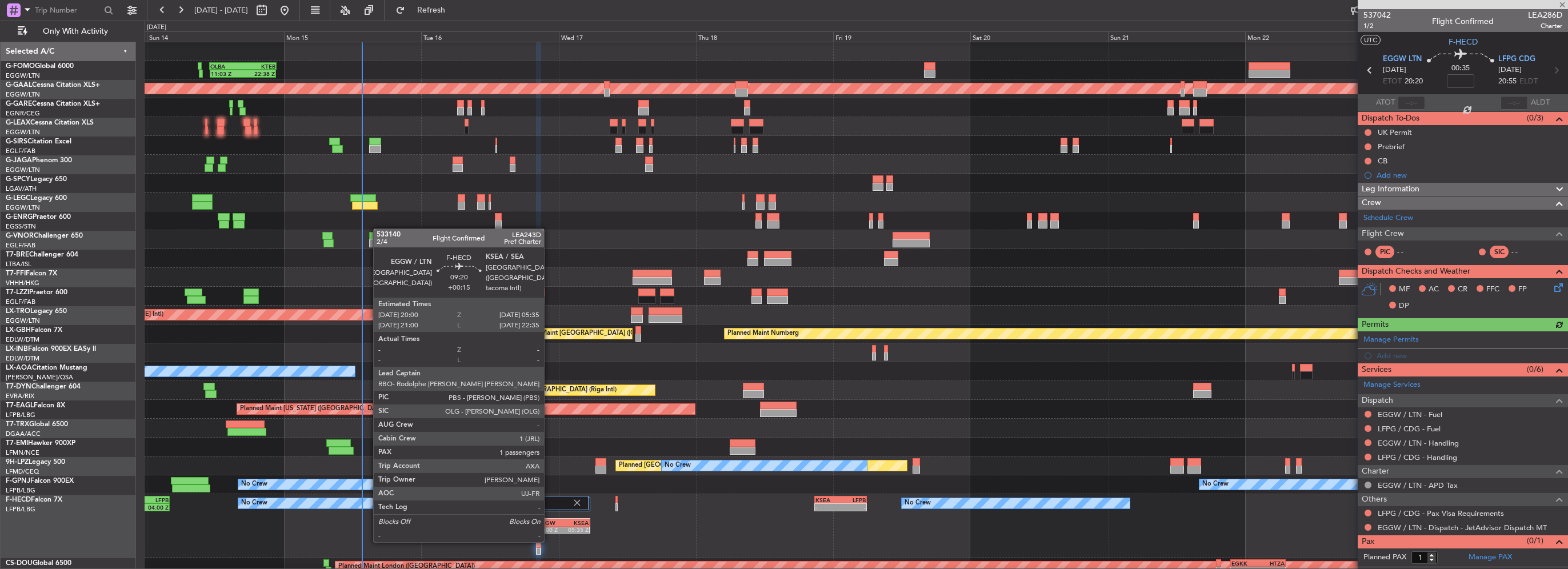
click at [549, 529] on div "20:00 Z" at bounding box center [550, 529] width 26 height 7
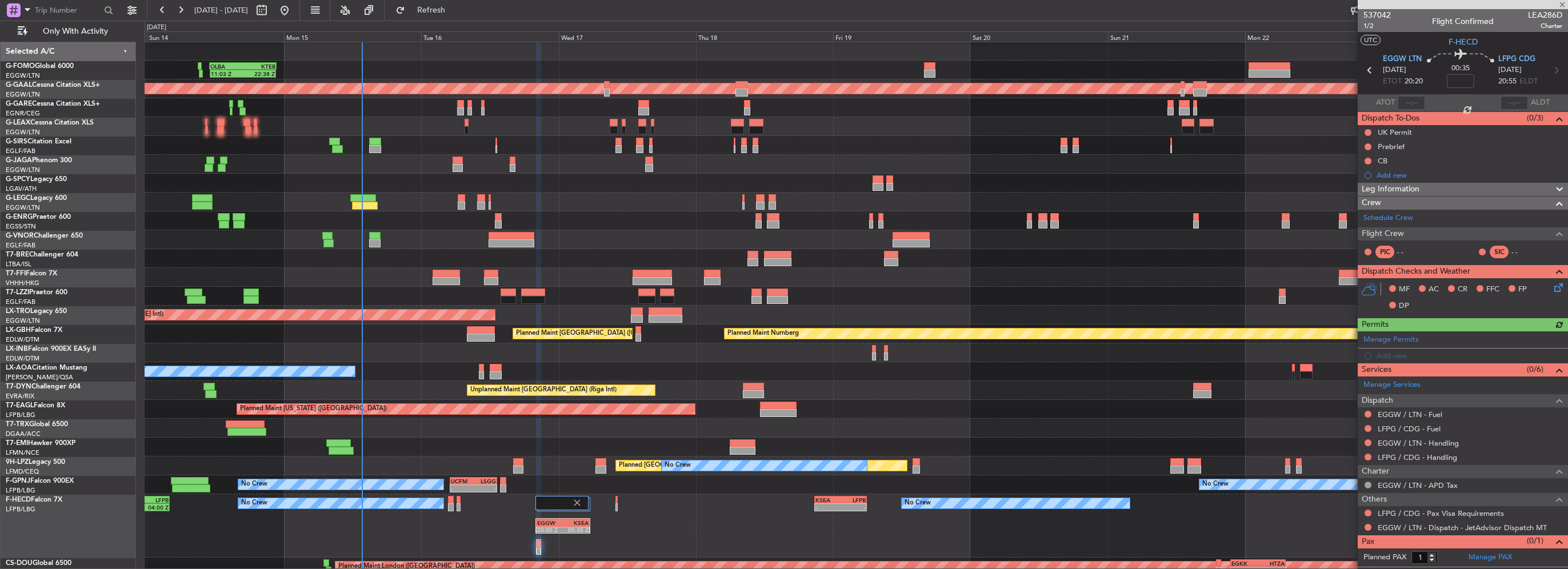
type input "+00:15"
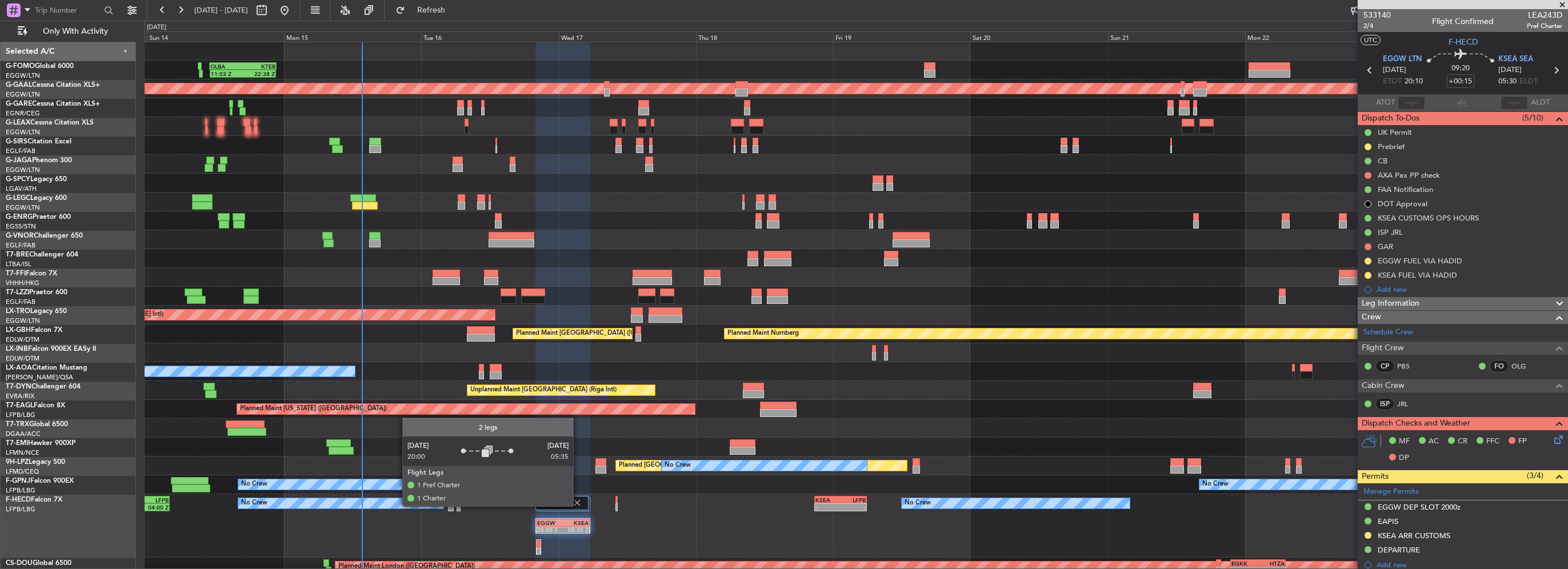
click at [578, 506] on img at bounding box center [577, 503] width 10 height 10
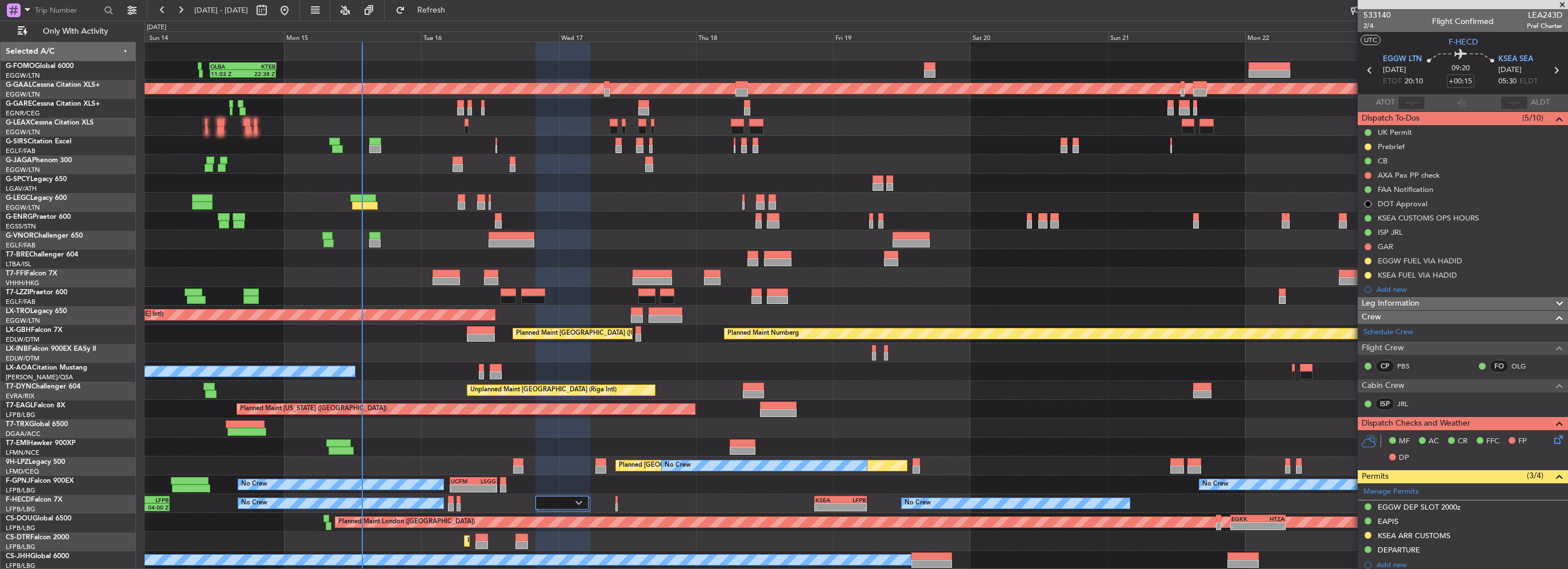
click at [449, 20] on fb-refresh-button "Refresh" at bounding box center [424, 10] width 80 height 21
click at [455, 12] on span "Refresh" at bounding box center [431, 10] width 48 height 8
click at [455, 8] on span "Refresh" at bounding box center [431, 10] width 48 height 8
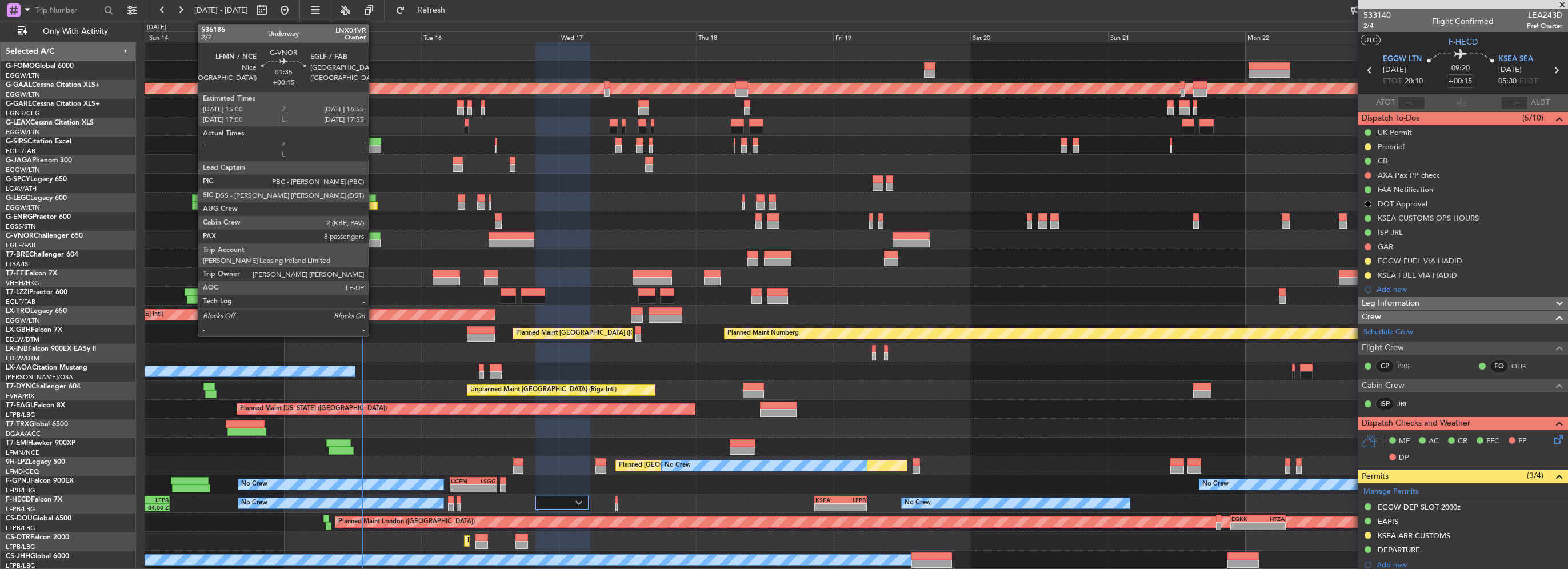
click at [374, 243] on div at bounding box center [374, 243] width 12 height 8
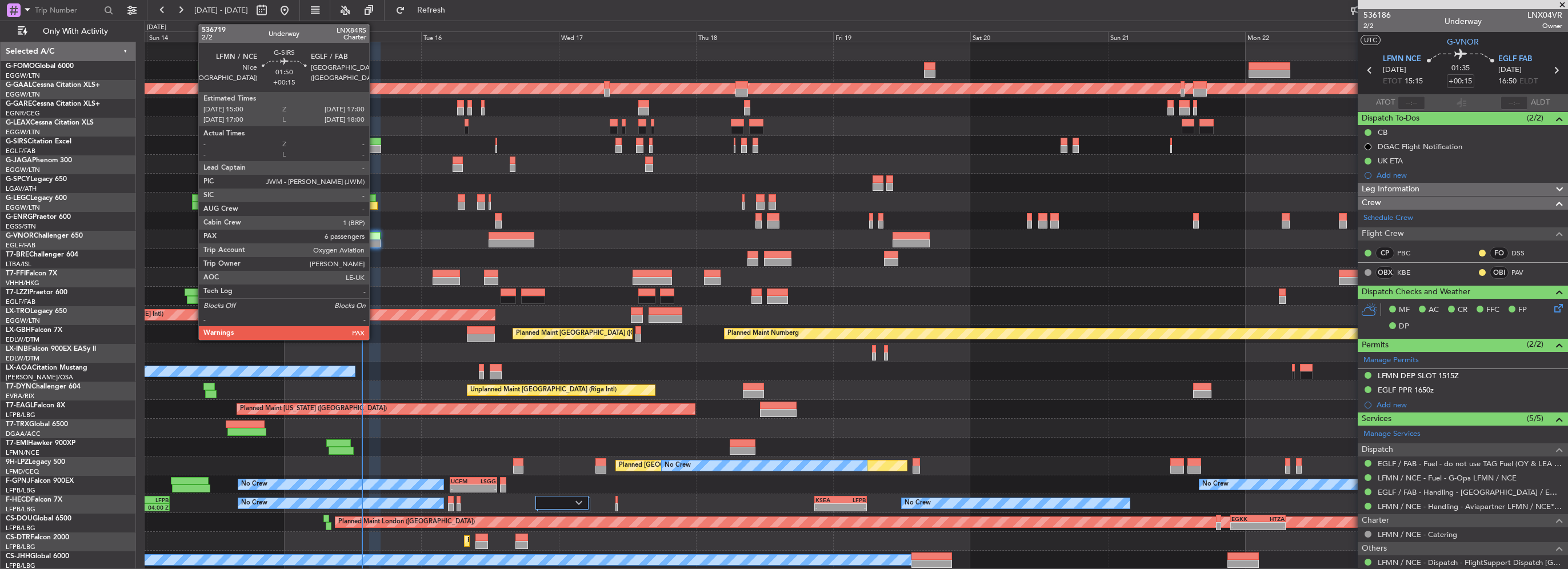
click at [382, 144] on div "Planned Maint [GEOGRAPHIC_DATA] ([GEOGRAPHIC_DATA])" at bounding box center [856, 145] width 1423 height 19
click at [378, 144] on div at bounding box center [375, 141] width 12 height 8
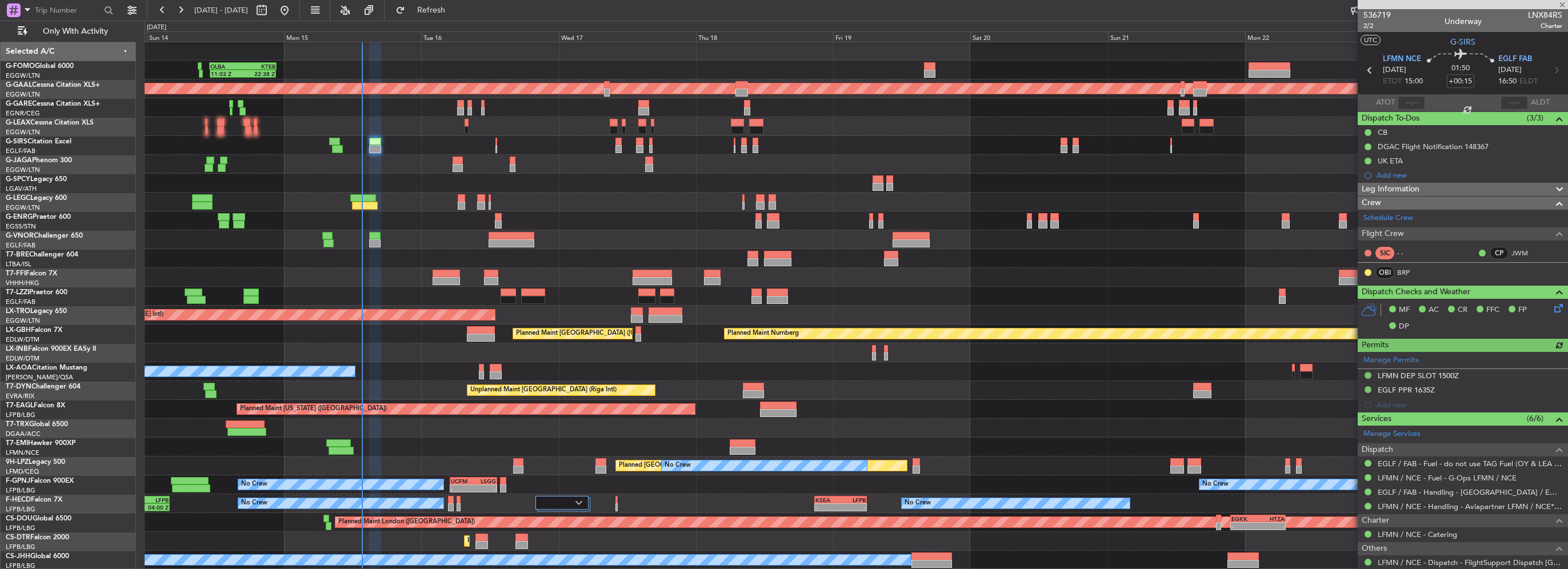
click at [373, 246] on div at bounding box center [374, 243] width 12 height 8
type input "8"
click at [1507, 506] on link "LFMN / NCE - Handling - Aviapartner LFMN / NCE*****MY HANDLING****" at bounding box center [1469, 506] width 184 height 10
click at [459, 4] on button "Refresh" at bounding box center [424, 10] width 69 height 18
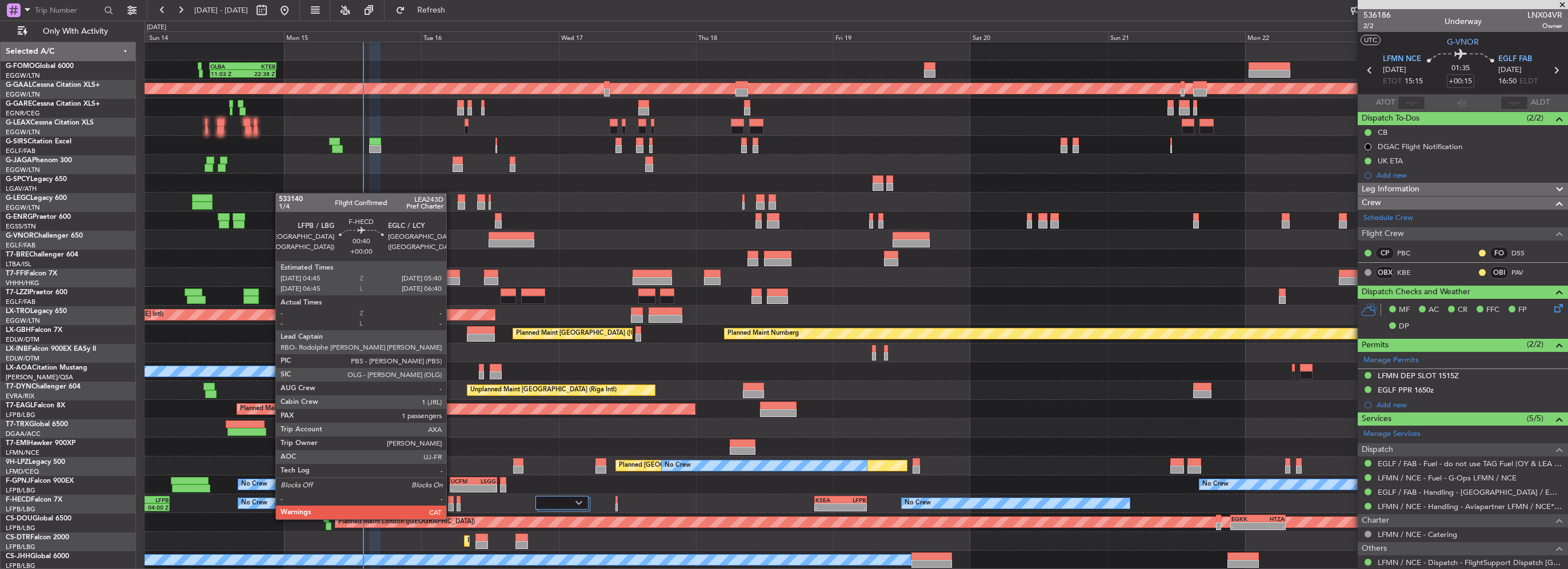
click at [452, 508] on div at bounding box center [450, 507] width 5 height 8
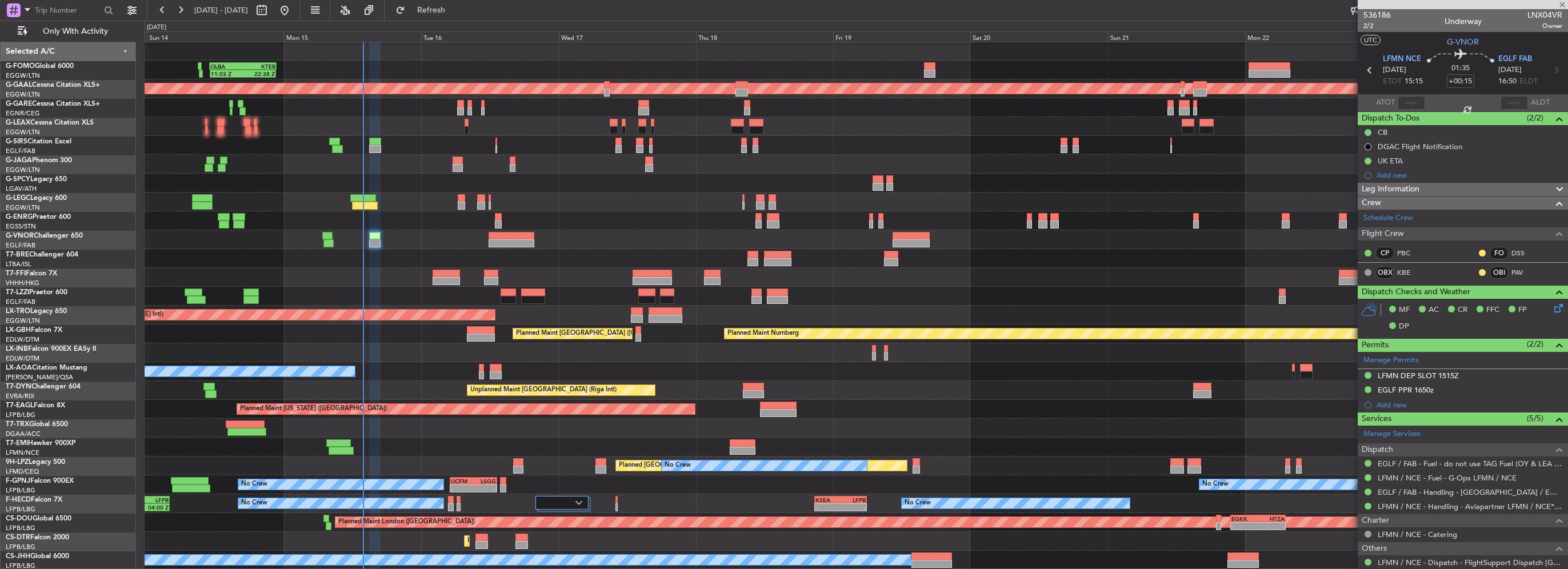
type input "1"
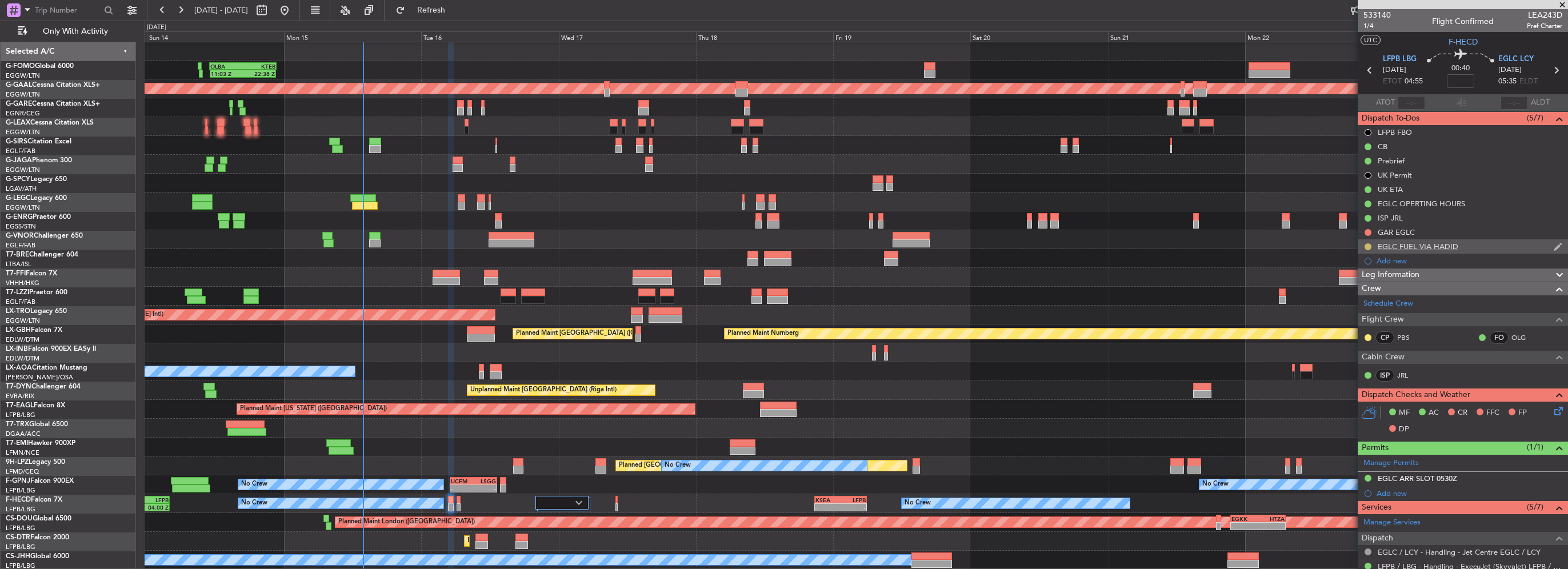
click at [1366, 245] on button at bounding box center [1368, 246] width 7 height 7
click at [1368, 295] on span "Completed" at bounding box center [1373, 297] width 38 height 12
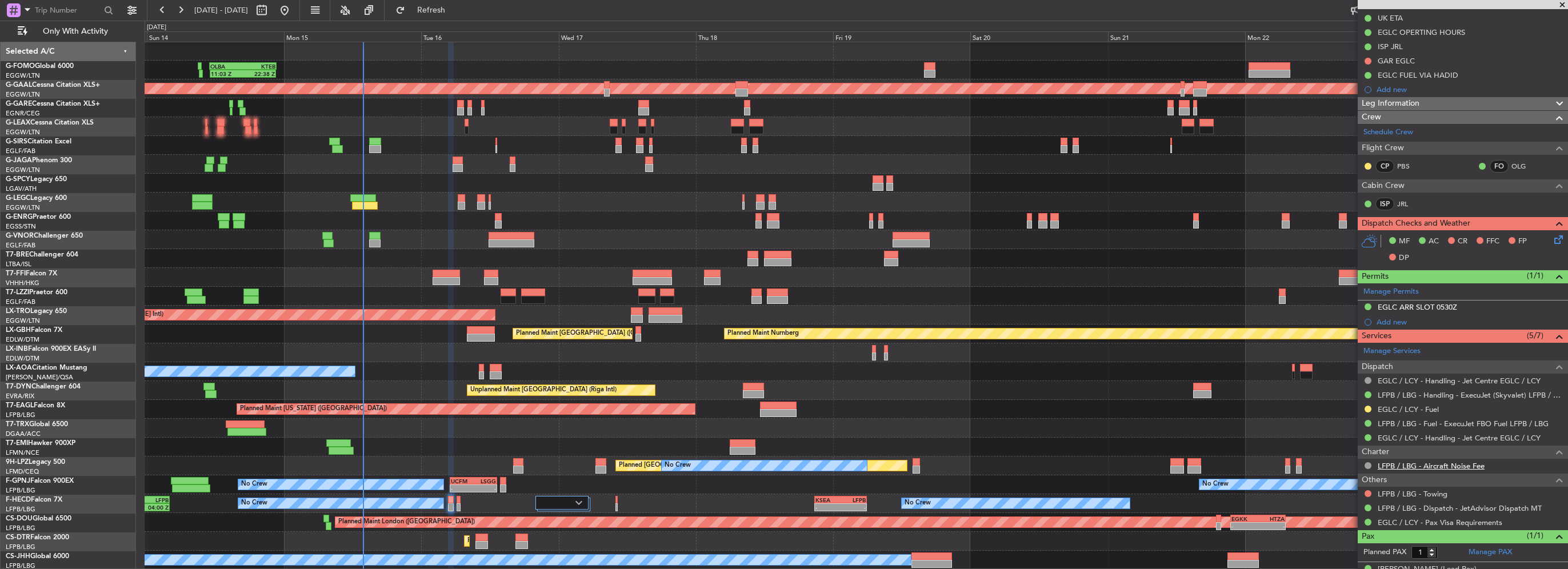
scroll to position [187, 0]
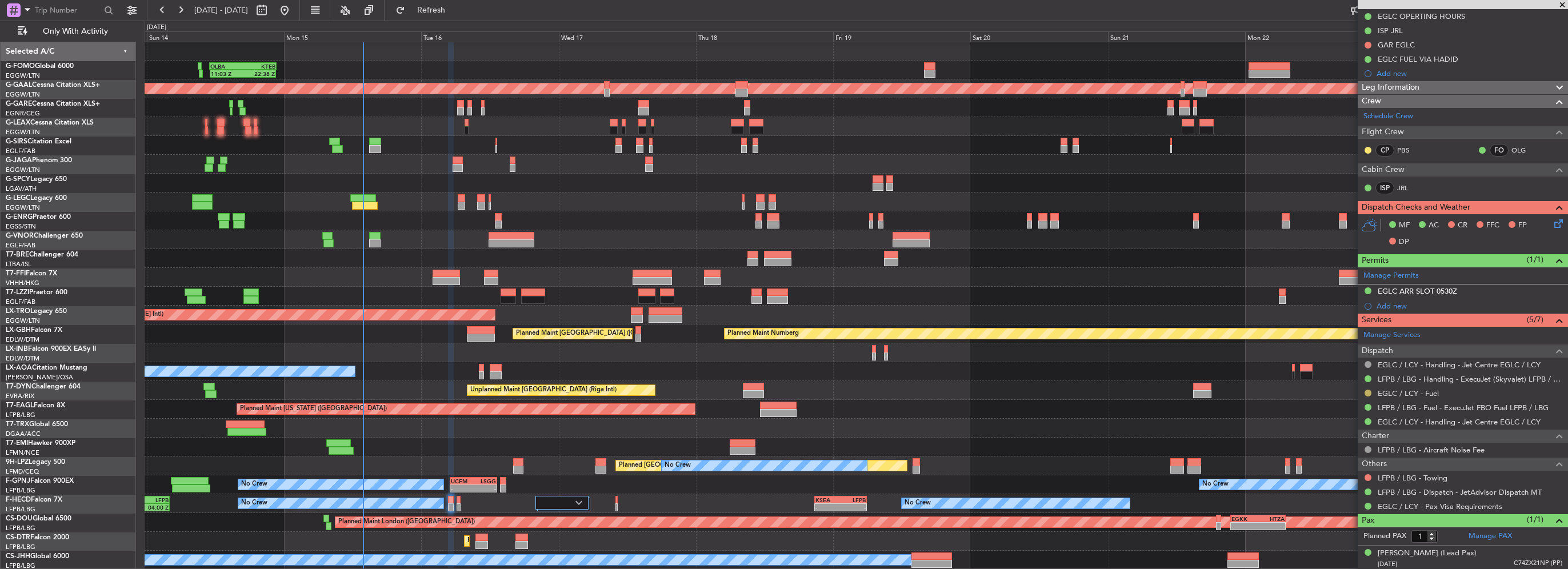
click at [1368, 391] on button at bounding box center [1368, 393] width 7 height 7
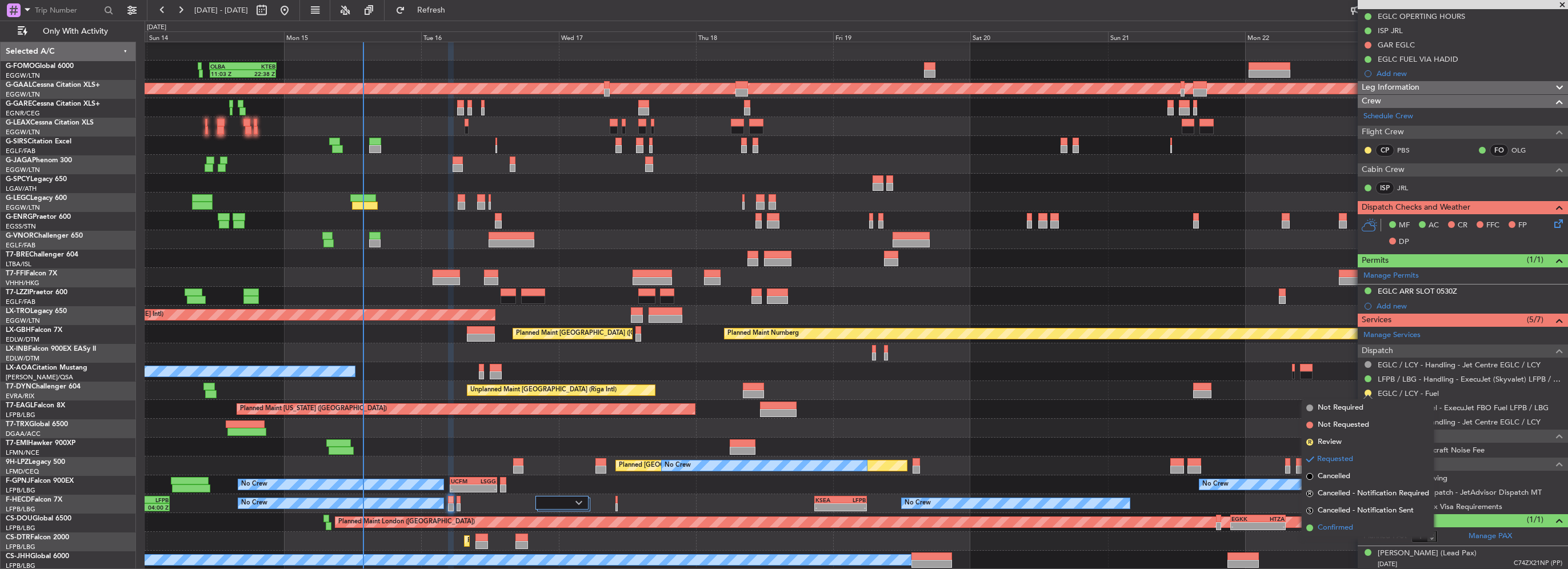
click at [1343, 529] on span "Confirmed" at bounding box center [1335, 528] width 35 height 12
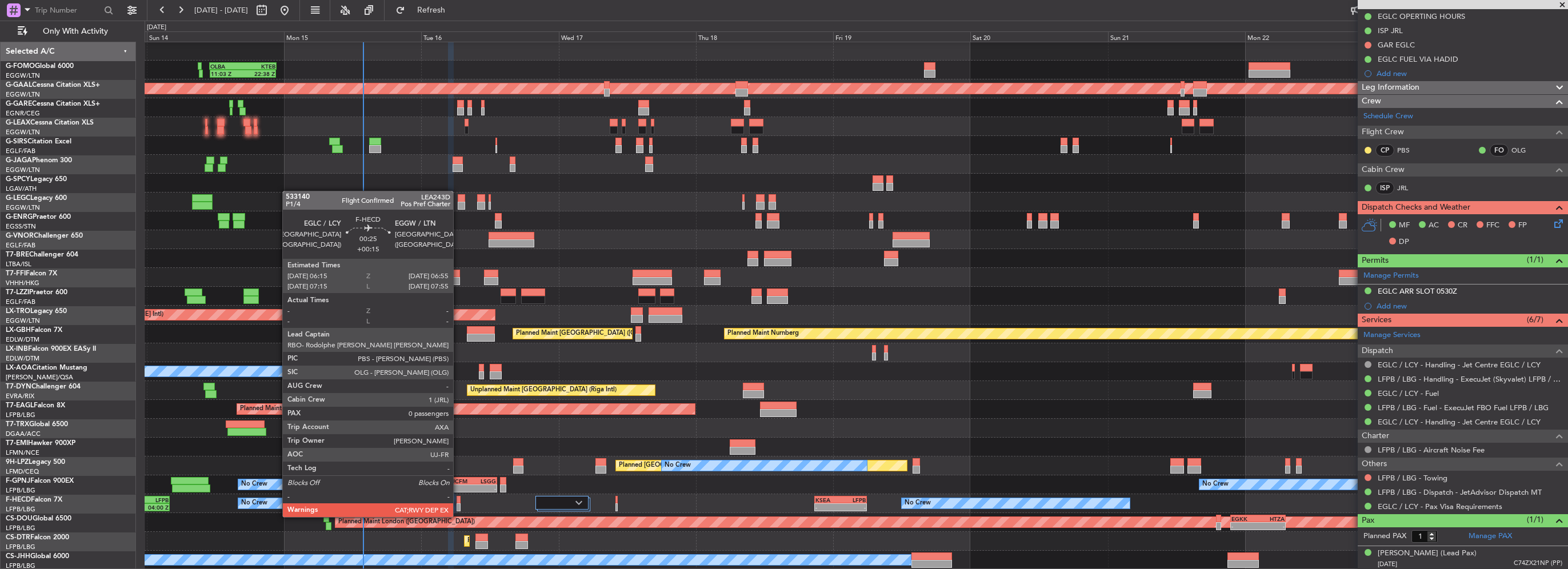
click at [458, 506] on div at bounding box center [458, 507] width 4 height 8
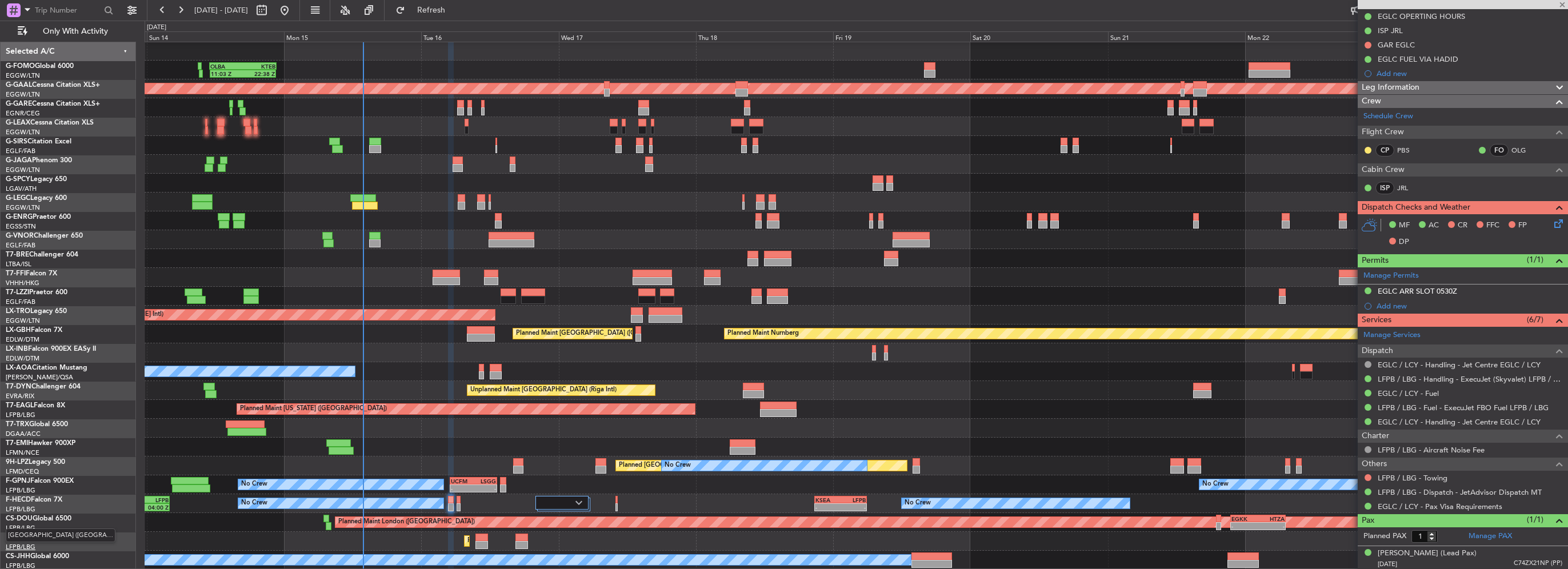
type input "+00:15"
type input "0"
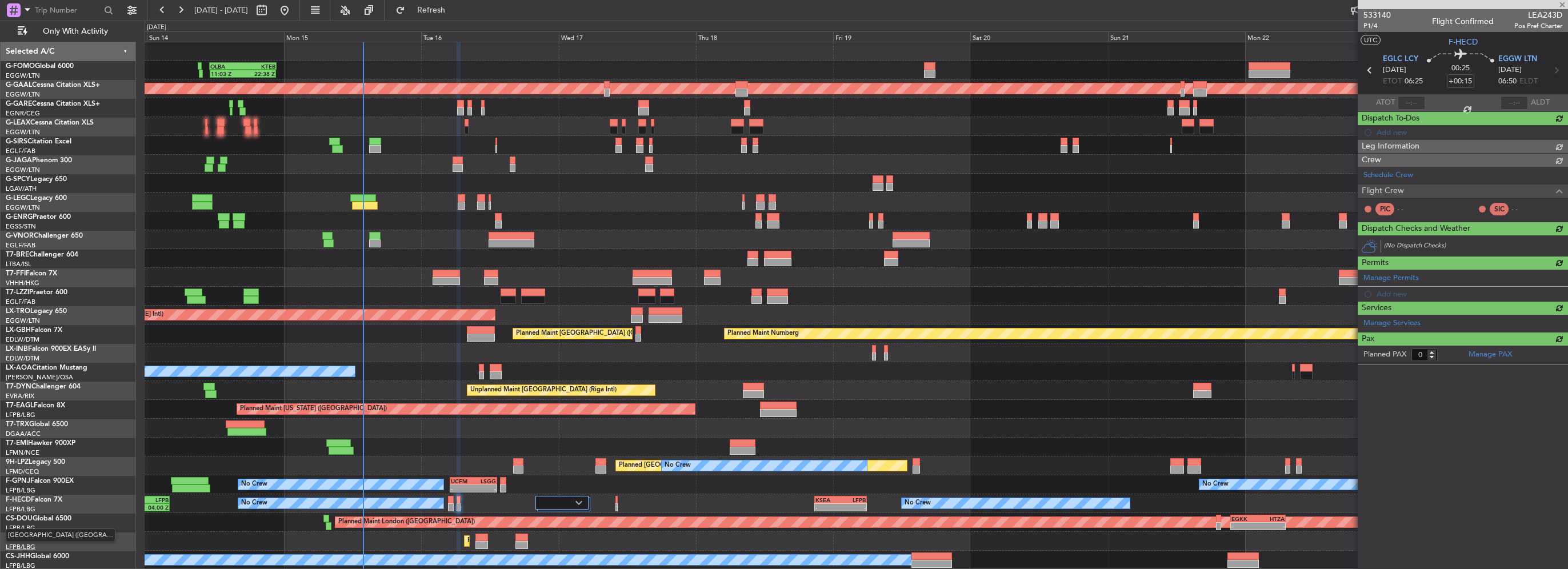
scroll to position [0, 0]
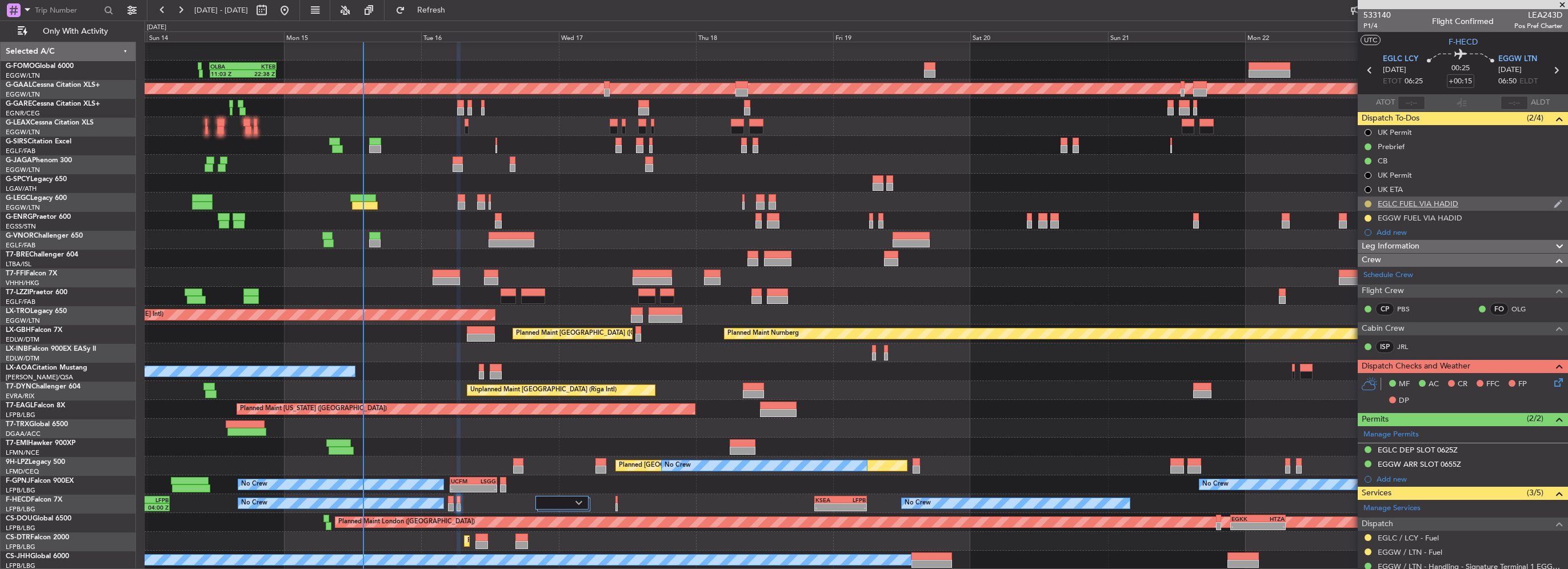
click at [1368, 205] on button at bounding box center [1368, 204] width 7 height 7
click at [1362, 254] on span "Completed" at bounding box center [1373, 254] width 38 height 12
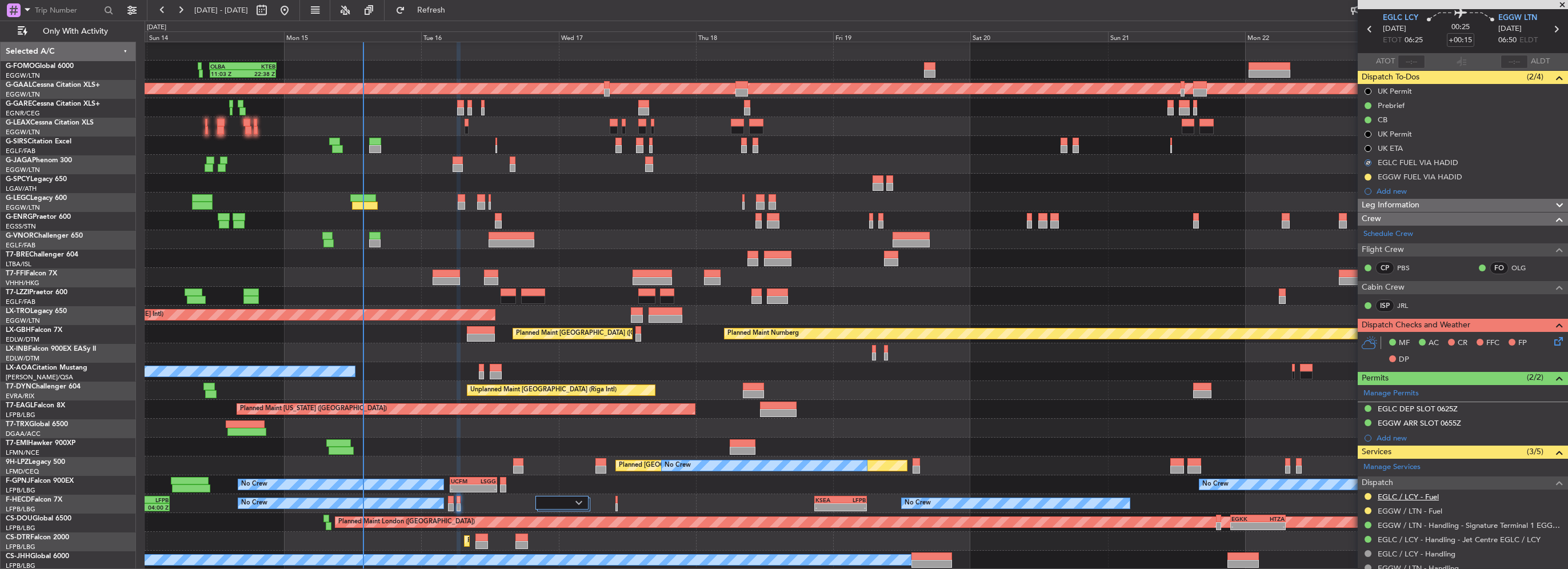
scroll to position [57, 0]
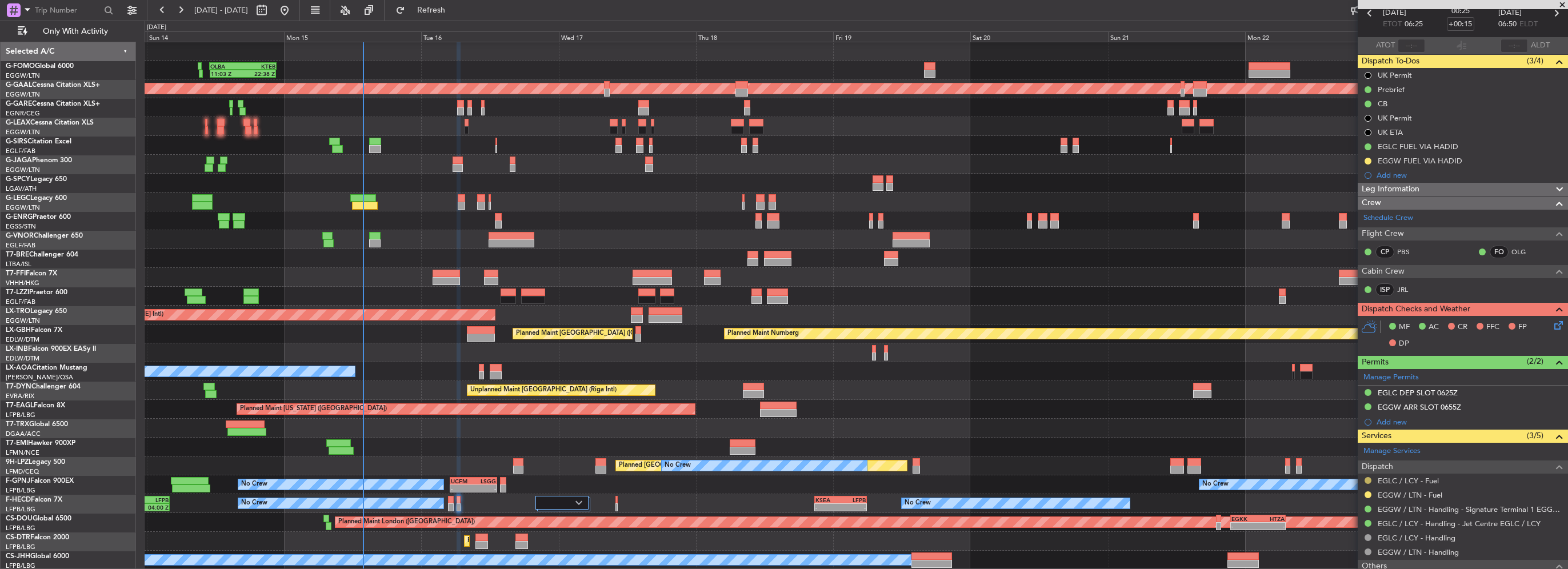
click at [1368, 481] on button at bounding box center [1368, 480] width 7 height 7
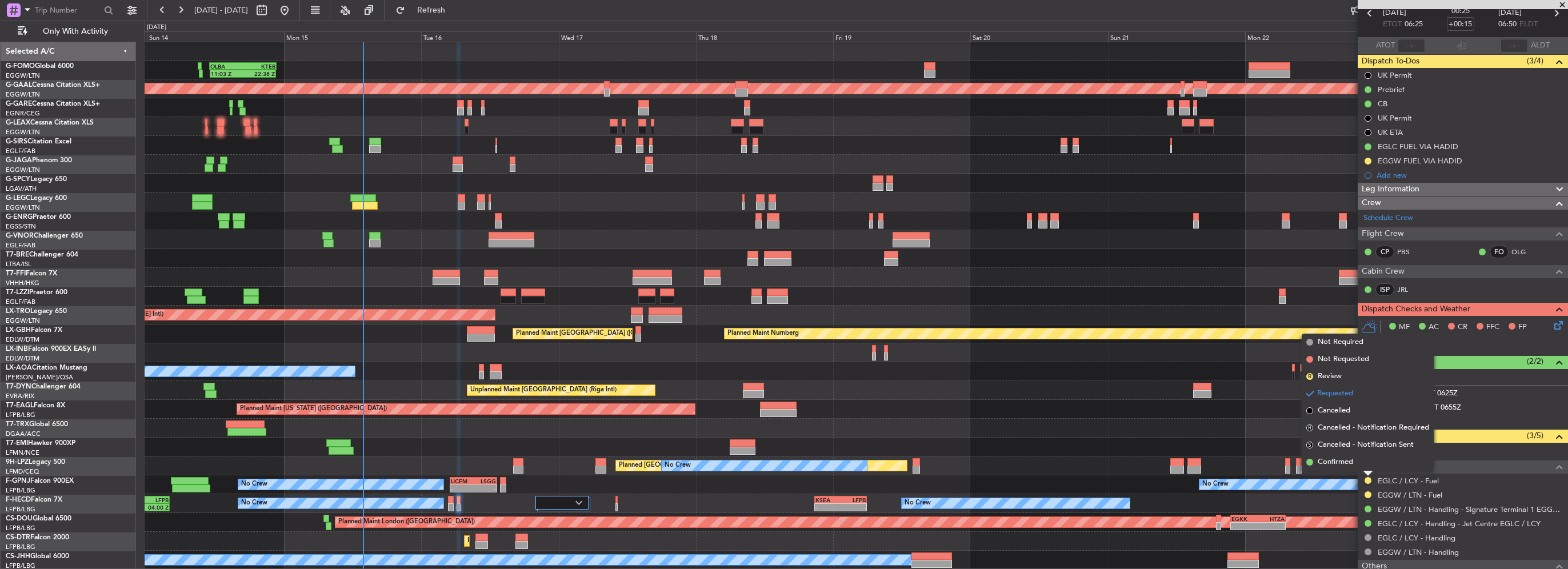
click at [1339, 468] on li "Confirmed" at bounding box center [1368, 462] width 132 height 17
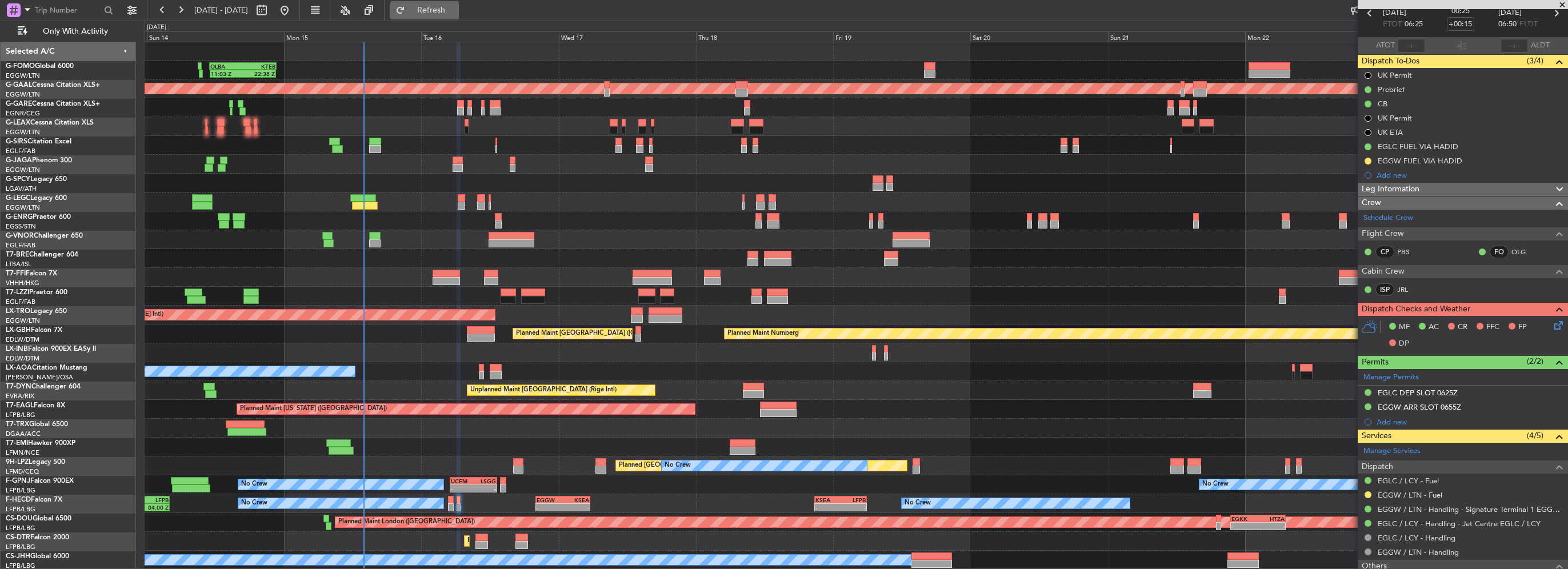
click at [455, 9] on span "Refresh" at bounding box center [431, 10] width 48 height 8
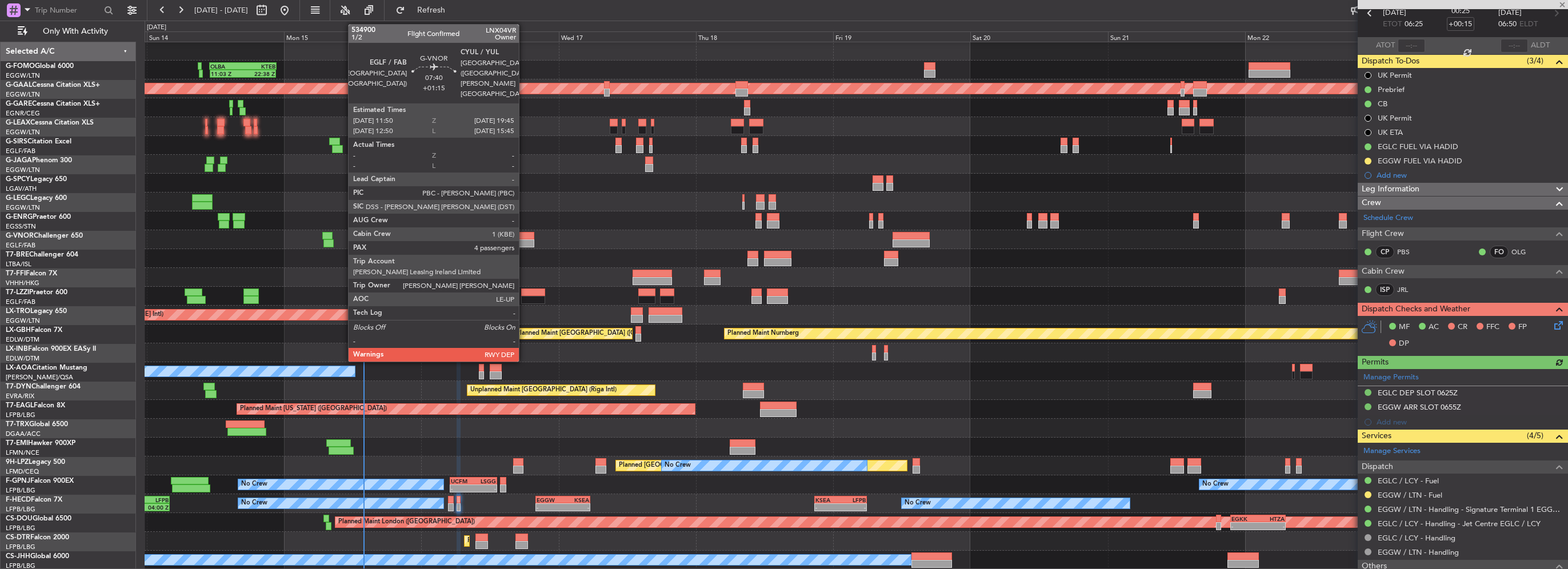
click at [524, 241] on div at bounding box center [511, 243] width 46 height 8
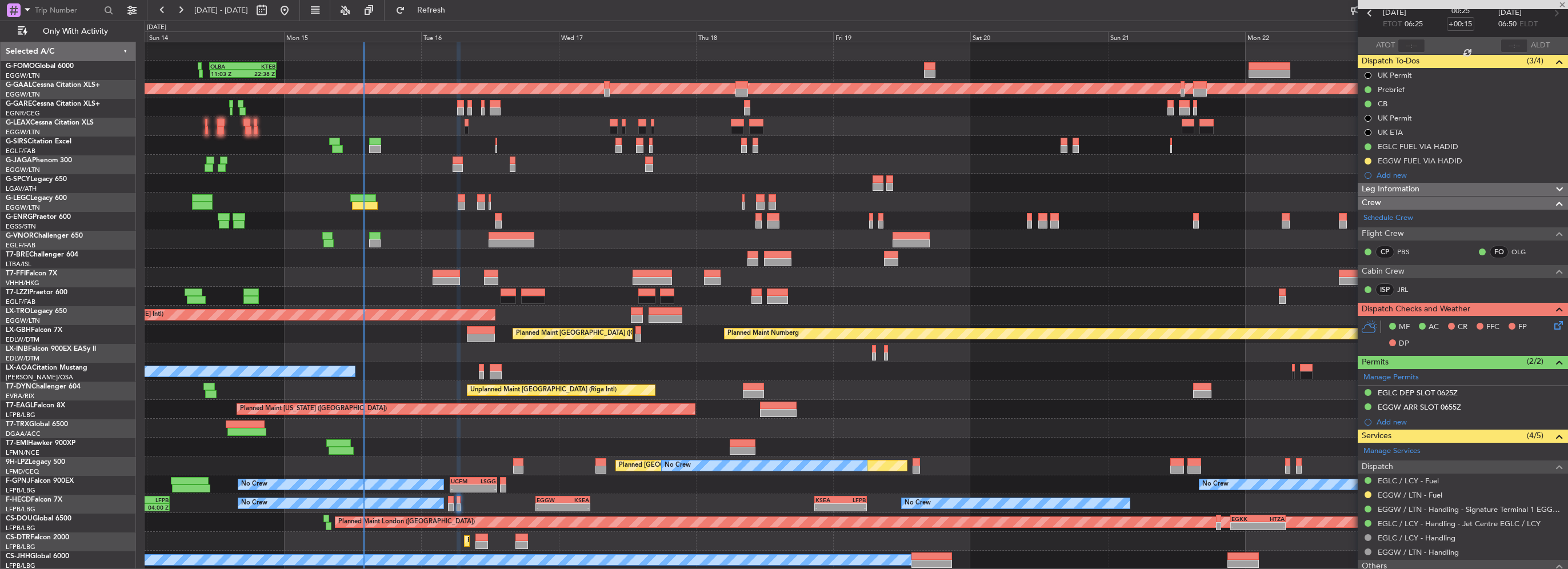
type input "+01:15"
type input "4"
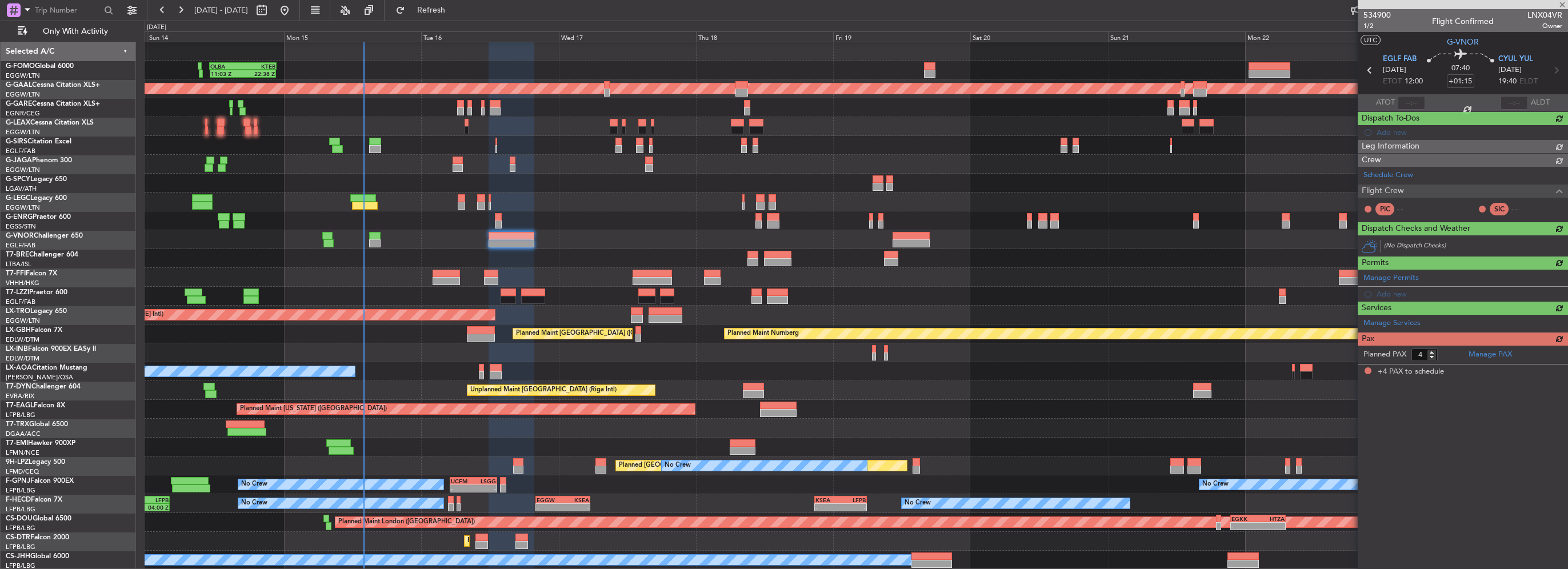
scroll to position [0, 0]
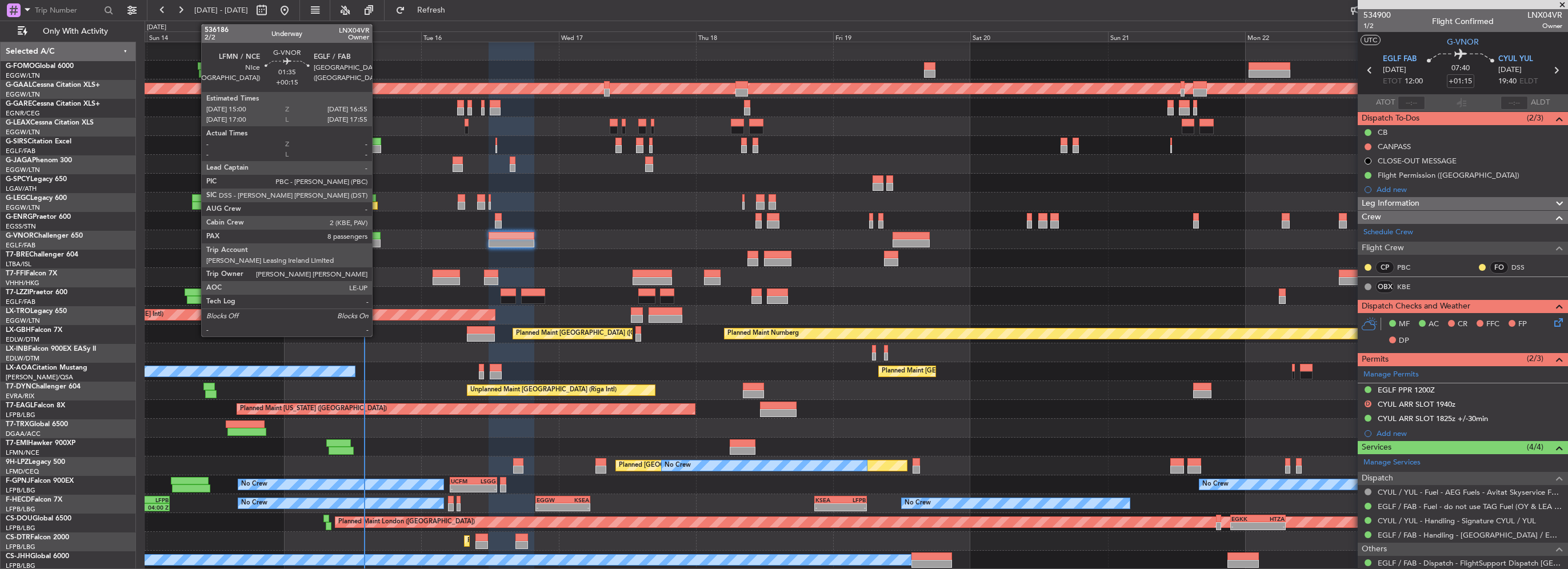
click at [377, 244] on div at bounding box center [374, 243] width 12 height 8
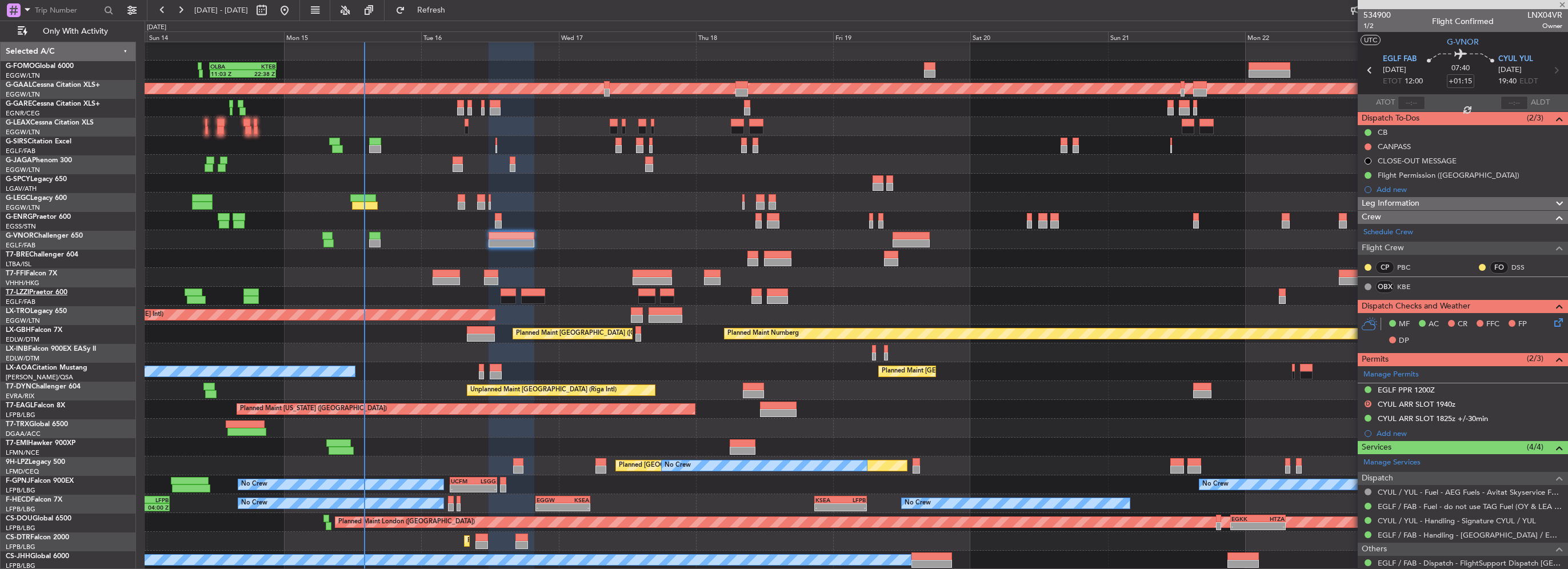
type input "+00:15"
type input "8"
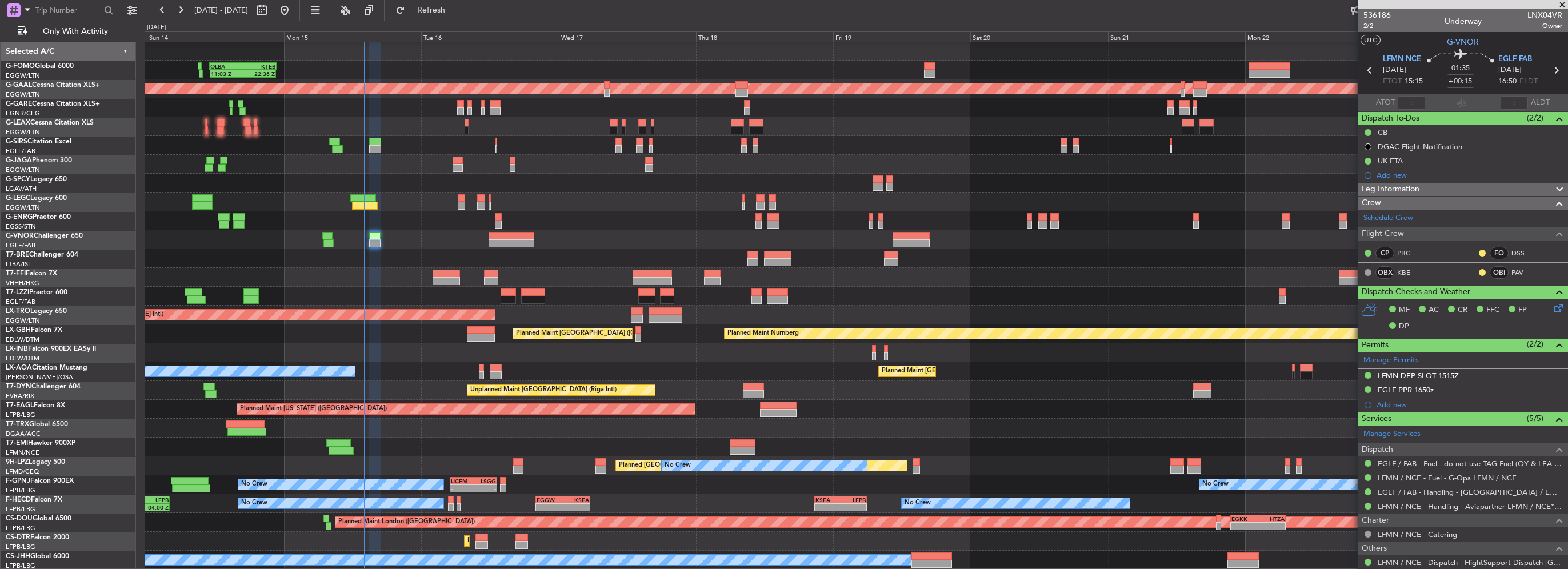
click at [1464, 377] on div "LFMN DEP SLOT 1515Z" at bounding box center [1463, 375] width 210 height 14
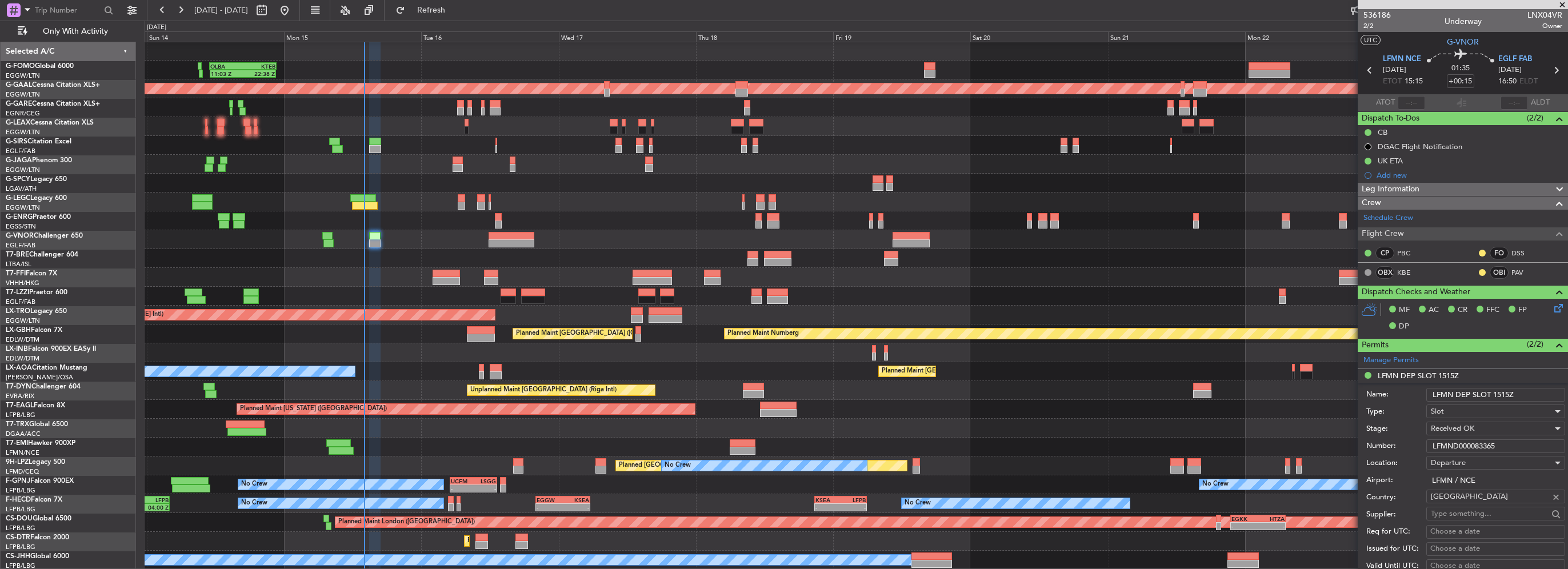
drag, startPoint x: 1507, startPoint y: 393, endPoint x: 1499, endPoint y: 394, distance: 8.1
click at [1499, 394] on input "LFMN DEP SLOT 1515Z" at bounding box center [1496, 394] width 139 height 14
click at [1507, 393] on input "LFMN DEP SLOT 1155Z" at bounding box center [1496, 394] width 139 height 14
click at [1499, 394] on input "LFMN DEP SLOT 1155Z" at bounding box center [1496, 394] width 139 height 14
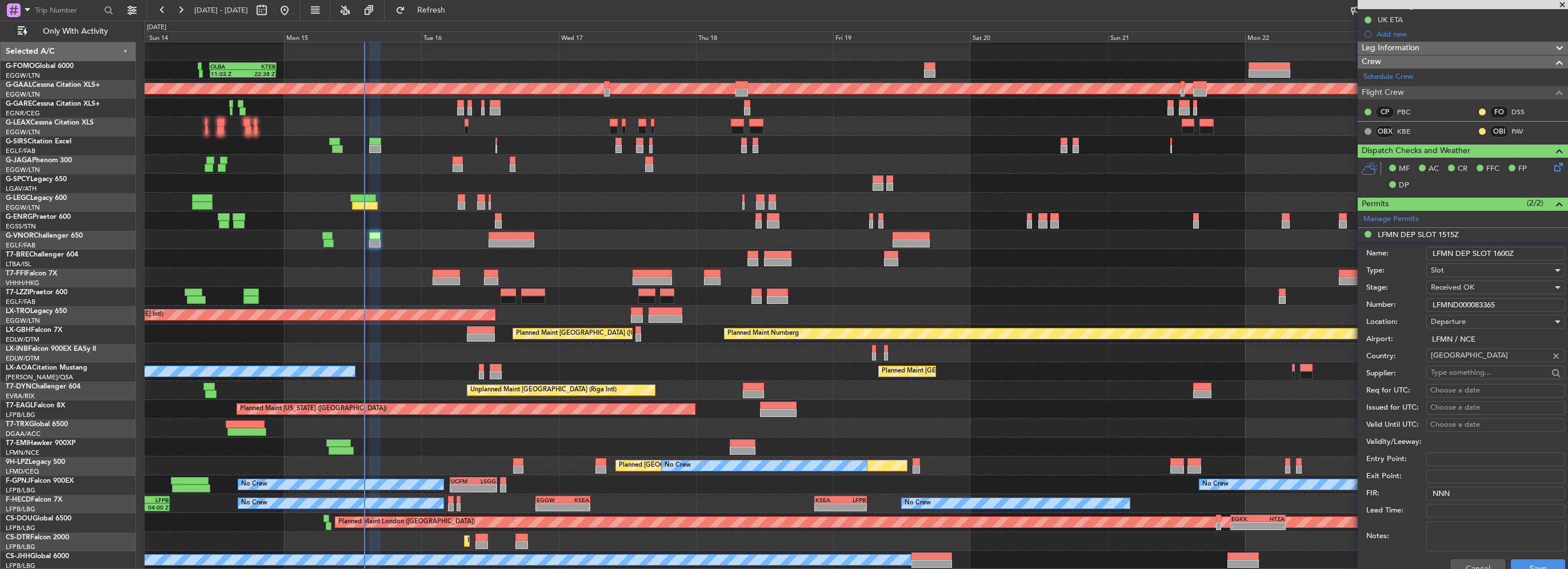
scroll to position [172, 0]
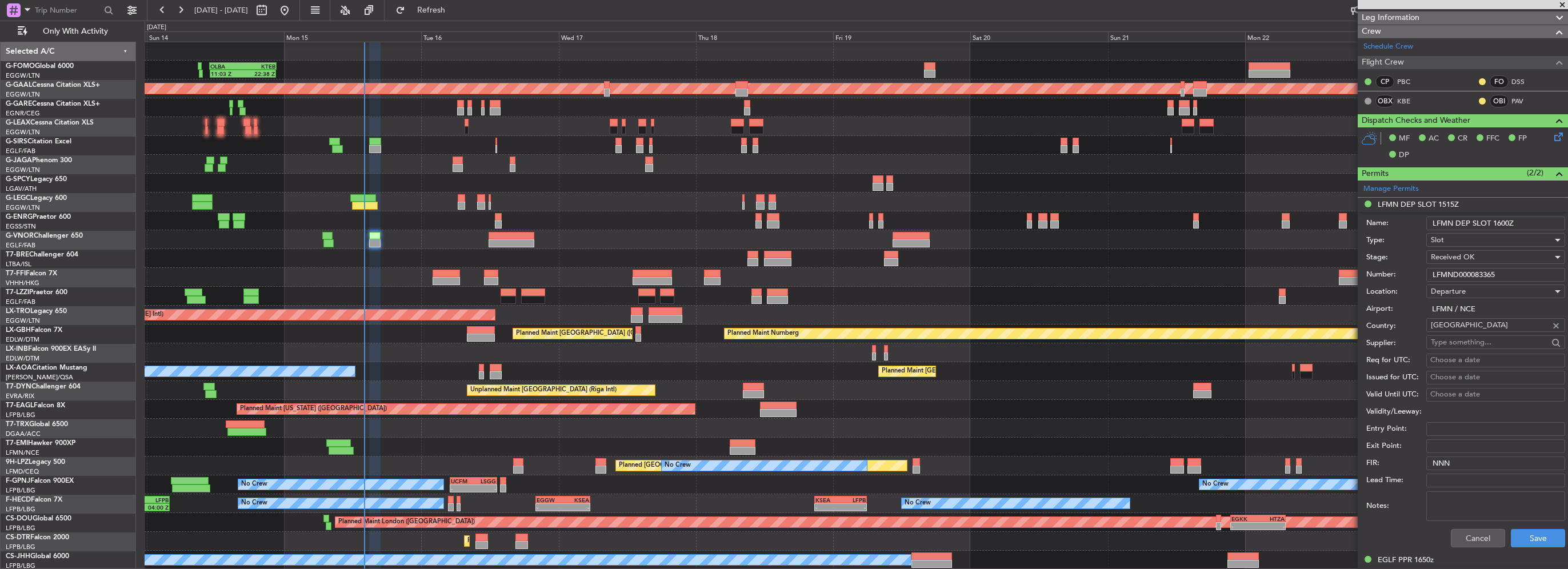
type input "LFMN DEP SLOT 1600Z"
click at [1526, 546] on div "Cancel Save" at bounding box center [1466, 538] width 199 height 30
click at [1533, 542] on button "Save" at bounding box center [1538, 538] width 54 height 18
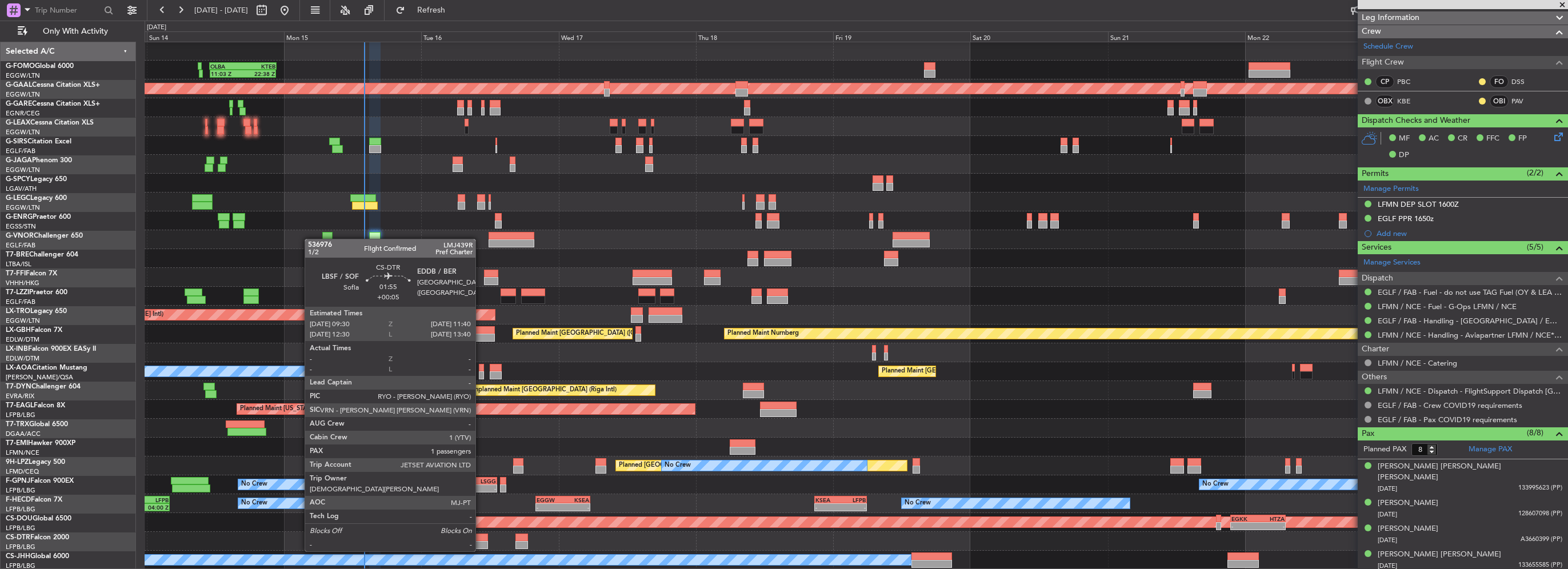
click at [481, 540] on div at bounding box center [481, 537] width 13 height 8
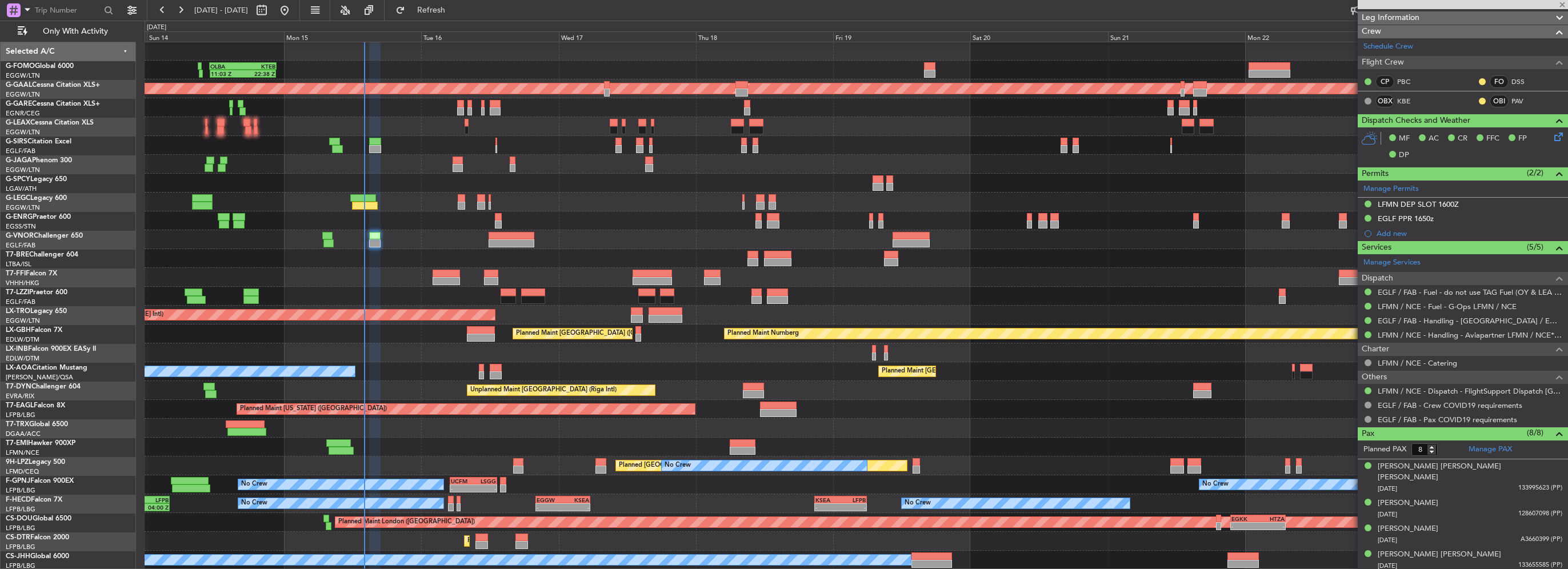
type input "+00:05"
type input "1"
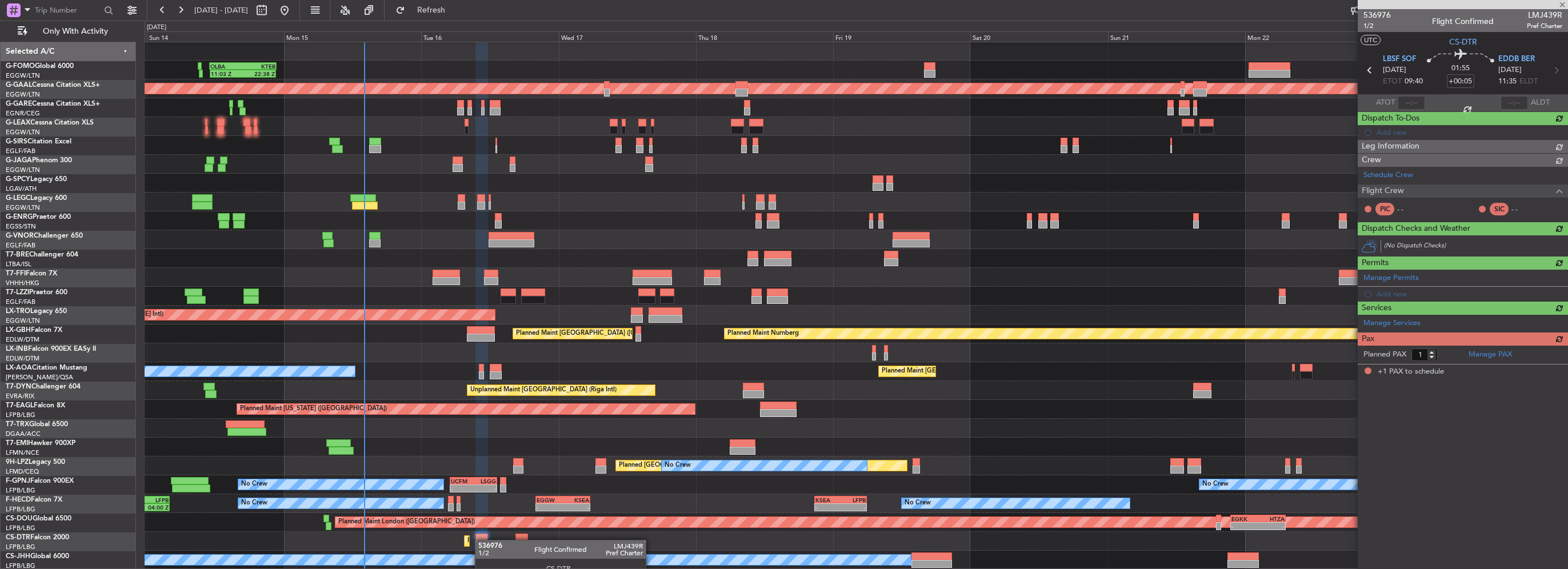
scroll to position [0, 0]
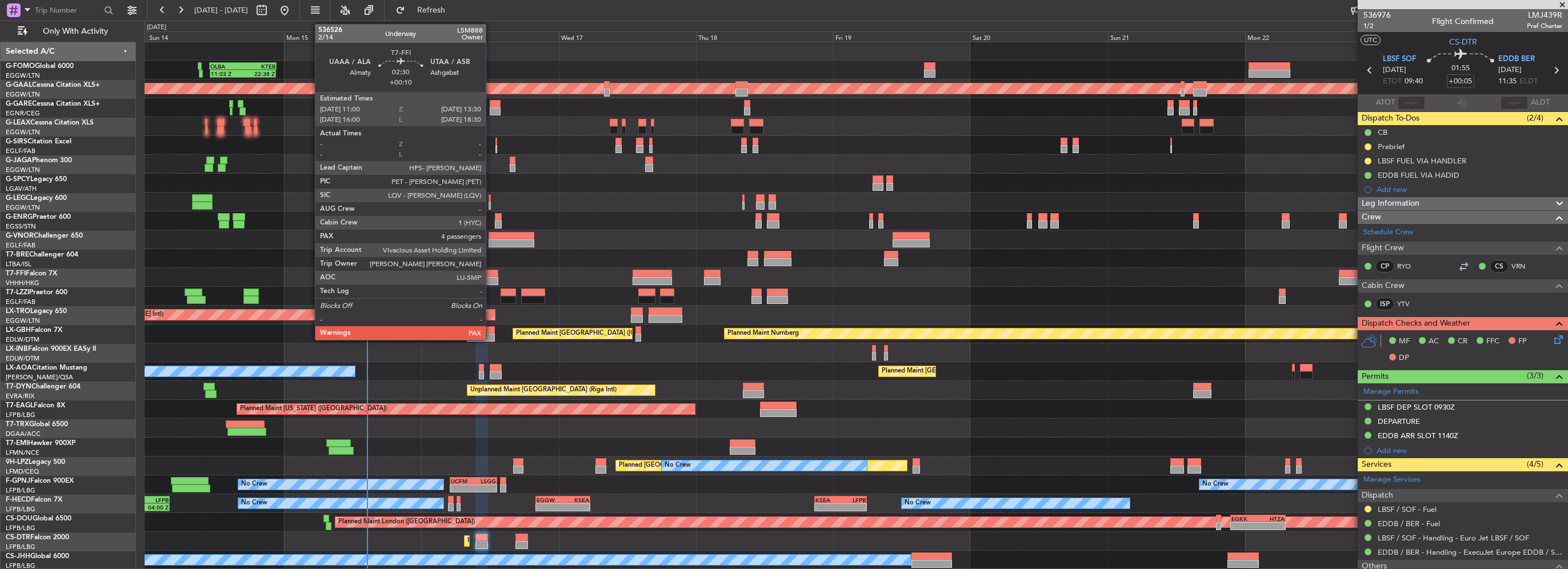
click at [491, 274] on div at bounding box center [491, 273] width 15 height 8
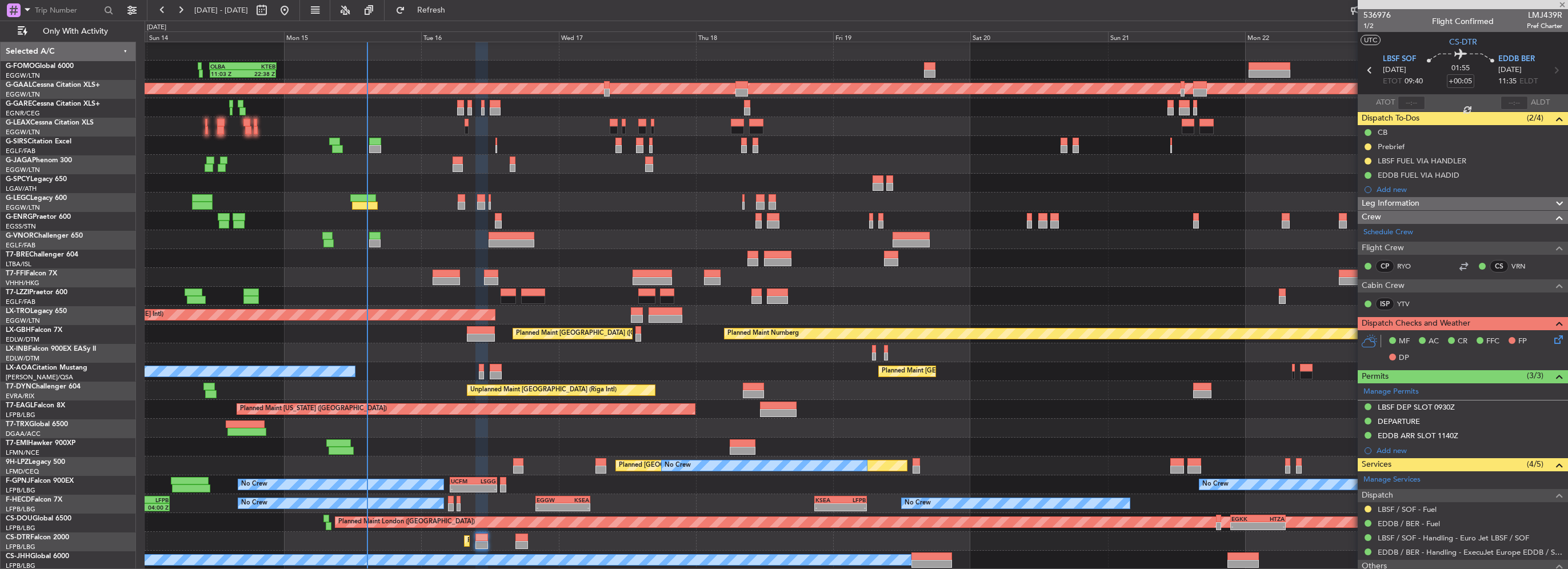
type input "+00:10"
type input "4"
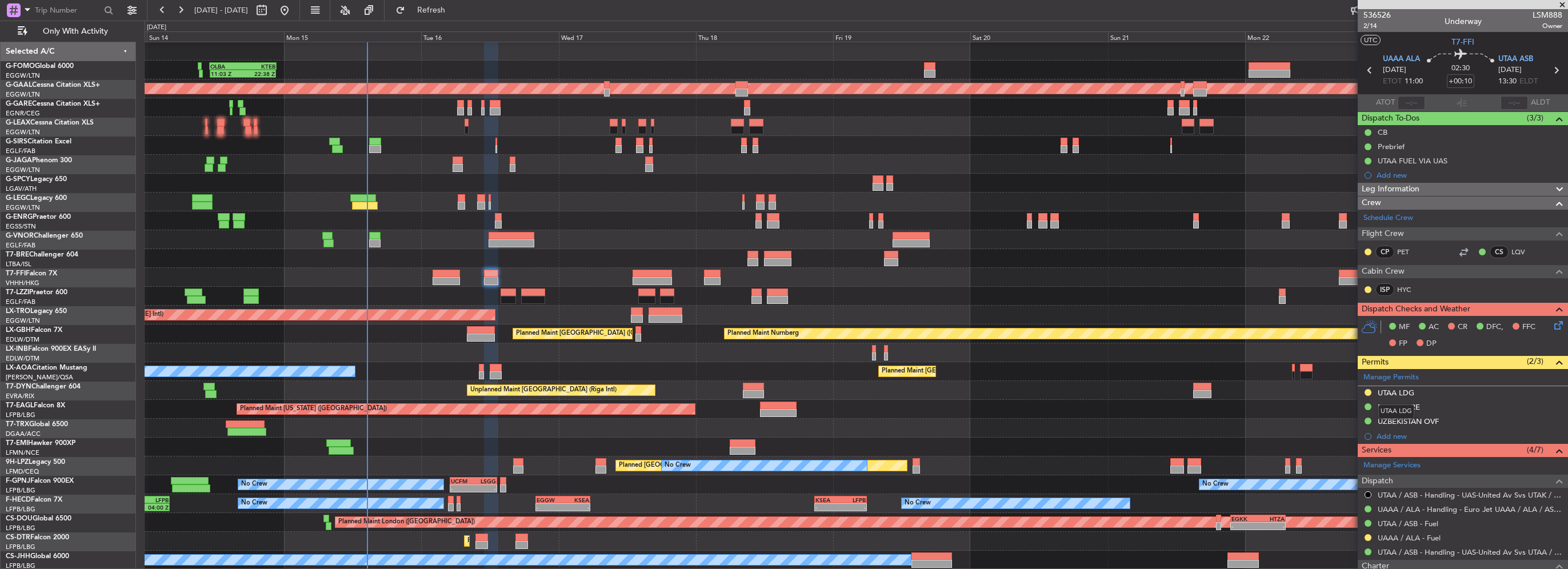
click at [1405, 393] on div "UTAA LDG" at bounding box center [1396, 393] width 37 height 10
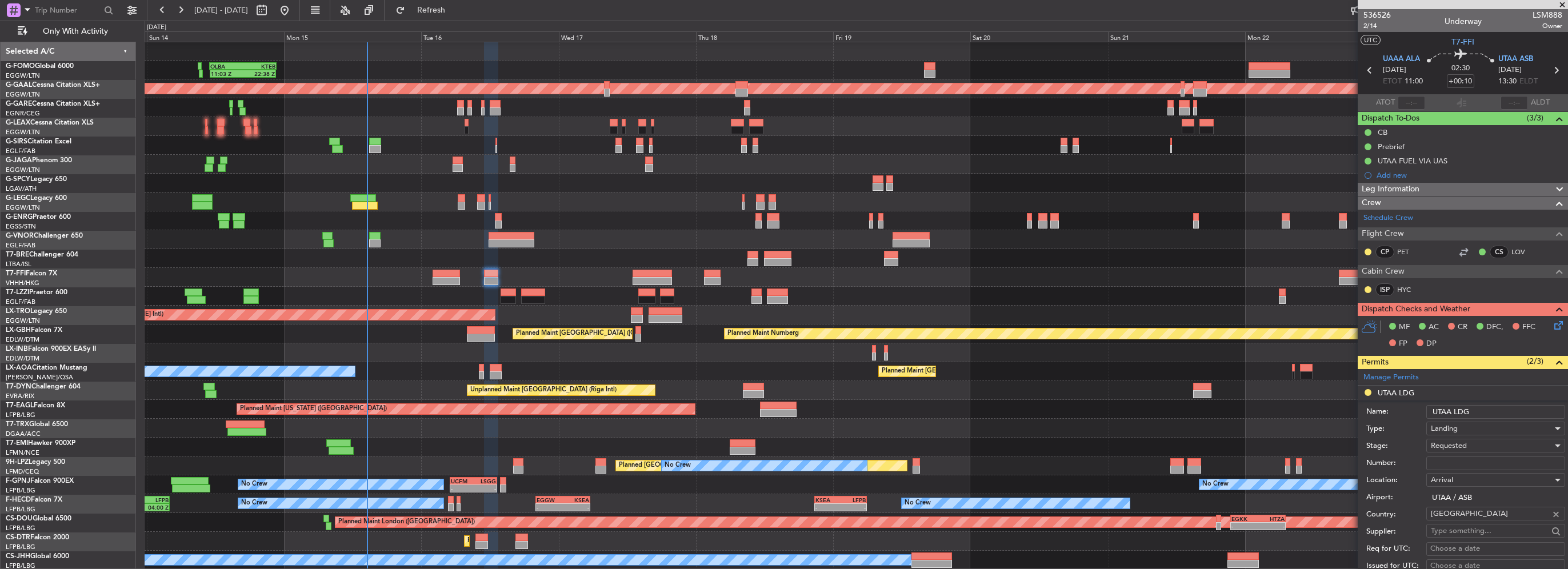
click at [1452, 457] on input "Number:" at bounding box center [1496, 463] width 139 height 14
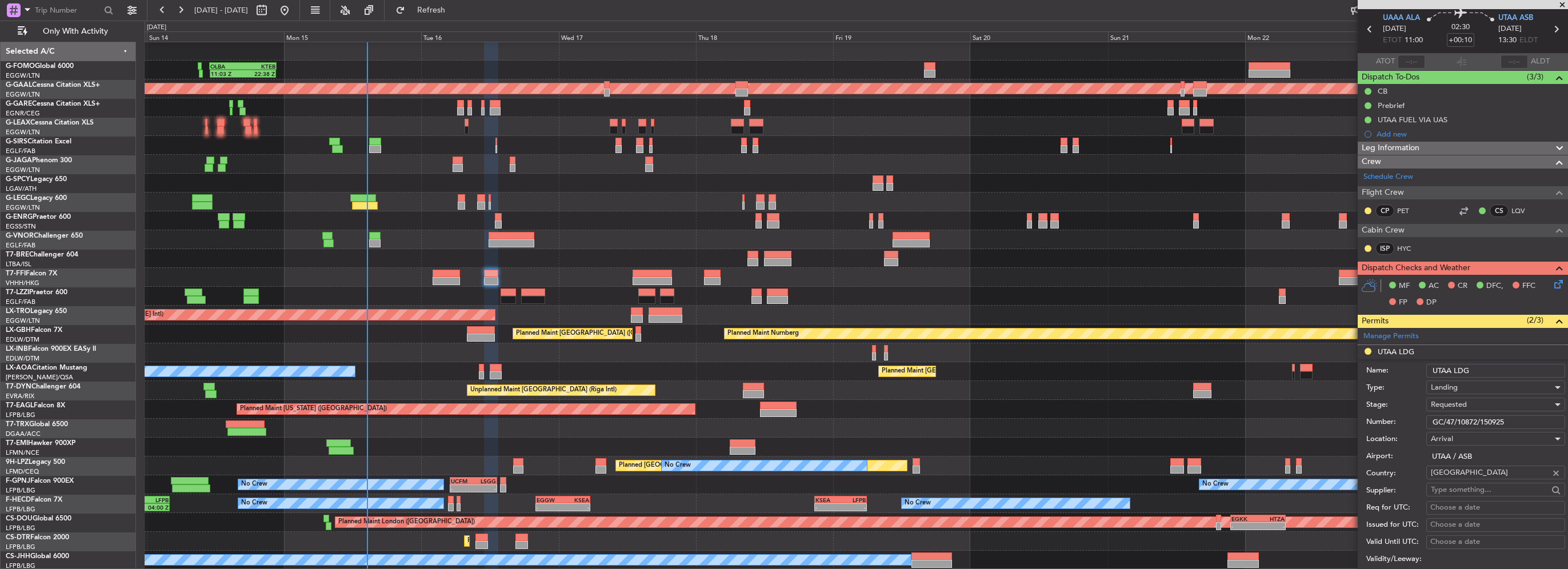
scroll to position [57, 0]
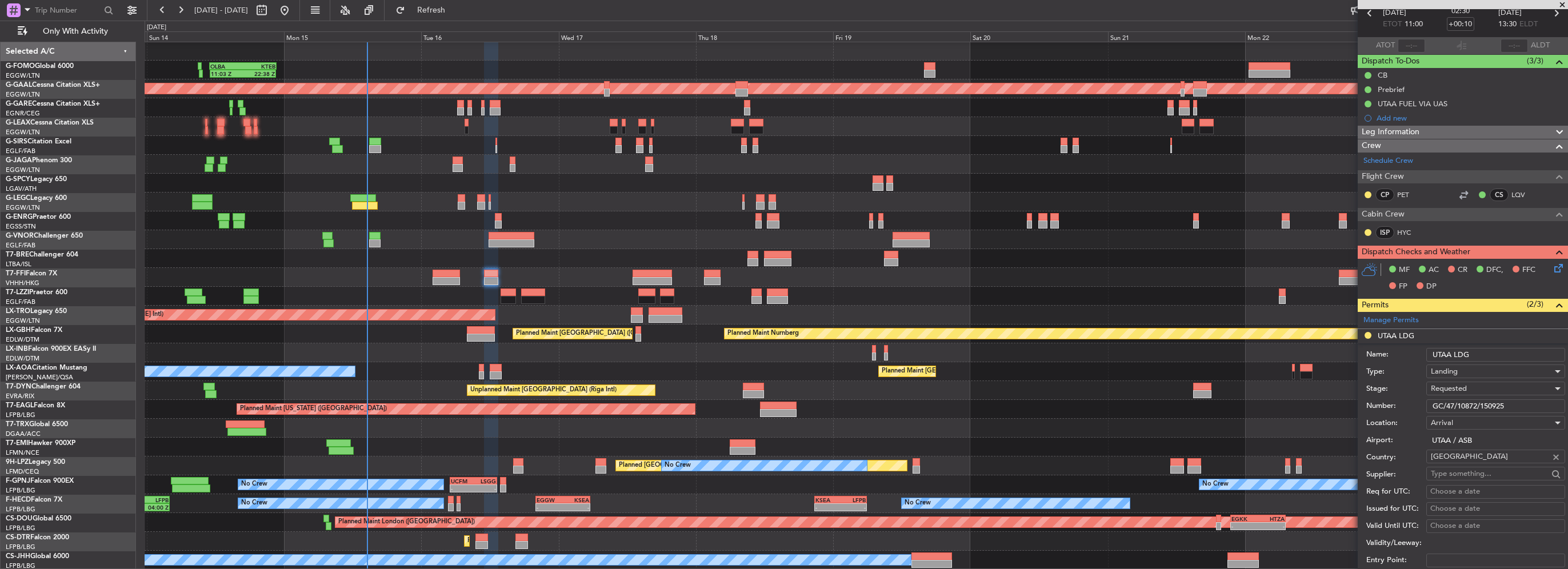
drag, startPoint x: 1508, startPoint y: 405, endPoint x: 1326, endPoint y: 414, distance: 182.2
click at [1326, 414] on fb-app "[DATE] - [DATE] Refresh Quick Links Only With Activity 11:03 Z 22:38 Z OLBA 11:…" at bounding box center [784, 288] width 1568 height 560
type input "GC/47/10872/150925"
click at [1447, 386] on span "Requested" at bounding box center [1449, 388] width 36 height 10
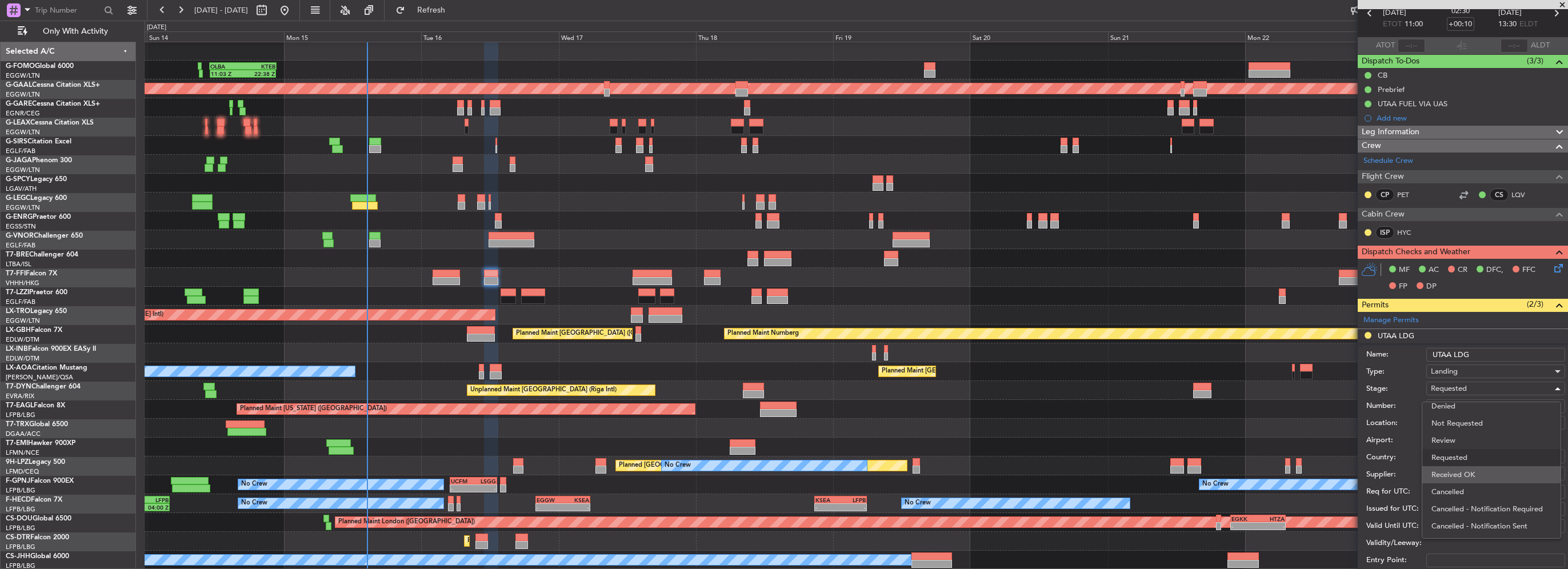
click at [1463, 472] on span "Received OK" at bounding box center [1491, 475] width 120 height 17
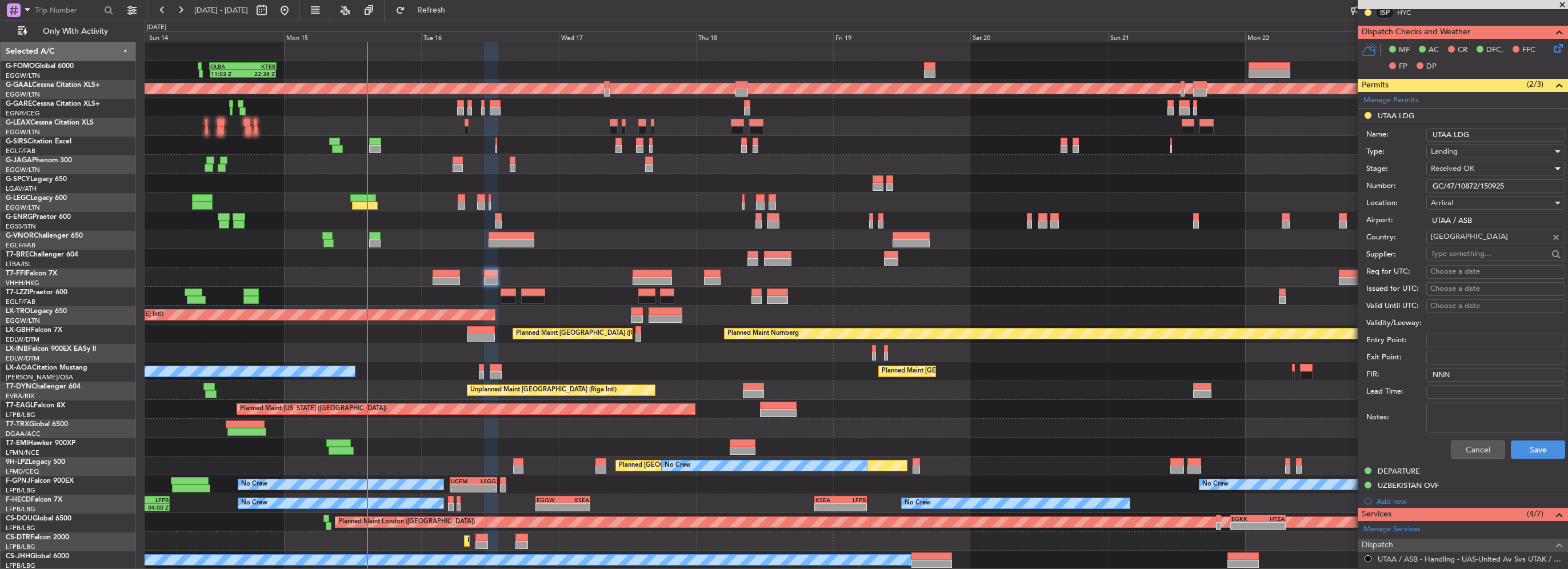
scroll to position [285, 0]
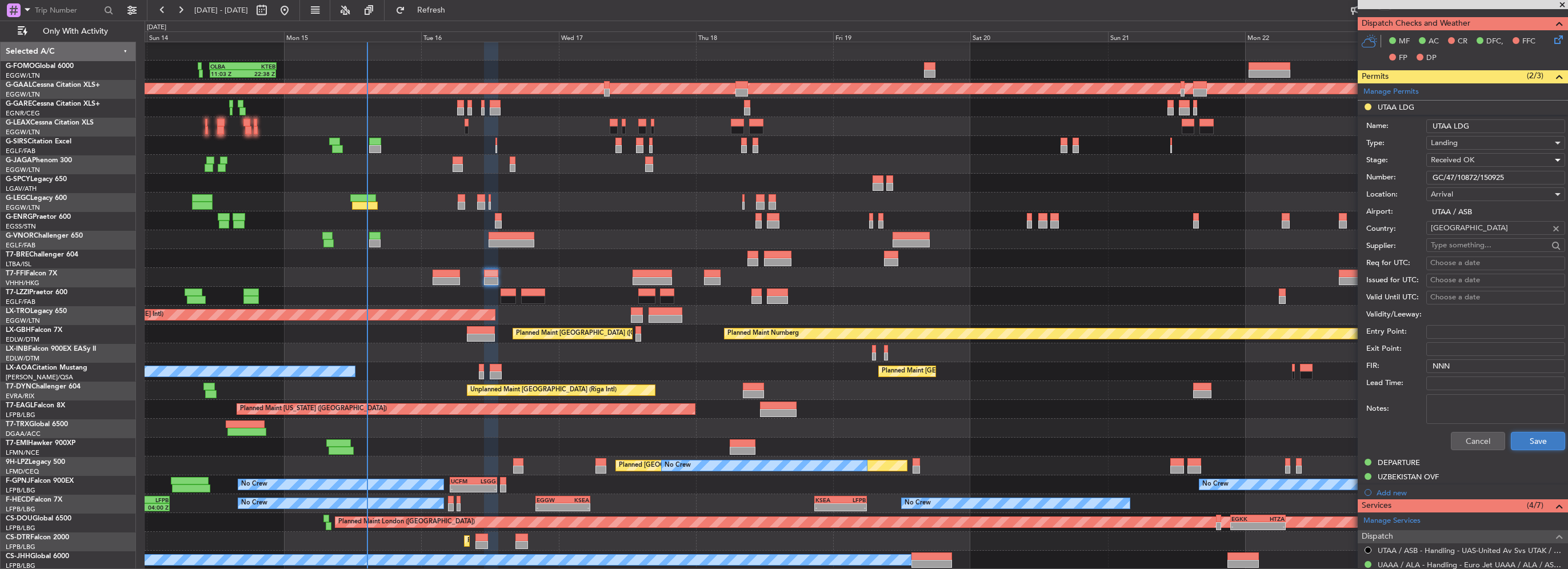
click at [1542, 439] on button "Save" at bounding box center [1538, 441] width 54 height 18
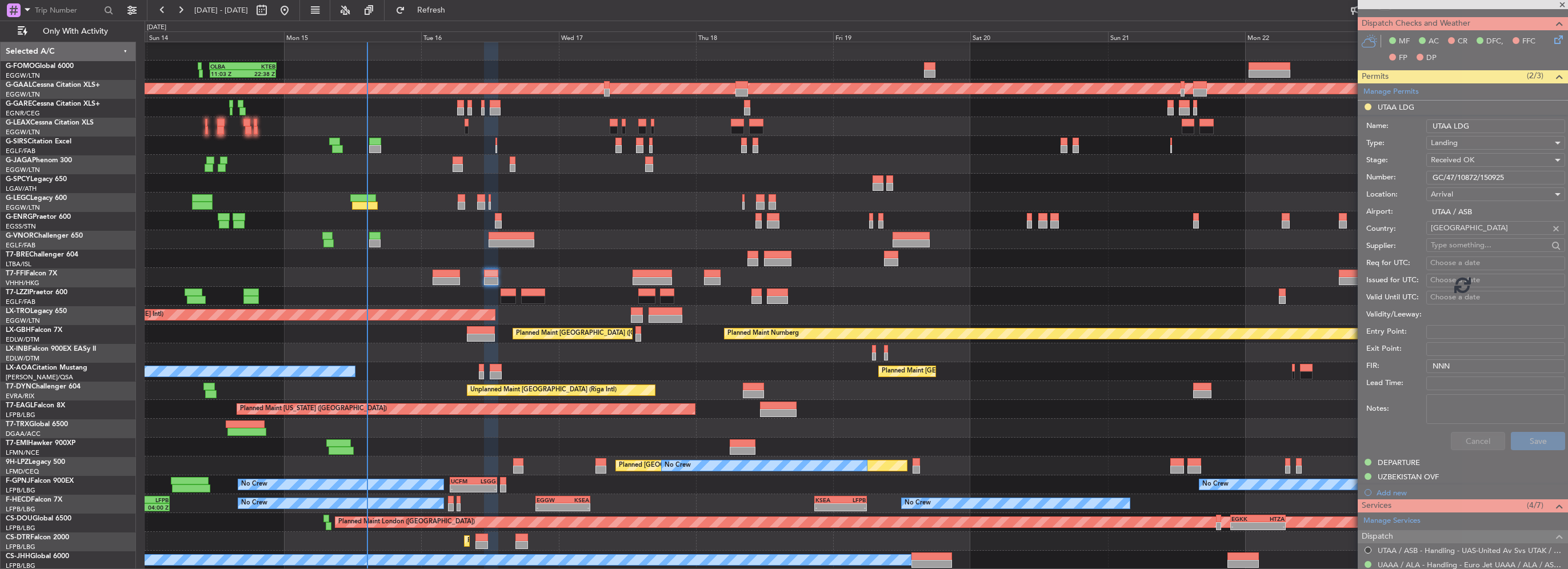
scroll to position [222, 0]
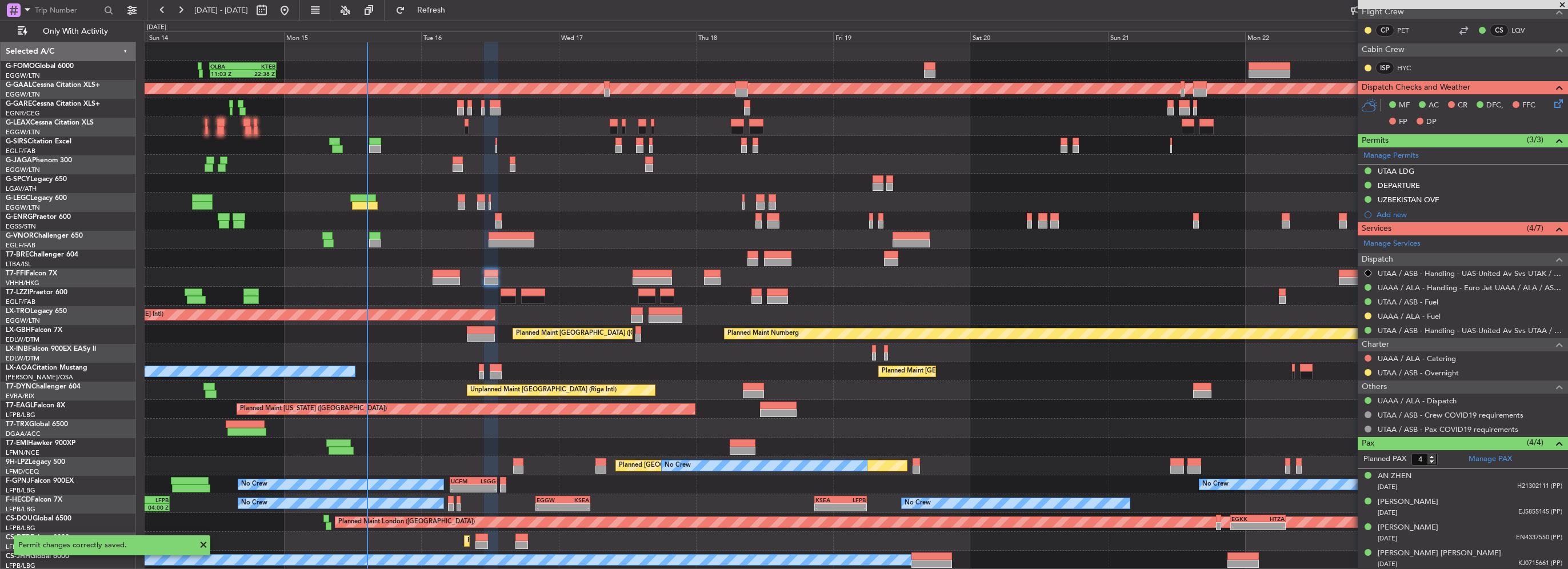
click at [631, 278] on div "Planned Maint Tianjin ([GEOGRAPHIC_DATA])" at bounding box center [856, 277] width 1423 height 19
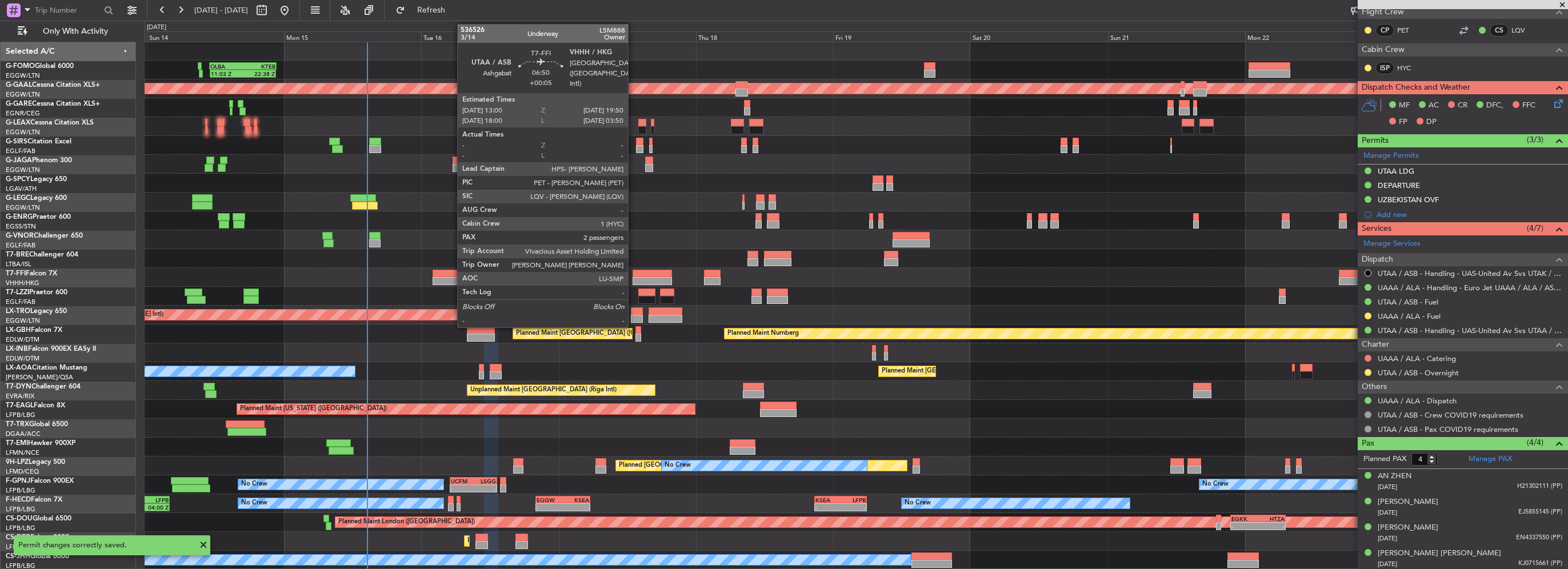
click at [637, 277] on div at bounding box center [652, 281] width 40 height 8
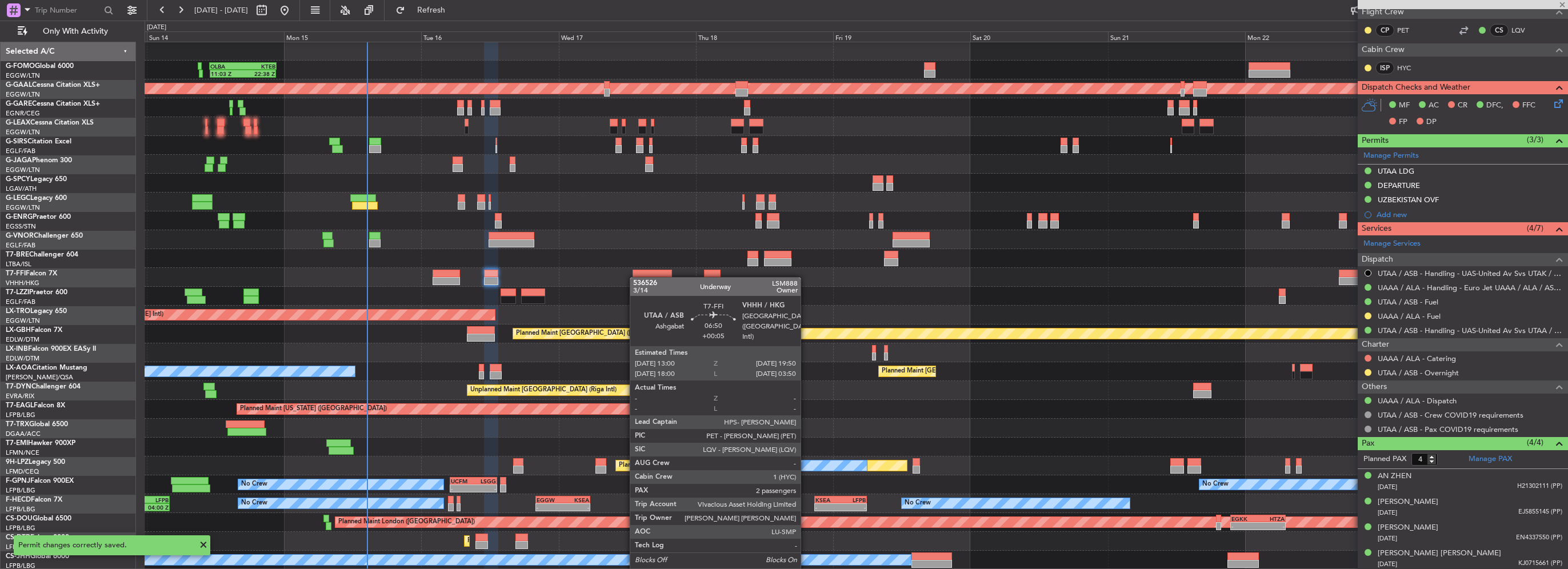
type input "+00:05"
type input "2"
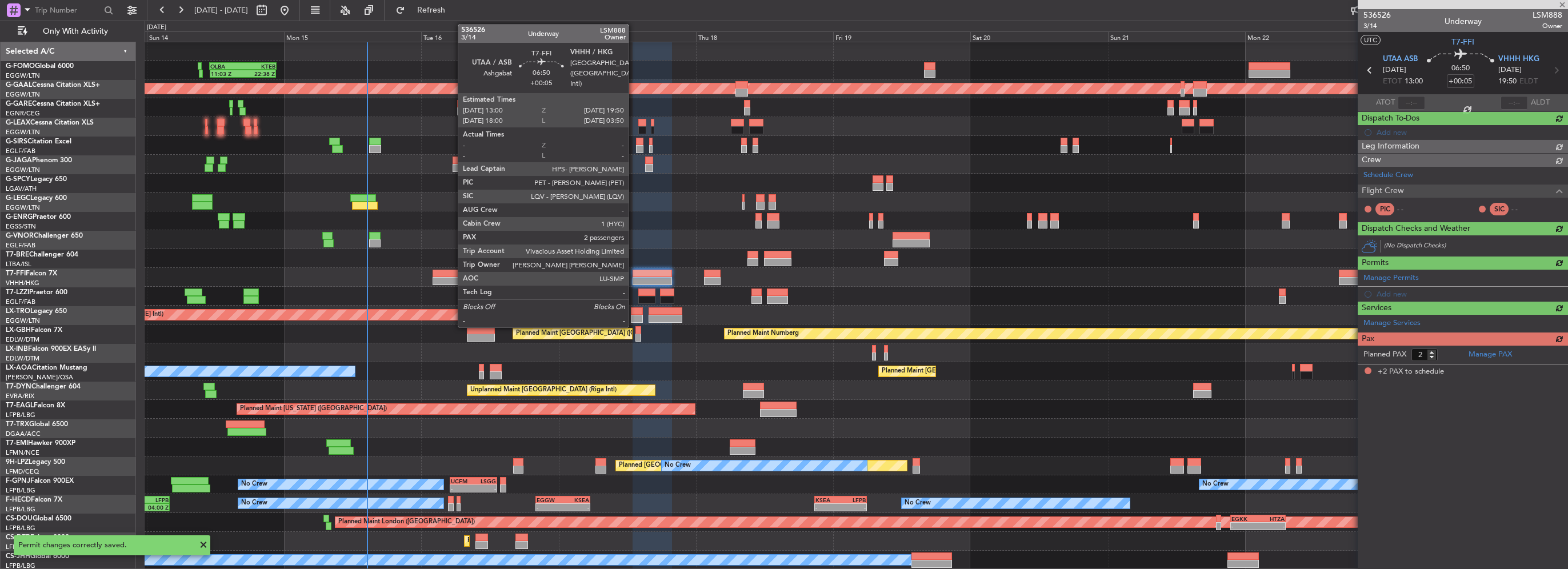
scroll to position [0, 0]
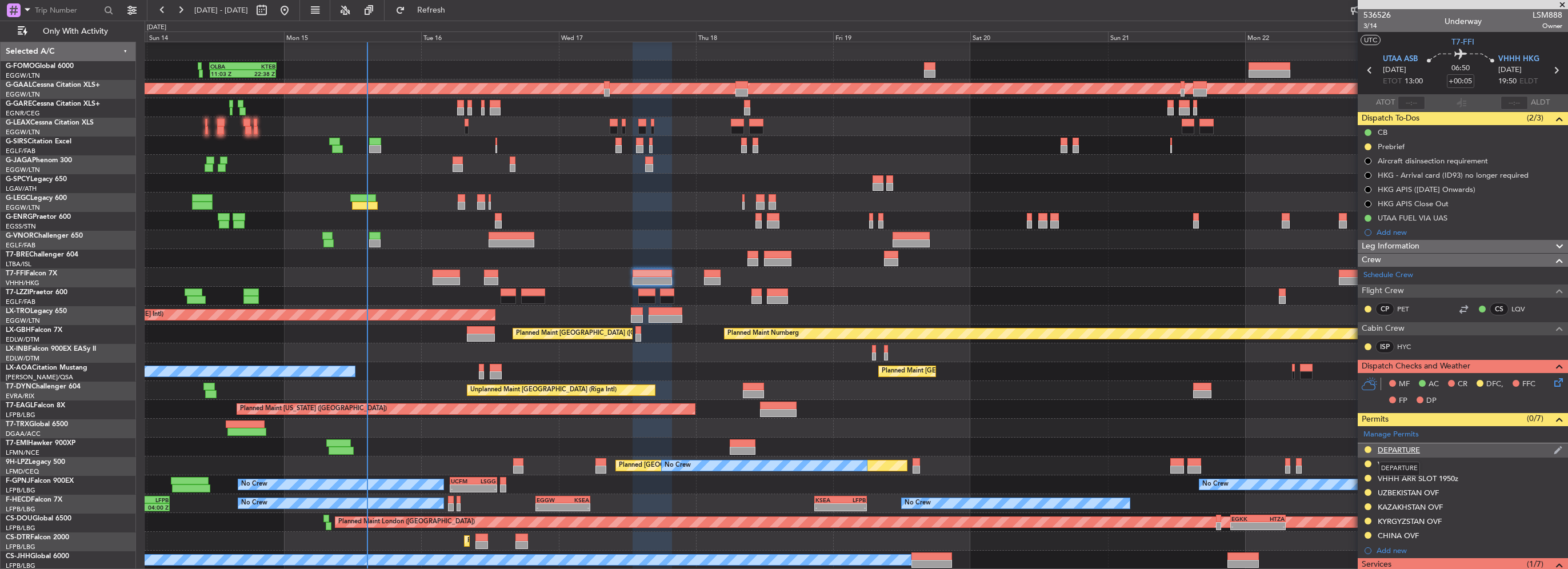
click at [1408, 450] on div "DEPARTURE" at bounding box center [1398, 450] width 42 height 10
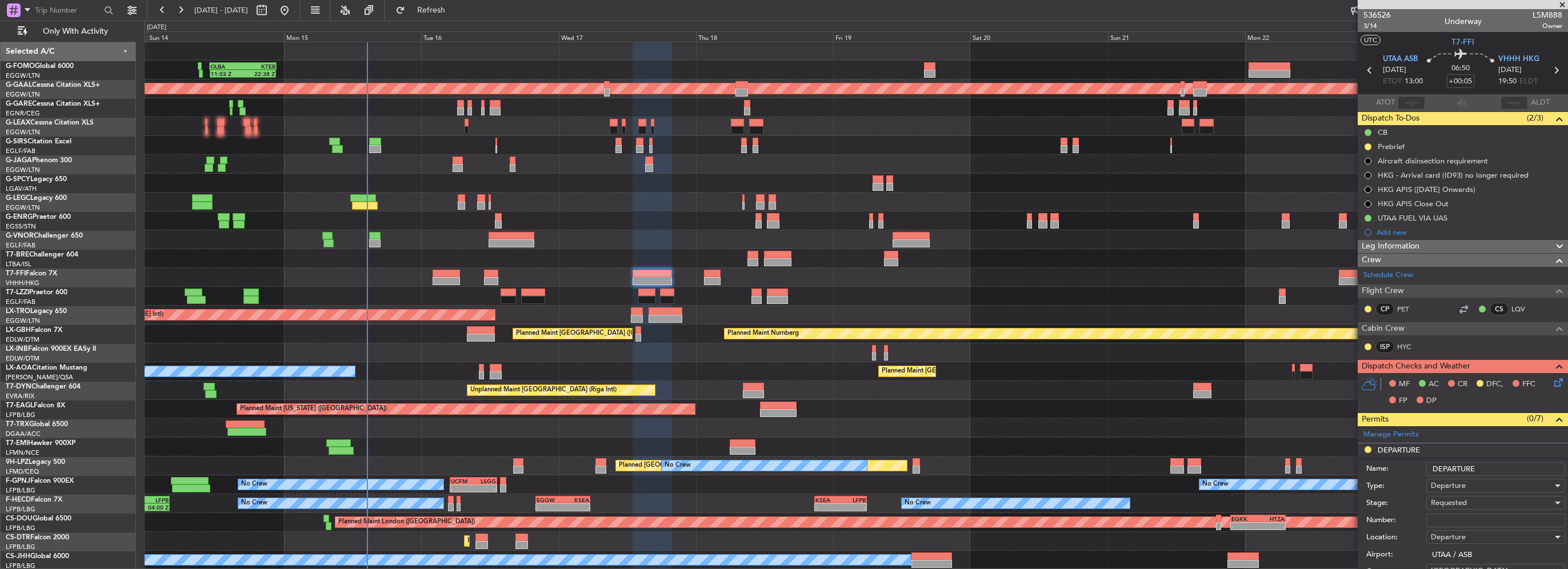
scroll to position [172, 0]
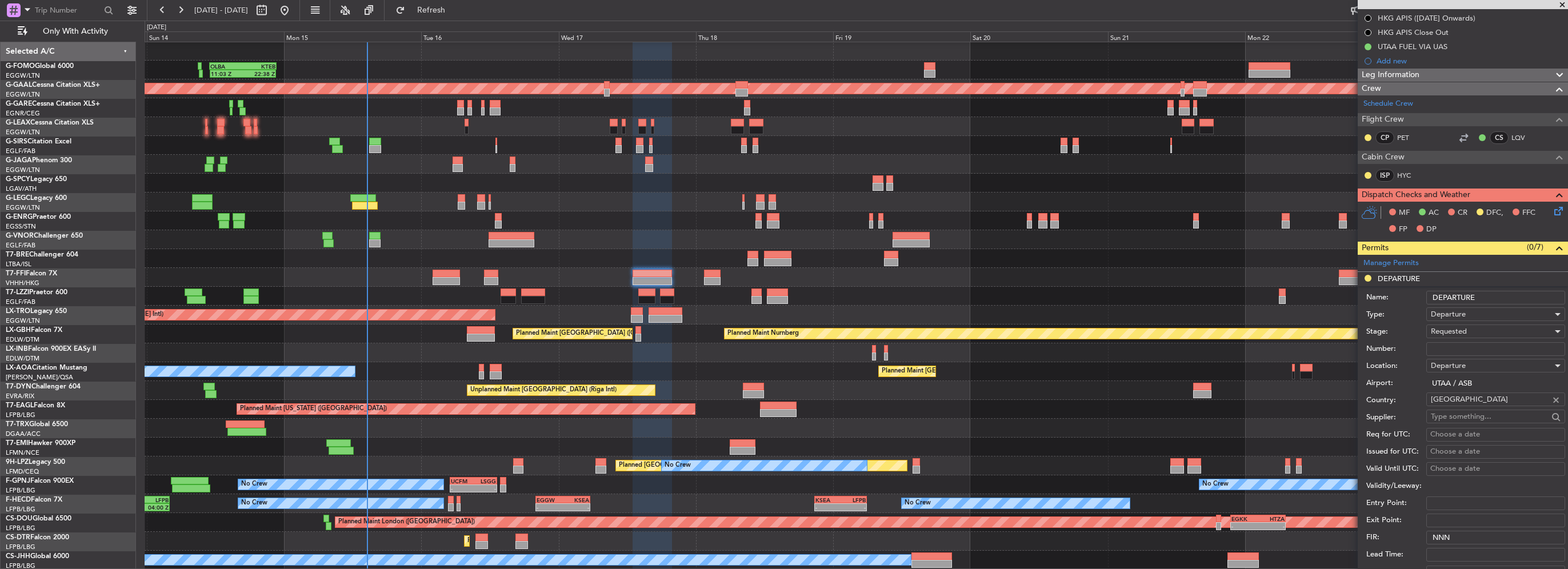
click at [1446, 351] on input "Number:" at bounding box center [1496, 349] width 139 height 14
paste input "GC/47/10872/150925"
type input "GC/47/10872/150925"
click at [1459, 330] on span "Requested" at bounding box center [1449, 331] width 36 height 10
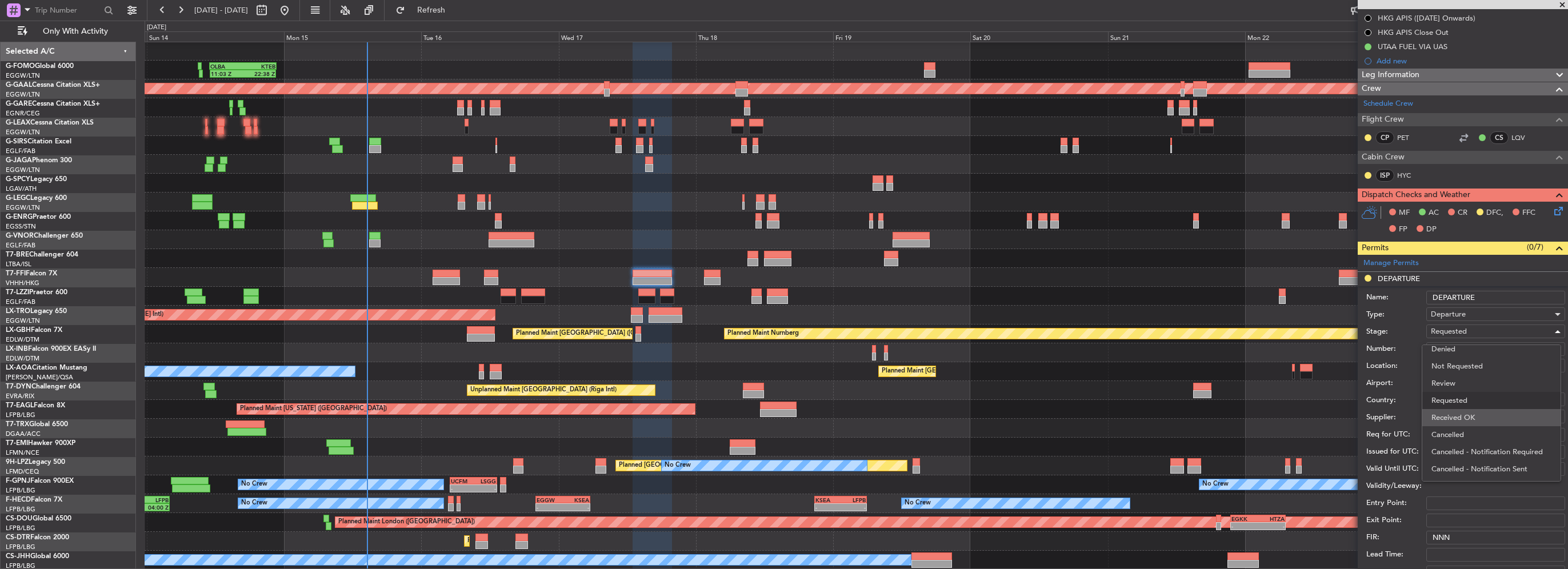
click at [1463, 415] on span "Received OK" at bounding box center [1491, 417] width 120 height 17
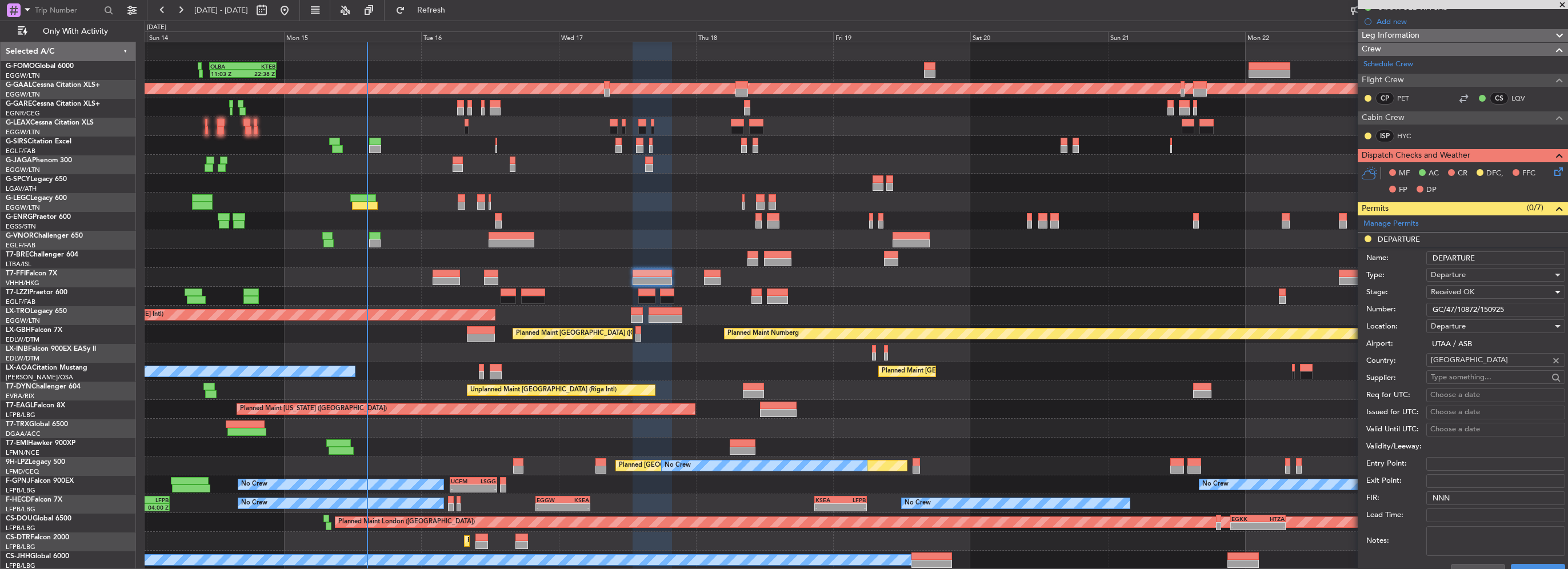
scroll to position [285, 0]
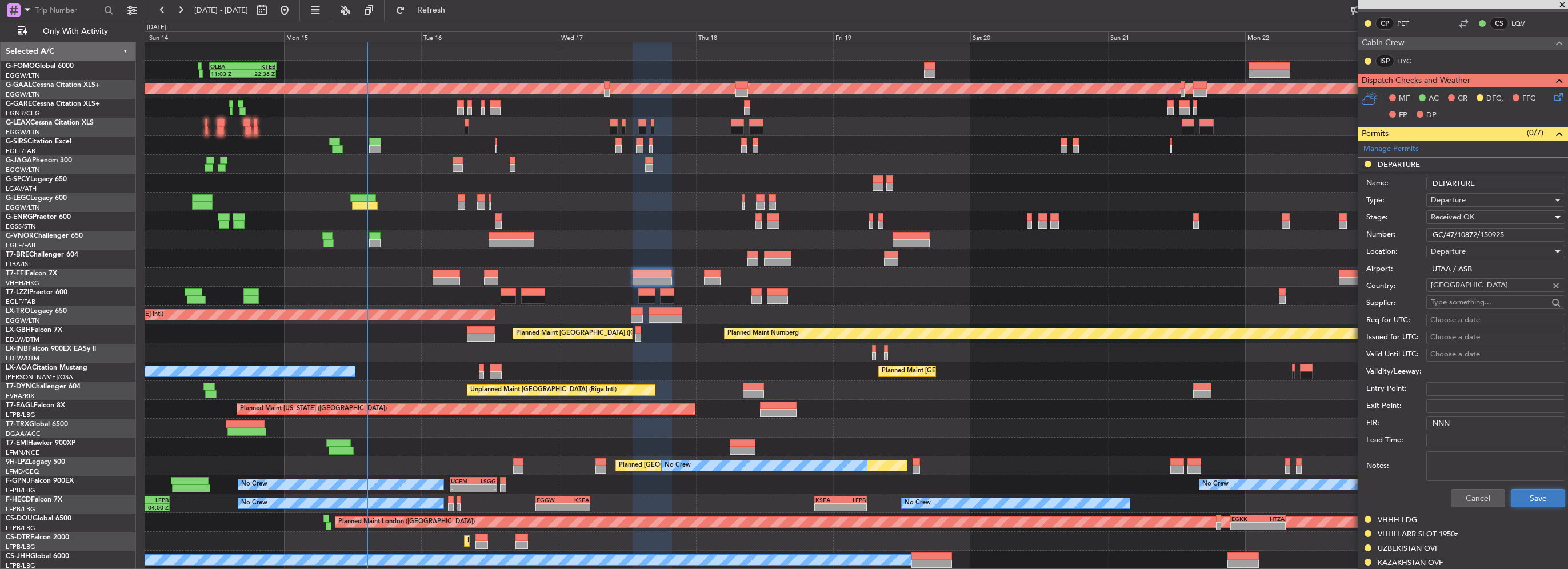
click at [1545, 503] on button "Save" at bounding box center [1538, 498] width 54 height 18
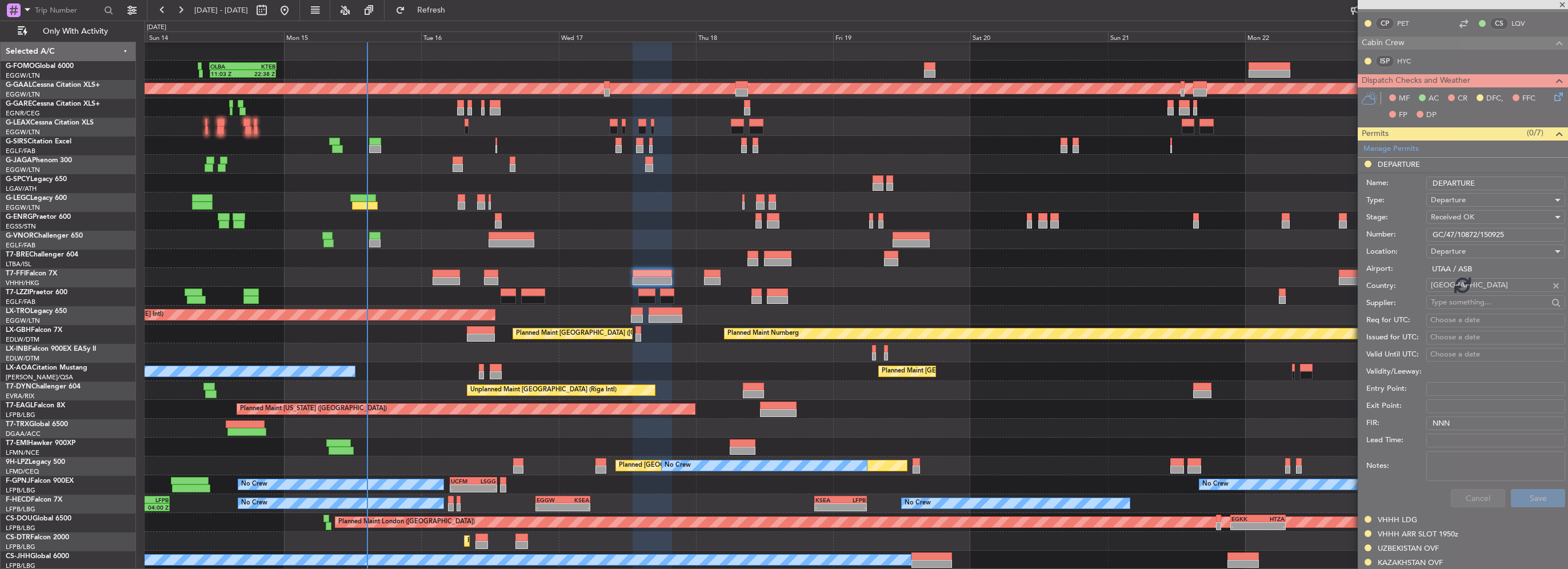
scroll to position [285, 0]
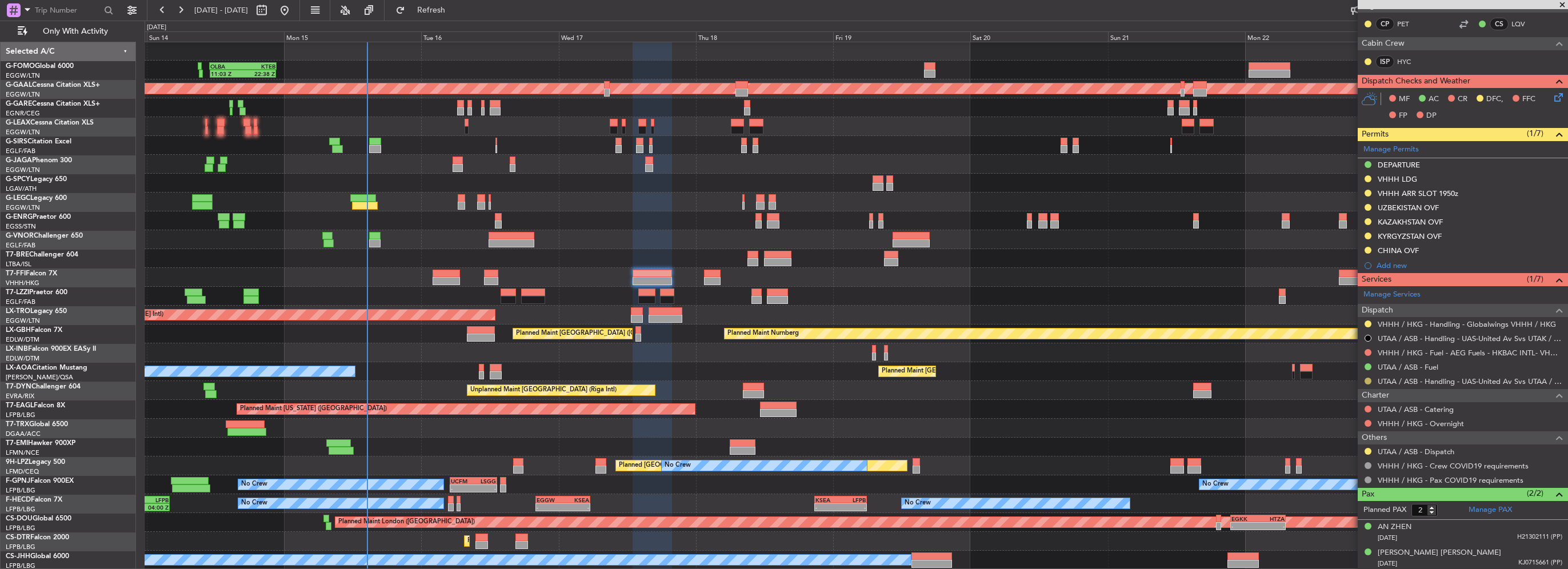
click at [1368, 379] on button at bounding box center [1368, 381] width 7 height 7
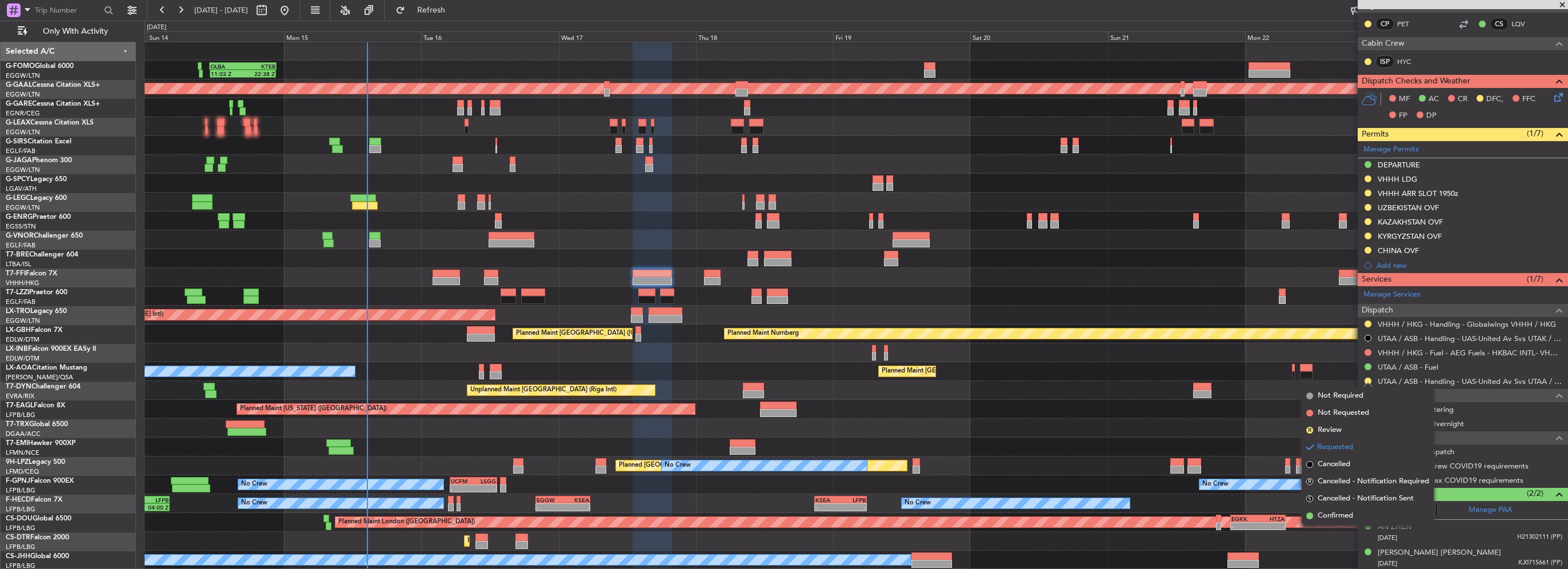
click at [1227, 407] on div "Planned Maint [US_STATE] ([GEOGRAPHIC_DATA])" at bounding box center [856, 409] width 1423 height 19
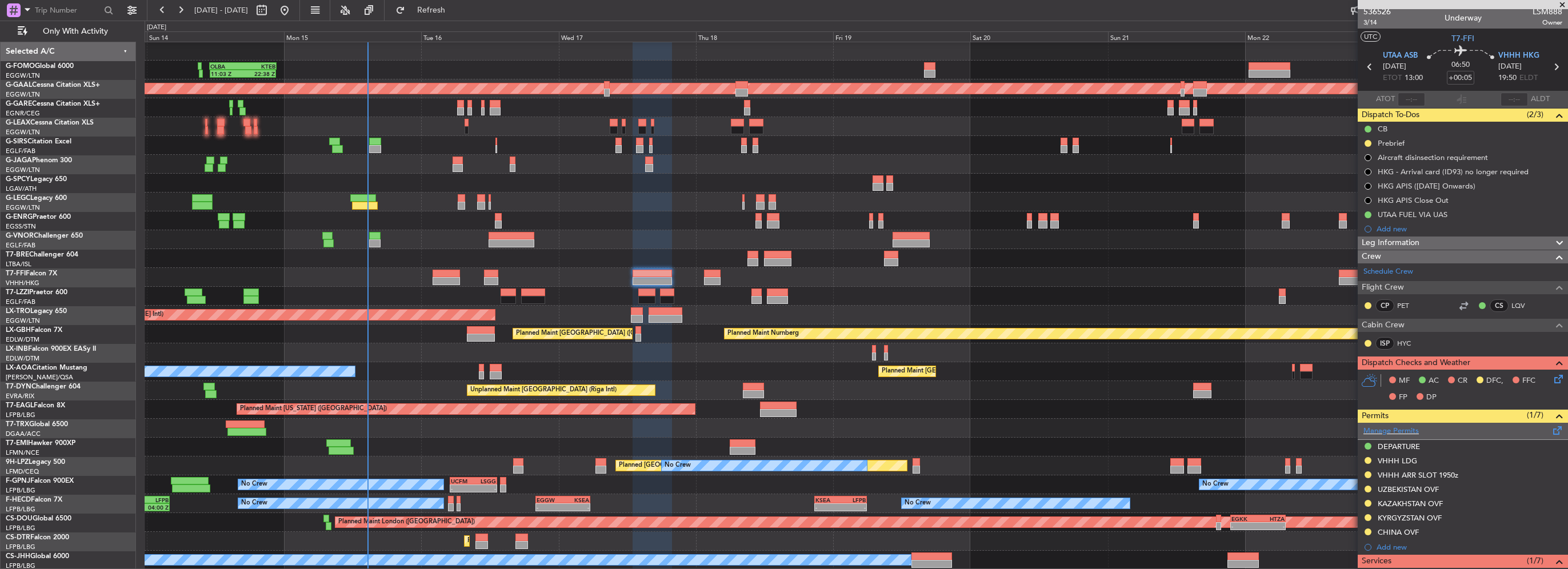
scroll to position [0, 0]
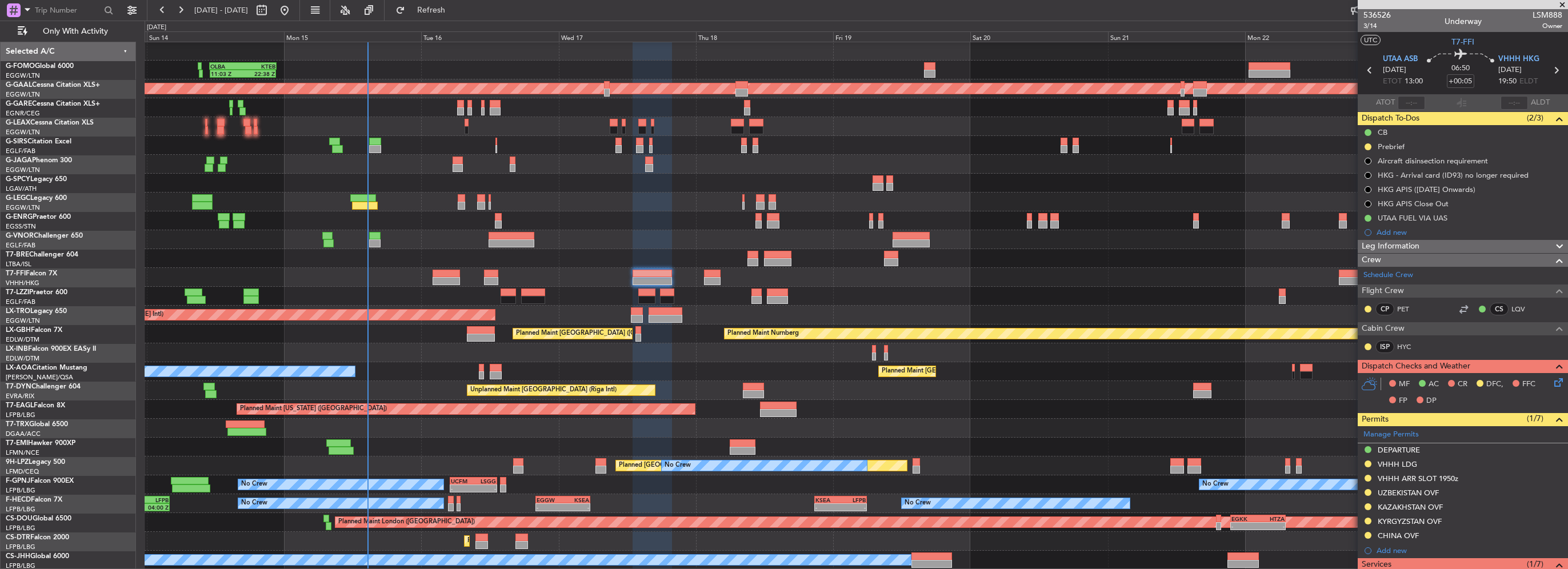
click at [61, 204] on div "11:03 Z 22:38 Z OLBA 11:00 Z KTEB 22:45 Z Planned Maint London (Luton) Planned …" at bounding box center [784, 295] width 1568 height 548
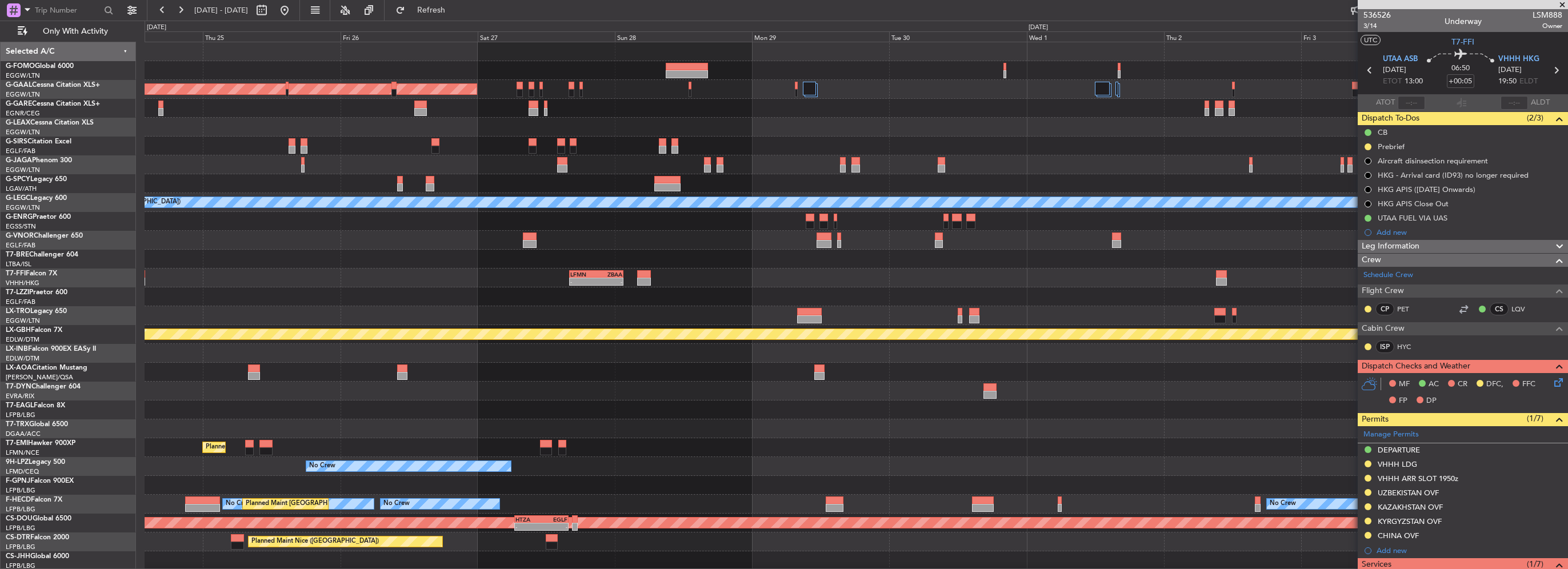
click at [385, 222] on div at bounding box center [856, 221] width 1423 height 19
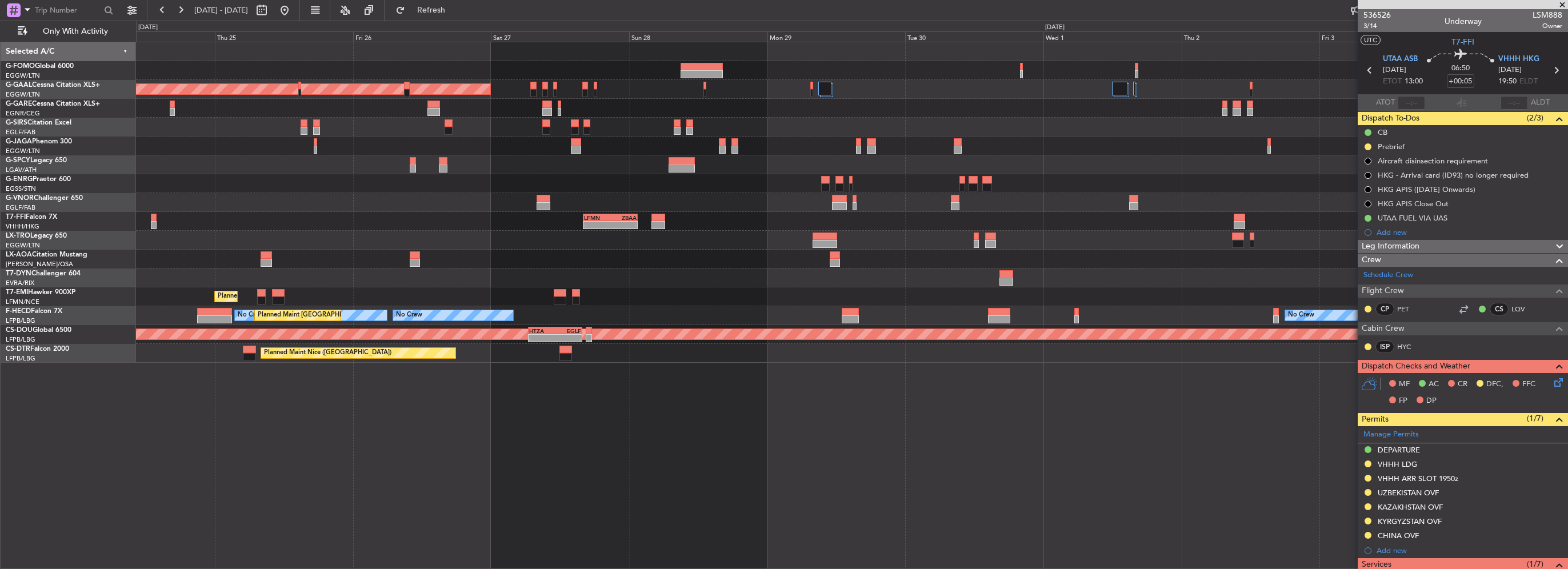
click at [1049, 201] on div "Planned Maint Dusseldorf LFMN 16:05 Z ZBAA 01:35 Z - - No Crew Antwerp (Deurne)…" at bounding box center [852, 202] width 1432 height 321
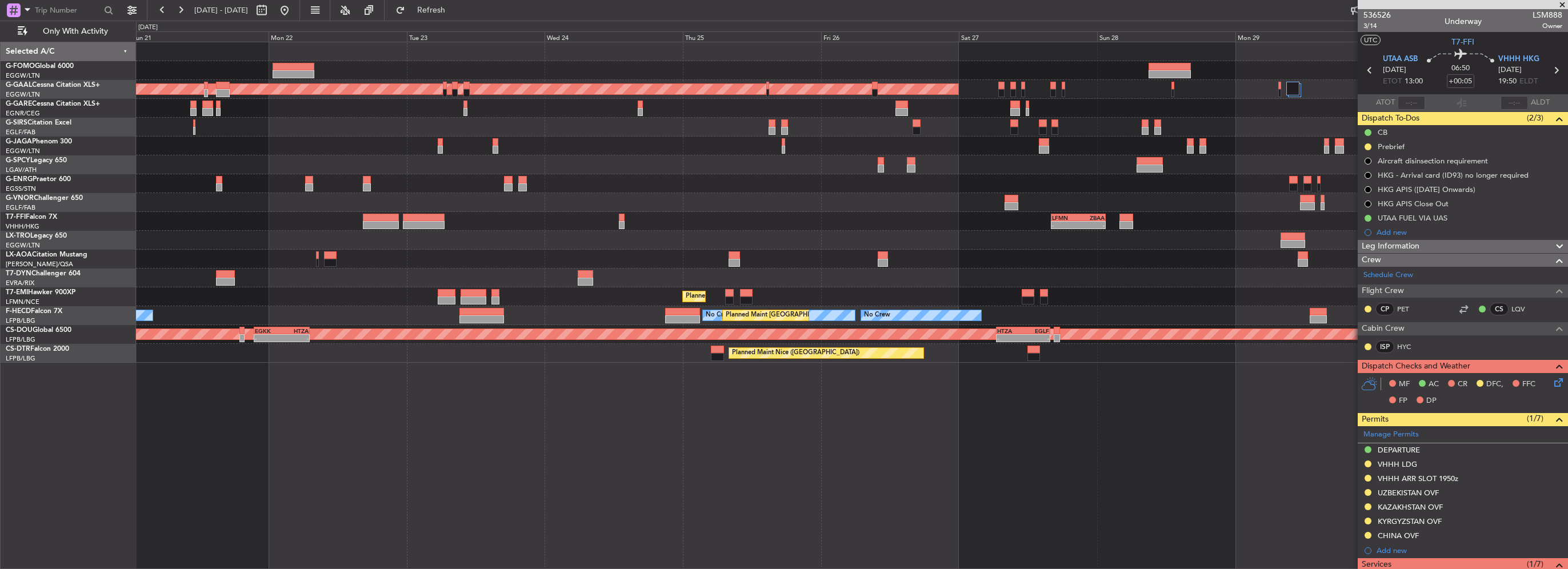
click at [960, 199] on div "Planned Maint Dusseldorf LFMN 16:05 Z ZBAA 01:35 Z - - Planned Maint Paris (Le …" at bounding box center [852, 202] width 1432 height 321
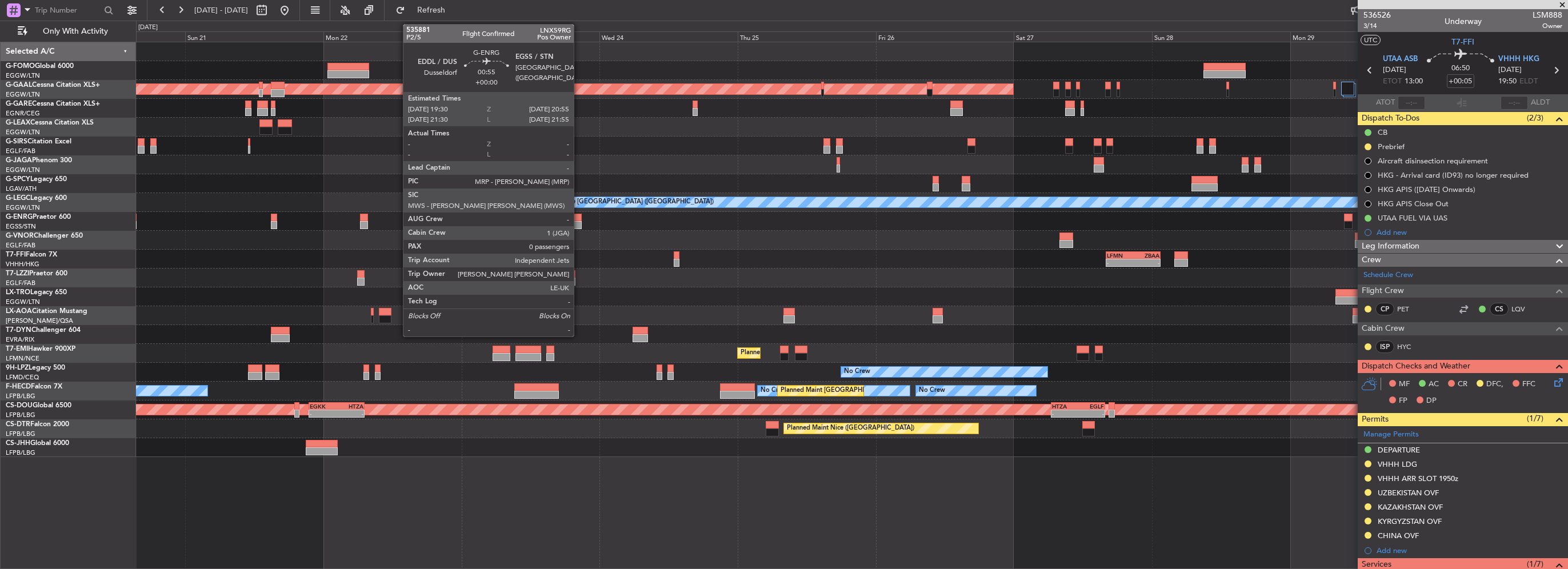
click at [579, 226] on div at bounding box center [578, 225] width 9 height 8
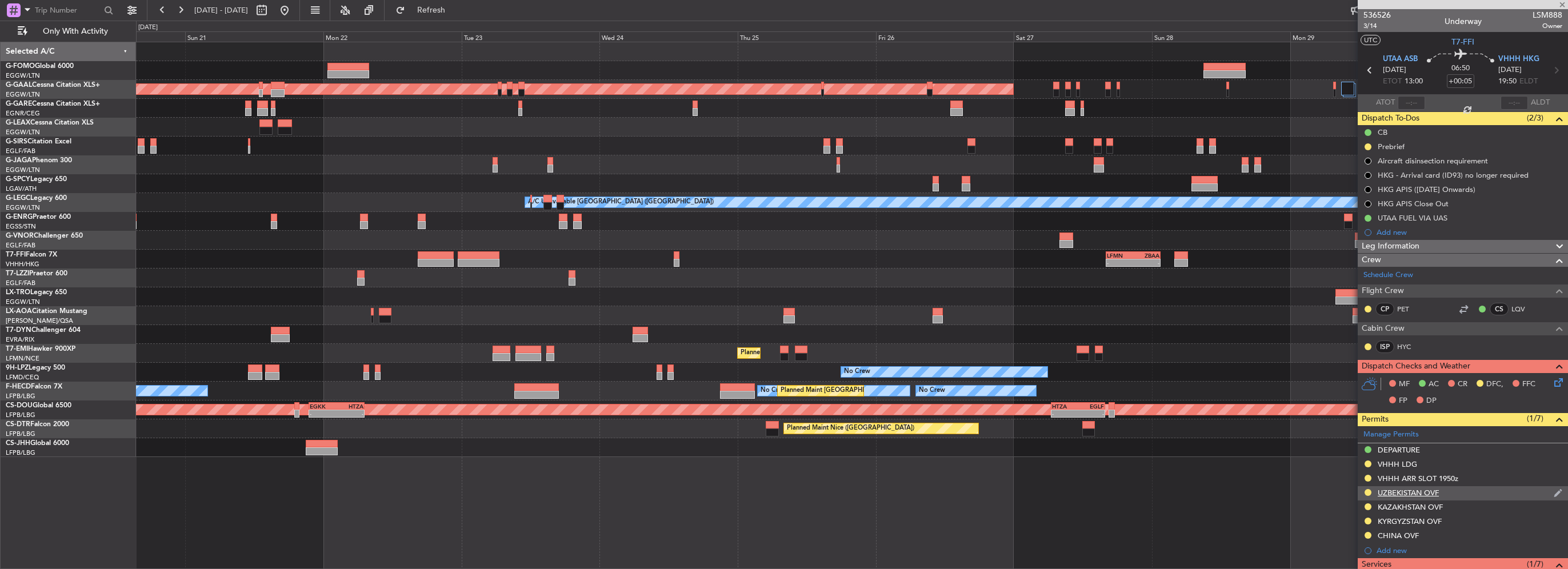
type input "0"
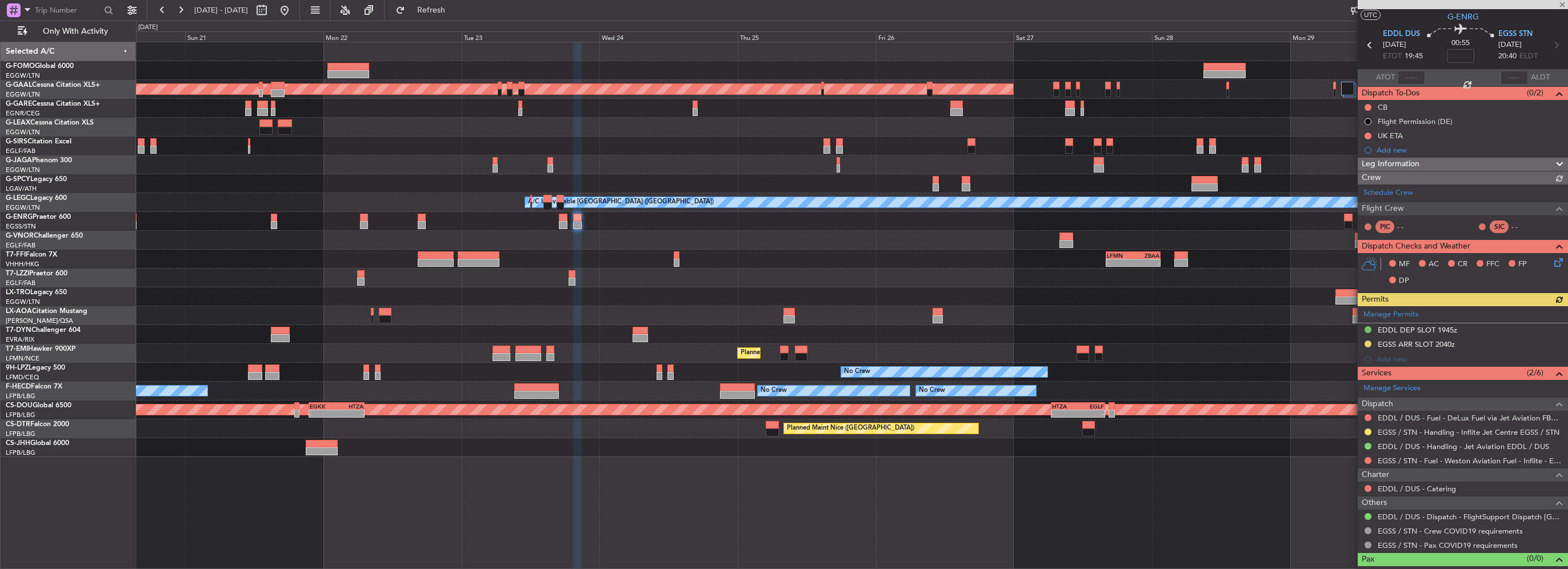
scroll to position [39, 0]
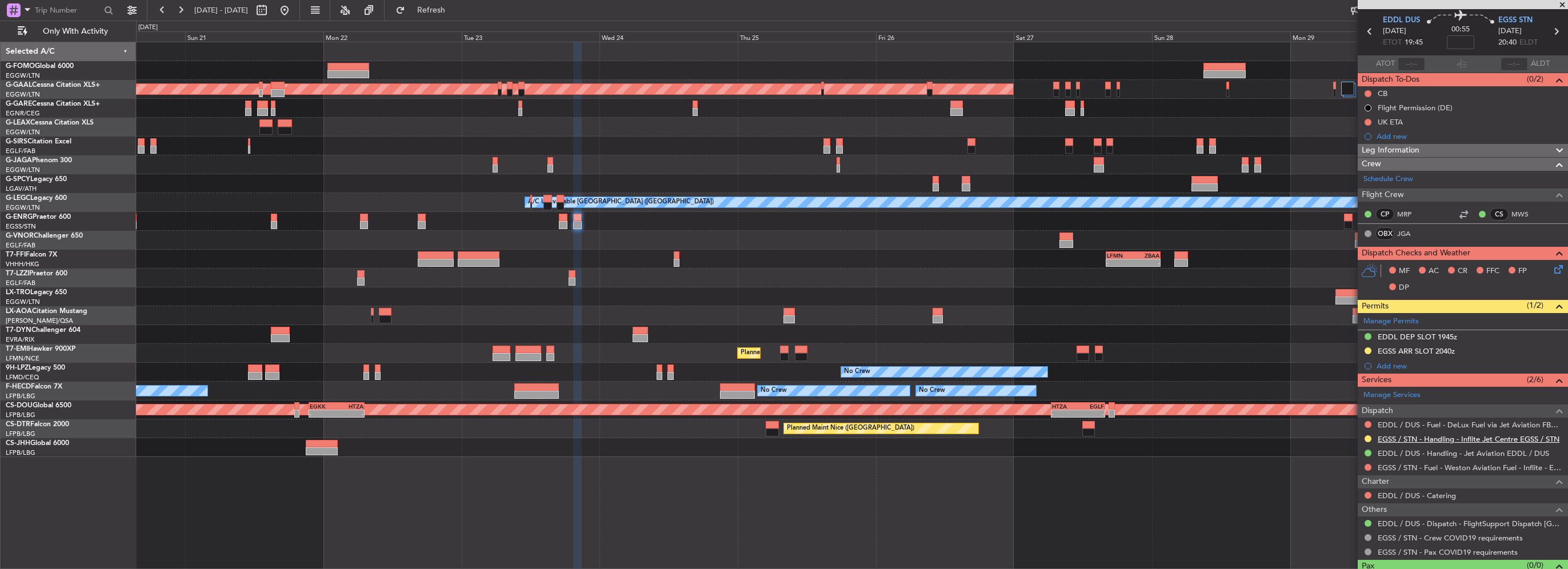
click at [1440, 436] on link "EGSS / STN - Handling - Inflite Jet Centre EGSS / STN" at bounding box center [1468, 439] width 182 height 10
click at [294, 12] on button at bounding box center [284, 10] width 18 height 18
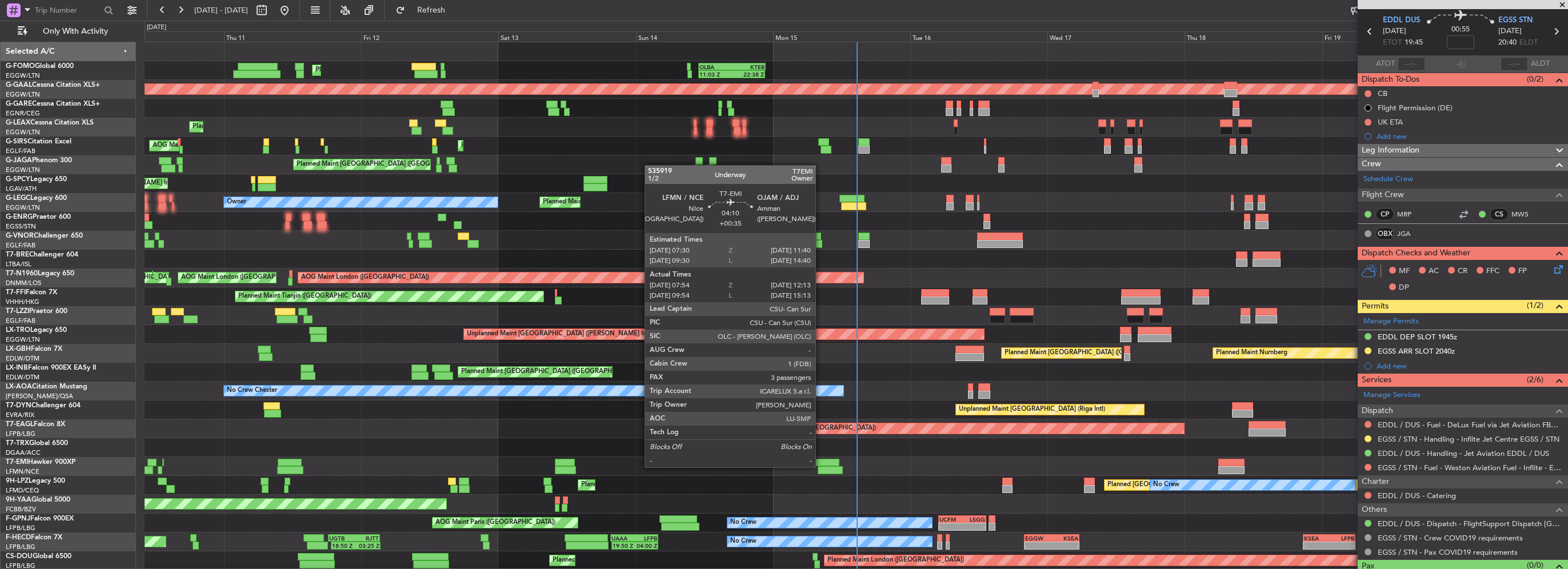
click at [624, 470] on div "Planned Maint [GEOGRAPHIC_DATA]" at bounding box center [856, 466] width 1423 height 19
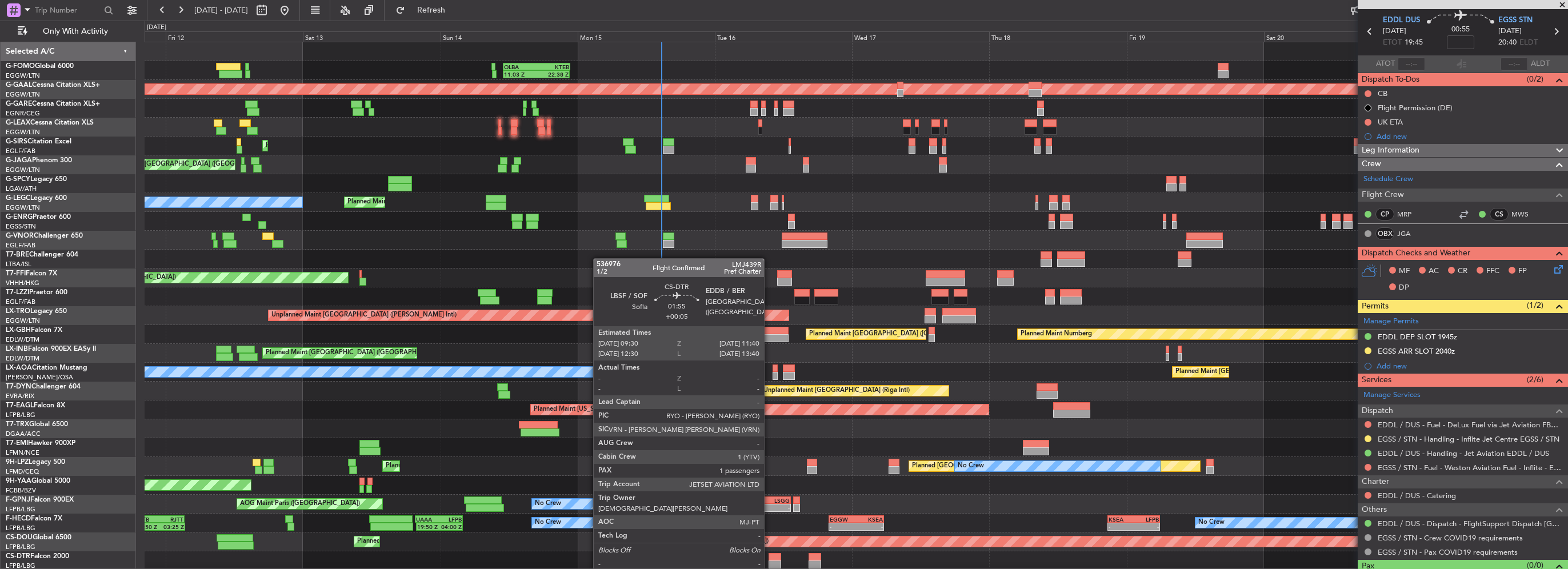
click at [769, 559] on div at bounding box center [775, 557] width 13 height 8
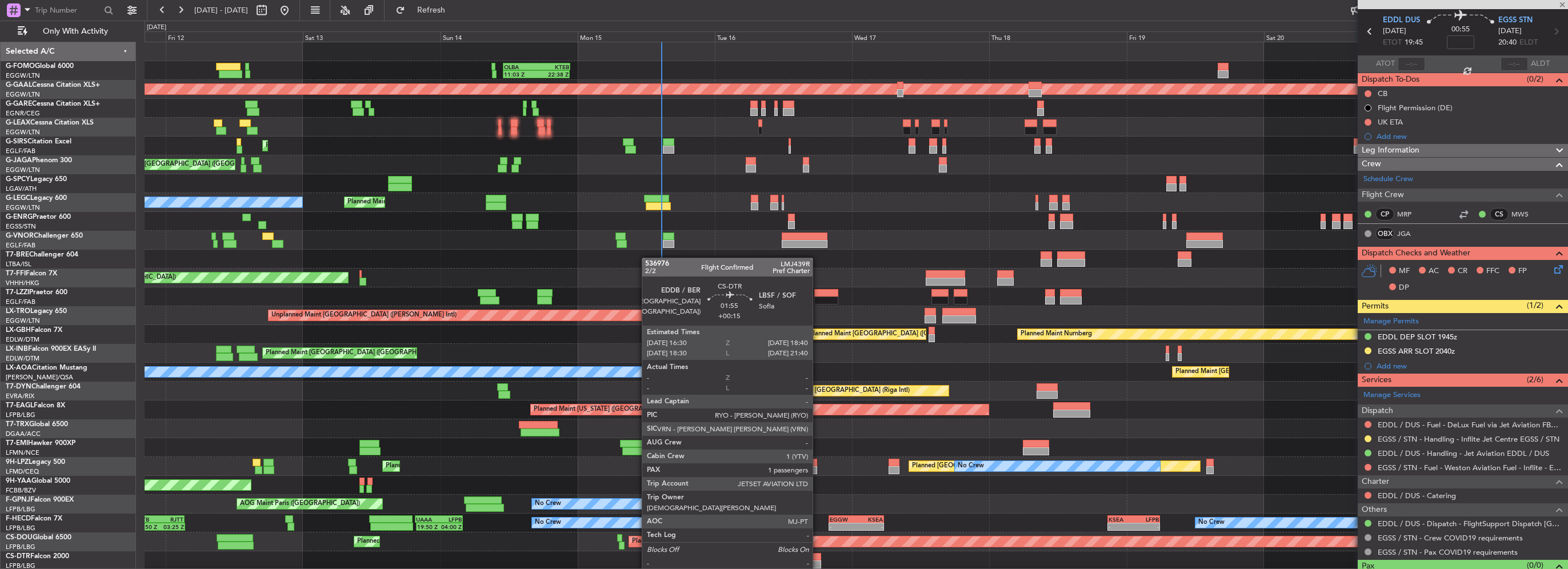
type input "+00:05"
type input "1"
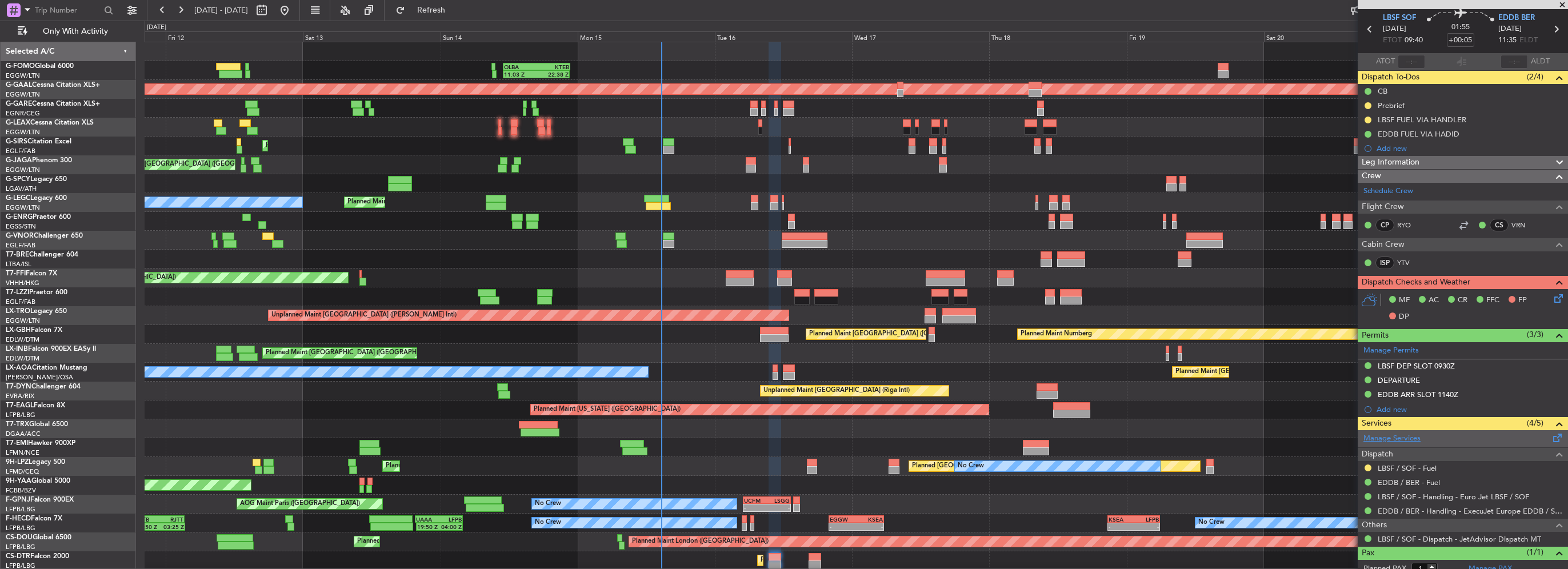
scroll to position [74, 0]
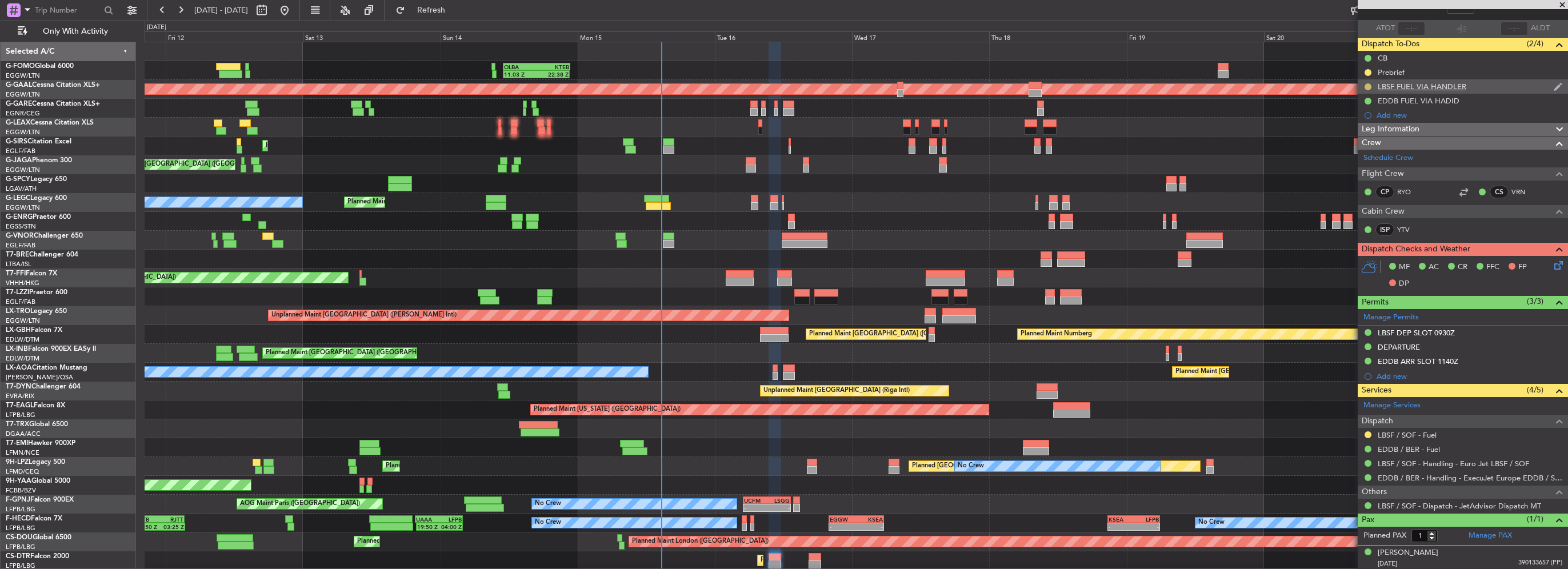
click at [1368, 86] on button at bounding box center [1368, 86] width 7 height 7
click at [1360, 142] on li "Completed" at bounding box center [1368, 136] width 61 height 17
click at [1365, 430] on div at bounding box center [1368, 435] width 9 height 9
click at [1370, 432] on div at bounding box center [1368, 435] width 9 height 9
click at [1365, 433] on button at bounding box center [1368, 435] width 7 height 7
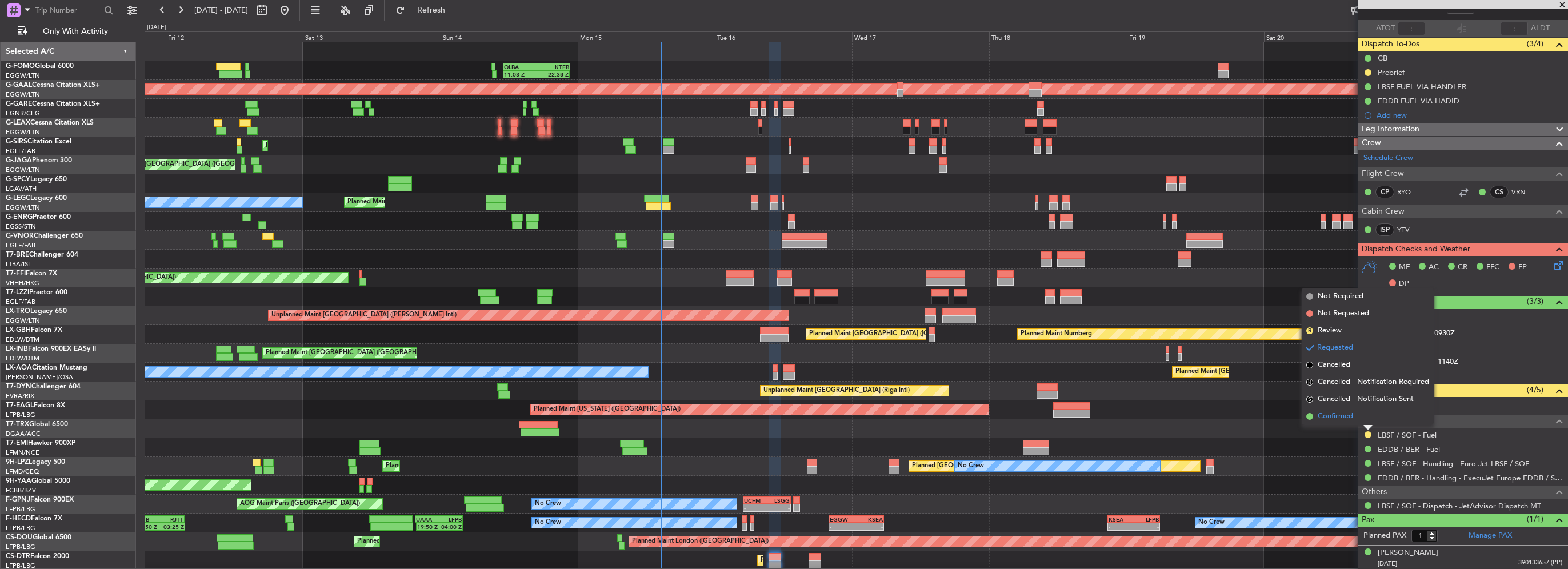
click at [1346, 416] on span "Confirmed" at bounding box center [1335, 416] width 35 height 12
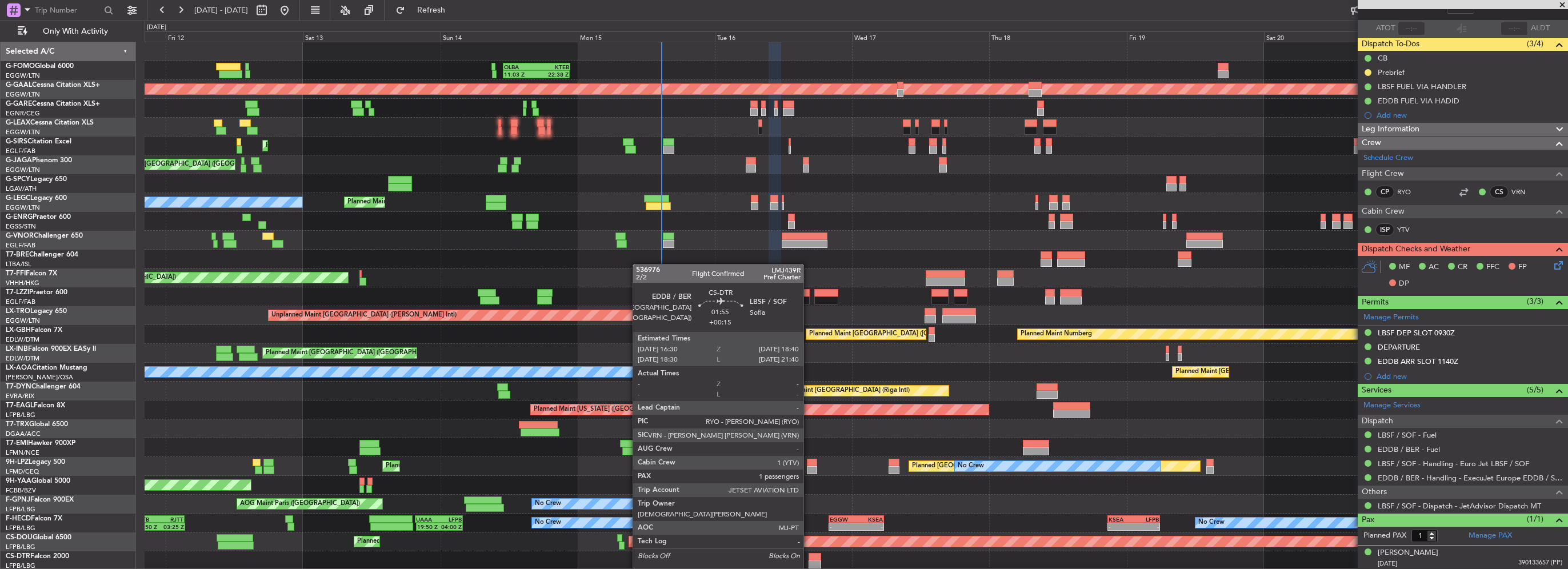
click at [809, 562] on div at bounding box center [814, 564] width 13 height 8
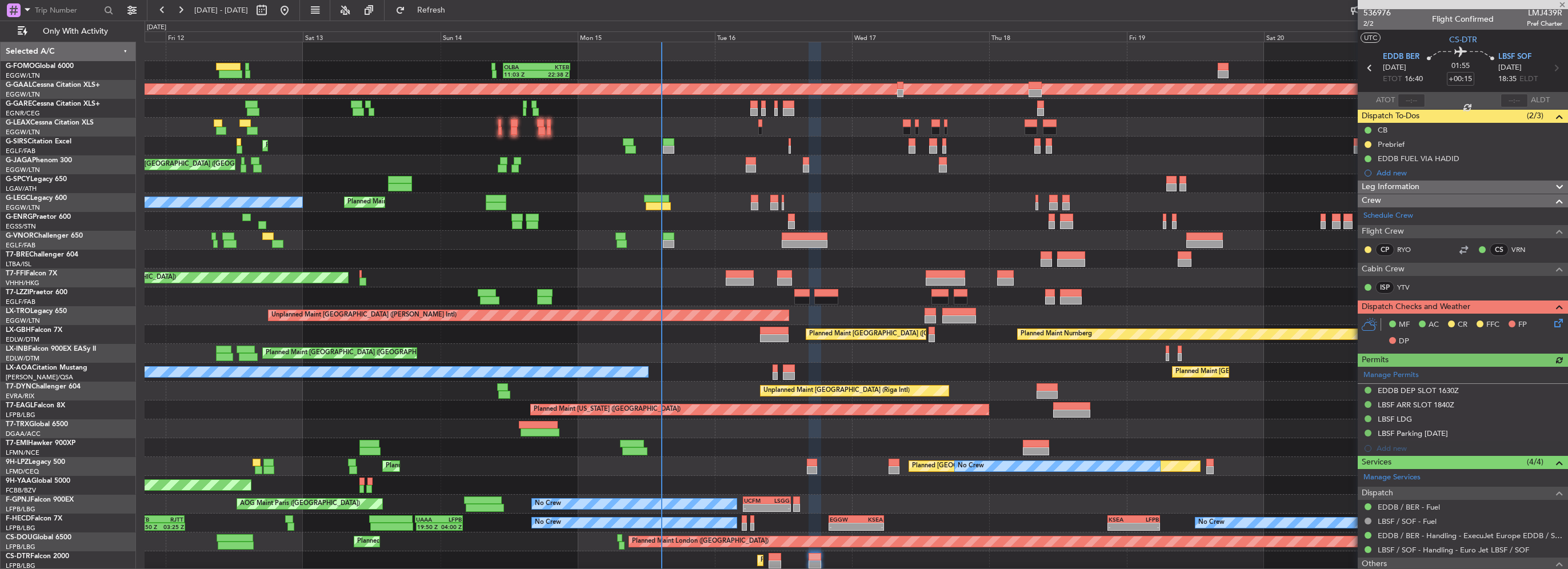
scroll to position [0, 0]
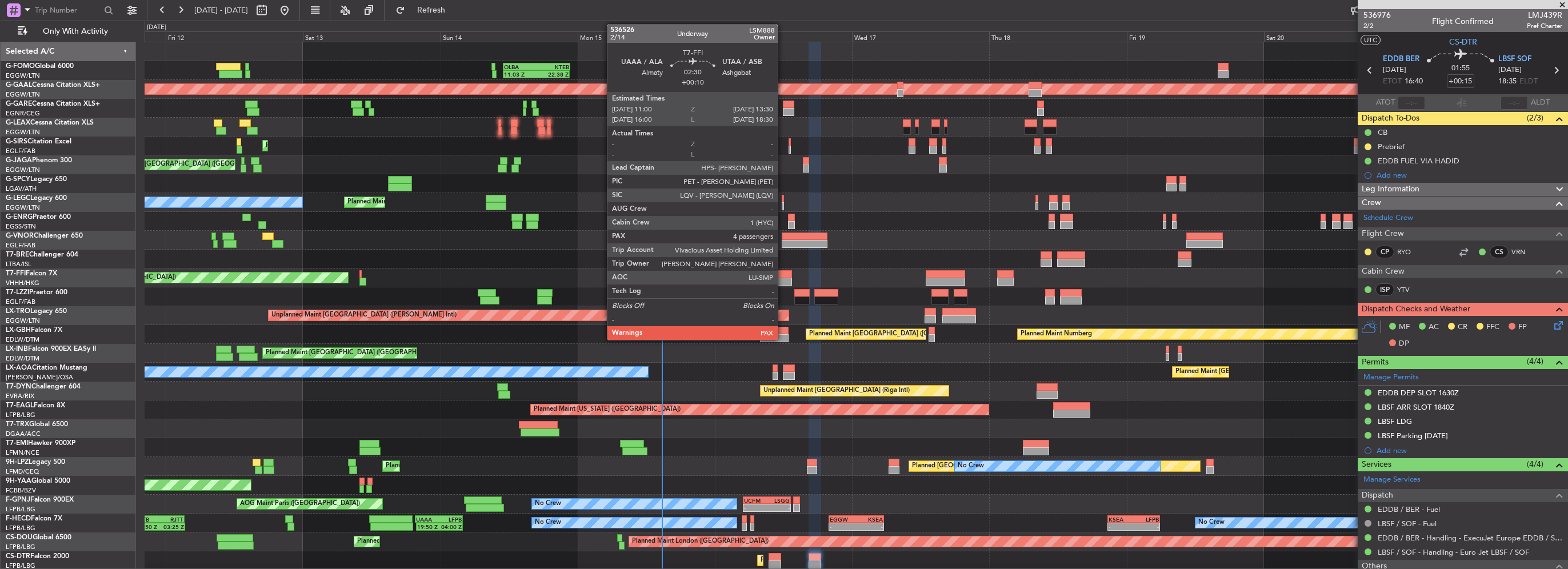
click at [783, 275] on div at bounding box center [785, 274] width 15 height 8
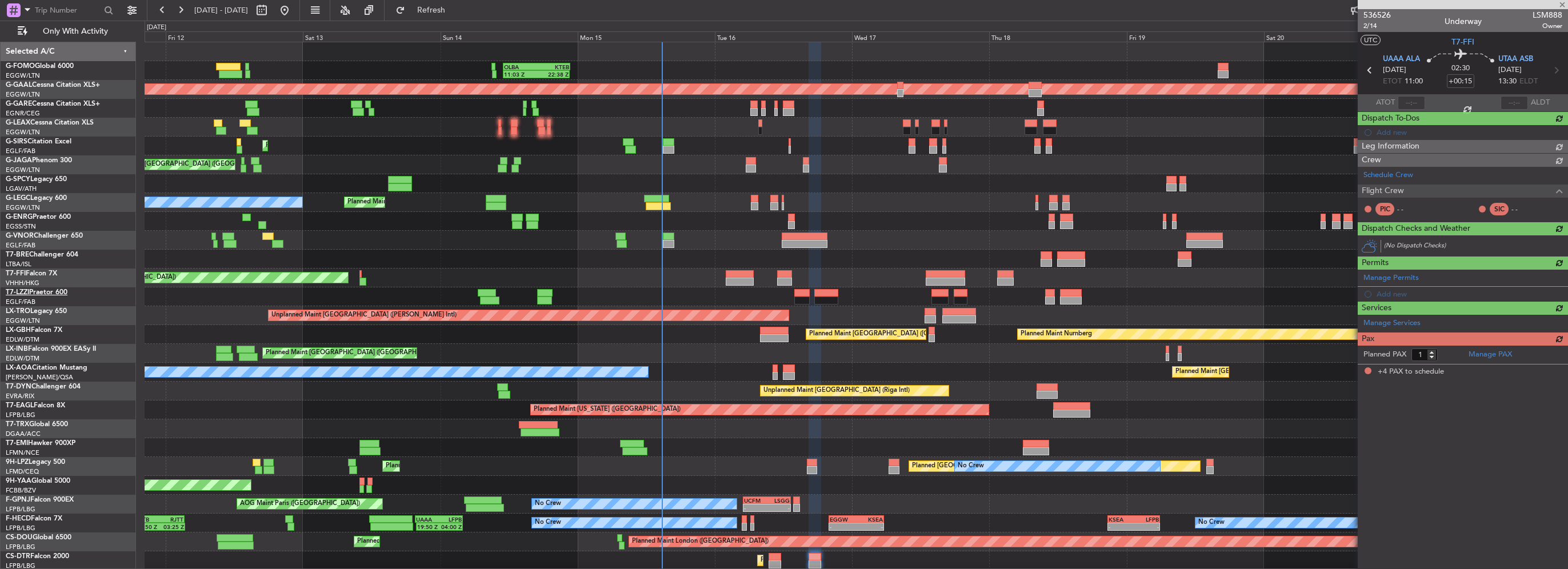
type input "+00:10"
type input "4"
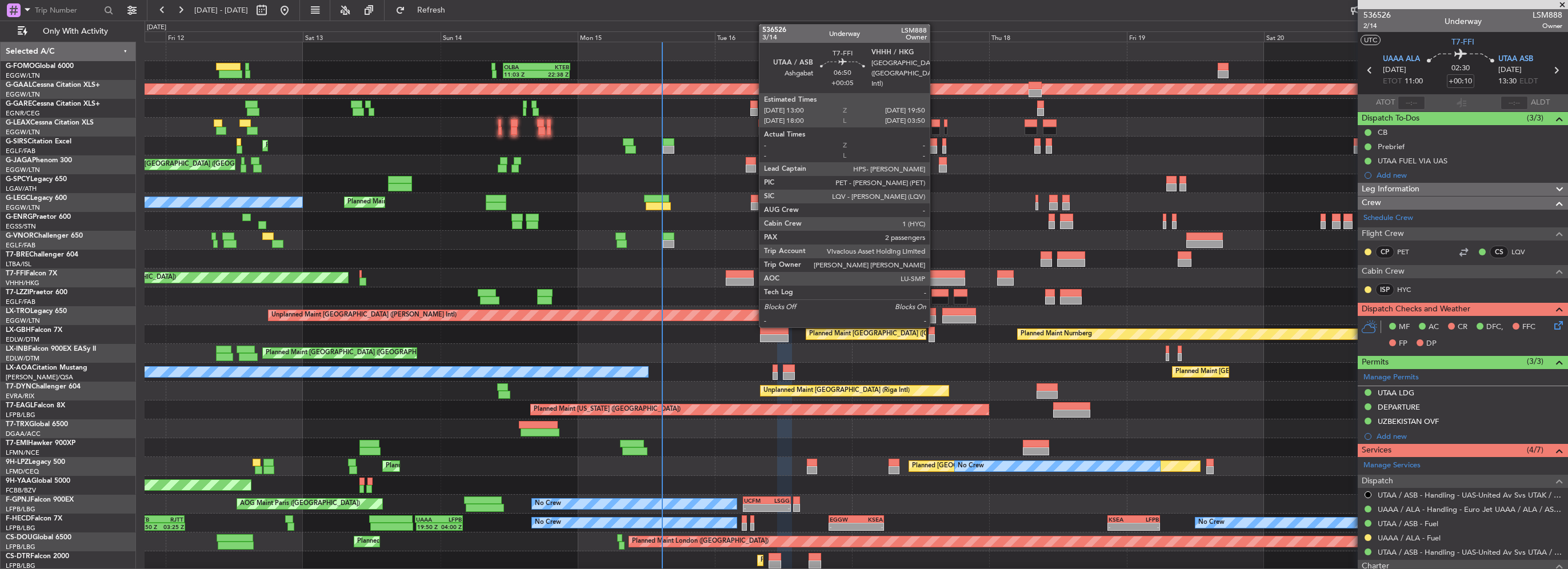
click at [940, 278] on div at bounding box center [945, 281] width 40 height 8
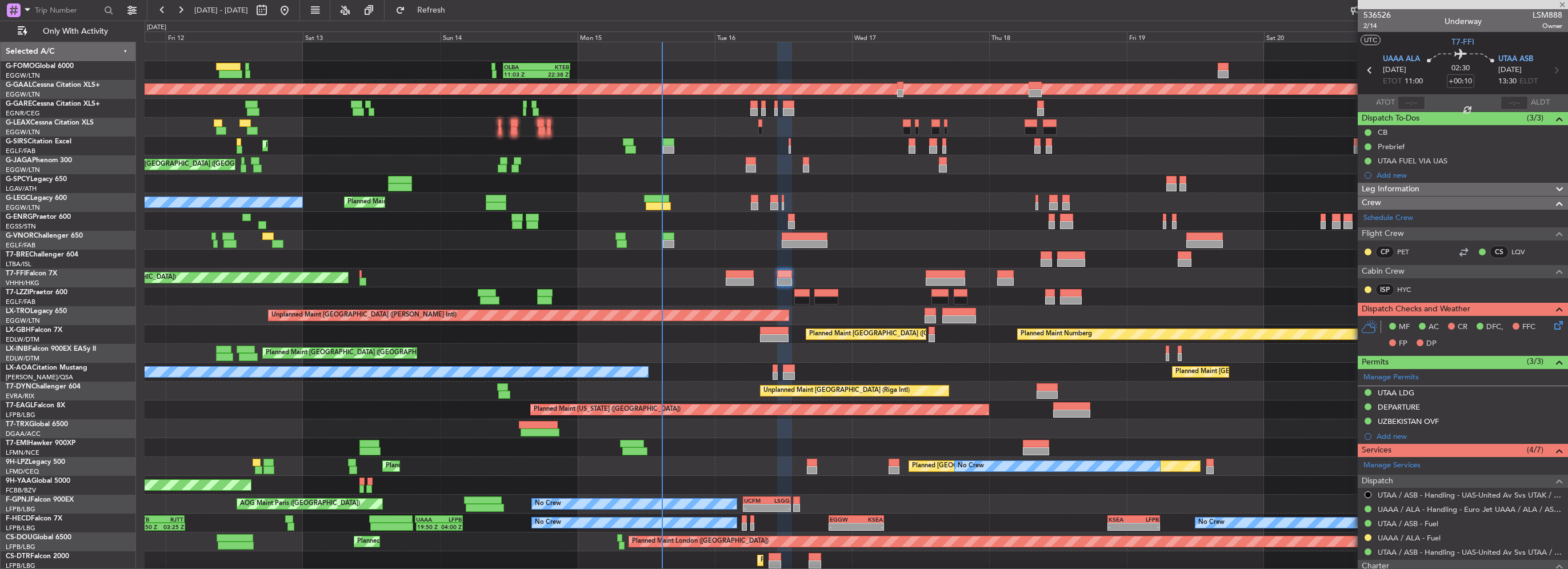
type input "+00:05"
type input "2"
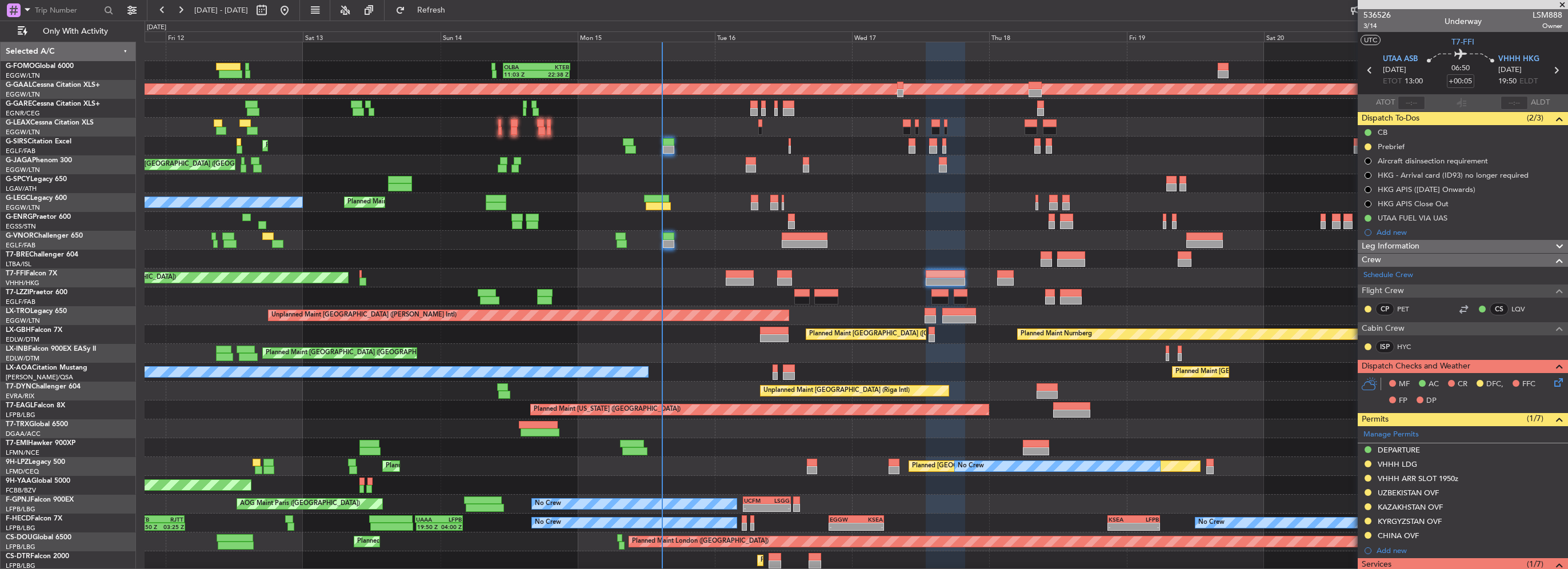
scroll to position [172, 0]
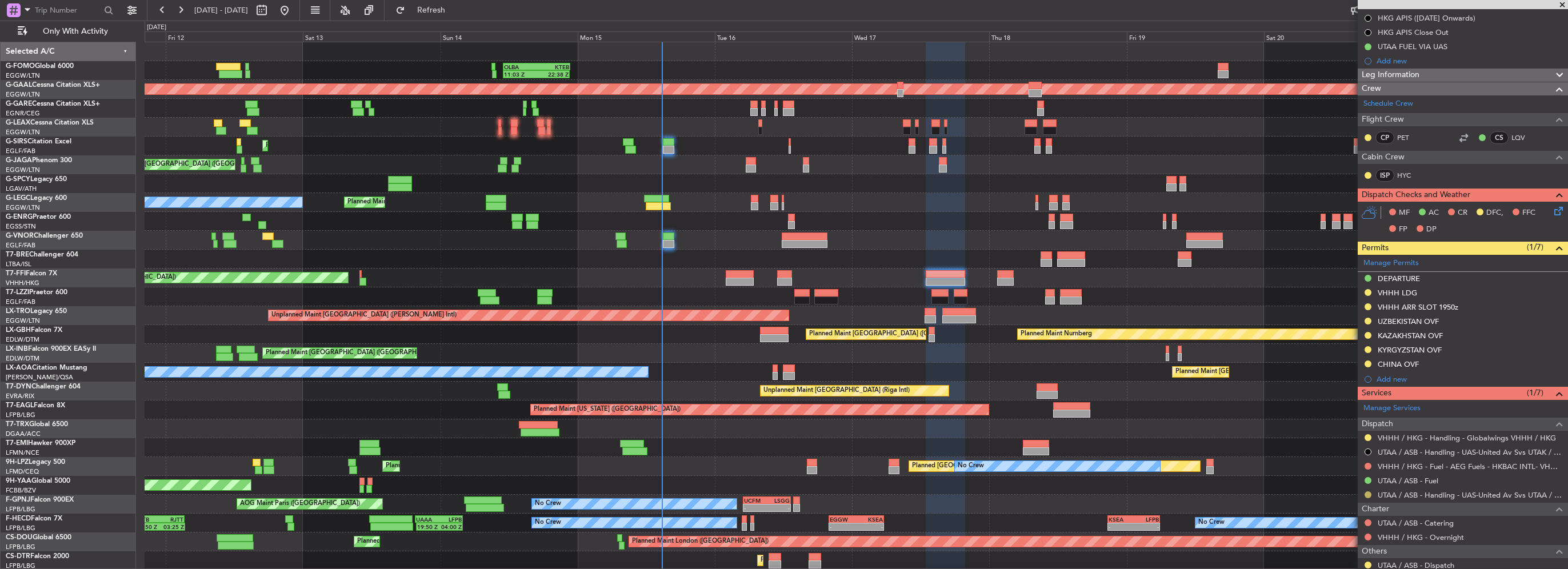
click at [1367, 491] on button at bounding box center [1368, 494] width 7 height 7
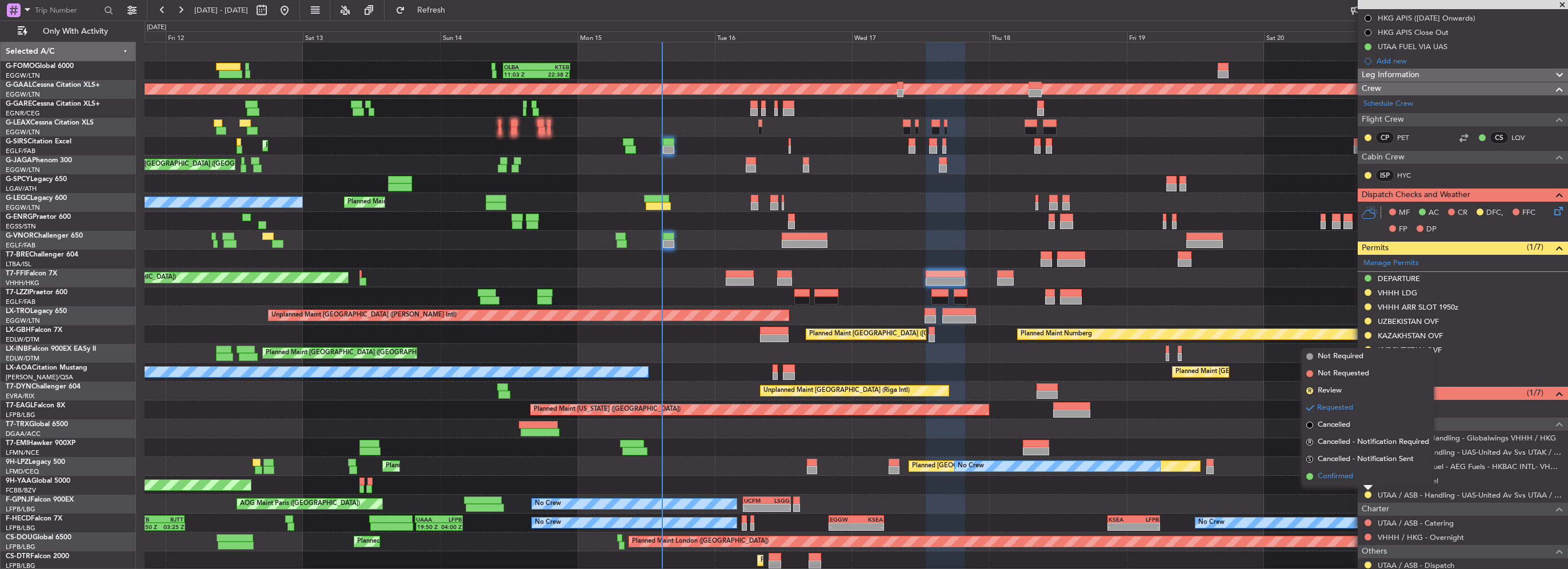
click at [1353, 473] on span "Confirmed" at bounding box center [1335, 476] width 35 height 12
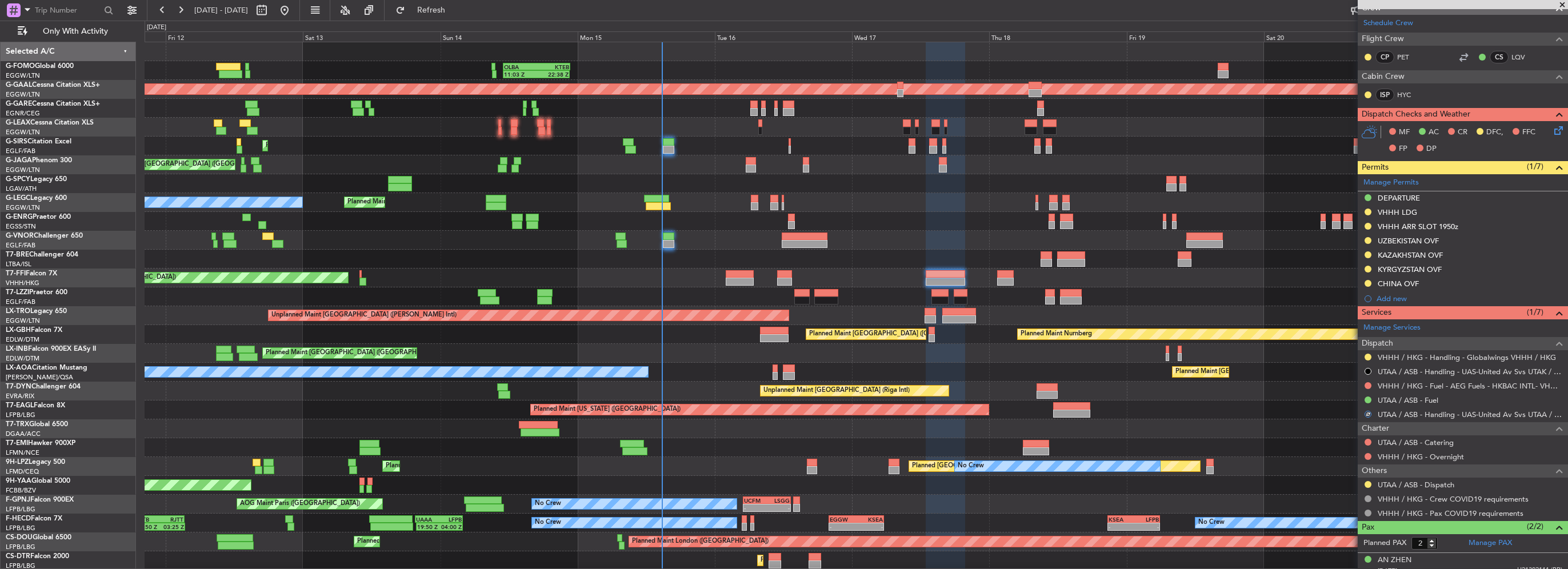
scroll to position [285, 0]
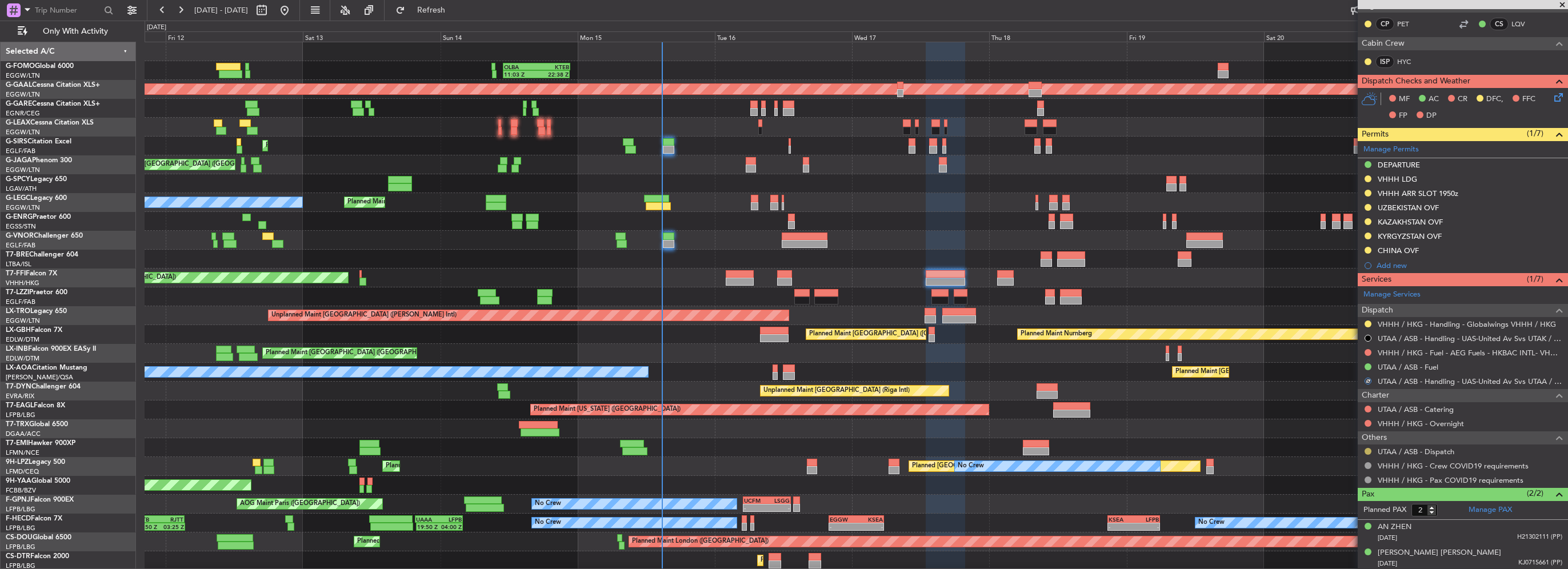
click at [1365, 448] on button at bounding box center [1368, 451] width 7 height 7
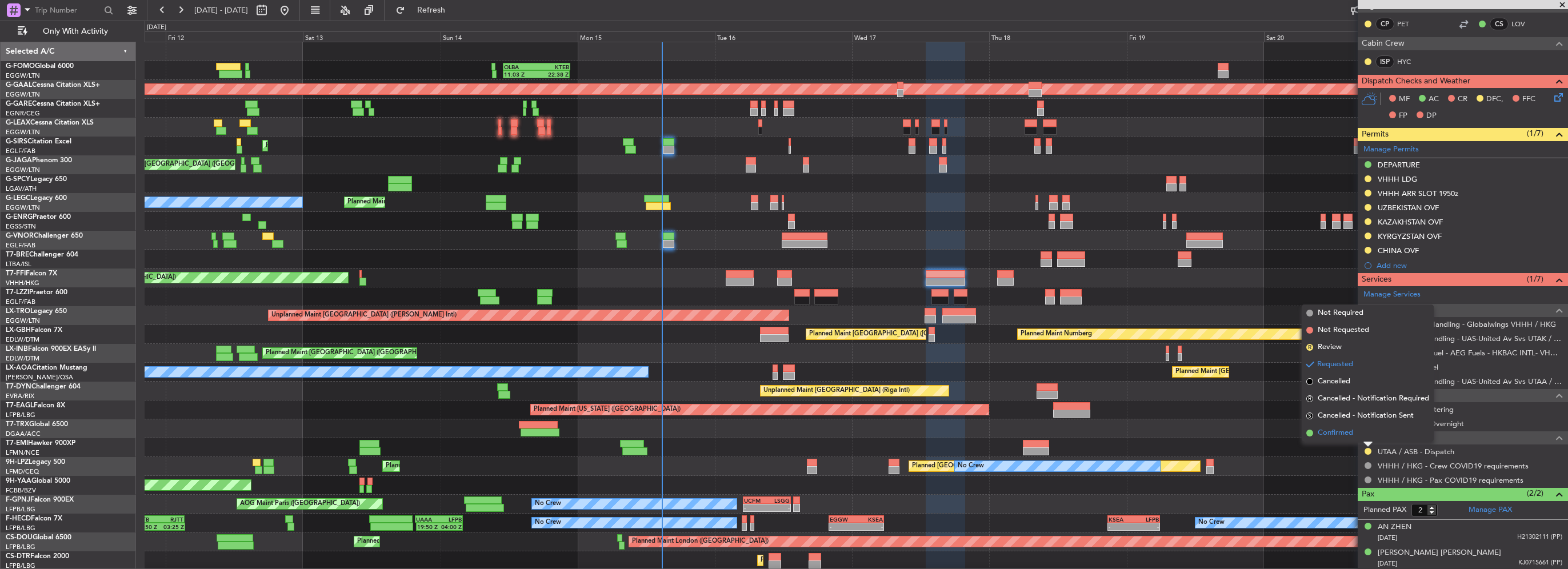
click at [1357, 434] on li "Confirmed" at bounding box center [1368, 433] width 132 height 17
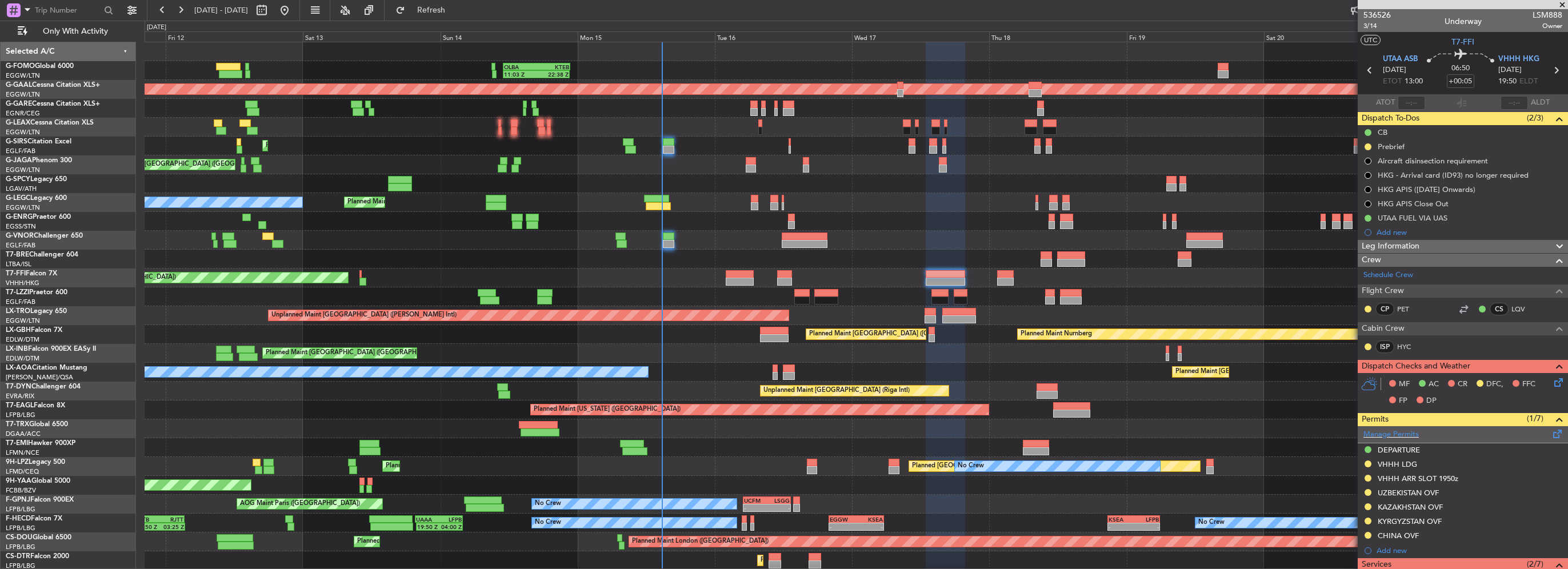
scroll to position [114, 0]
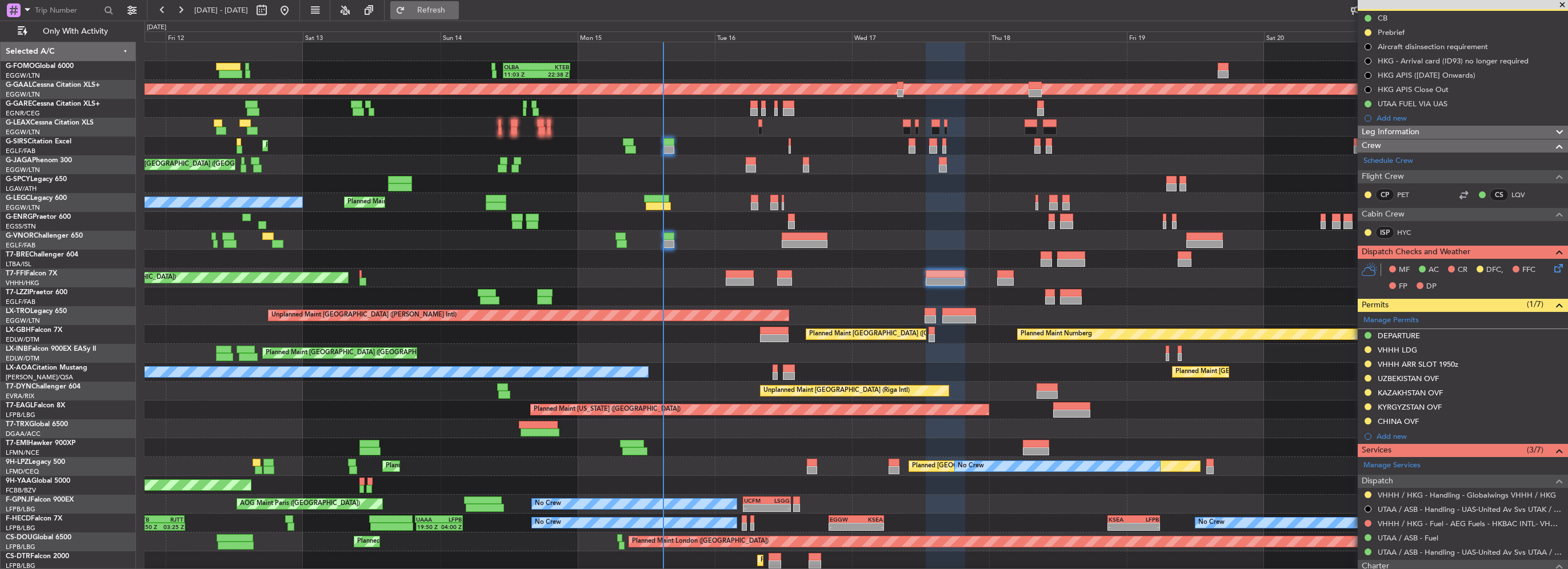
click at [455, 10] on span "Refresh" at bounding box center [431, 10] width 48 height 8
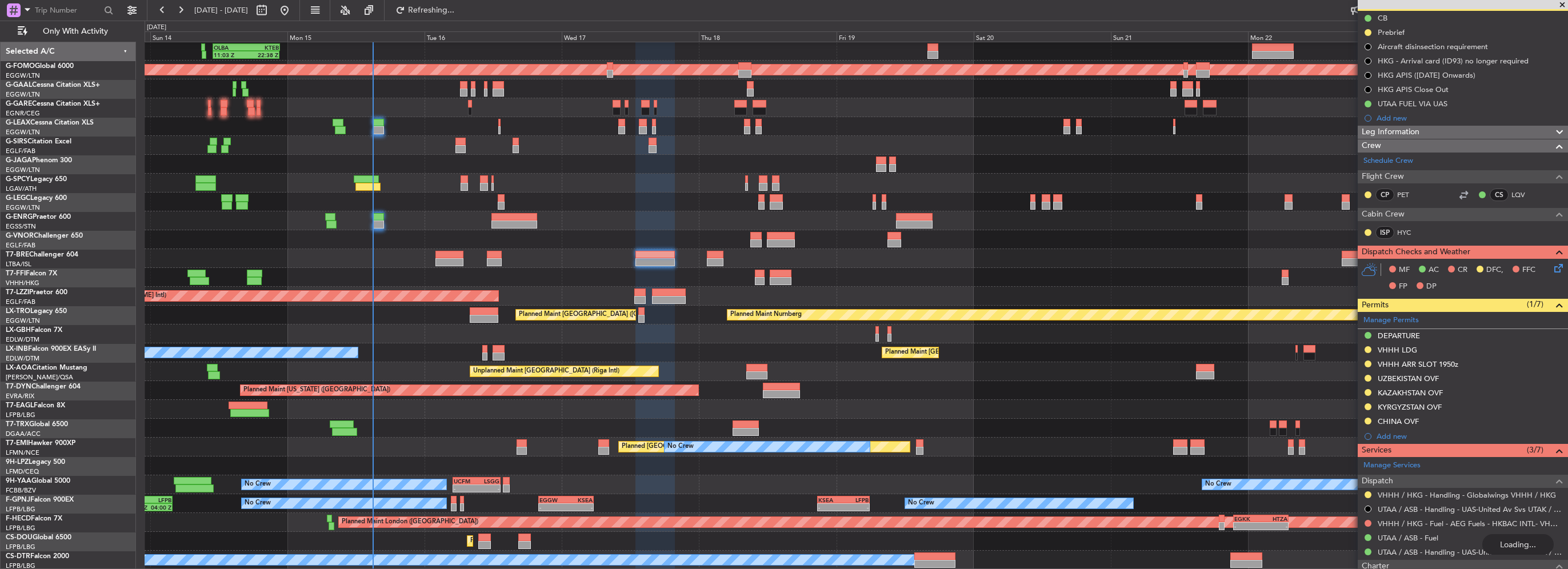
scroll to position [19, 0]
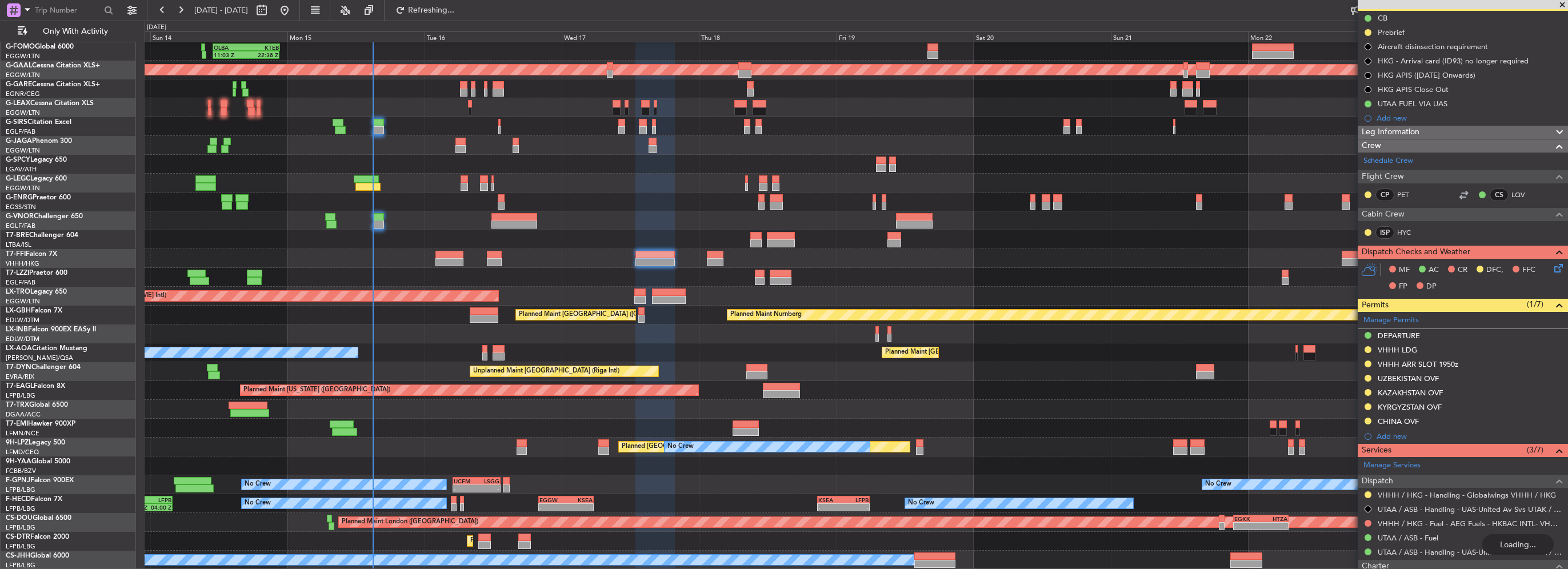
click at [449, 229] on div "11:03 Z 22:38 Z OLBA 11:00 Z KTEB 22:45 Z Planned Maint London (Luton) Planned …" at bounding box center [856, 296] width 1423 height 546
click at [494, 248] on div "11:03 Z 22:38 Z OLBA 11:00 Z KTEB 22:45 Z Planned Maint London (Luton) Planned …" at bounding box center [856, 296] width 1423 height 546
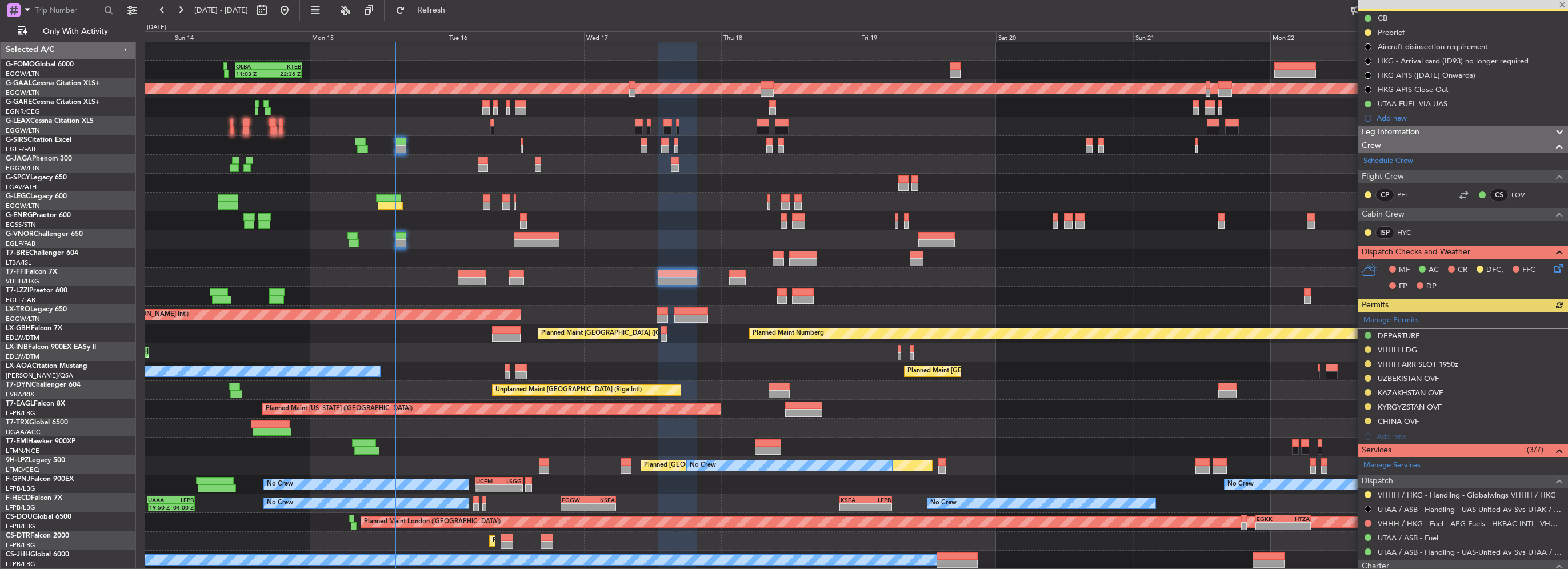
scroll to position [0, 0]
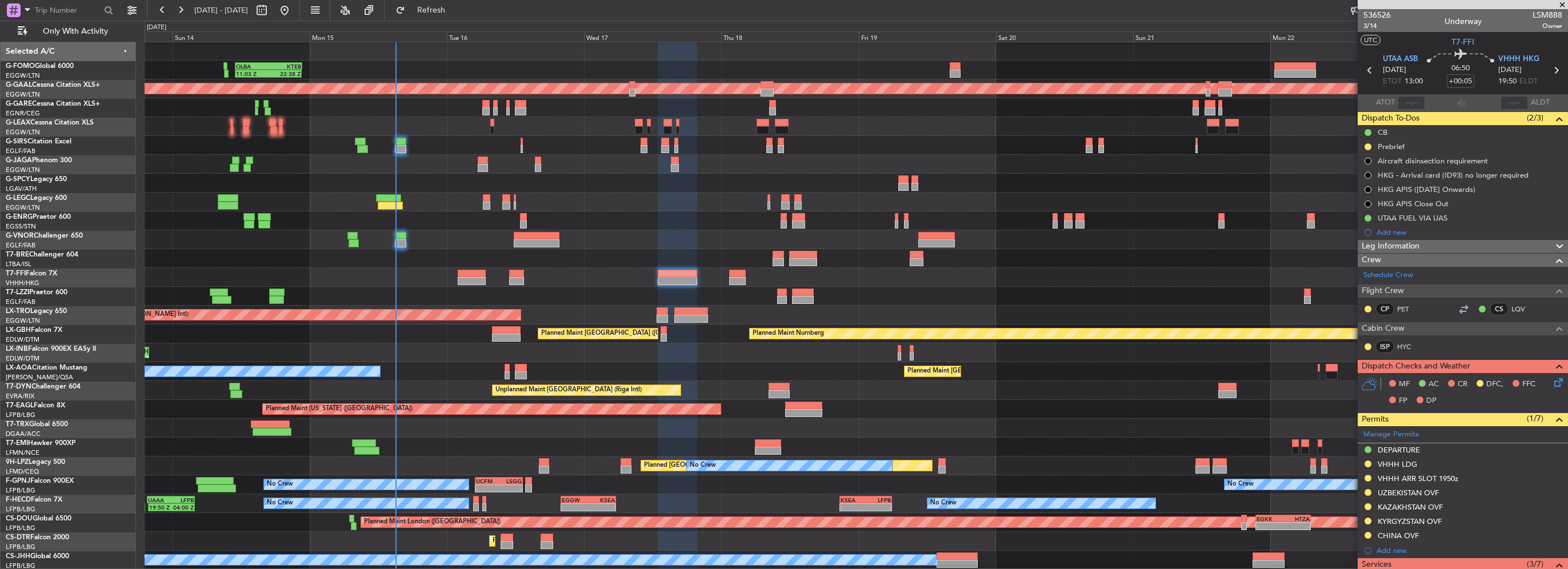
scroll to position [114, 0]
